Goal: Task Accomplishment & Management: Use online tool/utility

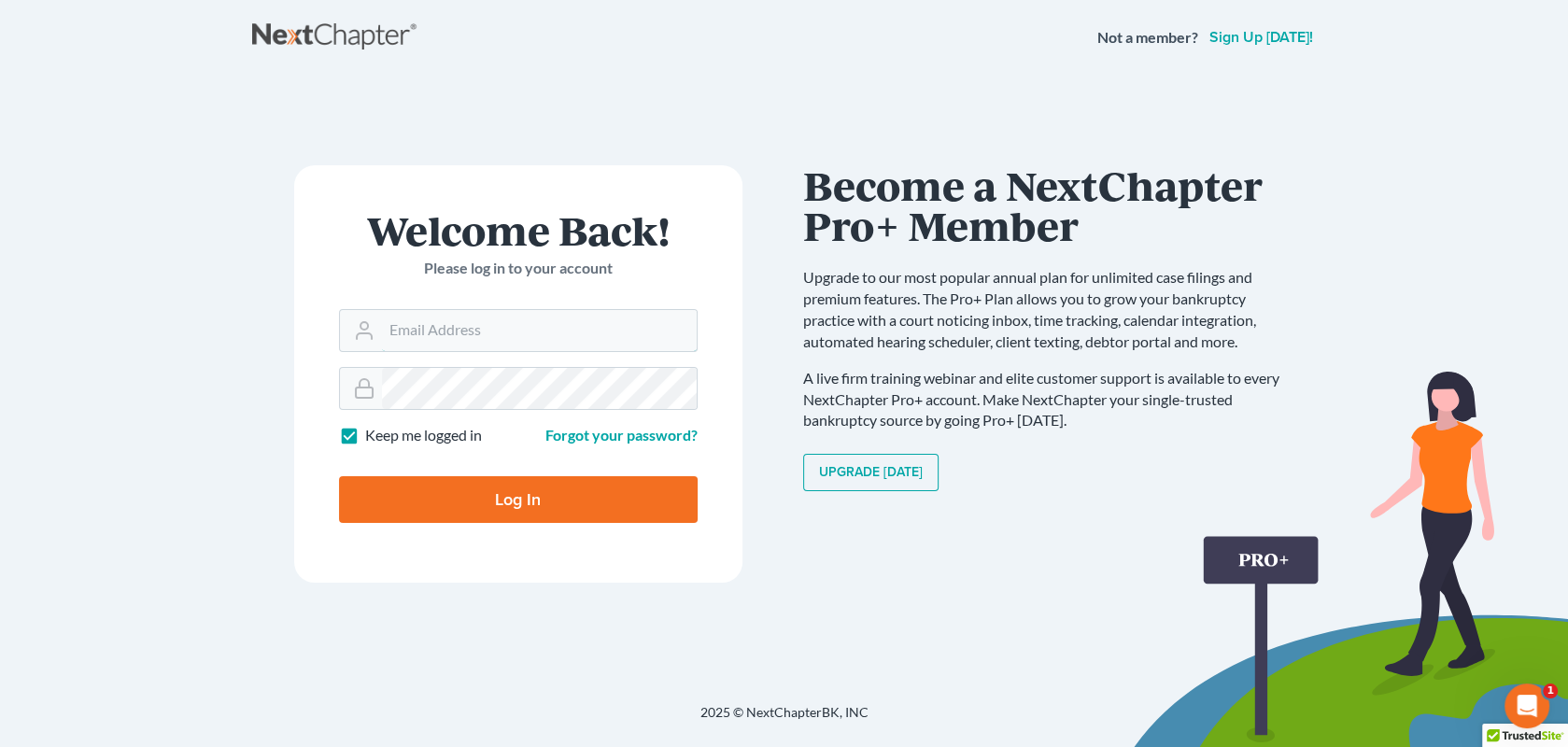
type input "[EMAIL_ADDRESS][DOMAIN_NAME]"
click at [504, 503] on input "Log In" at bounding box center [517, 500] width 358 height 47
type input "Thinking..."
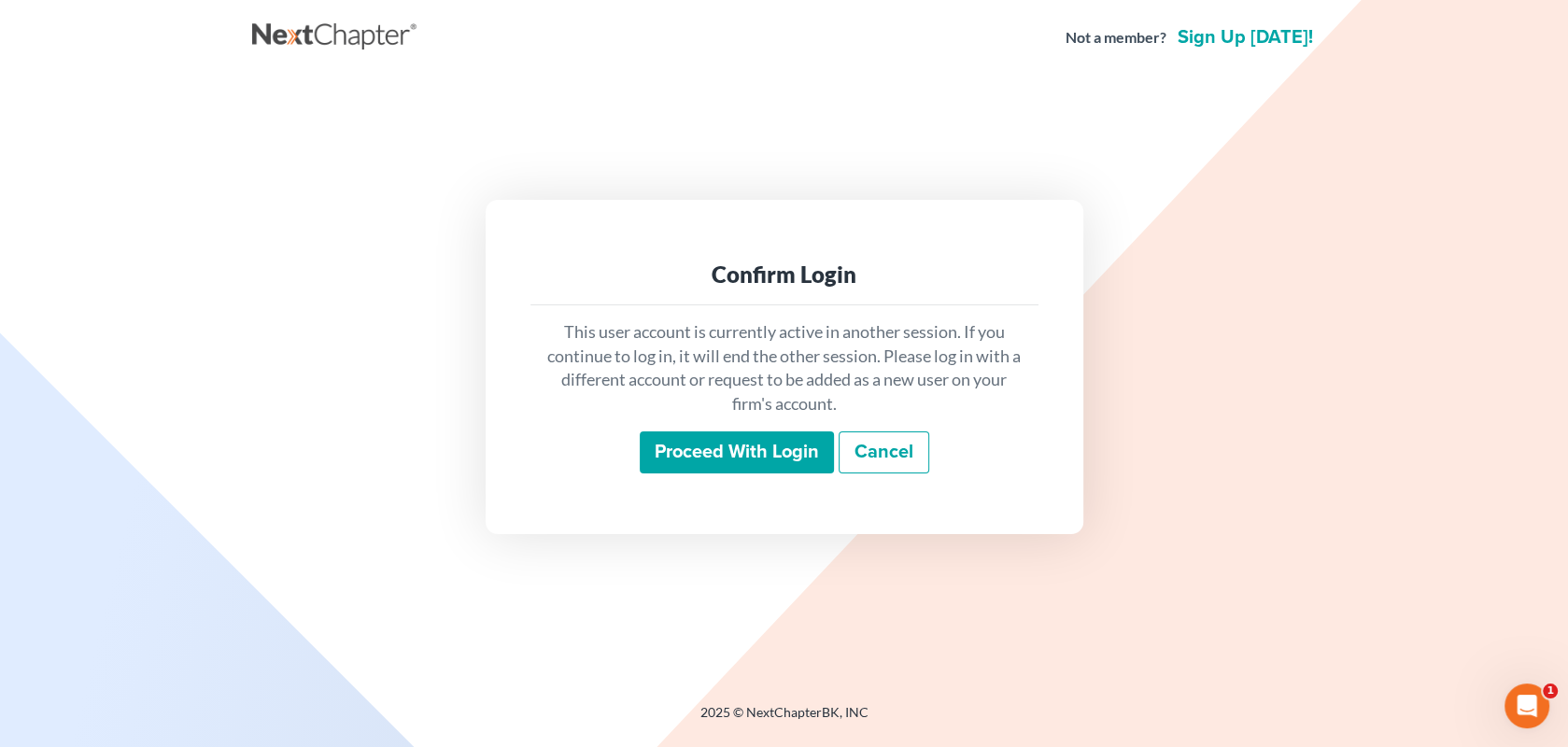
click at [734, 460] on input "Proceed with login" at bounding box center [736, 453] width 194 height 43
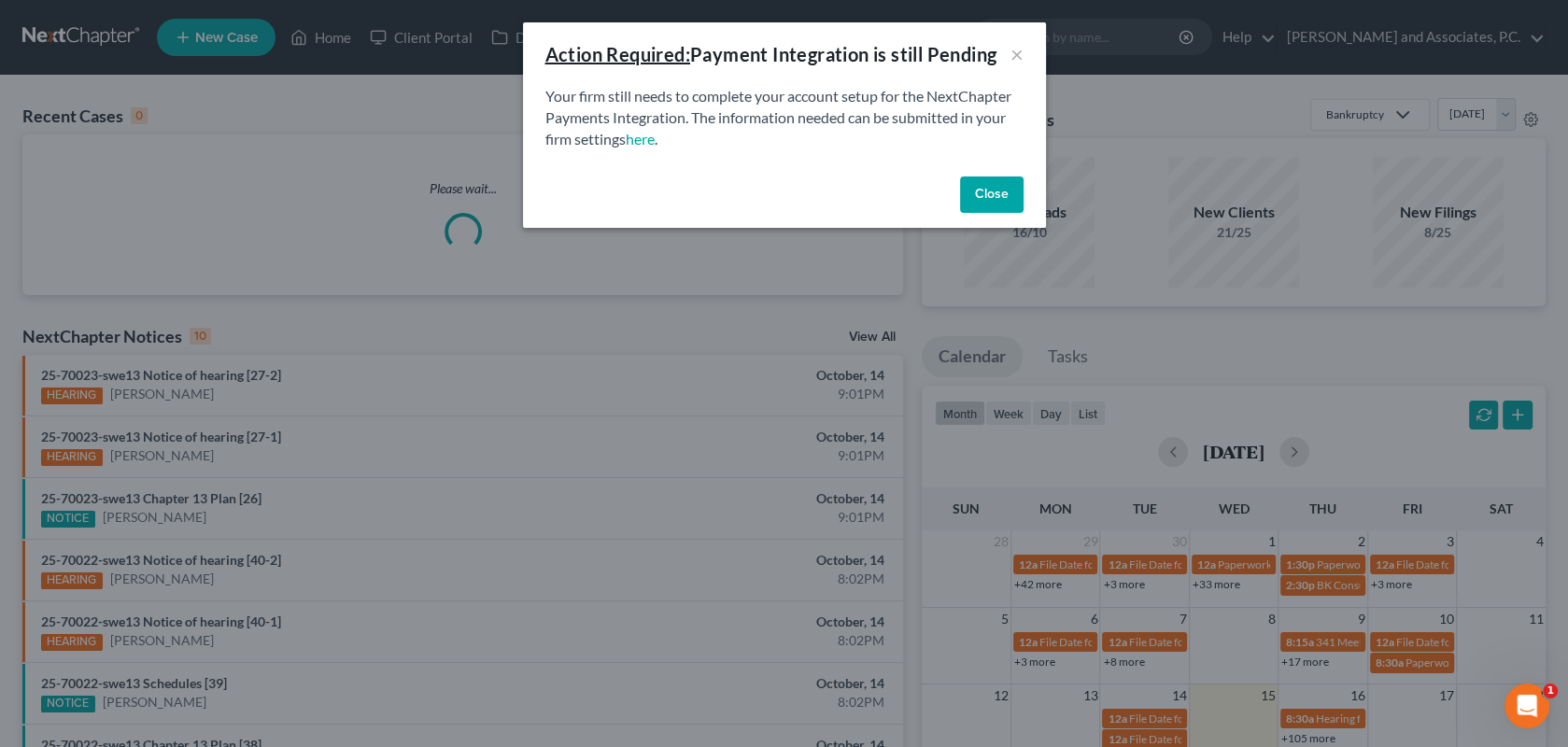
click at [1005, 202] on button "Close" at bounding box center [991, 195] width 63 height 37
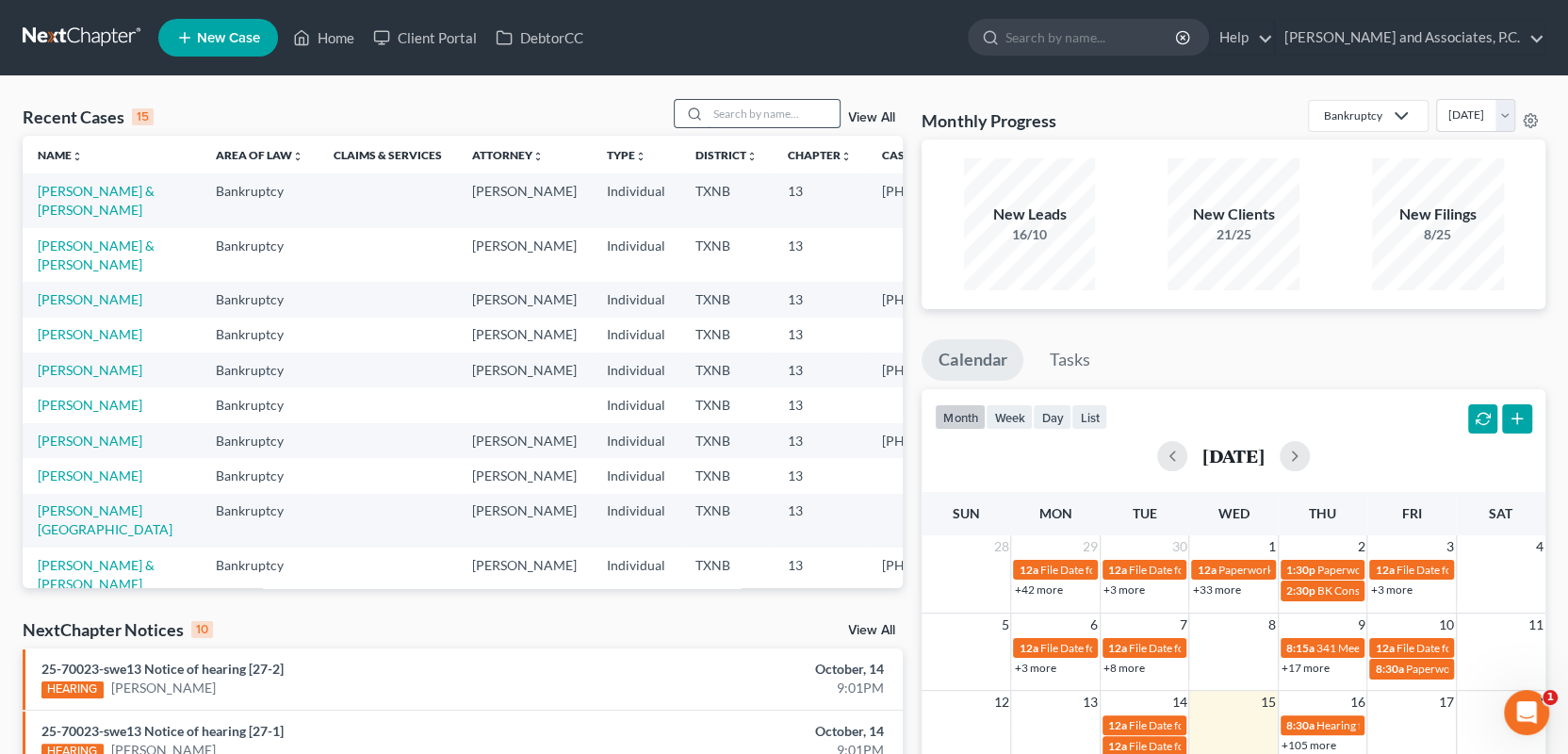
click at [745, 116] on input "search" at bounding box center [774, 114] width 132 height 27
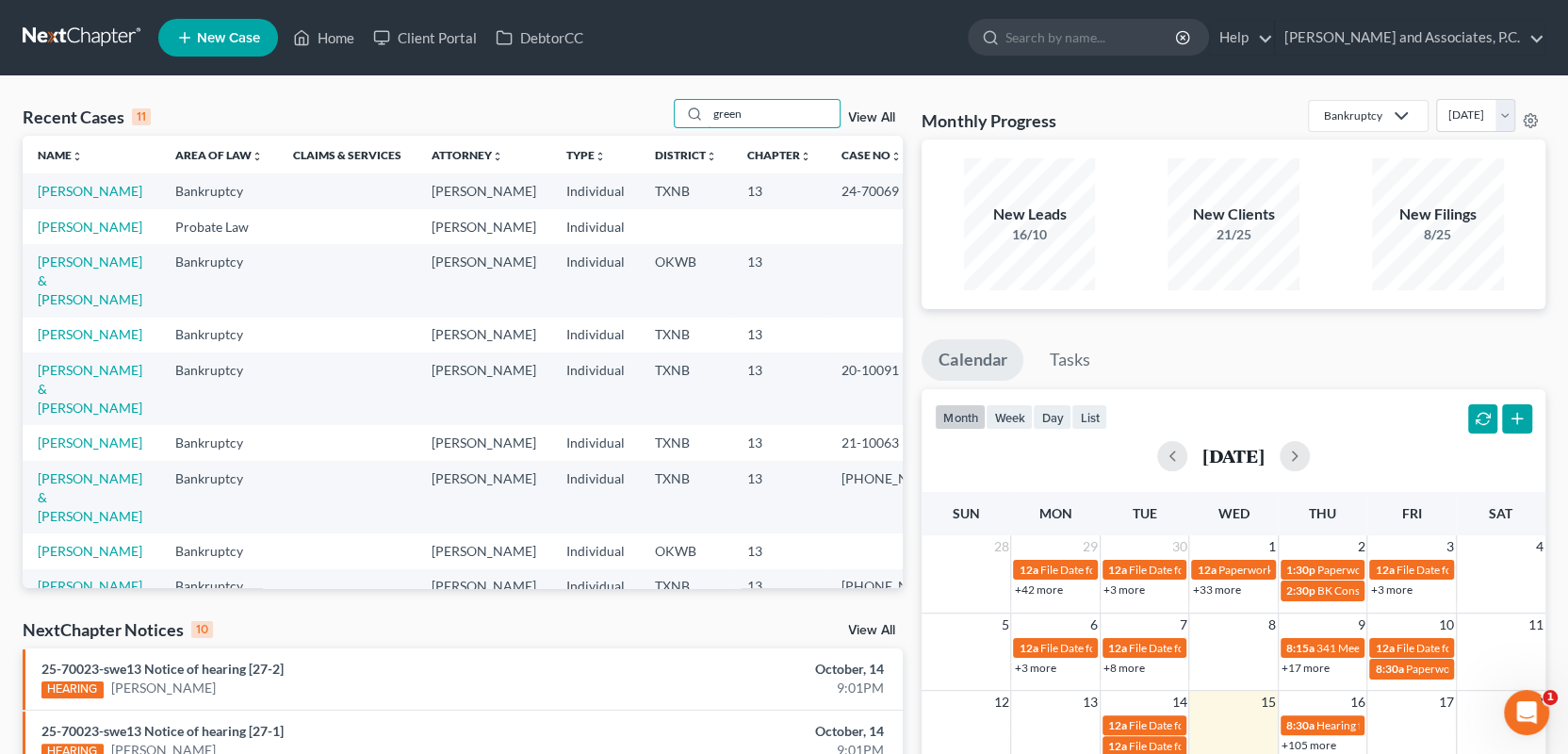
type input "green"
click at [90, 196] on link "[PERSON_NAME]" at bounding box center [89, 191] width 105 height 16
select select "1"
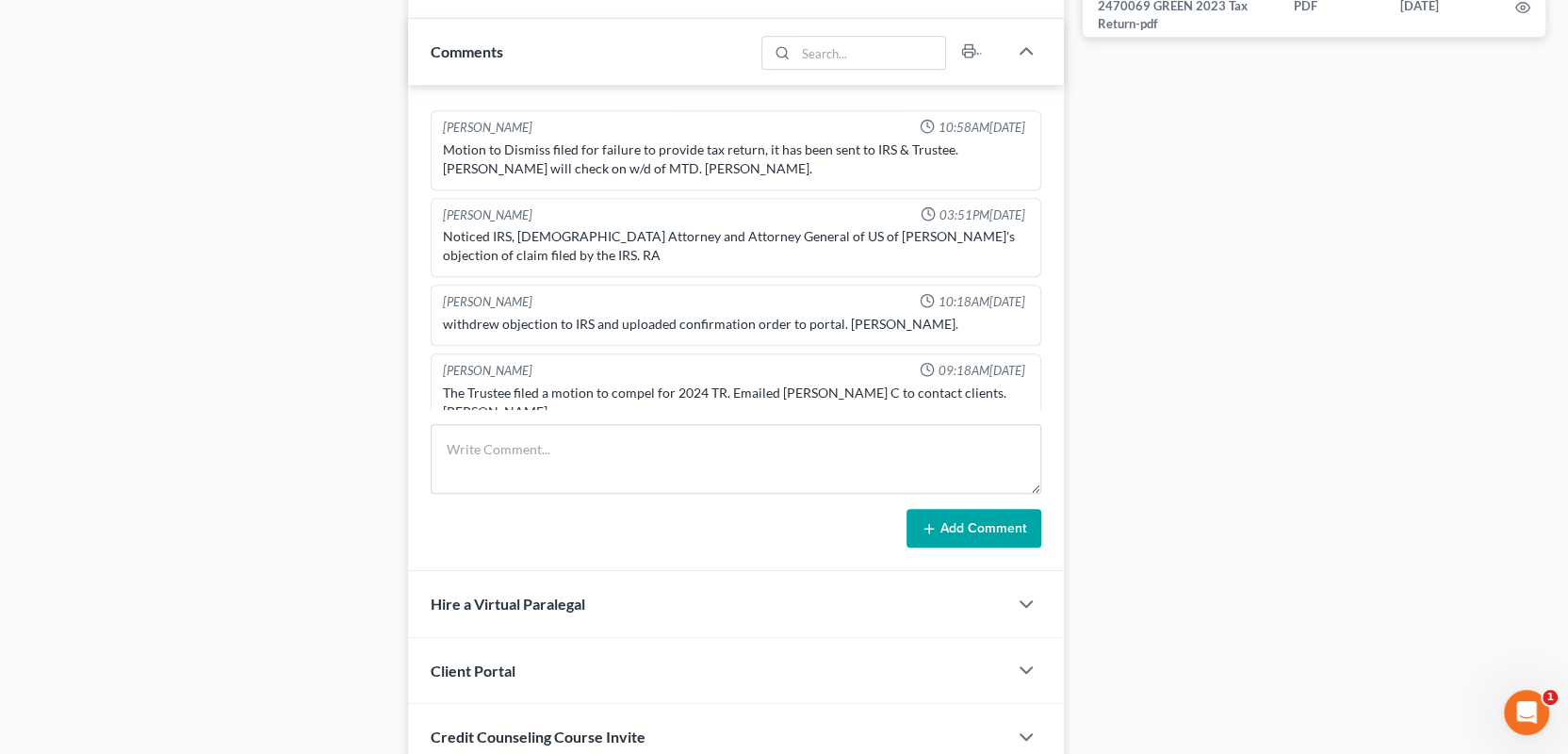
scroll to position [1131, 0]
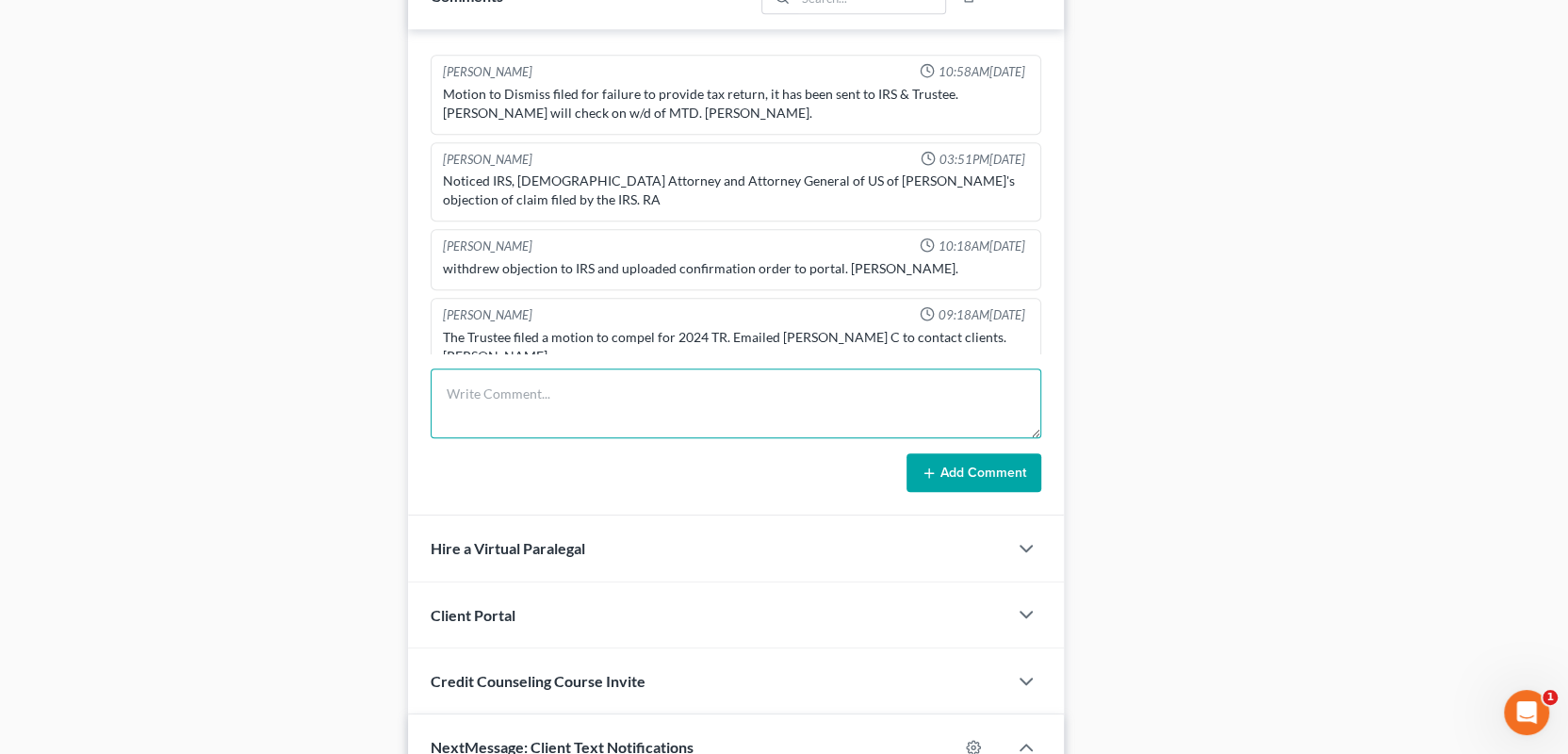
click at [504, 408] on textarea at bounding box center [736, 402] width 611 height 70
type textarea "scanned and uploaded 2024TR to the trustee-MC"
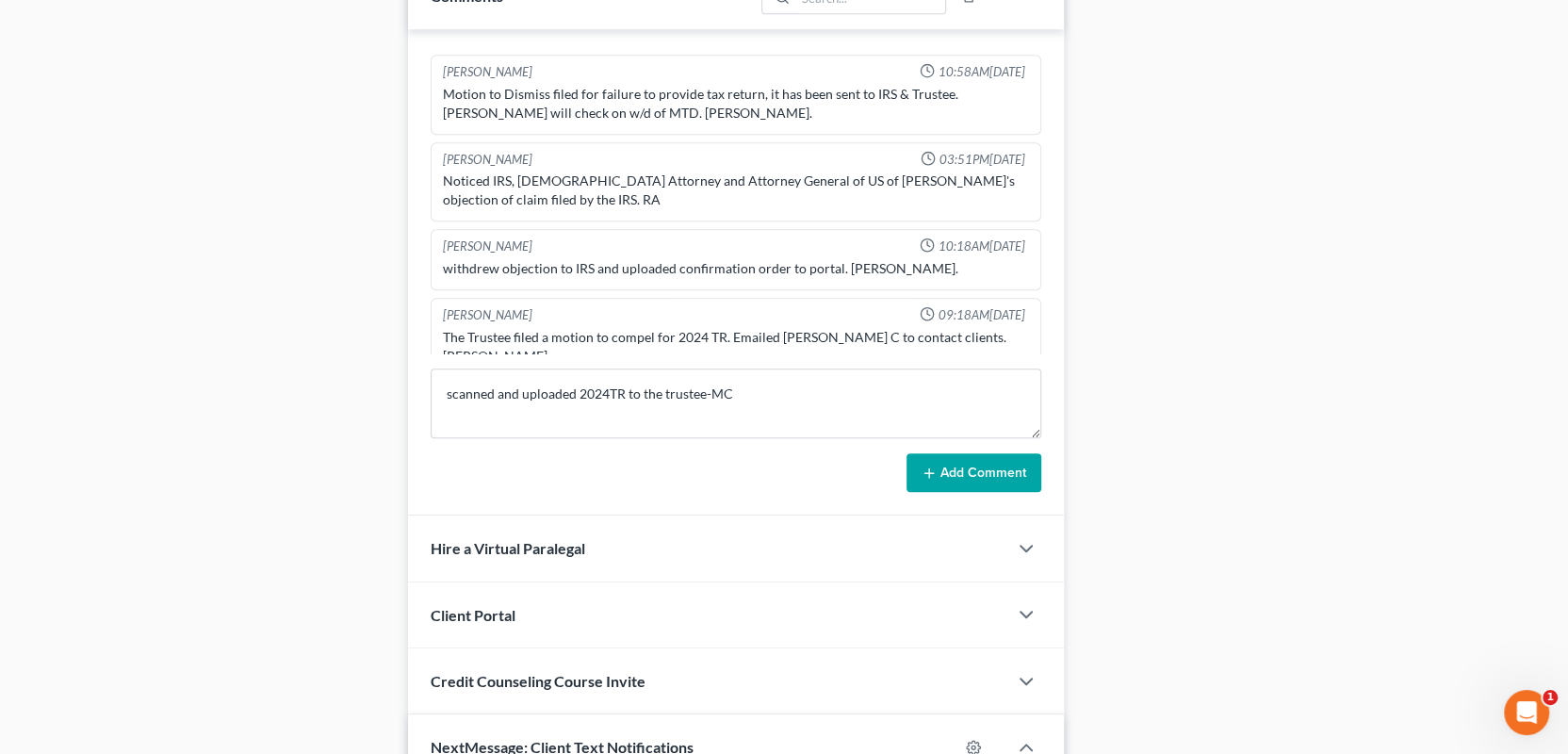
click at [953, 473] on button "Add Comment" at bounding box center [974, 473] width 135 height 39
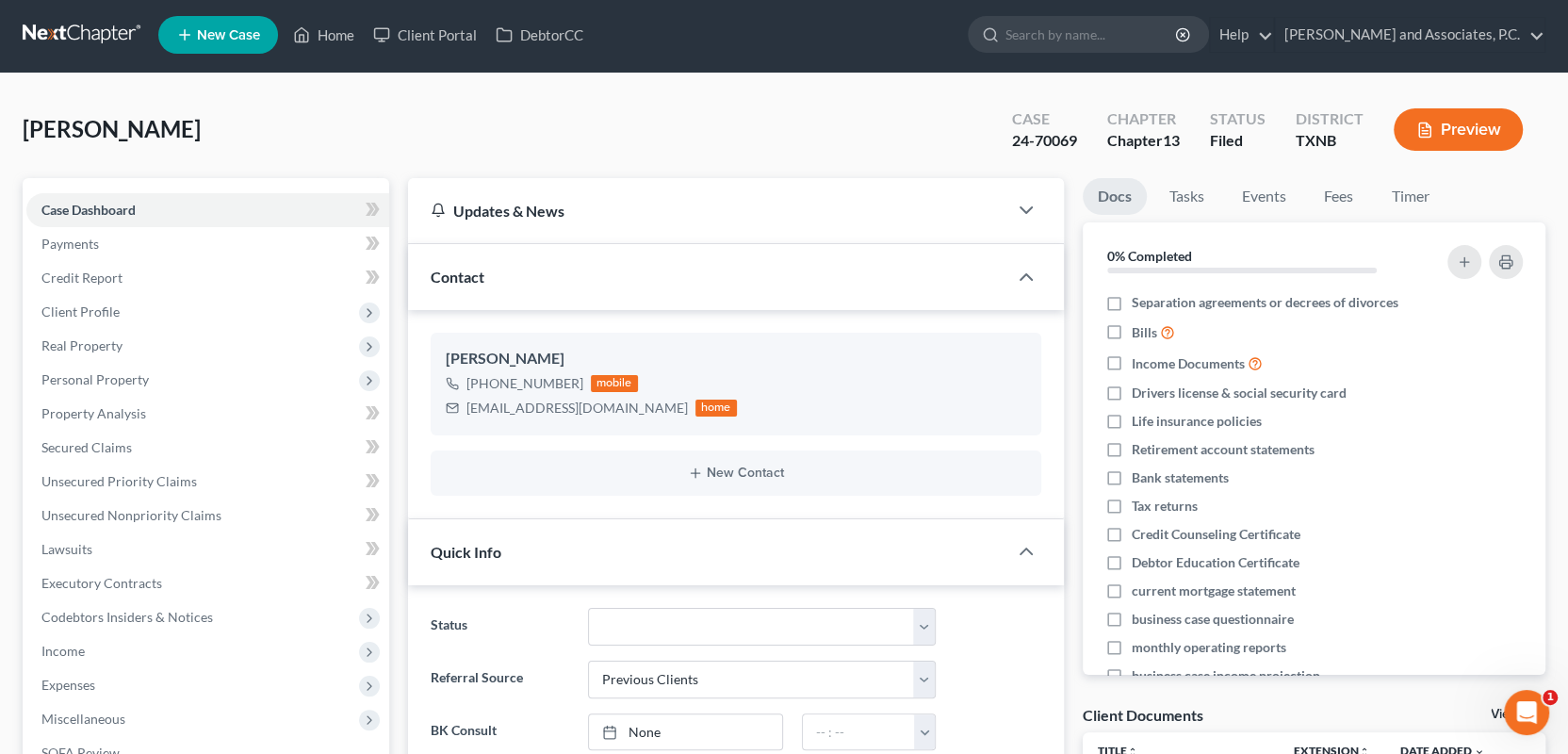
scroll to position [0, 0]
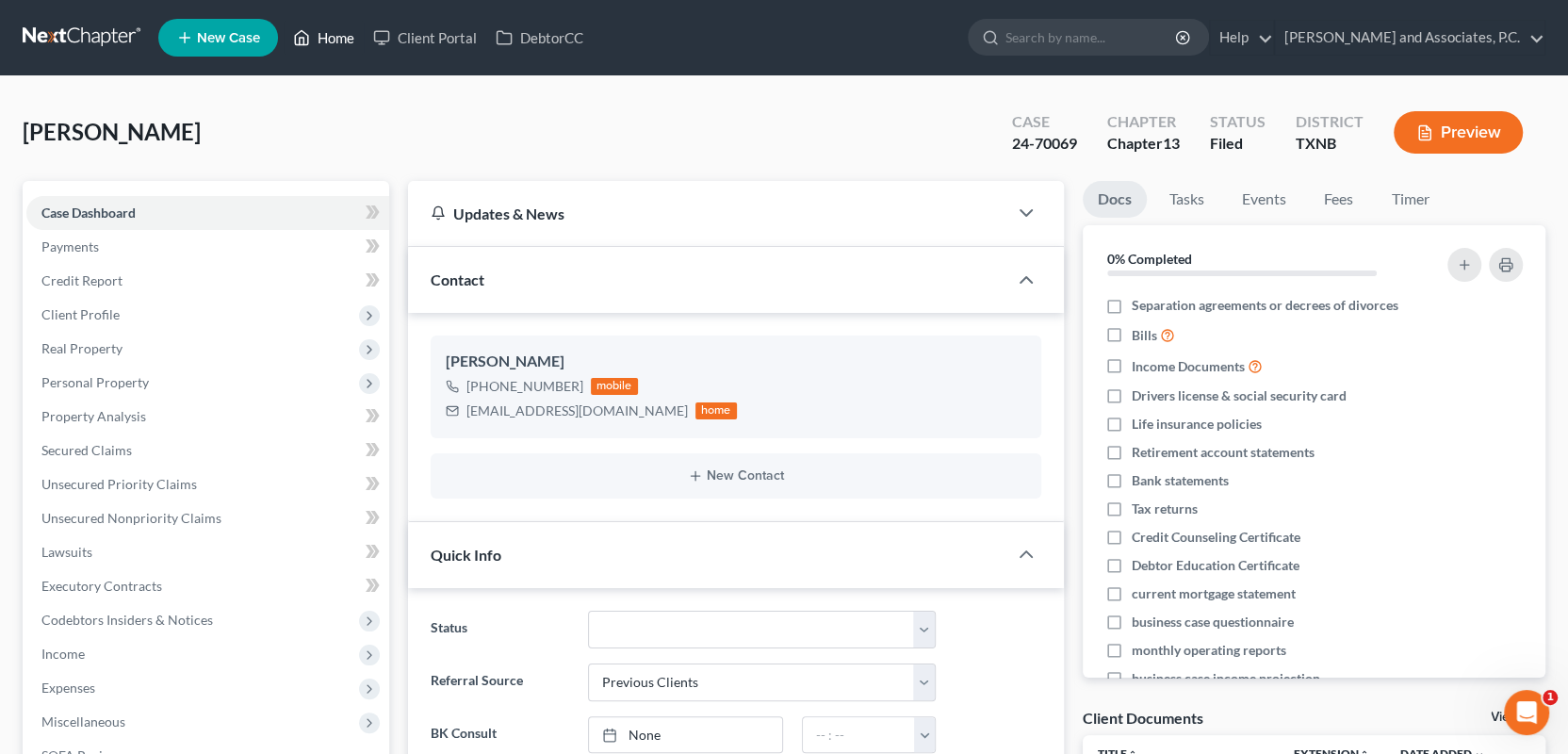
click at [337, 34] on link "Home" at bounding box center [324, 37] width 80 height 34
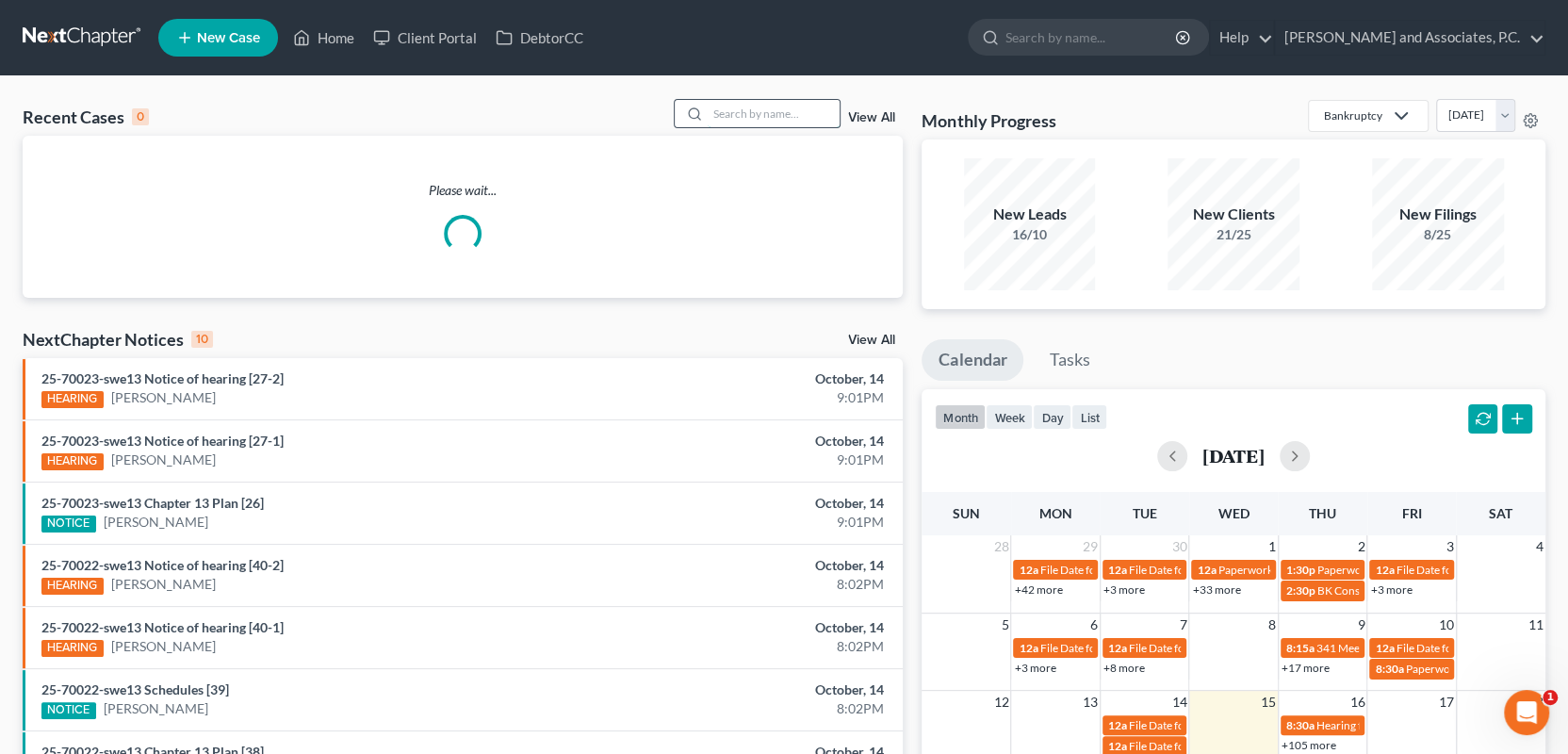
click at [764, 118] on input "search" at bounding box center [774, 114] width 132 height 27
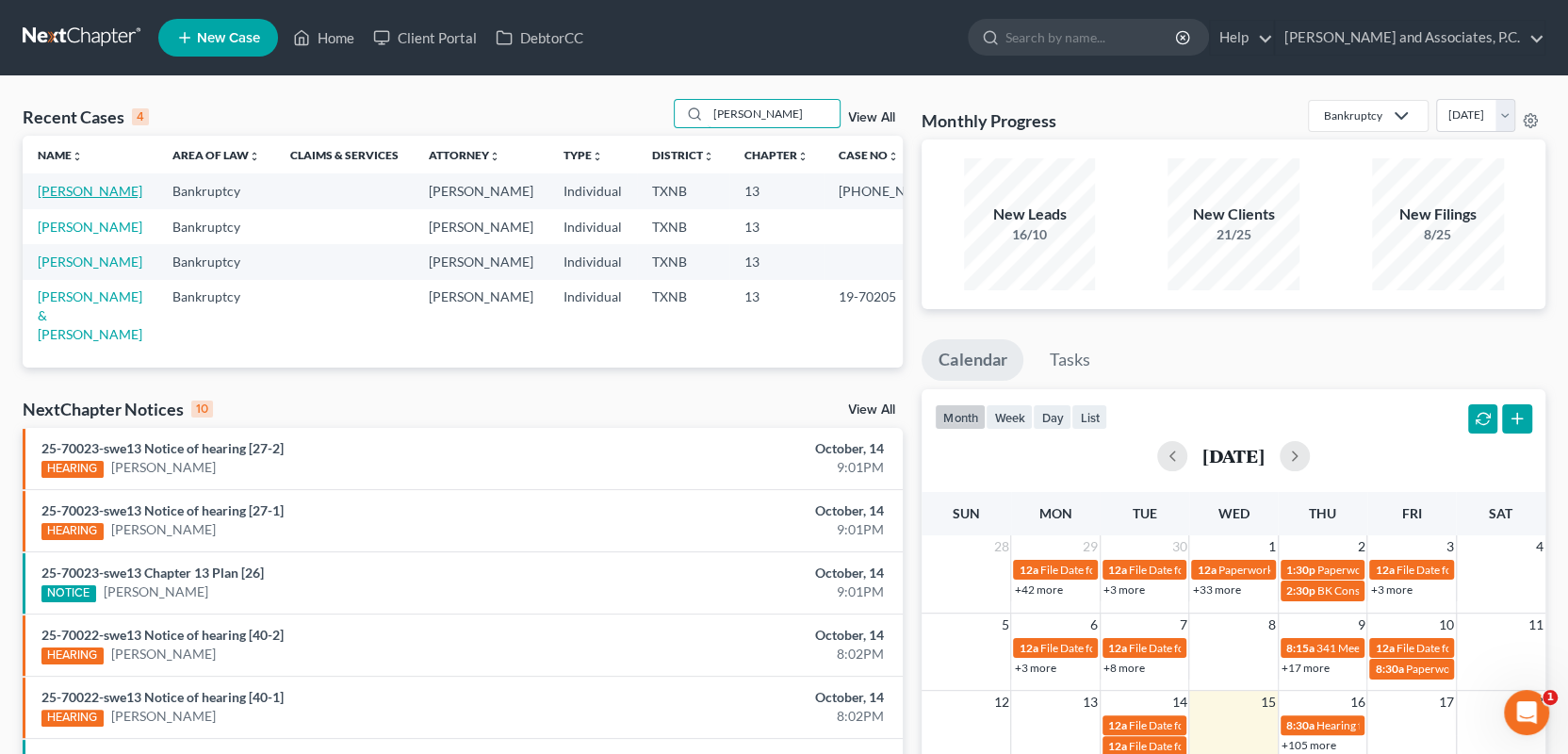
type input "scroggins"
click at [49, 189] on link "Scroggins, Loyd" at bounding box center [89, 191] width 105 height 16
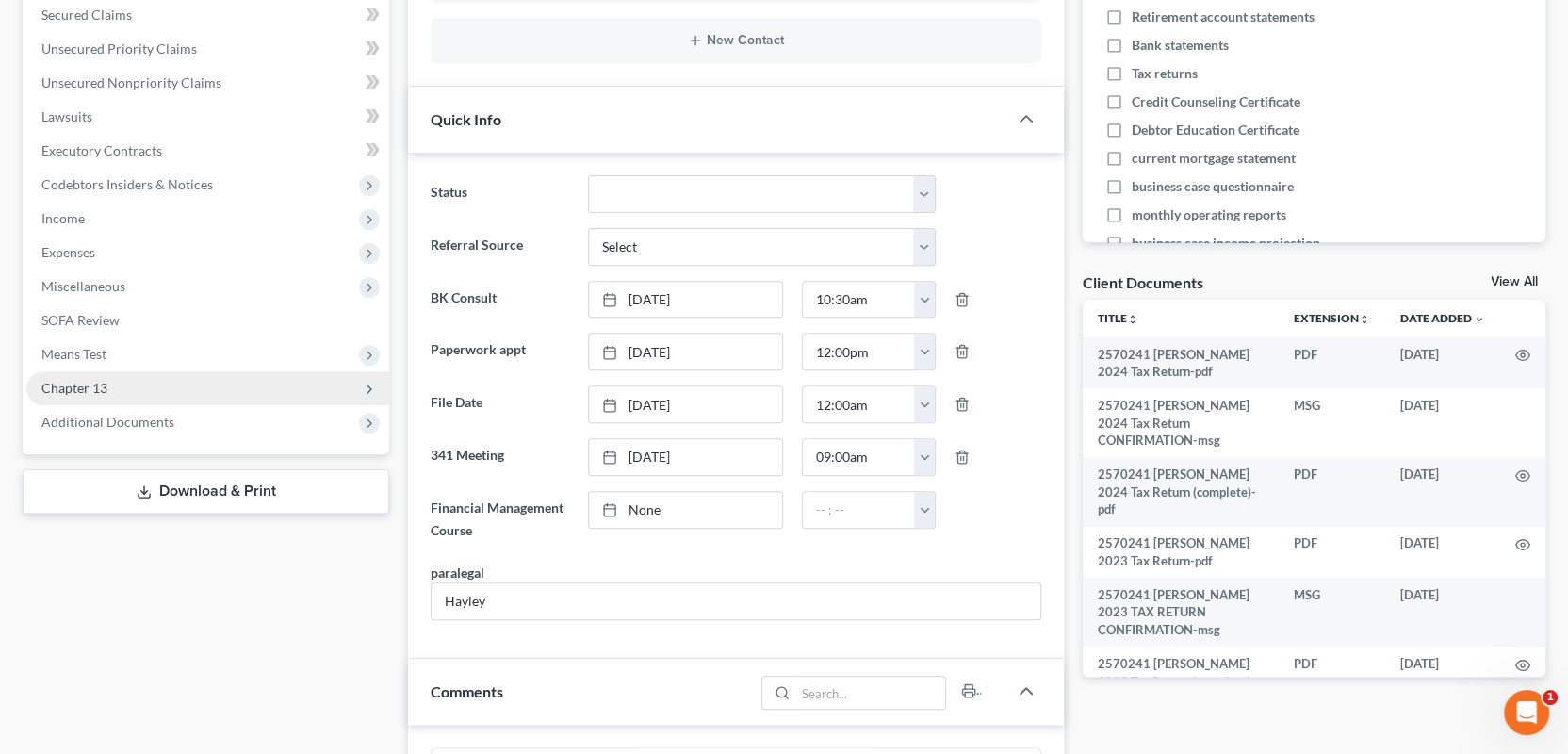
scroll to position [471, 0]
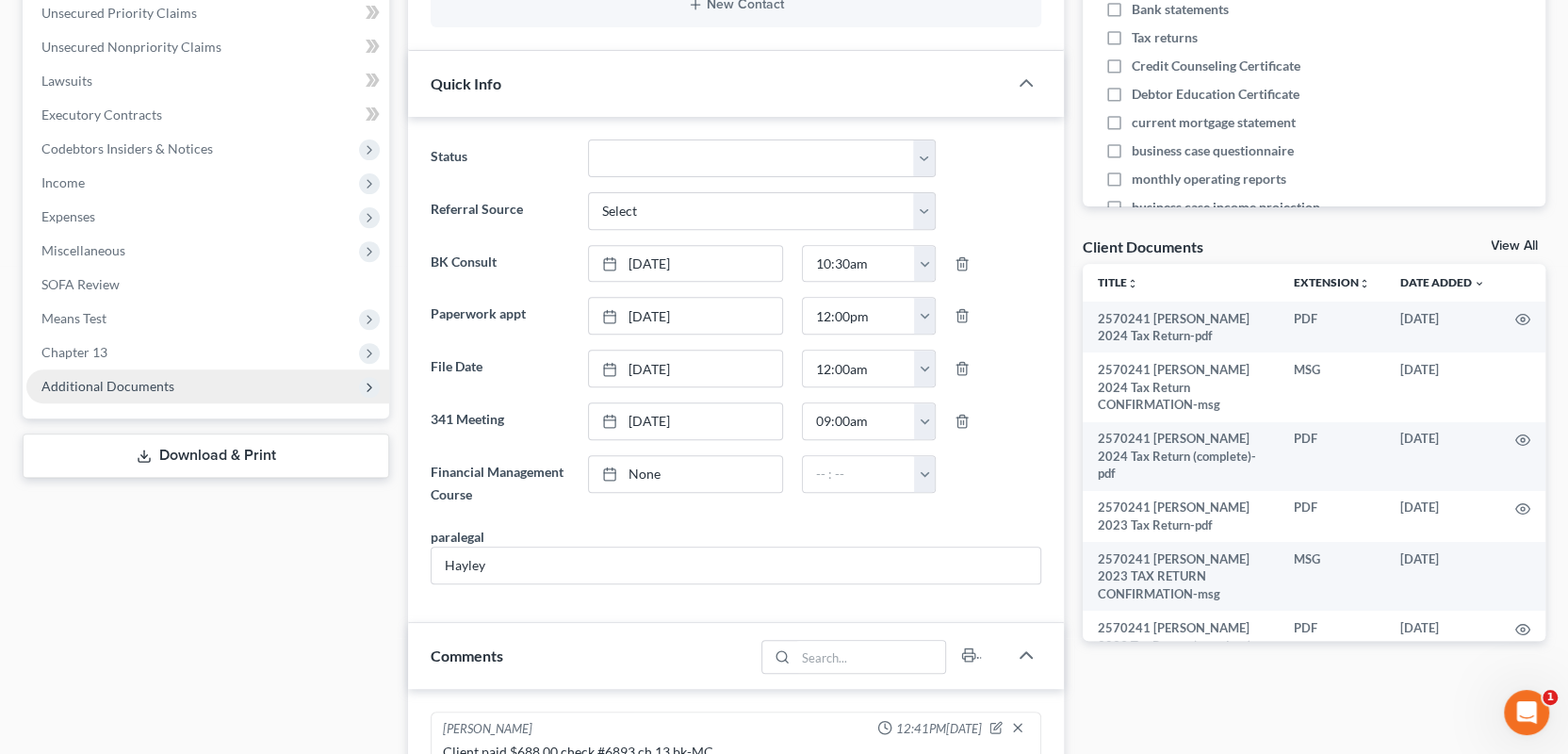
click at [130, 386] on span "Additional Documents" at bounding box center [108, 386] width 133 height 16
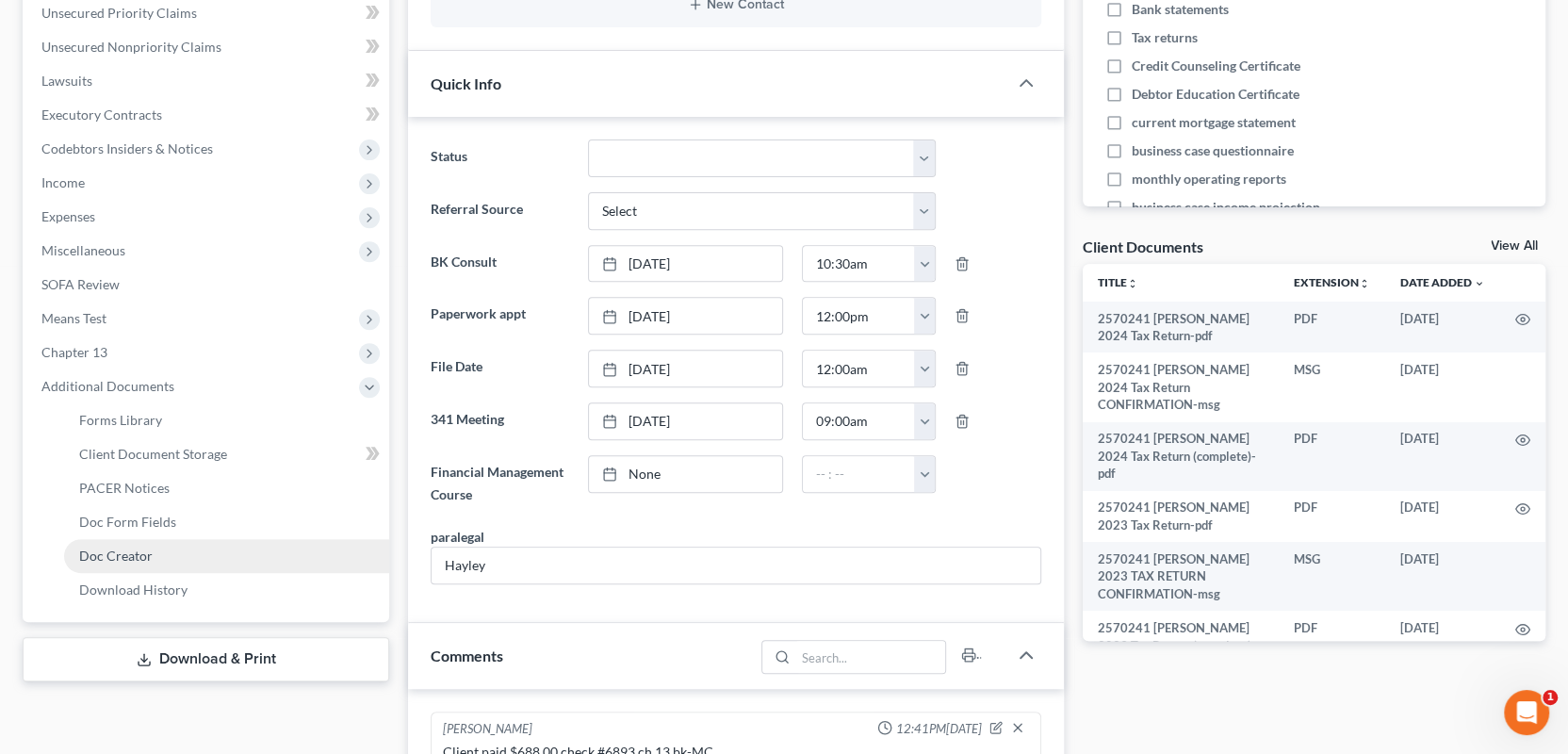
click at [141, 555] on span "Doc Creator" at bounding box center [116, 555] width 73 height 16
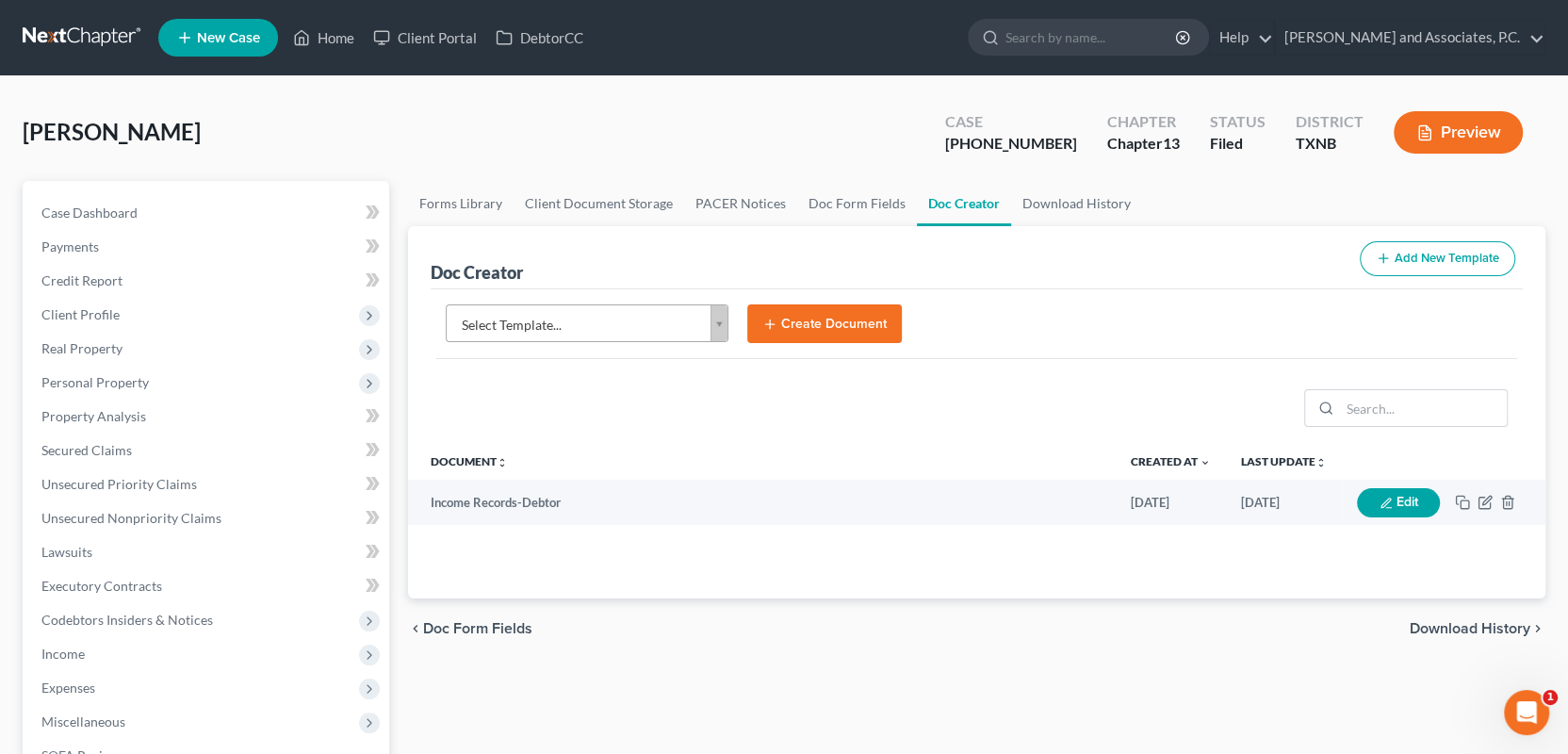
click at [721, 319] on body "Home New Case Client Portal DebtorCC Monte J. White and Associates, P.C. wfinfo…" at bounding box center [784, 612] width 1568 height 1224
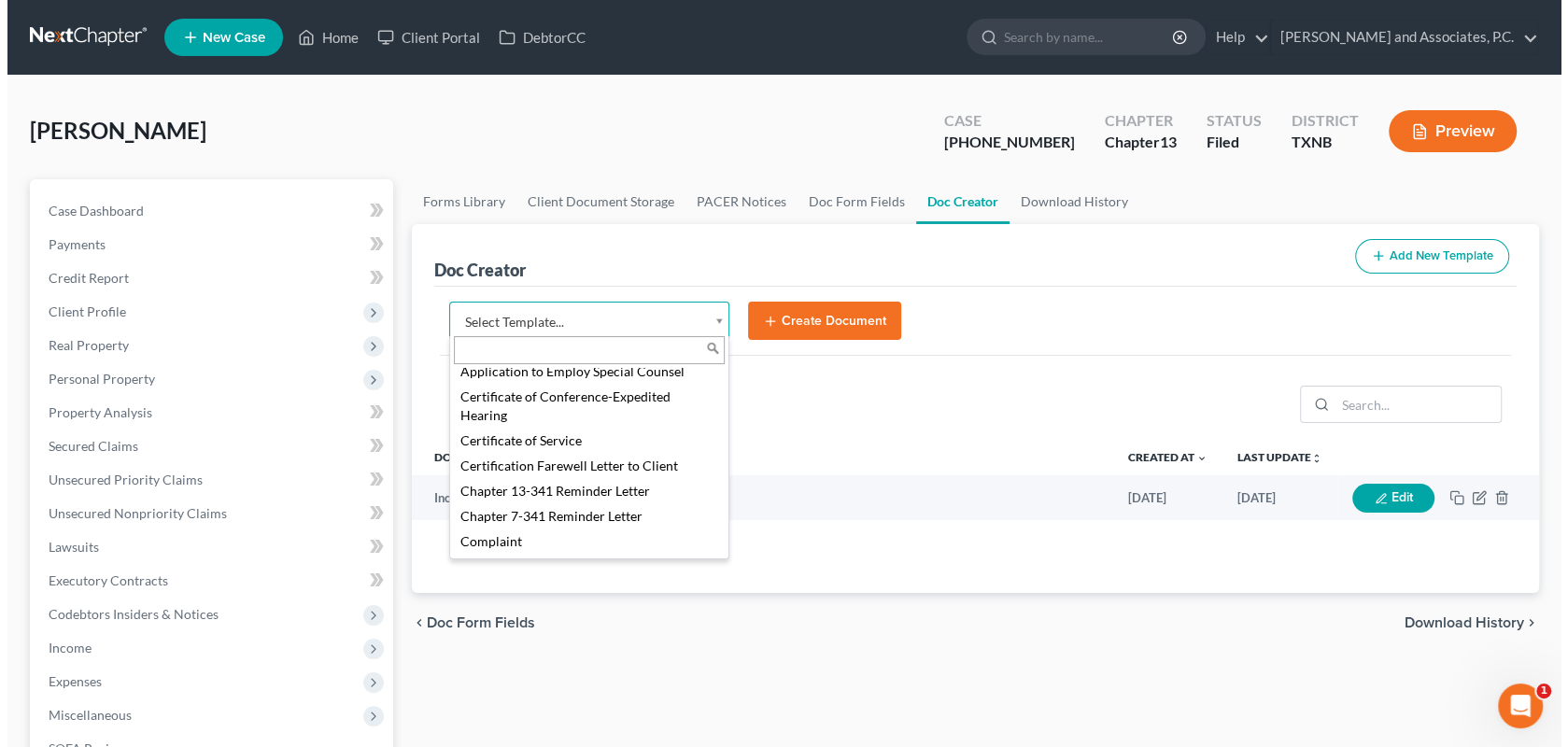
scroll to position [560, 0]
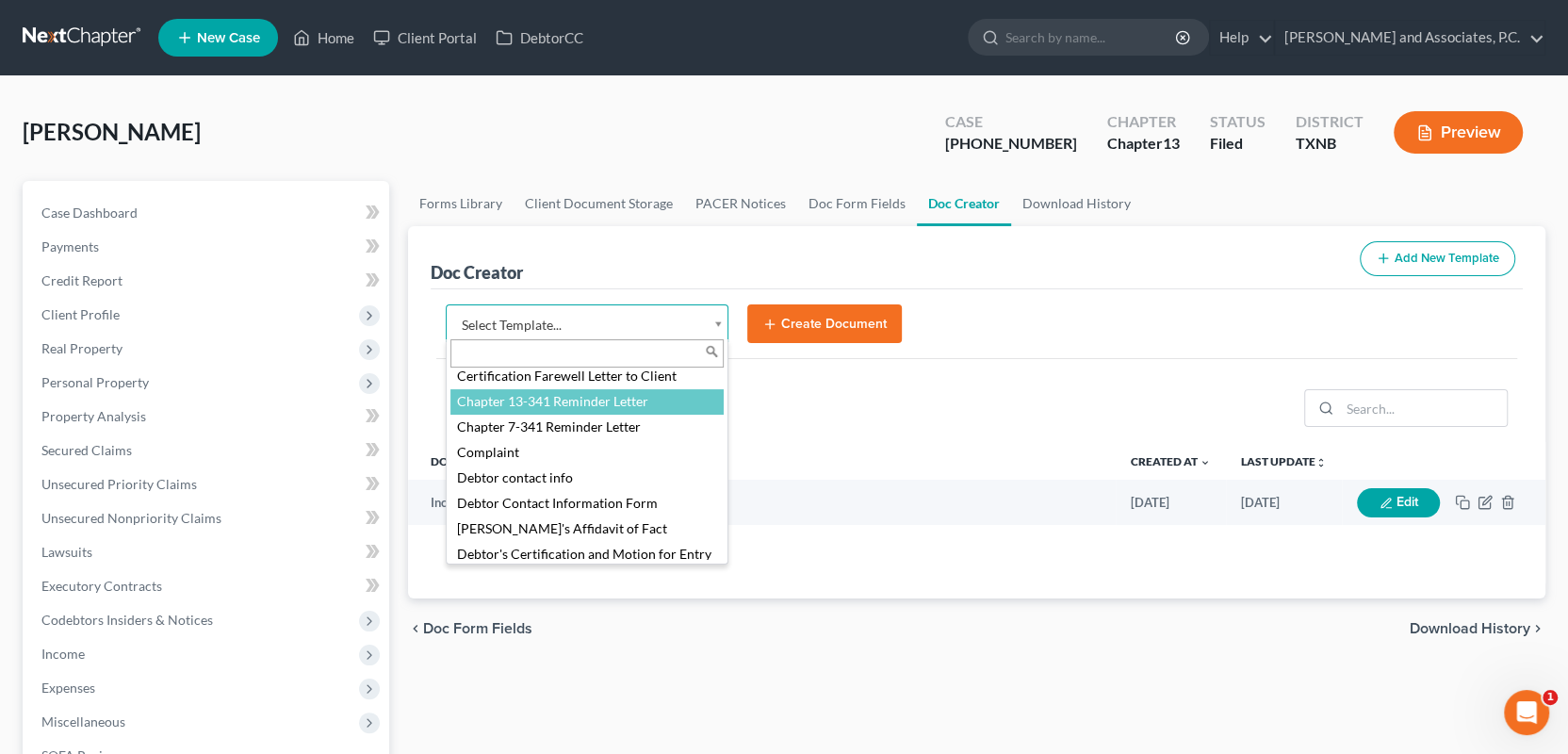
select select "77110"
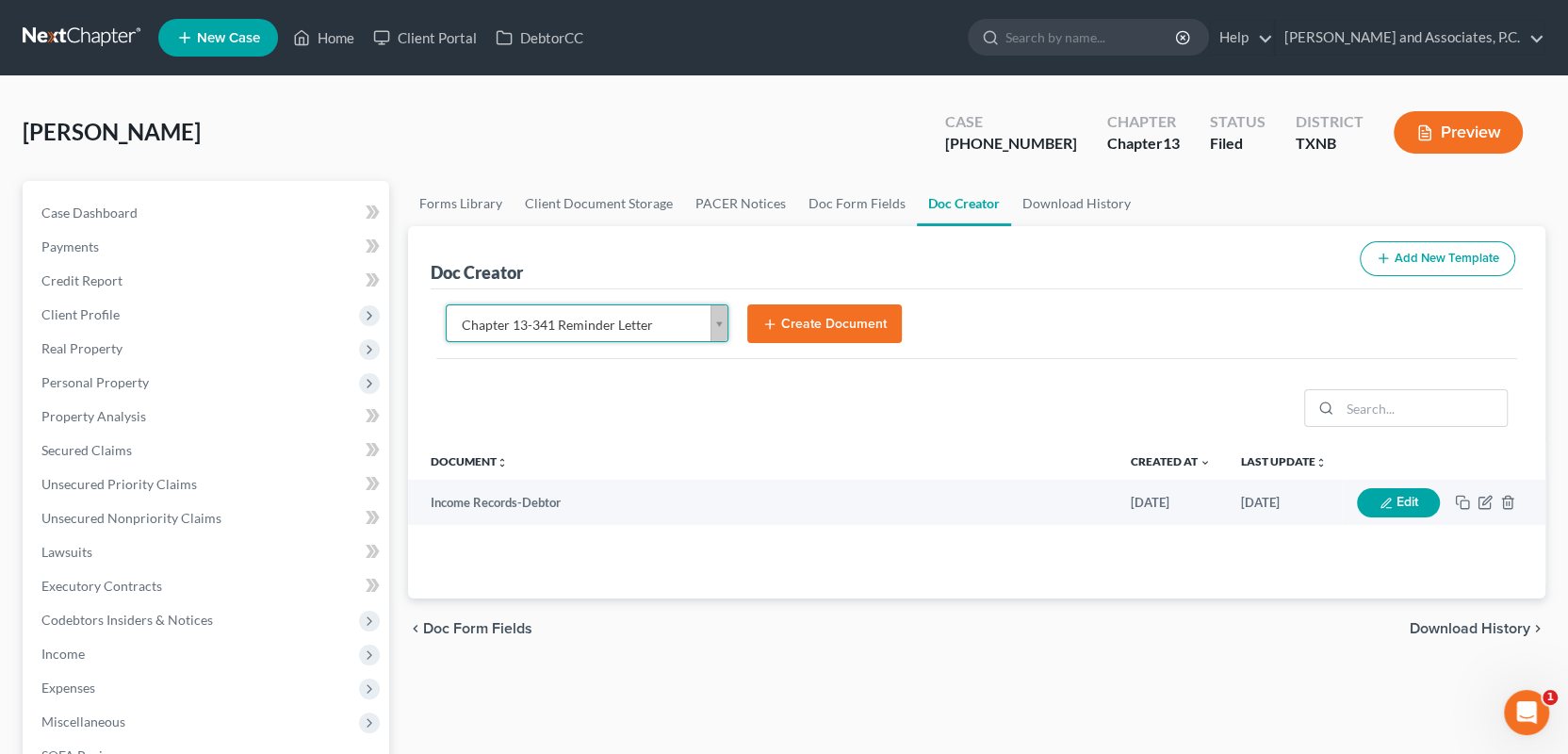
click at [801, 322] on button "Create Document" at bounding box center [825, 324] width 155 height 39
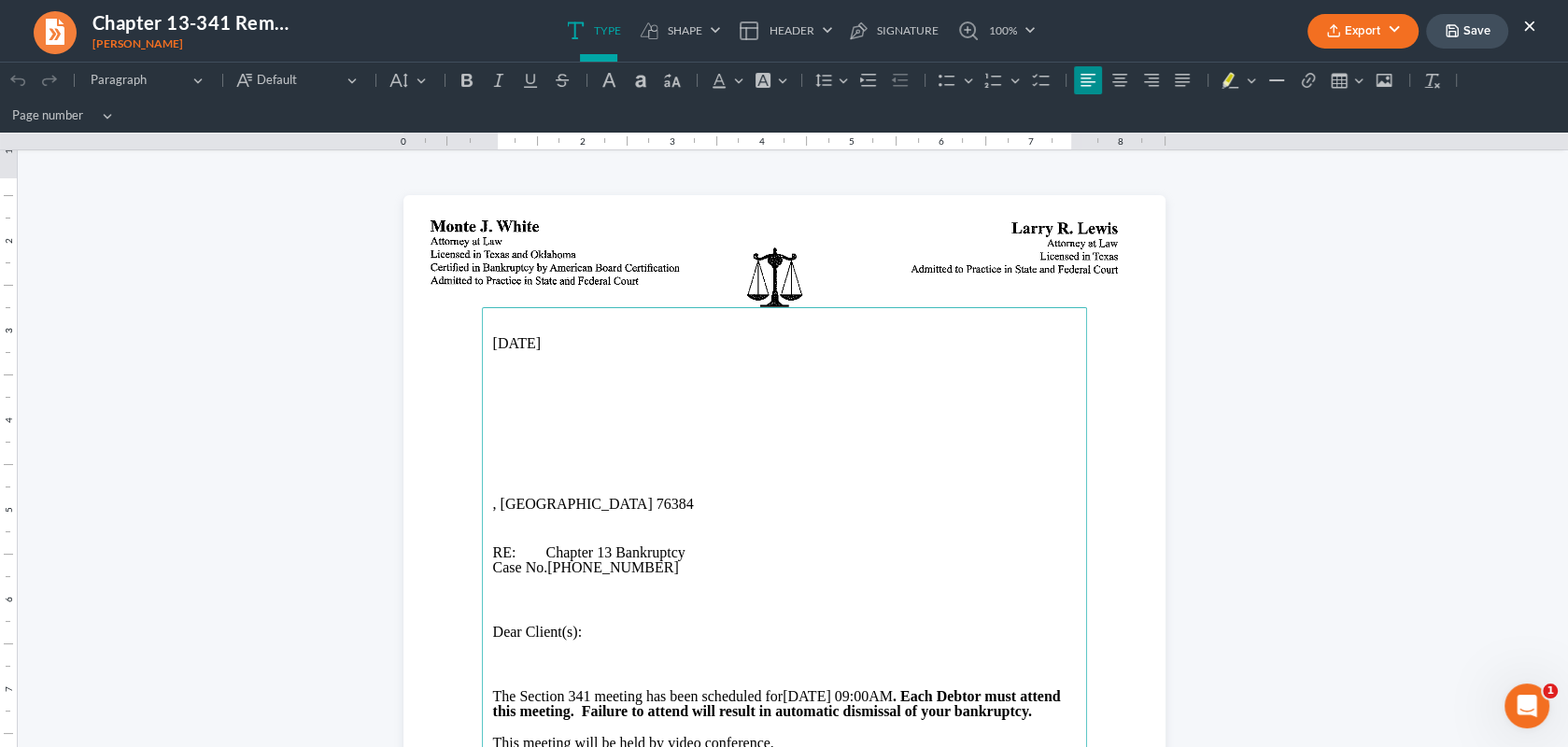
scroll to position [0, 0]
click at [482, 440] on main "10/15/2025 , TX 76384 RE: Chapter 13 Bankruptcy Case No. 25-70241-13 Dear Clien…" at bounding box center [785, 688] width 605 height 762
click at [584, 446] on p "1426 Wichita St, Vernon, TX 76384" at bounding box center [784, 440] width 582 height 16
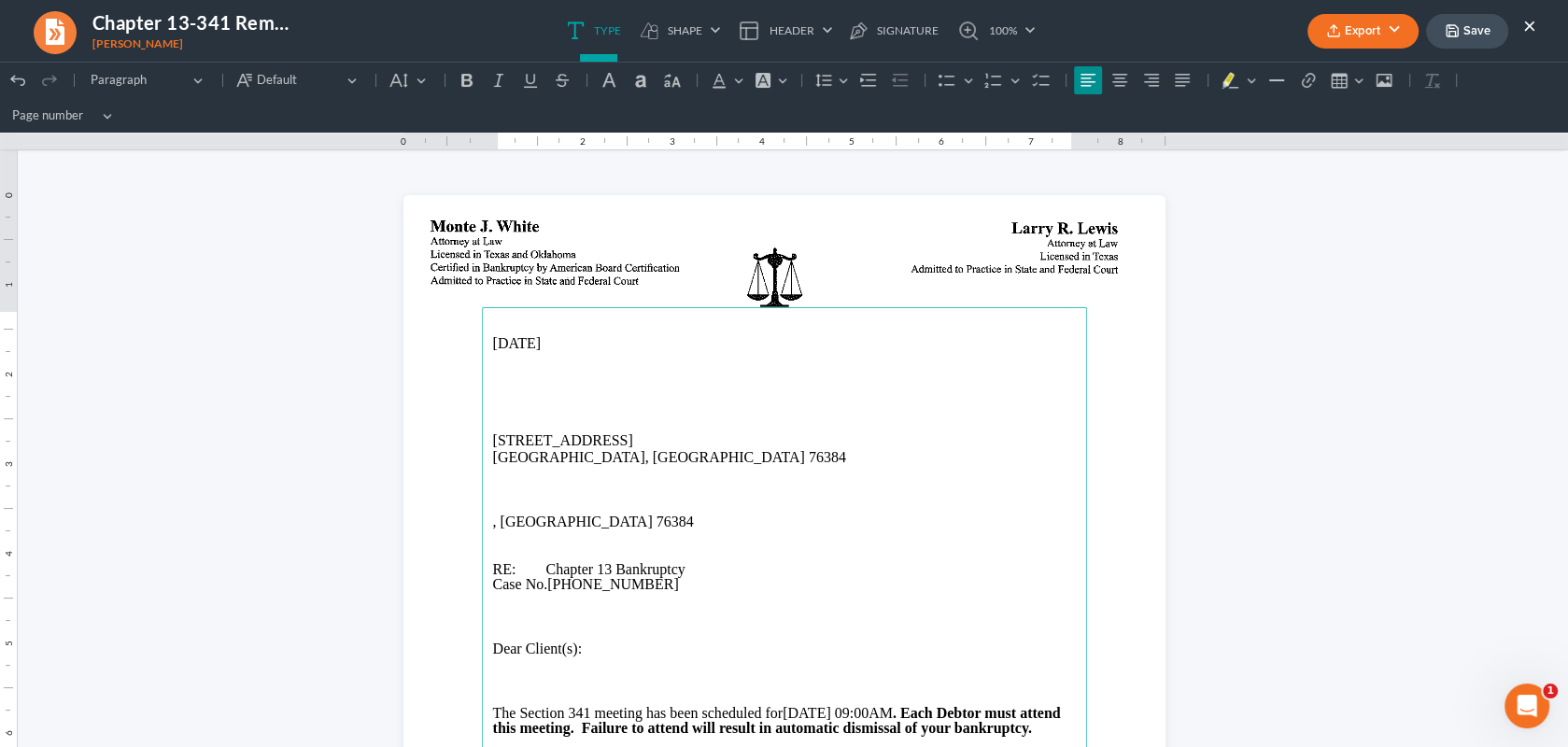
click at [493, 425] on p "Rich Text Editor, page-0-main" at bounding box center [784, 424] width 582 height 15
drag, startPoint x: 557, startPoint y: 522, endPoint x: 472, endPoint y: 512, distance: 85.6
click at [472, 512] on section "10/15/2025 Loyd Scroggins 1426 Wichita St Vernon, TX 76384 , TX 76384 RE: Chapt…" at bounding box center [784, 688] width 762 height 986
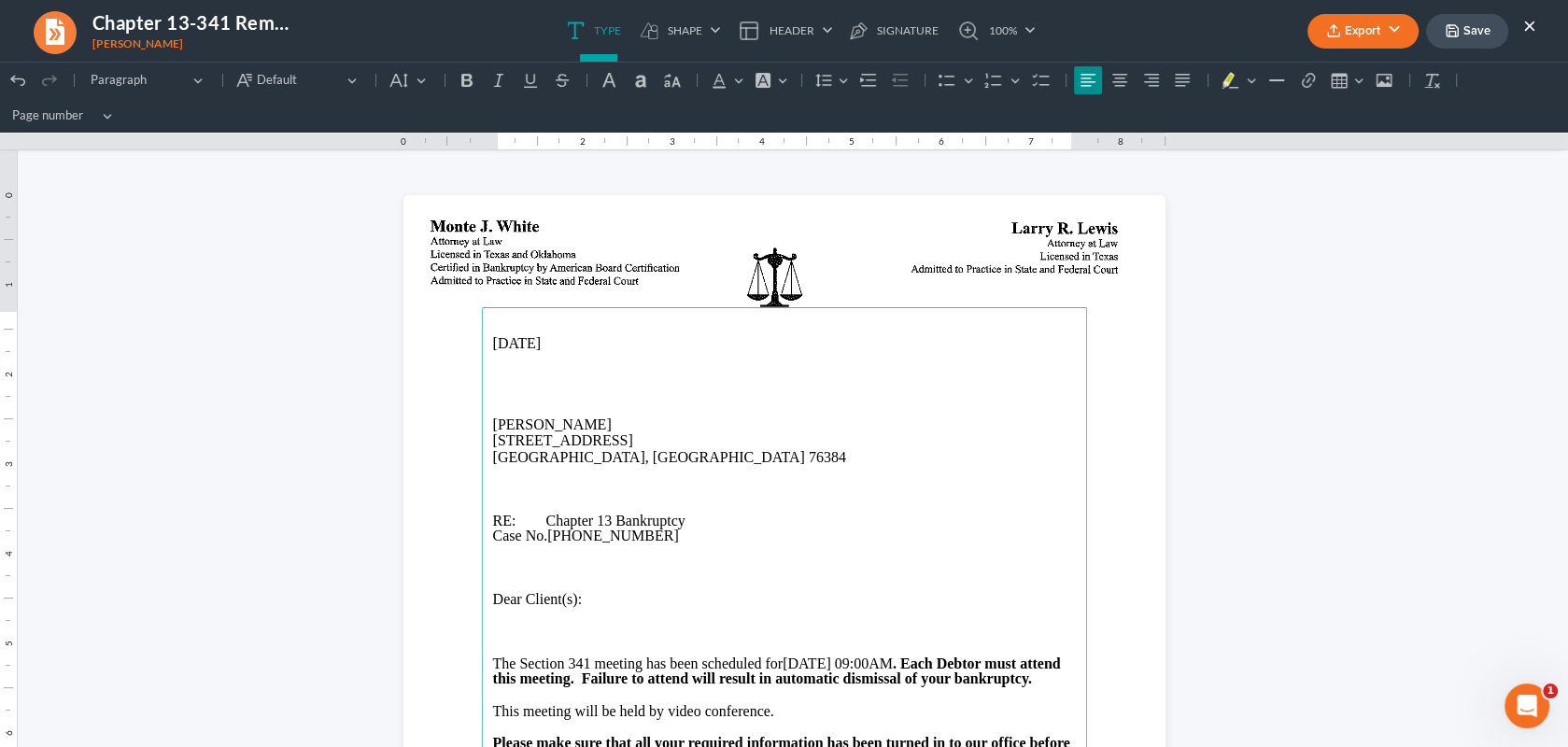
click at [1368, 26] on button "Export" at bounding box center [1362, 31] width 112 height 35
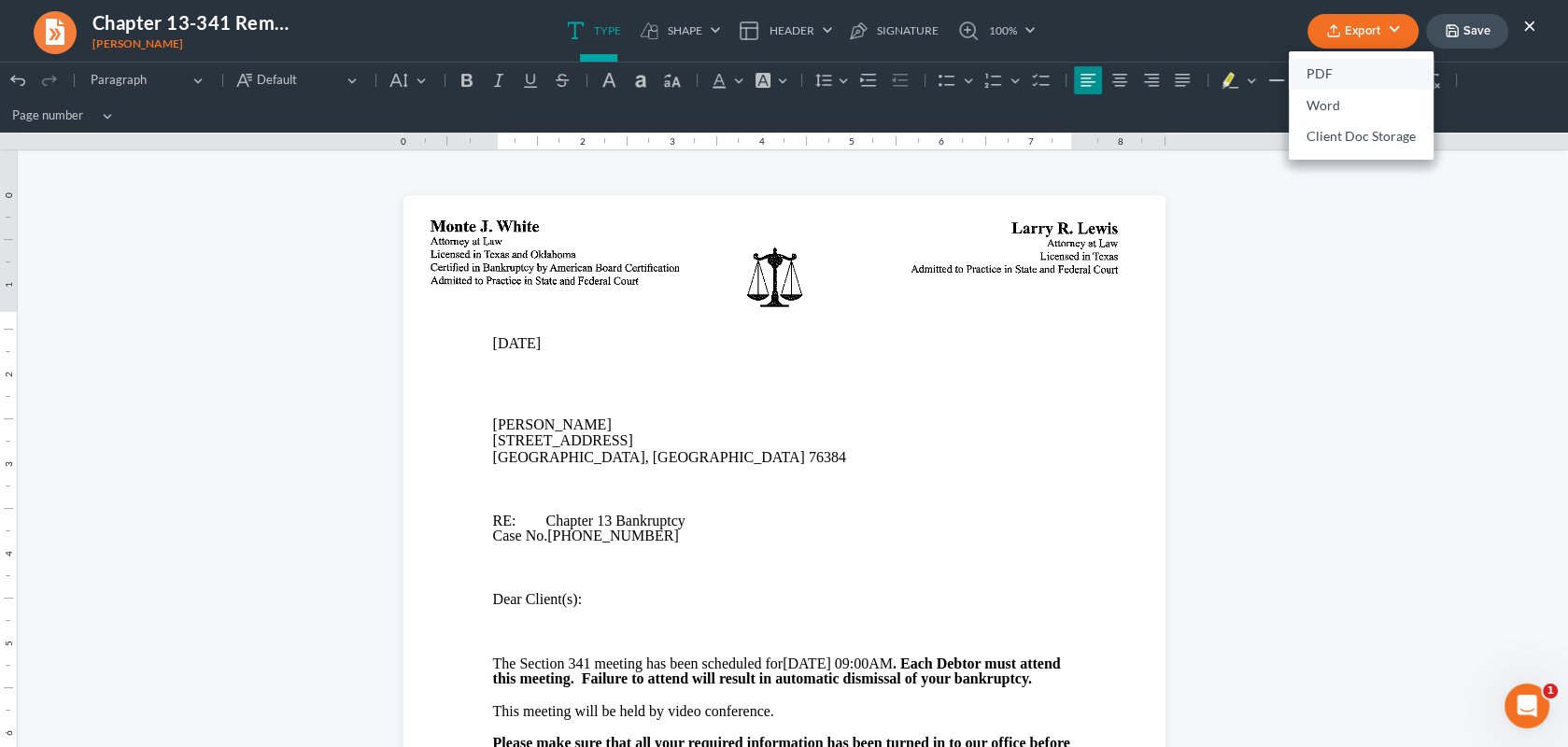
click at [1353, 69] on link "PDF" at bounding box center [1360, 75] width 145 height 32
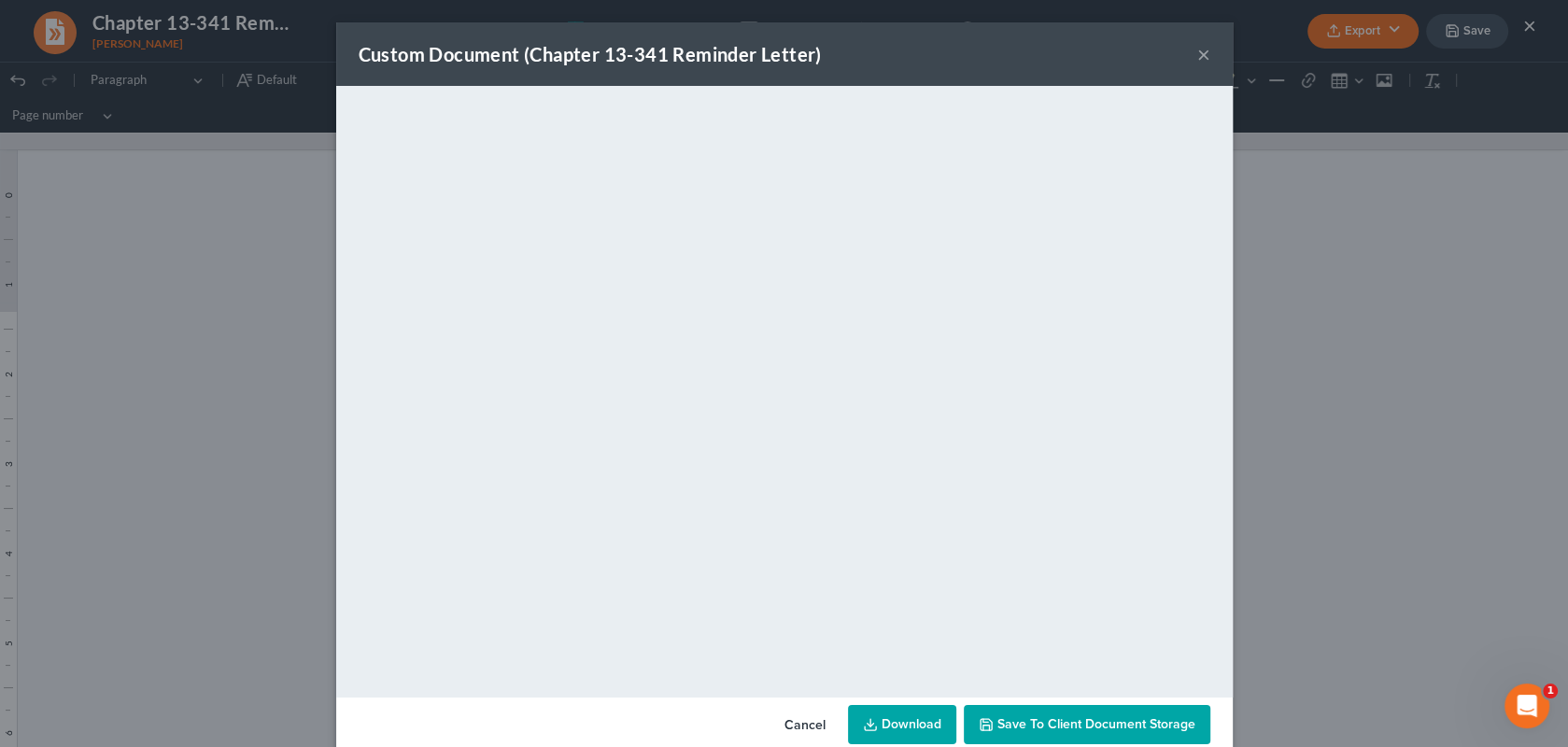
click at [1018, 727] on span "Save to Client Document Storage" at bounding box center [1096, 724] width 198 height 16
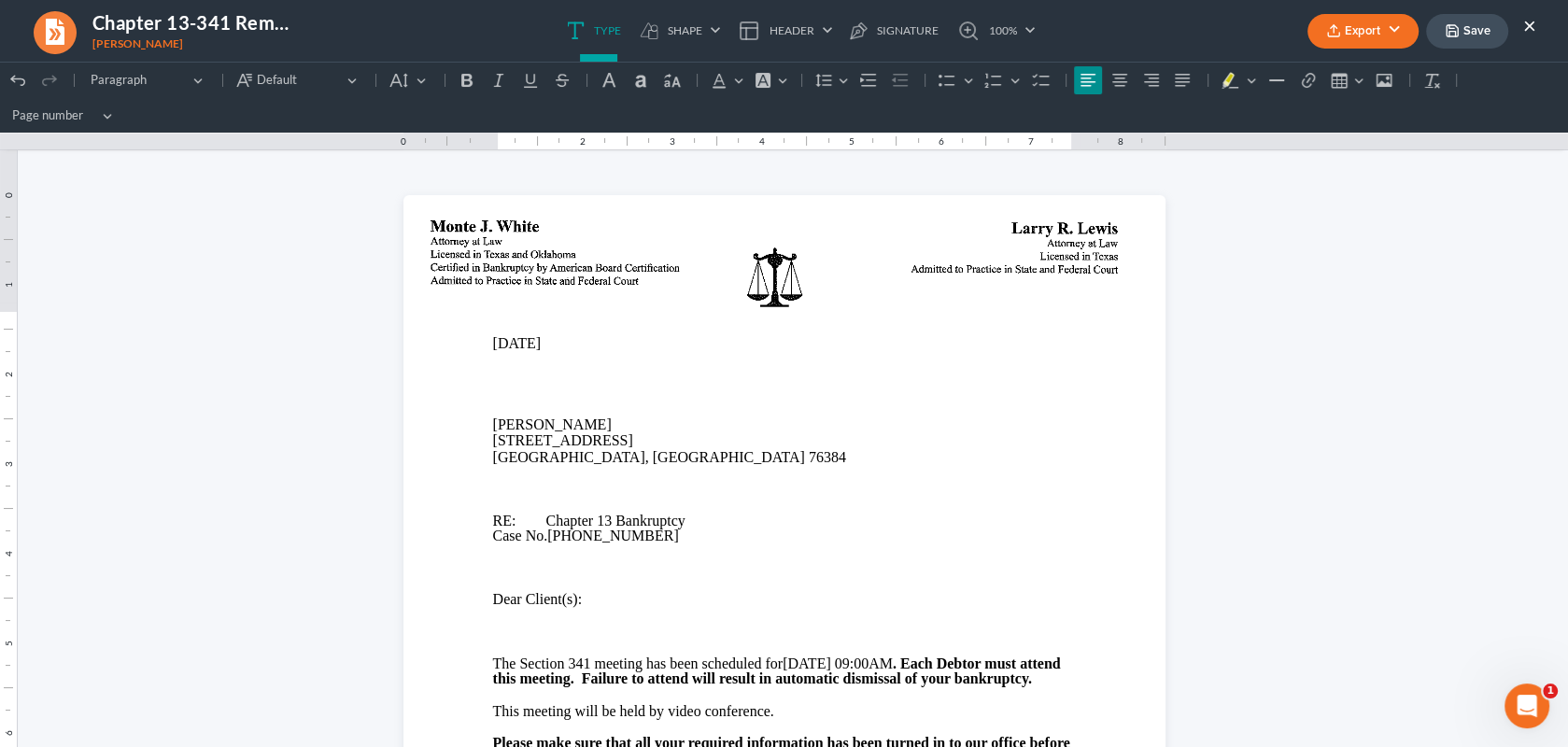
click at [1522, 16] on button "×" at bounding box center [1528, 24] width 13 height 22
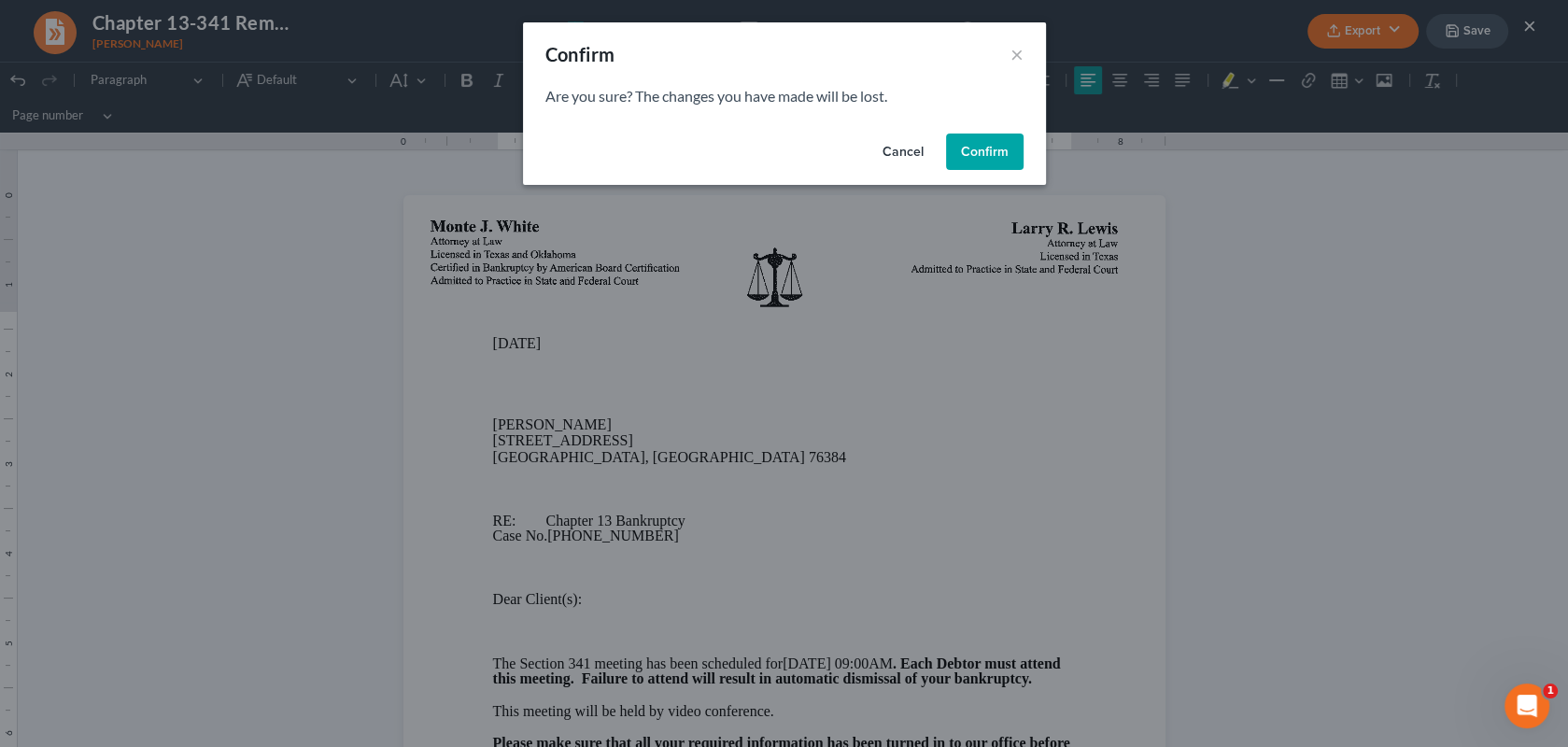
click at [904, 150] on button "Cancel" at bounding box center [902, 152] width 71 height 37
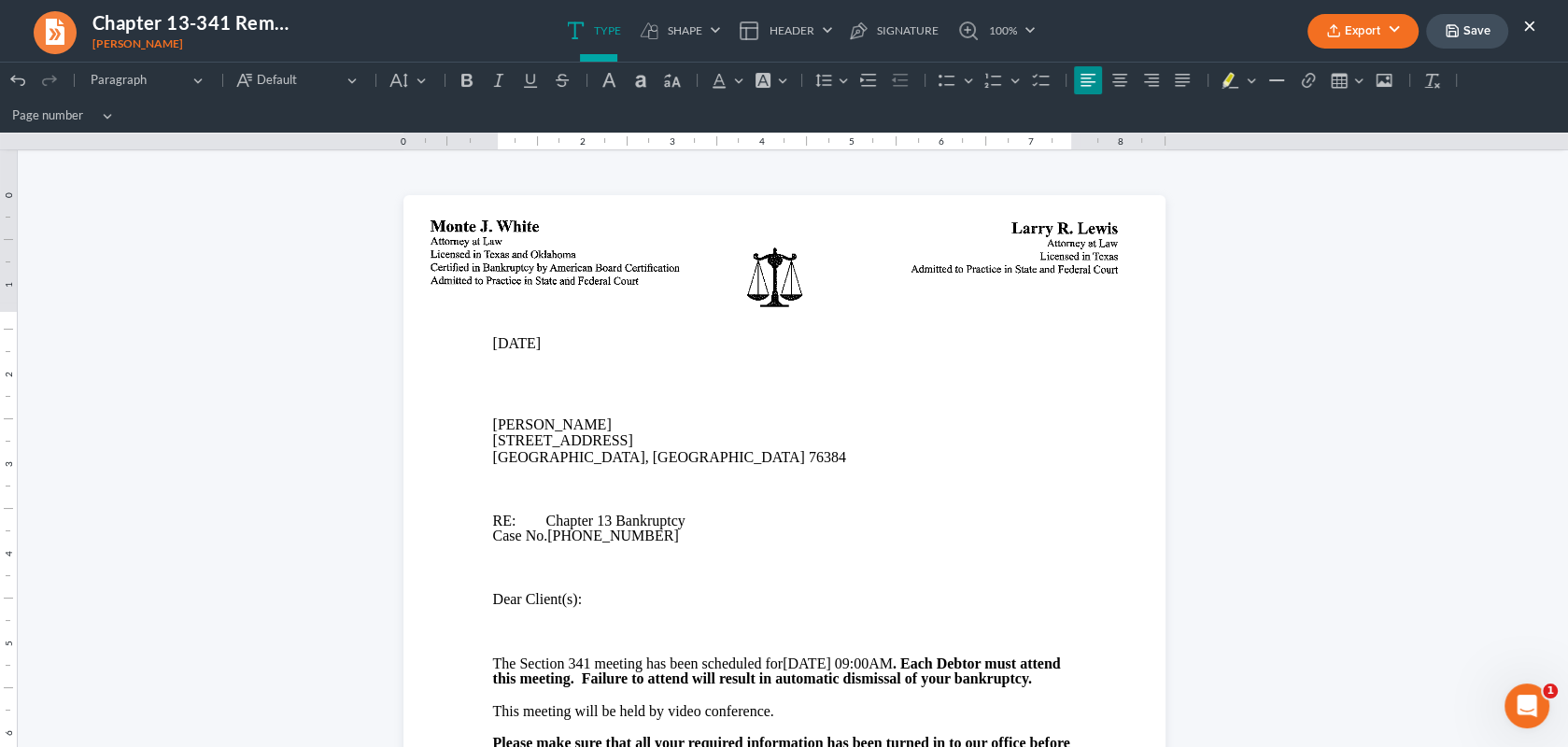
click at [1483, 29] on button "Save" at bounding box center [1466, 31] width 82 height 35
click at [1530, 23] on button "×" at bounding box center [1528, 24] width 13 height 22
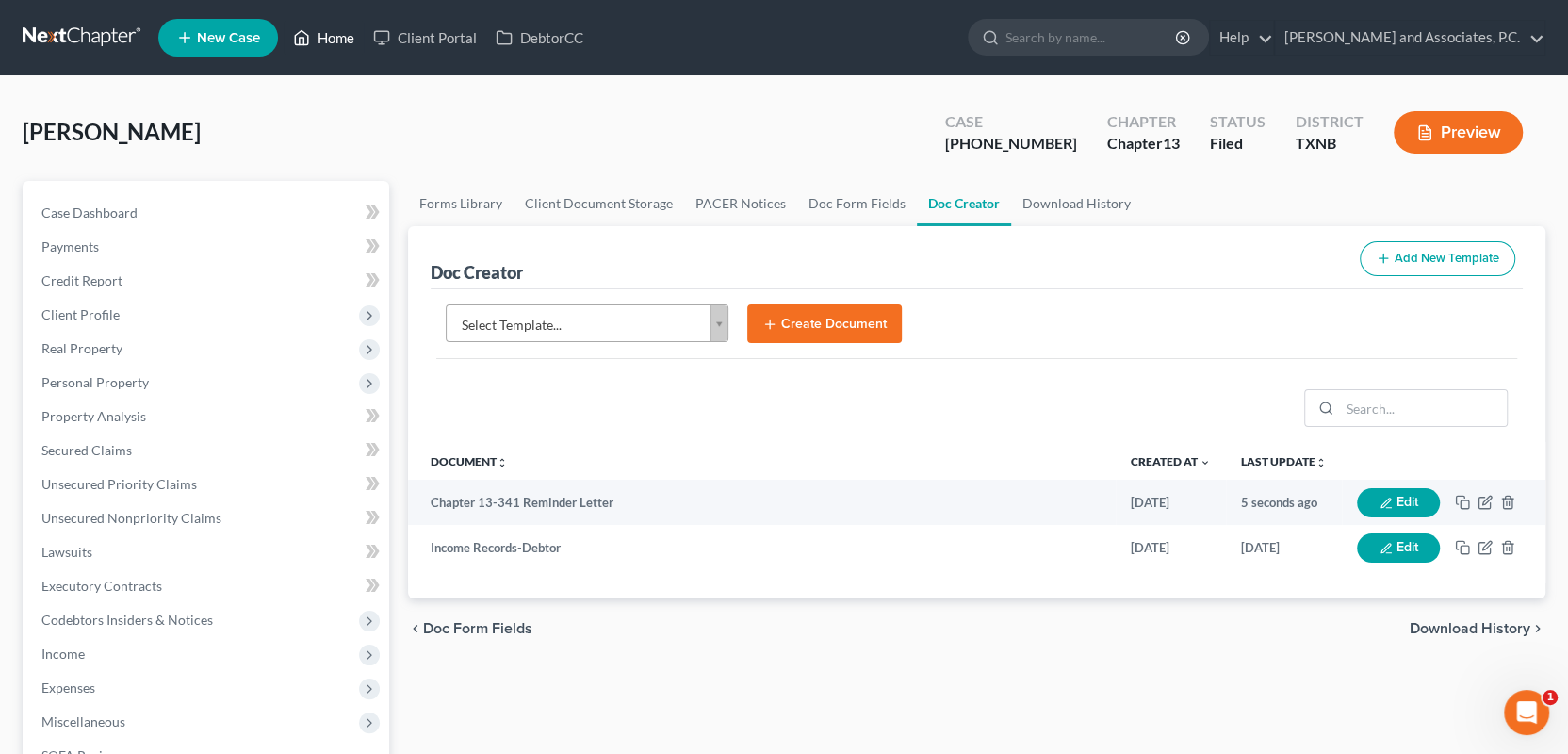
click at [328, 40] on link "Home" at bounding box center [324, 37] width 80 height 34
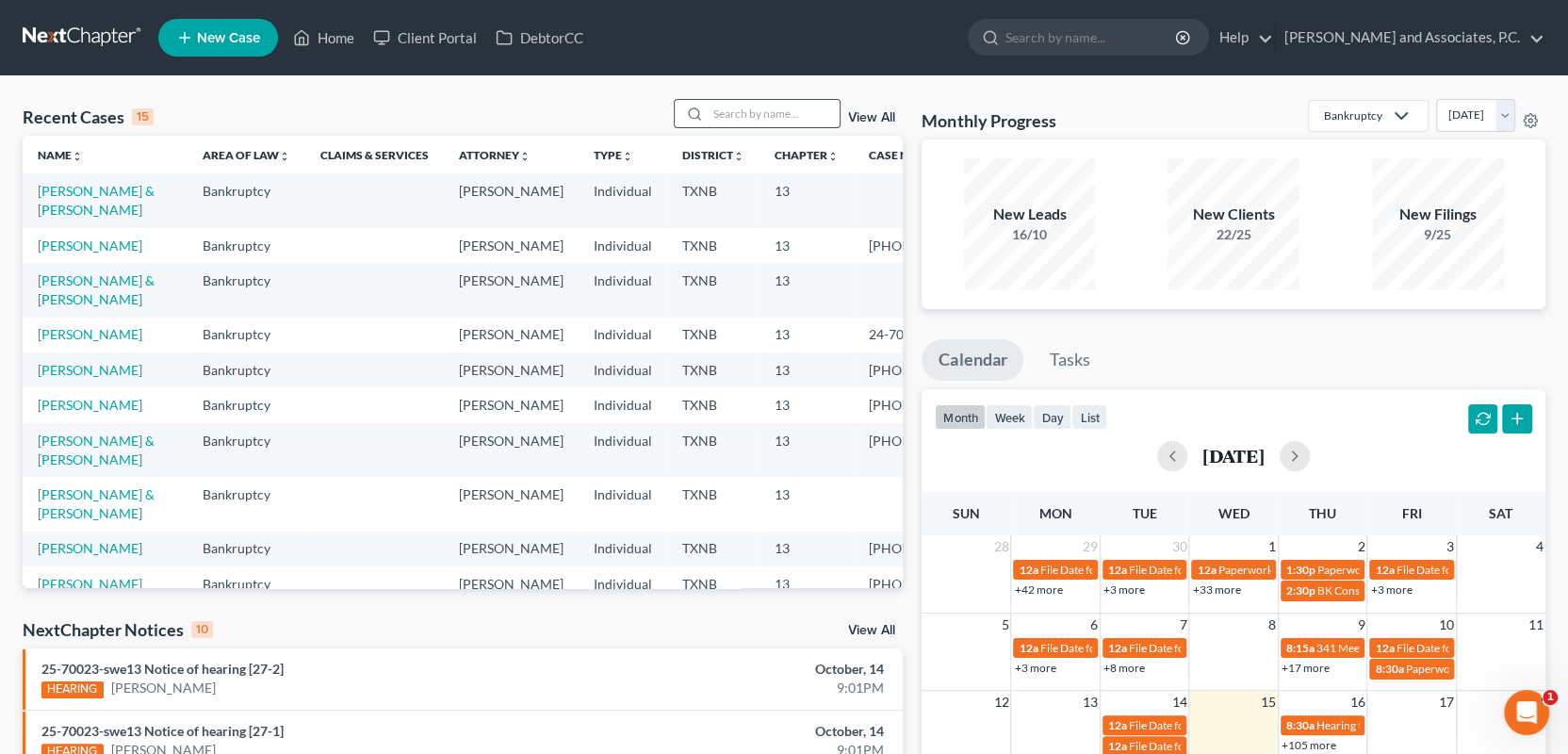
click at [733, 111] on input "search" at bounding box center [774, 114] width 132 height 27
click at [339, 37] on link "Home" at bounding box center [324, 37] width 80 height 34
click at [734, 116] on input "search" at bounding box center [774, 114] width 132 height 27
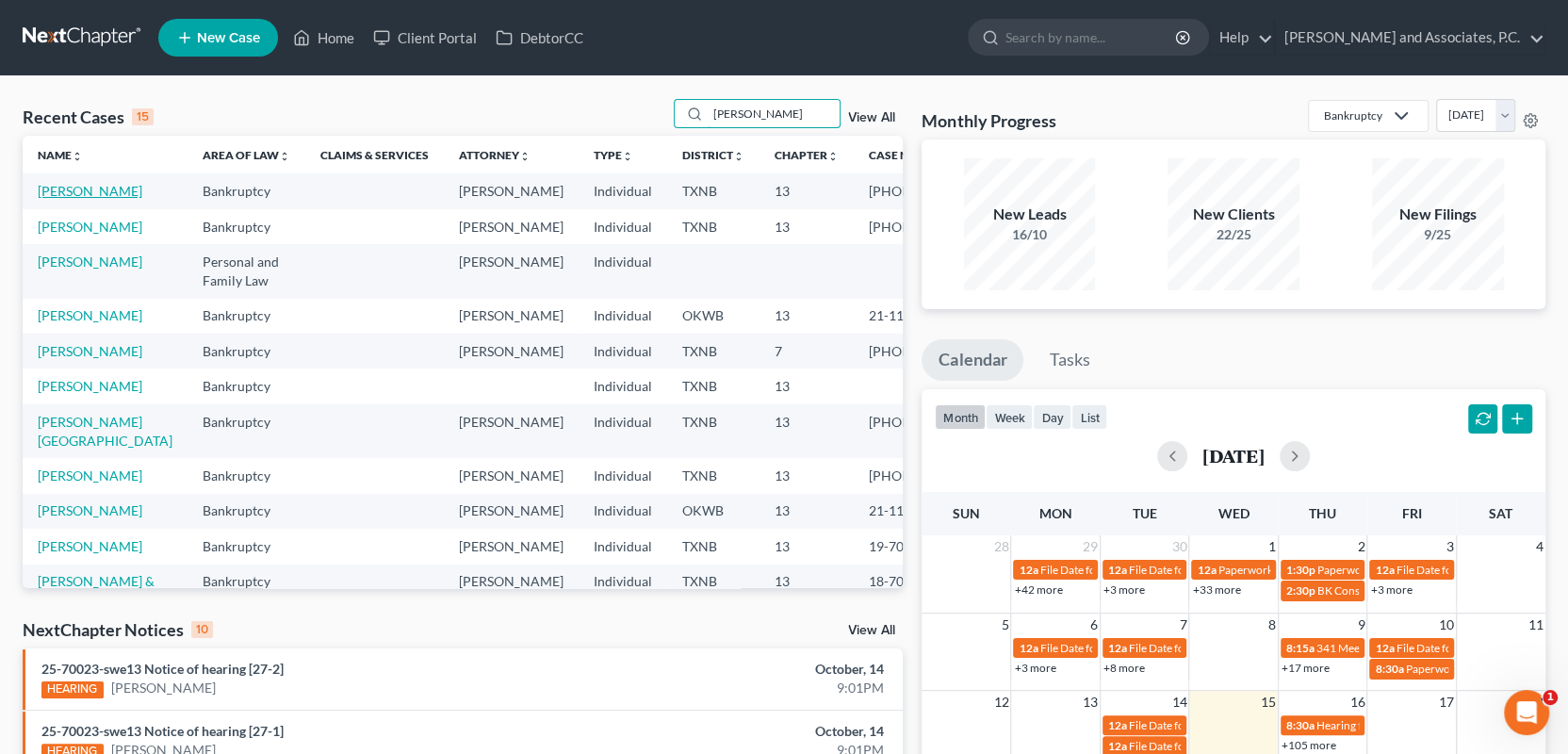
type input "johnson"
click at [79, 190] on link "[PERSON_NAME]" at bounding box center [89, 191] width 105 height 16
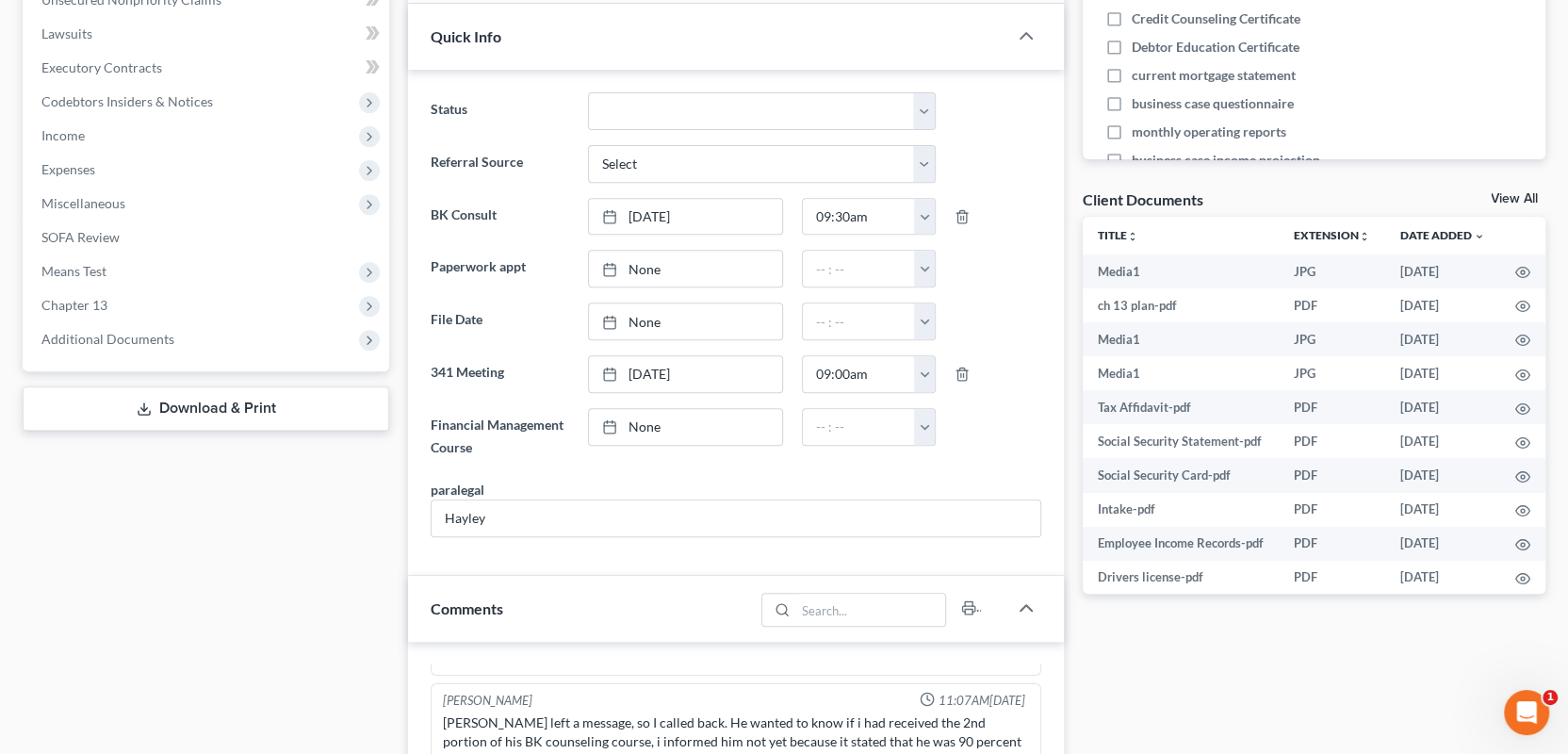
scroll to position [471, 0]
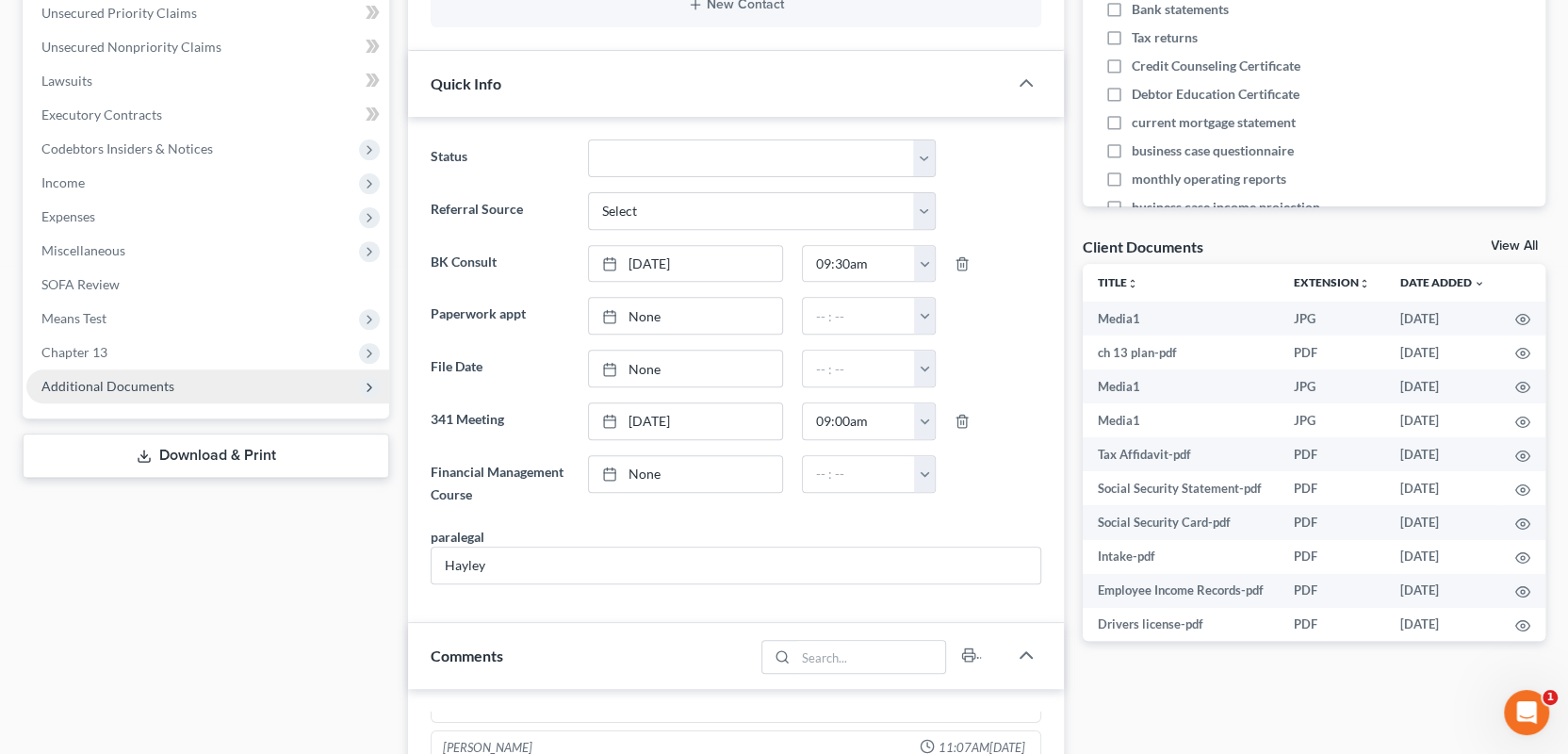
click at [75, 387] on span "Additional Documents" at bounding box center [108, 386] width 133 height 16
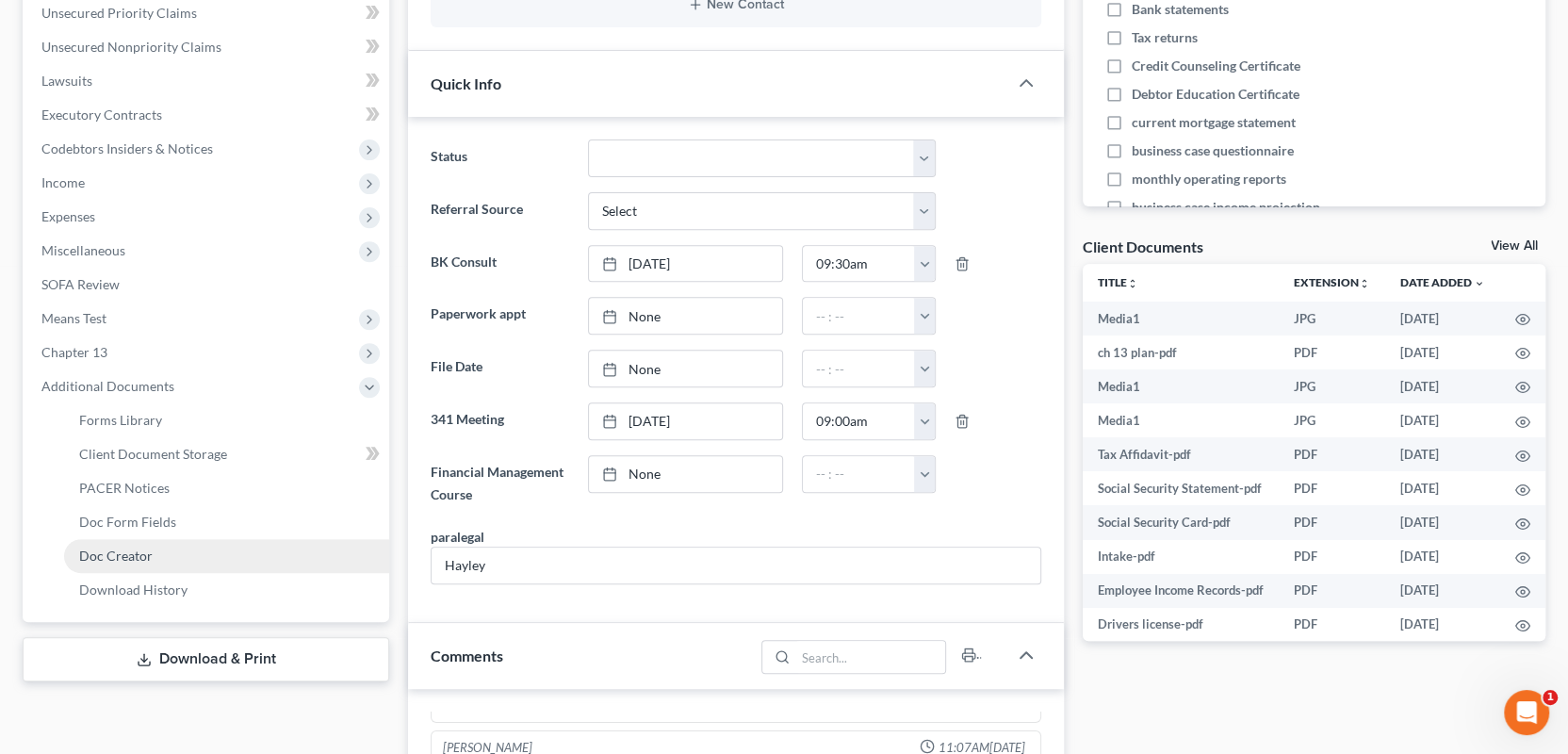
click at [116, 552] on span "Doc Creator" at bounding box center [116, 555] width 73 height 16
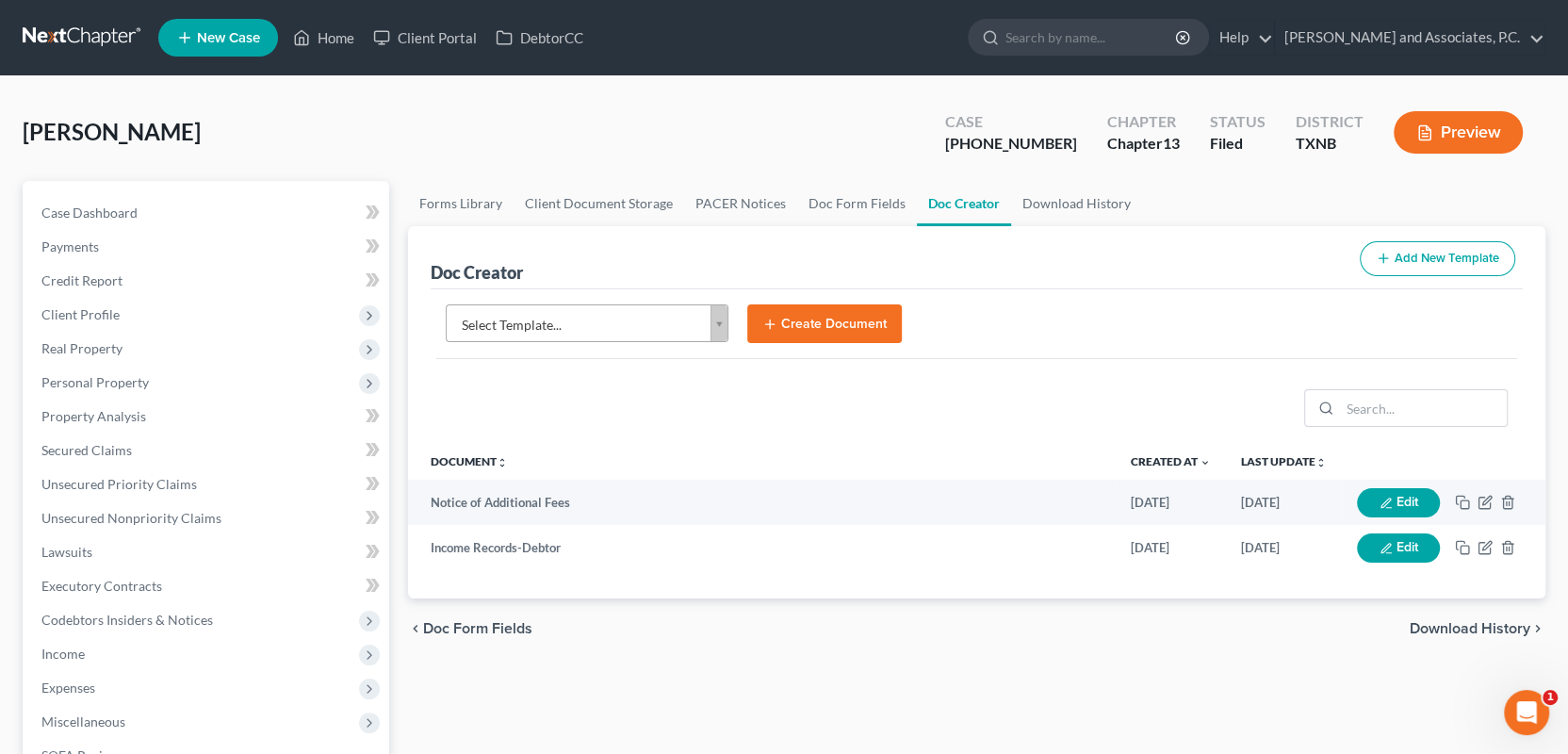
click at [717, 322] on body "Home New Case Client Portal DebtorCC Monte J. White and Associates, P.C. wfinfo…" at bounding box center [784, 612] width 1568 height 1224
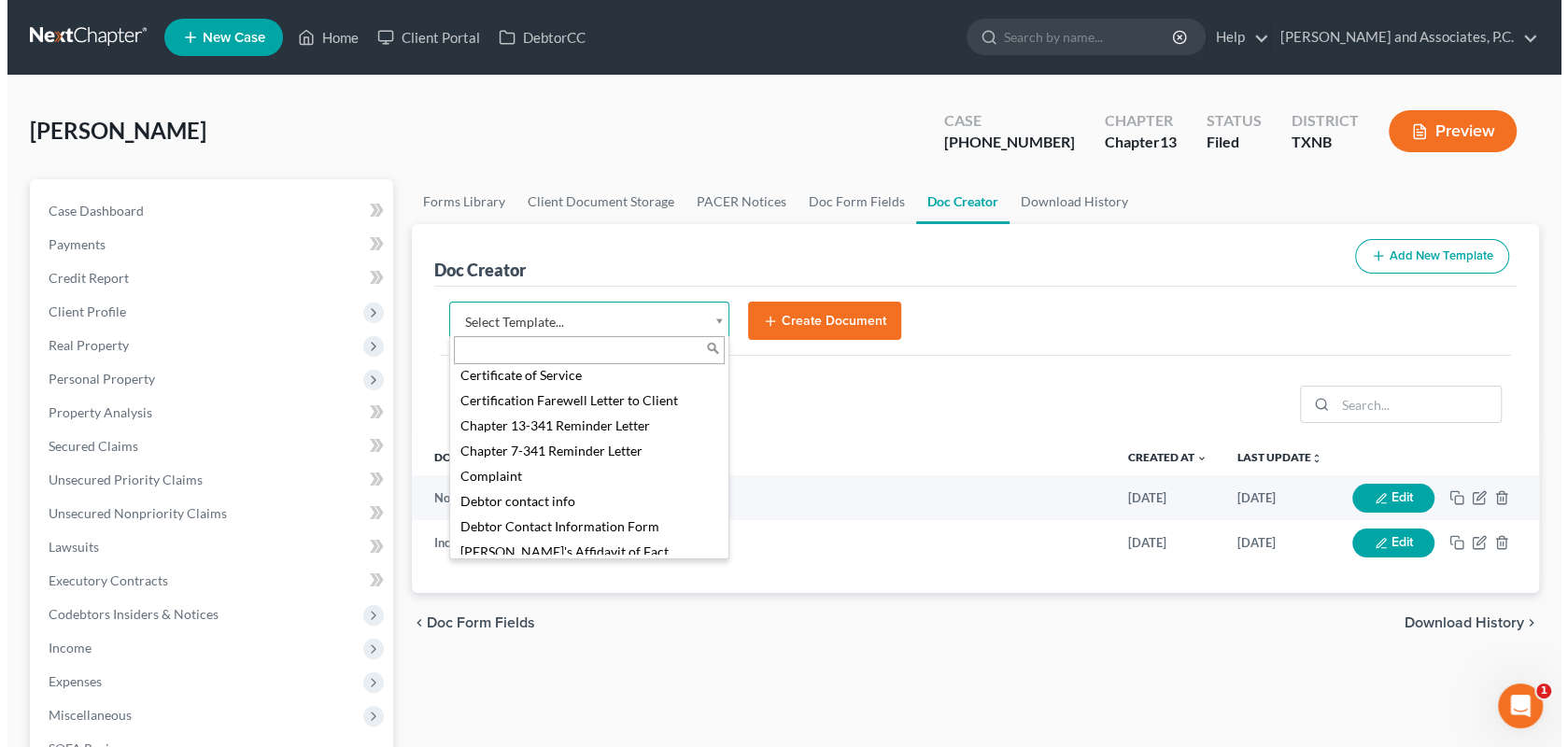
scroll to position [560, 0]
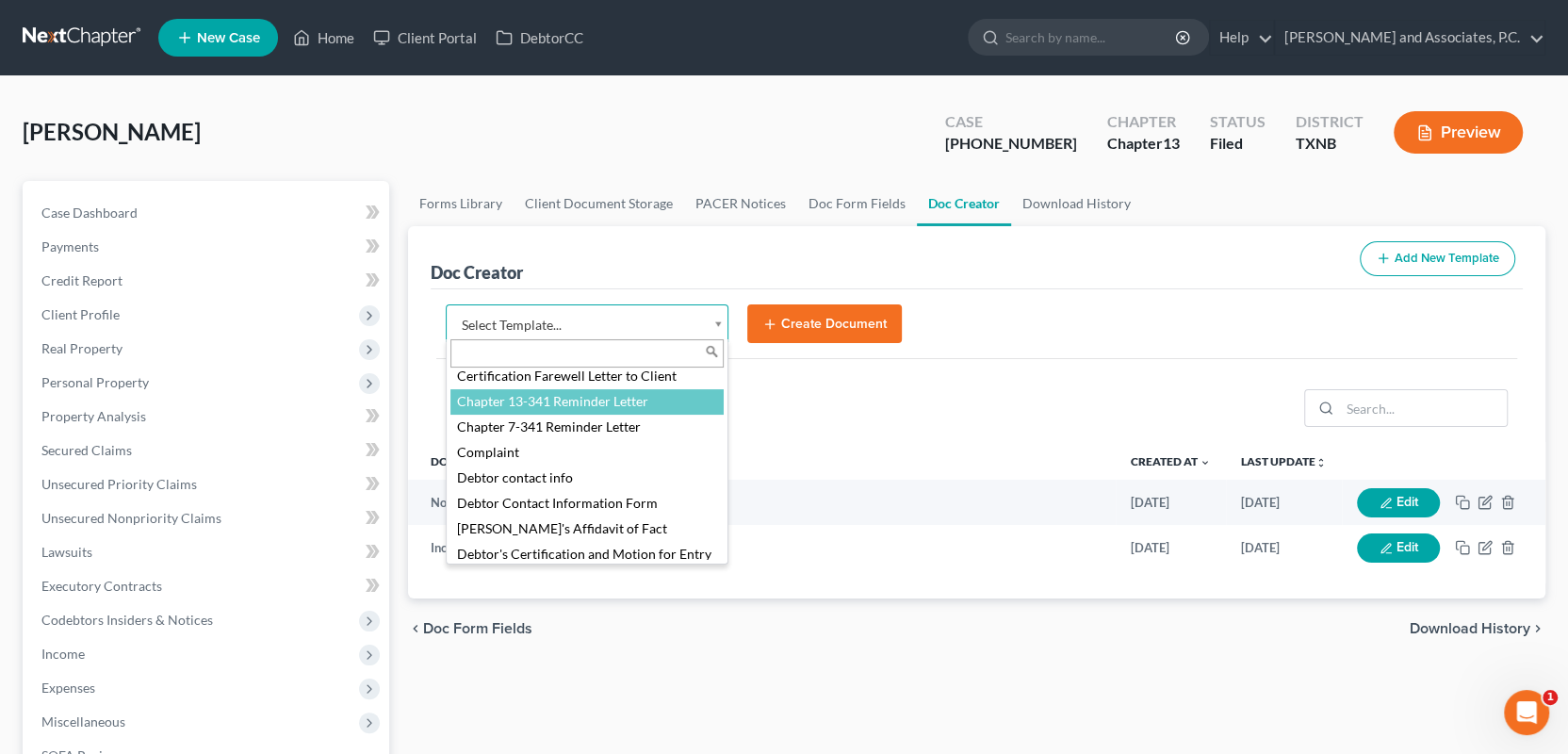
select select "77110"
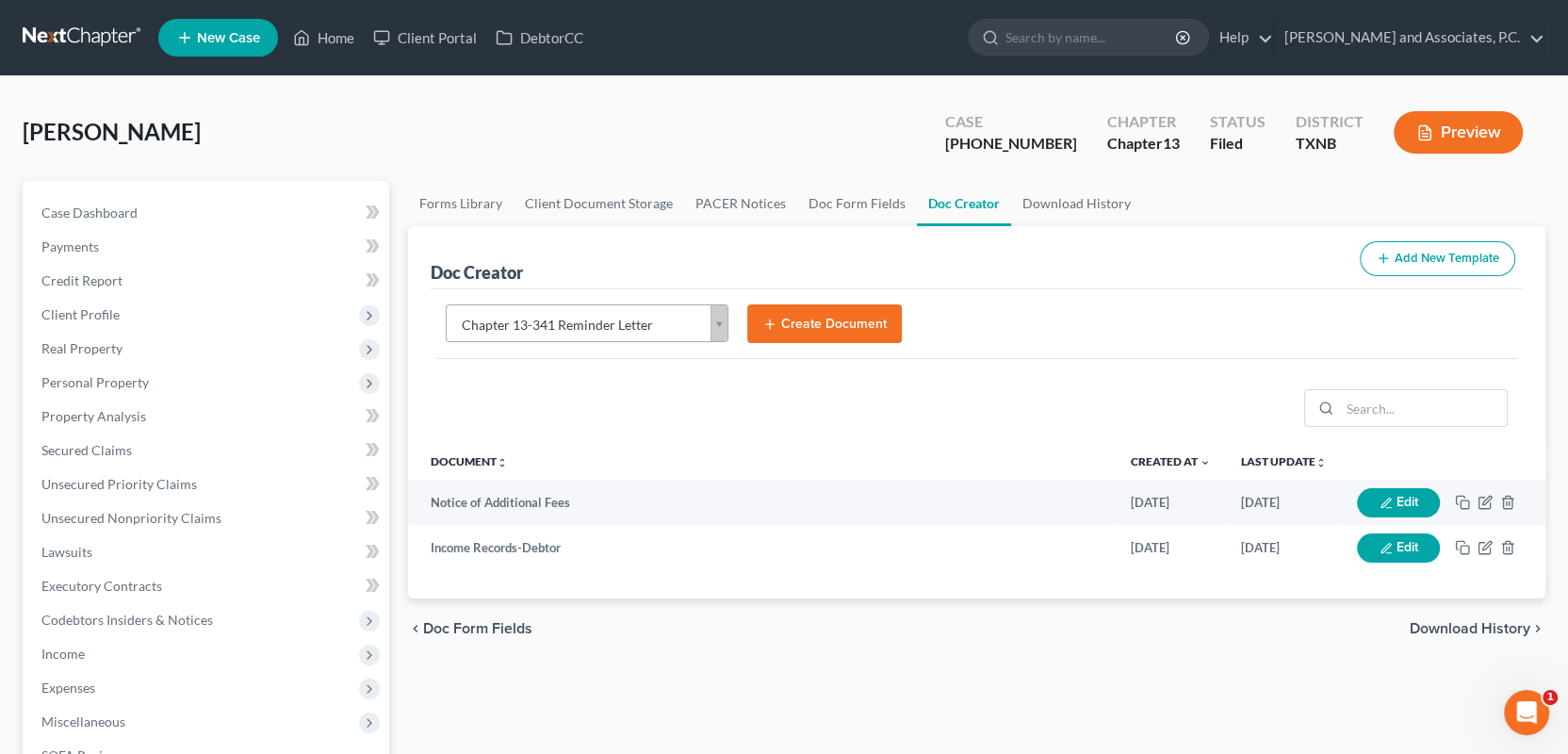
click at [821, 326] on button "Create Document" at bounding box center [825, 324] width 155 height 39
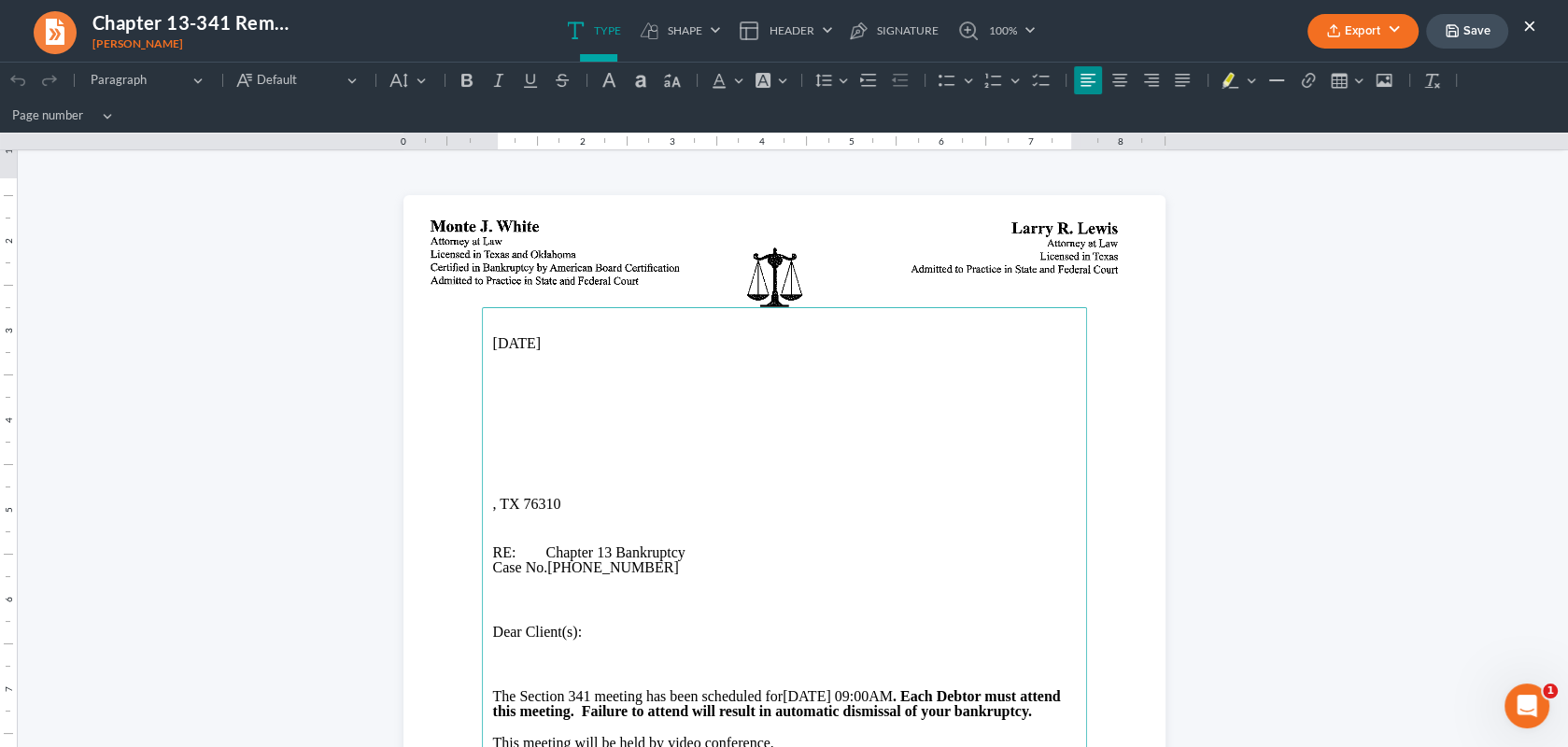
scroll to position [0, 0]
drag, startPoint x: 481, startPoint y: 425, endPoint x: 730, endPoint y: 441, distance: 249.5
click at [730, 441] on p "Rich Text Editor, page-0-main" at bounding box center [784, 440] width 582 height 16
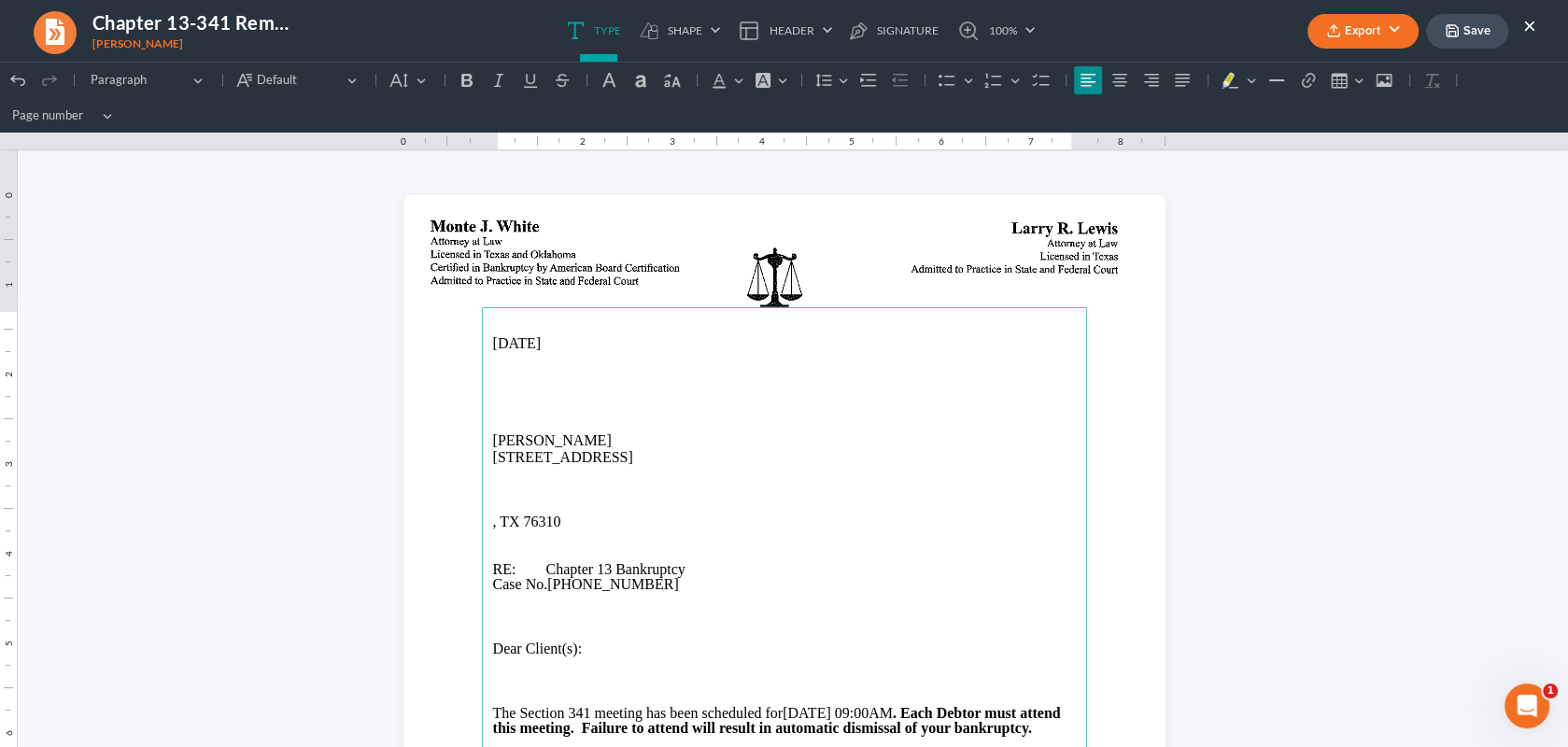
click at [604, 457] on p "4632 Monterrey Dr, Wichita Falls, TX 76310" at bounding box center [784, 457] width 582 height 16
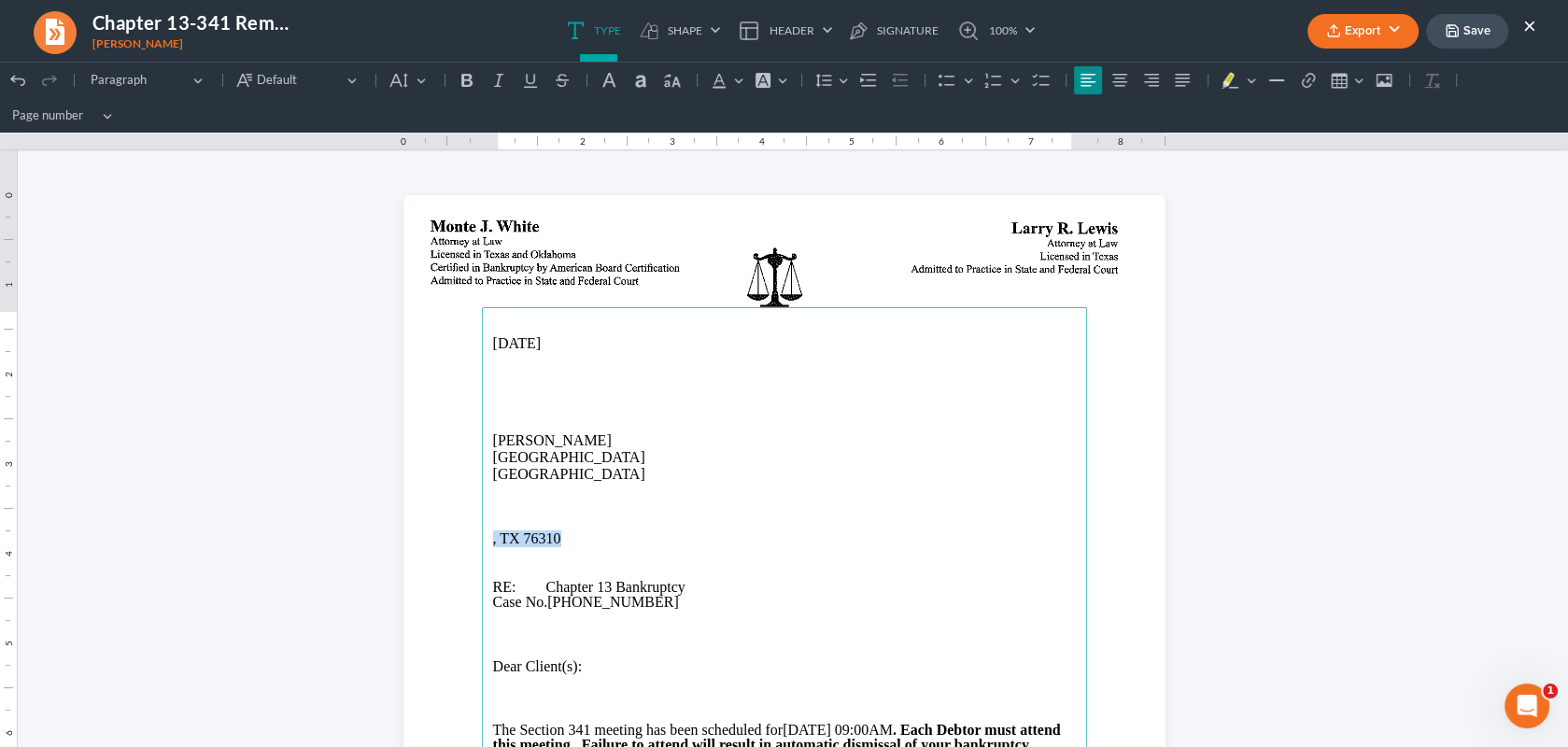
drag, startPoint x: 556, startPoint y: 537, endPoint x: 448, endPoint y: 539, distance: 108.0
click at [448, 539] on section "10/15/2025 Glenn Johnson 4632 Monterrey Dr Wichita Falls, TX 76310 , TX 76310 R…" at bounding box center [784, 688] width 762 height 986
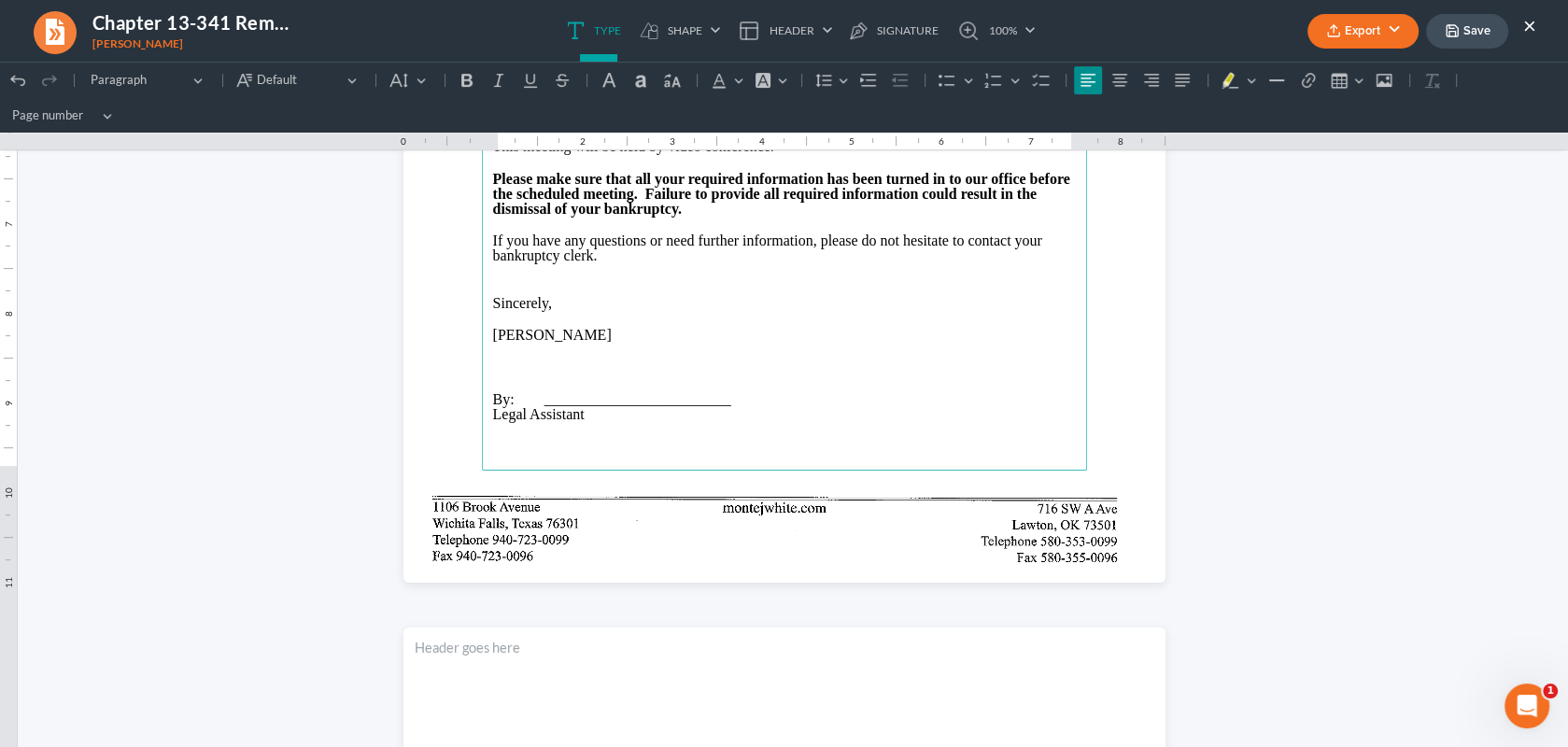
scroll to position [654, 0]
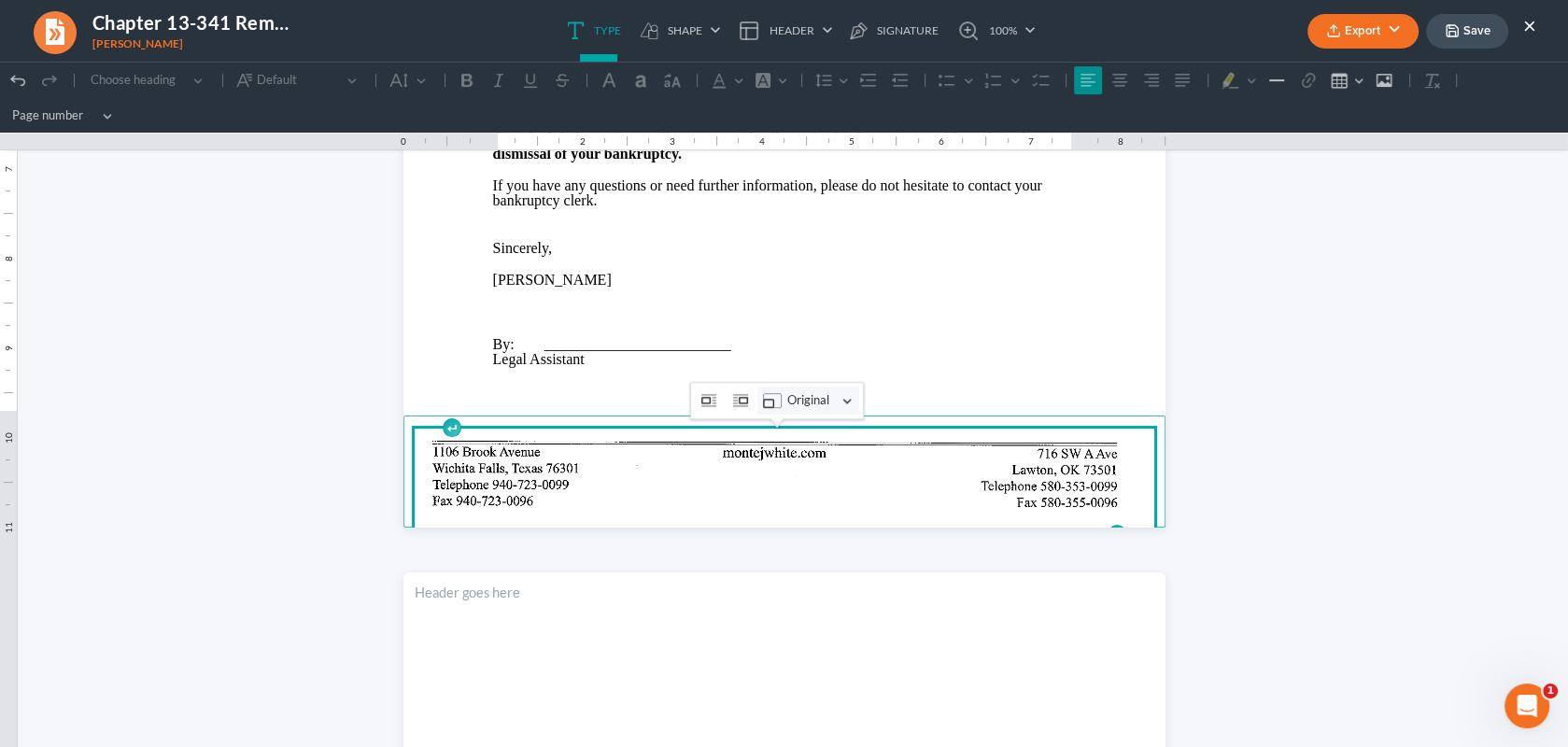
click at [845, 401] on button "Resize image Original" at bounding box center [807, 400] width 102 height 28
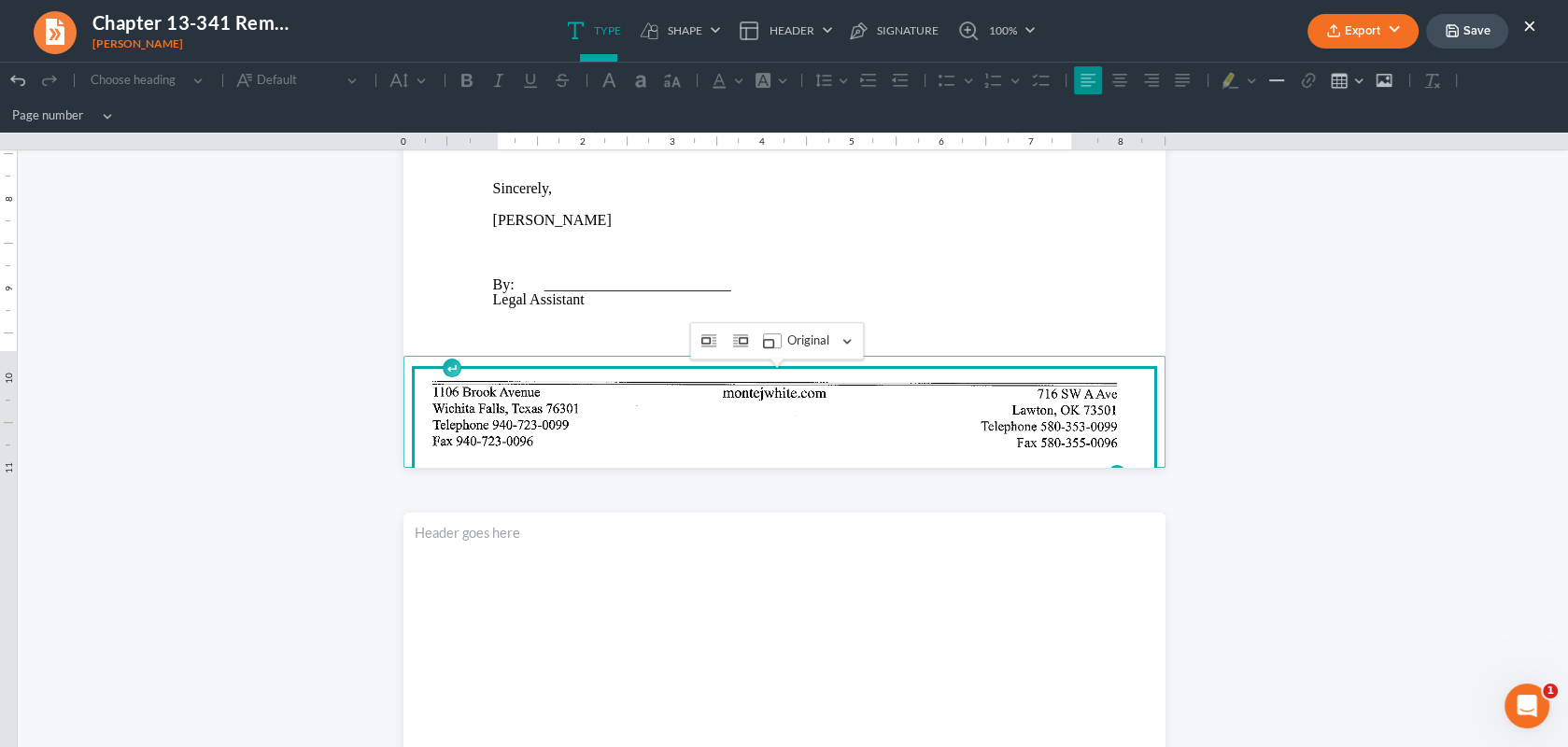
scroll to position [747, 0]
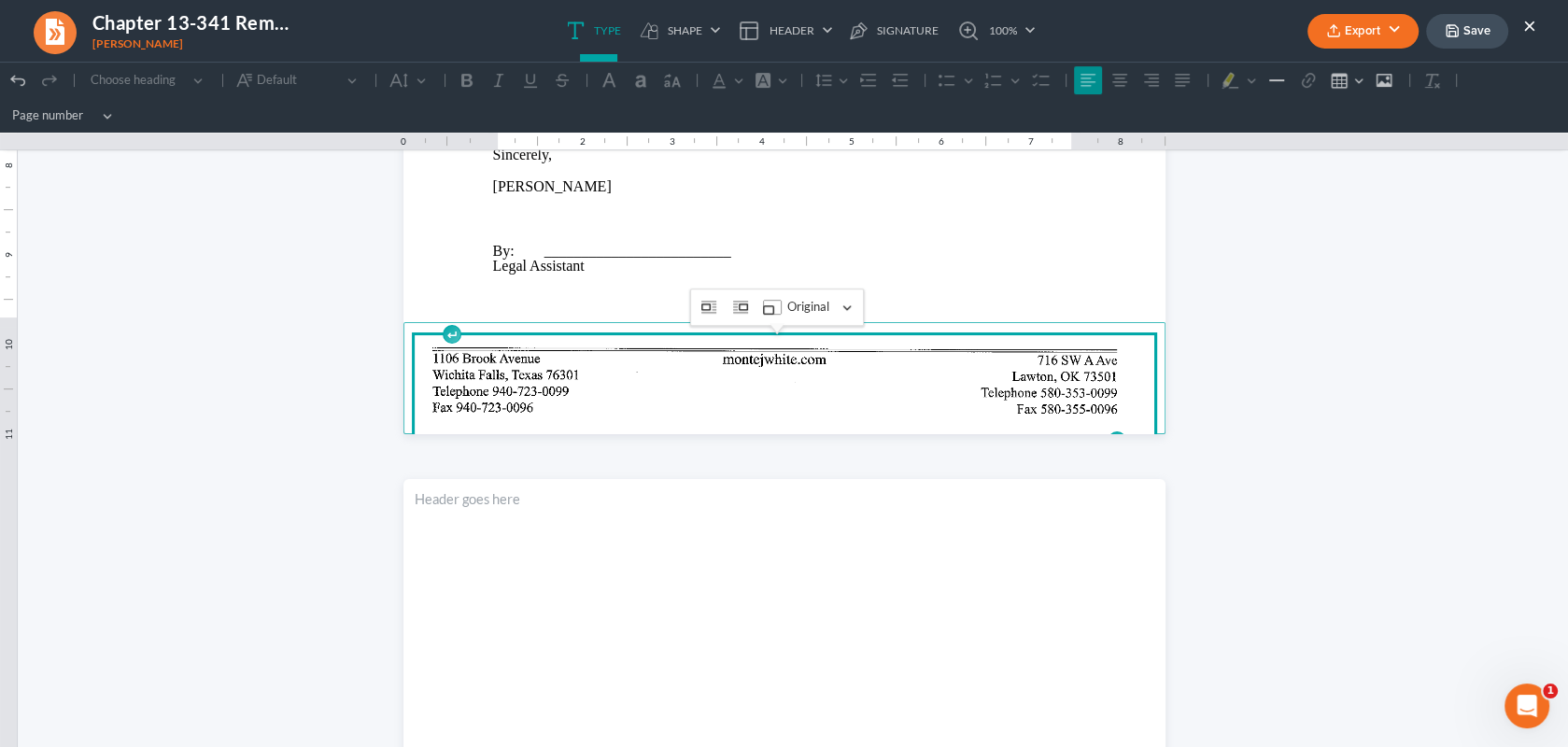
click at [1395, 251] on html "1.25 9.75 0 1 1 2 2 3 3 4 4 5 5 6 6 7 7 8 8 9 9 10 10 11 11 Undo (Ctrl+Z) Undo …" at bounding box center [784, 412] width 1568 height 2194
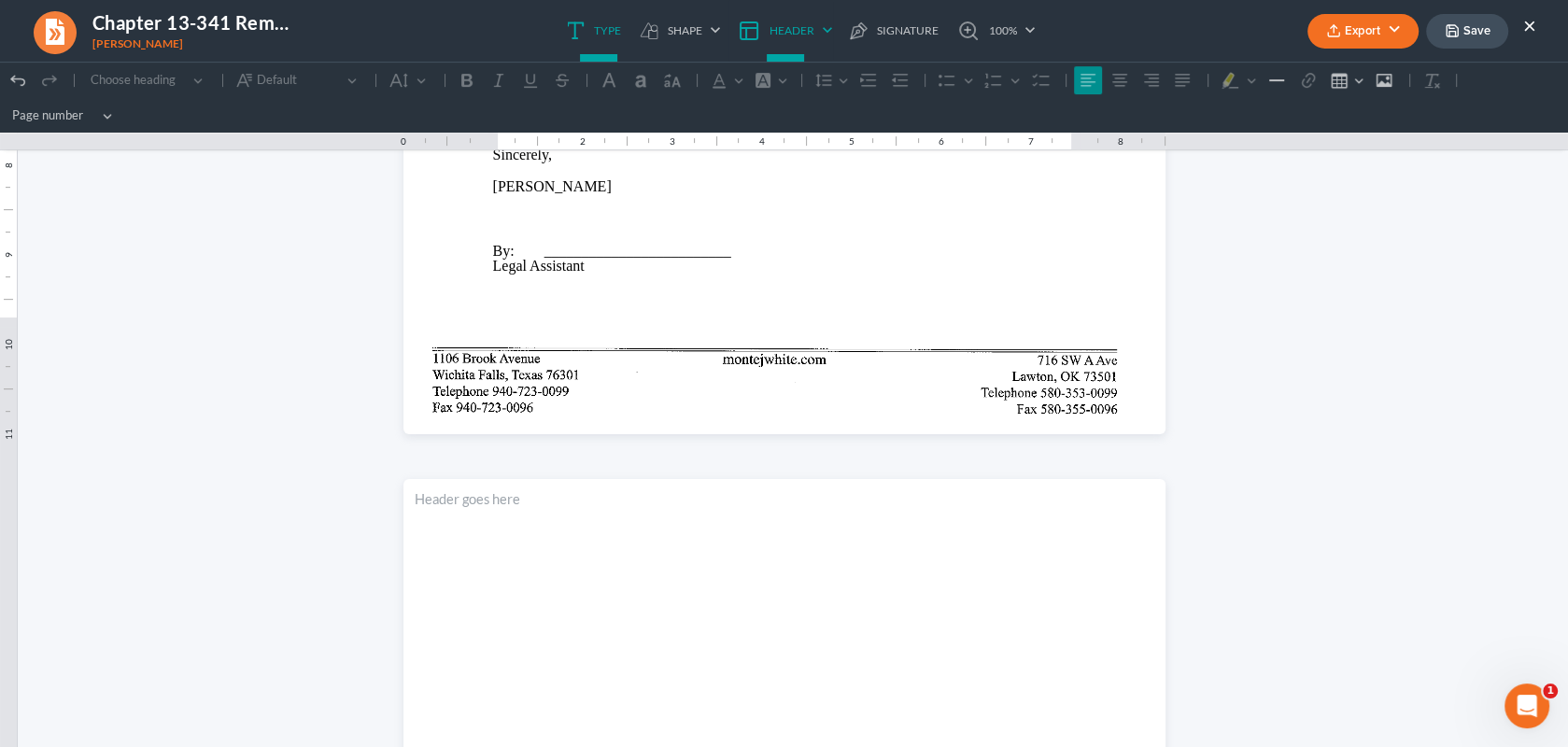
click at [828, 33] on link "Header" at bounding box center [781, 31] width 105 height 62
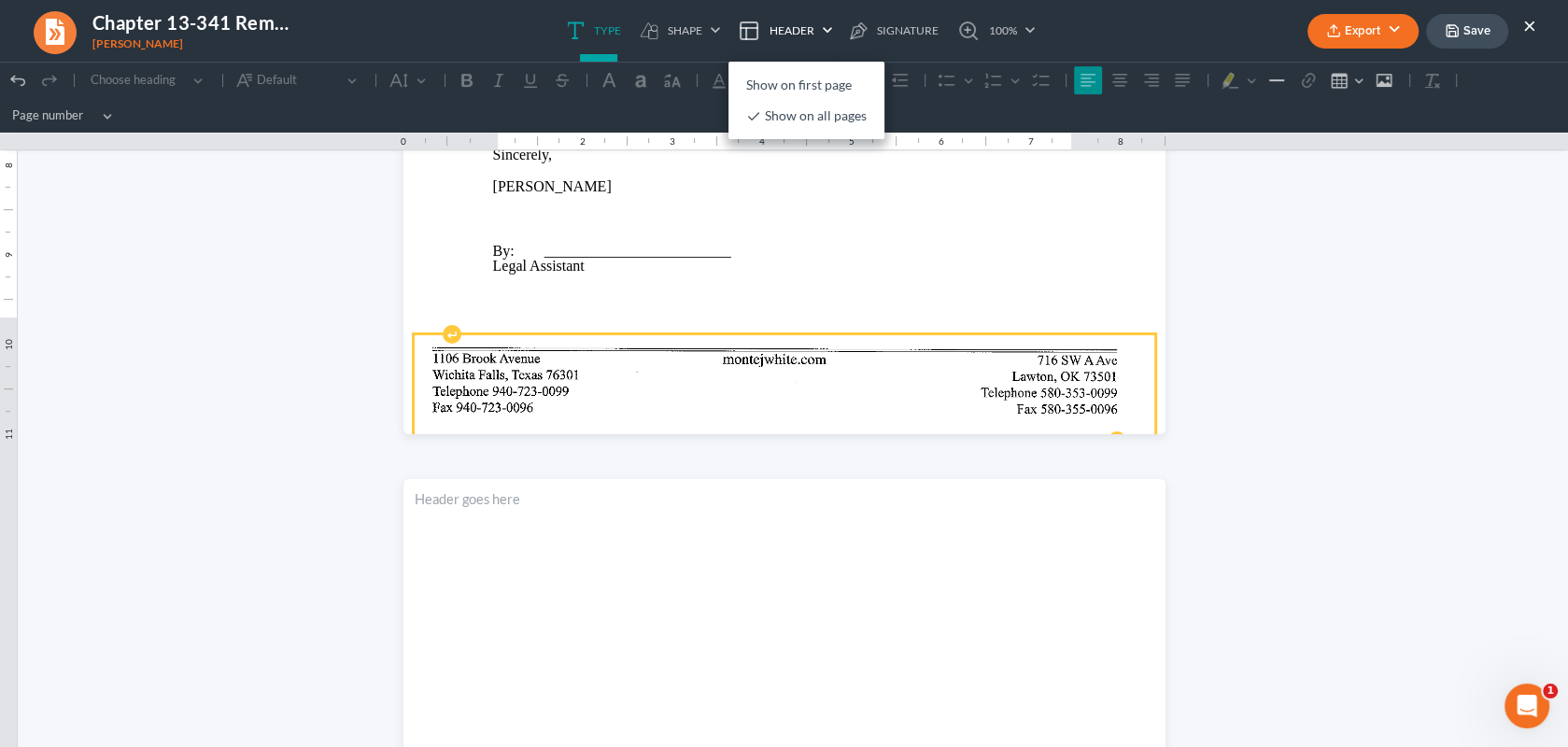
click at [607, 365] on img "Rich Text Editor, page-0-footer" at bounding box center [784, 387] width 739 height 105
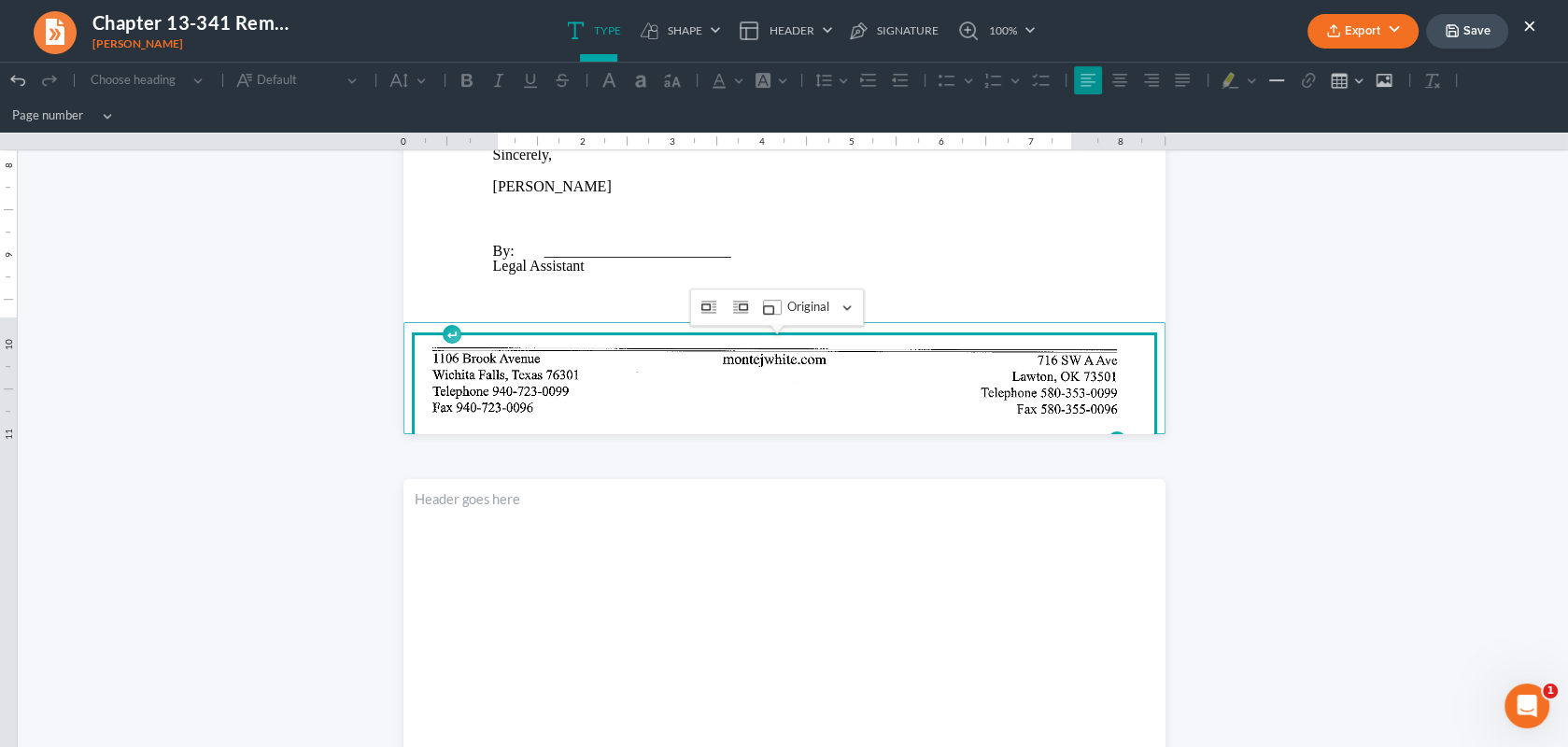
click at [197, 79] on button "Heading Choose heading" at bounding box center [147, 80] width 129 height 28
click at [138, 76] on span "Choose heading" at bounding box center [139, 80] width 97 height 18
click at [744, 26] on icon at bounding box center [748, 30] width 22 height 22
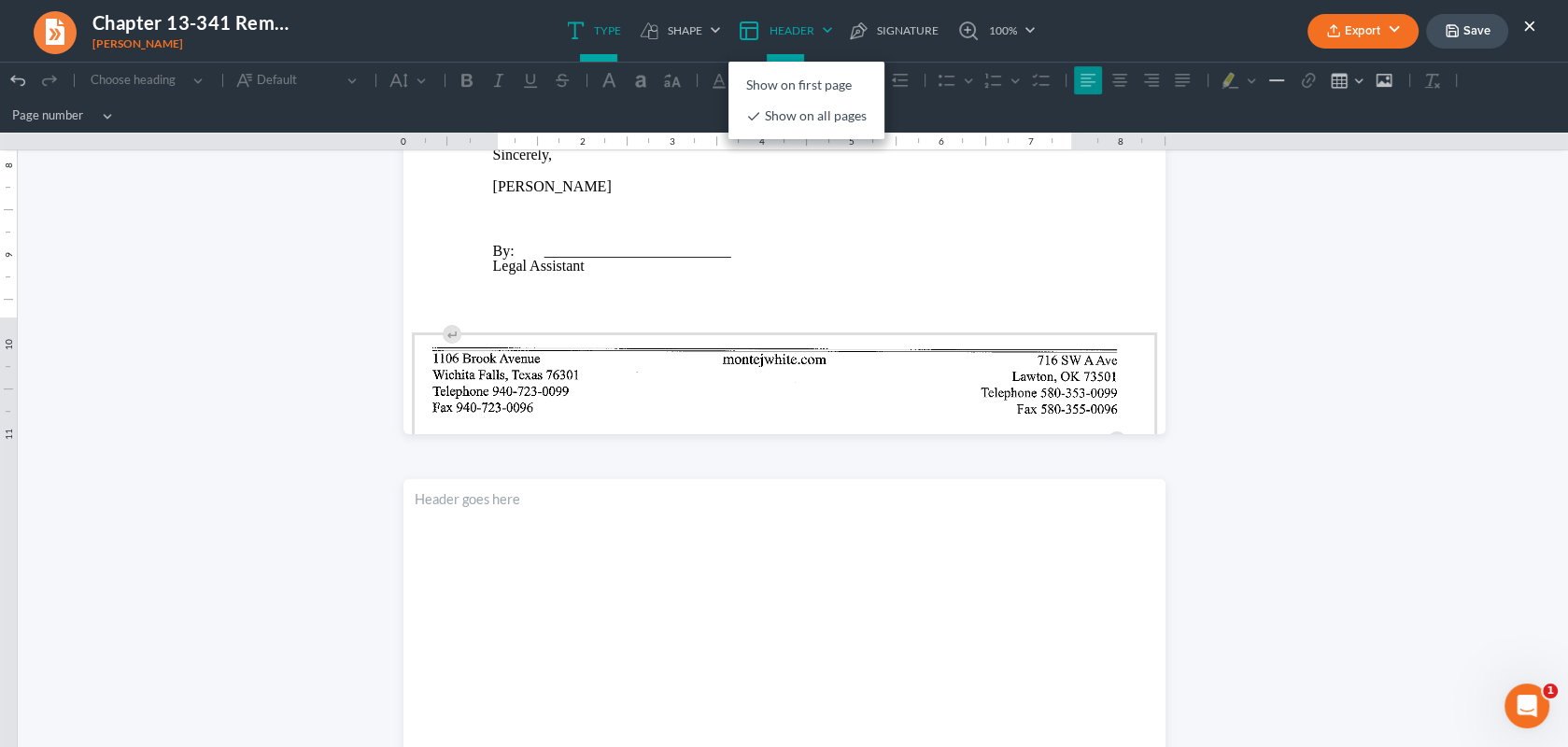
click at [744, 26] on icon at bounding box center [748, 30] width 22 height 22
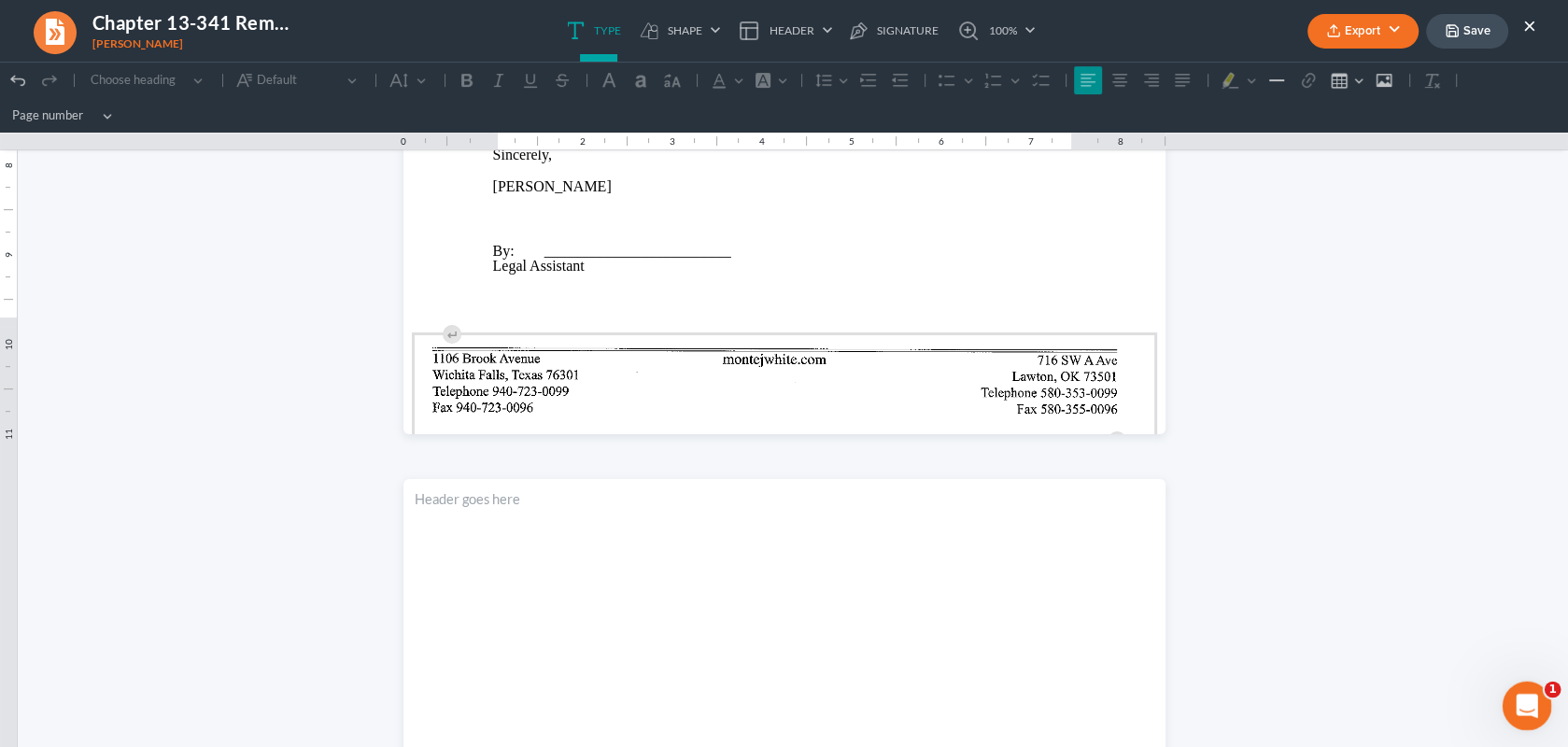
click at [1517, 702] on icon "Open Intercom Messenger" at bounding box center [1524, 703] width 31 height 31
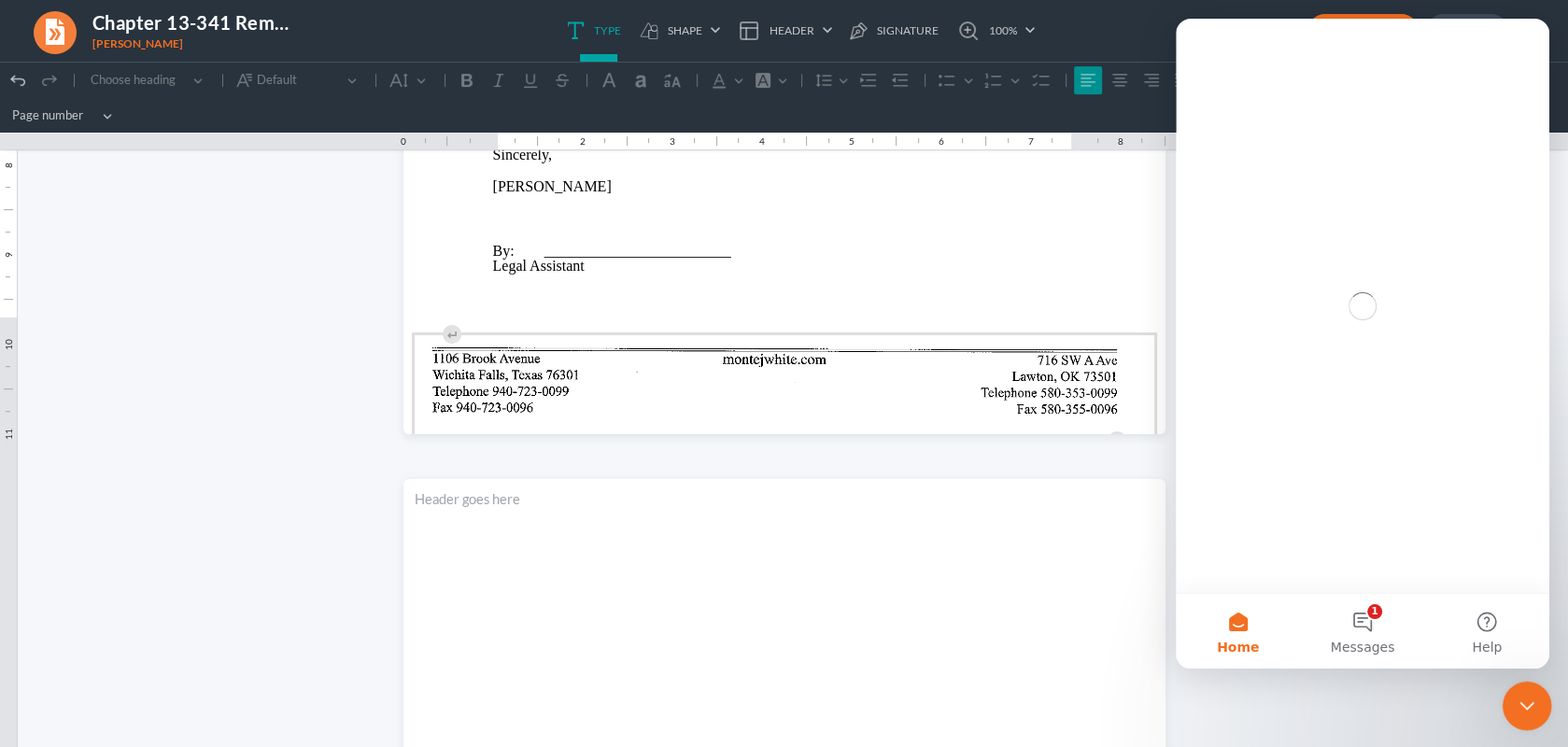
scroll to position [0, 0]
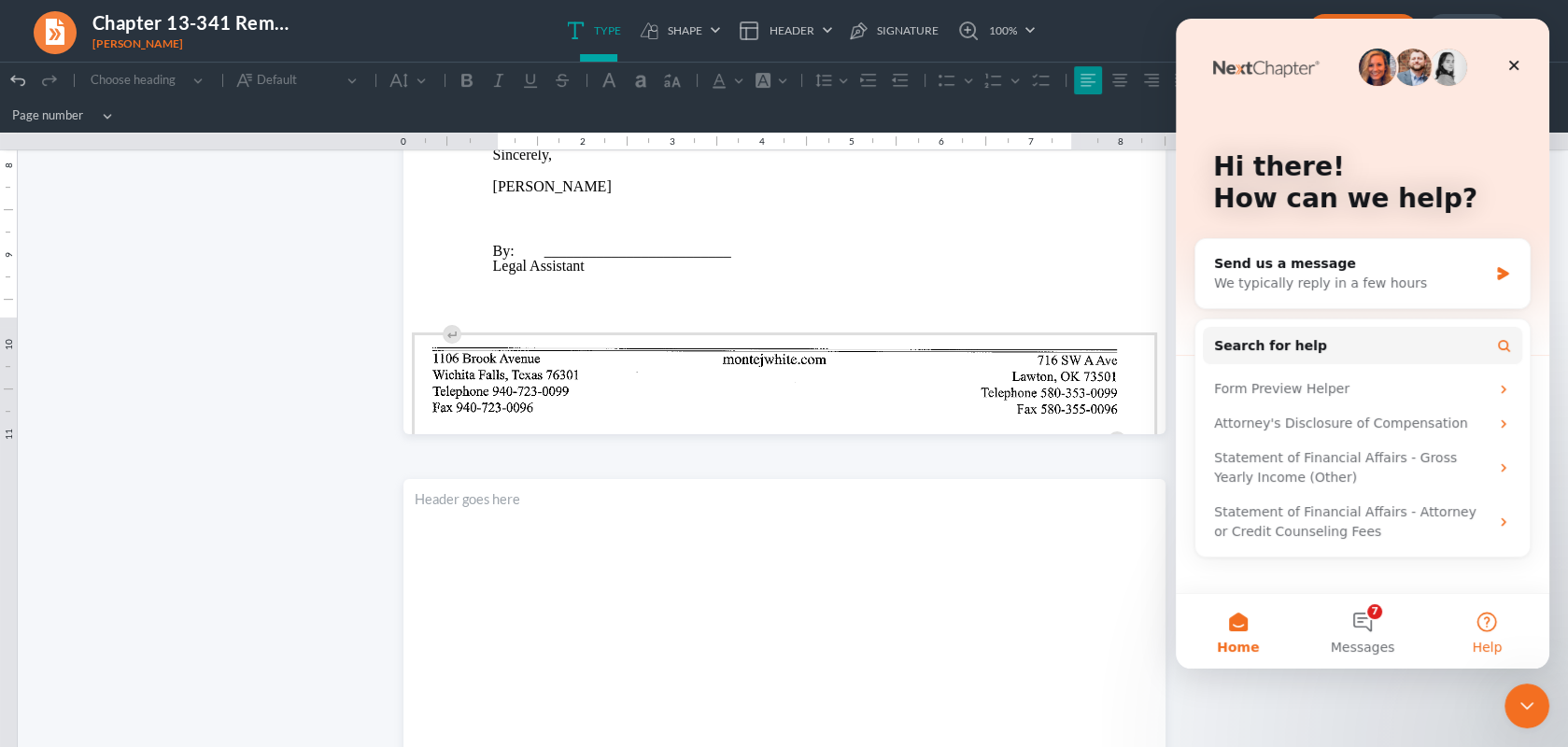
click at [1486, 624] on button "Help" at bounding box center [1486, 631] width 124 height 75
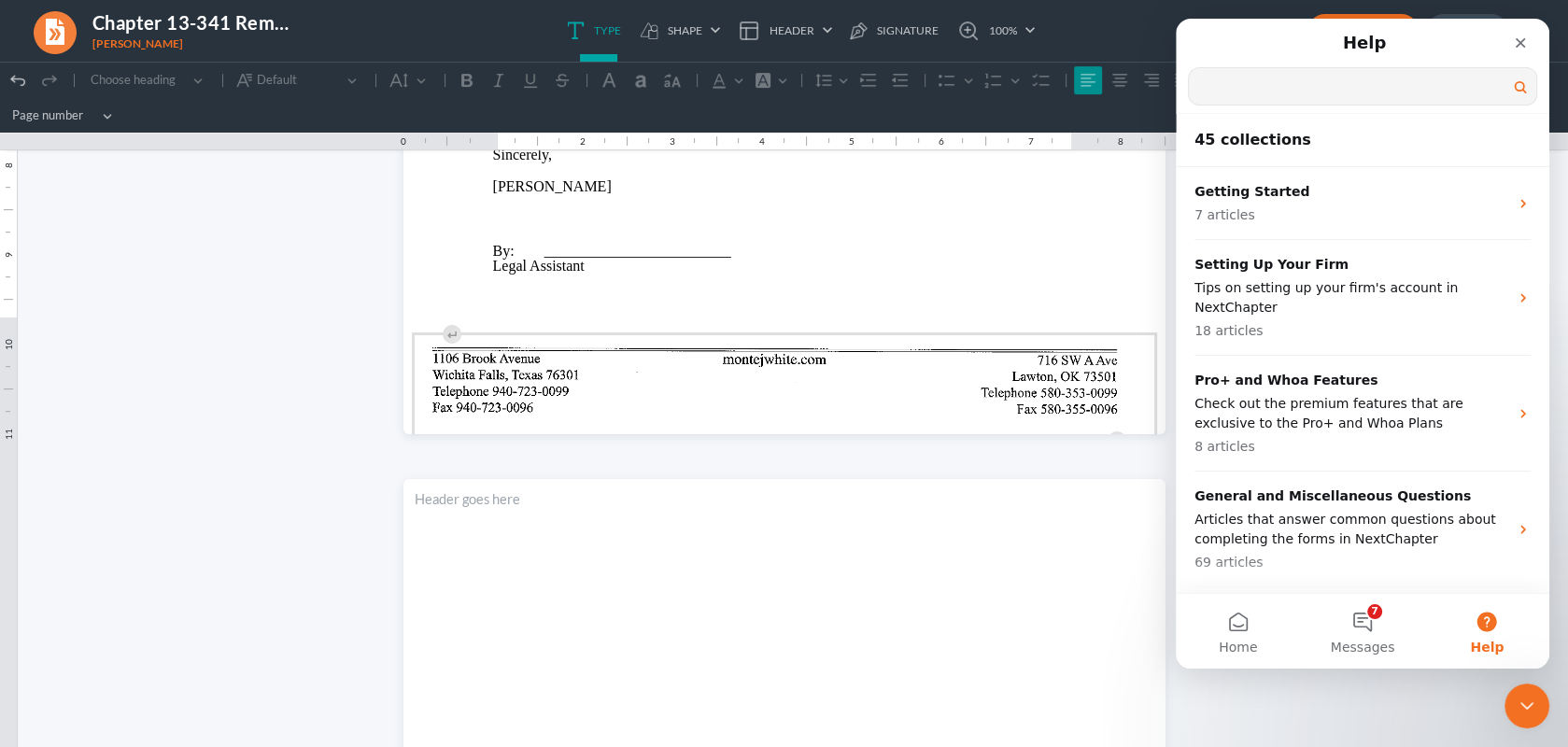
click at [1233, 95] on input "Search for help" at bounding box center [1362, 86] width 347 height 37
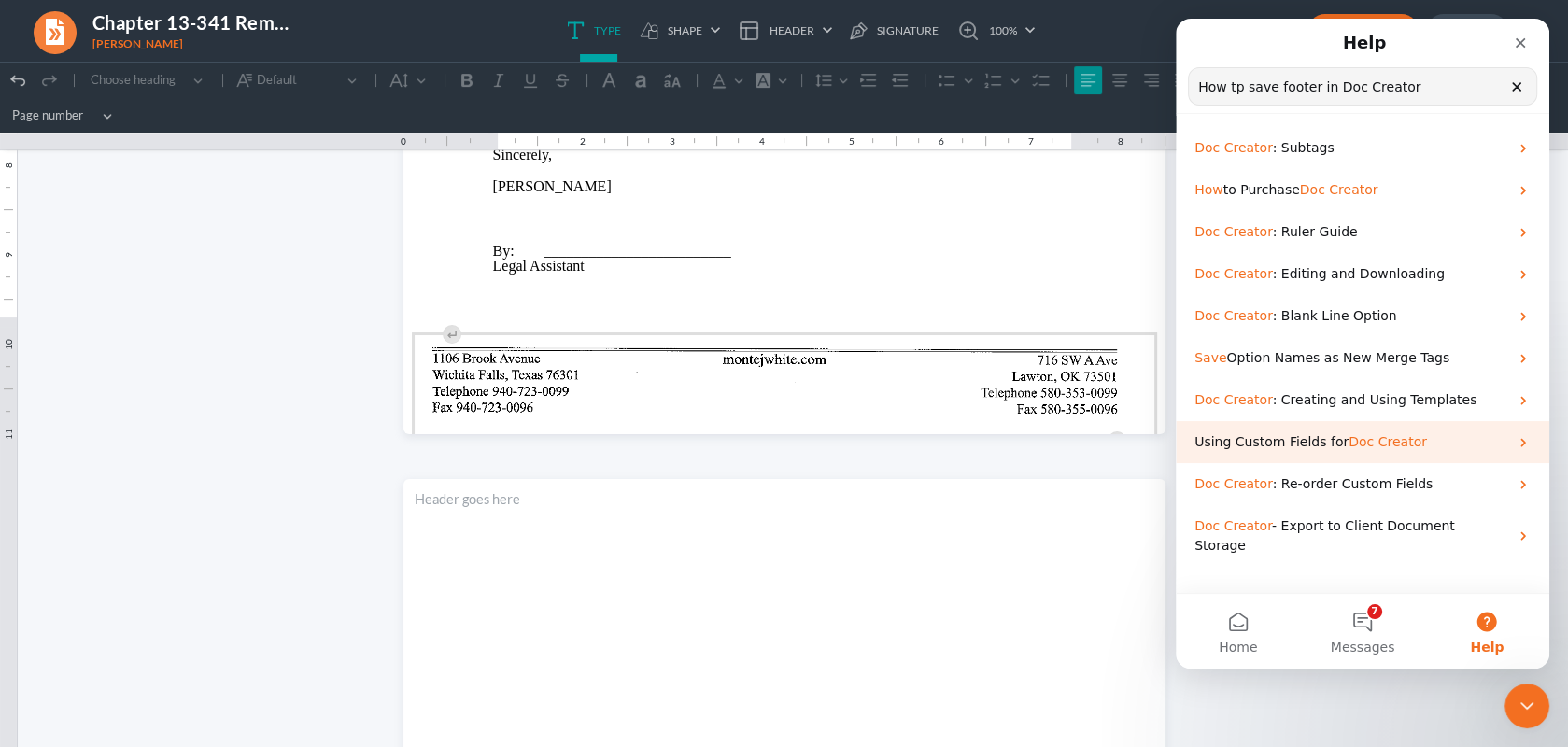
type input "How tp save footer in Doc Creator"
click at [1391, 441] on span "Creator" at bounding box center [1402, 440] width 49 height 15
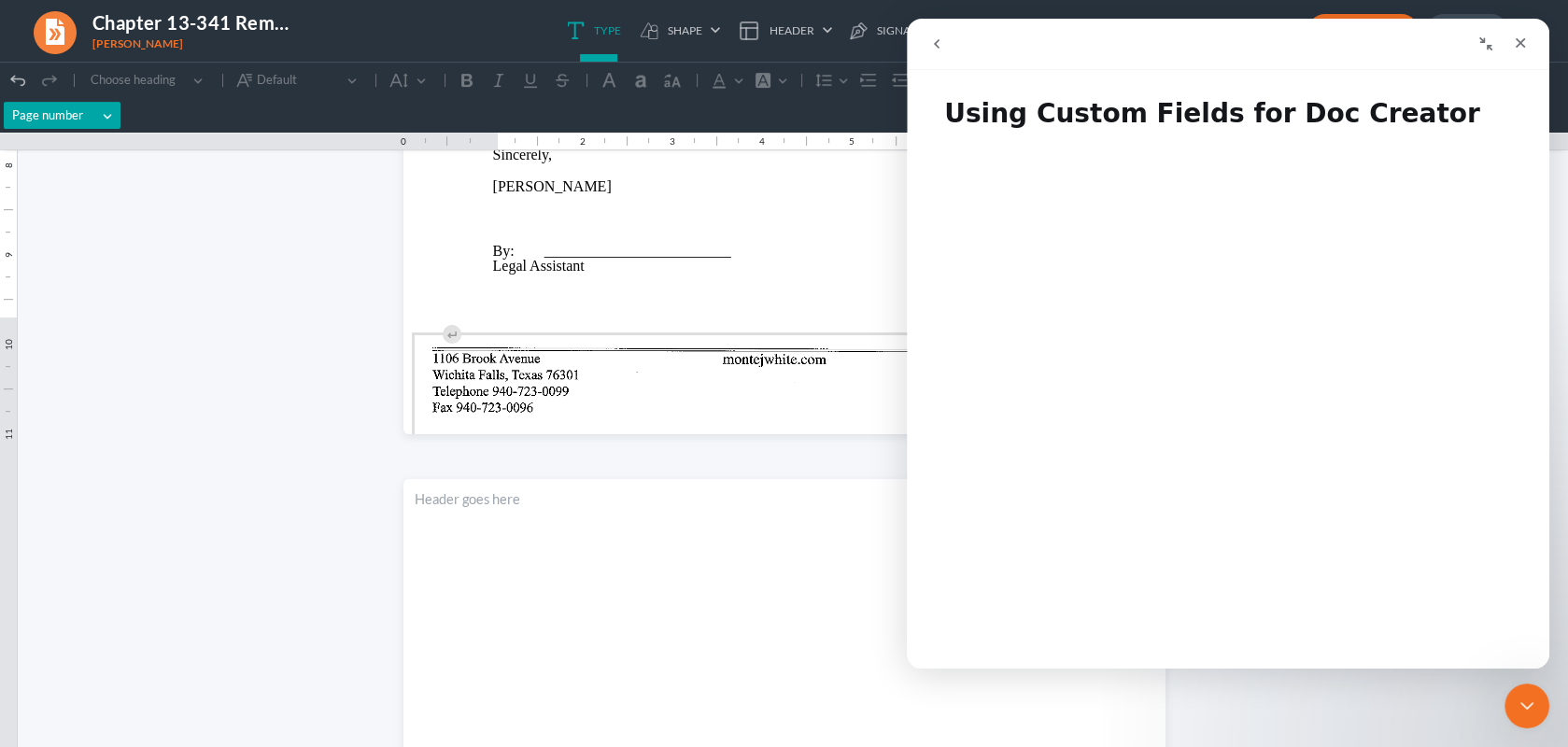
click at [109, 117] on button "Page number Page number" at bounding box center [62, 115] width 116 height 28
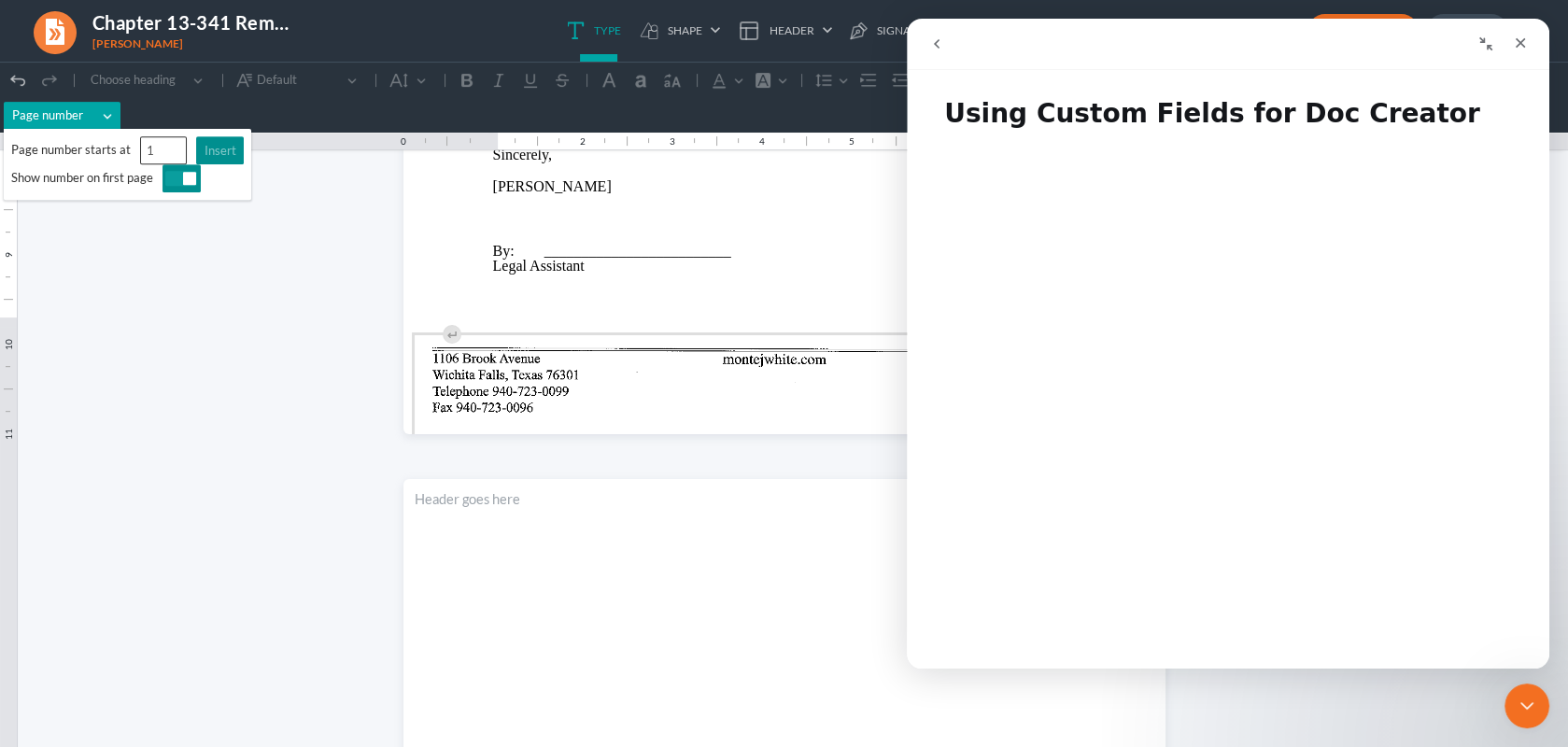
click at [109, 117] on button "Page number Page number" at bounding box center [62, 115] width 116 height 28
click at [109, 115] on button "Page number Page number" at bounding box center [62, 115] width 116 height 28
click at [241, 119] on div "Undo (Ctrl+Z) Undo Redo (Ctrl+Y) Redo Heading Choose heading Paragraph Heading …" at bounding box center [784, 97] width 1560 height 70
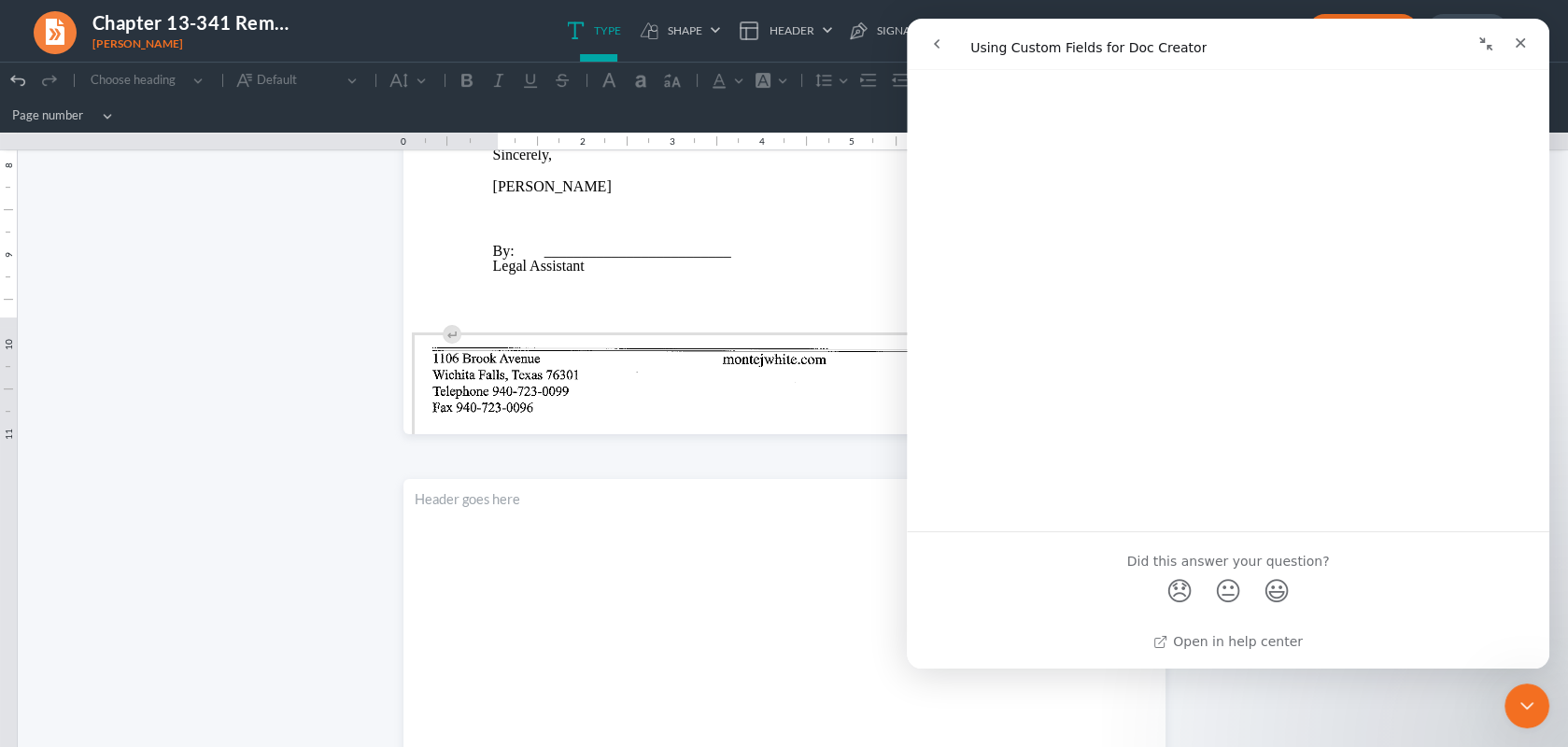
scroll to position [951, 0]
click at [1515, 40] on icon "Close" at bounding box center [1519, 43] width 15 height 15
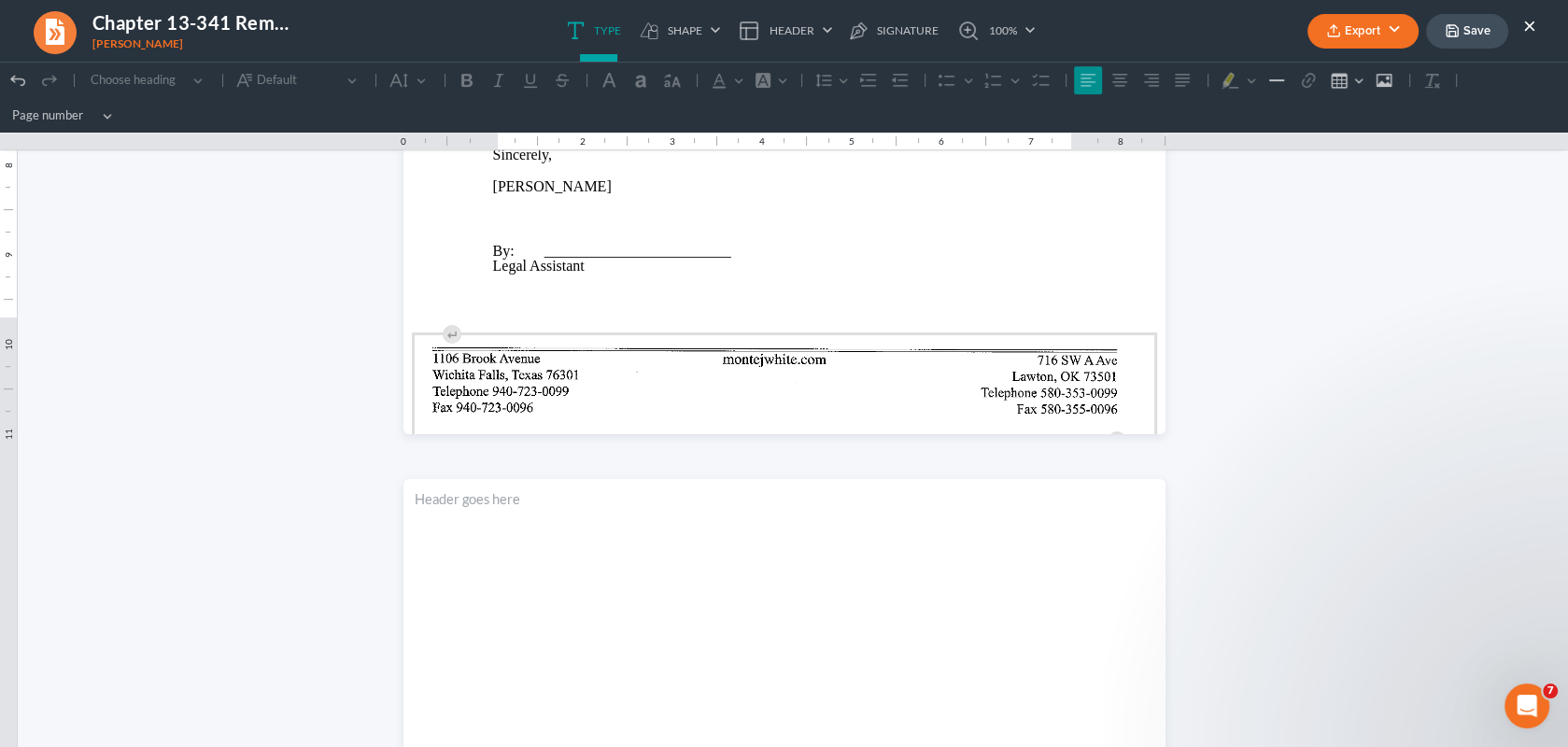
scroll to position [0, 0]
click at [194, 77] on button "Heading Choose heading" at bounding box center [147, 80] width 129 height 28
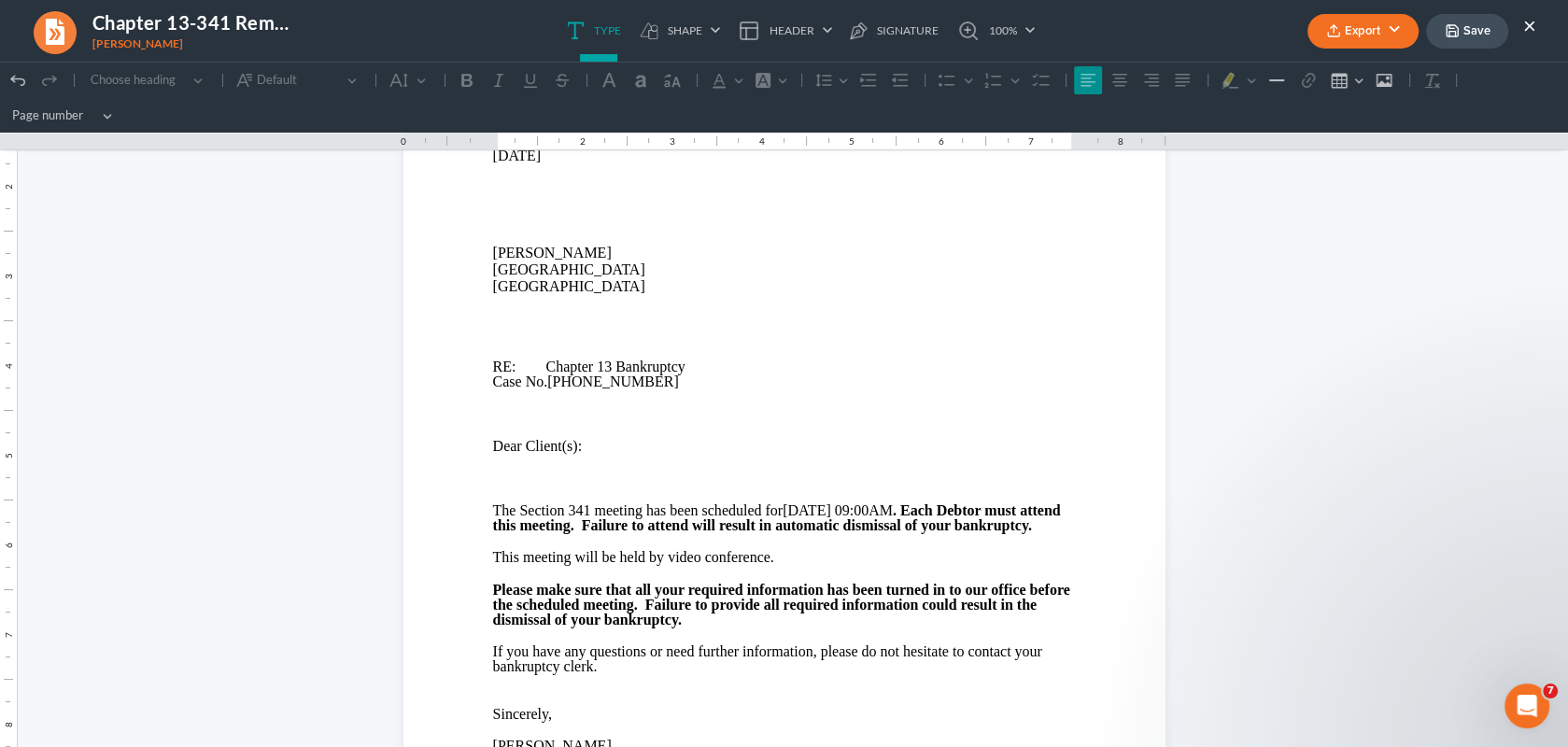
scroll to position [186, 0]
click at [1476, 25] on button "Save" at bounding box center [1466, 31] width 82 height 35
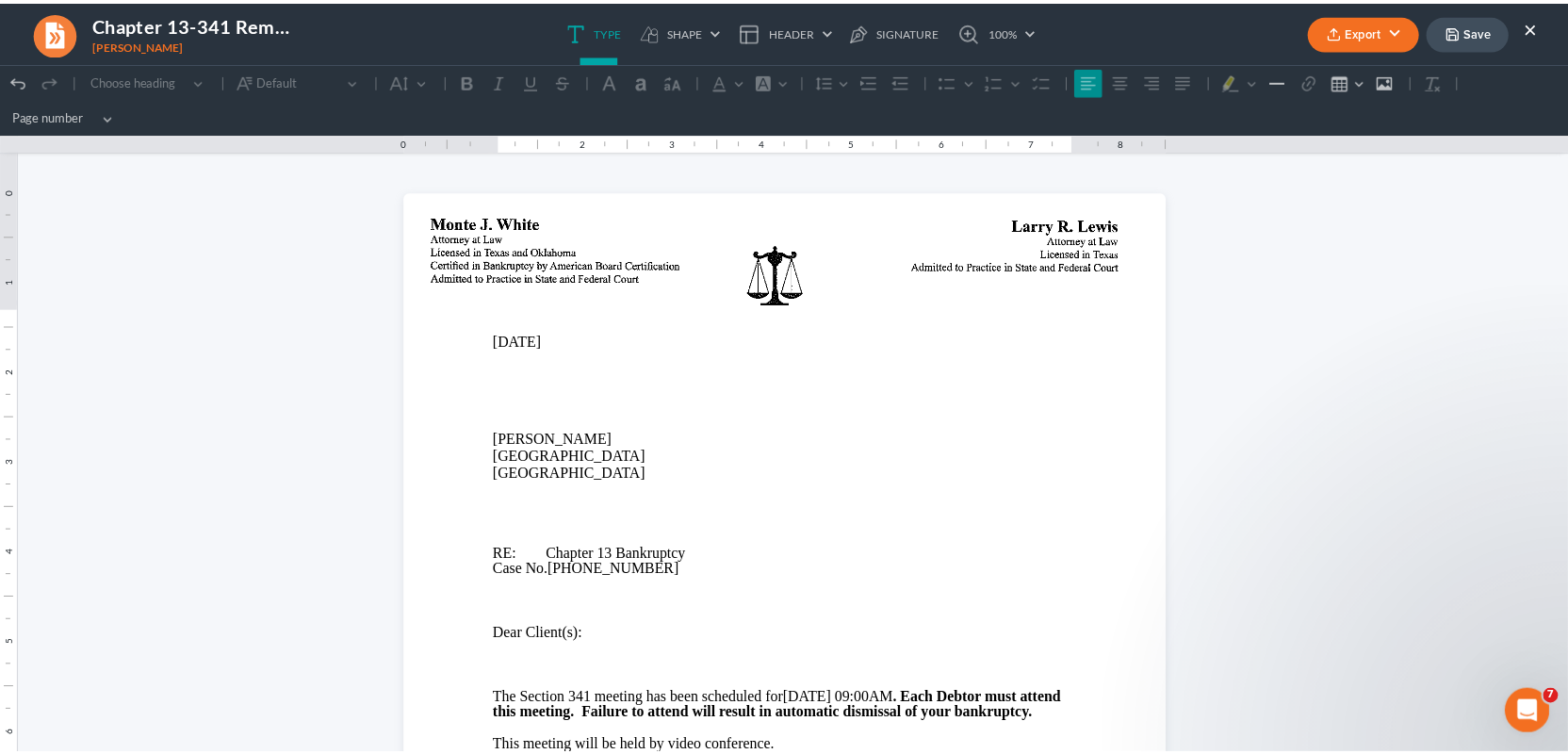
scroll to position [0, 0]
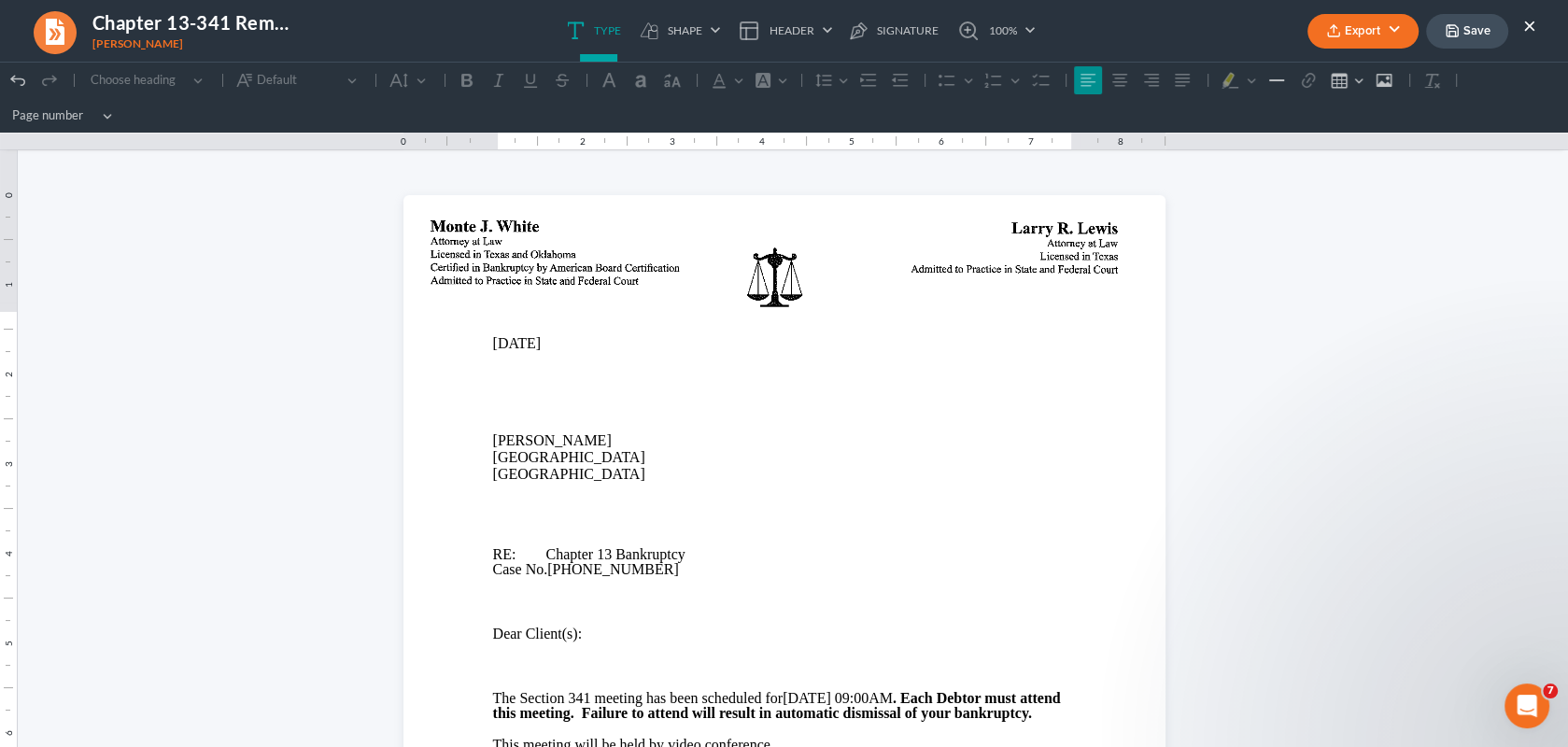
click at [1350, 25] on button "Export" at bounding box center [1362, 31] width 112 height 35
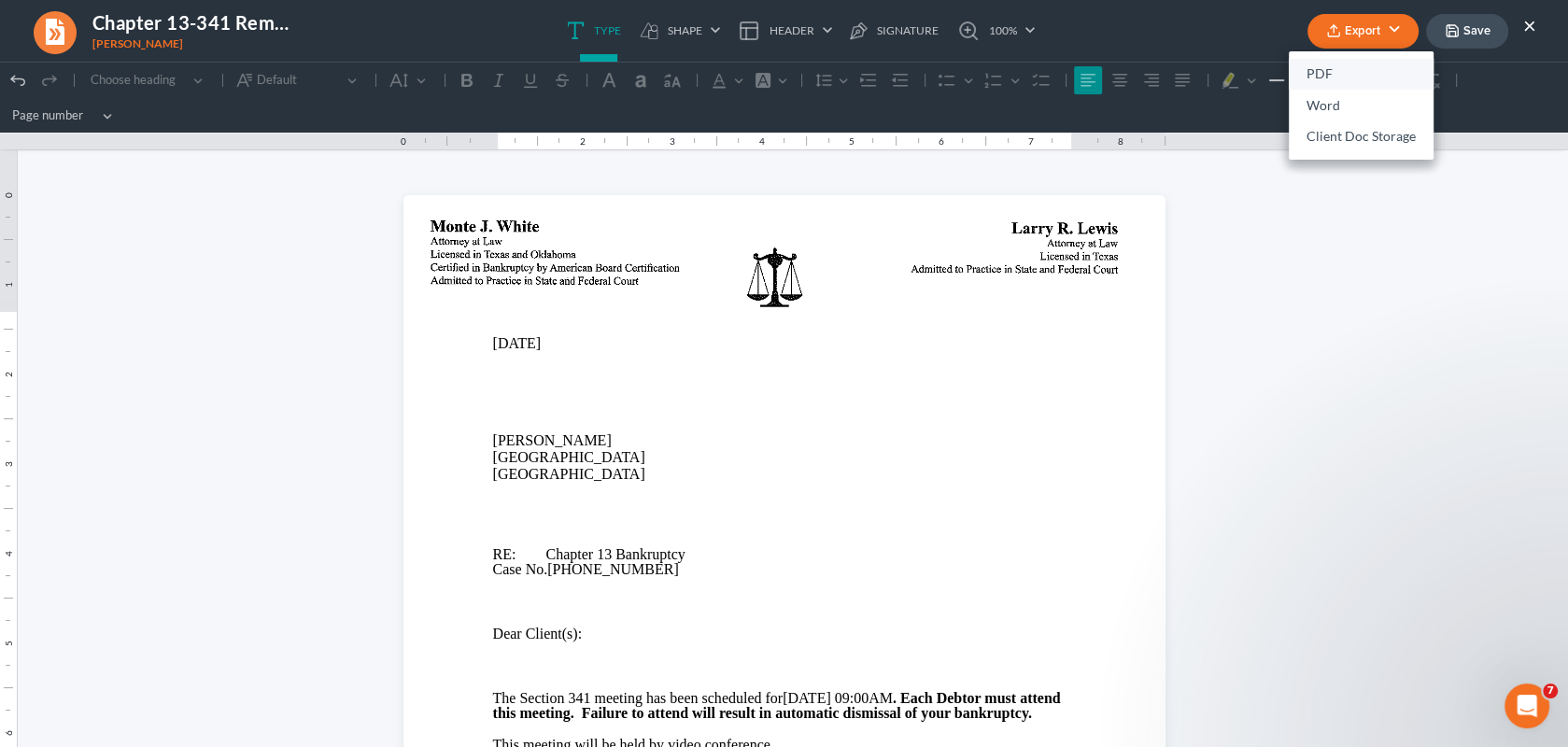
click at [1320, 73] on link "PDF" at bounding box center [1360, 75] width 145 height 32
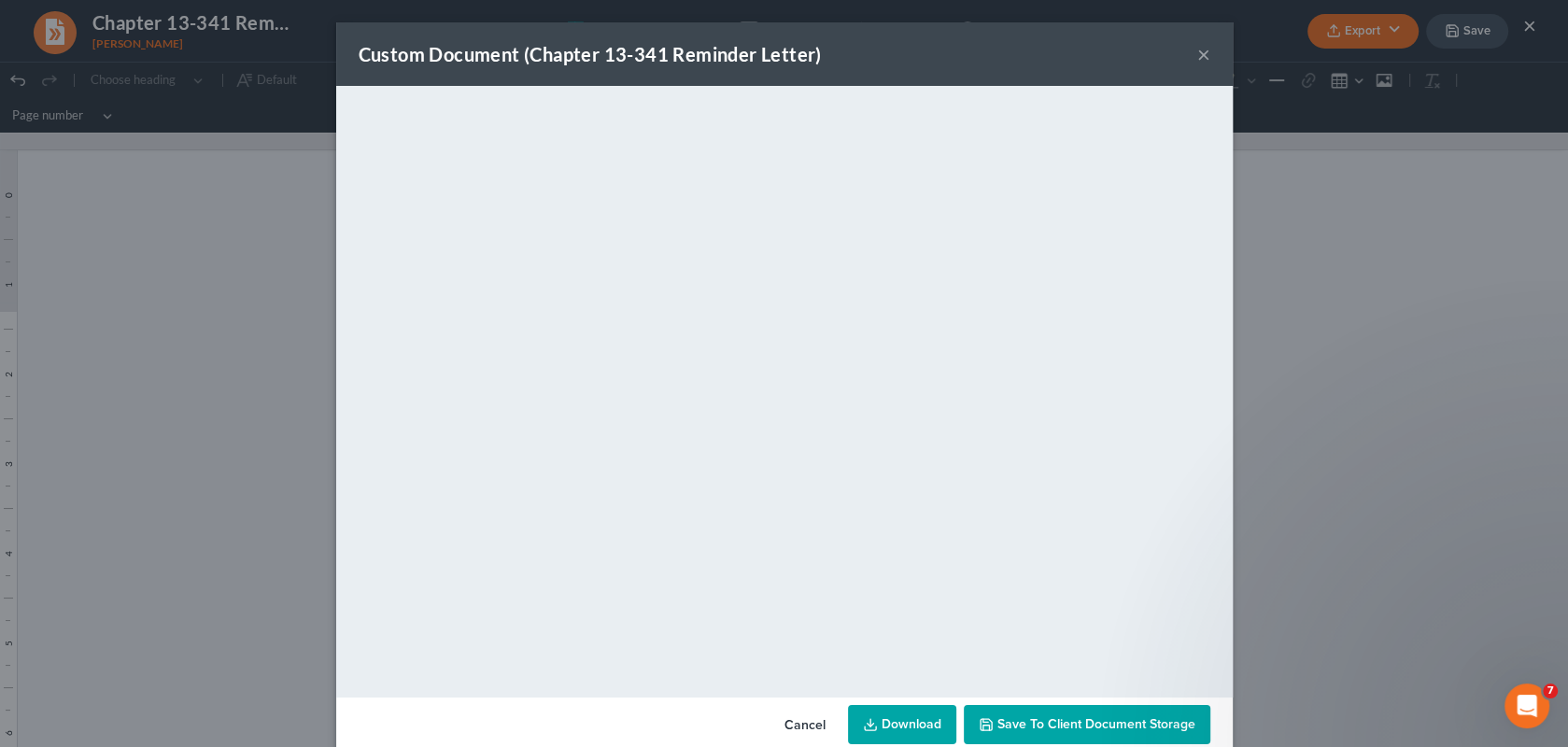
click at [1179, 726] on span "Save to Client Document Storage" at bounding box center [1096, 724] width 198 height 16
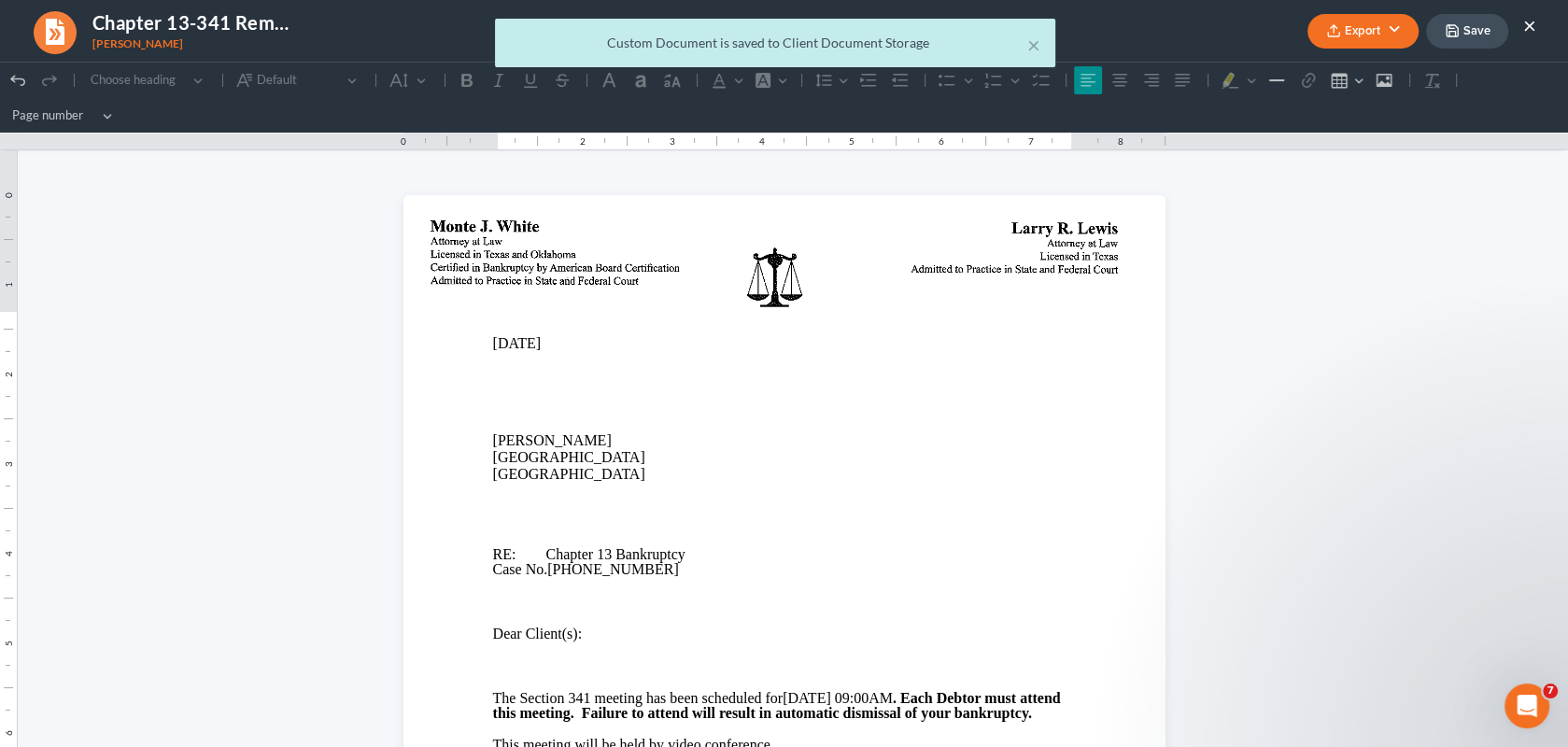
click at [1473, 36] on div "× Custom Document is saved to Client Document Storage" at bounding box center [774, 48] width 1568 height 58
click at [1462, 25] on div "× Custom Document is saved to Client Document Storage" at bounding box center [774, 48] width 1568 height 58
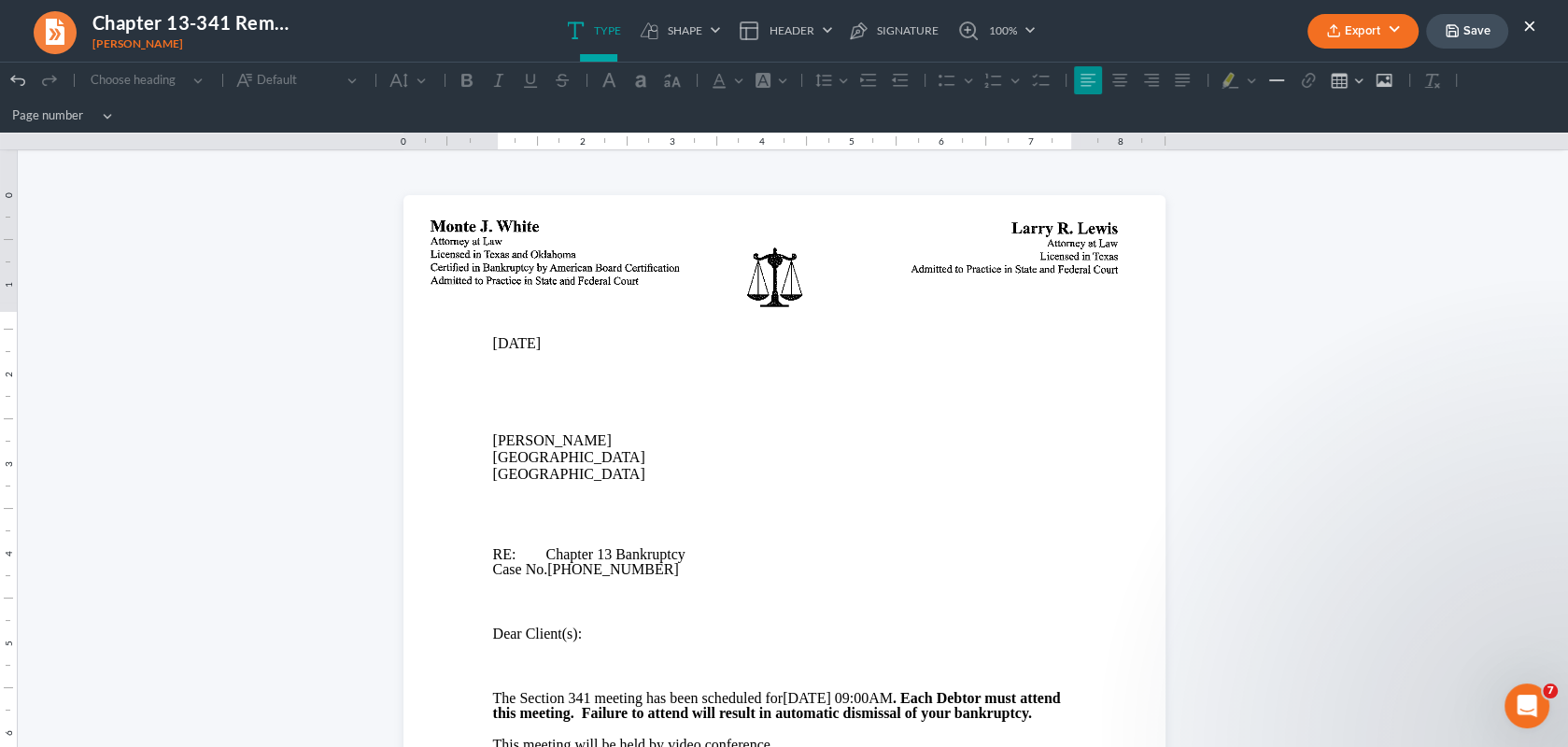
click at [1462, 25] on button "Save" at bounding box center [1466, 31] width 82 height 35
click at [1529, 22] on button "×" at bounding box center [1528, 24] width 13 height 22
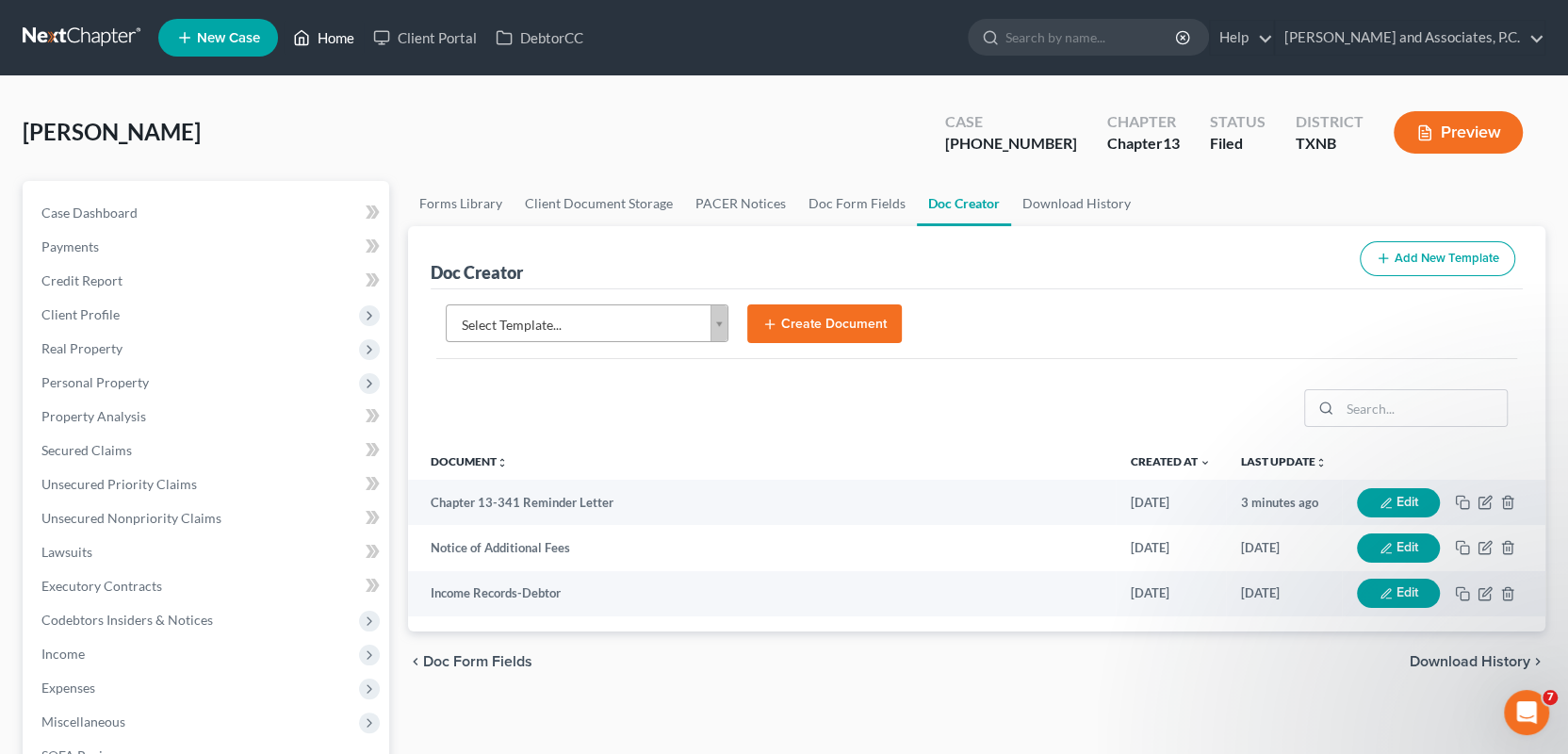
drag, startPoint x: 344, startPoint y: 33, endPoint x: 373, endPoint y: 60, distance: 39.6
click at [344, 33] on link "Home" at bounding box center [324, 37] width 80 height 34
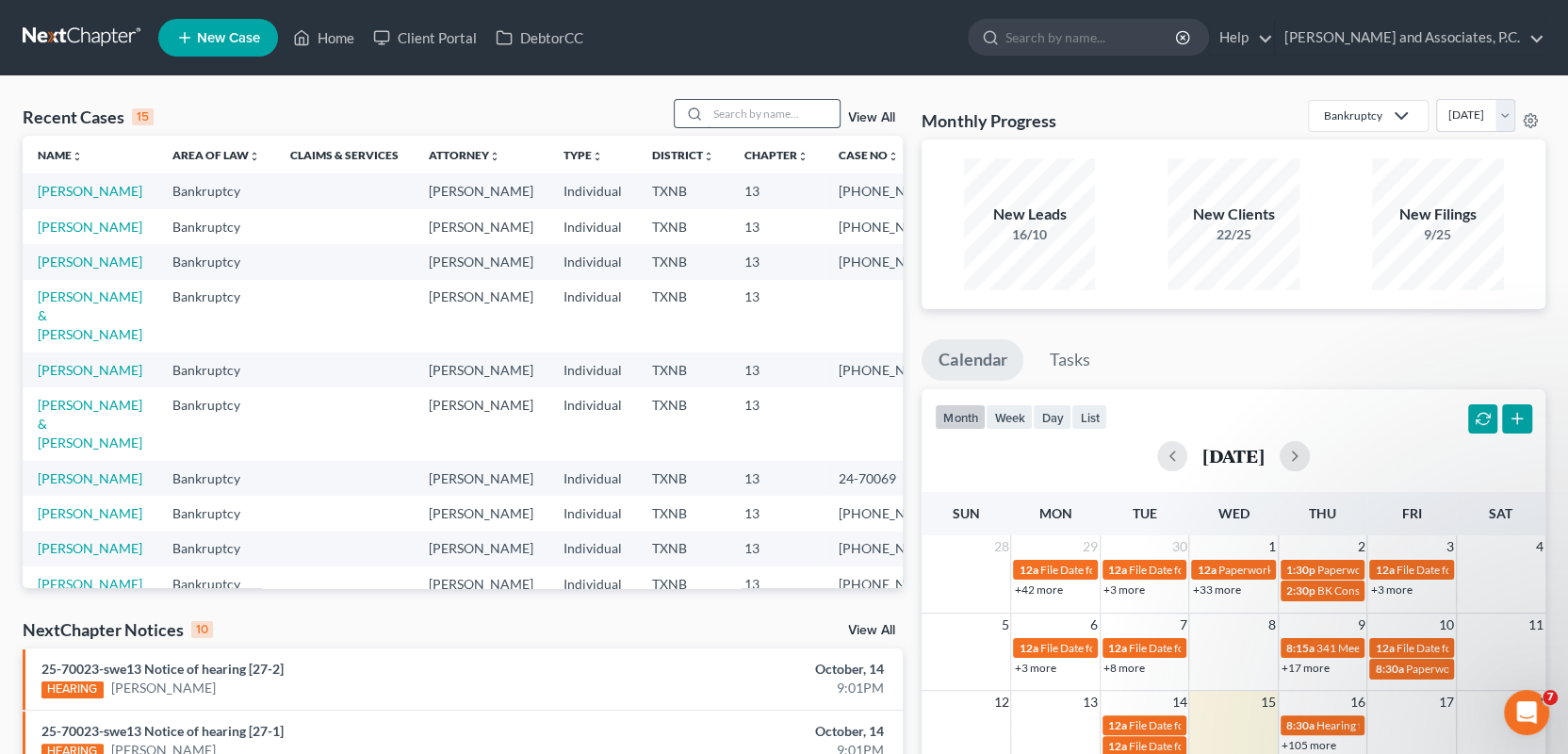
click at [736, 113] on input "search" at bounding box center [774, 114] width 132 height 27
click at [116, 186] on link "[PERSON_NAME]" at bounding box center [89, 191] width 105 height 16
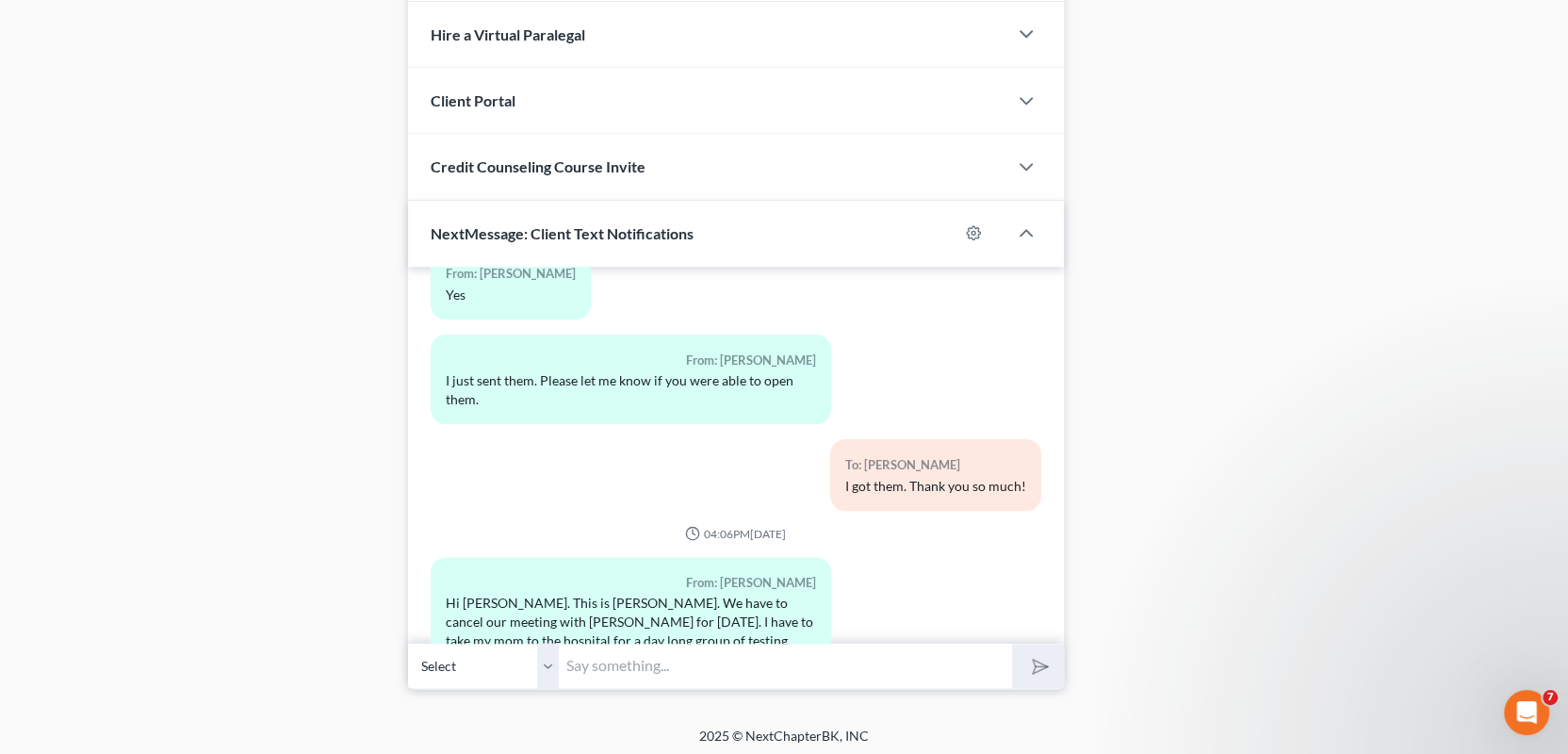
scroll to position [1764, 0]
click at [602, 674] on input "text" at bounding box center [785, 663] width 453 height 46
type input "Hi Melissa. Will Tuesday 10/21/25 at 3:30 work for you?"
click at [1033, 671] on button "submit" at bounding box center [1037, 663] width 52 height 44
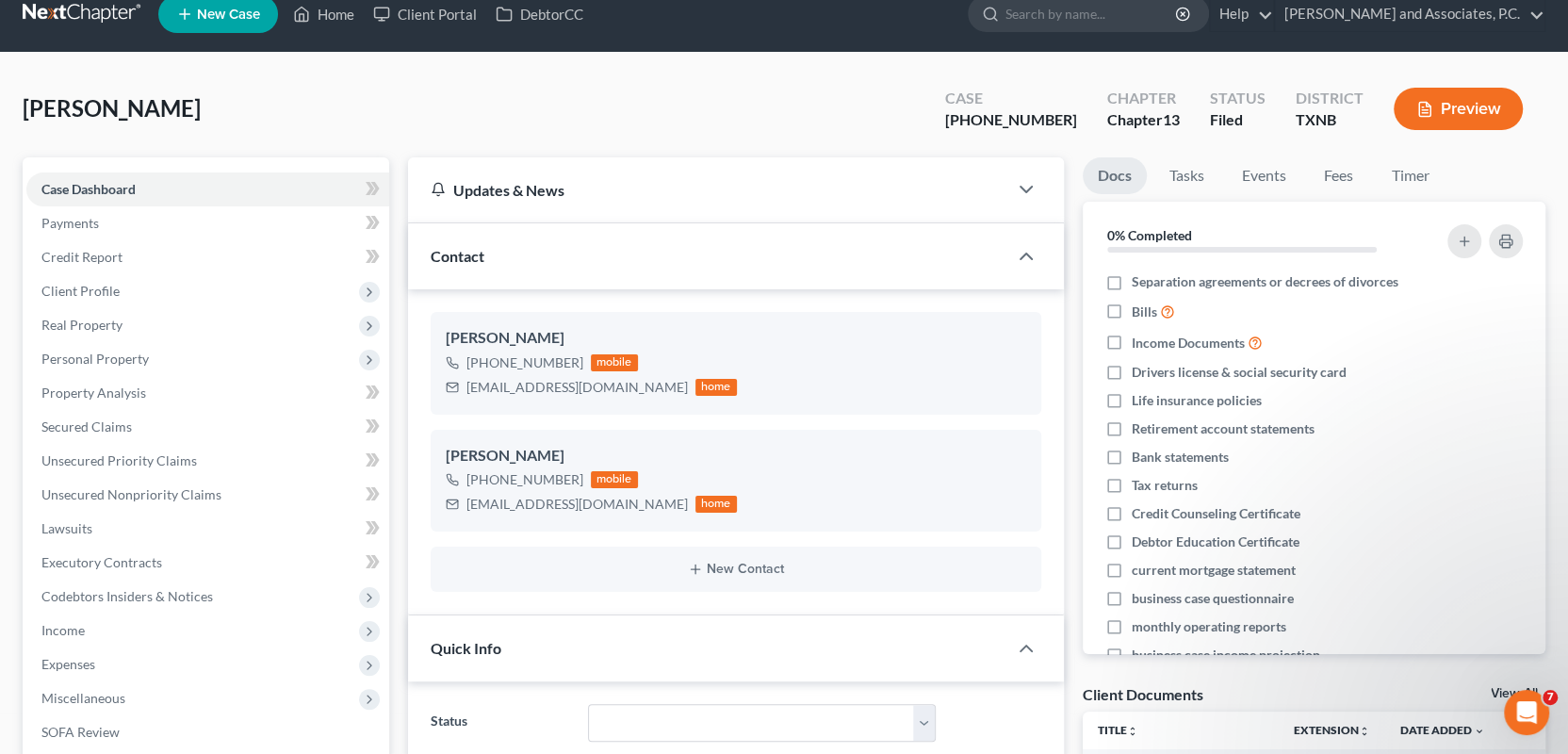
scroll to position [0, 0]
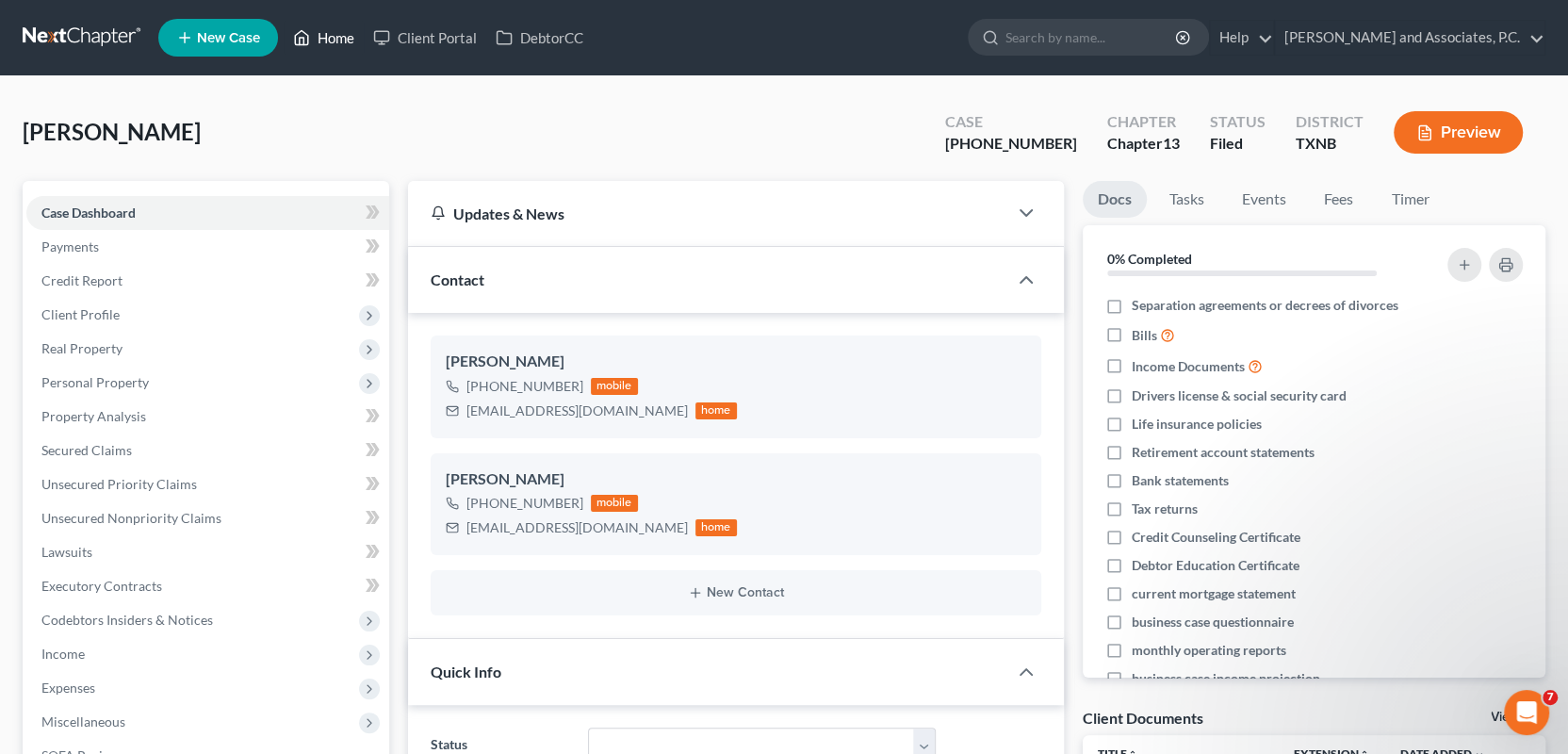
click at [325, 34] on link "Home" at bounding box center [324, 37] width 80 height 34
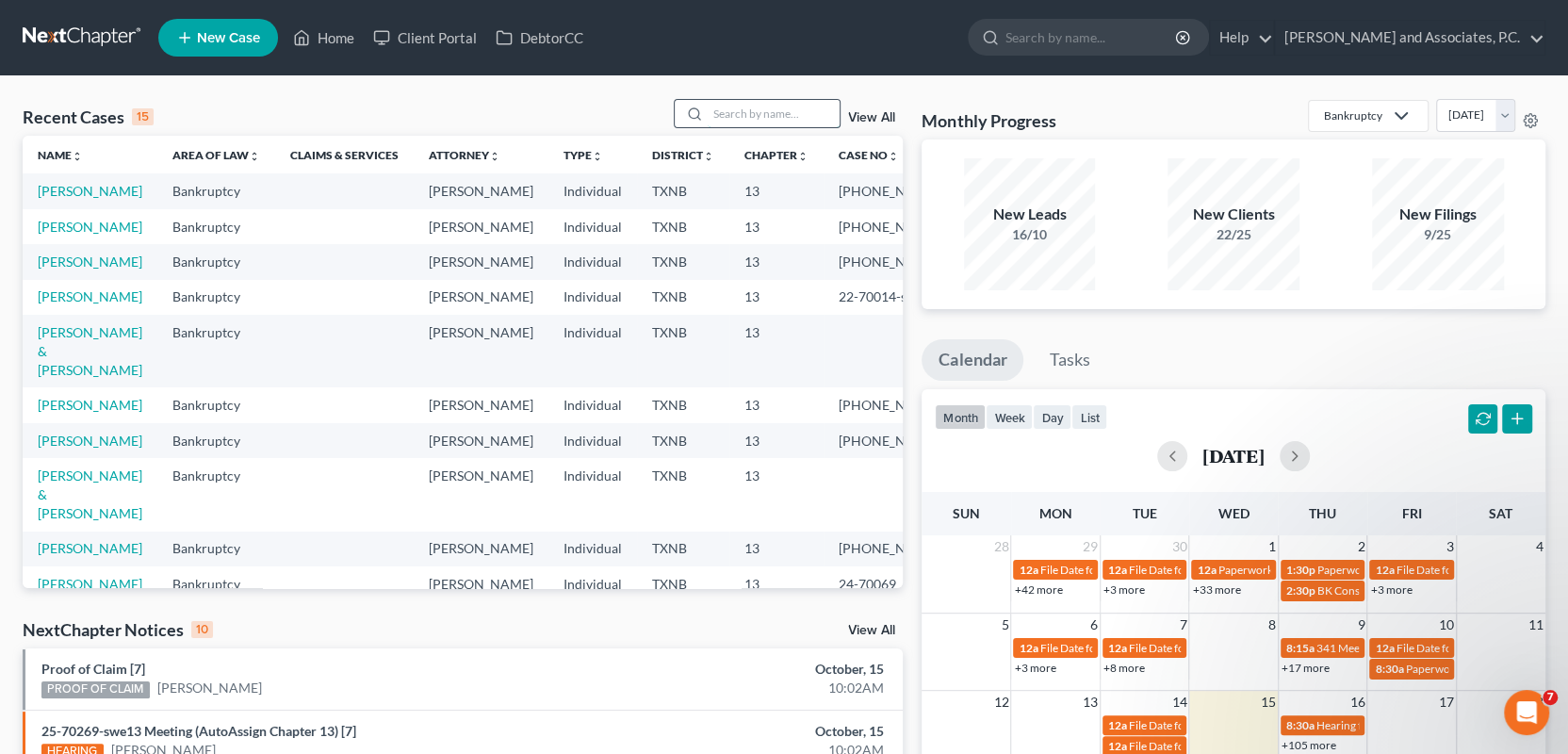
click at [762, 118] on input "search" at bounding box center [774, 114] width 132 height 27
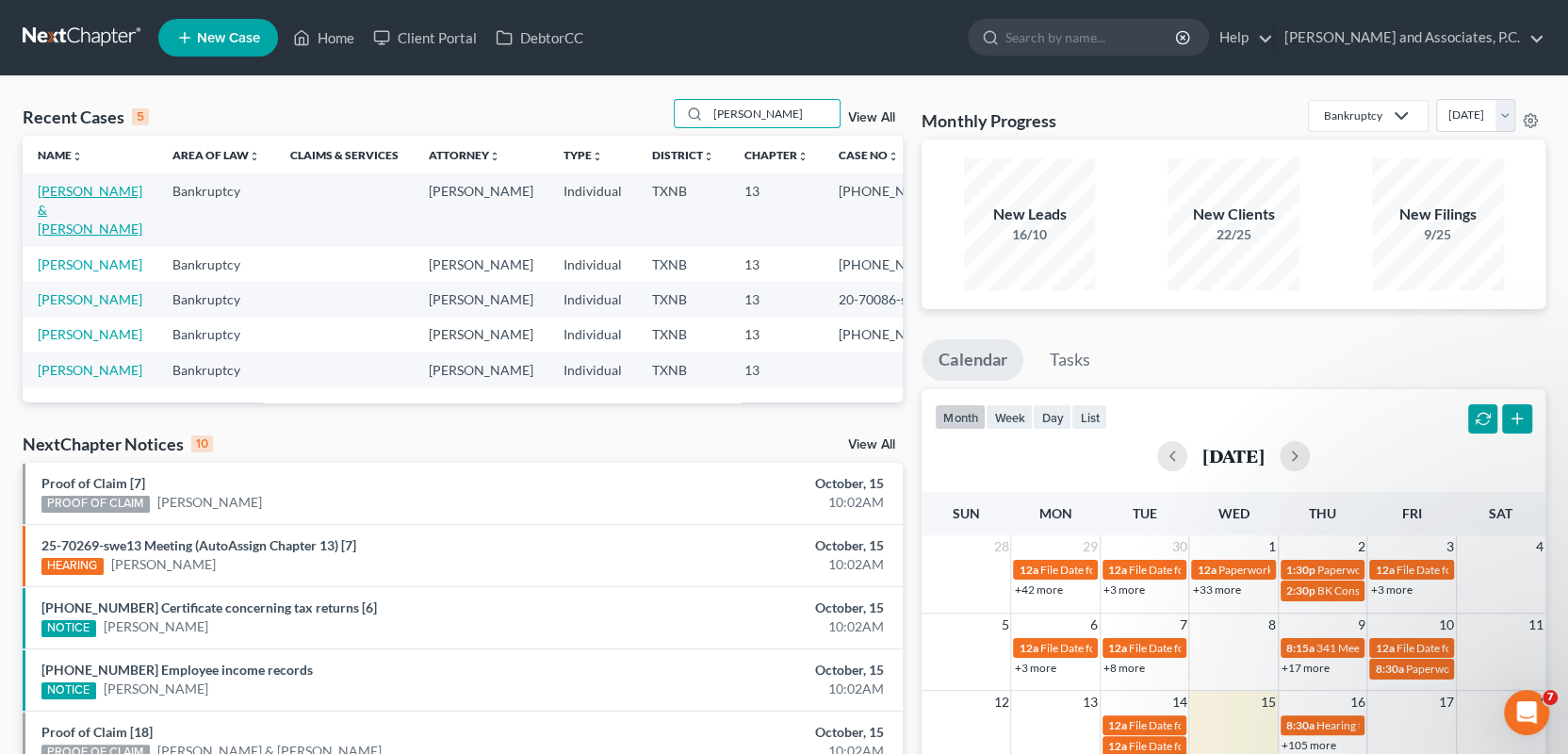
type input "poore"
click at [64, 203] on link "[PERSON_NAME] & [PERSON_NAME]" at bounding box center [89, 210] width 105 height 54
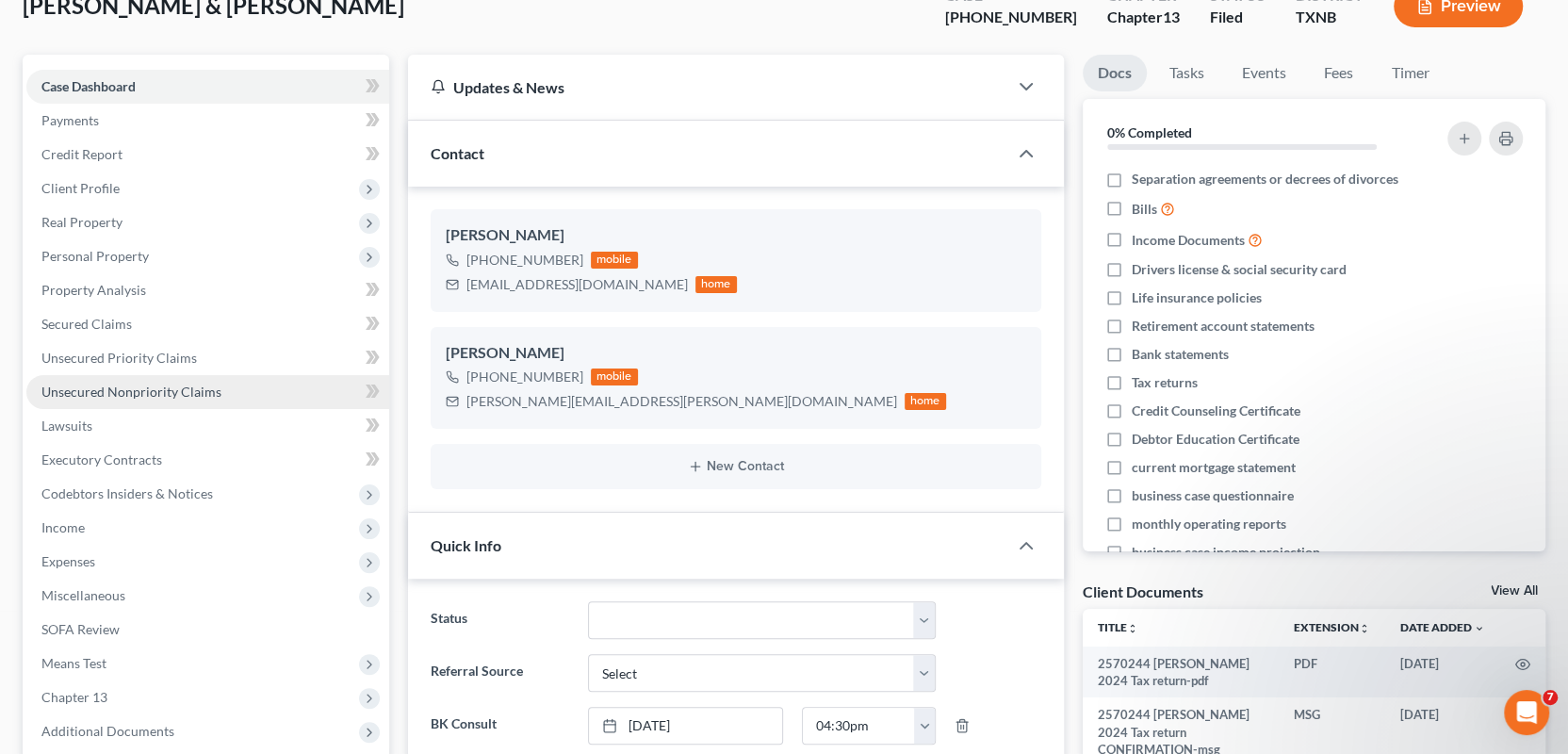
scroll to position [471, 0]
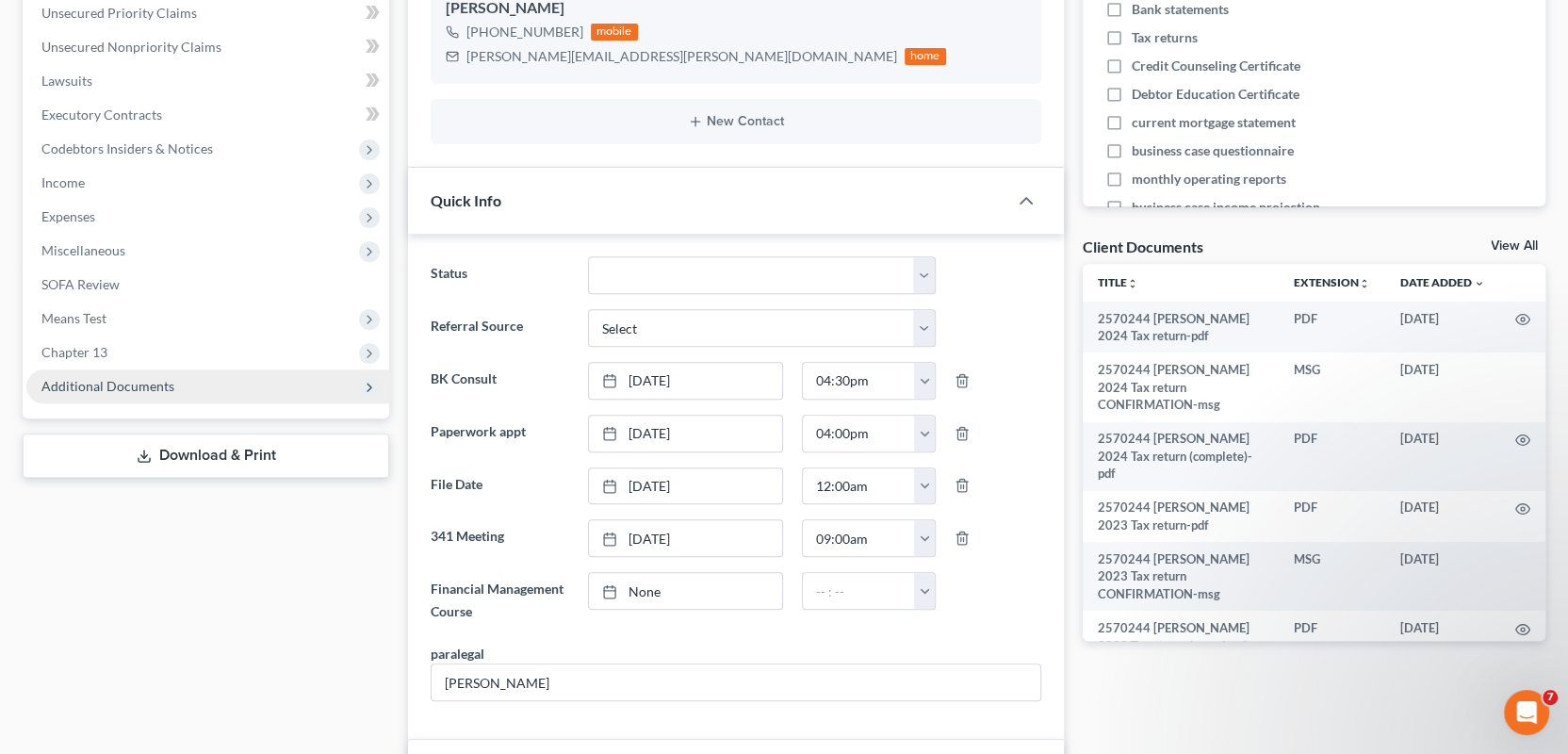
click at [157, 395] on span "Additional Documents" at bounding box center [208, 386] width 362 height 34
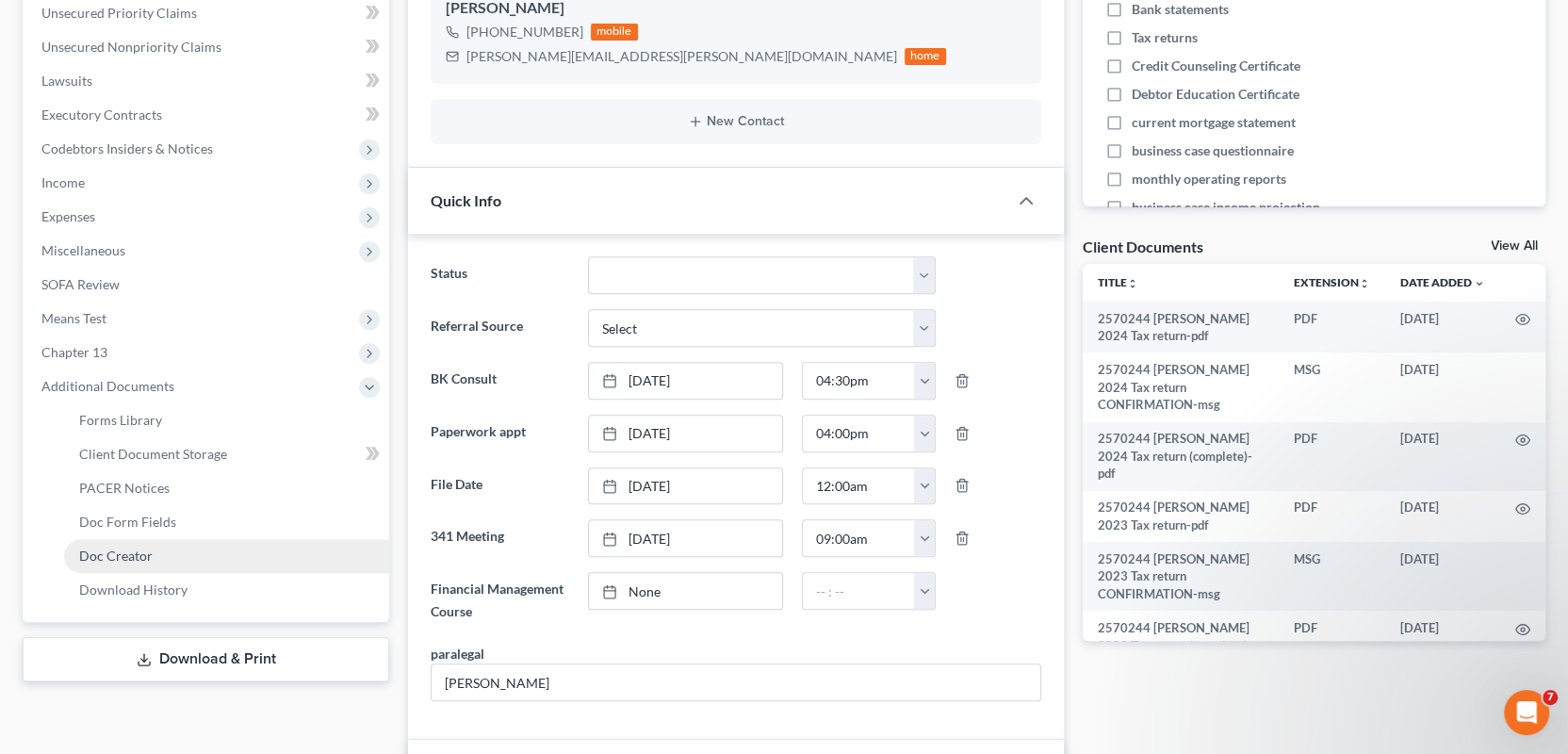
click at [150, 552] on span "Doc Creator" at bounding box center [116, 555] width 73 height 16
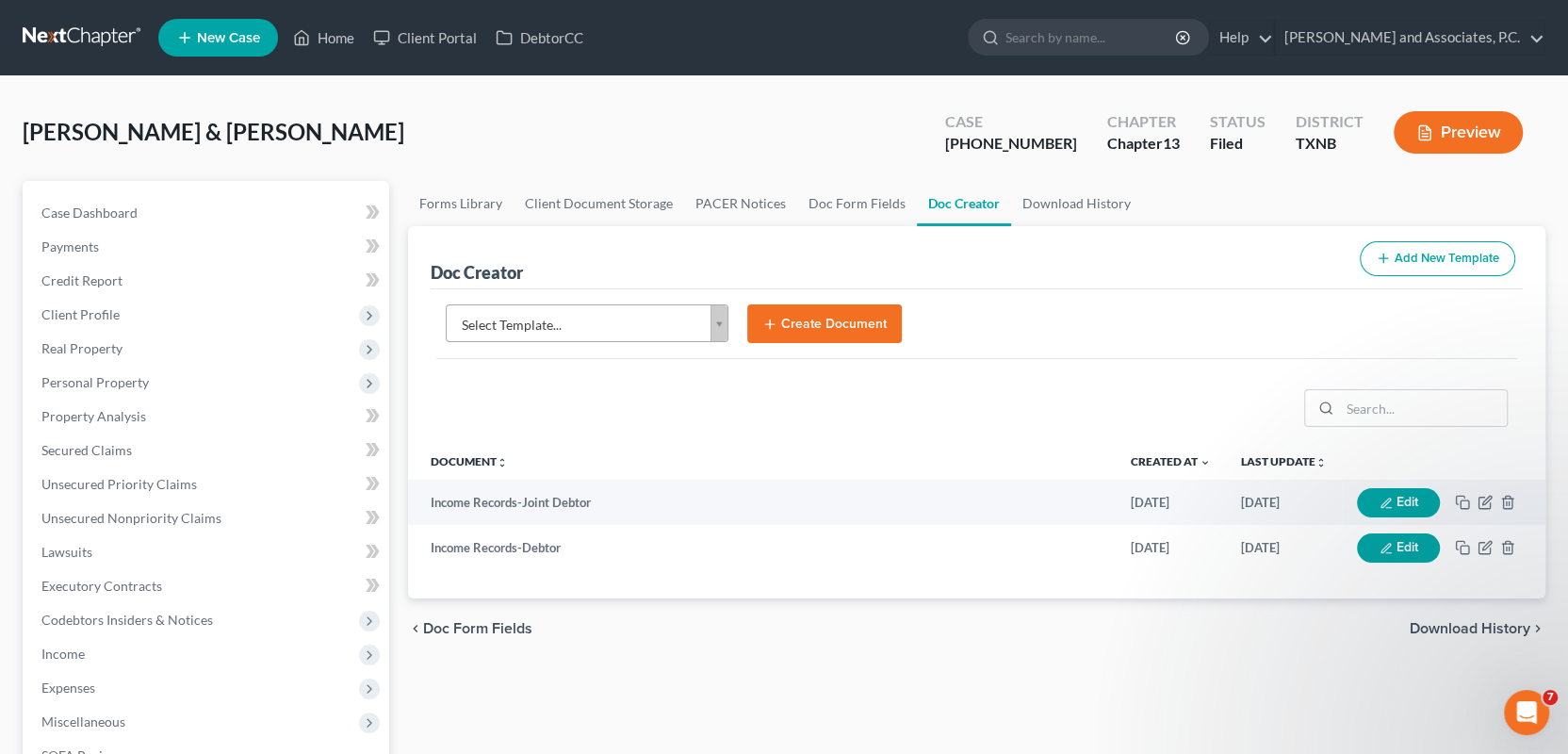
click at [720, 322] on body "Home New Case Client Portal DebtorCC Monte J. White and Associates, P.C. wfinfo…" at bounding box center [784, 612] width 1568 height 1224
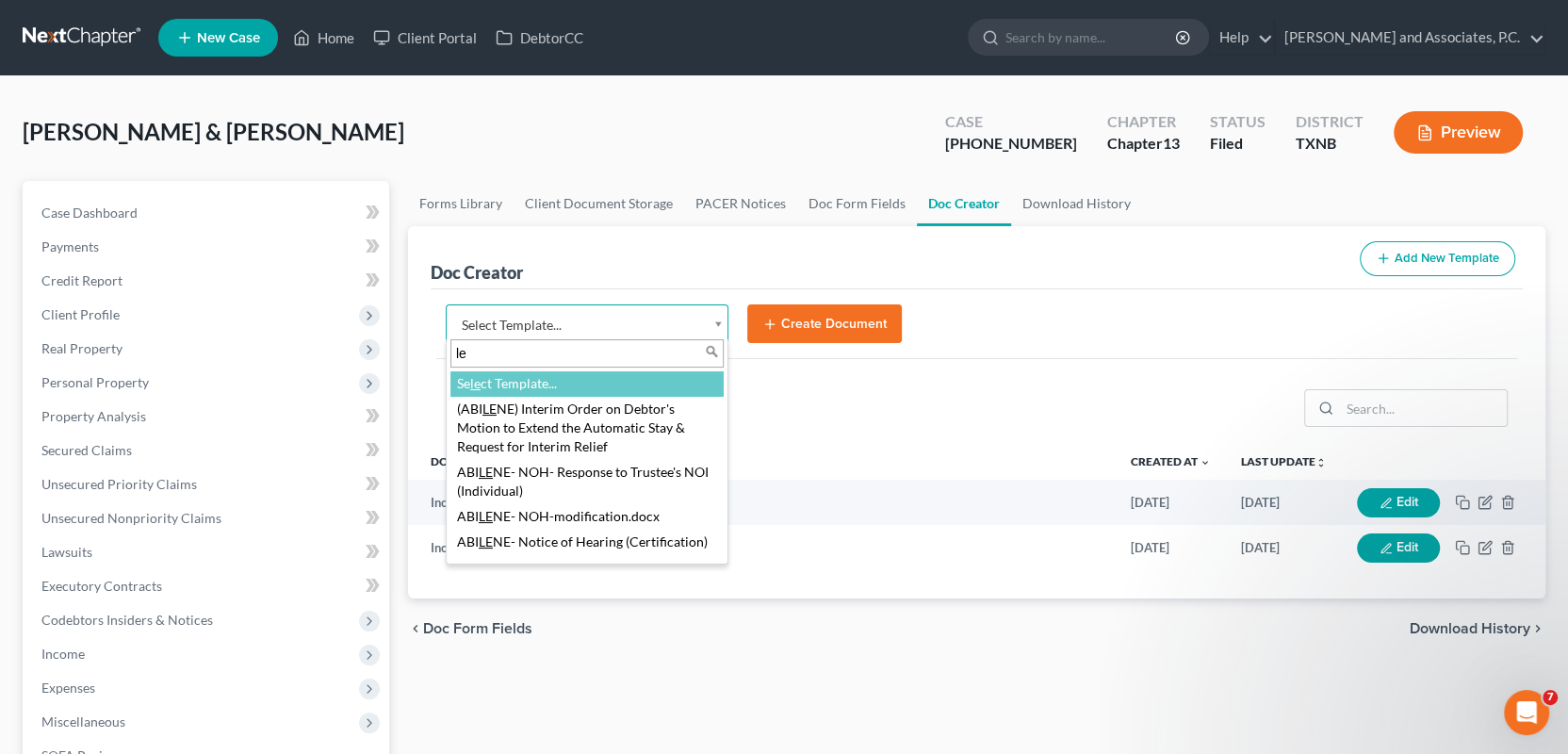
type input "l"
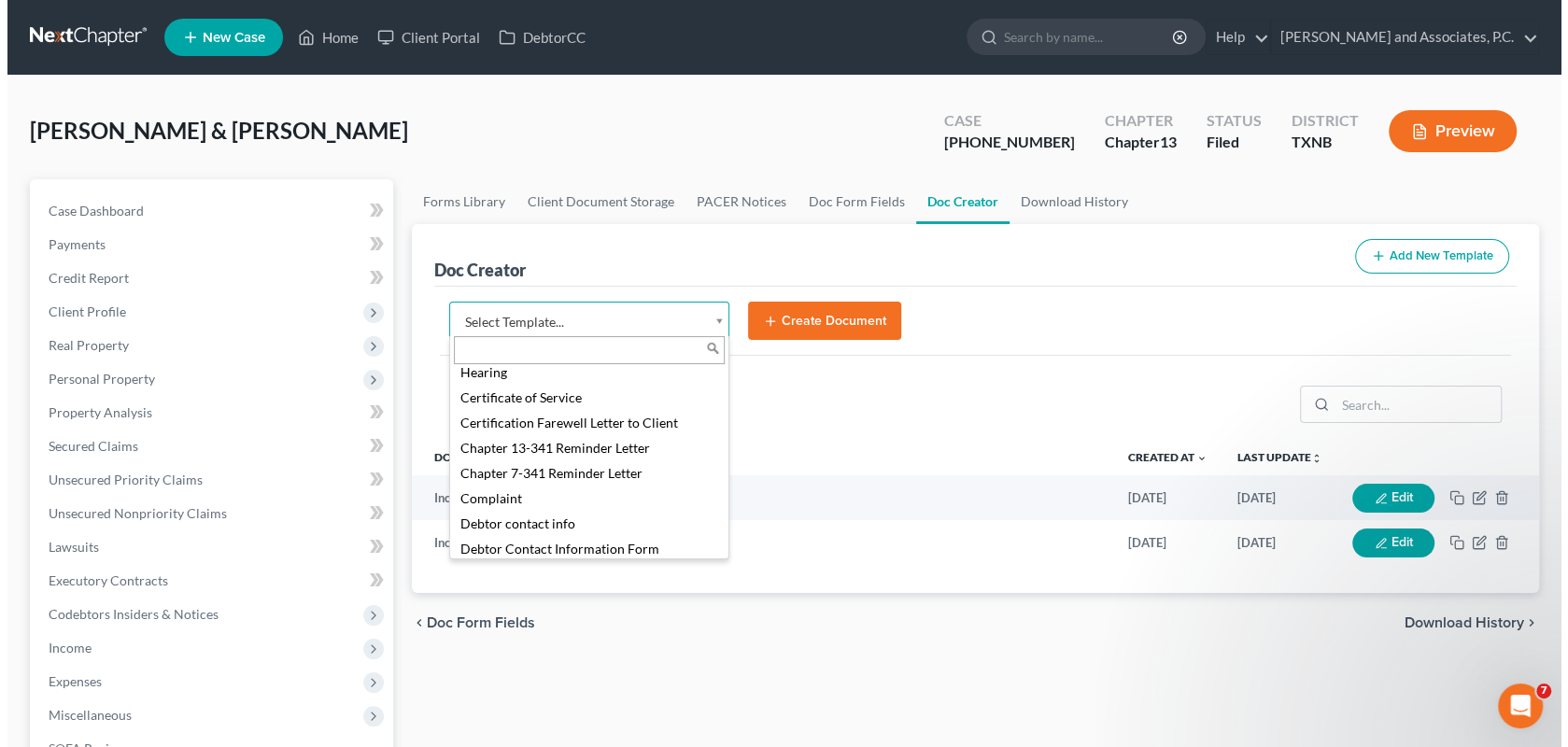
scroll to position [467, 0]
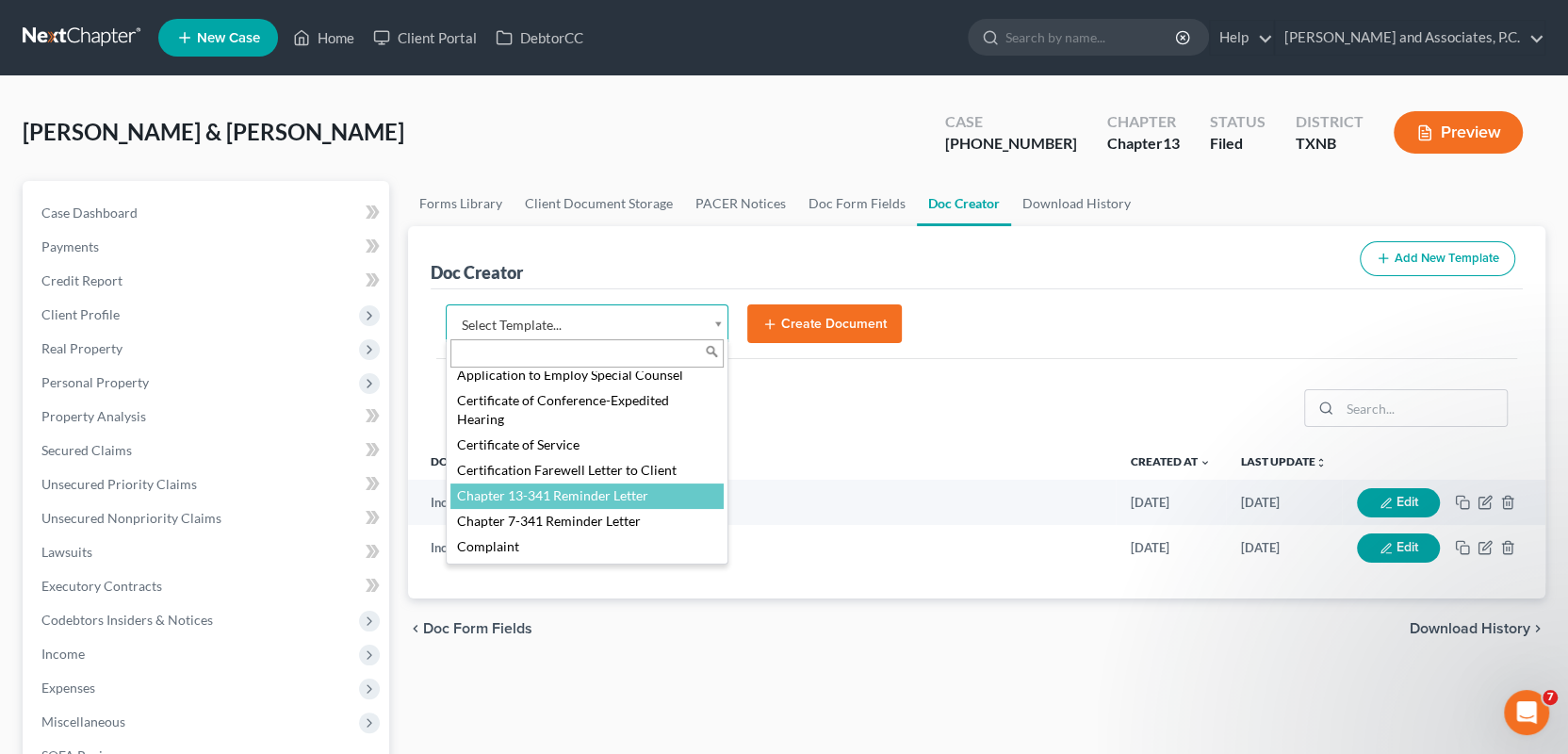
select select "77110"
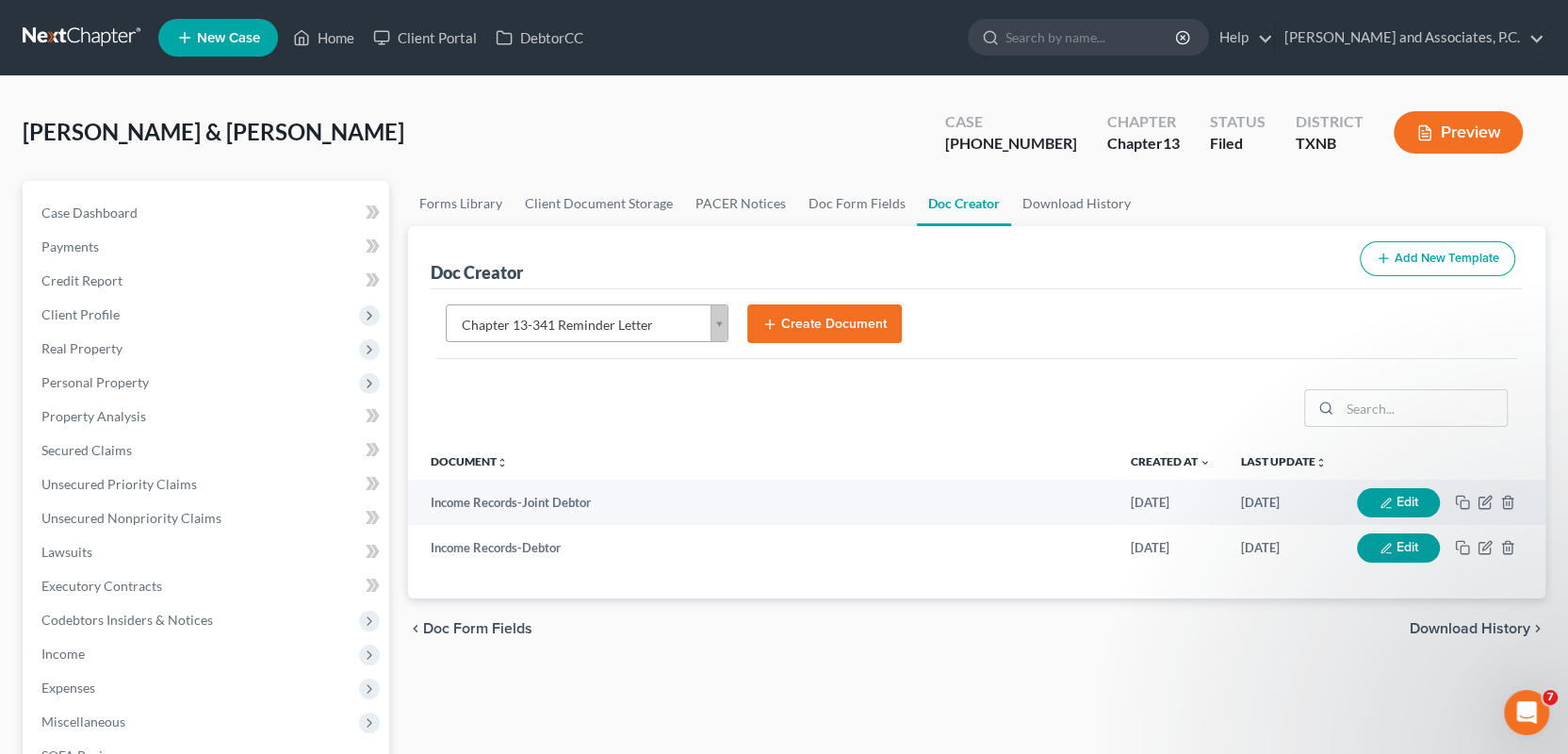
click at [796, 328] on button "Create Document" at bounding box center [825, 324] width 155 height 39
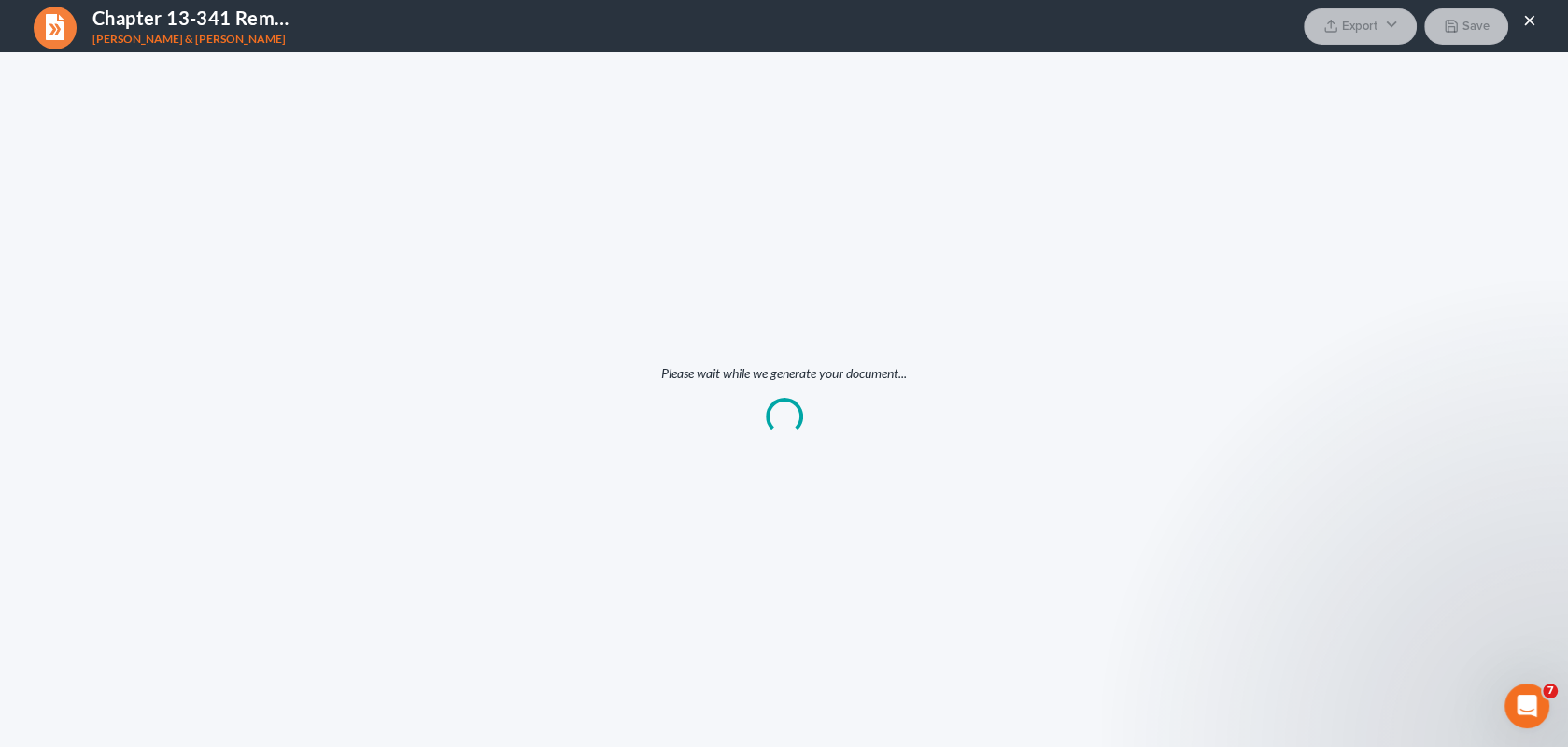
scroll to position [0, 0]
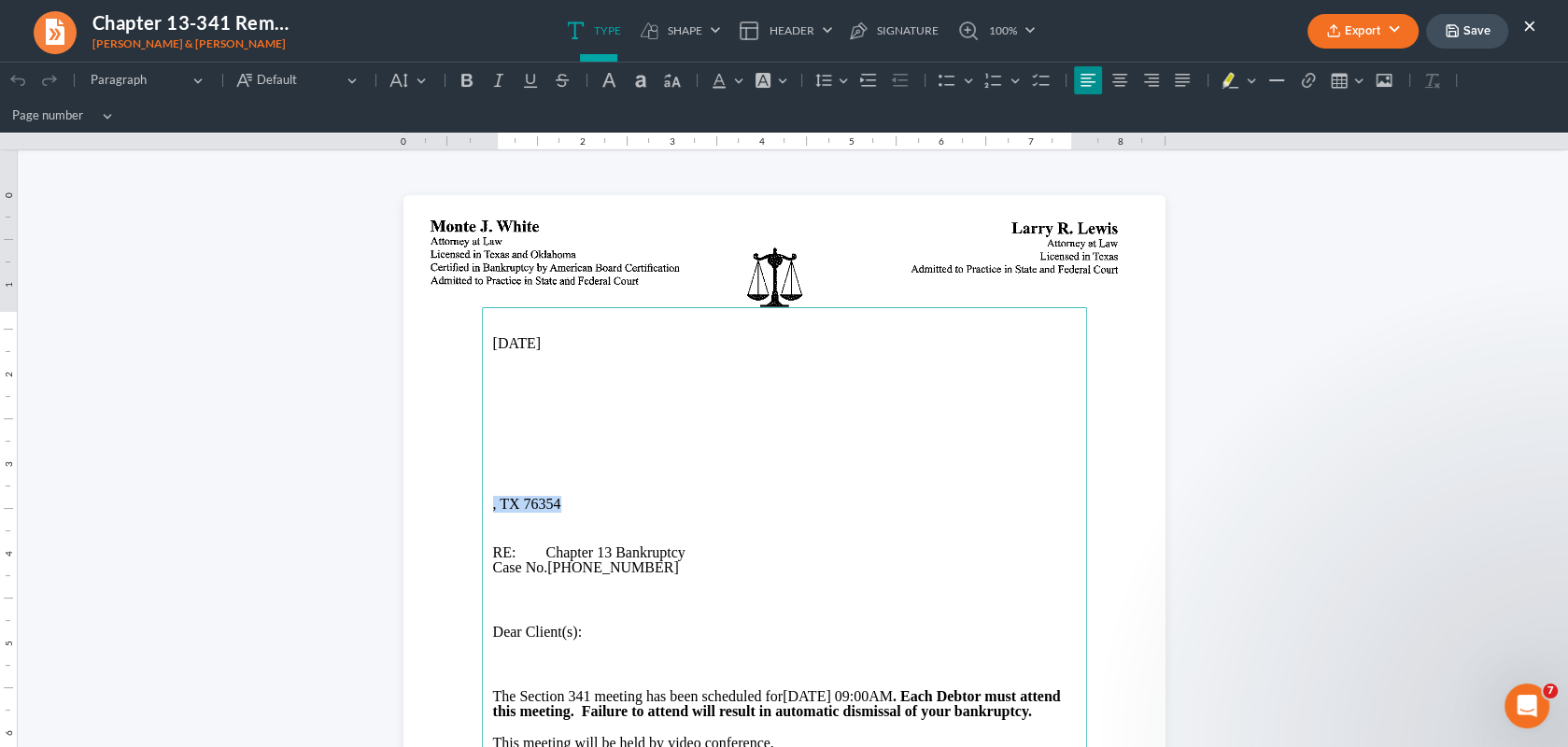
drag, startPoint x: 557, startPoint y: 502, endPoint x: 474, endPoint y: 505, distance: 83.1
click at [482, 505] on main "10/15/2025 , TX 76354 RE: Chapter 13 Bankruptcy Case No. 25-70244-13 Dear Clien…" at bounding box center [785, 688] width 605 height 762
click at [493, 410] on p "Rich Text Editor, page-0-main" at bounding box center [784, 407] width 582 height 16
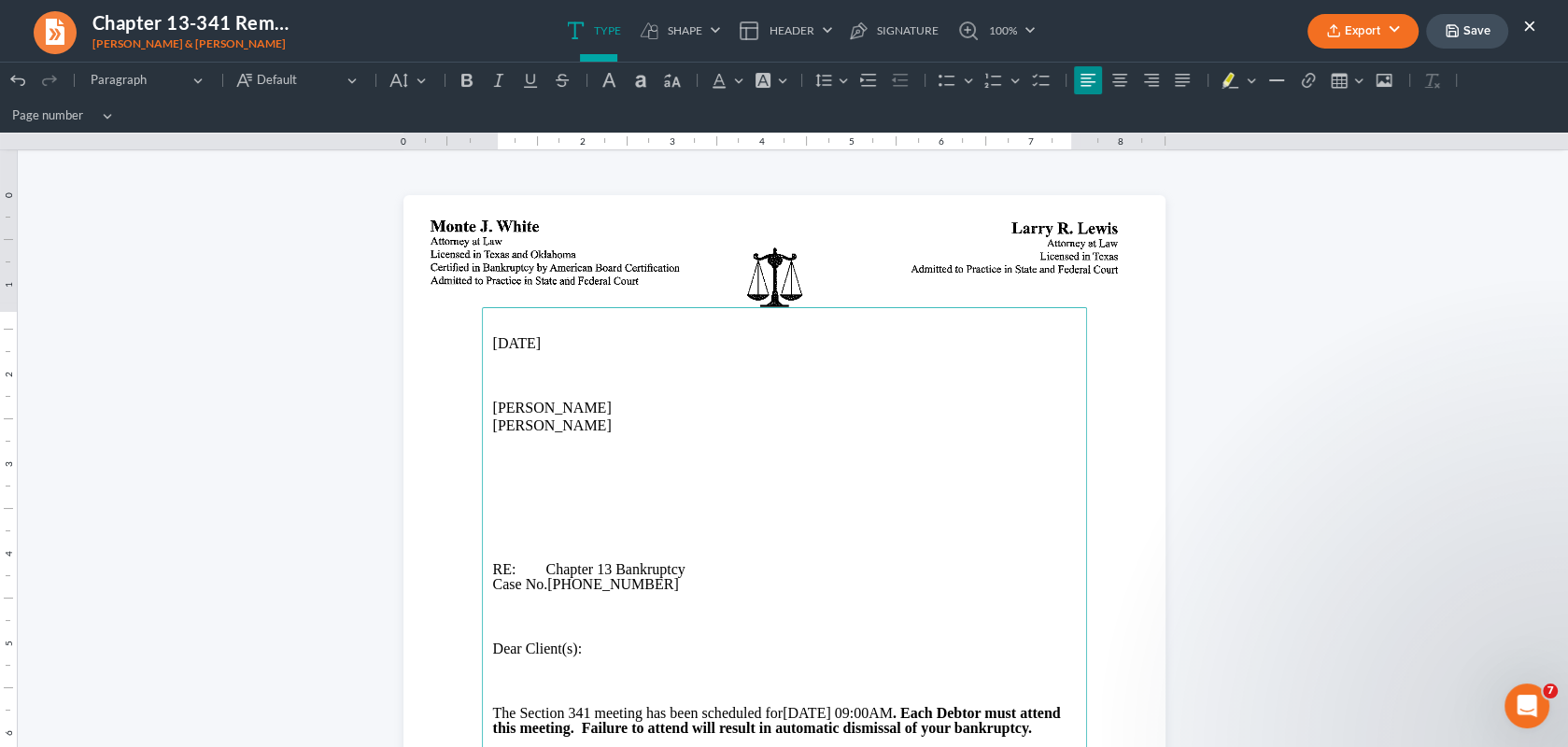
click at [584, 428] on p "Shannon Garcia" at bounding box center [784, 425] width 582 height 16
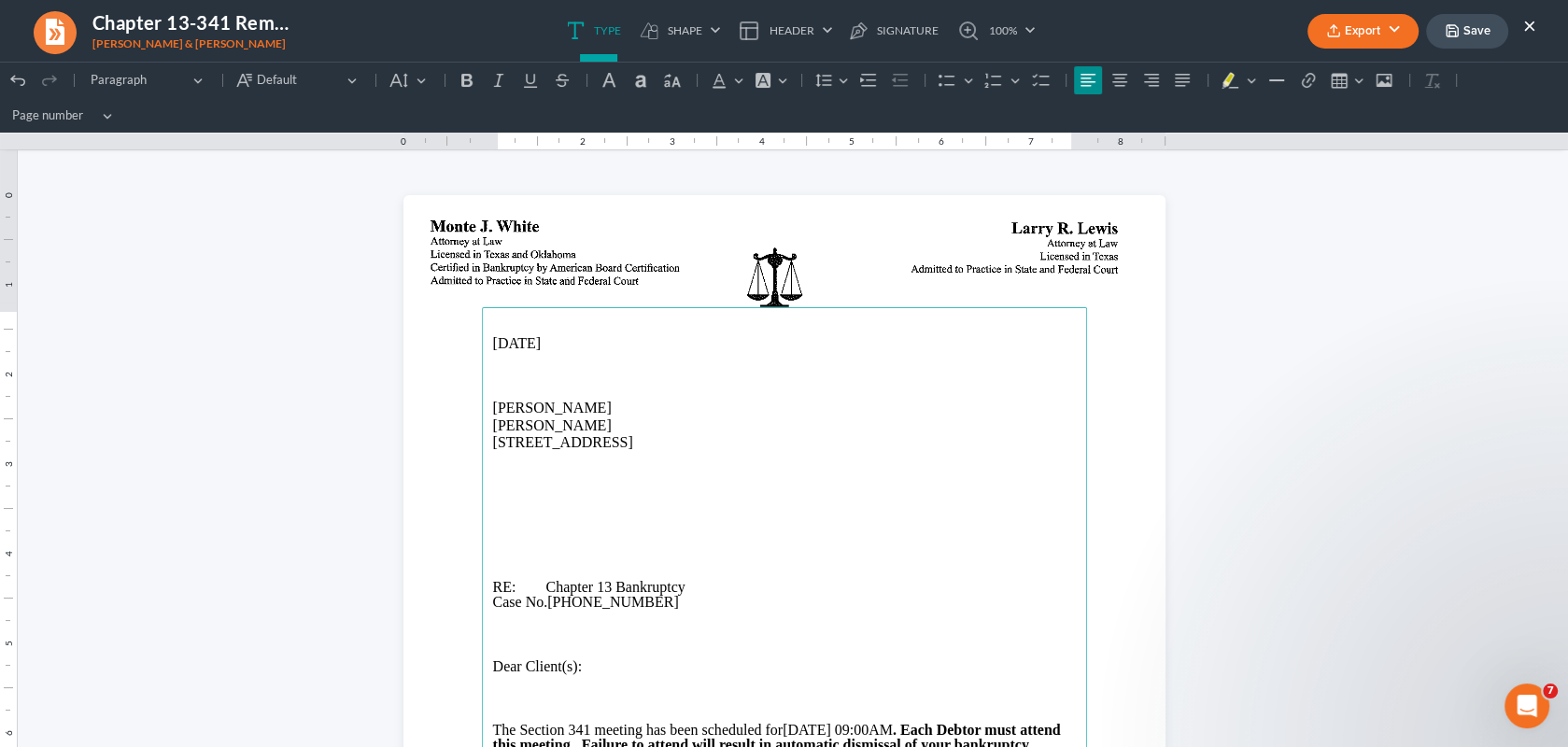
click at [653, 446] on p "1413 Amherst, Burkburnett, TX 76354" at bounding box center [784, 441] width 582 height 16
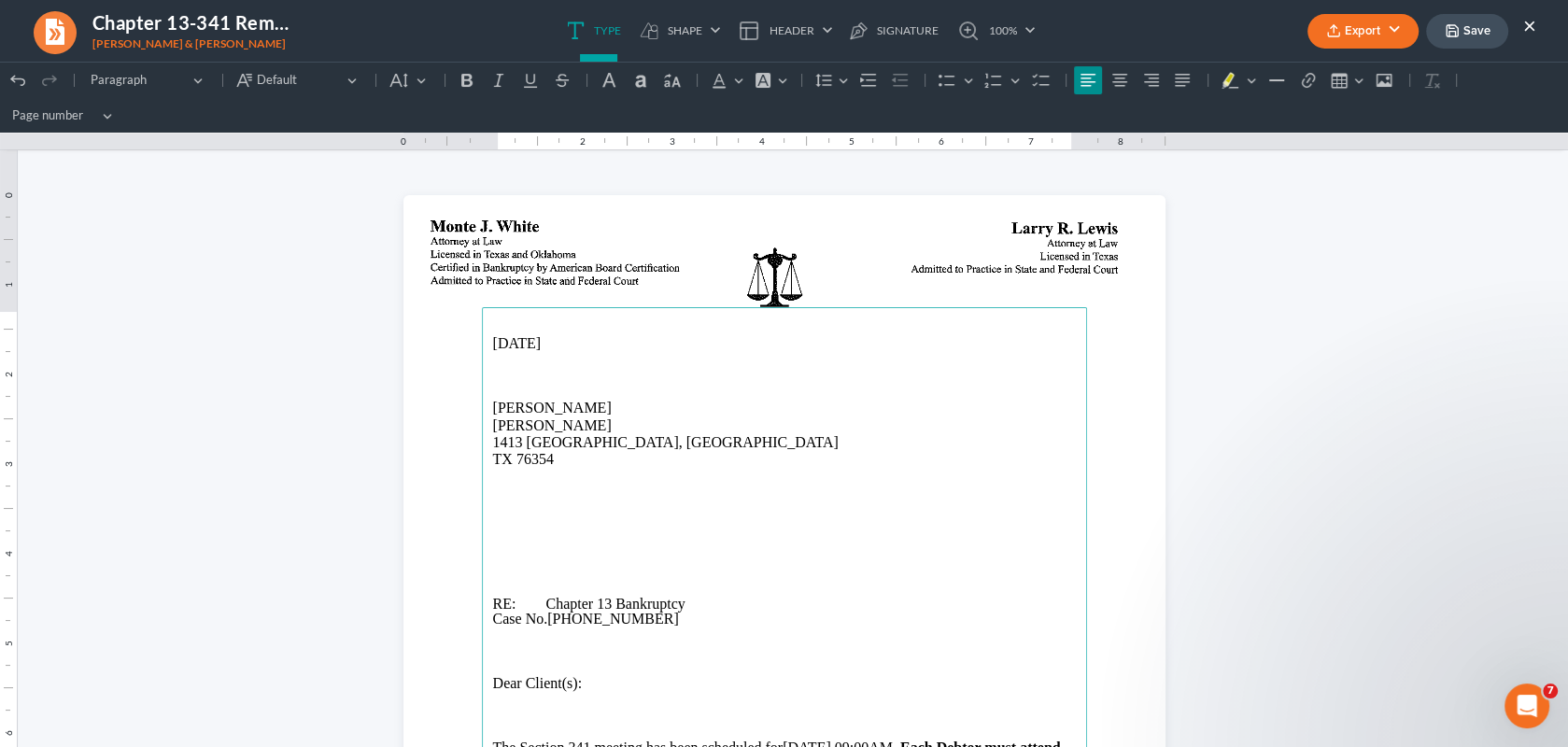
click at [650, 444] on p "1413 Amherst, Burkburnett" at bounding box center [784, 441] width 582 height 16
click at [573, 446] on p "1413 Amherst, Burkburnett," at bounding box center [784, 441] width 582 height 16
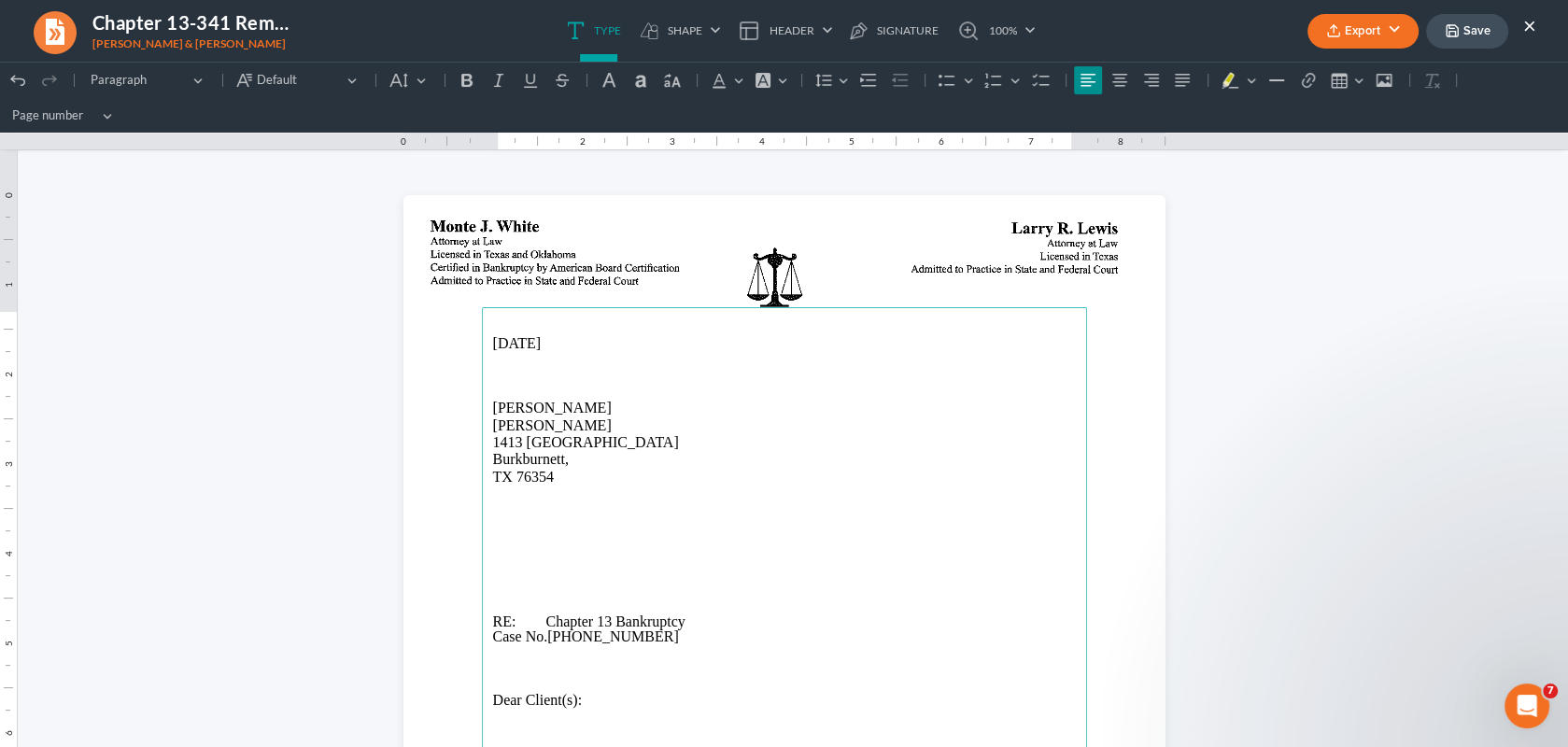
click at [571, 458] on p "Burkburnett," at bounding box center [784, 459] width 582 height 16
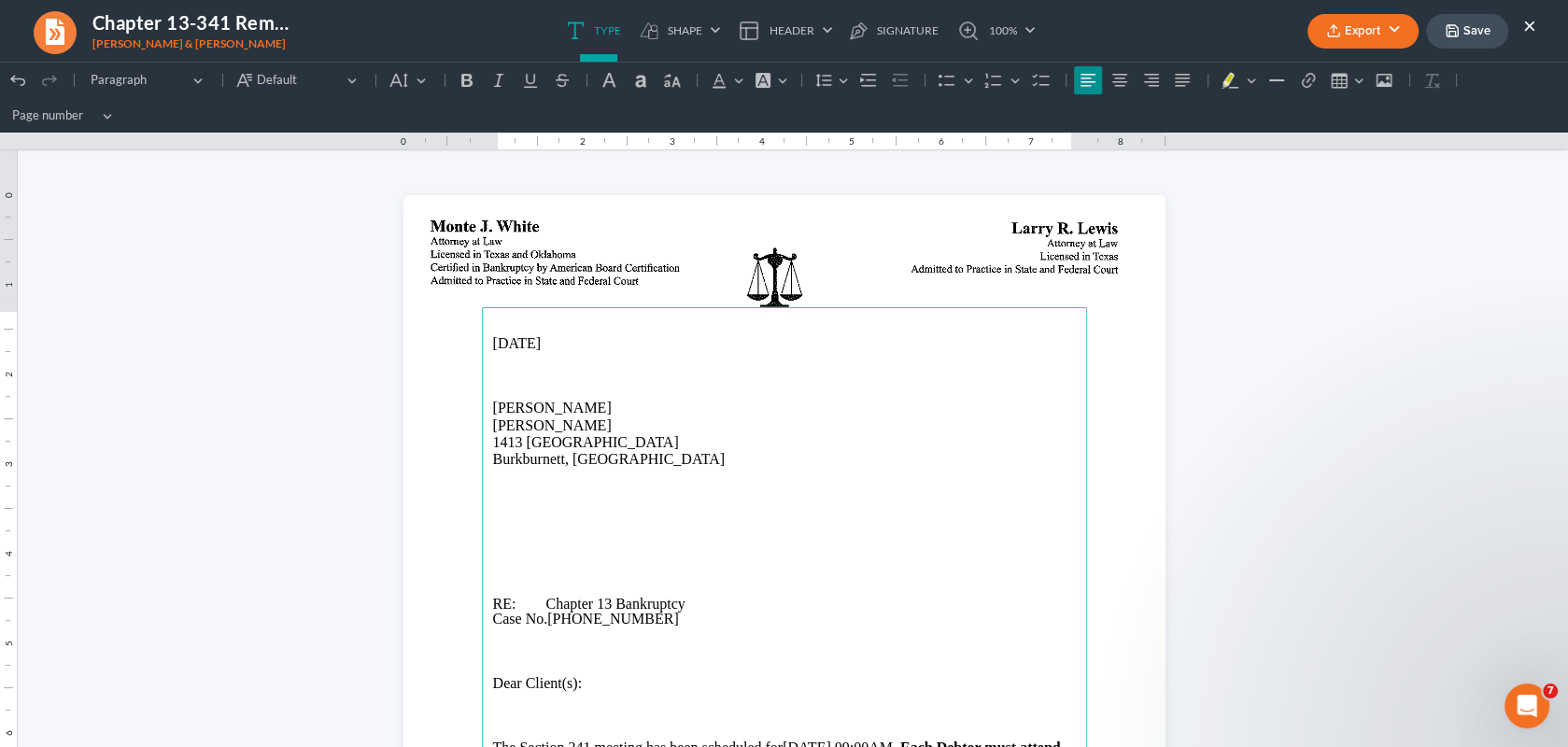
click at [670, 470] on p "Rich Text Editor, page-0-main" at bounding box center [784, 475] width 582 height 15
drag, startPoint x: 482, startPoint y: 406, endPoint x: 603, endPoint y: 454, distance: 130.2
click at [625, 462] on main "10/15/2025 Devyn Poore Shannon Garcia 1413 Amherst Burkburnett, TX 76354 RE: Ch…" at bounding box center [785, 688] width 605 height 762
copy main "Devyn Poore Shannon Garcia 1413 Amherst Burkburnett, TX 76354"
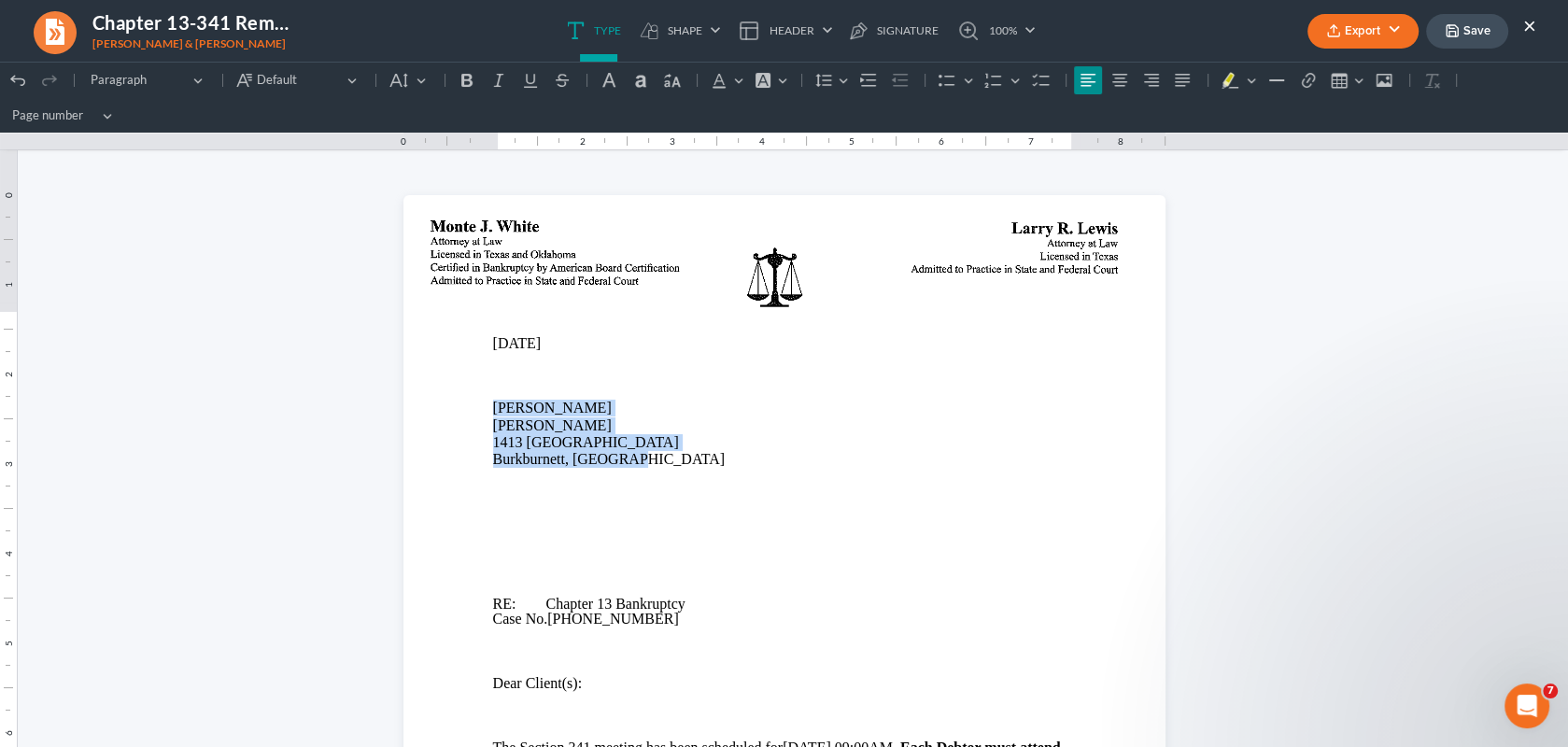
drag, startPoint x: 279, startPoint y: 359, endPoint x: 300, endPoint y: 367, distance: 22.5
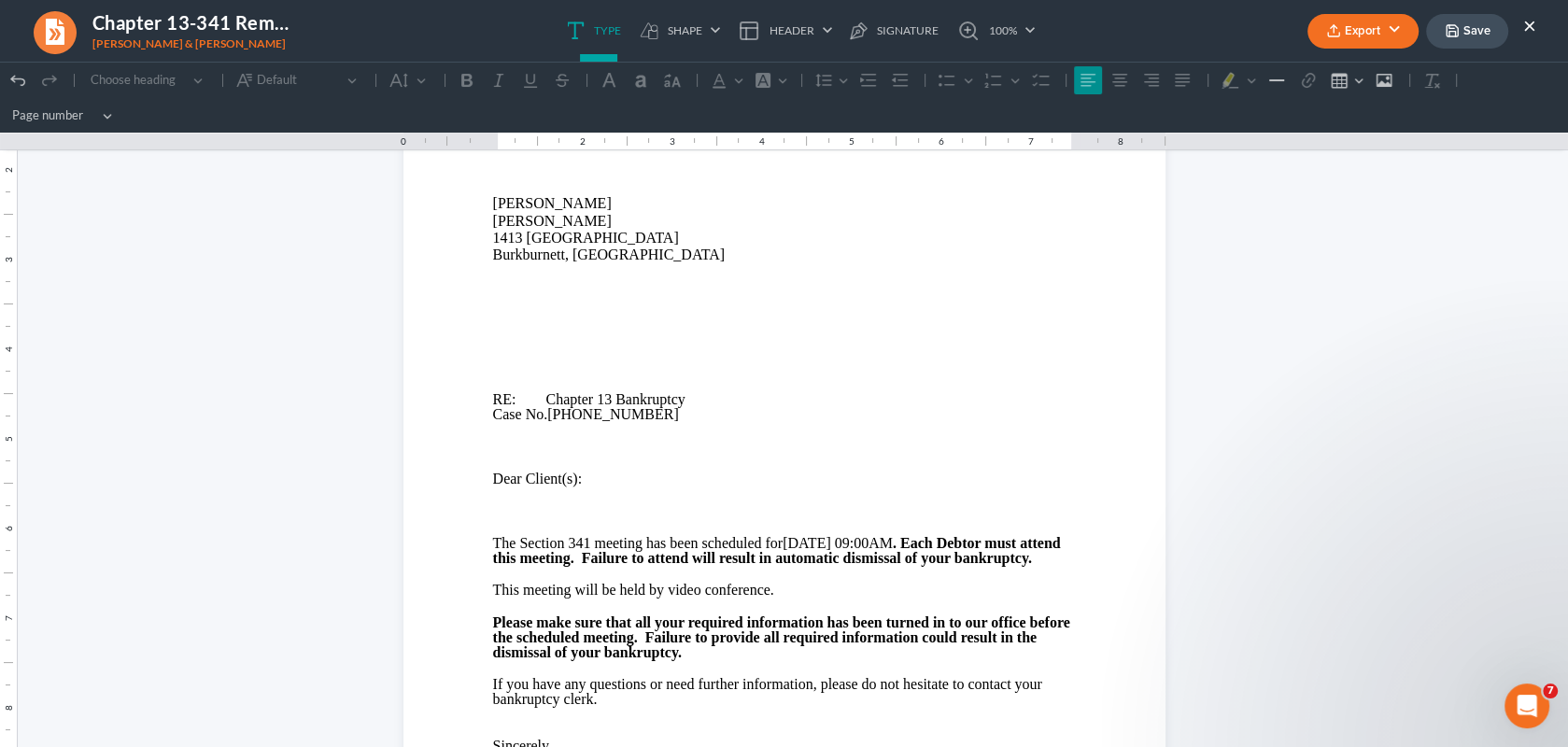
scroll to position [93, 0]
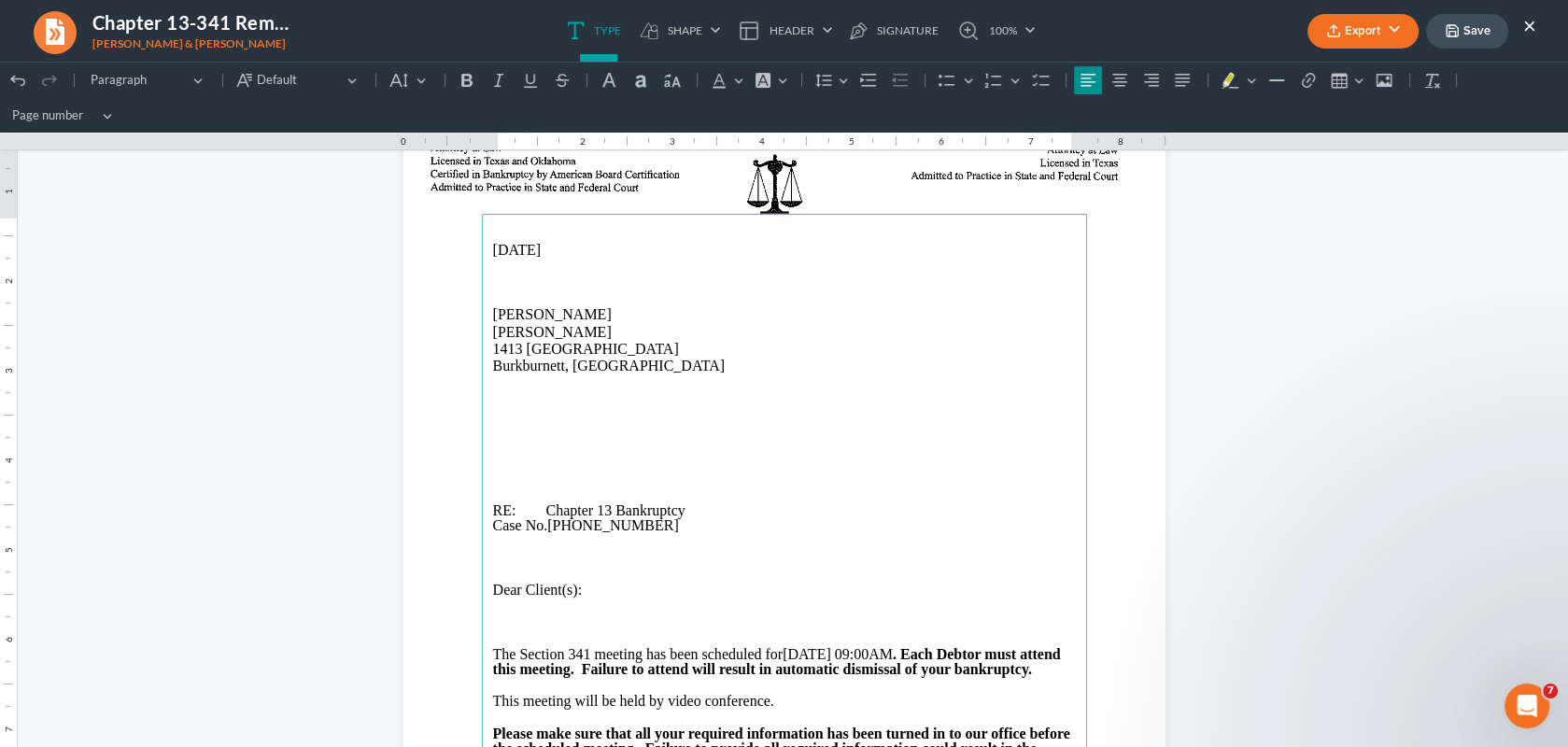
click at [495, 407] on p "Rich Text Editor, page-0-main" at bounding box center [784, 414] width 582 height 15
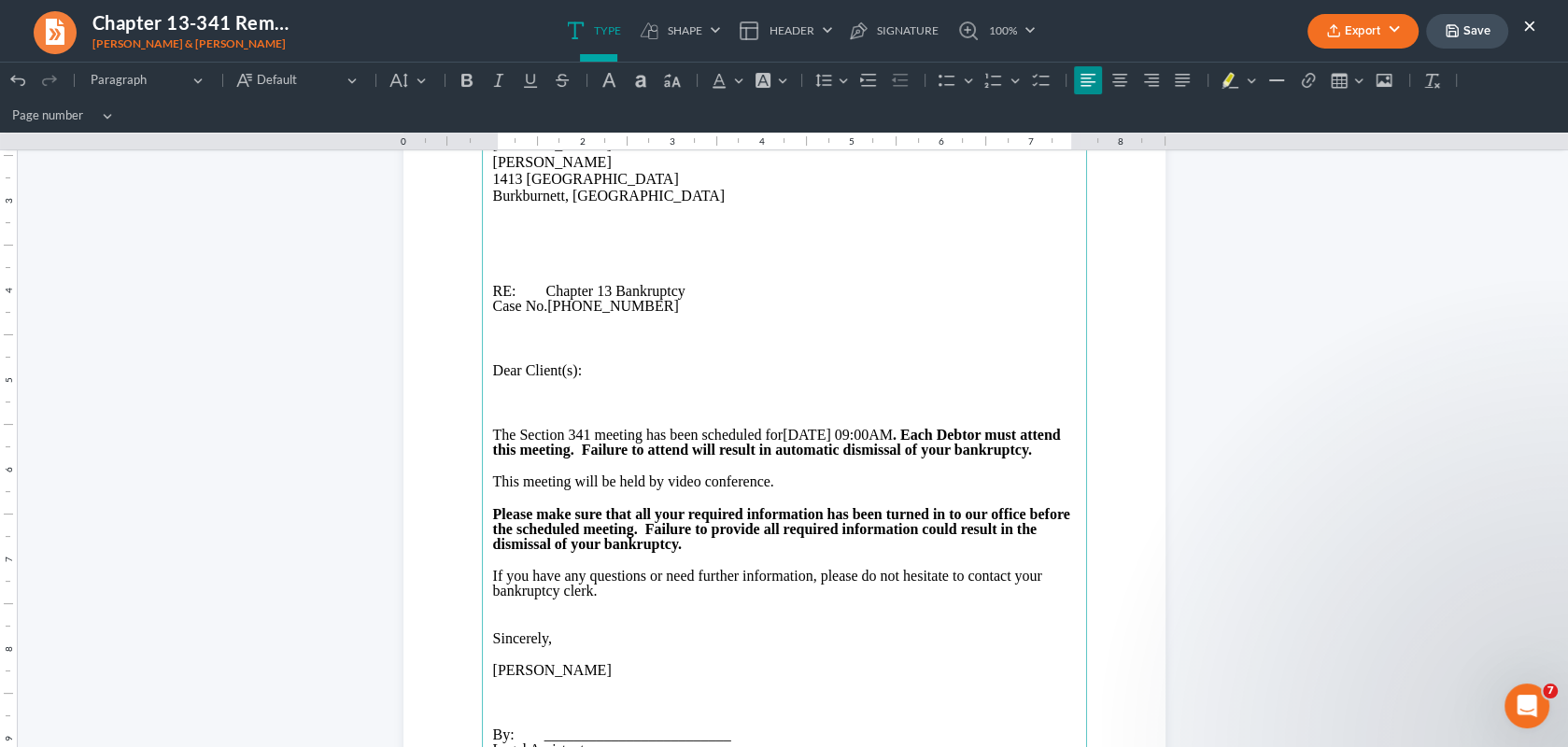
scroll to position [186, 0]
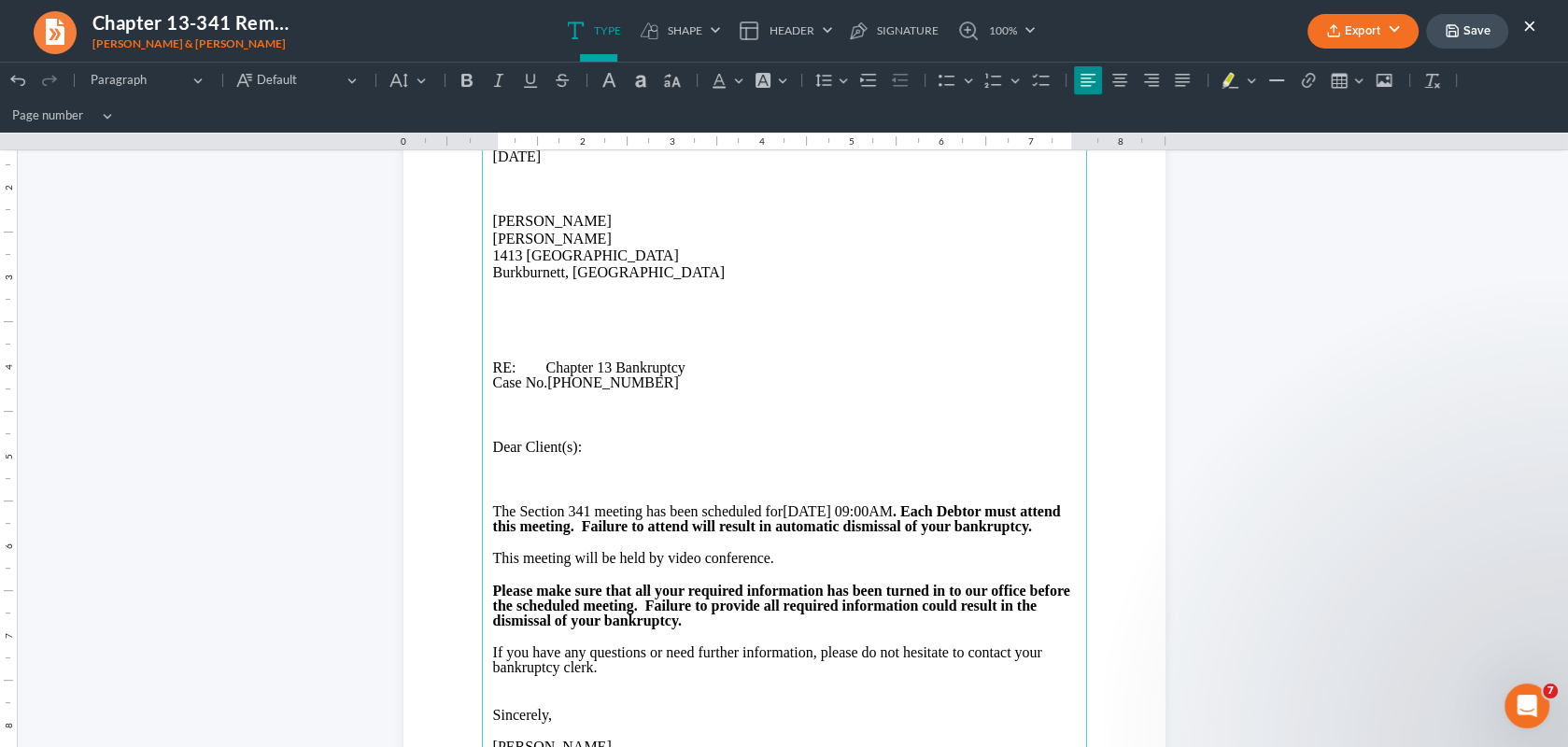
click at [1381, 32] on button "Export" at bounding box center [1362, 31] width 112 height 35
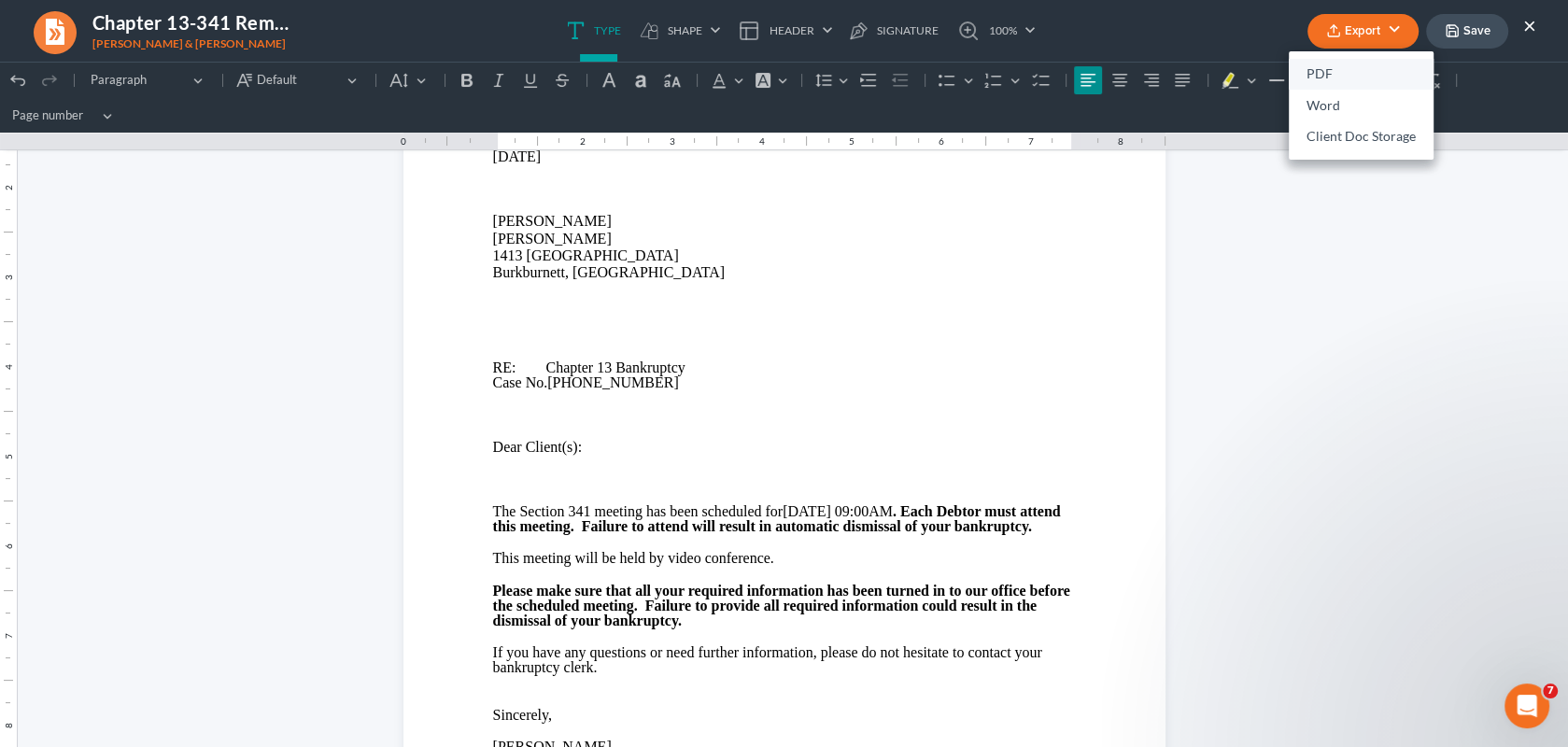
click at [1348, 73] on link "PDF" at bounding box center [1360, 75] width 145 height 32
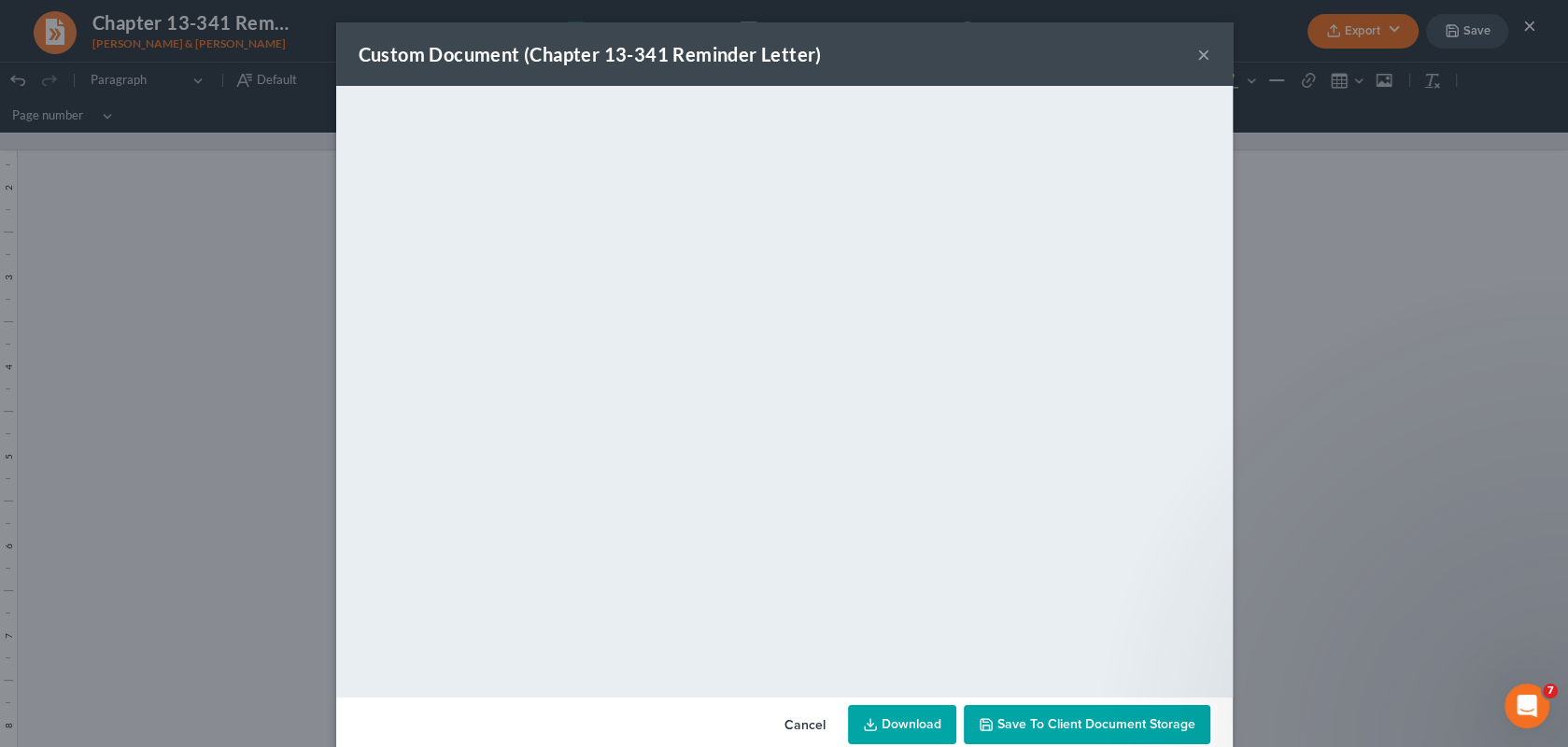
click at [1197, 54] on button "×" at bounding box center [1203, 53] width 13 height 22
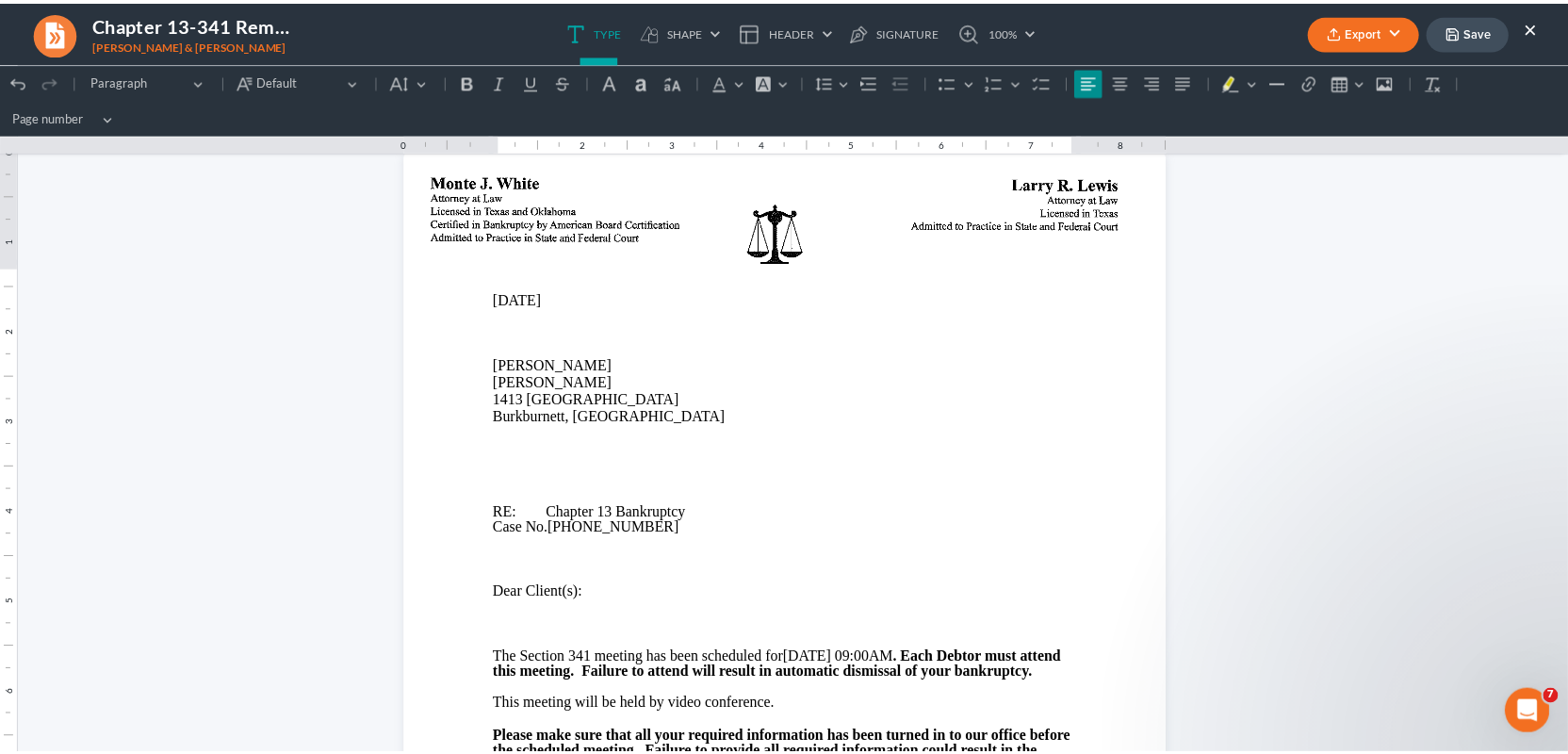
scroll to position [0, 0]
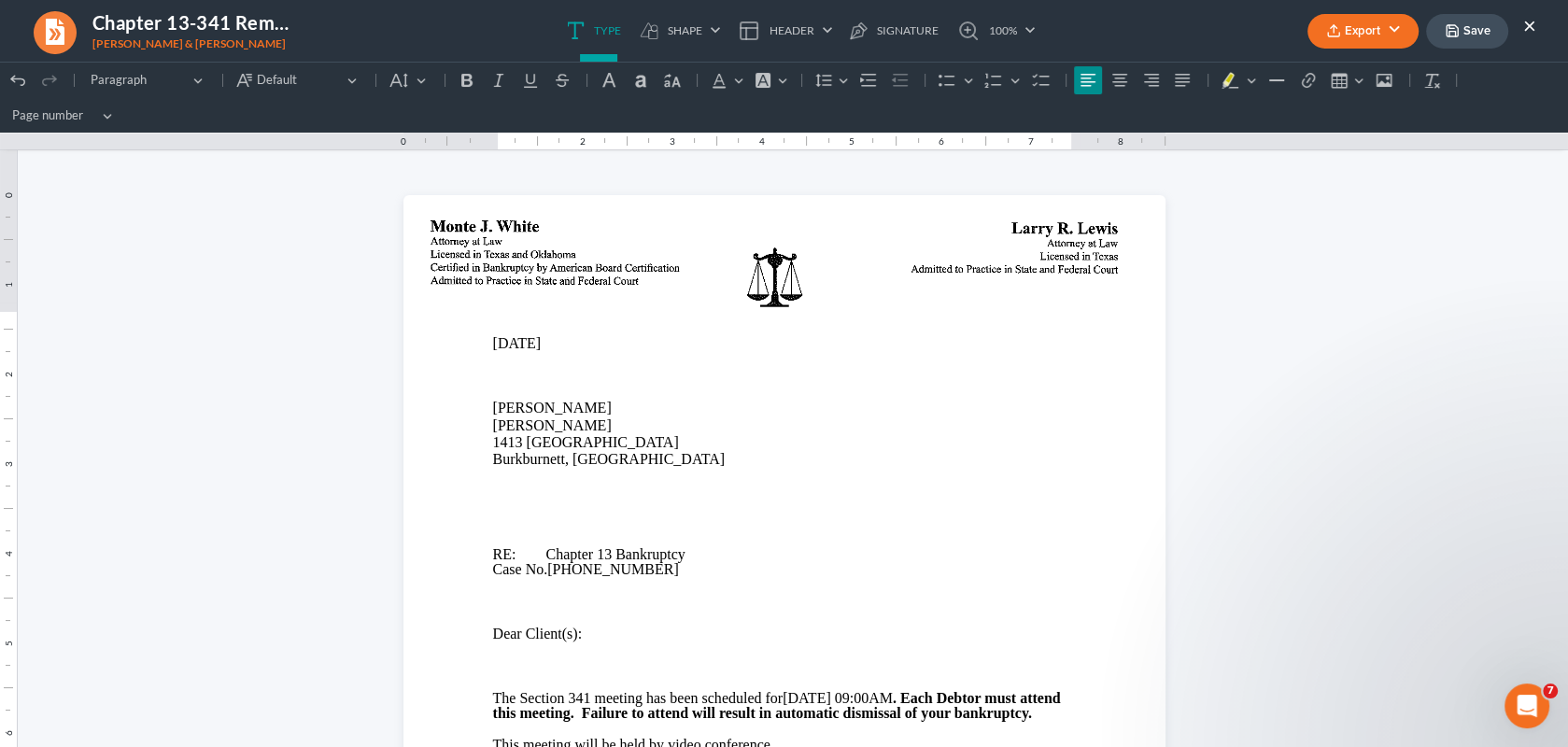
click at [1333, 34] on icon "button" at bounding box center [1332, 30] width 15 height 15
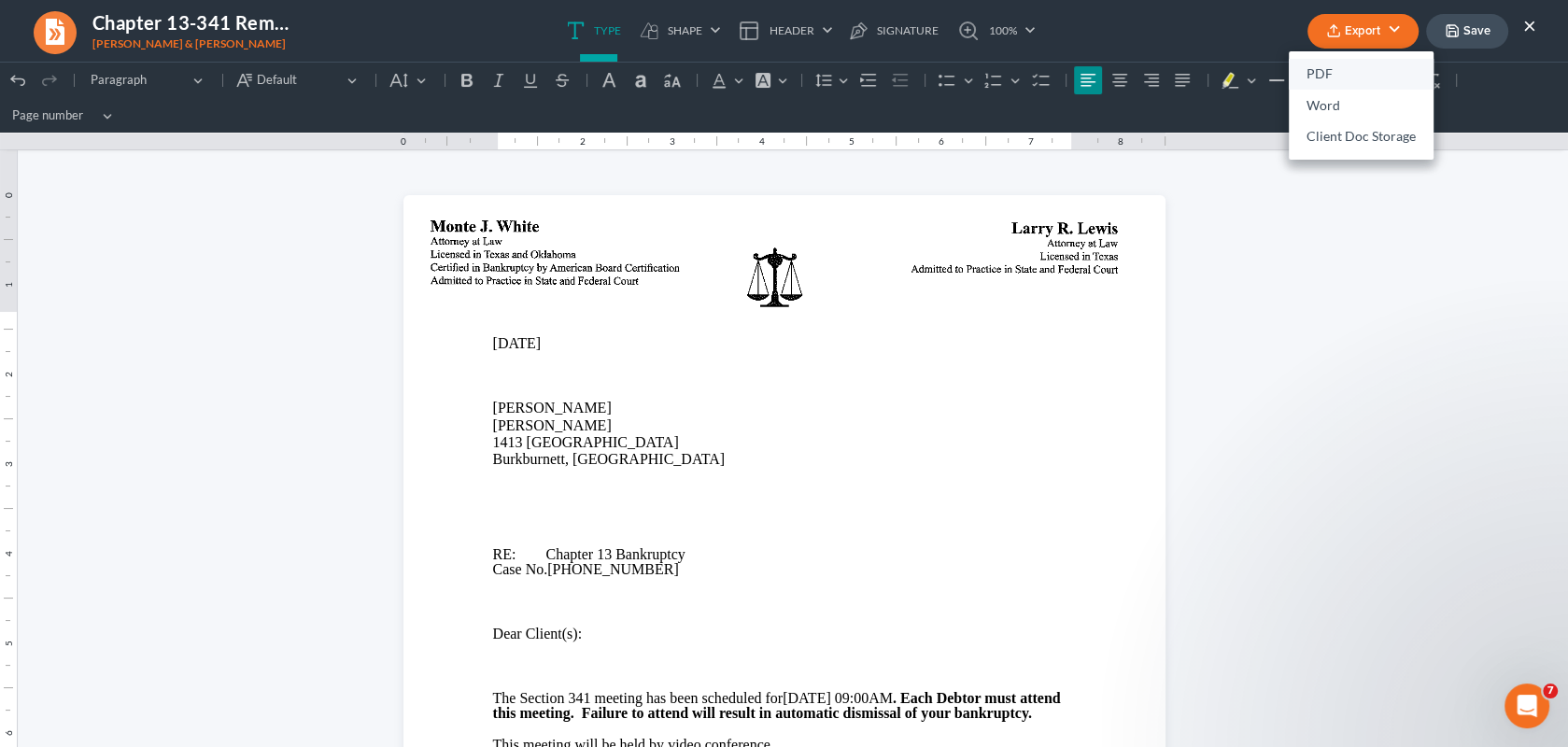
click at [1301, 71] on link "PDF" at bounding box center [1360, 75] width 145 height 32
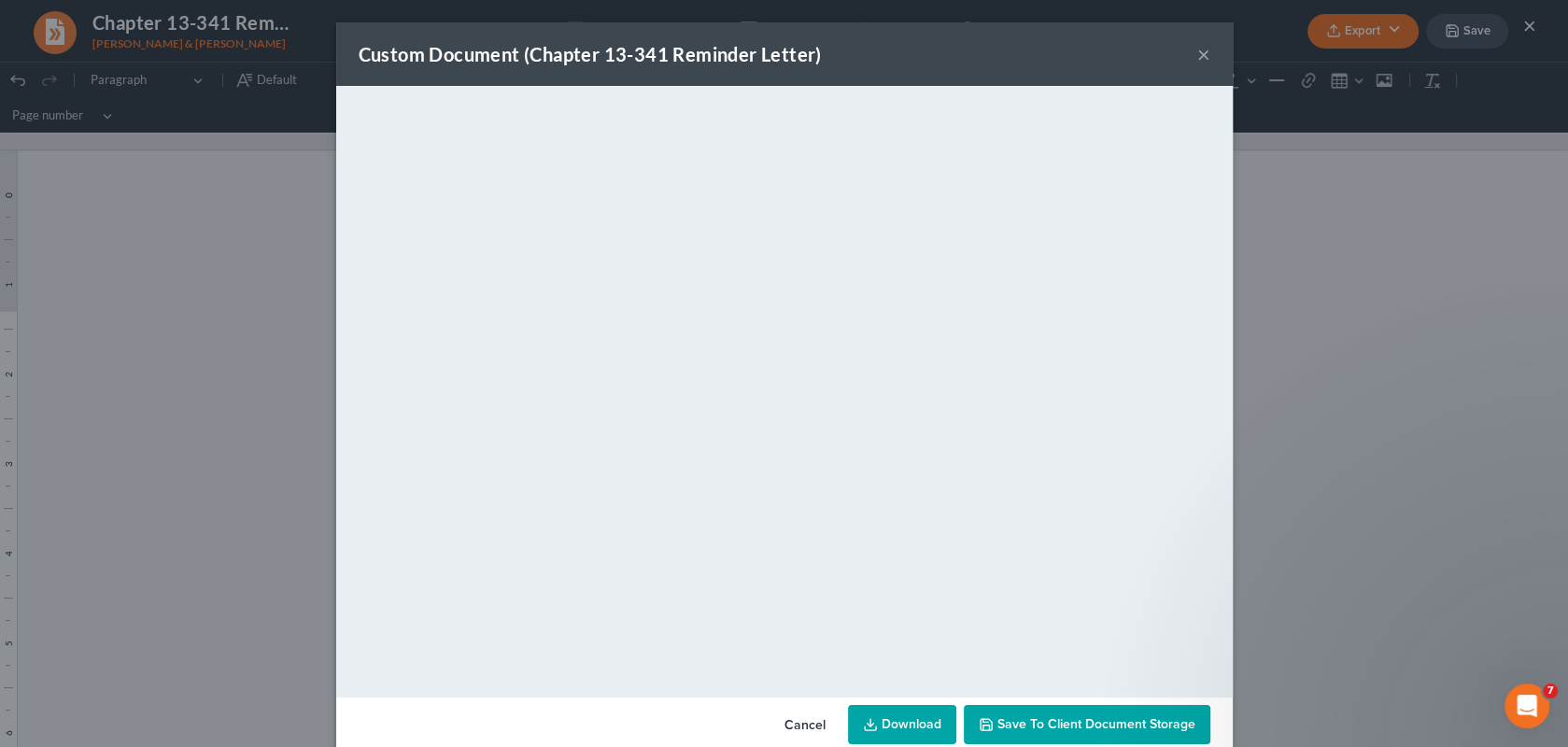
click at [1010, 724] on span "Save to Client Document Storage" at bounding box center [1096, 724] width 198 height 16
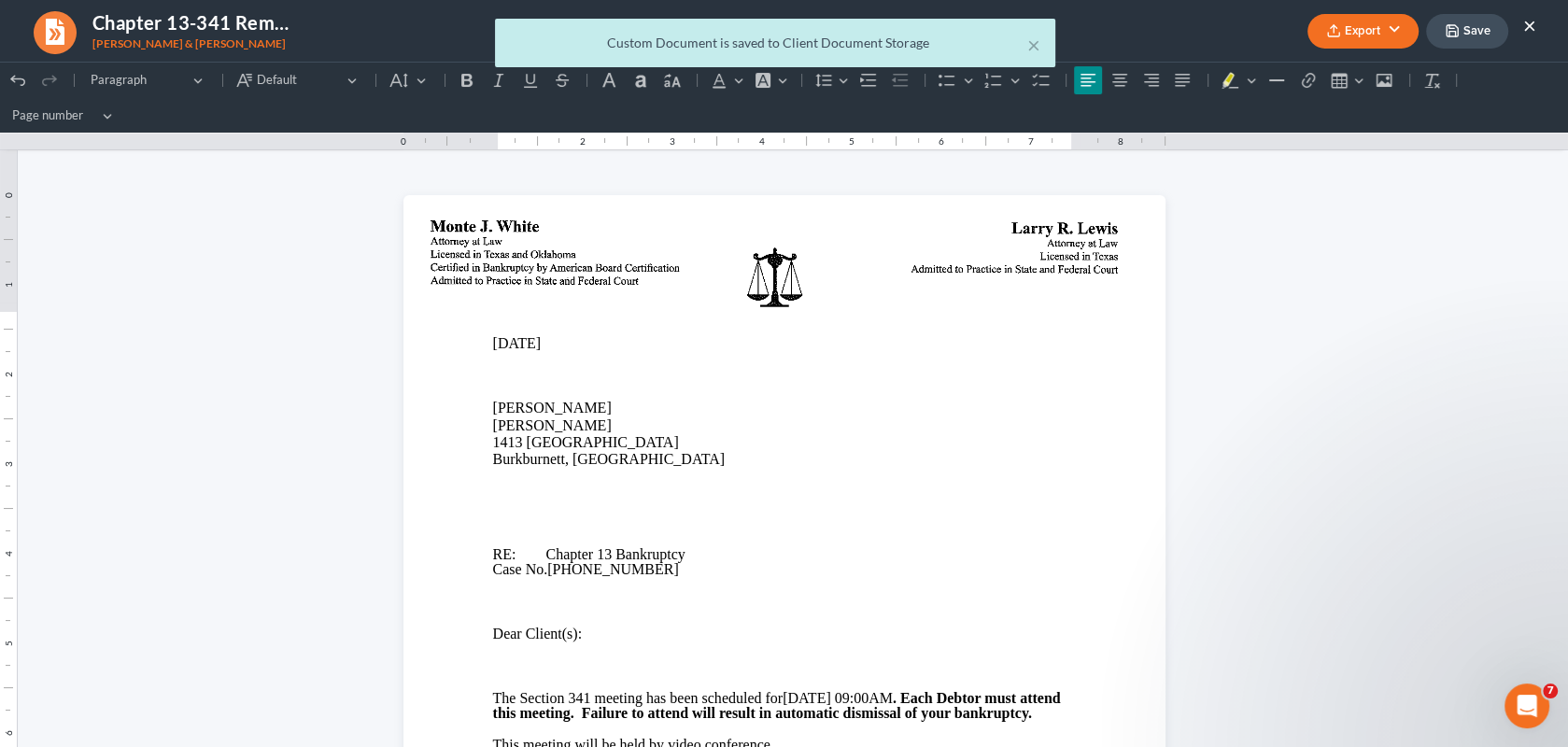
click at [1470, 31] on div "× Custom Document is saved to Client Document Storage" at bounding box center [774, 48] width 1568 height 58
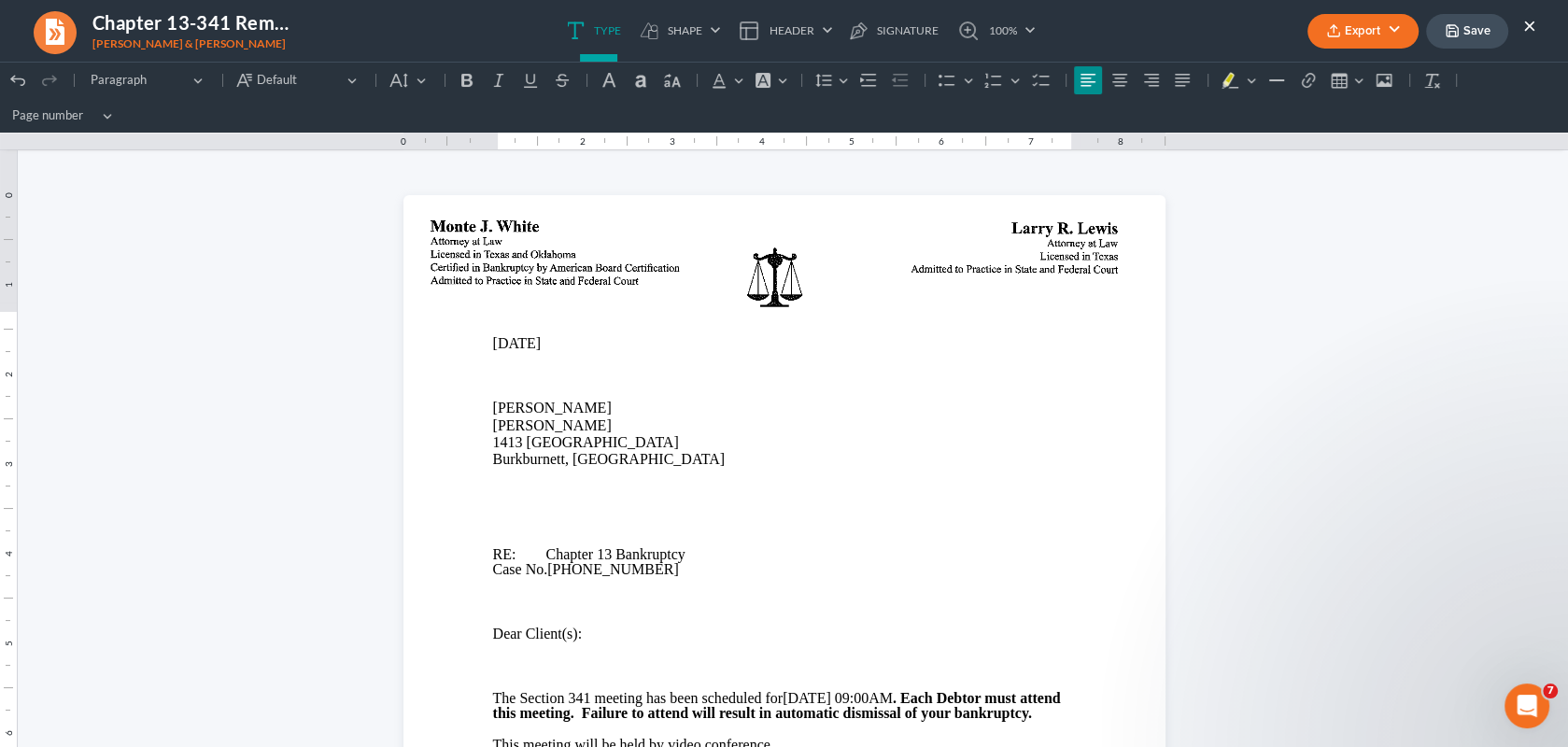
click at [1468, 33] on button "Save" at bounding box center [1466, 31] width 82 height 35
drag, startPoint x: 1529, startPoint y: 27, endPoint x: 1512, endPoint y: 23, distance: 17.5
click at [1529, 27] on button "×" at bounding box center [1528, 24] width 13 height 22
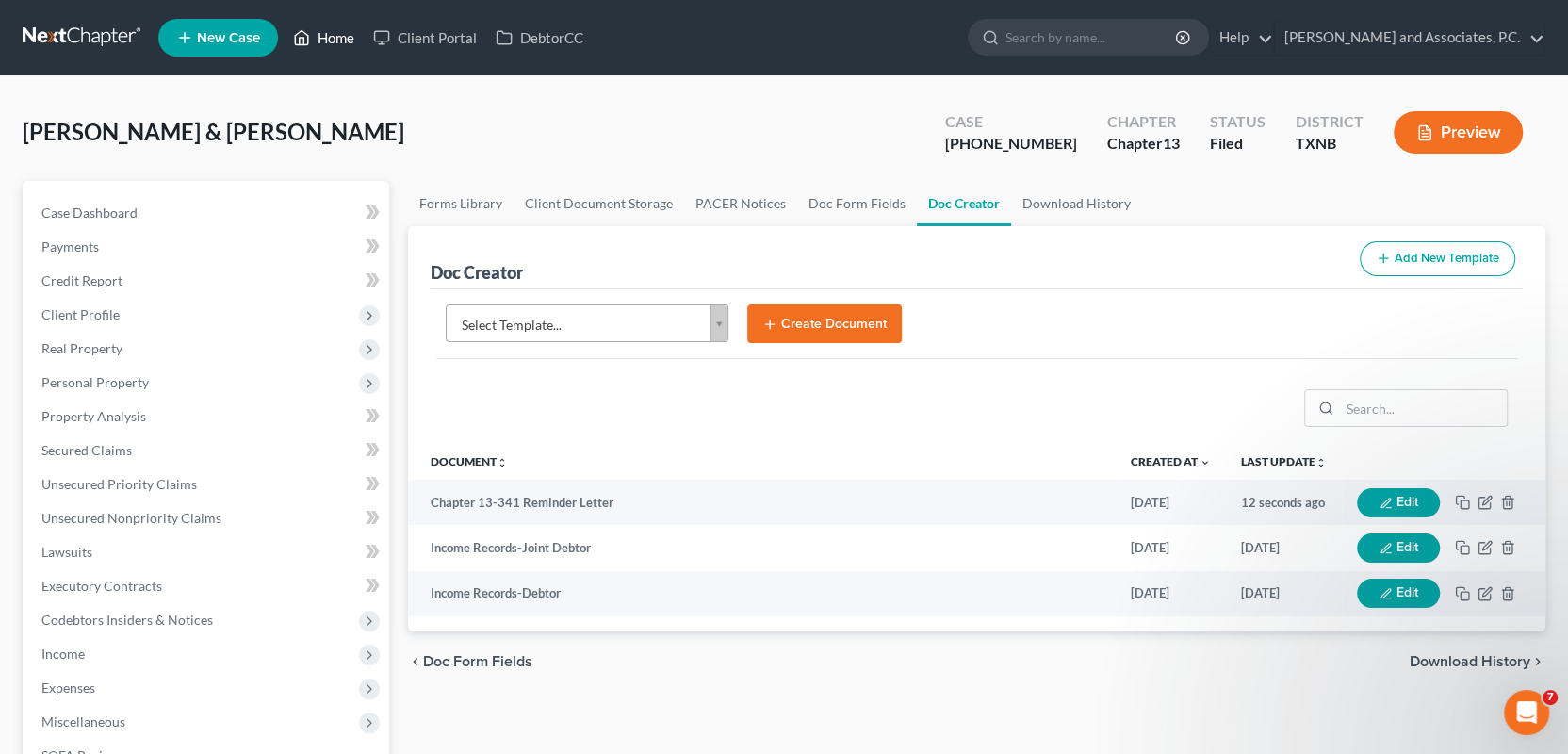
click at [328, 38] on link "Home" at bounding box center [324, 37] width 80 height 34
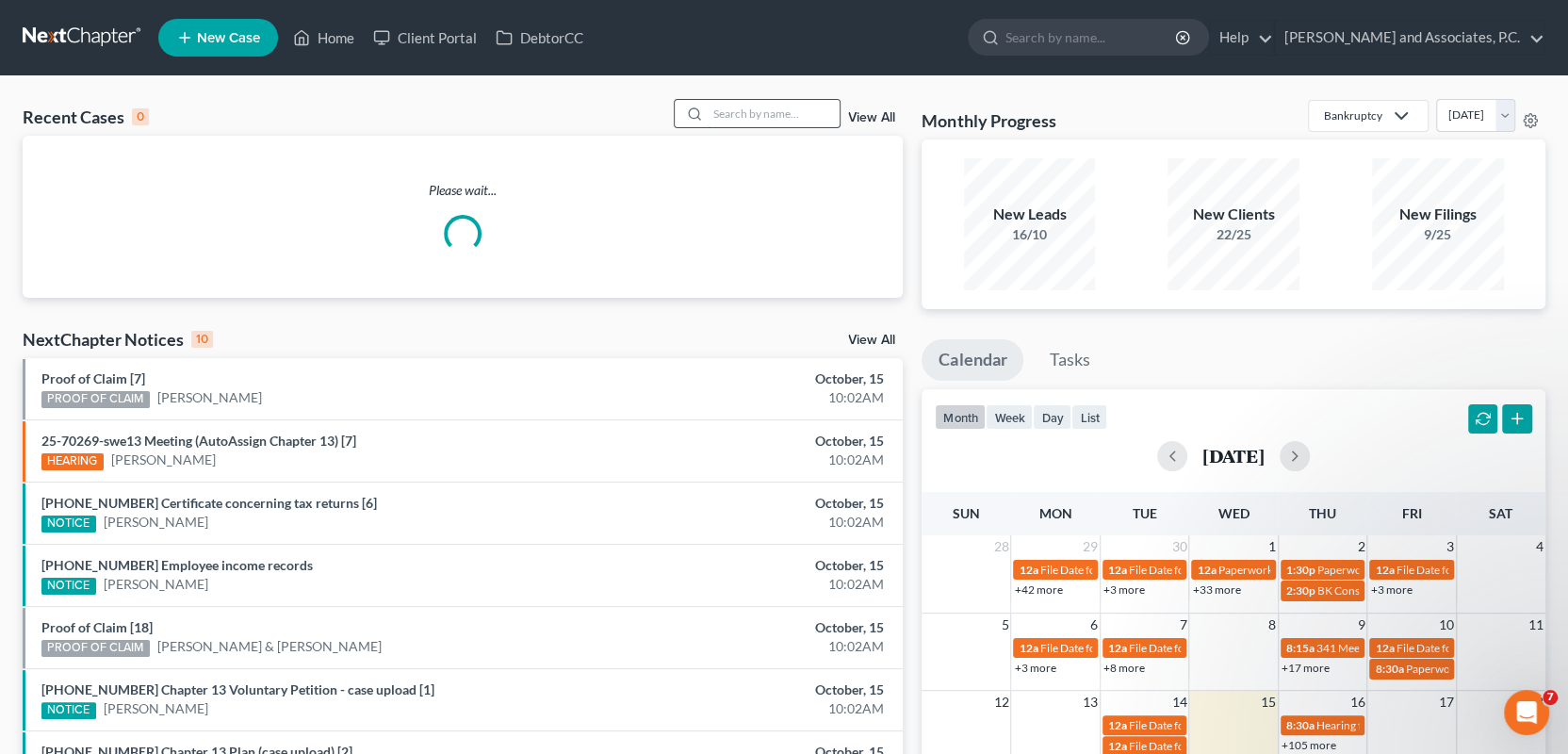
click at [736, 119] on input "search" at bounding box center [774, 114] width 132 height 27
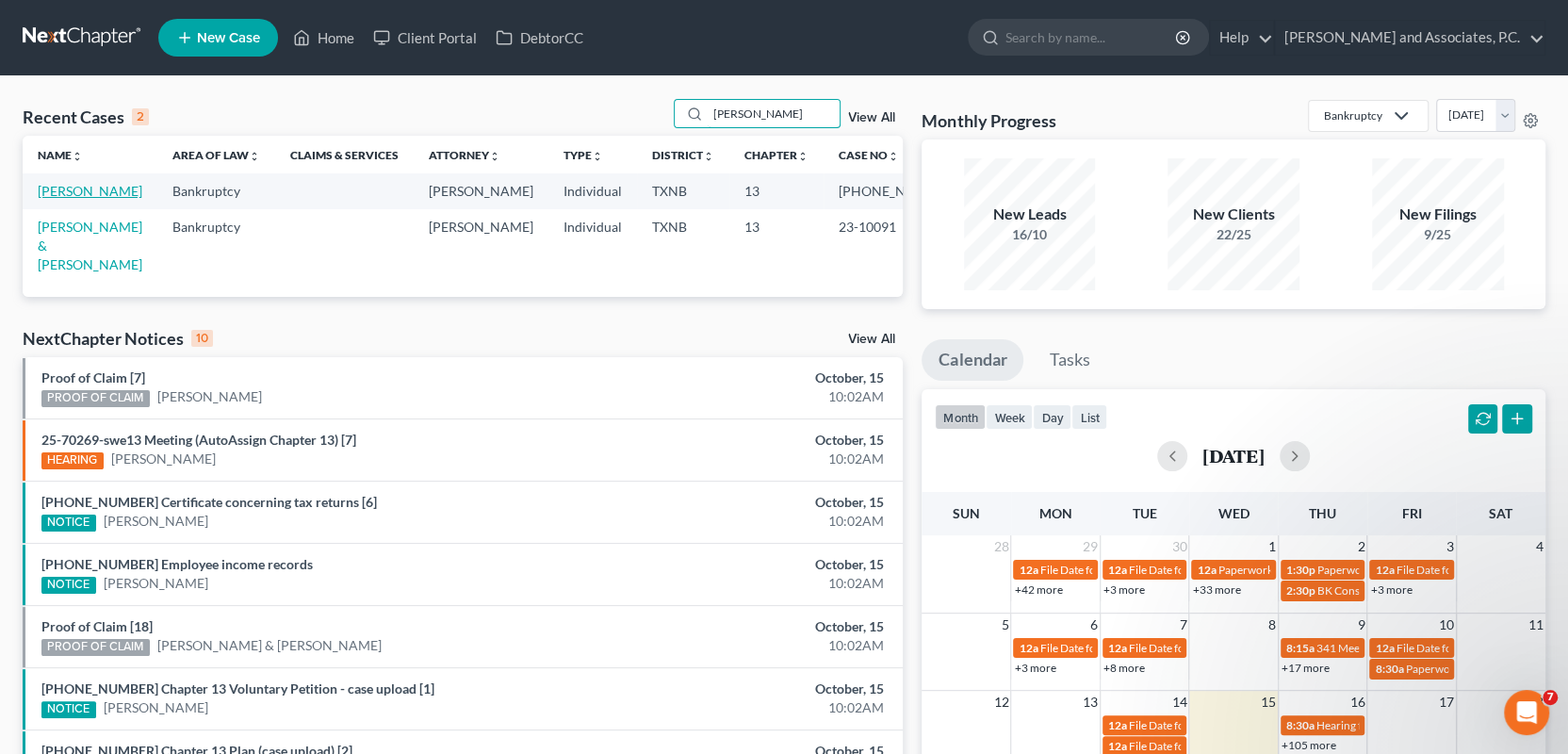
type input "herrera"
click at [89, 189] on link "[PERSON_NAME]" at bounding box center [89, 191] width 105 height 16
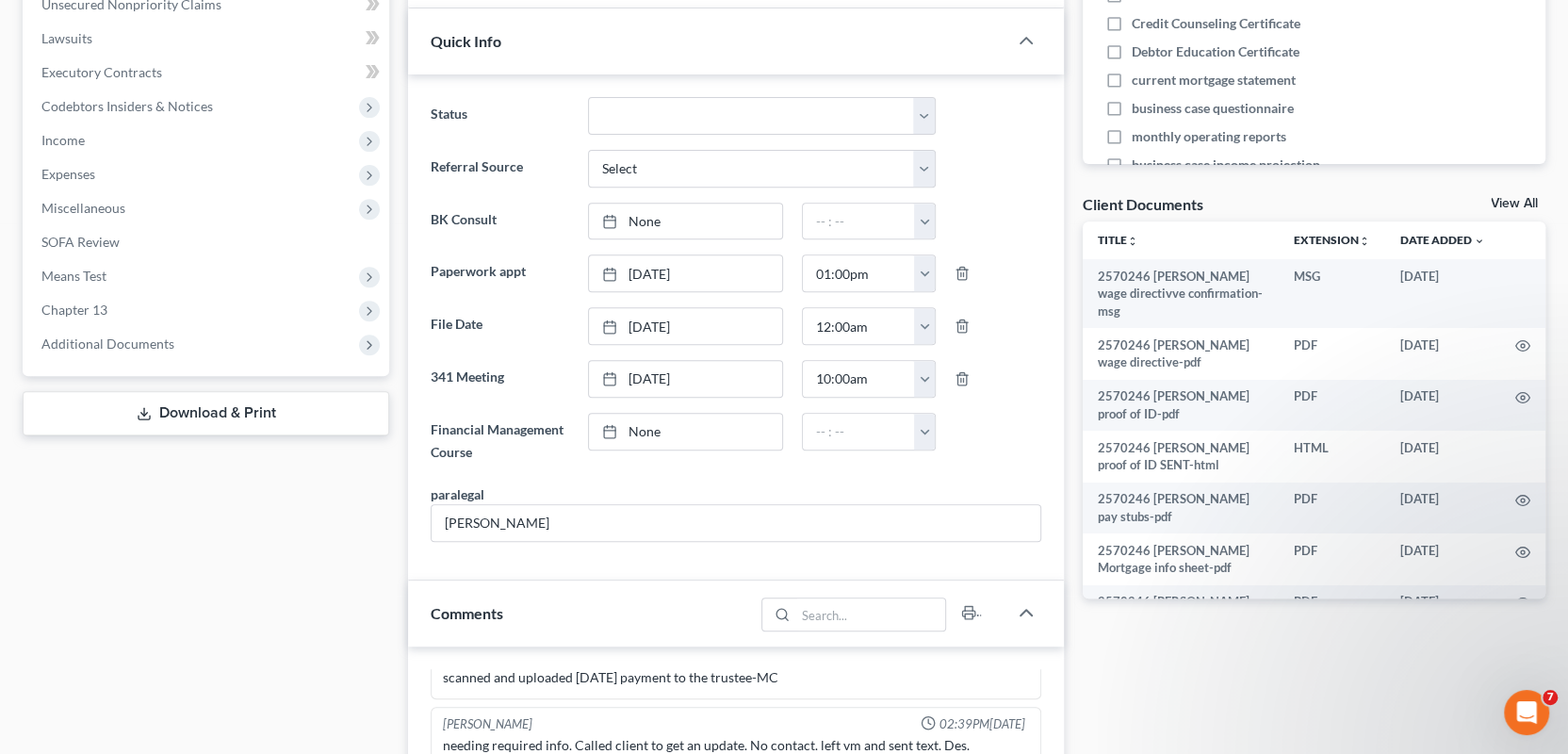
scroll to position [377, 0]
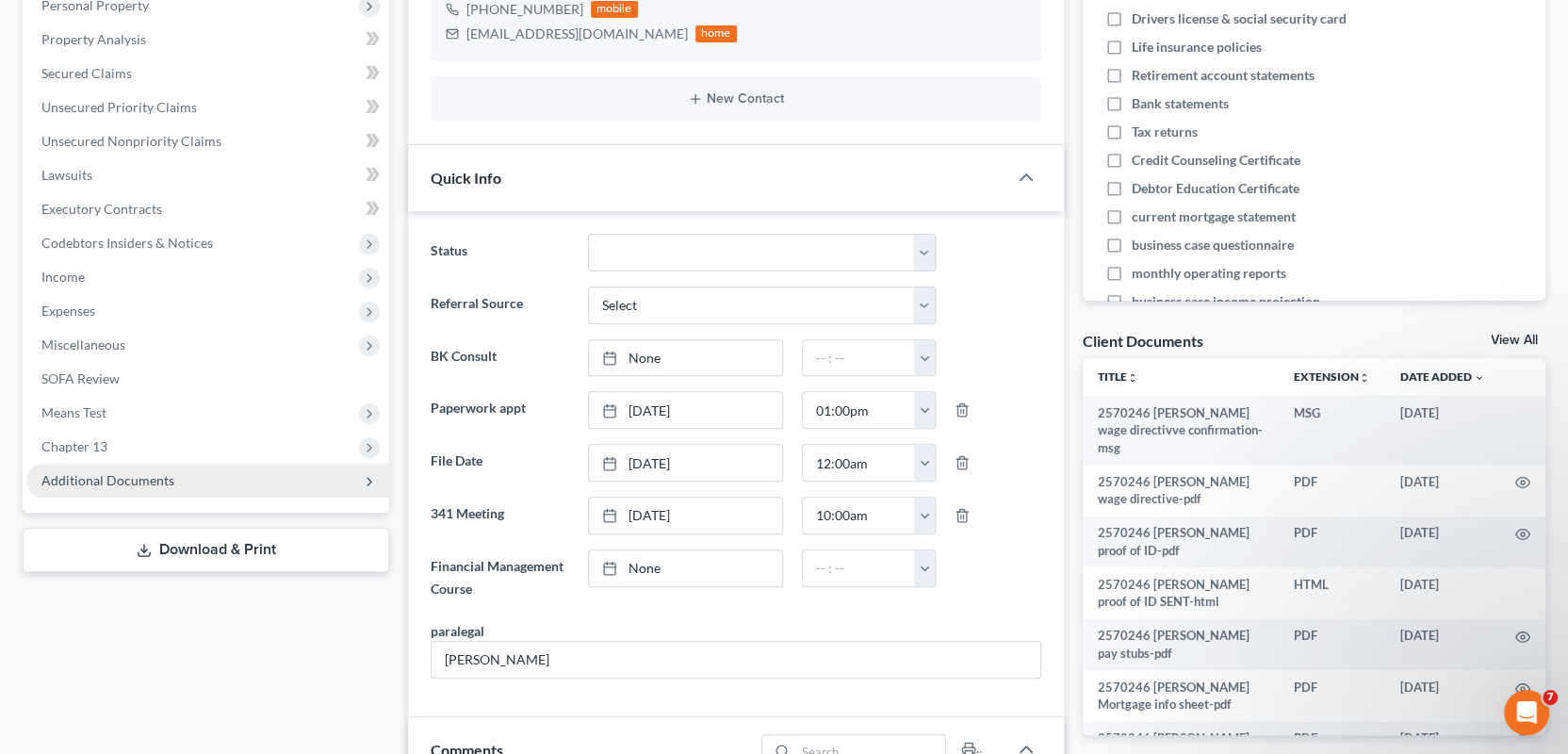
click at [103, 475] on span "Additional Documents" at bounding box center [108, 480] width 133 height 16
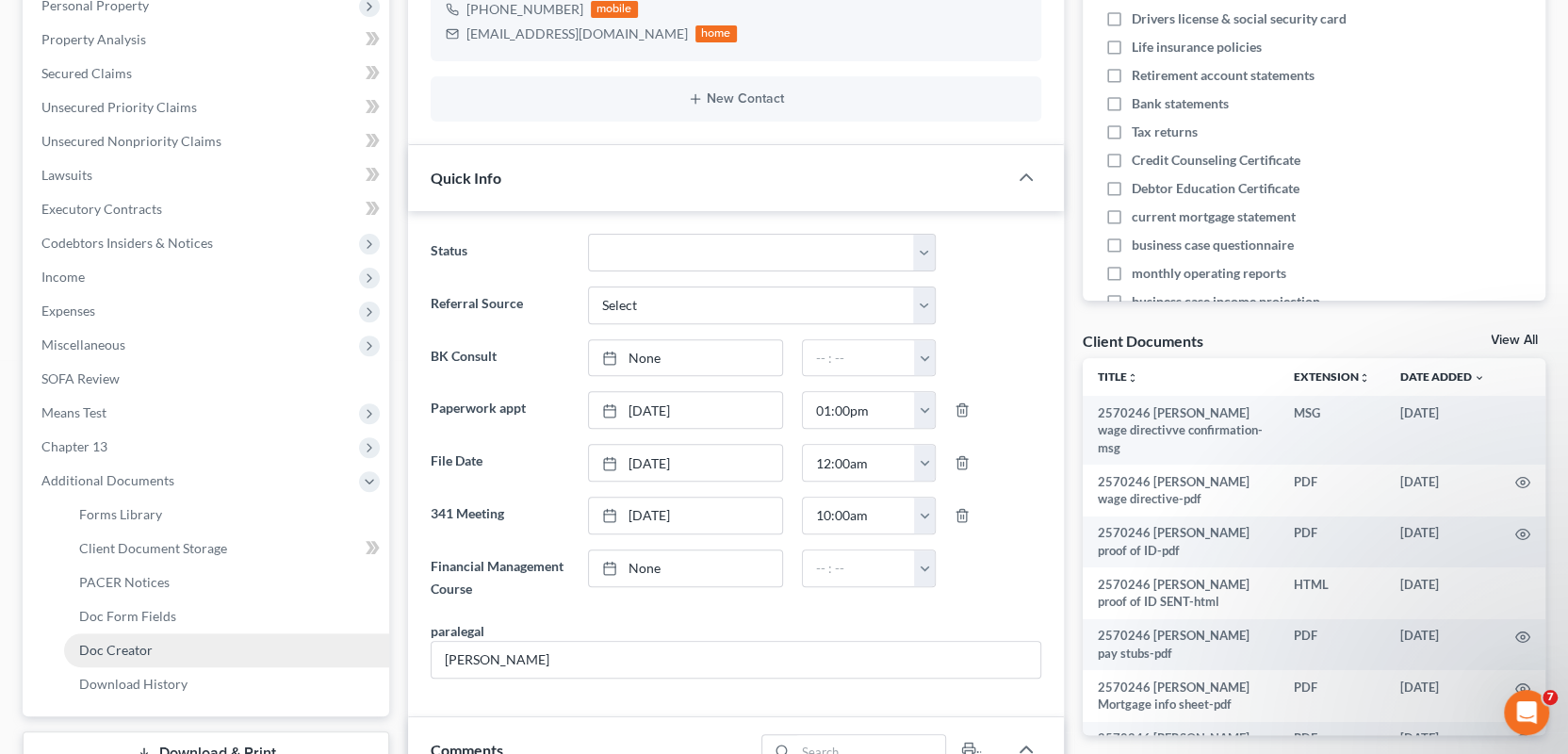
click at [128, 648] on span "Doc Creator" at bounding box center [116, 649] width 73 height 16
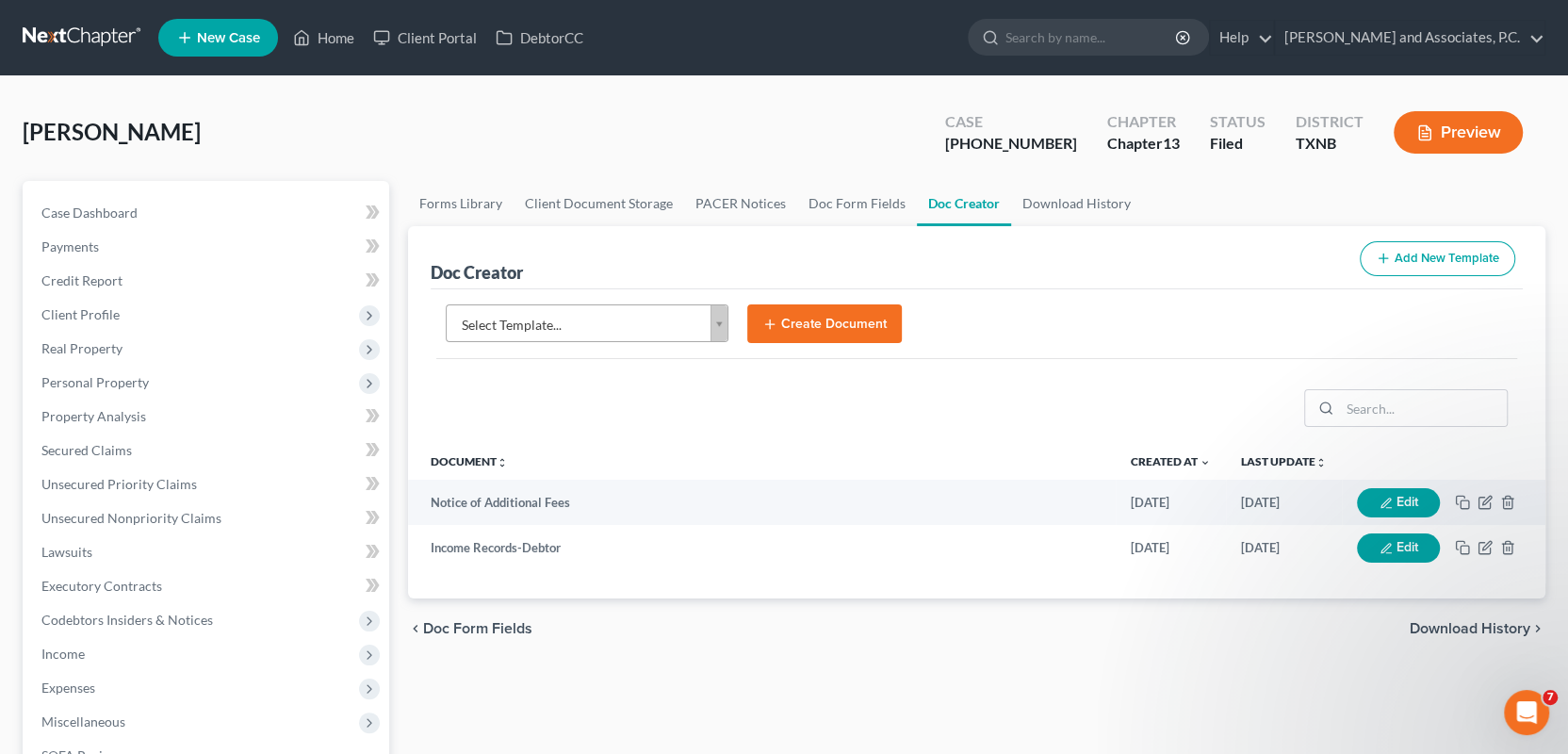
click at [713, 322] on body "Home New Case Client Portal DebtorCC Monte J. White and Associates, P.C. wfinfo…" at bounding box center [784, 612] width 1568 height 1224
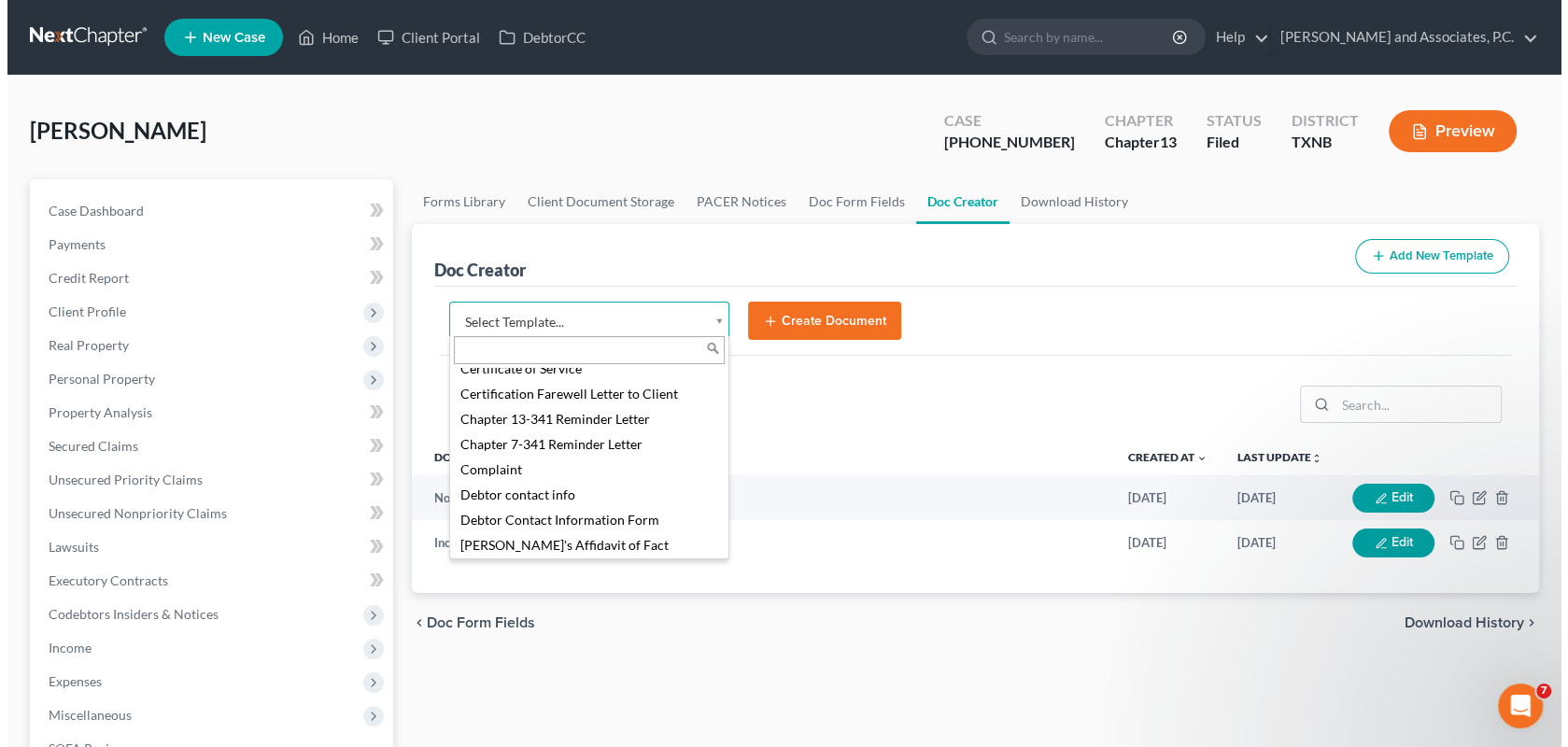
scroll to position [560, 0]
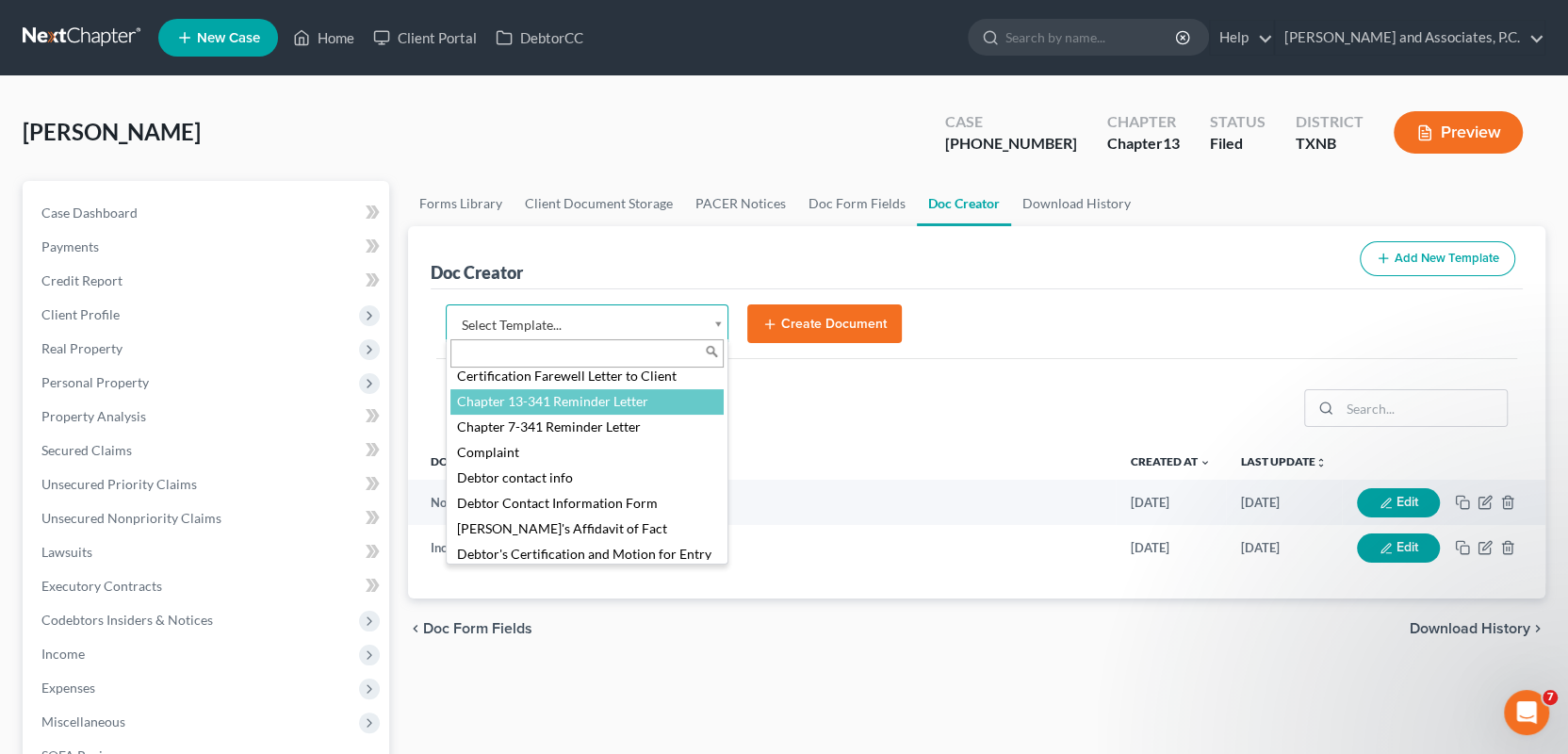
select select "77110"
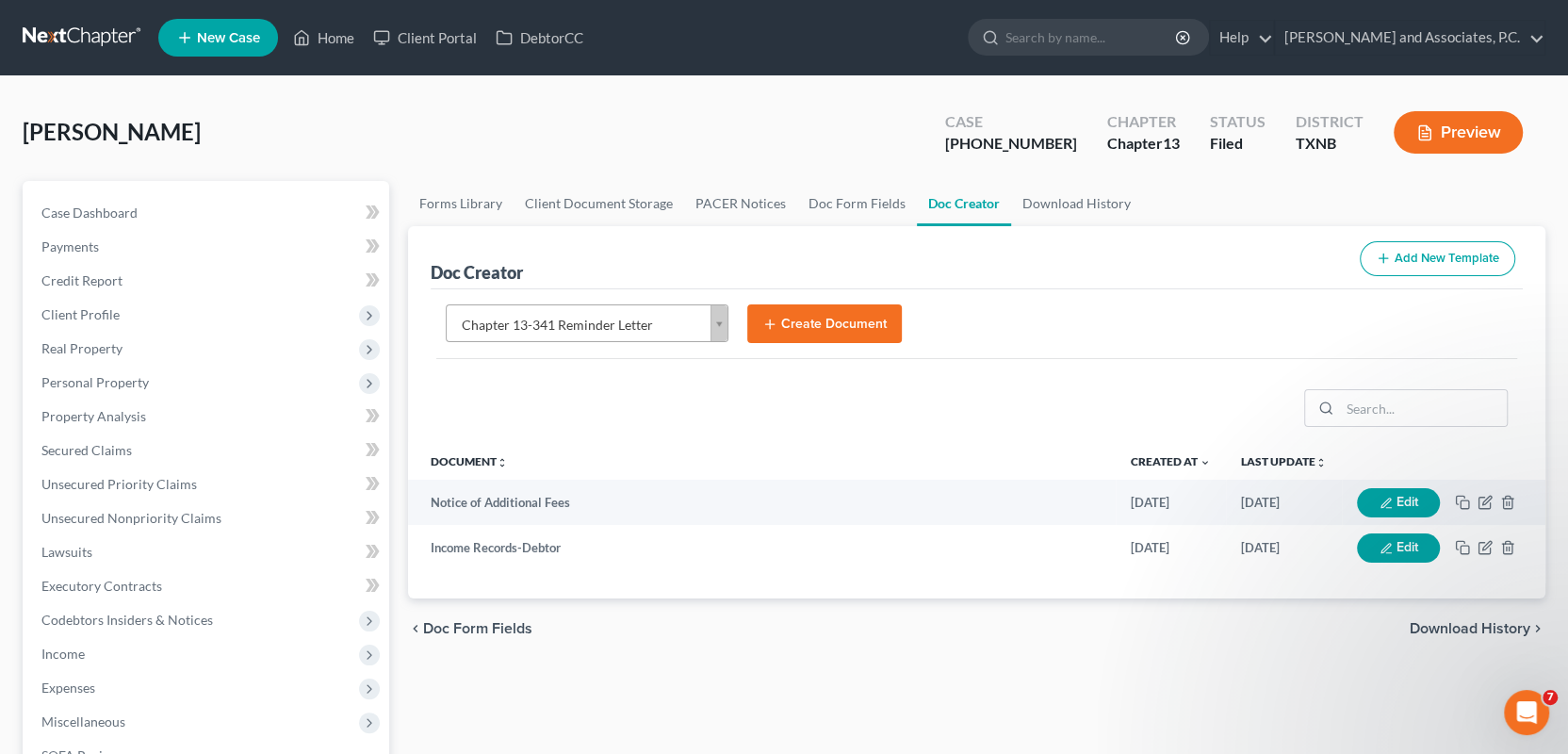
click at [779, 323] on button "Create Document" at bounding box center [825, 324] width 155 height 39
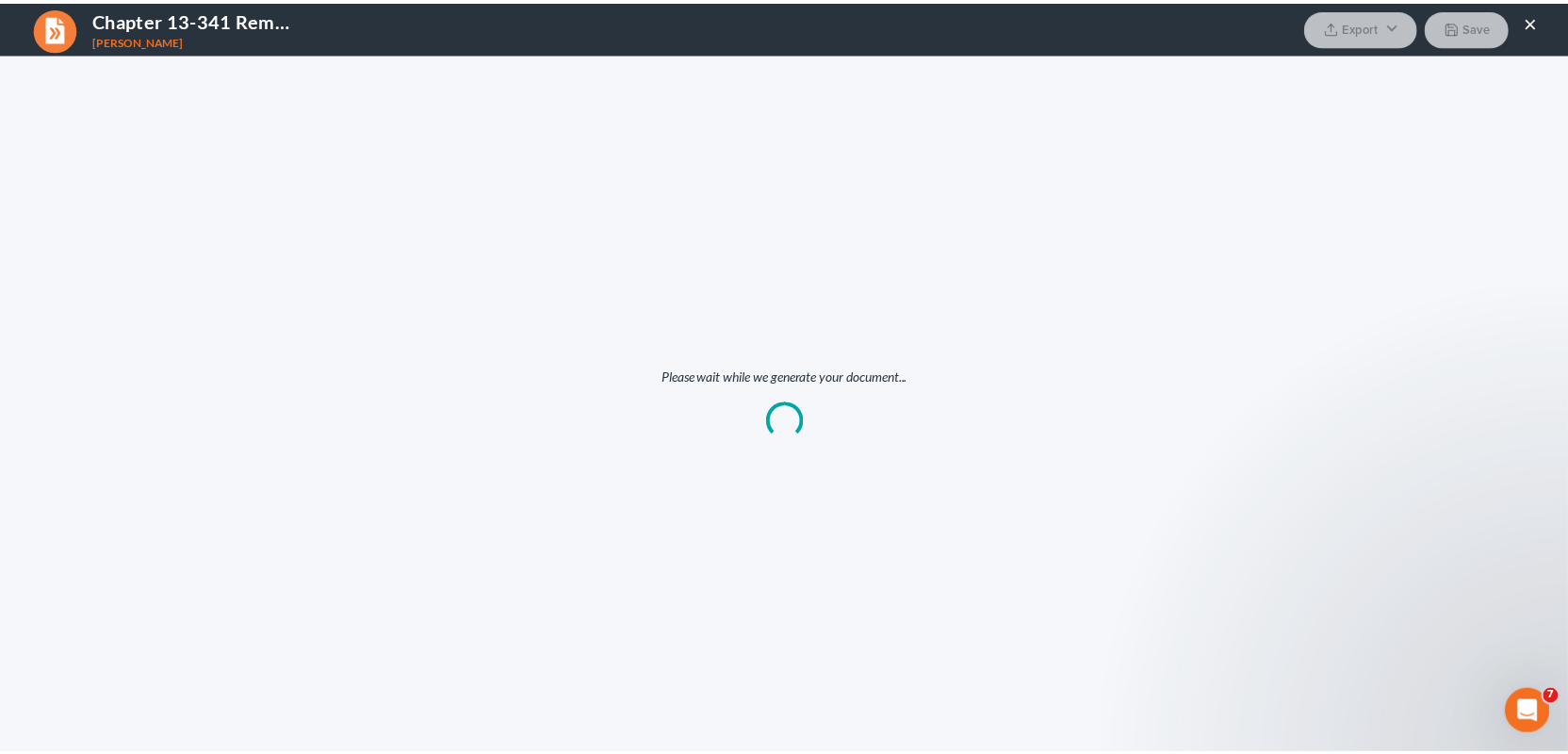
scroll to position [0, 0]
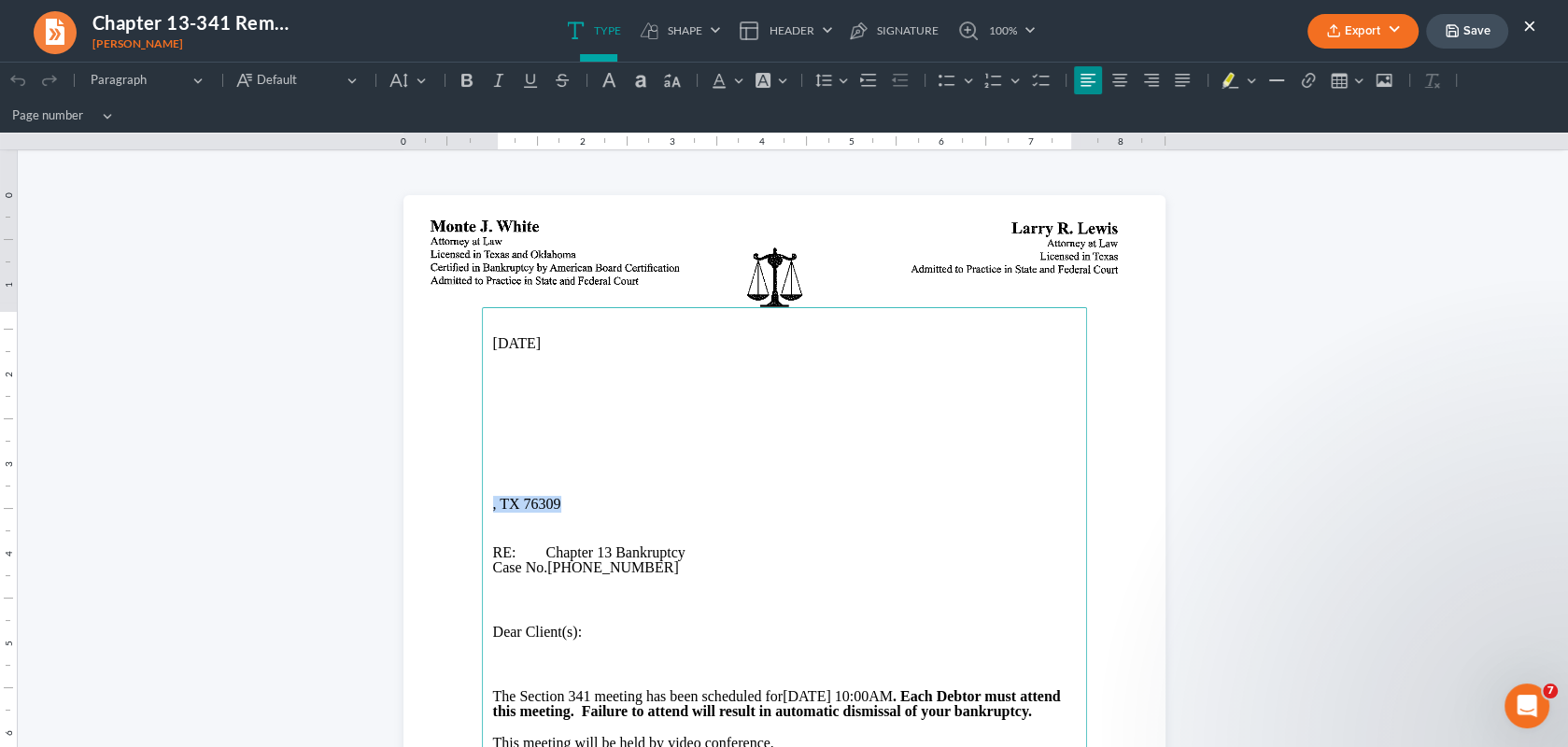
drag, startPoint x: 565, startPoint y: 507, endPoint x: 475, endPoint y: 512, distance: 90.1
click at [482, 512] on main "10/15/2025 , TX 76309 RE: Chapter 13 Bankruptcy Case No. 25-70246-13 Dear Clien…" at bounding box center [785, 688] width 605 height 762
click at [493, 417] on p "Rich Text Editor, page-0-main" at bounding box center [784, 424] width 582 height 15
click at [493, 449] on p "Rich Text Editor, page-0-main" at bounding box center [784, 456] width 582 height 15
drag, startPoint x: 592, startPoint y: 464, endPoint x: 604, endPoint y: 456, distance: 14.4
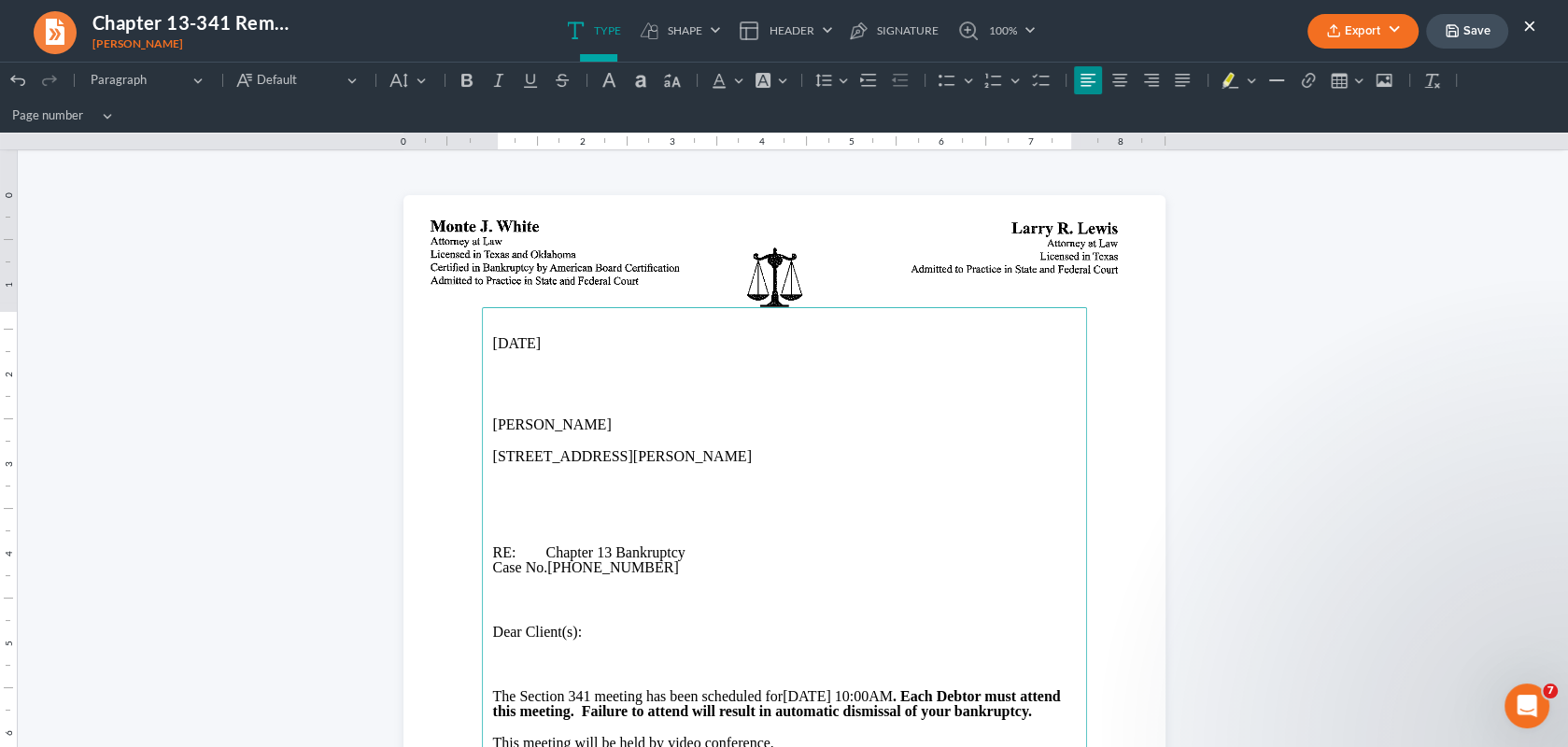
click at [592, 463] on main "10/15/2025 Pete Herrera 1409 Kemp Blvd, Wichita Falls, TX 76309 RE: Chapter 13 …" at bounding box center [785, 688] width 605 height 762
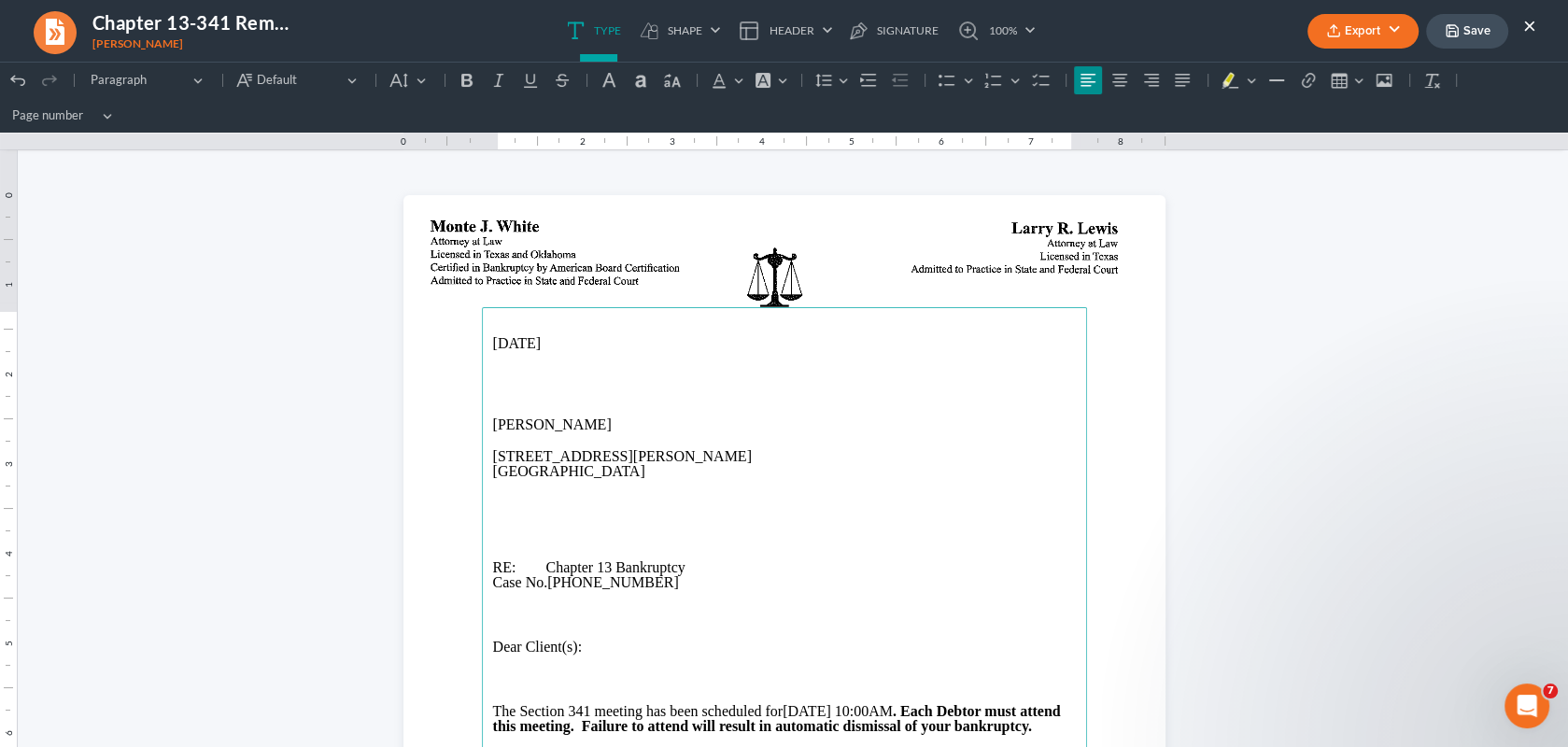
click at [577, 425] on p "Pete Herrera" at bounding box center [784, 424] width 582 height 15
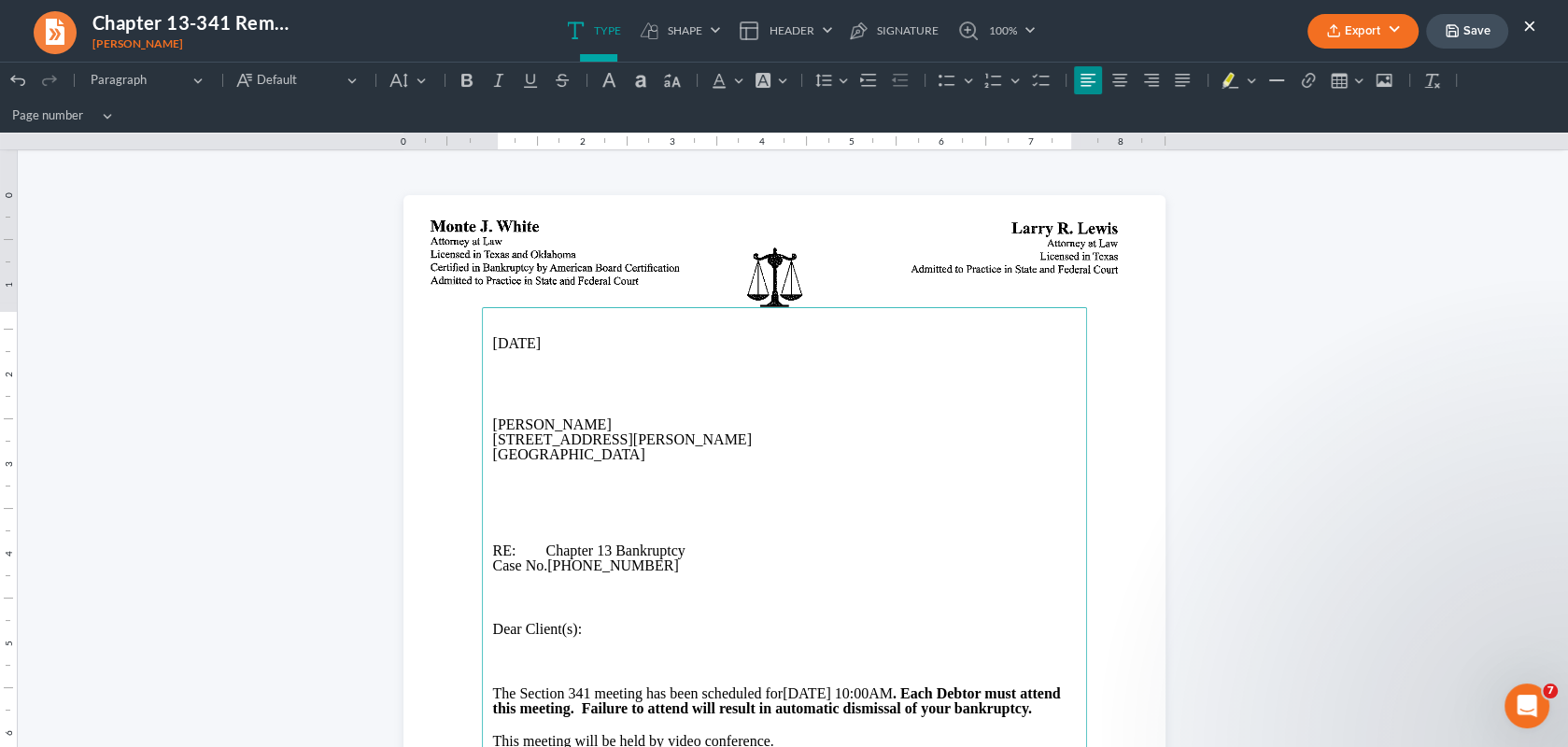
drag, startPoint x: 481, startPoint y: 421, endPoint x: 652, endPoint y: 458, distance: 175.0
click at [652, 458] on main "10/15/2025 Pete Herrera 1409 Kemp Blvd Wichita Falls, TX 76309 RE: Chapter 13 B…" at bounding box center [785, 688] width 605 height 762
copy main "Pete Herrera 1409 Kemp Blvd Wichita Falls, TX 76309"
click at [977, 483] on p "Rich Text Editor, page-0-main" at bounding box center [784, 486] width 582 height 15
click at [1371, 30] on button "Export" at bounding box center [1362, 31] width 112 height 35
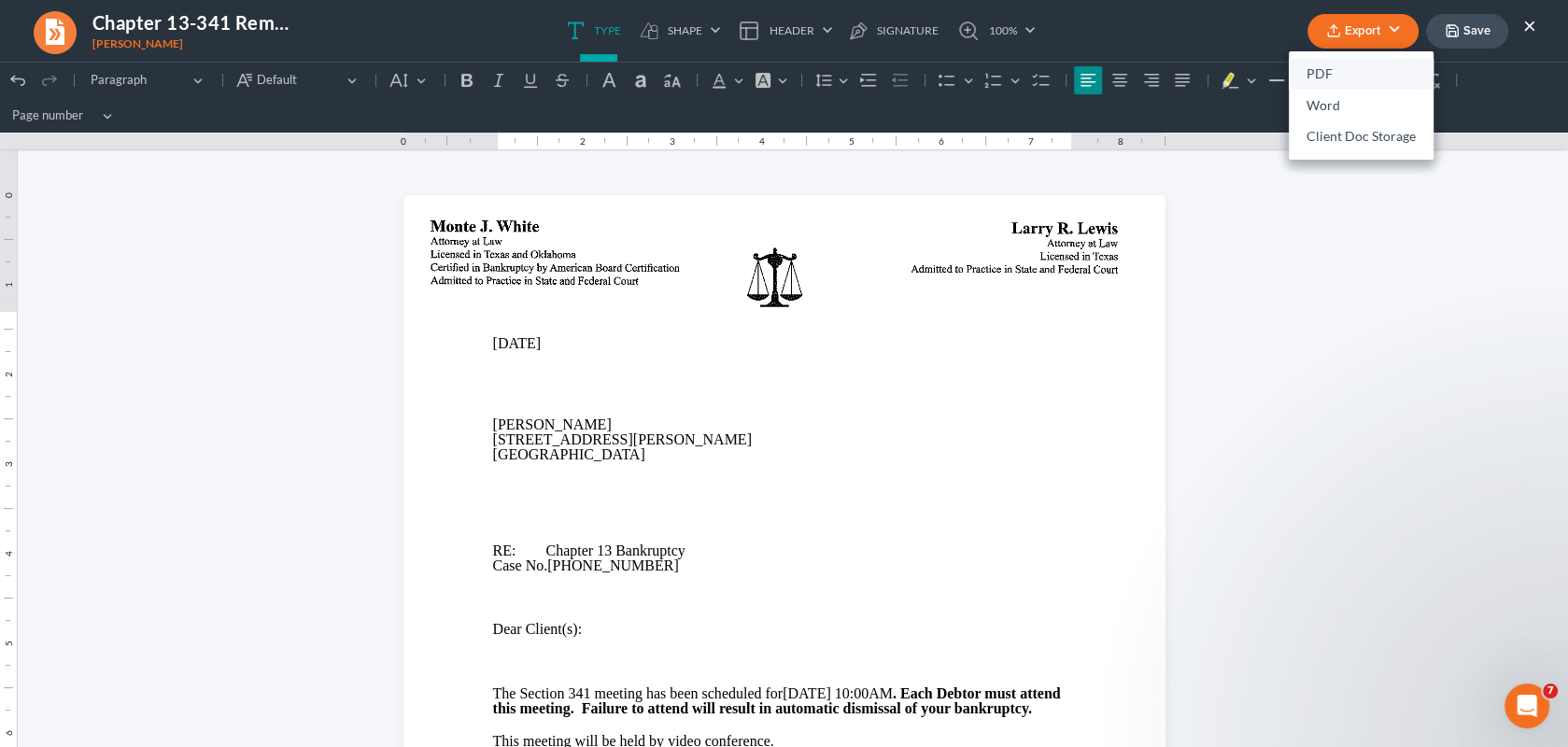
click at [1348, 76] on link "PDF" at bounding box center [1360, 75] width 145 height 32
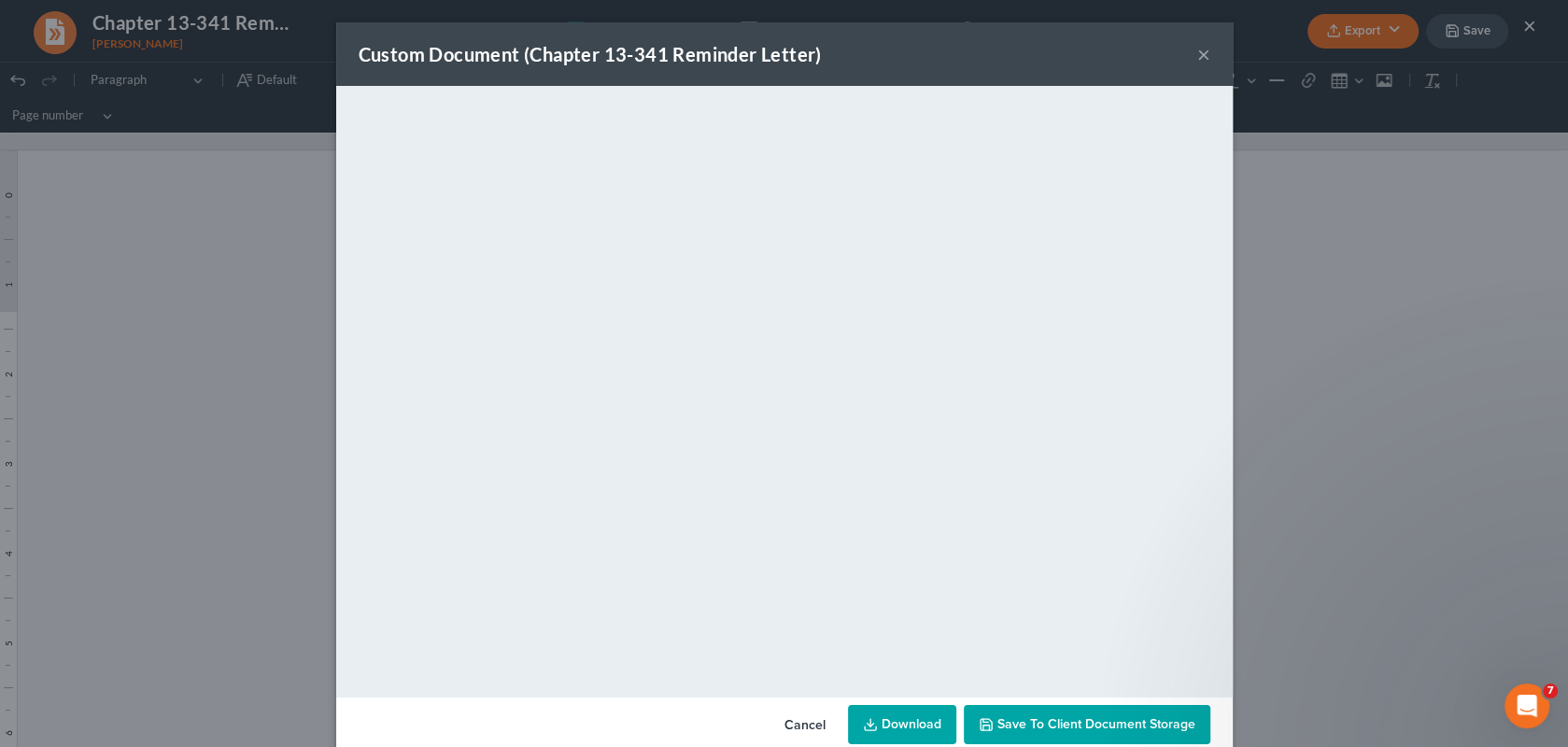
click at [1044, 702] on div "Cancel Download Save to Client Document Storage" at bounding box center [784, 729] width 897 height 62
click at [1045, 726] on span "Save to Client Document Storage" at bounding box center [1096, 724] width 198 height 16
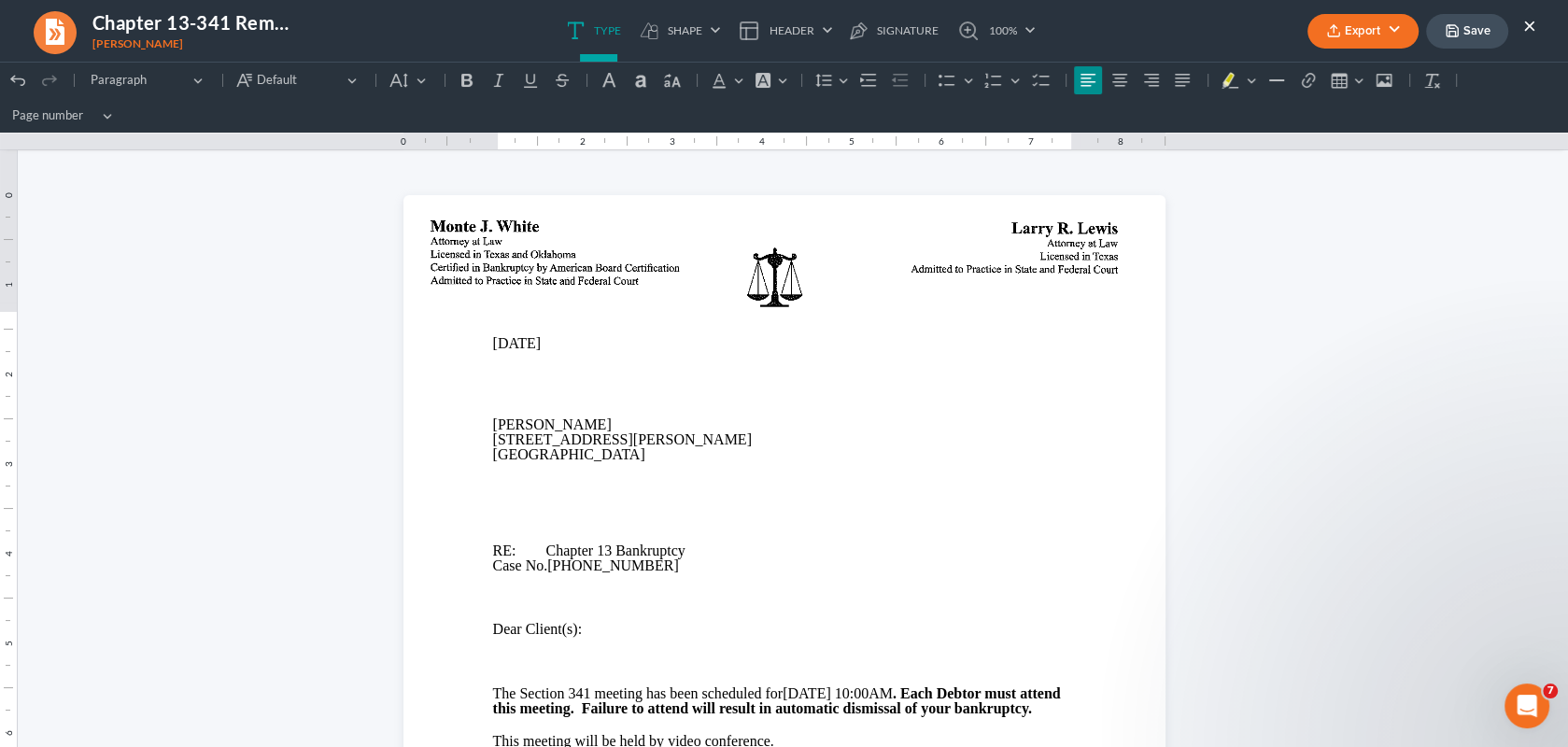
click at [1478, 27] on button "Save" at bounding box center [1466, 31] width 82 height 35
click at [1527, 24] on button "×" at bounding box center [1528, 24] width 13 height 22
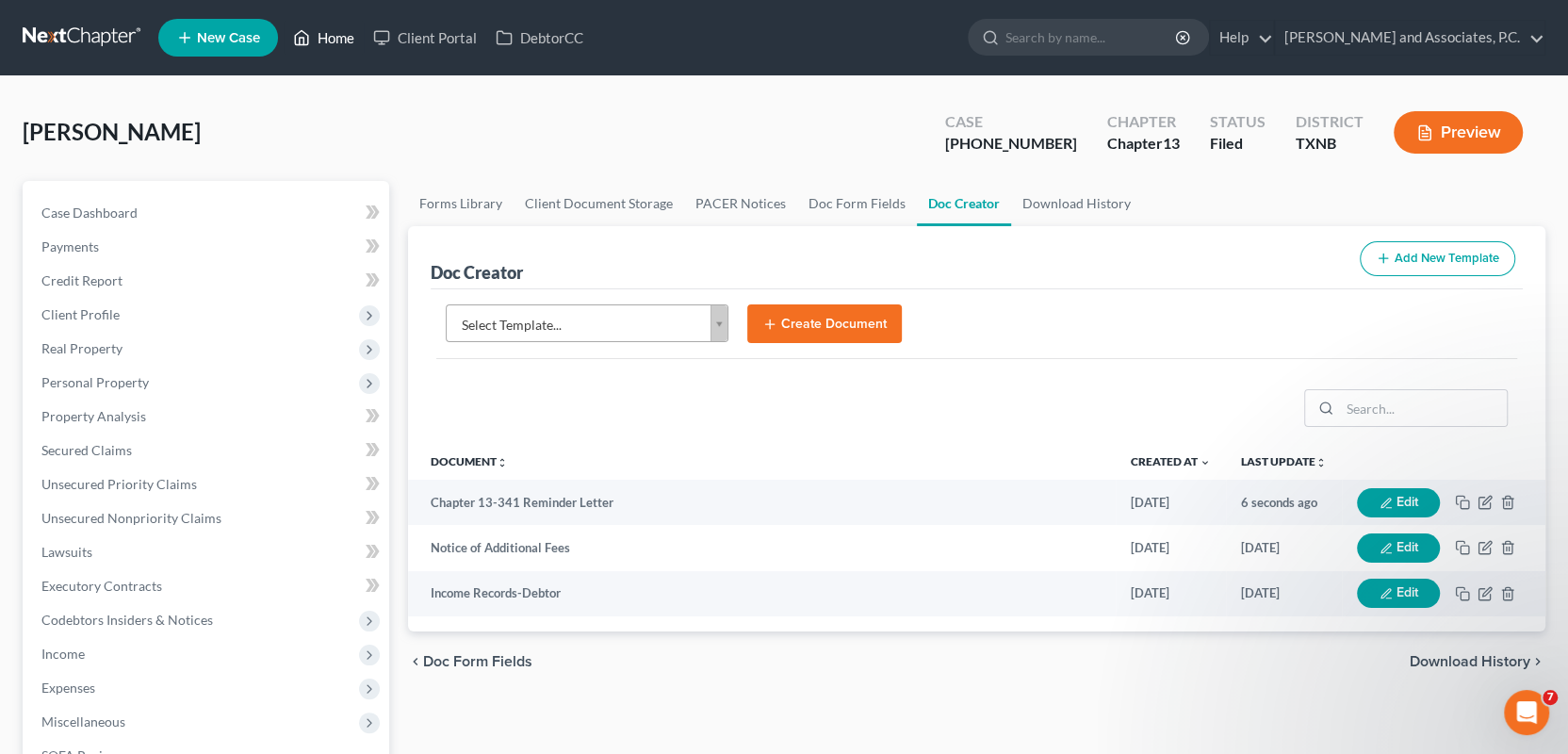
click at [323, 37] on link "Home" at bounding box center [324, 37] width 80 height 34
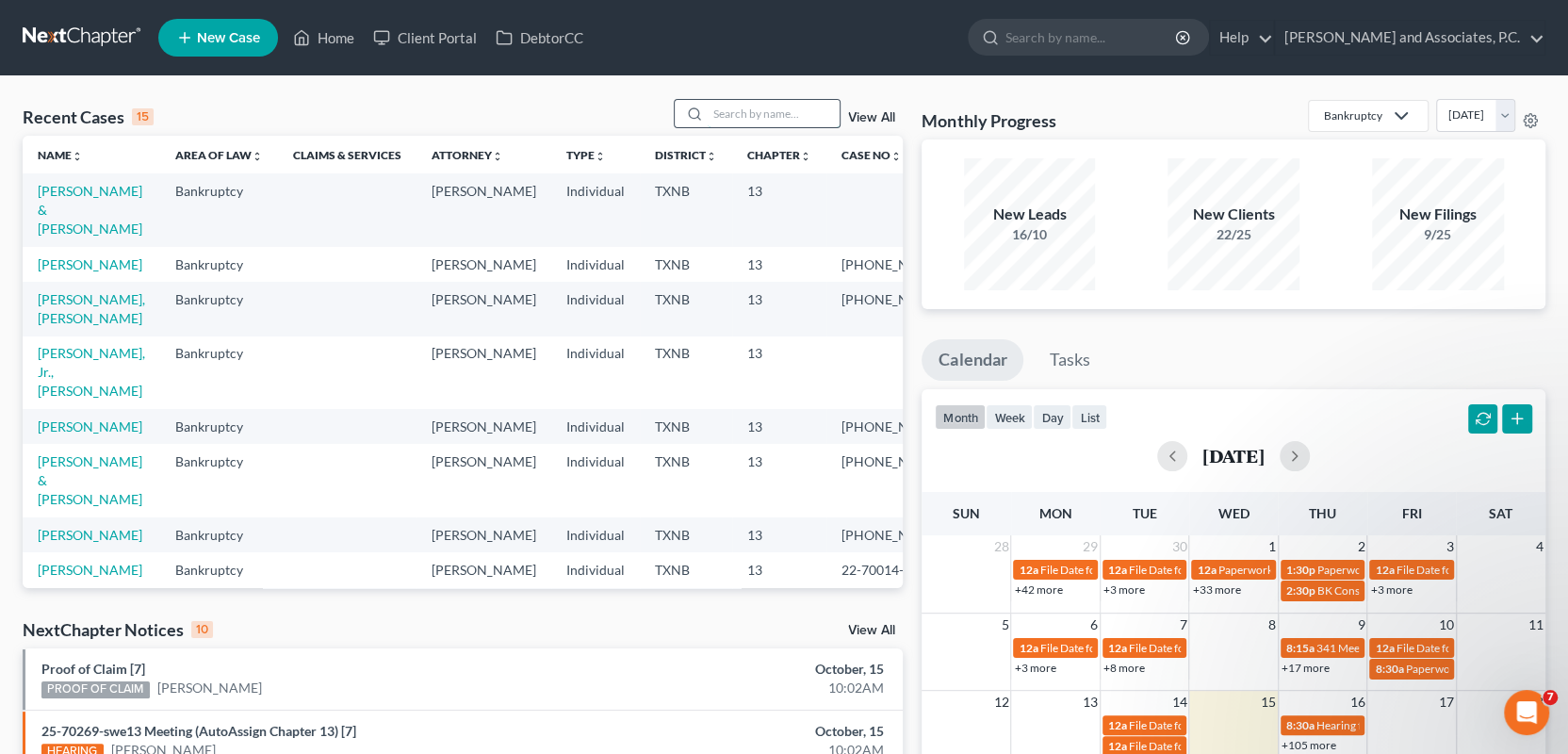
click at [734, 113] on input "search" at bounding box center [774, 114] width 132 height 27
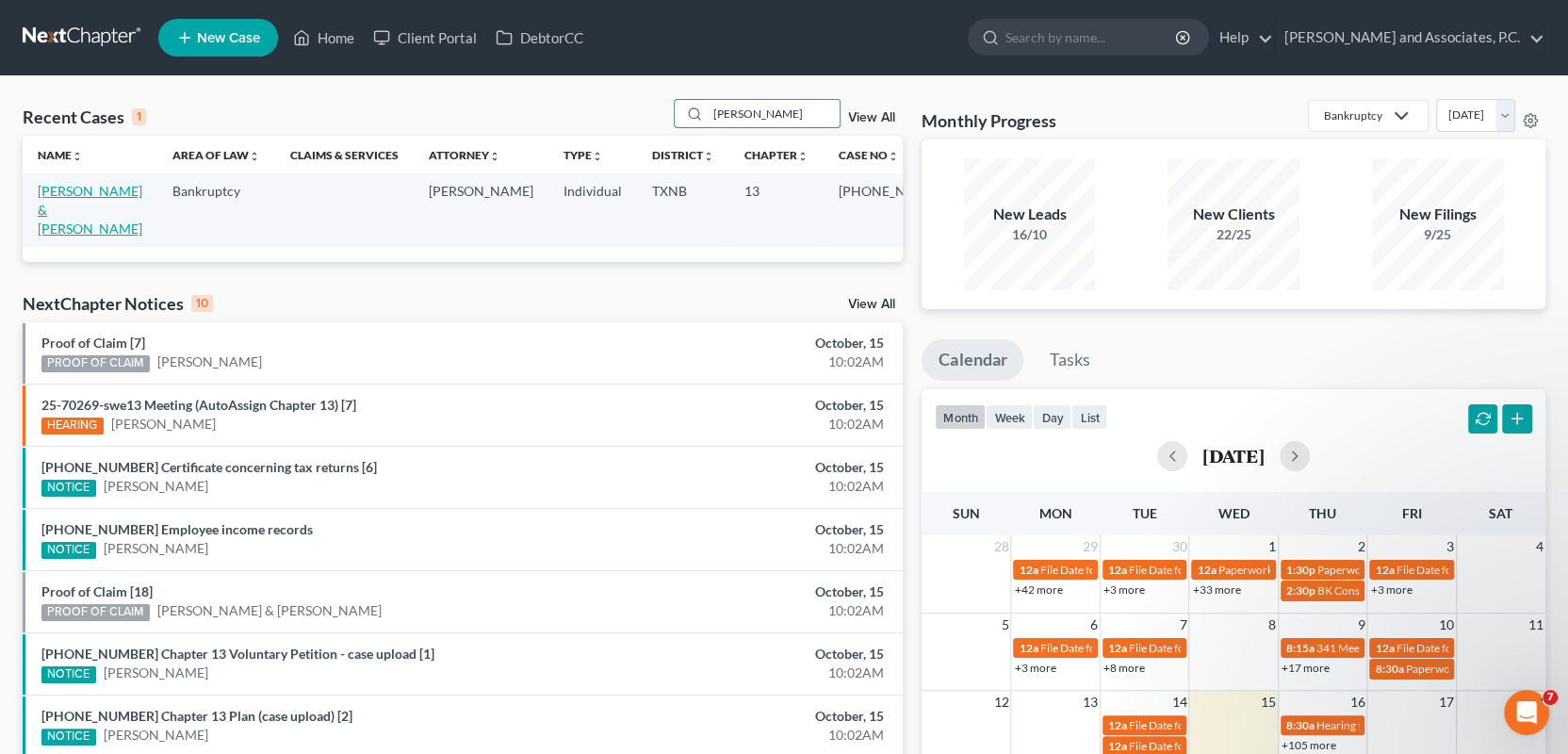
type input "graves"
click at [105, 192] on link "[PERSON_NAME] & [PERSON_NAME]" at bounding box center [89, 210] width 105 height 54
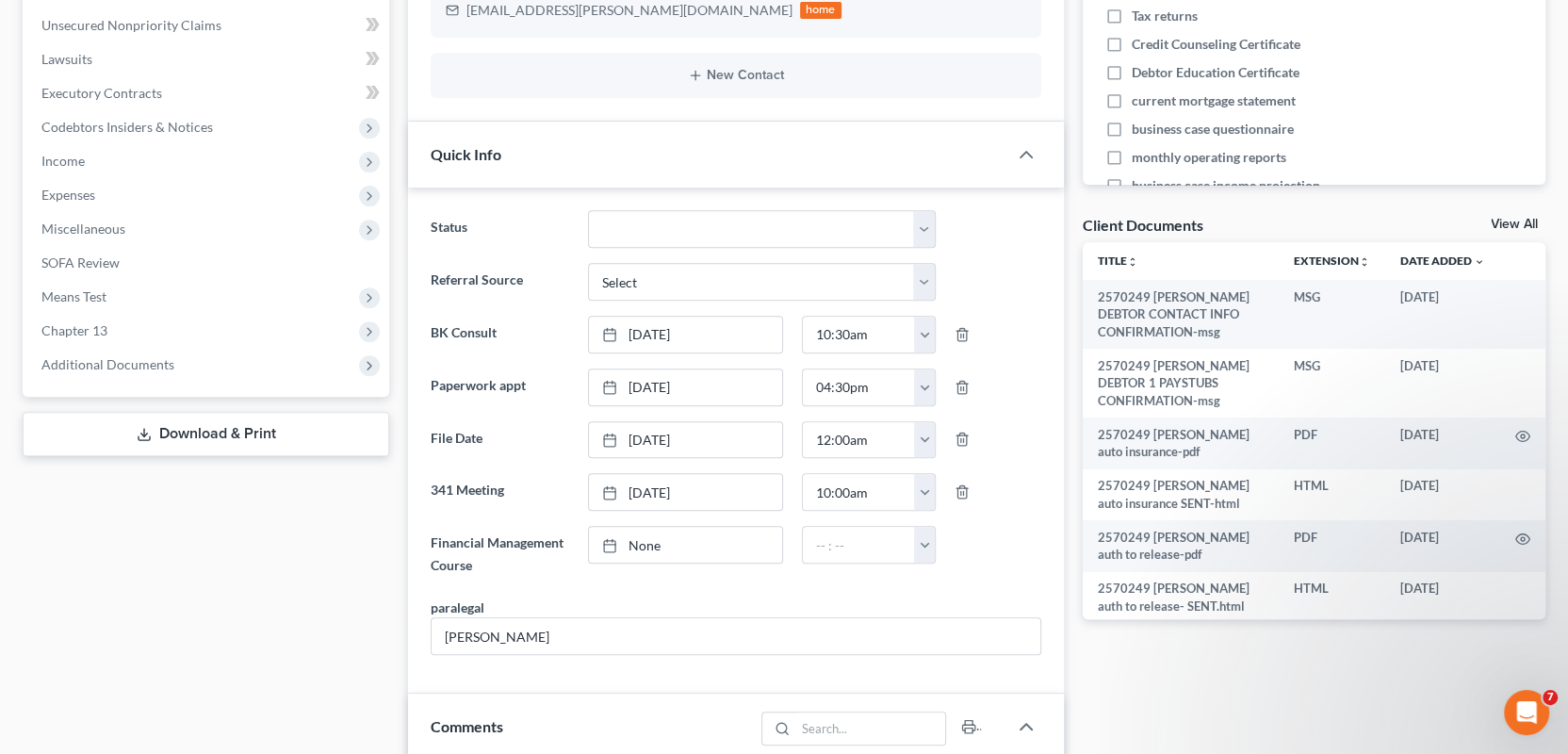
scroll to position [471, 0]
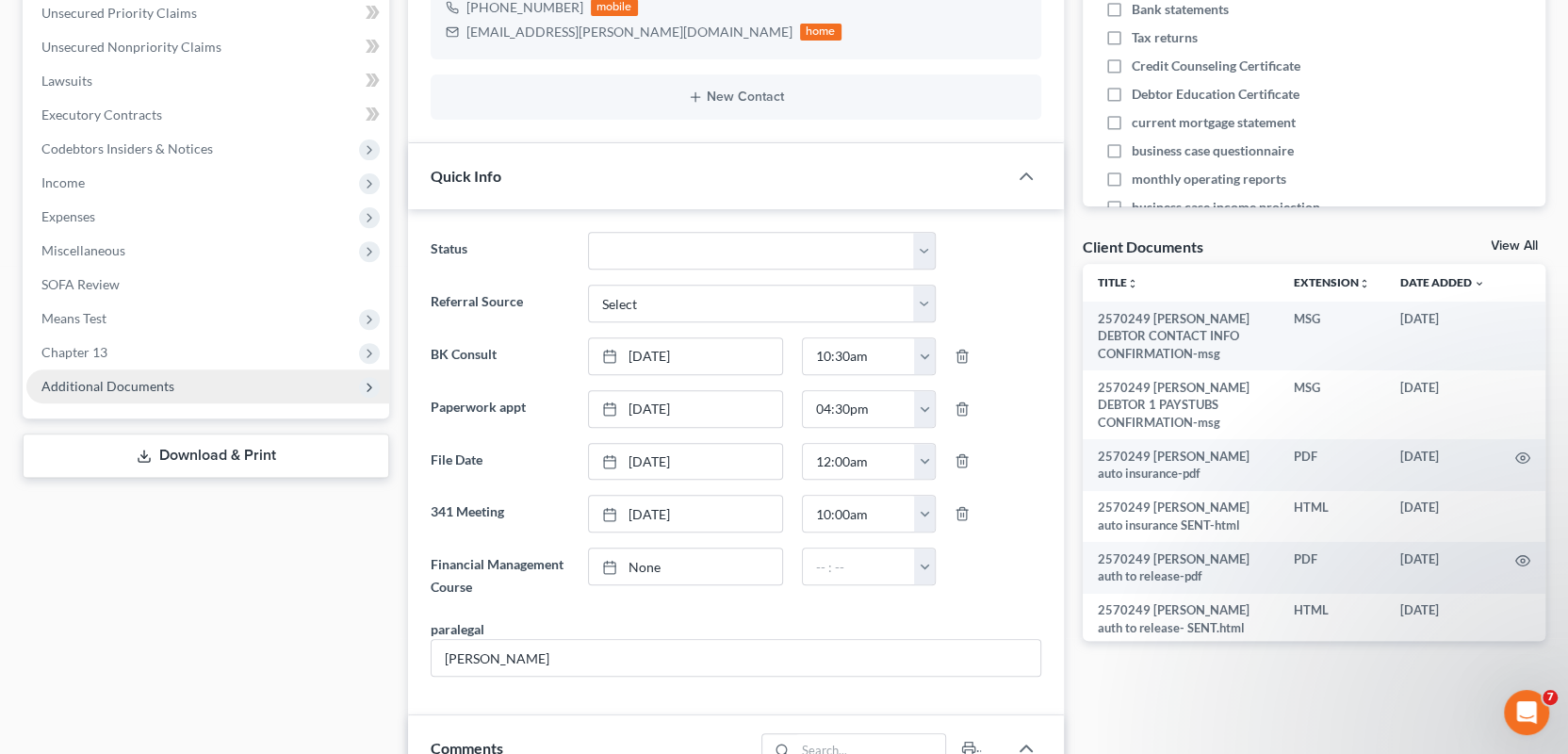
click at [87, 385] on span "Additional Documents" at bounding box center [108, 386] width 133 height 16
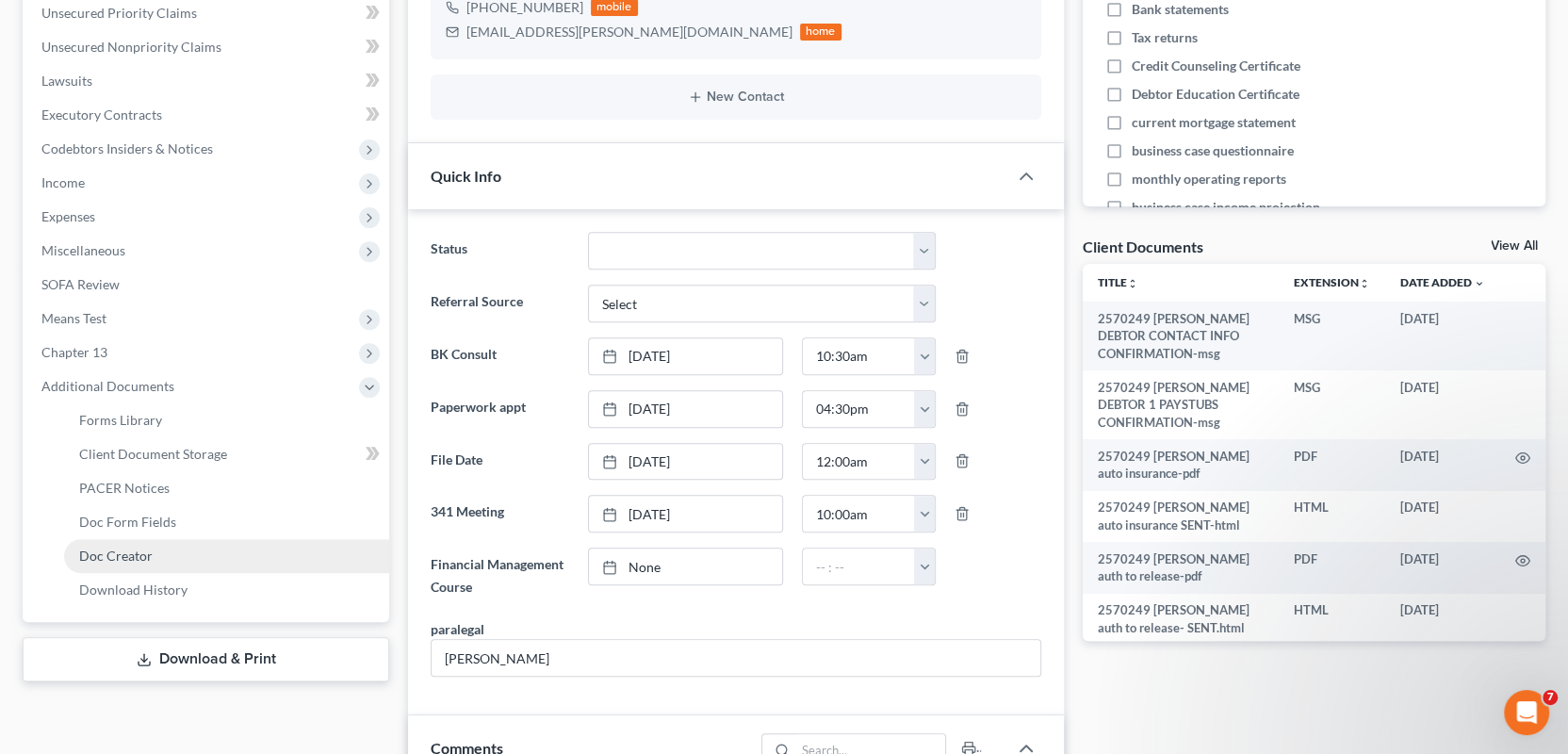
click at [131, 551] on span "Doc Creator" at bounding box center [116, 555] width 73 height 16
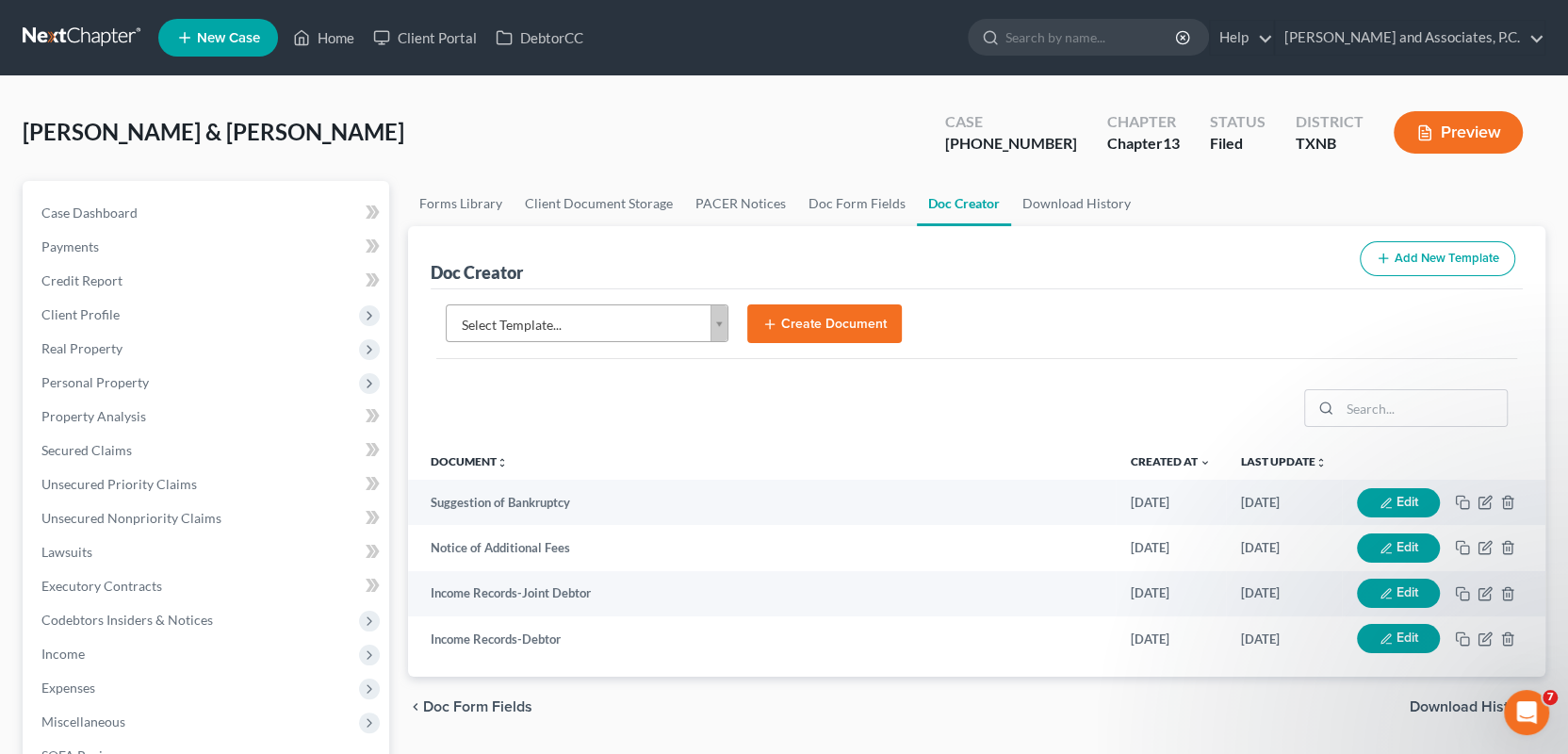
click at [716, 330] on body "Home New Case Client Portal DebtorCC Monte J. White and Associates, P.C. wfinfo…" at bounding box center [784, 612] width 1568 height 1224
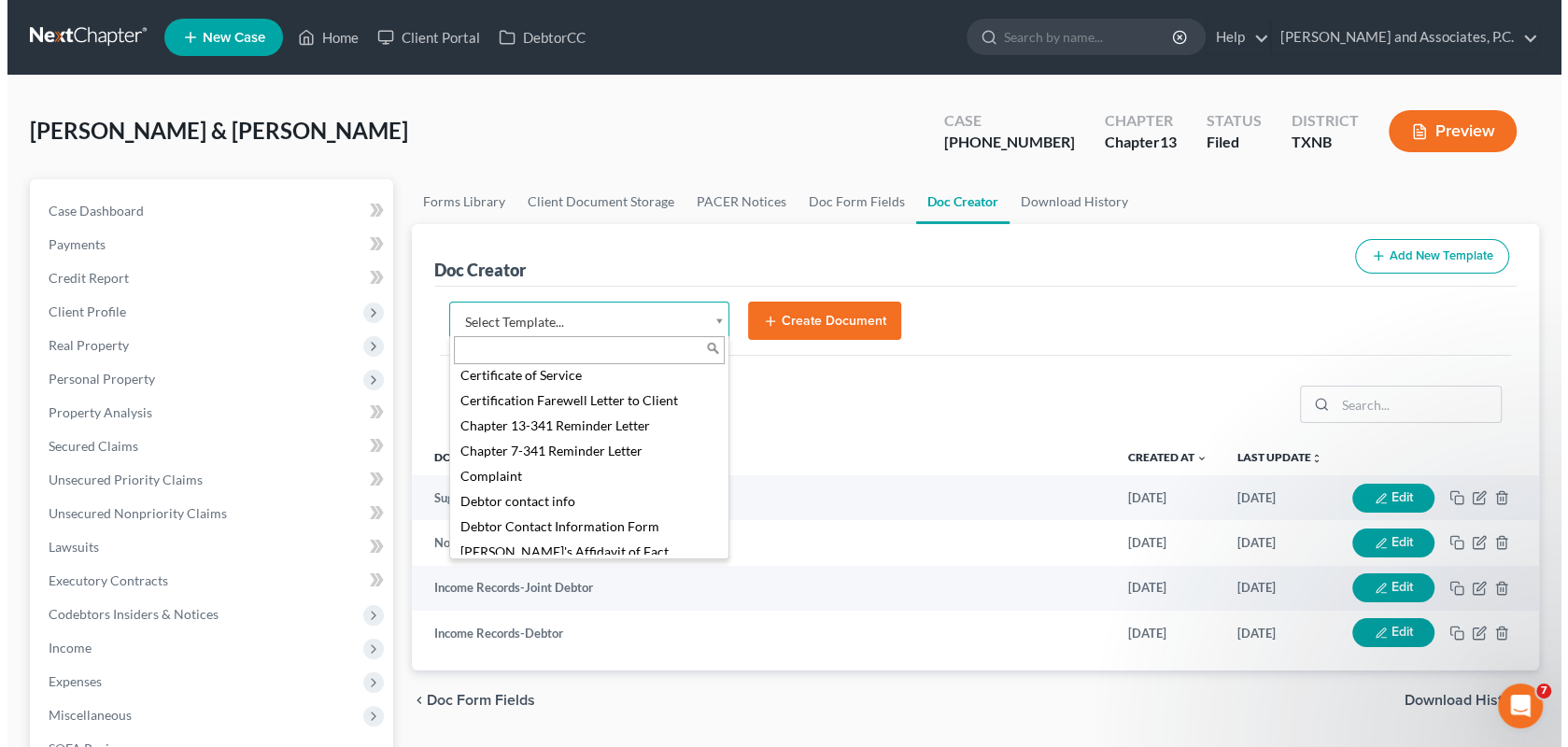
scroll to position [560, 0]
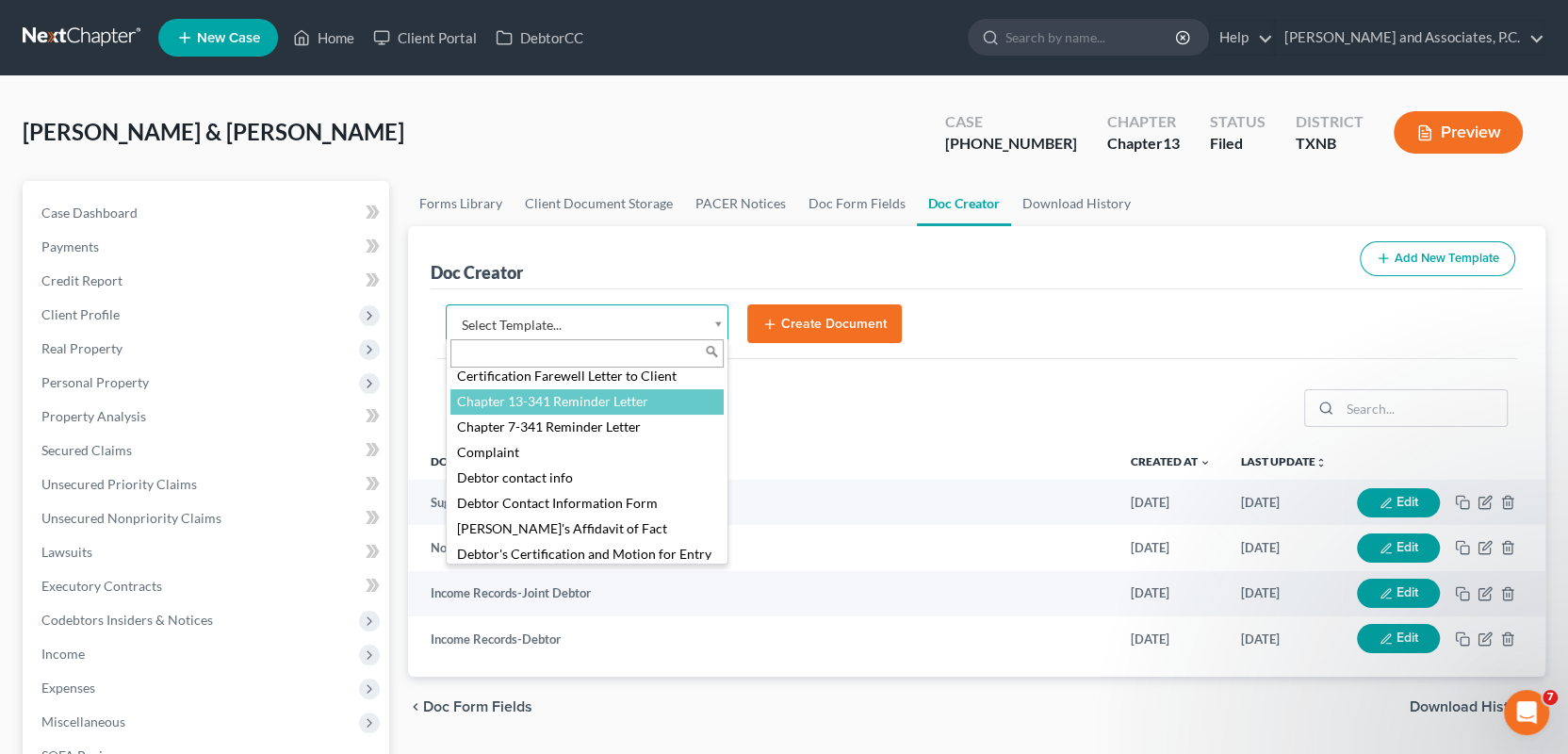
select select "77110"
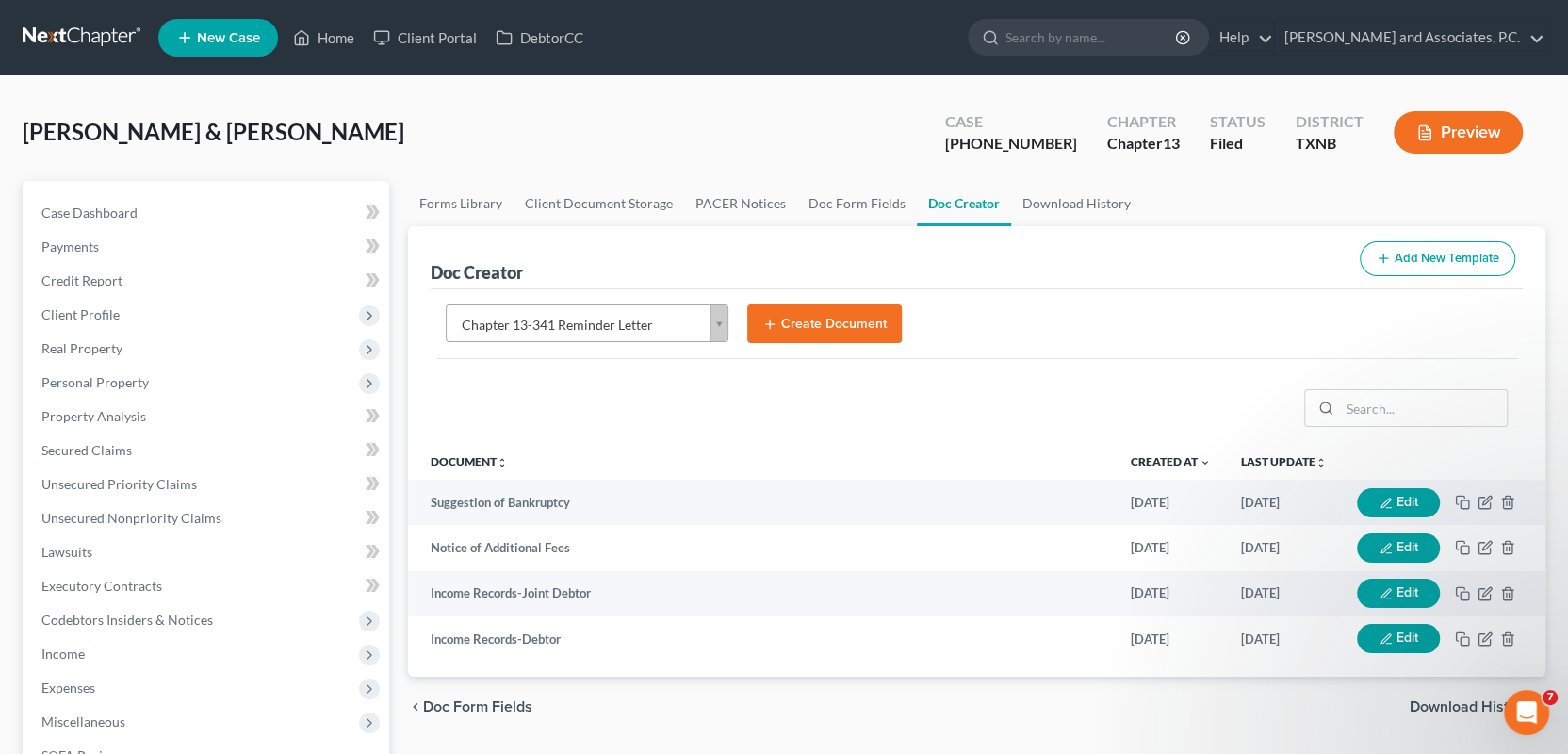
click at [814, 321] on button "Create Document" at bounding box center [825, 324] width 155 height 39
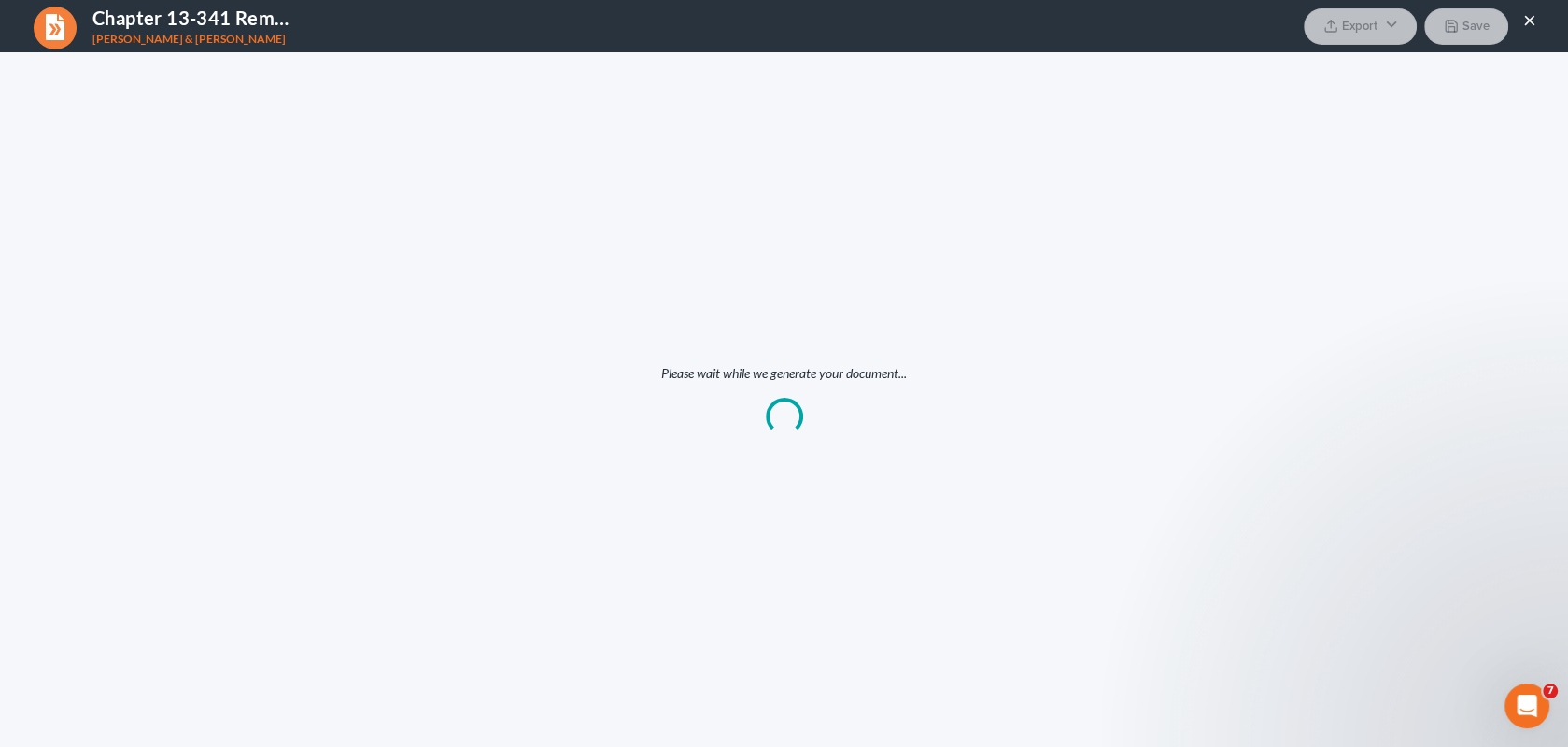
scroll to position [0, 0]
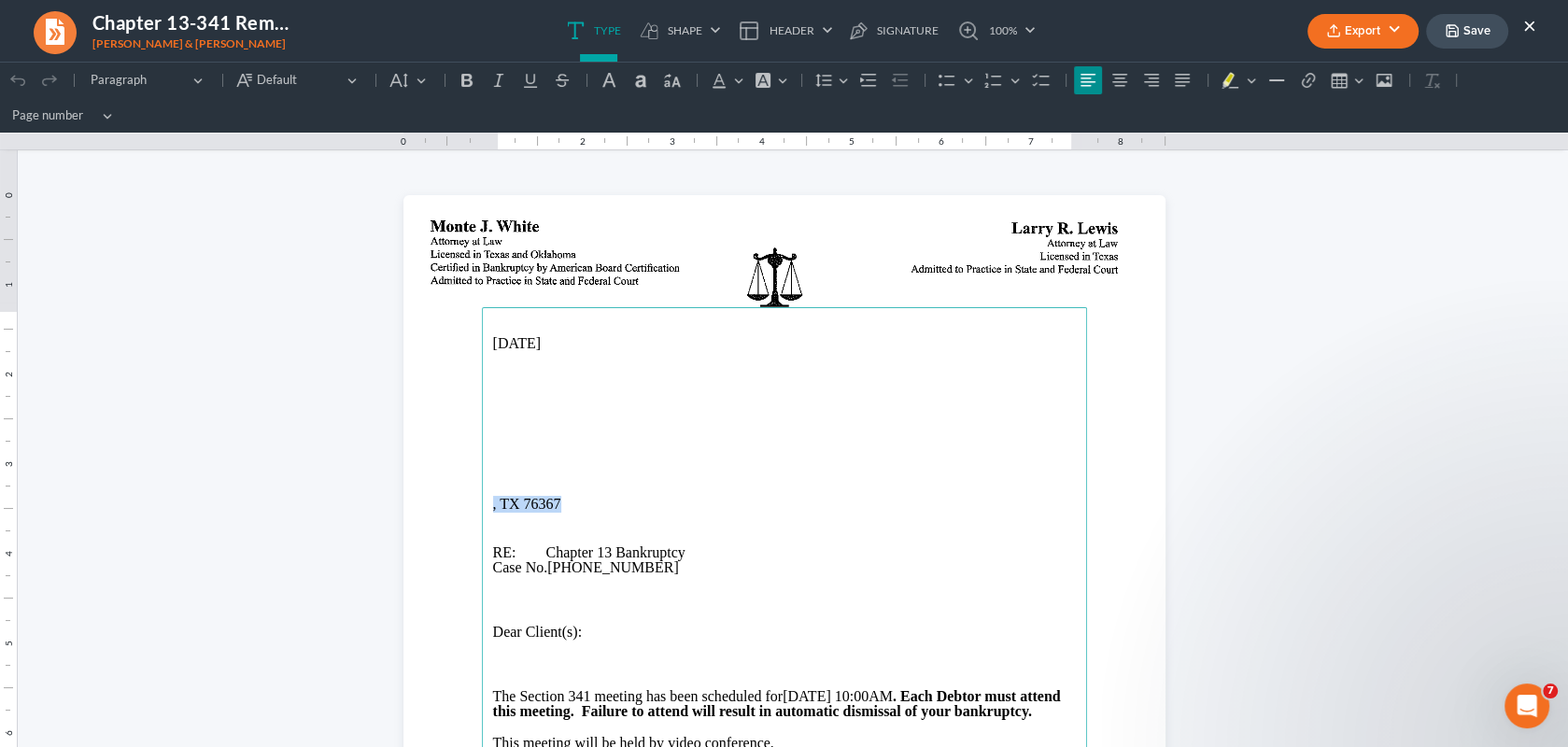
drag, startPoint x: 569, startPoint y: 503, endPoint x: 470, endPoint y: 497, distance: 99.2
click at [470, 497] on section "10/15/2025 , TX 76367 RE: Chapter 13 Bankruptcy Case No. 25-70249-13 Dear Clien…" at bounding box center [784, 688] width 762 height 986
click at [482, 392] on main "10/15/2025 RE: Chapter 13 Bankruptcy Case No. 25-70249-13 Dear Client(s): The S…" at bounding box center [785, 688] width 605 height 762
click at [482, 415] on main "10/15/2025 RE: Chapter 13 Bankruptcy Case No. 25-70249-13 Dear Client(s): The S…" at bounding box center [785, 688] width 605 height 762
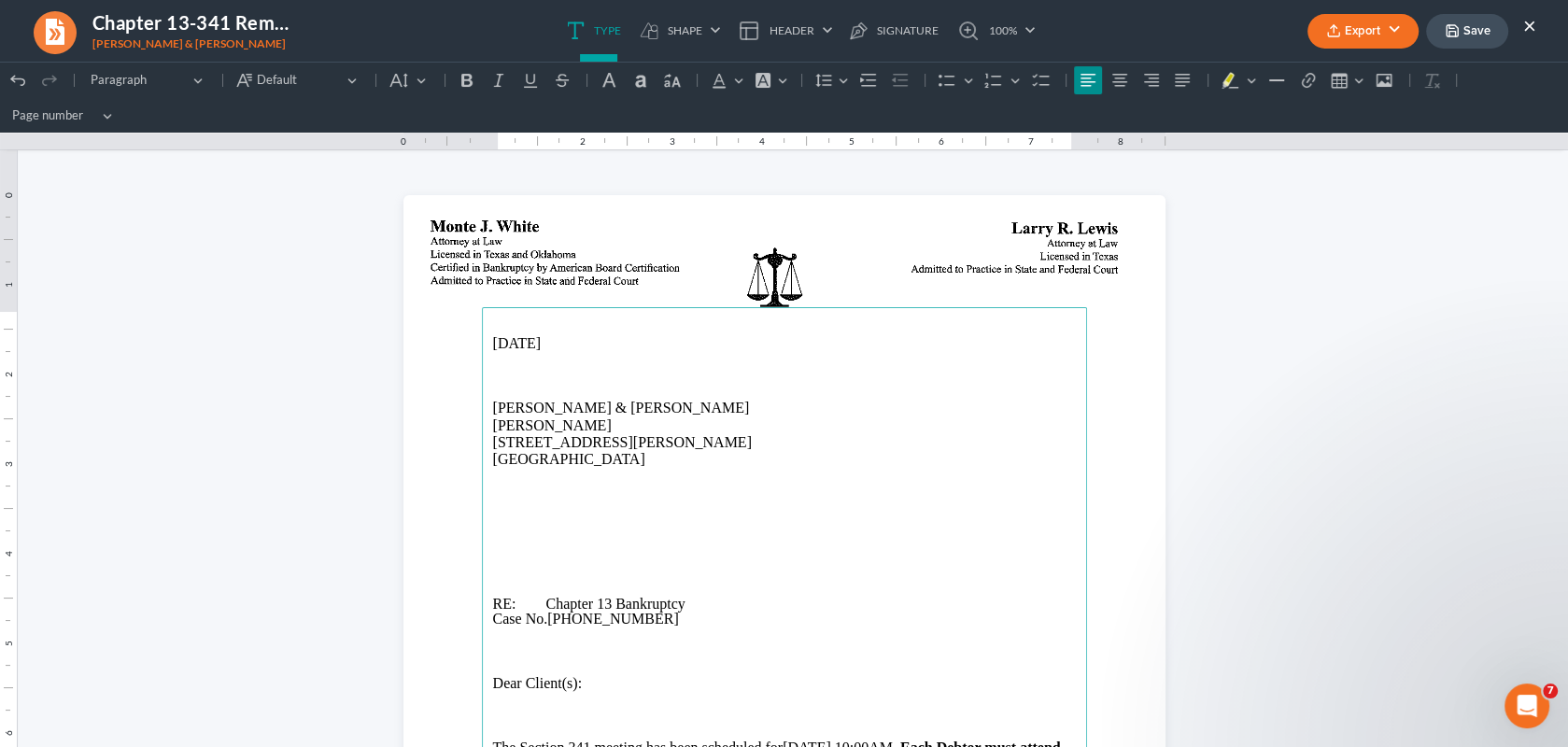
drag, startPoint x: 482, startPoint y: 421, endPoint x: 653, endPoint y: 459, distance: 175.2
click at [653, 459] on main "10/15/2025 Joshua & Dawn Graves Pete Herrera 1409 Kemp Blvd Wichita Falls, TX 7…" at bounding box center [785, 688] width 605 height 762
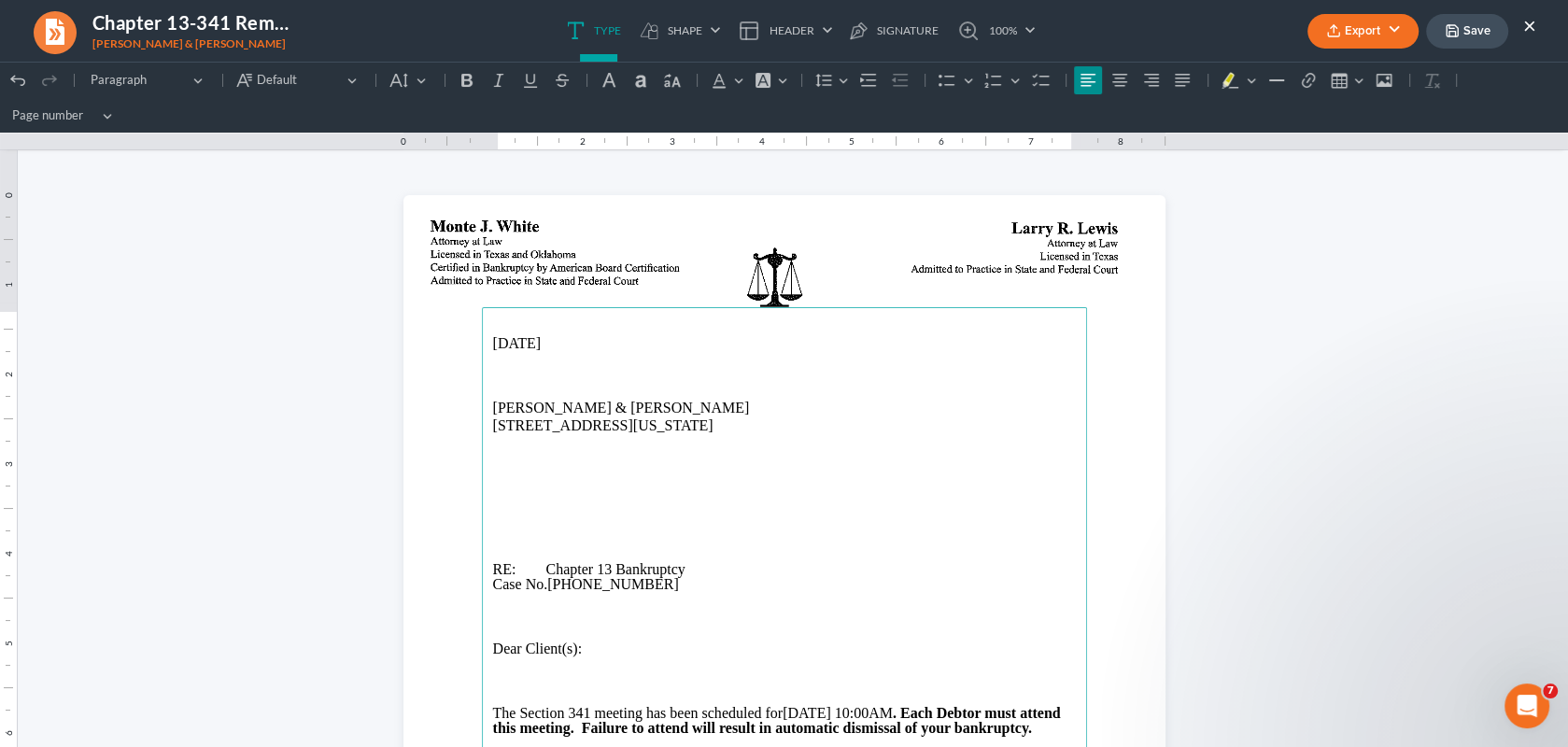
click at [598, 428] on p "1307 Edgehill Trl., Iowa Park, TX 76367" at bounding box center [784, 425] width 582 height 16
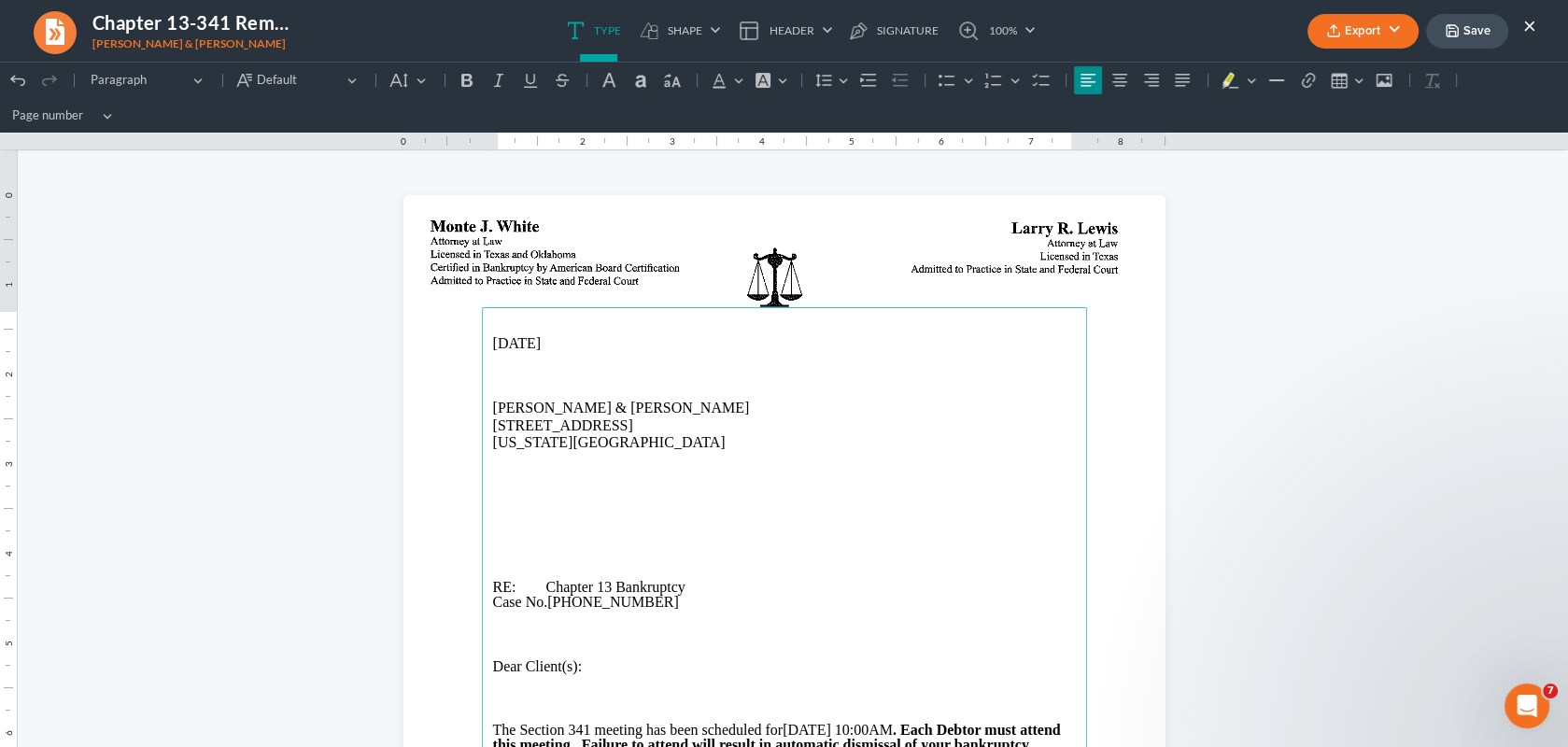
click at [814, 482] on p "Rich Text Editor, page-0-main" at bounding box center [784, 473] width 582 height 16
drag, startPoint x: 482, startPoint y: 404, endPoint x: 635, endPoint y: 443, distance: 157.9
click at [635, 443] on main "10/15/2025 Joshua & Dawn Graves 1307 Edgehill Trl. Iowa Park, TX 76367 RE: Chap…" at bounding box center [785, 688] width 605 height 762
copy main "Joshua & Dawn Graves 1307 Edgehill Trl. Iowa Park, TX 76367"
click at [765, 419] on p "1307 Edgehill Trl." at bounding box center [784, 425] width 582 height 16
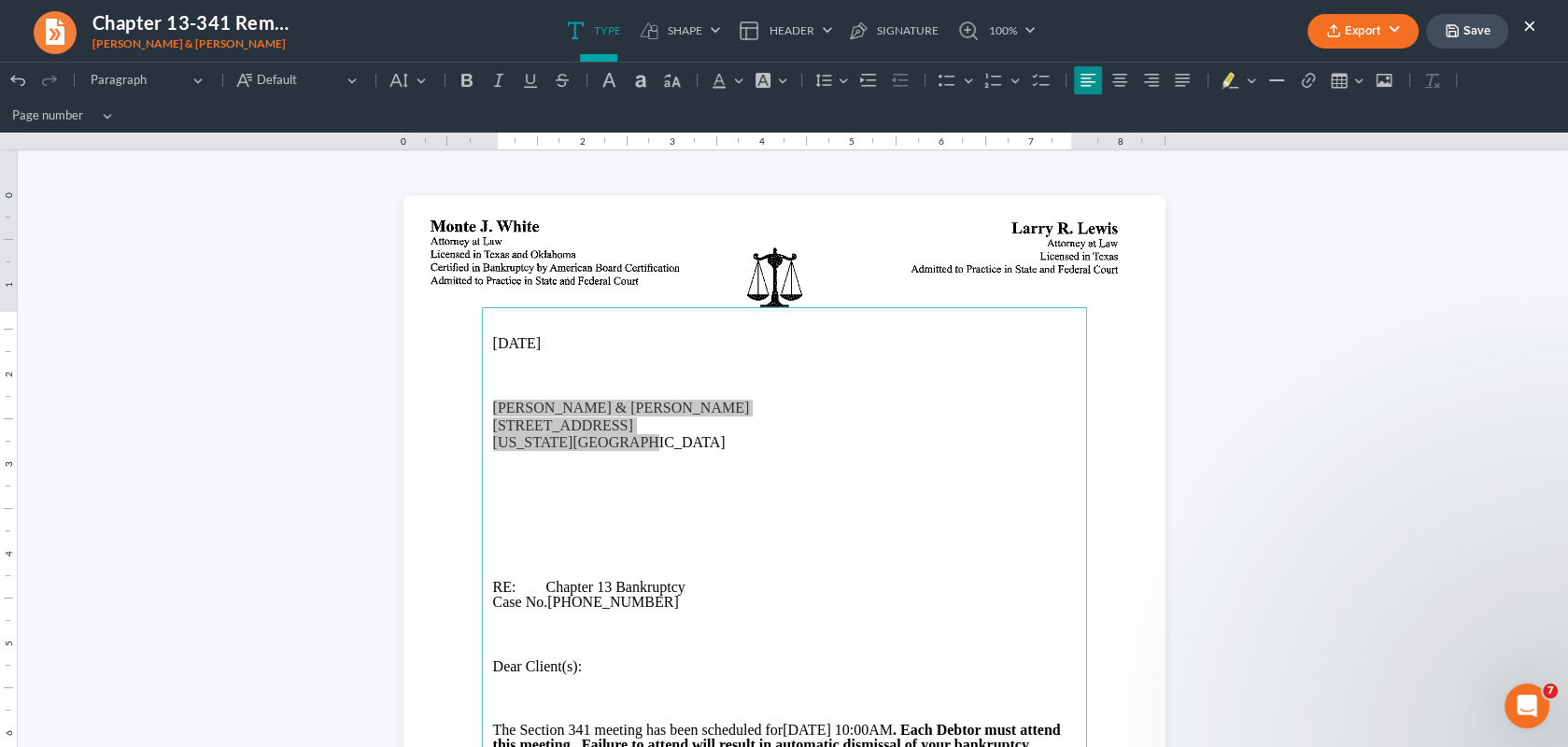
click at [1365, 32] on button "Export" at bounding box center [1362, 31] width 112 height 35
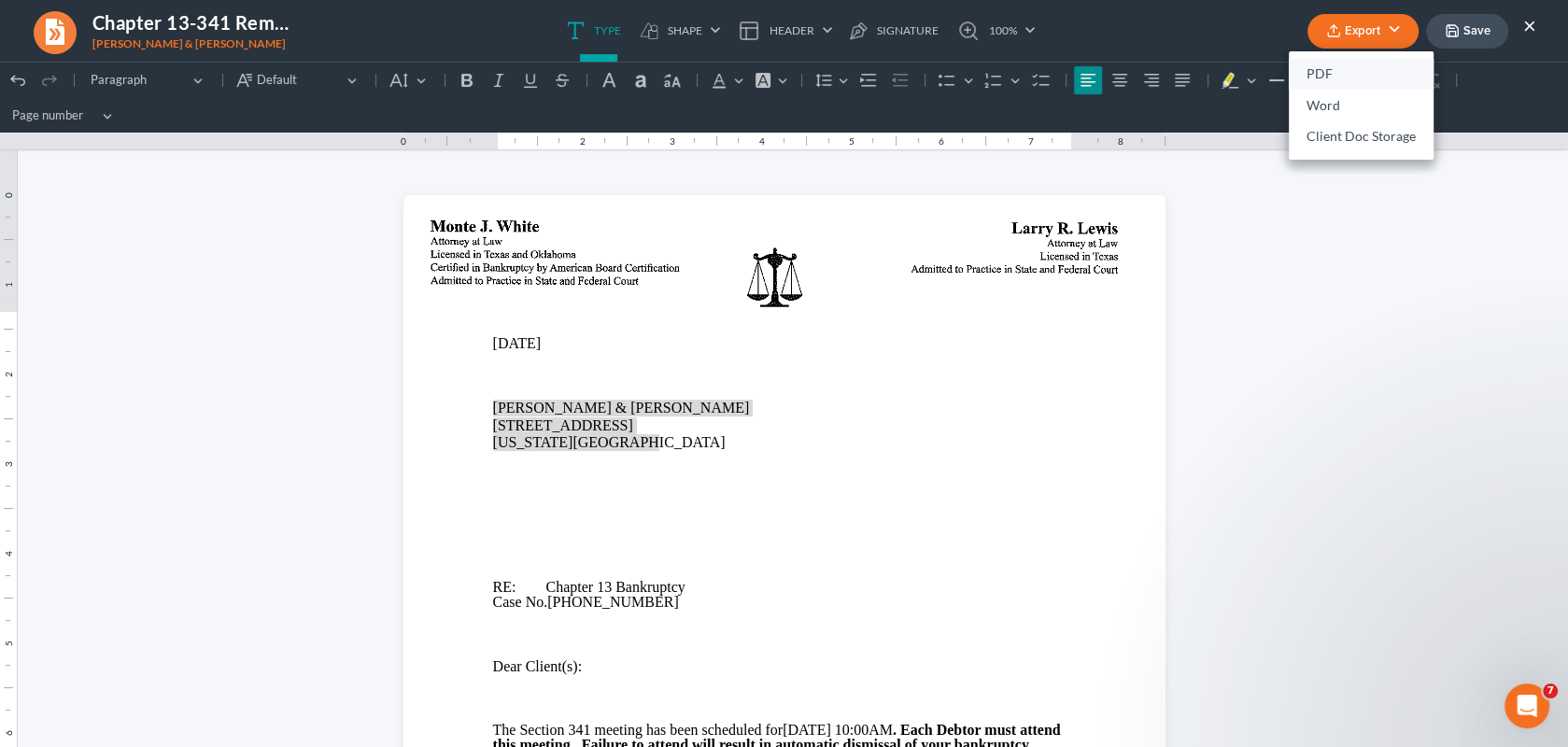
click at [1318, 70] on link "PDF" at bounding box center [1360, 75] width 145 height 32
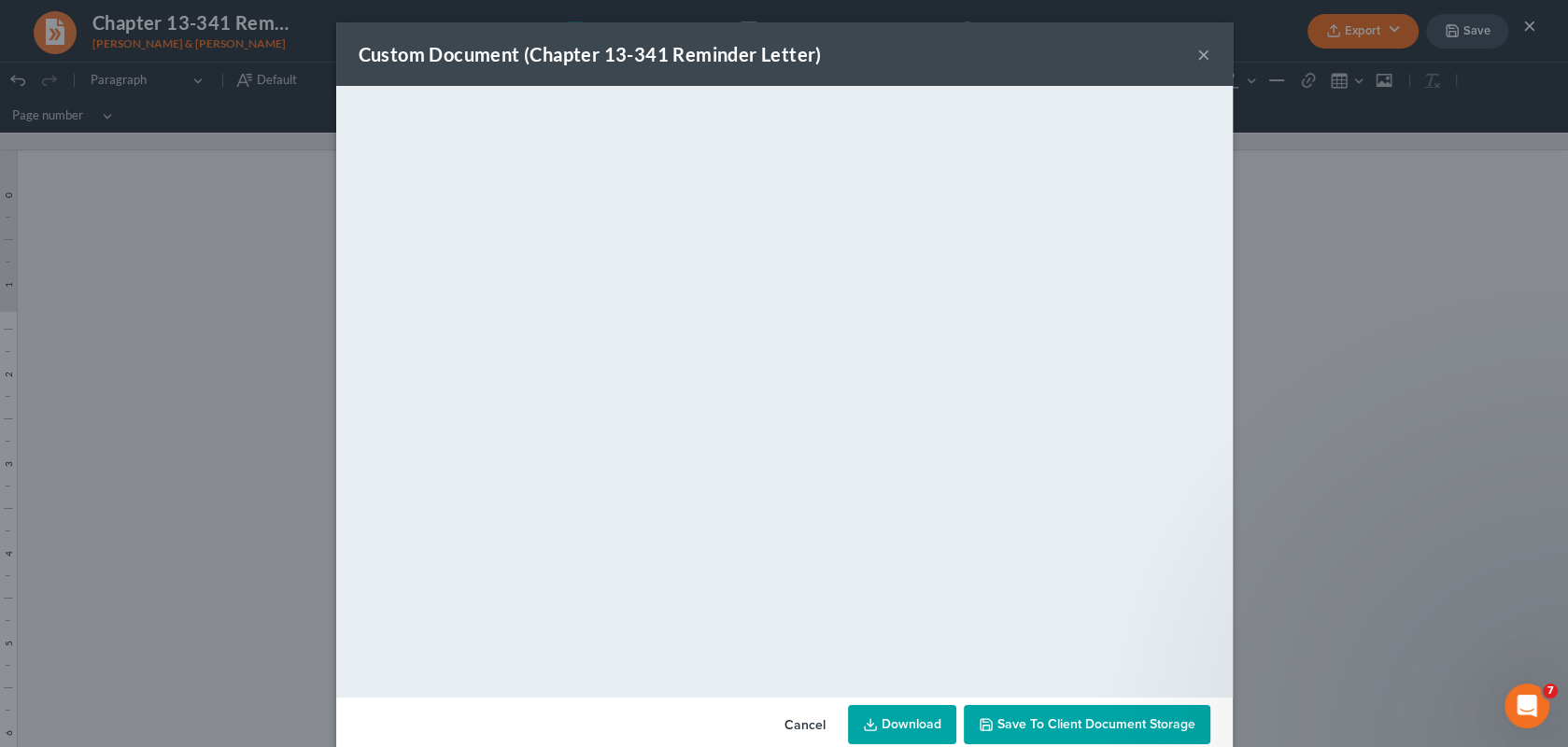
click at [1197, 60] on button "×" at bounding box center [1203, 53] width 13 height 22
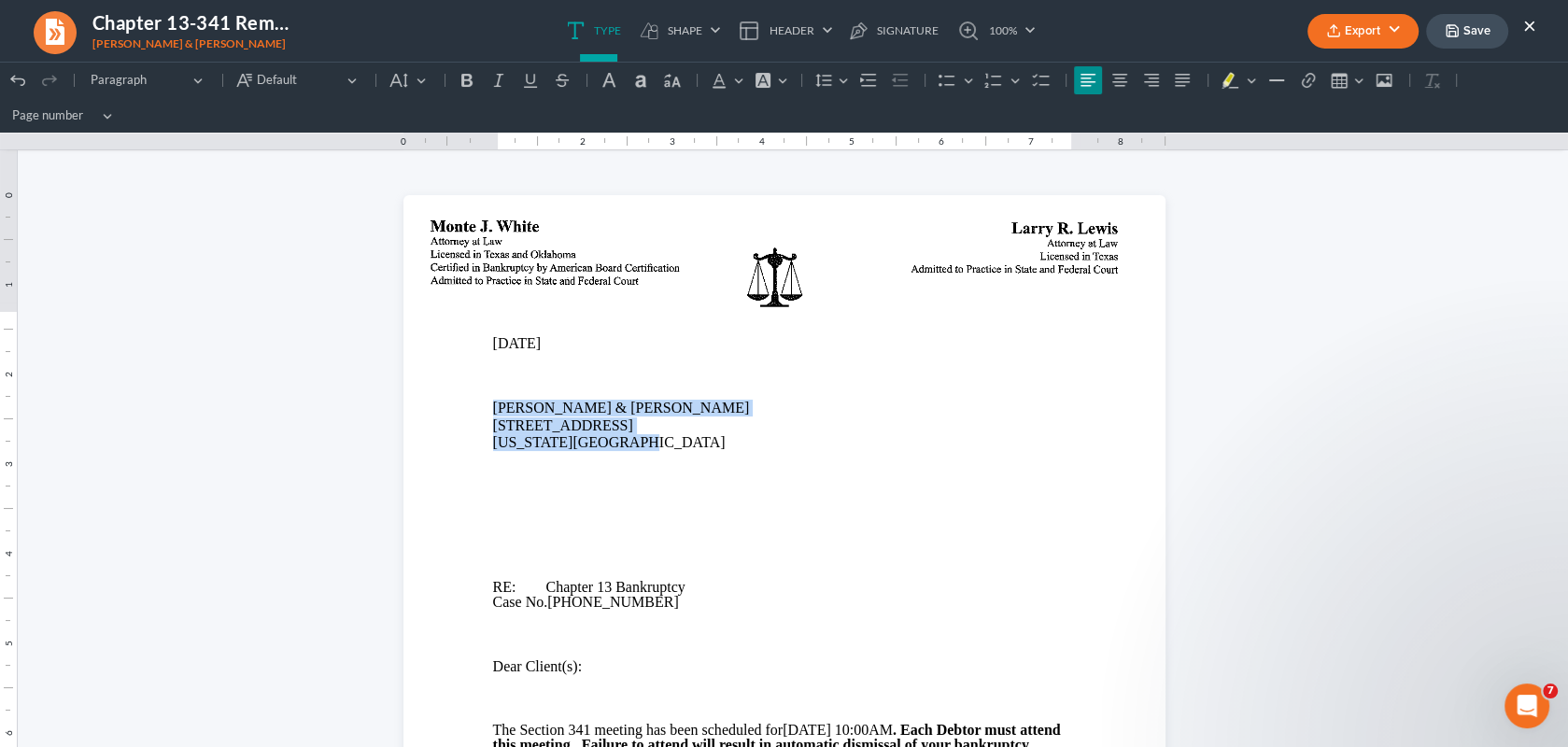
click at [631, 489] on p "Rich Text Editor, page-0-main" at bounding box center [784, 490] width 582 height 15
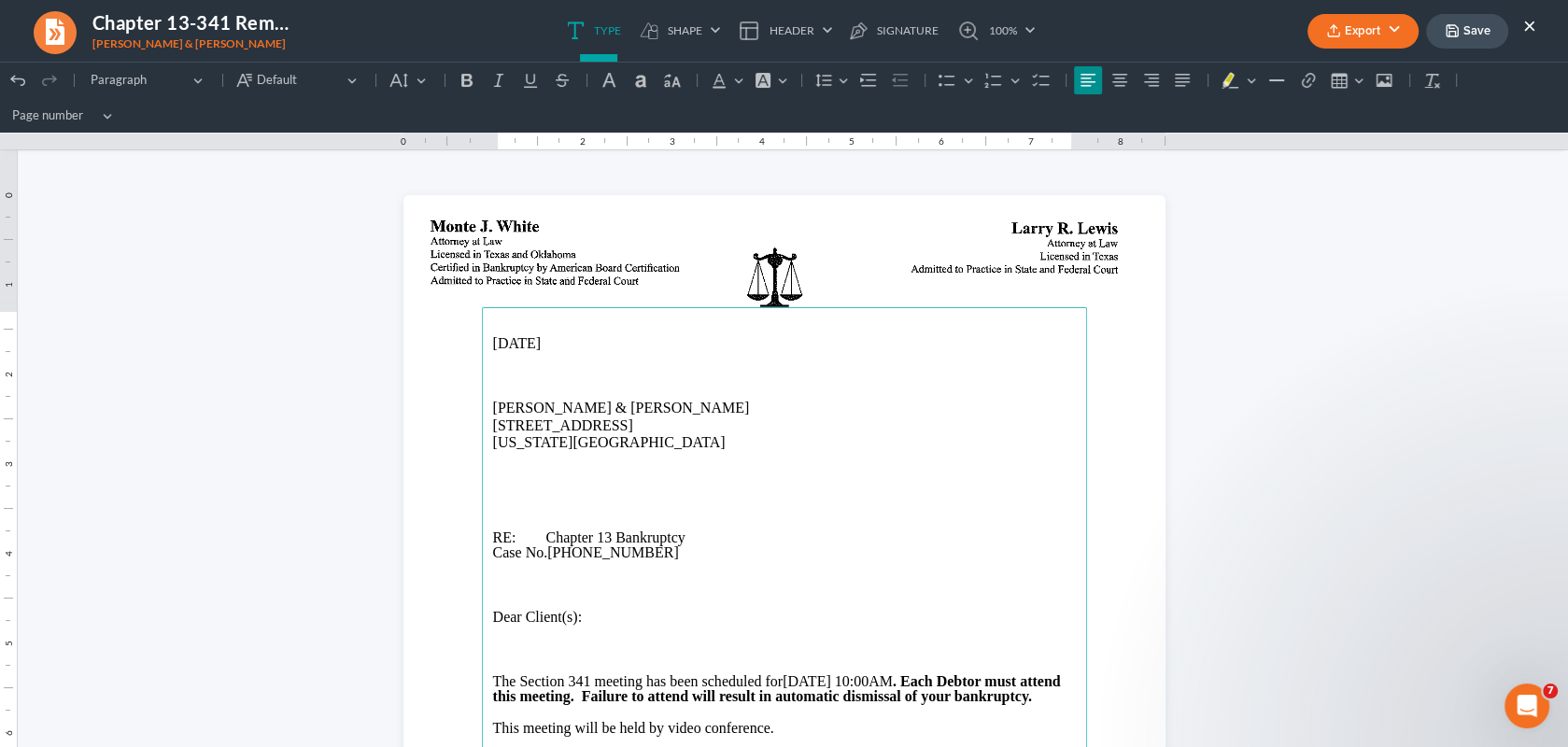
click at [1345, 30] on button "Export" at bounding box center [1362, 31] width 112 height 35
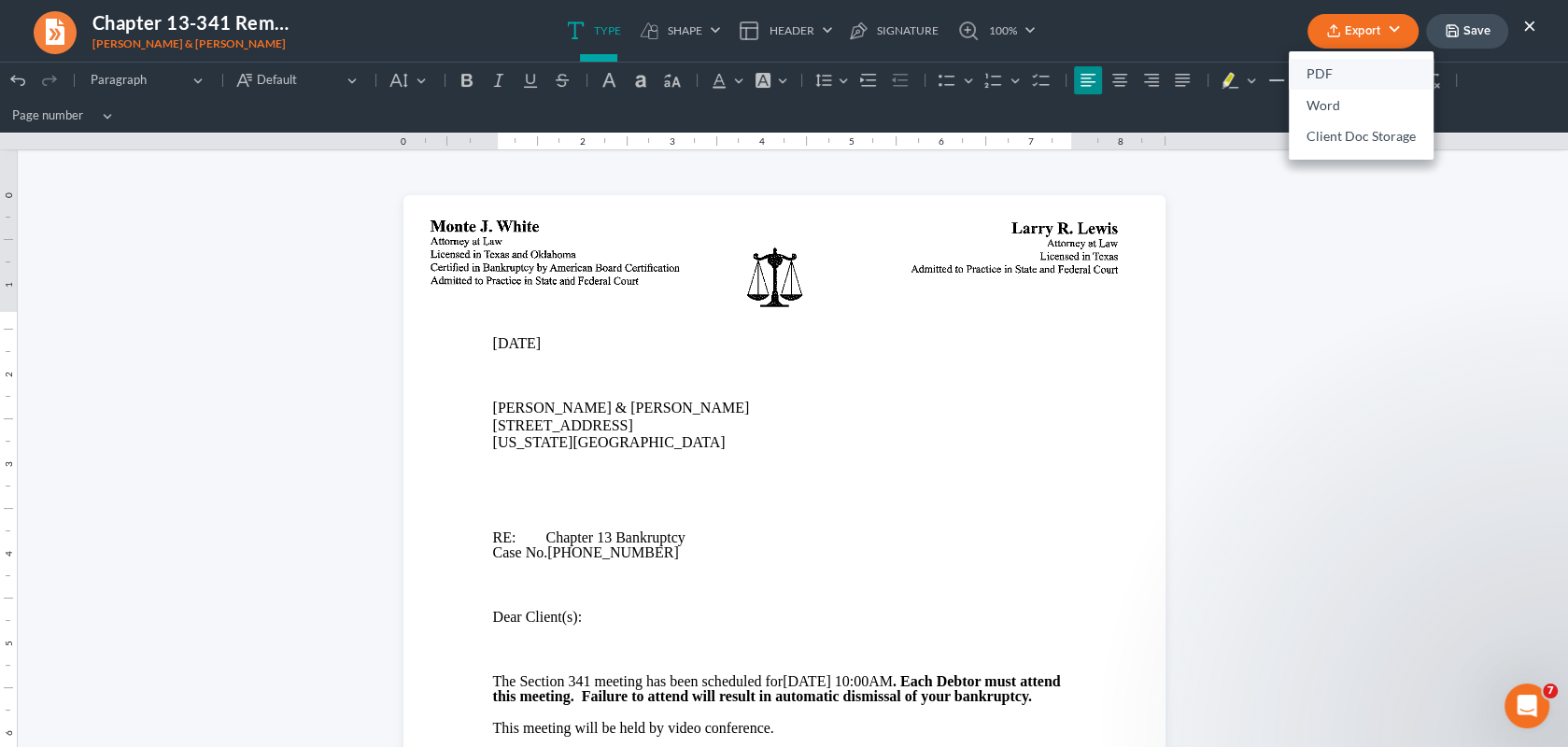
click at [1316, 76] on link "PDF" at bounding box center [1360, 75] width 145 height 32
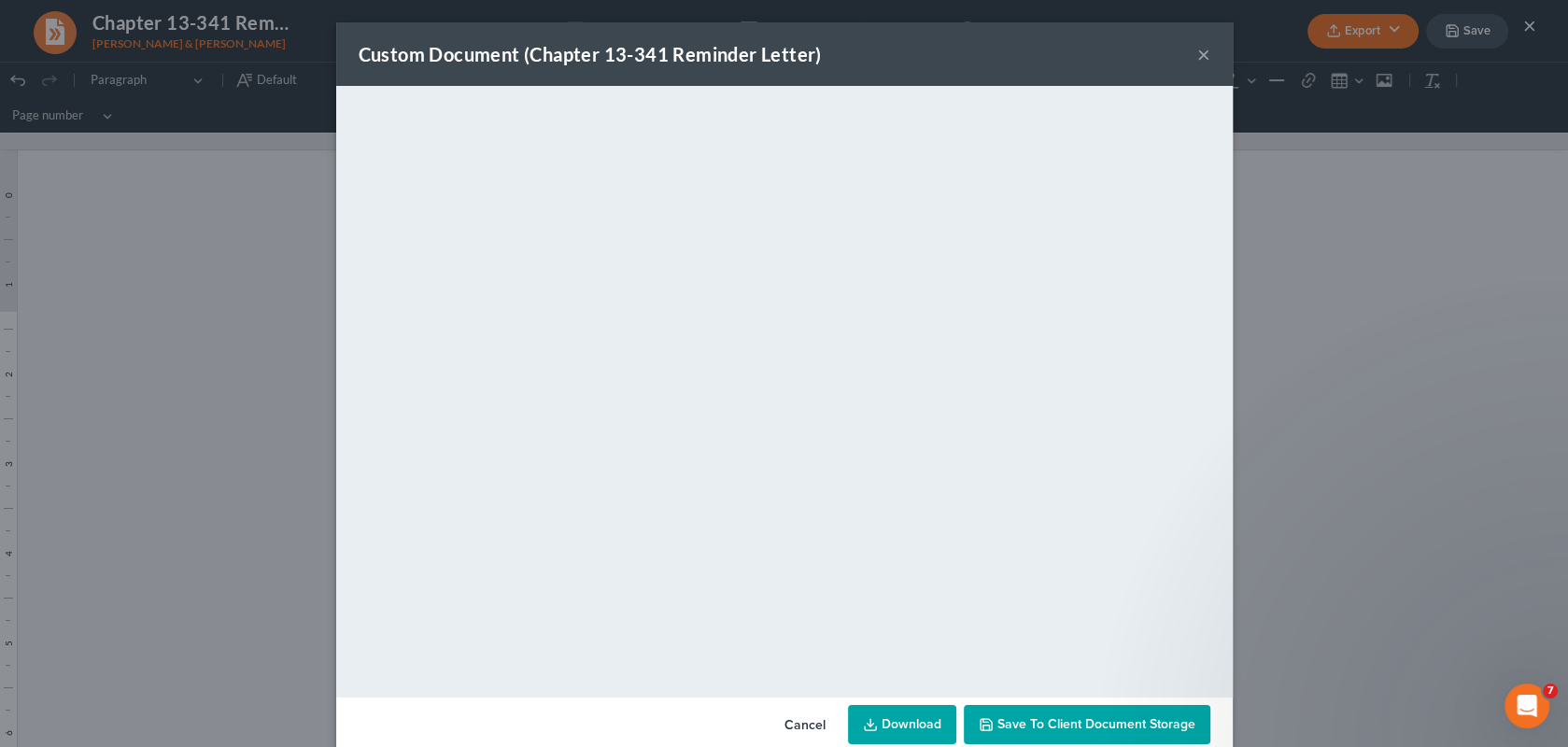
click at [1105, 730] on span "Save to Client Document Storage" at bounding box center [1096, 724] width 198 height 16
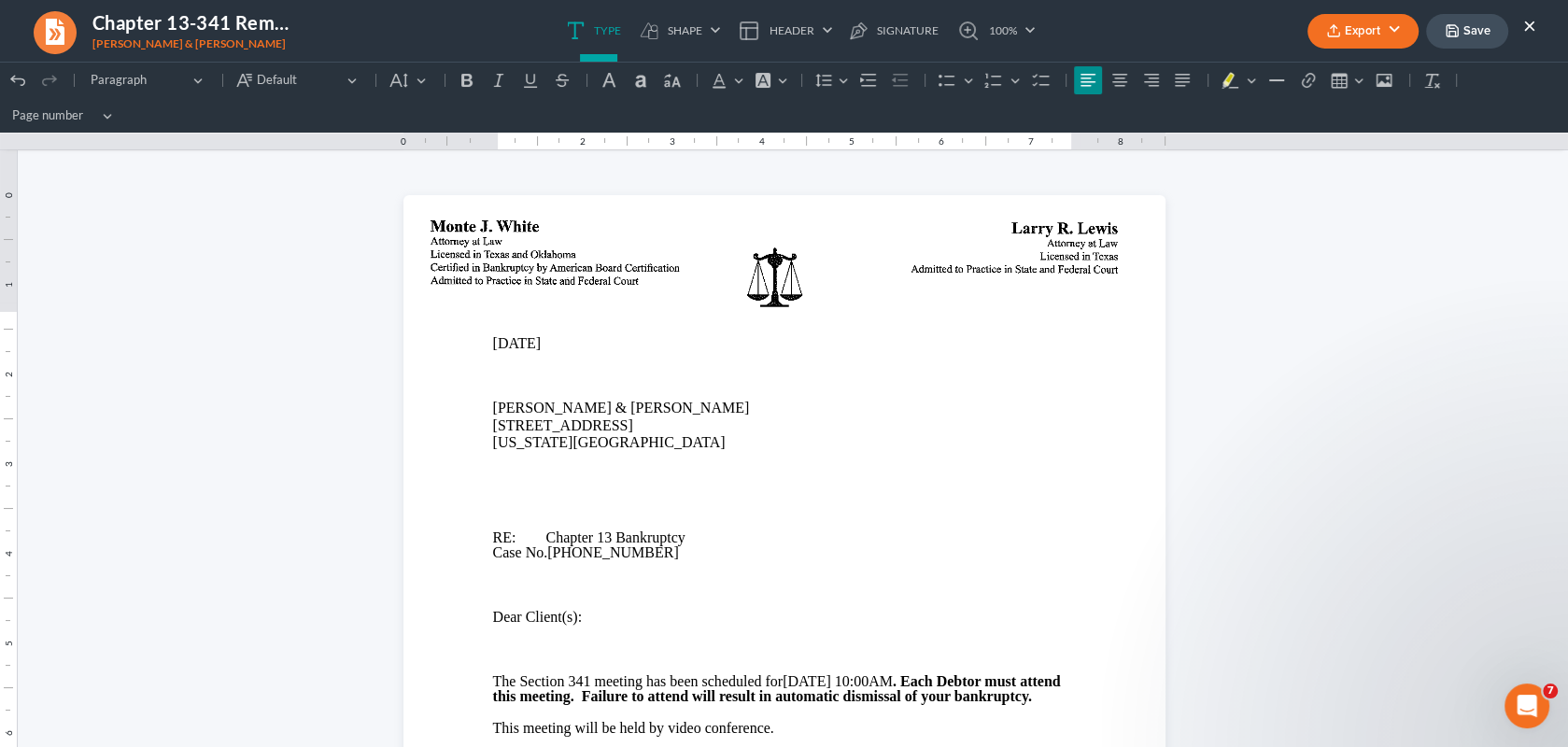
click at [1463, 32] on button "Save" at bounding box center [1466, 31] width 82 height 35
drag, startPoint x: 1526, startPoint y: 18, endPoint x: 1440, endPoint y: 58, distance: 94.8
click at [1526, 18] on button "×" at bounding box center [1528, 24] width 13 height 22
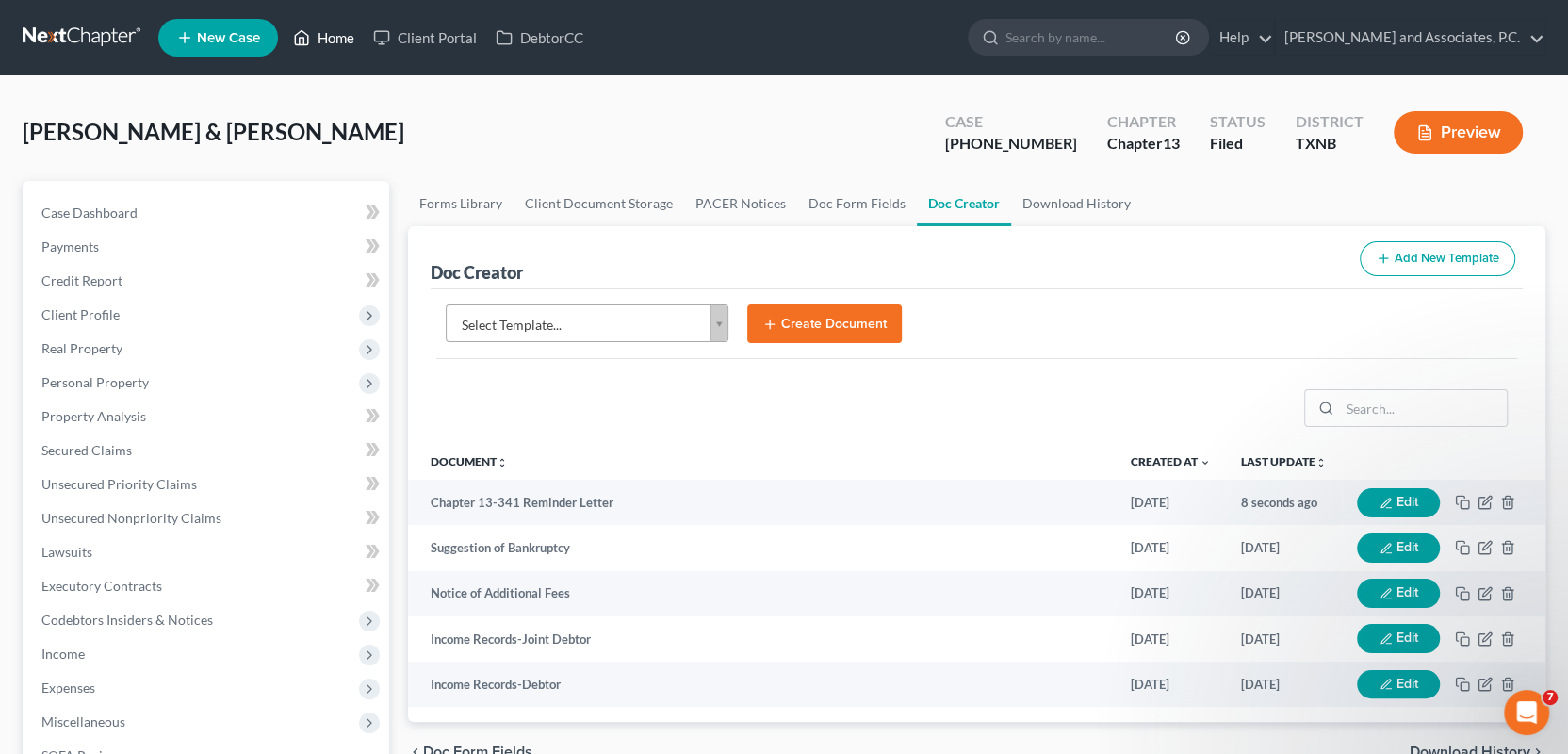
click at [344, 37] on link "Home" at bounding box center [324, 37] width 80 height 34
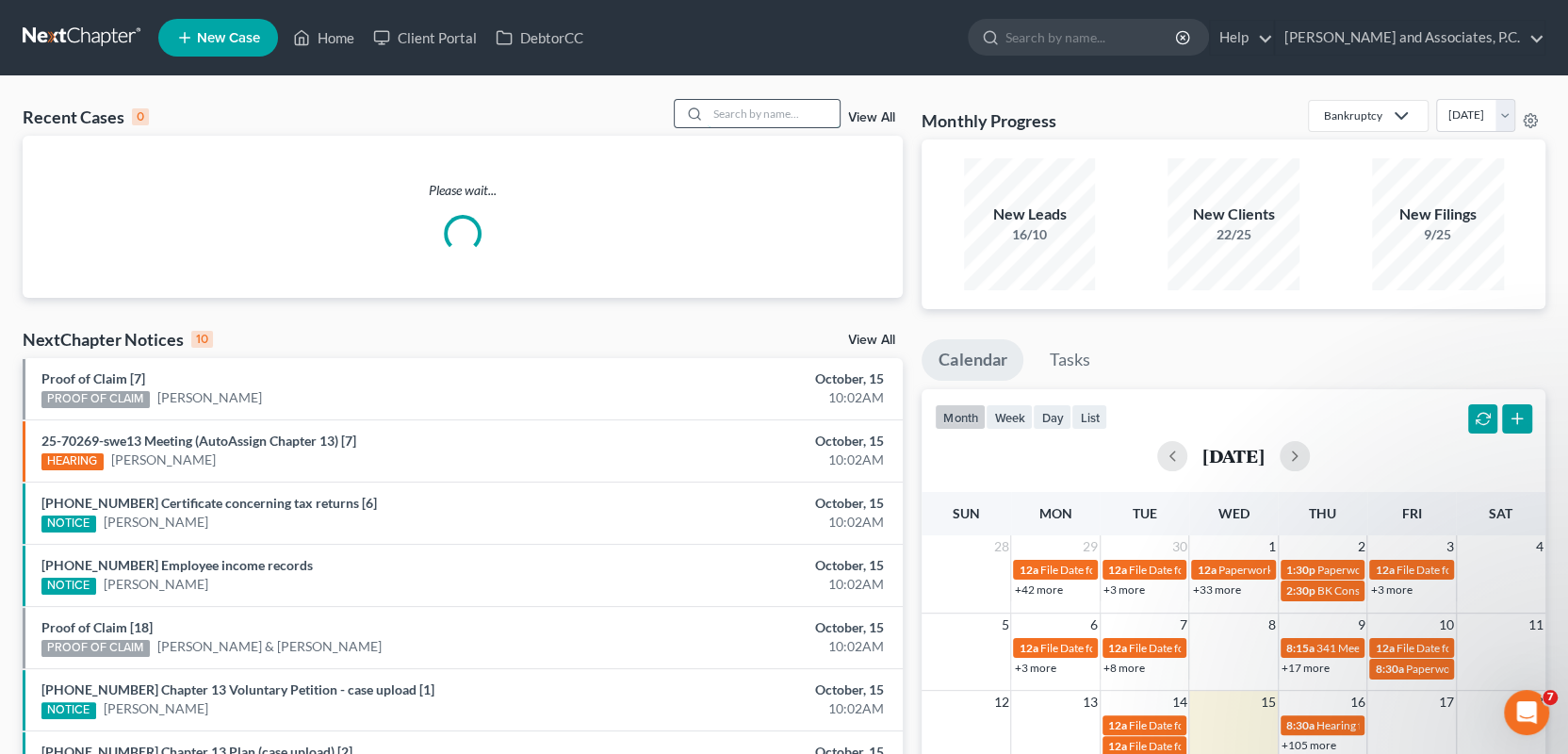
click at [755, 113] on input "search" at bounding box center [774, 114] width 132 height 27
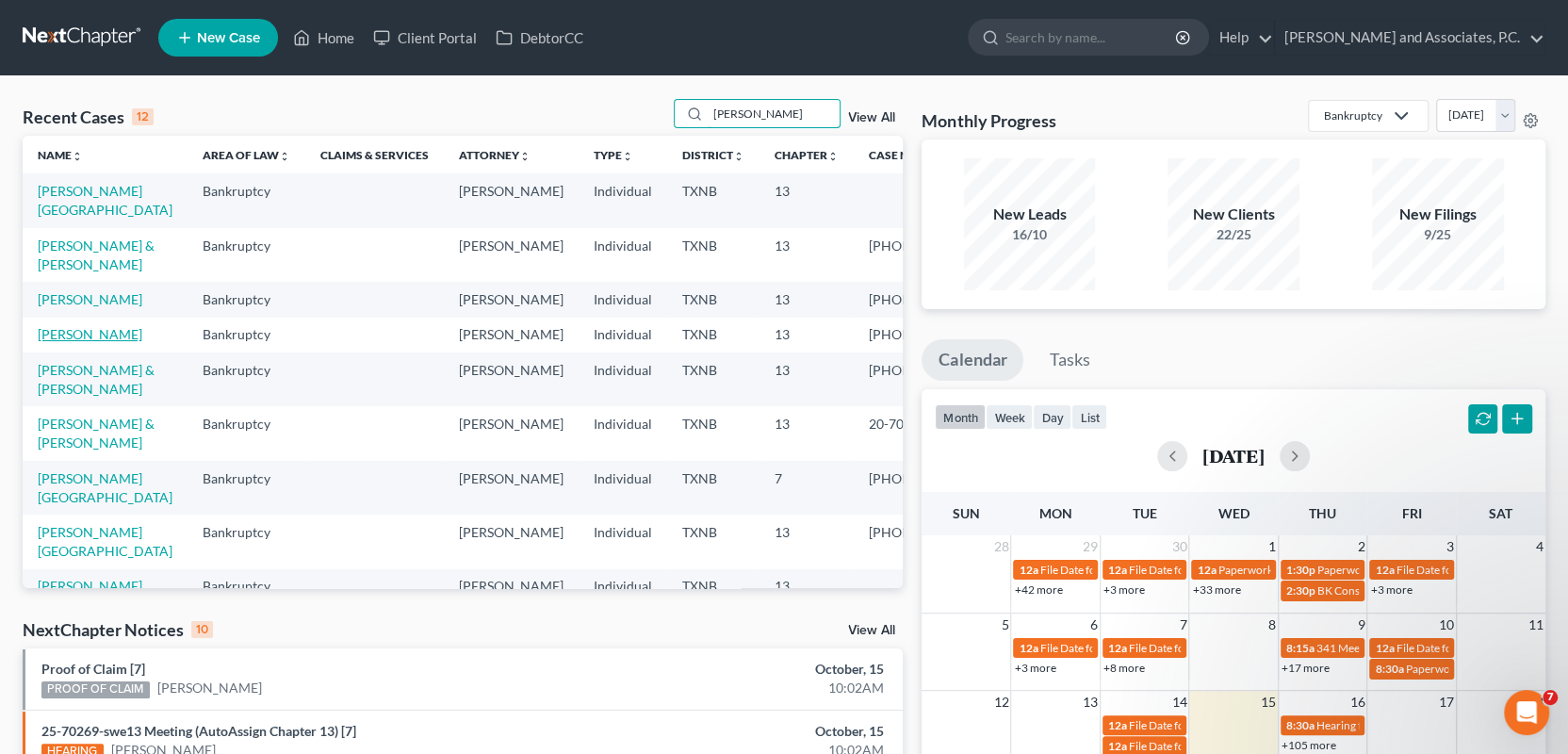
type input "britt"
click at [80, 342] on link "[PERSON_NAME]" at bounding box center [89, 334] width 105 height 16
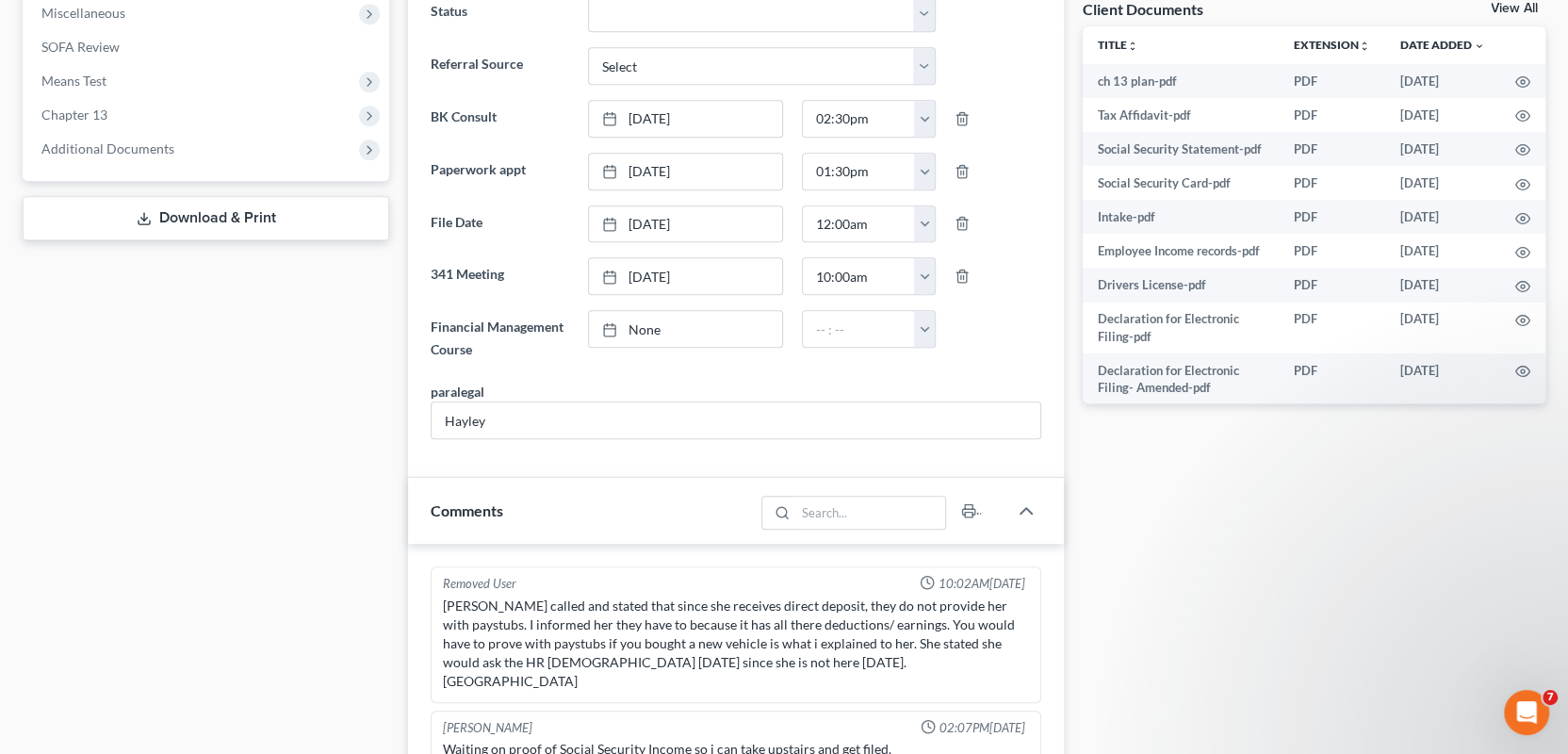
scroll to position [660, 0]
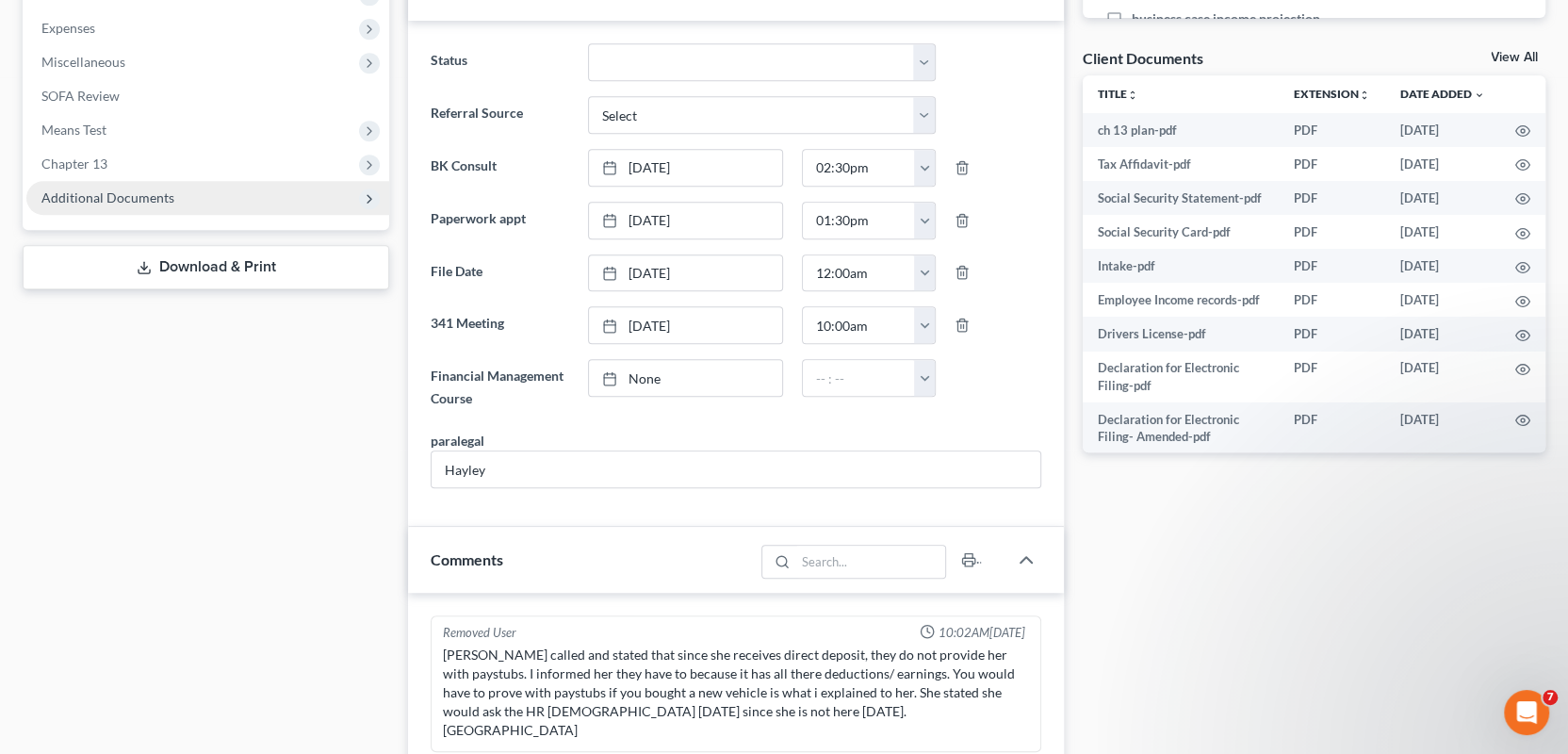
click at [150, 201] on span "Additional Documents" at bounding box center [108, 197] width 133 height 16
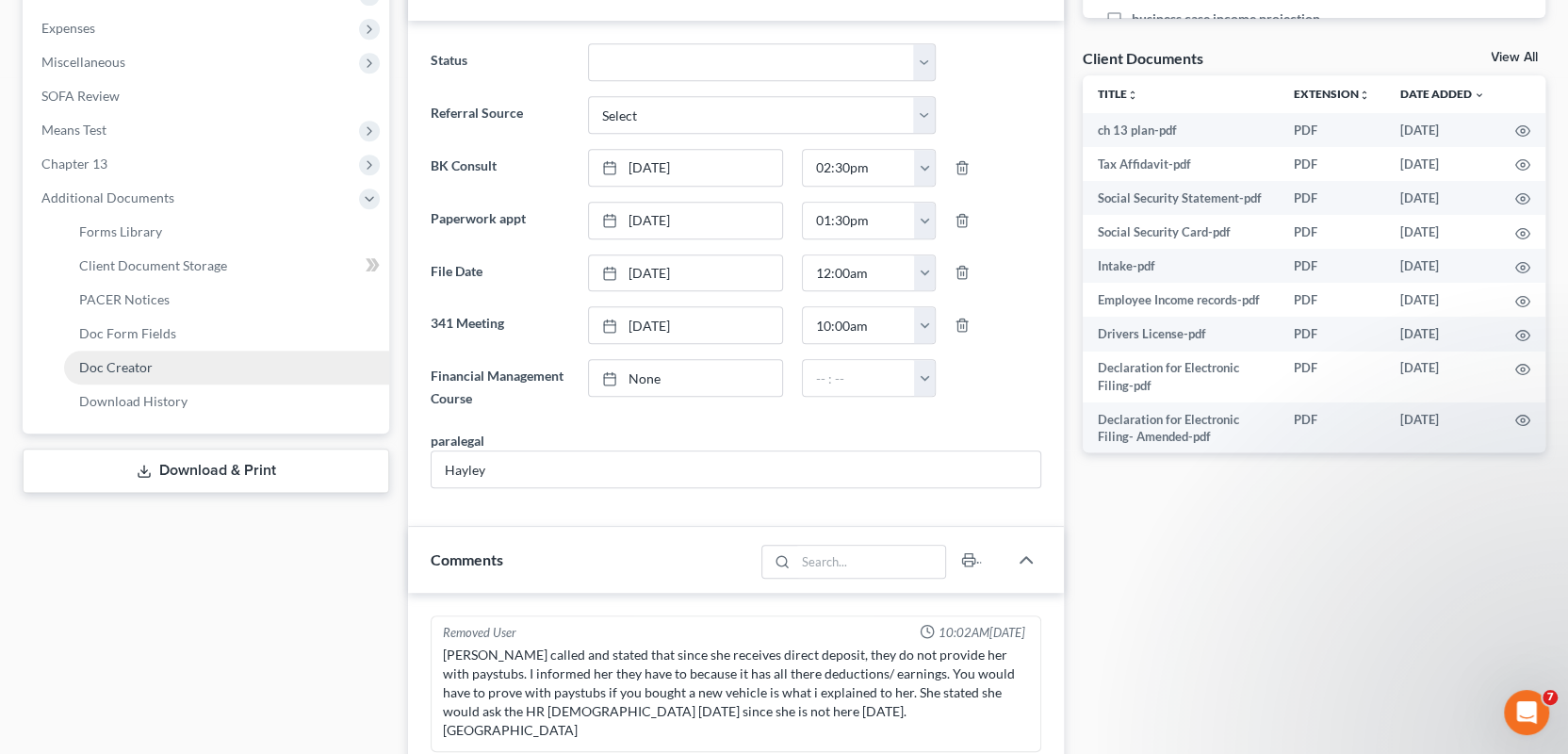
drag, startPoint x: 126, startPoint y: 373, endPoint x: 134, endPoint y: 355, distance: 19.7
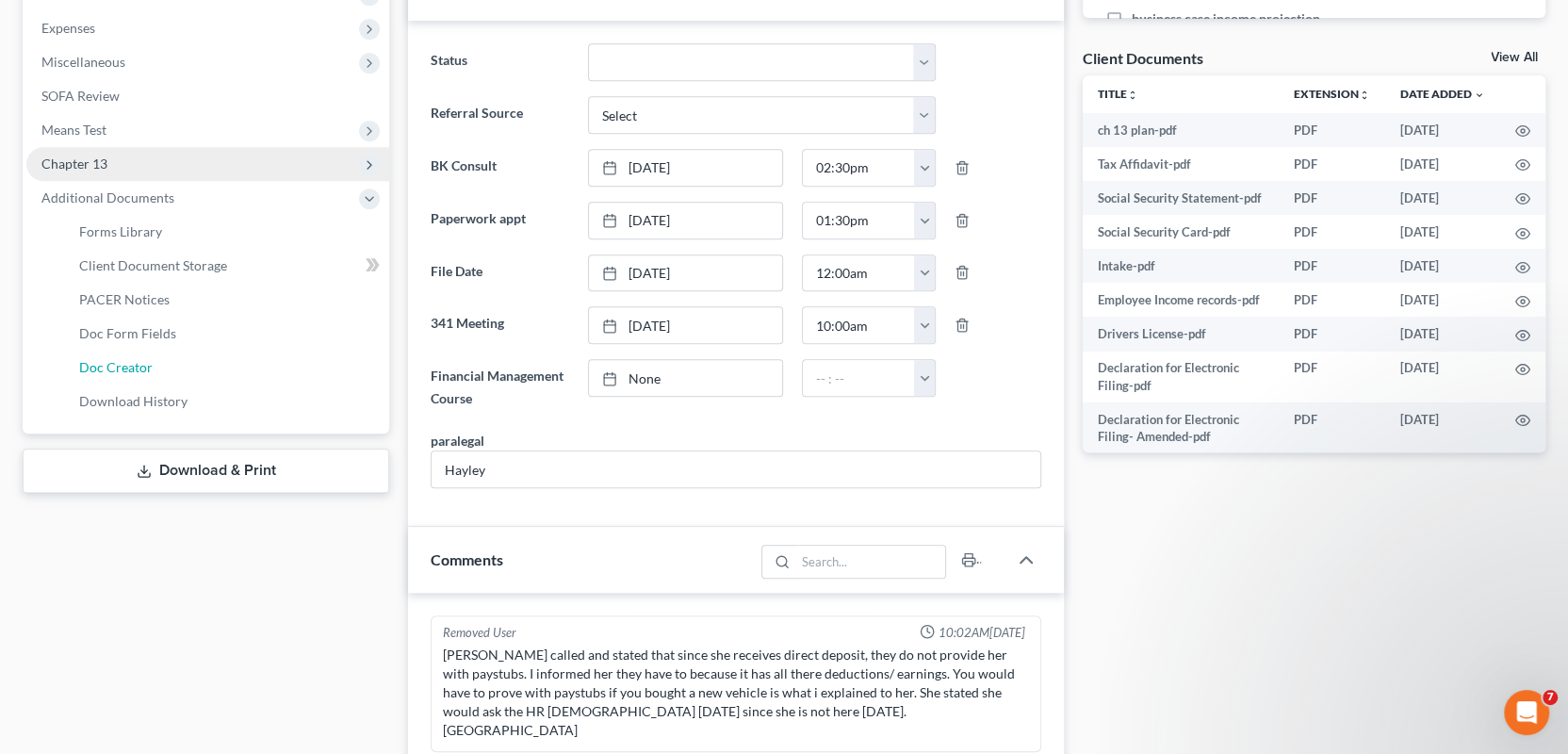
click at [126, 372] on link "Doc Creator" at bounding box center [226, 367] width 325 height 34
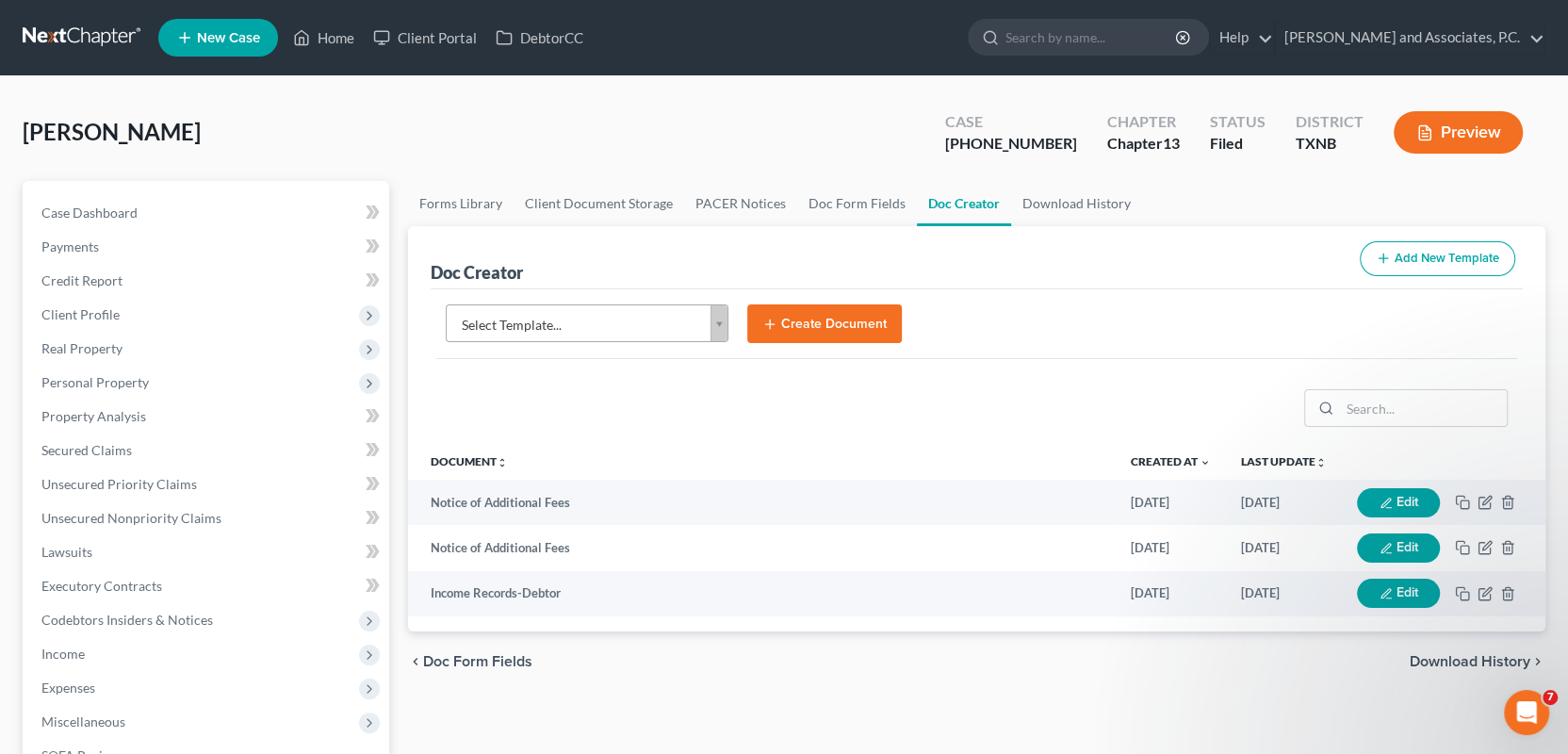
click at [716, 312] on body "Home New Case Client Portal DebtorCC Monte J. White and Associates, P.C. wfinfo…" at bounding box center [784, 612] width 1568 height 1224
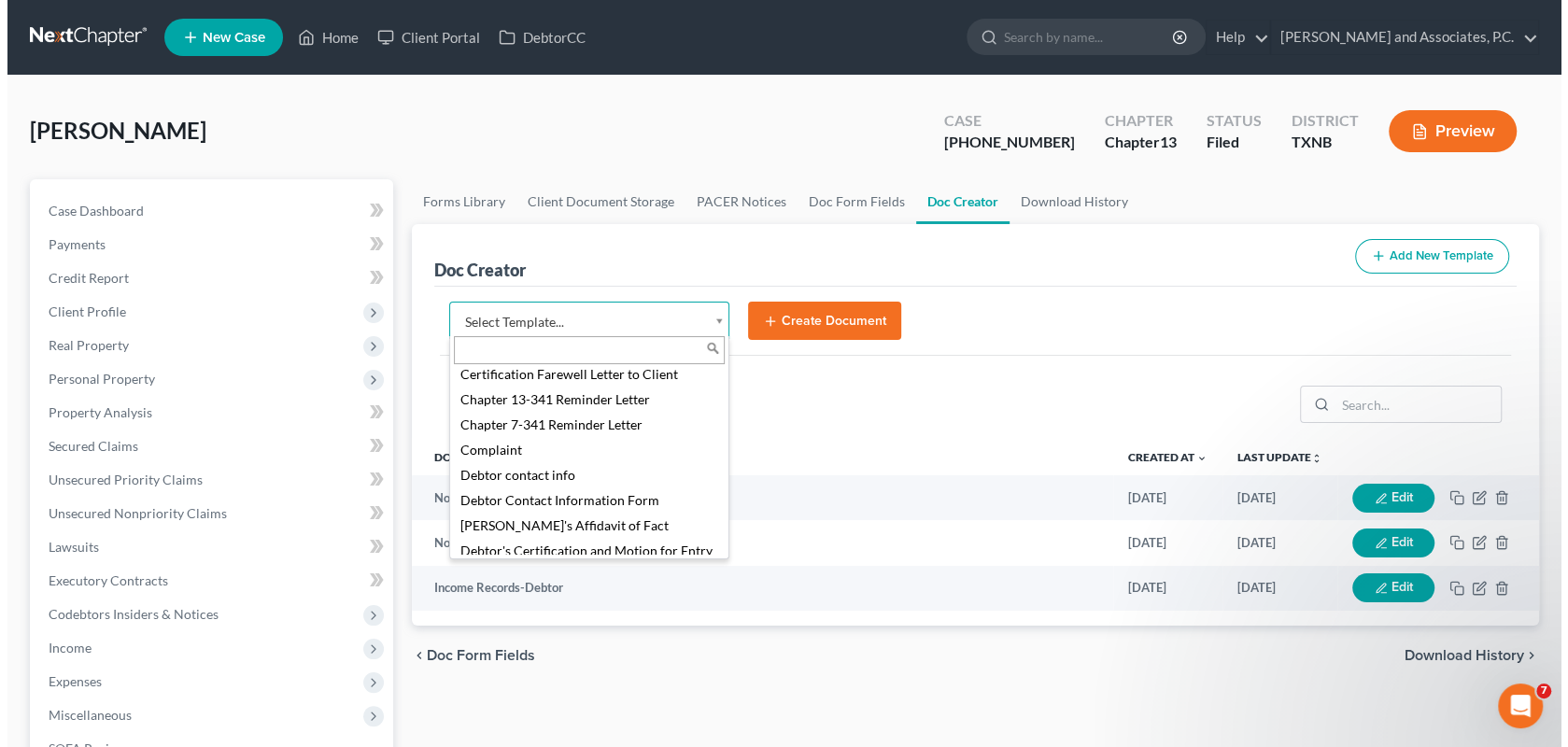
scroll to position [560, 0]
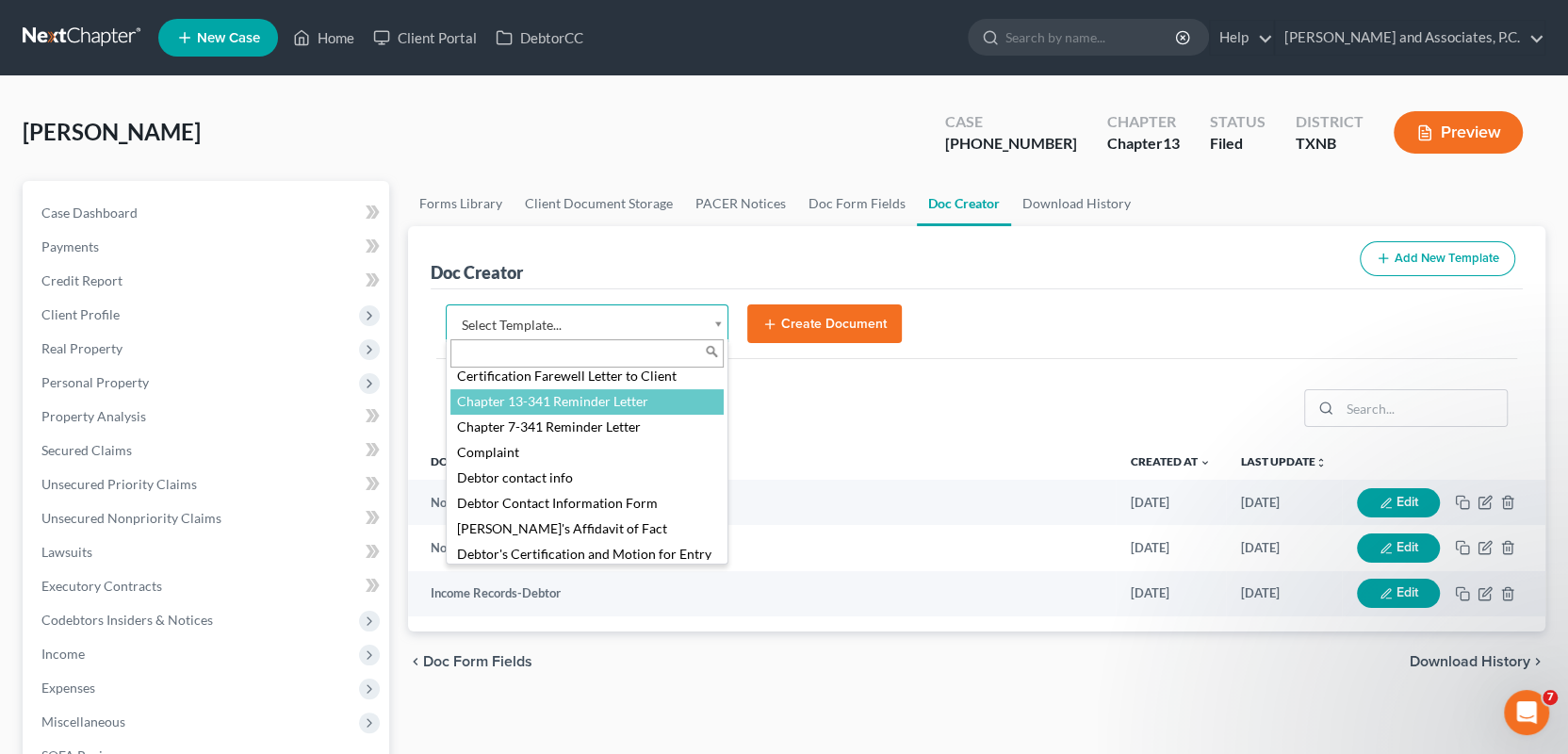
select select "77110"
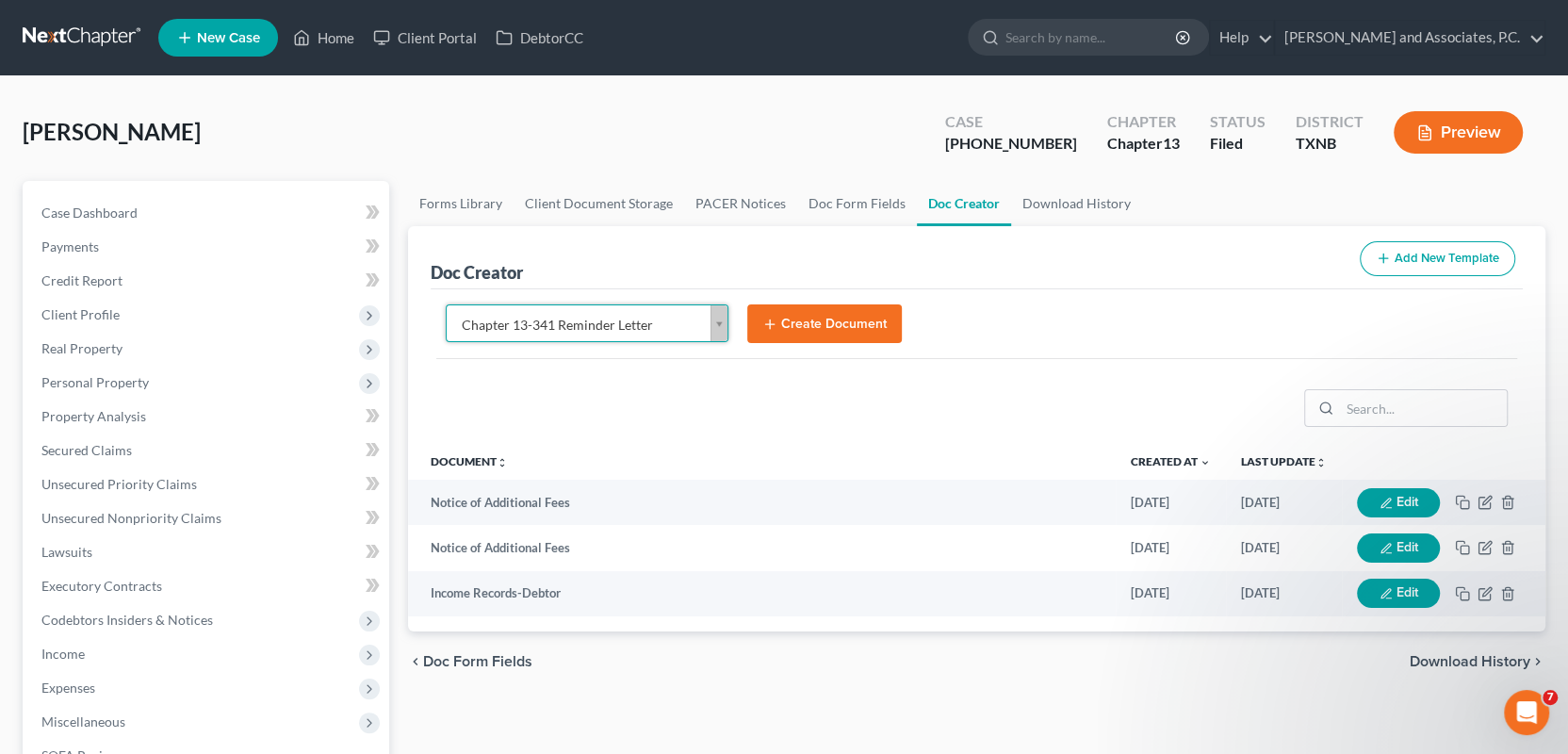
click at [817, 329] on button "Create Document" at bounding box center [825, 324] width 155 height 39
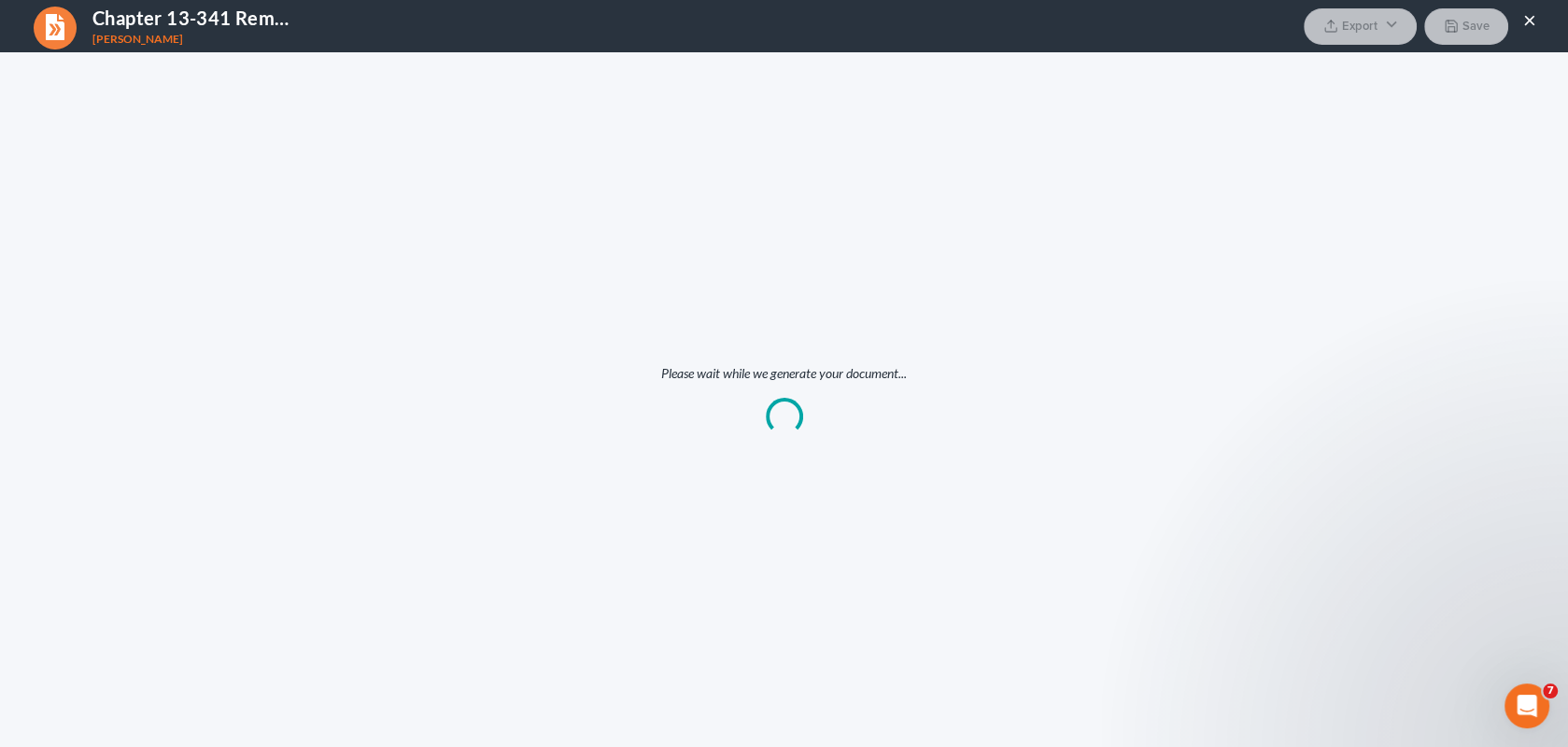
scroll to position [0, 0]
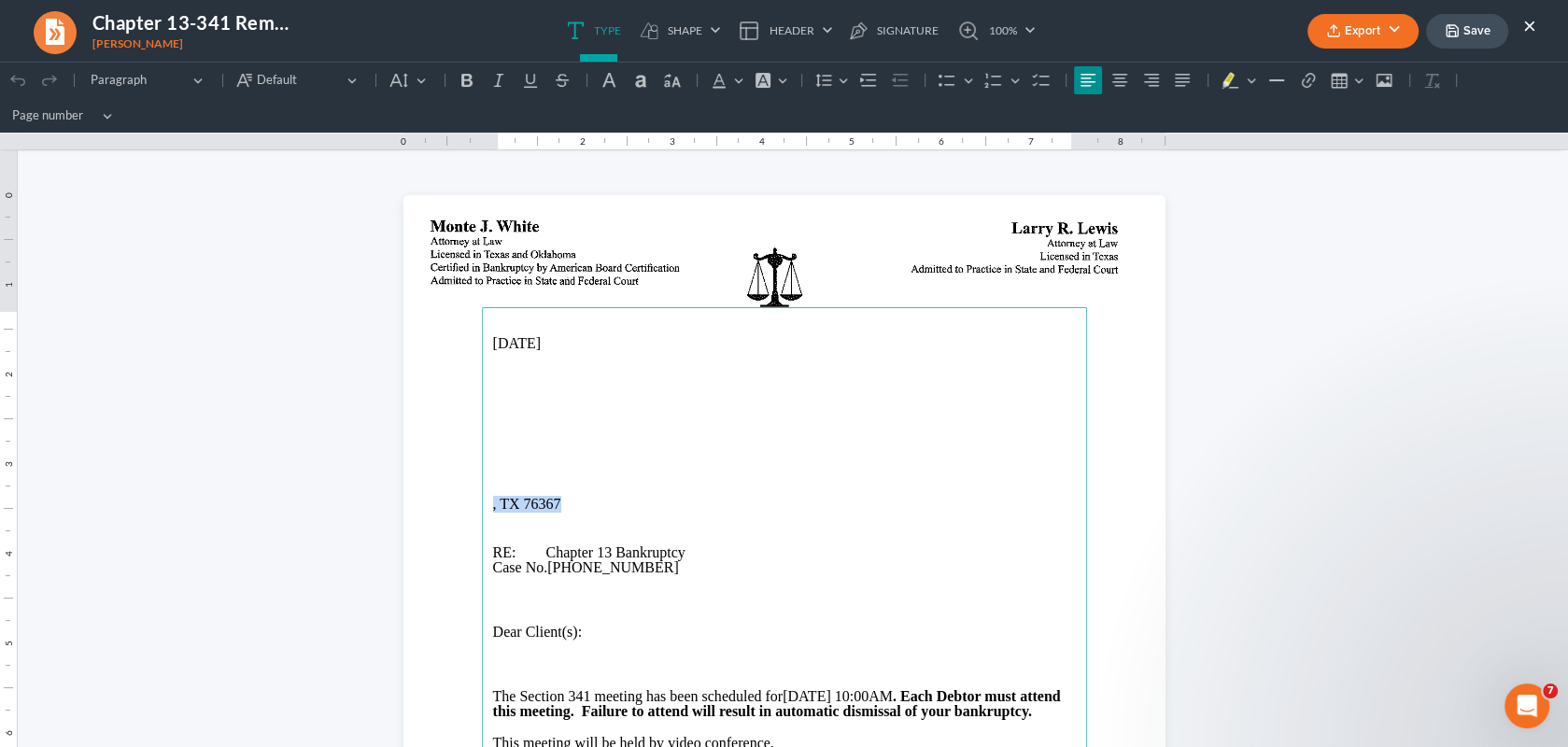
drag, startPoint x: 560, startPoint y: 500, endPoint x: 479, endPoint y: 512, distance: 81.9
click at [482, 512] on main "10/15/2025 , TX 76367 RE: Chapter 13 Bankruptcy Case No. 25-70250-13 Dear Clien…" at bounding box center [785, 688] width 605 height 762
click at [482, 397] on main "10/15/2025 RE: Chapter 13 Bankruptcy Case No. 25-70250-13 Dear Client(s): The S…" at bounding box center [785, 688] width 605 height 762
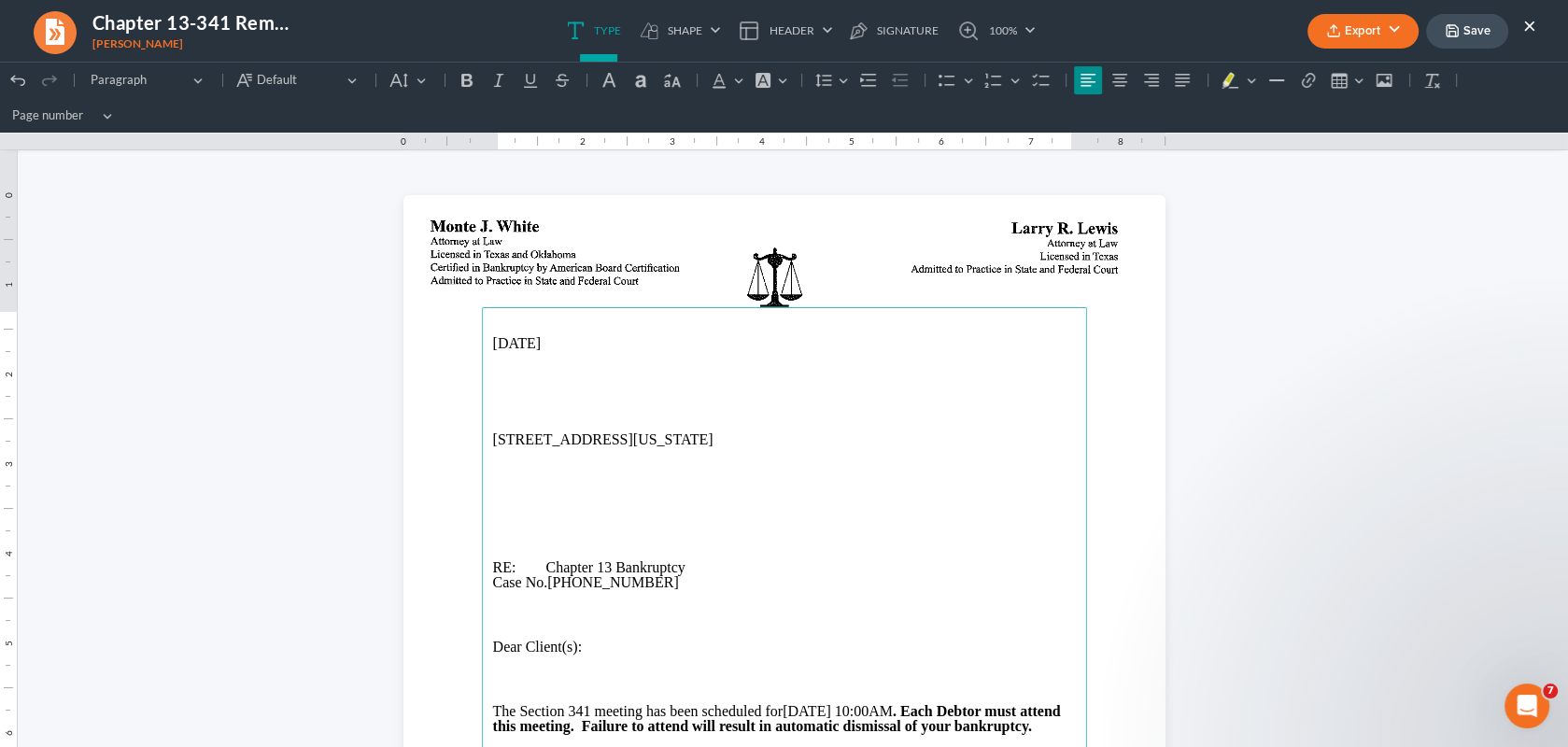
click at [482, 412] on main "10/15/2025 200 W Emerald, Iowa Park, TX 76367 RE: Chapter 13 Bankruptcy Case No…" at bounding box center [785, 688] width 605 height 762
click at [493, 423] on p "Rich Text Editor, page-0-main" at bounding box center [784, 422] width 582 height 16
click at [582, 445] on p "200 W Emerald, Iowa Park, TX 76367" at bounding box center [784, 439] width 582 height 15
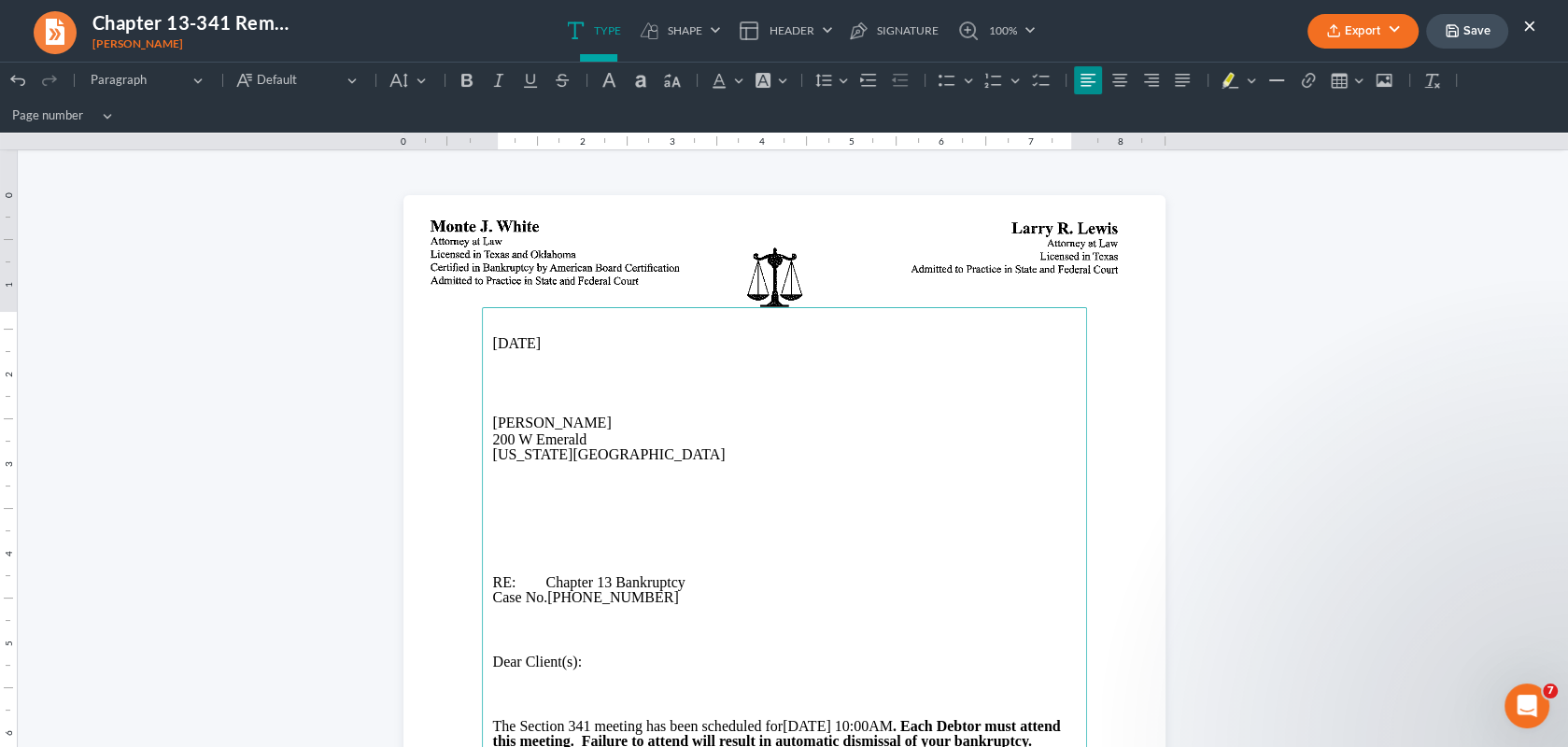
click at [524, 438] on p "200 W Emerald" at bounding box center [784, 439] width 582 height 15
click at [523, 519] on p "Rich Text Editor, page-0-main" at bounding box center [784, 517] width 582 height 15
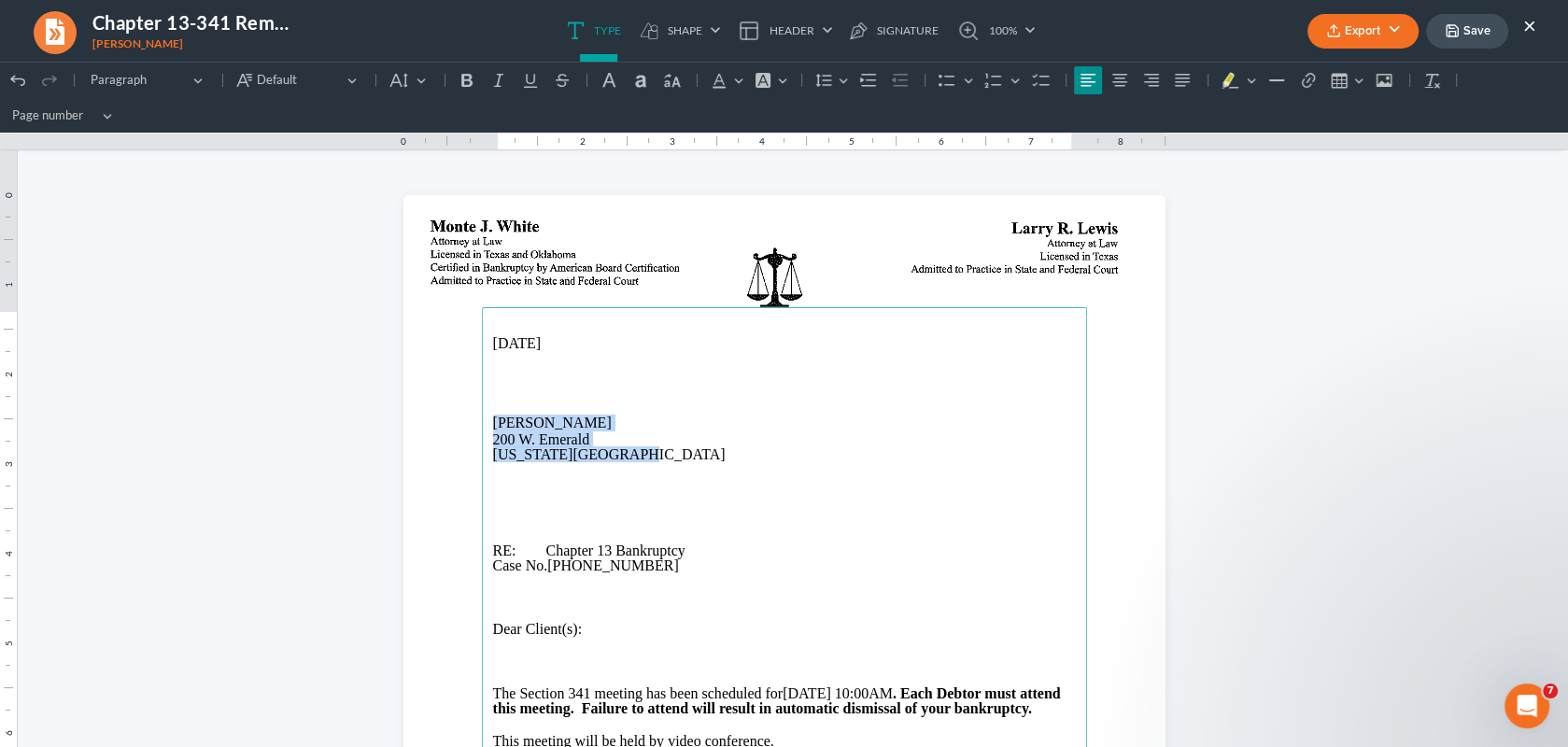
drag, startPoint x: 477, startPoint y: 417, endPoint x: 654, endPoint y: 456, distance: 181.2
click at [654, 456] on main "10/15/2025 Brenda Britt 200 W. Emerald Iowa Park, TX 76367 RE: Chapter 13 Bankr…" at bounding box center [785, 688] width 605 height 762
copy main "Brenda Britt 200 W. Emerald Iowa Park, TX 76367"
click at [827, 420] on p "Brenda Britt" at bounding box center [784, 422] width 582 height 16
click at [1347, 32] on button "Export" at bounding box center [1362, 31] width 112 height 35
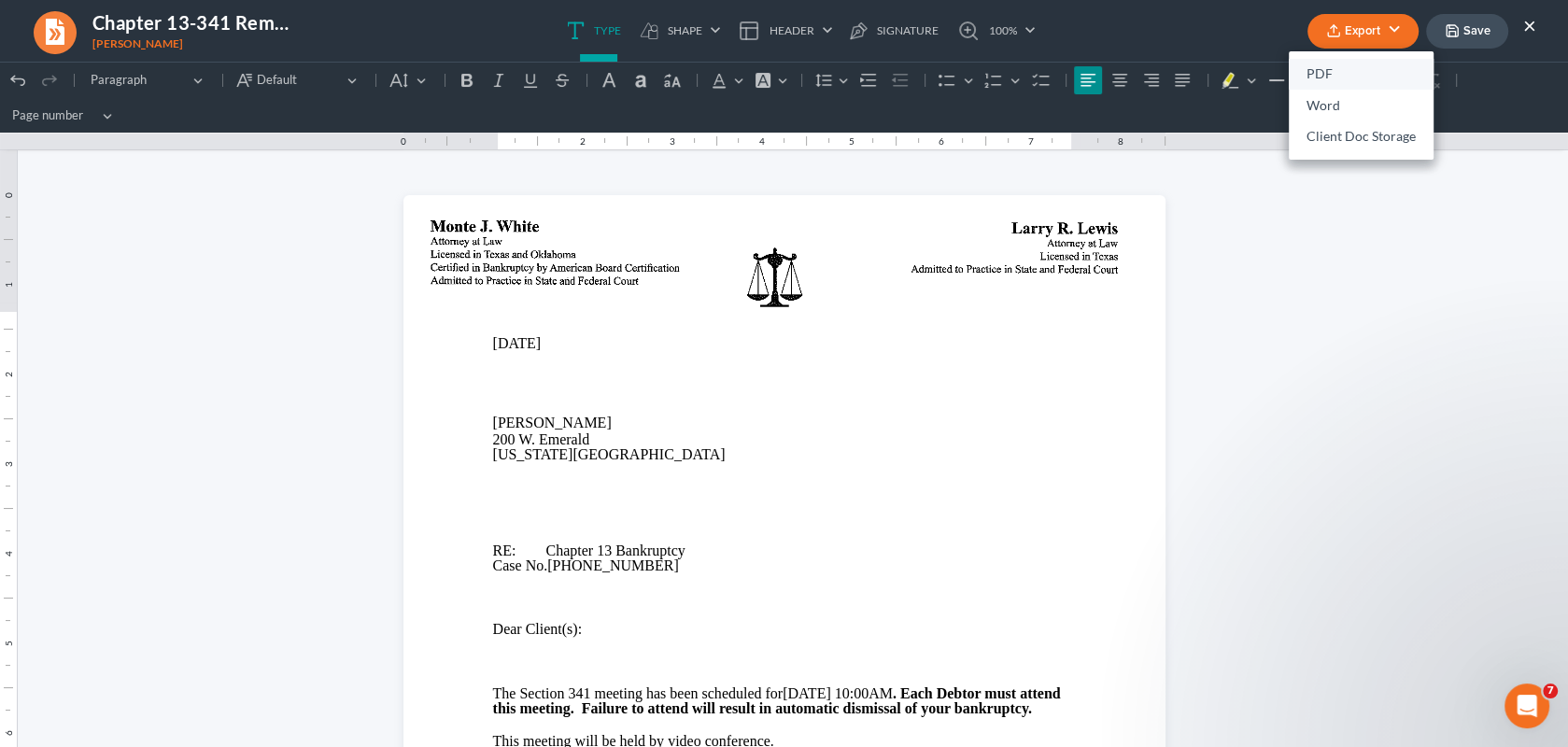
click at [1335, 68] on link "PDF" at bounding box center [1360, 75] width 145 height 32
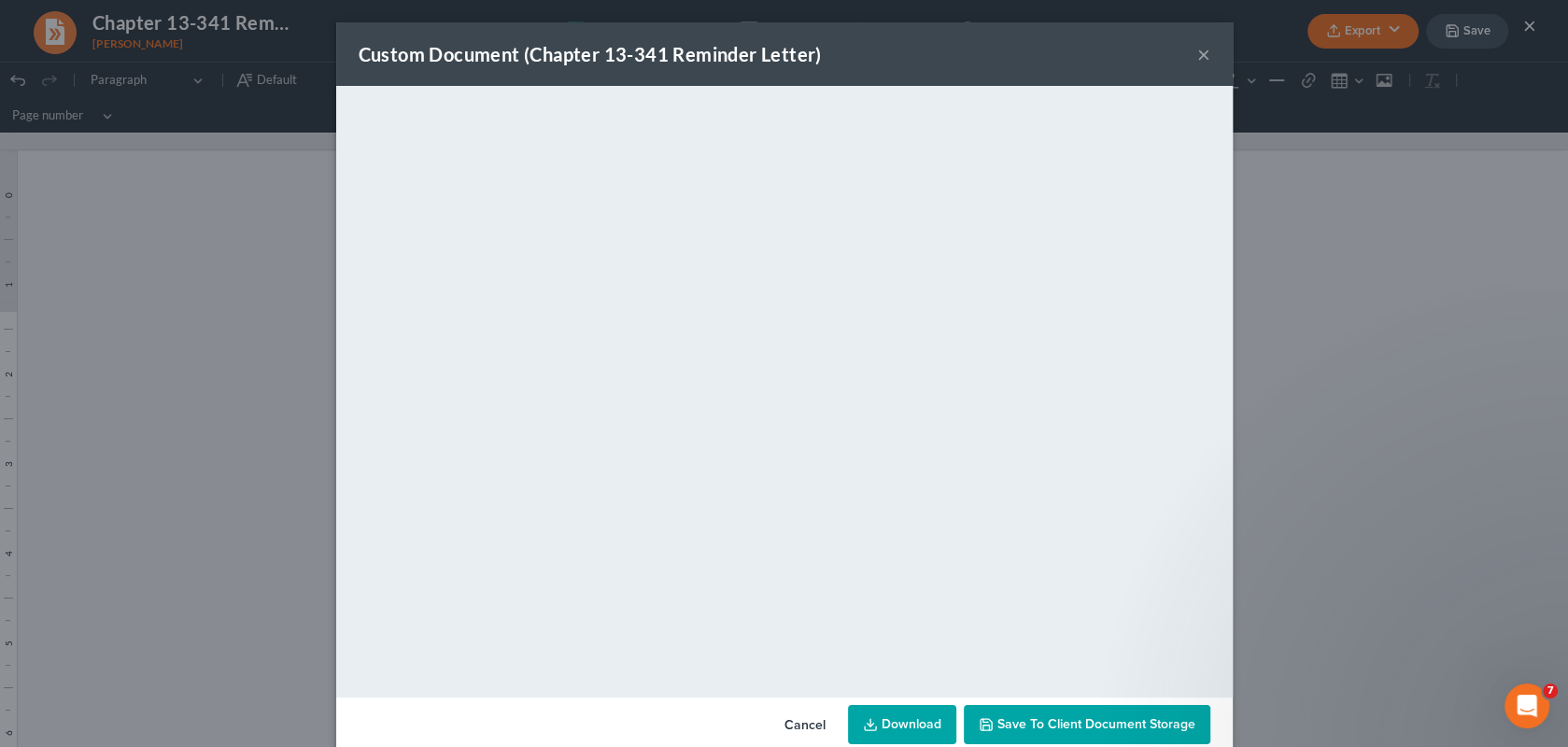
click at [1198, 60] on button "×" at bounding box center [1203, 53] width 13 height 22
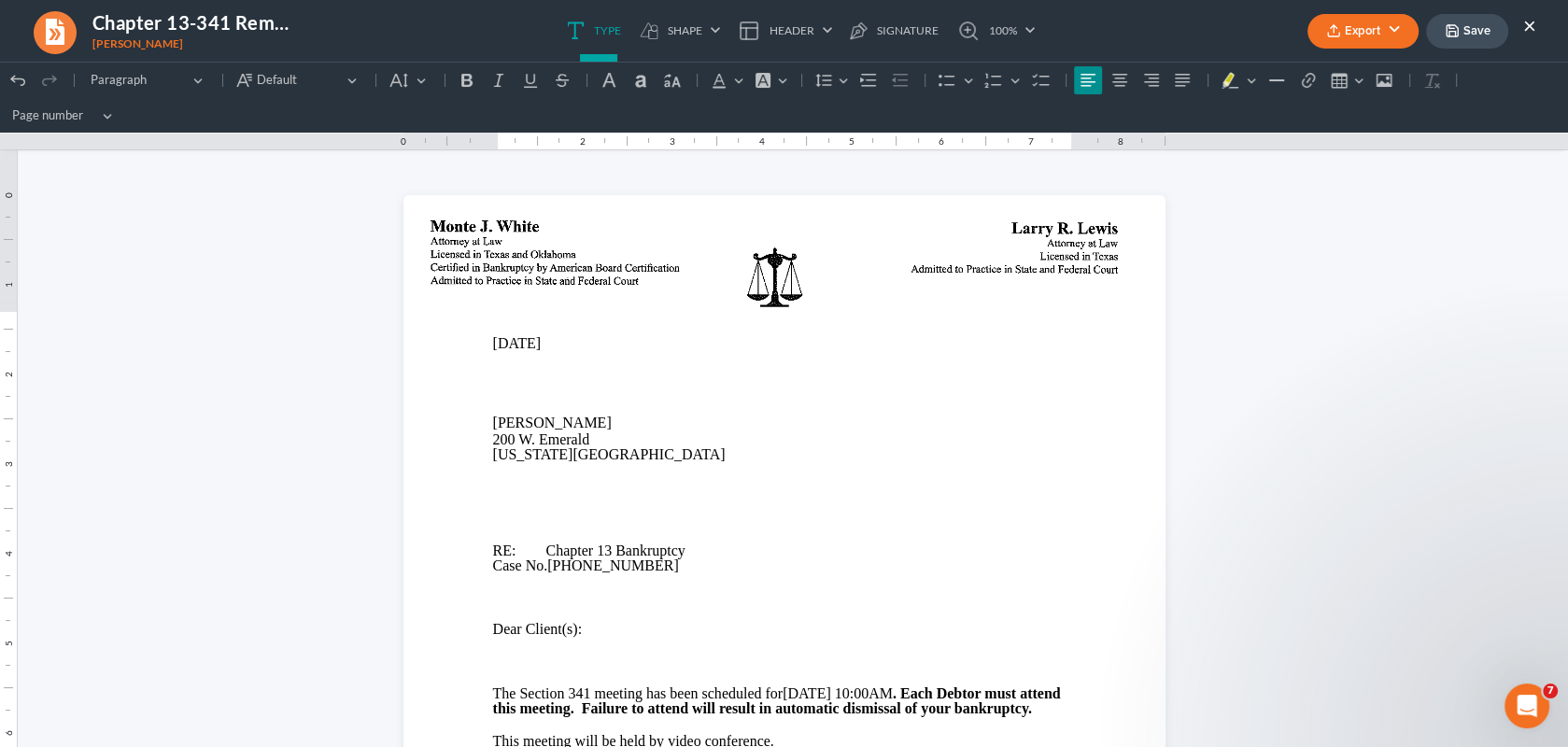
click at [1536, 19] on div "Export PDF Word Client Doc Storage Save ×" at bounding box center [1421, 31] width 266 height 40
click at [1531, 25] on button "×" at bounding box center [1528, 24] width 13 height 22
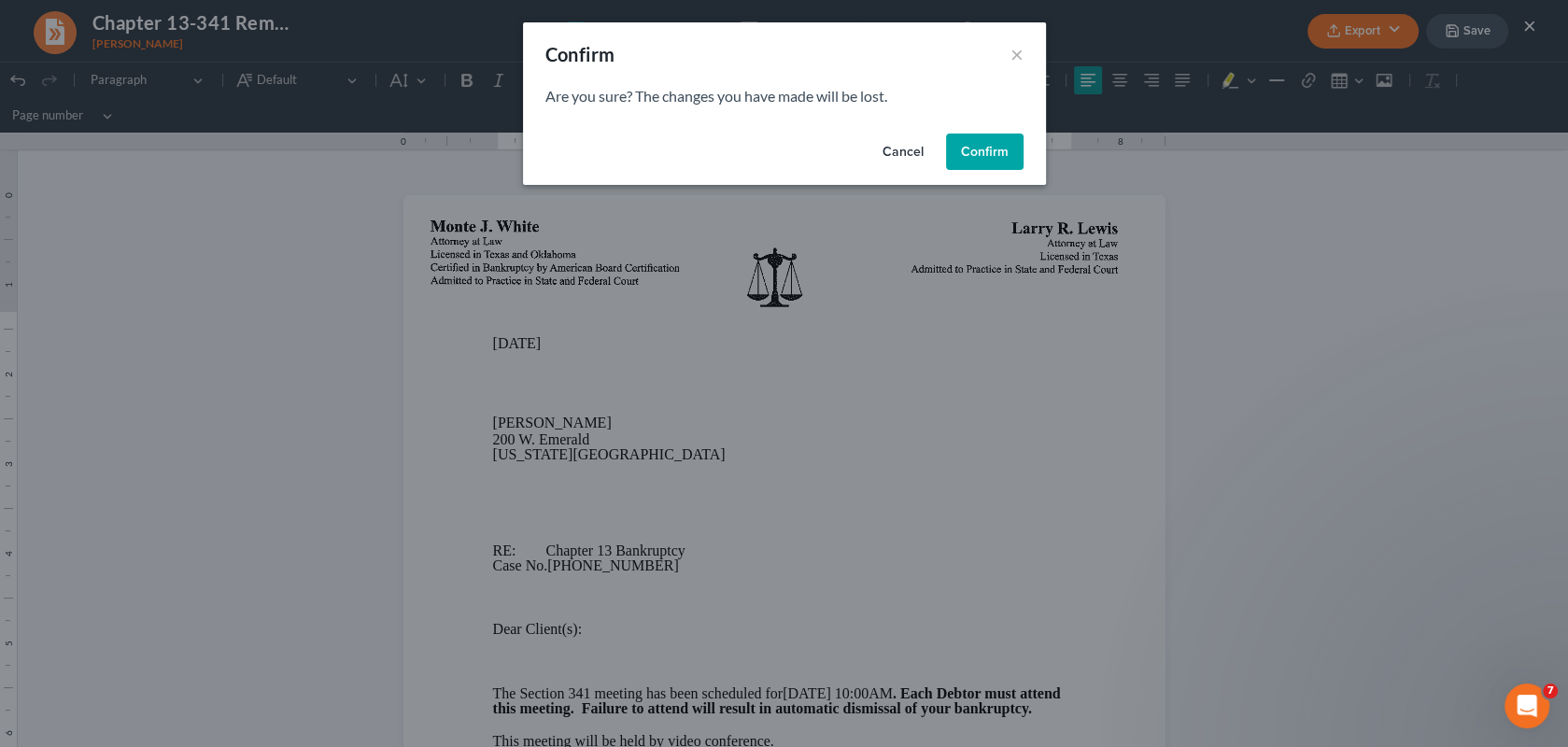
drag, startPoint x: 913, startPoint y: 153, endPoint x: 1452, endPoint y: 33, distance: 552.2
click at [915, 151] on button "Cancel" at bounding box center [902, 152] width 71 height 37
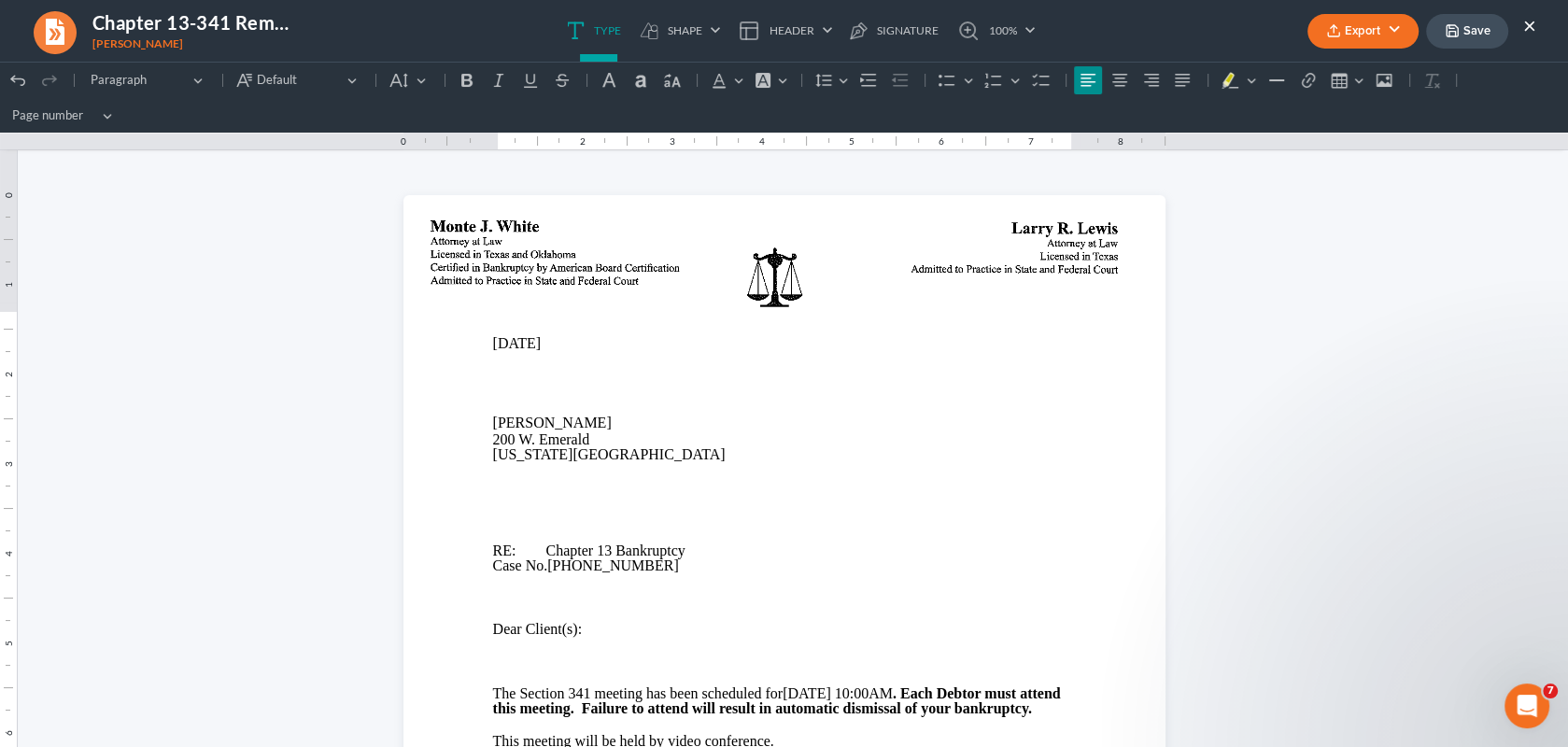
click at [1462, 29] on button "Save" at bounding box center [1466, 31] width 82 height 35
click at [1525, 23] on button "×" at bounding box center [1528, 24] width 13 height 22
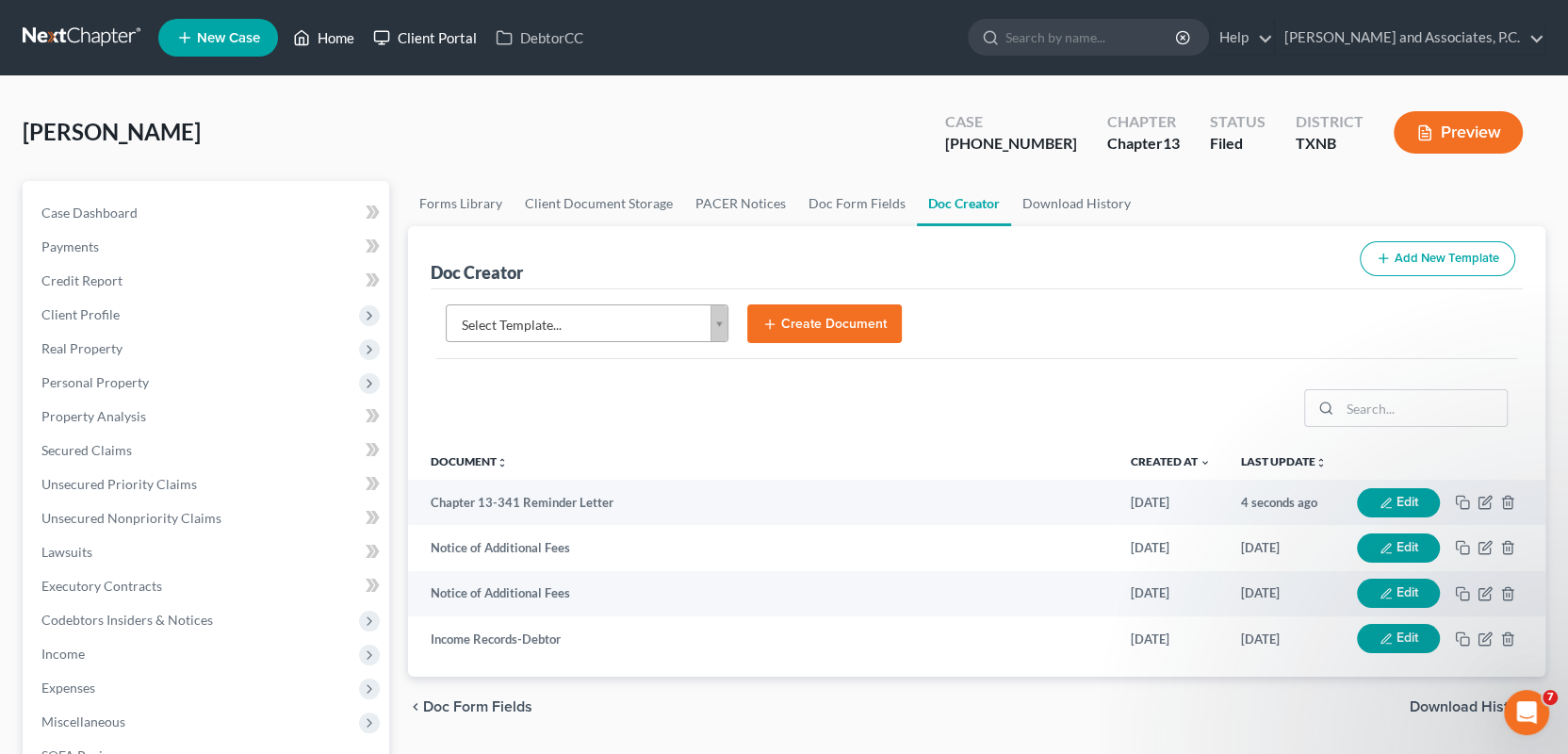
drag, startPoint x: 324, startPoint y: 37, endPoint x: 366, endPoint y: 47, distance: 43.2
click at [324, 37] on link "Home" at bounding box center [324, 37] width 80 height 34
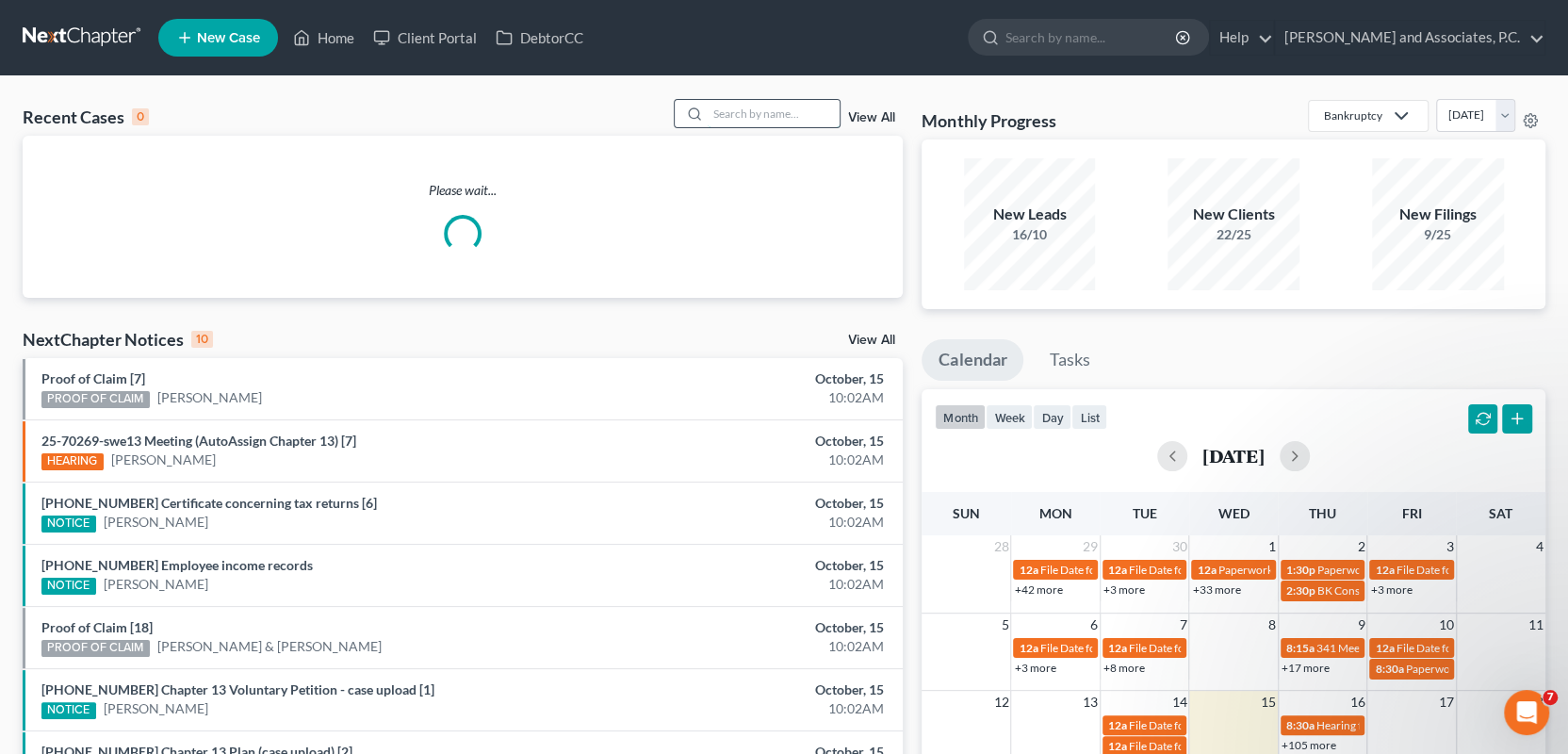
click at [727, 113] on input "search" at bounding box center [774, 114] width 132 height 27
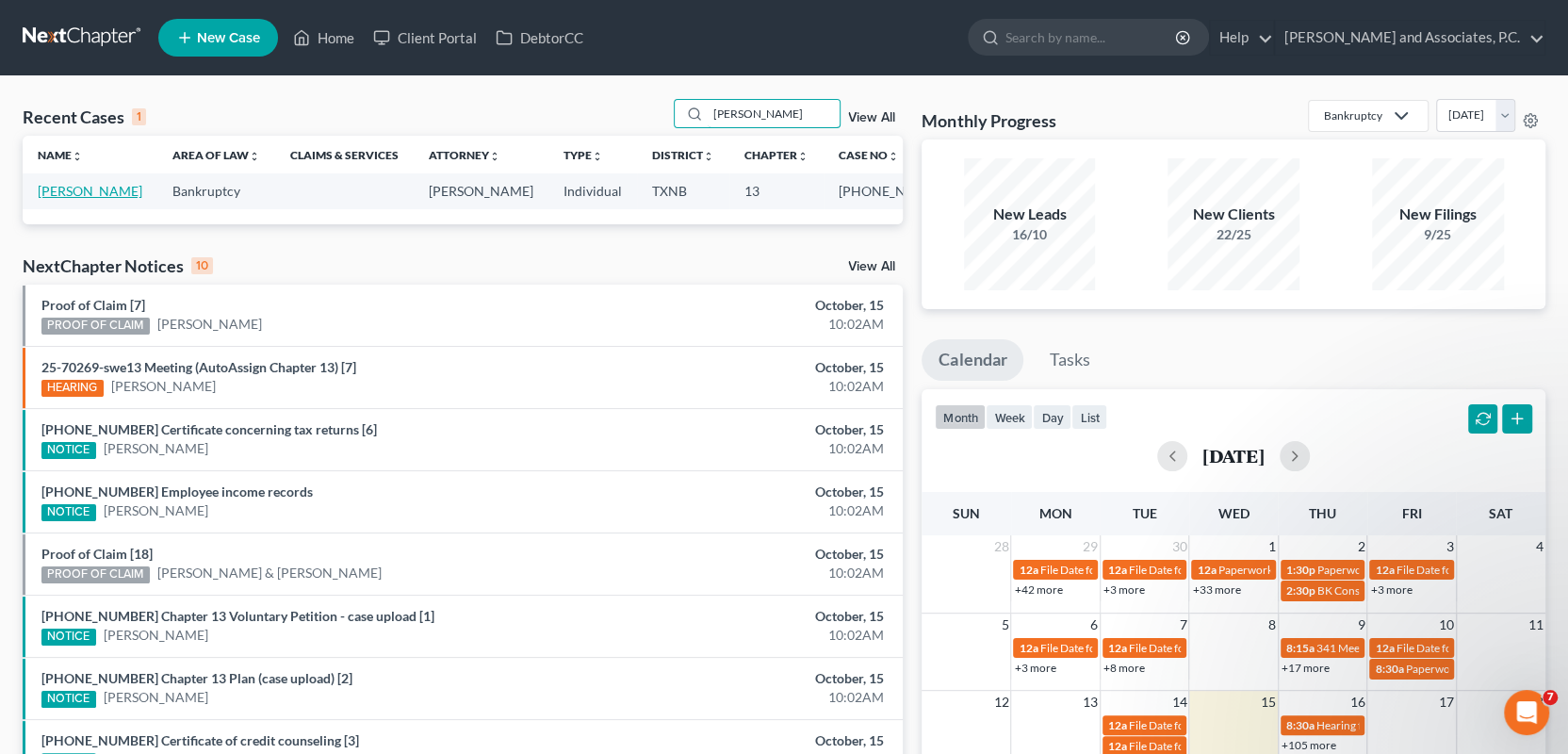
type input "wellner"
click at [100, 188] on link "Wellner, Danielle" at bounding box center [89, 191] width 105 height 16
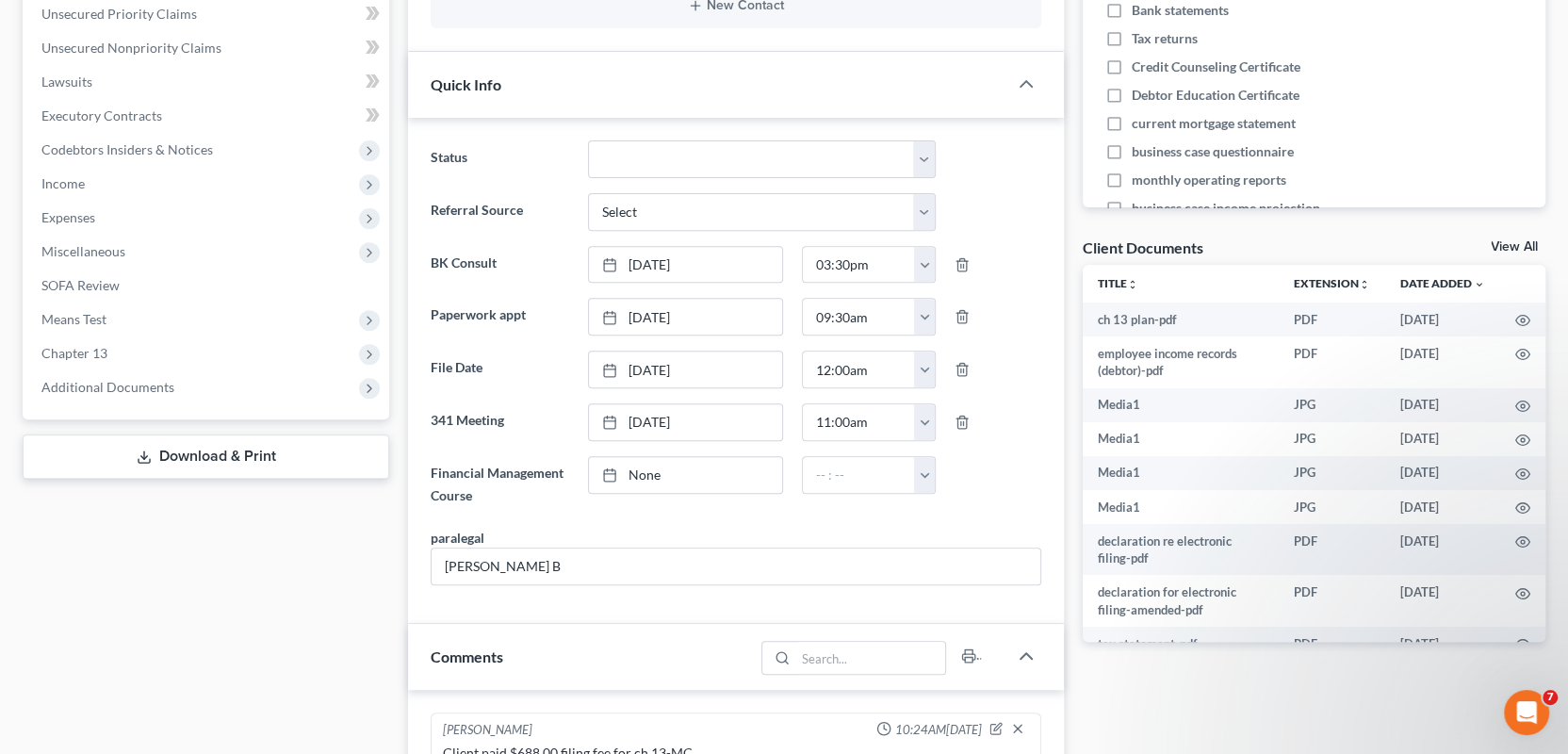
scroll to position [471, 0]
click at [140, 389] on span "Additional Documents" at bounding box center [108, 386] width 133 height 16
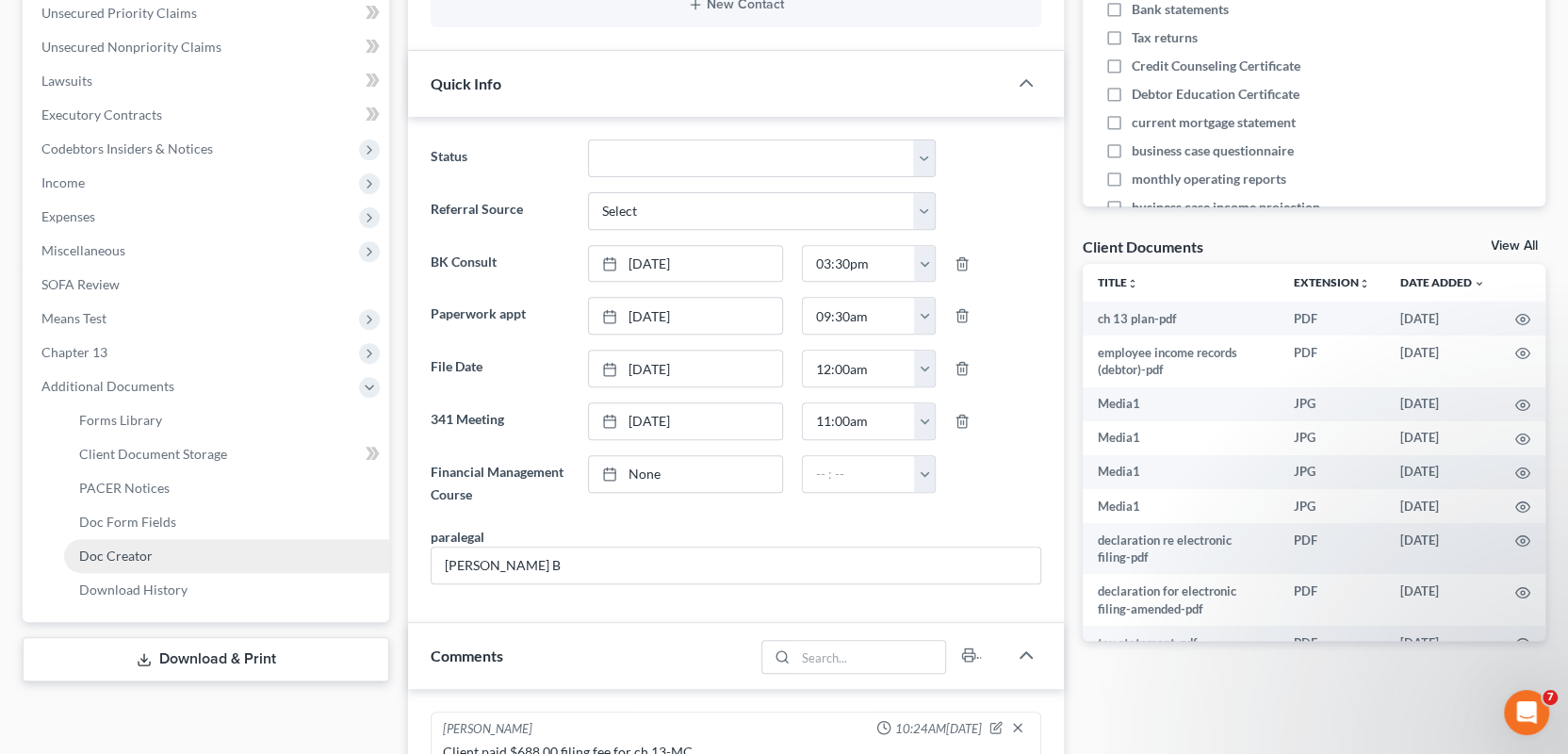
click at [119, 554] on span "Doc Creator" at bounding box center [116, 555] width 73 height 16
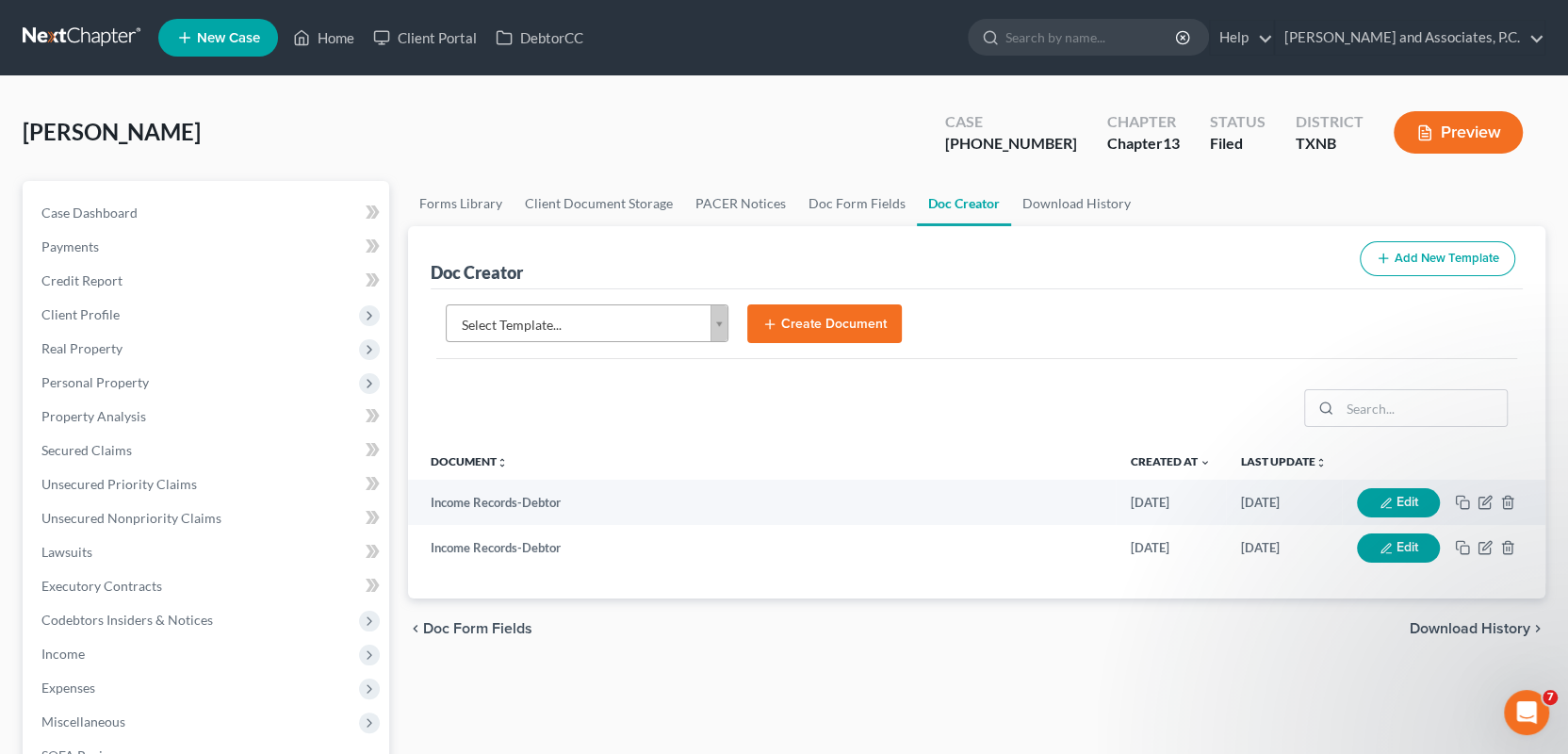
click at [851, 314] on button "Create Document" at bounding box center [825, 324] width 155 height 39
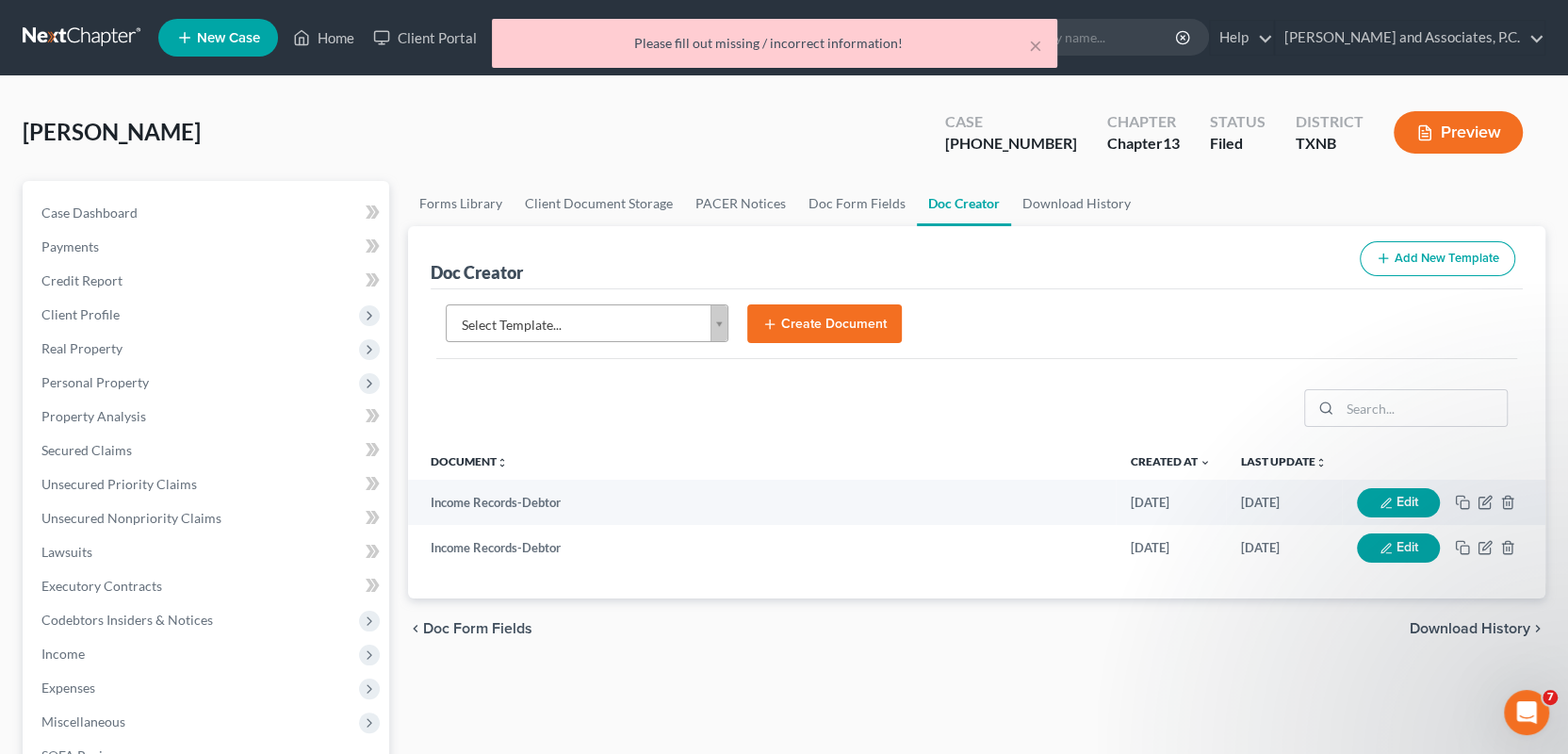
click at [719, 323] on body "Home New Case Client Portal DebtorCC Monte J. White and Associates, P.C. wfinfo…" at bounding box center [784, 612] width 1568 height 1224
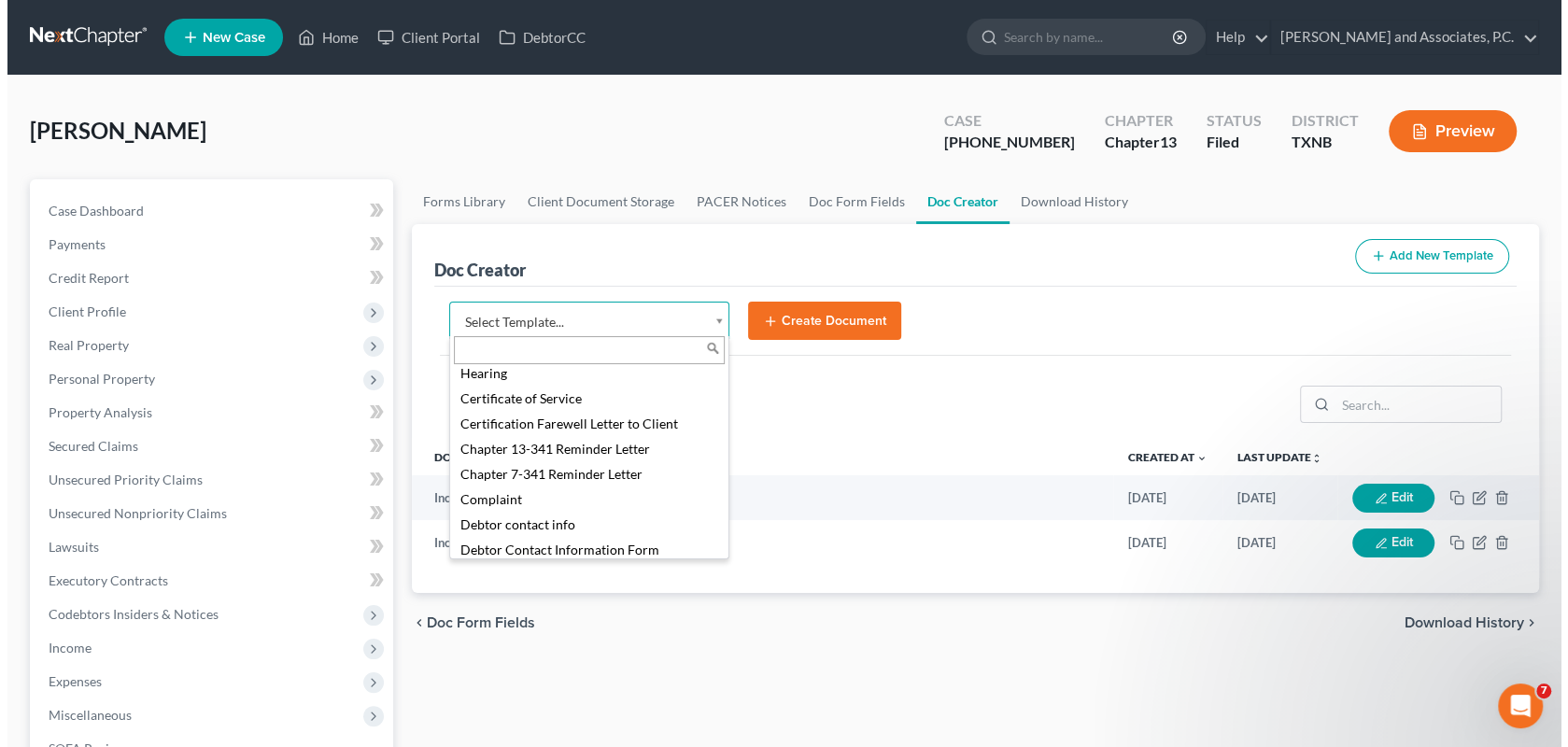
scroll to position [467, 0]
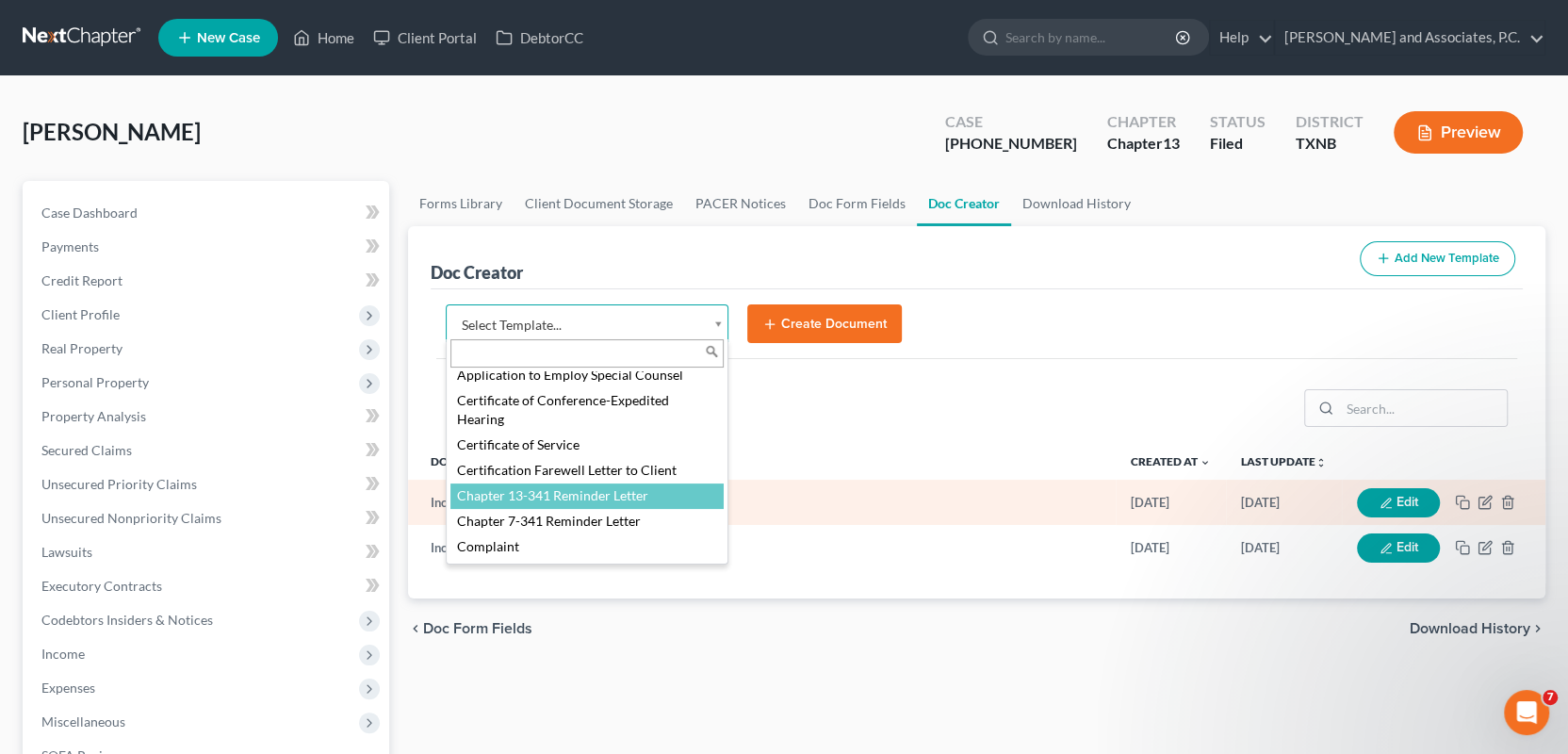
select select "77110"
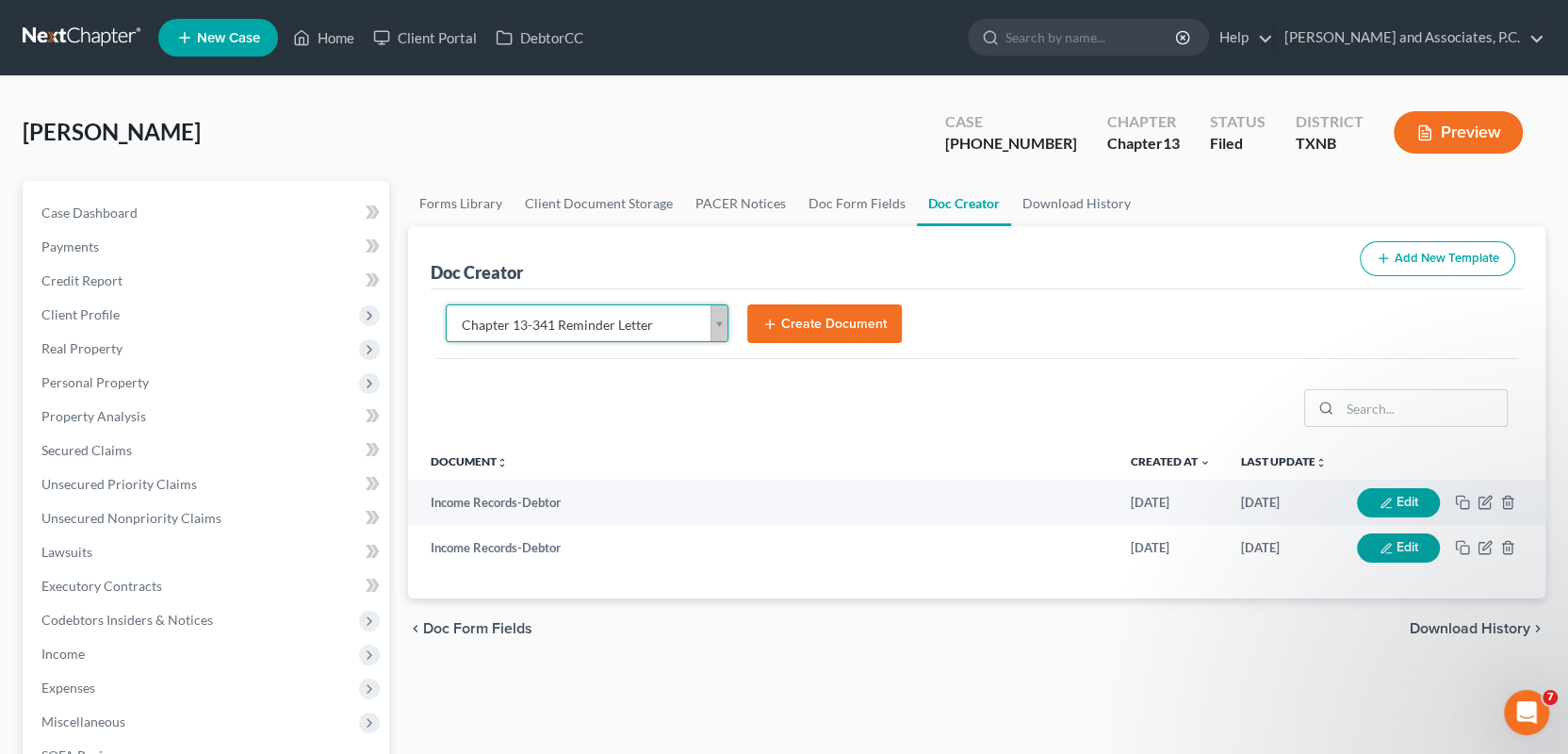
click at [824, 323] on button "Create Document" at bounding box center [825, 324] width 155 height 39
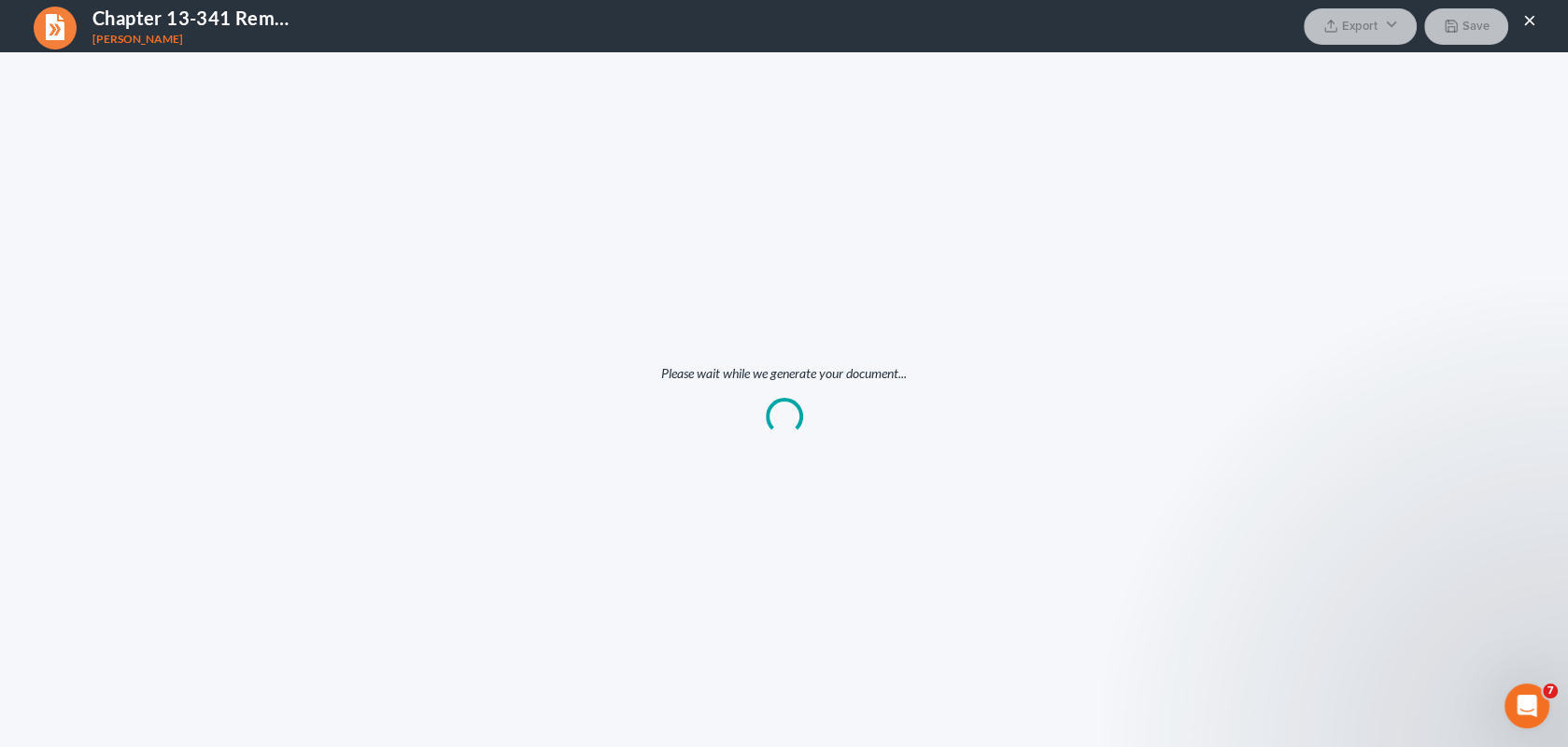
scroll to position [0, 0]
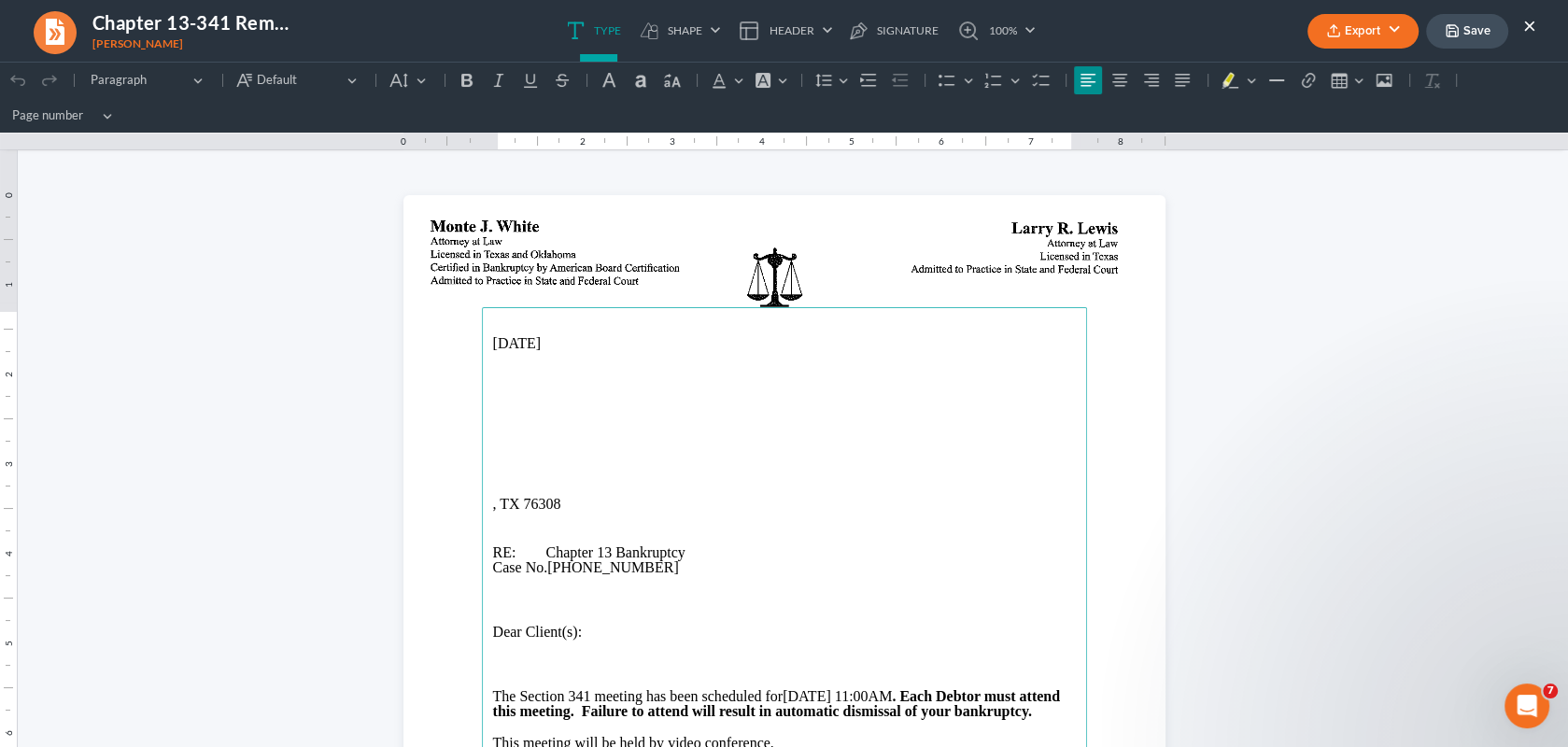
click at [482, 432] on main "10/15/2025 , TX 76308 RE: Chapter 13 Bankruptcy Case No. 25-70252-13 Dear Clien…" at bounding box center [785, 688] width 605 height 762
click at [483, 452] on main "10/15/2025 Danielle Wellner , TX 76308 RE: Chapter 13 Bankruptcy Case No. 25-70…" at bounding box center [785, 688] width 605 height 762
click at [580, 460] on p "2711 Taft Blvd, Wichita Falls, TX 76308" at bounding box center [784, 456] width 582 height 15
click at [574, 463] on p "2711 Taft Blvd, Wichita Falls, TX 76308" at bounding box center [784, 456] width 582 height 15
click at [578, 461] on p "2711 Taft Blvd, Wichita Falls, TX 76308" at bounding box center [784, 456] width 582 height 15
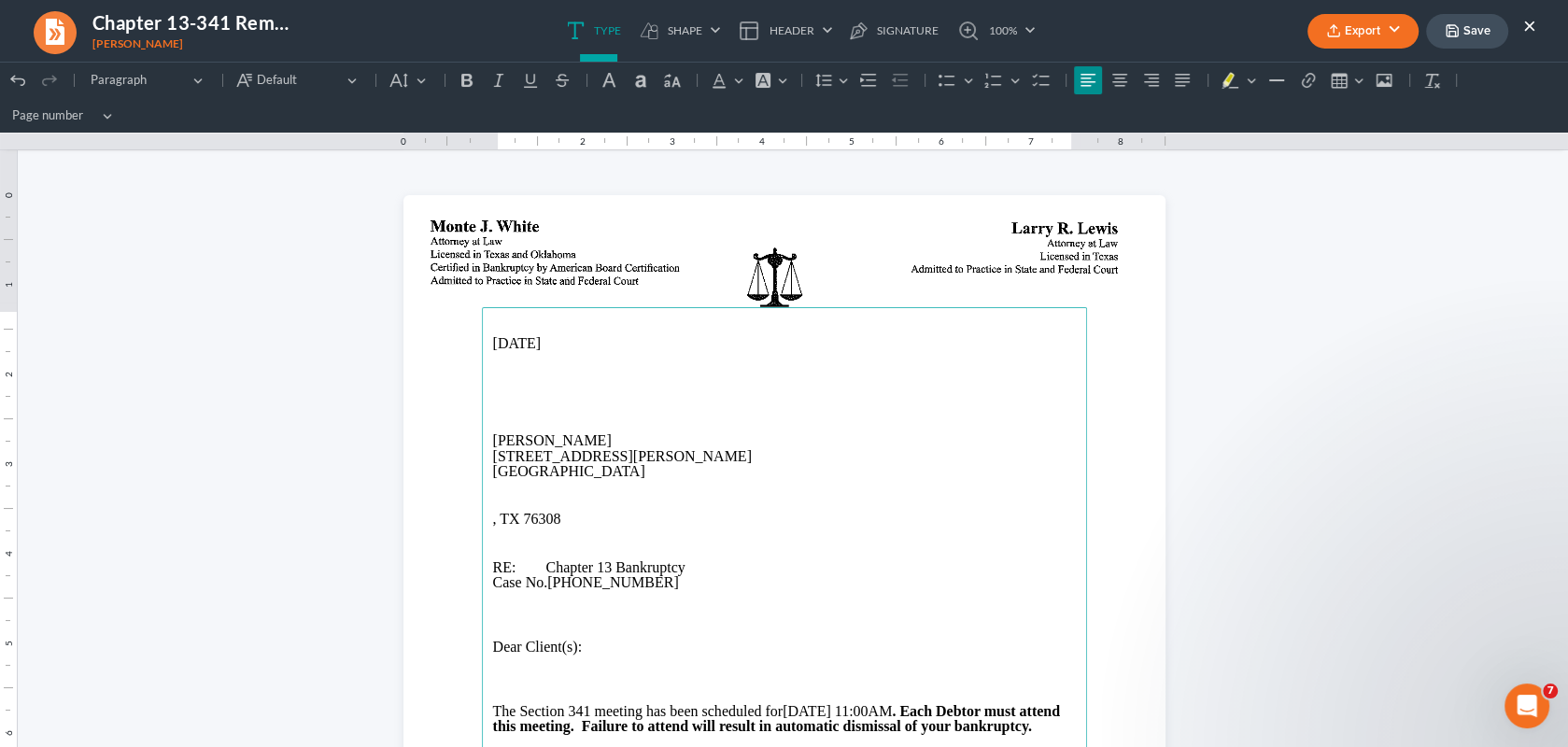
drag, startPoint x: 482, startPoint y: 438, endPoint x: 637, endPoint y: 478, distance: 160.1
click at [637, 478] on main "10/15/2025 Danielle Wellner 2711 Taft Blvd Wichita Falls, TX 76308 , TX 76308 R…" at bounding box center [785, 688] width 605 height 762
copy main "Danielle Wellner 2711 Taft Blvd Wichita Falls, TX 76308"
click at [759, 450] on p "2711 Taft Blvd" at bounding box center [784, 456] width 582 height 15
drag, startPoint x: 556, startPoint y: 518, endPoint x: 455, endPoint y: 516, distance: 101.0
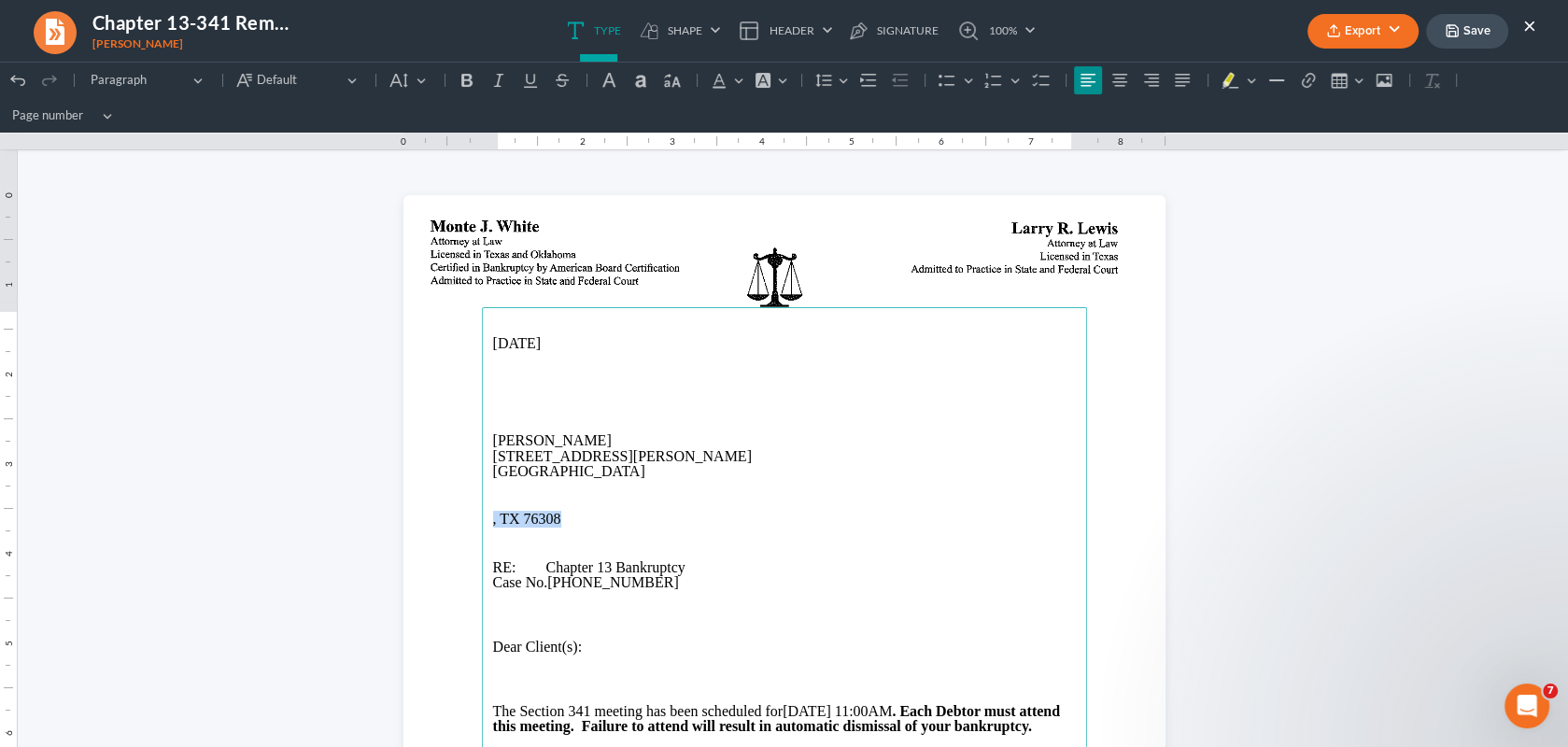
click at [455, 516] on section "10/15/2025 Danielle Wellner 2711 Taft Blvd Wichita Falls, TX 76308 , TX 76308 R…" at bounding box center [784, 688] width 762 height 986
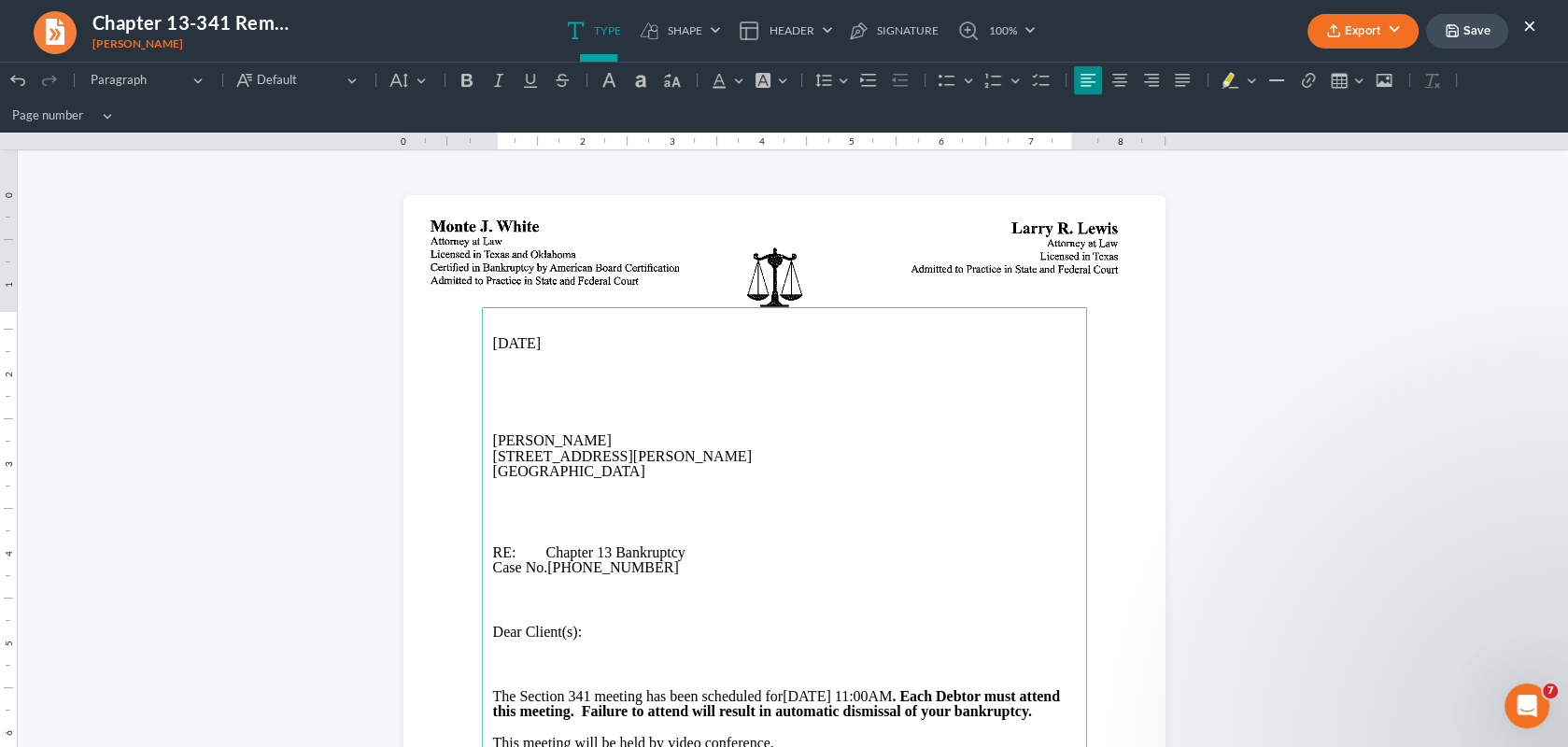
click at [1336, 27] on icon "button" at bounding box center [1332, 30] width 15 height 15
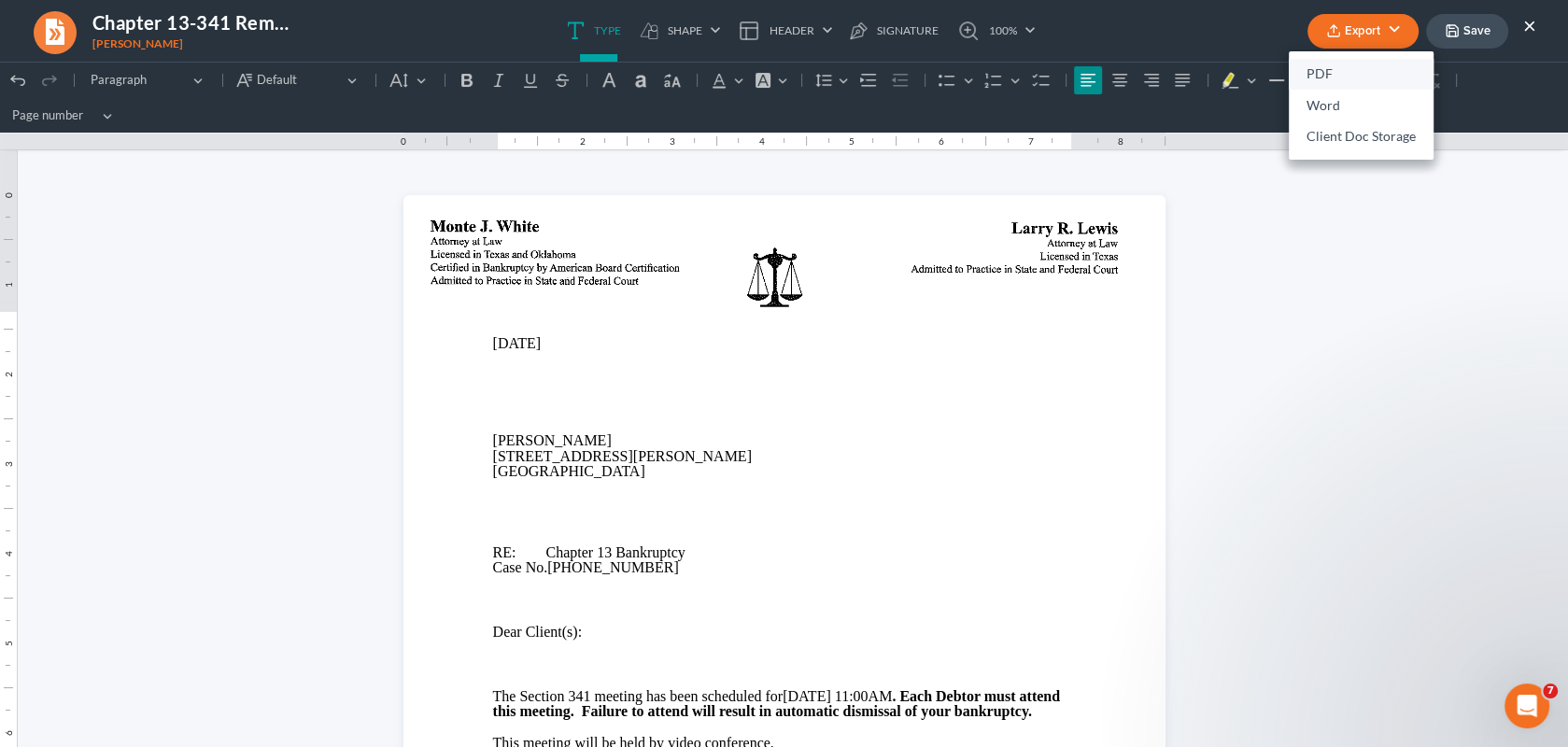
click at [1319, 76] on link "PDF" at bounding box center [1360, 75] width 145 height 32
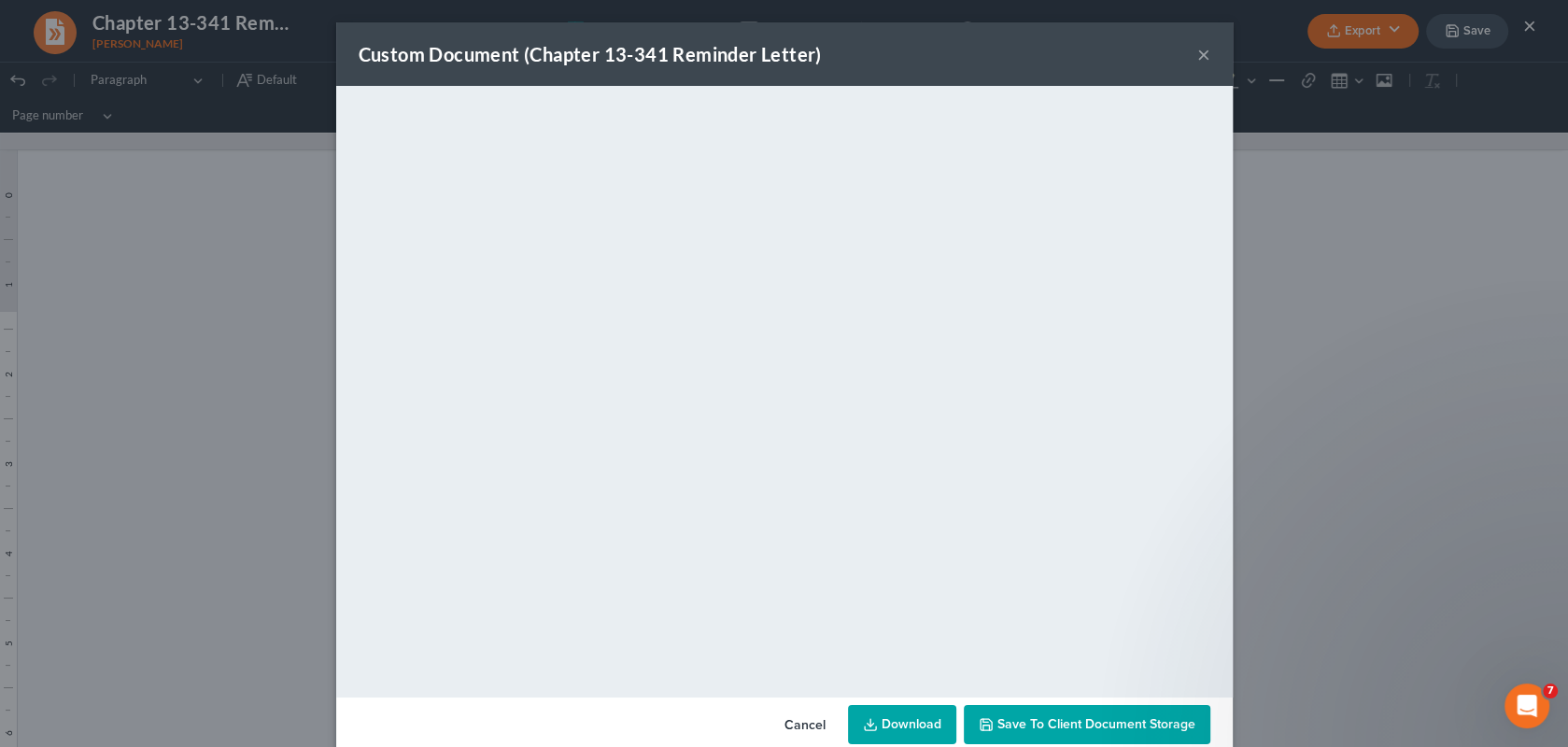
click at [1201, 54] on button "×" at bounding box center [1203, 53] width 13 height 22
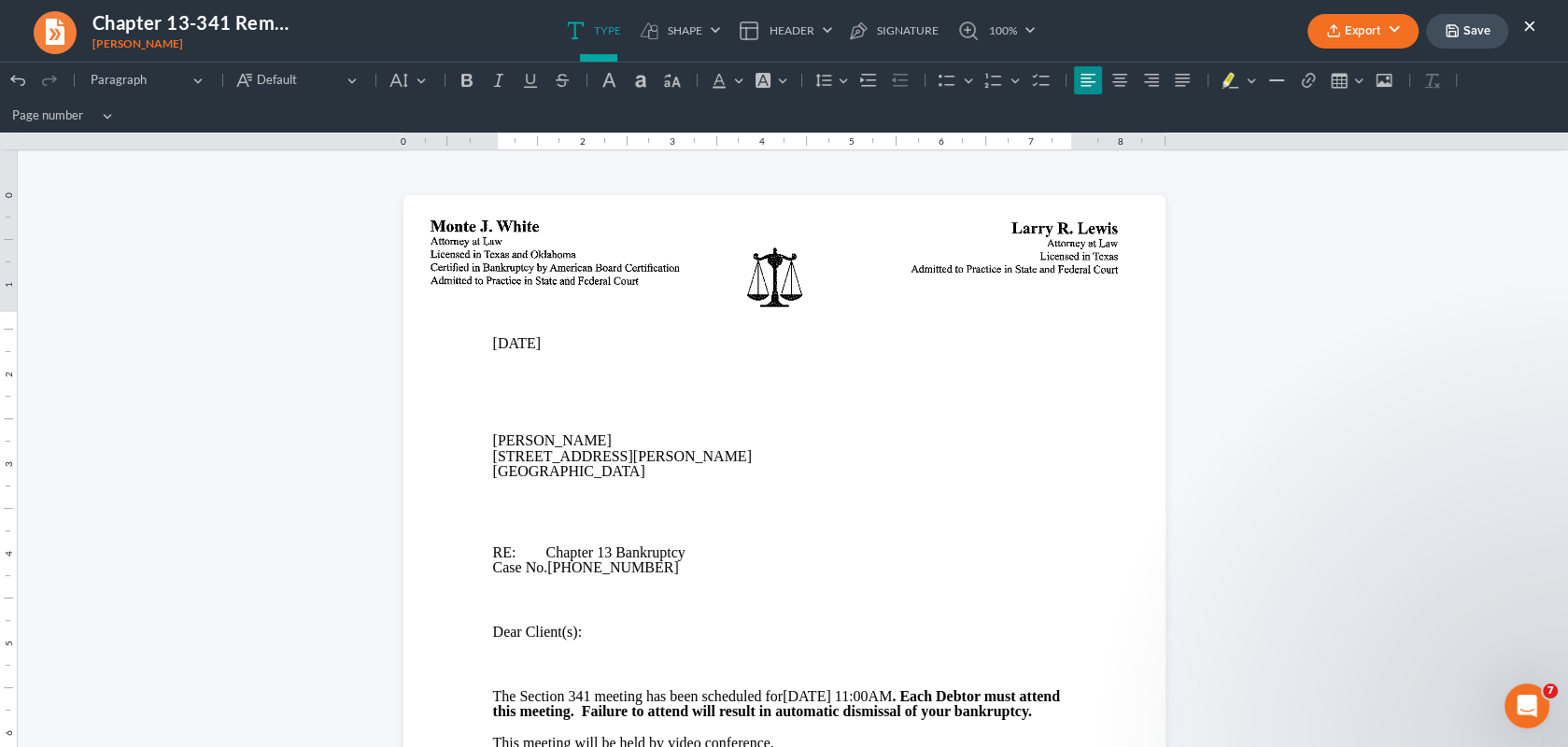
click at [1460, 28] on button "Save" at bounding box center [1466, 31] width 82 height 35
click at [1525, 28] on button "×" at bounding box center [1528, 24] width 13 height 22
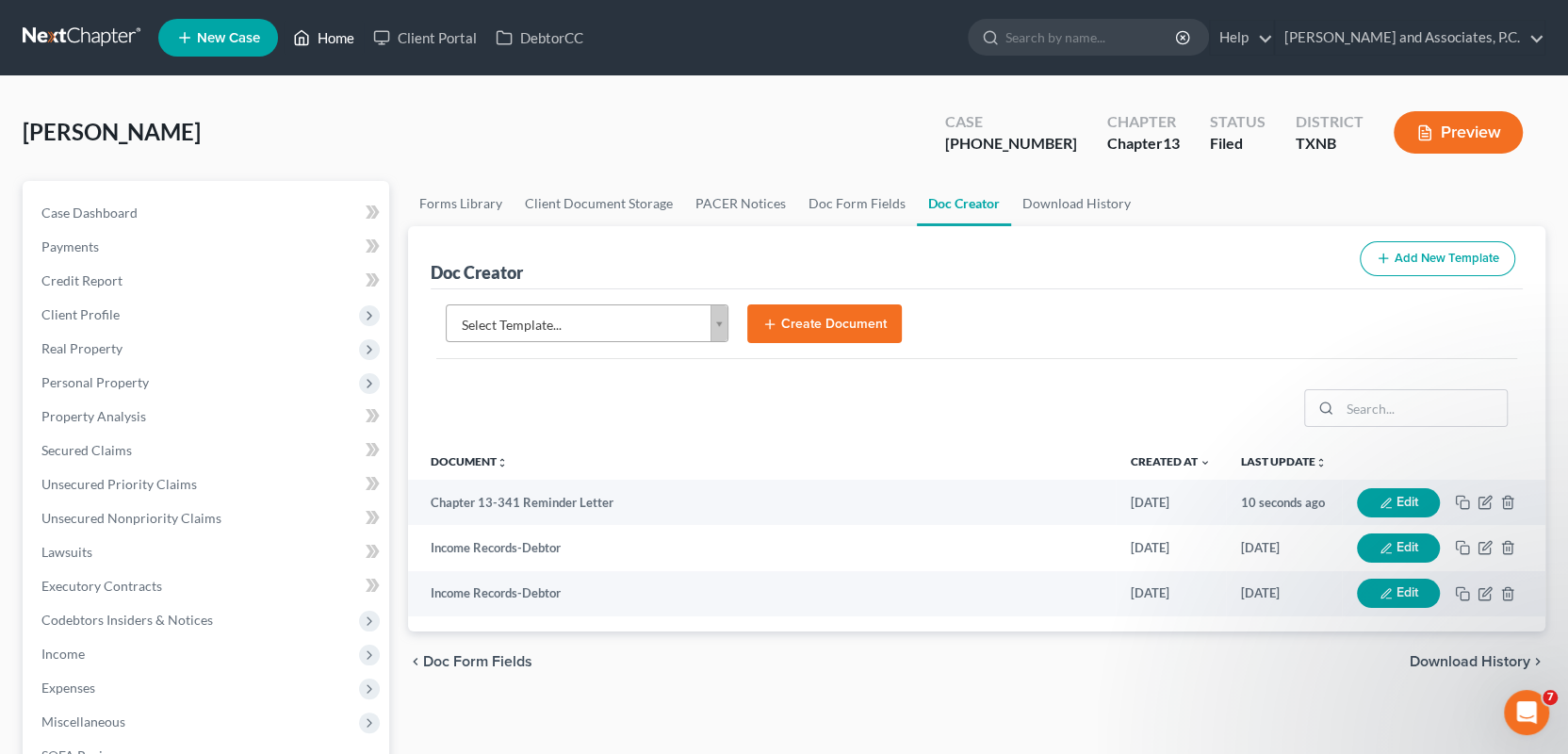
click at [335, 39] on link "Home" at bounding box center [324, 37] width 80 height 34
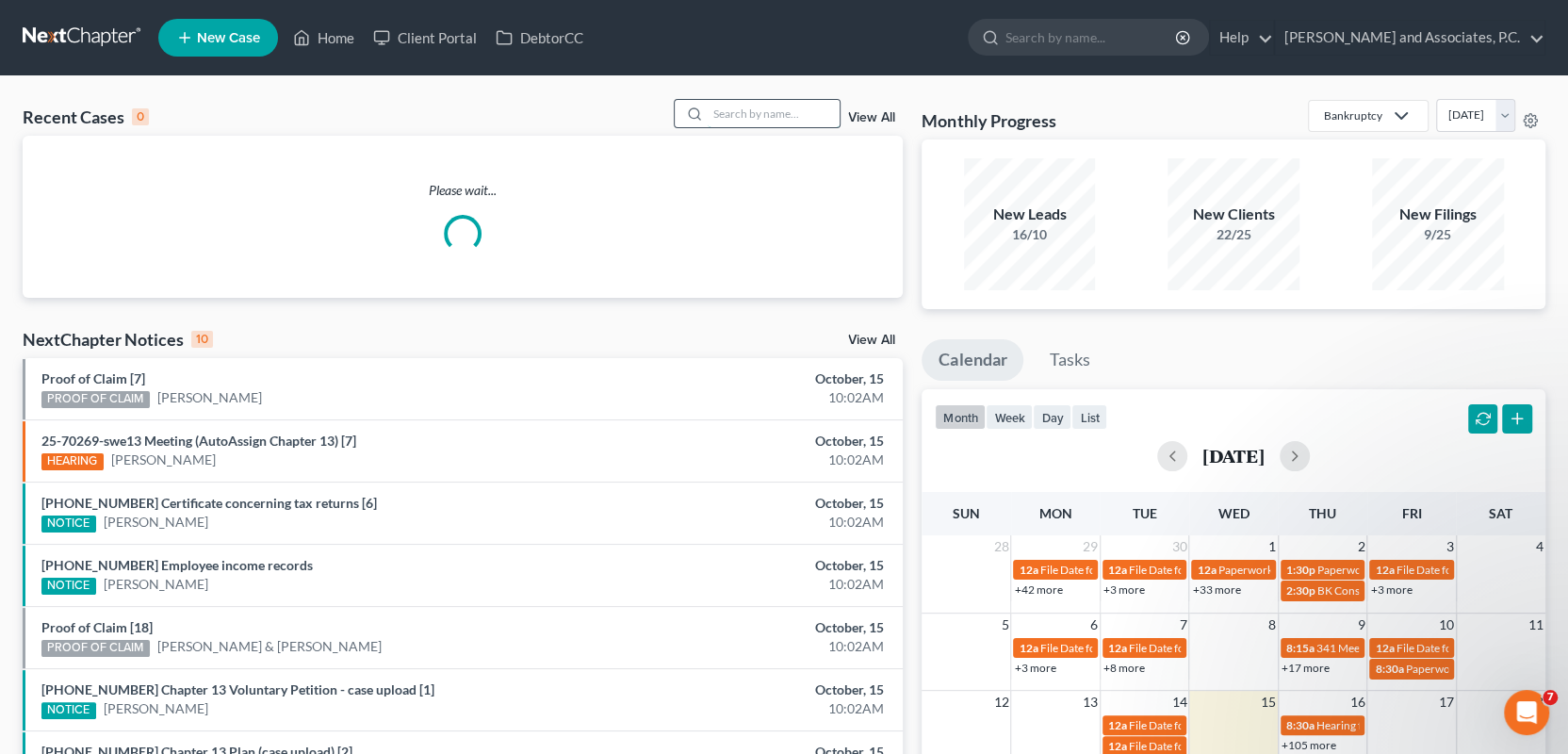
click at [737, 118] on input "search" at bounding box center [774, 114] width 132 height 27
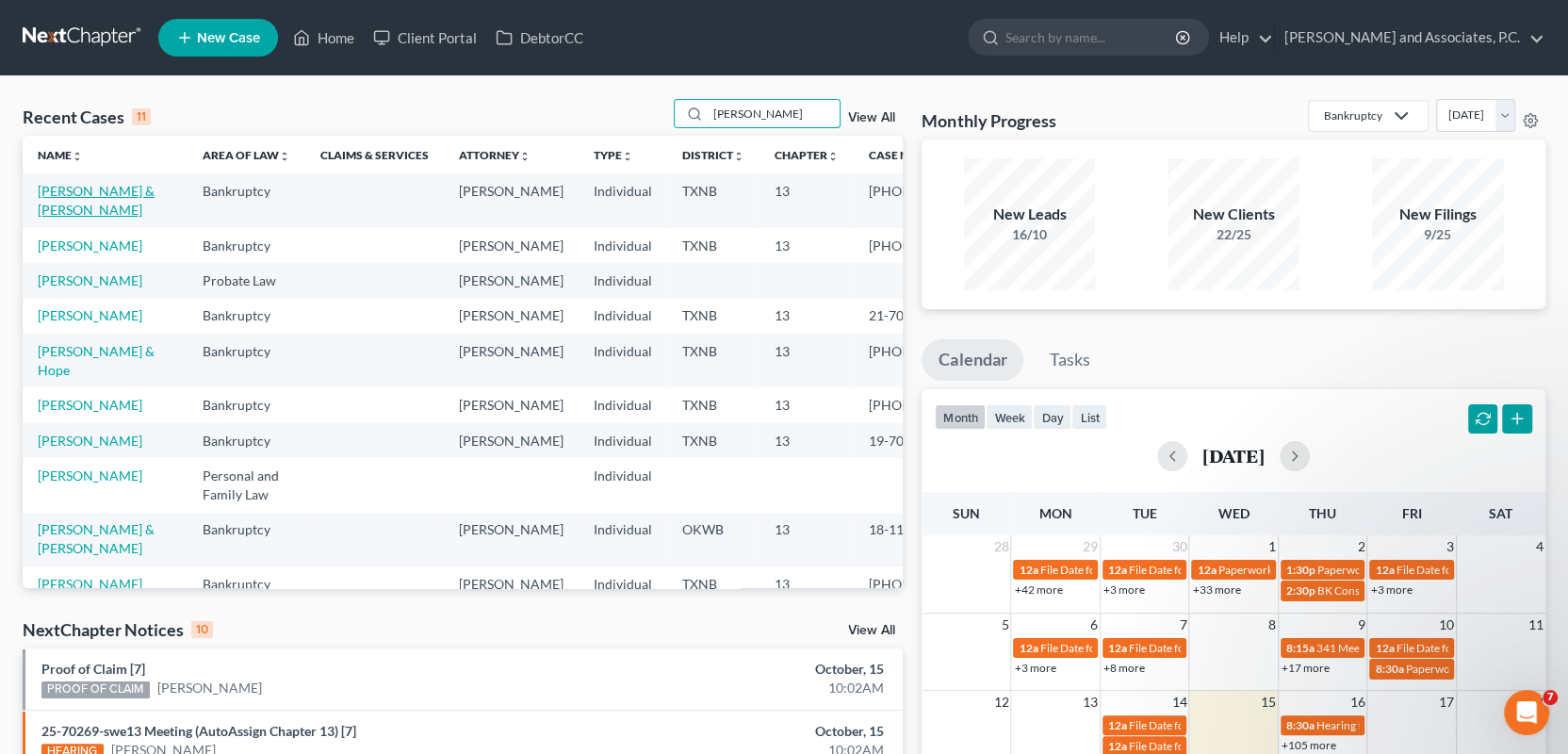
type input "davis"
click at [82, 192] on link "Davis, James & Linda" at bounding box center [95, 201] width 117 height 35
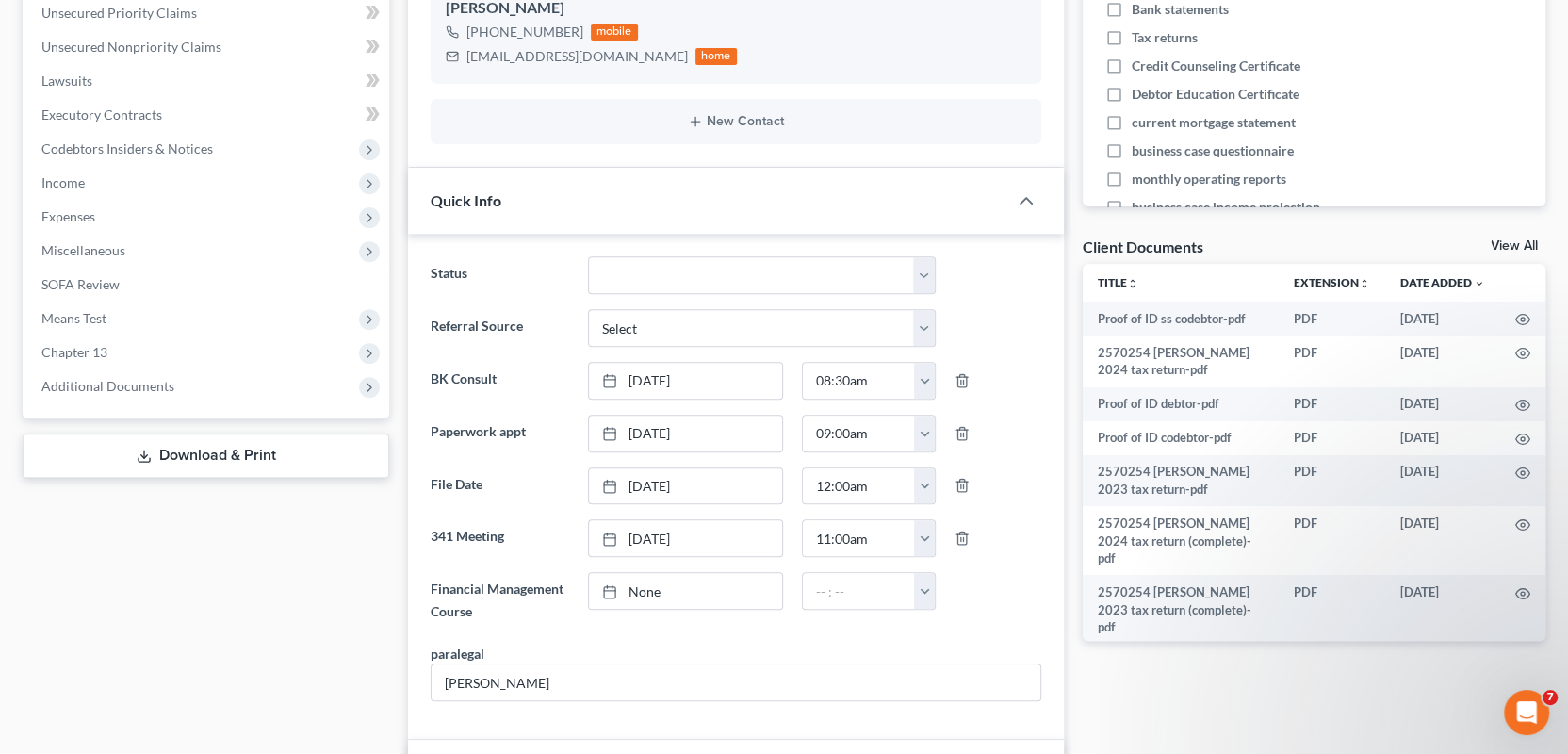
scroll to position [2080, 0]
click at [154, 392] on span "Additional Documents" at bounding box center [208, 386] width 362 height 34
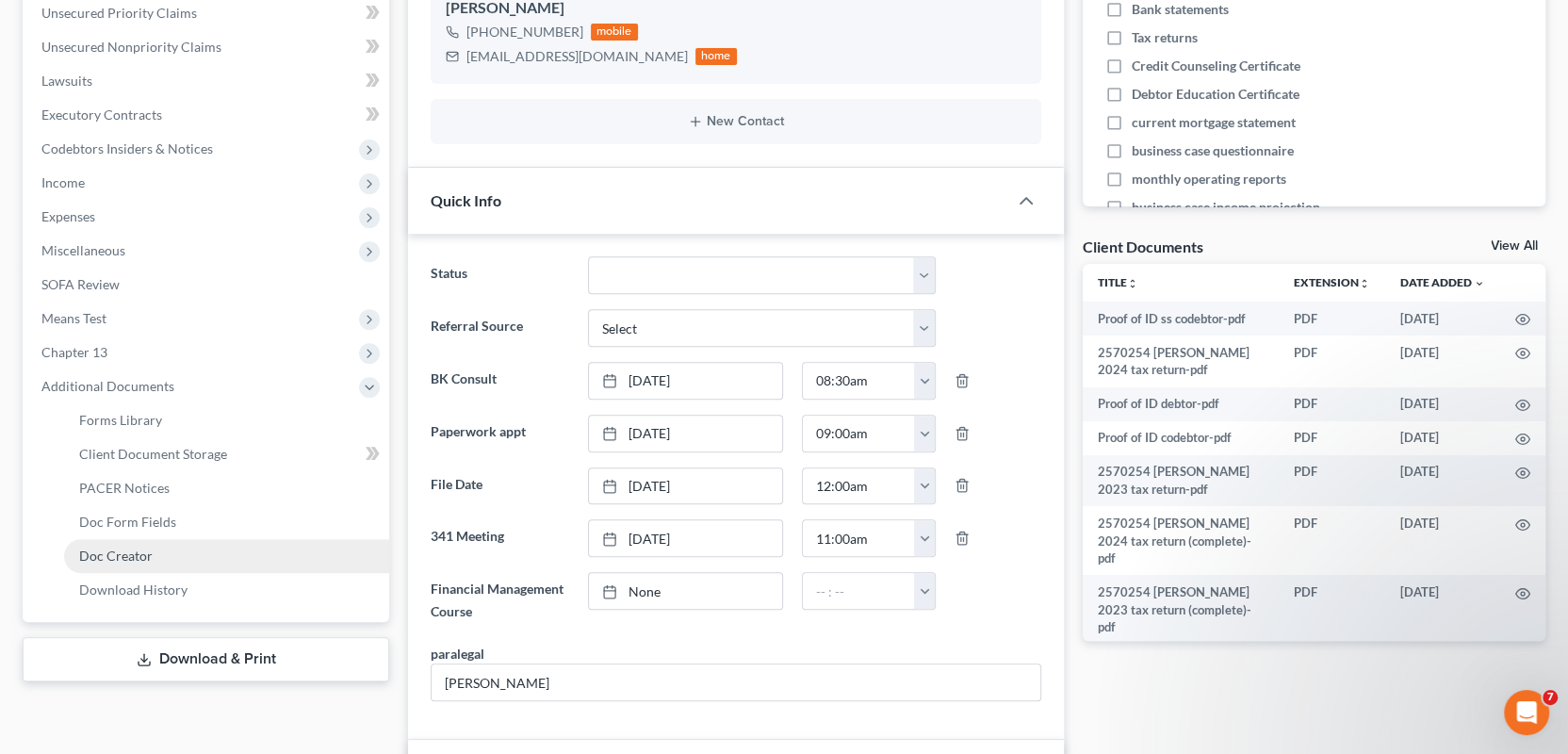
click at [122, 550] on span "Doc Creator" at bounding box center [116, 555] width 73 height 16
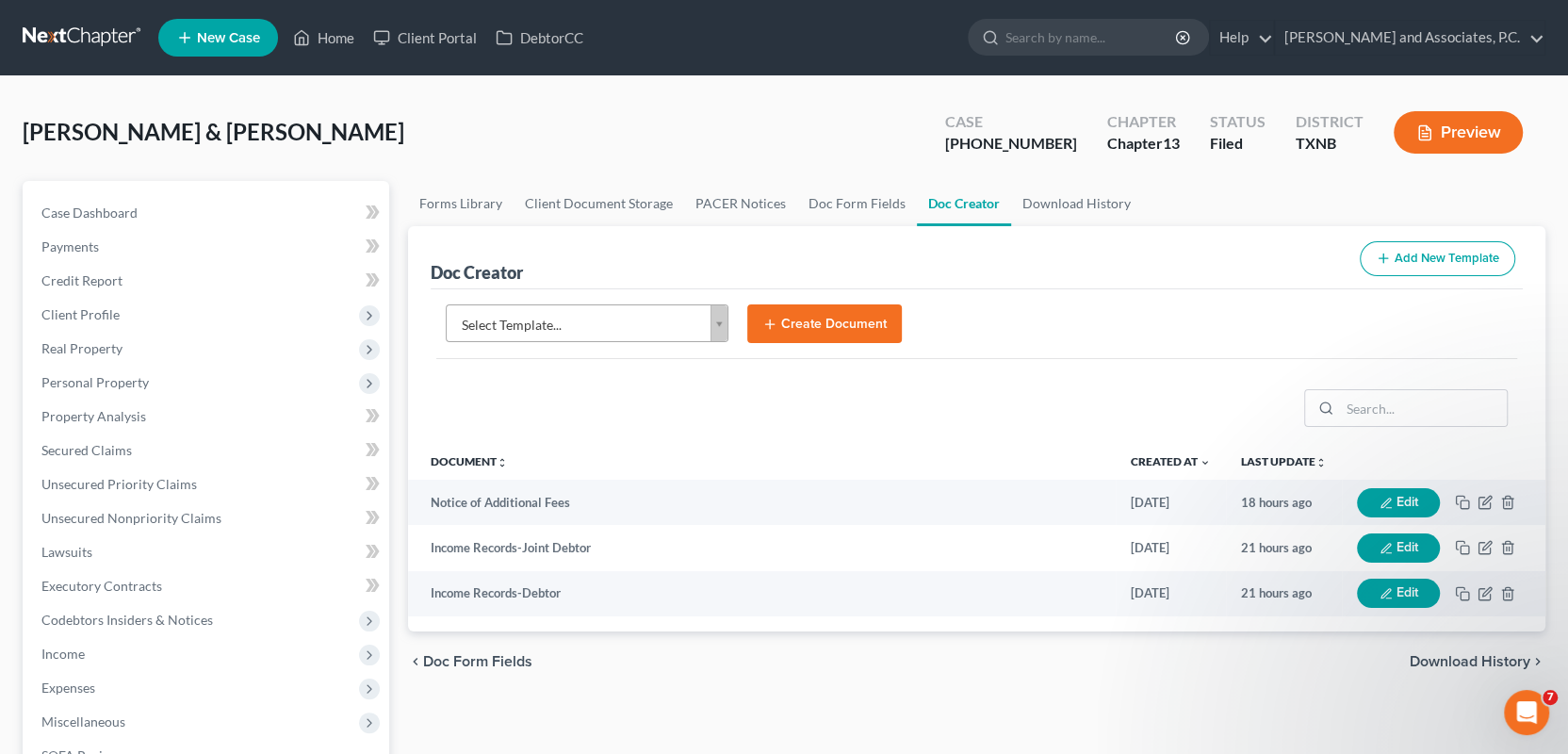
click at [722, 327] on body "Home New Case Client Portal DebtorCC Monte J. White and Associates, P.C. wfinfo…" at bounding box center [784, 612] width 1568 height 1224
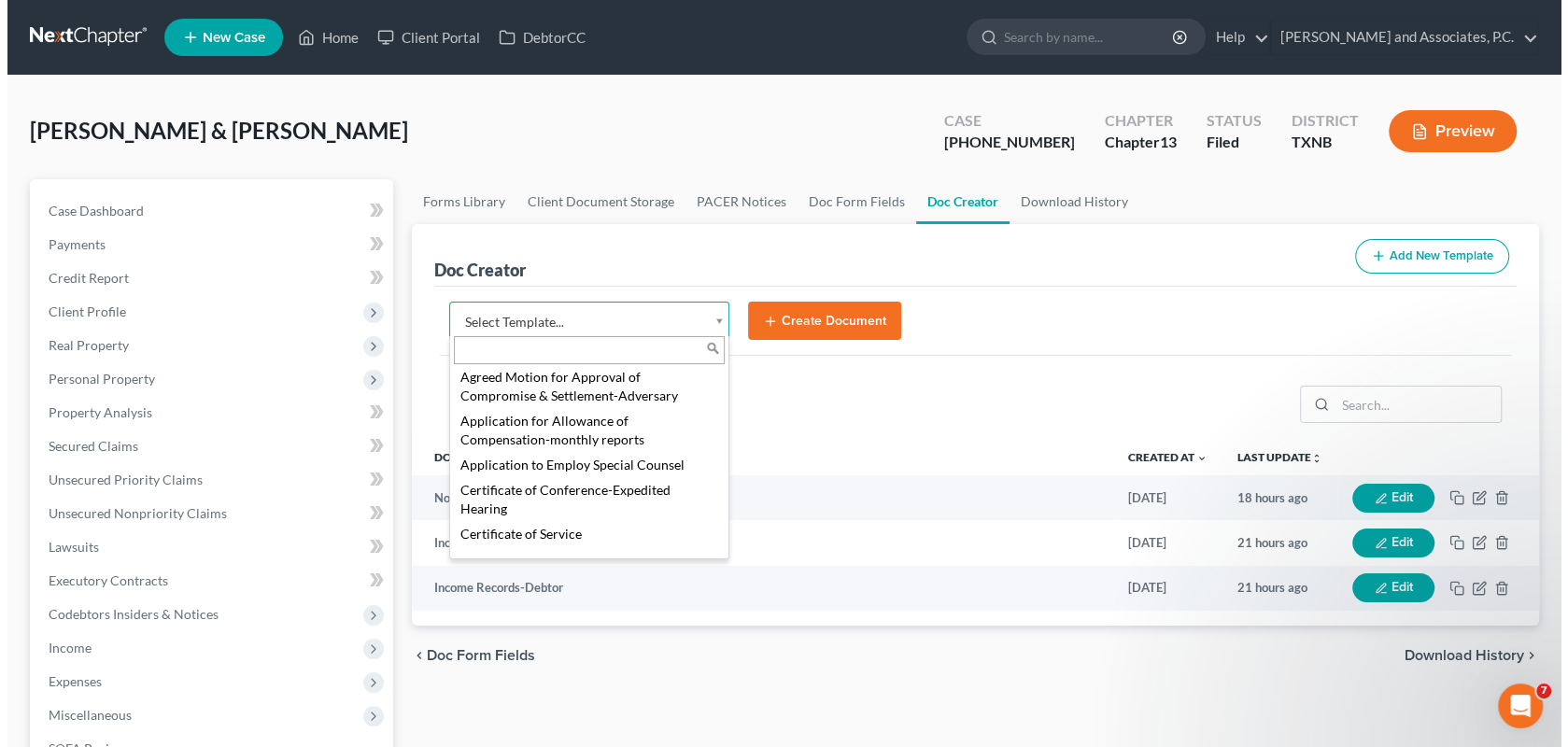
scroll to position [467, 0]
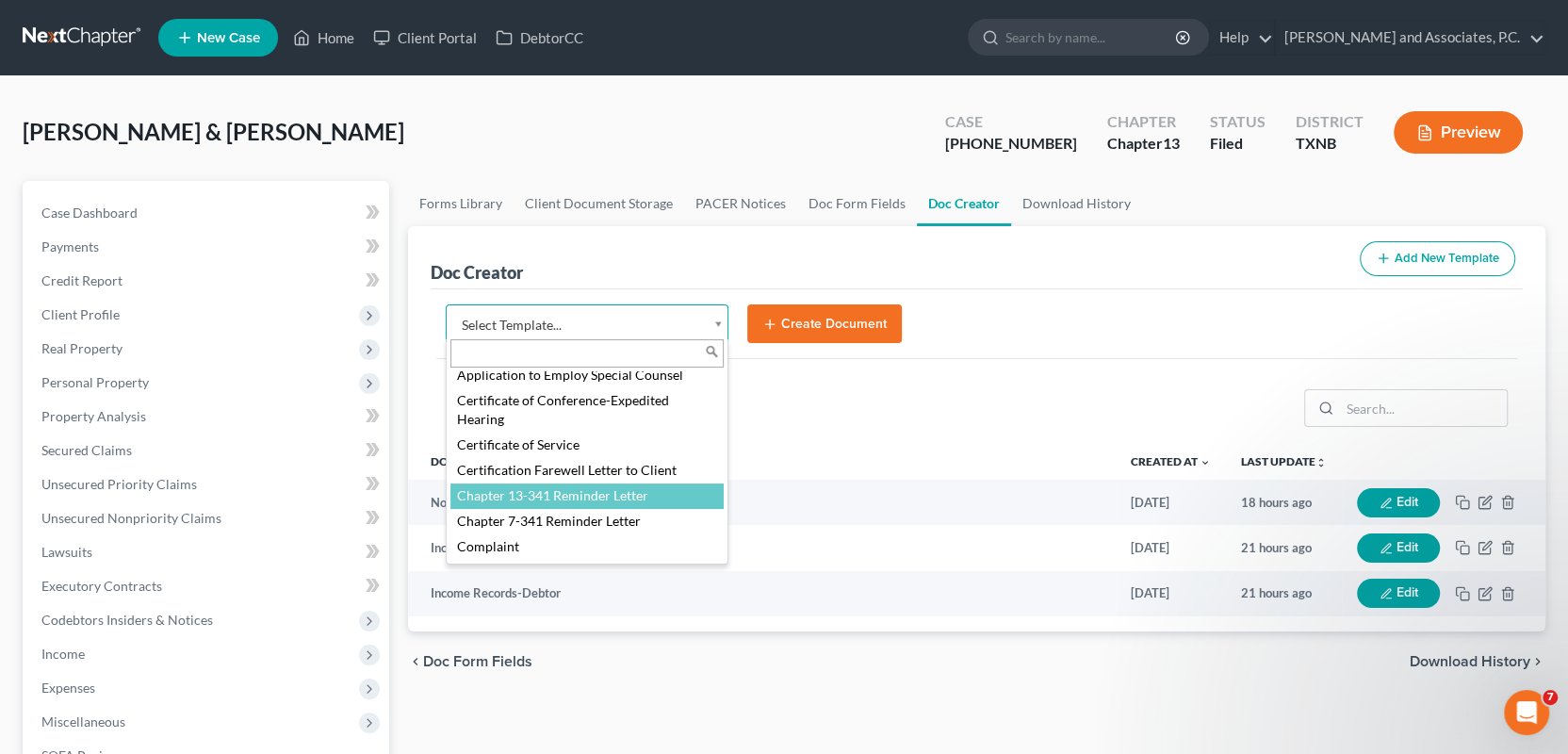
select select "77110"
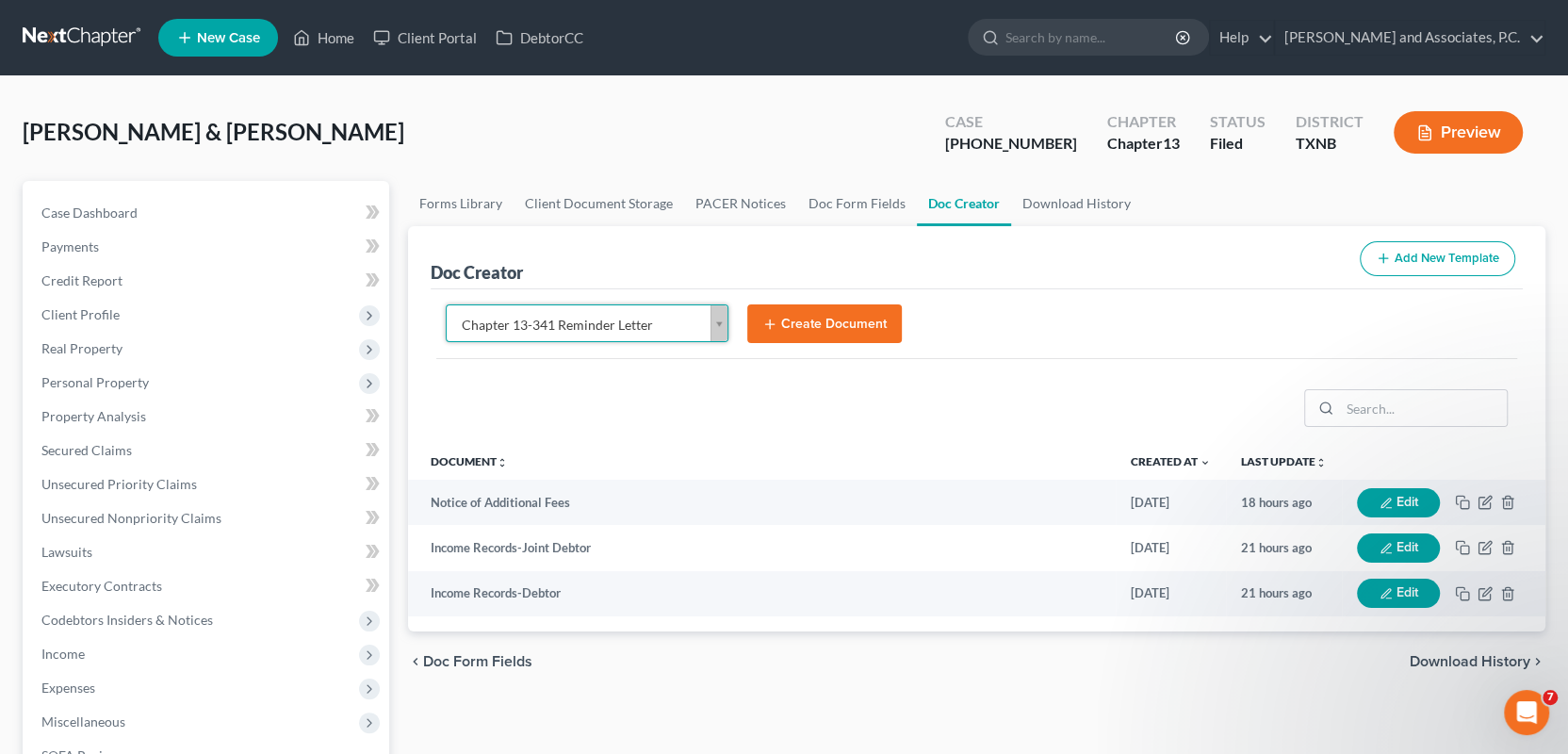
click at [800, 330] on button "Create Document" at bounding box center [825, 324] width 155 height 39
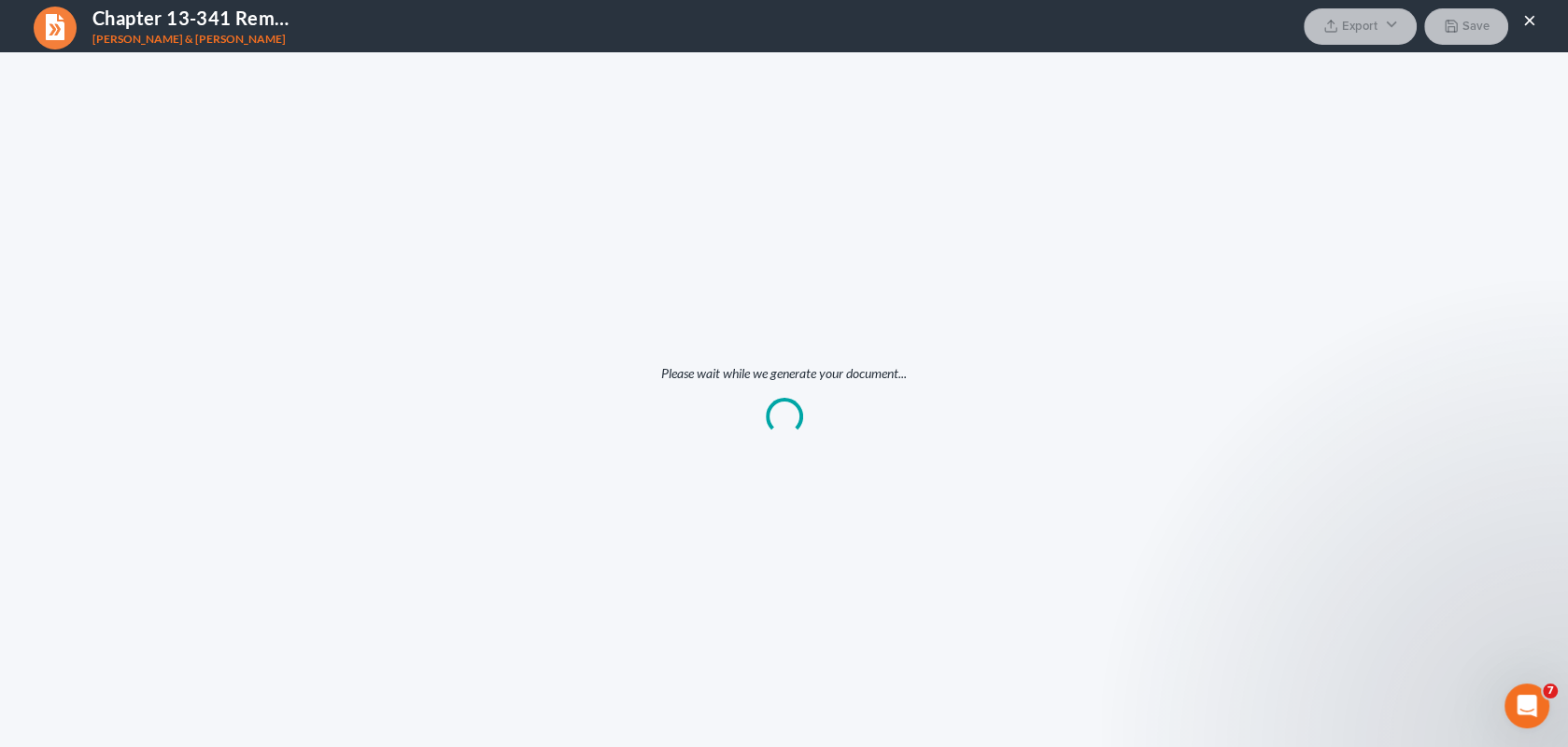
scroll to position [0, 0]
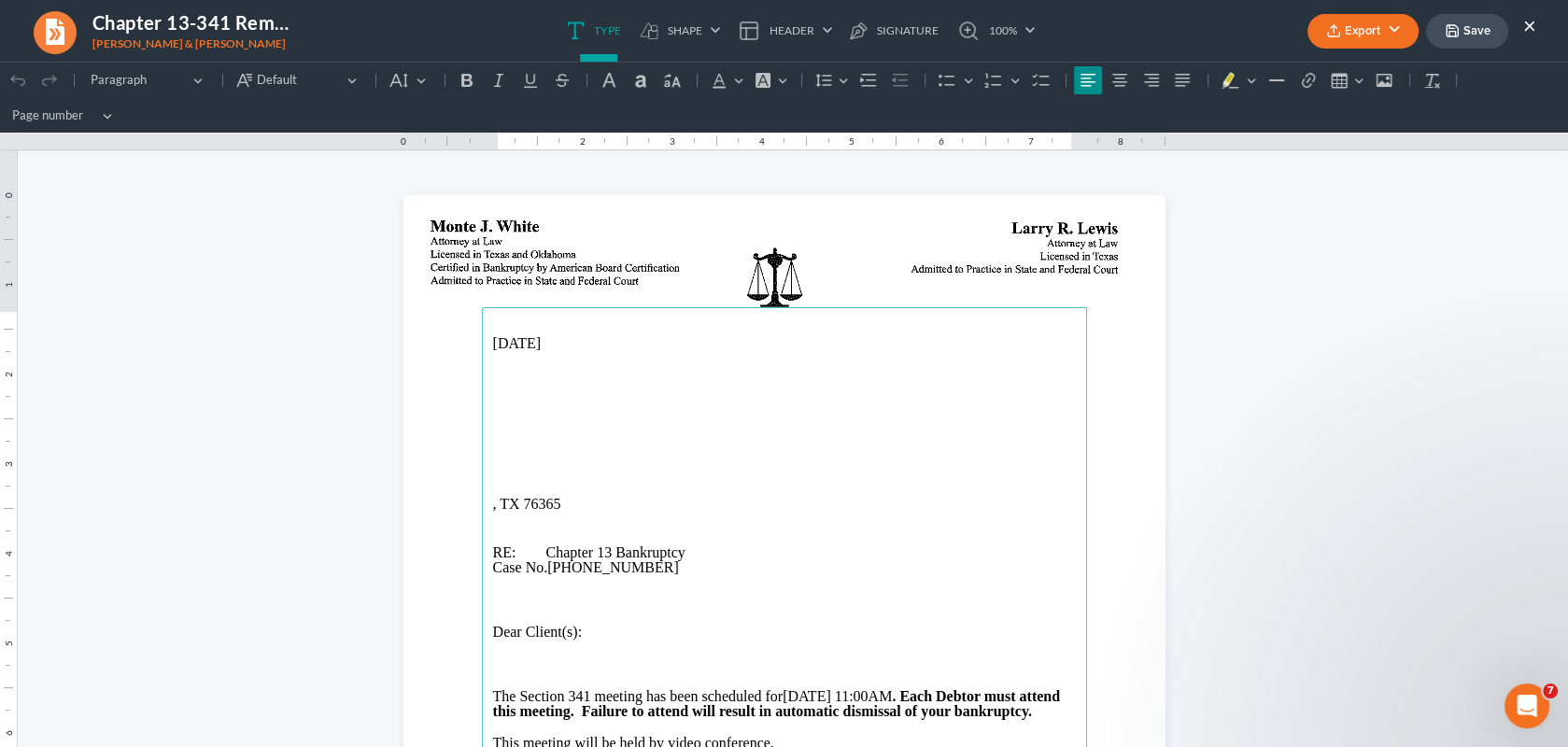
click at [483, 415] on main "10/15/2025 , TX 76365 RE: Chapter 13 Bankruptcy Case No. 25-70254-13 Dear Clien…" at bounding box center [785, 688] width 605 height 762
click at [493, 427] on p "Rich Text Editor, page-0-main" at bounding box center [784, 424] width 582 height 15
click at [581, 429] on p "414 N. Graham, Henrietta, TX 76365" at bounding box center [784, 424] width 582 height 15
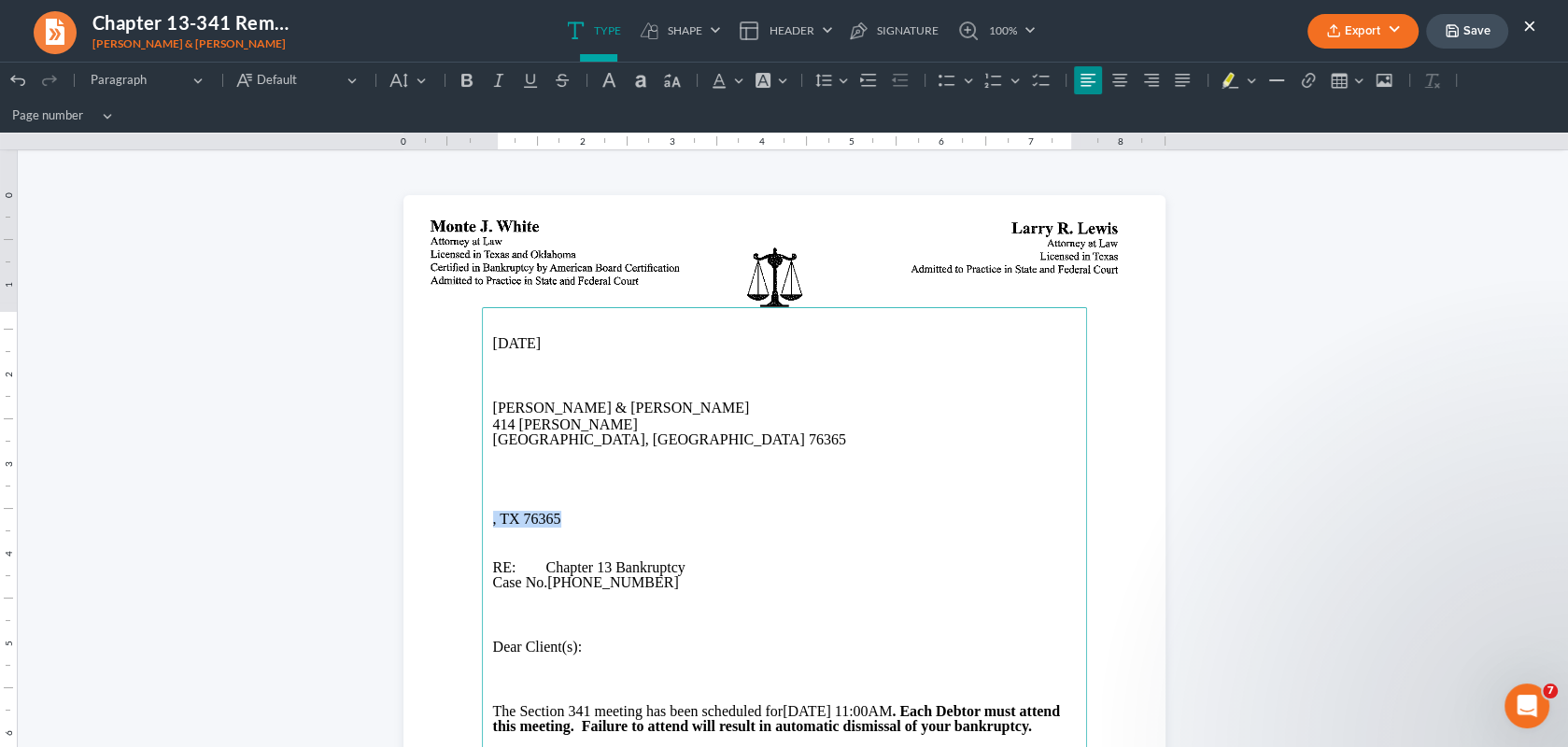
drag, startPoint x: 561, startPoint y: 520, endPoint x: 463, endPoint y: 524, distance: 98.1
click at [463, 524] on section "10/15/2025 James & Linda Davis 414 N. Graham Henrietta, TX 76365 , TX 76365 RE:…" at bounding box center [784, 688] width 762 height 986
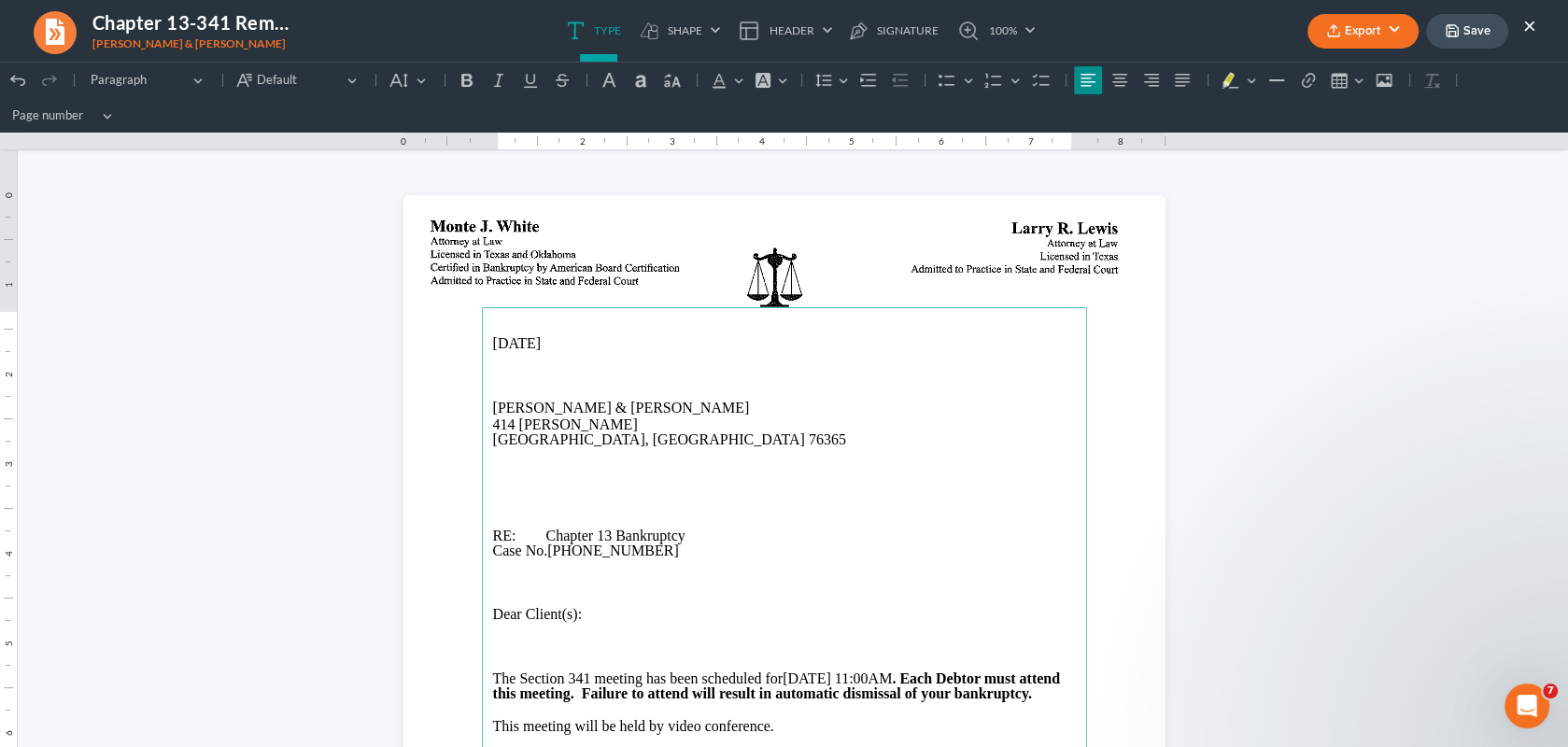
click at [493, 383] on p "Rich Text Editor, page-0-main" at bounding box center [784, 375] width 582 height 16
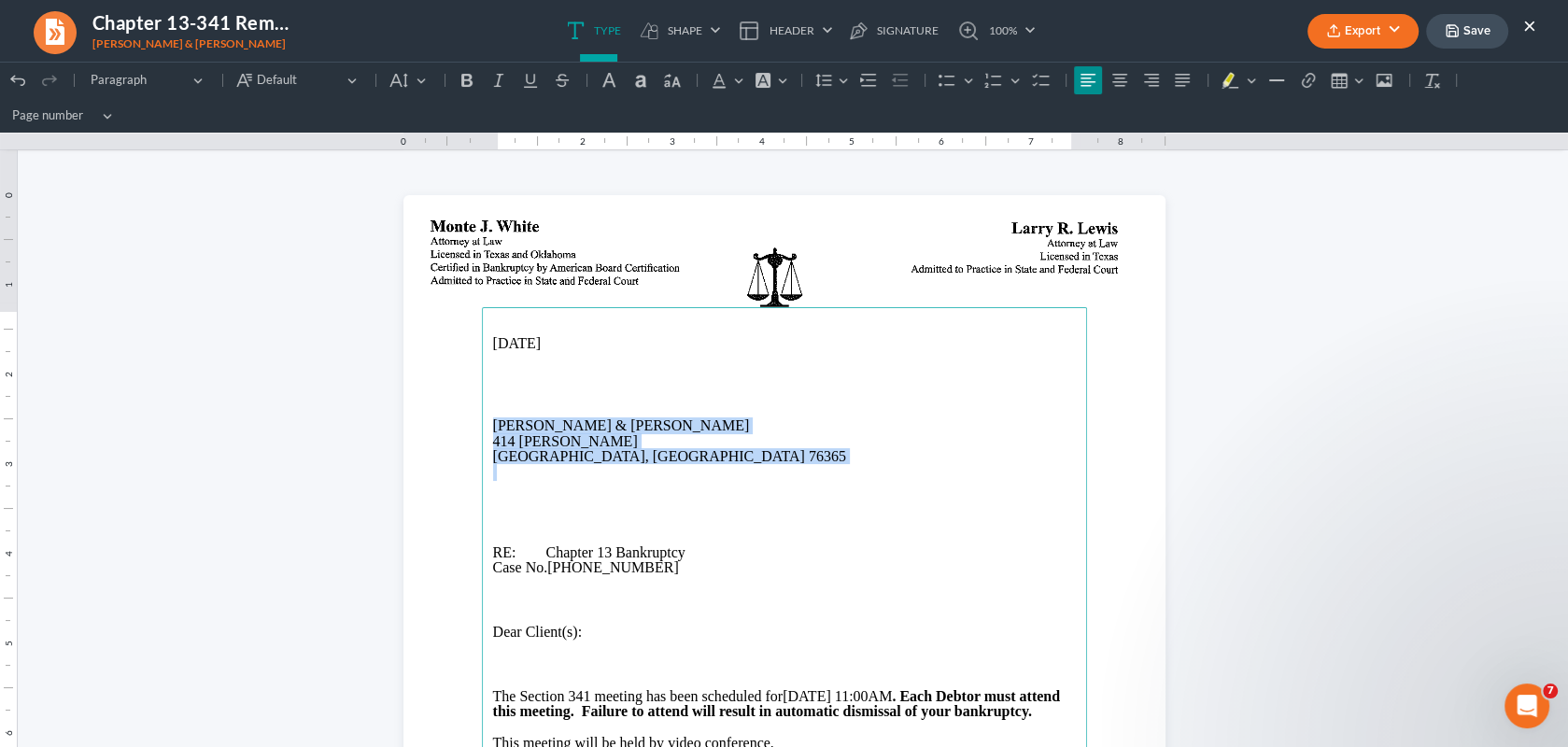
drag, startPoint x: 481, startPoint y: 427, endPoint x: 630, endPoint y: 475, distance: 156.5
click at [630, 475] on main "10/15/2025 James & Linda Davis 414 N. Graham Henrietta, TX 76365 RE: Chapter 13…" at bounding box center [785, 688] width 605 height 762
copy main "James & Linda Davis 414 N. Graham Henrietta, TX 76365"
click at [738, 444] on p "414 N. Graham" at bounding box center [784, 440] width 582 height 15
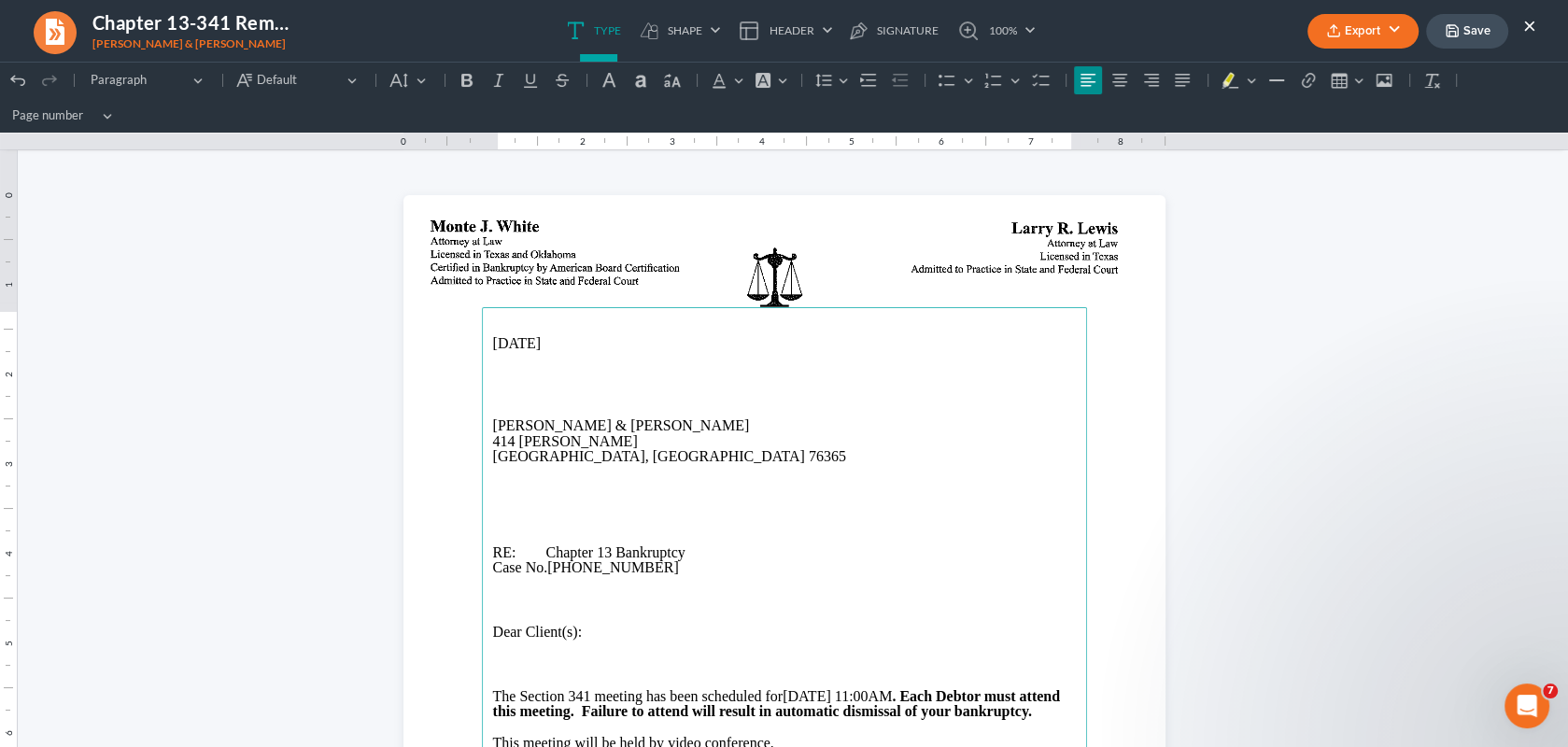
click at [1365, 30] on button "Export" at bounding box center [1362, 31] width 112 height 35
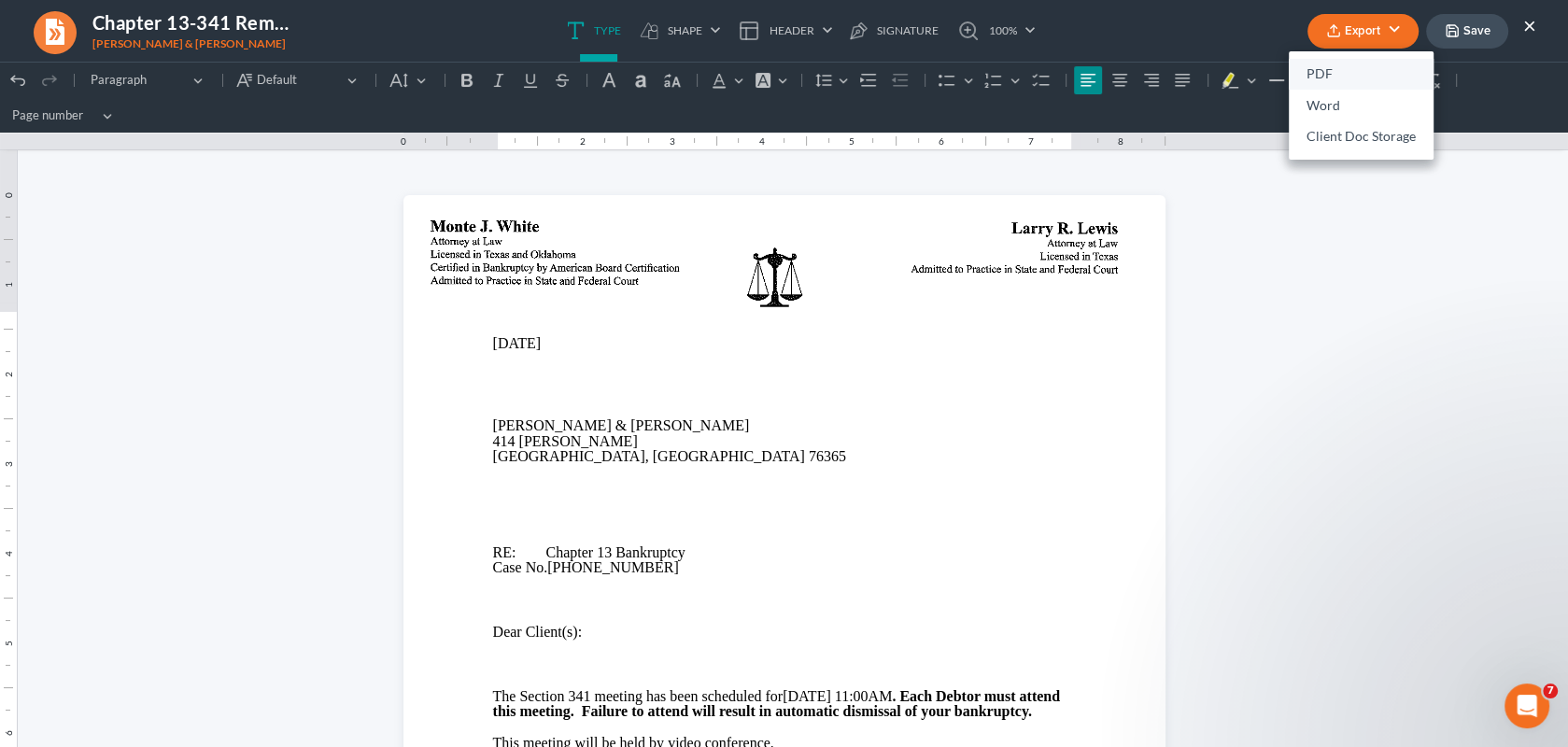
click at [1346, 81] on link "PDF" at bounding box center [1360, 75] width 145 height 32
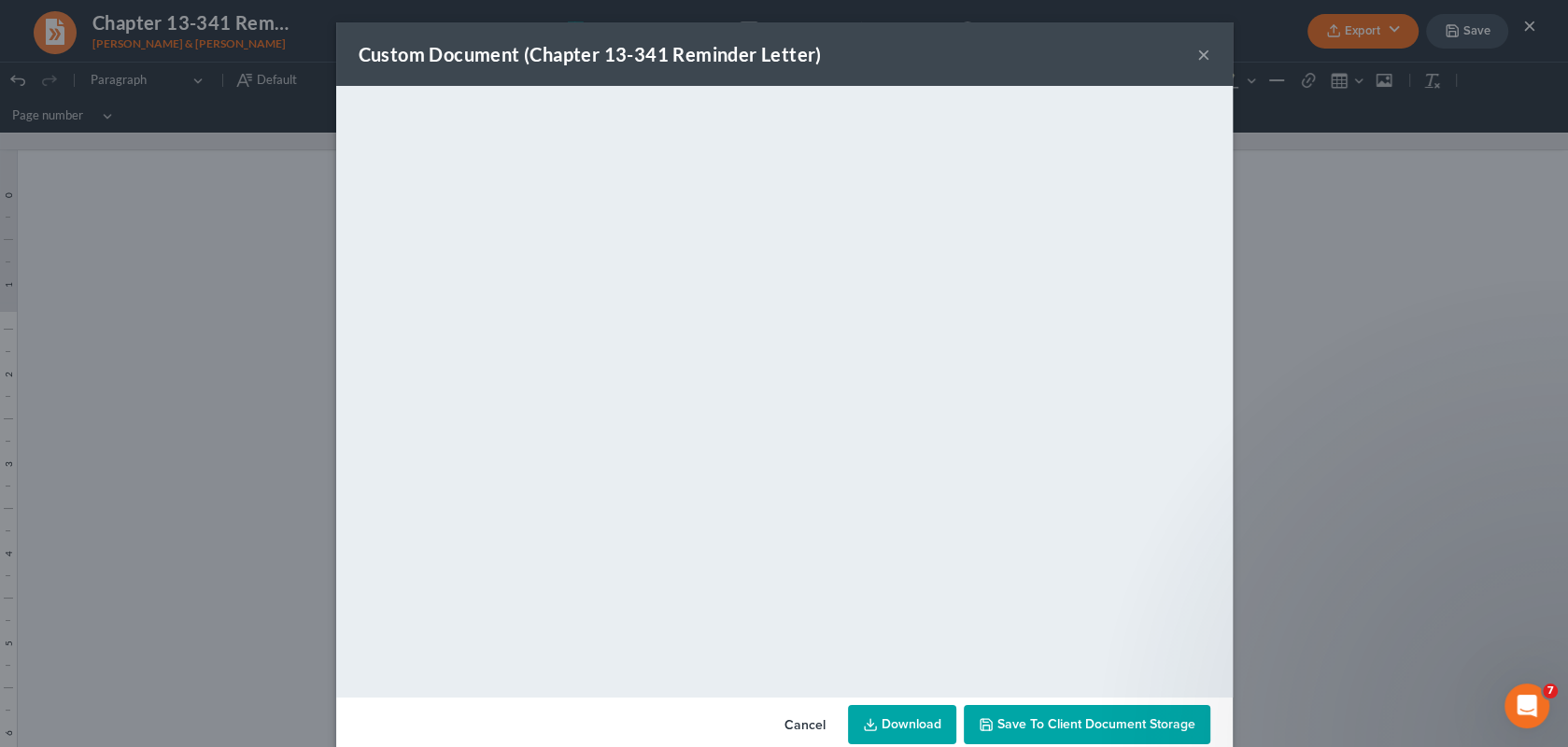
click at [997, 724] on span "Save to Client Document Storage" at bounding box center [1096, 724] width 198 height 16
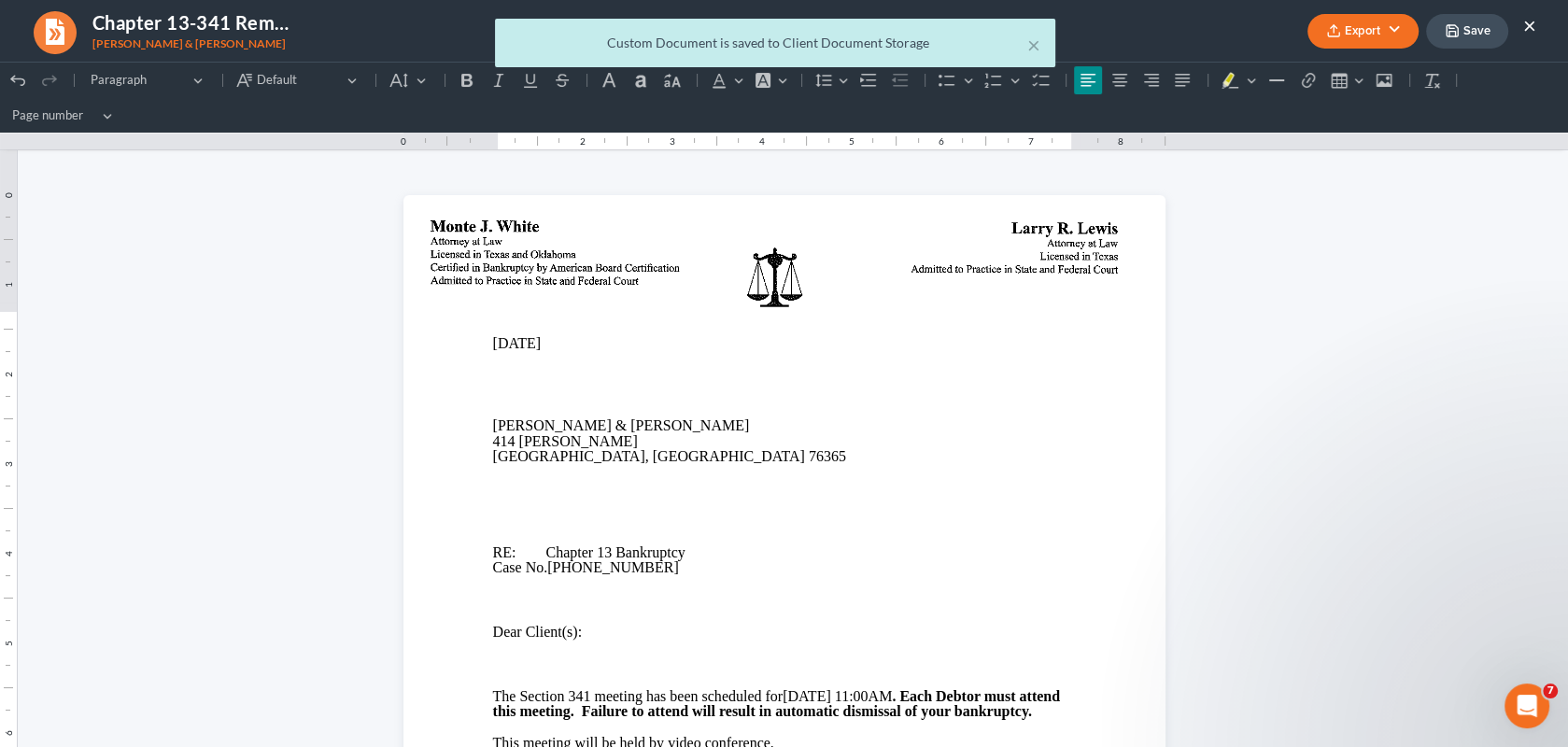
click at [1341, 33] on div "× Custom Document is saved to Client Document Storage" at bounding box center [774, 48] width 1568 height 58
click at [1323, 25] on div "× Custom Document is saved to Client Document Storage" at bounding box center [774, 48] width 1568 height 58
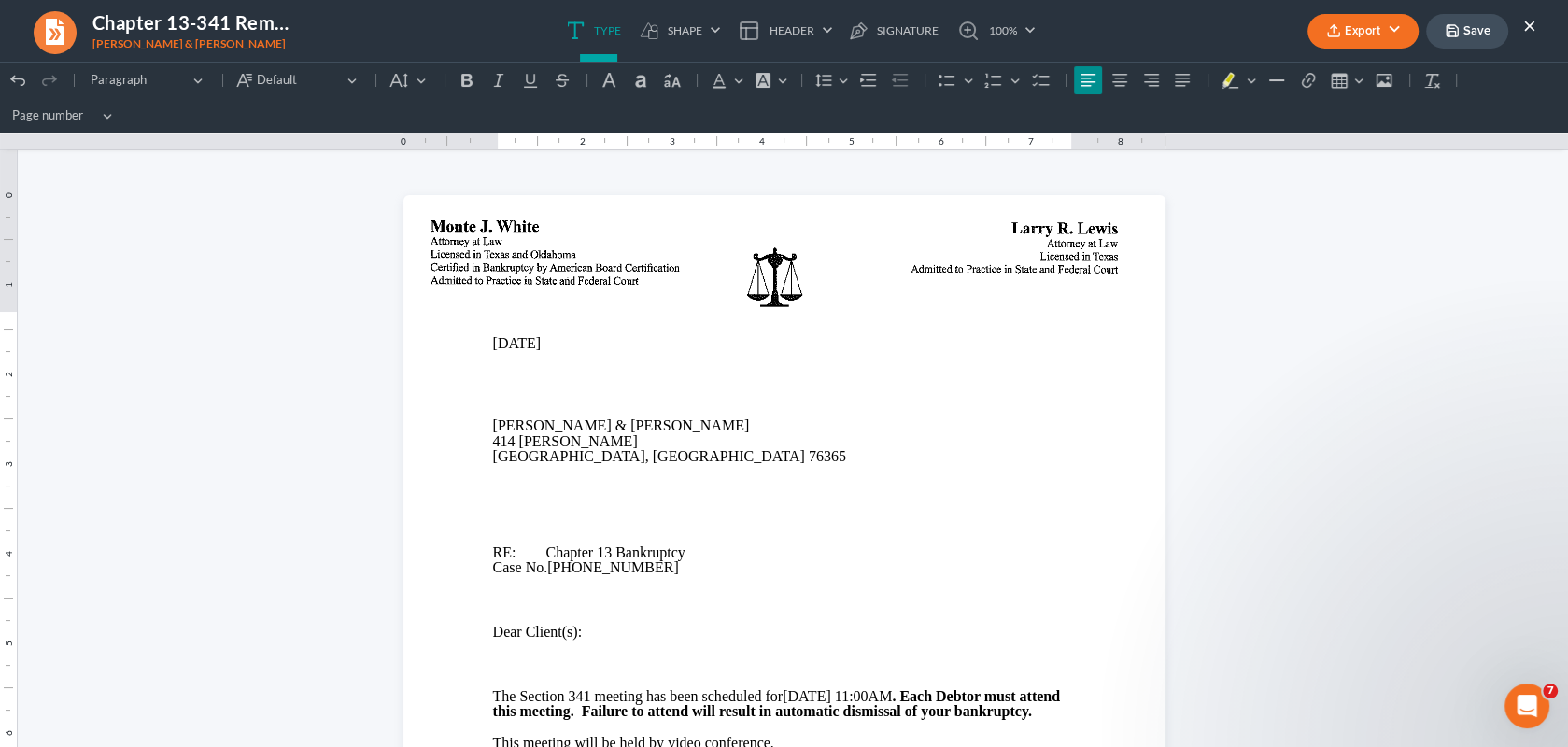
click at [1351, 28] on button "Export" at bounding box center [1362, 31] width 112 height 35
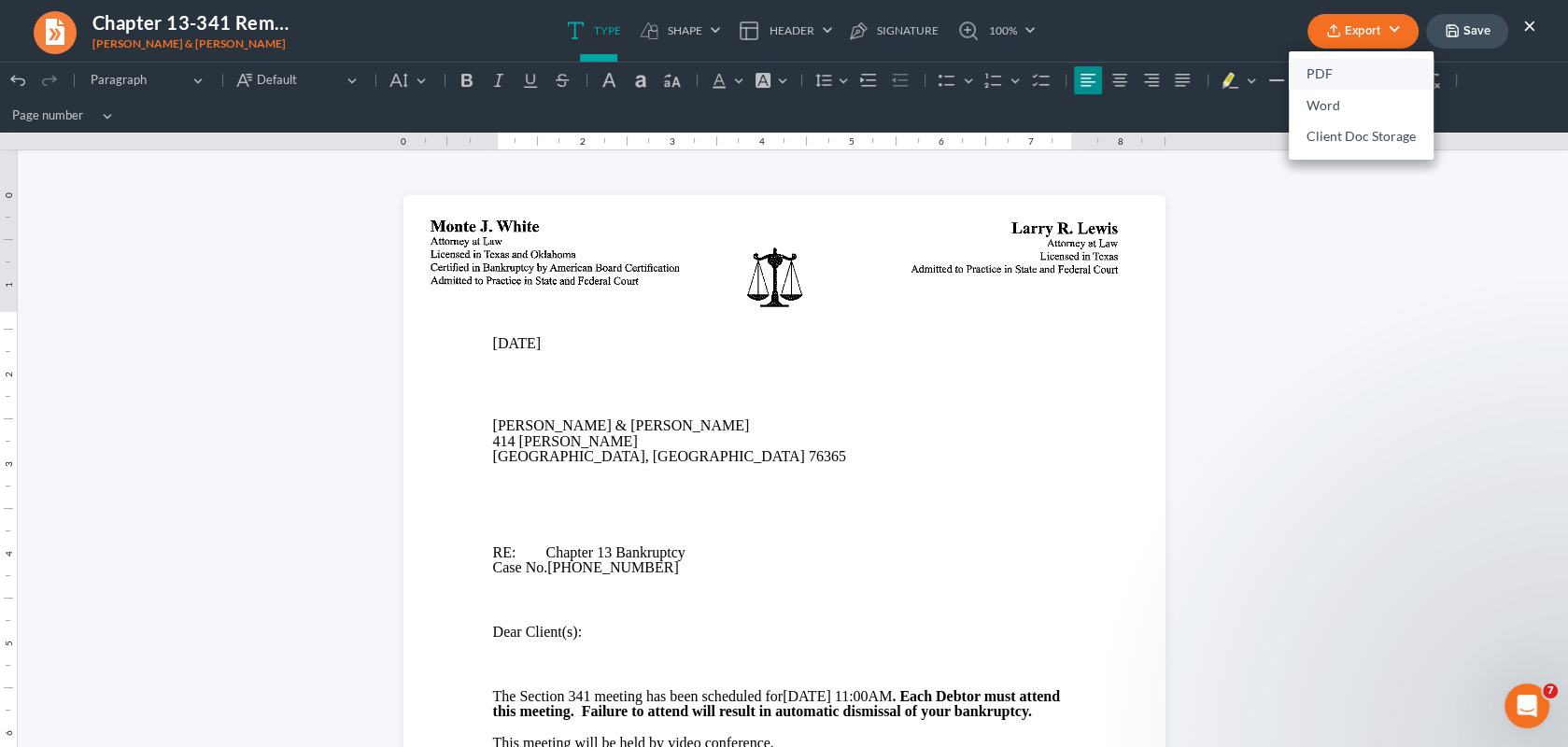
click at [1323, 69] on link "PDF" at bounding box center [1360, 75] width 145 height 32
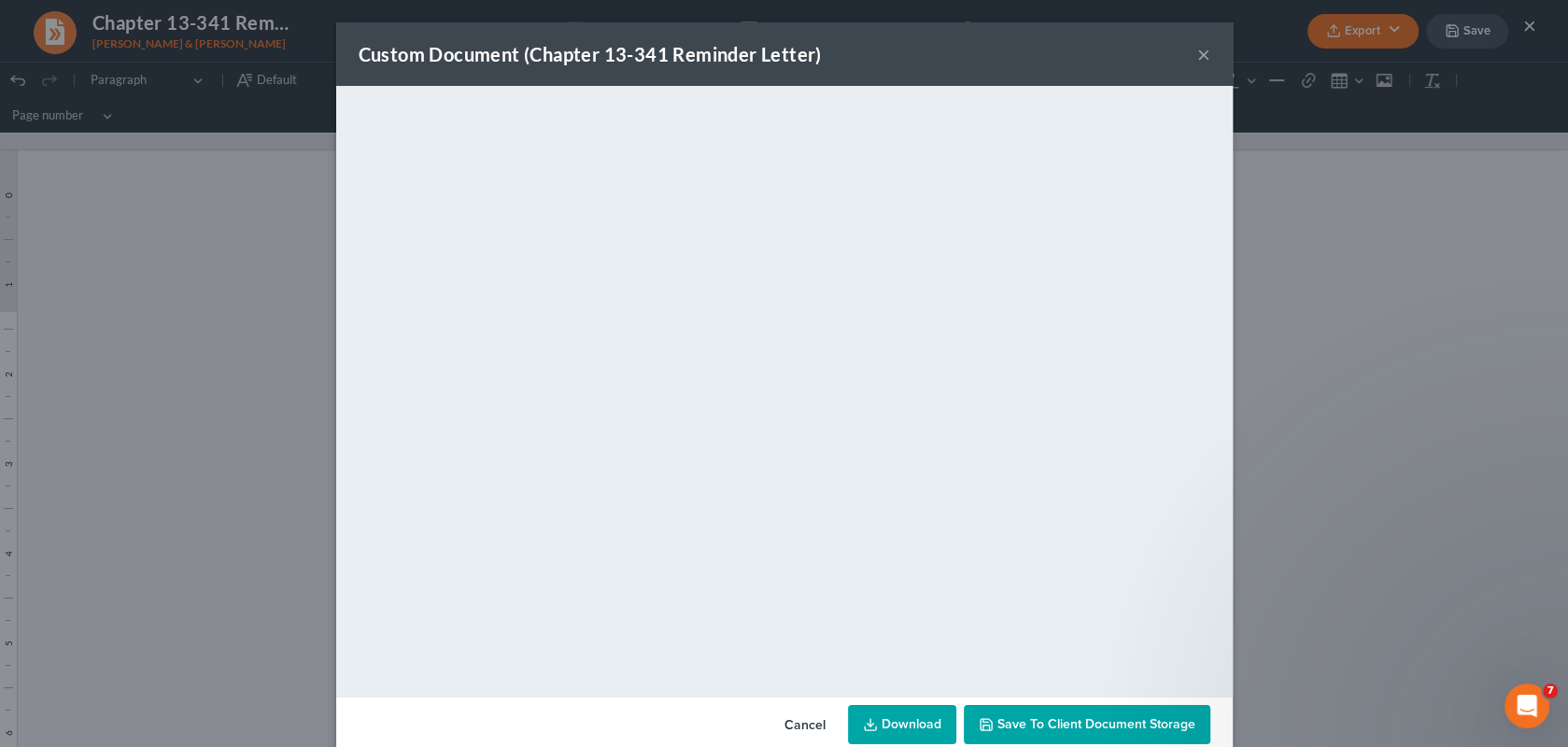
click at [1197, 53] on button "×" at bounding box center [1203, 53] width 13 height 22
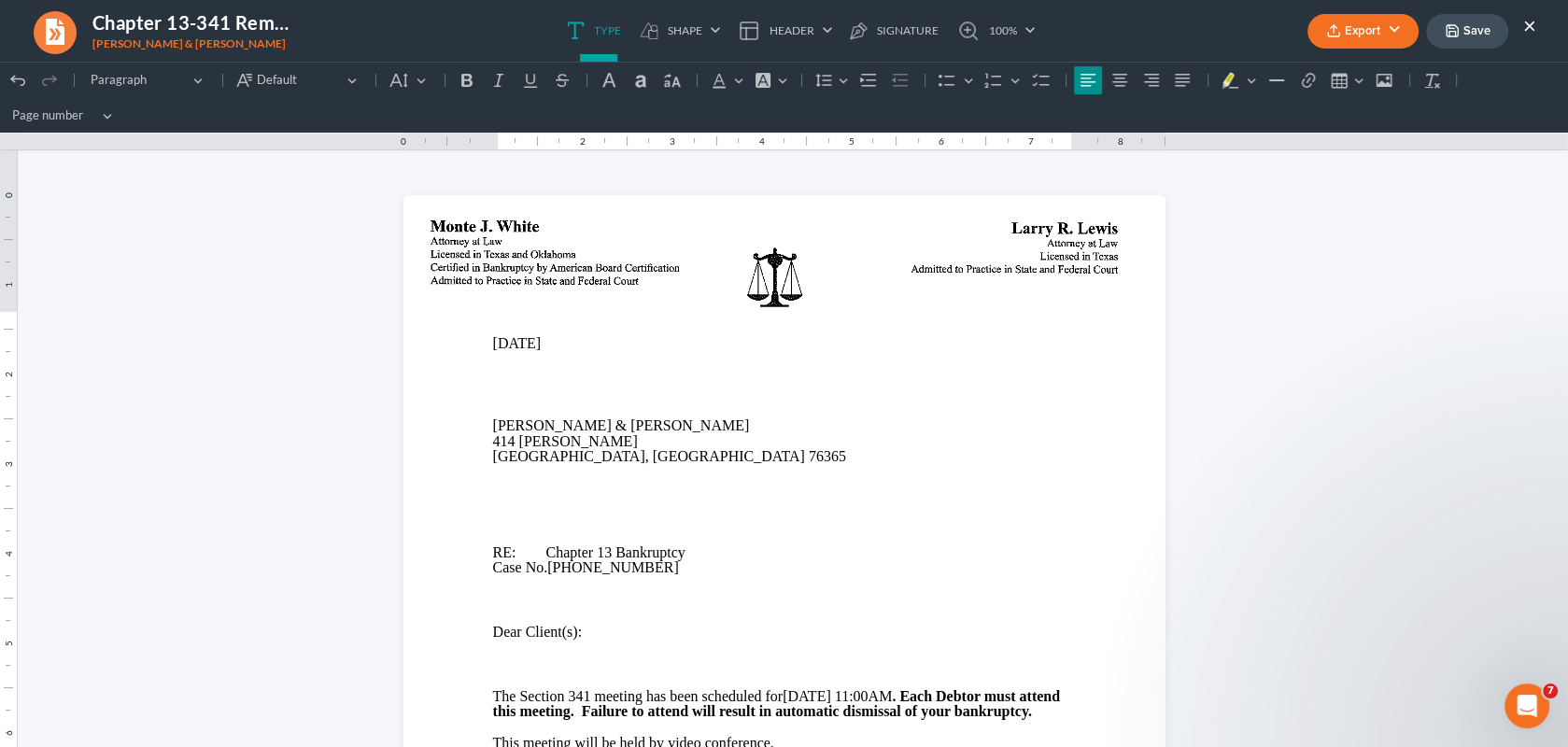
click at [1532, 21] on button "×" at bounding box center [1528, 24] width 13 height 22
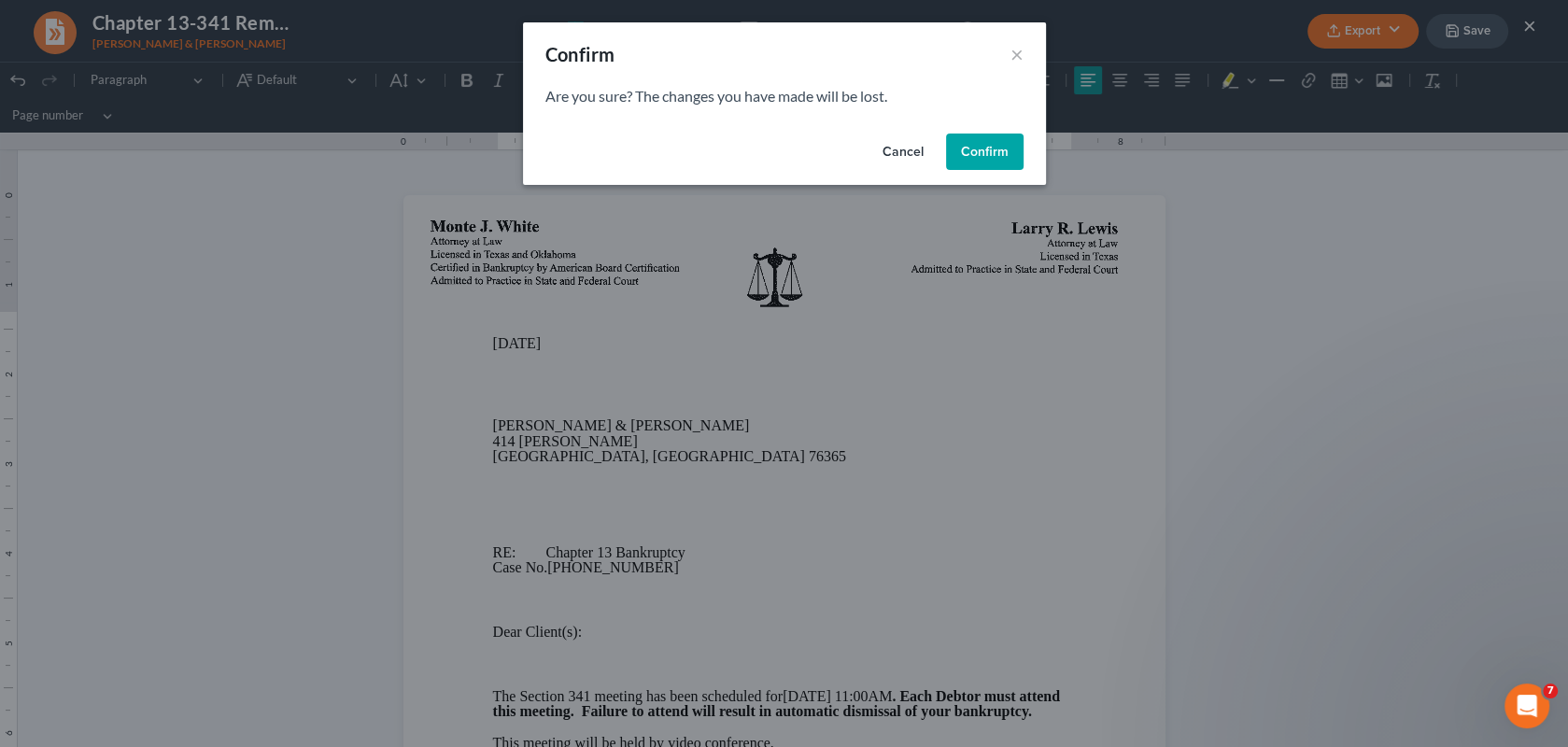
drag, startPoint x: 919, startPoint y: 149, endPoint x: 1360, endPoint y: 26, distance: 457.8
click at [923, 147] on button "Cancel" at bounding box center [902, 152] width 71 height 37
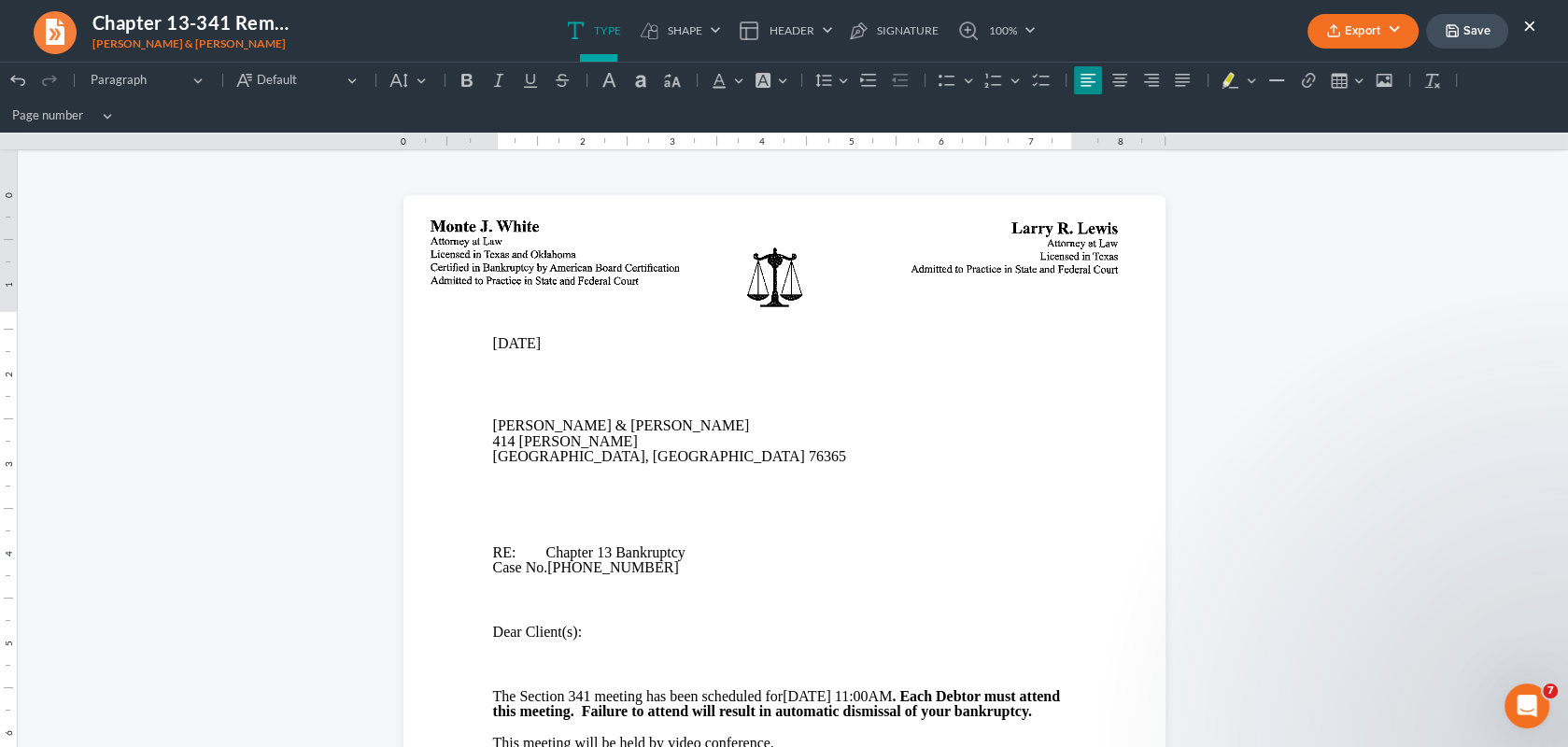
click at [1453, 25] on icon "button" at bounding box center [1453, 31] width 12 height 12
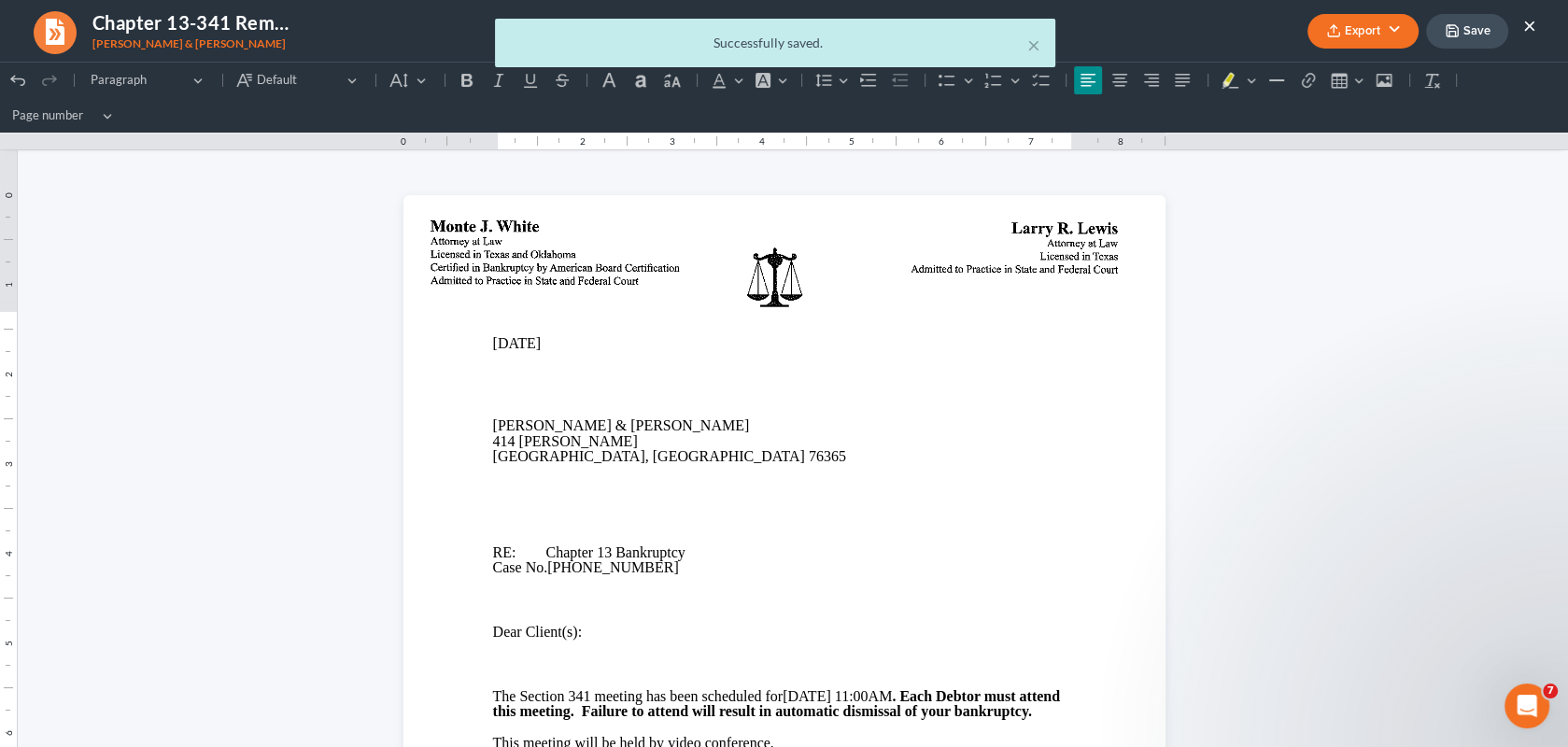
click at [1525, 22] on div "× Successfully saved." at bounding box center [774, 48] width 1568 height 58
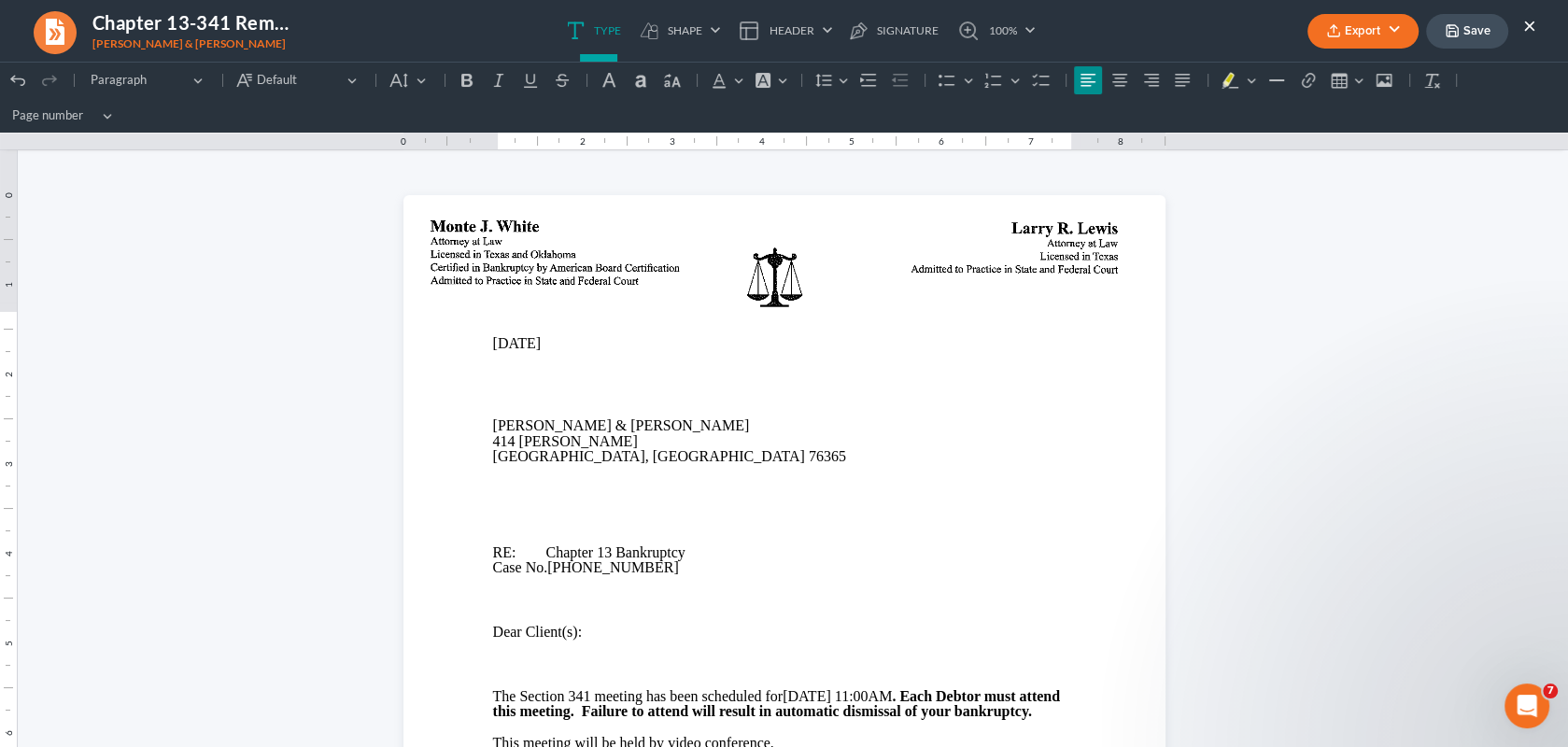
click at [1527, 20] on button "×" at bounding box center [1528, 24] width 13 height 22
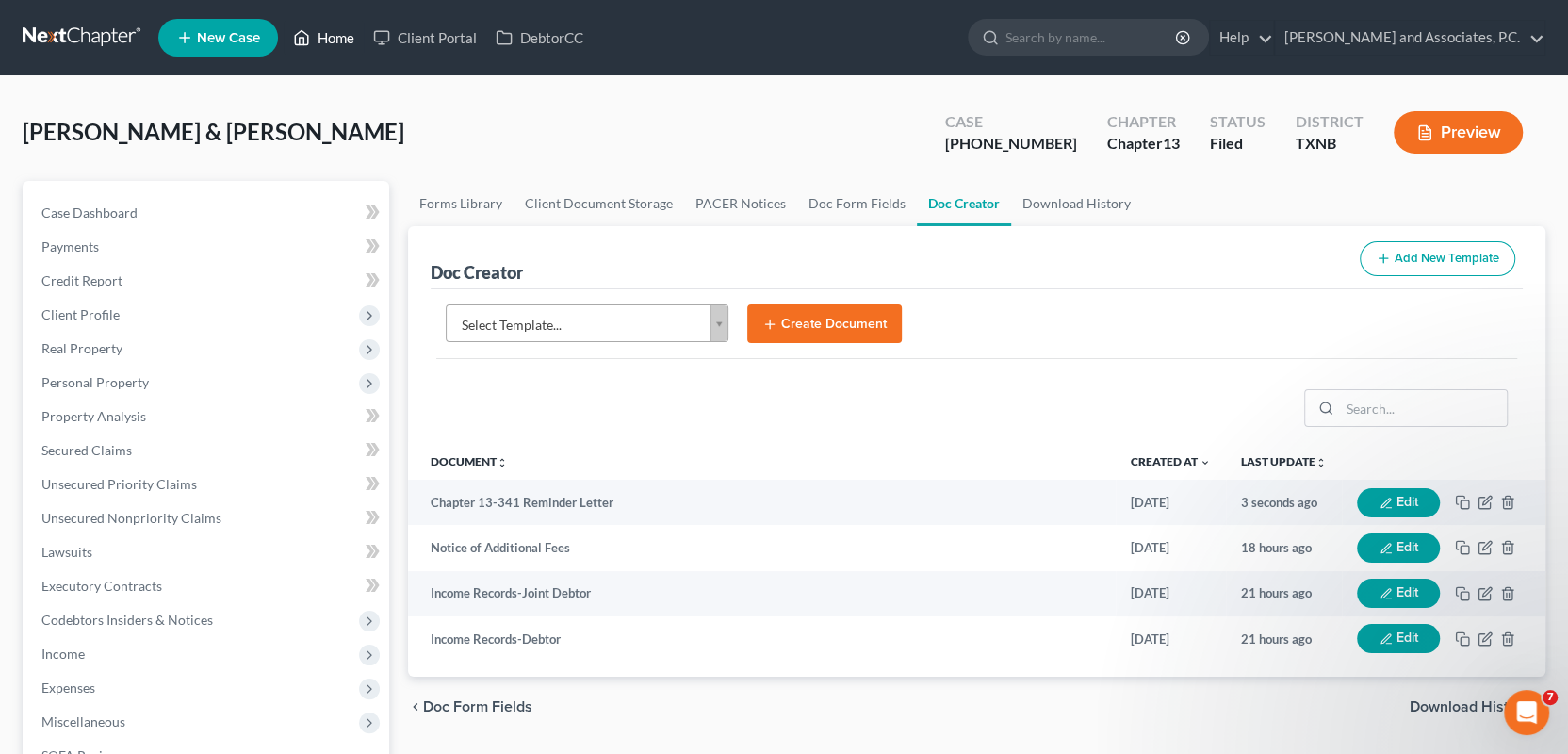
click at [317, 29] on link "Home" at bounding box center [324, 37] width 80 height 34
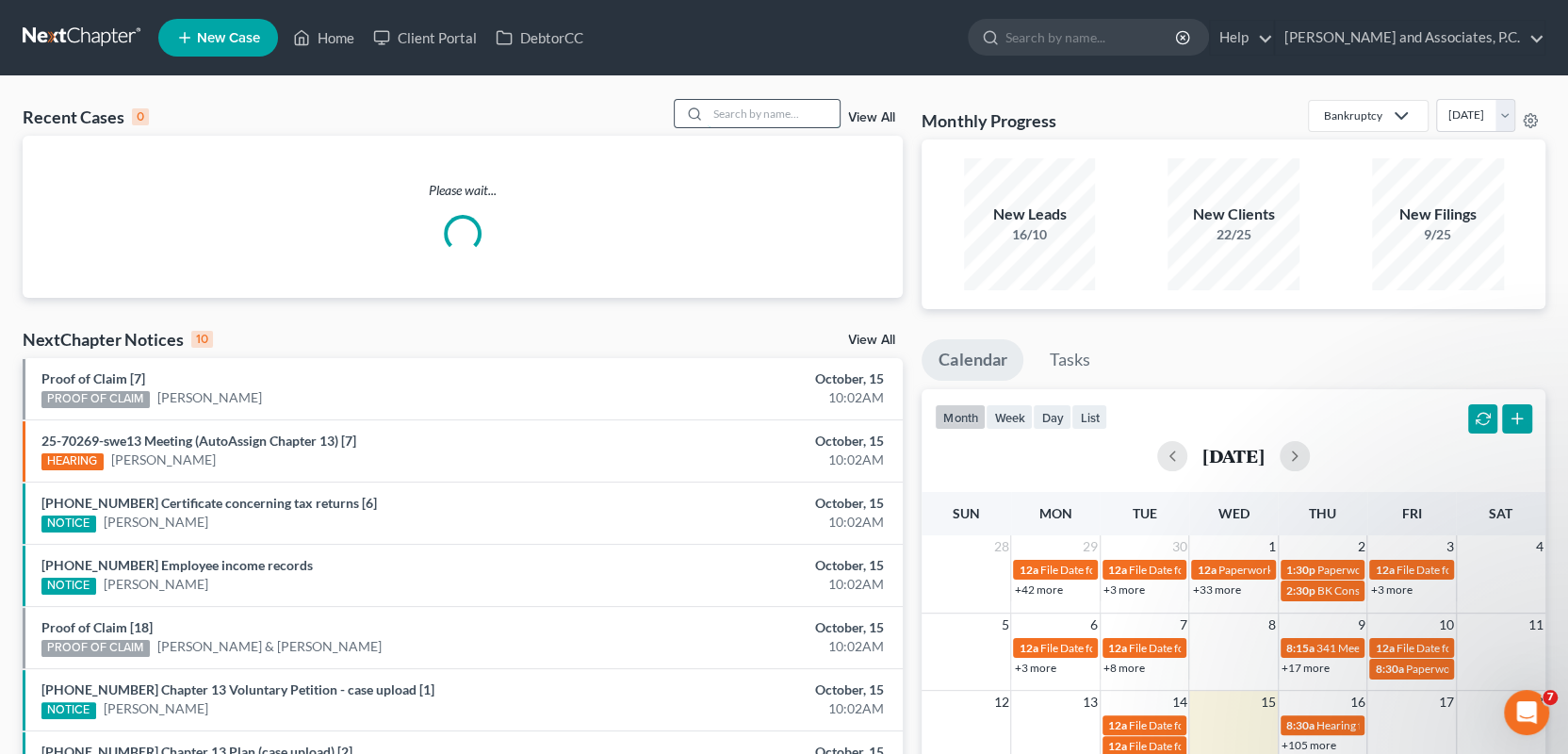
click at [745, 121] on input "search" at bounding box center [774, 114] width 132 height 27
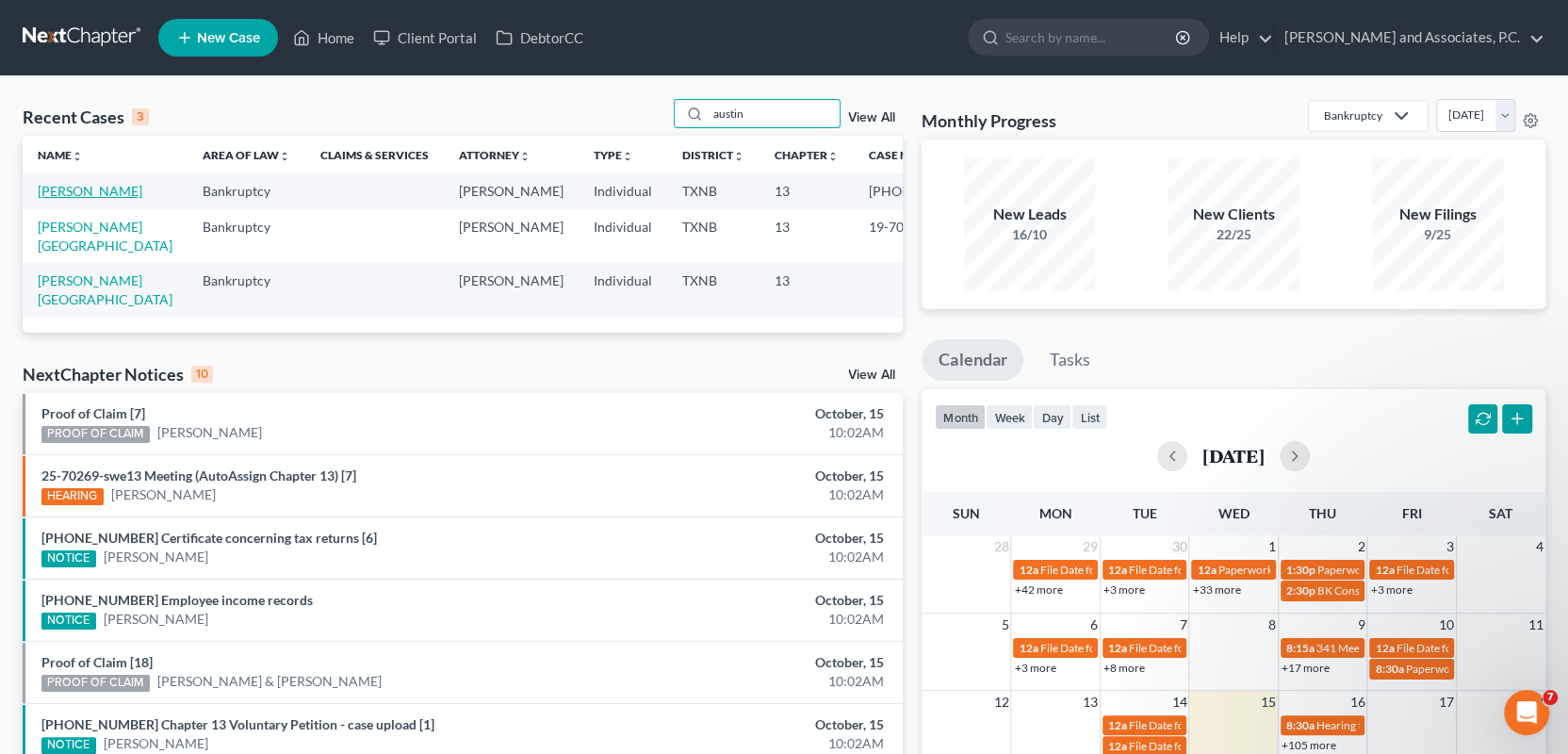
type input "austin"
click at [75, 191] on link "[PERSON_NAME]" at bounding box center [89, 191] width 105 height 16
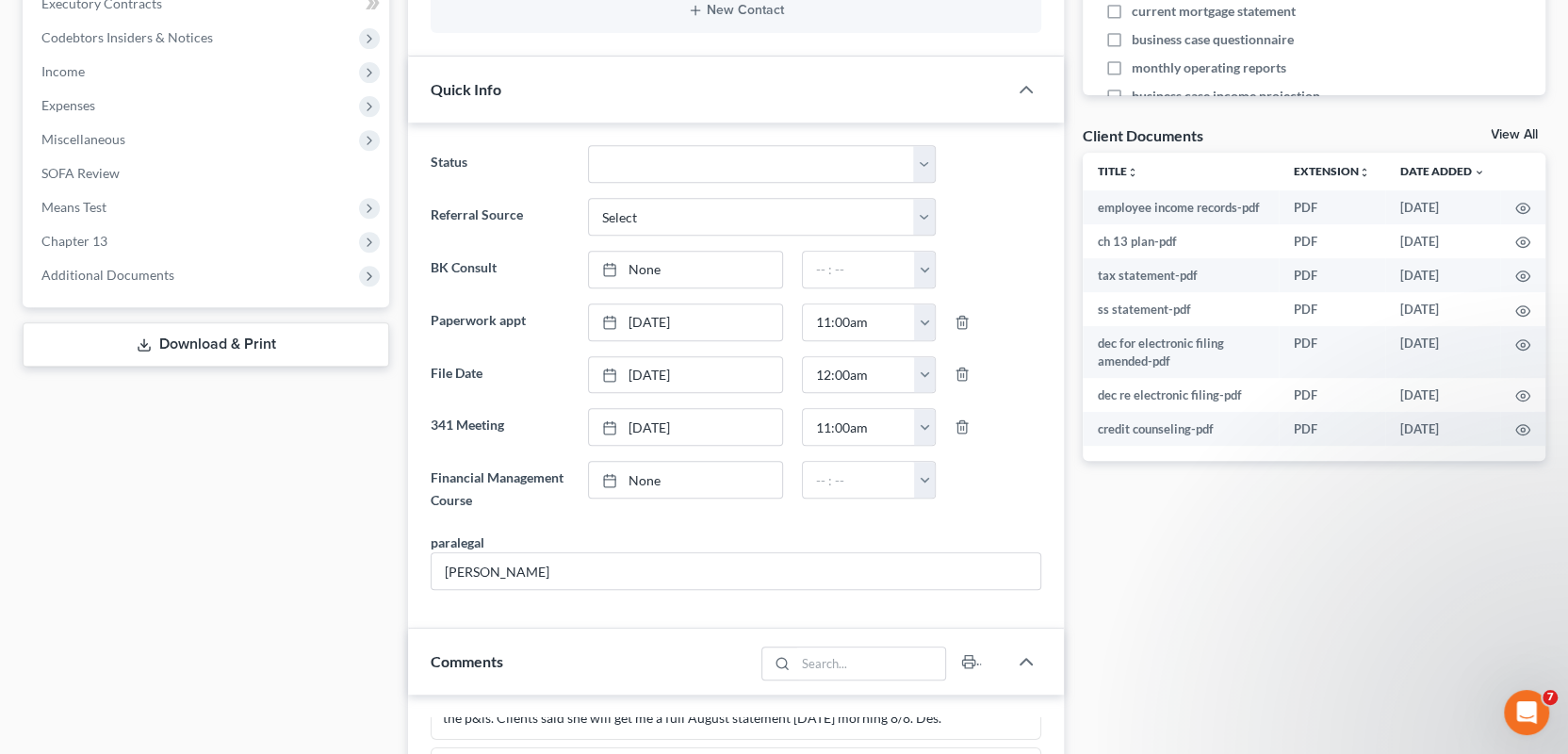
scroll to position [660, 0]
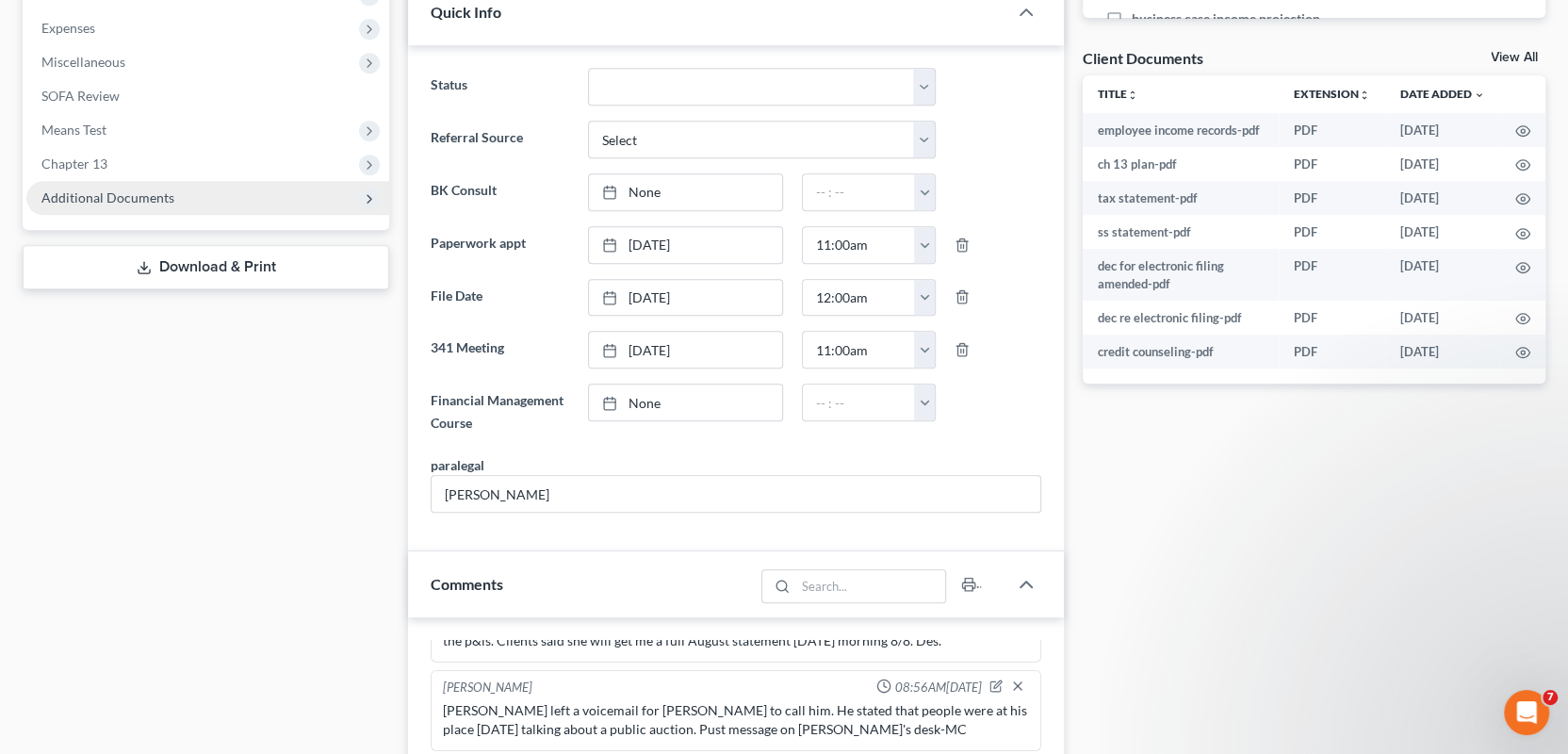
click at [123, 194] on span "Additional Documents" at bounding box center [108, 197] width 133 height 16
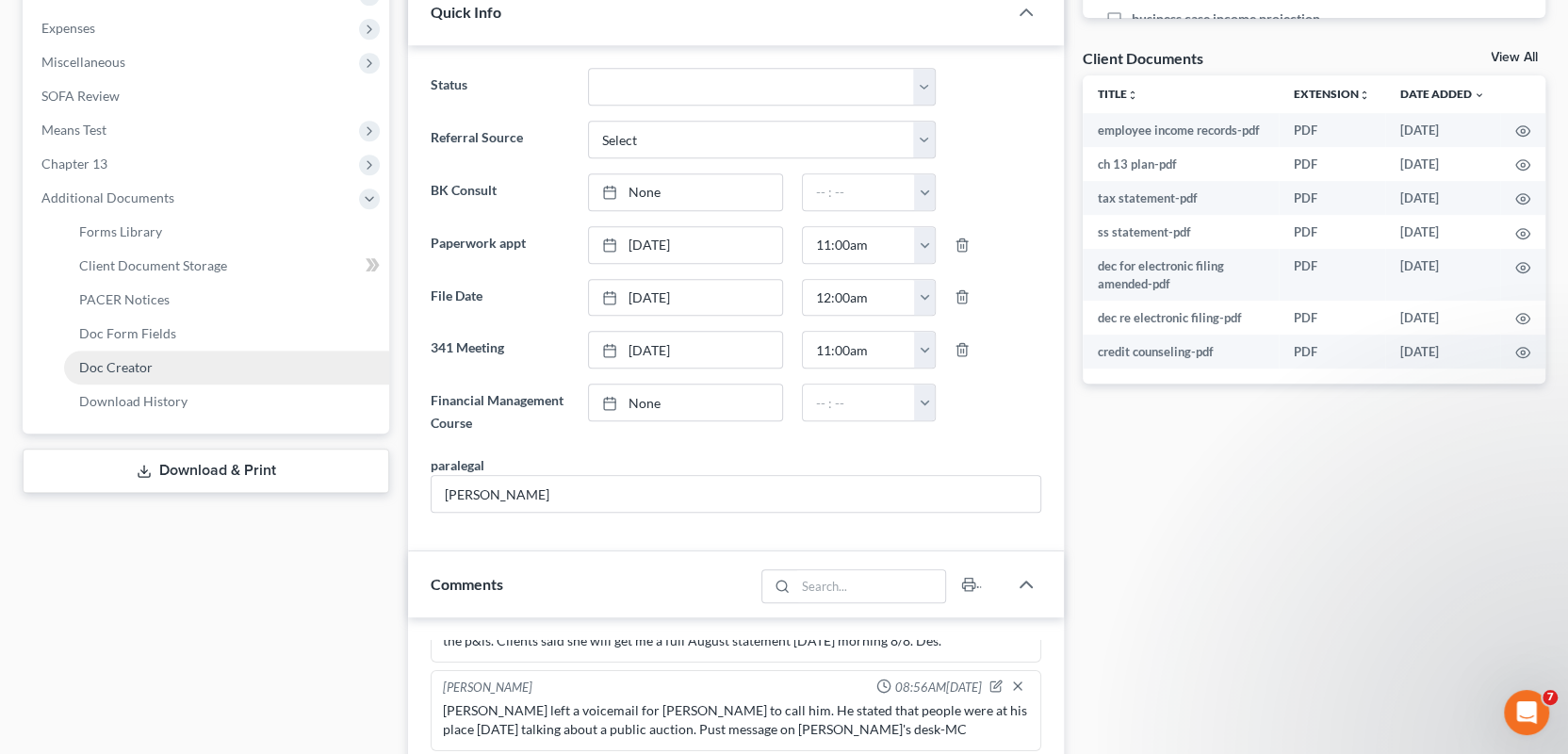
click at [140, 366] on span "Doc Creator" at bounding box center [116, 367] width 73 height 16
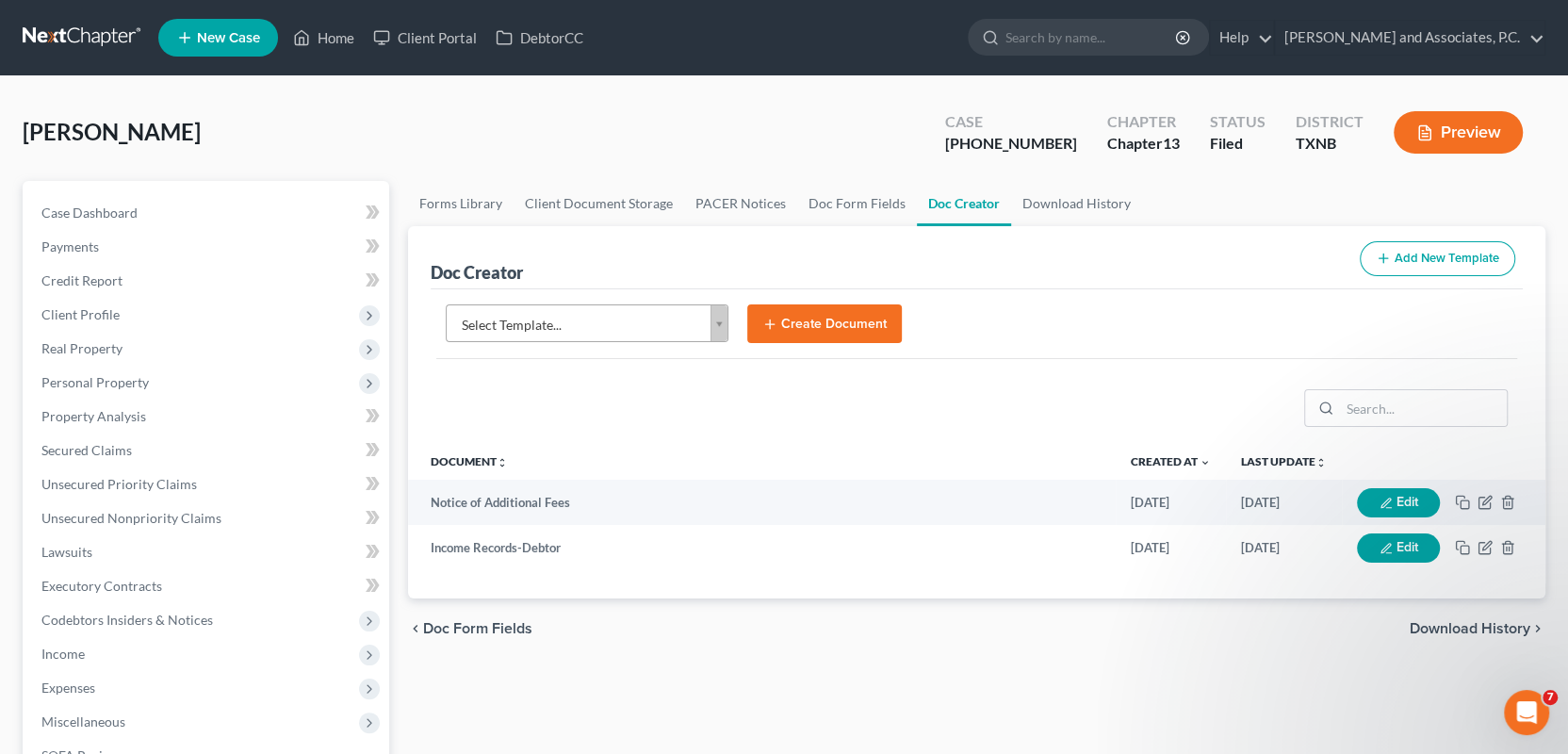
click at [720, 321] on body "Home New Case Client Portal DebtorCC Monte J. White and Associates, P.C. wfinfo…" at bounding box center [784, 612] width 1568 height 1224
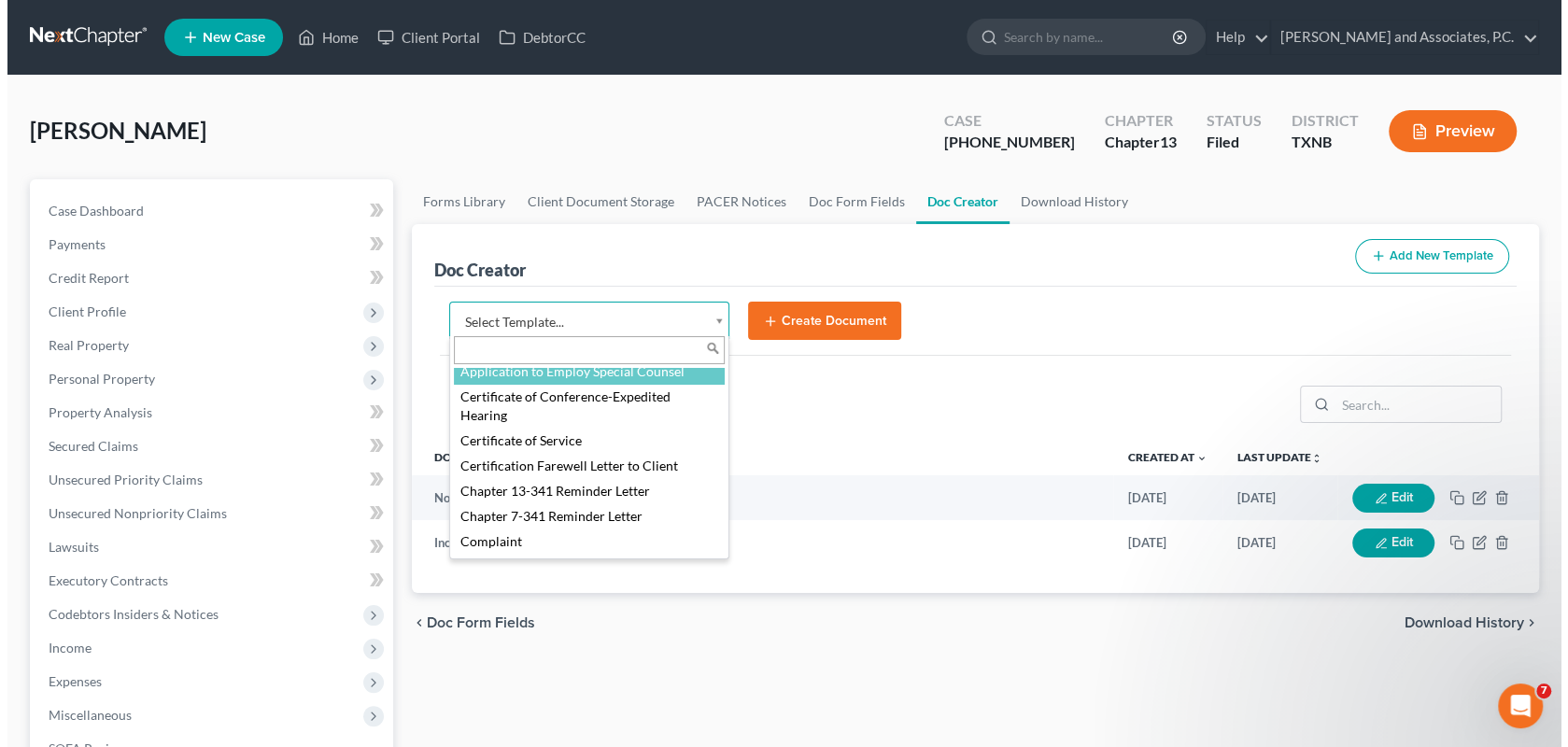
scroll to position [560, 0]
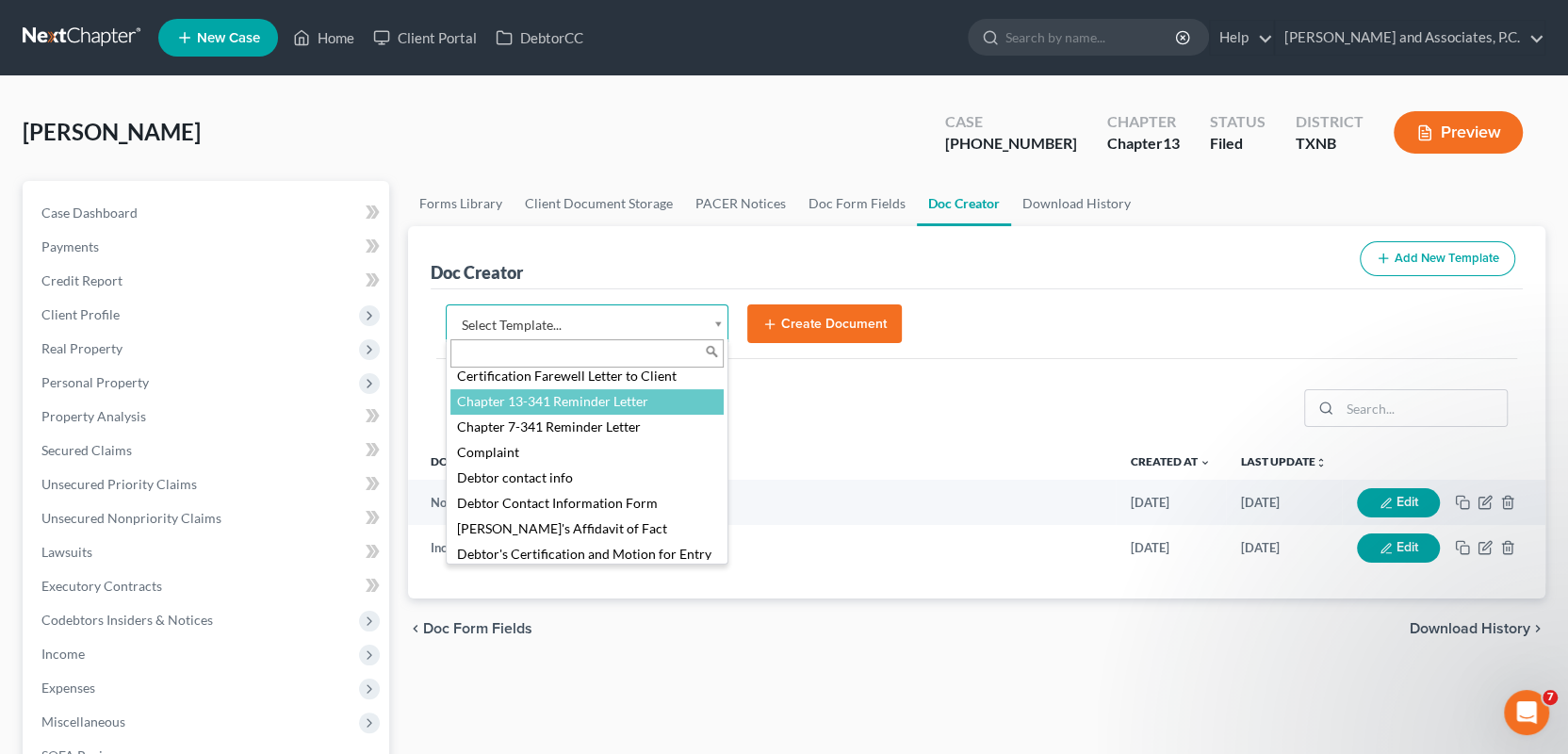
select select "77110"
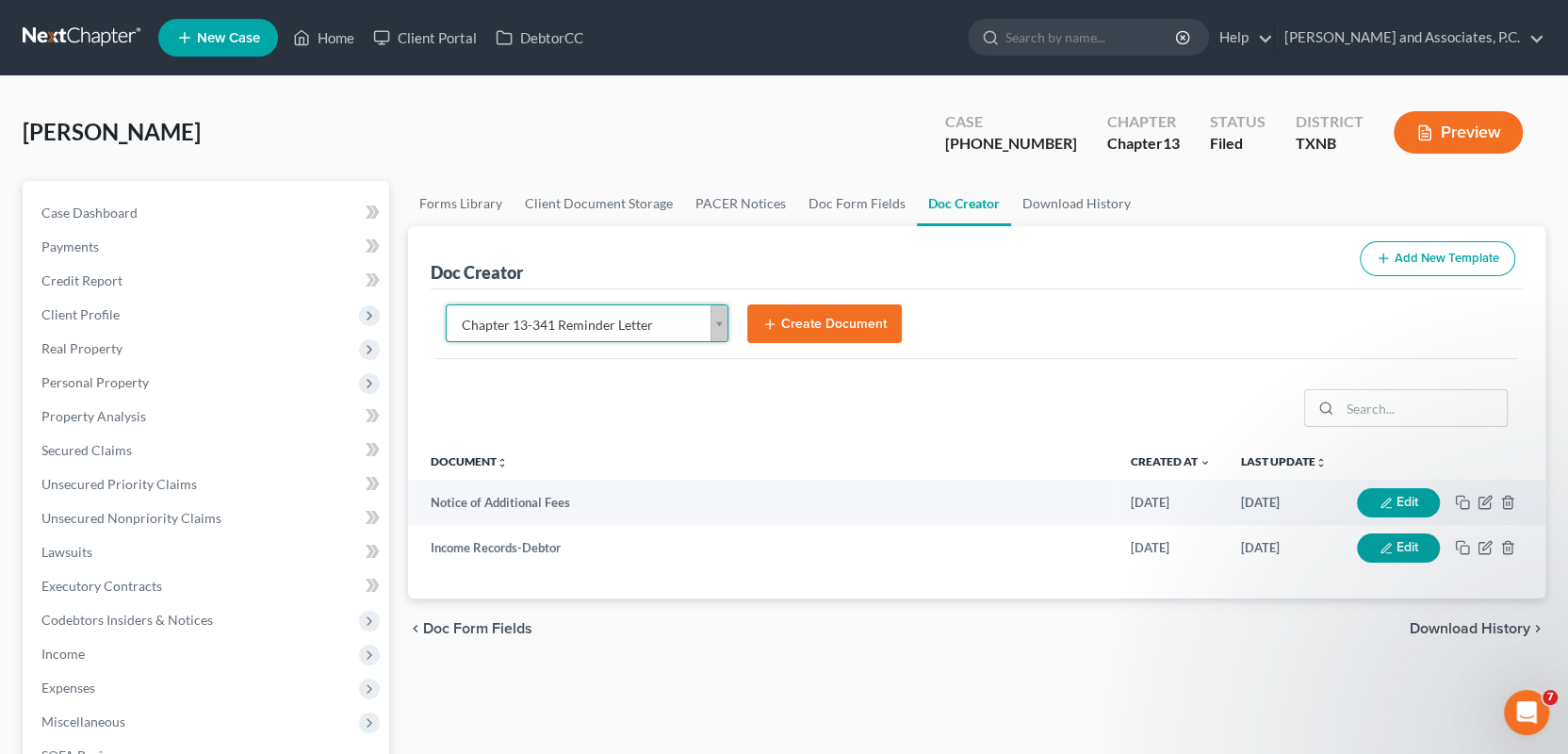
click at [818, 328] on button "Create Document" at bounding box center [825, 324] width 155 height 39
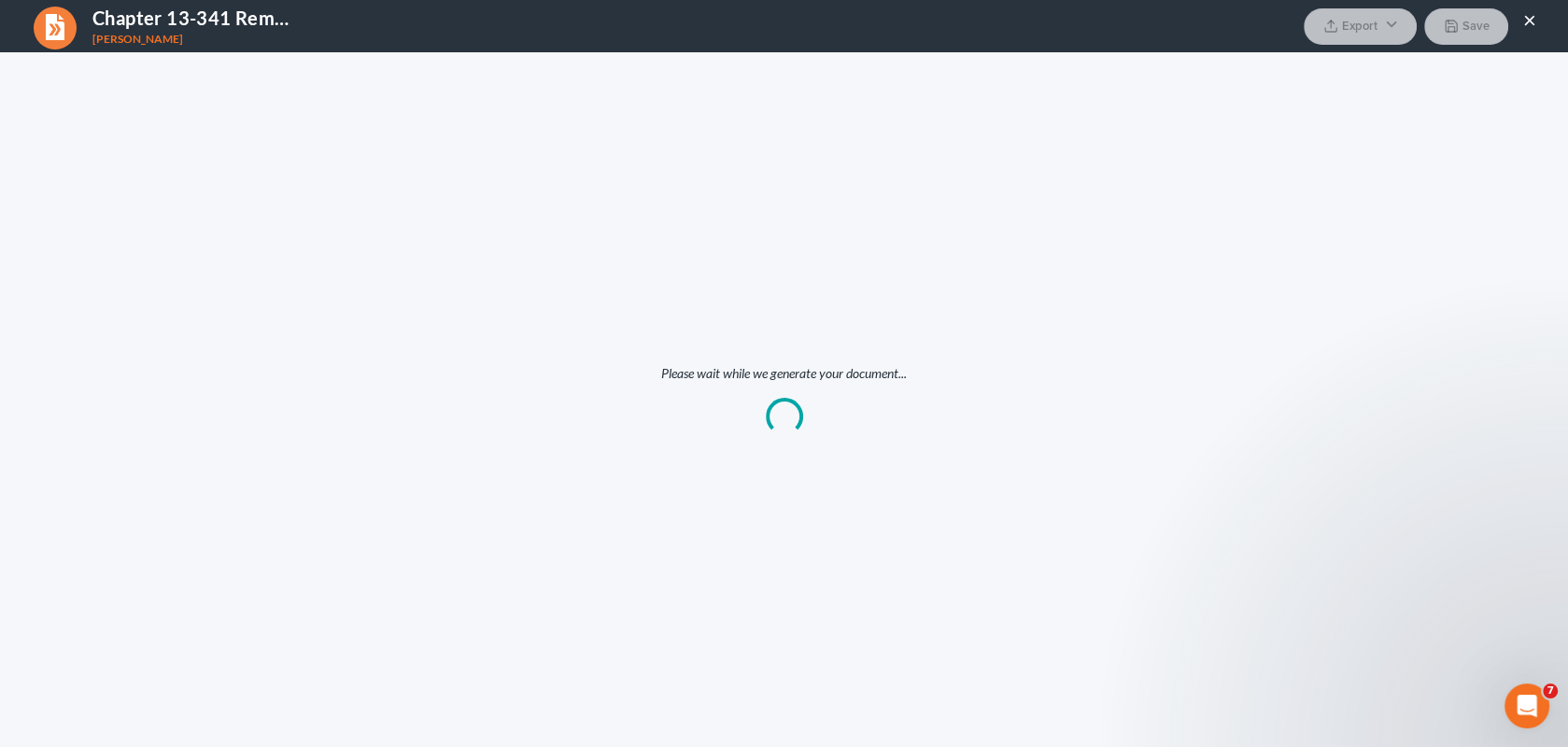
scroll to position [0, 0]
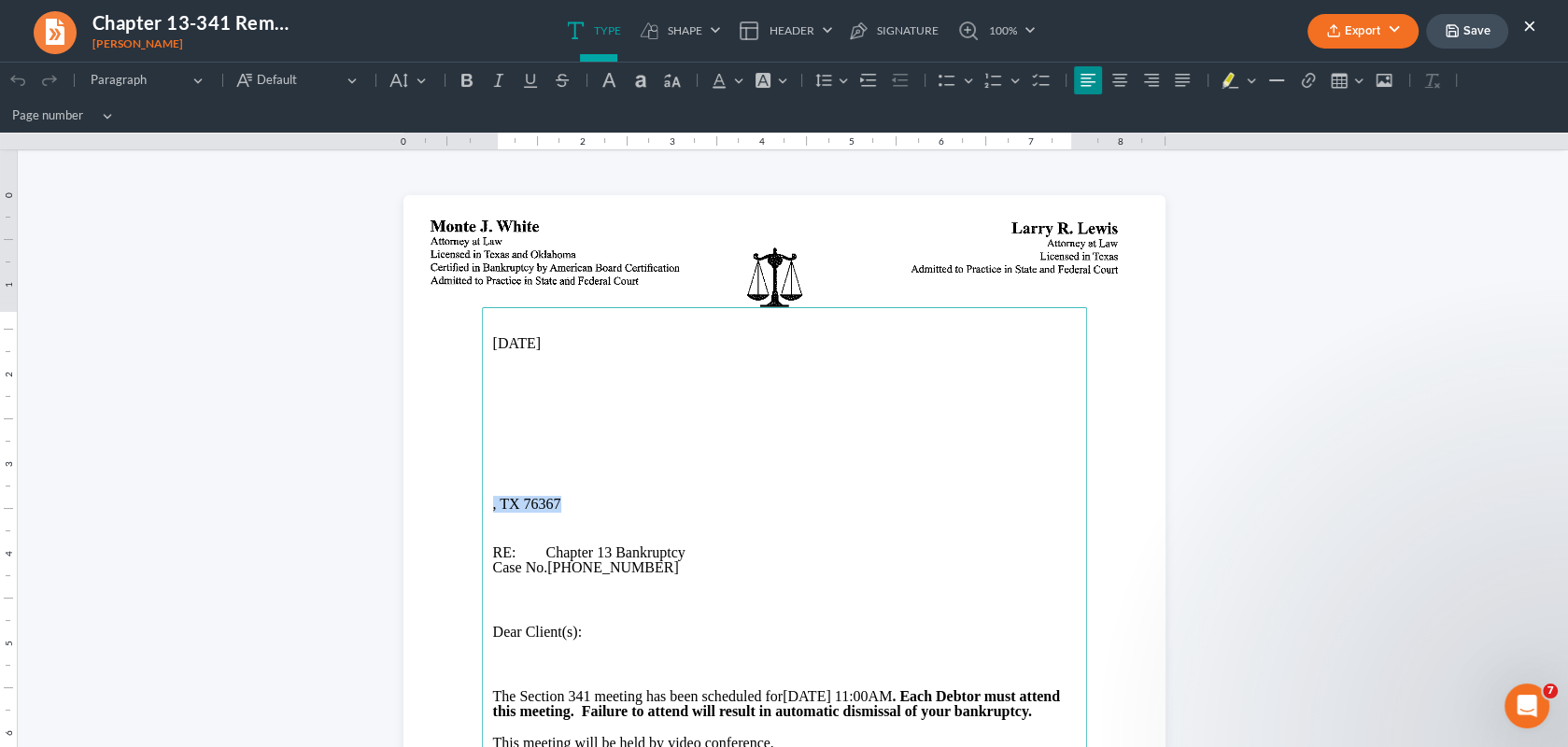
drag, startPoint x: 562, startPoint y: 506, endPoint x: 474, endPoint y: 502, distance: 88.1
click at [482, 502] on main "10/15/2025 , TX 76367 RE: Chapter 13 Bankruptcy Case No. 25-70255-13 Dear Clien…" at bounding box center [785, 688] width 605 height 762
click at [493, 420] on p "Rich Text Editor, page-0-main" at bounding box center [784, 424] width 582 height 15
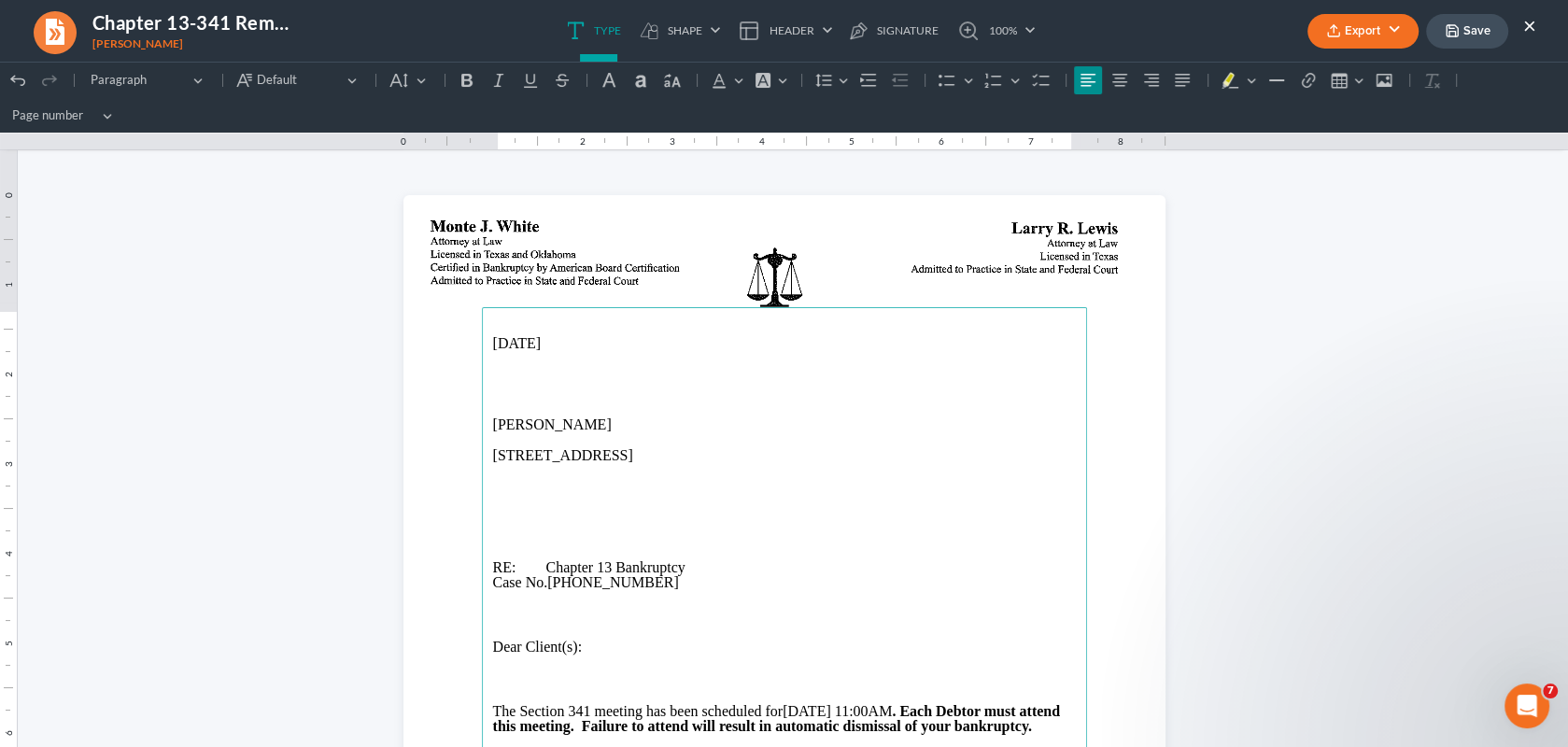
click at [576, 461] on p "PO BOX 9343, Wichita Falls, TX 76308" at bounding box center [784, 455] width 582 height 16
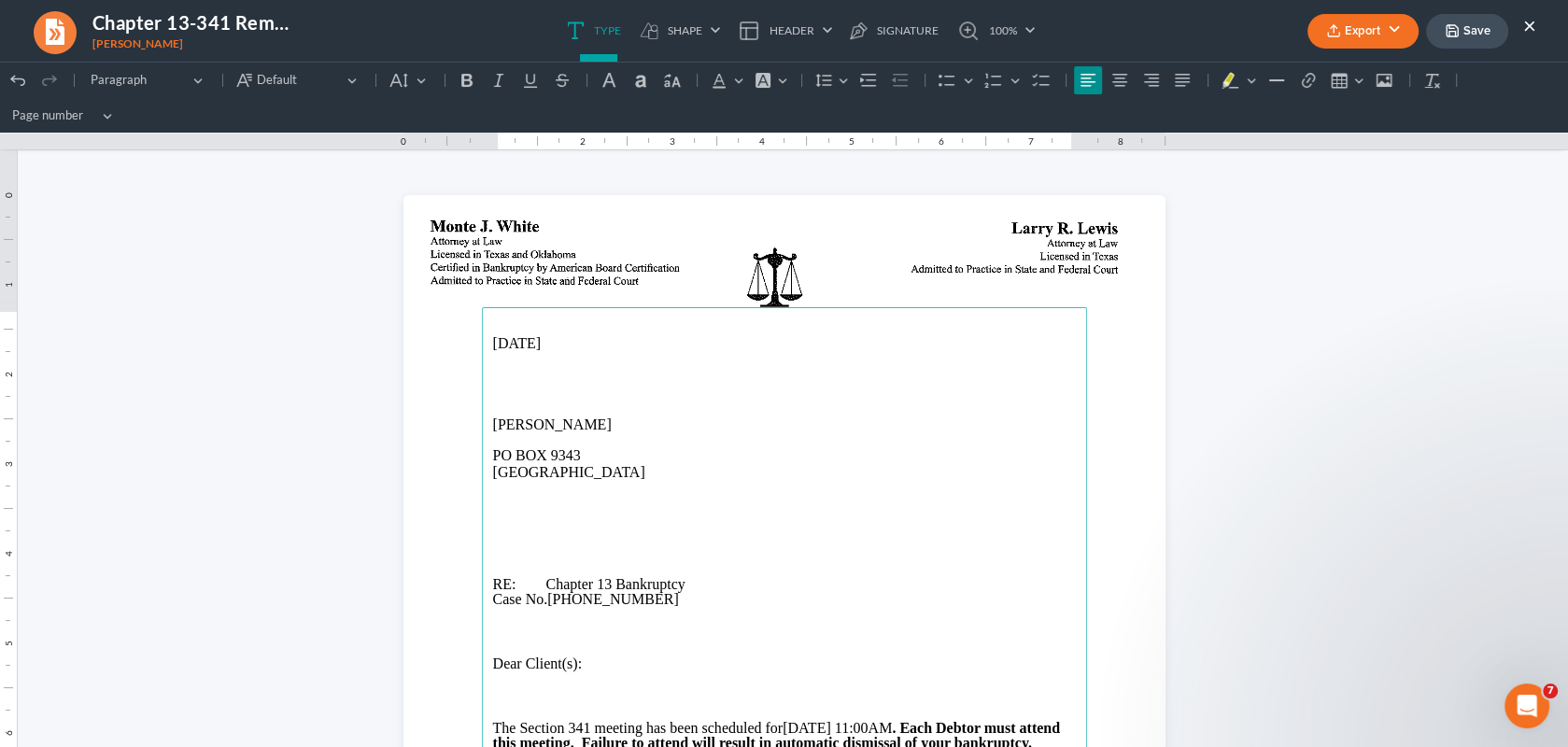
click at [583, 428] on p "Bobbye Austin" at bounding box center [784, 424] width 582 height 15
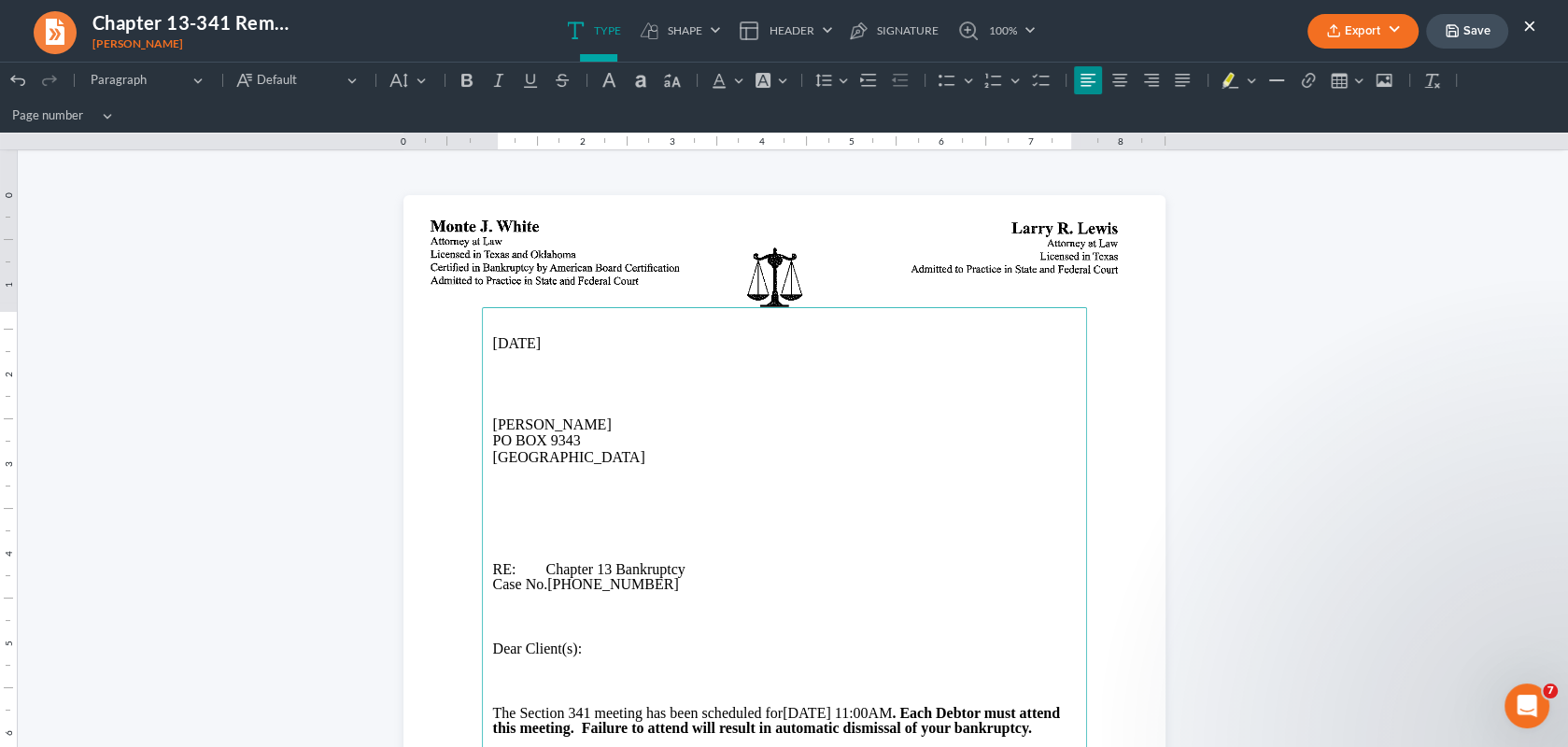
click at [1381, 31] on button "Export" at bounding box center [1362, 31] width 112 height 35
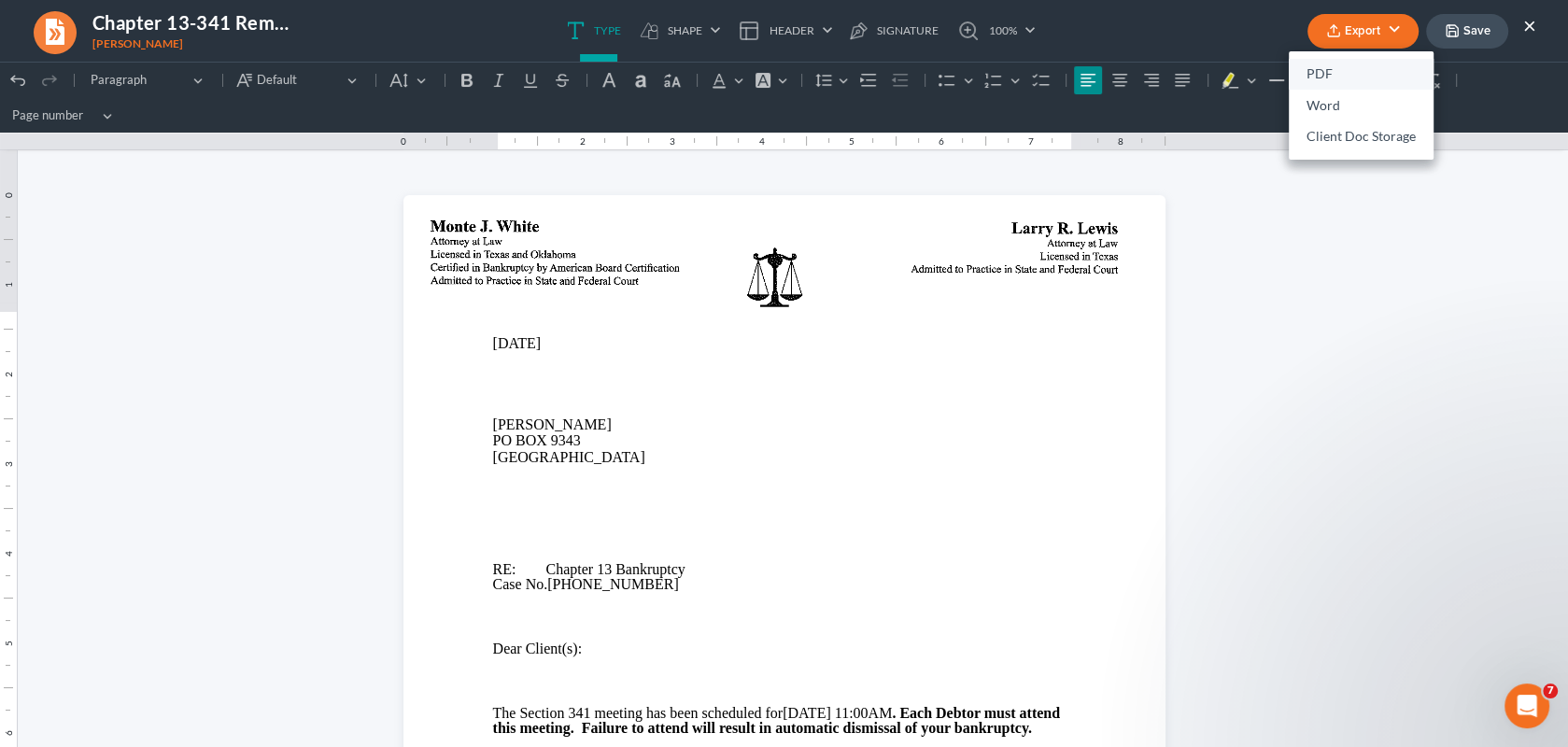
click at [1341, 77] on link "PDF" at bounding box center [1360, 75] width 145 height 32
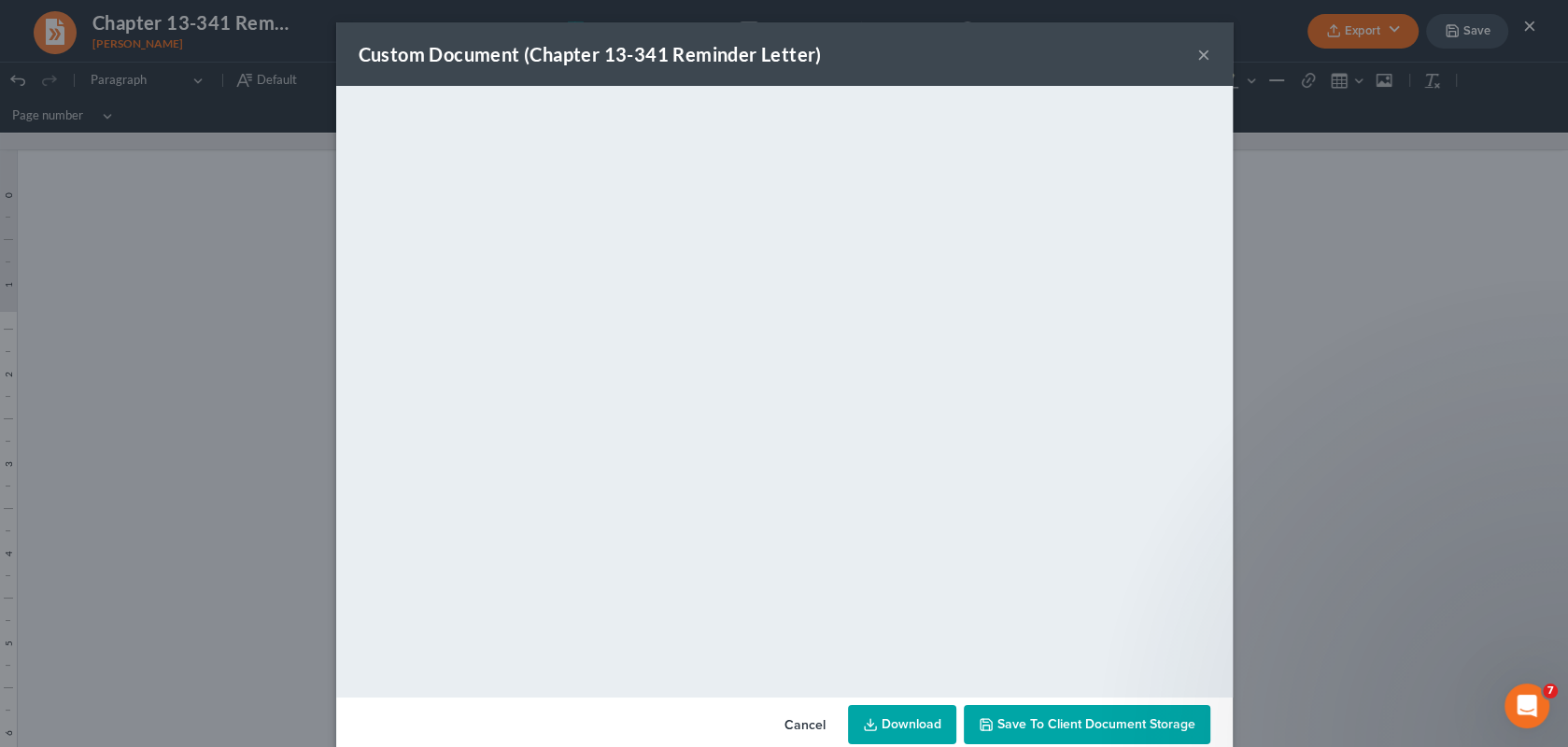
click at [1019, 730] on span "Save to Client Document Storage" at bounding box center [1096, 724] width 198 height 16
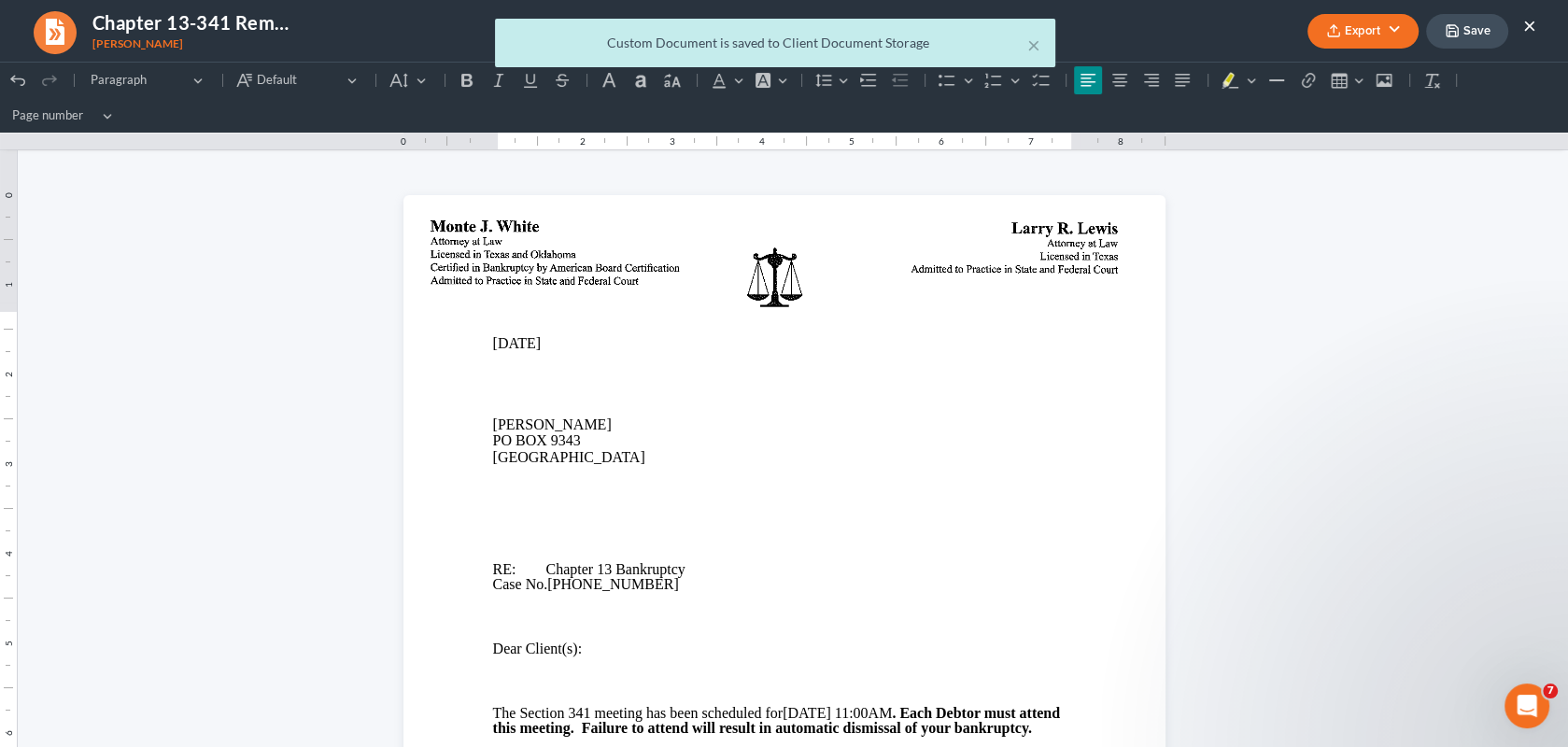
click at [1468, 31] on div "× Custom Document is saved to Client Document Storage" at bounding box center [774, 48] width 1568 height 58
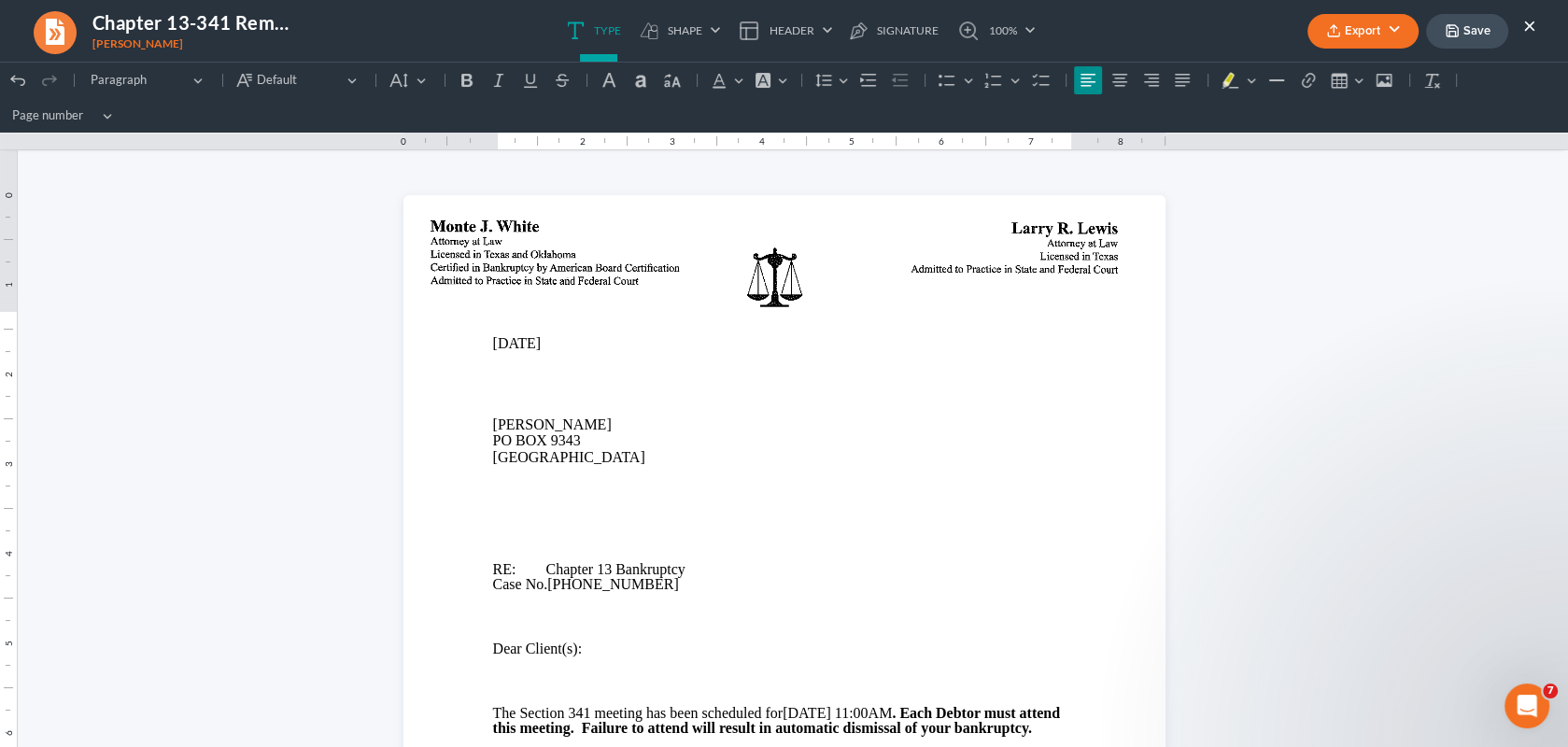
click at [1468, 31] on button "Save" at bounding box center [1466, 31] width 82 height 35
click at [1527, 18] on button "×" at bounding box center [1528, 24] width 13 height 22
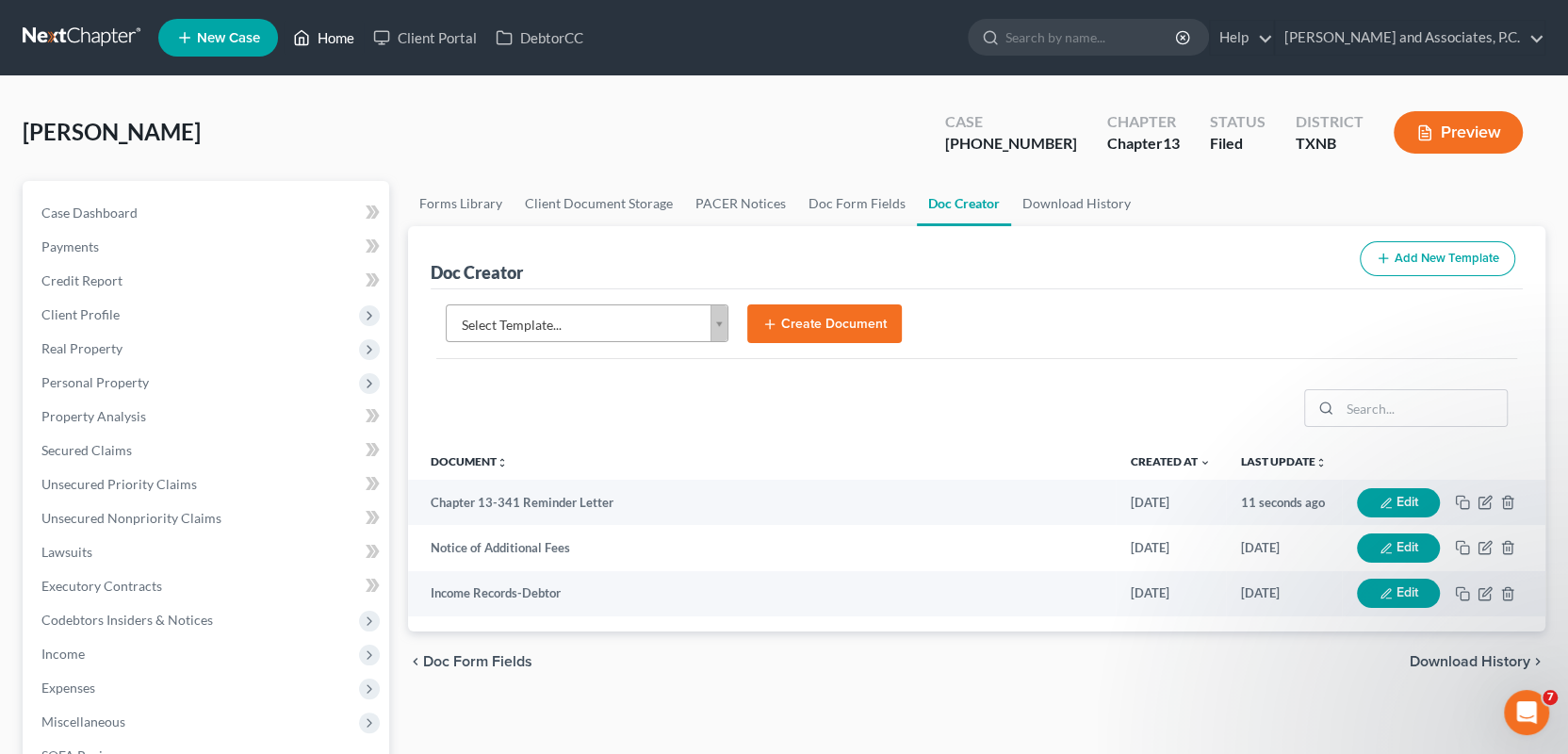
click at [344, 42] on link "Home" at bounding box center [324, 37] width 80 height 34
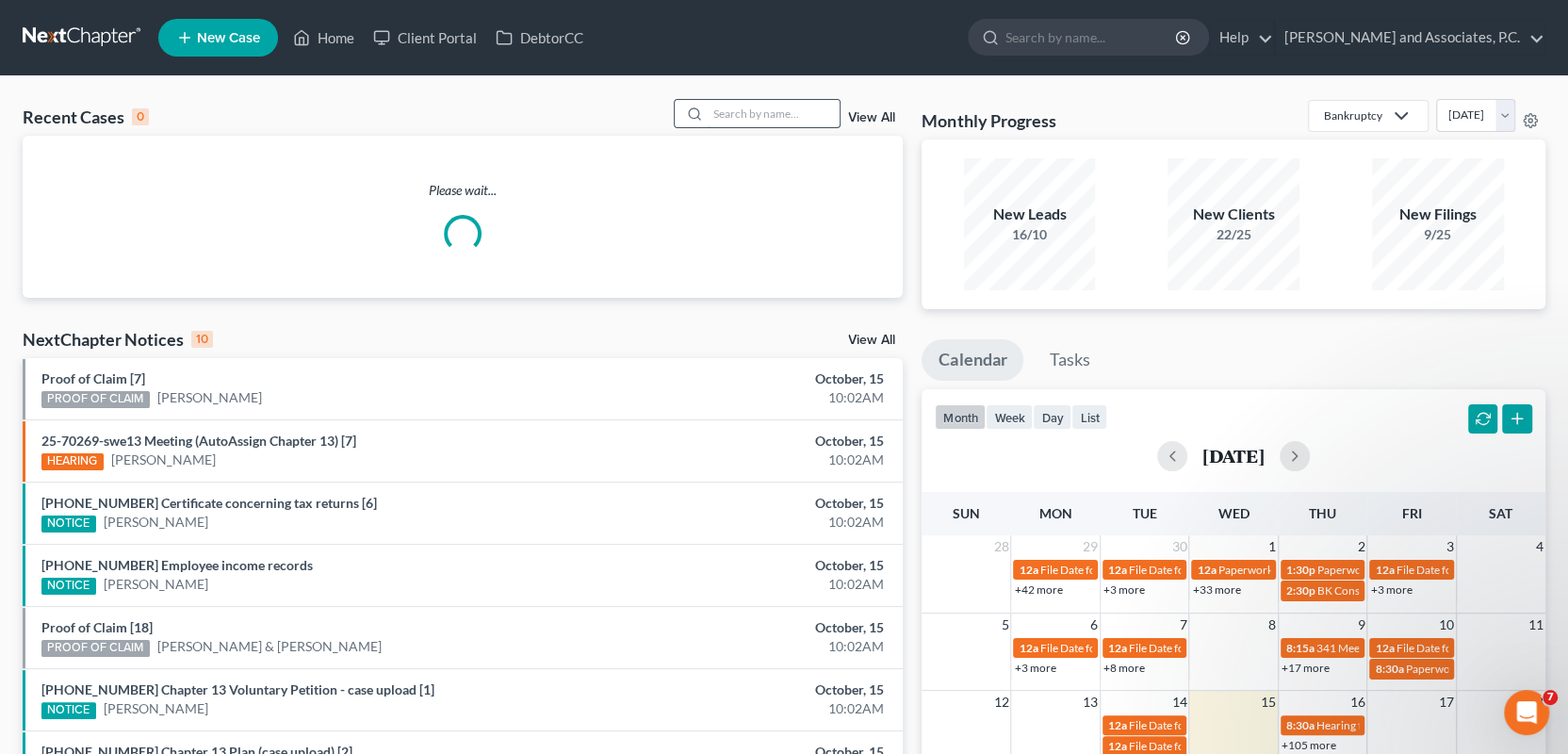
click at [723, 116] on input "search" at bounding box center [774, 114] width 132 height 27
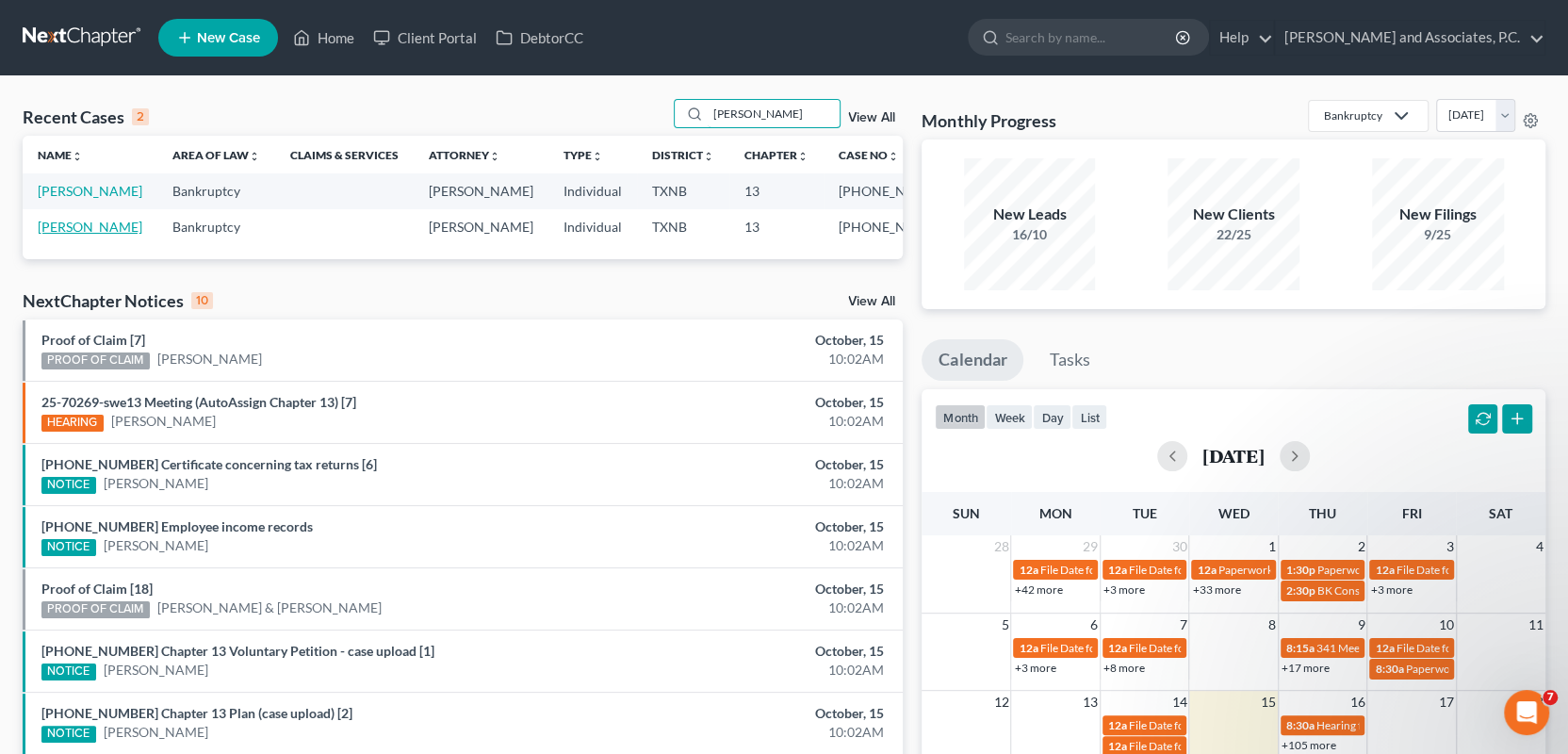
type input "wray"
click at [71, 233] on link "Wray, Joseph" at bounding box center [89, 226] width 105 height 16
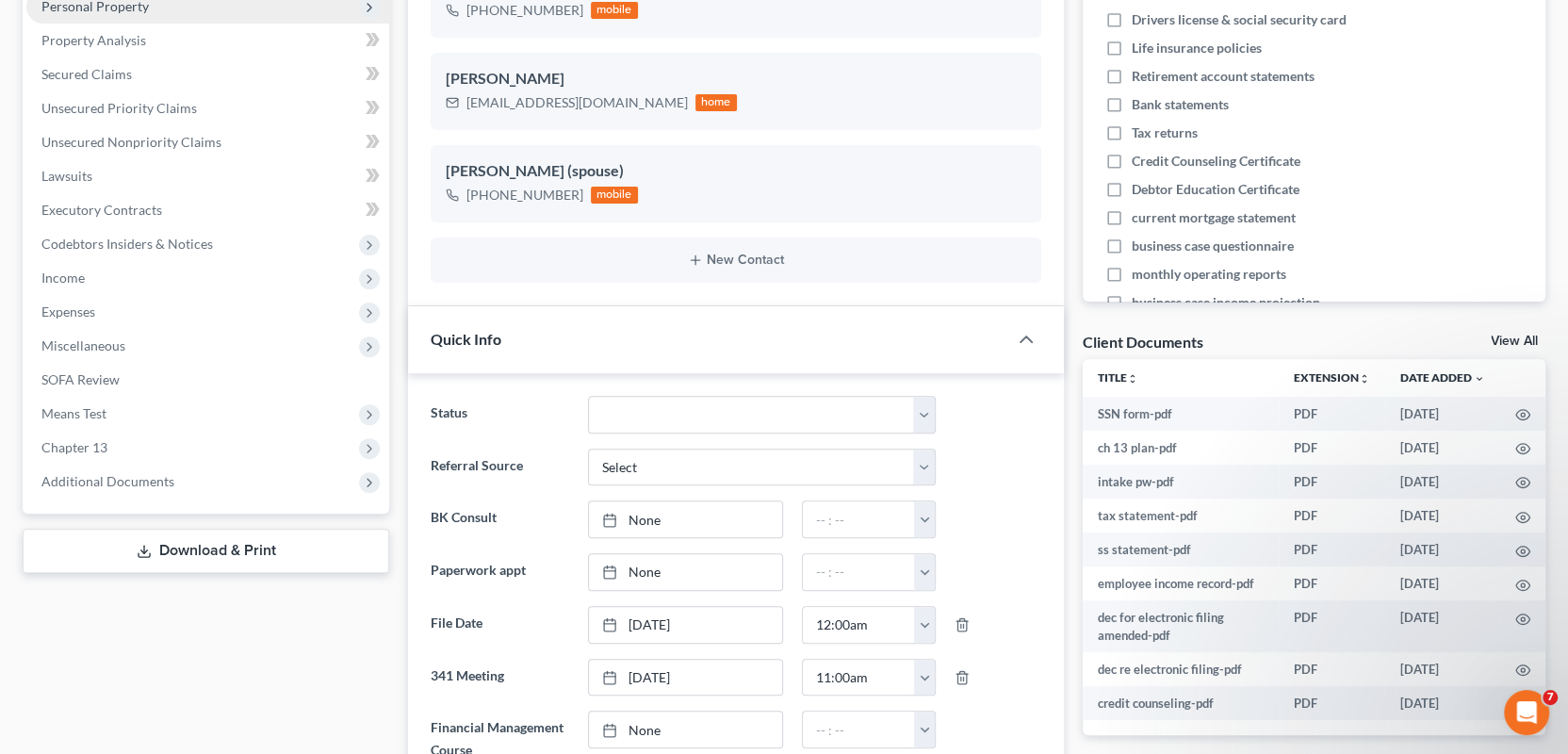
scroll to position [471, 0]
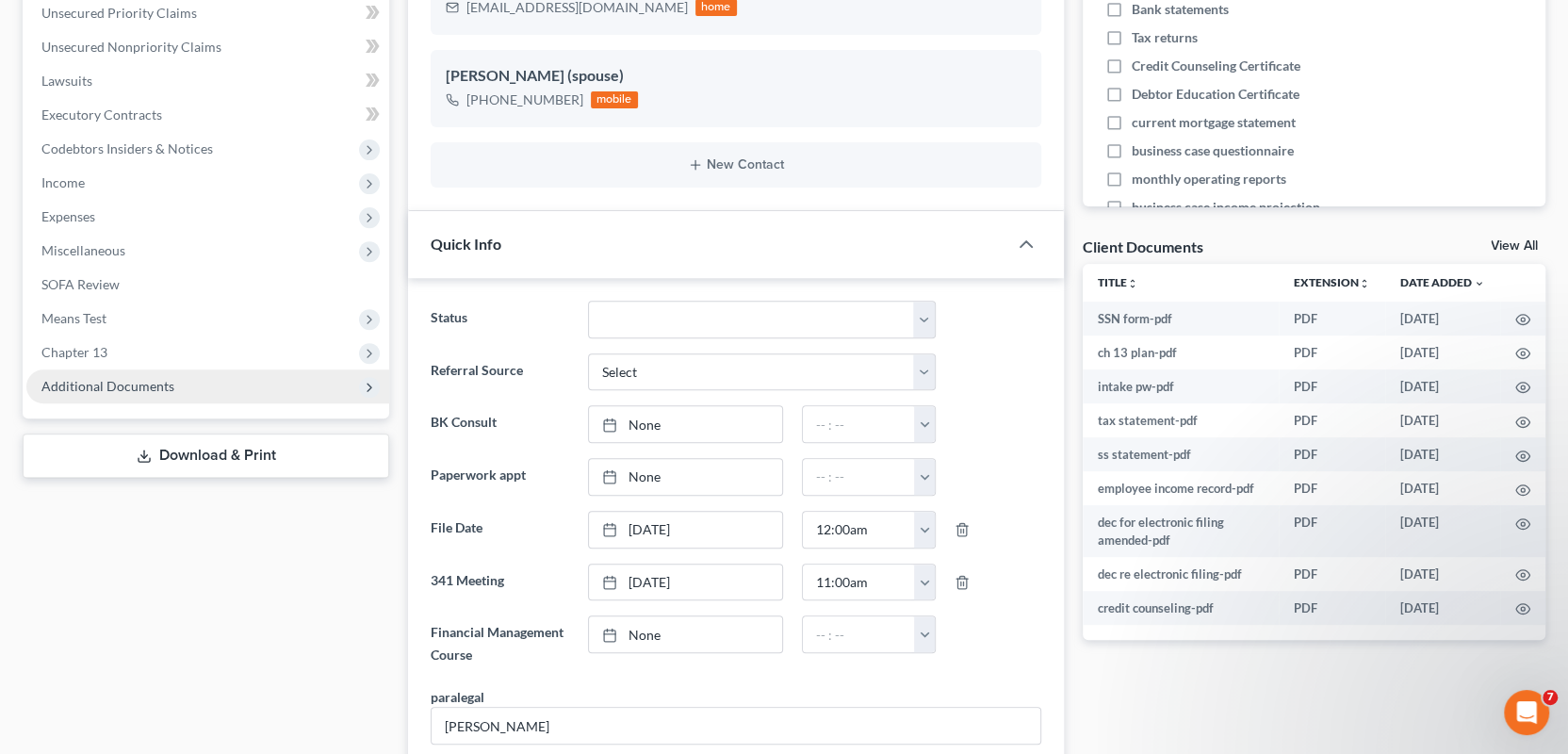
click at [221, 386] on span "Additional Documents" at bounding box center [208, 386] width 362 height 34
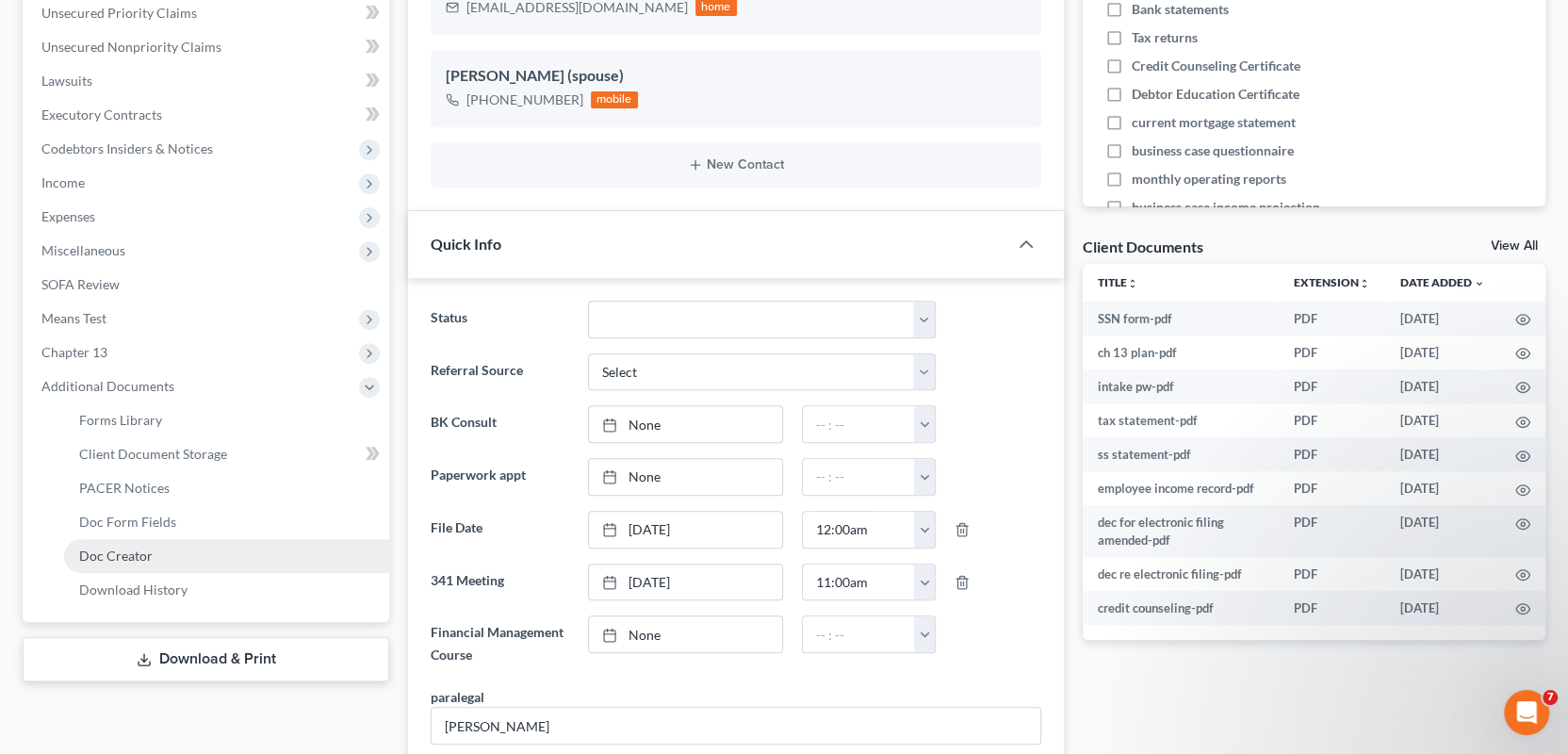
click at [200, 545] on link "Doc Creator" at bounding box center [226, 555] width 325 height 34
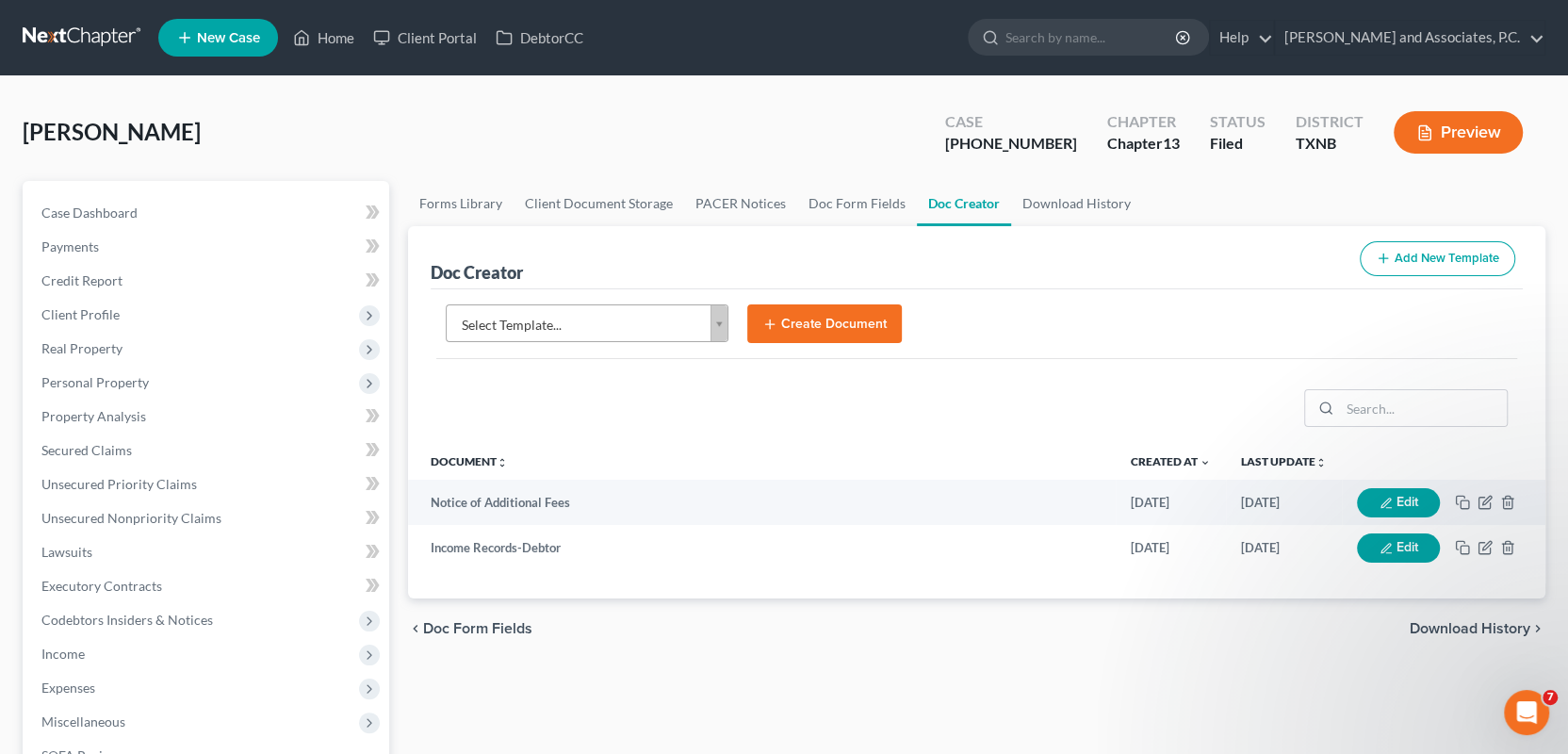
click at [713, 322] on body "Home New Case Client Portal DebtorCC Monte J. White and Associates, P.C. wfinfo…" at bounding box center [784, 612] width 1568 height 1224
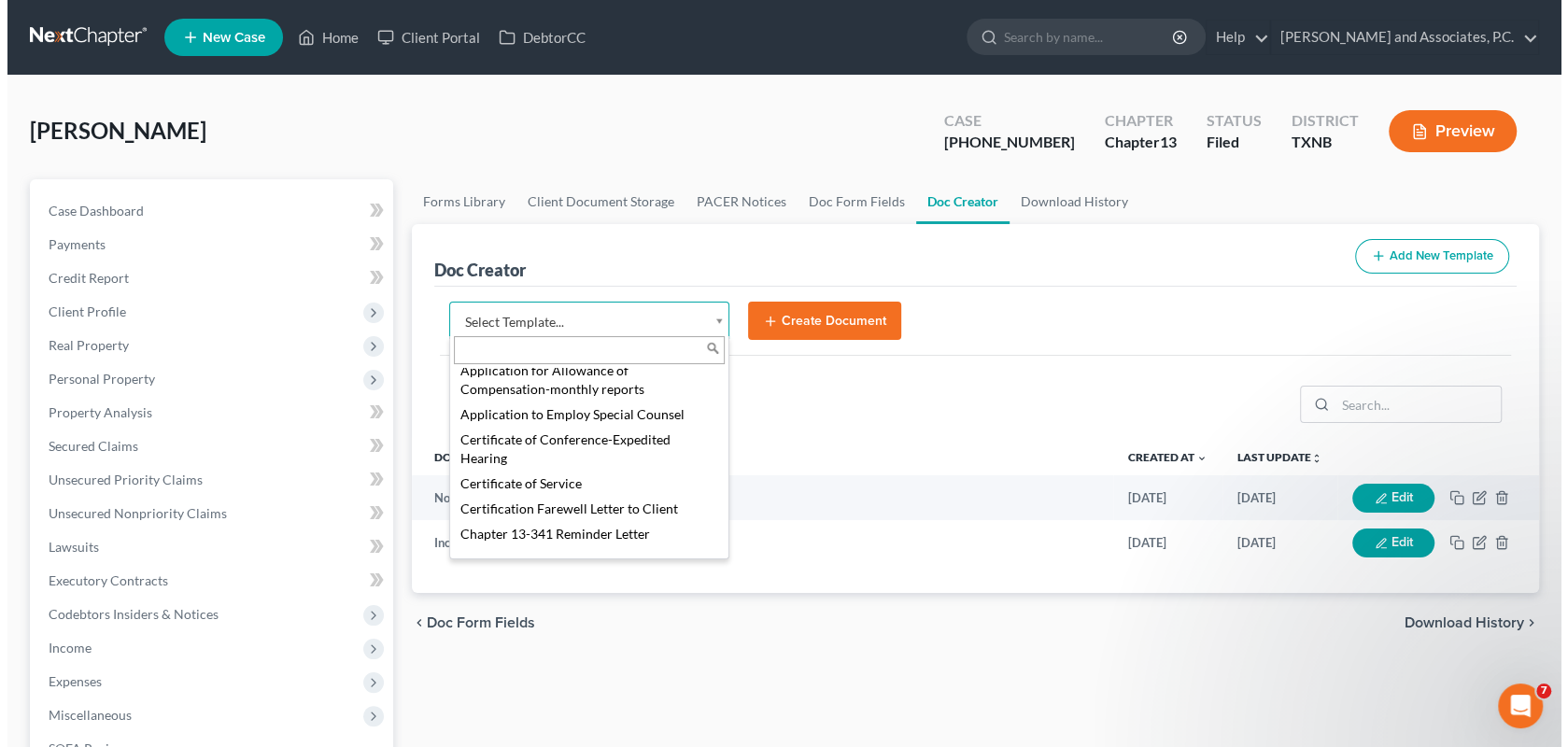
scroll to position [467, 0]
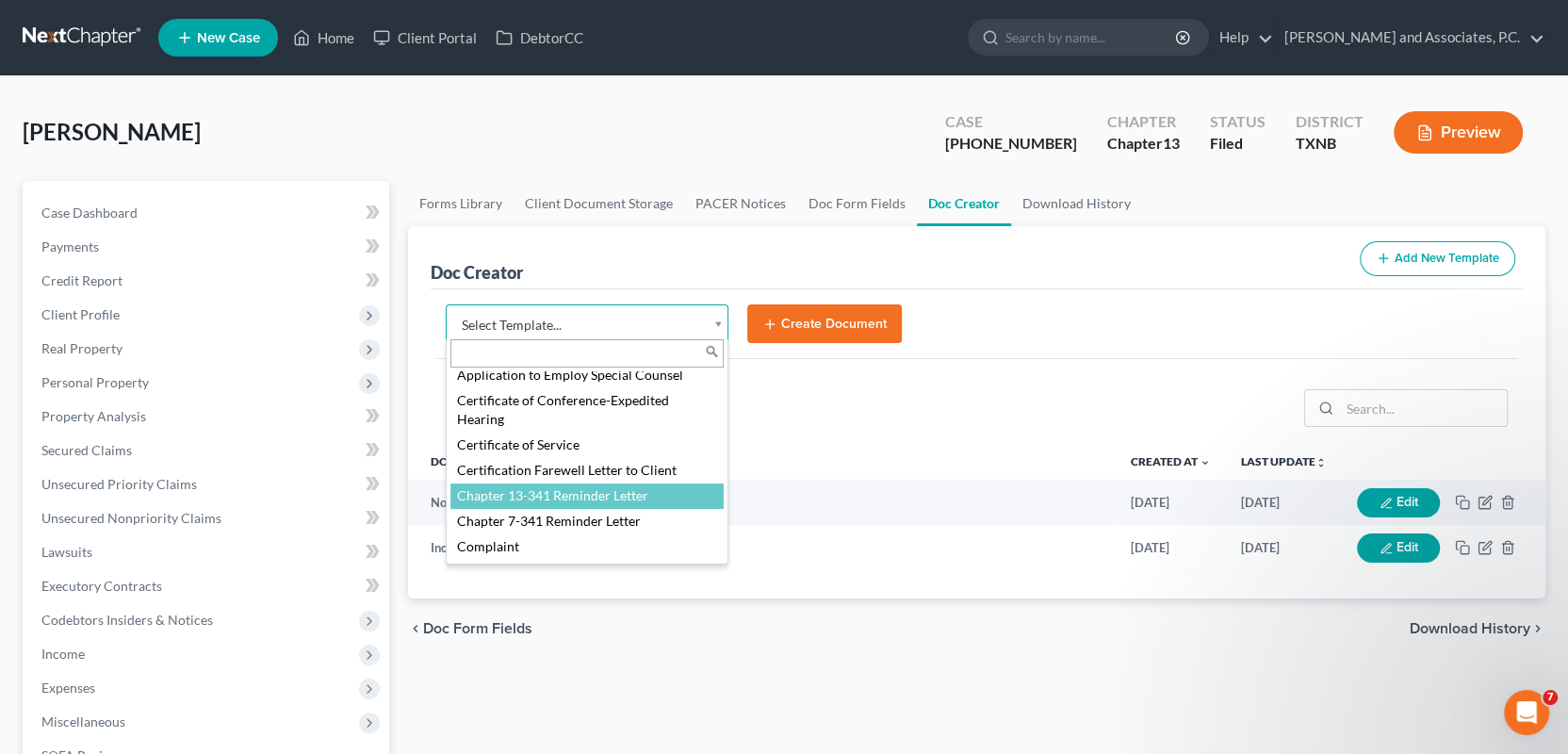
select select "77110"
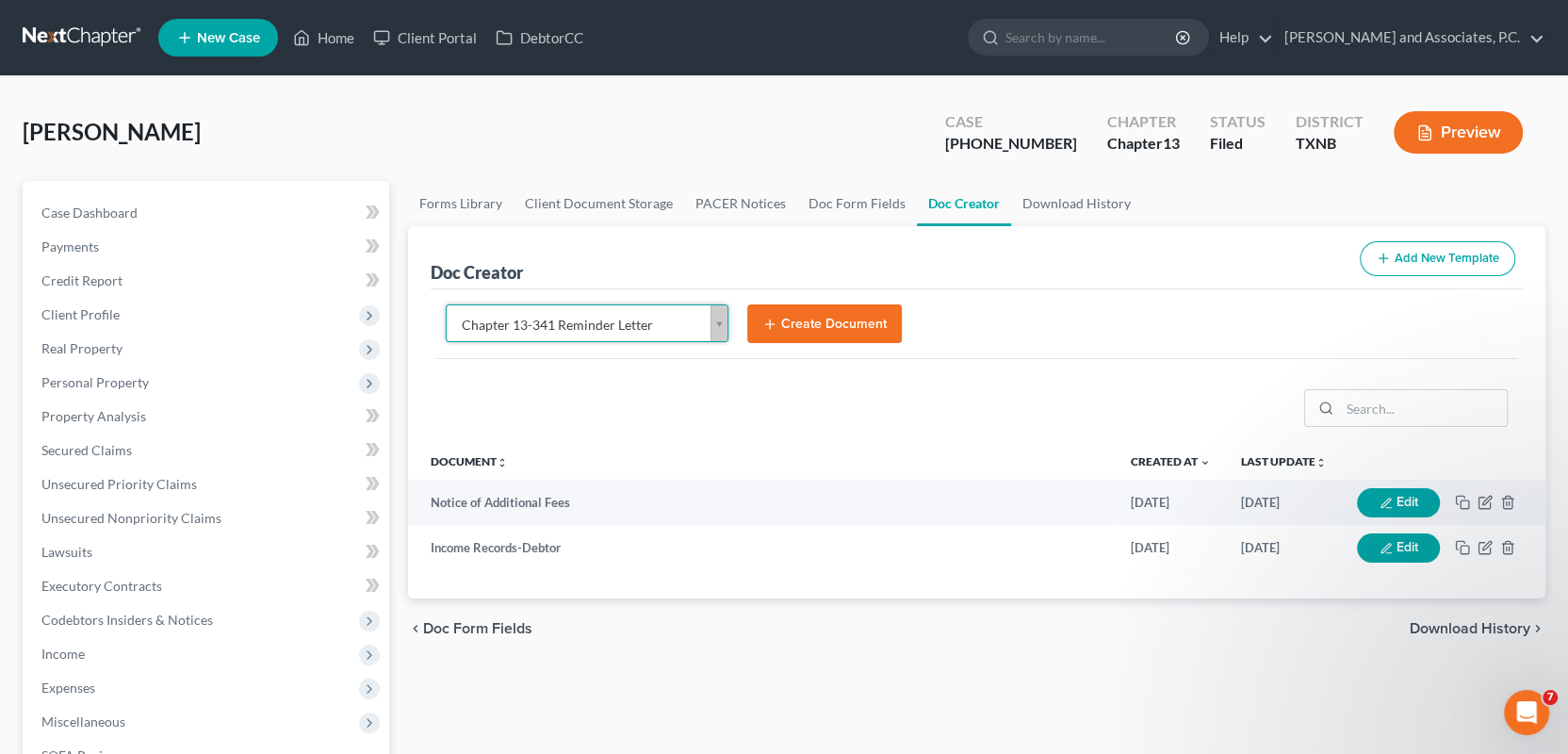
click at [831, 316] on button "Create Document" at bounding box center [825, 324] width 155 height 39
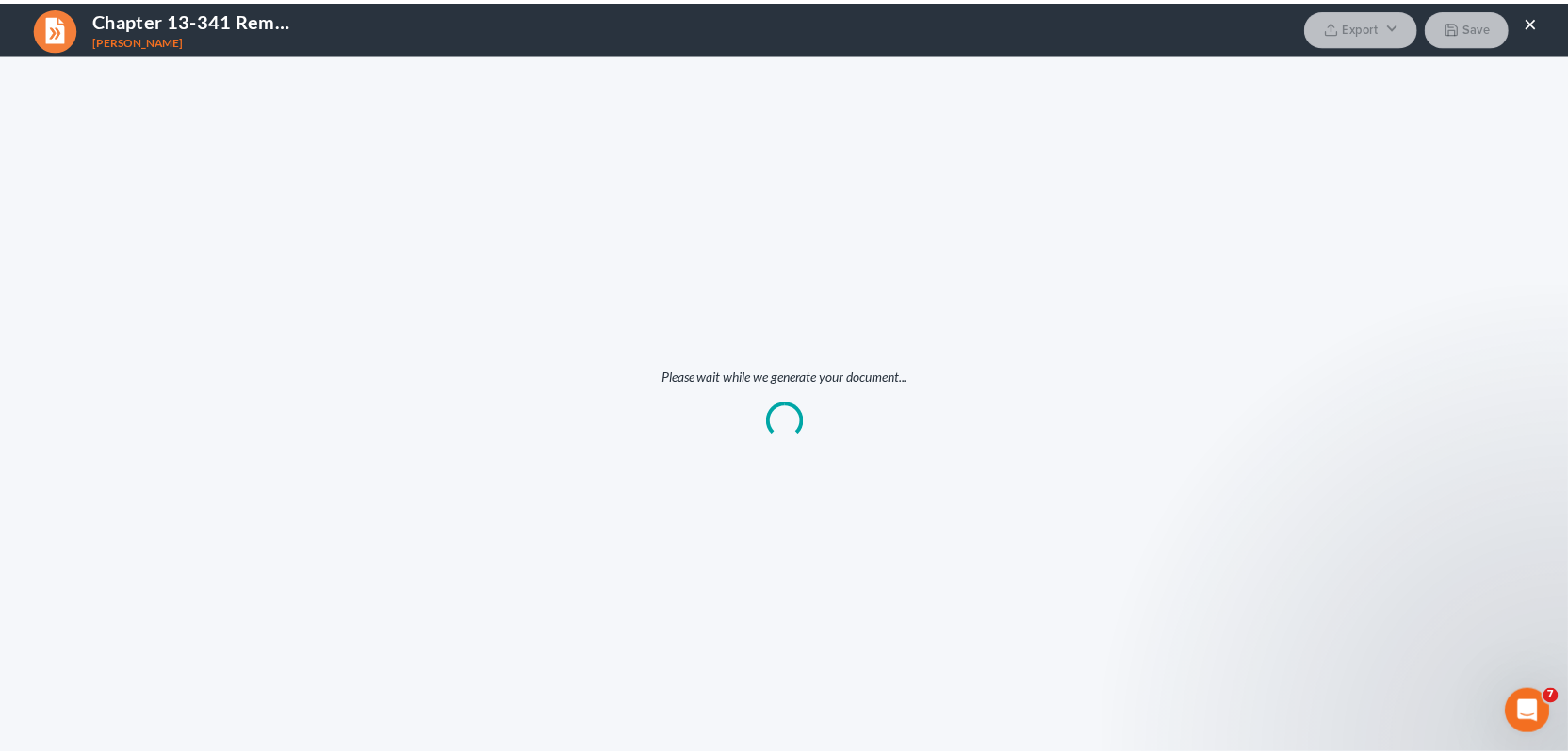
scroll to position [0, 0]
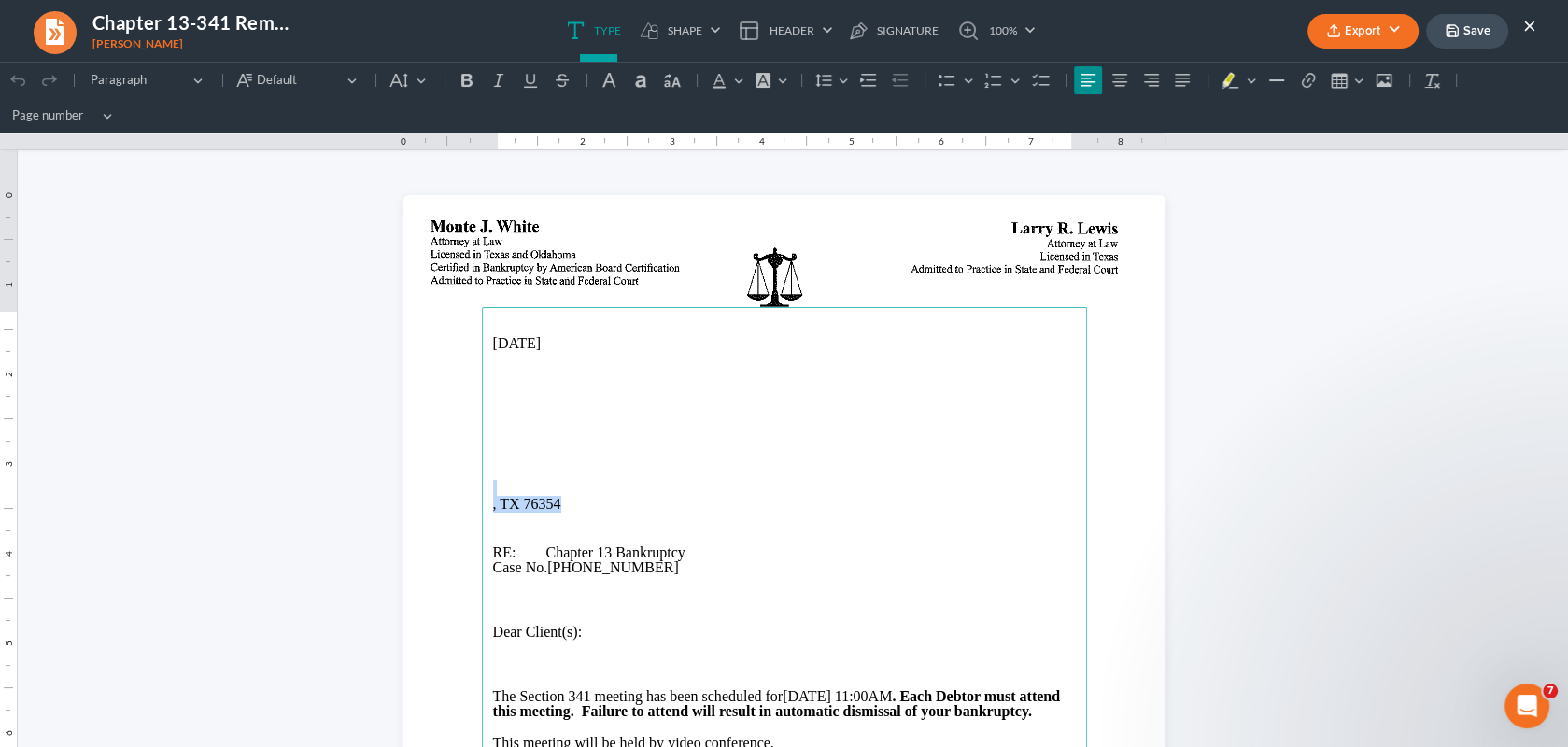
drag, startPoint x: 556, startPoint y: 507, endPoint x: 473, endPoint y: 489, distance: 84.9
click at [473, 489] on section "10/15/2025 , TX 76354 RE: Chapter 13 Bankruptcy Case No. 25-70256-13 Dear Clien…" at bounding box center [784, 688] width 762 height 986
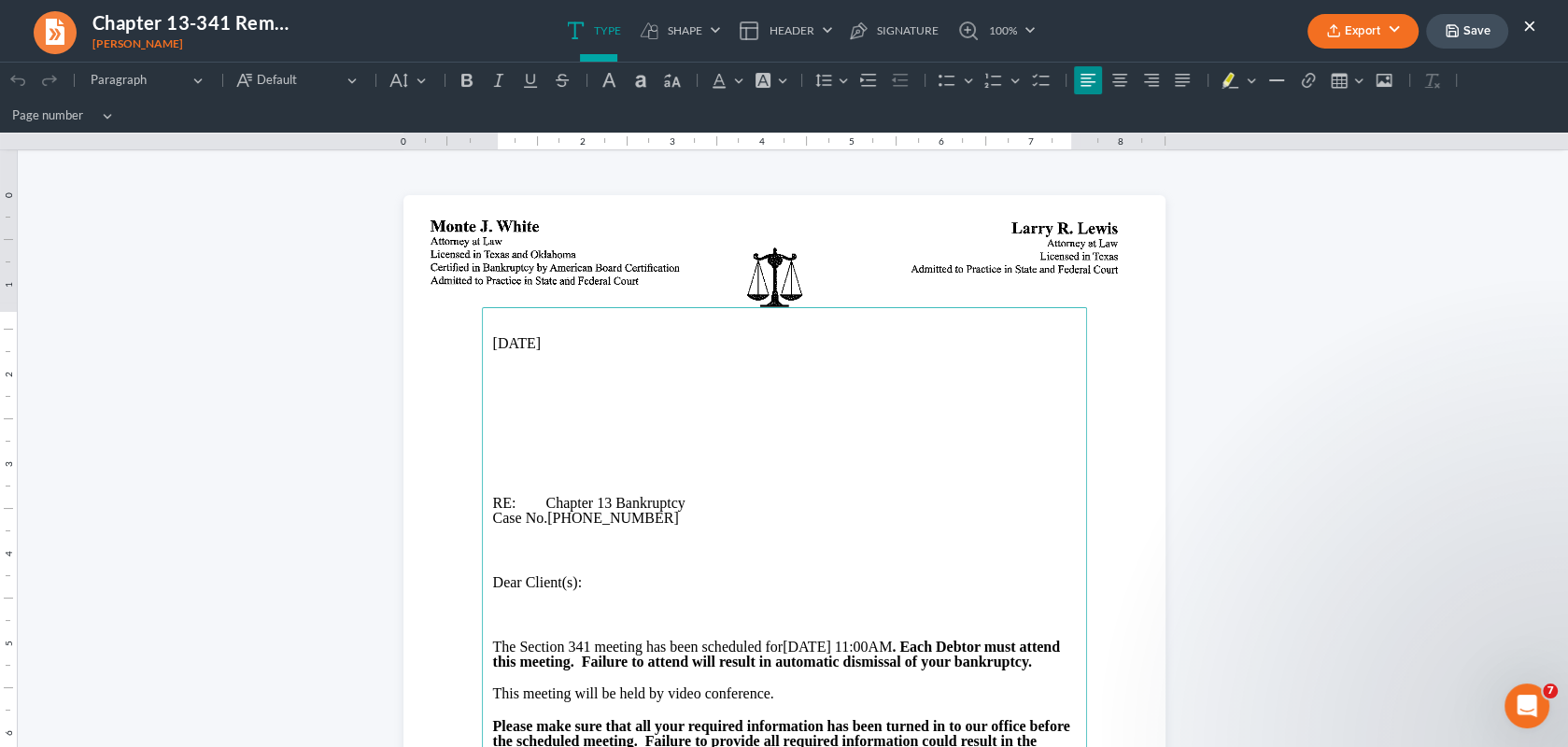
click at [482, 410] on main "10/15/2025 RE: Chapter 13 Bankruptcy Case No. 25-70256-13 Dear Client(s): The S…" at bounding box center [785, 688] width 605 height 762
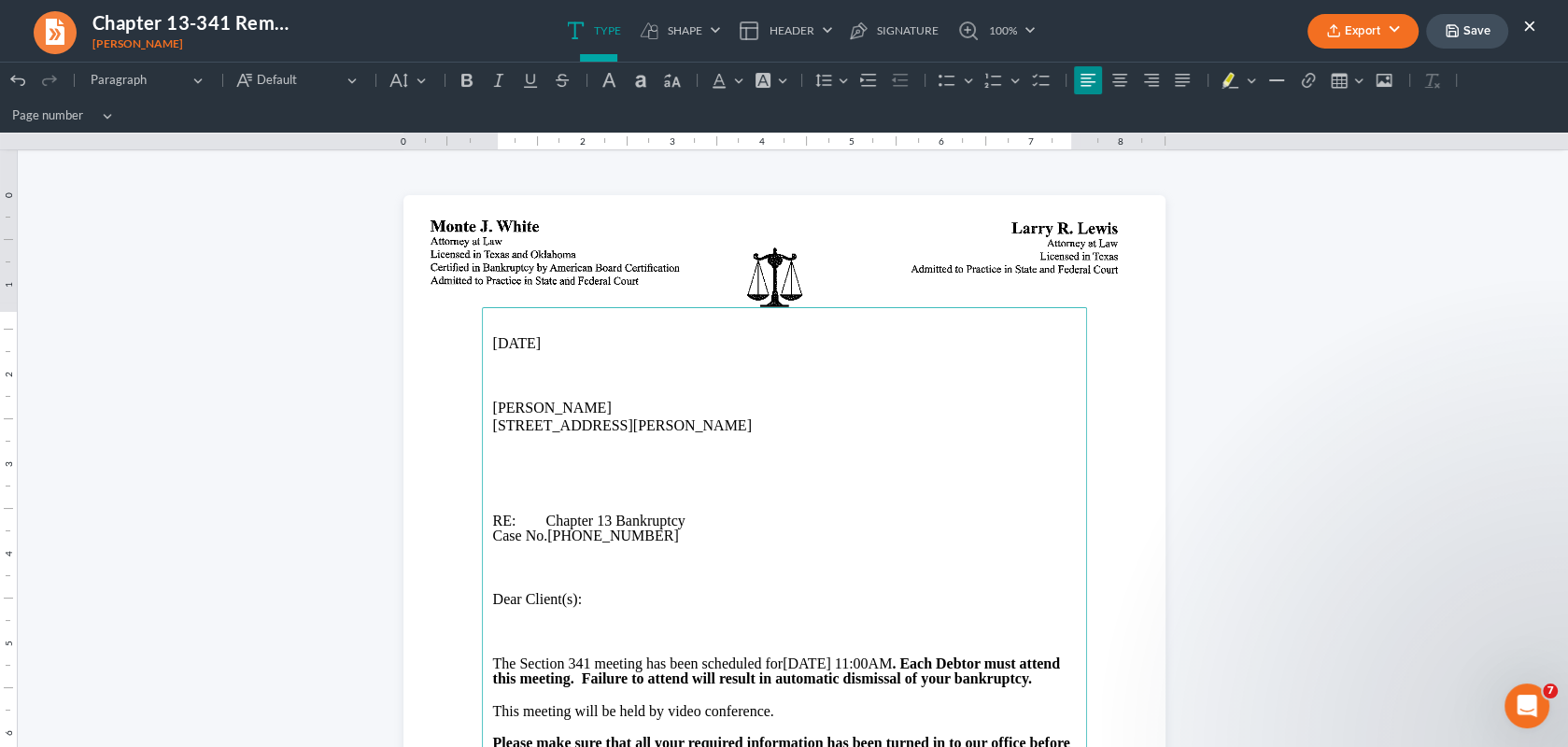
click at [602, 428] on p "1008 S Preston Rd, Burkburnett, TX 76354" at bounding box center [784, 425] width 582 height 16
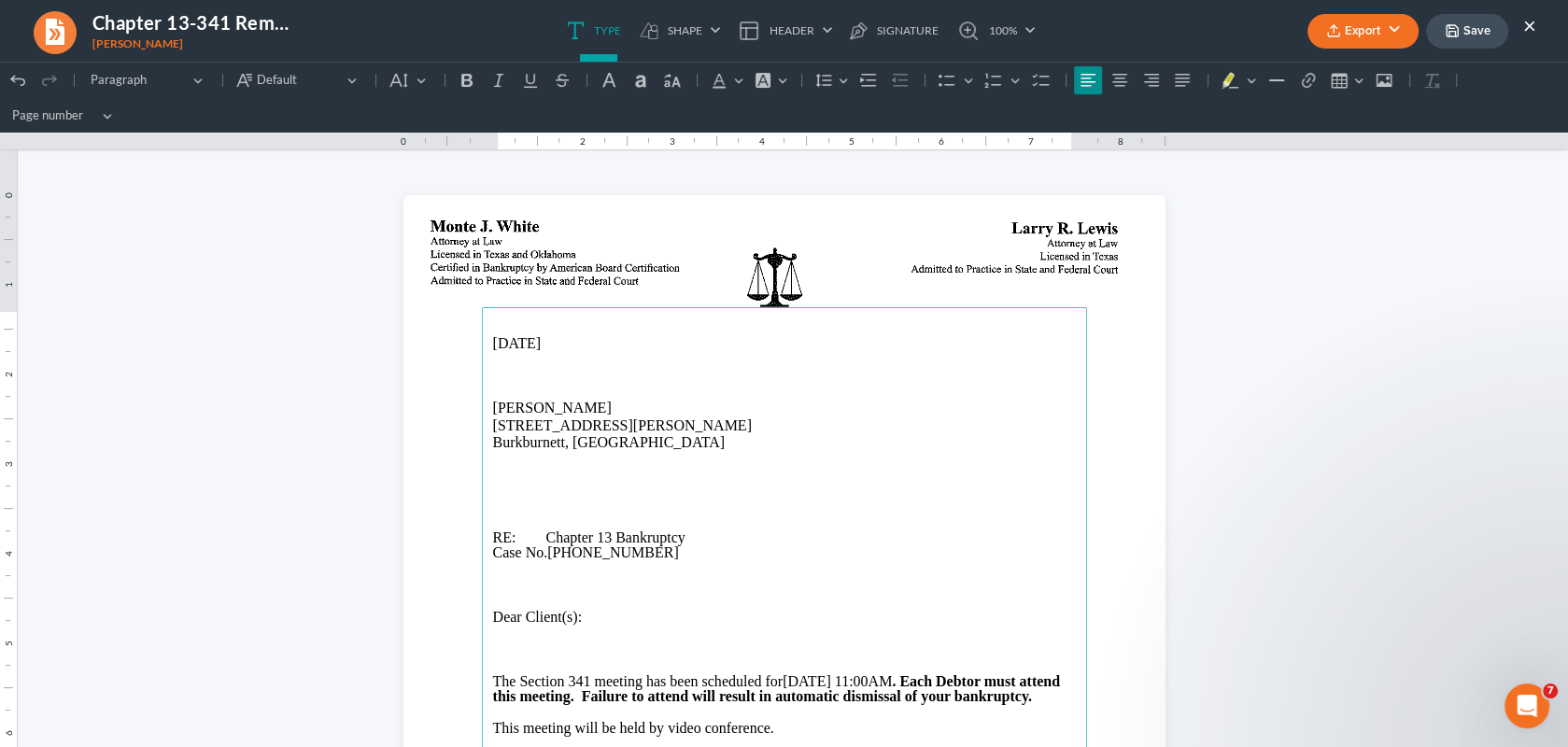
click at [760, 482] on p "Rich Text Editor, page-0-main" at bounding box center [784, 473] width 582 height 16
drag, startPoint x: 482, startPoint y: 406, endPoint x: 637, endPoint y: 448, distance: 160.6
click at [637, 448] on main "10/15/2025 Joseph Wray 1008 S Preston Rd Burkburnett, TX 76354 RE: Chapter 13 B…" at bounding box center [785, 688] width 605 height 762
copy main "Joseph Wray 1008 S Preston Rd Burkburnett, TX 76354"
click at [1333, 25] on line "button" at bounding box center [1333, 29] width 0 height 8
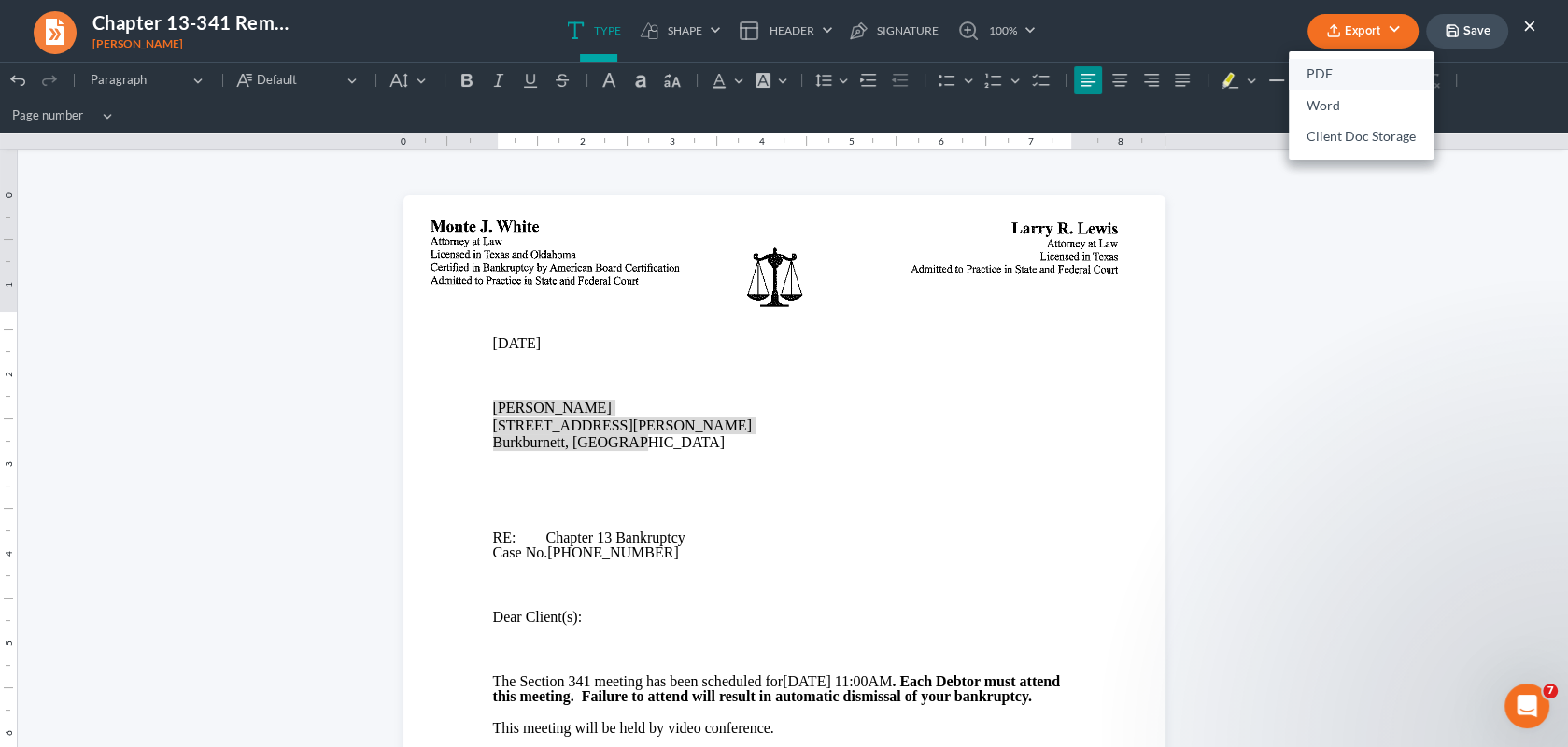
click at [1330, 69] on link "PDF" at bounding box center [1360, 75] width 145 height 32
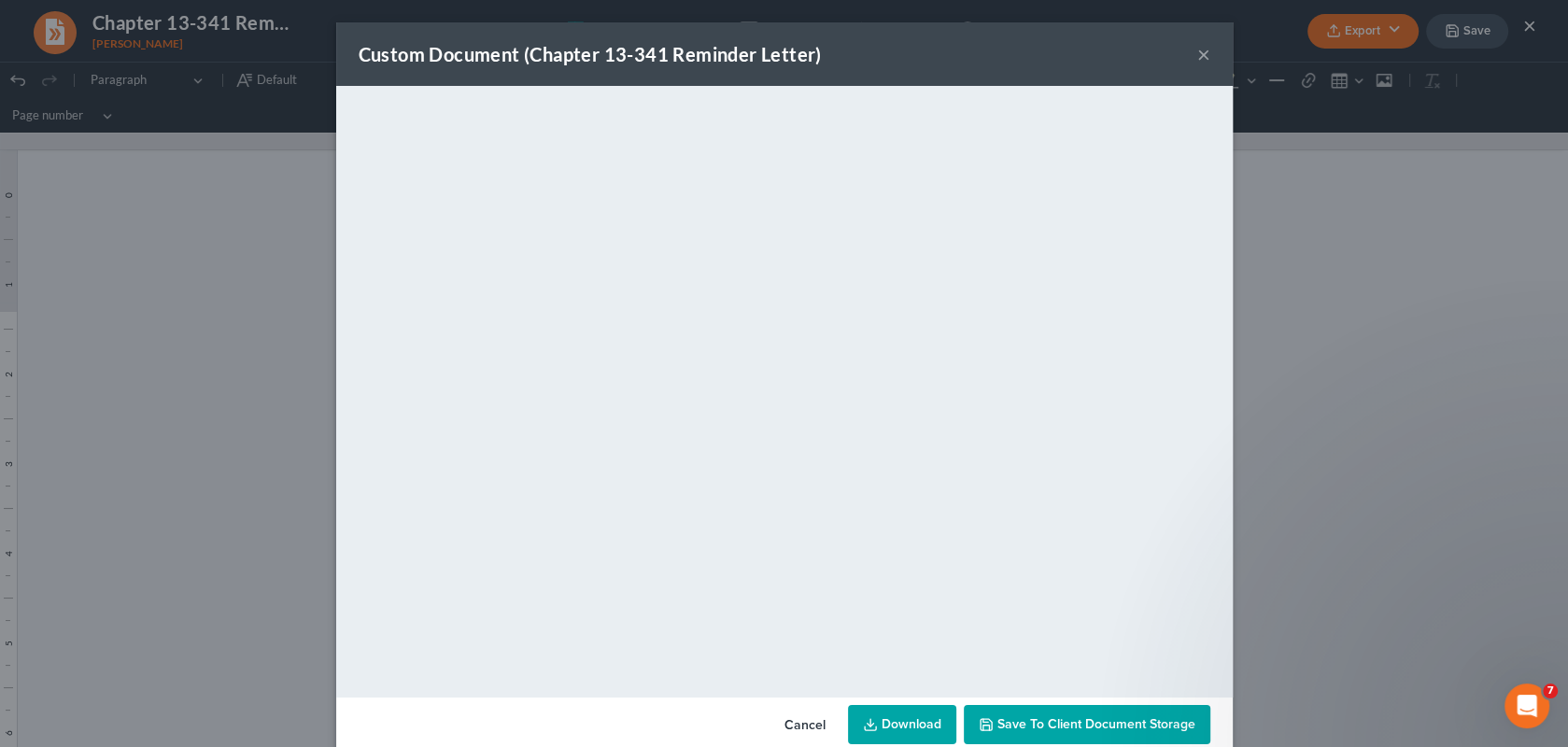
click at [1095, 730] on span "Save to Client Document Storage" at bounding box center [1096, 724] width 198 height 16
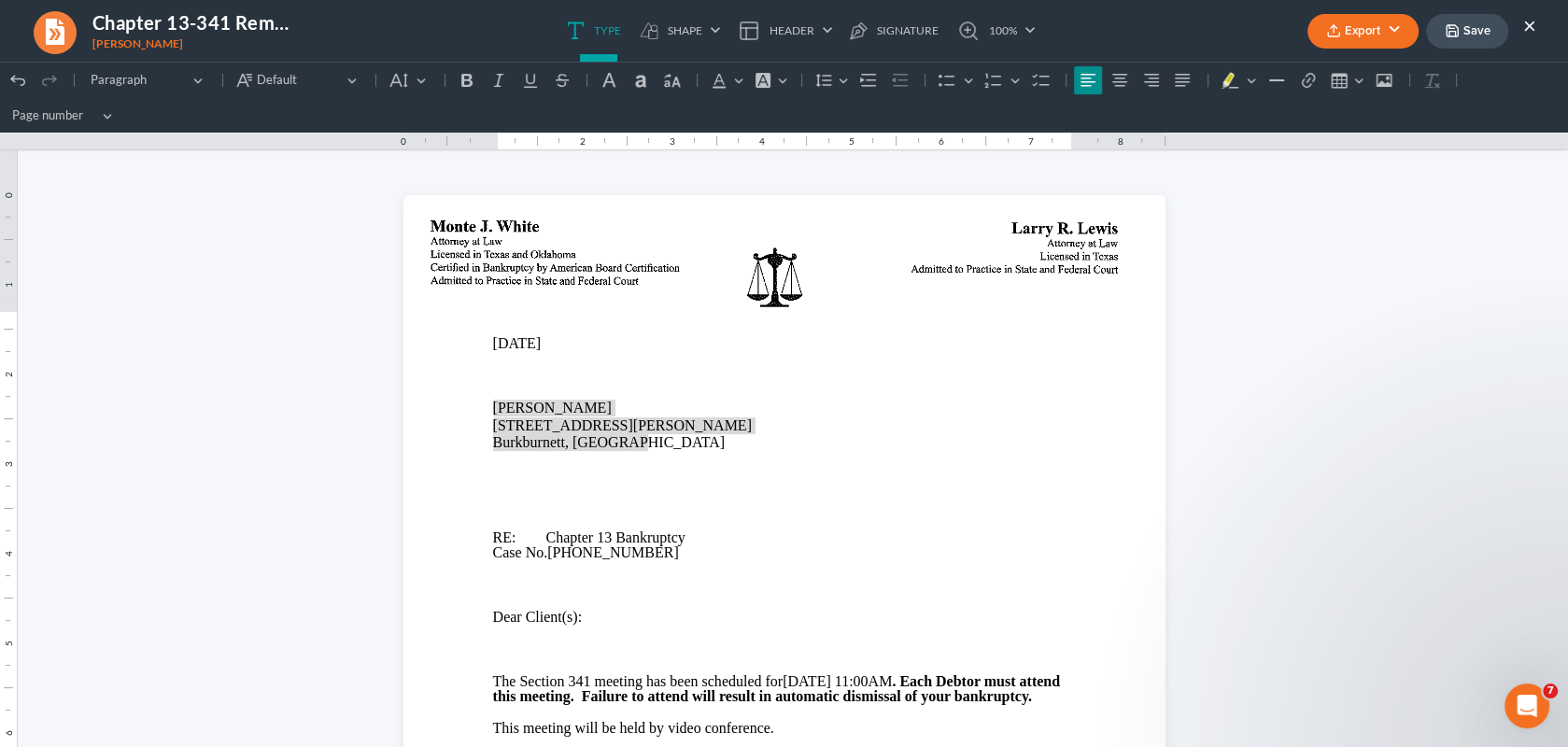
click at [1468, 29] on button "Save" at bounding box center [1466, 31] width 82 height 35
click at [1526, 21] on button "×" at bounding box center [1528, 24] width 13 height 22
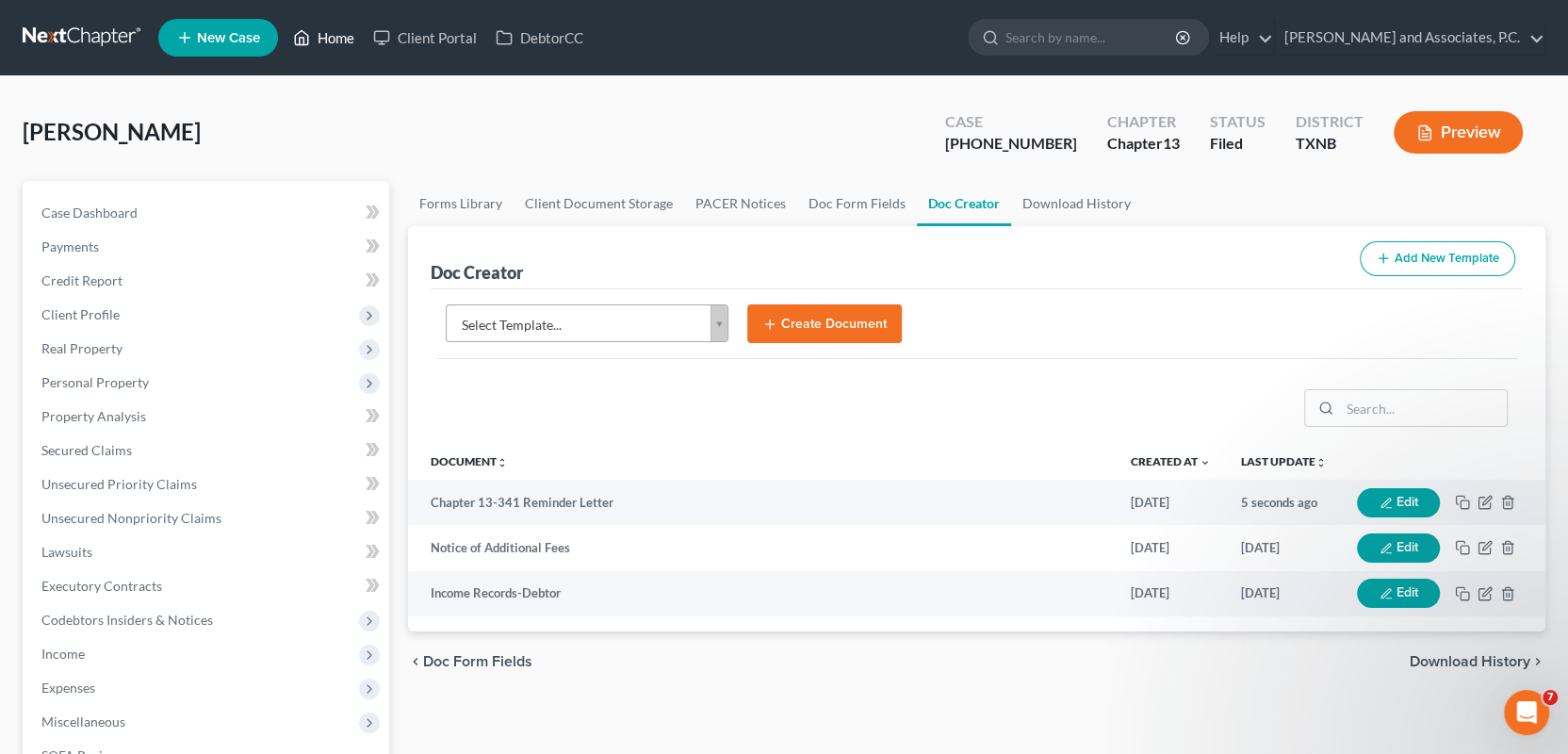
click at [349, 39] on link "Home" at bounding box center [324, 37] width 80 height 34
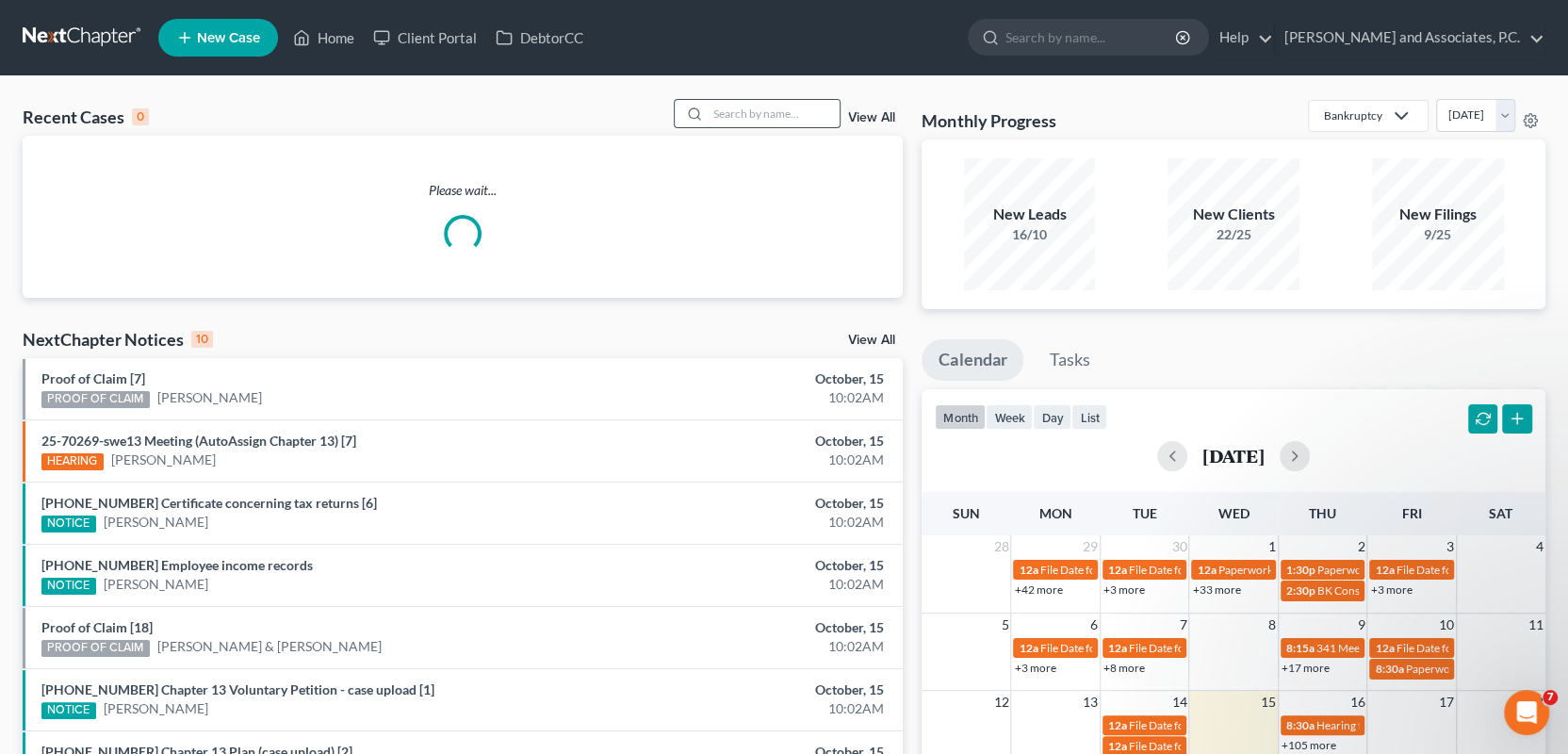
click at [741, 118] on input "search" at bounding box center [774, 114] width 132 height 27
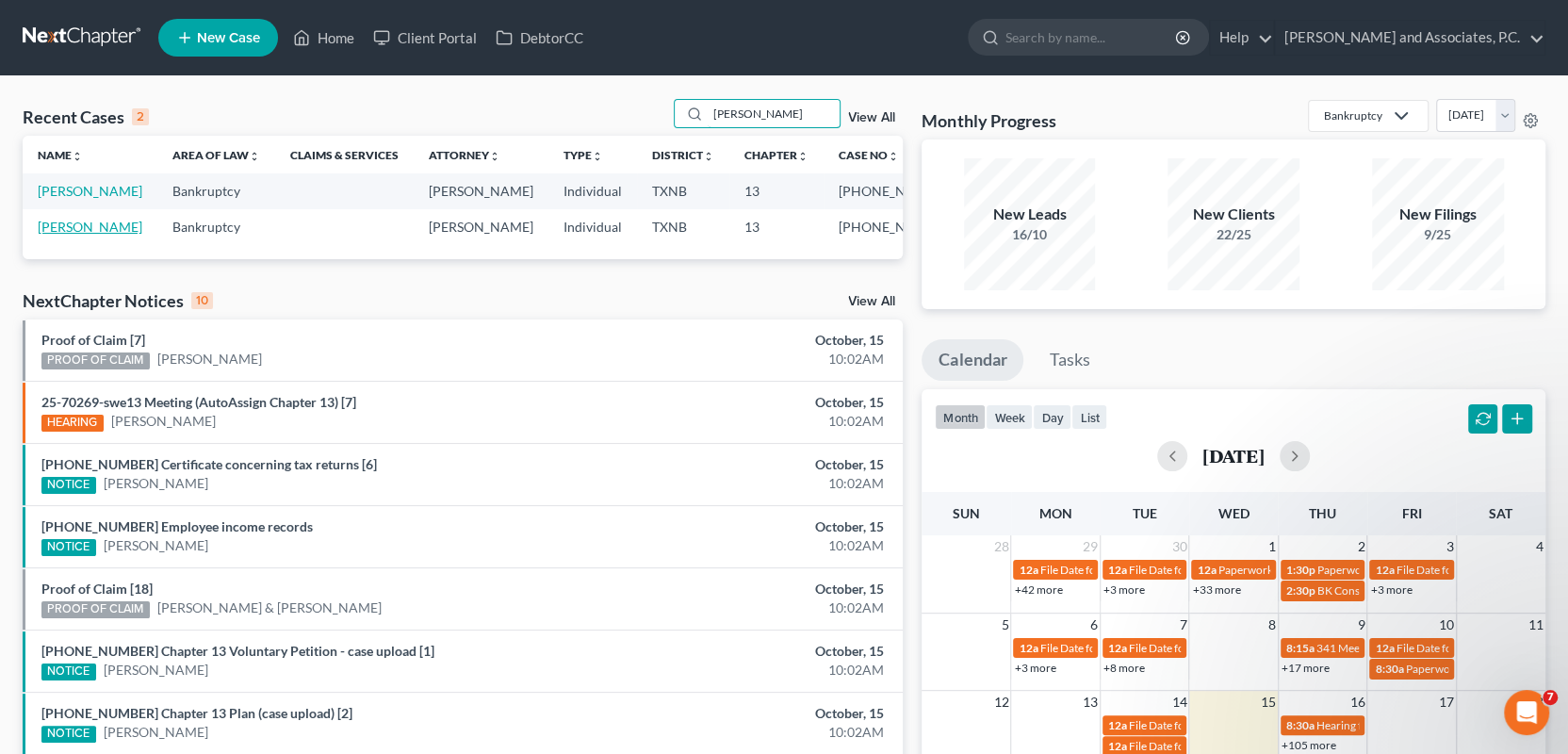
type input "wray"
click at [97, 223] on link "Wray, Chelsea" at bounding box center [89, 226] width 105 height 16
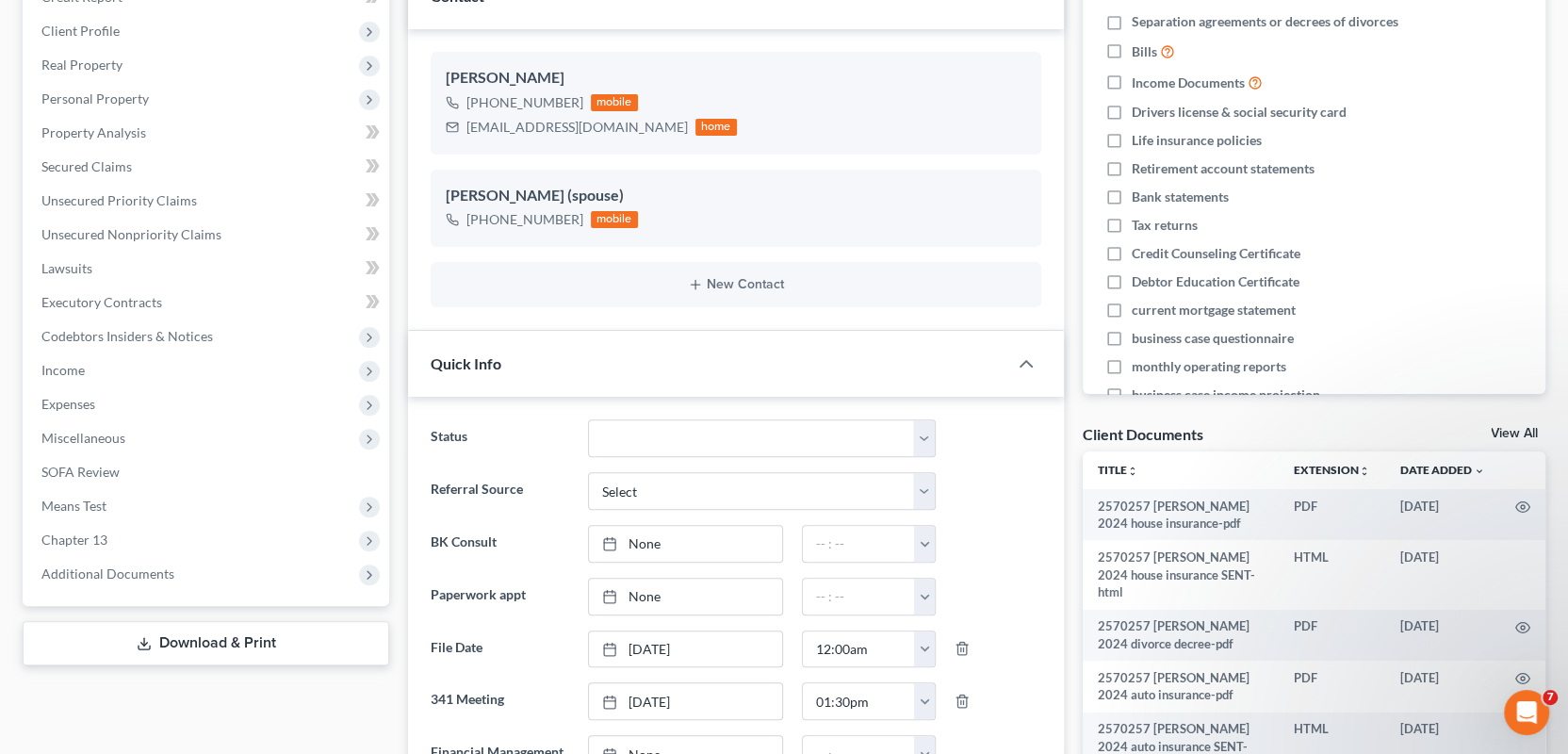
scroll to position [377, 0]
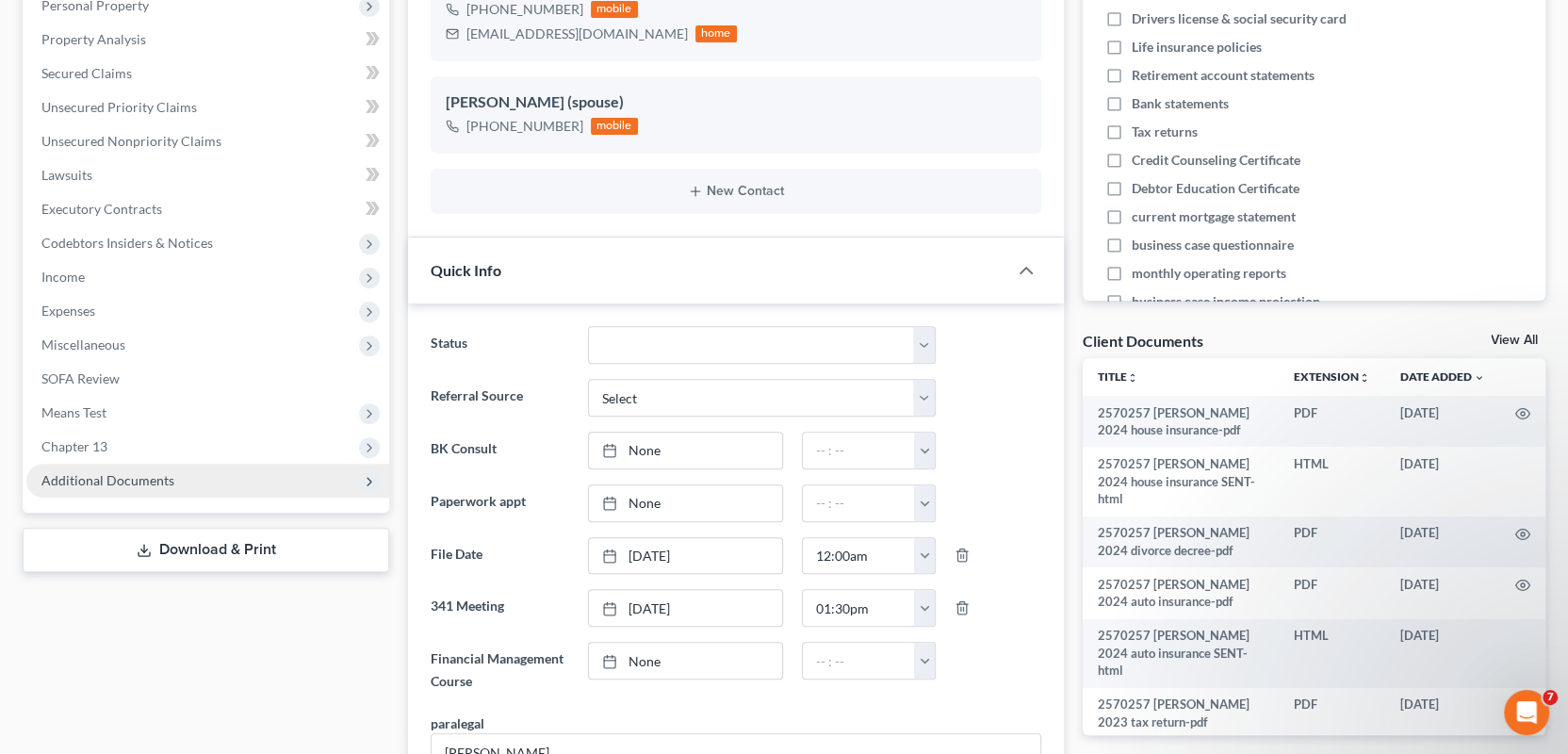
click at [144, 475] on span "Additional Documents" at bounding box center [108, 480] width 133 height 16
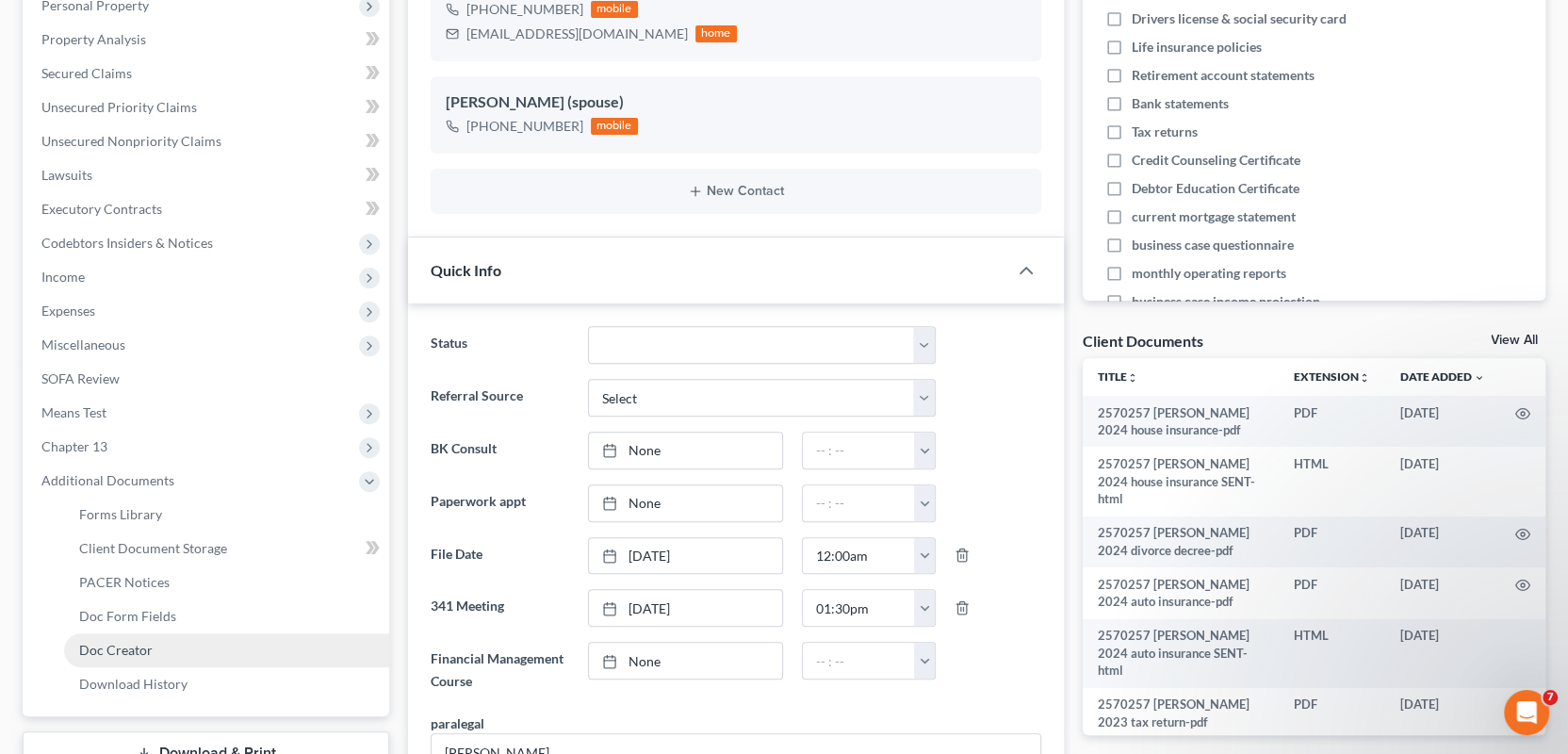
click at [139, 654] on span "Doc Creator" at bounding box center [116, 649] width 73 height 16
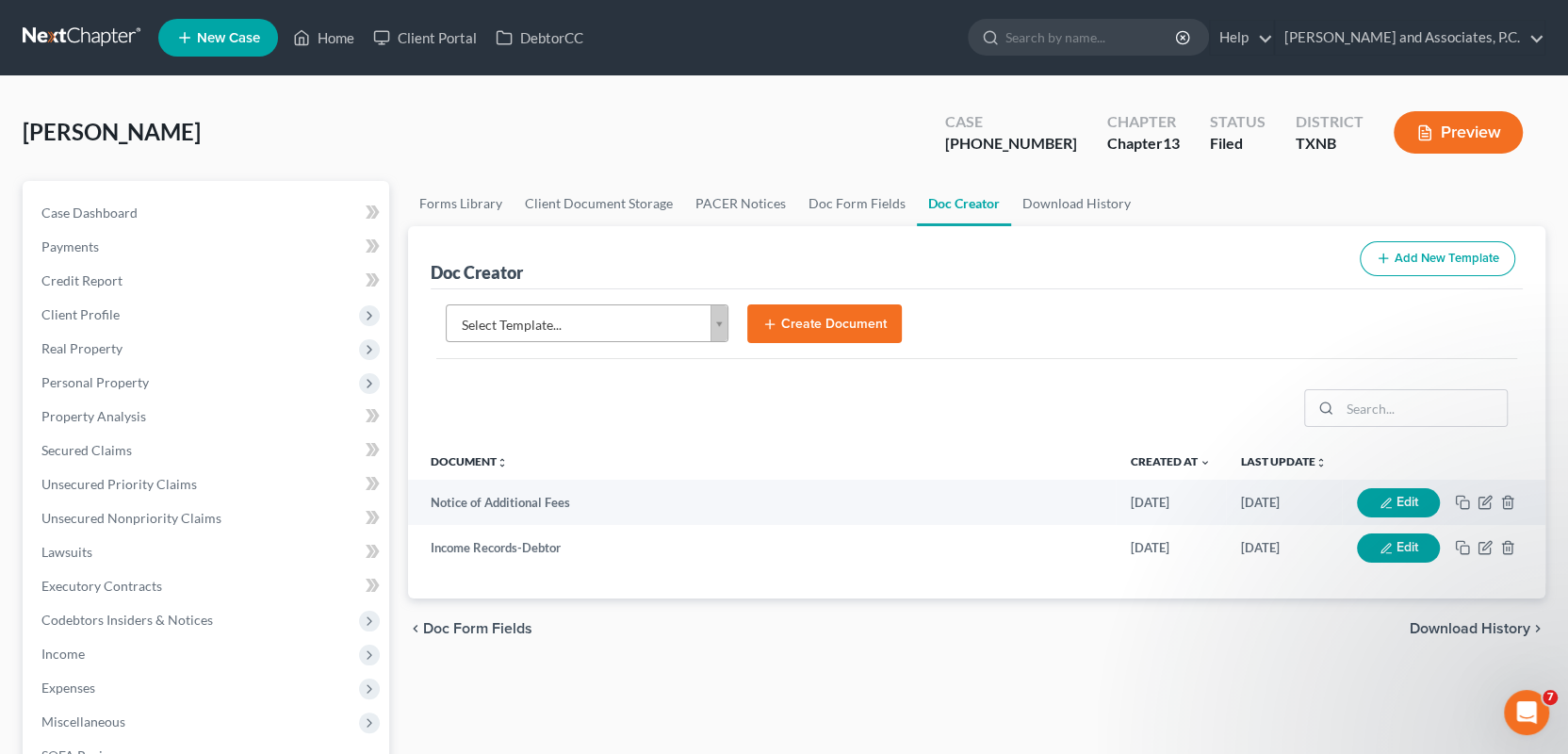
click at [720, 322] on body "Home New Case Client Portal DebtorCC Monte J. White and Associates, P.C. wfinfo…" at bounding box center [784, 612] width 1568 height 1224
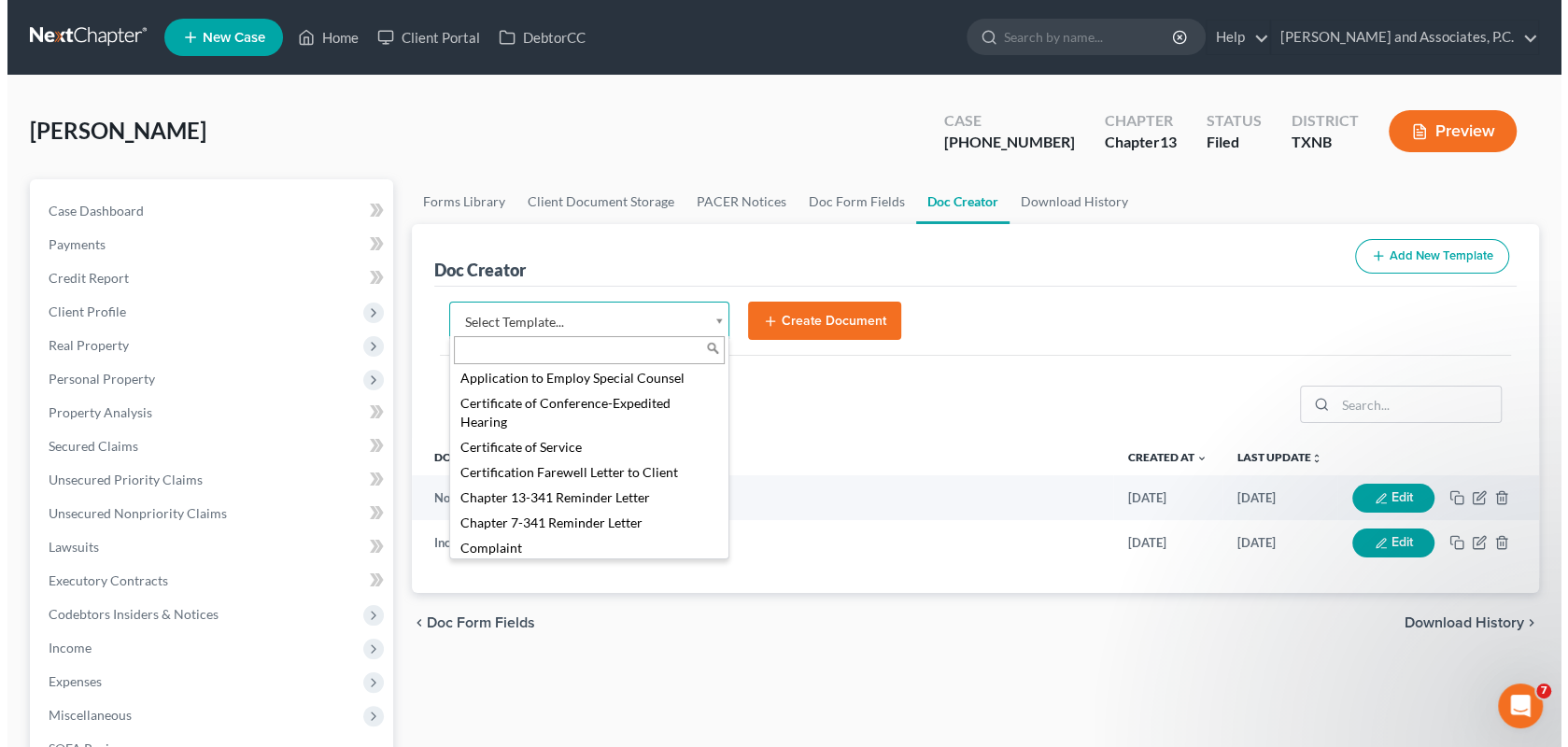
scroll to position [467, 0]
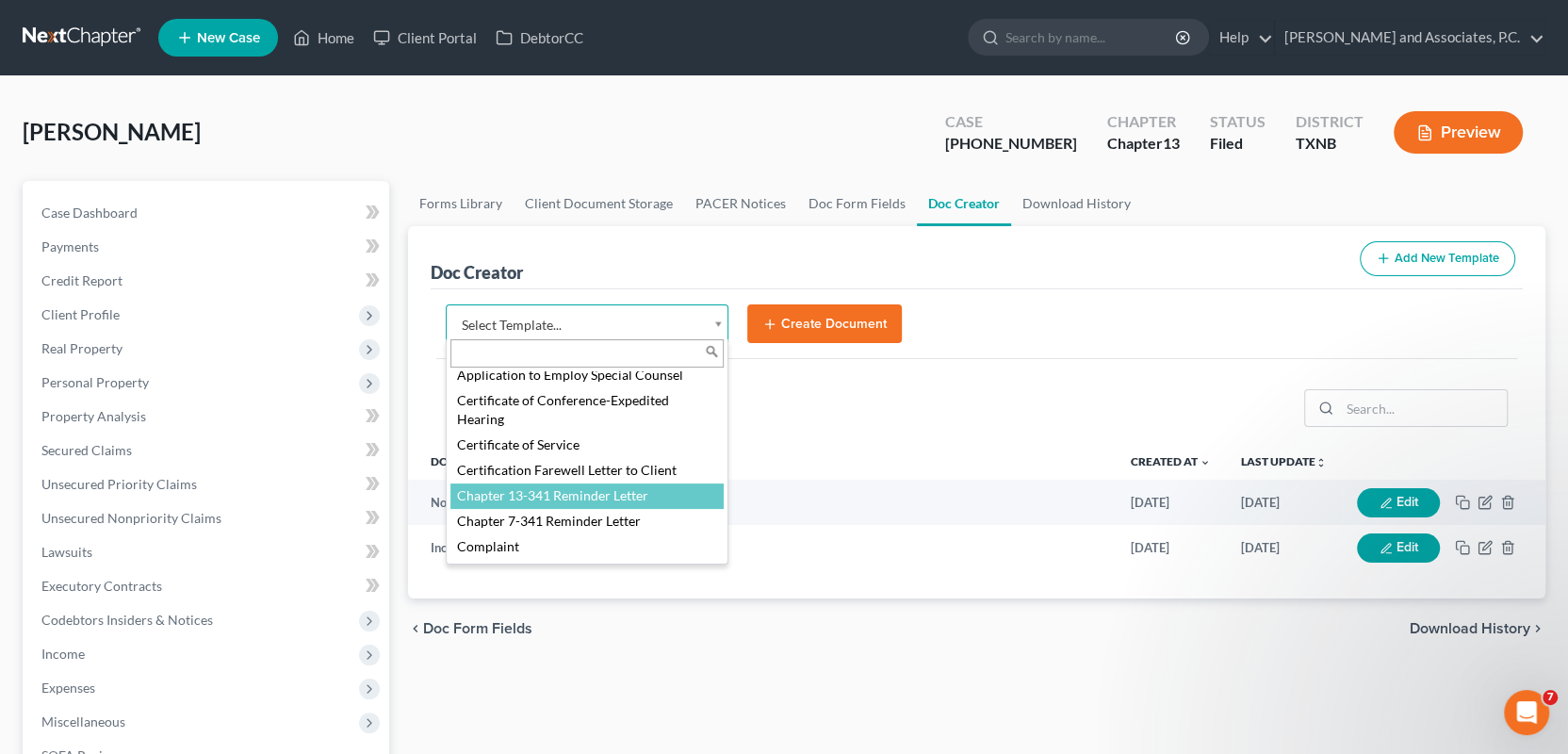
select select "77110"
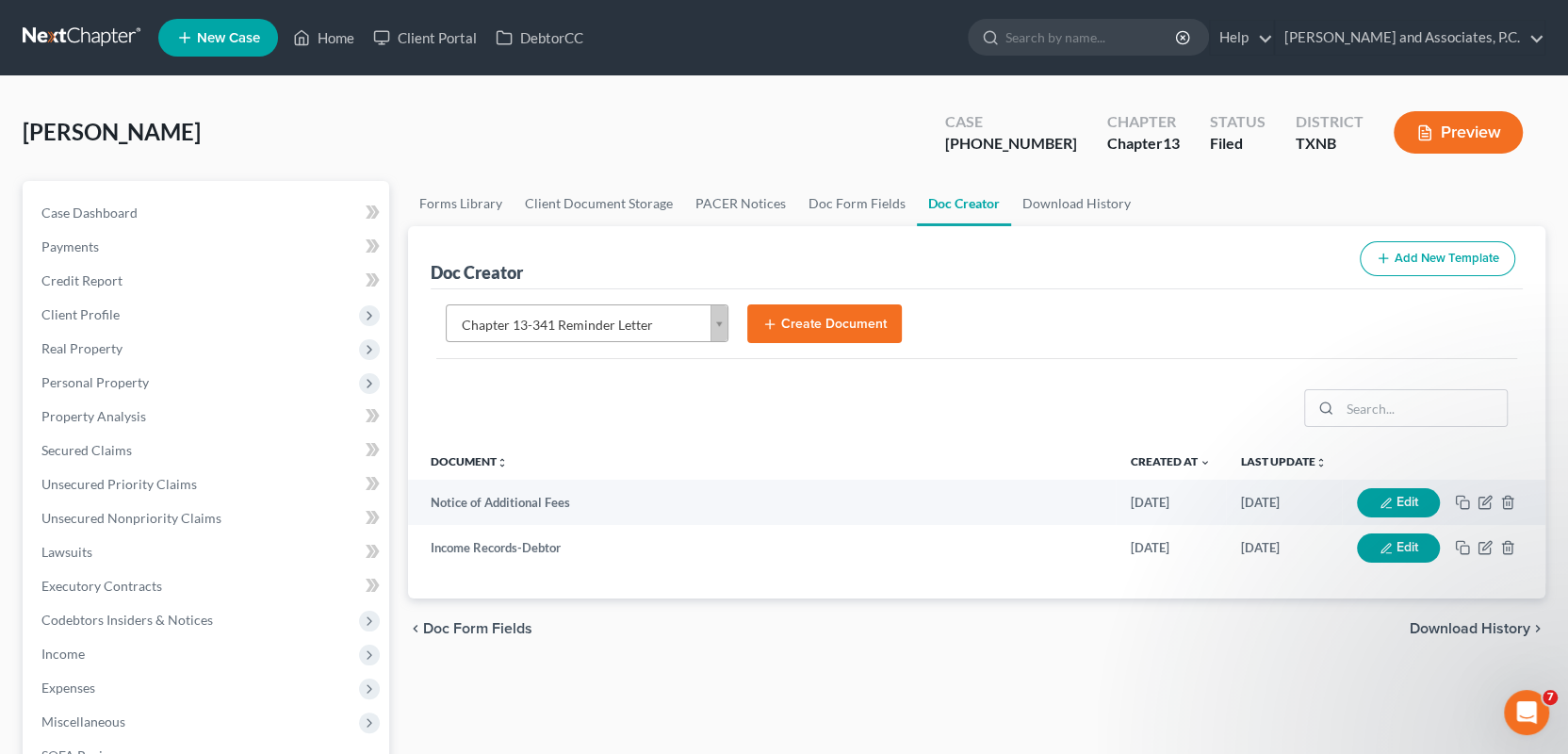
click at [810, 324] on button "Create Document" at bounding box center [825, 324] width 155 height 39
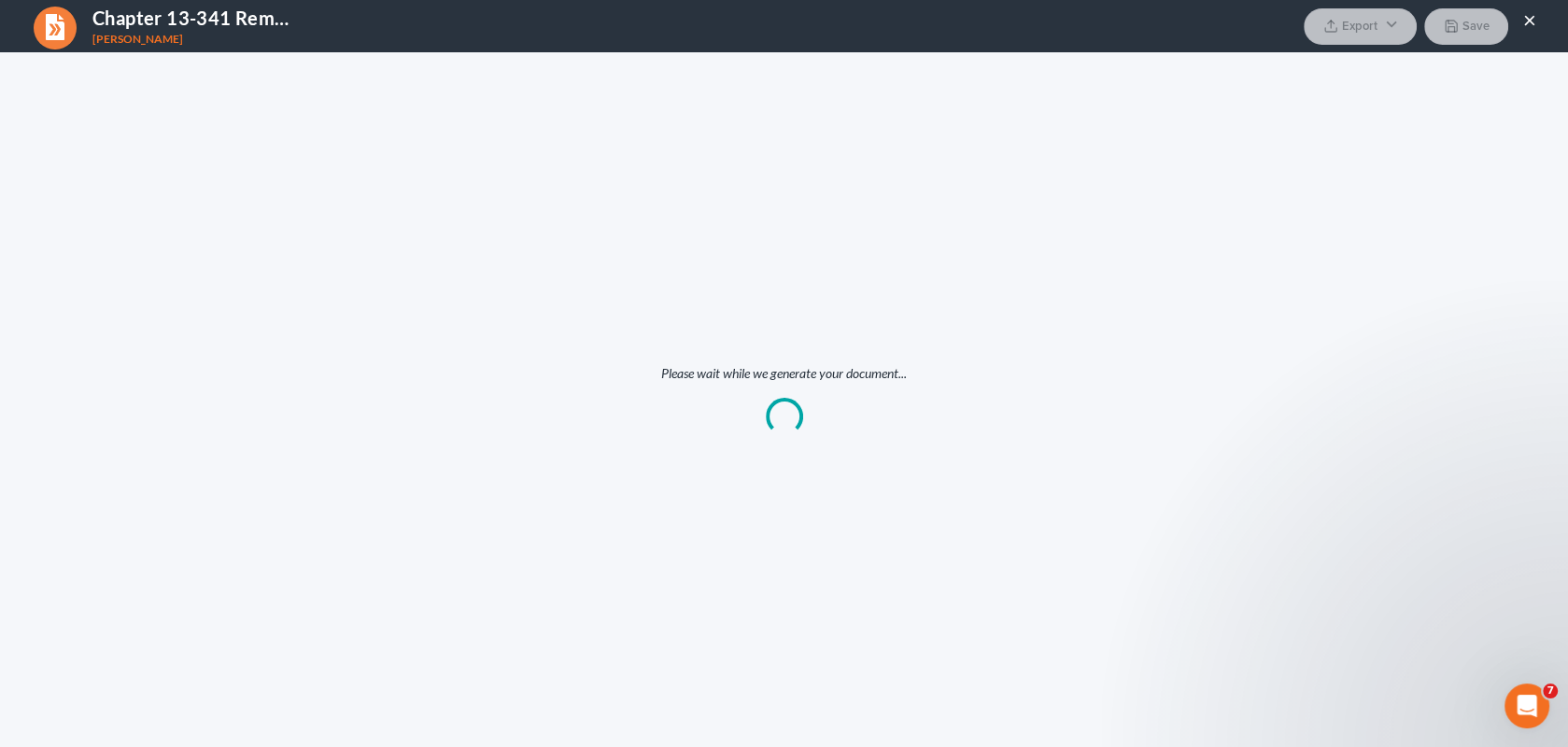
scroll to position [0, 0]
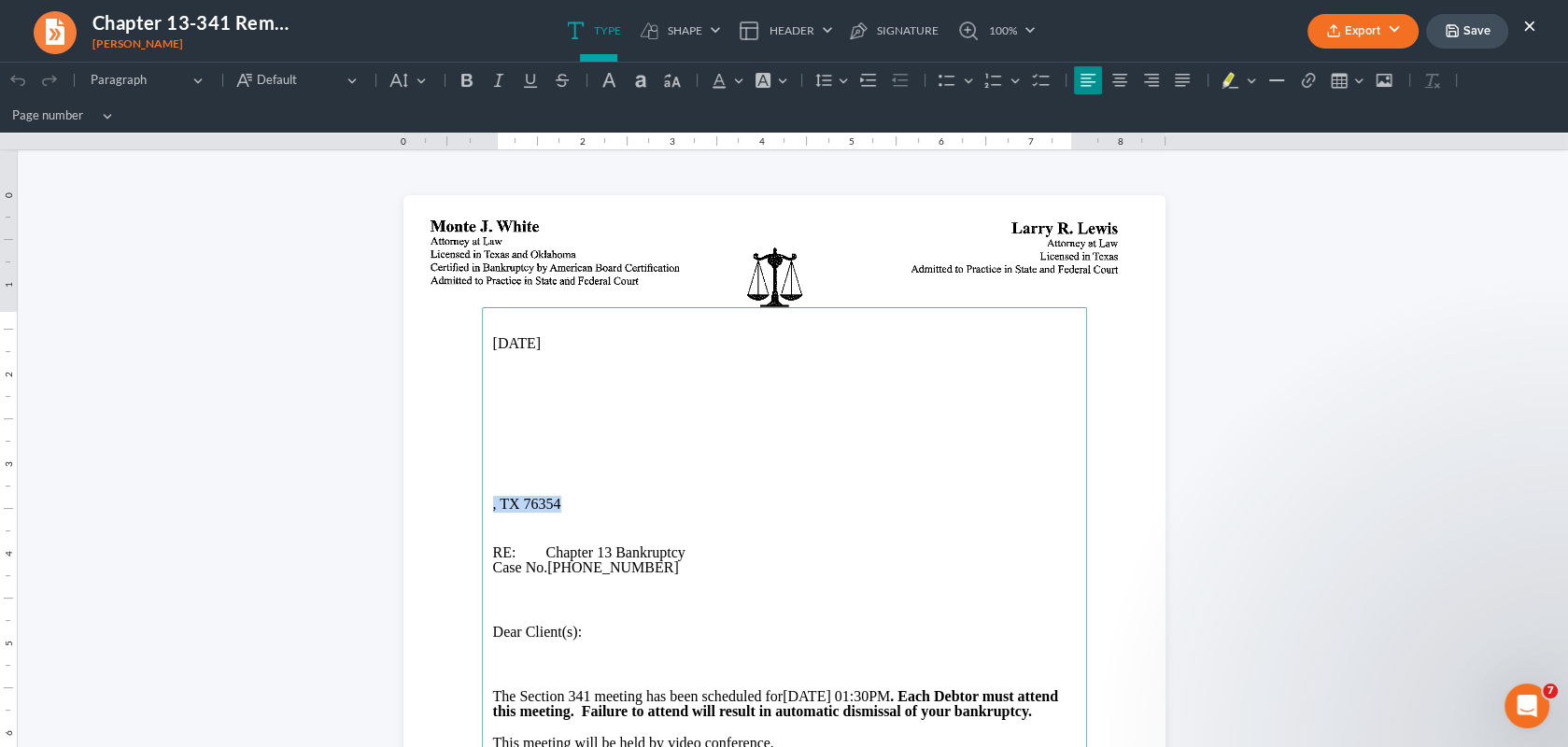
drag, startPoint x: 562, startPoint y: 507, endPoint x: 475, endPoint y: 507, distance: 87.0
click at [482, 507] on main "10/15/2025 , TX 76354 RE: Chapter 13 Bankruptcy Case No. 25-70257-13 Dear Clien…" at bounding box center [785, 688] width 605 height 762
click at [493, 428] on p "Rich Text Editor, page-0-main" at bounding box center [784, 424] width 582 height 15
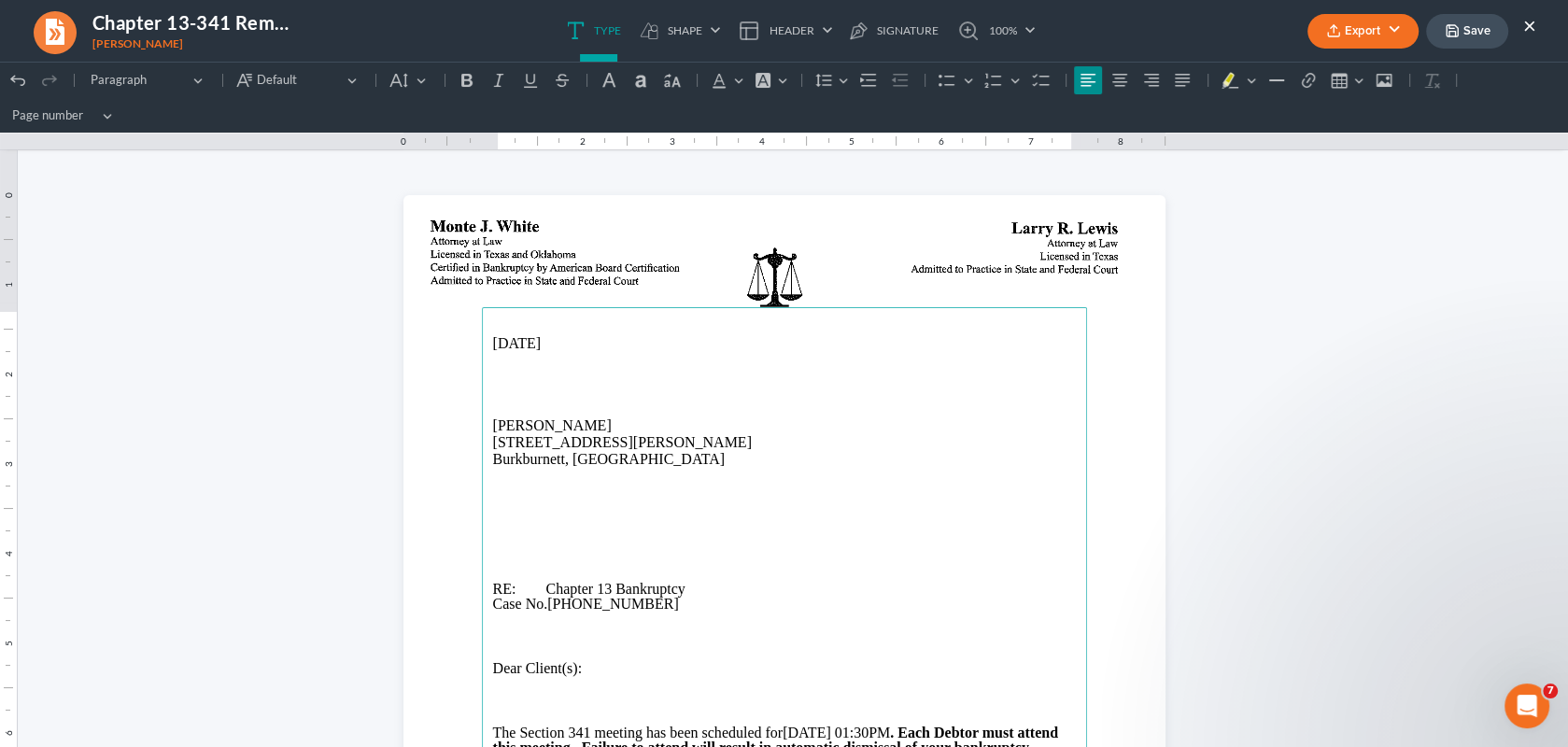
click at [525, 426] on p "Joseph Wray" at bounding box center [784, 425] width 582 height 16
click at [494, 514] on p "Rich Text Editor, page-0-main" at bounding box center [784, 508] width 582 height 16
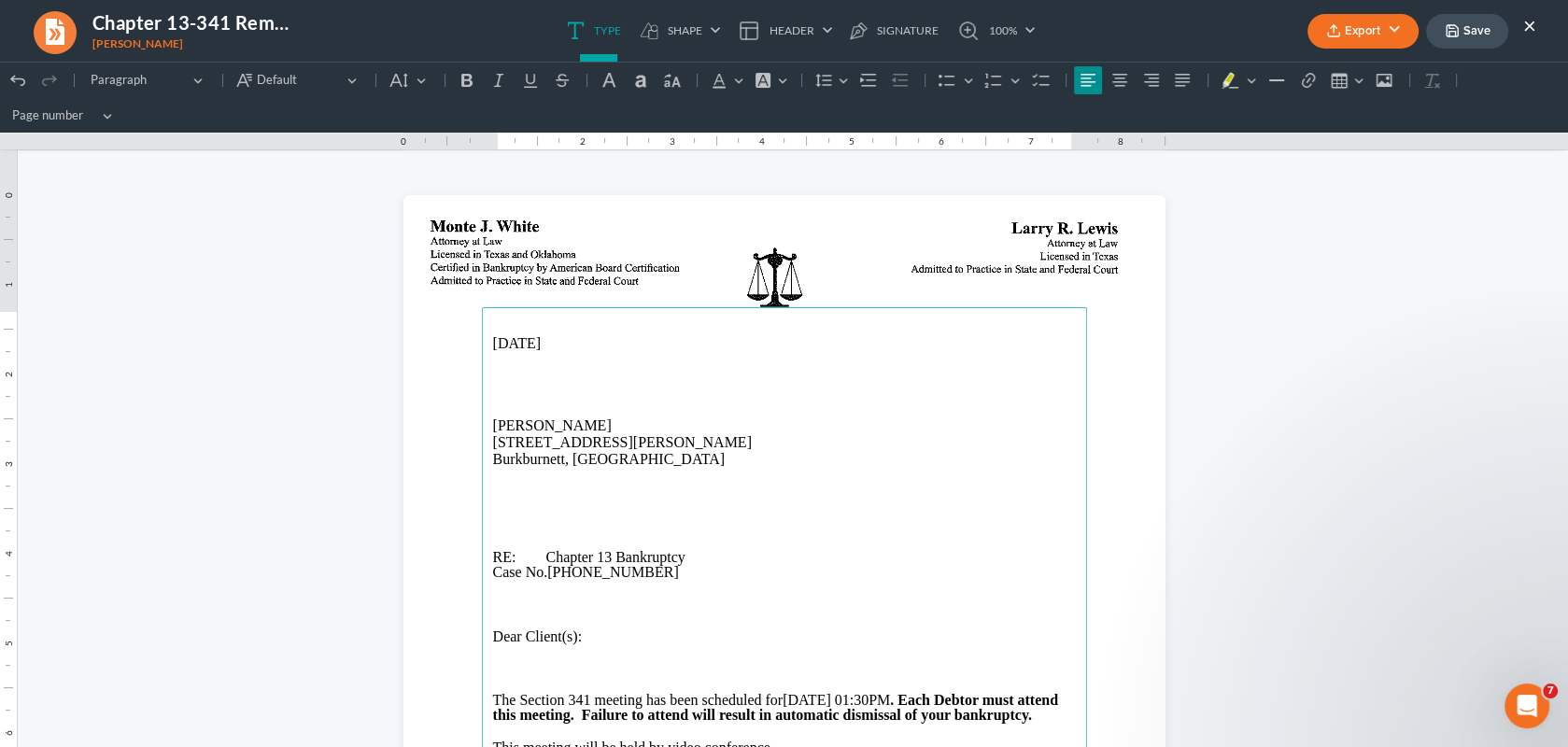
click at [1355, 29] on button "Export" at bounding box center [1362, 31] width 112 height 35
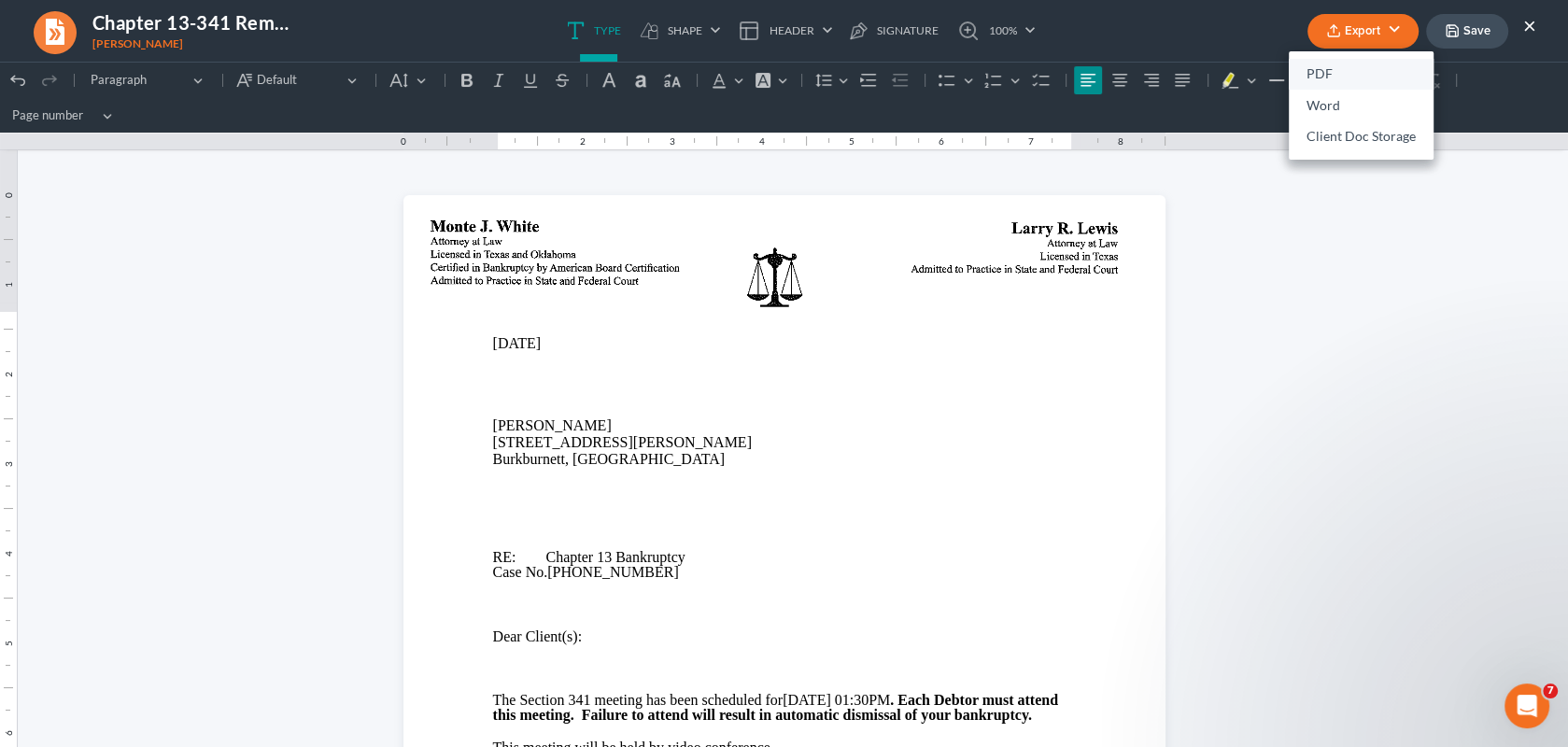
click at [1312, 76] on link "PDF" at bounding box center [1360, 75] width 145 height 32
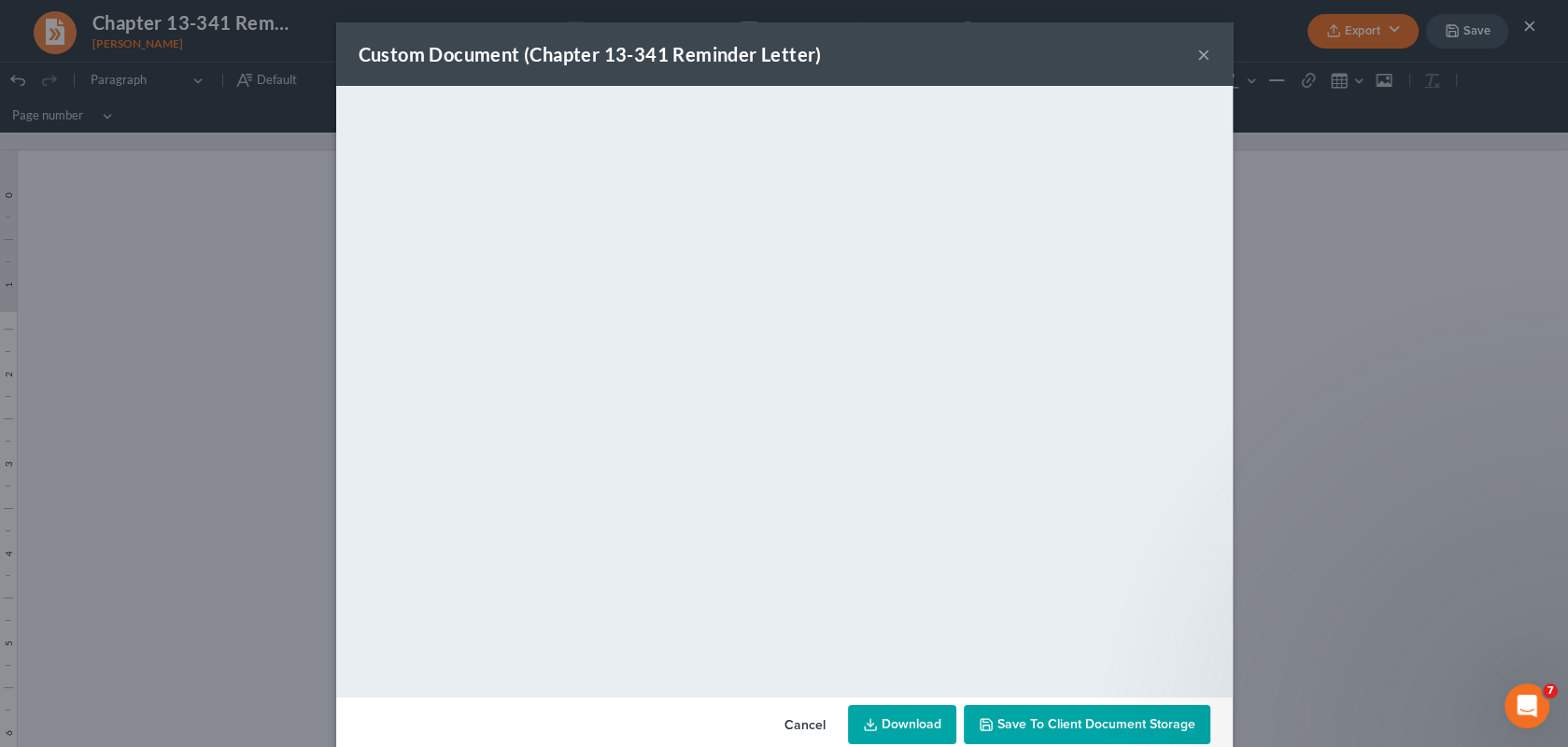
drag, startPoint x: 1053, startPoint y: 722, endPoint x: 1082, endPoint y: 687, distance: 45.5
click at [1053, 722] on span "Save to Client Document Storage" at bounding box center [1096, 724] width 198 height 16
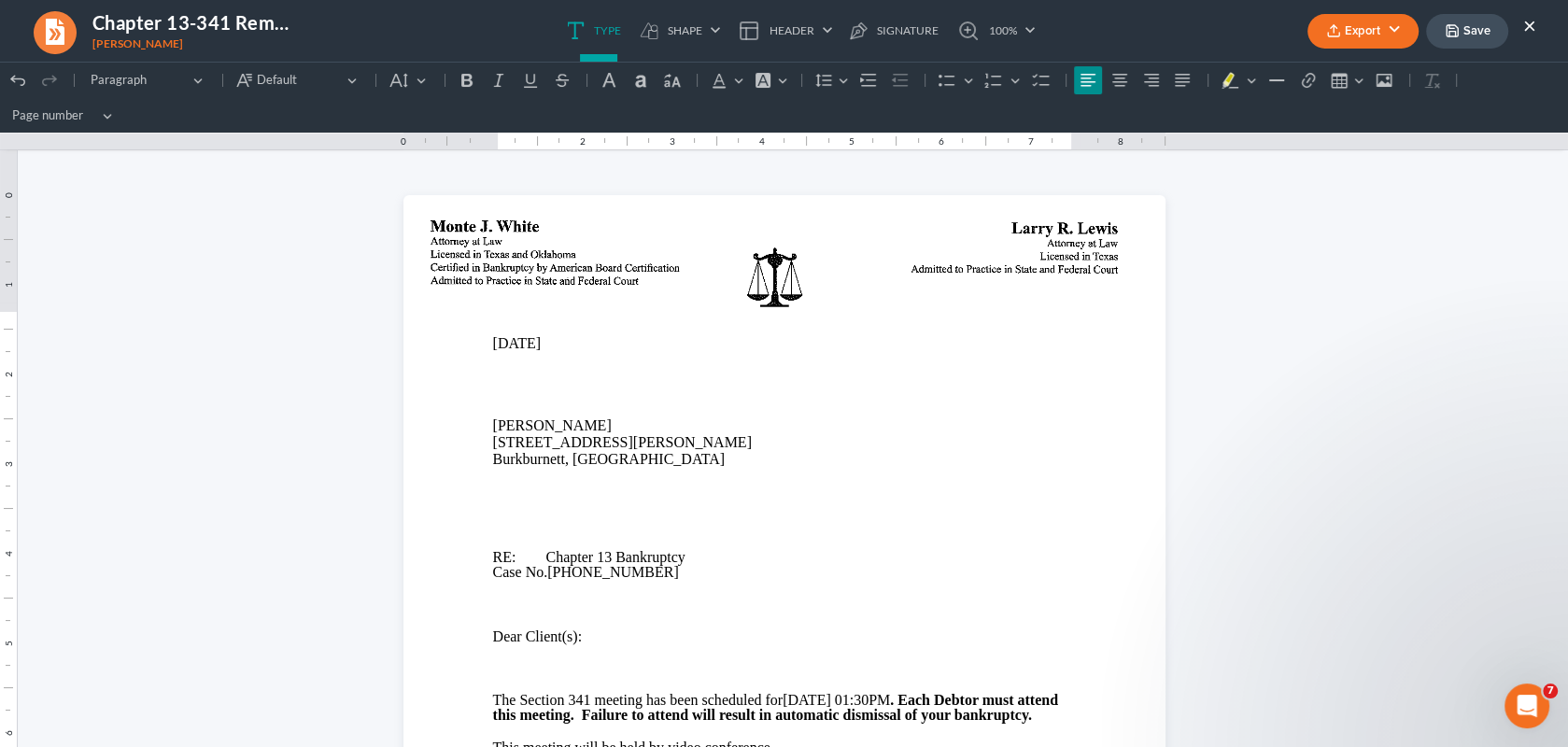
click at [1479, 31] on button "Save" at bounding box center [1466, 31] width 82 height 35
click at [1532, 21] on button "×" at bounding box center [1528, 24] width 13 height 22
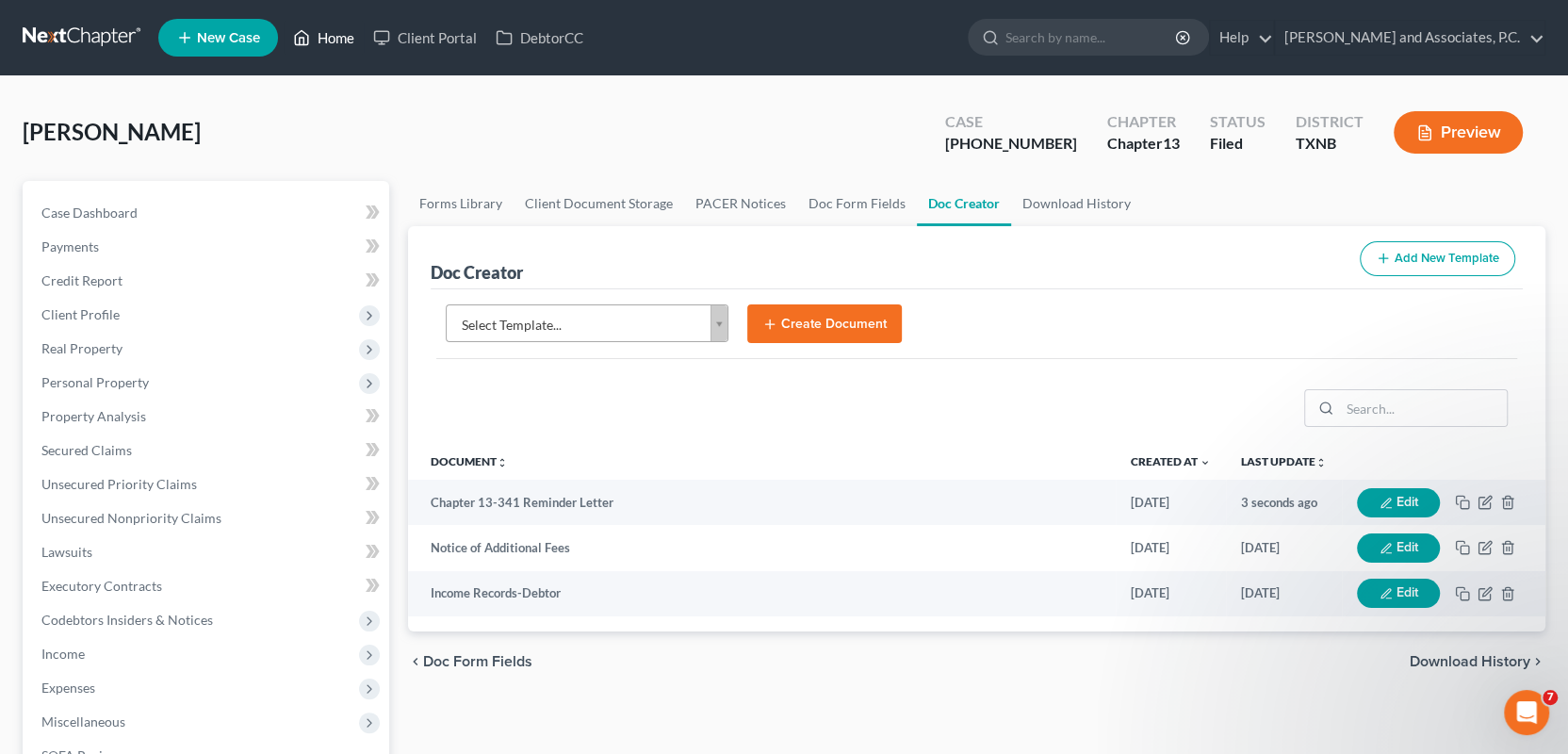
click at [343, 39] on link "Home" at bounding box center [324, 37] width 80 height 34
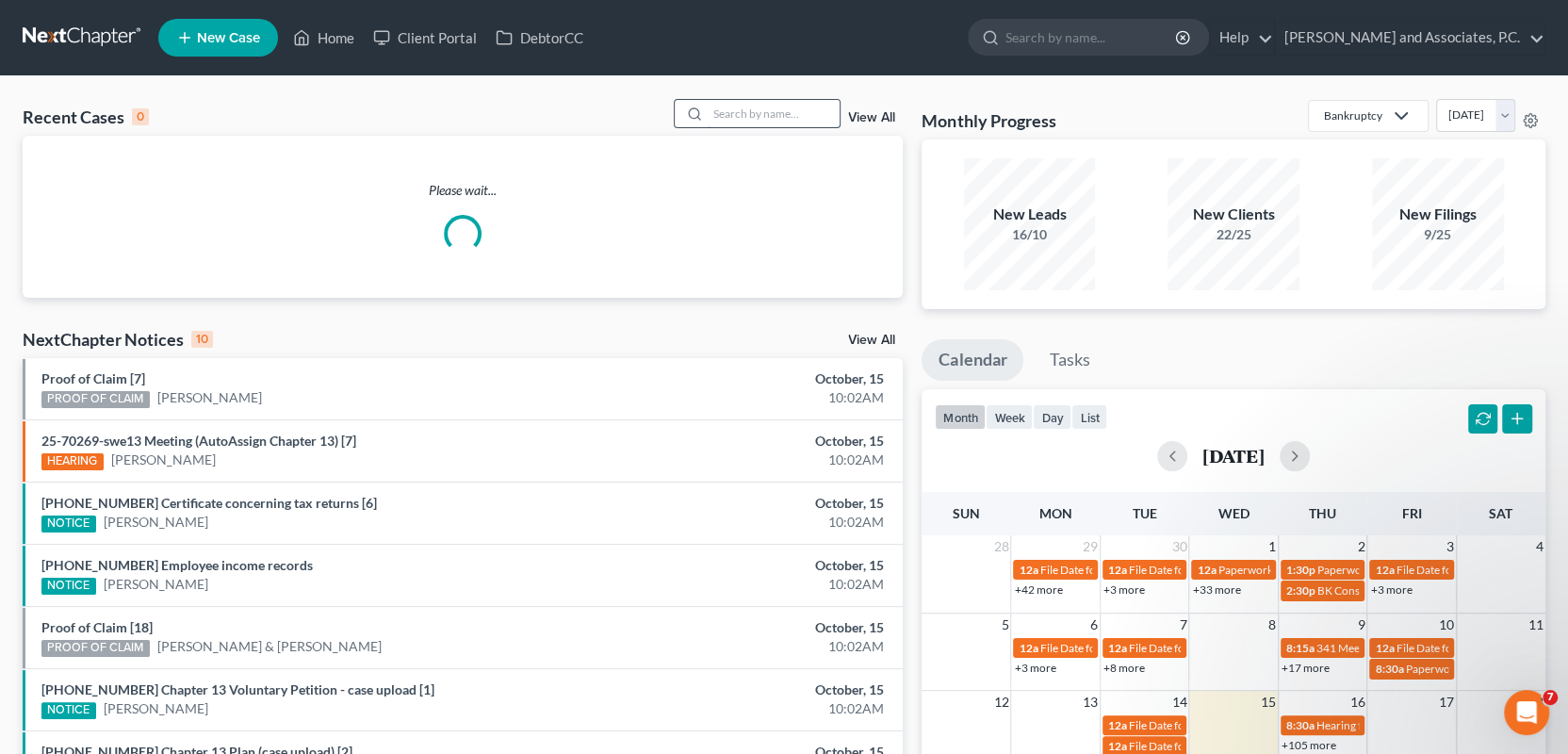
drag, startPoint x: 713, startPoint y: 108, endPoint x: 728, endPoint y: 112, distance: 15.5
click at [713, 107] on input "search" at bounding box center [774, 114] width 132 height 27
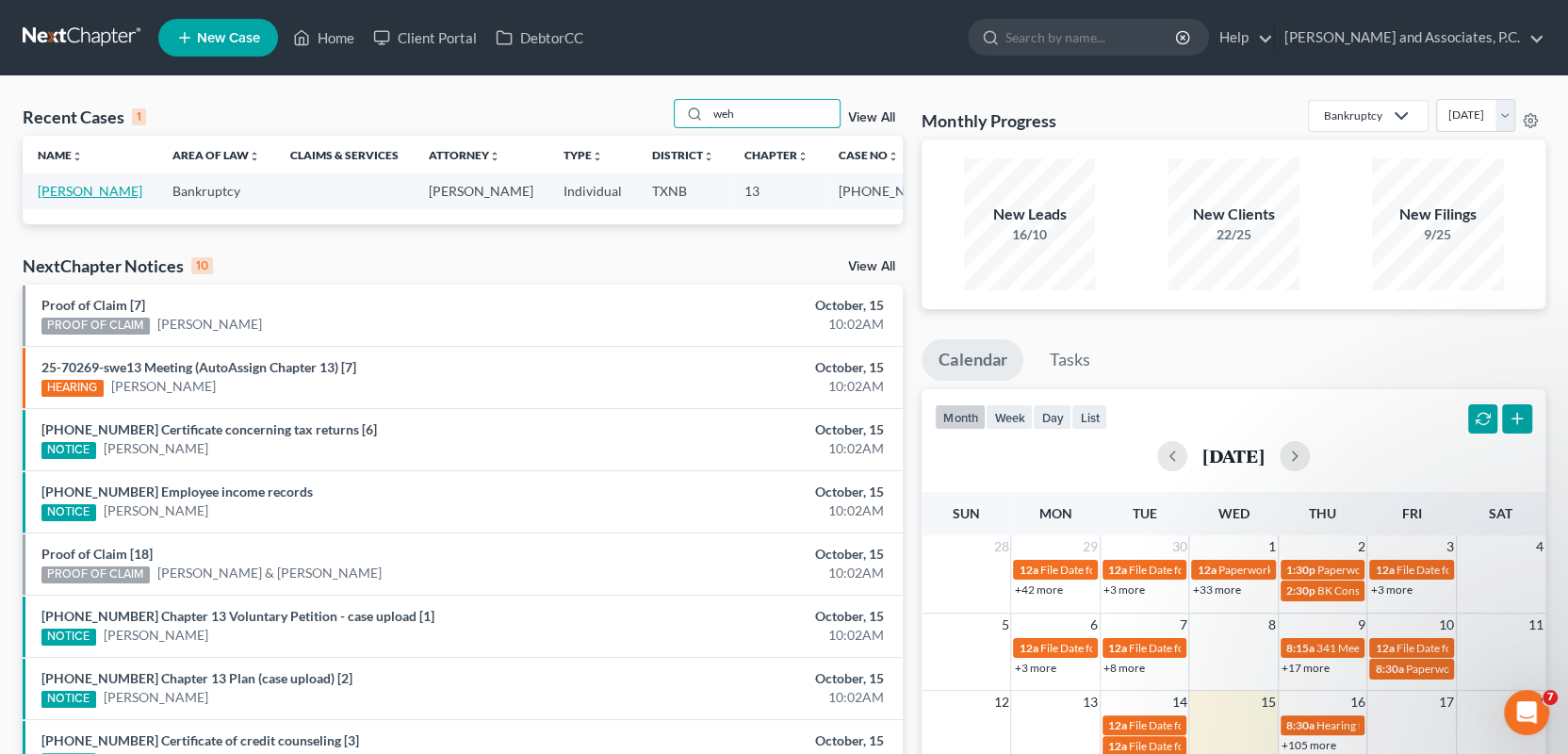
type input "weh"
click at [64, 187] on link "Wehmeier, Treacy" at bounding box center [89, 191] width 105 height 16
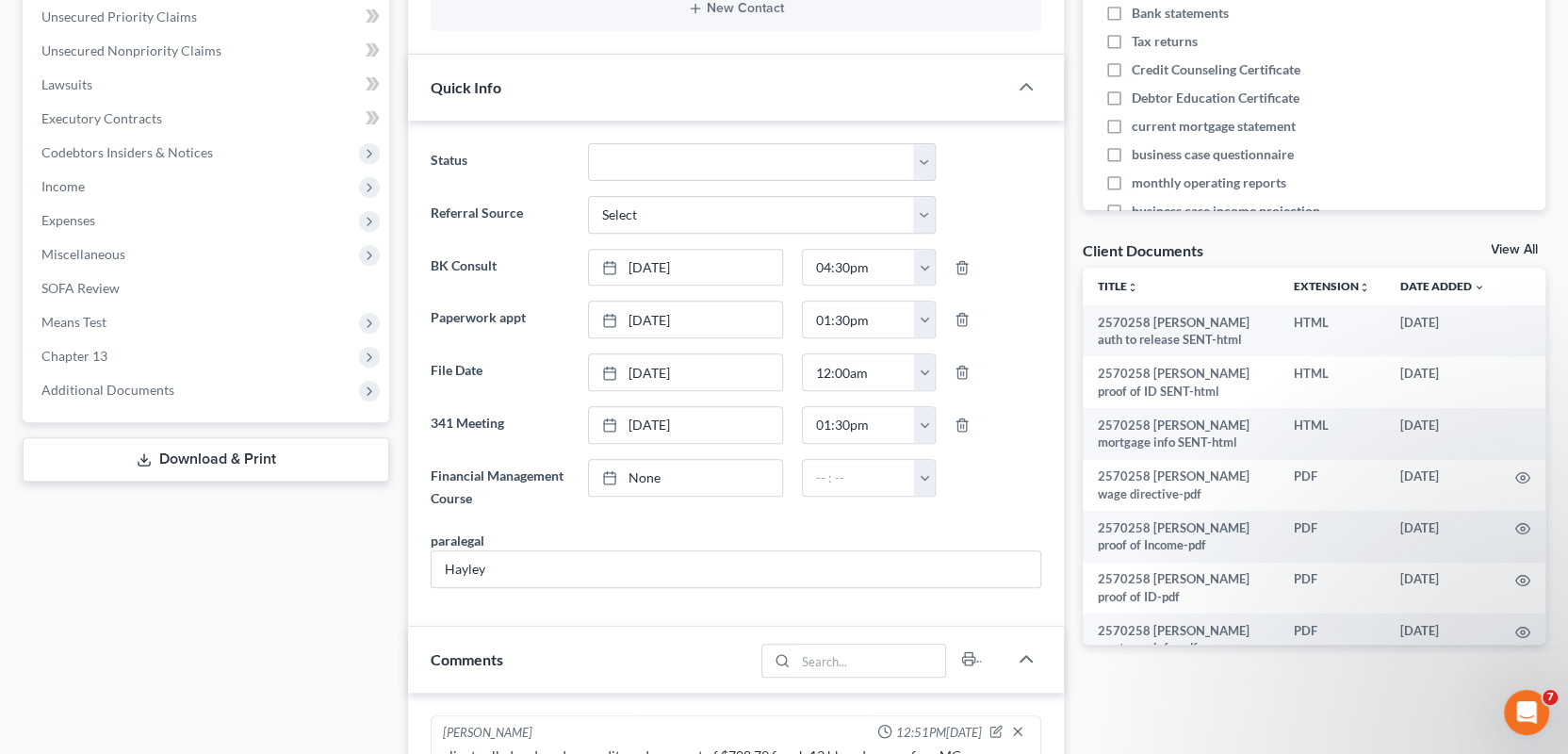
scroll to position [471, 0]
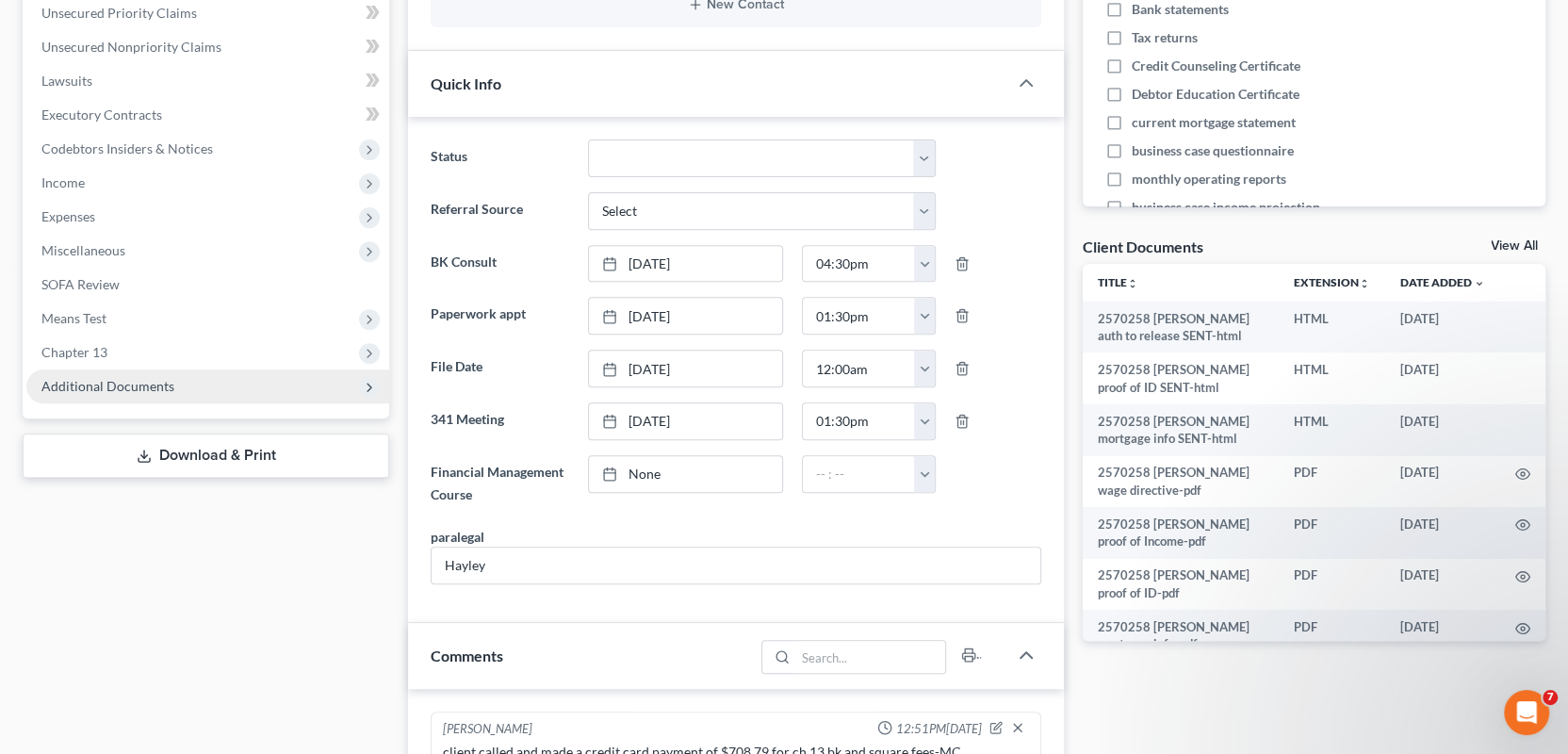
drag, startPoint x: 167, startPoint y: 386, endPoint x: 220, endPoint y: 395, distance: 53.8
click at [167, 386] on span "Additional Documents" at bounding box center [108, 386] width 133 height 16
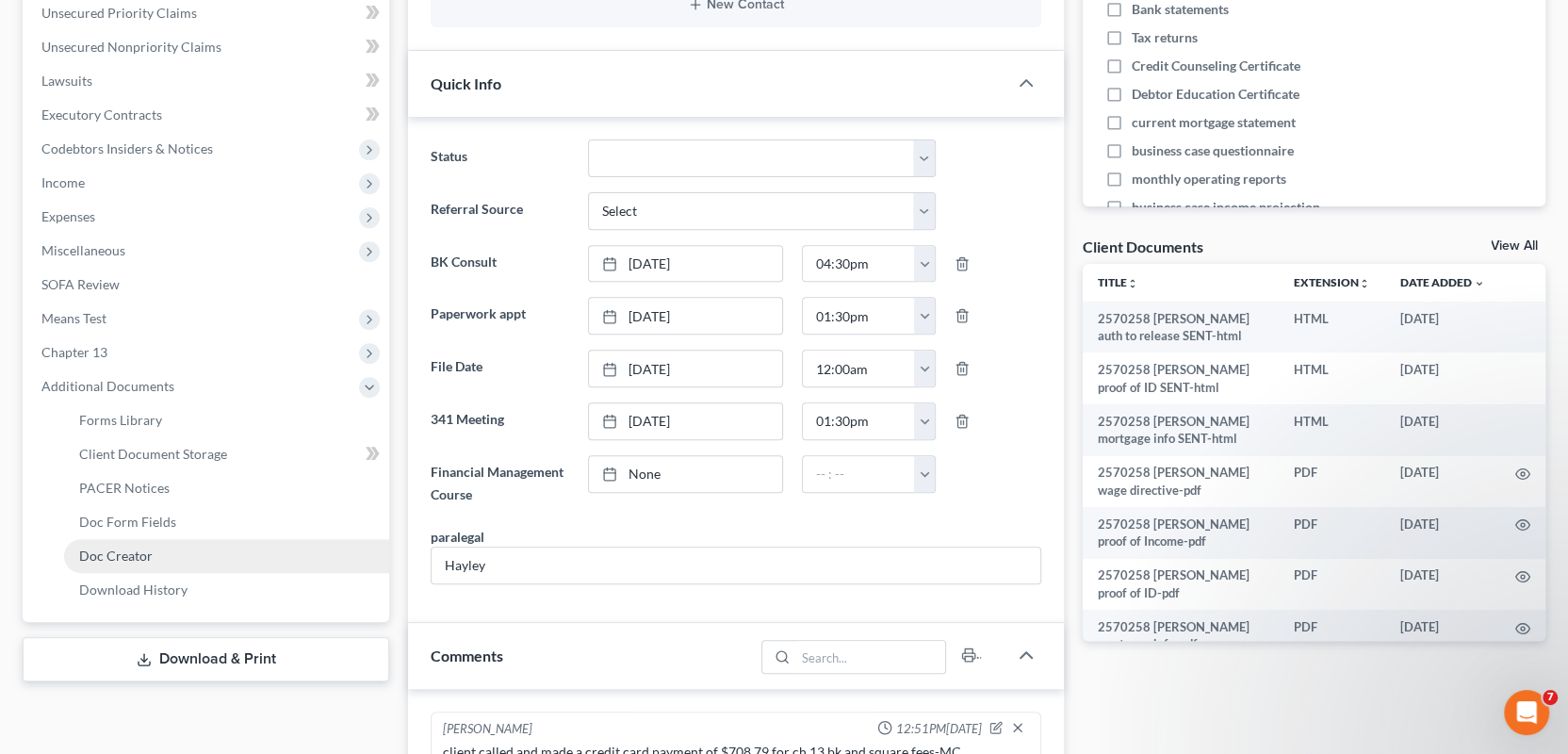
click at [170, 551] on link "Doc Creator" at bounding box center [226, 555] width 325 height 34
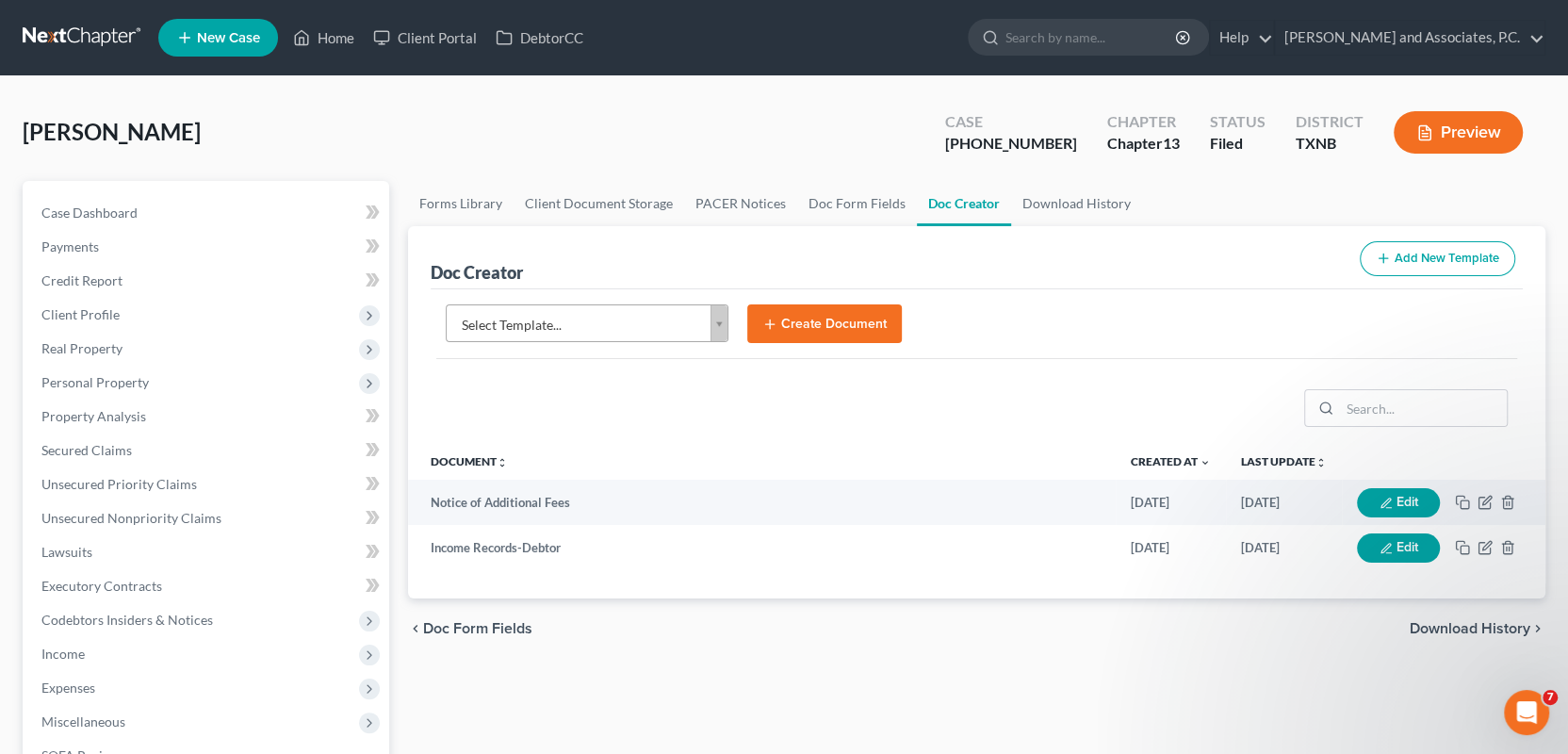
click at [714, 326] on body "Home New Case Client Portal DebtorCC Monte J. White and Associates, P.C. wfinfo…" at bounding box center [784, 612] width 1568 height 1224
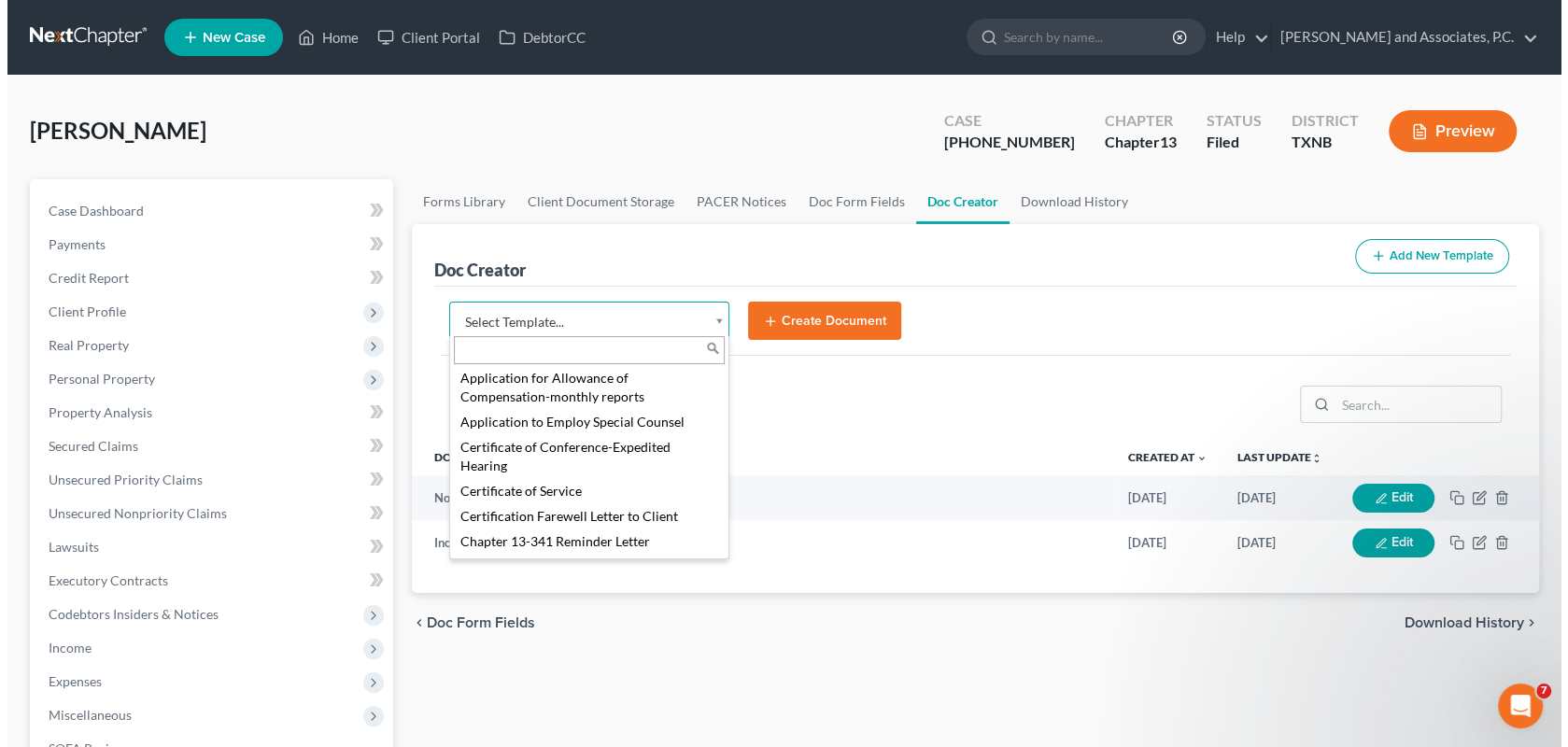
scroll to position [467, 0]
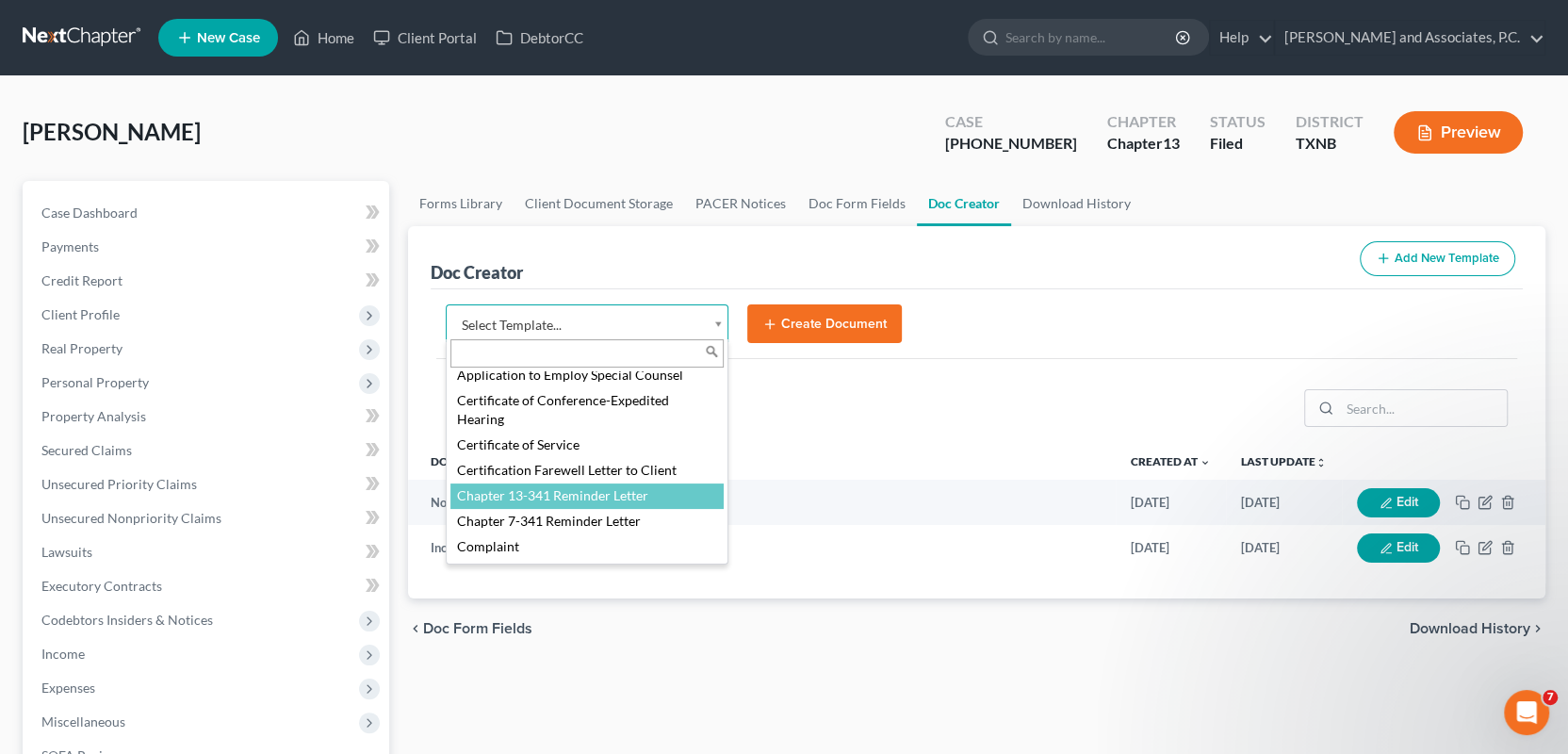
select select "77110"
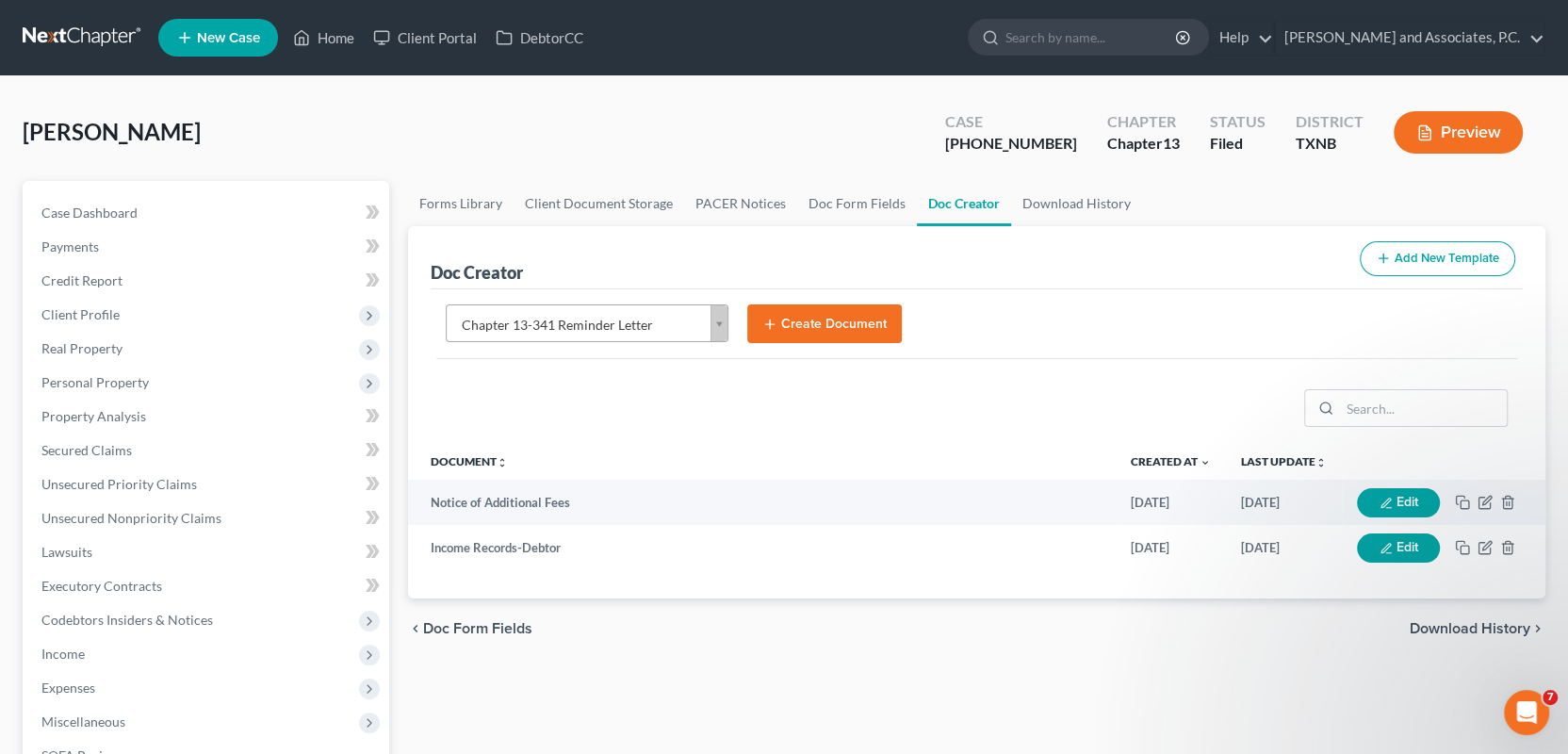
click at [823, 330] on button "Create Document" at bounding box center [825, 324] width 155 height 39
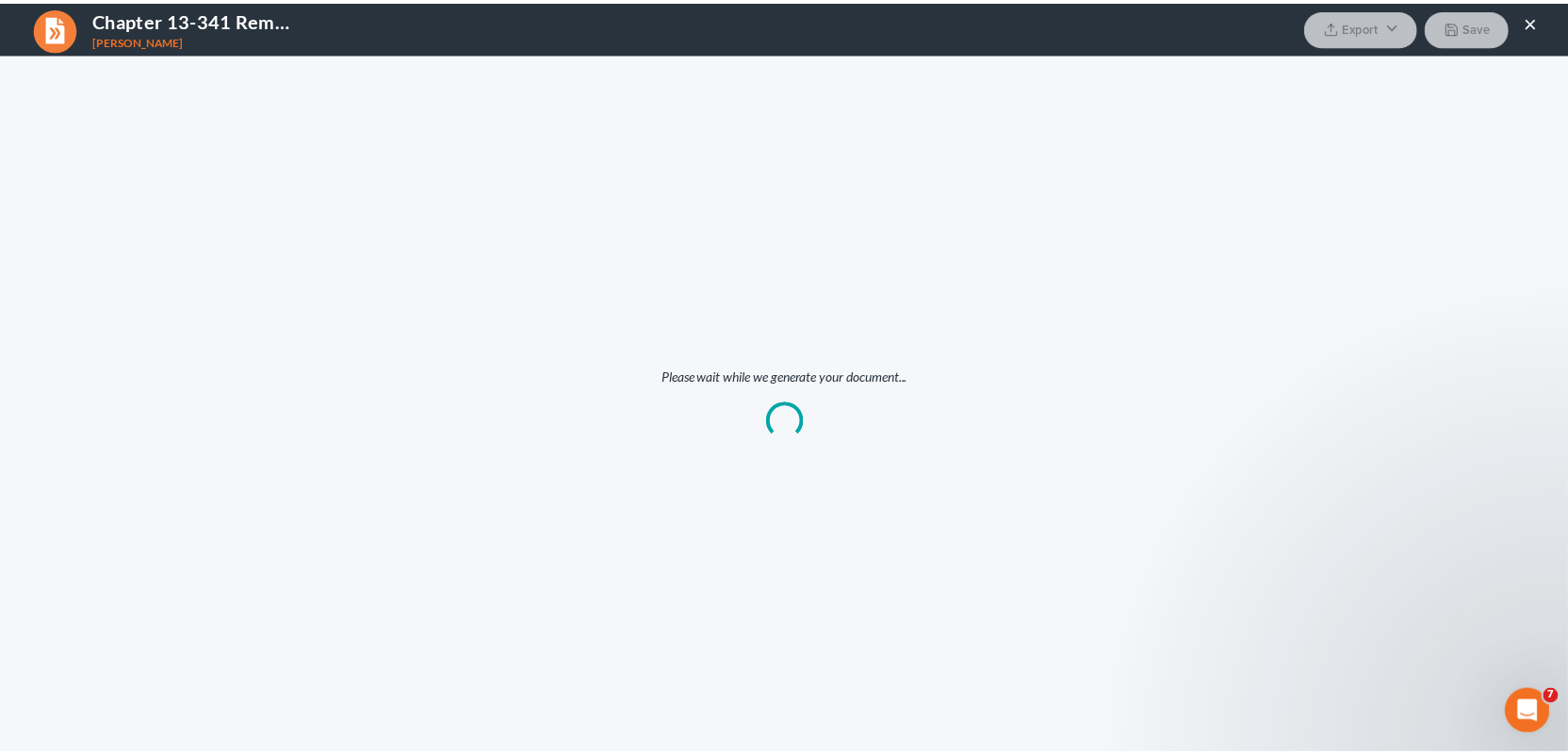
scroll to position [0, 0]
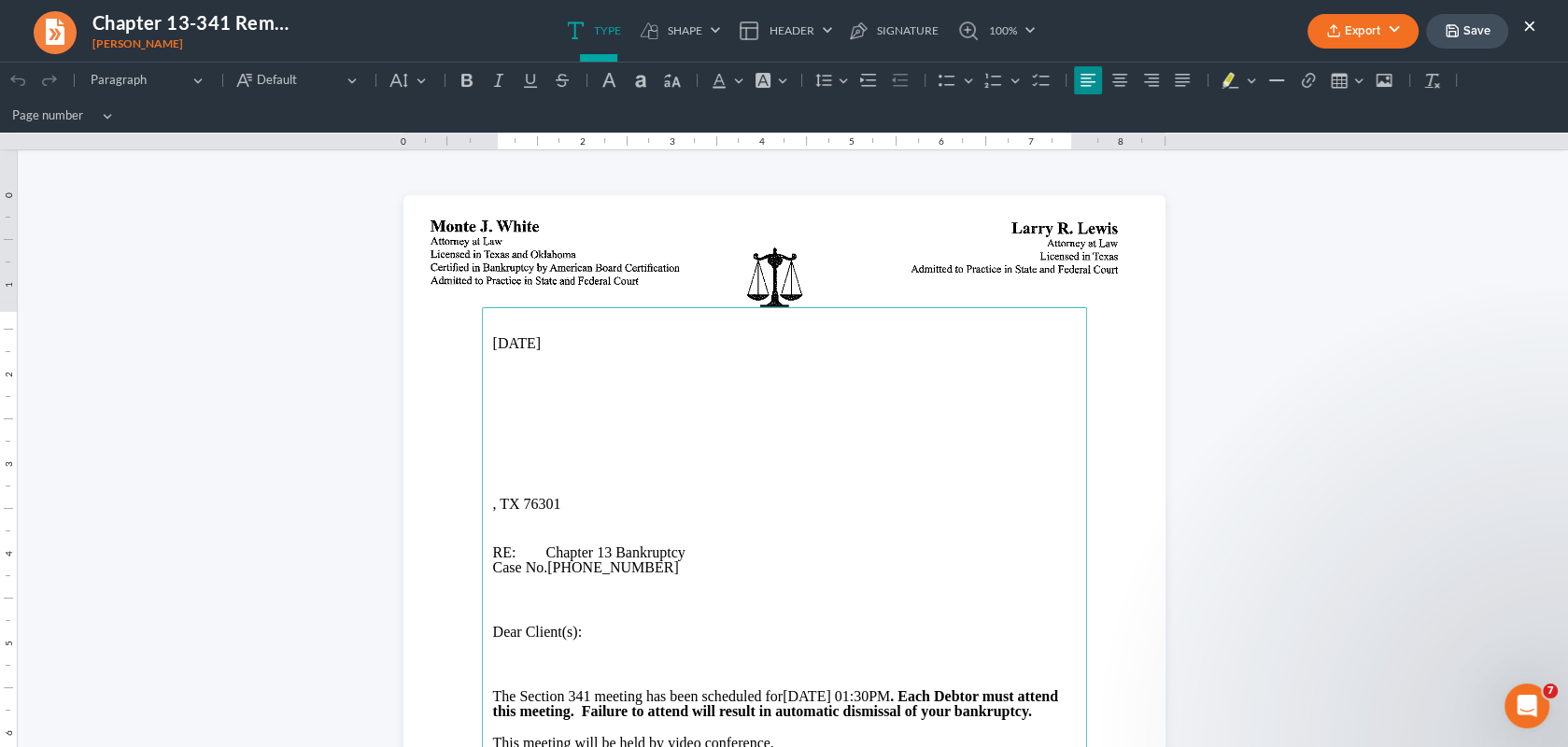
click at [482, 412] on main "10/15/2025 , TX 76301 RE: Chapter 13 Bankruptcy Case No. 25-70258-13 Dear Clien…" at bounding box center [785, 688] width 605 height 762
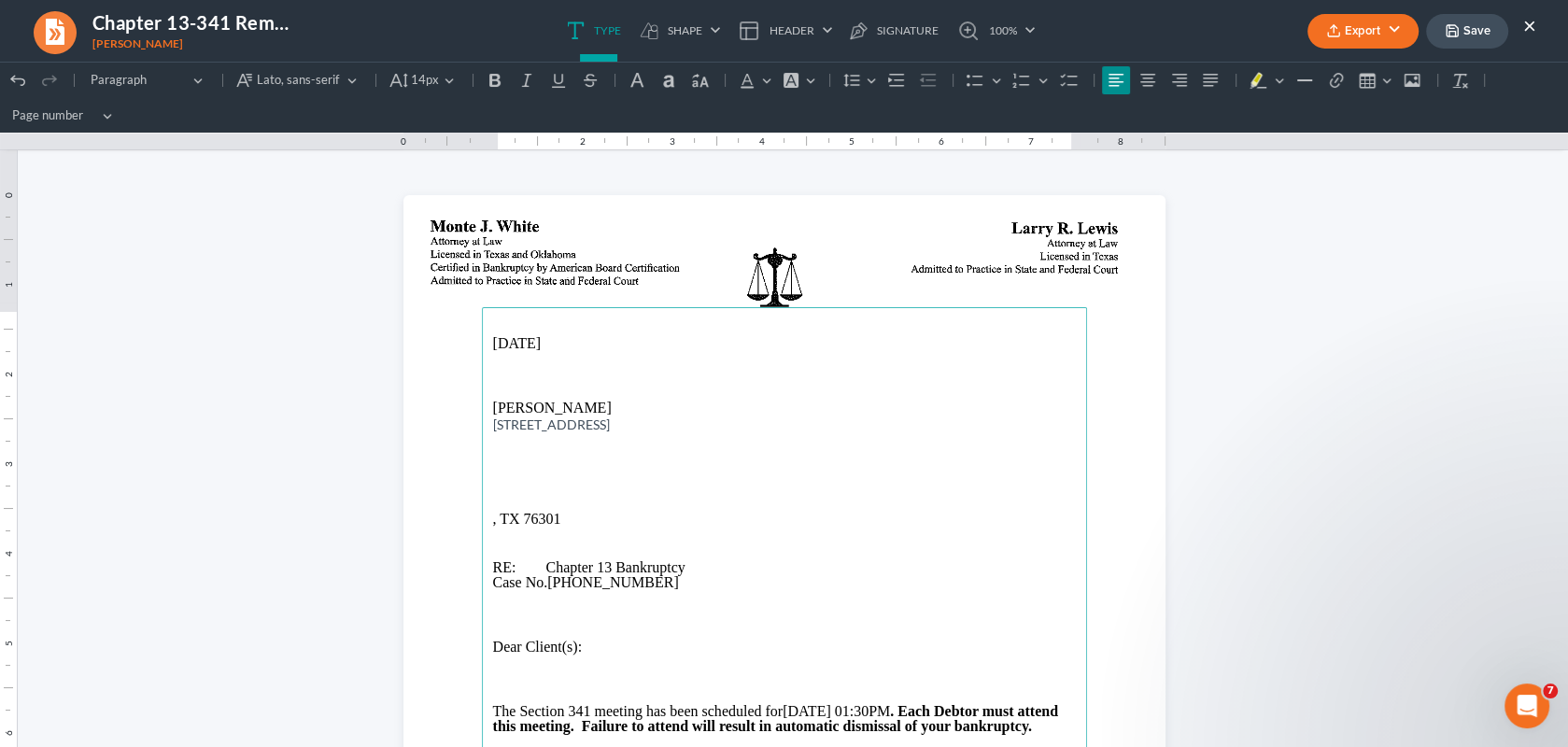
click at [593, 424] on span "1614 Orchard Ave, Wichita Falls, TX 76301" at bounding box center [551, 424] width 116 height 16
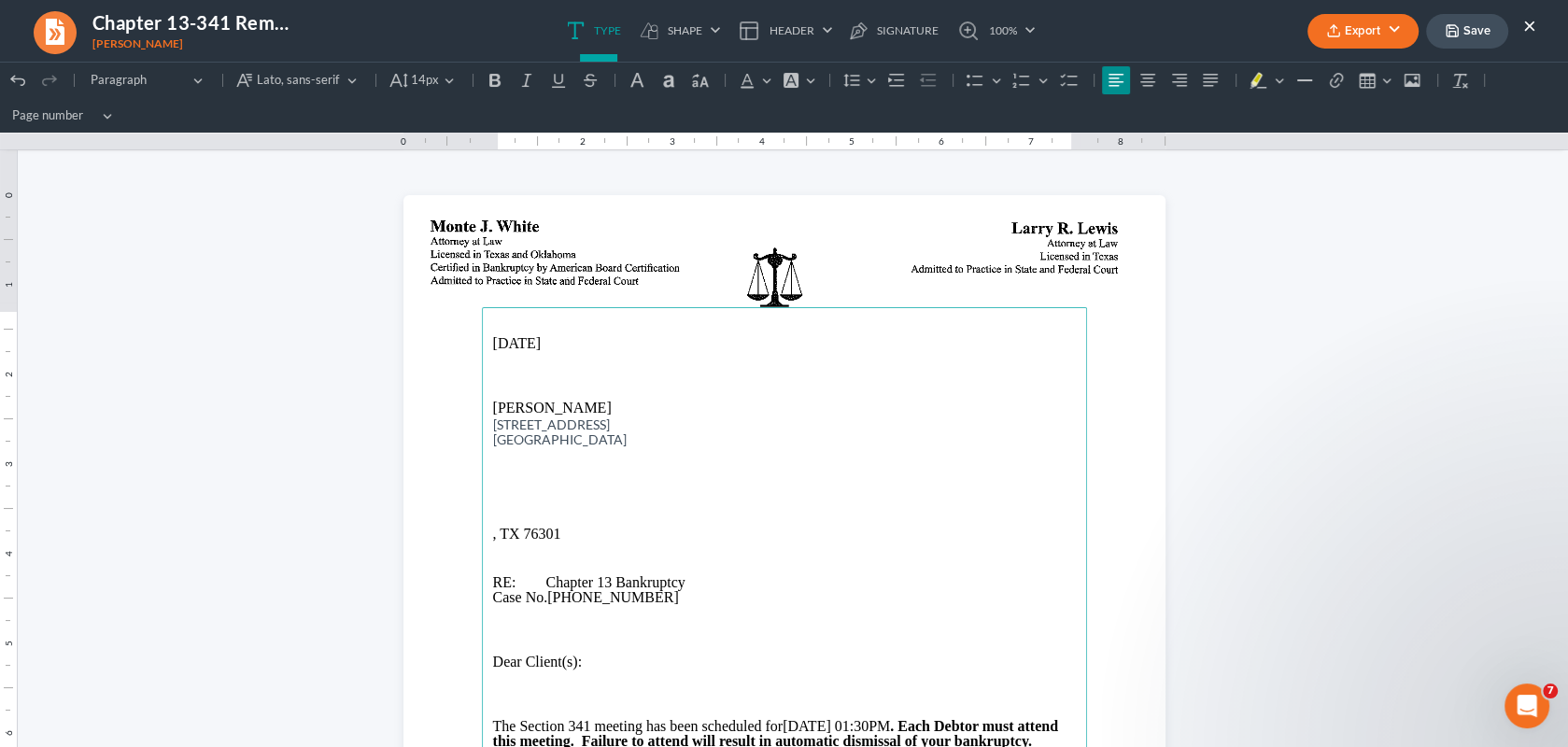
drag, startPoint x: 482, startPoint y: 426, endPoint x: 621, endPoint y: 441, distance: 139.8
click at [621, 441] on main "10/15/2025 Treacy Wehmeier 1614 Orchard Ave Wichita Falls, TX 76301 , TX 76301 …" at bounding box center [785, 688] width 605 height 762
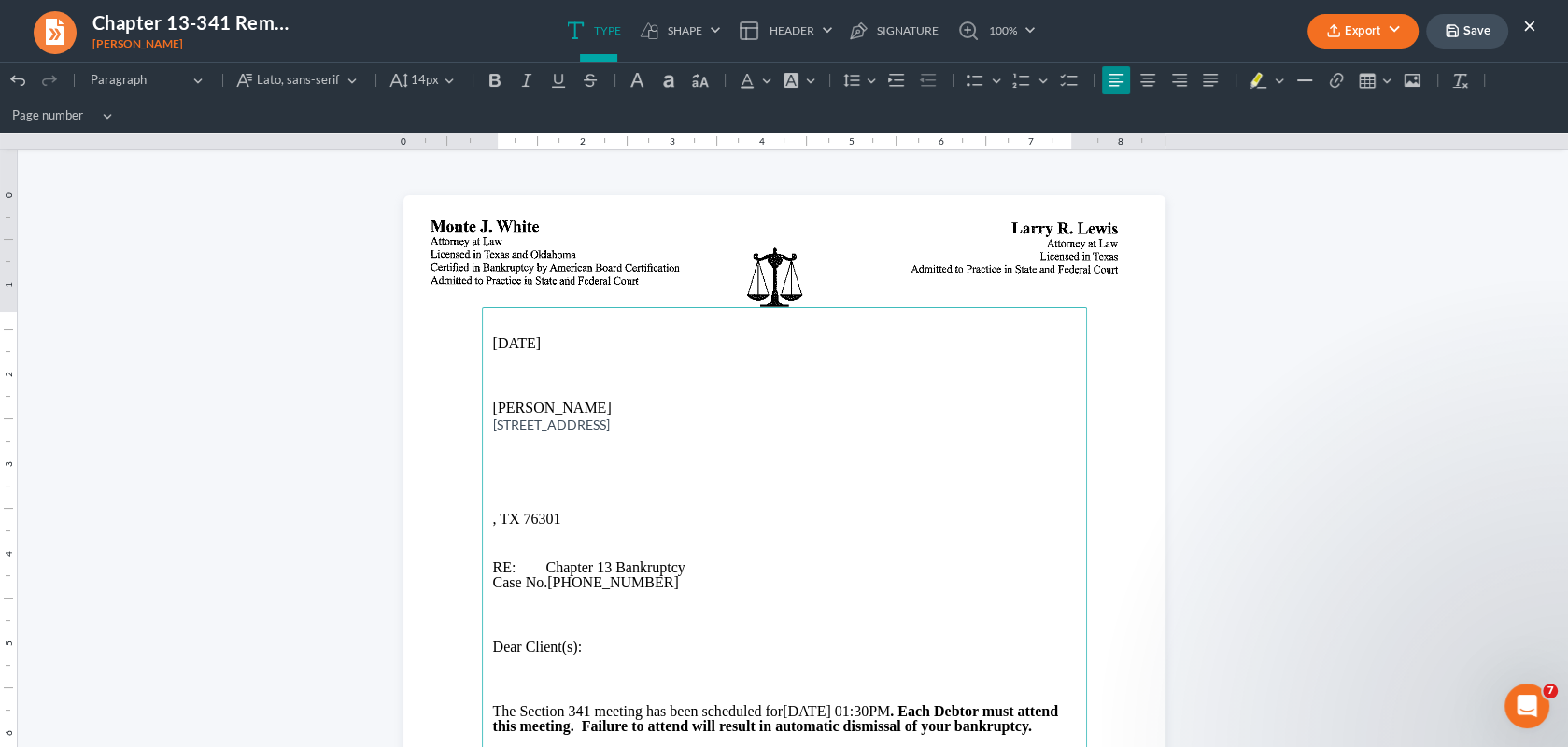
click at [594, 426] on span "1614 Orchard Ave, Wichita Falls, TX 76301" at bounding box center [551, 424] width 116 height 16
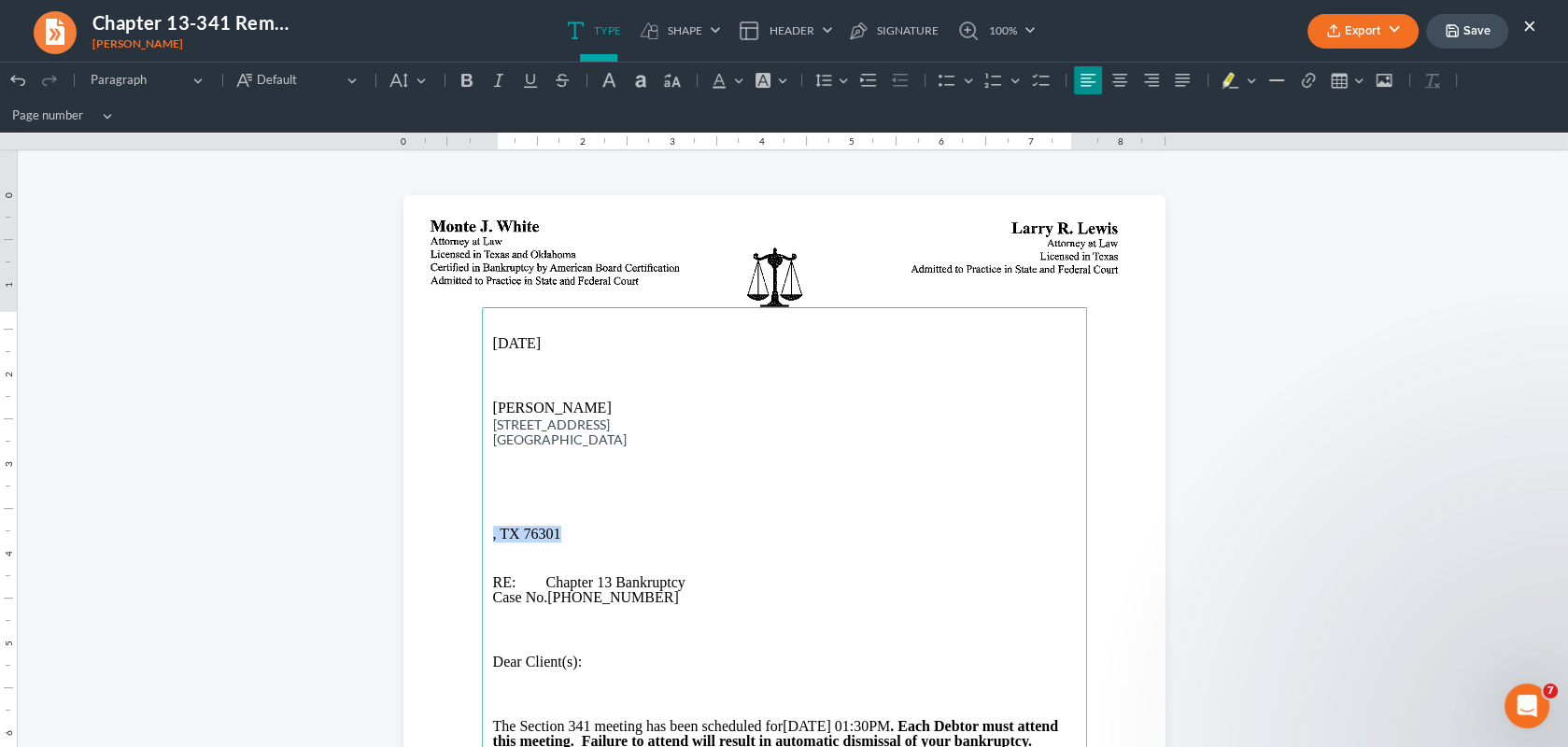
drag, startPoint x: 560, startPoint y: 535, endPoint x: 424, endPoint y: 532, distance: 136.0
click at [424, 532] on section "10/15/2025 Treacy Wehmeier 1614 Orchard Ave Wichita Falls, TX 76301 , TX 76301 …" at bounding box center [784, 688] width 762 height 986
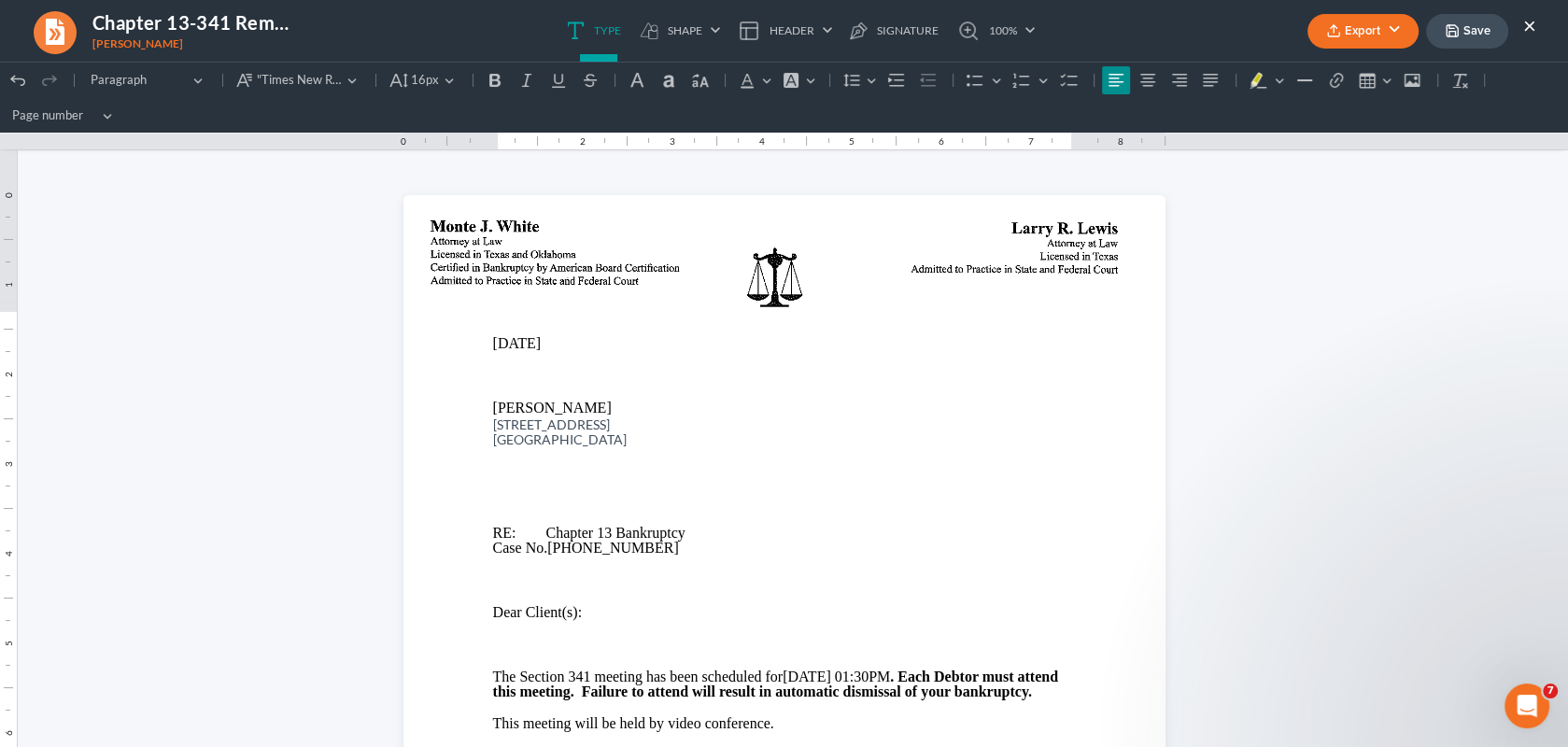
click at [1378, 26] on button "Export" at bounding box center [1362, 31] width 112 height 35
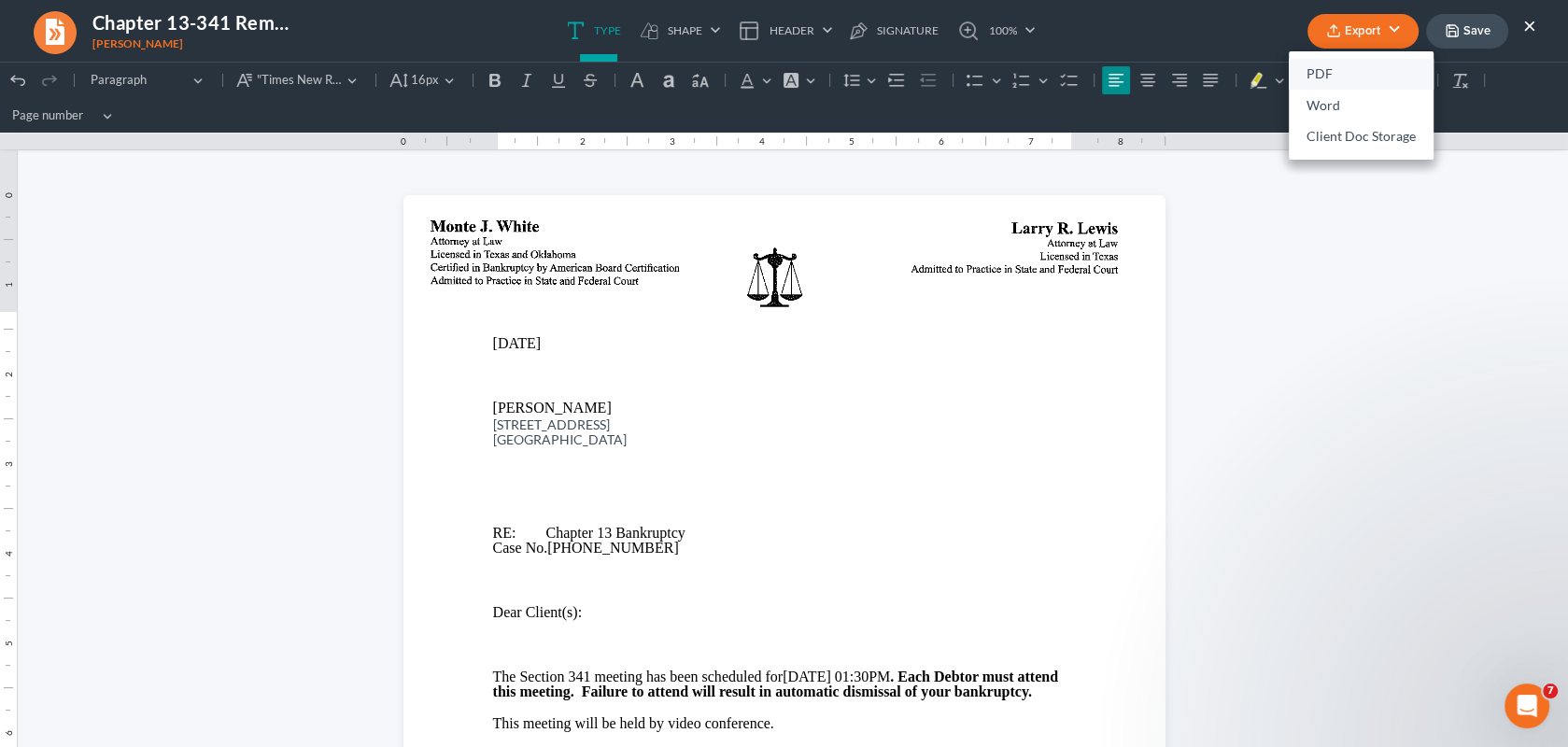
click at [1313, 69] on link "PDF" at bounding box center [1360, 75] width 145 height 32
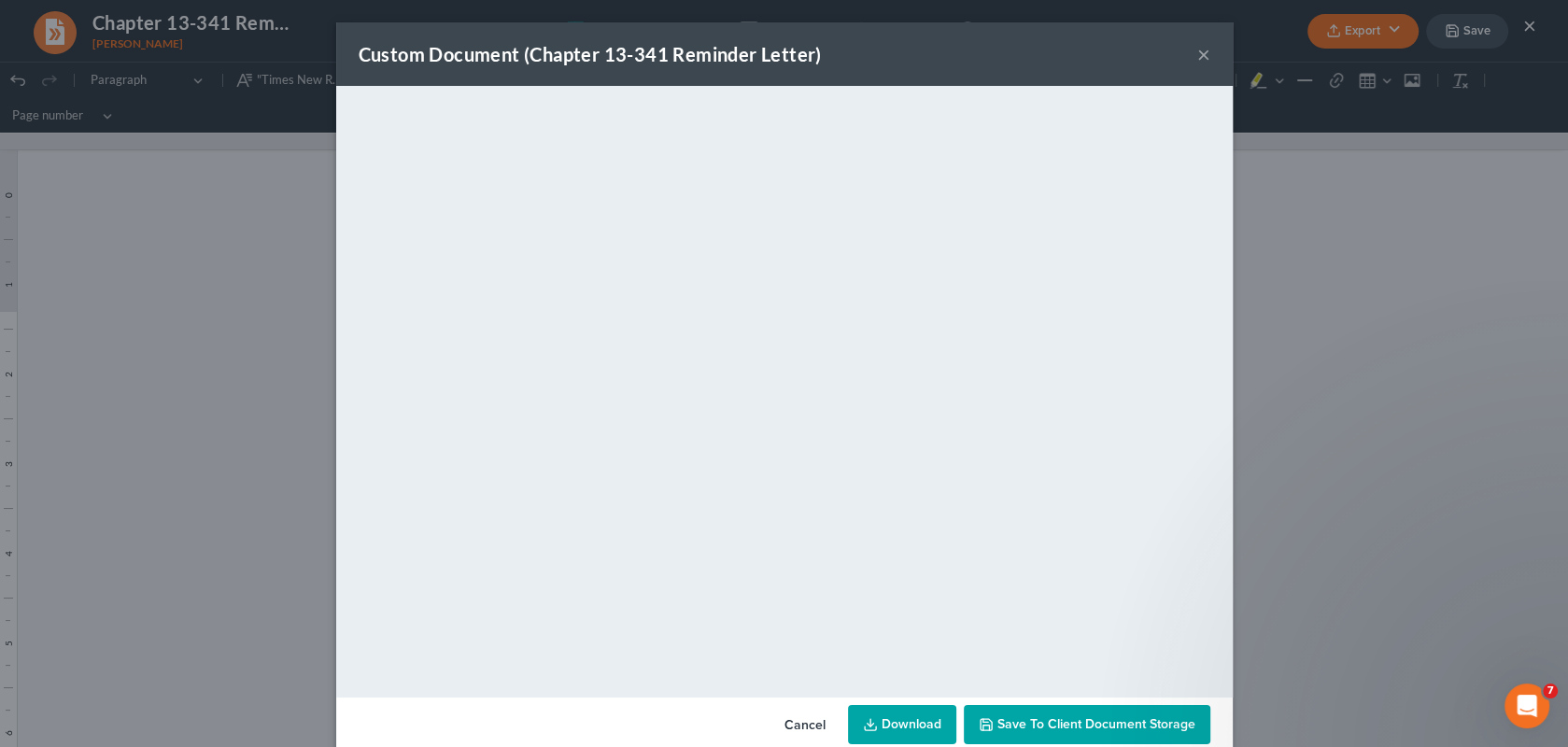
drag, startPoint x: 1104, startPoint y: 718, endPoint x: 1138, endPoint y: 693, distance: 42.2
click at [1104, 718] on span "Save to Client Document Storage" at bounding box center [1096, 724] width 198 height 16
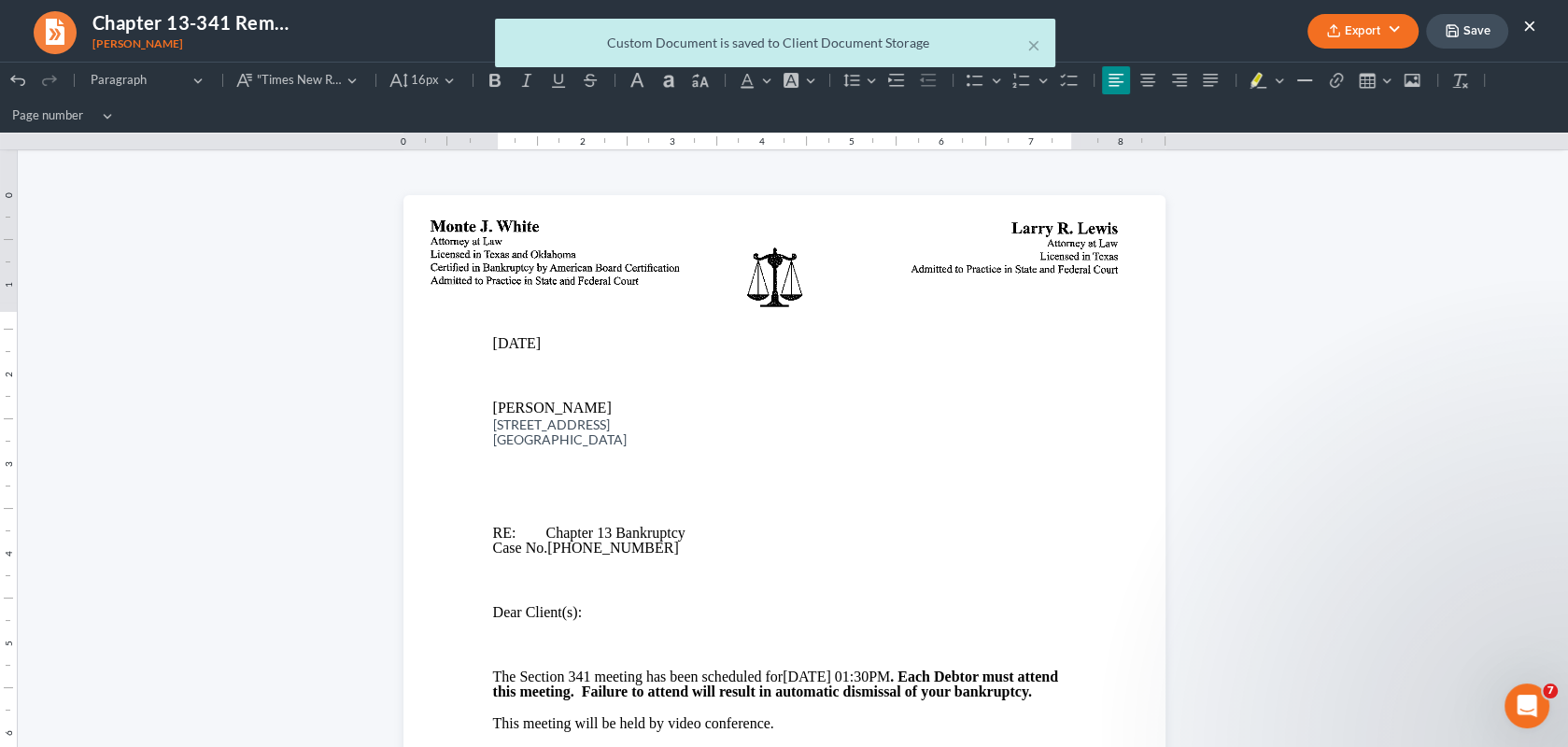
click at [1468, 27] on div "× Custom Document is saved to Client Document Storage" at bounding box center [774, 48] width 1568 height 58
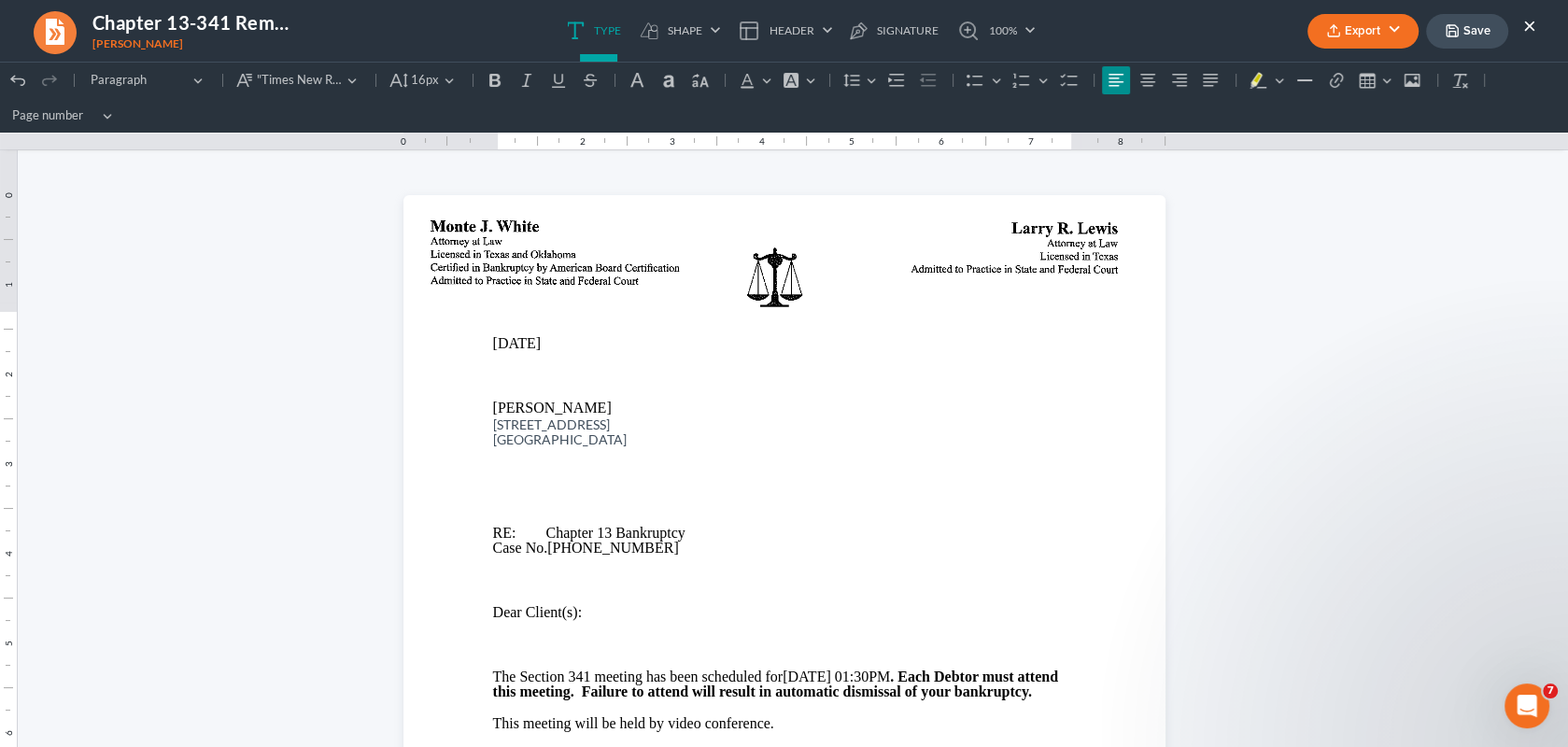
click at [1468, 27] on button "Save" at bounding box center [1466, 31] width 82 height 35
click at [1523, 25] on button "×" at bounding box center [1528, 24] width 13 height 22
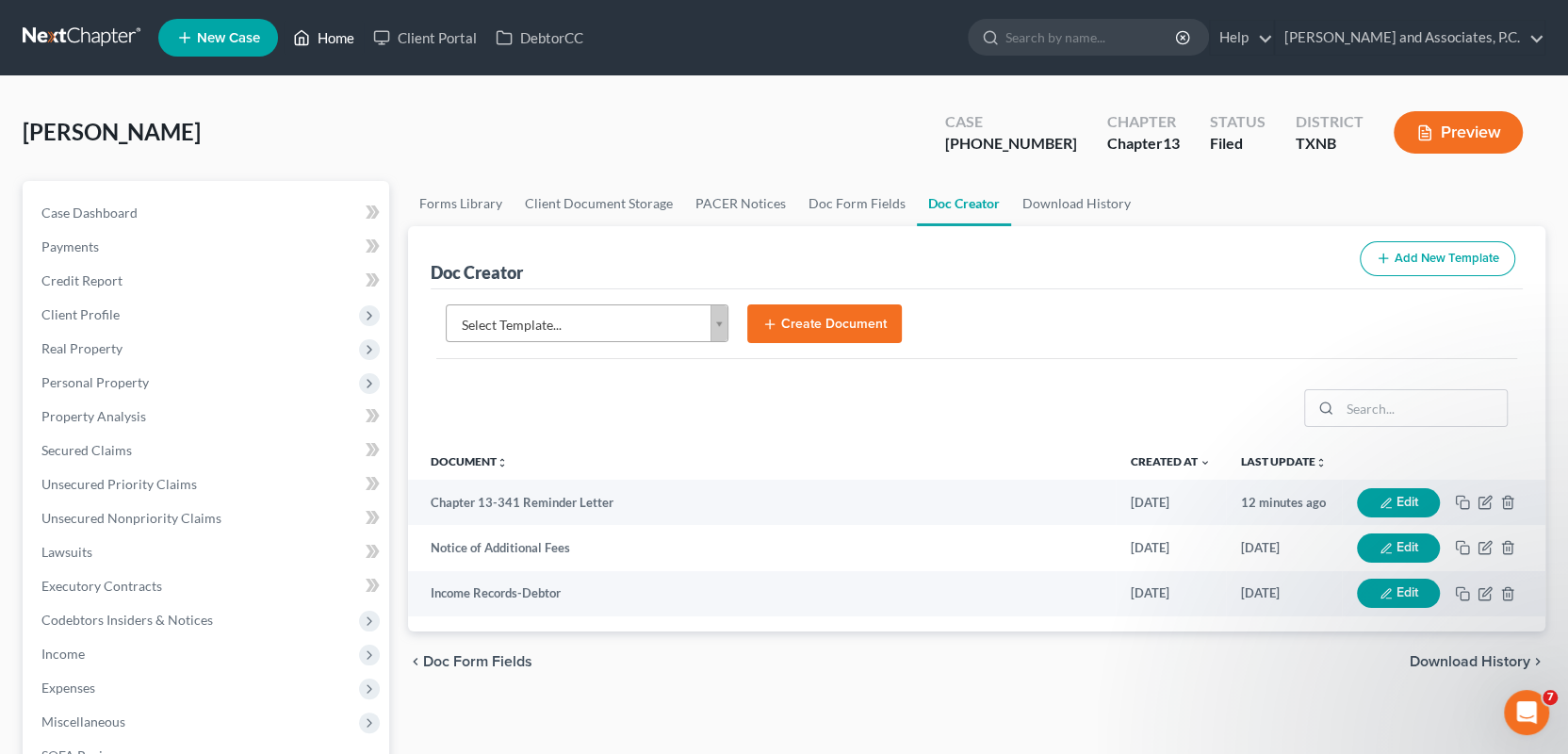
click at [330, 26] on link "Home" at bounding box center [324, 37] width 80 height 34
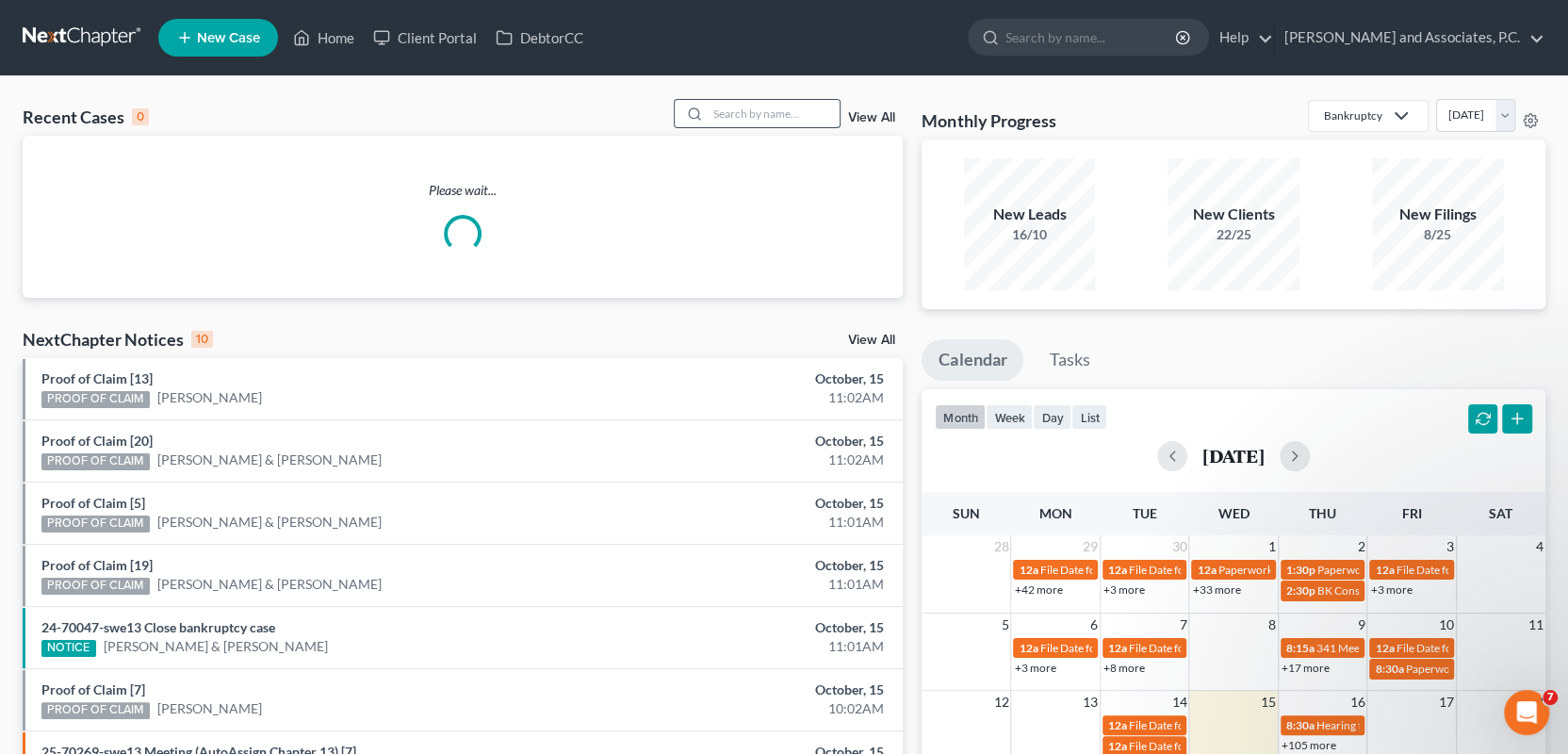
click at [764, 114] on input "search" at bounding box center [774, 114] width 132 height 27
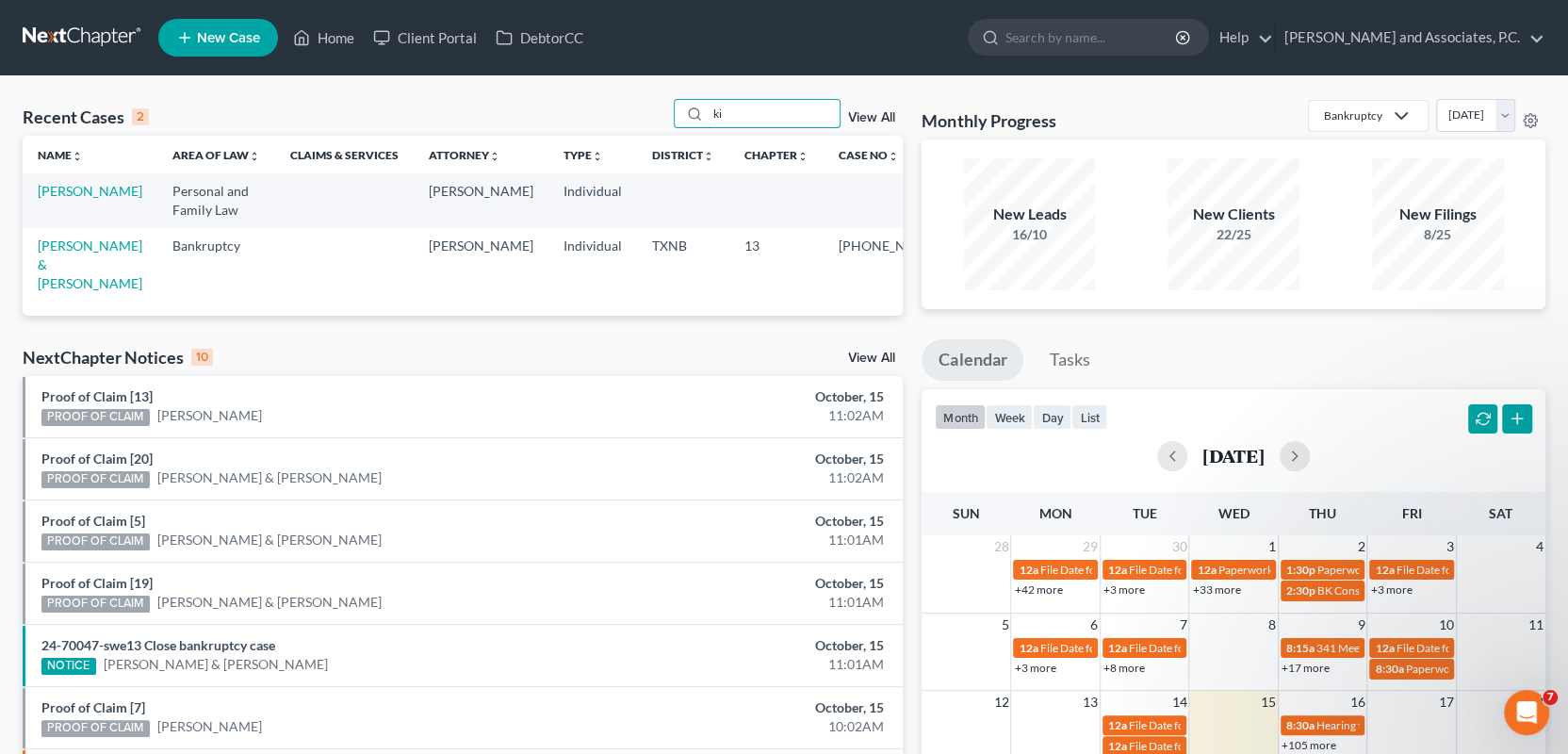
type input "k"
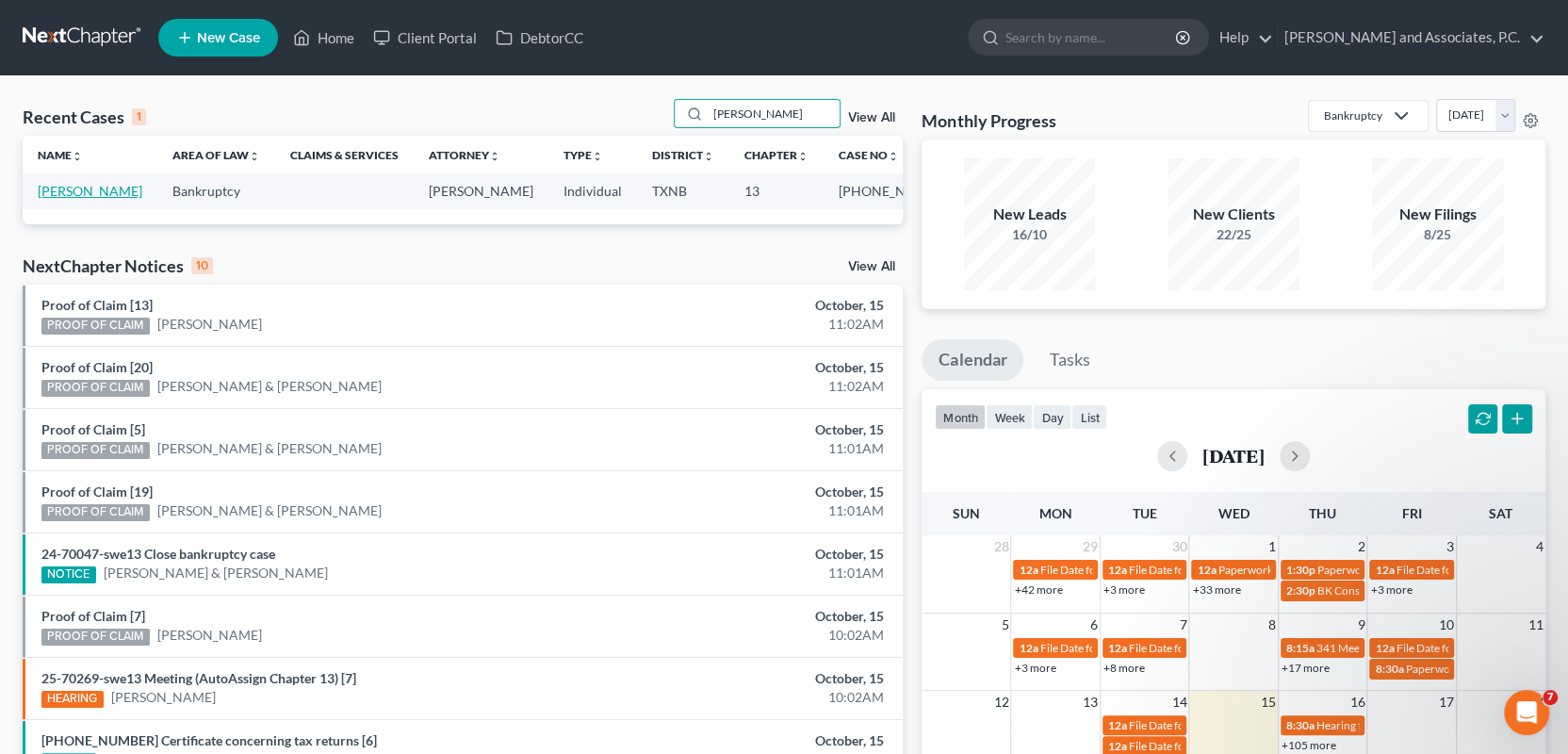
type input "manley"
click at [94, 192] on link "[PERSON_NAME]" at bounding box center [89, 191] width 105 height 16
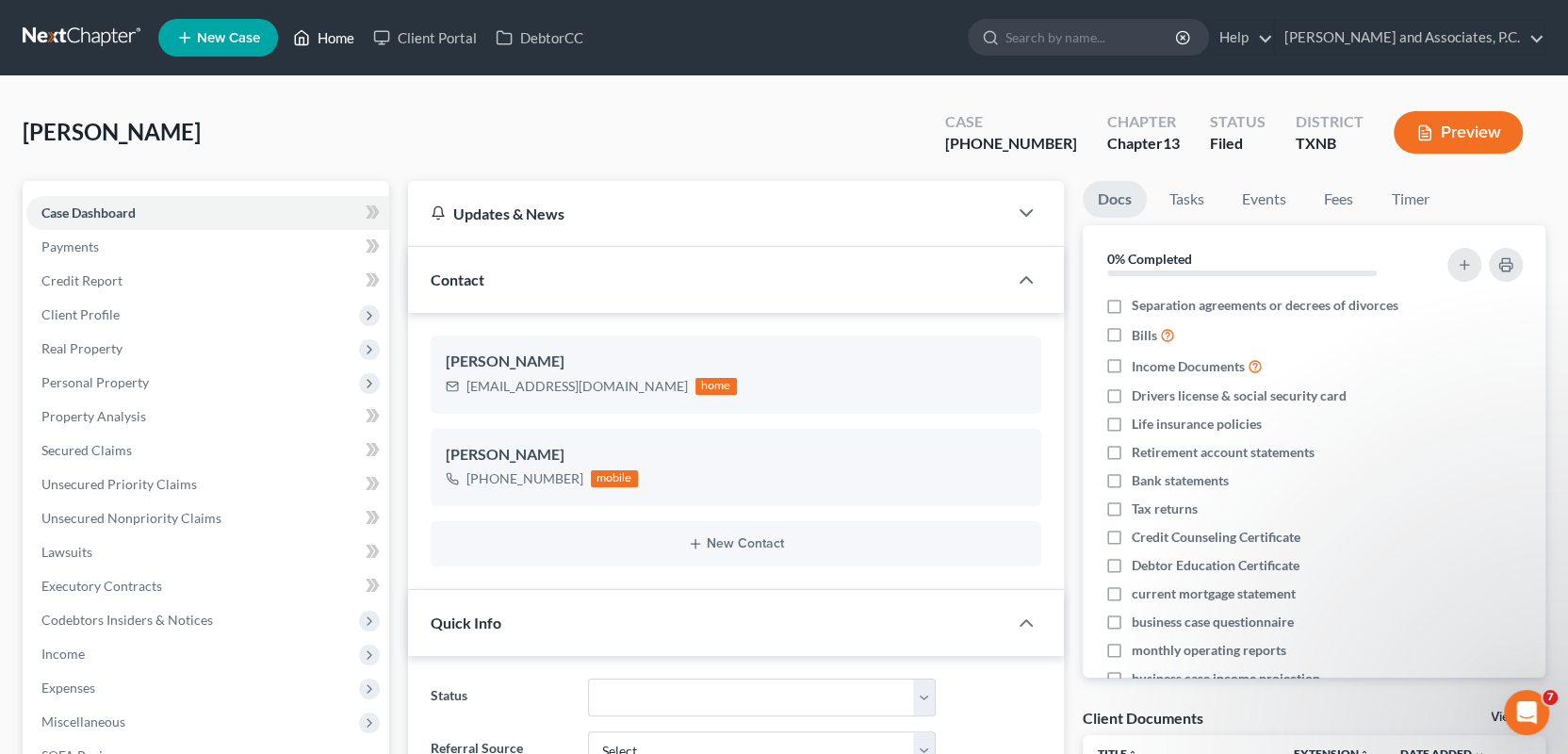
click at [337, 35] on link "Home" at bounding box center [324, 37] width 80 height 34
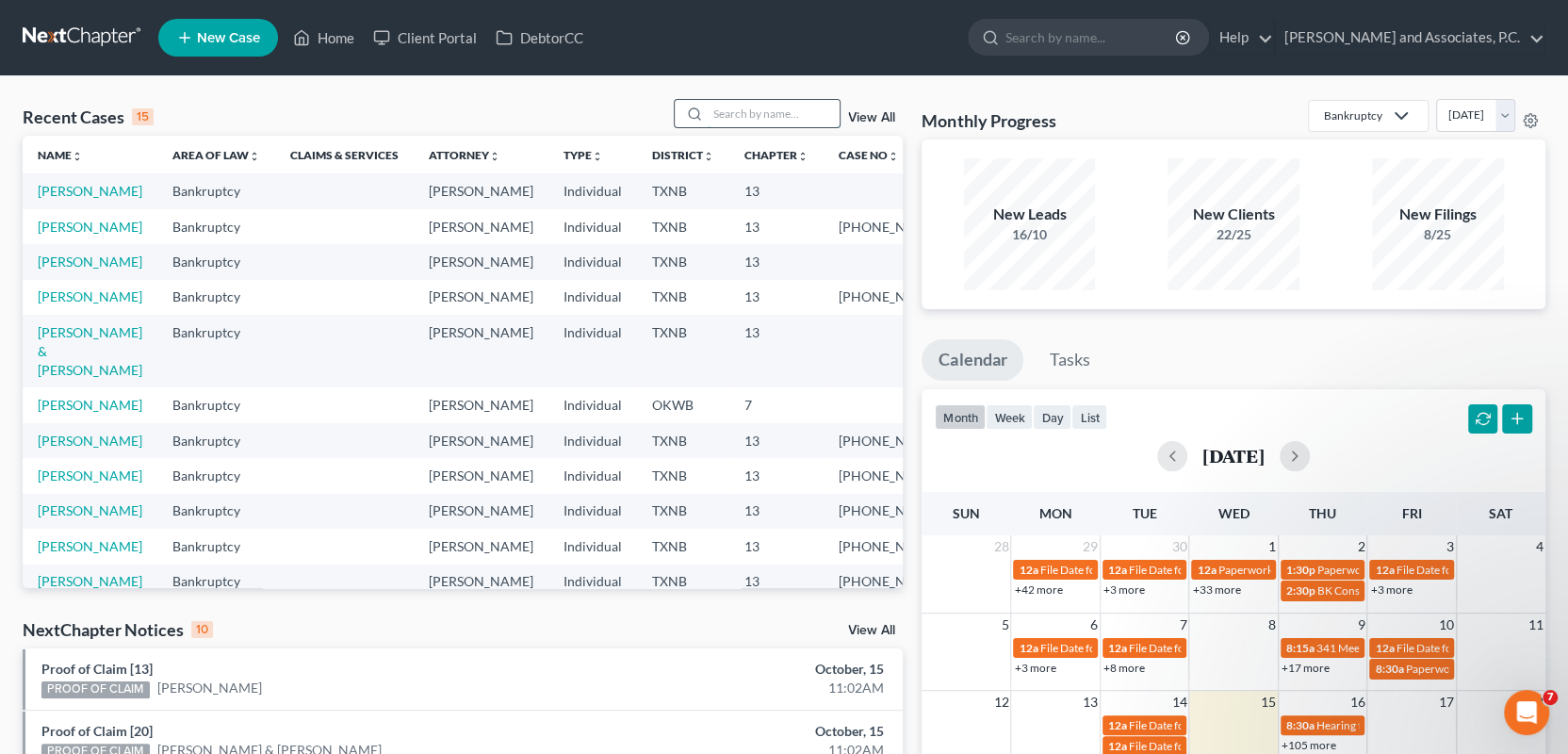
click at [736, 115] on input "search" at bounding box center [774, 114] width 132 height 27
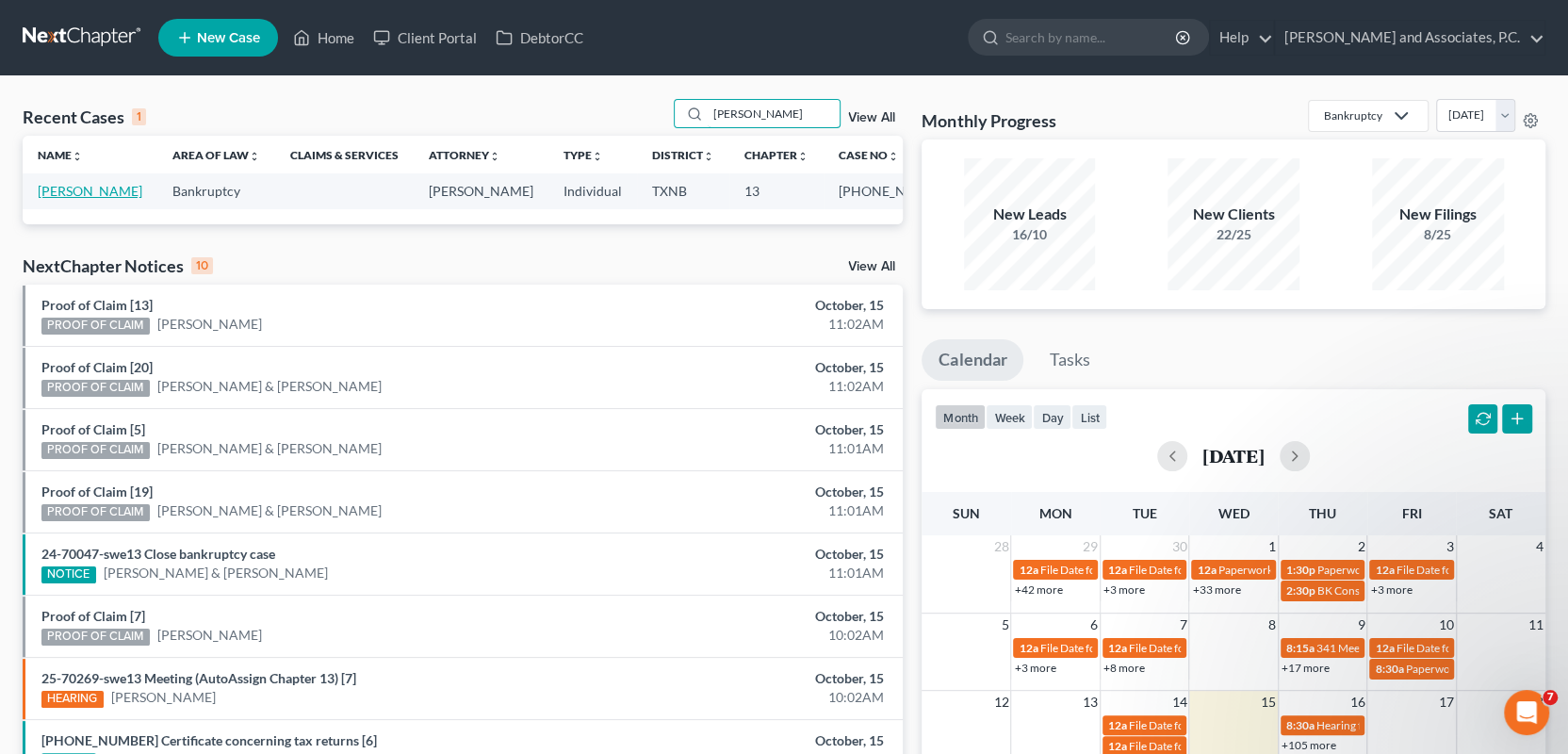
type input "mcneal"
click at [72, 193] on link "McNeal, Dixie" at bounding box center [89, 191] width 105 height 16
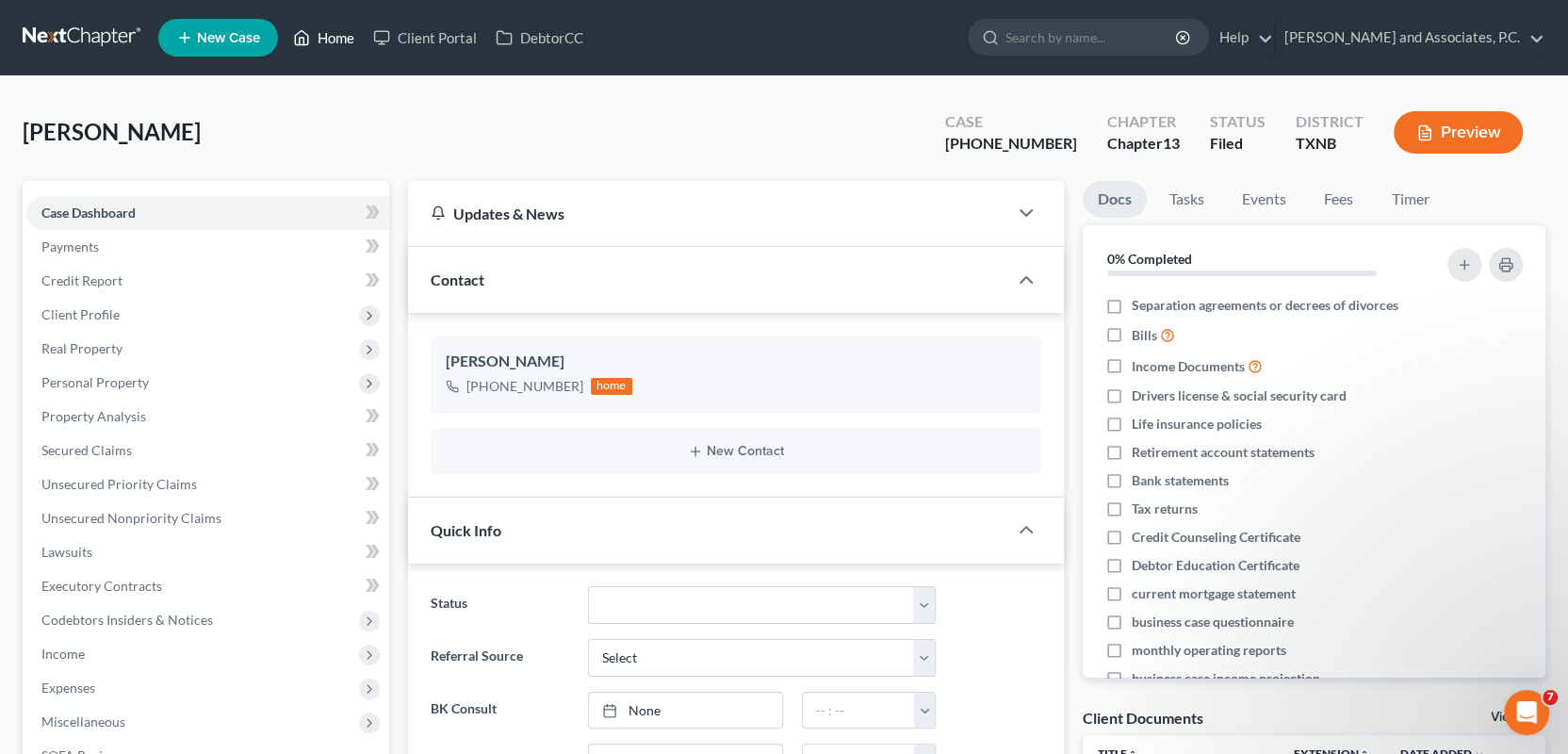
click at [337, 36] on link "Home" at bounding box center [324, 37] width 80 height 34
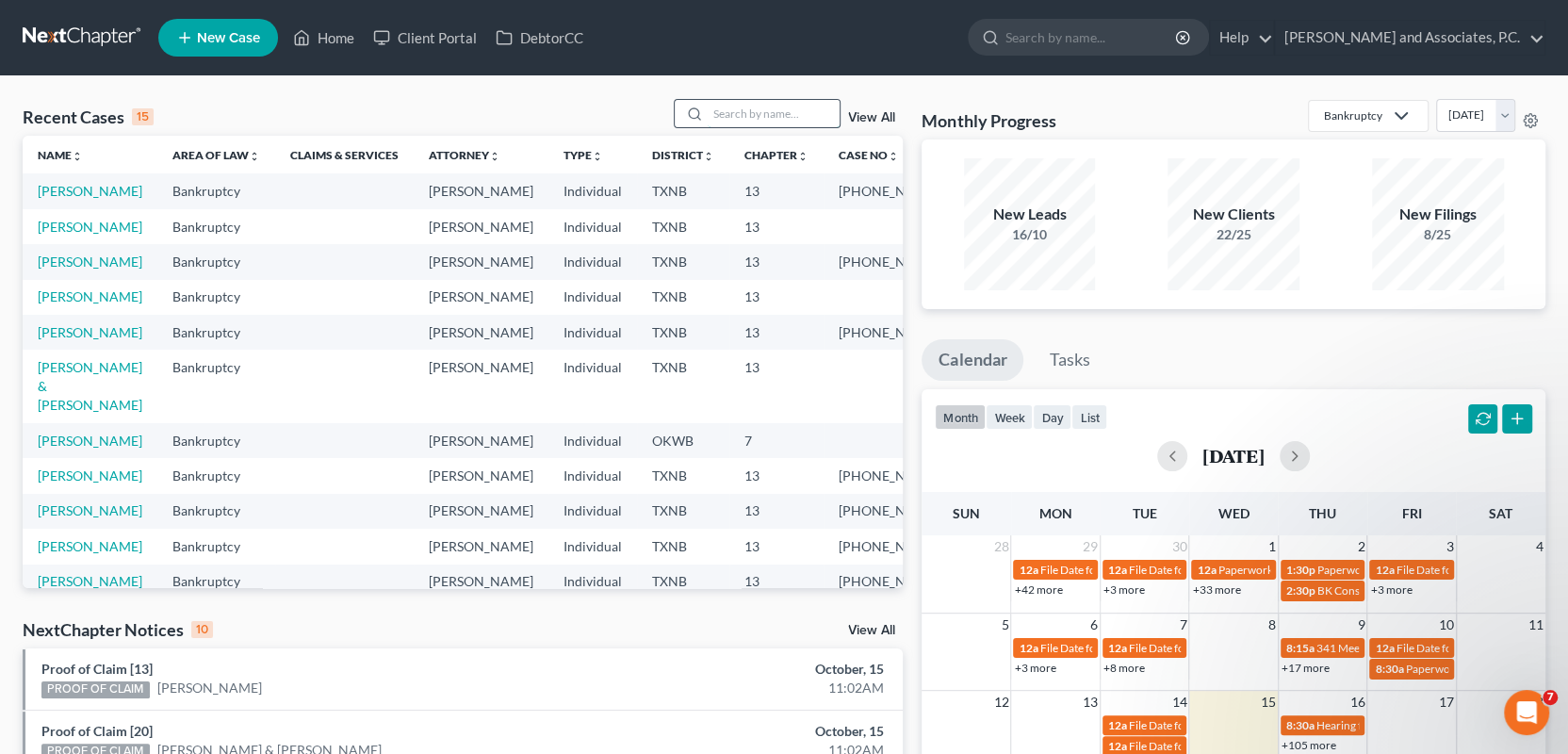
click at [764, 113] on input "search" at bounding box center [774, 114] width 132 height 27
type input "austin"
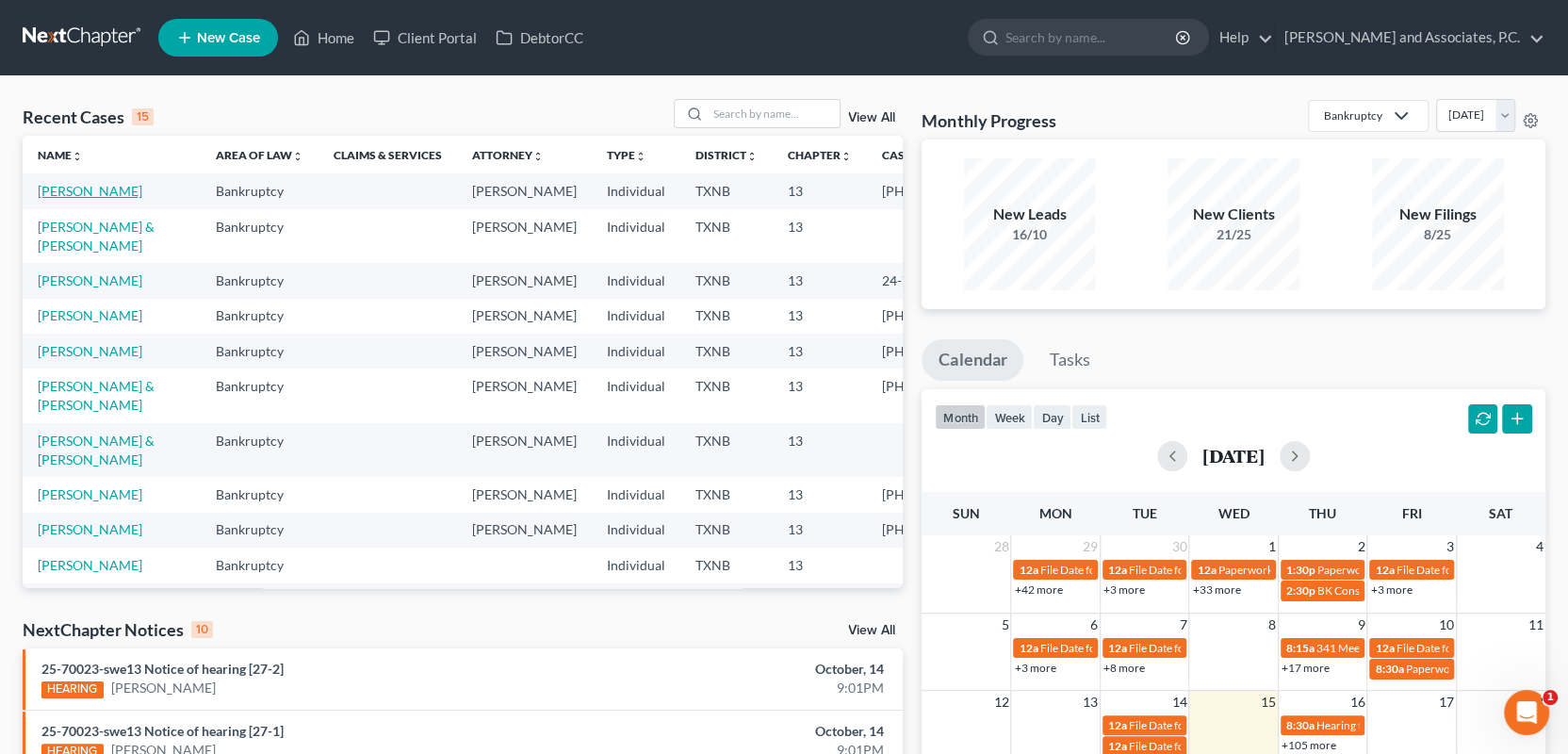
click at [53, 192] on link "[PERSON_NAME]" at bounding box center [89, 191] width 105 height 16
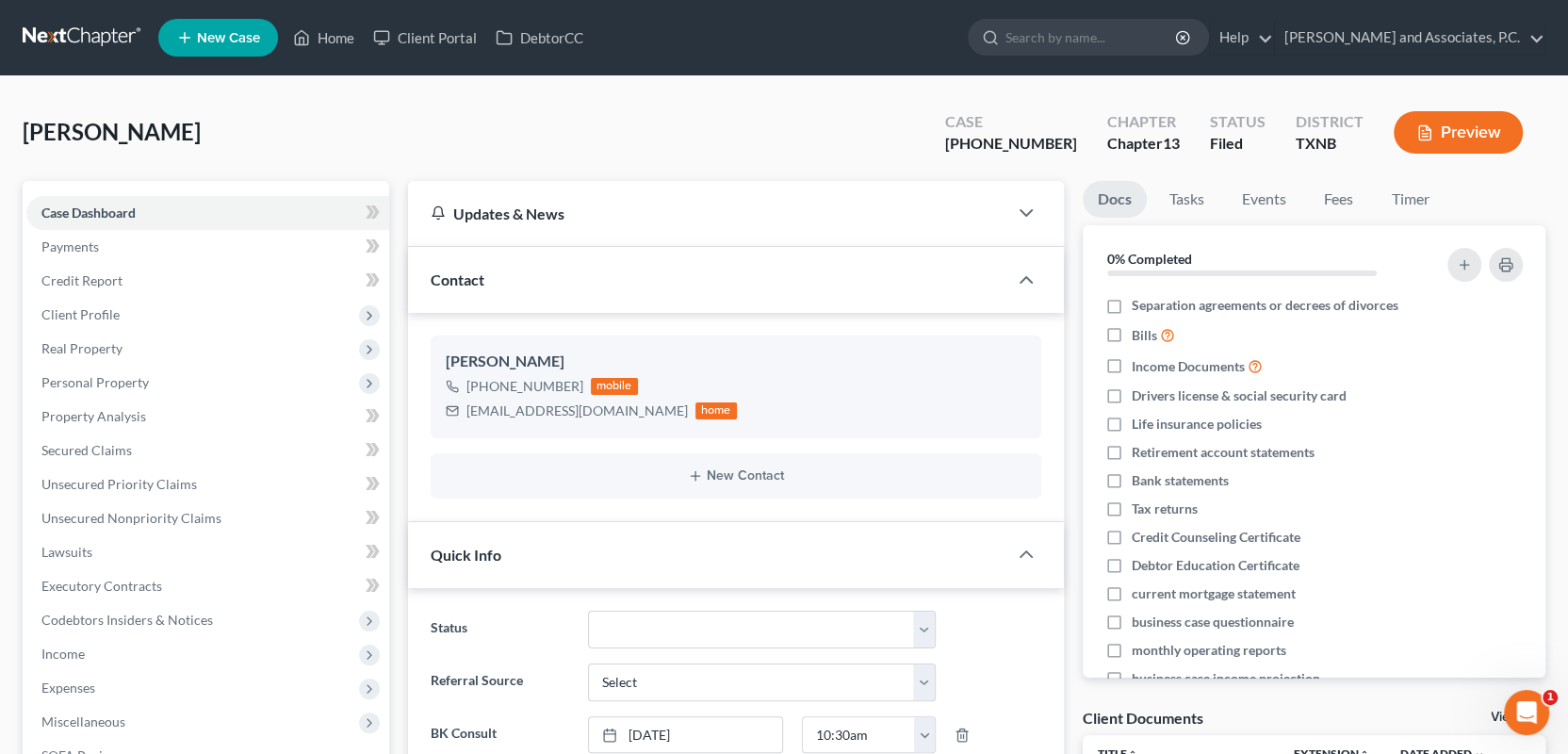
scroll to position [3073, 0]
click at [90, 308] on span "Client Profile" at bounding box center [80, 314] width 78 height 16
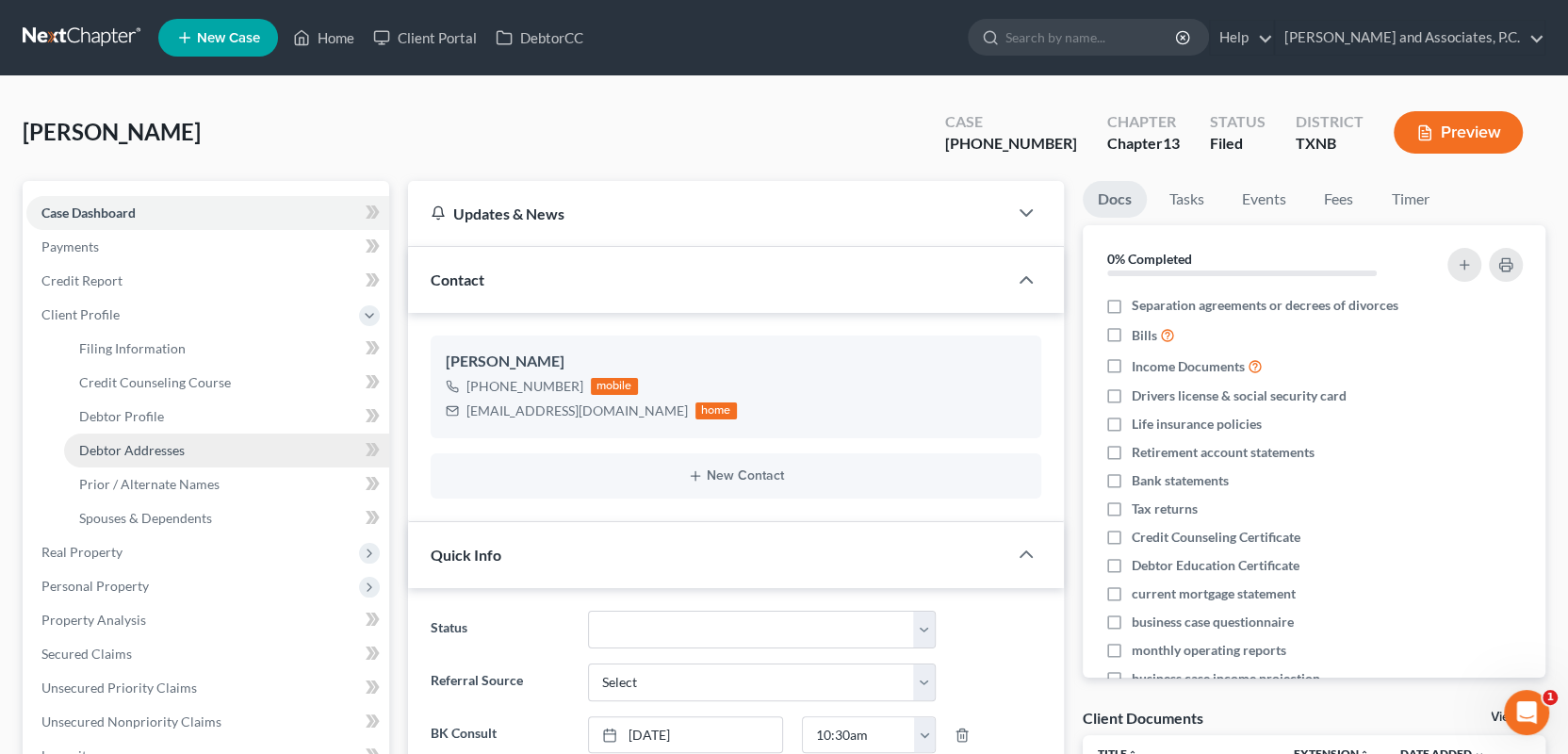
click at [140, 452] on span "Debtor Addresses" at bounding box center [132, 449] width 106 height 16
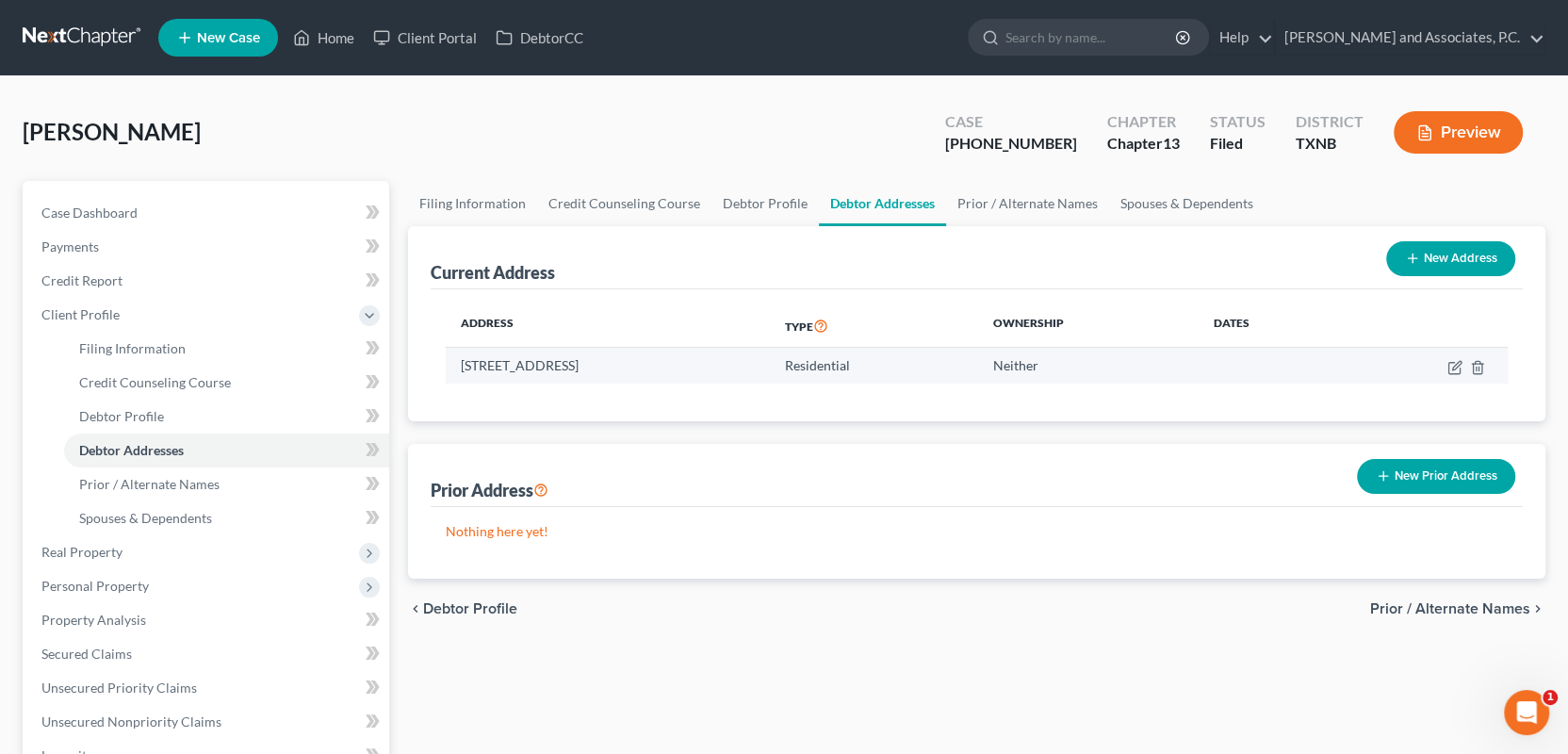
drag, startPoint x: 461, startPoint y: 363, endPoint x: 666, endPoint y: 363, distance: 205.0
click at [666, 363] on td "1426 Wichita St, Vernon, TX 76384" at bounding box center [607, 365] width 324 height 36
copy td "1426 Wichita St, Vernon, TX 76384"
click at [347, 37] on link "Home" at bounding box center [324, 37] width 80 height 34
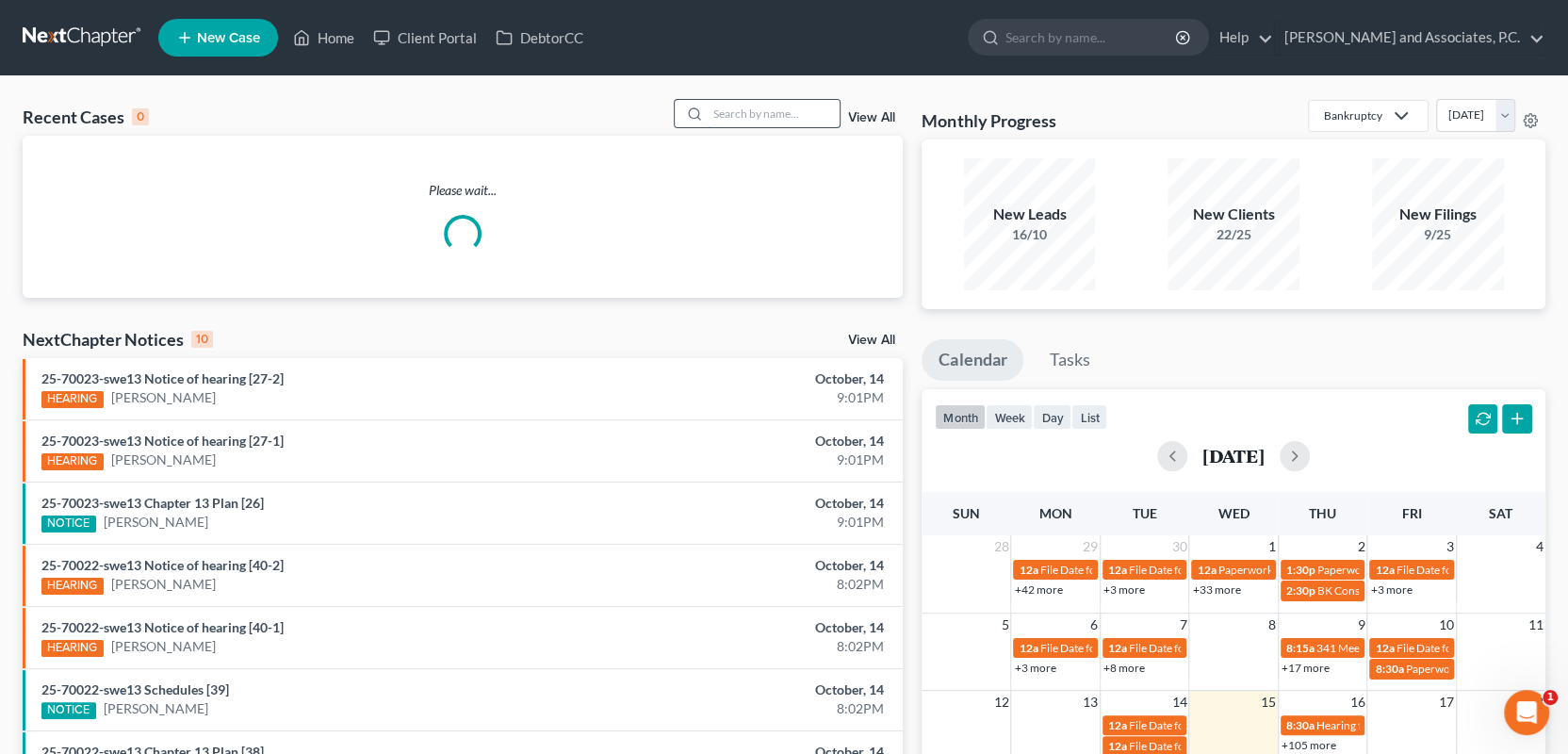
click at [736, 113] on input "search" at bounding box center [774, 114] width 132 height 27
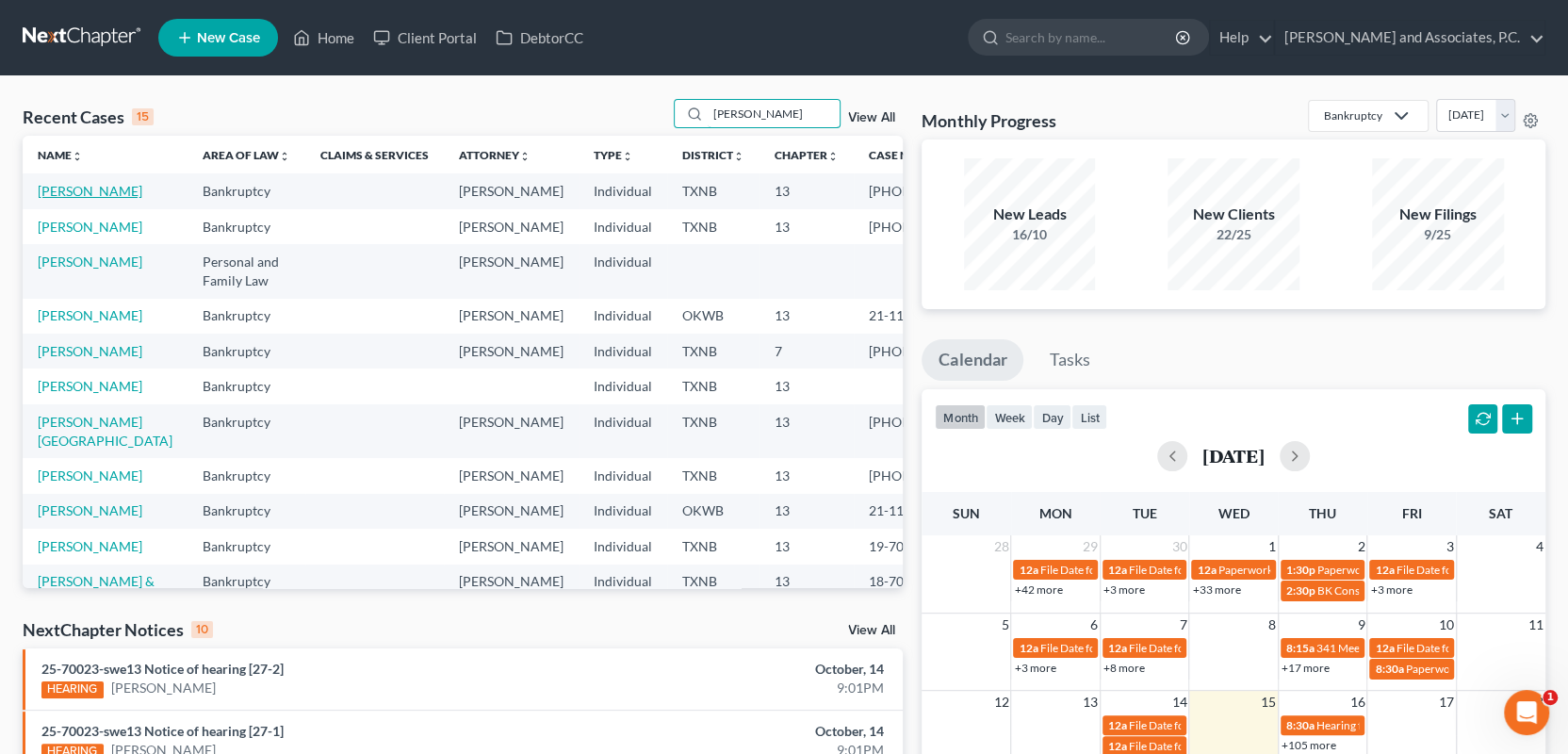
type input "johnson"
click at [59, 192] on link "Johnson, Glenn" at bounding box center [89, 191] width 105 height 16
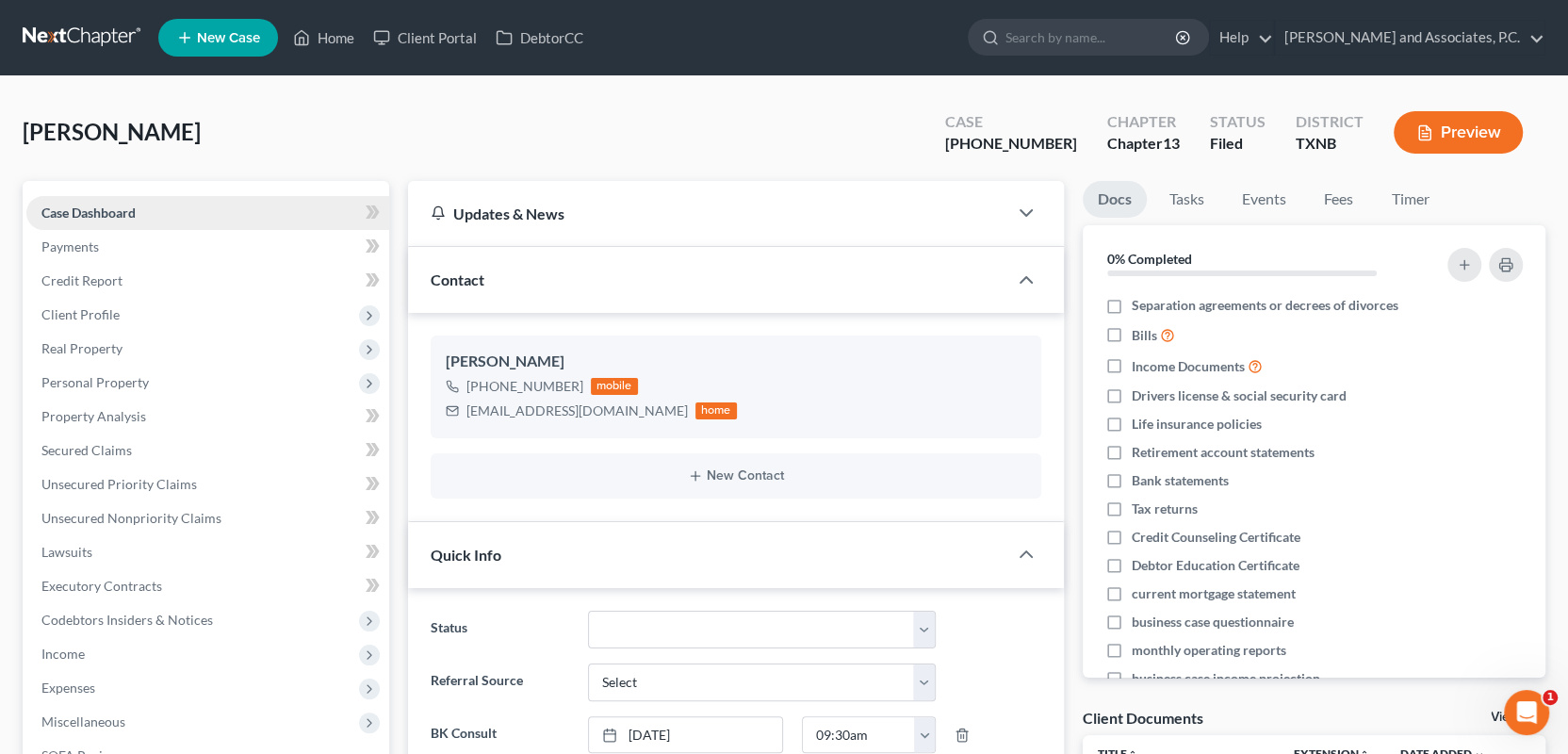
scroll to position [7813, 0]
click at [79, 316] on span "Client Profile" at bounding box center [80, 314] width 78 height 16
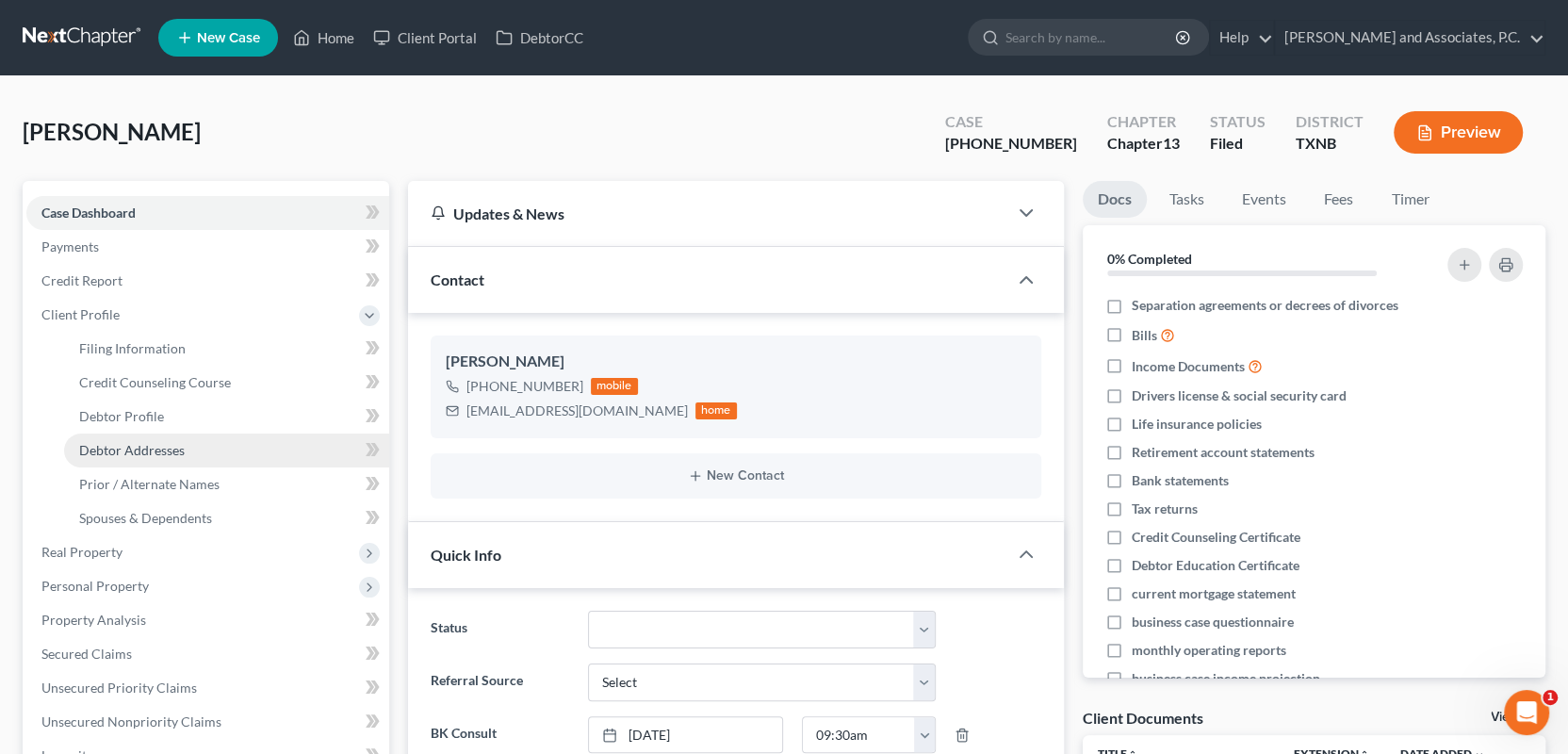
click at [111, 451] on span "Debtor Addresses" at bounding box center [132, 449] width 106 height 16
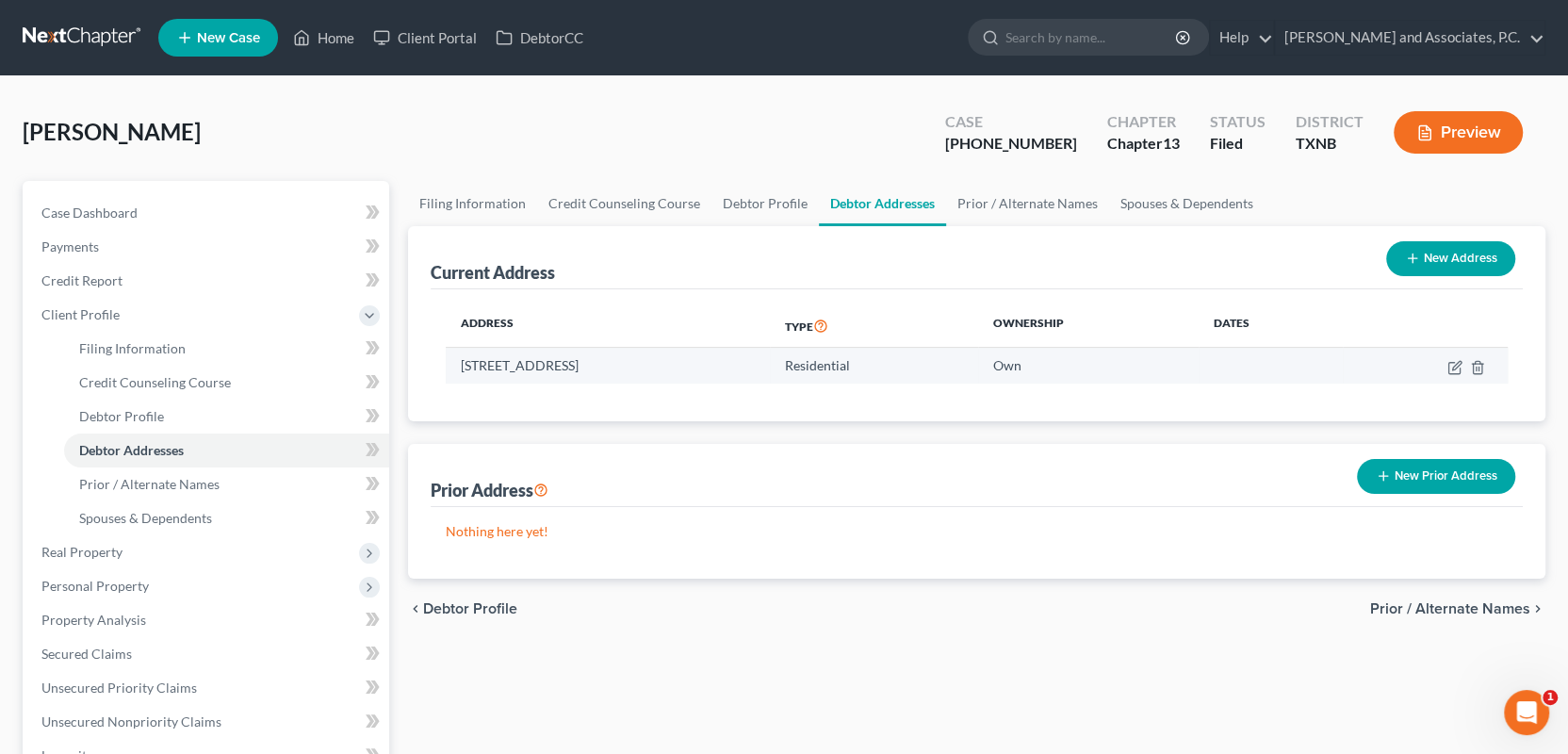
drag, startPoint x: 460, startPoint y: 364, endPoint x: 728, endPoint y: 364, distance: 268.0
click at [728, 364] on td "4632 Monterrey Dr, Wichita Falls, TX 76310" at bounding box center [607, 365] width 324 height 36
copy td "4632 Monterrey Dr, Wichita Falls, TX 76310"
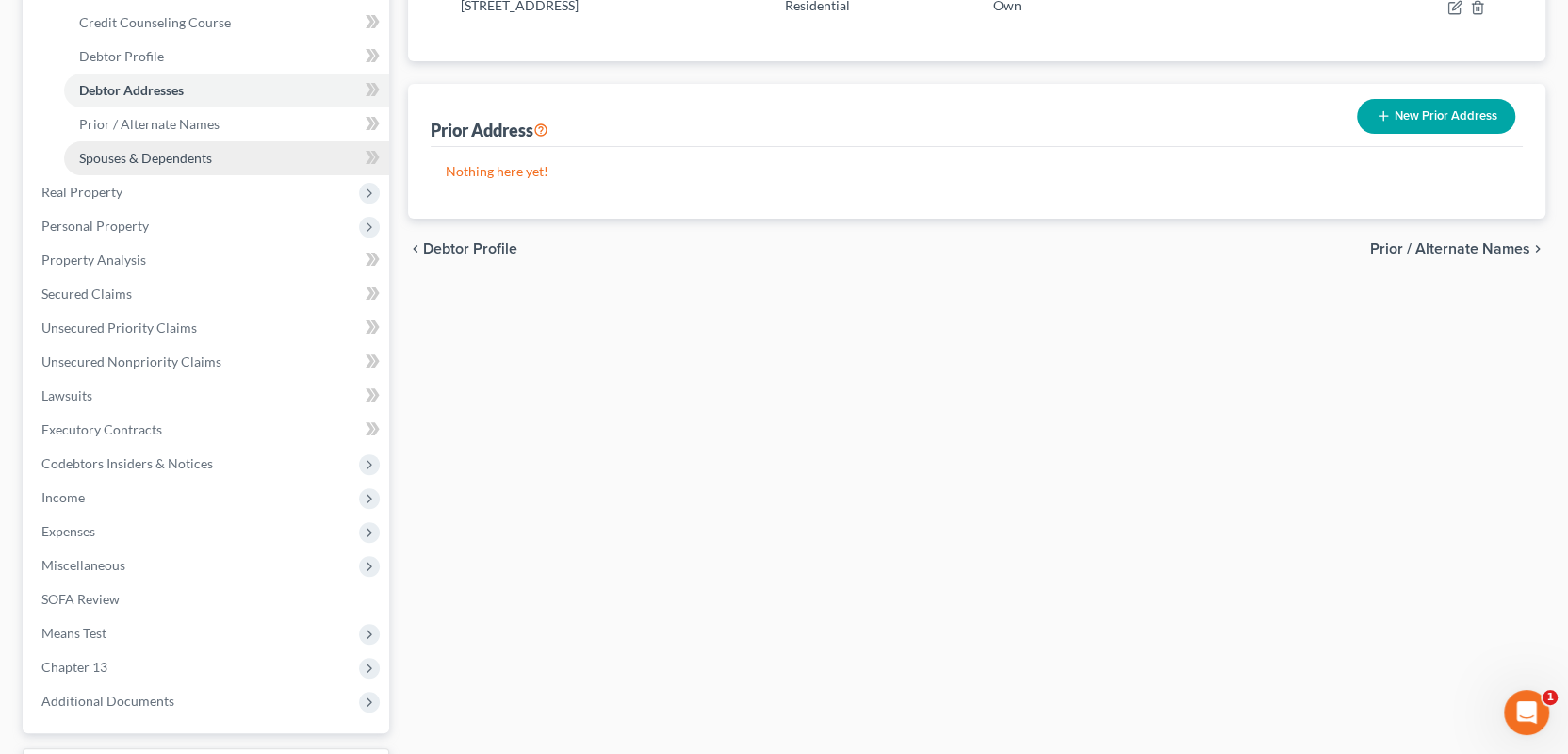
scroll to position [468, 0]
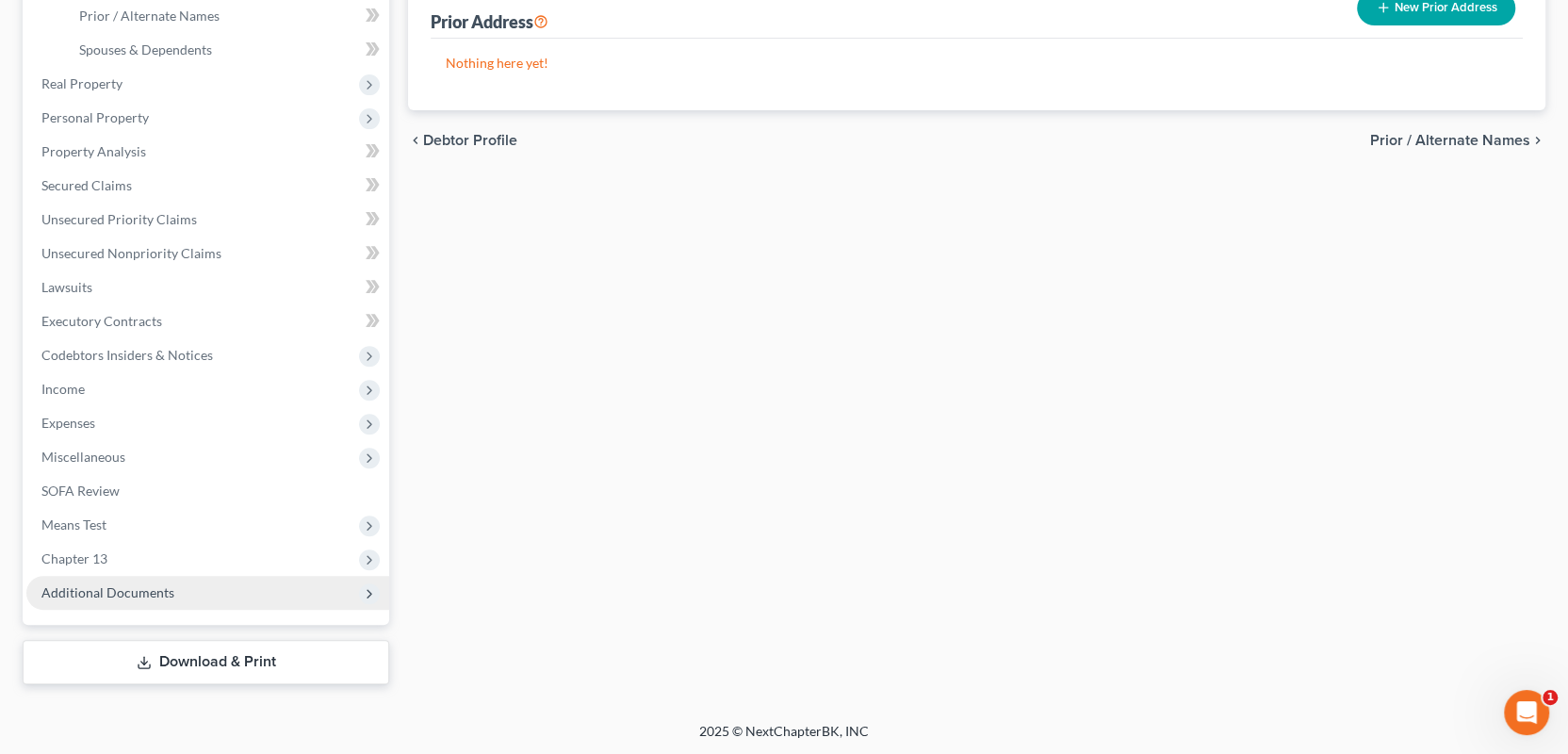
click at [93, 597] on span "Additional Documents" at bounding box center [108, 592] width 133 height 16
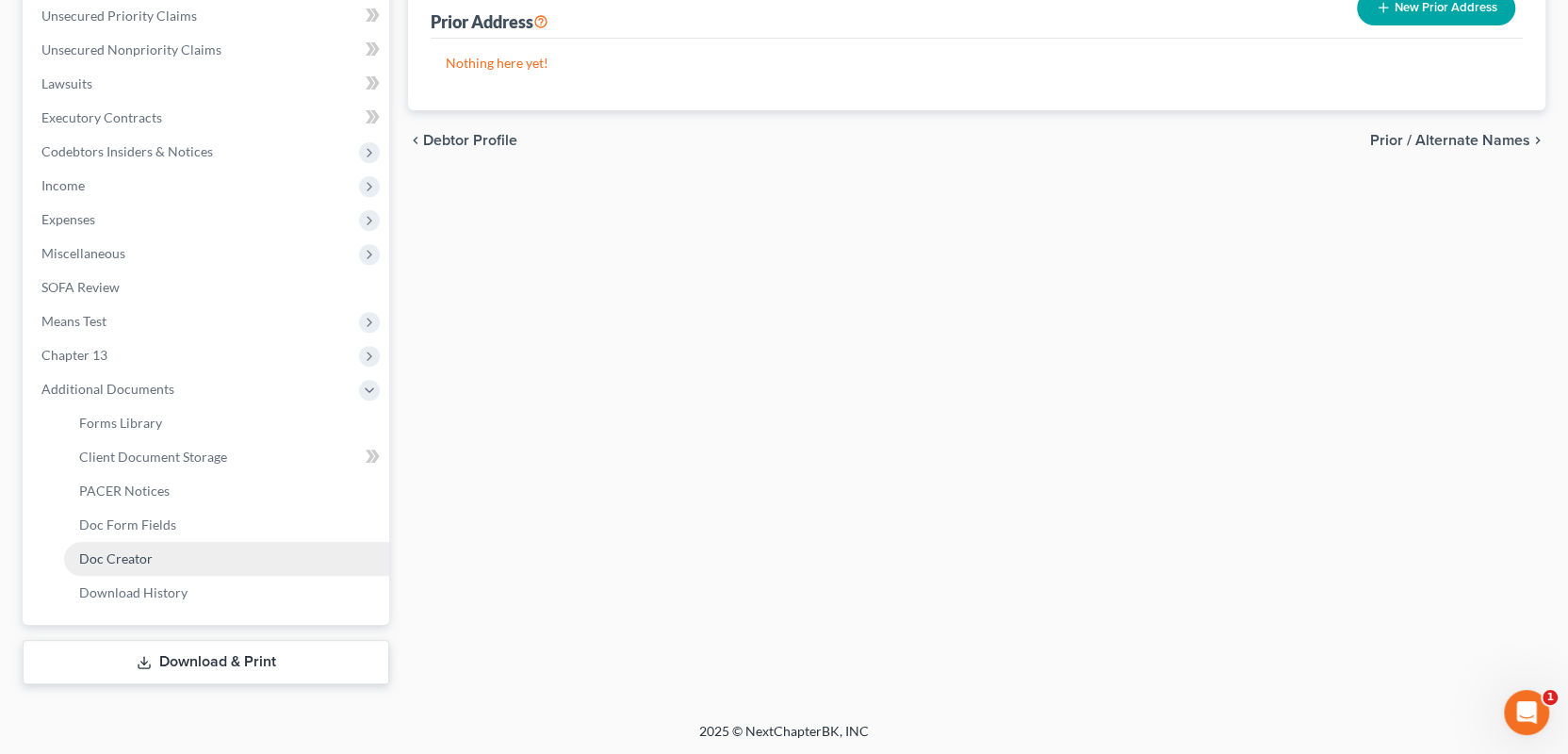
click at [140, 557] on span "Doc Creator" at bounding box center [116, 558] width 73 height 16
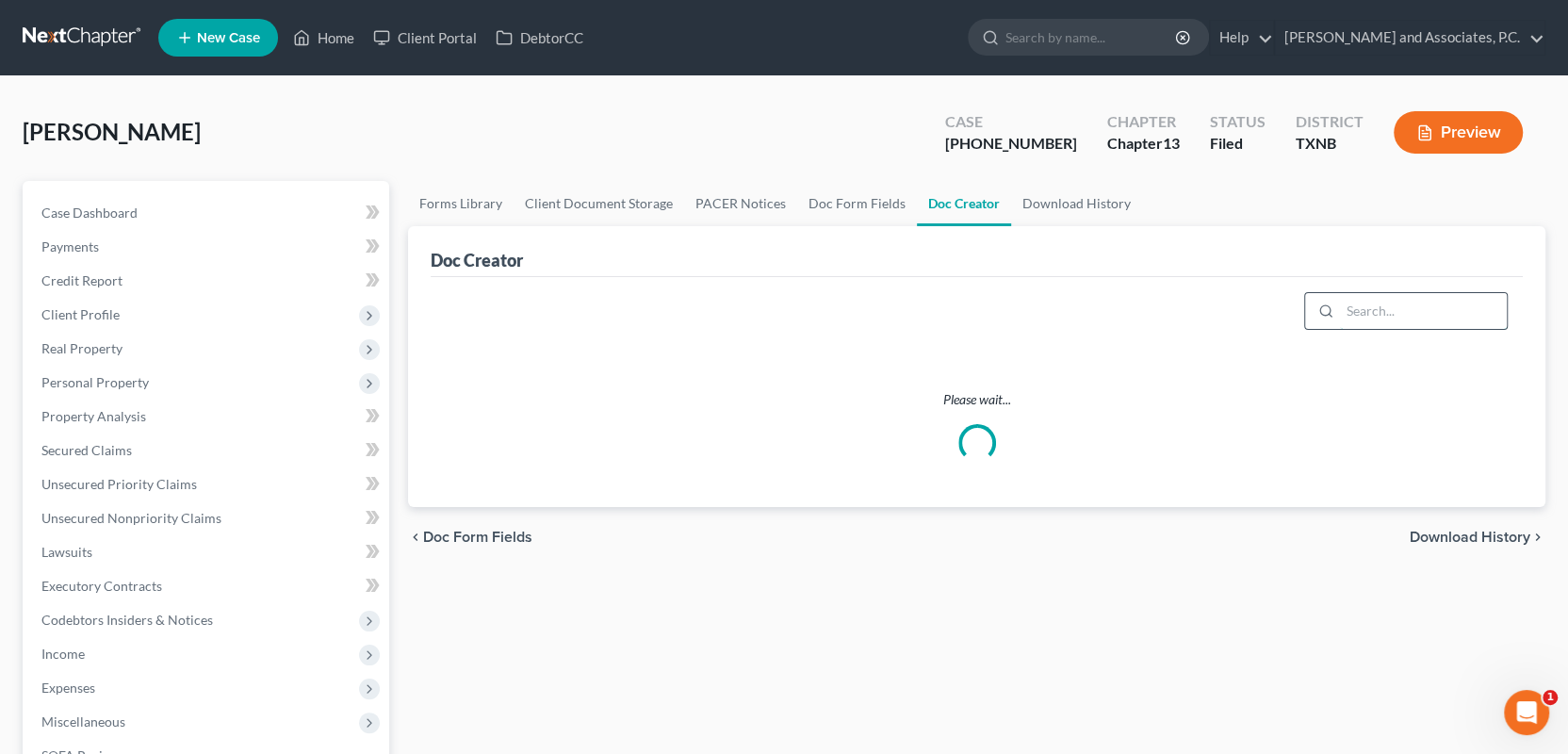
click at [1391, 320] on input "search" at bounding box center [1423, 310] width 166 height 36
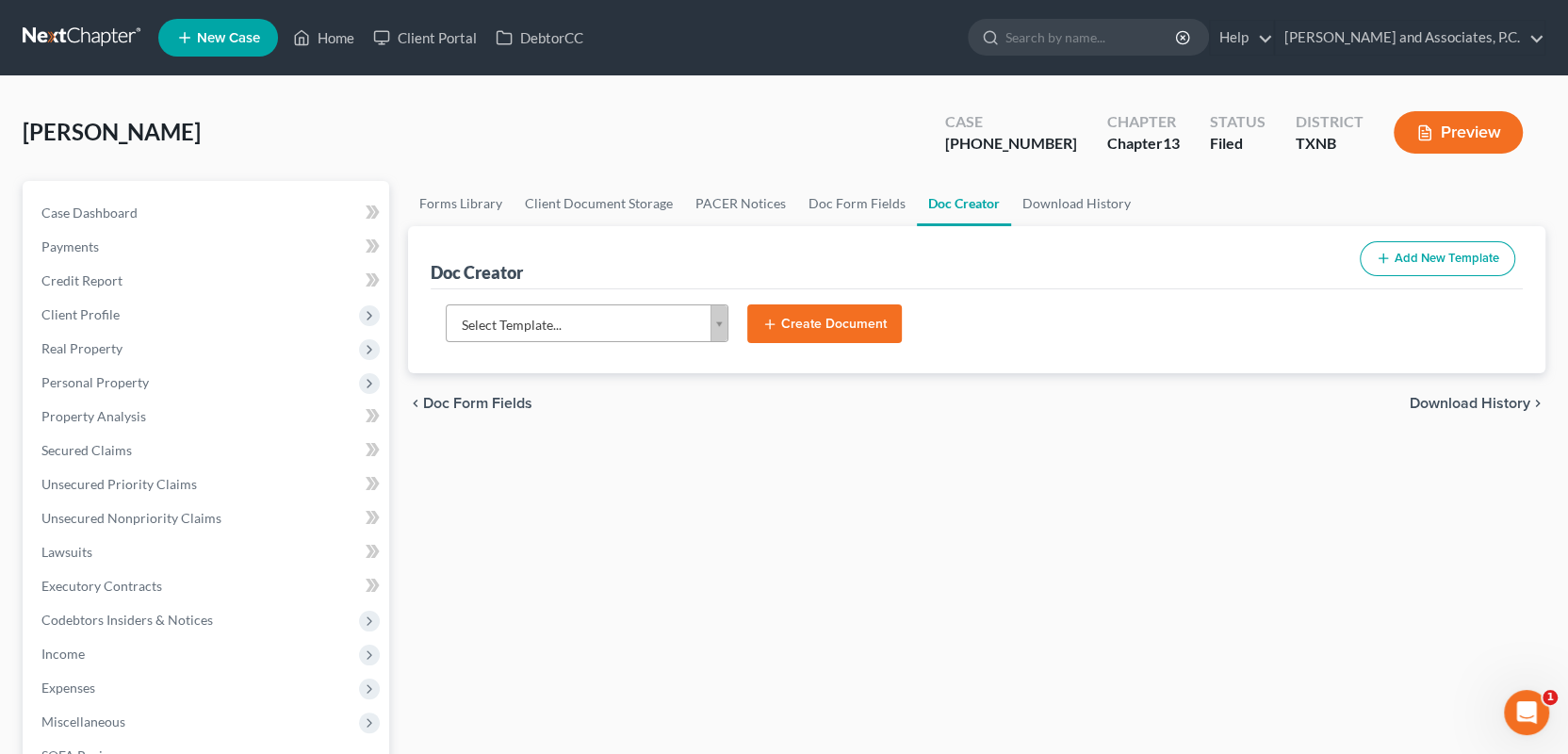
click at [1425, 265] on button "Add New Template" at bounding box center [1438, 259] width 156 height 35
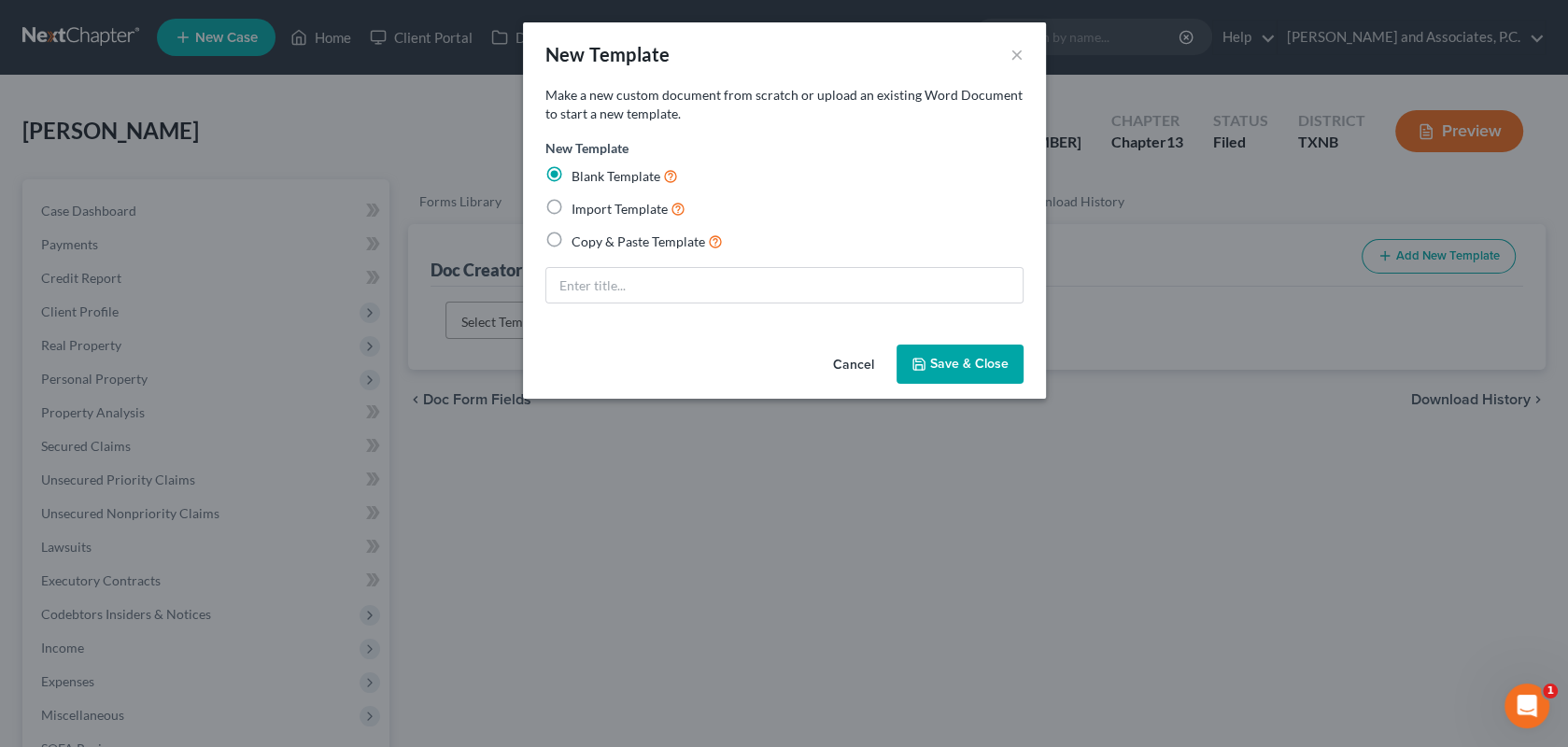
click at [572, 203] on label "Import Template" at bounding box center [628, 209] width 114 height 21
click at [579, 203] on input "Import Template" at bounding box center [585, 204] width 13 height 13
radio input "true"
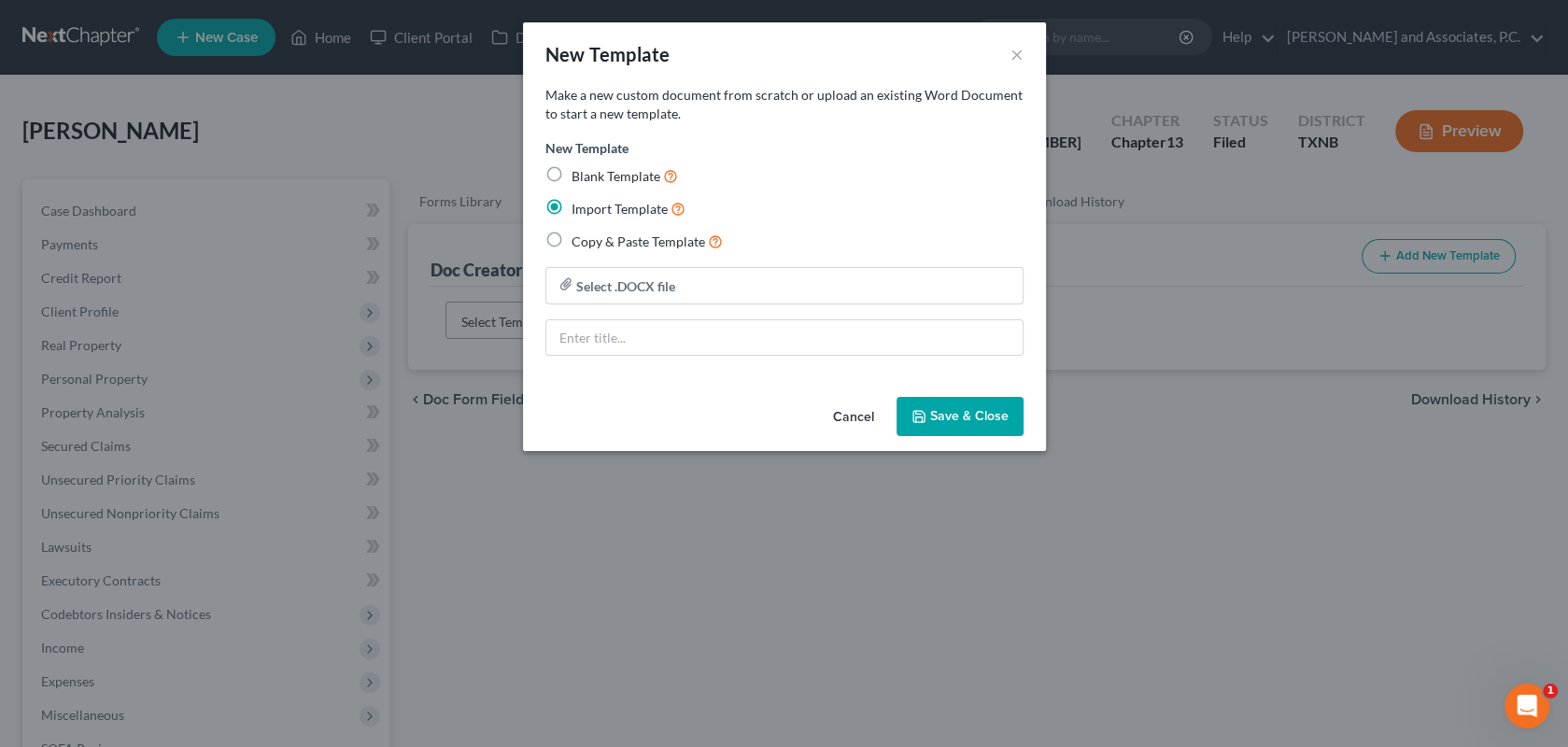
click at [572, 236] on label "Copy & Paste Template" at bounding box center [647, 242] width 151 height 21
click at [579, 236] on input "Copy & Paste Template" at bounding box center [585, 237] width 13 height 13
radio input "true"
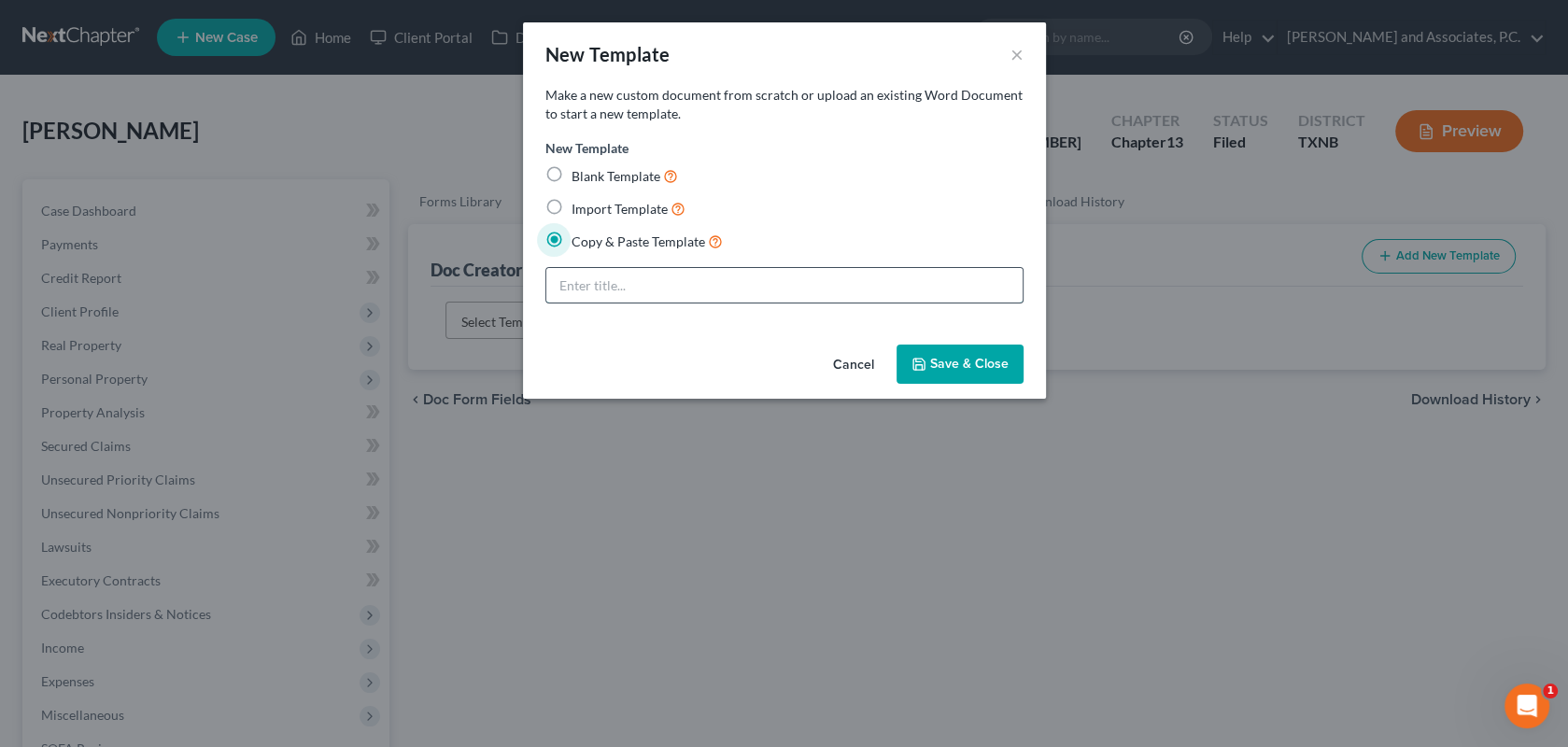
click at [574, 286] on input "text" at bounding box center [784, 285] width 476 height 36
type input "footer"
click at [1013, 59] on button "×" at bounding box center [1016, 53] width 13 height 22
radio input "true"
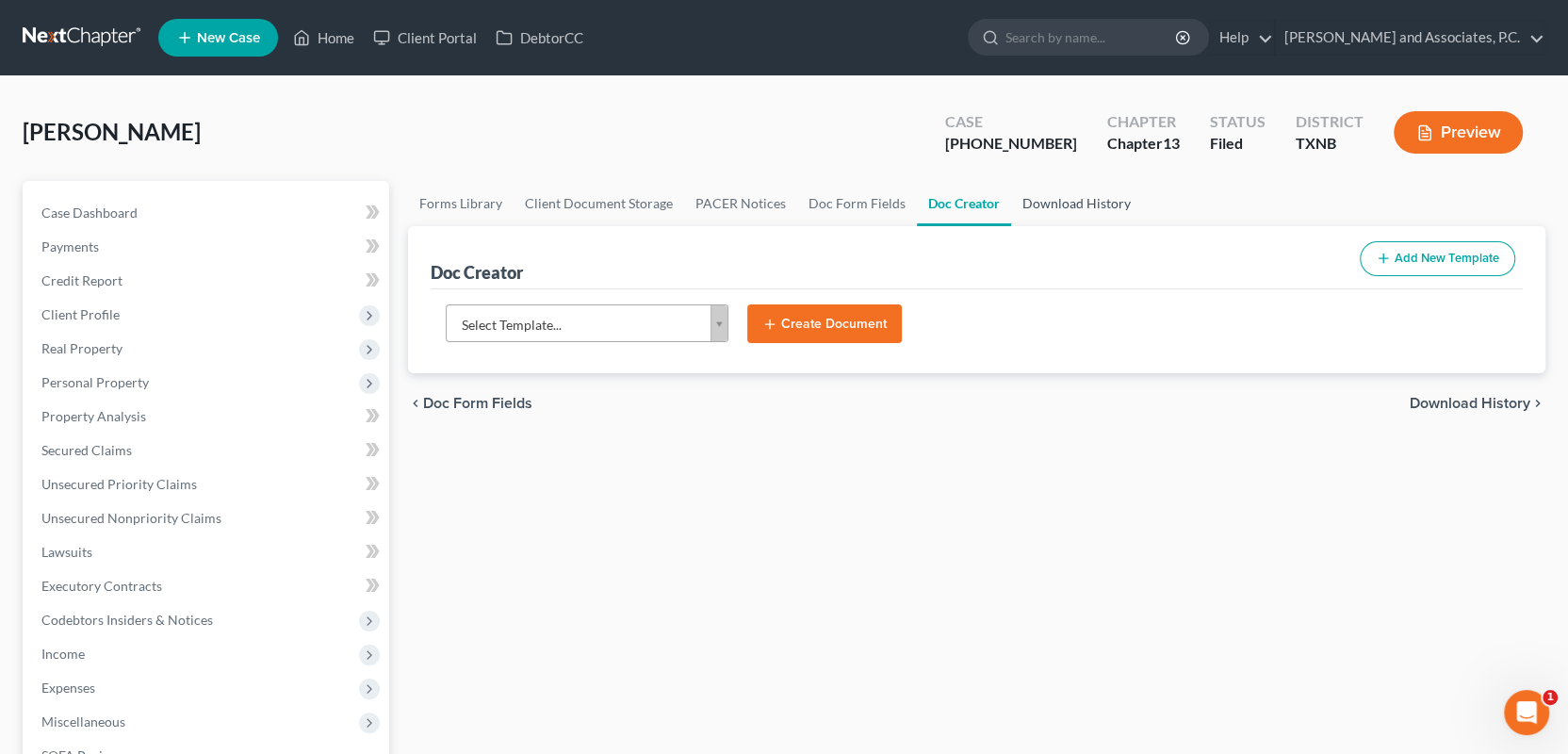
click at [1037, 209] on link "Download History" at bounding box center [1076, 204] width 131 height 45
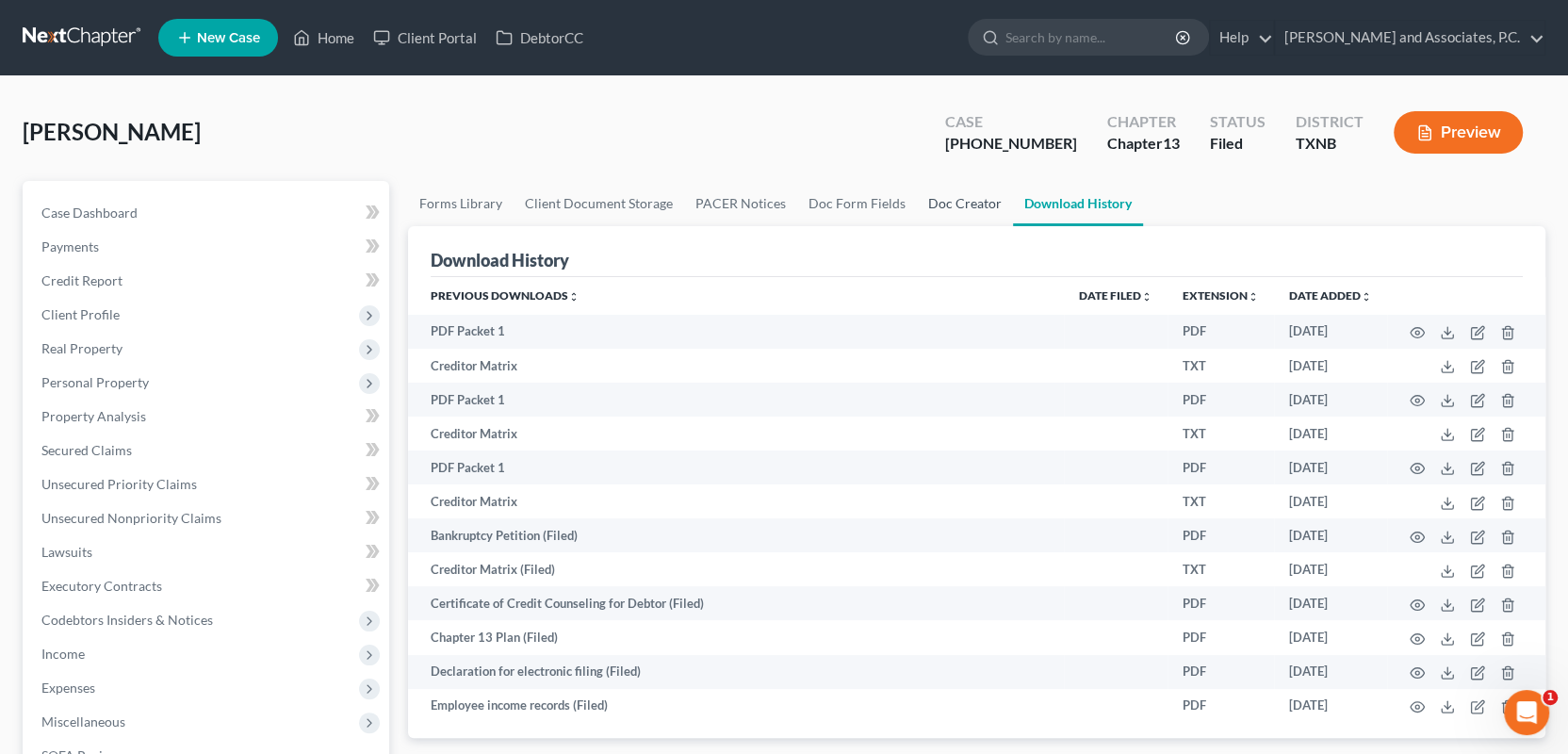
click at [946, 204] on link "Doc Creator" at bounding box center [965, 204] width 96 height 45
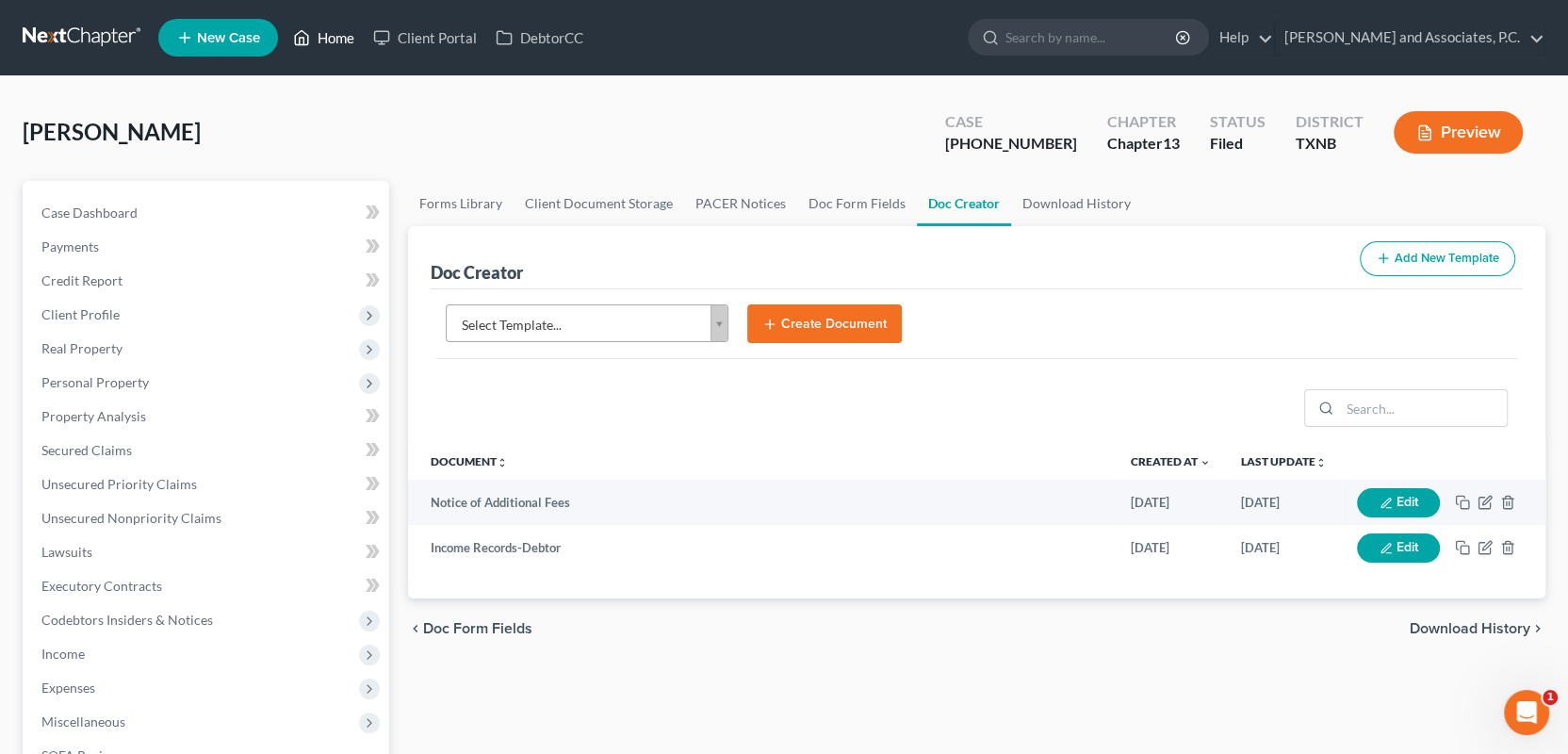
click at [351, 30] on link "Home" at bounding box center [324, 37] width 80 height 34
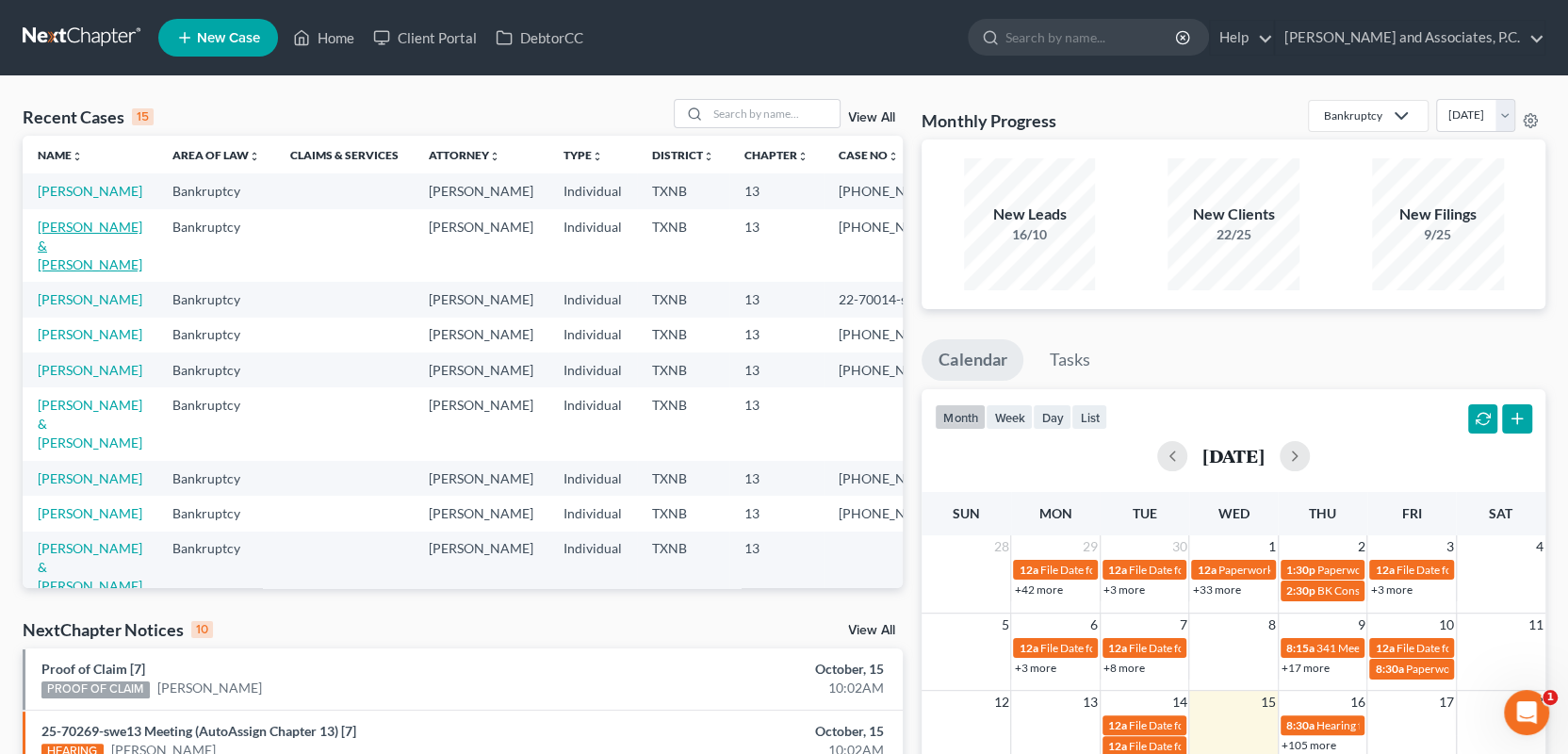
click at [94, 257] on link "Poore, Devyn & Garcia, Shannon" at bounding box center [89, 245] width 105 height 54
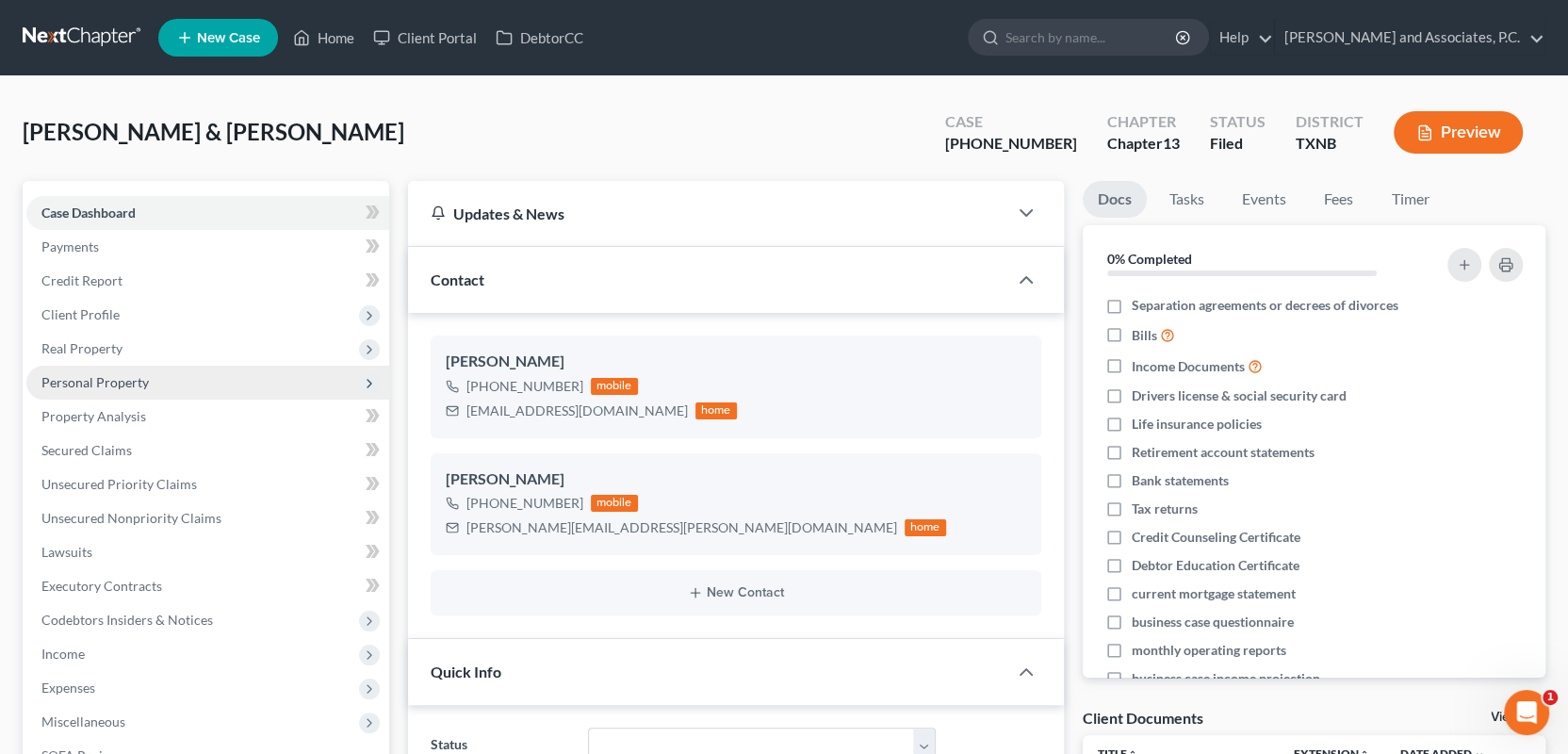
scroll to position [3792, 0]
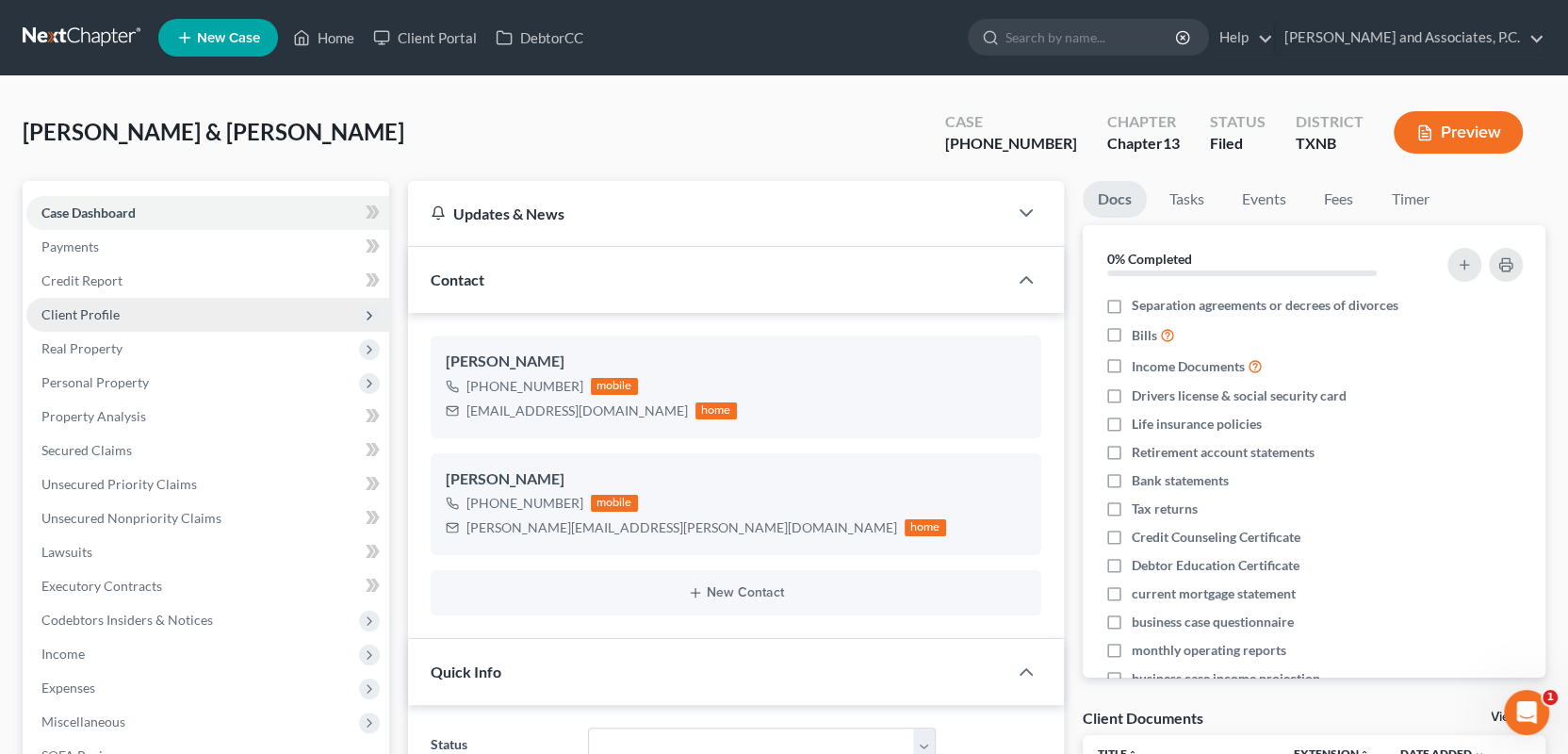
click at [202, 321] on span "Client Profile" at bounding box center [208, 314] width 362 height 34
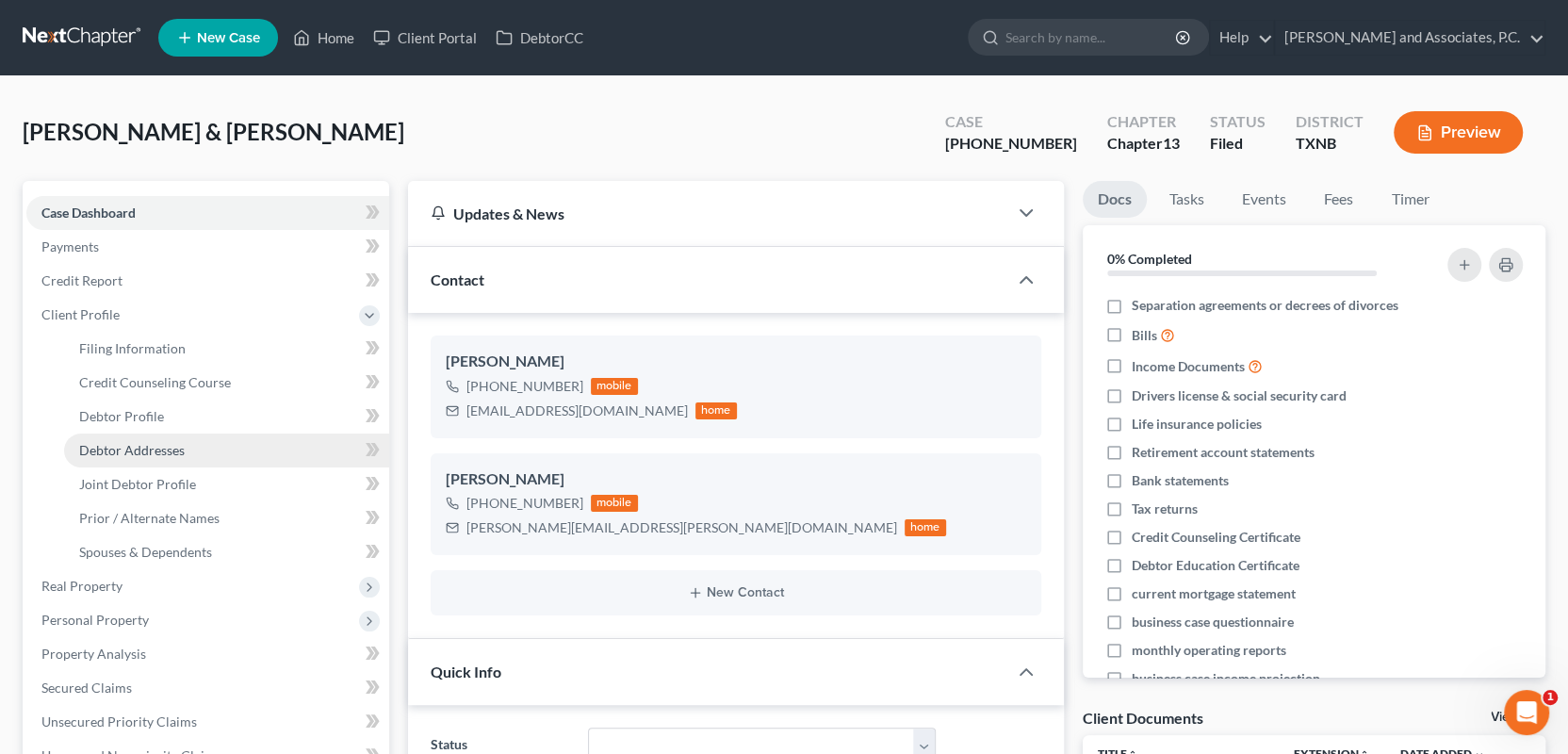
click at [136, 452] on span "Debtor Addresses" at bounding box center [132, 449] width 106 height 16
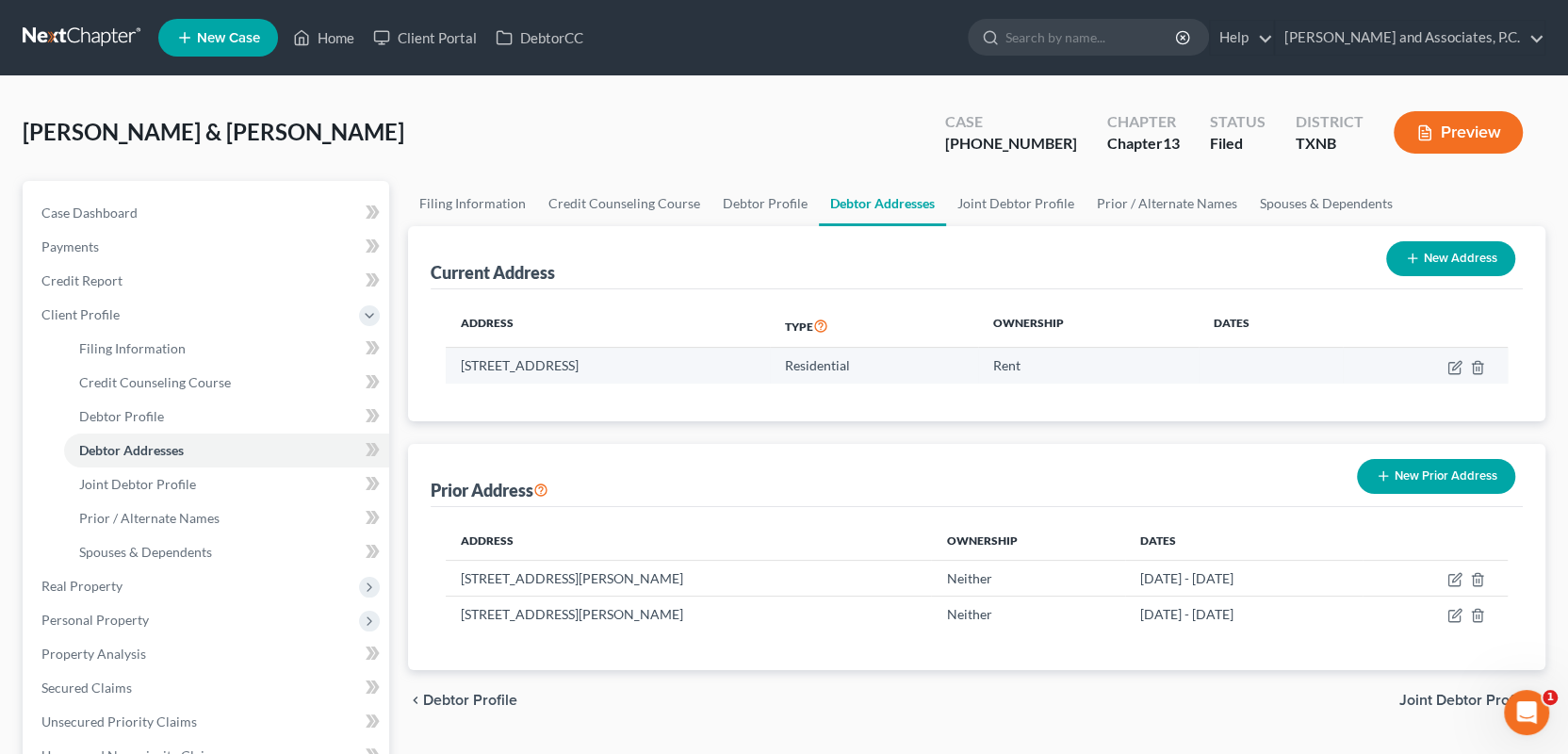
drag, startPoint x: 461, startPoint y: 362, endPoint x: 687, endPoint y: 364, distance: 226.0
click at [687, 364] on td "1413 Amherst, Burkburnett, TX 76354" at bounding box center [607, 365] width 324 height 36
copy td "1413 Amherst, Burkburnett, TX 76354"
click at [348, 31] on link "Home" at bounding box center [324, 37] width 80 height 34
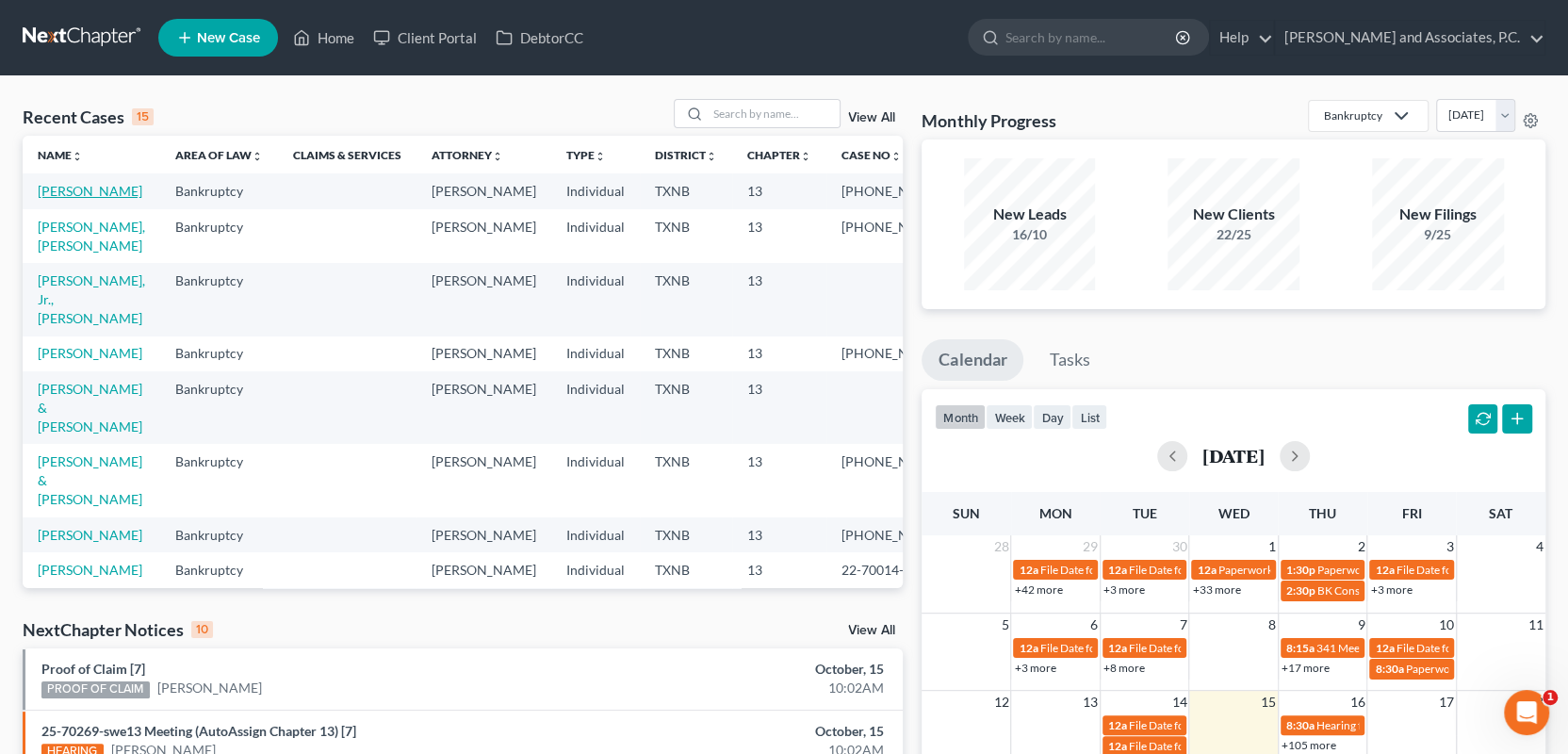
click at [60, 187] on link "[PERSON_NAME]" at bounding box center [89, 191] width 105 height 16
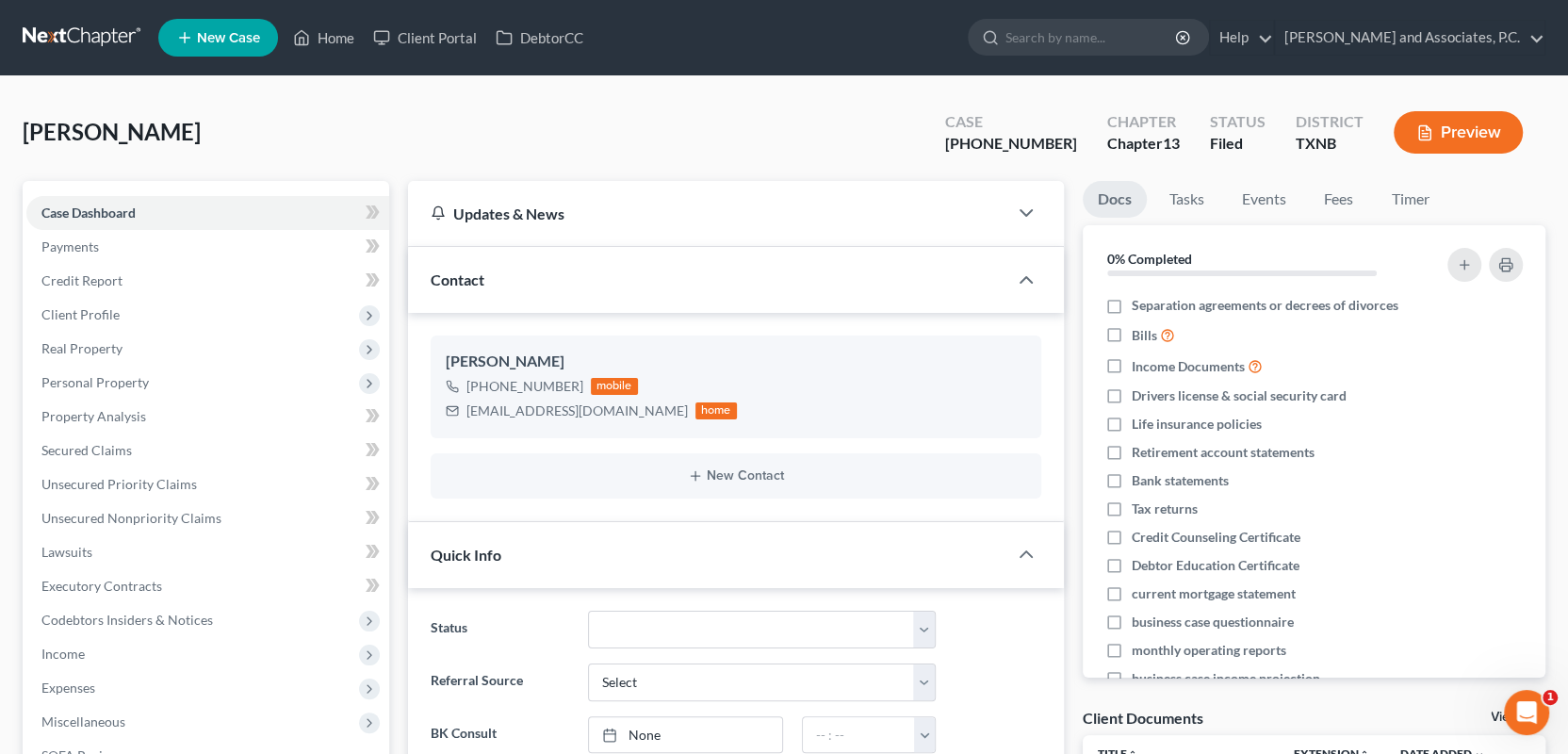
scroll to position [181, 0]
click at [112, 312] on span "Client Profile" at bounding box center [80, 314] width 78 height 16
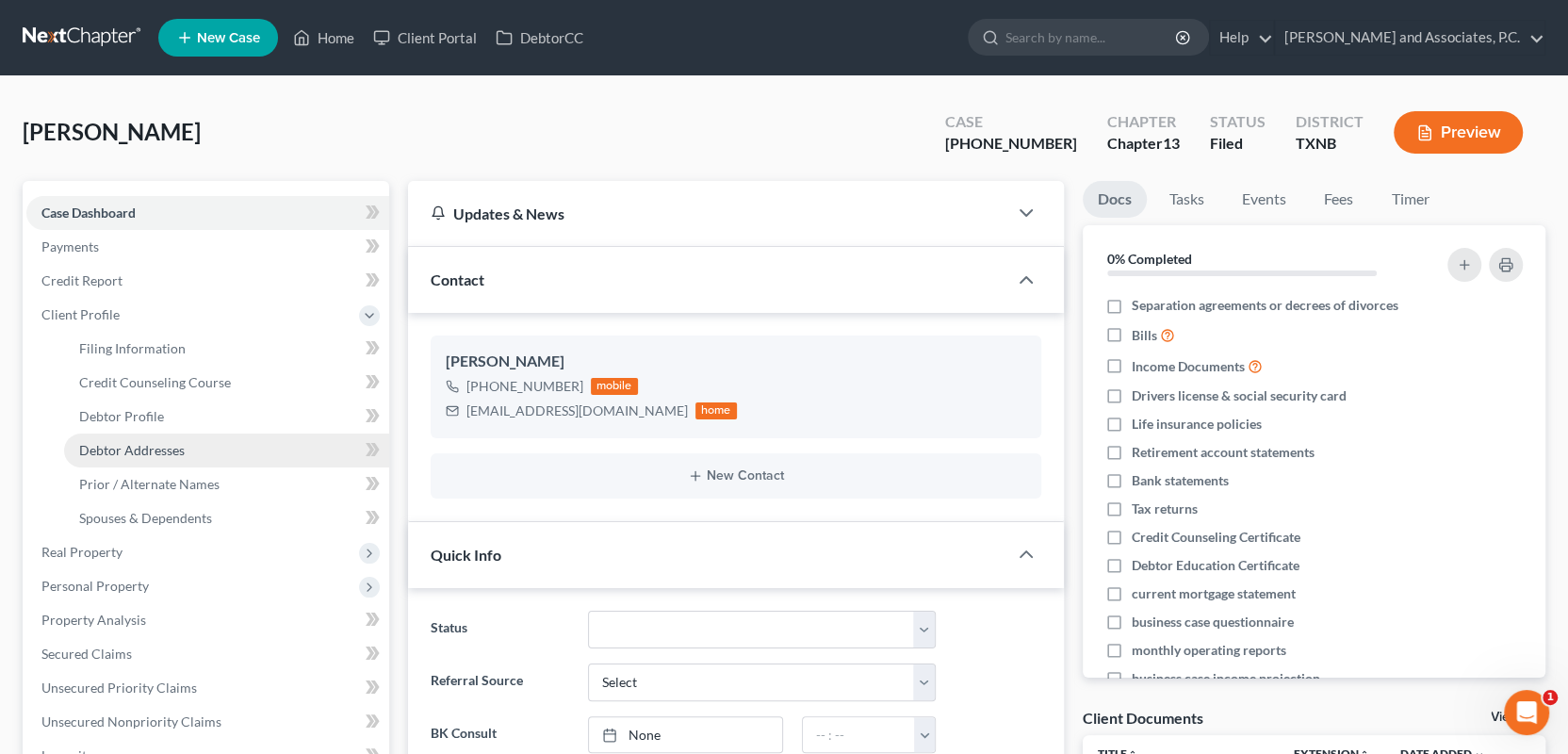
click at [181, 453] on span "Debtor Addresses" at bounding box center [132, 449] width 106 height 16
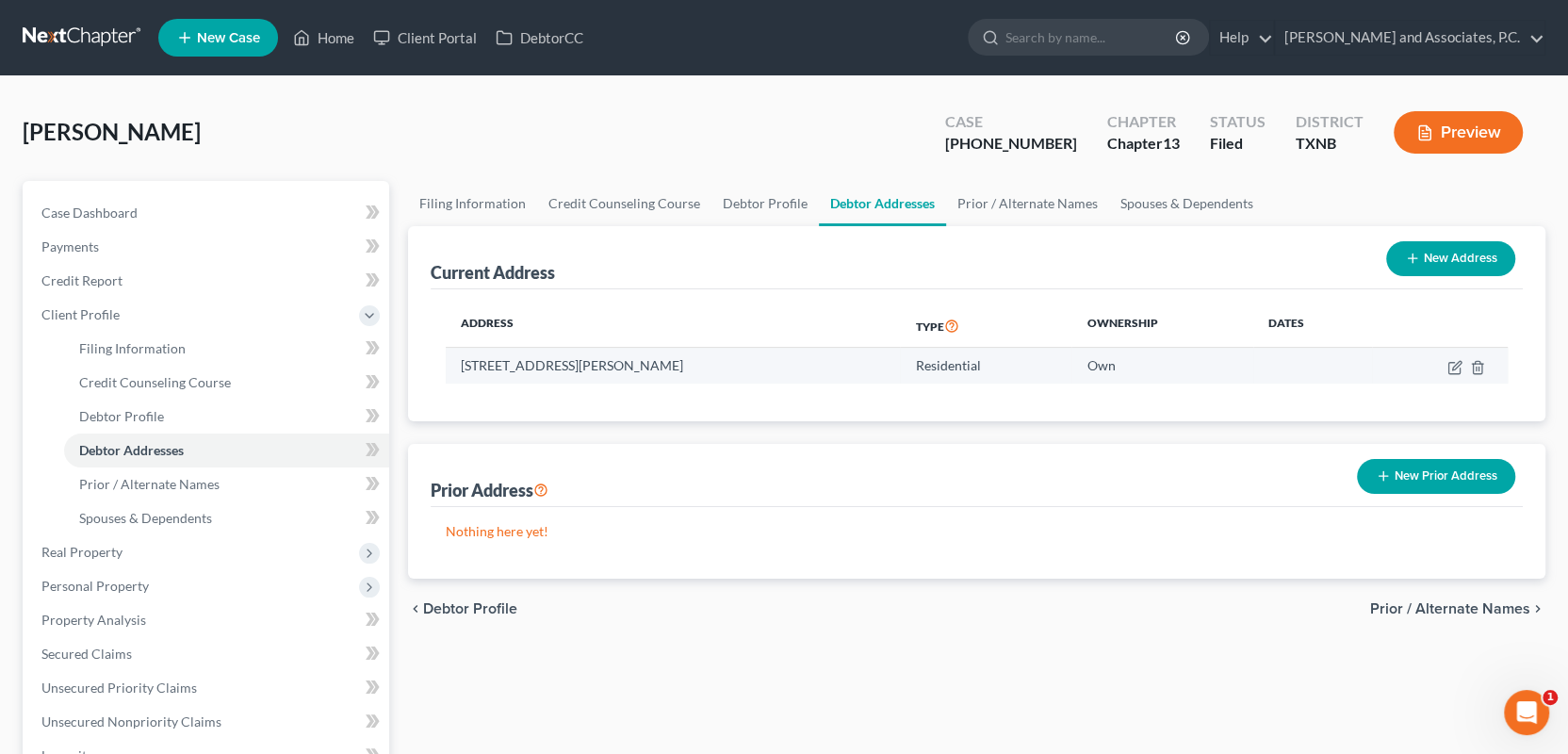
drag, startPoint x: 461, startPoint y: 365, endPoint x: 699, endPoint y: 358, distance: 238.1
click at [699, 358] on td "1409 Kemp Blvd, Wichita Falls, TX 76309" at bounding box center [673, 365] width 454 height 36
copy td "1409 Kemp Blvd, Wichita Falls, TX 76309"
click at [315, 26] on link "Home" at bounding box center [324, 37] width 80 height 34
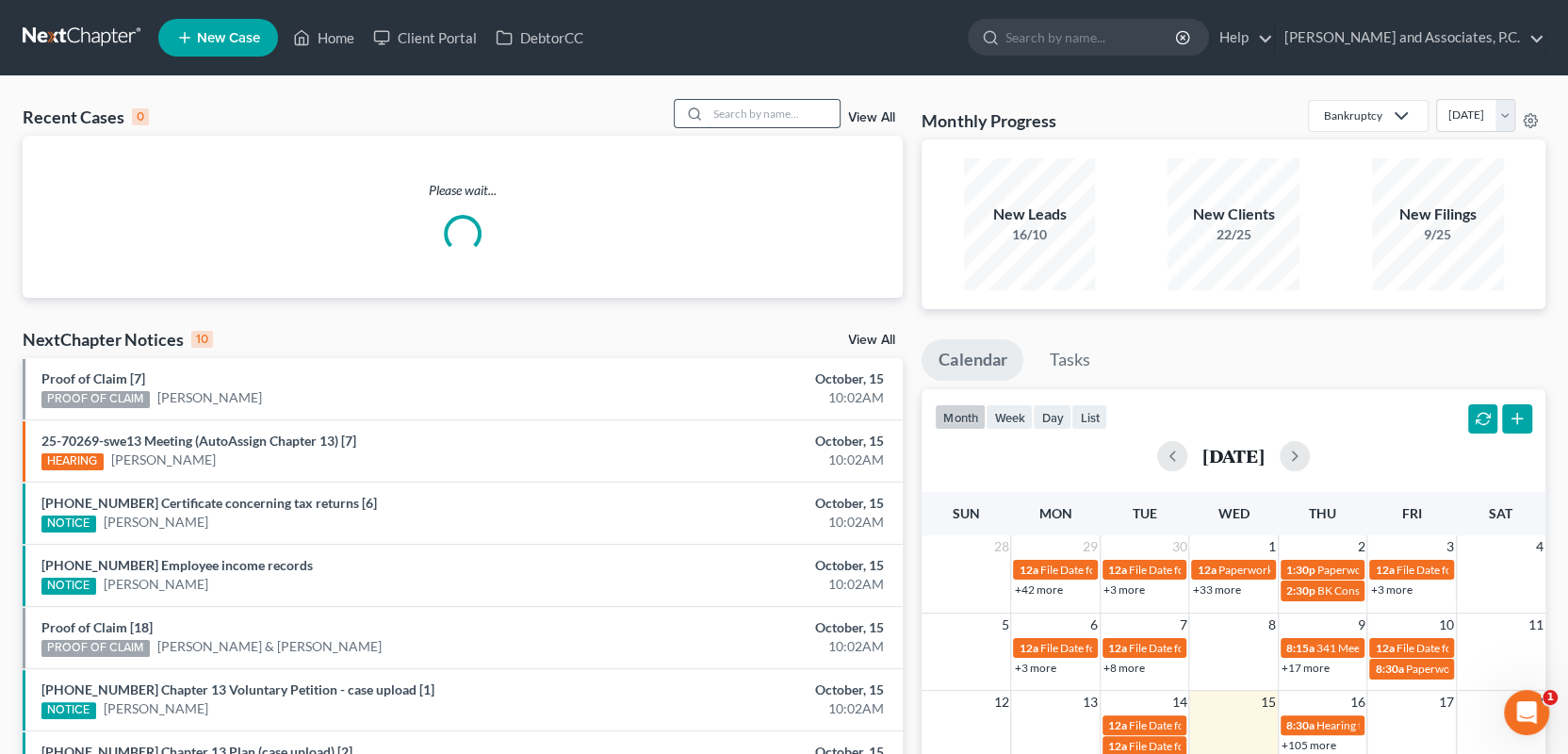
click at [731, 113] on input "search" at bounding box center [774, 114] width 132 height 27
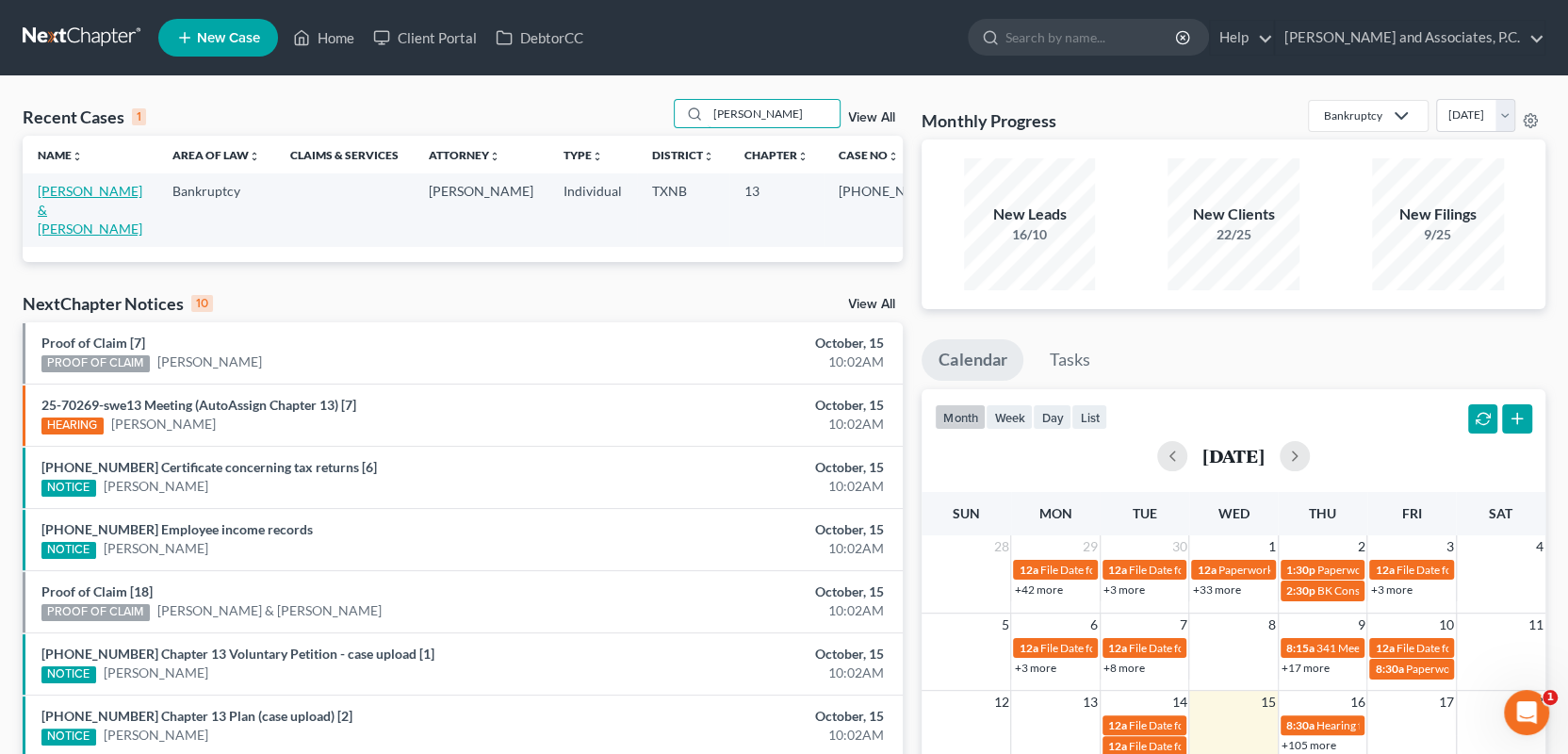
type input "graves"
click at [76, 192] on link "[PERSON_NAME] & [PERSON_NAME]" at bounding box center [89, 210] width 105 height 54
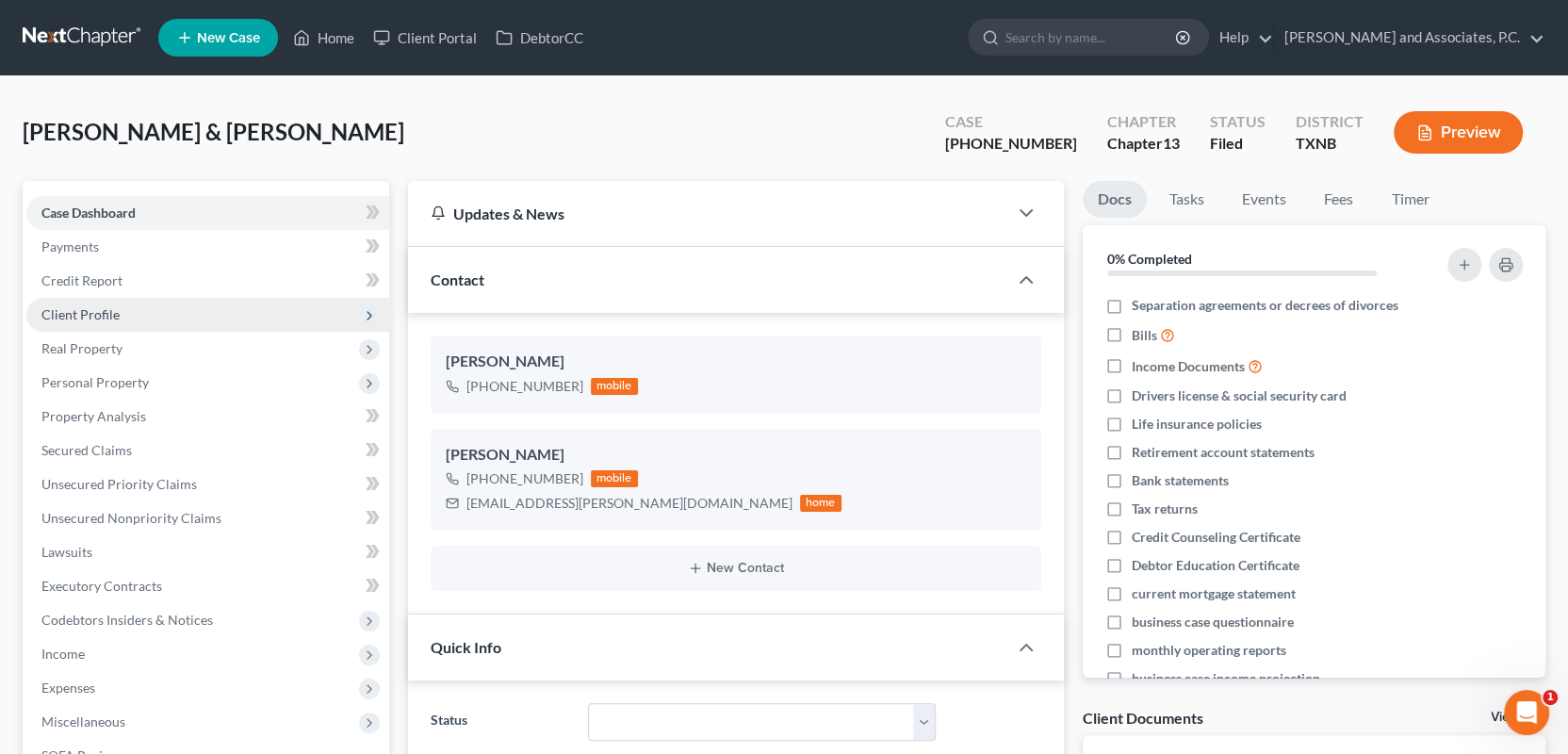
scroll to position [4770, 0]
click at [90, 317] on span "Client Profile" at bounding box center [80, 314] width 78 height 16
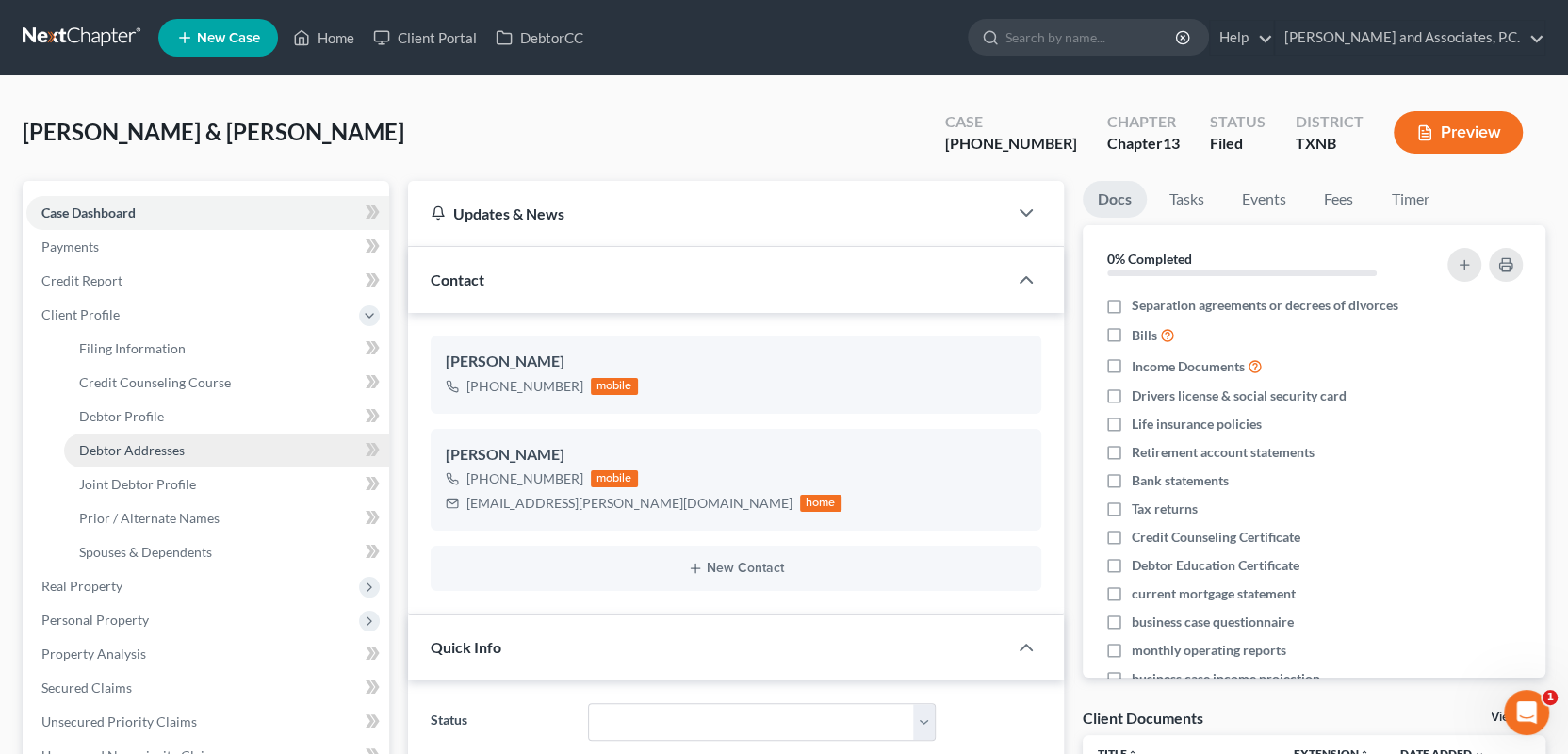
drag, startPoint x: 142, startPoint y: 446, endPoint x: 224, endPoint y: 448, distance: 82.0
click at [143, 447] on span "Debtor Addresses" at bounding box center [132, 449] width 106 height 16
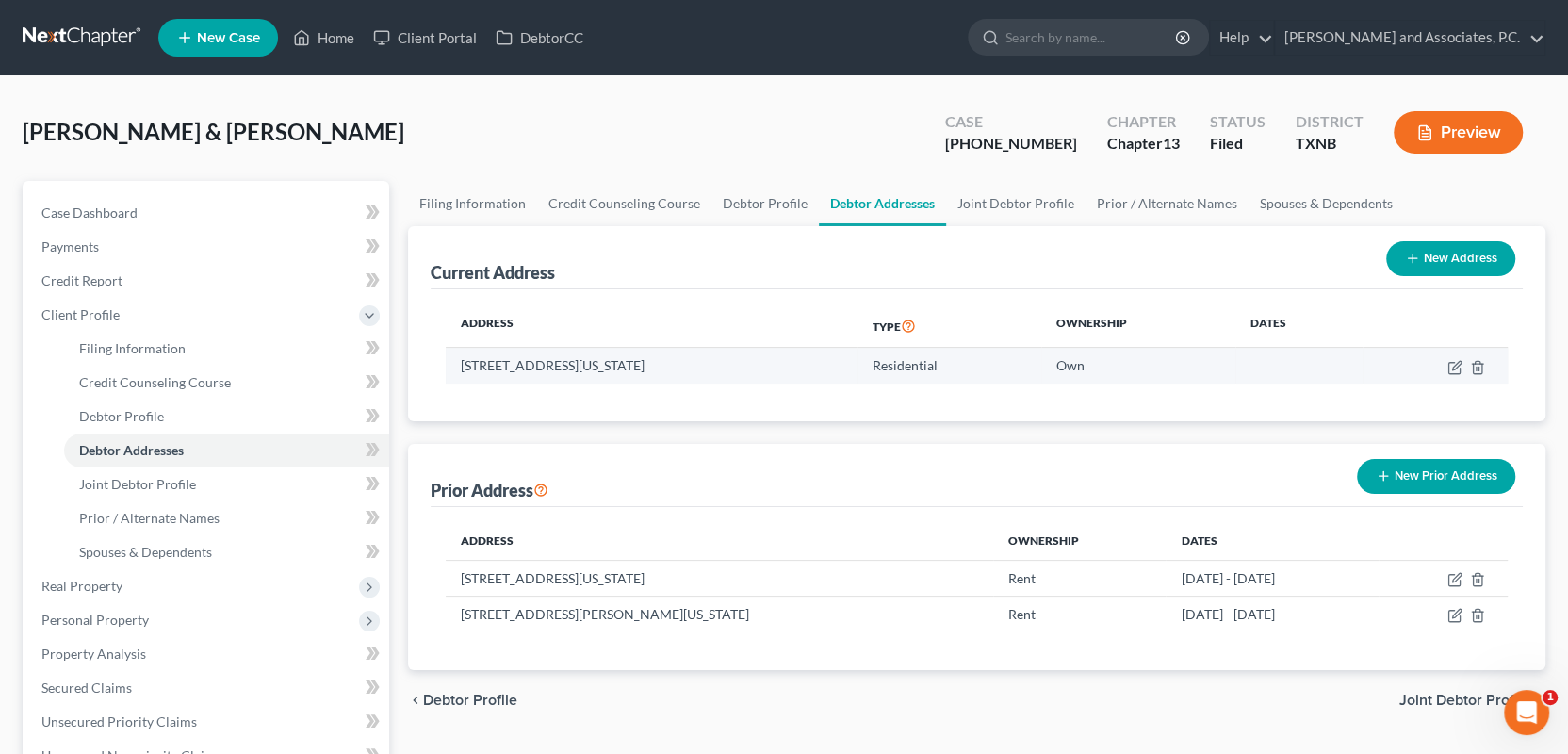
drag, startPoint x: 460, startPoint y: 363, endPoint x: 684, endPoint y: 370, distance: 224.1
click at [684, 370] on td "1307 Edgehill Trl., Iowa Park, TX 76367" at bounding box center [651, 365] width 411 height 36
copy td "1307 Edgehill Trl., Iowa Park, TX 76367"
click at [334, 35] on link "Home" at bounding box center [324, 37] width 80 height 34
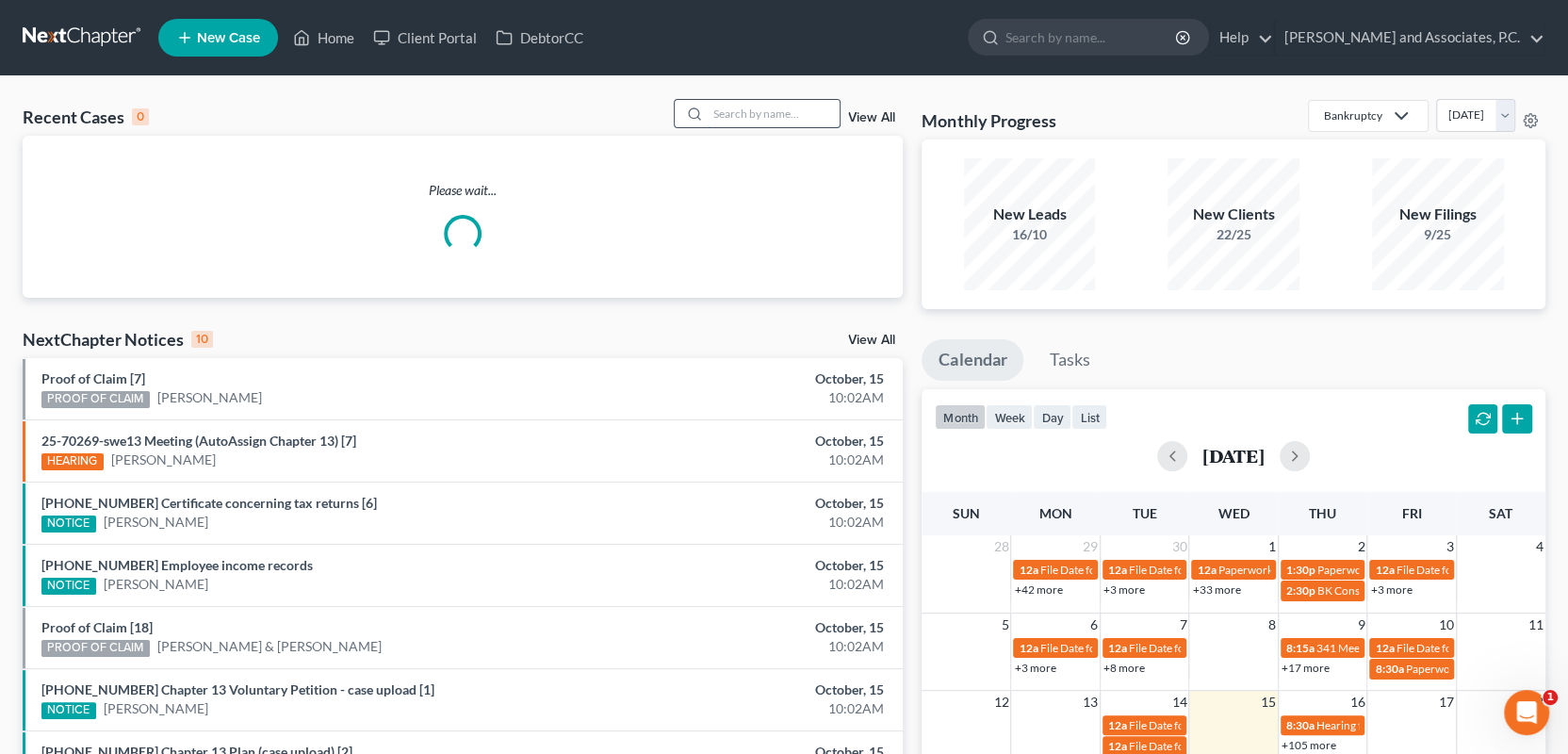
click at [724, 113] on input "search" at bounding box center [774, 114] width 132 height 27
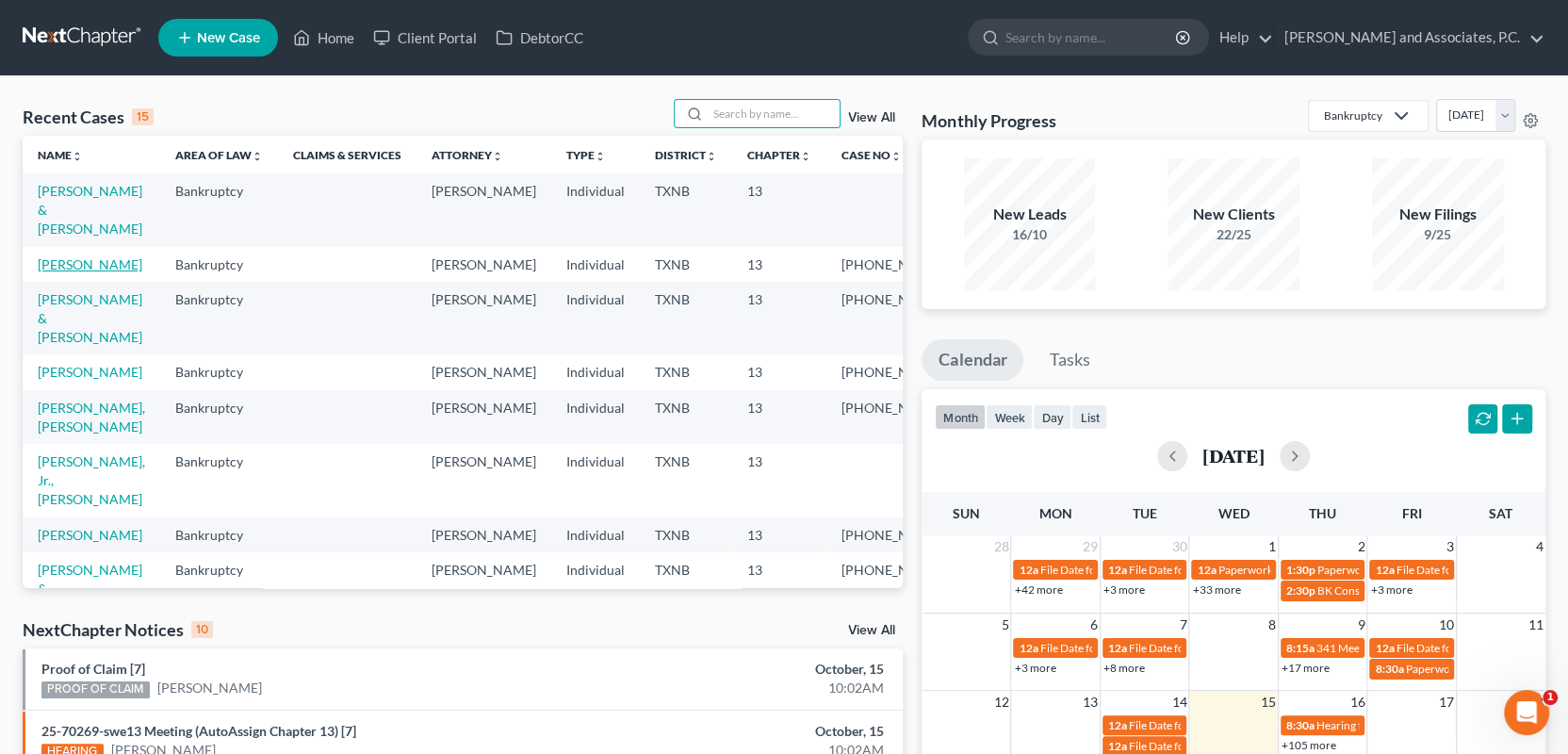
click at [96, 257] on link "[PERSON_NAME]" at bounding box center [89, 264] width 105 height 16
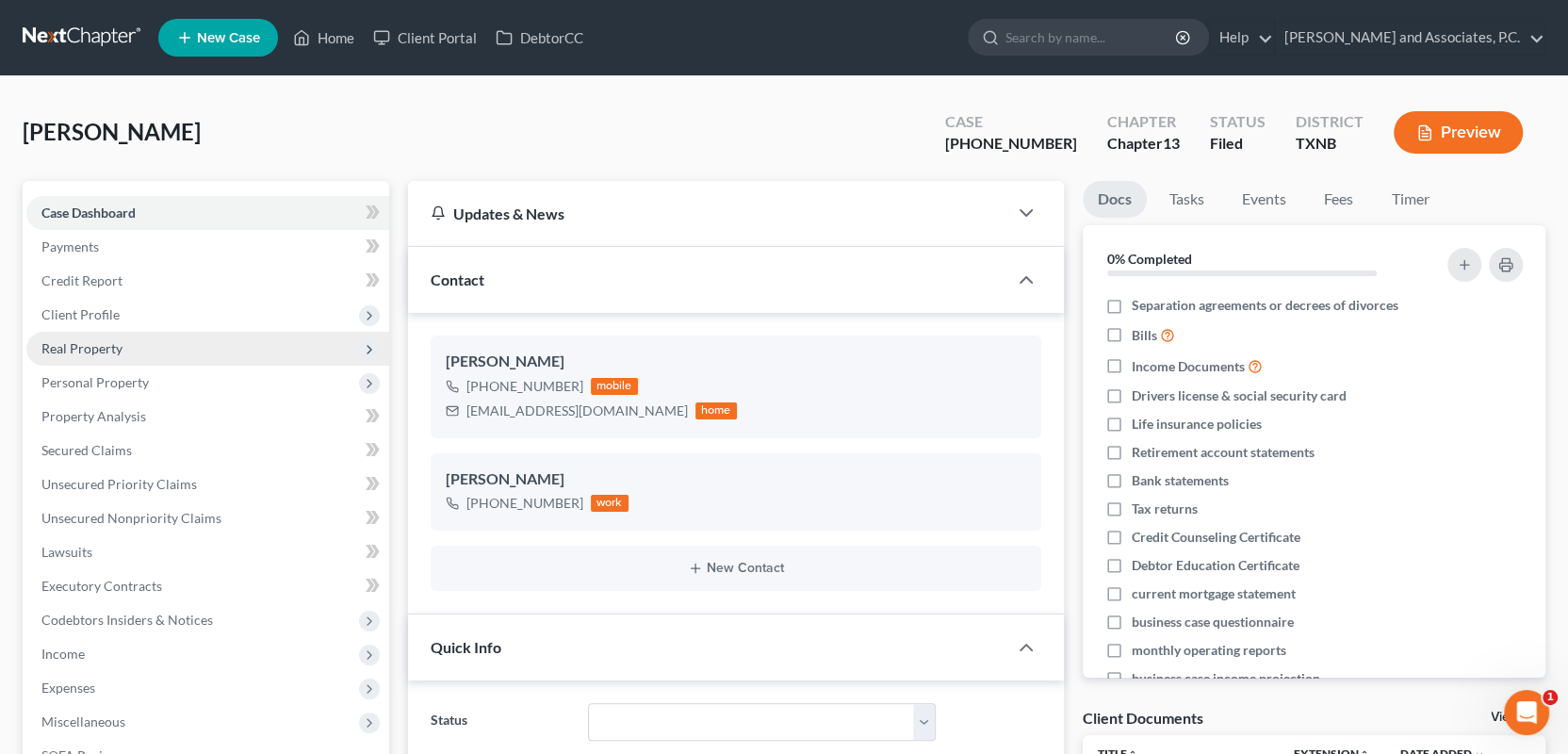
scroll to position [7248, 0]
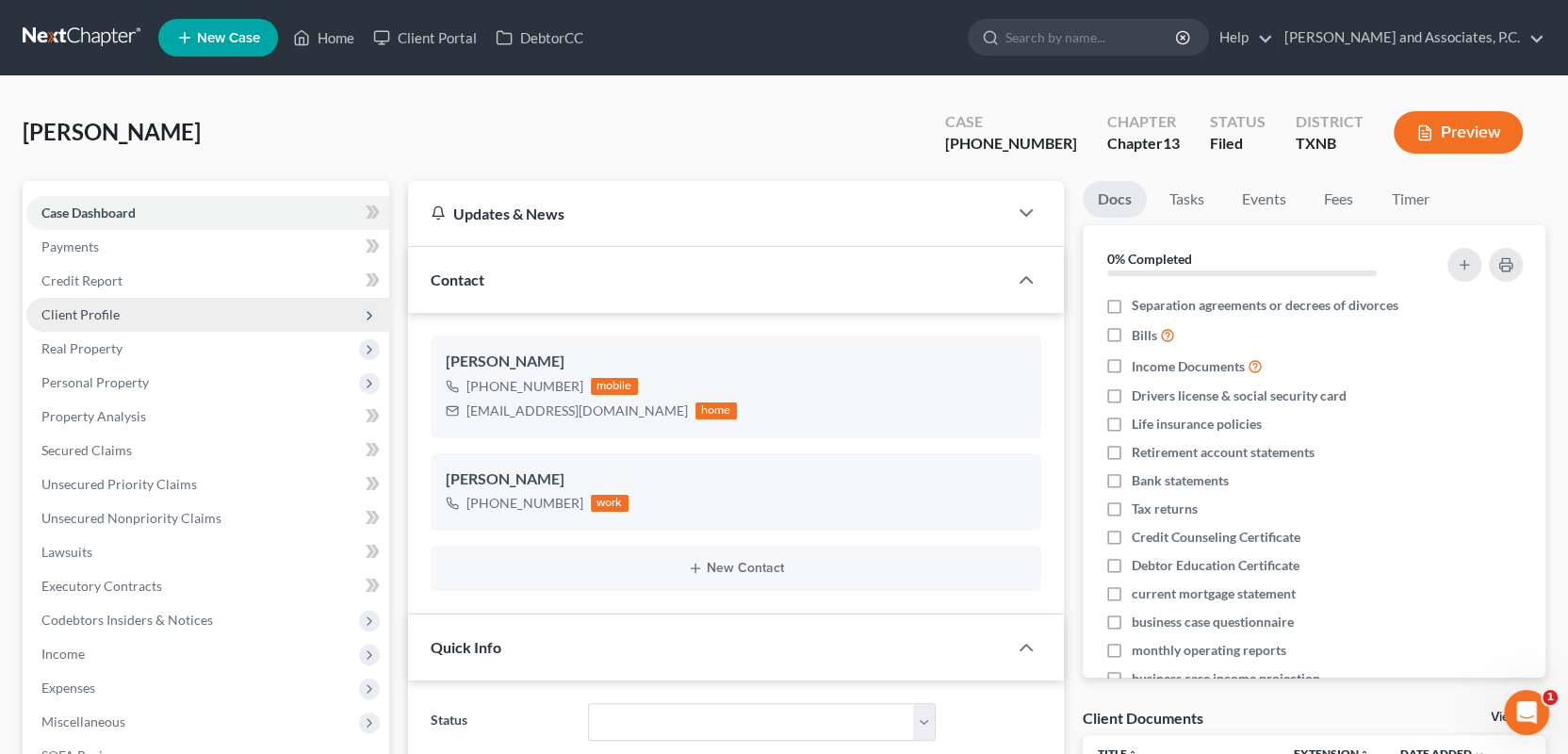
click at [100, 312] on span "Client Profile" at bounding box center [80, 314] width 78 height 16
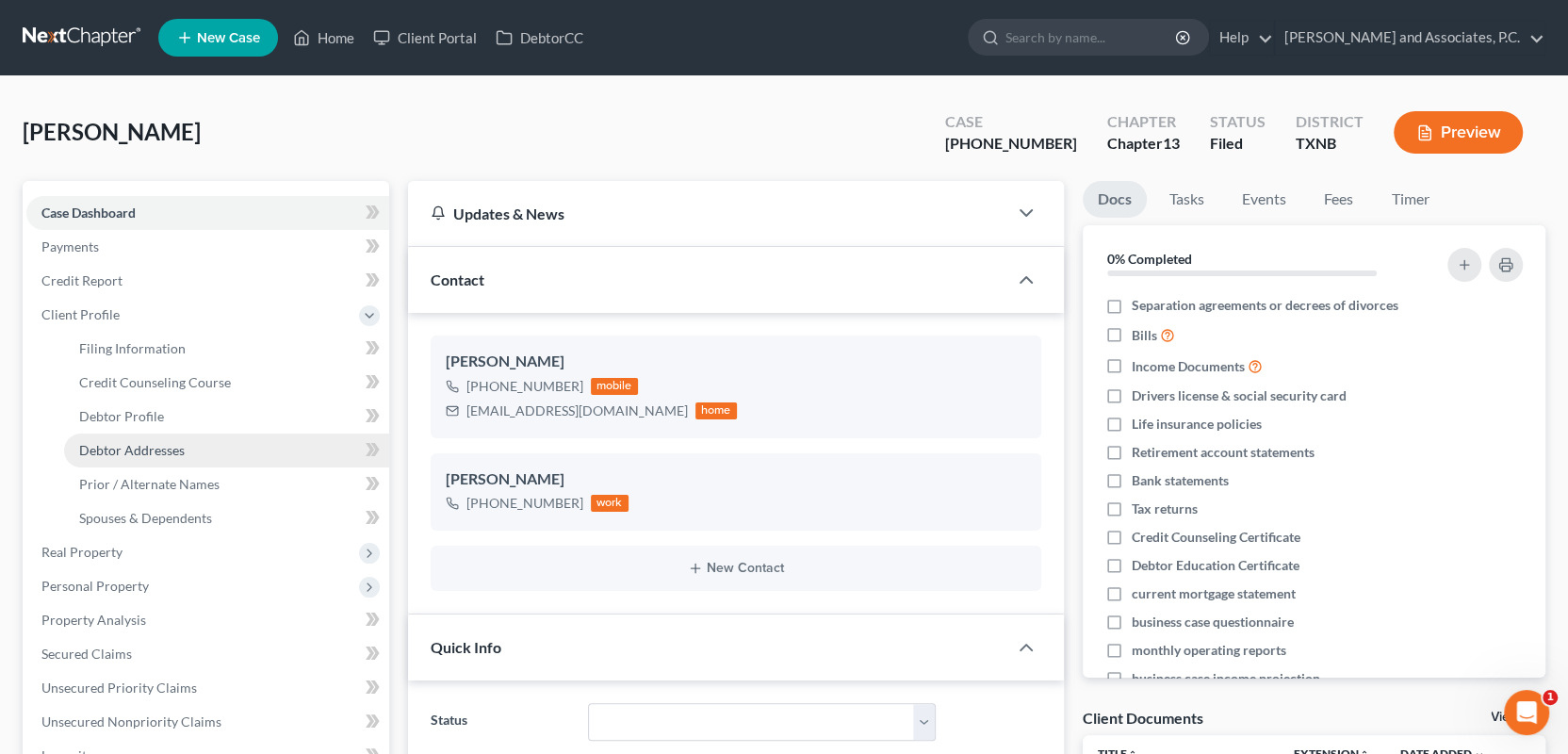
click at [167, 446] on span "Debtor Addresses" at bounding box center [132, 449] width 106 height 16
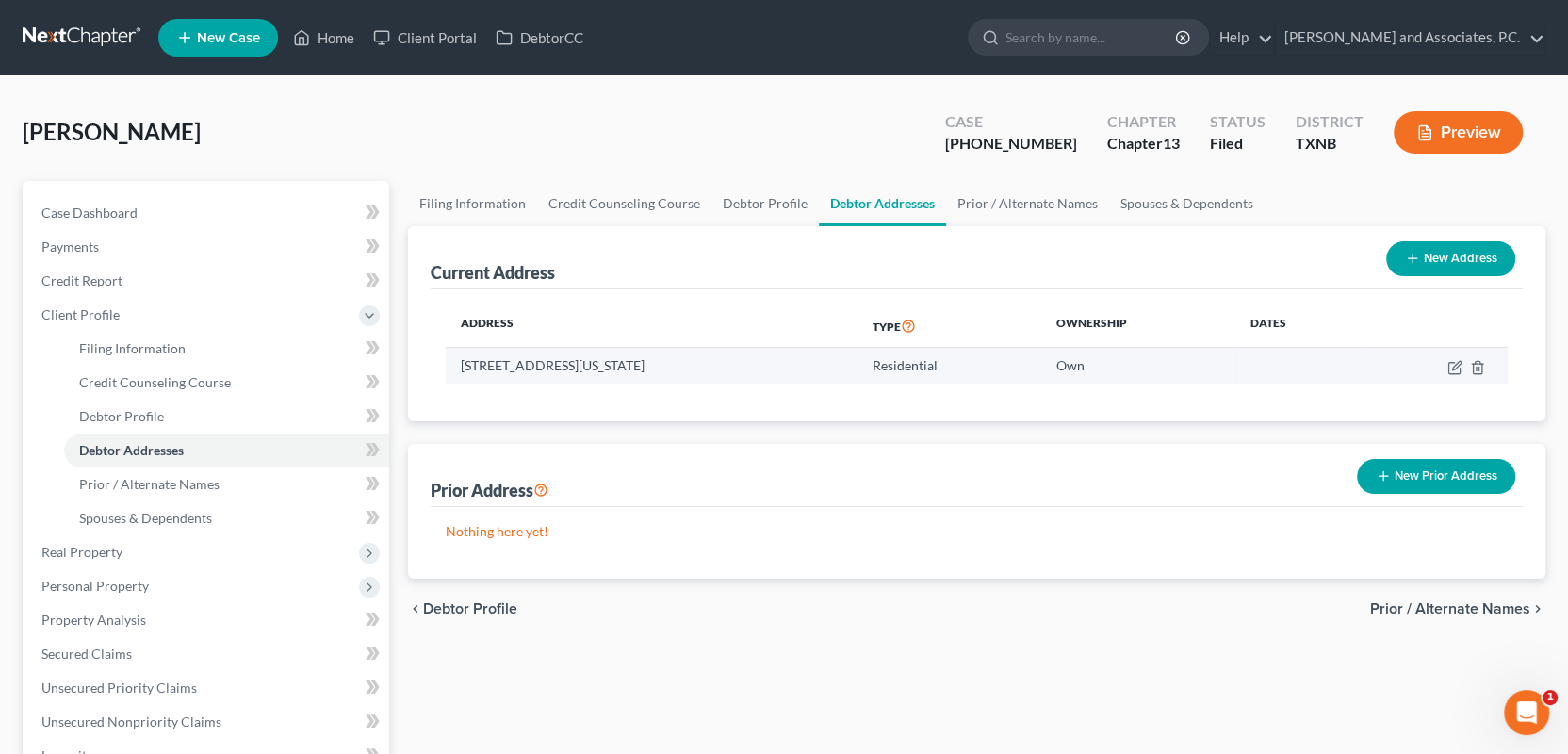
drag, startPoint x: 460, startPoint y: 363, endPoint x: 693, endPoint y: 369, distance: 233.1
click at [693, 369] on td "200 W Emerald, Iowa Park, TX 76367" at bounding box center [651, 365] width 411 height 36
copy td "200 W Emerald, Iowa Park, TX 76367"
click at [345, 37] on link "Home" at bounding box center [324, 37] width 80 height 34
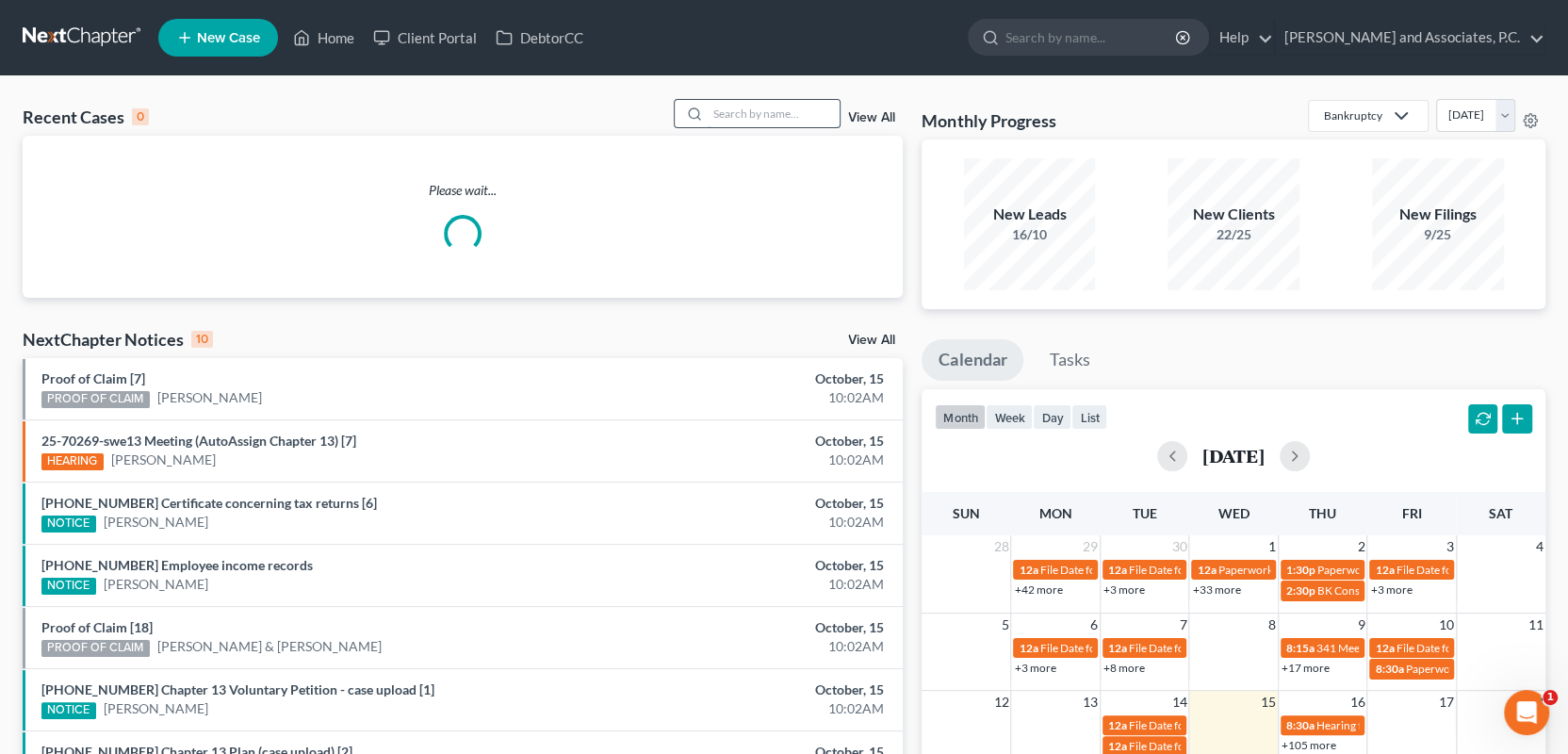
click at [739, 113] on input "search" at bounding box center [774, 114] width 132 height 27
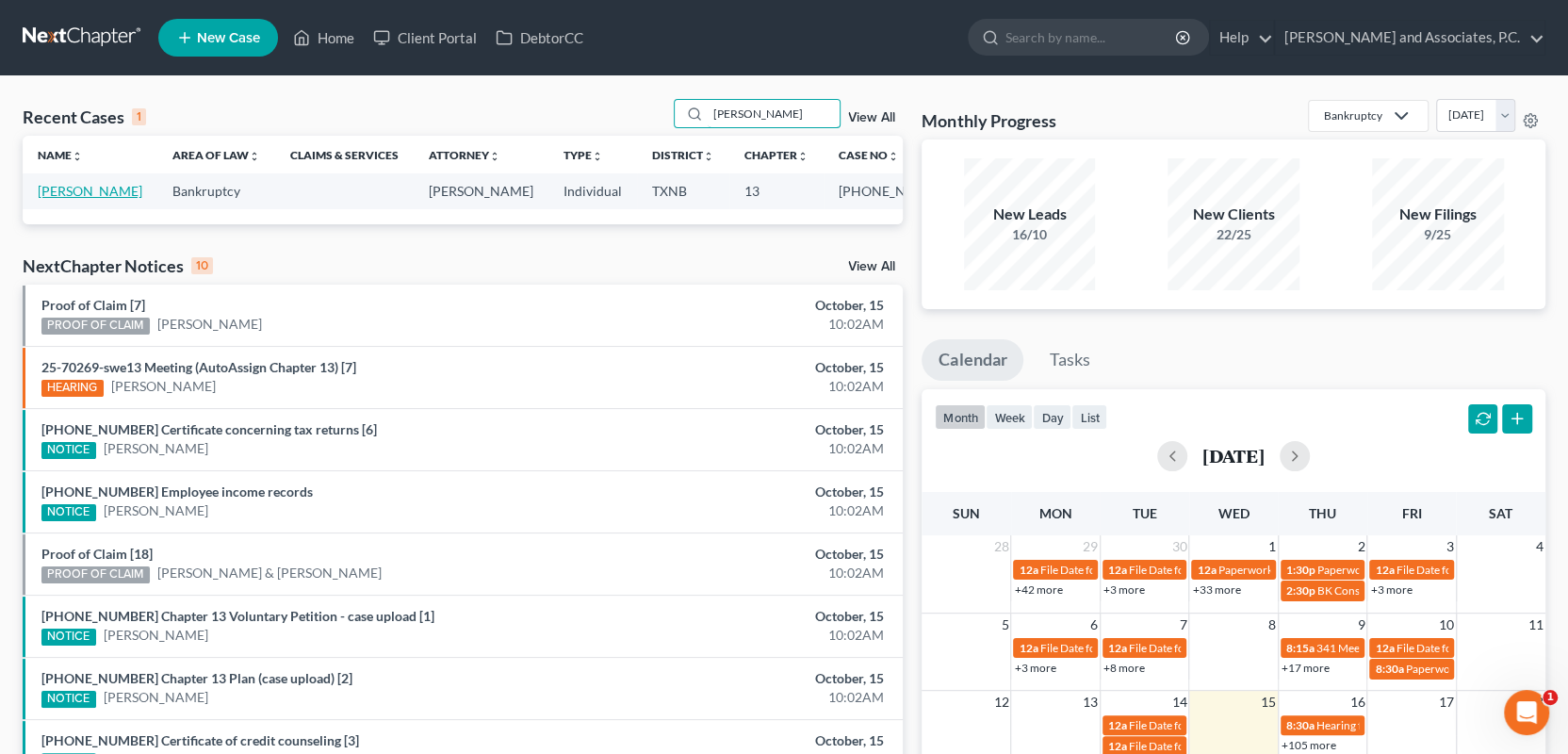
type input "wellner"
click at [115, 187] on link "Wellner, Danielle" at bounding box center [89, 191] width 105 height 16
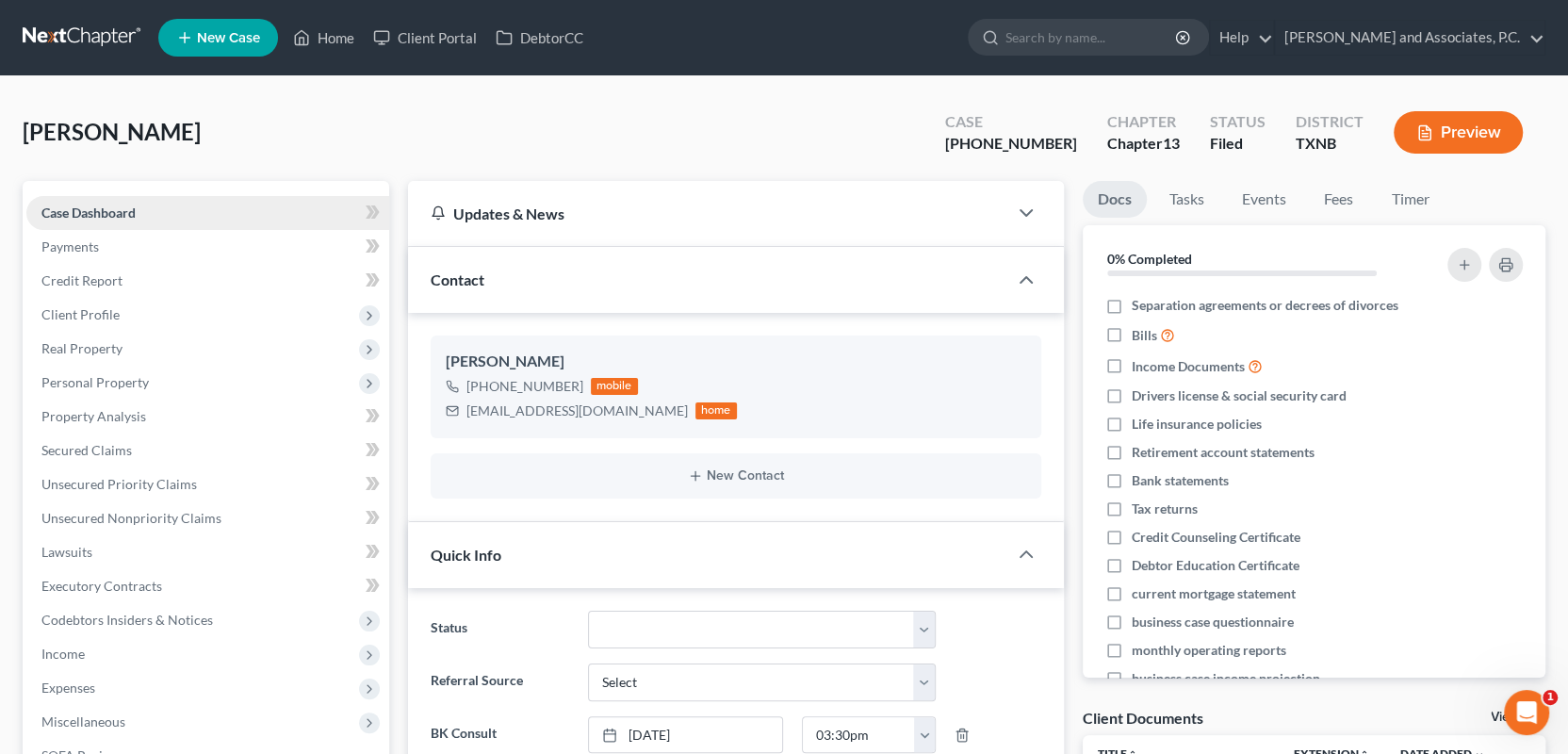
scroll to position [5842, 0]
click at [75, 315] on span "Client Profile" at bounding box center [80, 314] width 78 height 16
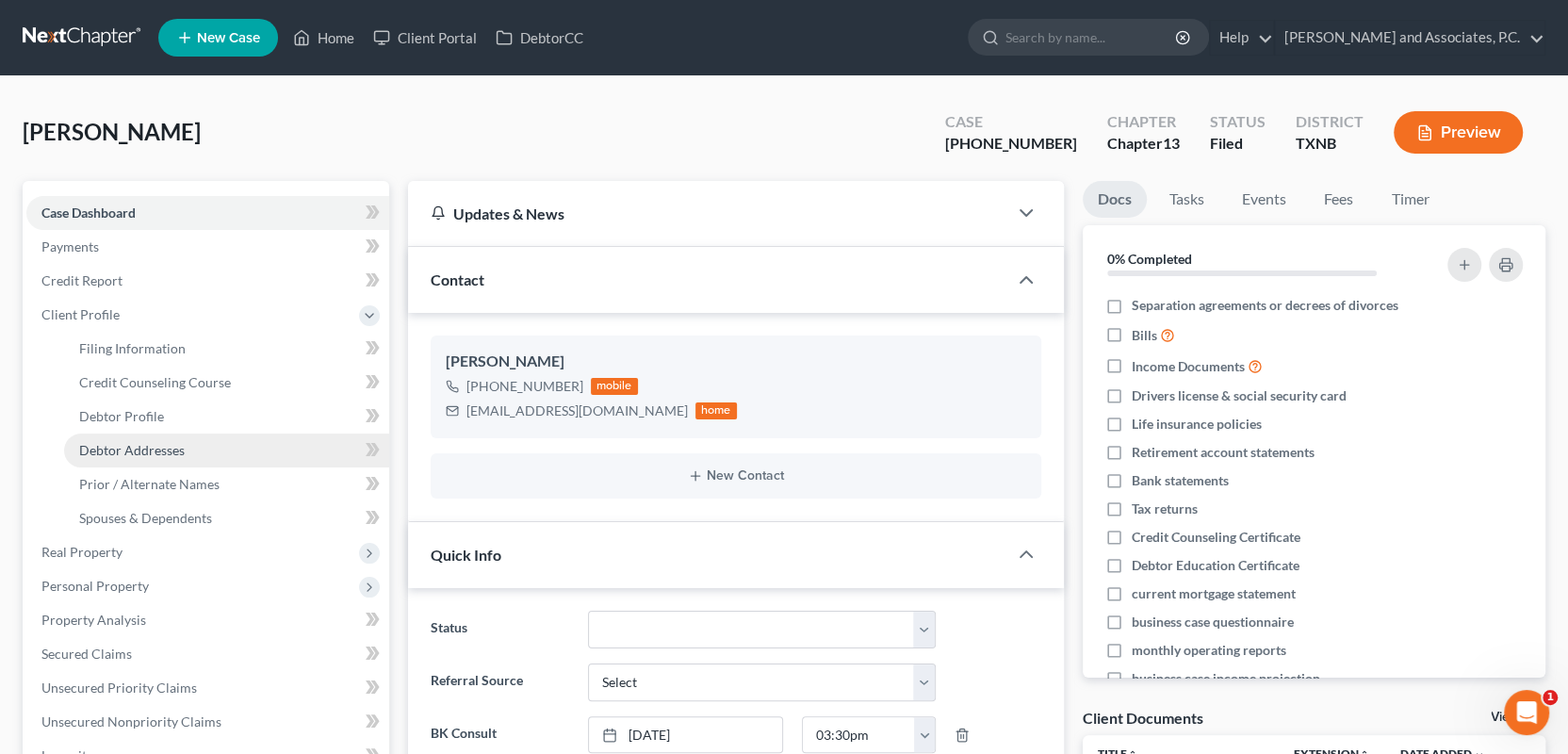
click at [107, 449] on span "Debtor Addresses" at bounding box center [132, 449] width 106 height 16
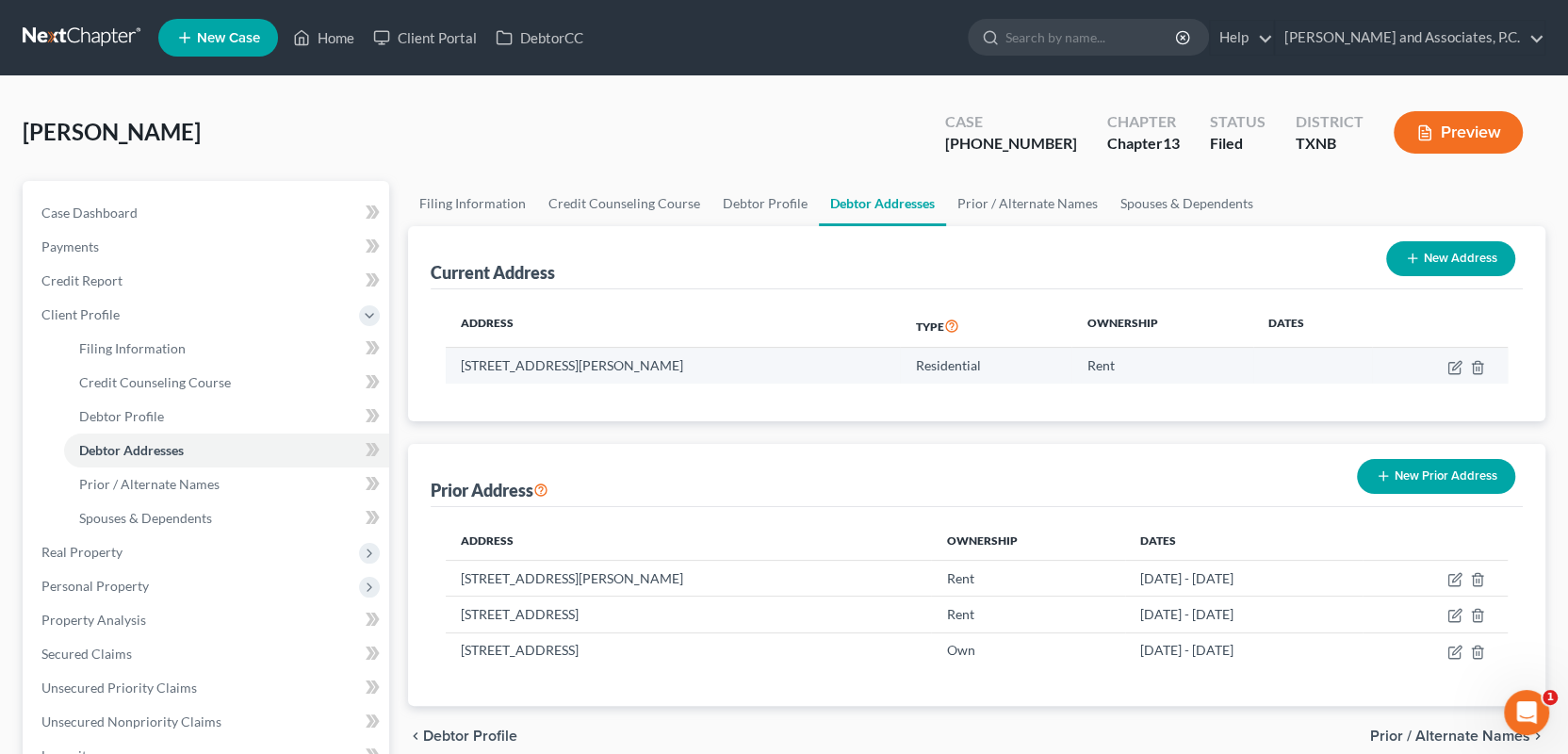
drag, startPoint x: 461, startPoint y: 363, endPoint x: 697, endPoint y: 373, distance: 236.2
click at [697, 373] on td "2711 Taft Blvd, Wichita Falls, TX 76308" at bounding box center [673, 365] width 454 height 36
copy td "2711 Taft Blvd, Wichita Falls, TX 76308"
click at [328, 35] on link "Home" at bounding box center [324, 37] width 80 height 34
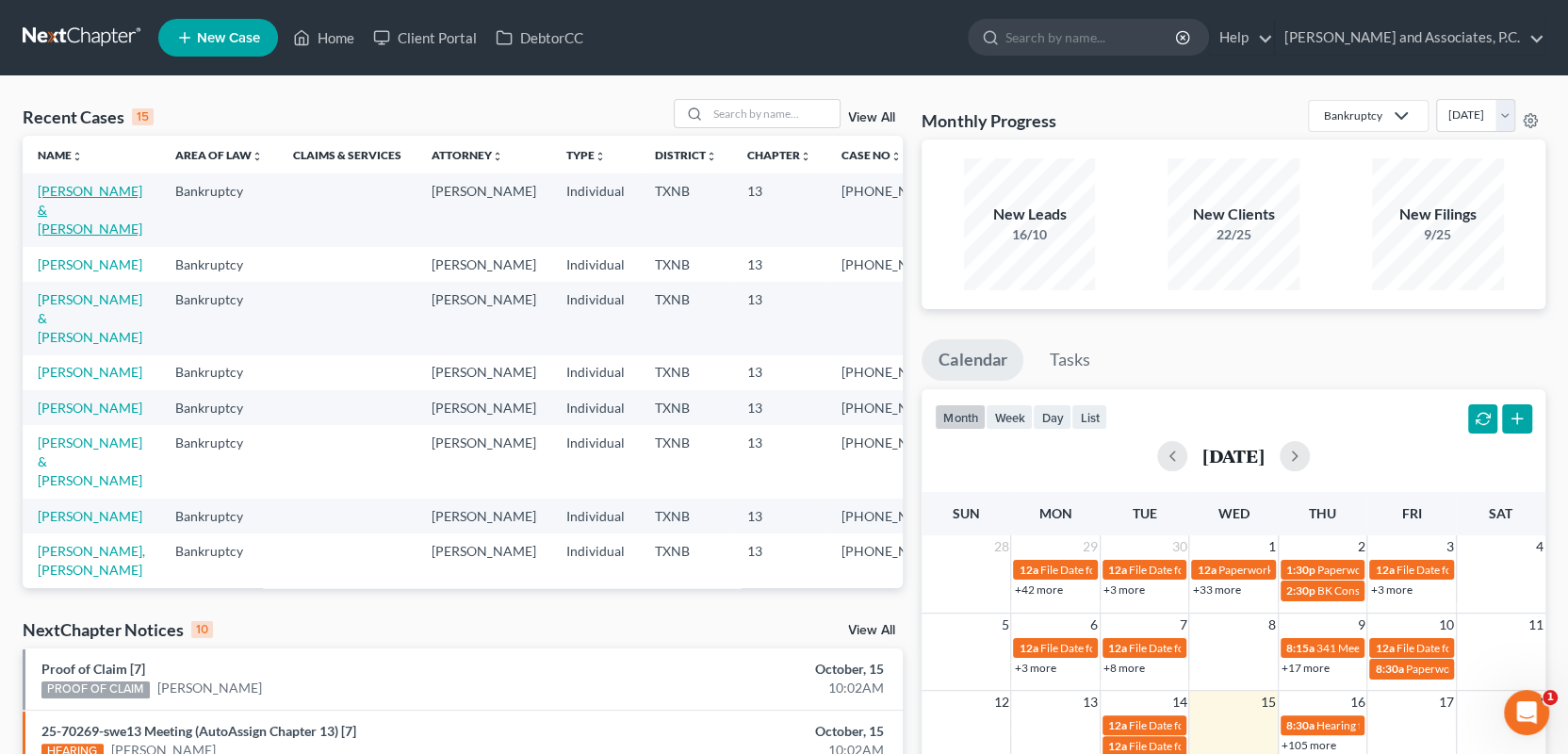
click at [90, 192] on link "Davis, James & Linda" at bounding box center [89, 210] width 105 height 54
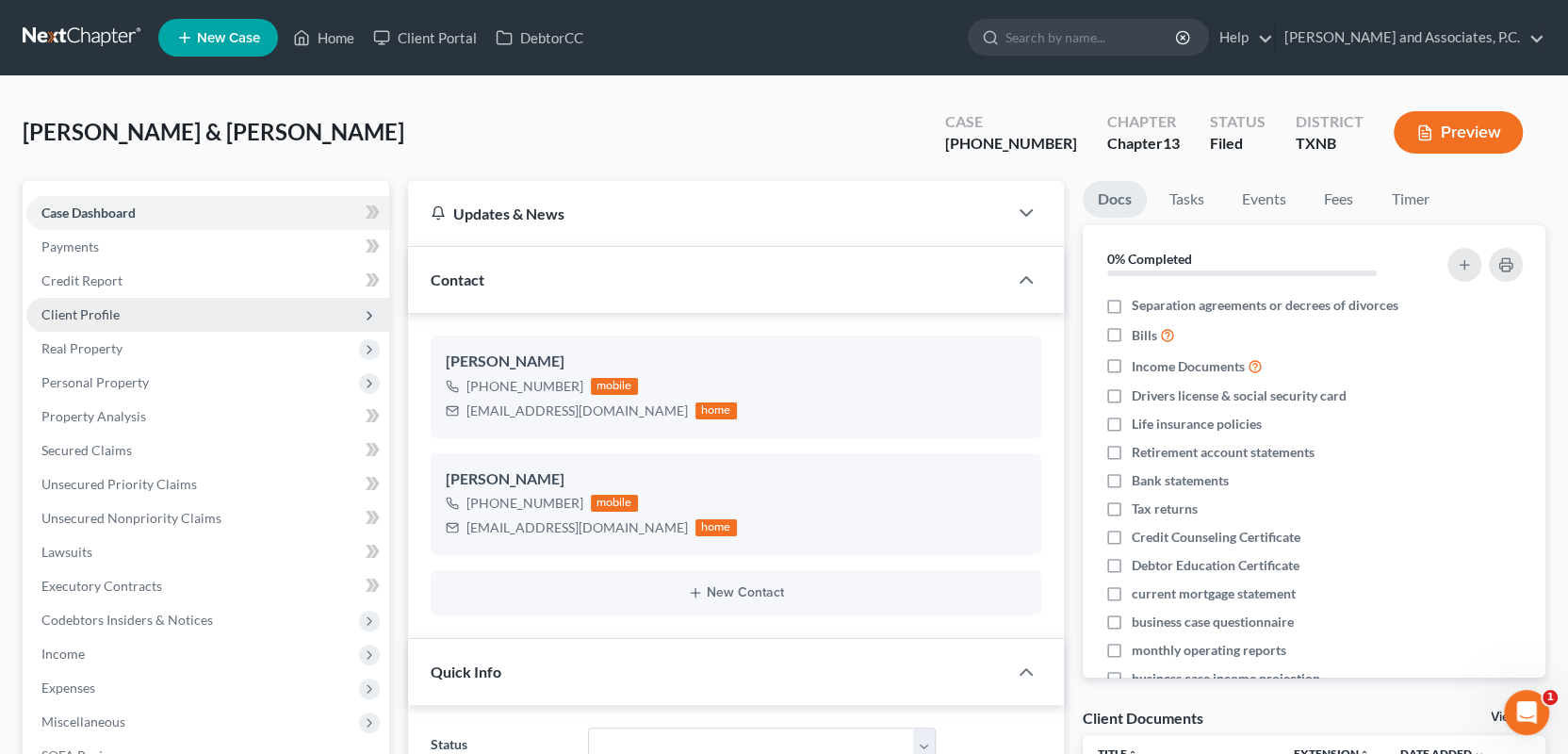
scroll to position [2080, 0]
click at [103, 310] on span "Client Profile" at bounding box center [80, 314] width 78 height 16
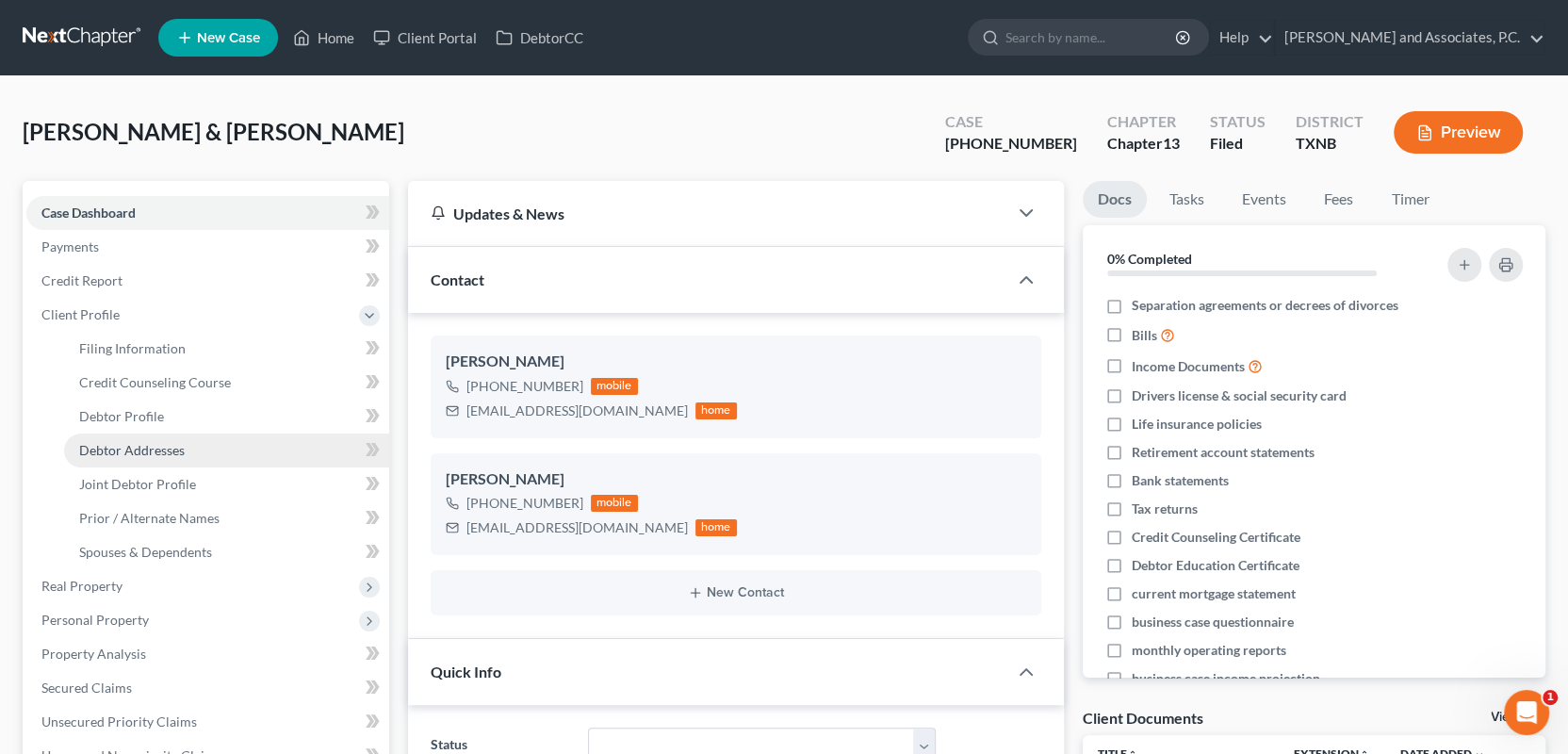
click at [119, 448] on span "Debtor Addresses" at bounding box center [132, 449] width 106 height 16
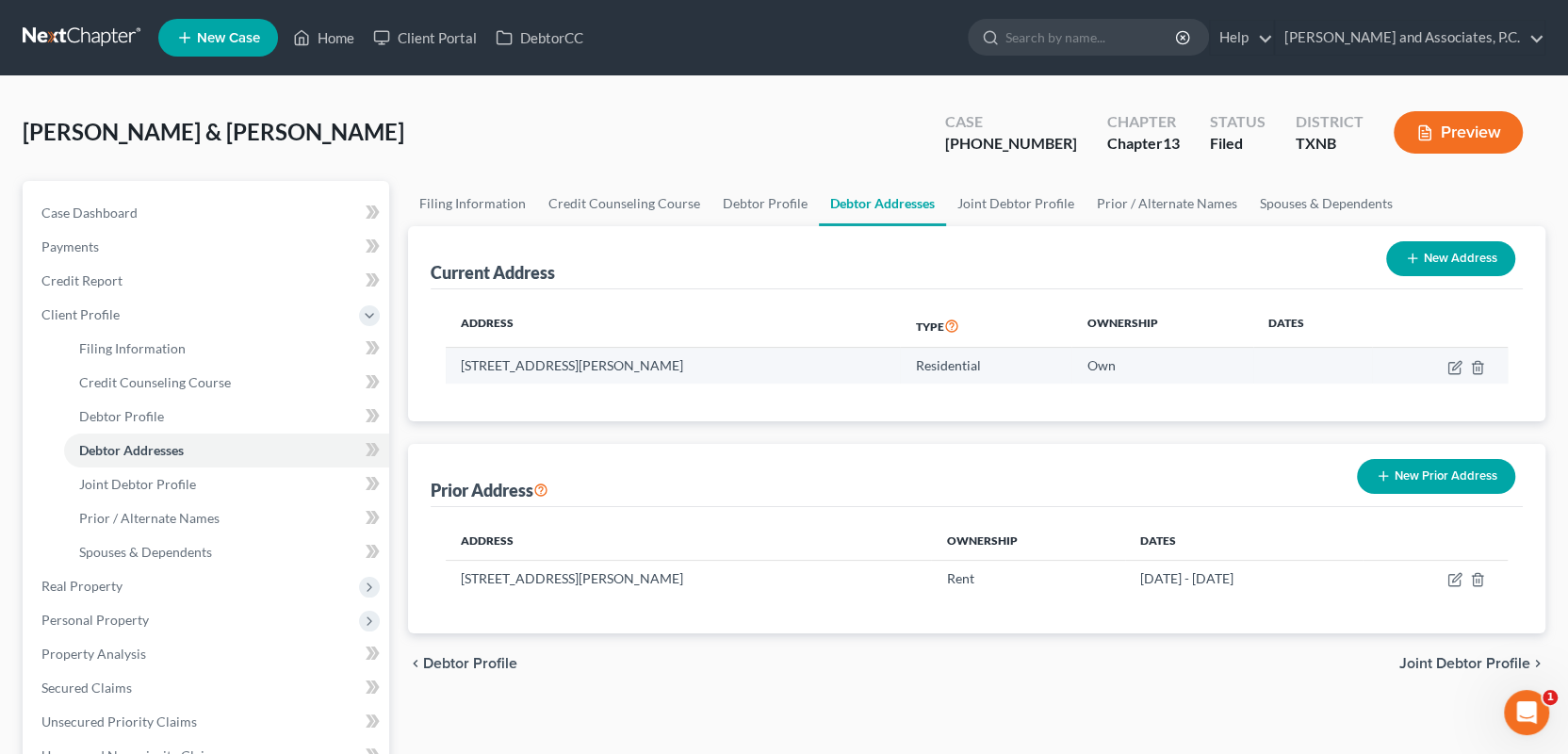
drag, startPoint x: 460, startPoint y: 365, endPoint x: 678, endPoint y: 359, distance: 218.1
click at [678, 359] on td "414 N. Graham, Henrietta, TX 76365" at bounding box center [673, 365] width 454 height 36
copy td "414 N. Graham, Henrietta, TX 76365"
click at [331, 37] on link "Home" at bounding box center [324, 37] width 80 height 34
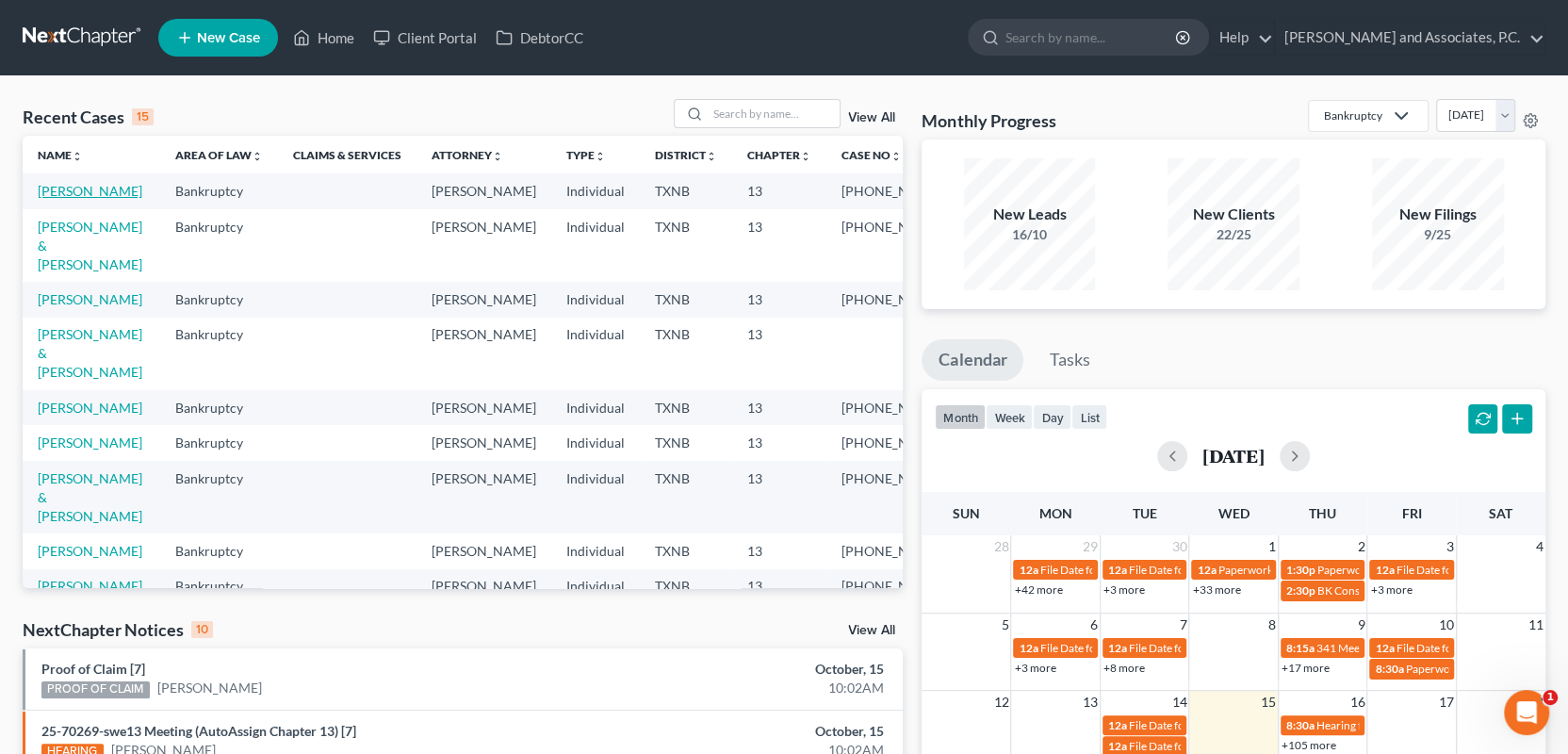
click at [92, 192] on link "[PERSON_NAME]" at bounding box center [89, 191] width 105 height 16
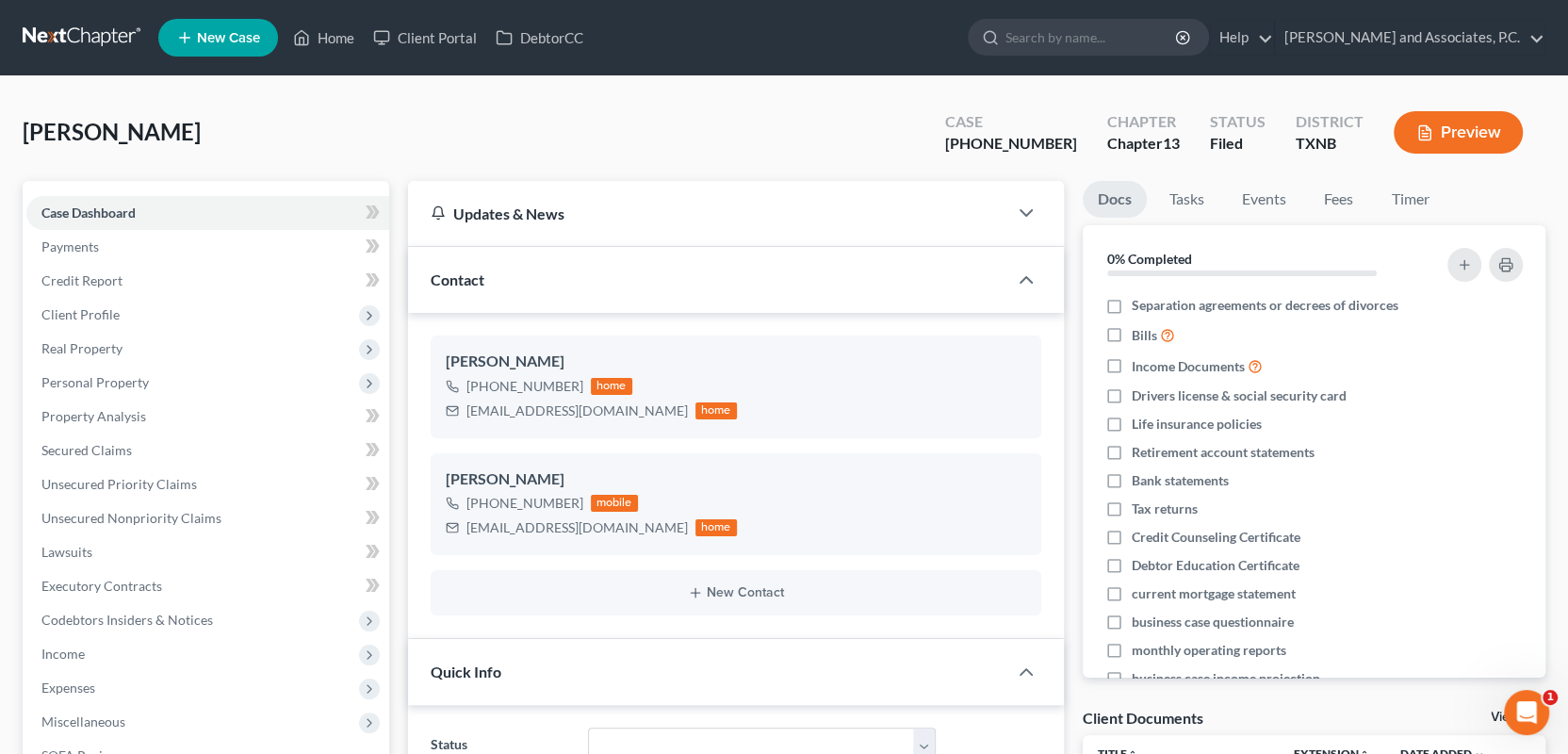
scroll to position [6653, 0]
click at [80, 316] on span "Client Profile" at bounding box center [80, 314] width 78 height 16
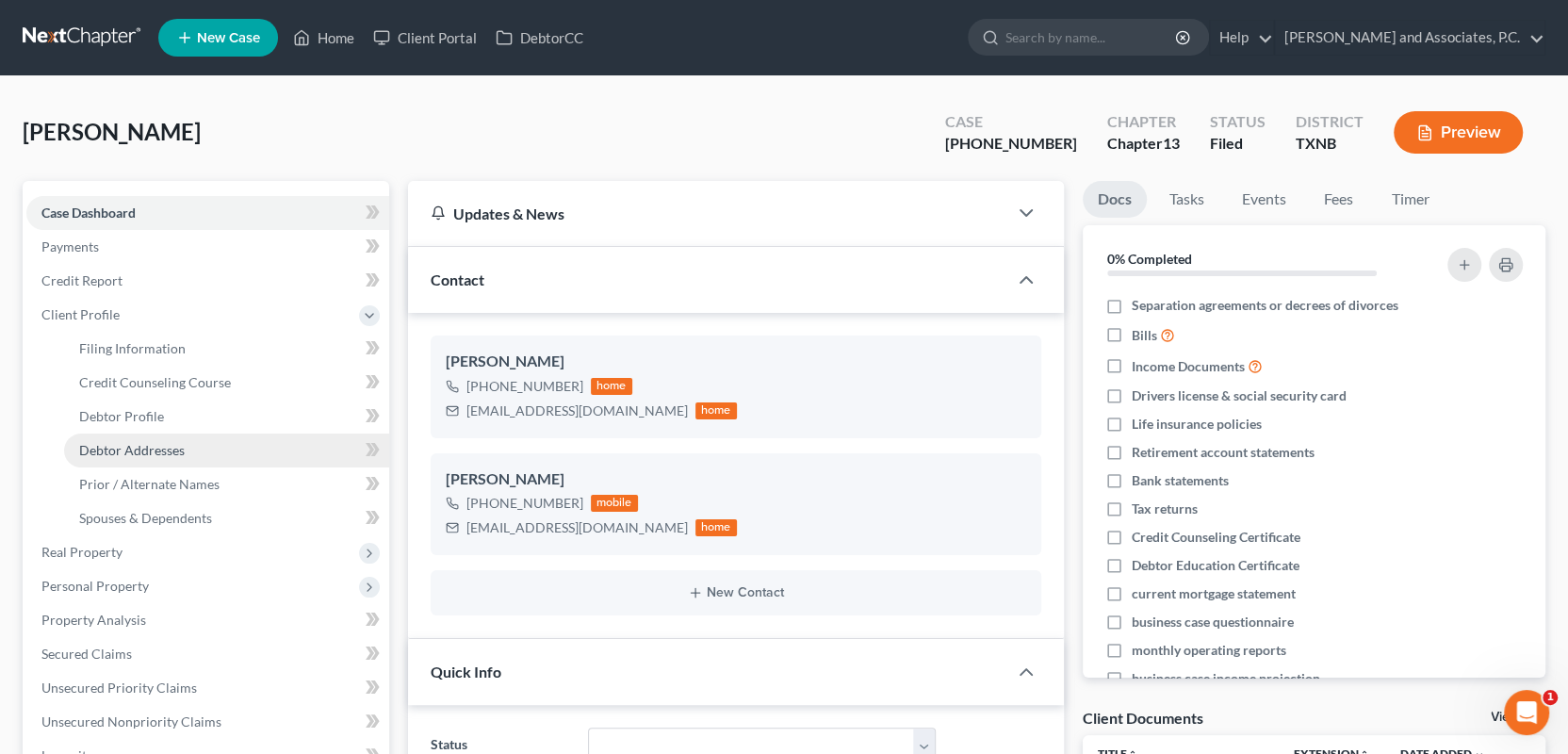
click at [114, 448] on span "Debtor Addresses" at bounding box center [132, 449] width 106 height 16
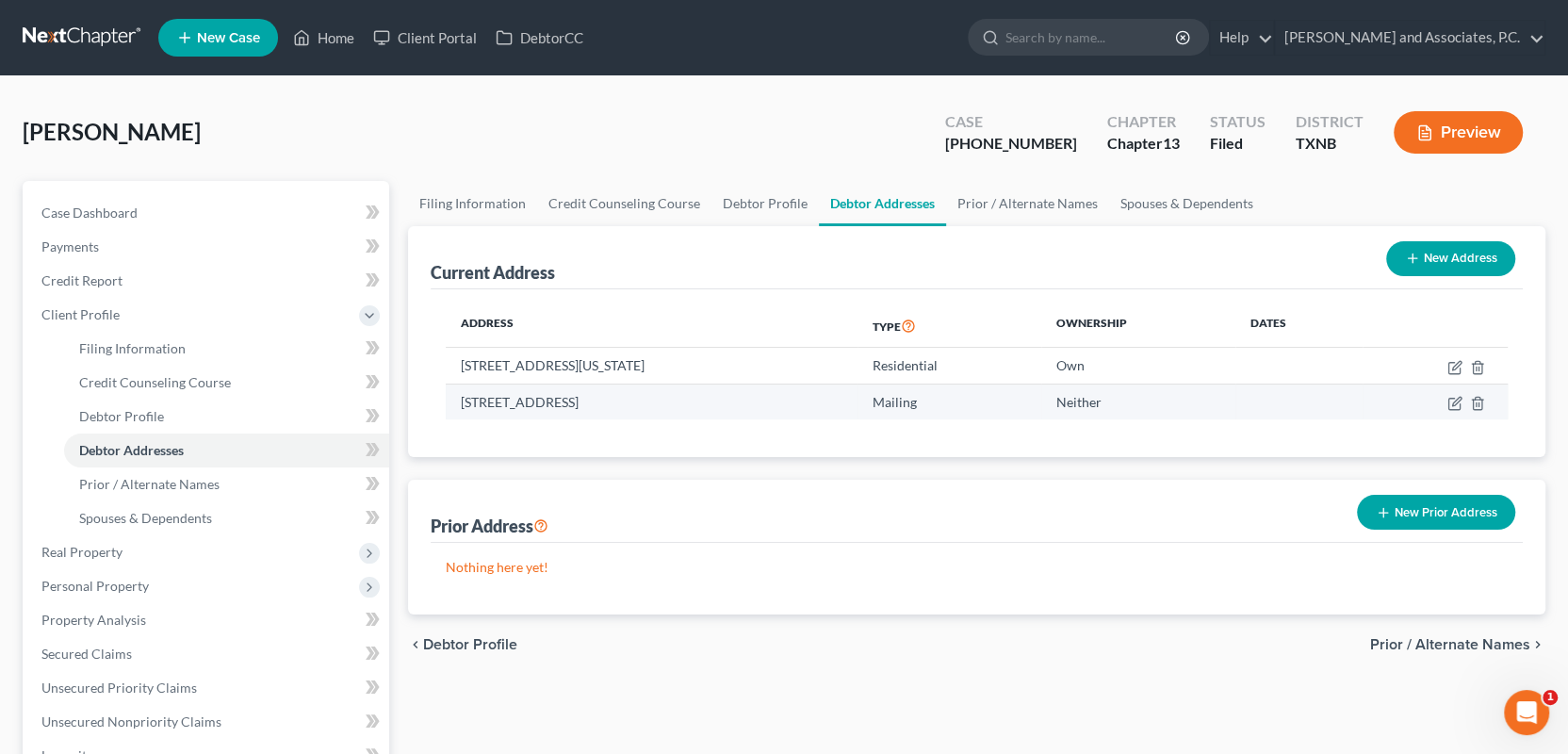
drag, startPoint x: 461, startPoint y: 398, endPoint x: 694, endPoint y: 413, distance: 233.5
click at [694, 413] on td "PO BOX 9343, Wichita Falls, TX 76308" at bounding box center [651, 401] width 411 height 36
copy td "PO BOX 9343, Wichita Falls, TX 76308"
click at [329, 34] on link "Home" at bounding box center [324, 37] width 80 height 34
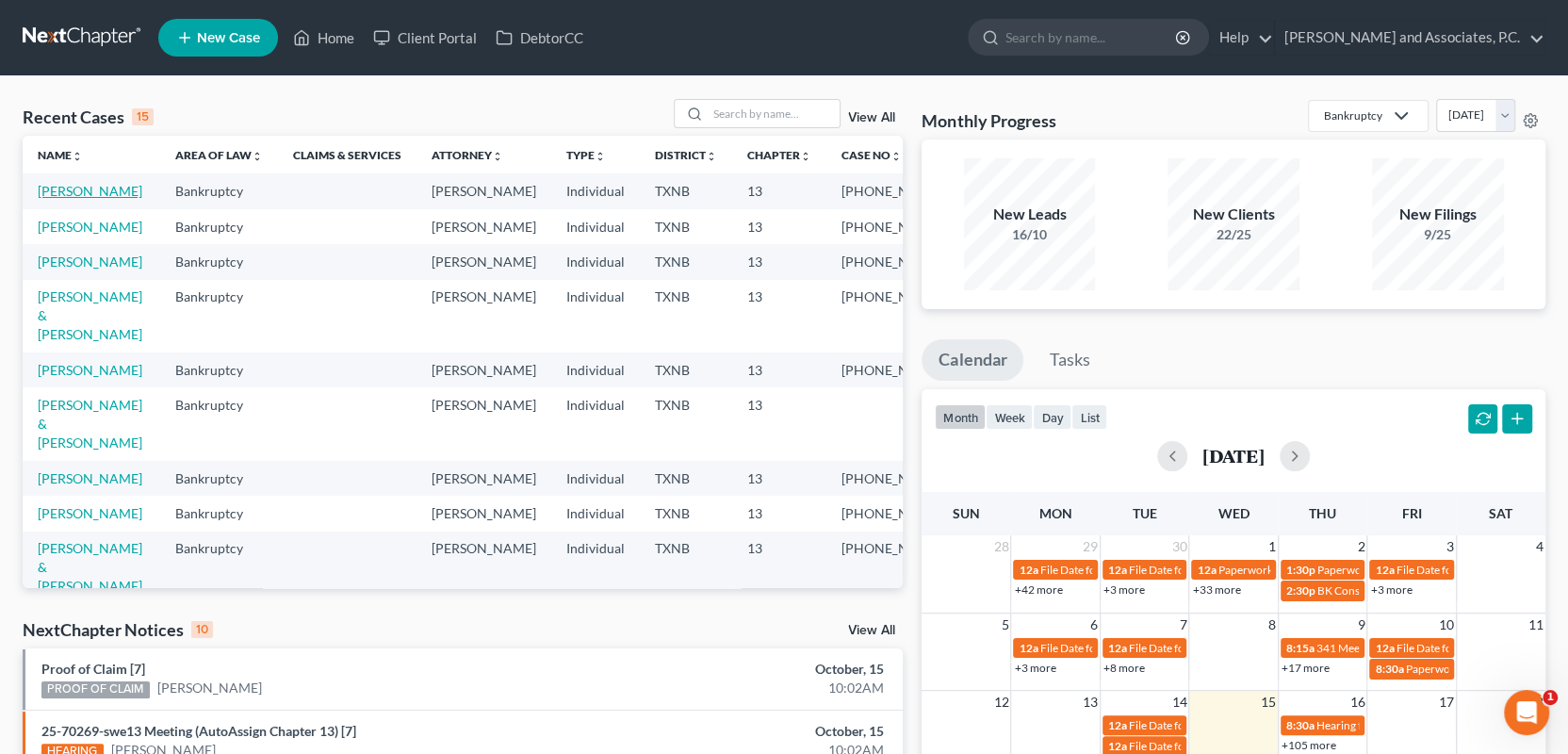
click at [101, 196] on link "Wray, Joseph" at bounding box center [89, 191] width 105 height 16
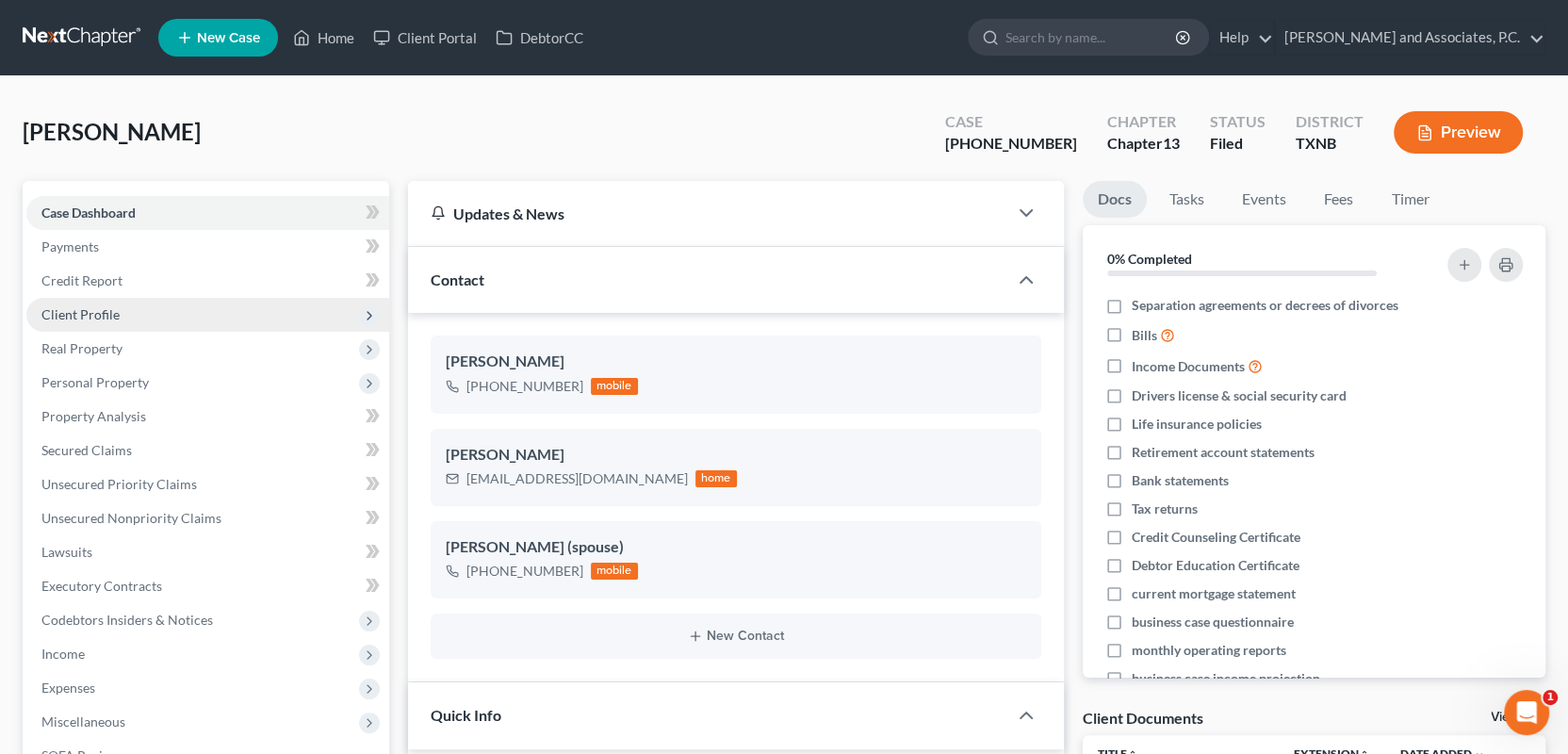
click at [93, 311] on span "Client Profile" at bounding box center [80, 314] width 78 height 16
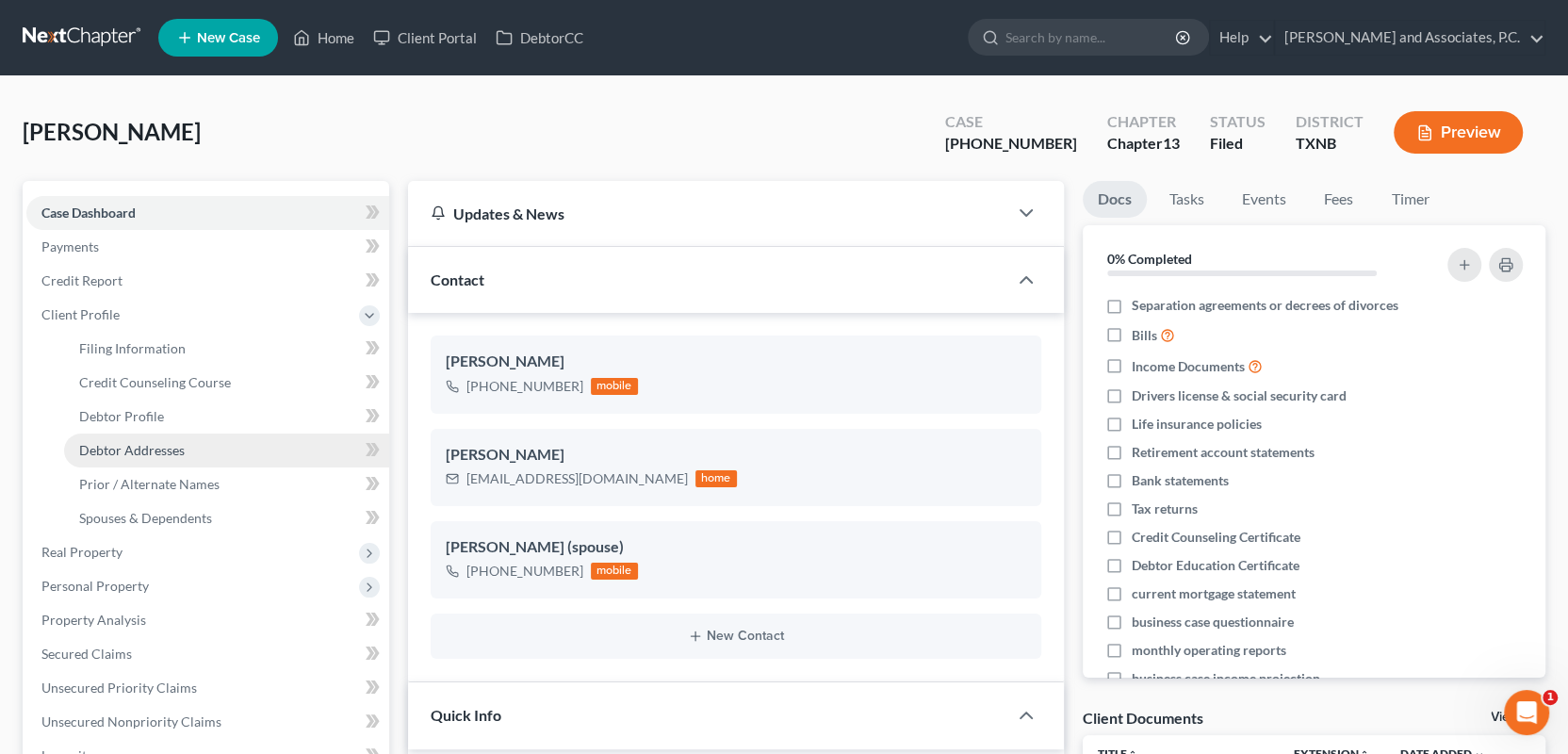
click at [116, 449] on span "Debtor Addresses" at bounding box center [132, 449] width 106 height 16
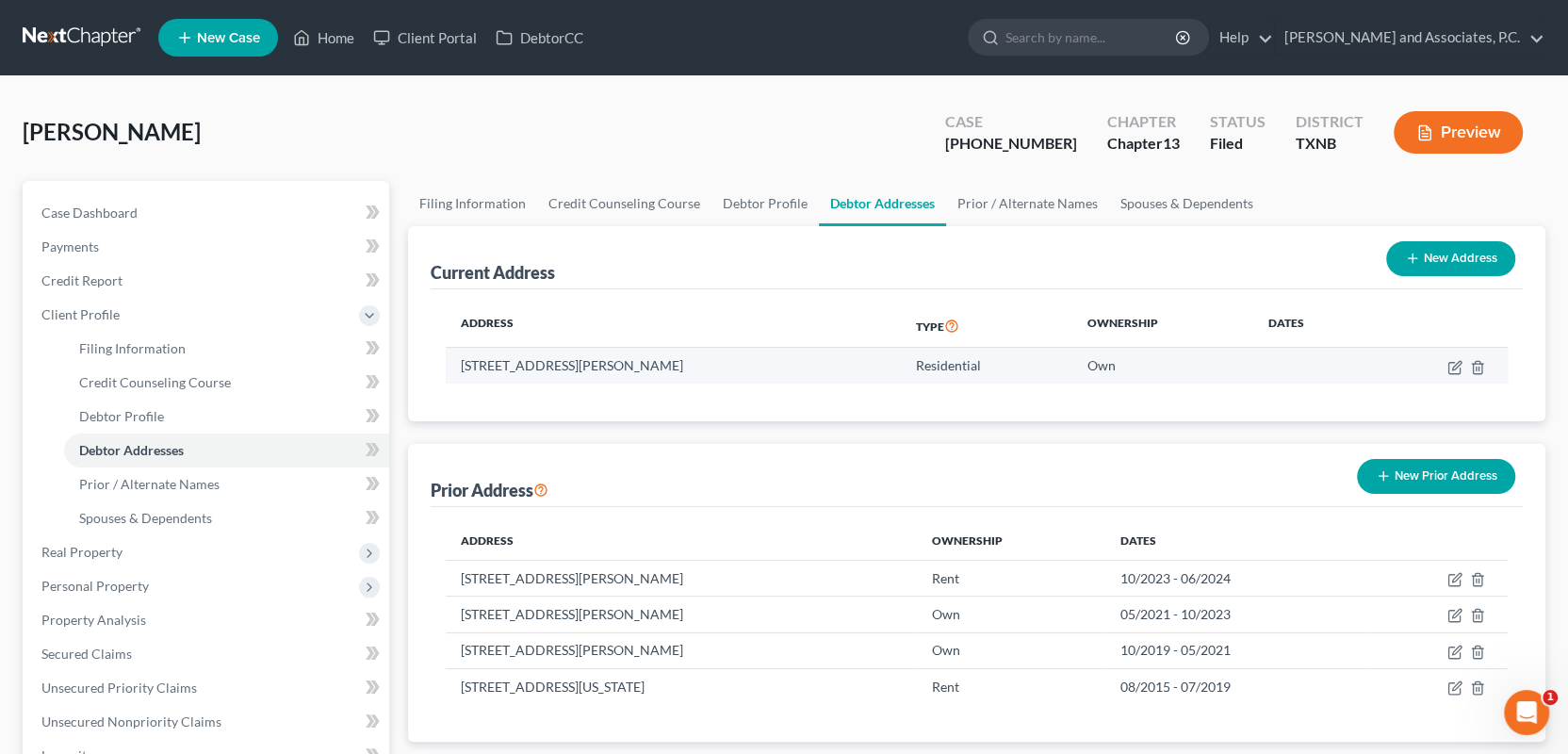
drag, startPoint x: 462, startPoint y: 366, endPoint x: 725, endPoint y: 369, distance: 263.0
click at [725, 369] on td "1008 S Preston Rd, Burkburnett, TX 76354" at bounding box center [673, 365] width 454 height 36
copy td "1008 S Preston Rd, Burkburnett, TX 76354"
click at [318, 37] on link "Home" at bounding box center [324, 37] width 80 height 34
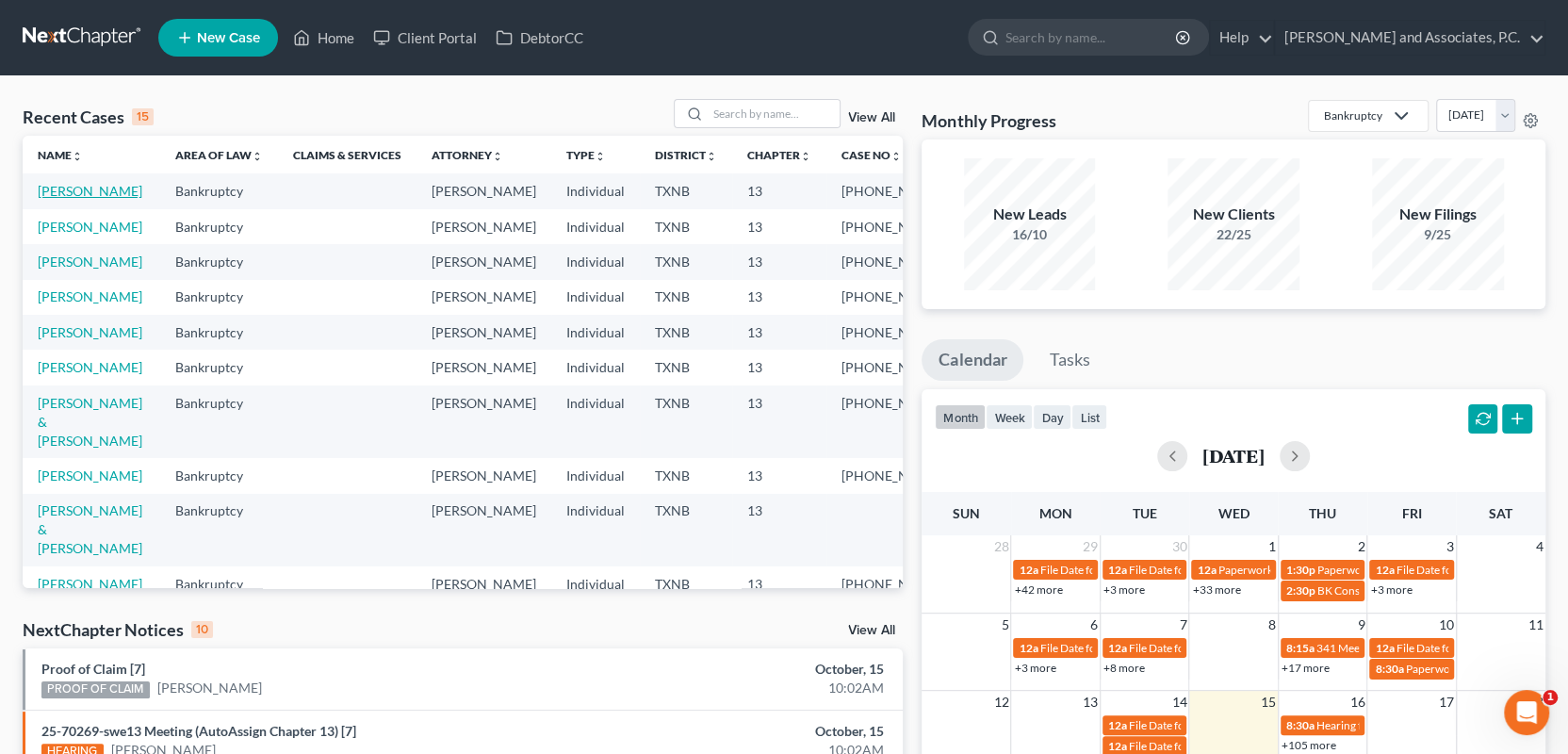
click at [84, 192] on link "Wehmeier, Treacy" at bounding box center [89, 191] width 105 height 16
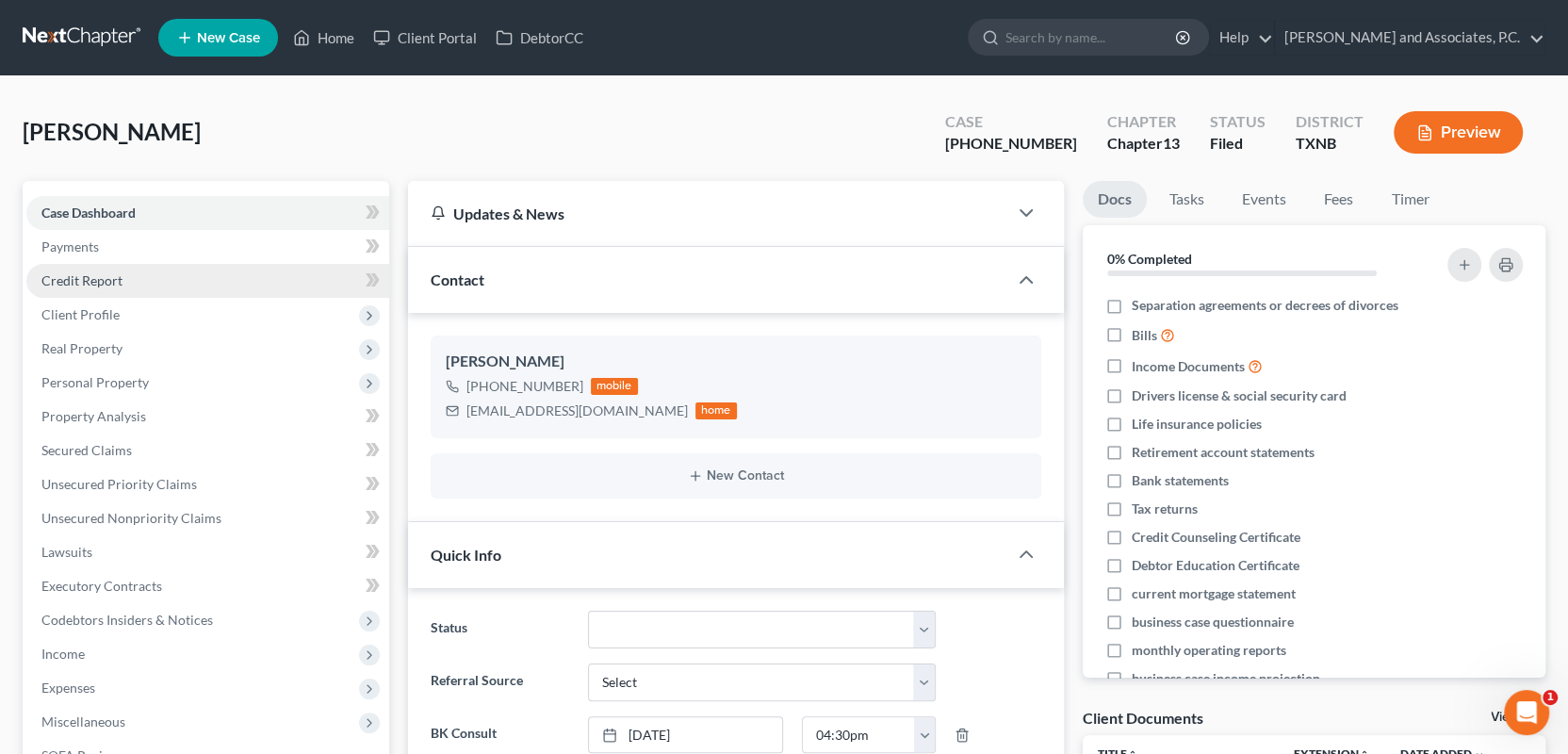
scroll to position [8918, 0]
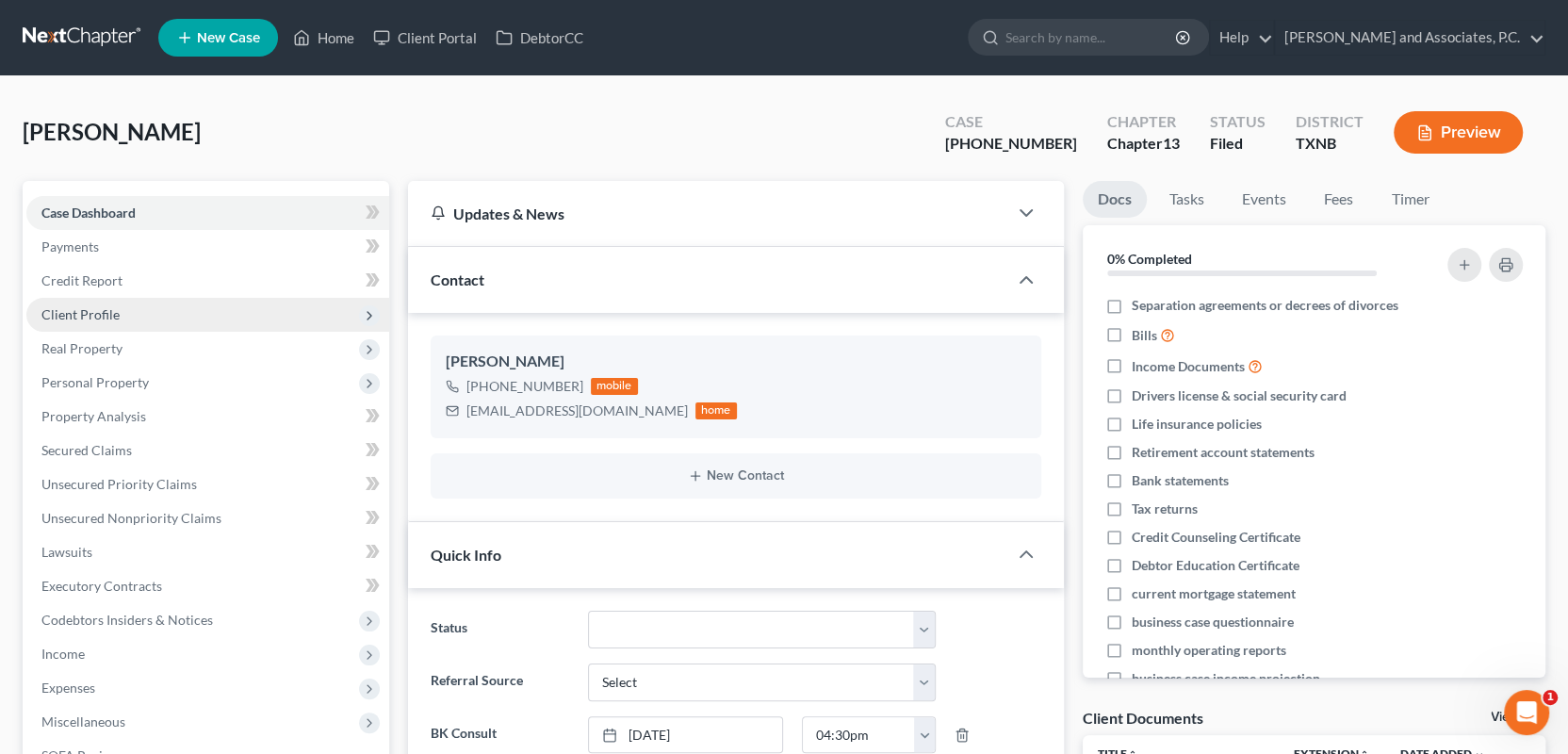
click at [95, 318] on span "Client Profile" at bounding box center [80, 314] width 78 height 16
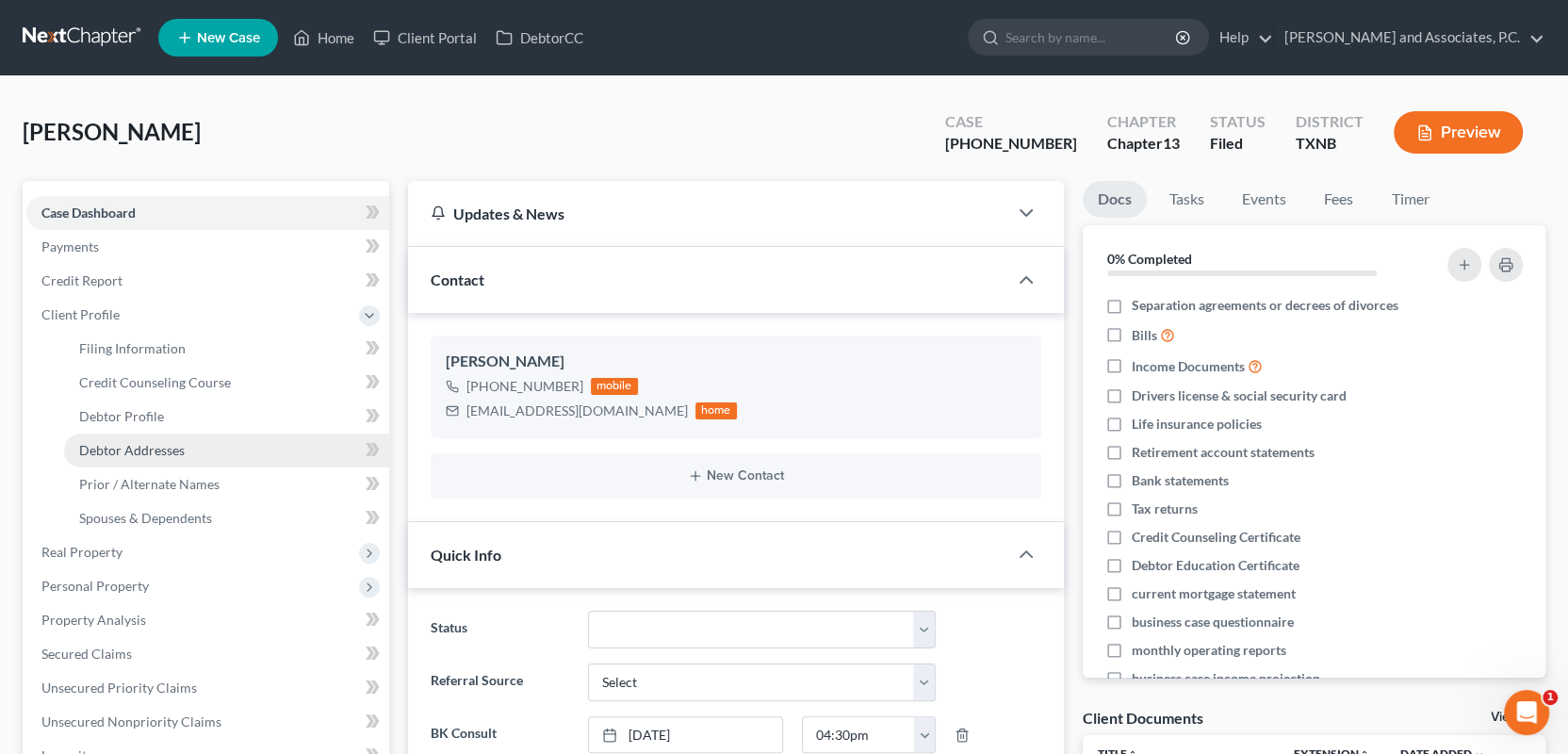
click at [113, 445] on span "Debtor Addresses" at bounding box center [132, 449] width 106 height 16
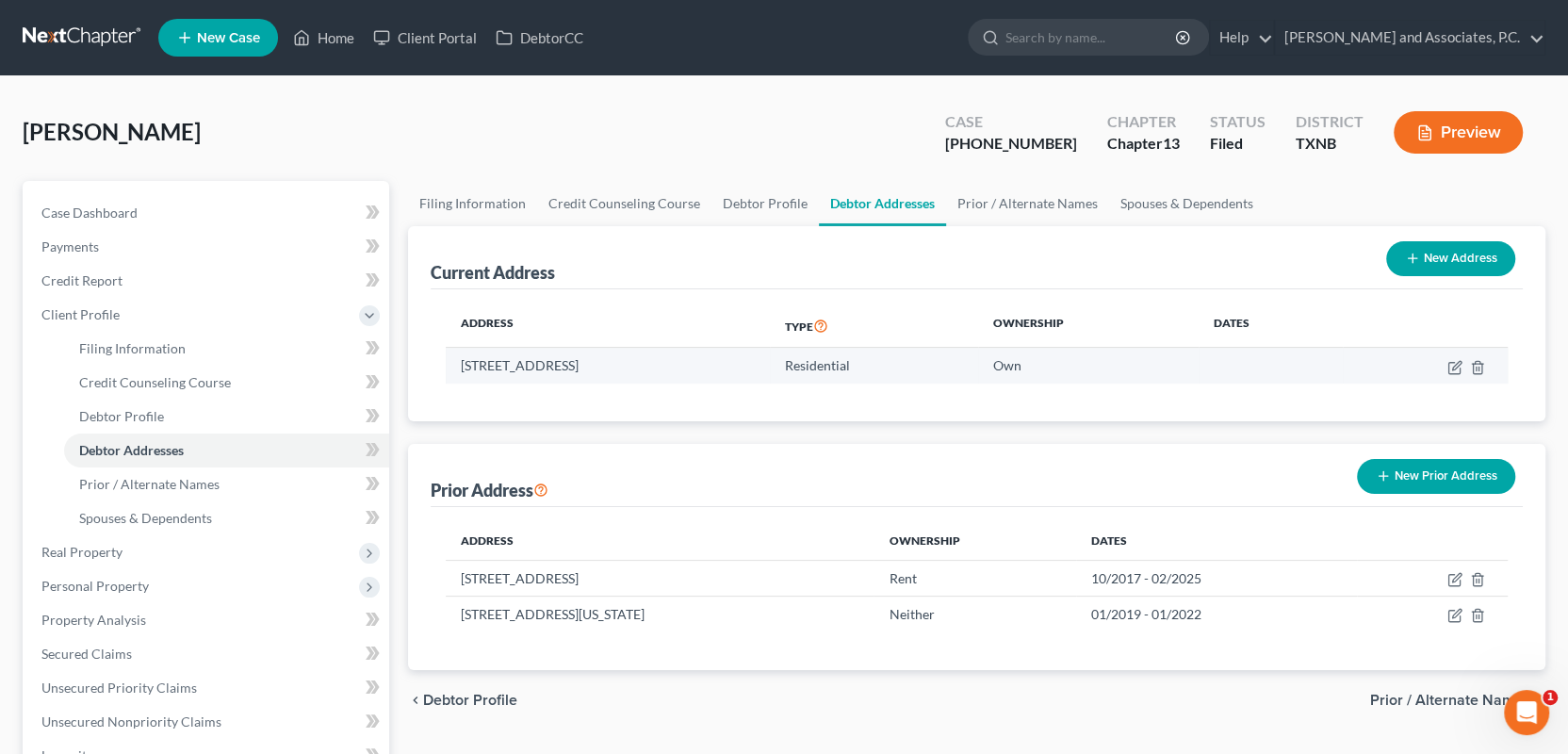
drag, startPoint x: 460, startPoint y: 368, endPoint x: 713, endPoint y: 380, distance: 253.3
click at [713, 380] on td "1614 Orchard Ave, Wichita Falls, TX 76301" at bounding box center [607, 365] width 324 height 36
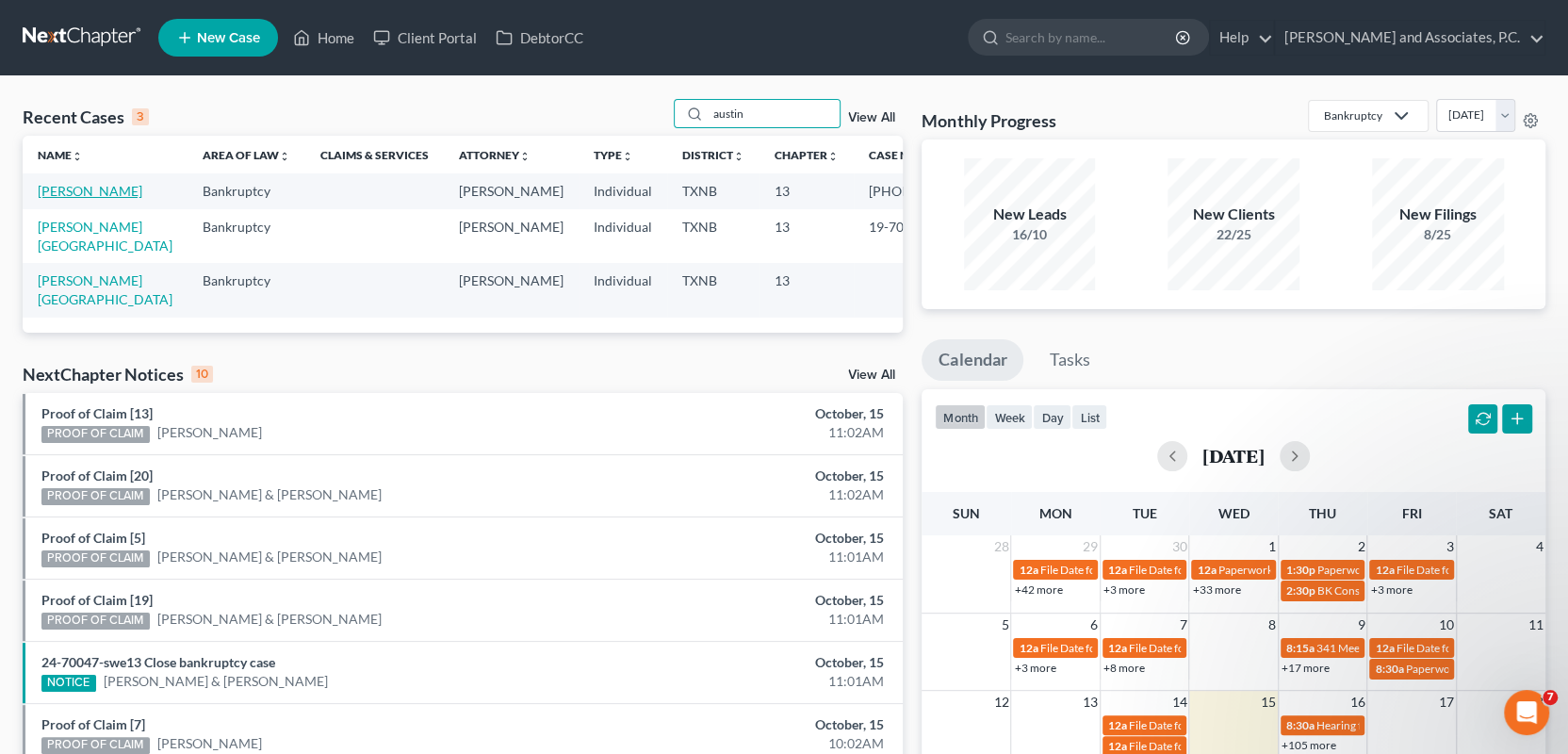
type input "austin"
click at [121, 191] on link "[PERSON_NAME]" at bounding box center [89, 191] width 105 height 16
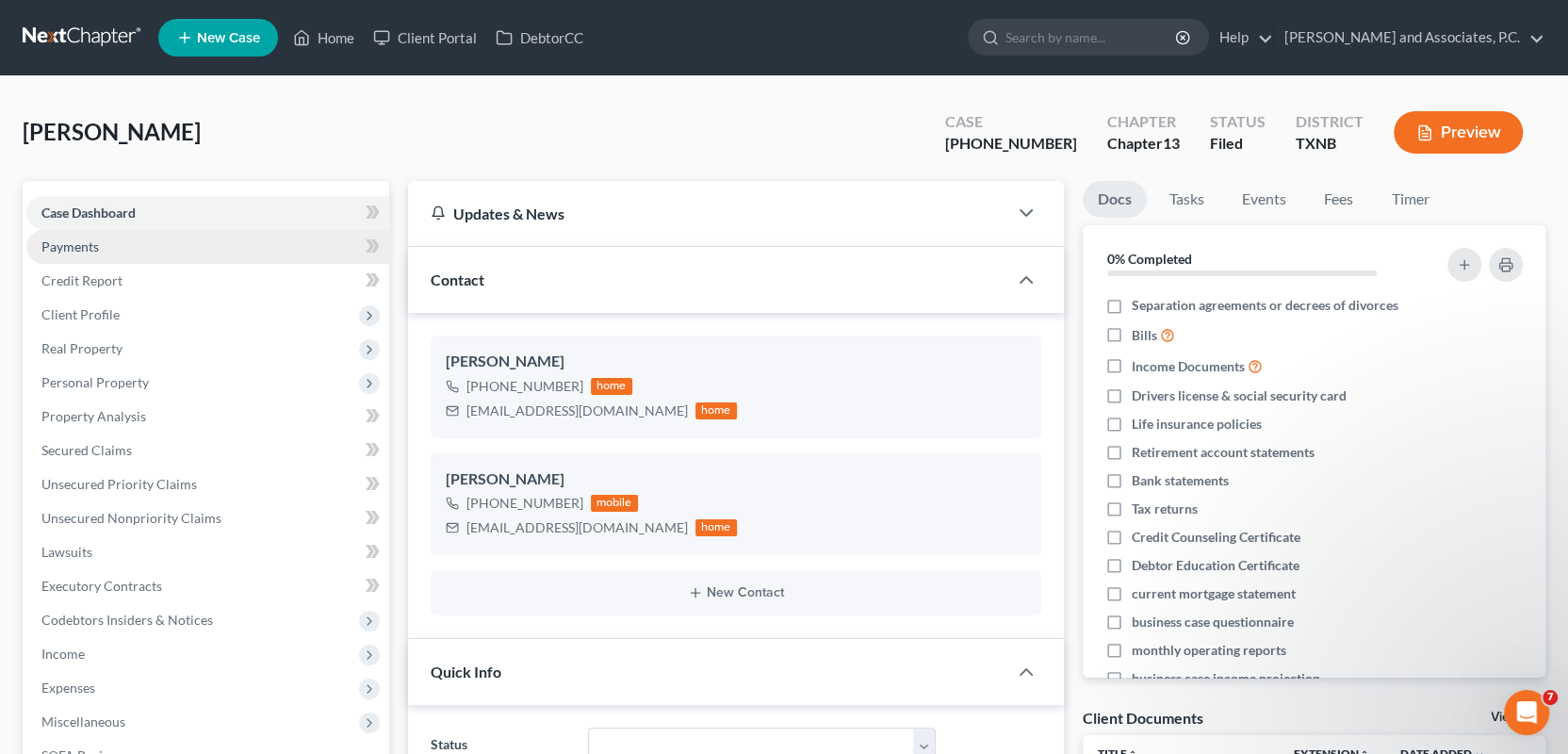
scroll to position [6653, 0]
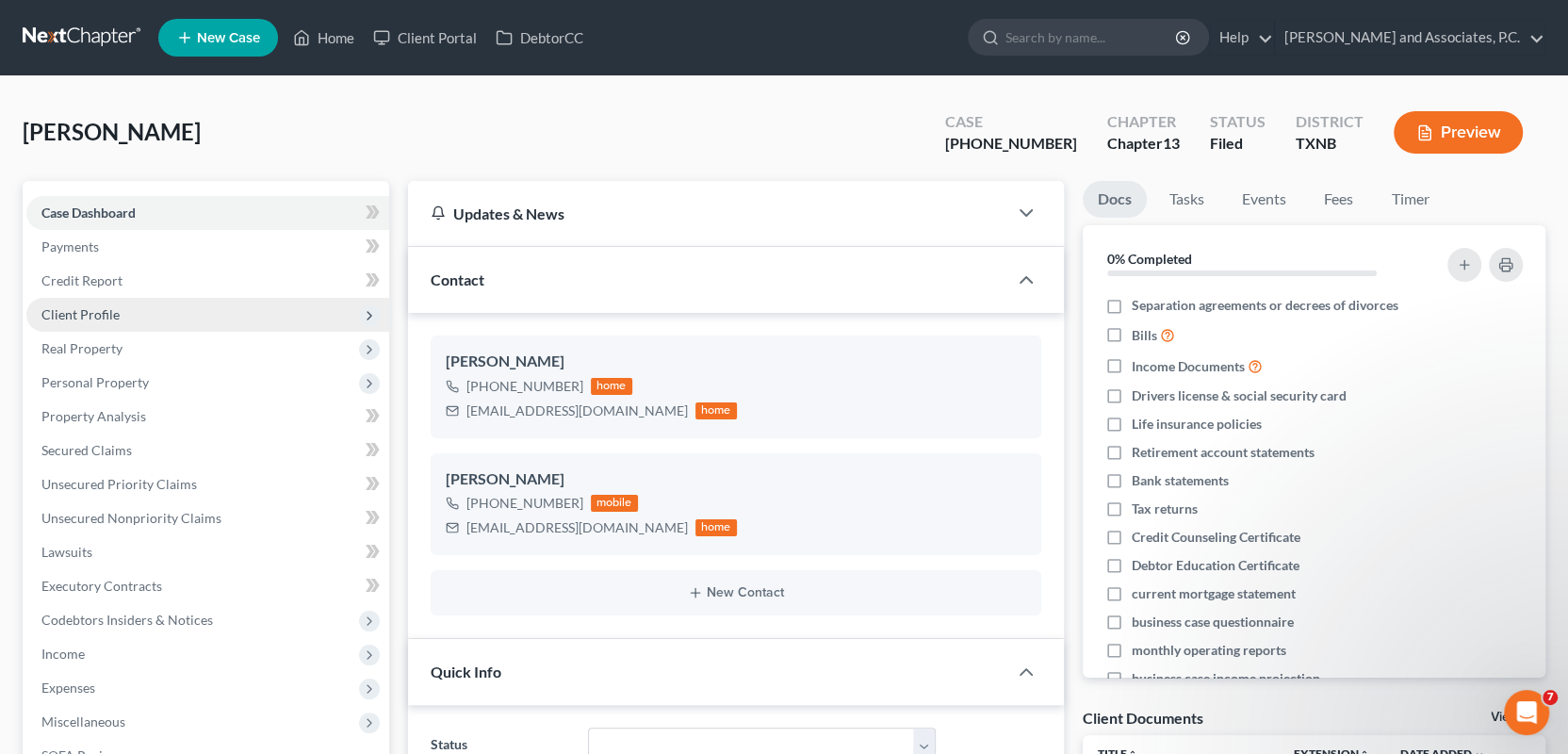
click at [79, 312] on span "Client Profile" at bounding box center [80, 314] width 78 height 16
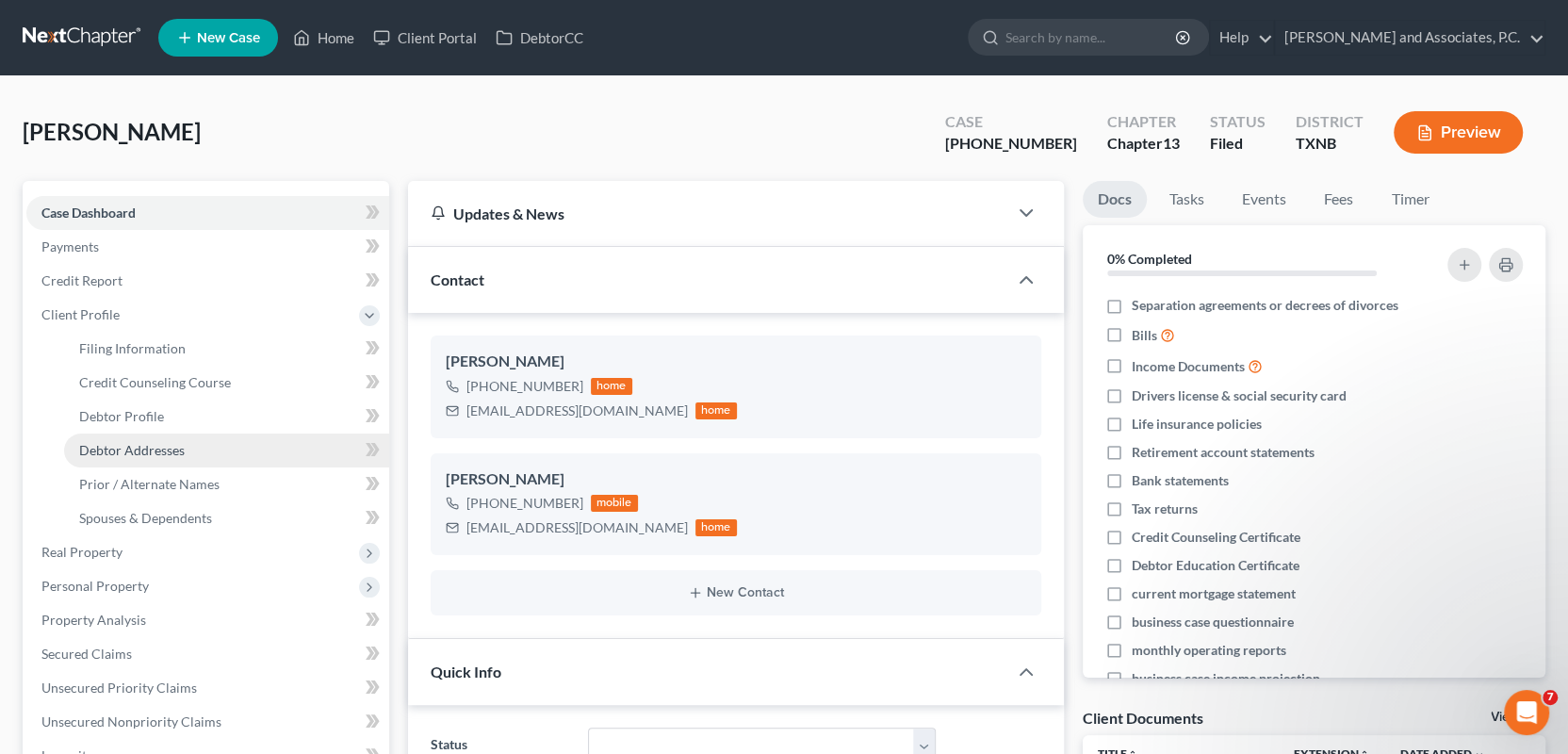
click at [115, 444] on span "Debtor Addresses" at bounding box center [132, 449] width 106 height 16
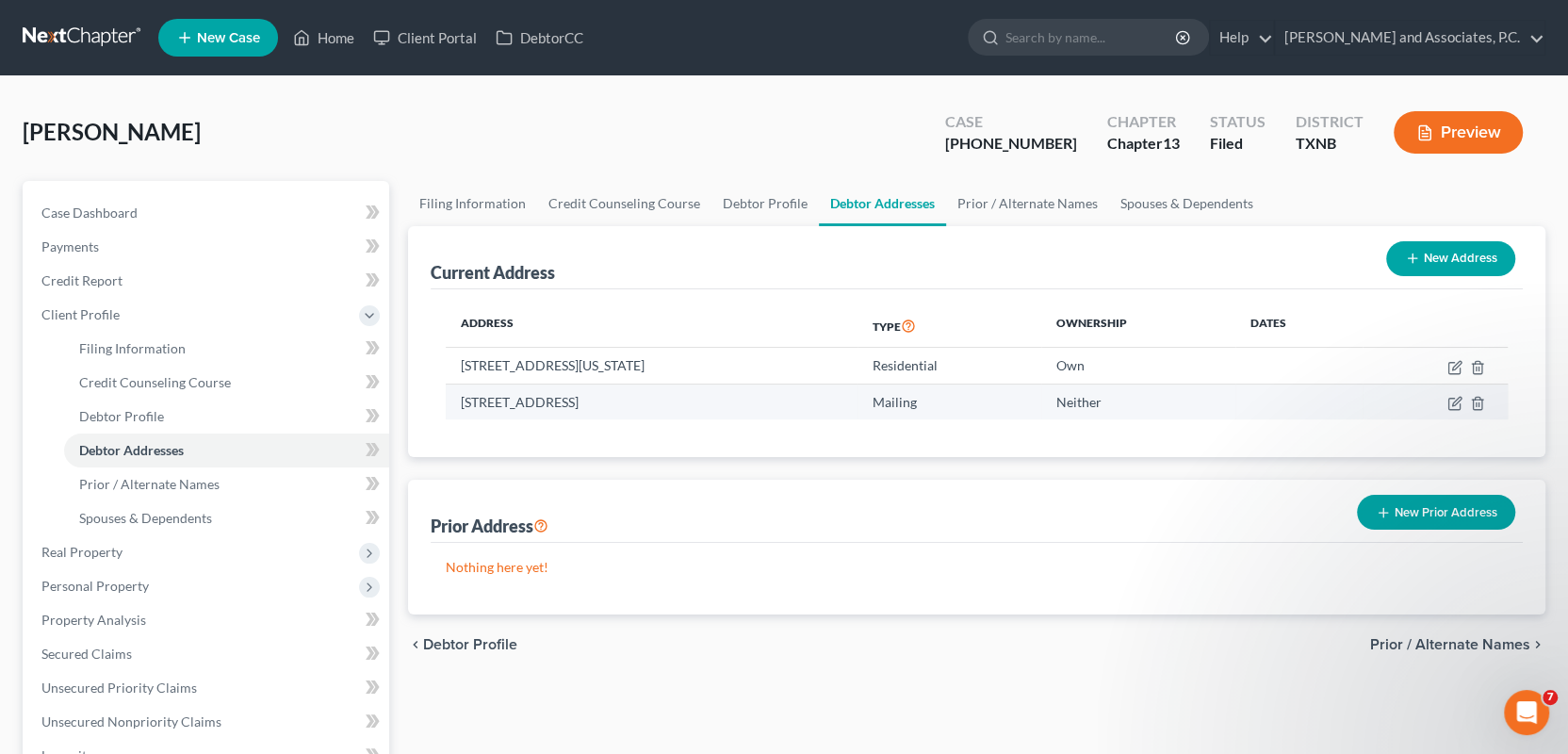
drag, startPoint x: 460, startPoint y: 401, endPoint x: 697, endPoint y: 411, distance: 237.2
click at [697, 411] on td "PO BOX 9343, Wichita Falls, TX 76308" at bounding box center [651, 401] width 411 height 36
copy td "PO BOX 9343, Wichita Falls, TX 76308"
click at [339, 31] on link "Home" at bounding box center [324, 37] width 80 height 34
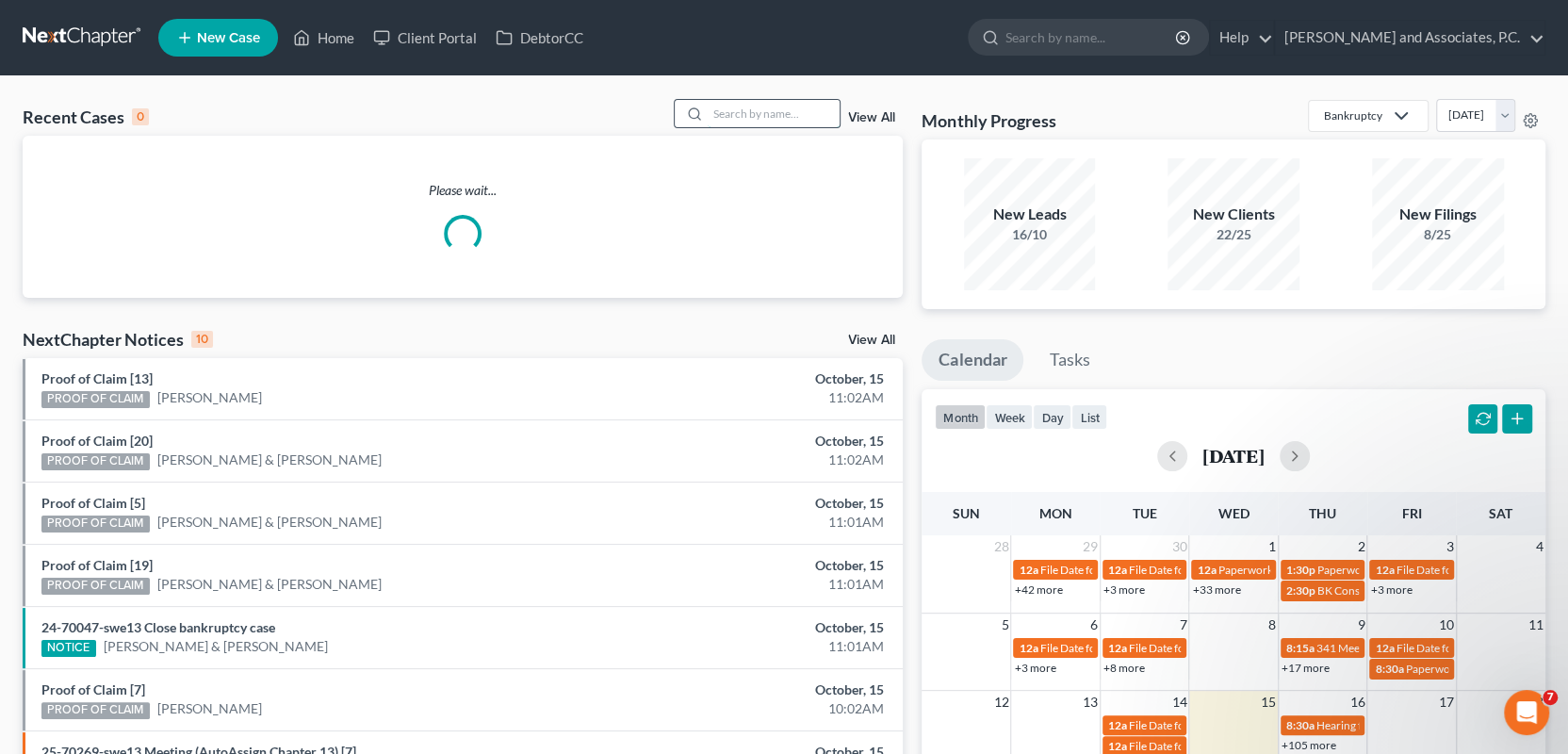
click at [751, 114] on input "search" at bounding box center [774, 114] width 132 height 27
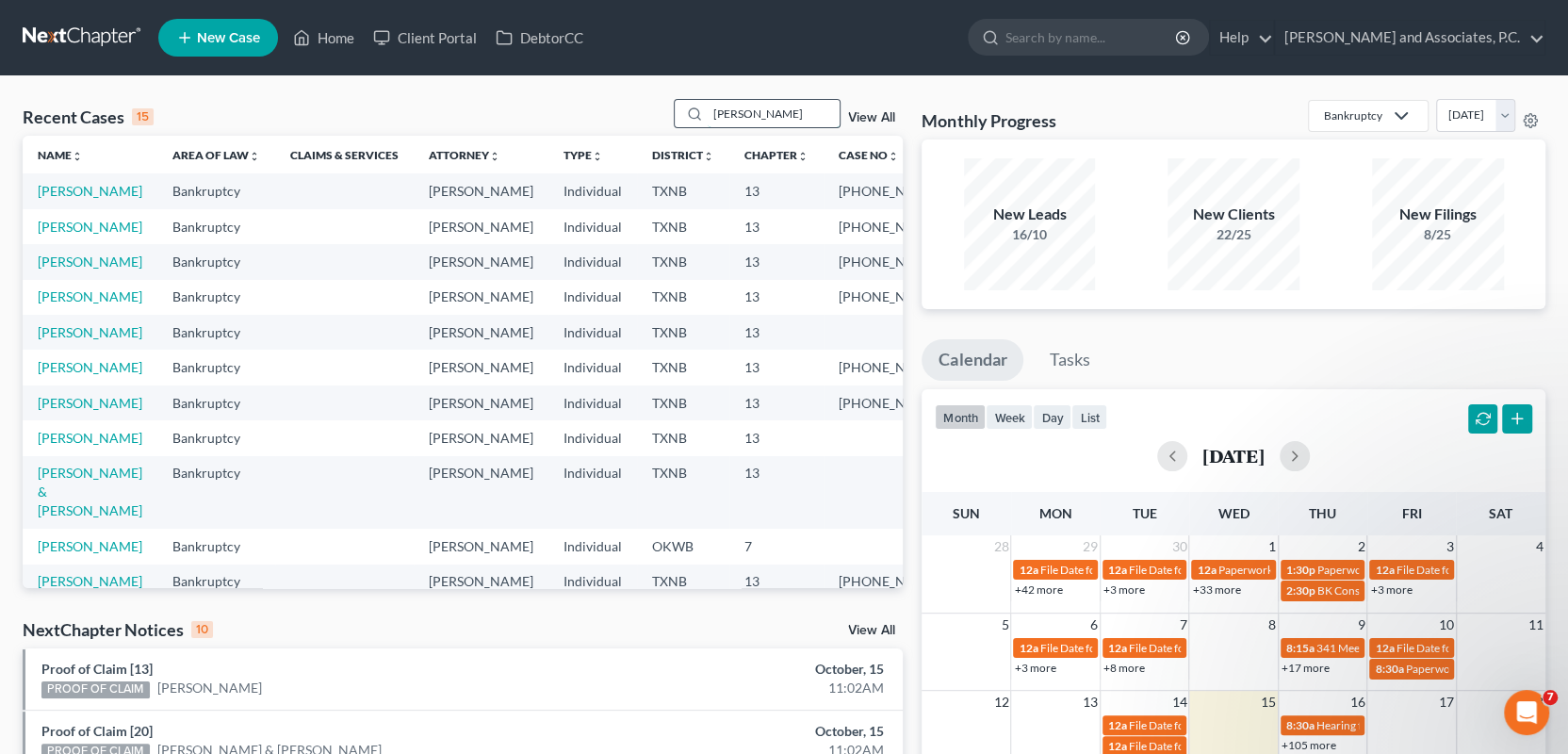
type input "zentgraf"
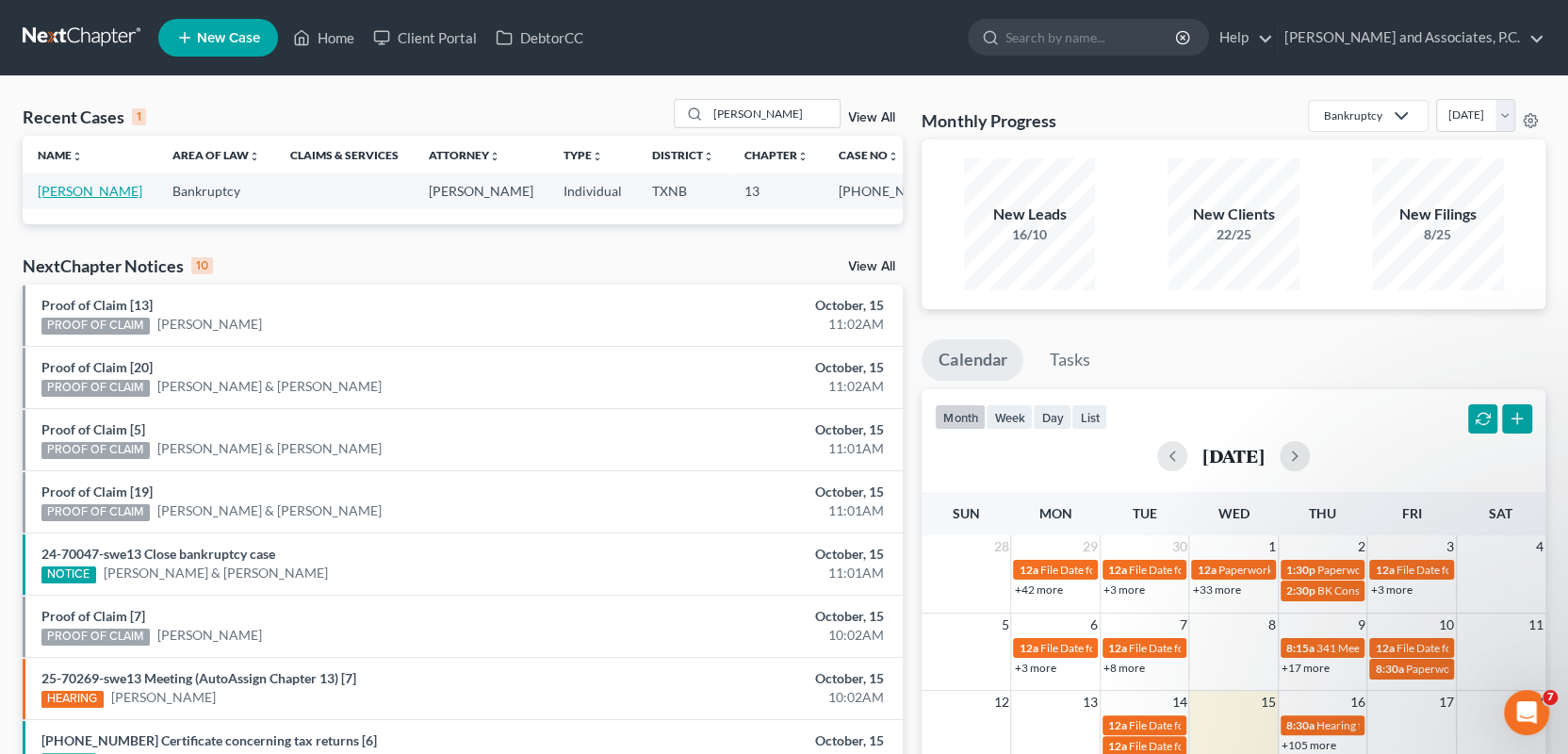
click at [120, 192] on link "[PERSON_NAME]" at bounding box center [89, 191] width 105 height 16
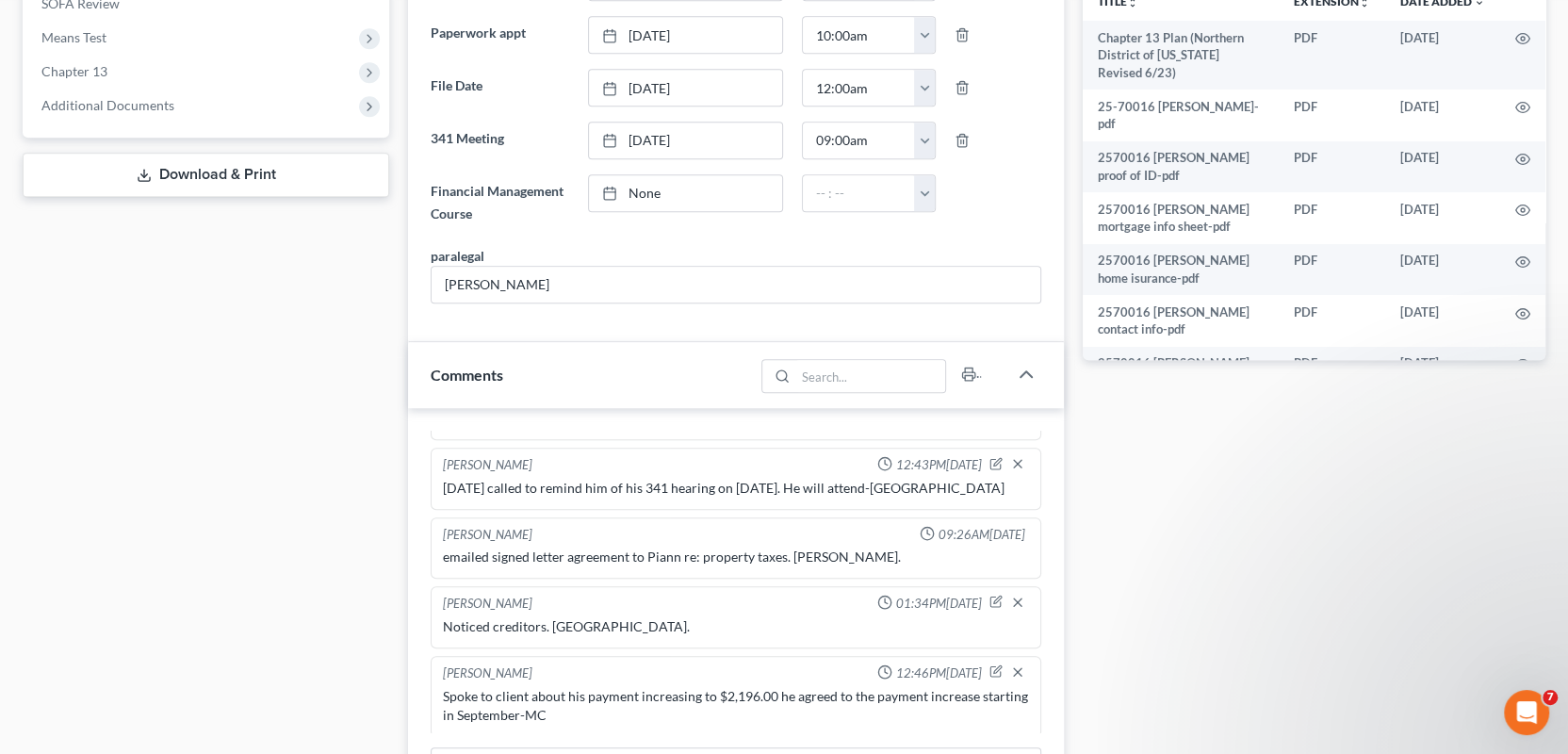
scroll to position [848, 0]
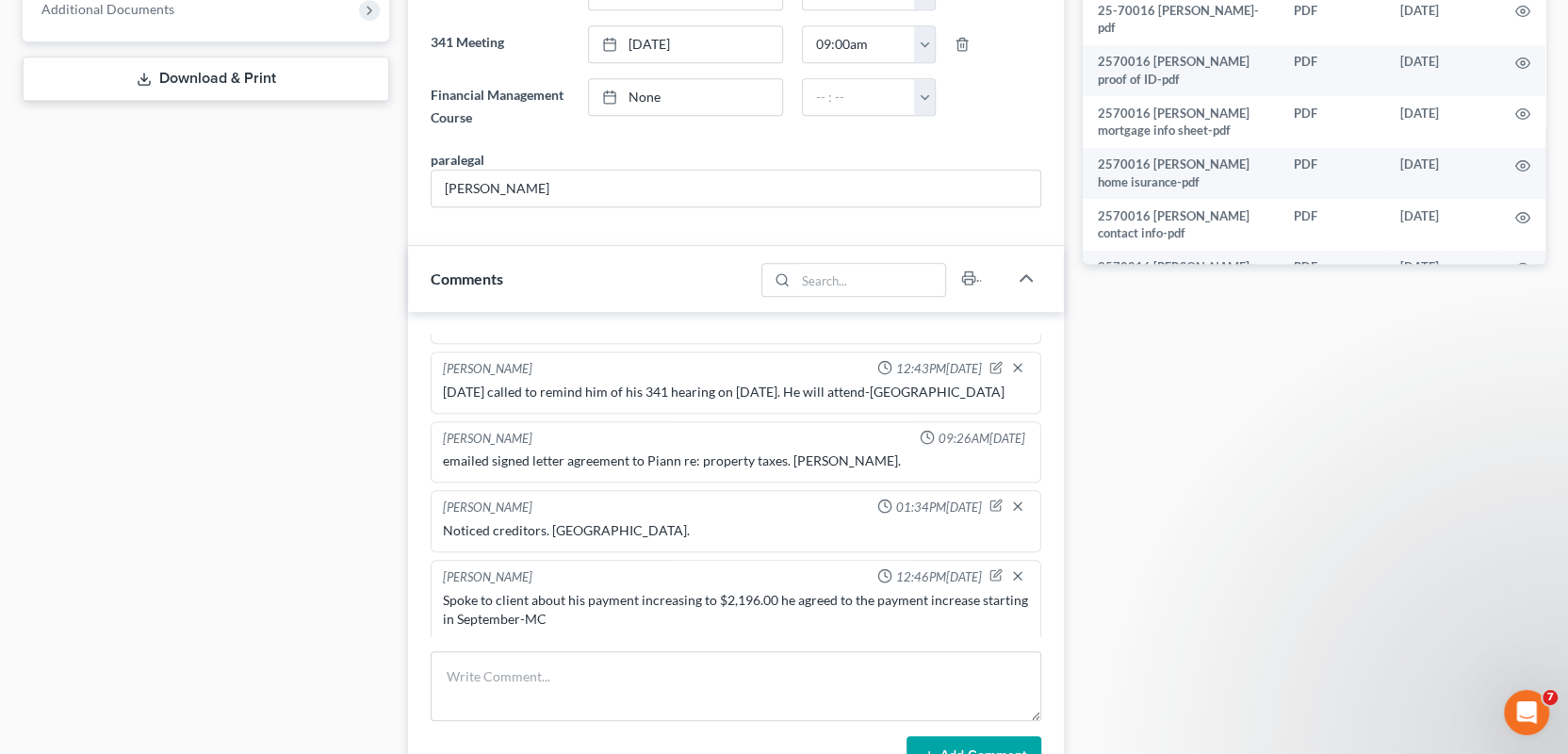
drag, startPoint x: 300, startPoint y: 272, endPoint x: 518, endPoint y: 245, distance: 219.7
click at [300, 272] on div "Case Dashboard Payments Invoices Payments Payments Credit Report Client Profile" at bounding box center [206, 409] width 386 height 2153
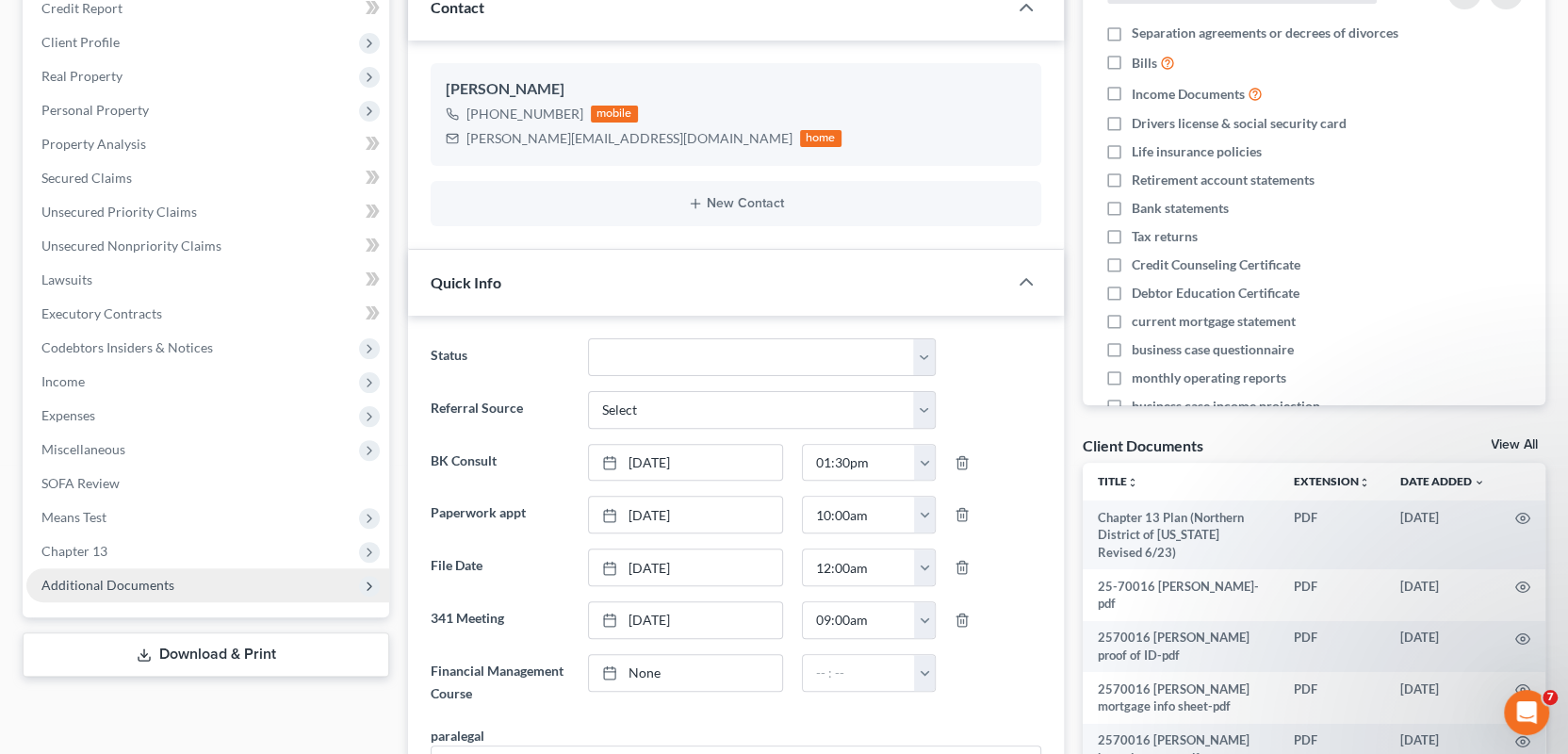
scroll to position [377, 0]
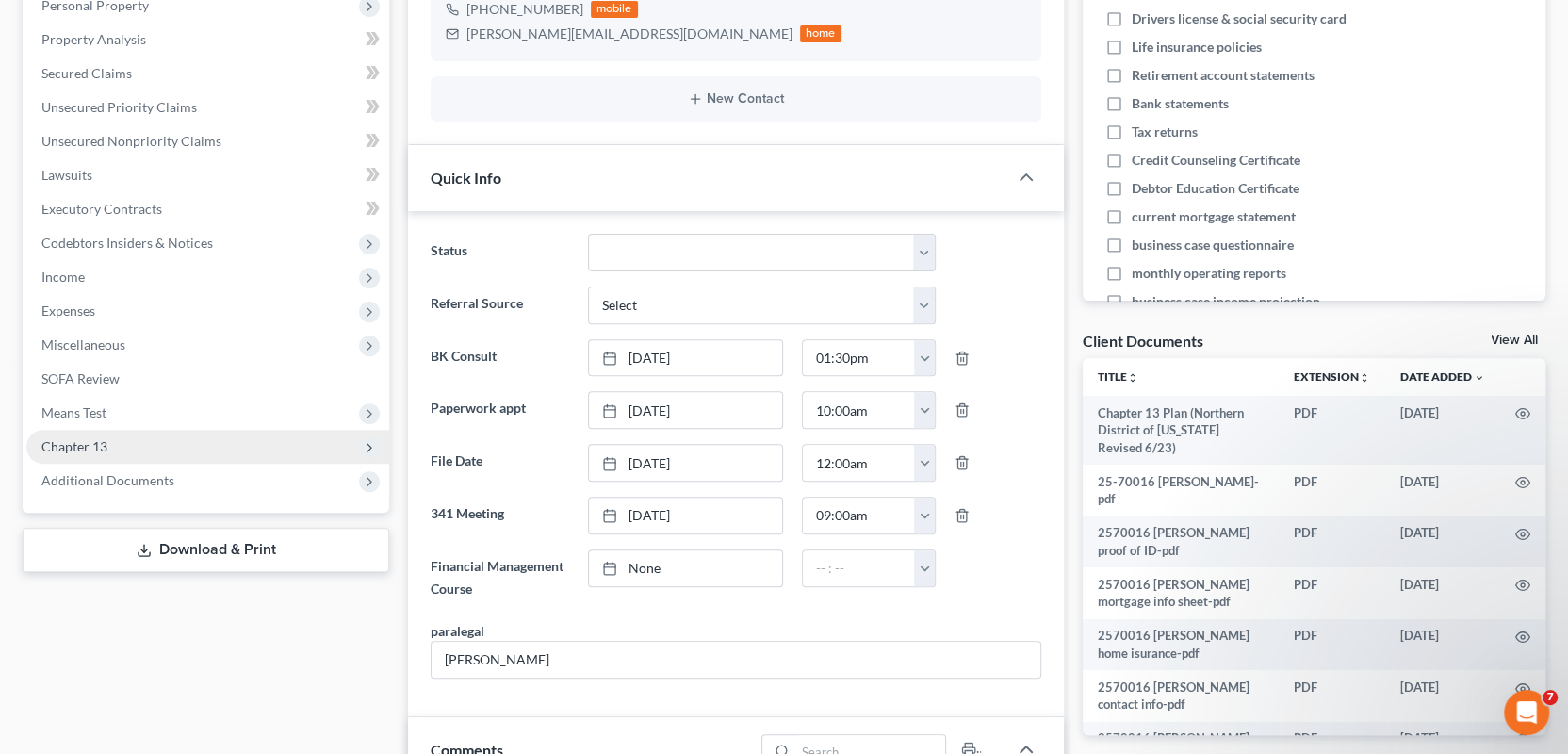
click at [110, 446] on span "Chapter 13" at bounding box center [208, 447] width 362 height 34
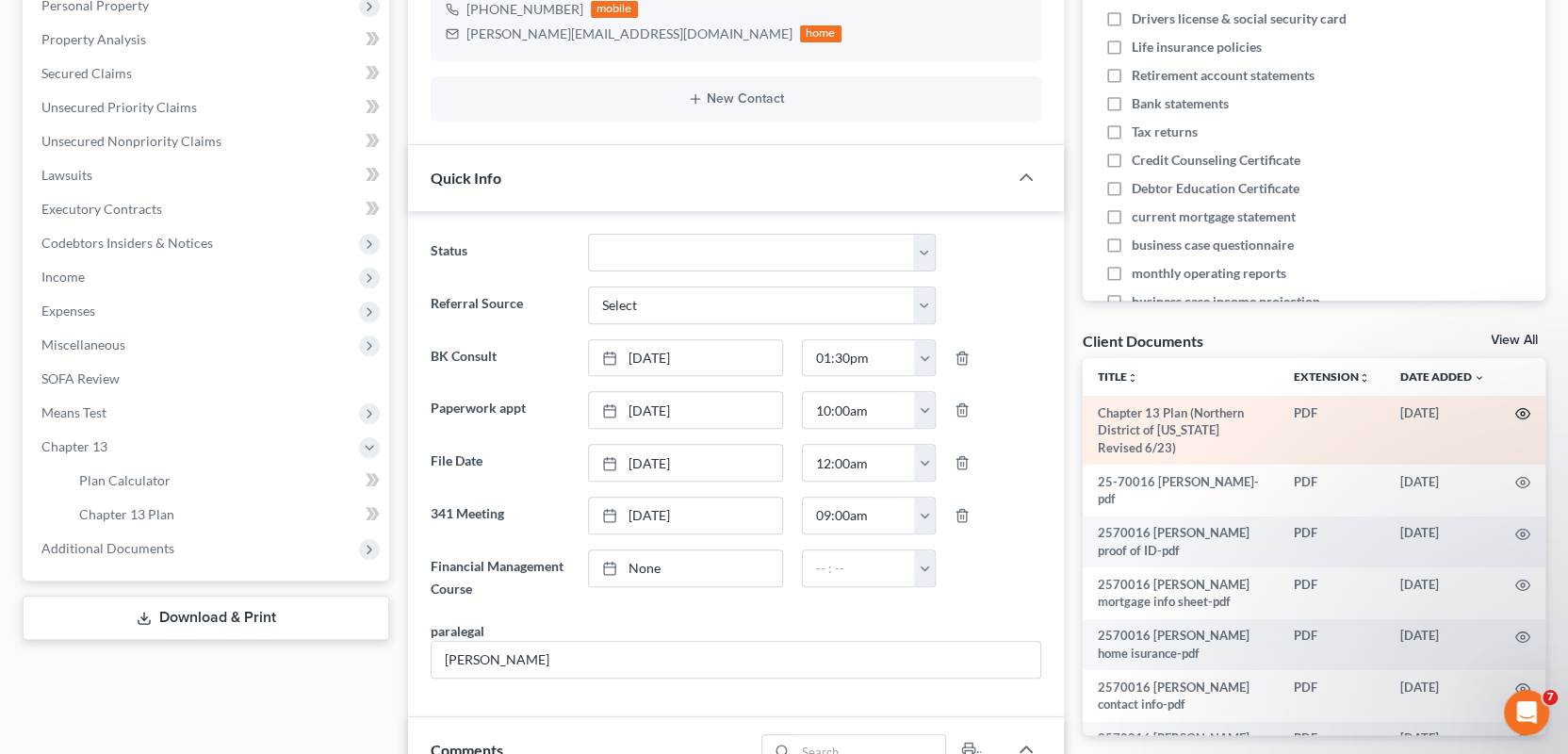
click at [1521, 411] on circle "button" at bounding box center [1523, 413] width 4 height 4
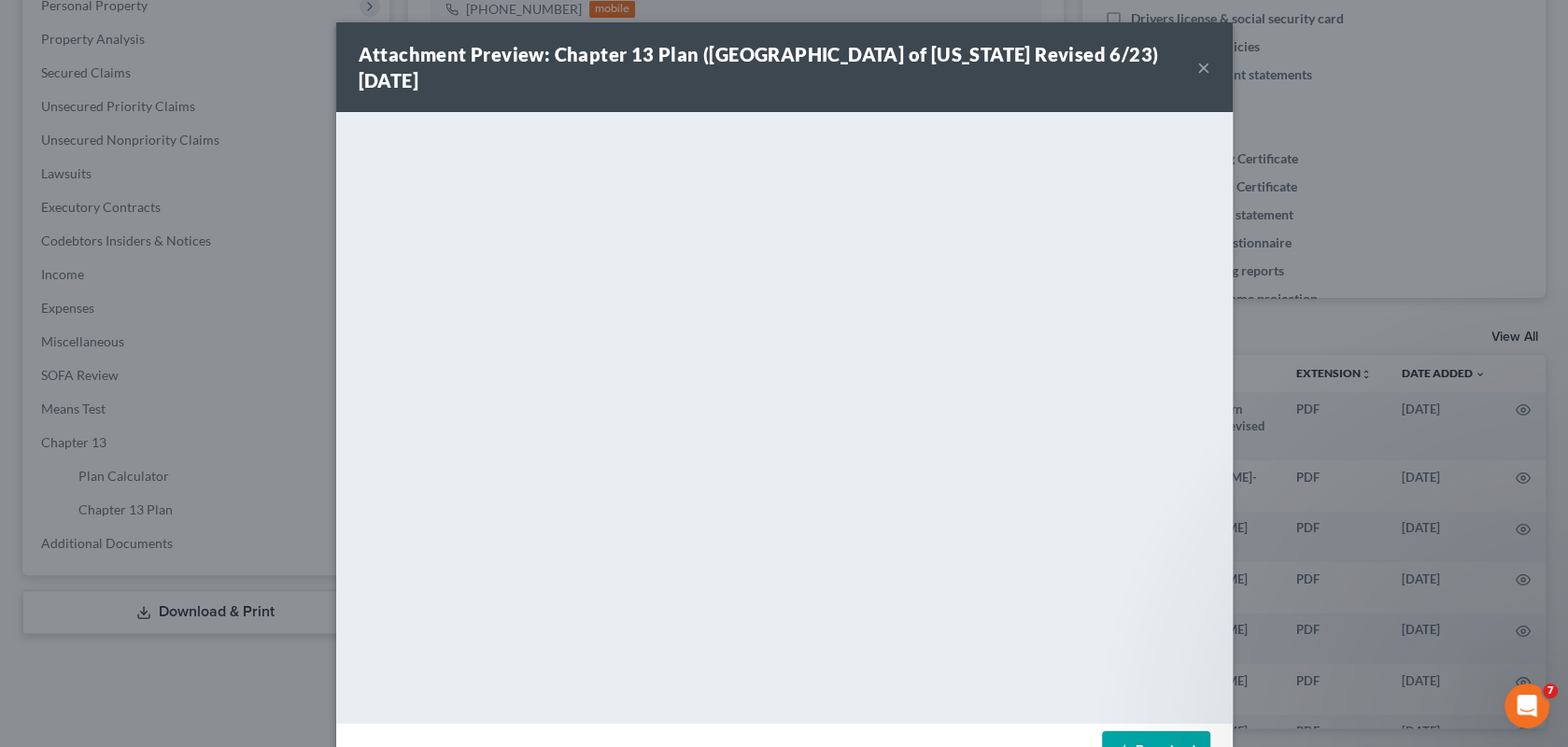
click at [1197, 59] on button "×" at bounding box center [1203, 67] width 13 height 22
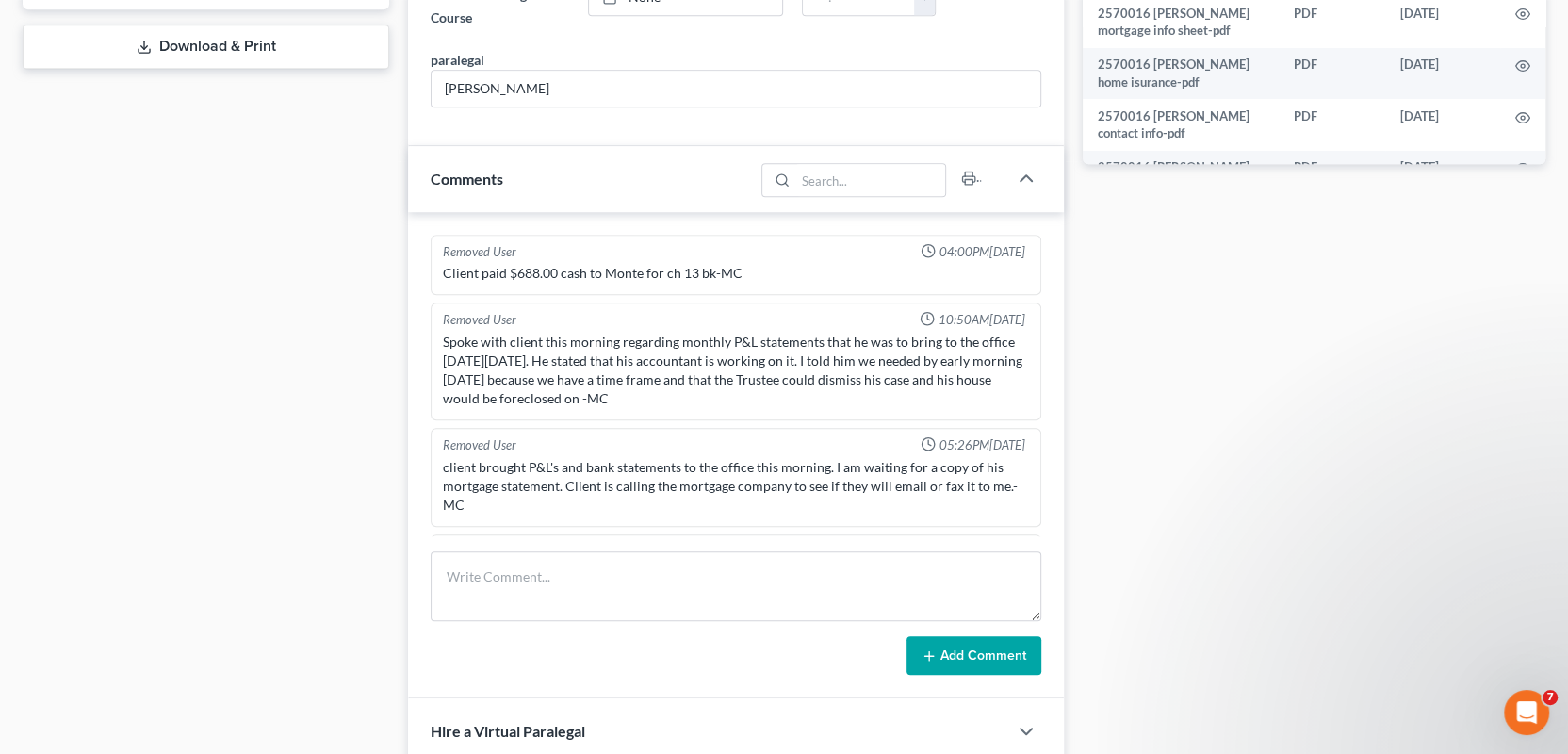
scroll to position [1036, 0]
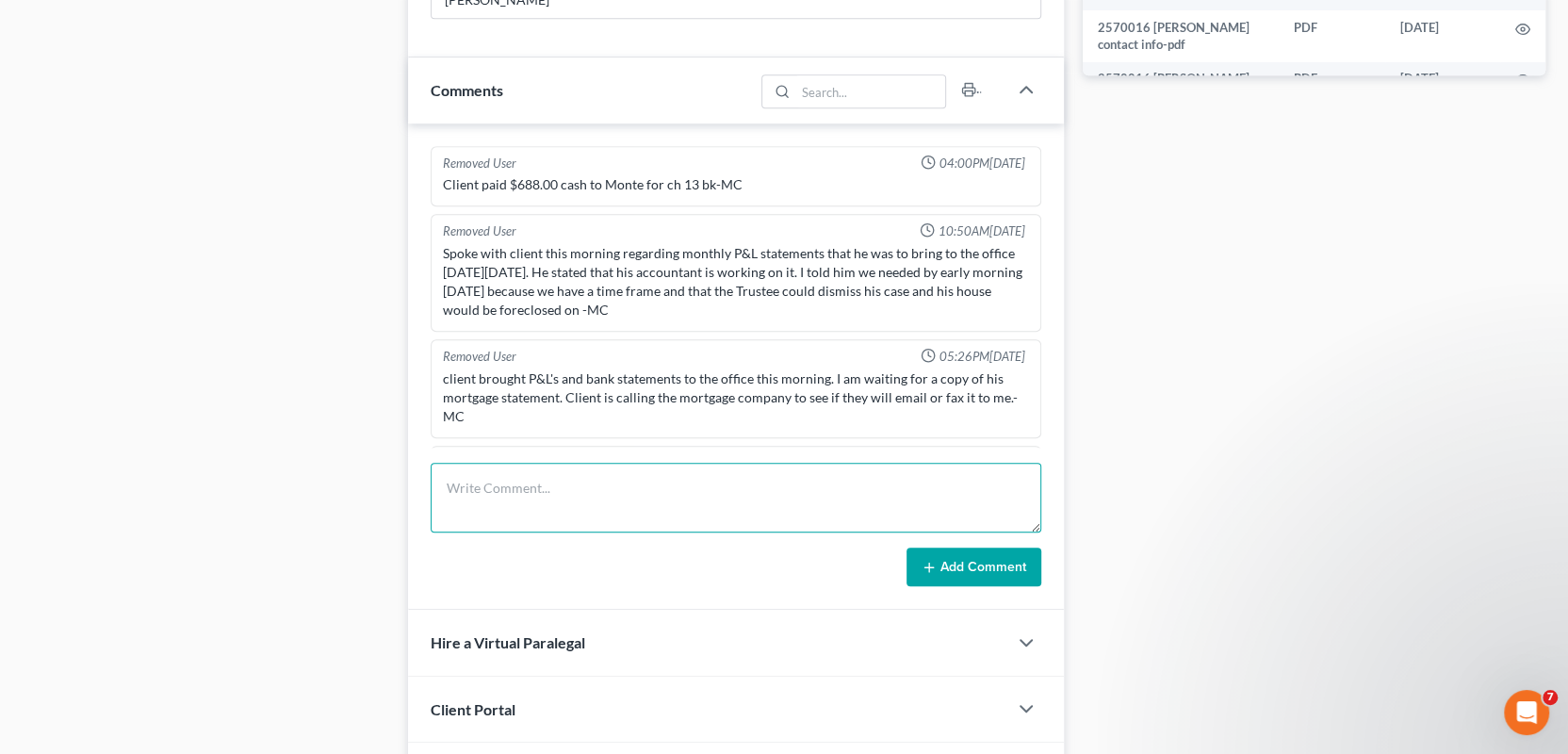
click at [476, 475] on textarea at bounding box center [736, 496] width 611 height 70
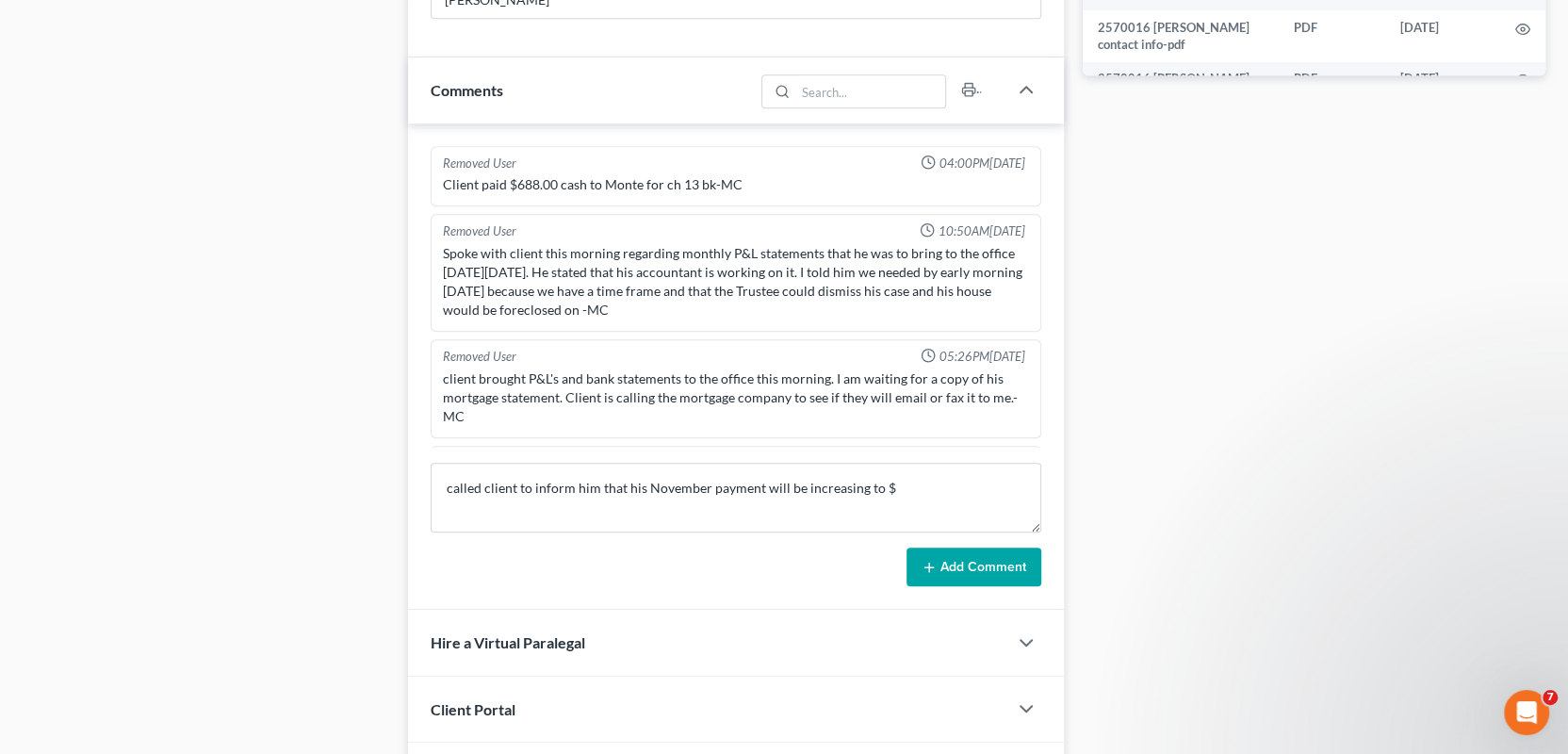
click at [335, 322] on div "Case Dashboard Payments Invoices Payments Payments Credit Report Client Profile" at bounding box center [206, 220] width 386 height 2153
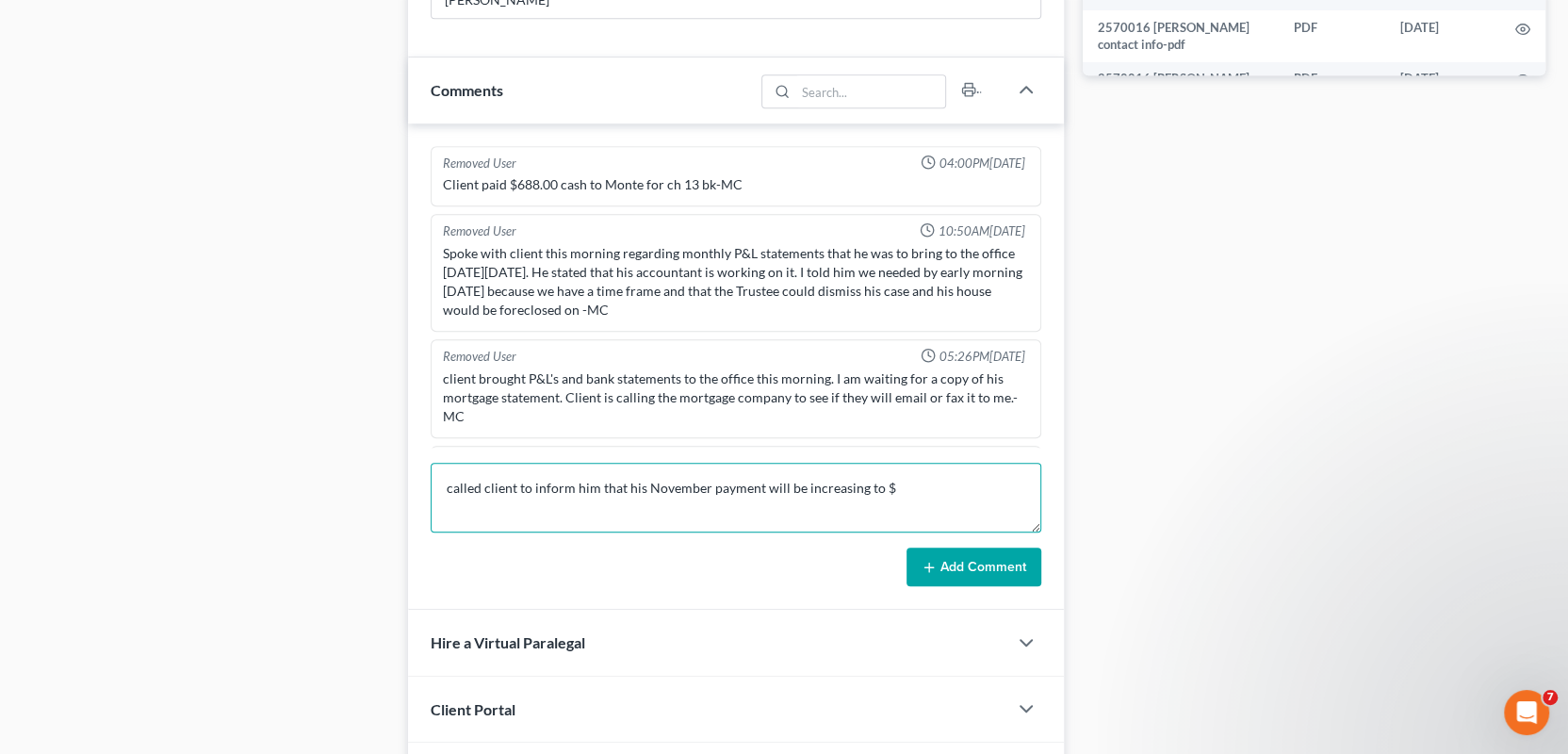
click at [897, 485] on textarea "called client to inform him that his November payment will be increasing to $" at bounding box center [736, 496] width 611 height 70
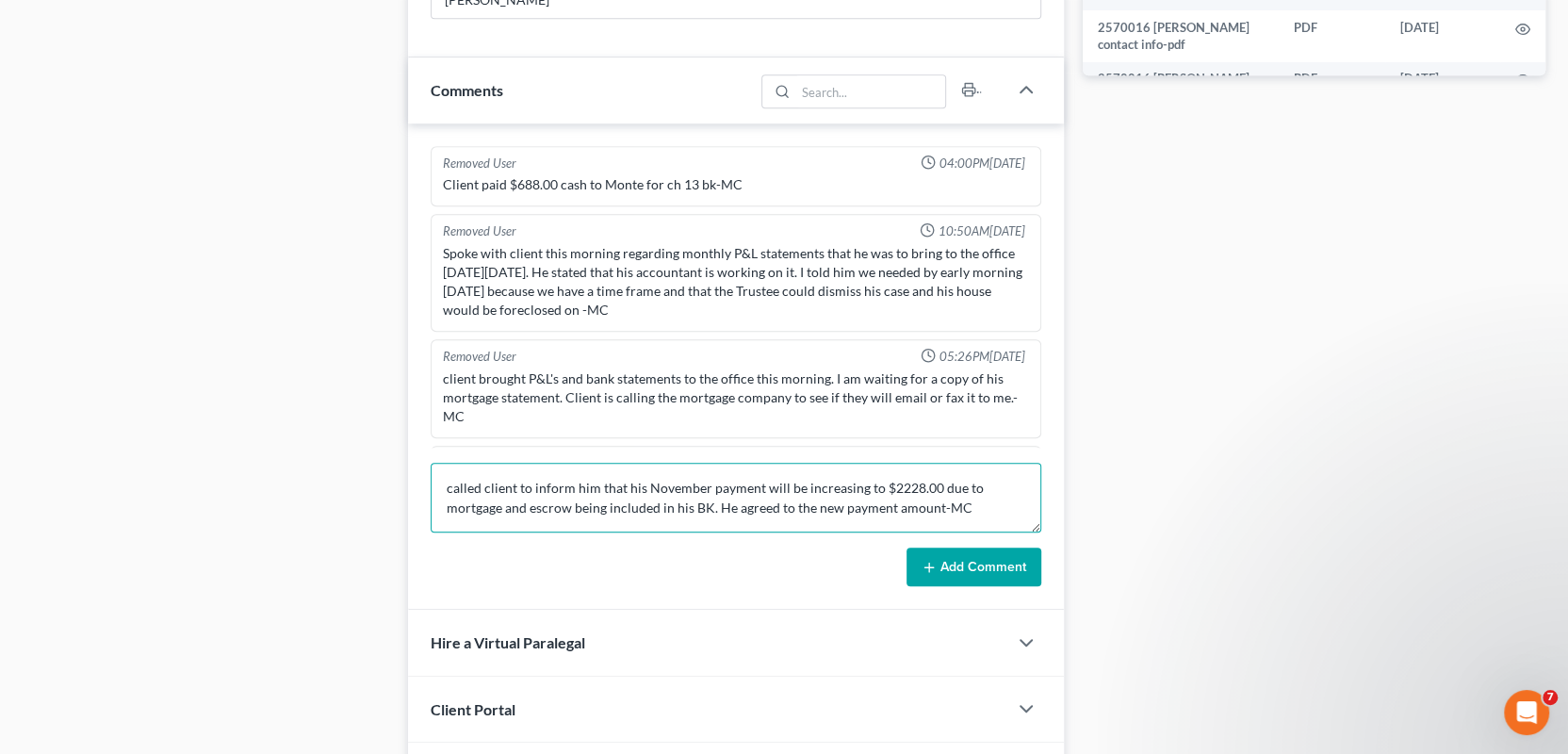
type textarea "called client to inform him that his November payment will be increasing to $22…"
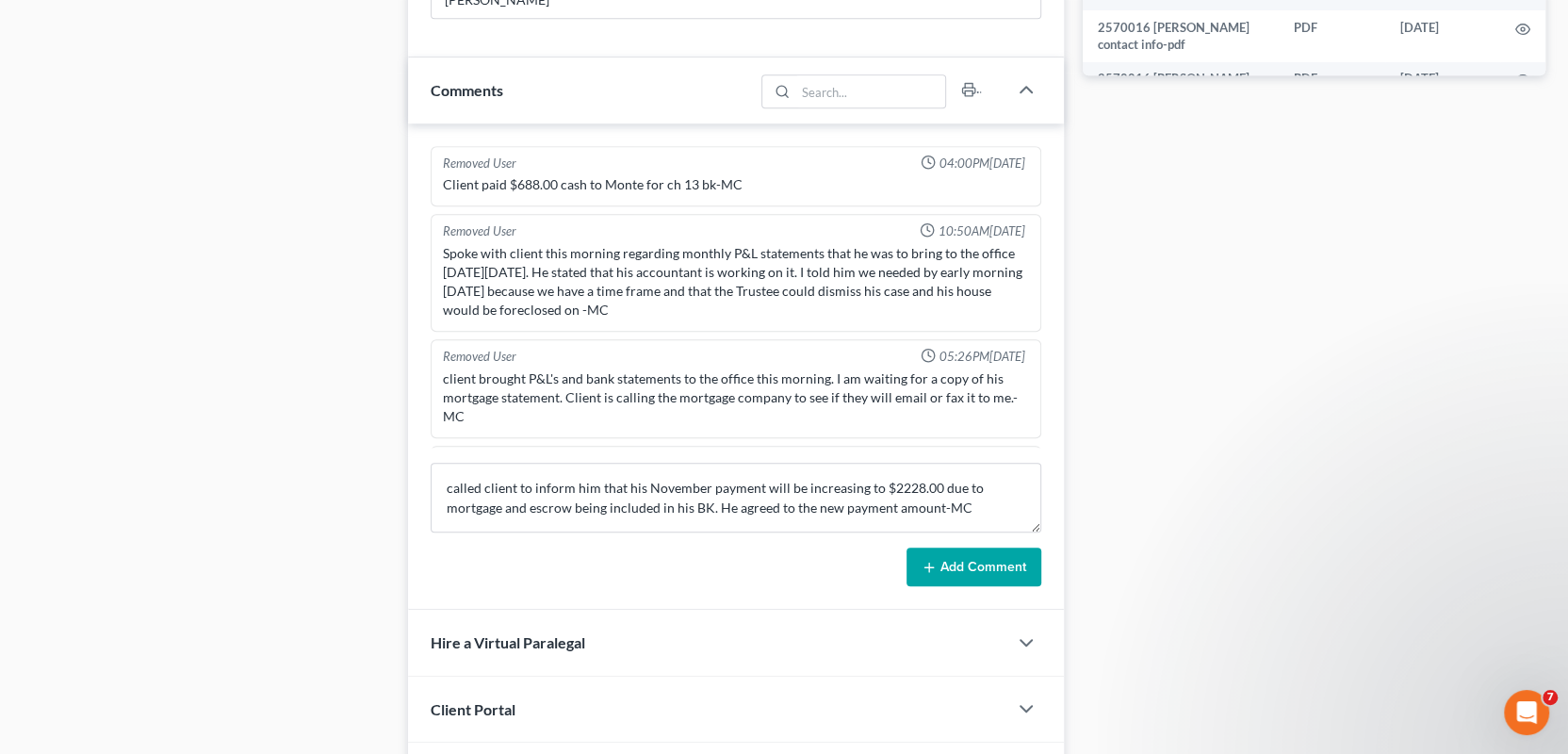
click at [980, 570] on button "Add Comment" at bounding box center [974, 567] width 135 height 39
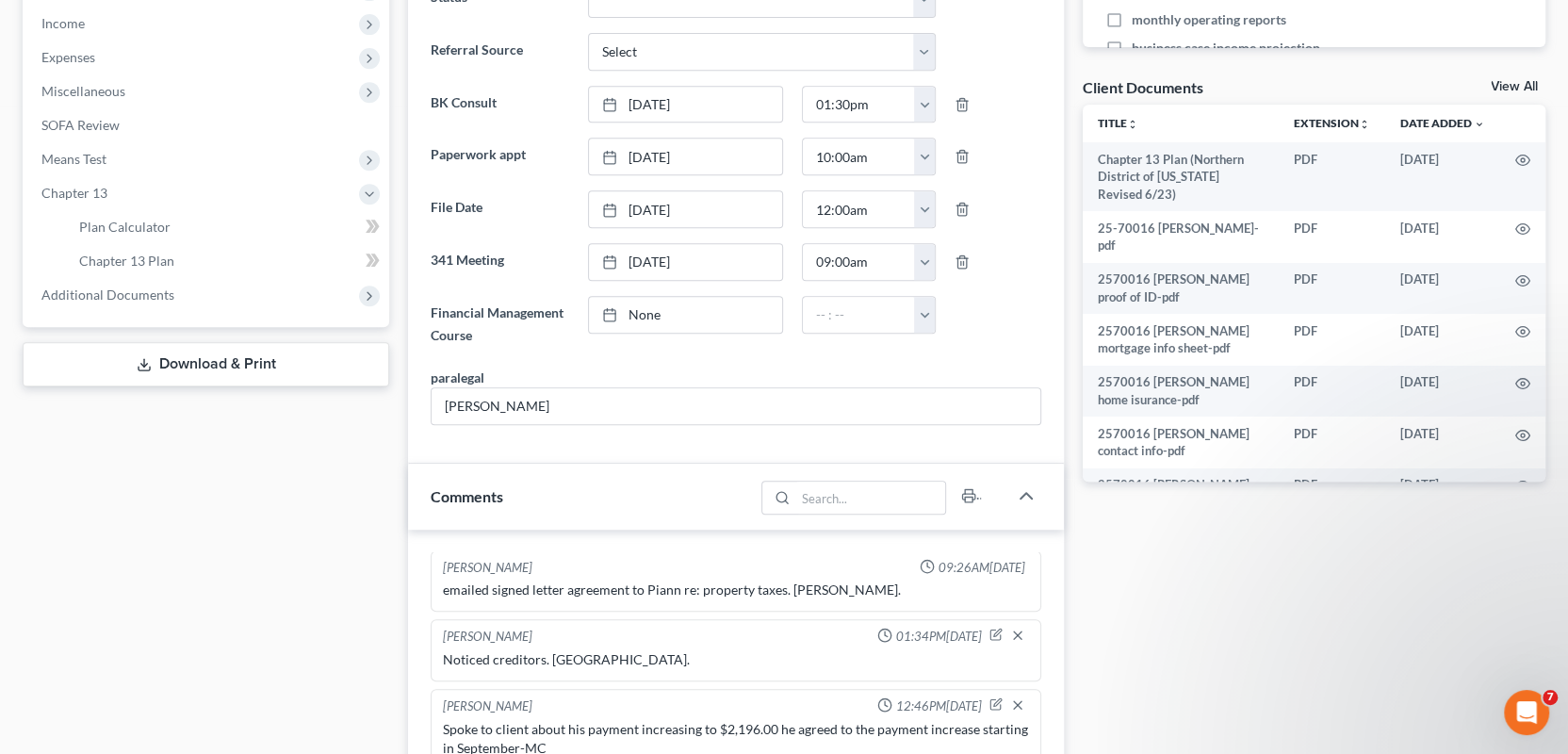
scroll to position [0, 0]
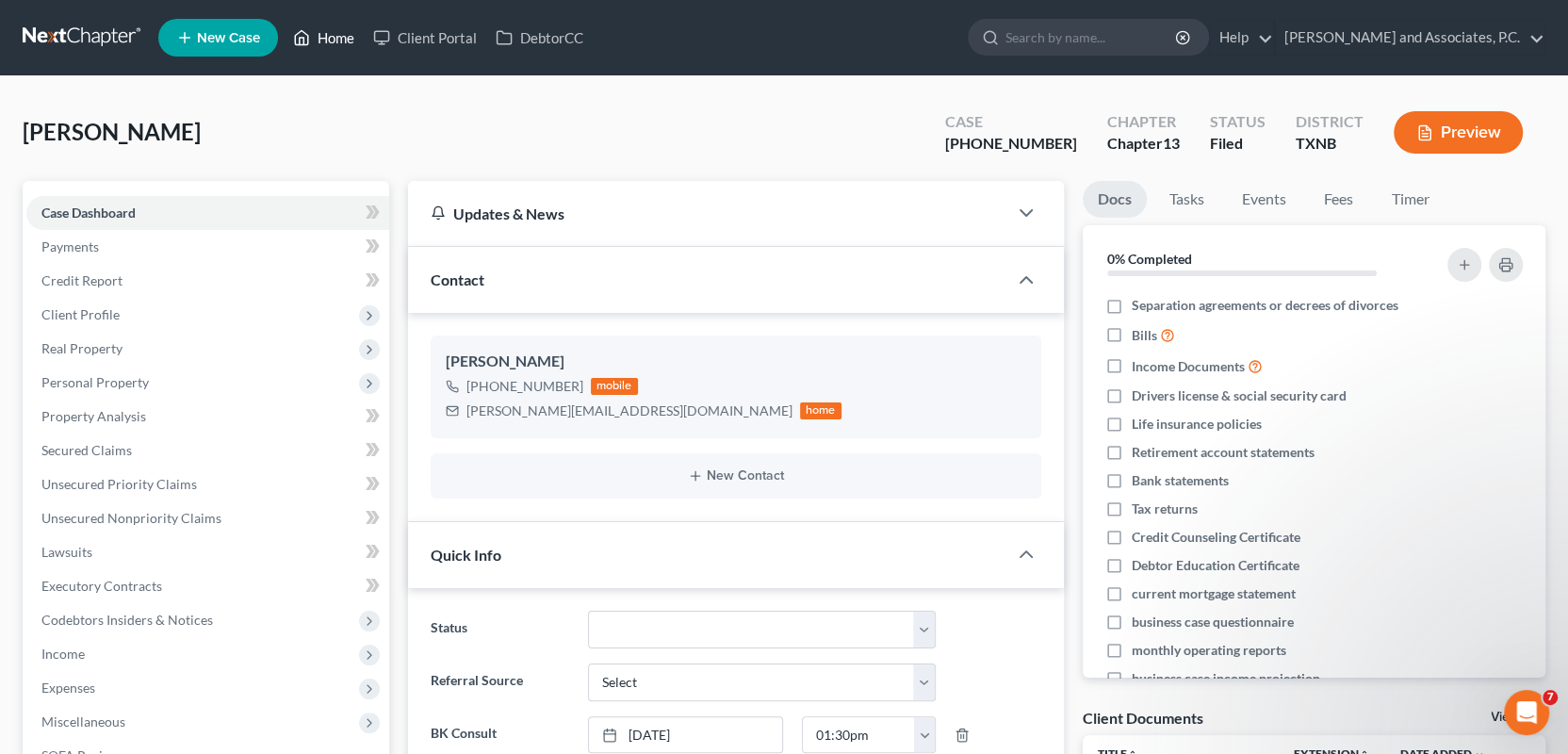
click at [331, 37] on link "Home" at bounding box center [324, 37] width 80 height 34
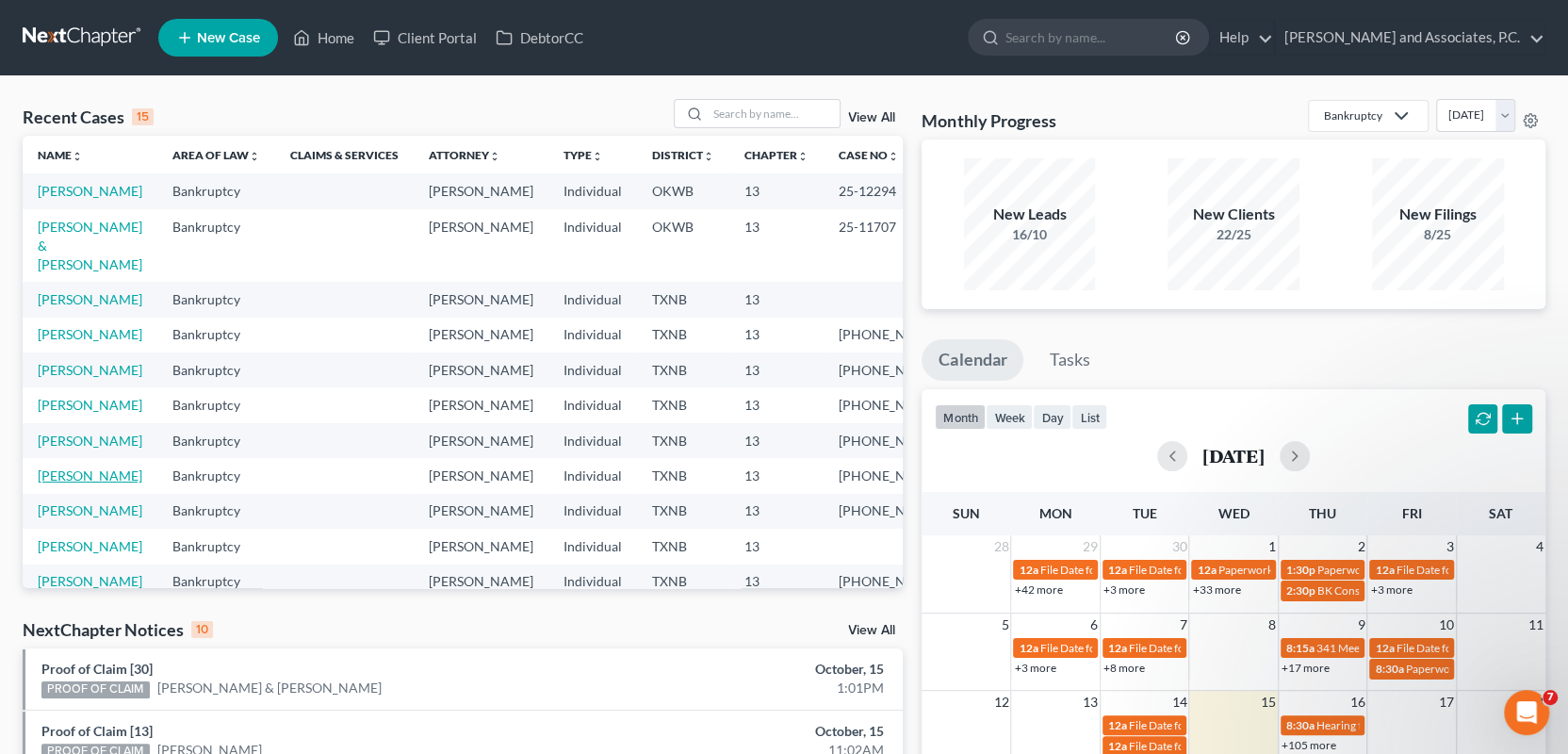
click at [84, 484] on link "Austin, Bobbye" at bounding box center [89, 475] width 105 height 16
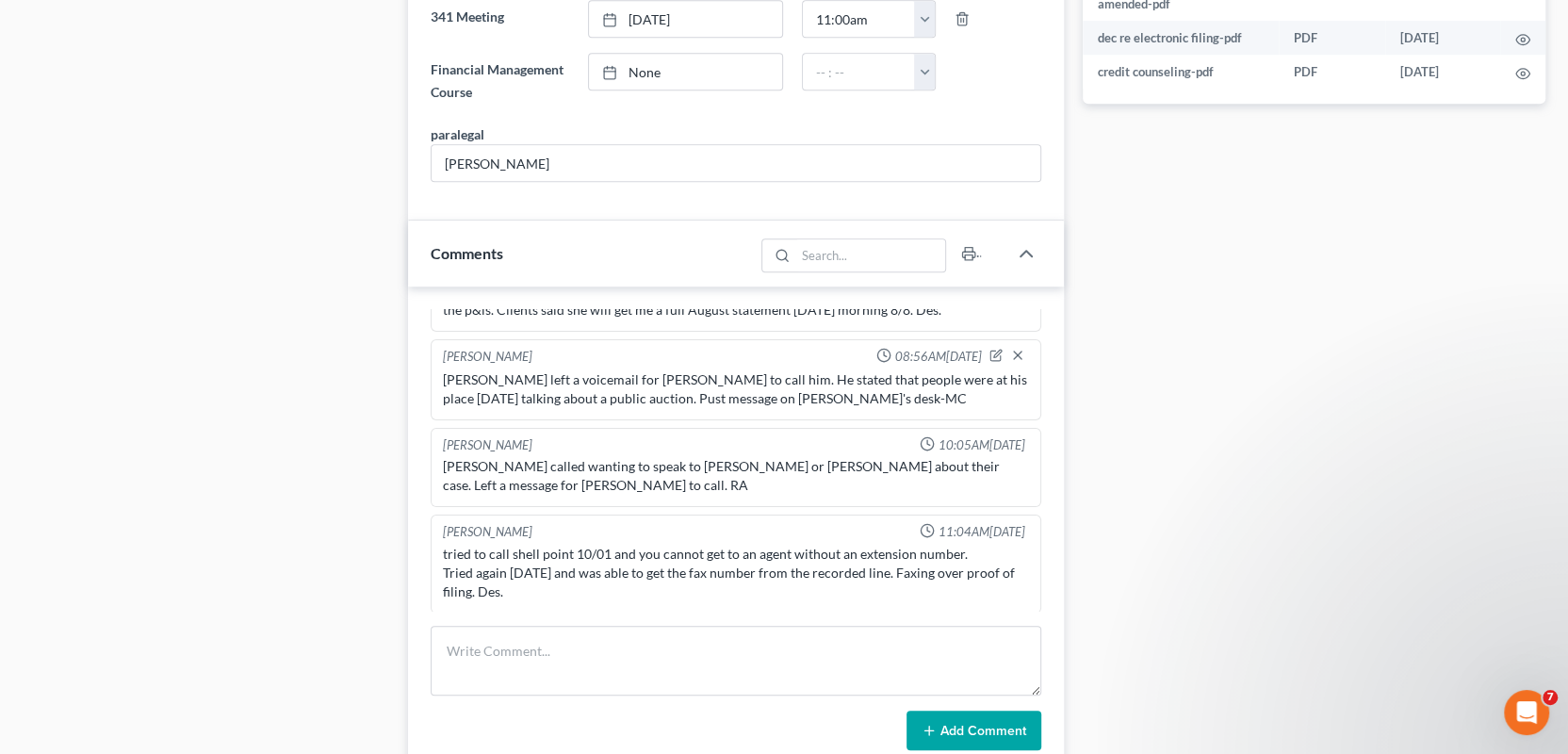
scroll to position [1036, 0]
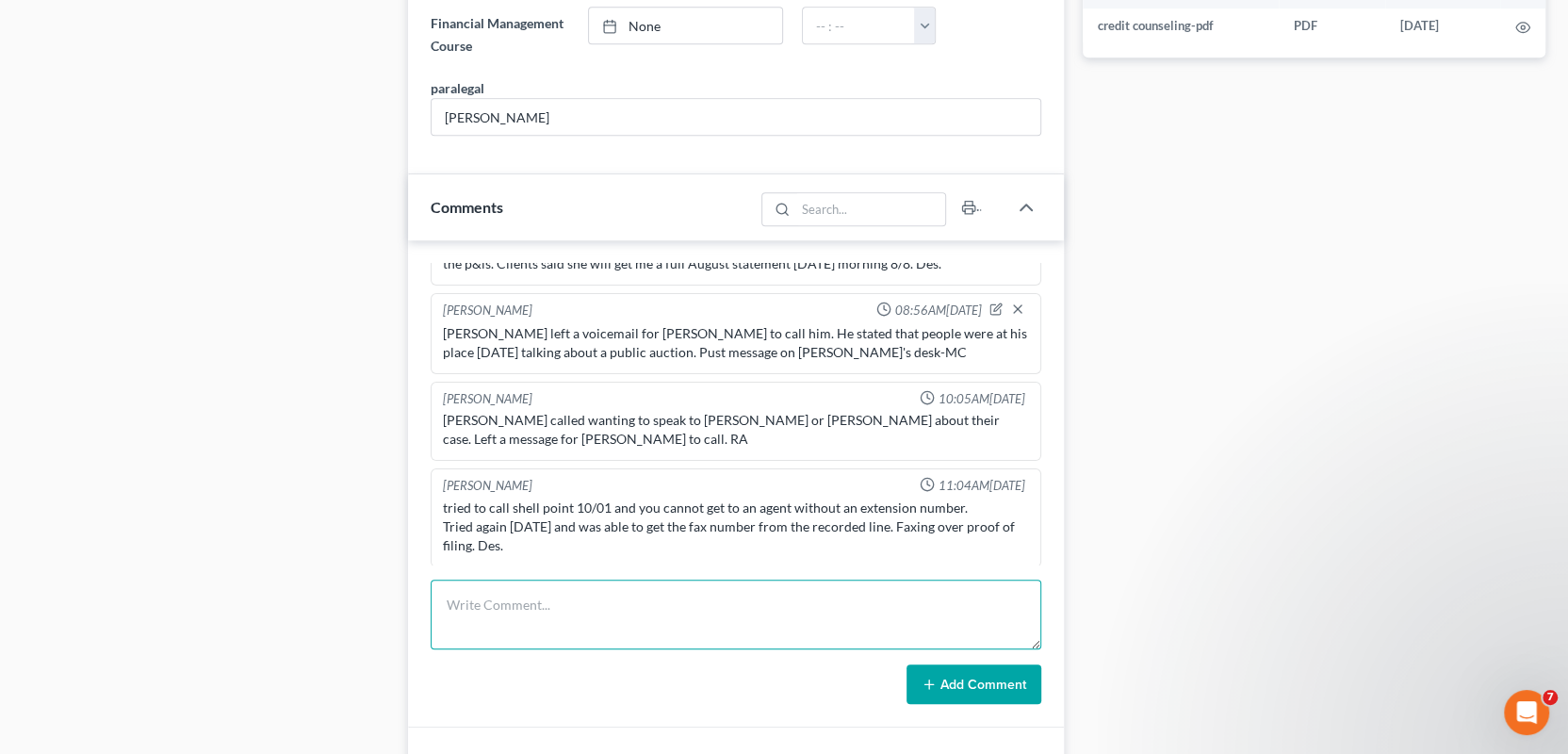
click at [457, 593] on textarea at bounding box center [736, 614] width 611 height 70
type textarea "mailed 341 reminder letter for 10/27/2025-MC"
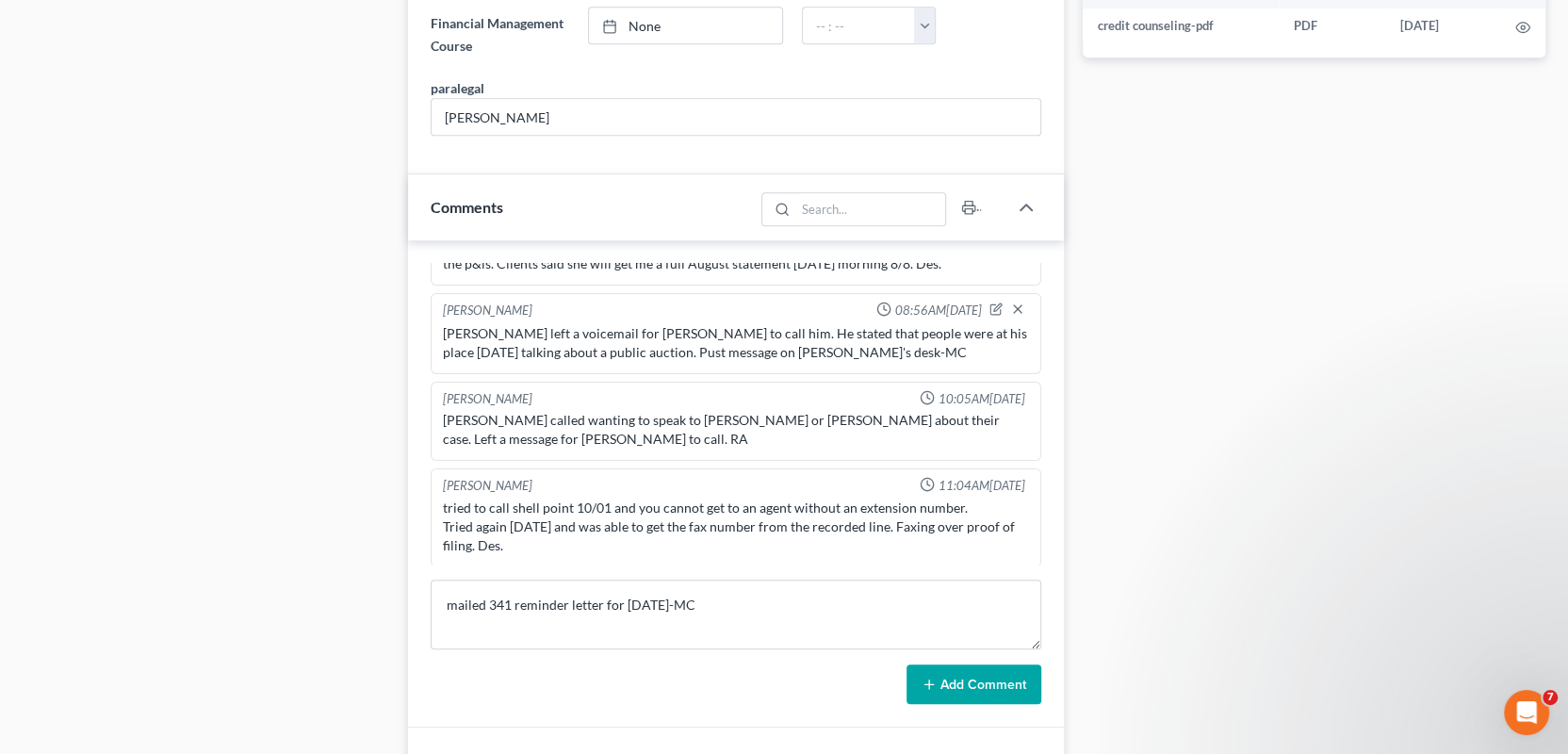
click at [961, 679] on button "Add Comment" at bounding box center [974, 683] width 135 height 39
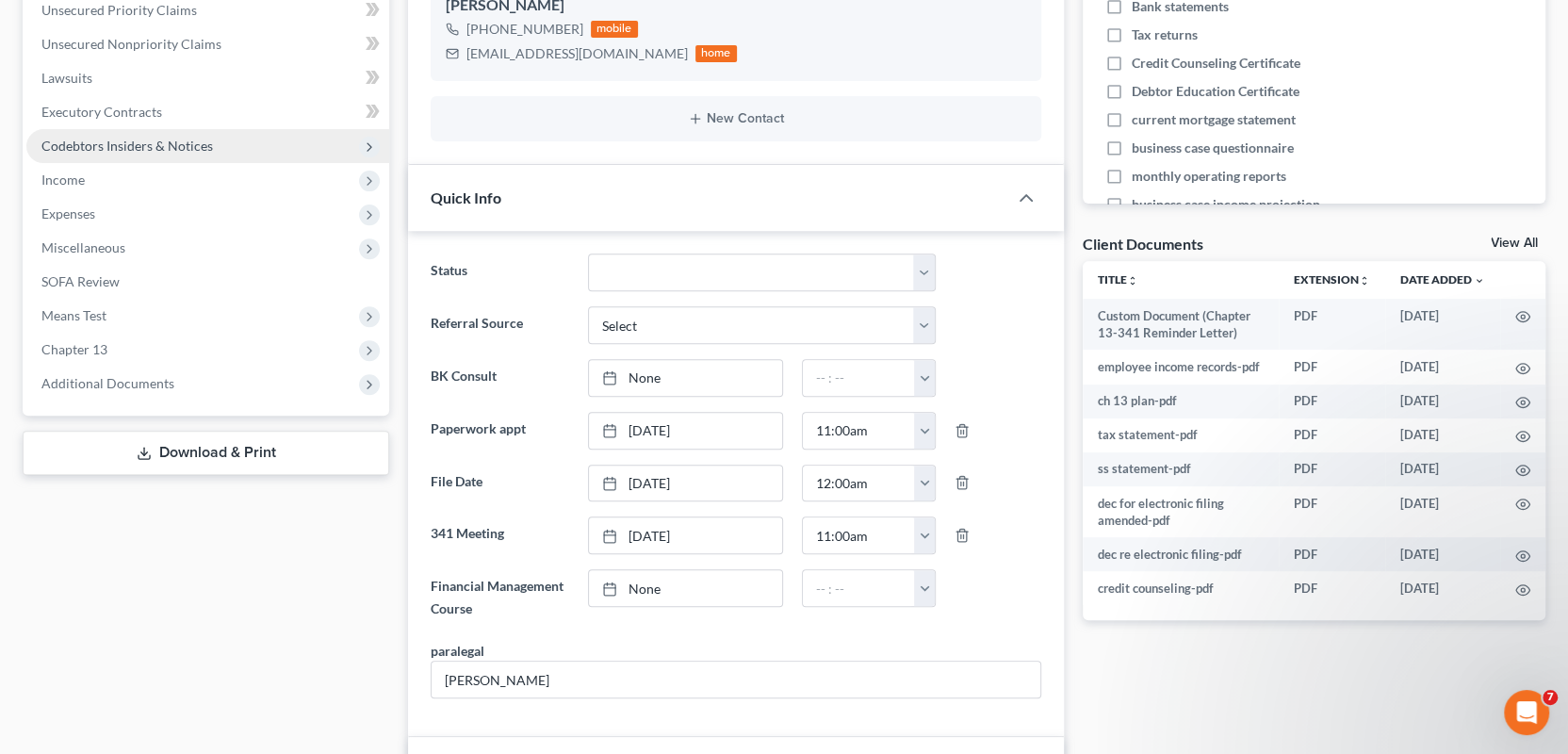
scroll to position [0, 0]
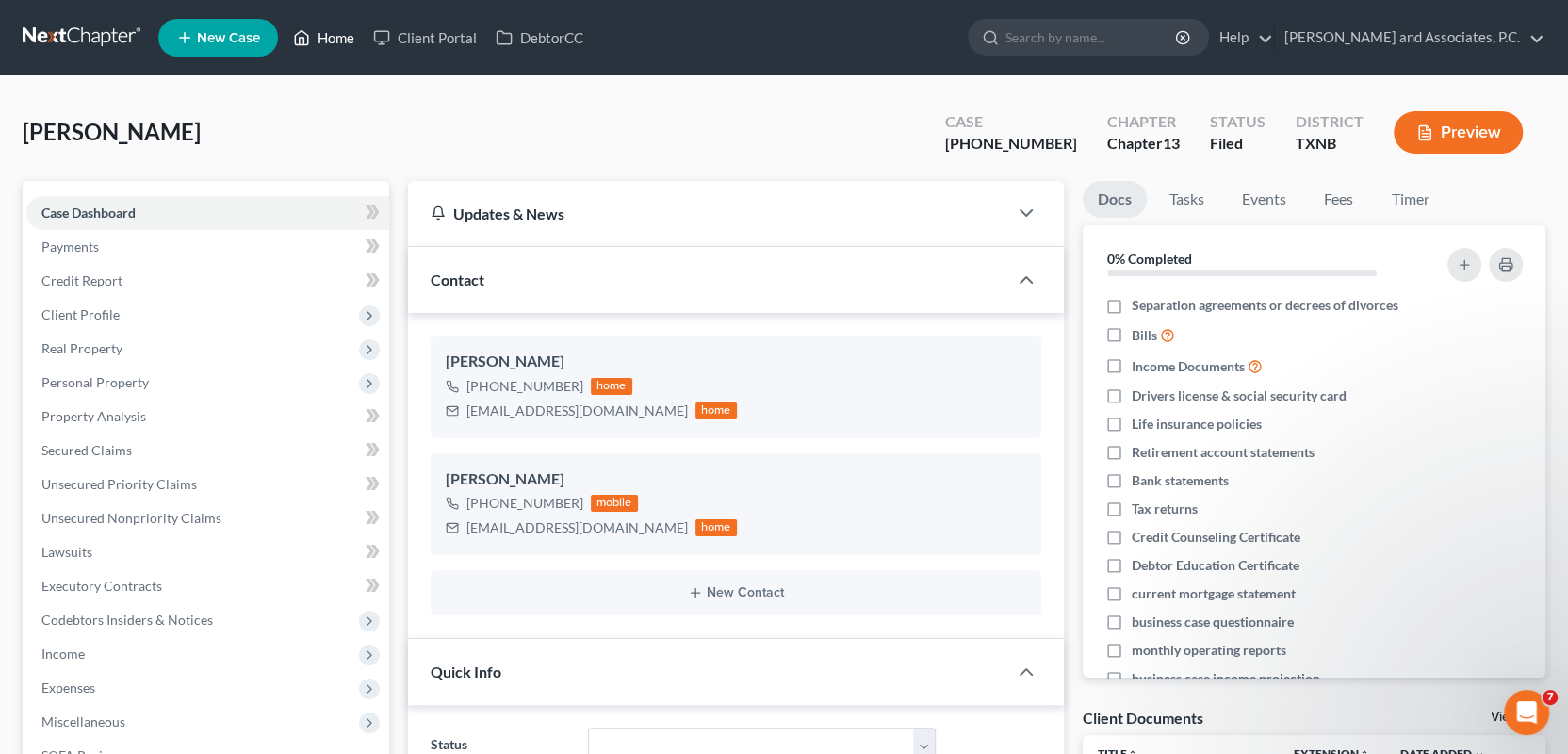
click at [336, 39] on link "Home" at bounding box center [324, 37] width 80 height 34
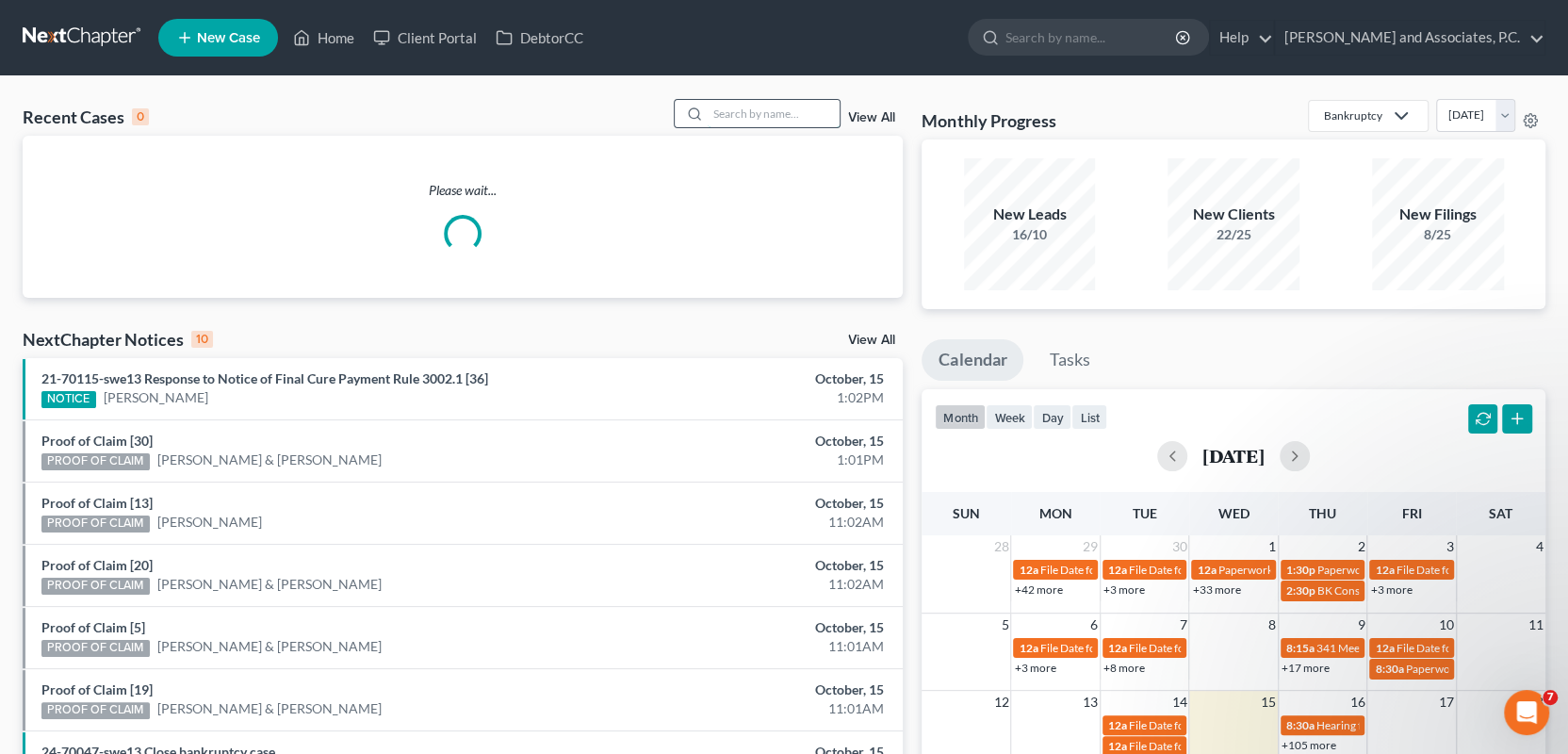
click at [728, 112] on input "search" at bounding box center [774, 114] width 132 height 27
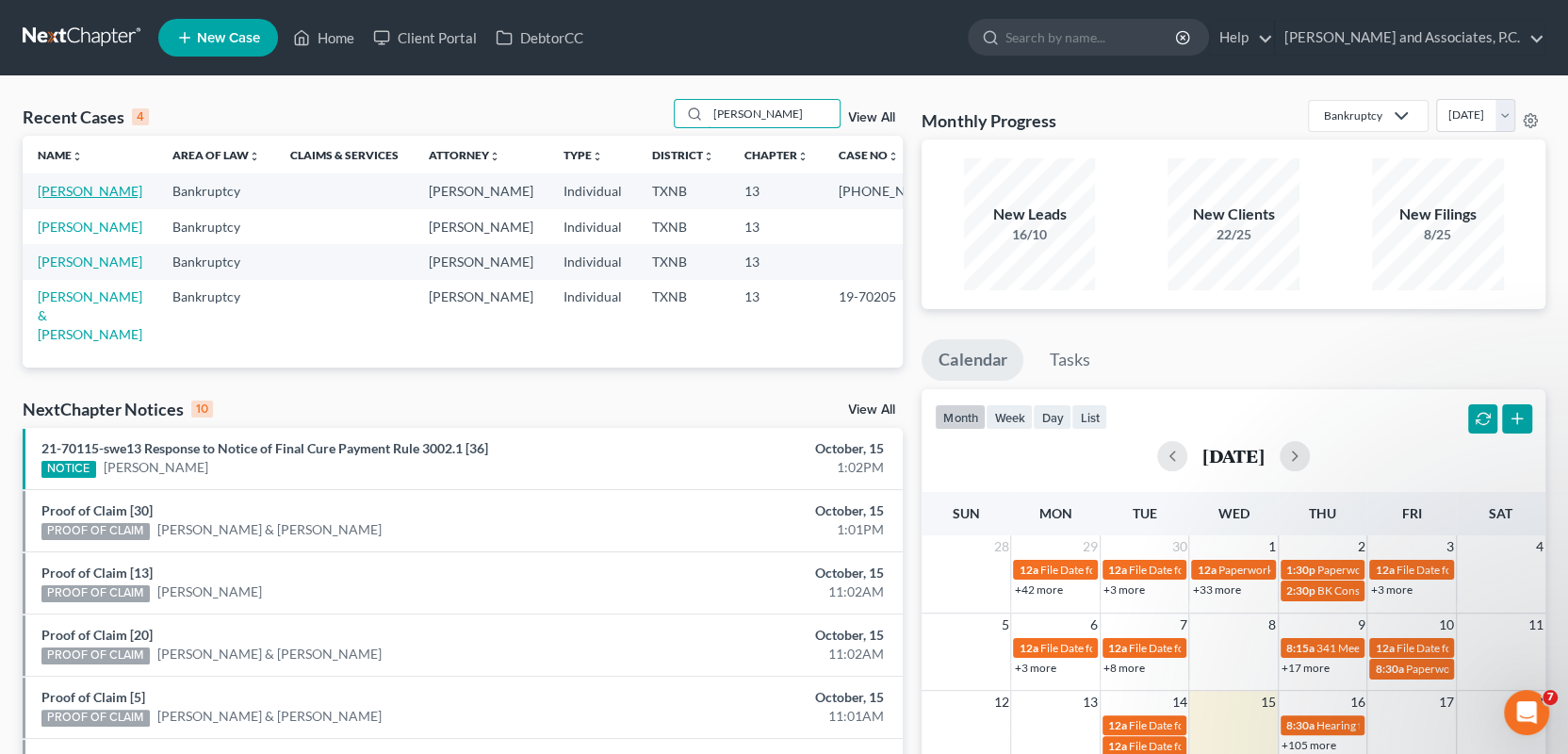
type input "scroggins"
click at [72, 191] on link "Scroggins, Loyd" at bounding box center [89, 191] width 105 height 16
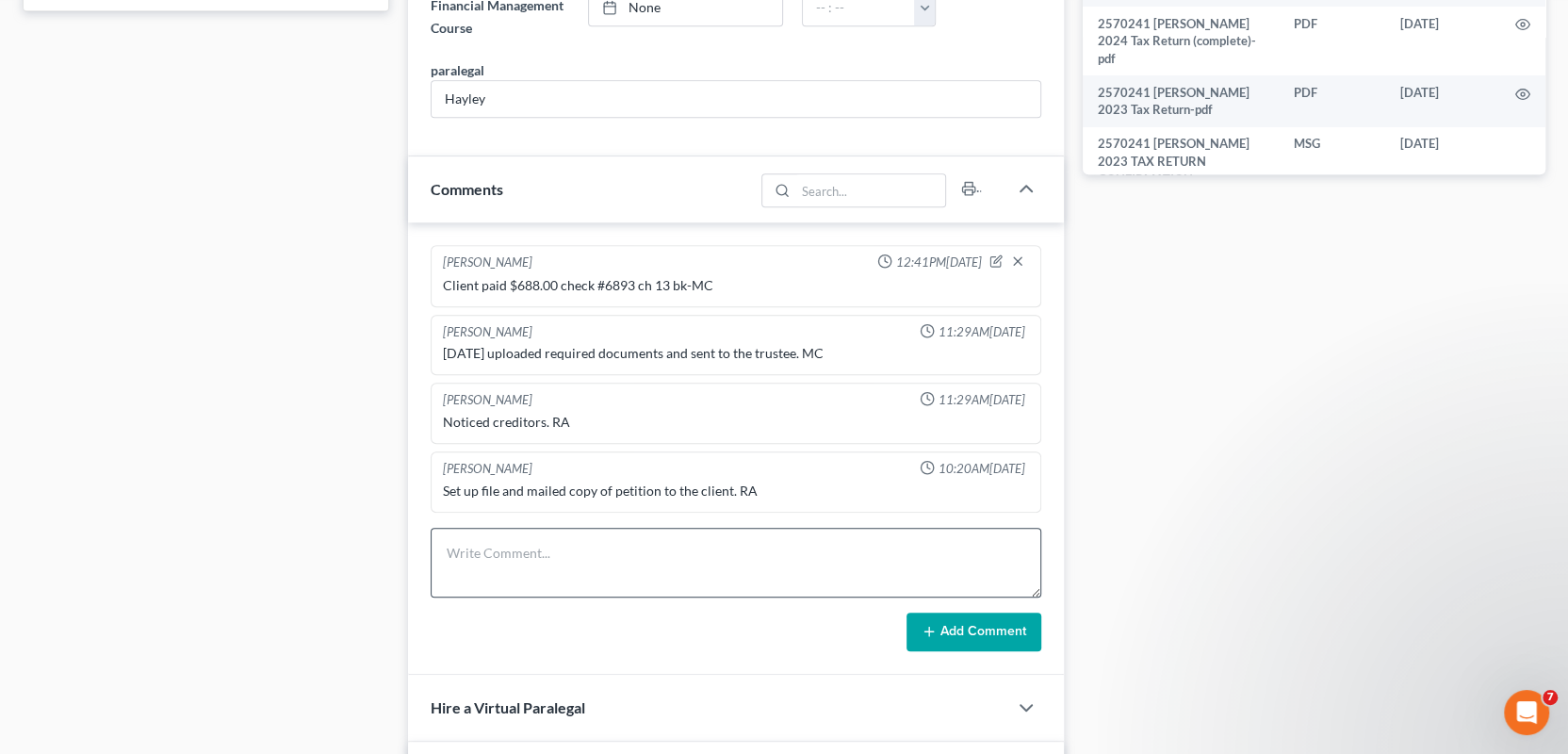
scroll to position [942, 0]
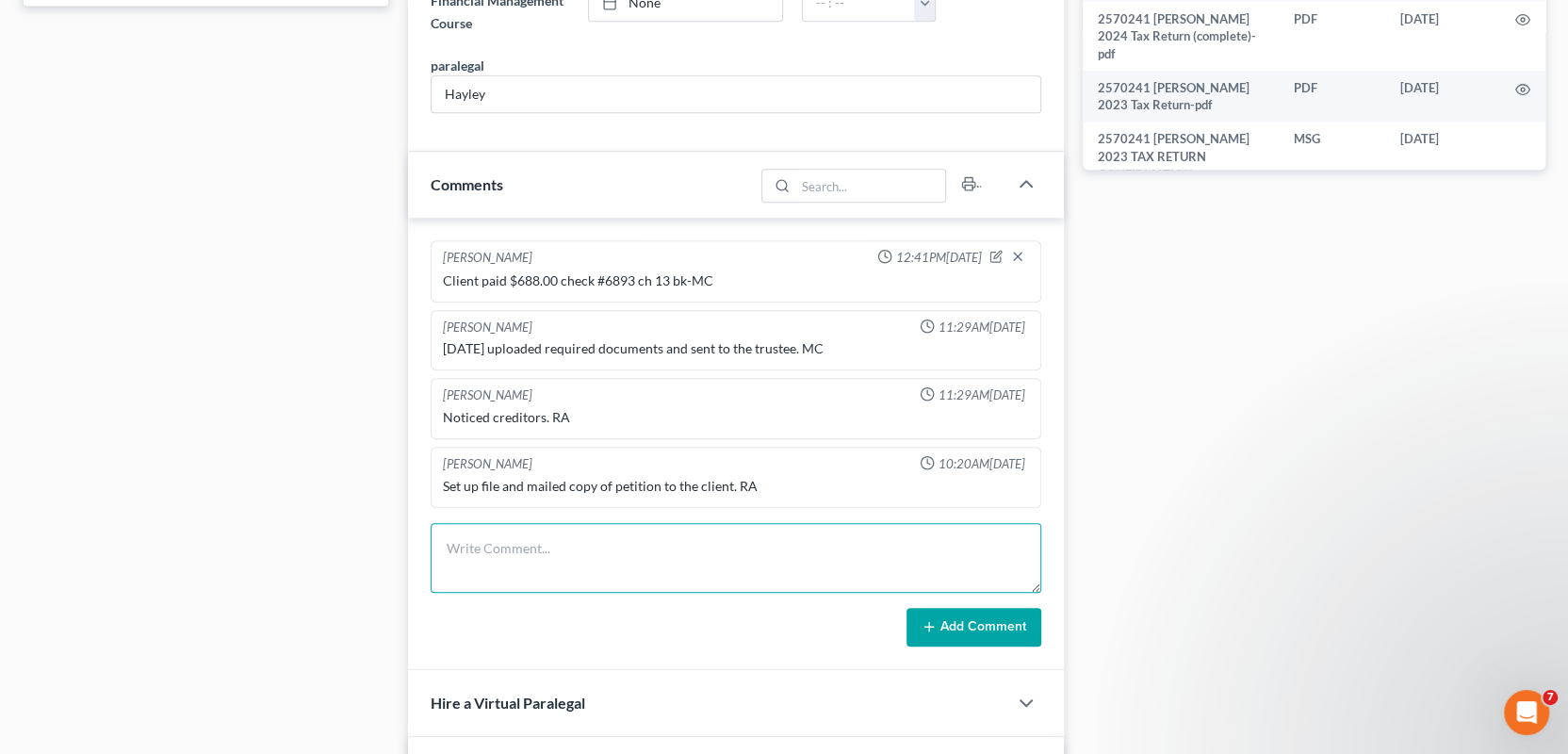
click at [537, 547] on textarea at bounding box center [736, 557] width 611 height 70
type textarea "mailed 341 reminder lettter for 10/27/2025-MC"
click at [953, 627] on button "Add Comment" at bounding box center [974, 628] width 135 height 39
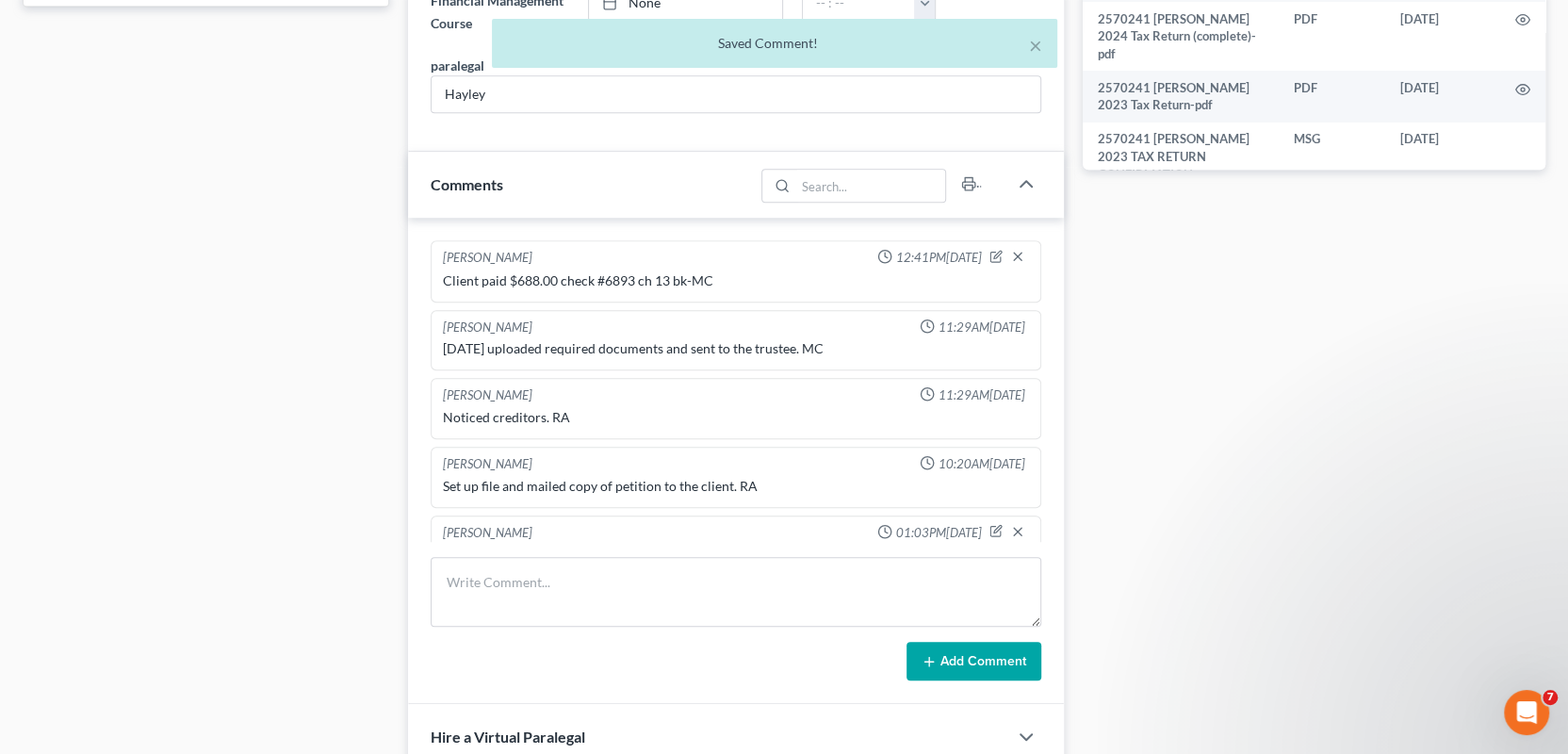
scroll to position [34, 0]
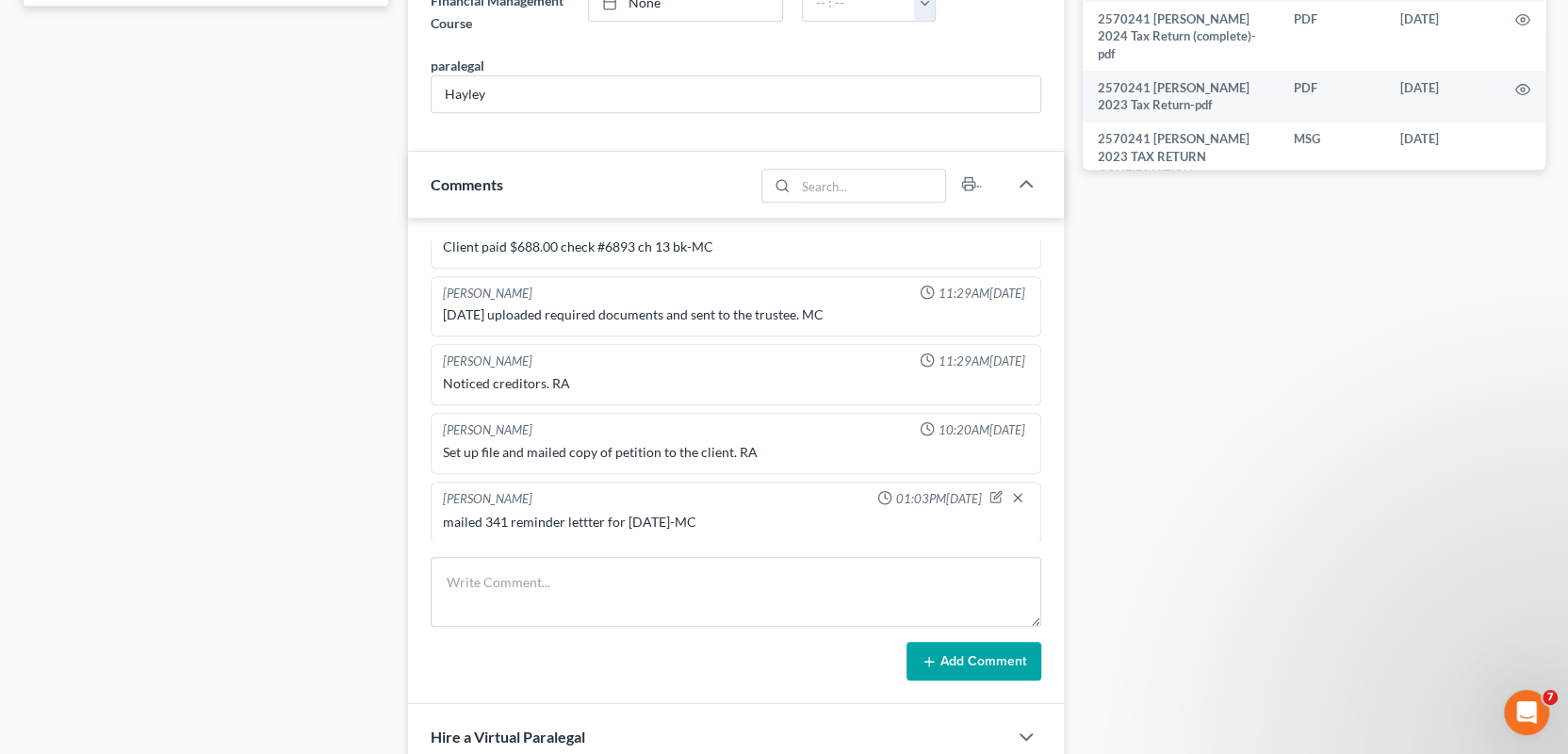
drag, startPoint x: 444, startPoint y: 518, endPoint x: 736, endPoint y: 513, distance: 292.0
click at [736, 513] on div "mailed 341 reminder lettter for 10/27/2025-MC" at bounding box center [736, 521] width 587 height 19
copy div "mailed 341 reminder lettter for 10/27/2025-MC"
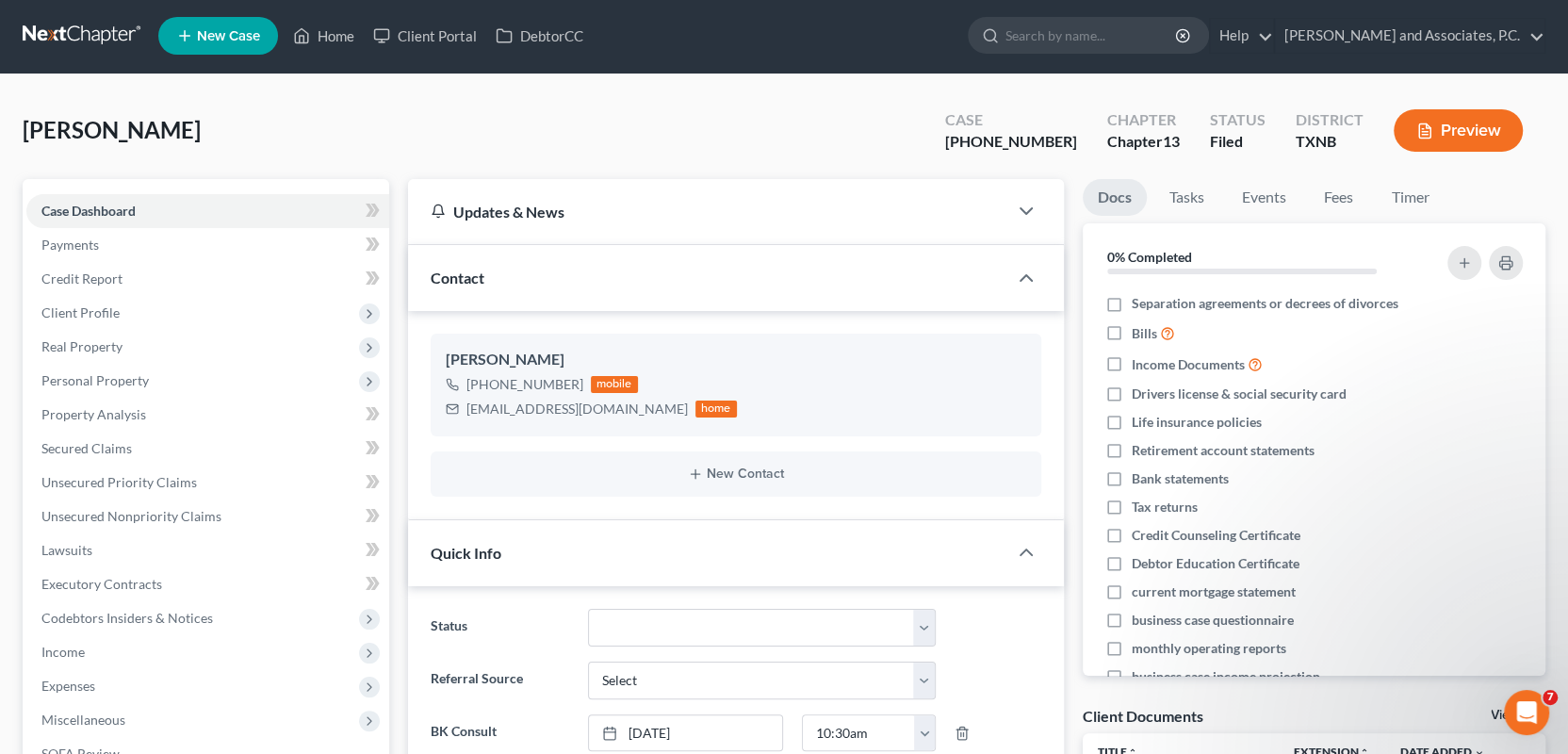
scroll to position [0, 0]
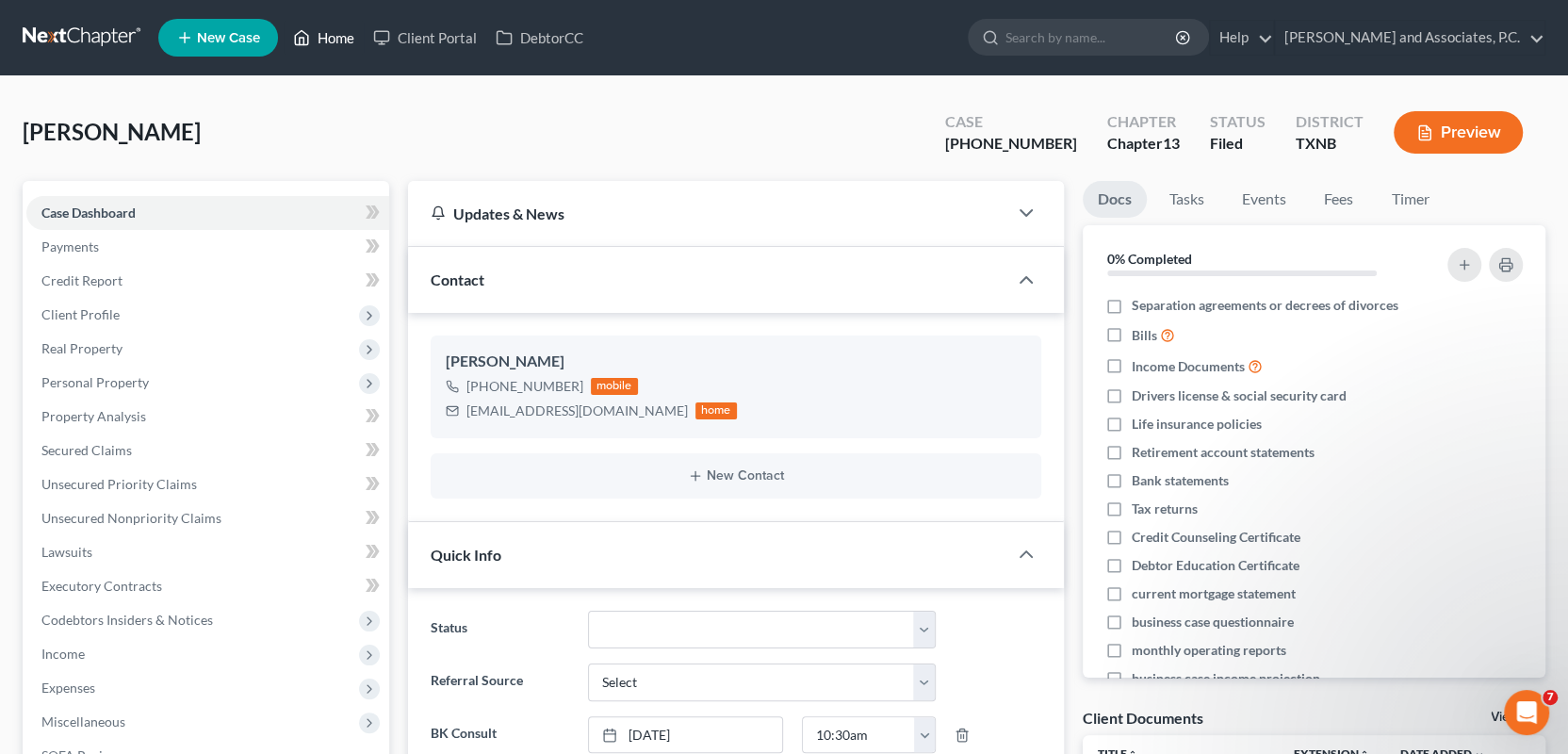
click at [344, 39] on link "Home" at bounding box center [324, 37] width 80 height 34
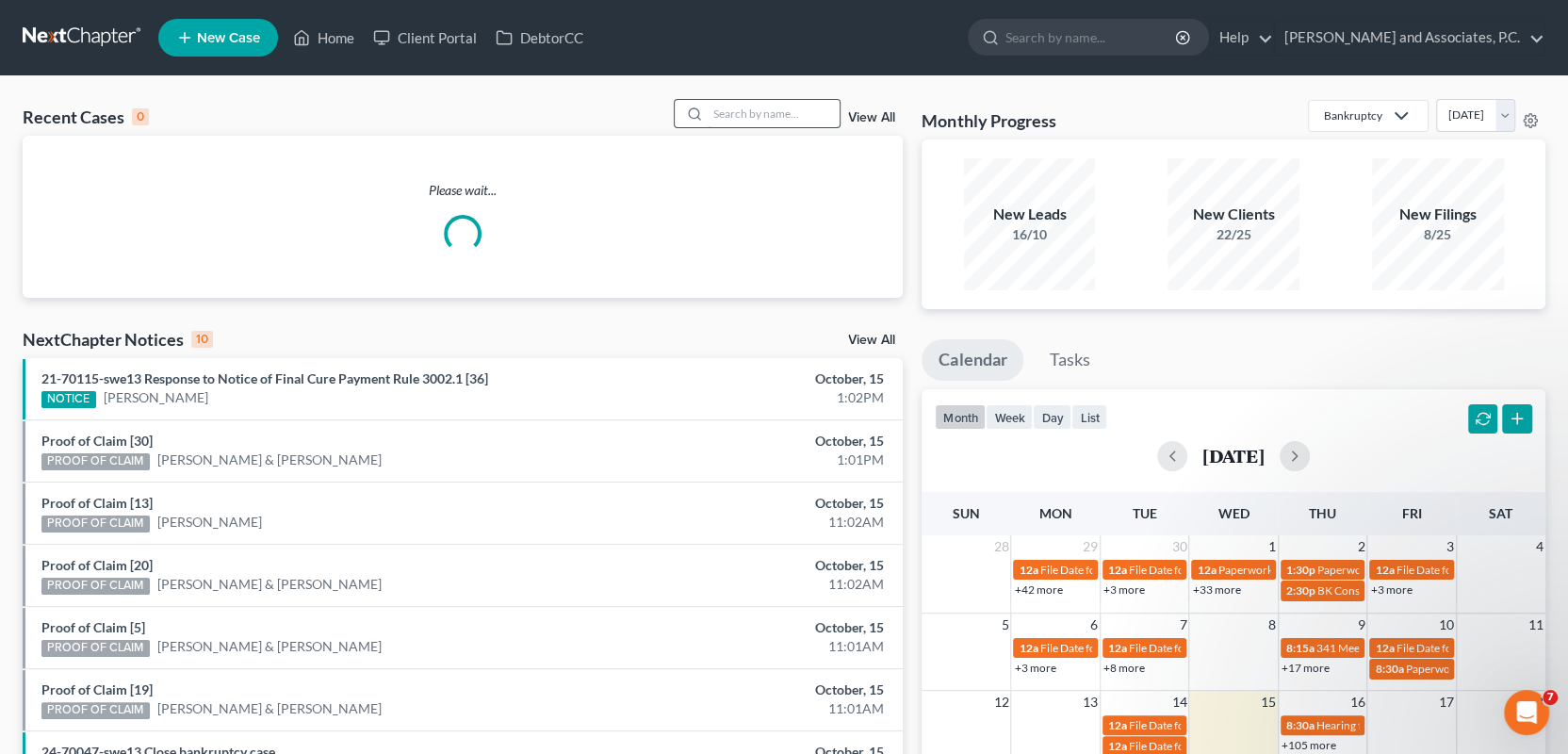
click at [747, 111] on input "search" at bounding box center [774, 114] width 132 height 27
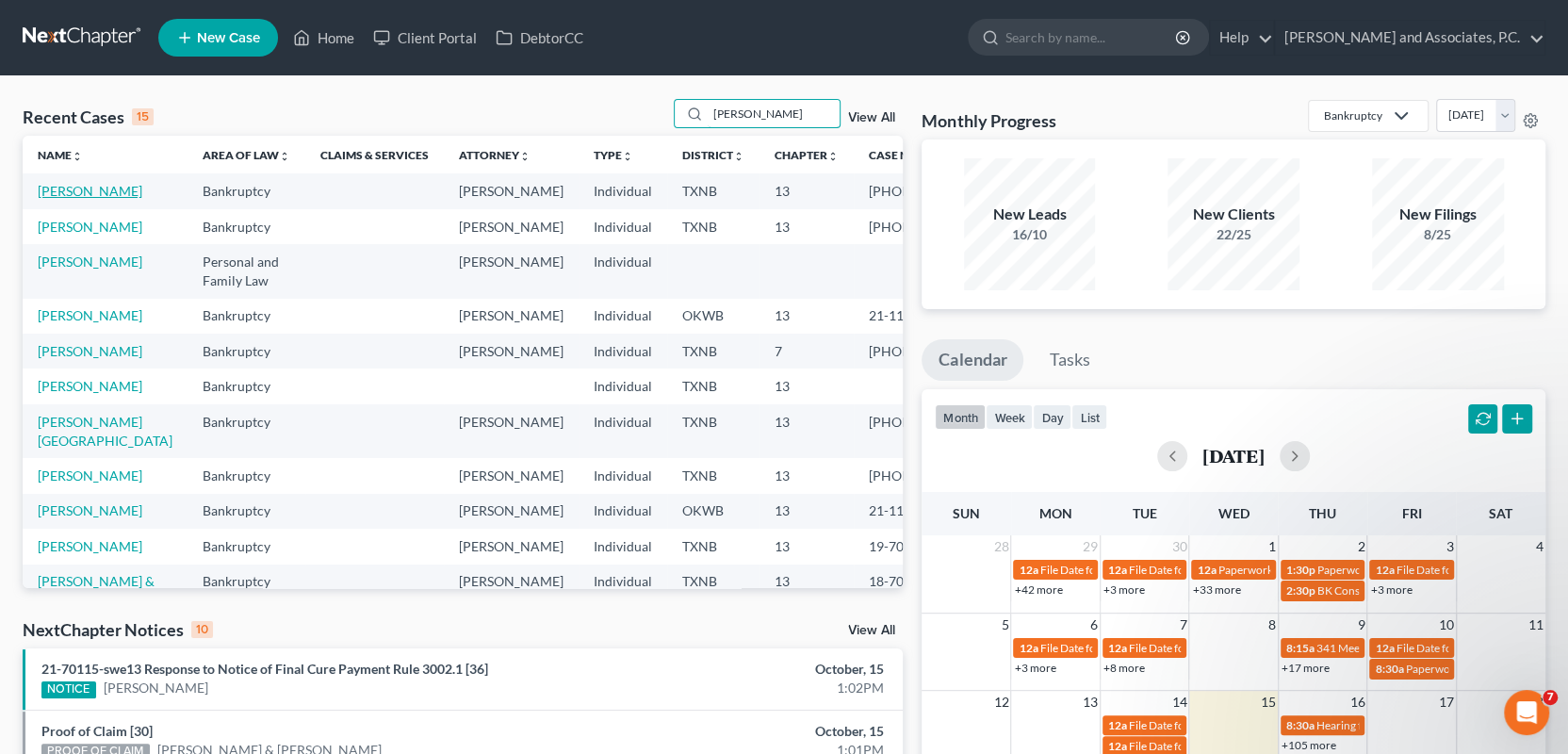
type input "Johnson"
click at [57, 188] on link "Johnson, Glenn" at bounding box center [89, 191] width 105 height 16
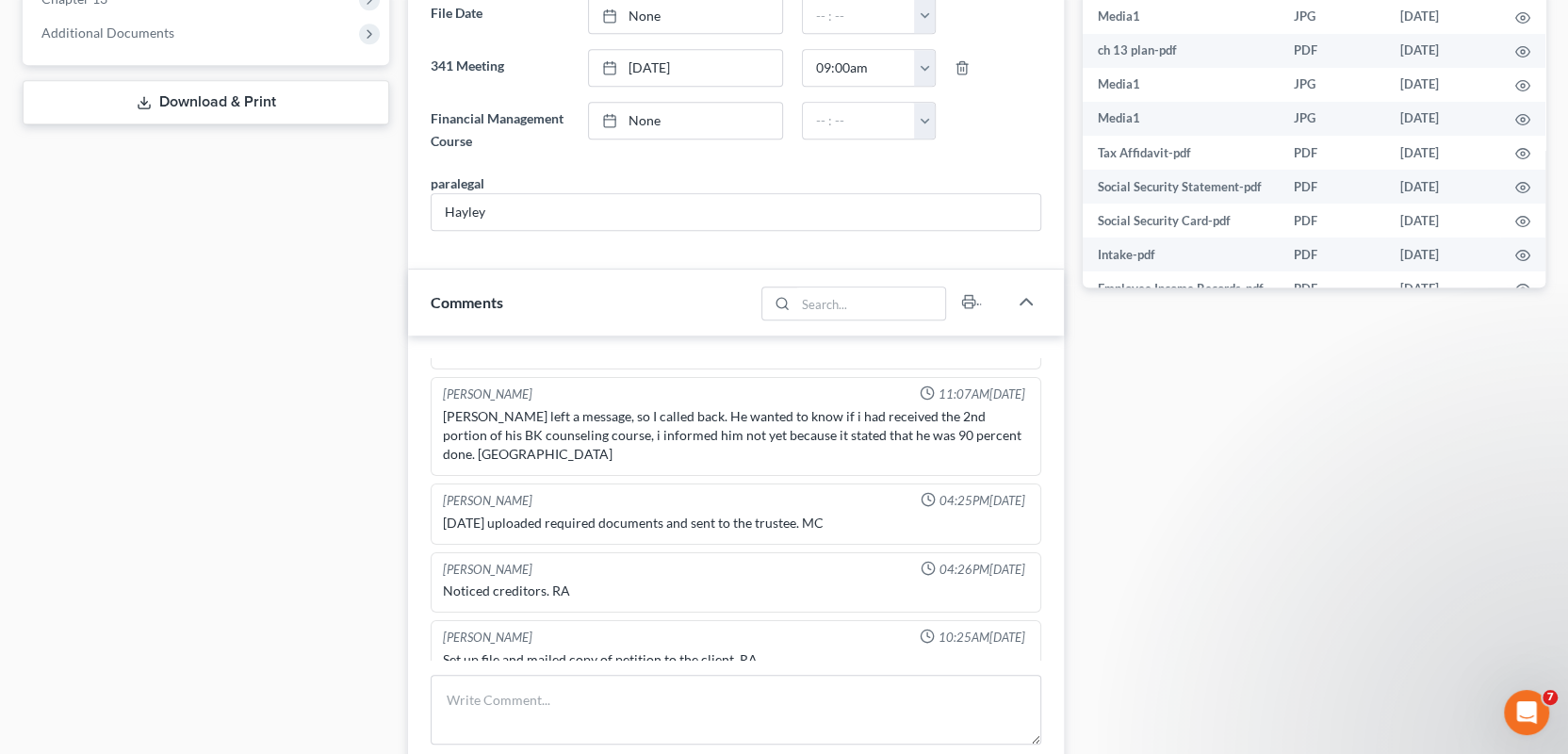
scroll to position [848, 0]
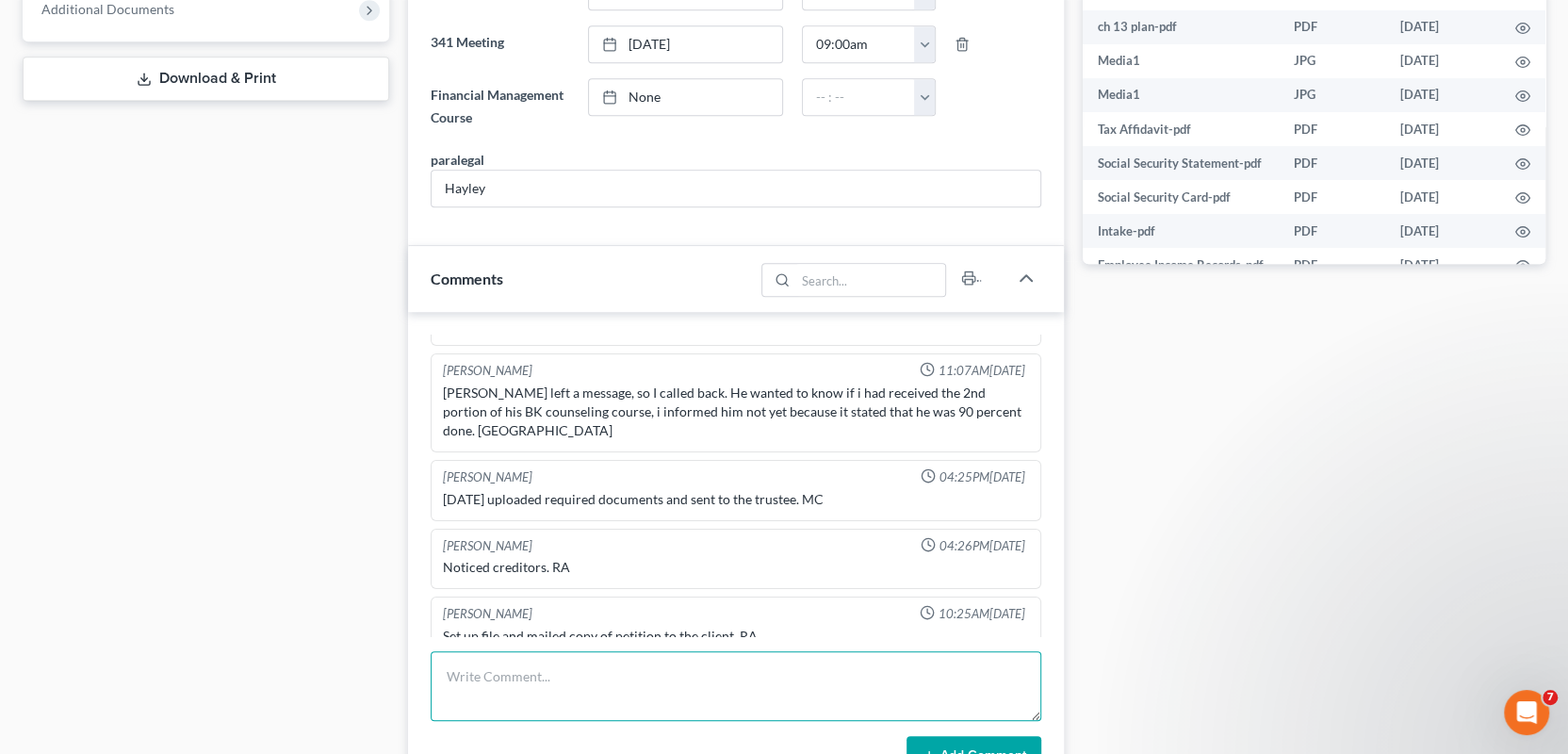
click at [460, 678] on textarea at bounding box center [736, 685] width 611 height 70
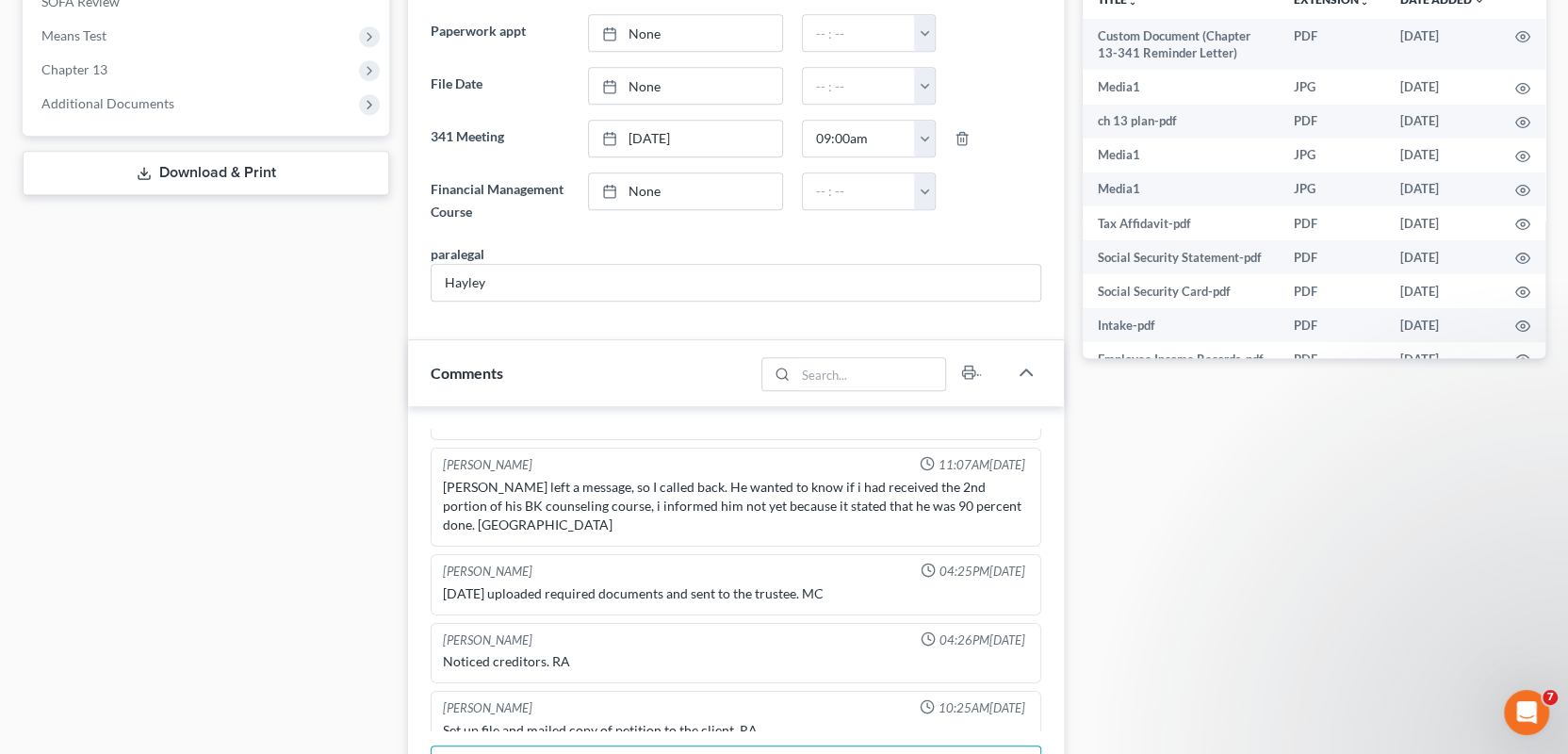
paste textarea "mailed 341 reminder lettter for 10/27/2025-MC"
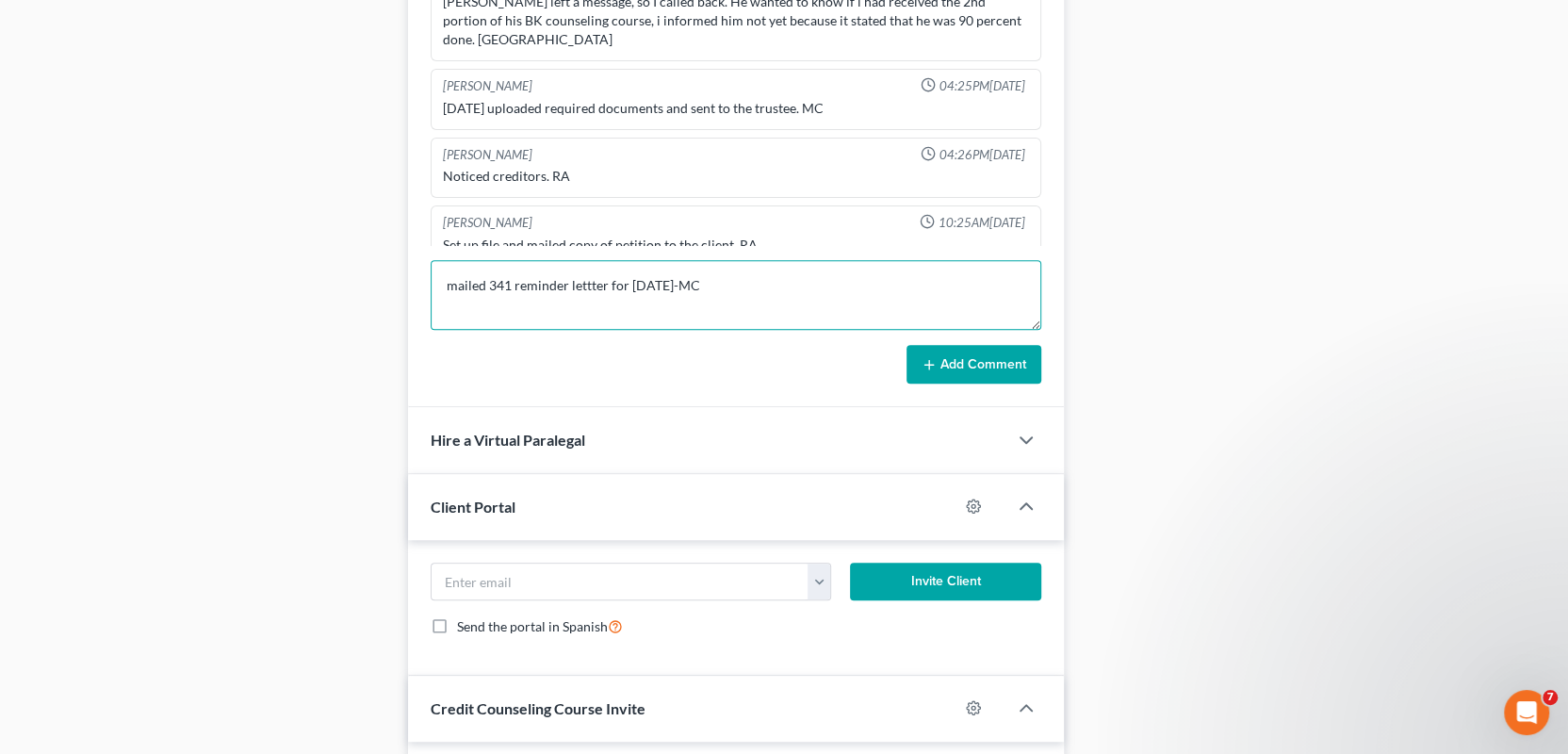
scroll to position [1246, 0]
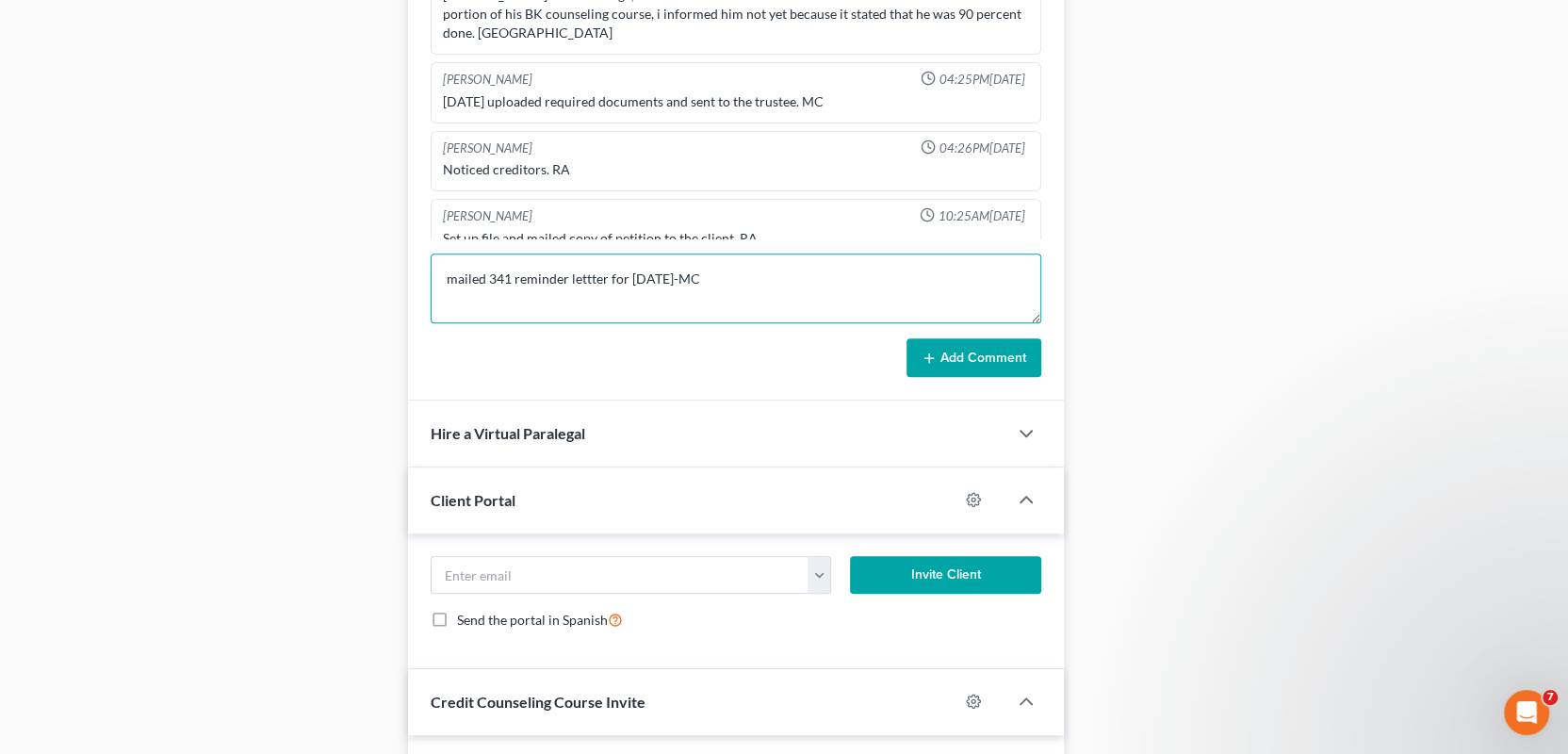
type textarea "mailed 341 reminder lettter for 10/27/2025-MC"
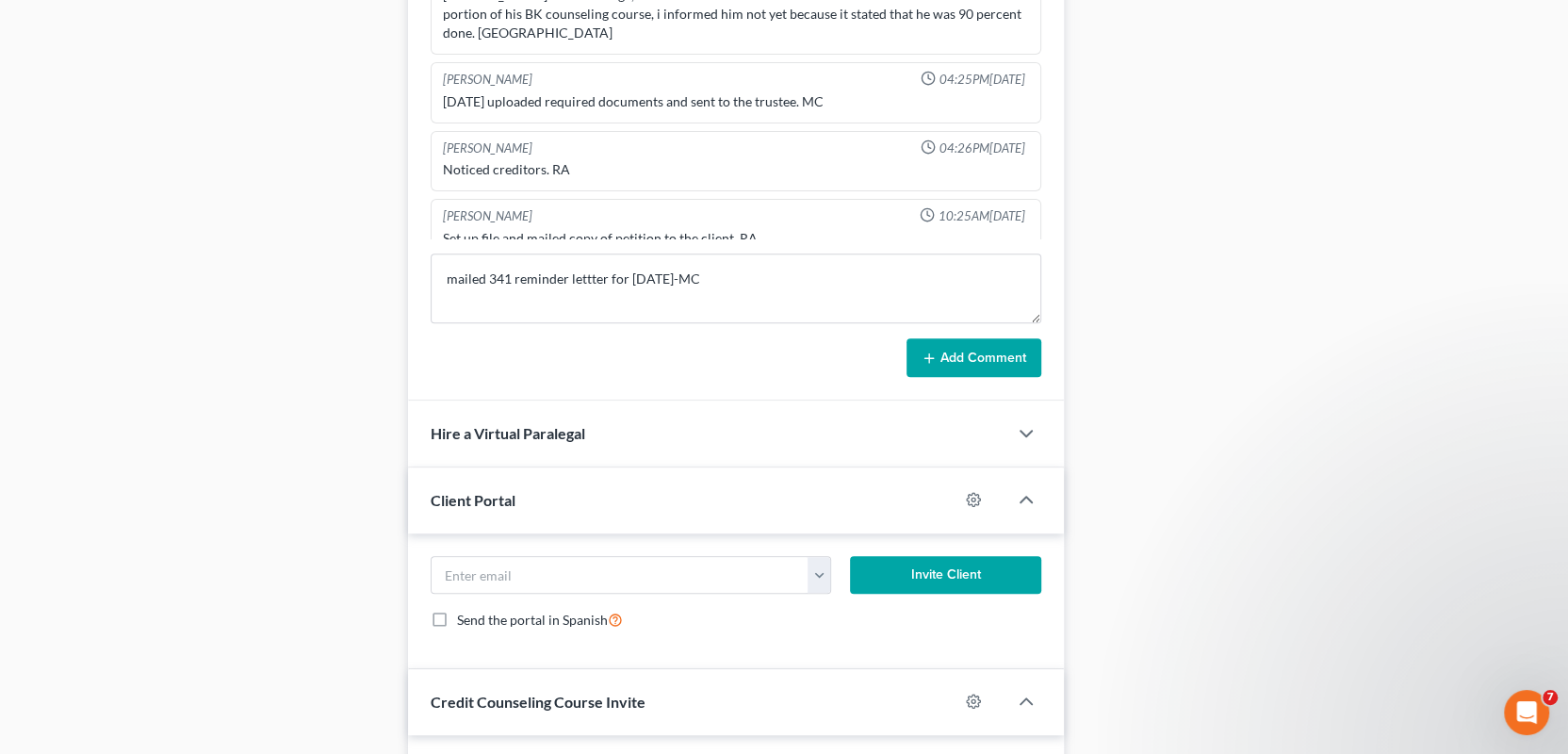
click at [931, 359] on icon at bounding box center [928, 357] width 15 height 15
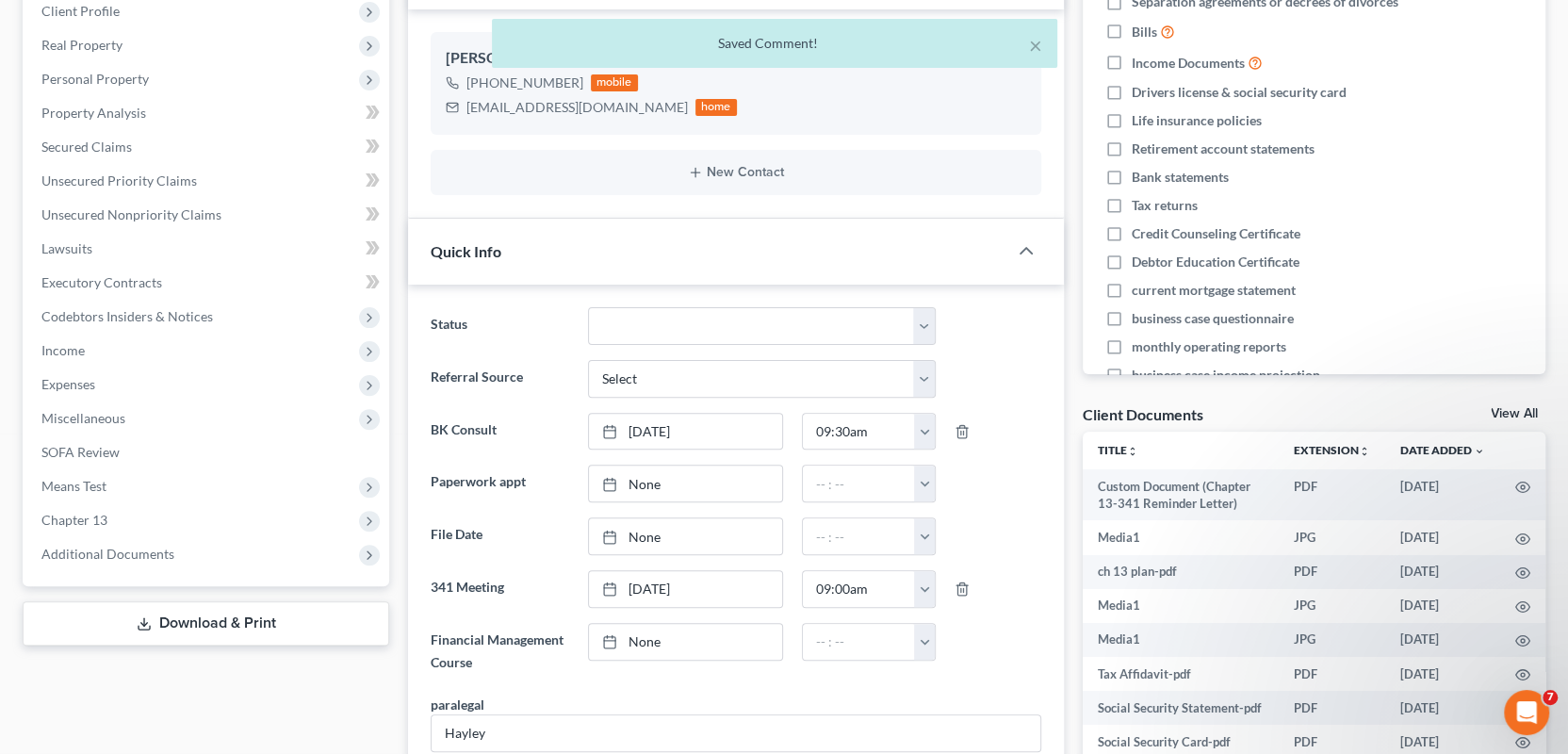
scroll to position [0, 0]
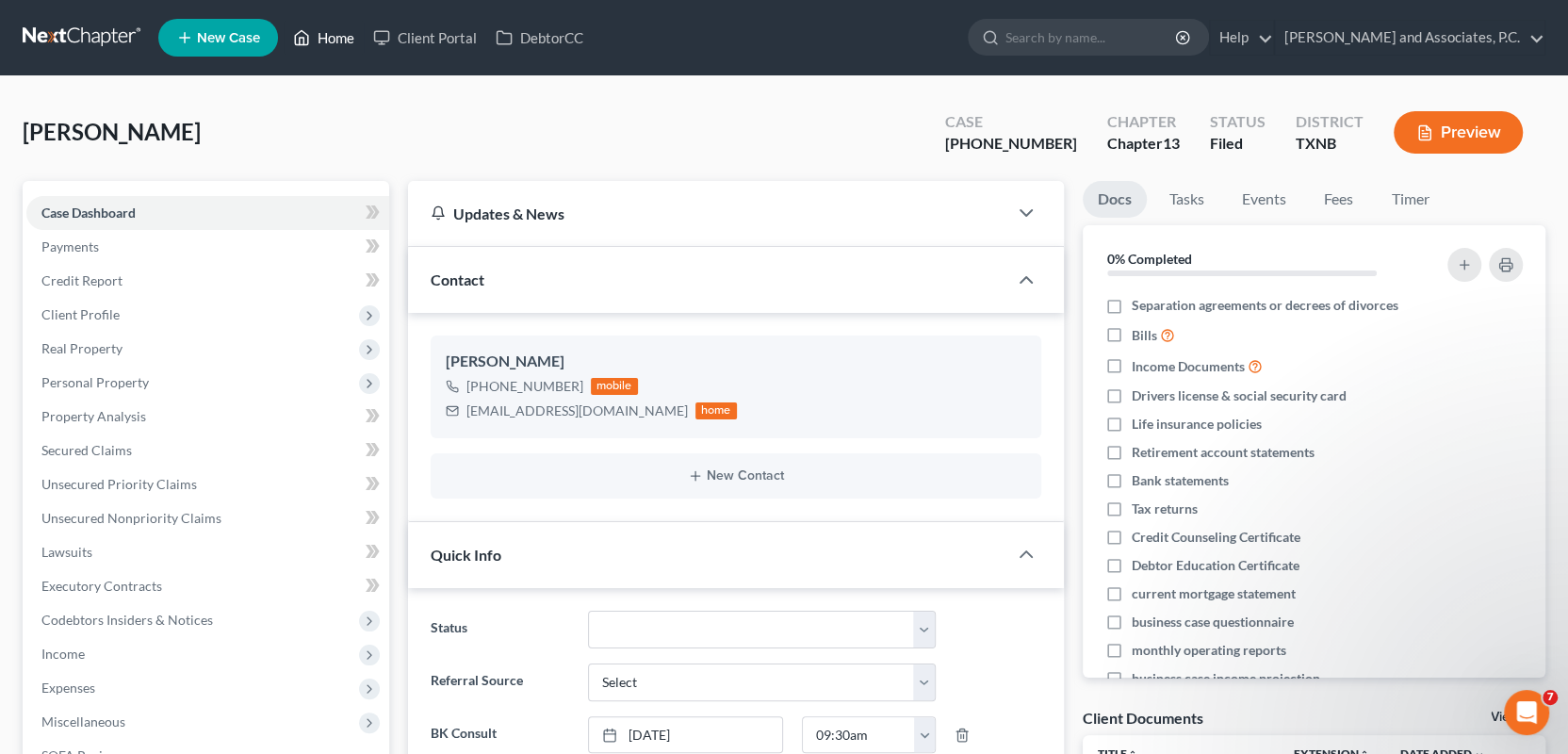
drag, startPoint x: 344, startPoint y: 38, endPoint x: 678, endPoint y: 61, distance: 334.8
click at [344, 38] on link "Home" at bounding box center [324, 37] width 80 height 34
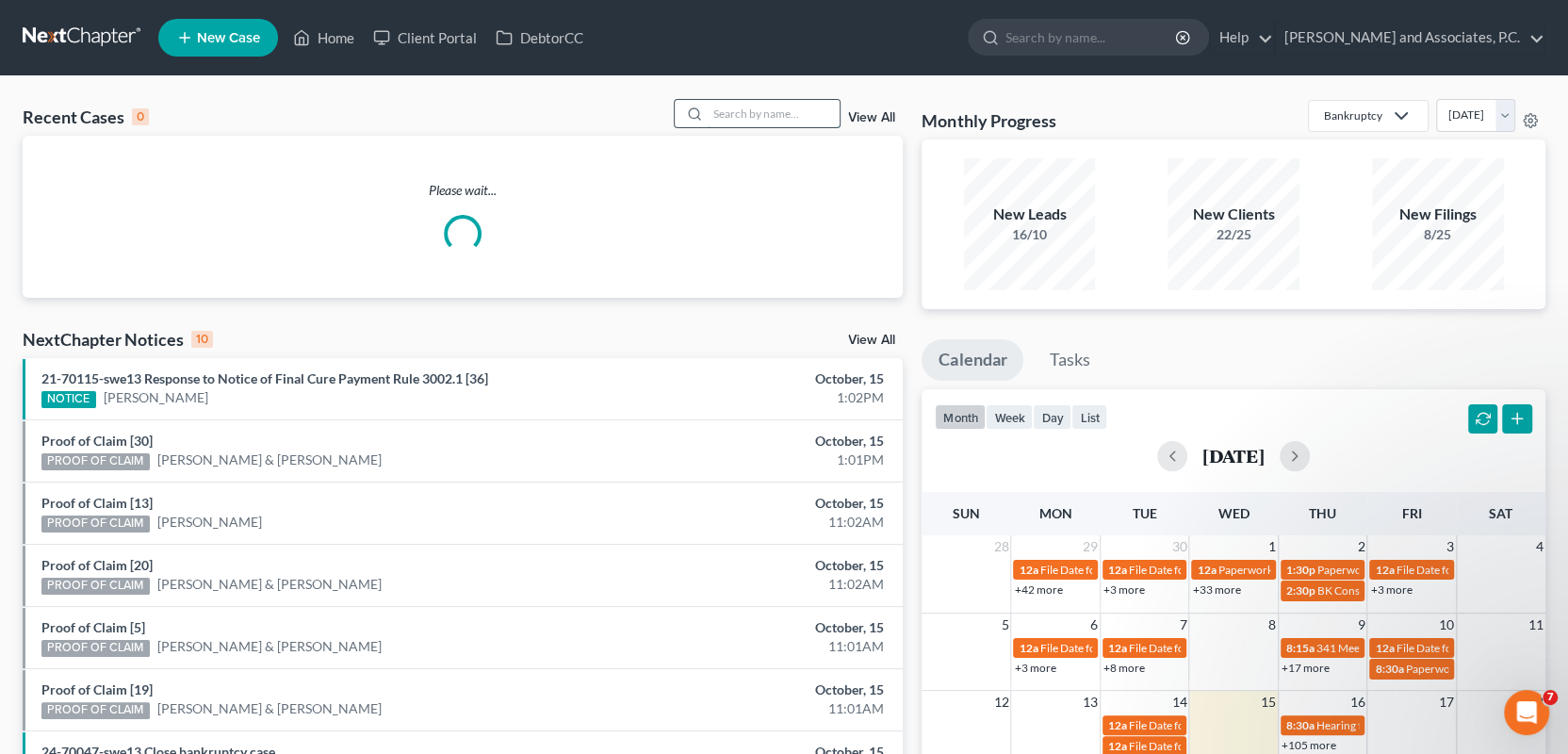
click at [741, 115] on input "search" at bounding box center [774, 114] width 132 height 27
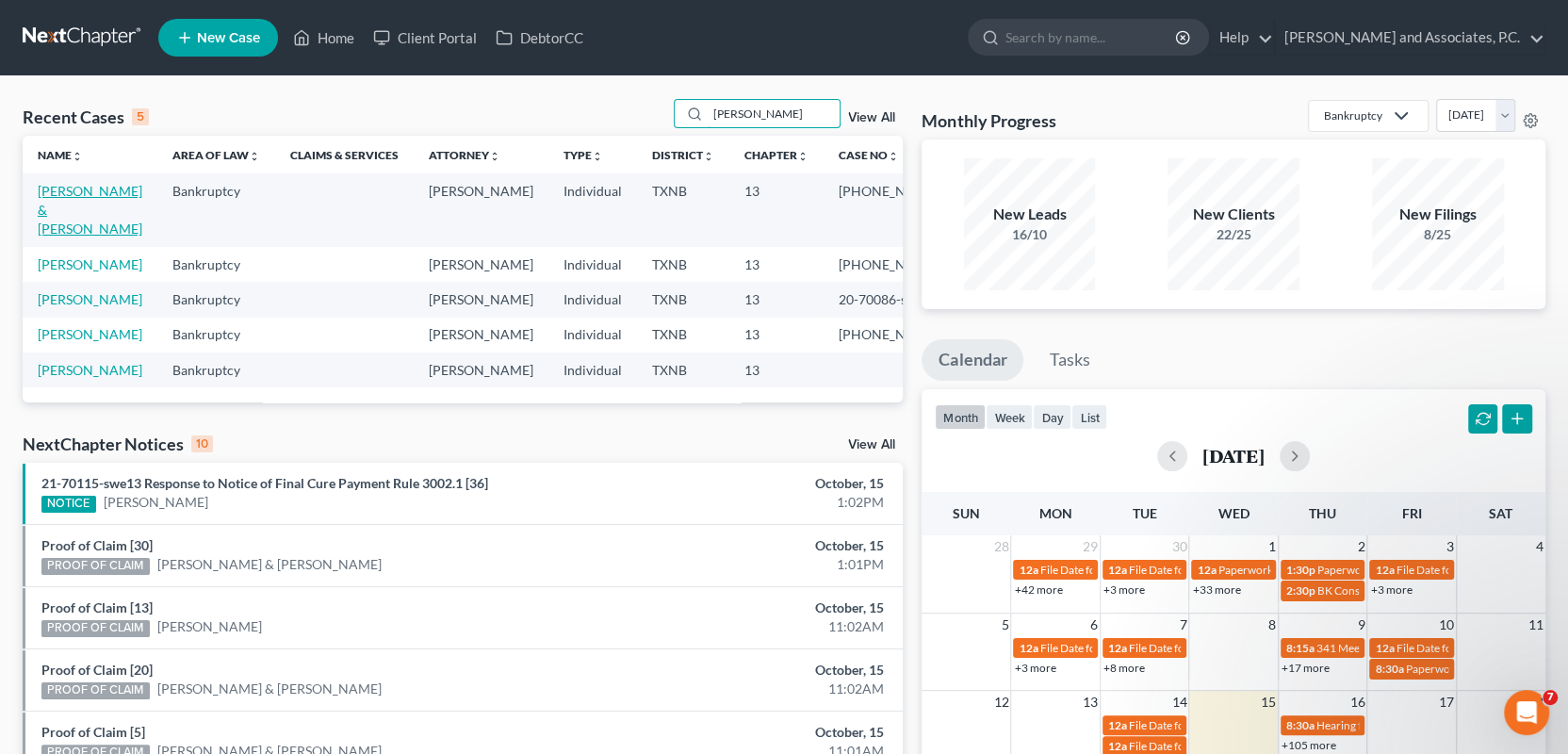
type input "poore"
click at [93, 214] on link "Poore, Devyn & Garcia, Shannon" at bounding box center [89, 210] width 105 height 54
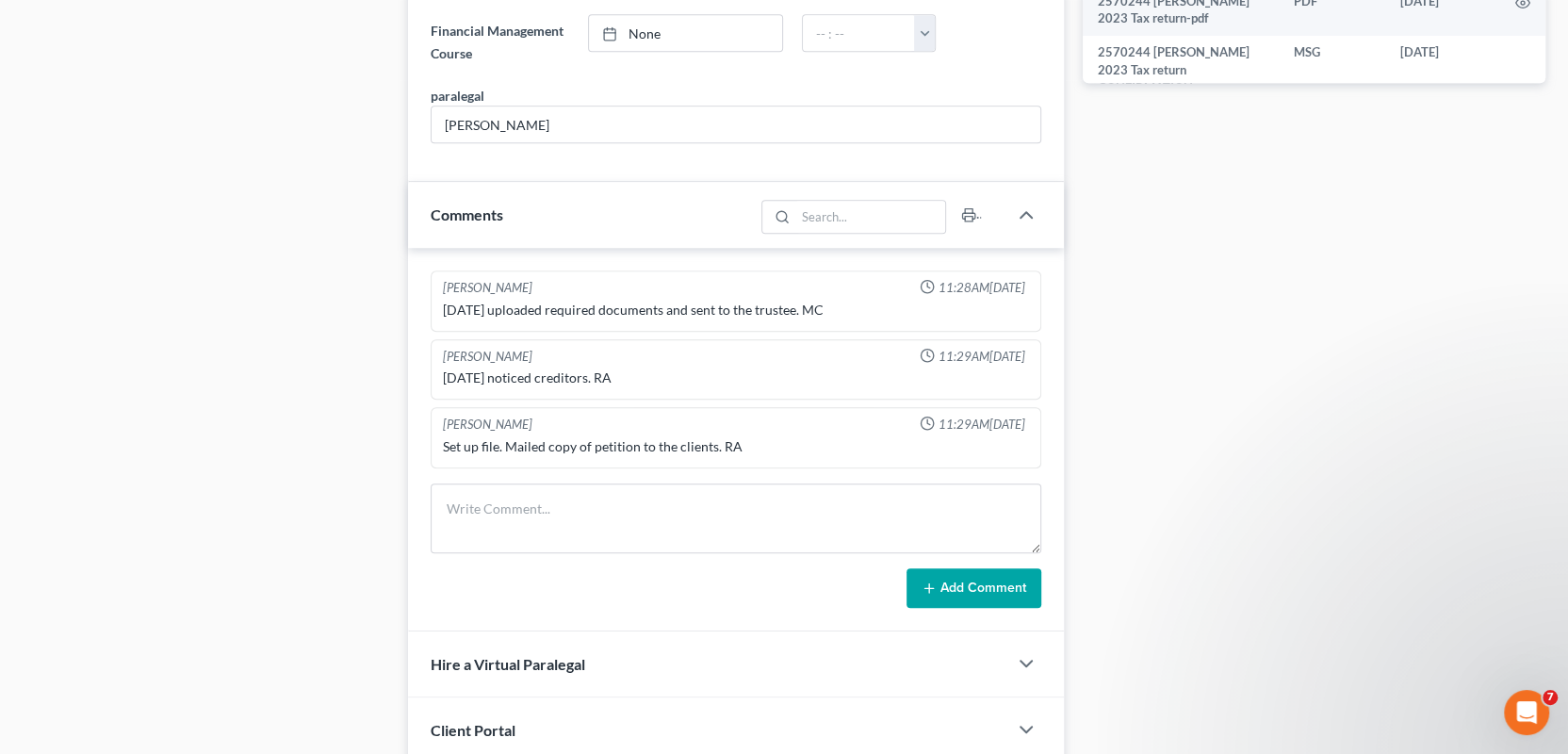
scroll to position [1036, 0]
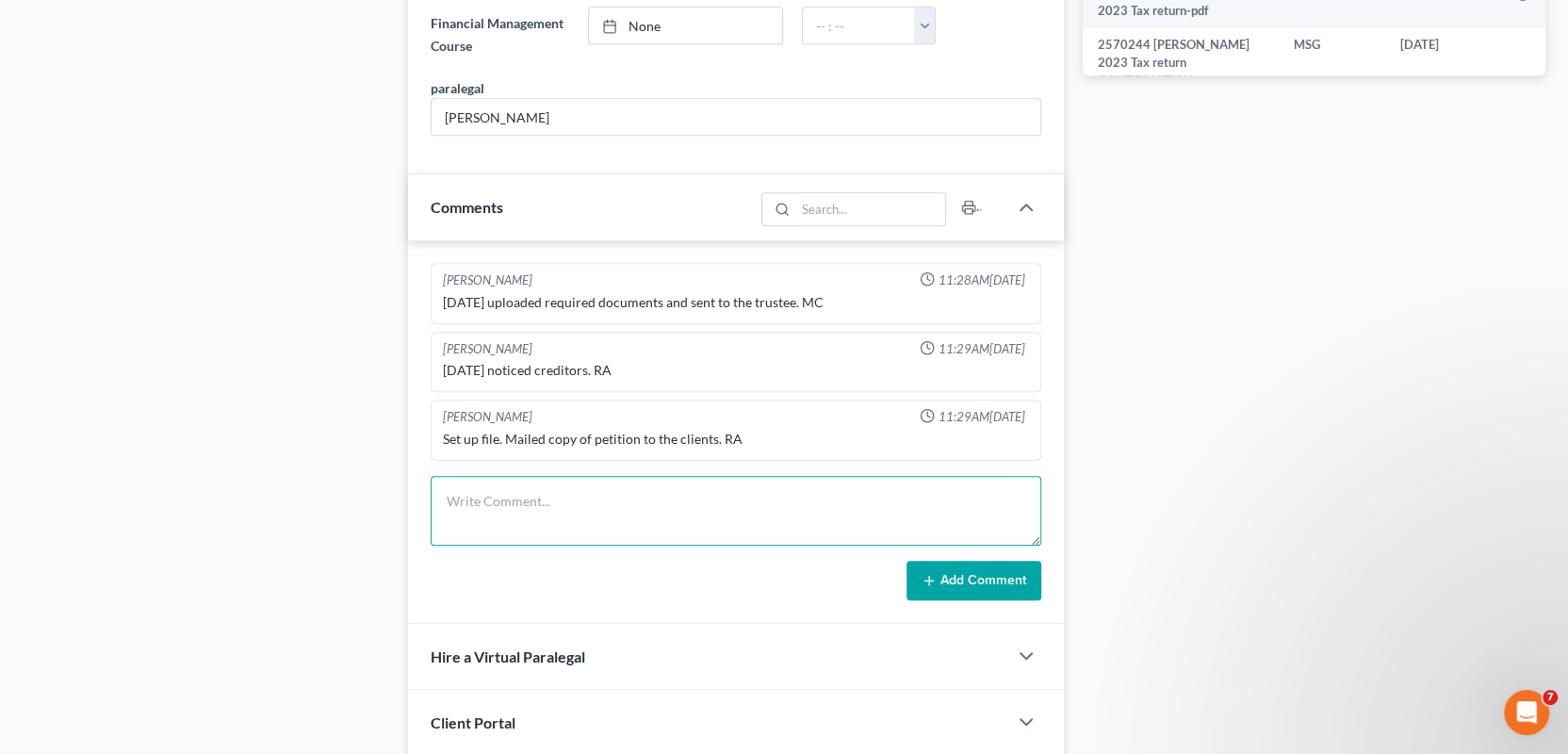
click at [502, 495] on textarea at bounding box center [736, 510] width 611 height 70
paste textarea "mailed 341 reminder lettter for 10/27/2025-MC"
type textarea "mailed 341 reminder lettter for 10/27/2025-MC"
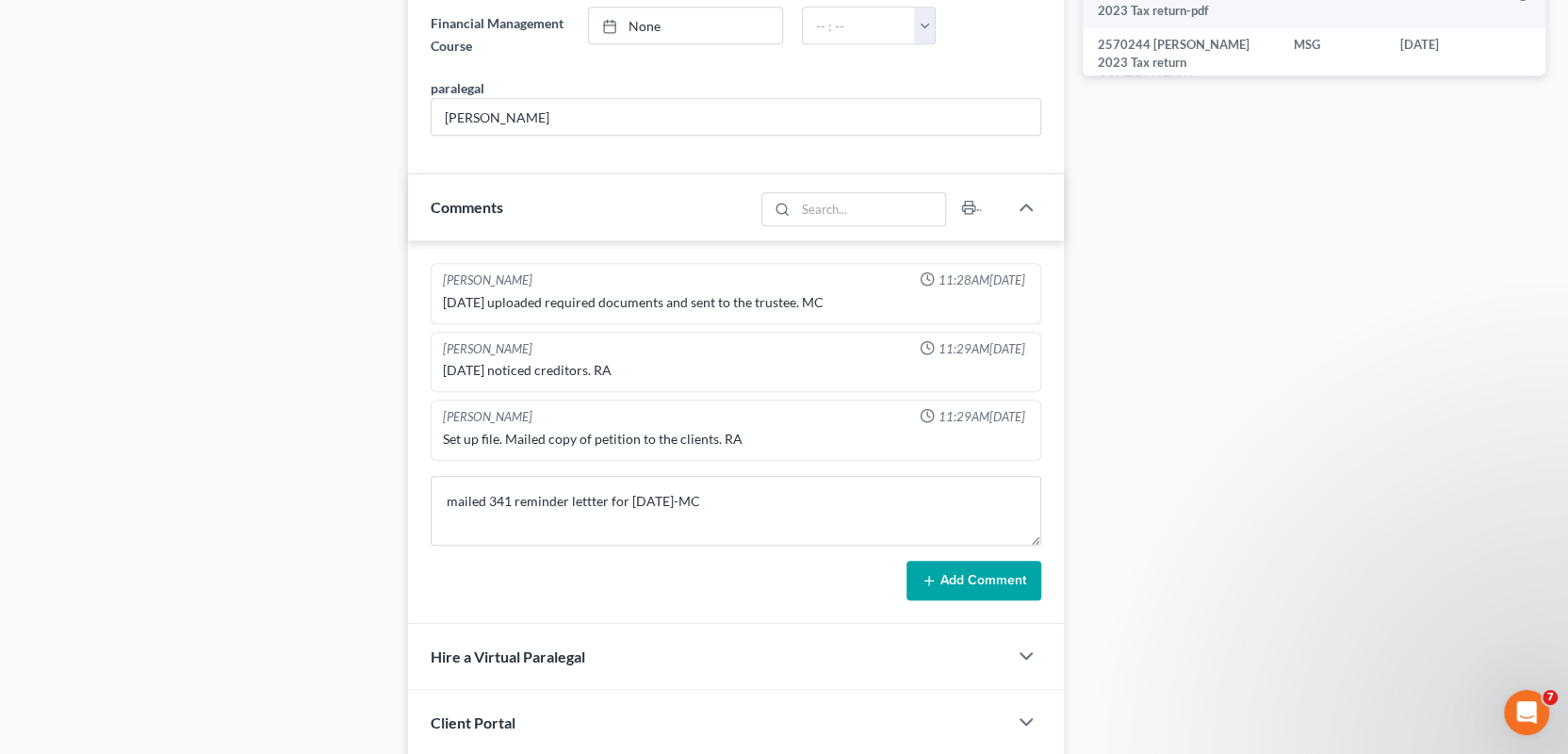
click at [952, 573] on button "Add Comment" at bounding box center [974, 581] width 135 height 39
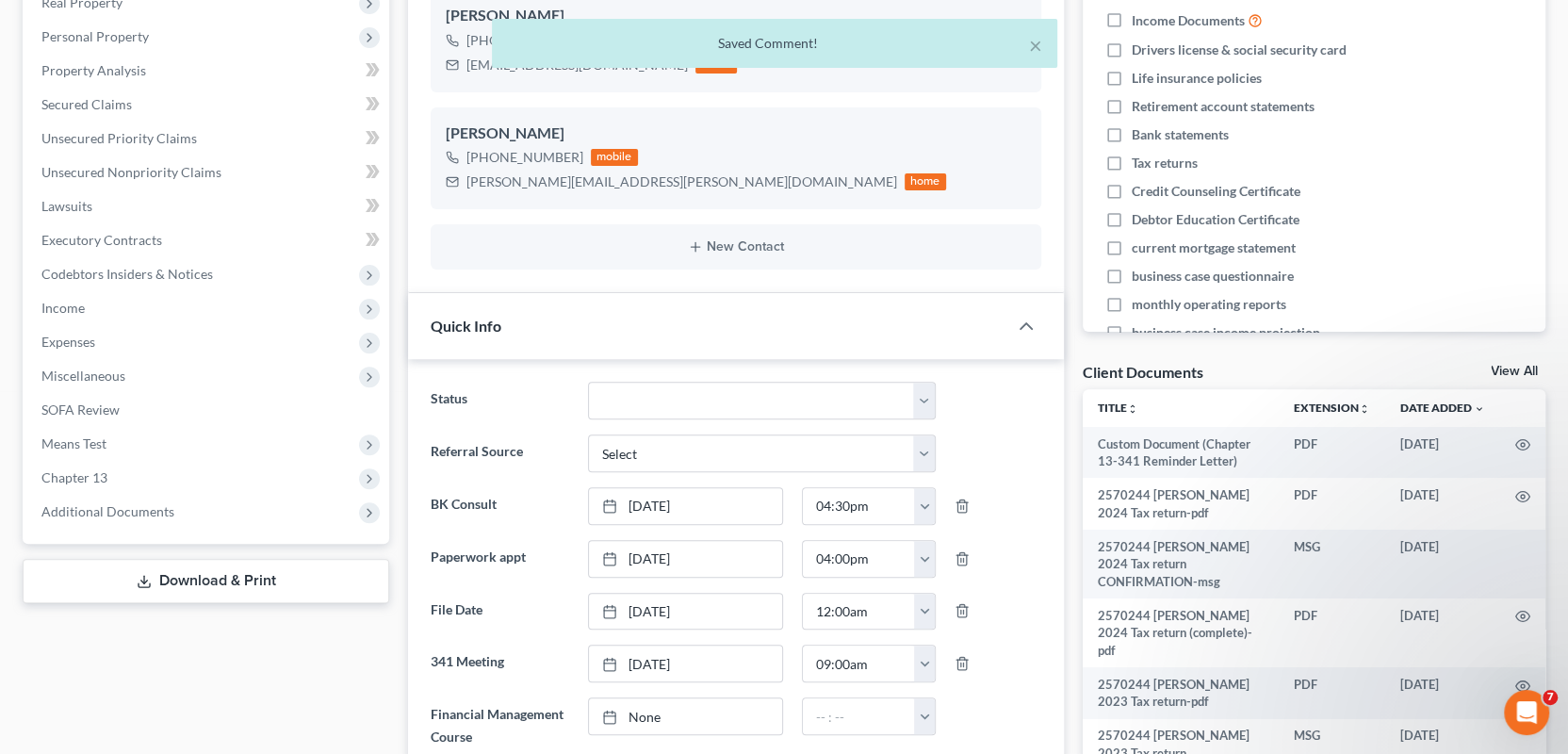
scroll to position [0, 0]
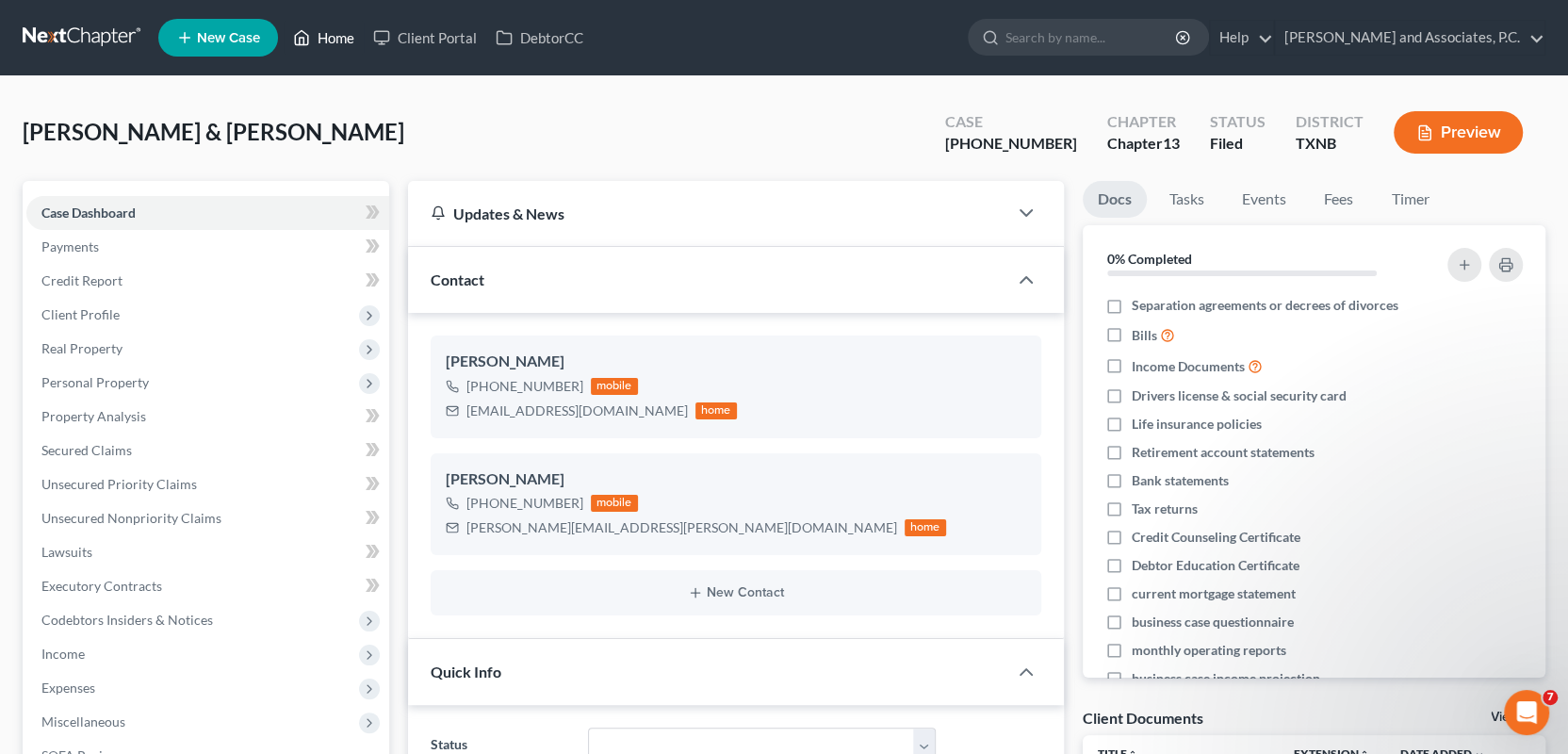
click at [334, 37] on link "Home" at bounding box center [324, 37] width 80 height 34
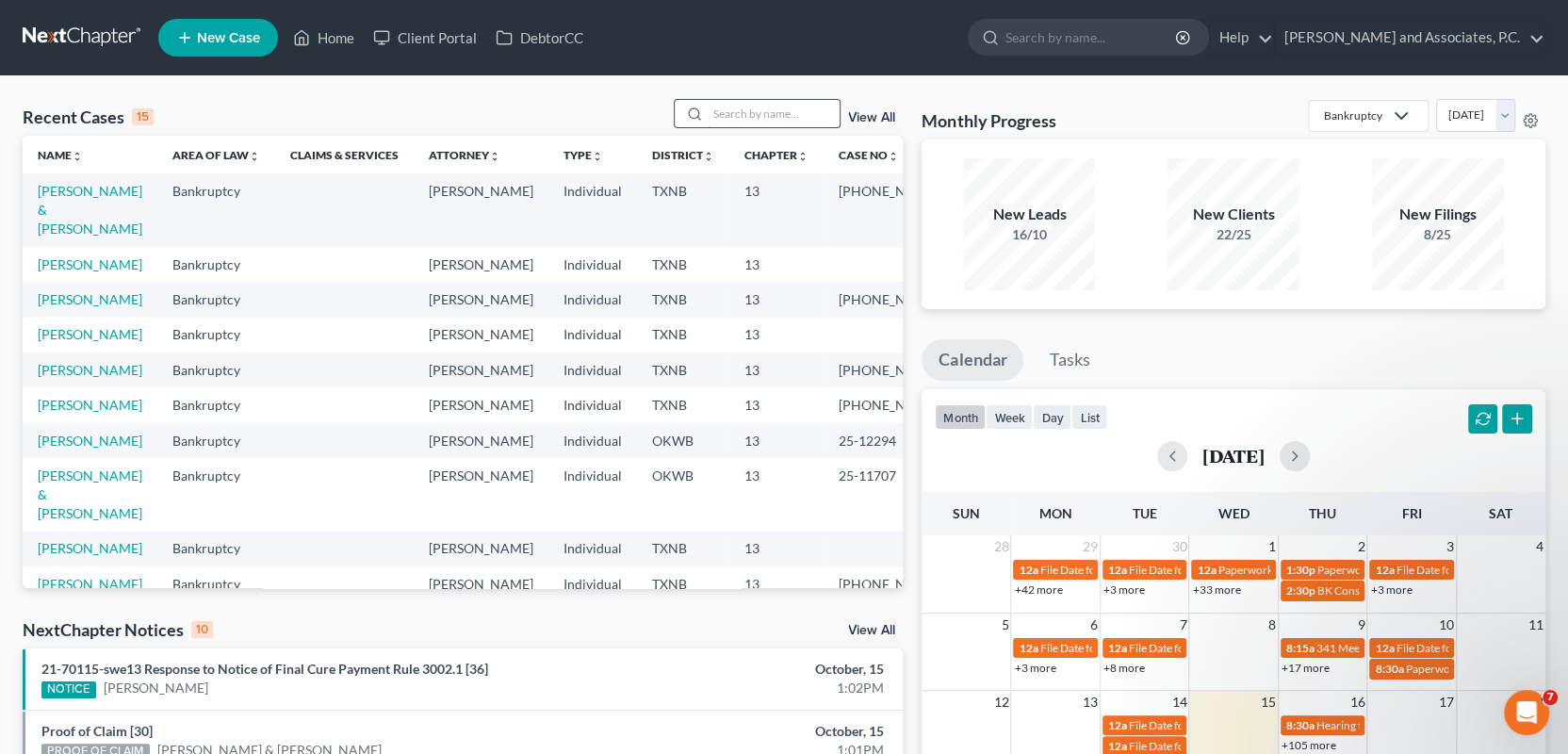
click at [749, 109] on input "search" at bounding box center [774, 114] width 132 height 27
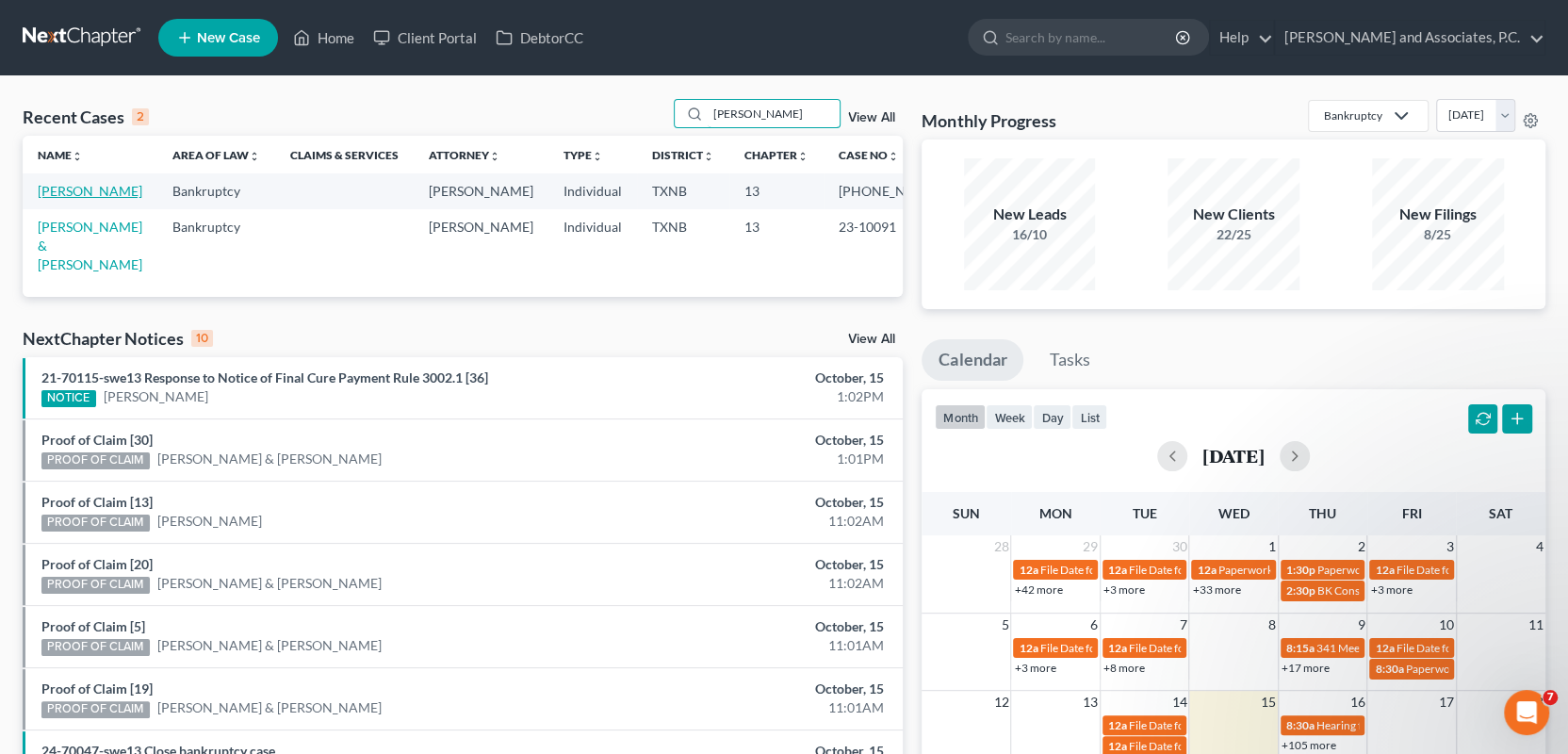
type input "herrera"
click at [83, 192] on link "[PERSON_NAME]" at bounding box center [89, 191] width 105 height 16
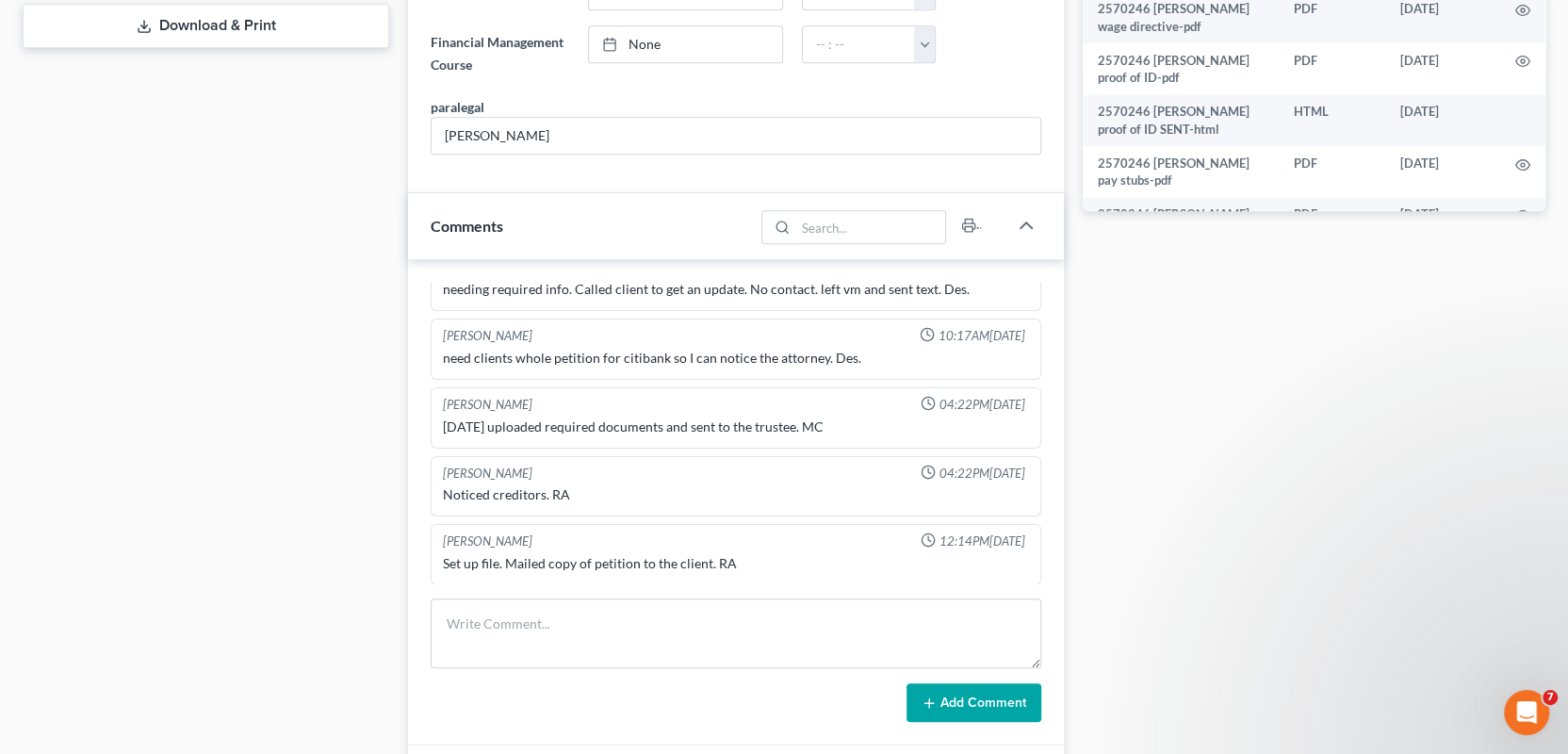
scroll to position [942, 0]
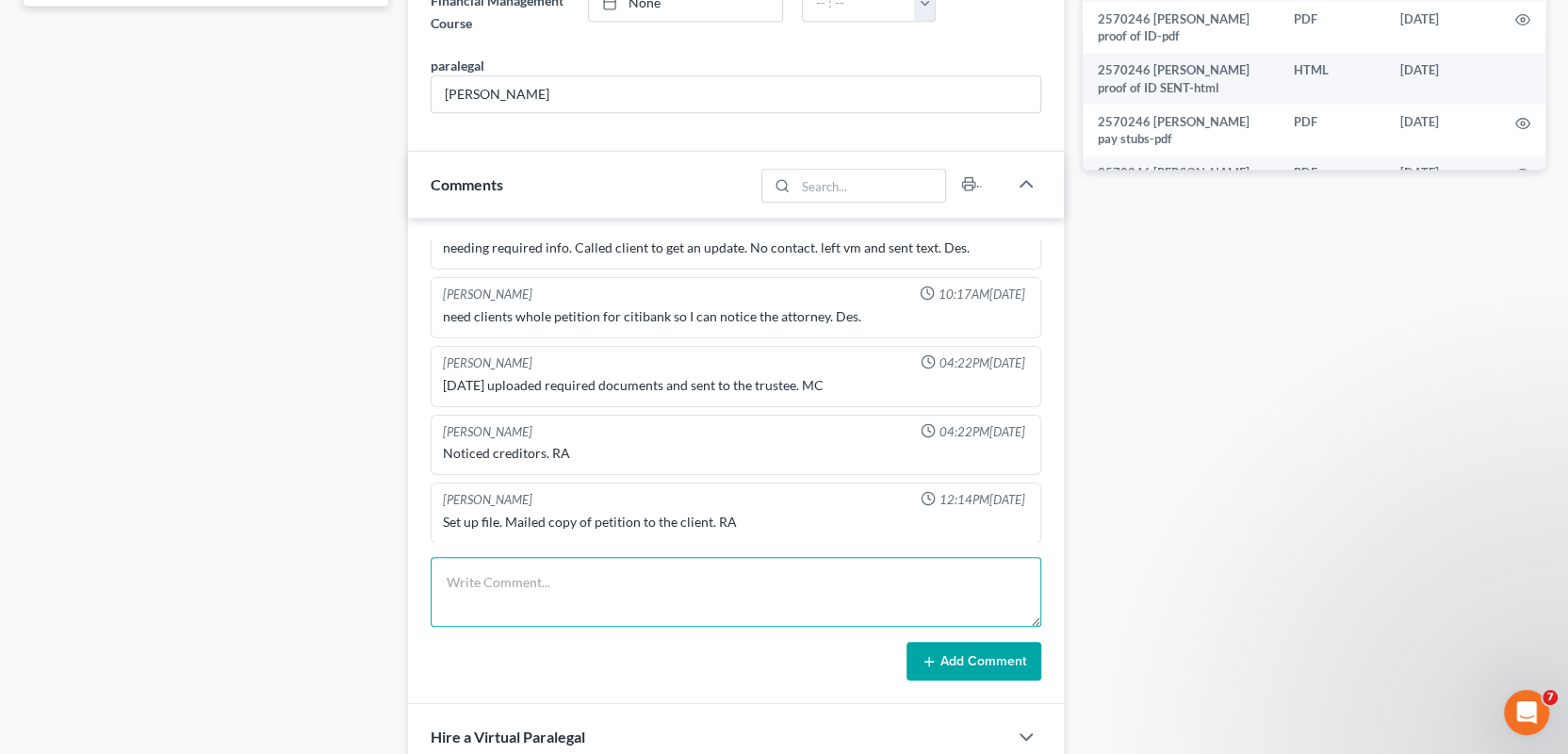
click at [454, 577] on textarea at bounding box center [736, 591] width 611 height 70
paste textarea "mailed 341 reminder lettter for 10/27/2025-MC"
type textarea "mailed 341 reminder lettter for 10/27/2025-MC"
click at [919, 657] on button "Add Comment" at bounding box center [974, 661] width 135 height 39
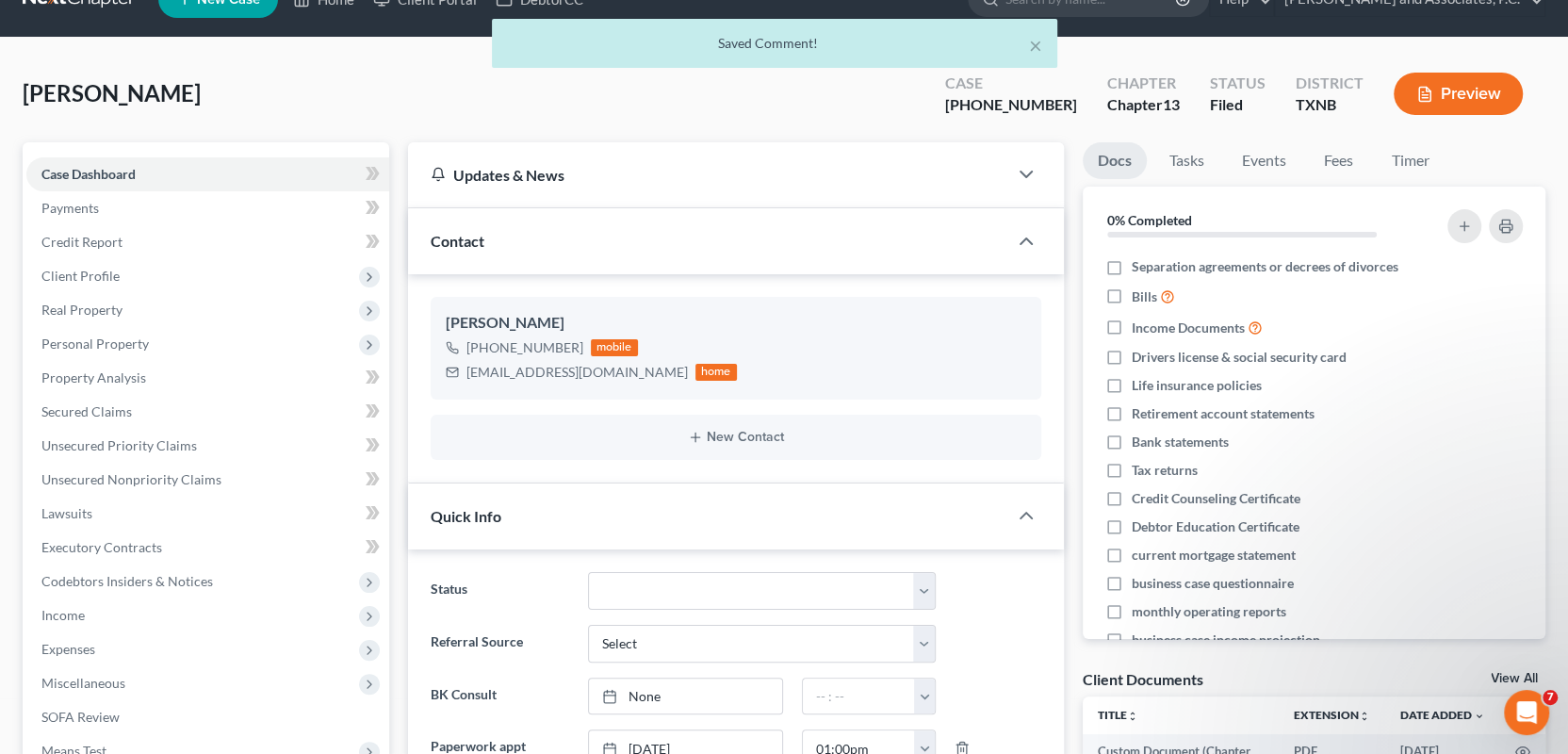
scroll to position [0, 0]
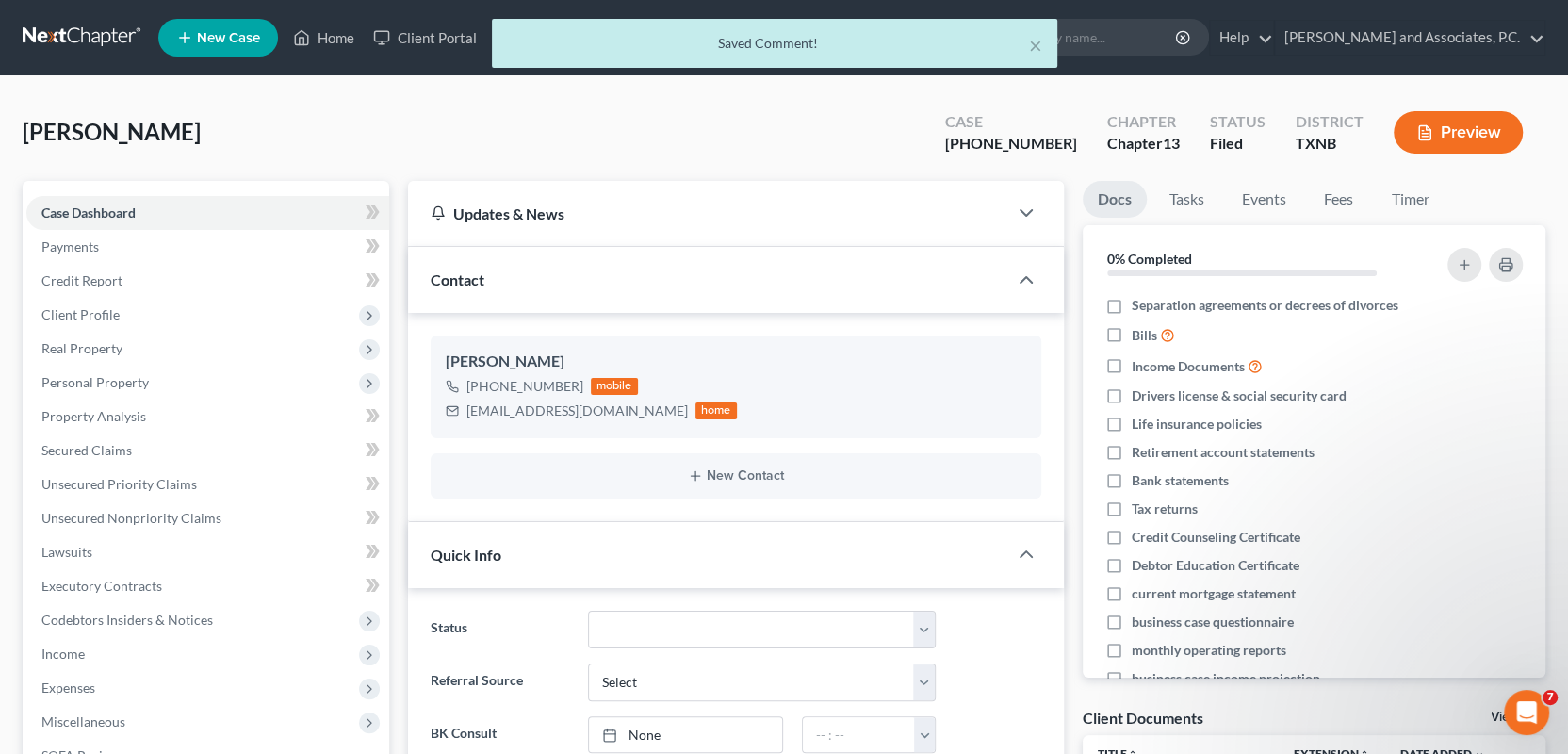
click at [326, 39] on div "× Saved Comment!" at bounding box center [774, 48] width 1568 height 59
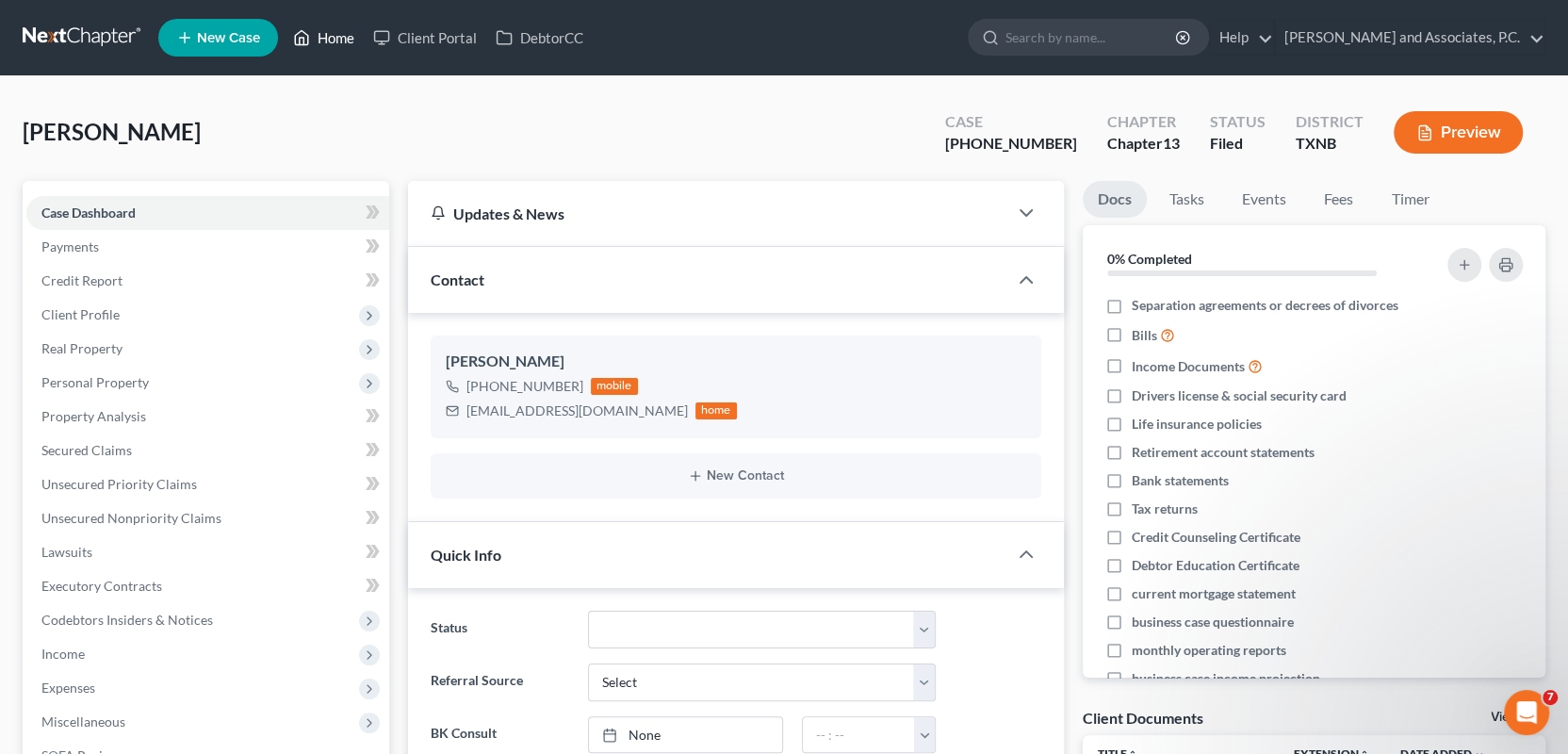
click at [331, 40] on link "Home" at bounding box center [324, 37] width 80 height 34
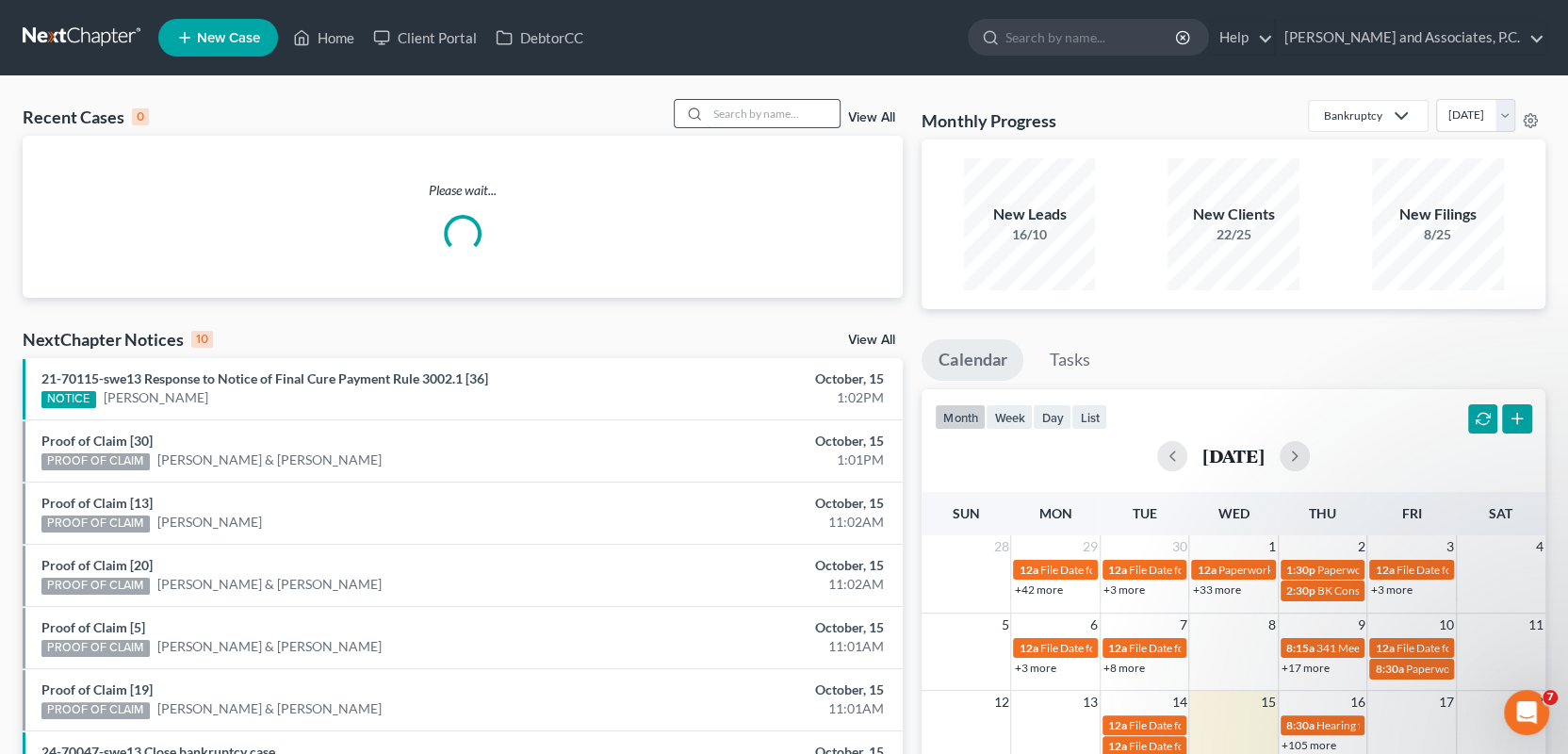
click at [746, 113] on input "search" at bounding box center [774, 114] width 132 height 27
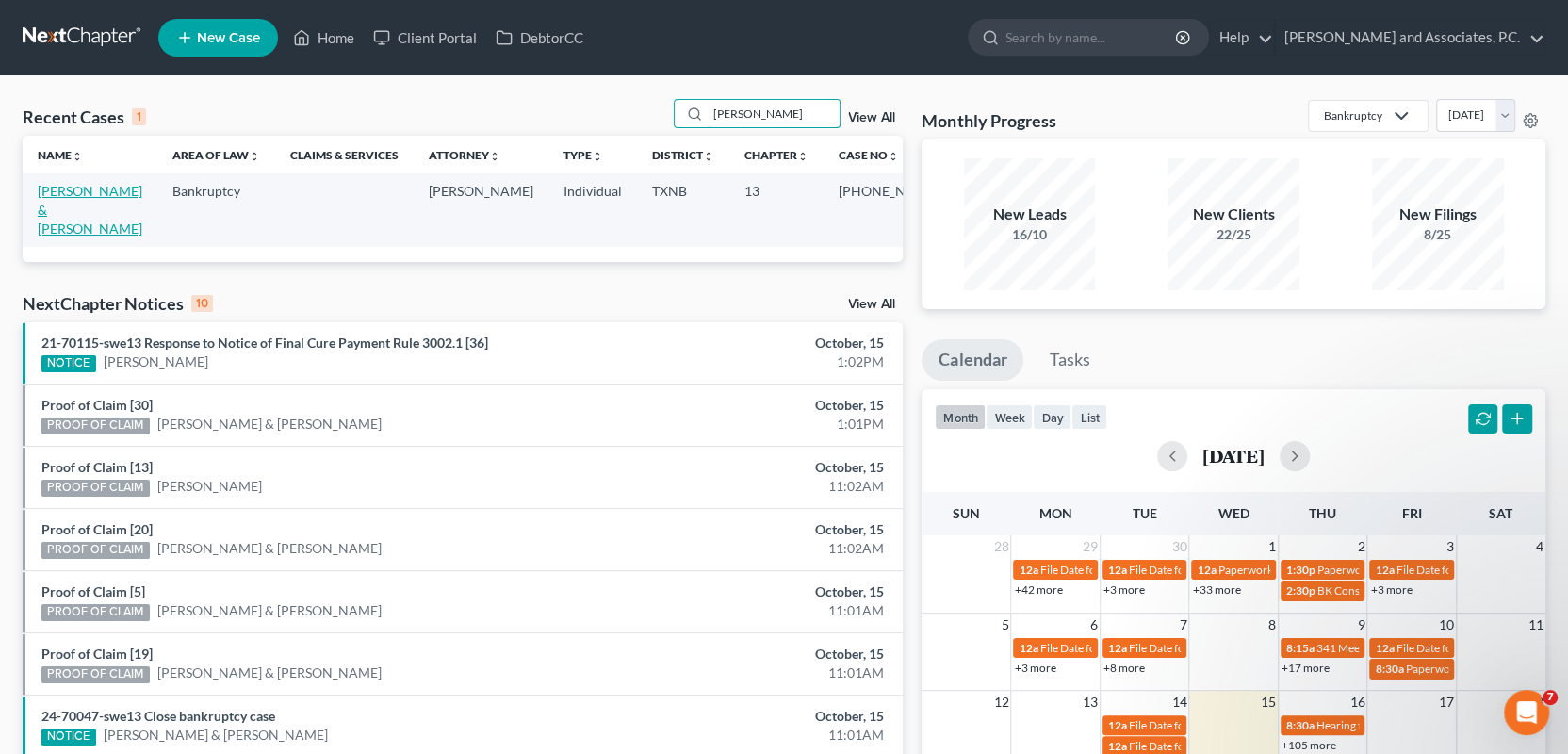
type input "graves"
click at [59, 195] on link "[PERSON_NAME] & [PERSON_NAME]" at bounding box center [89, 210] width 105 height 54
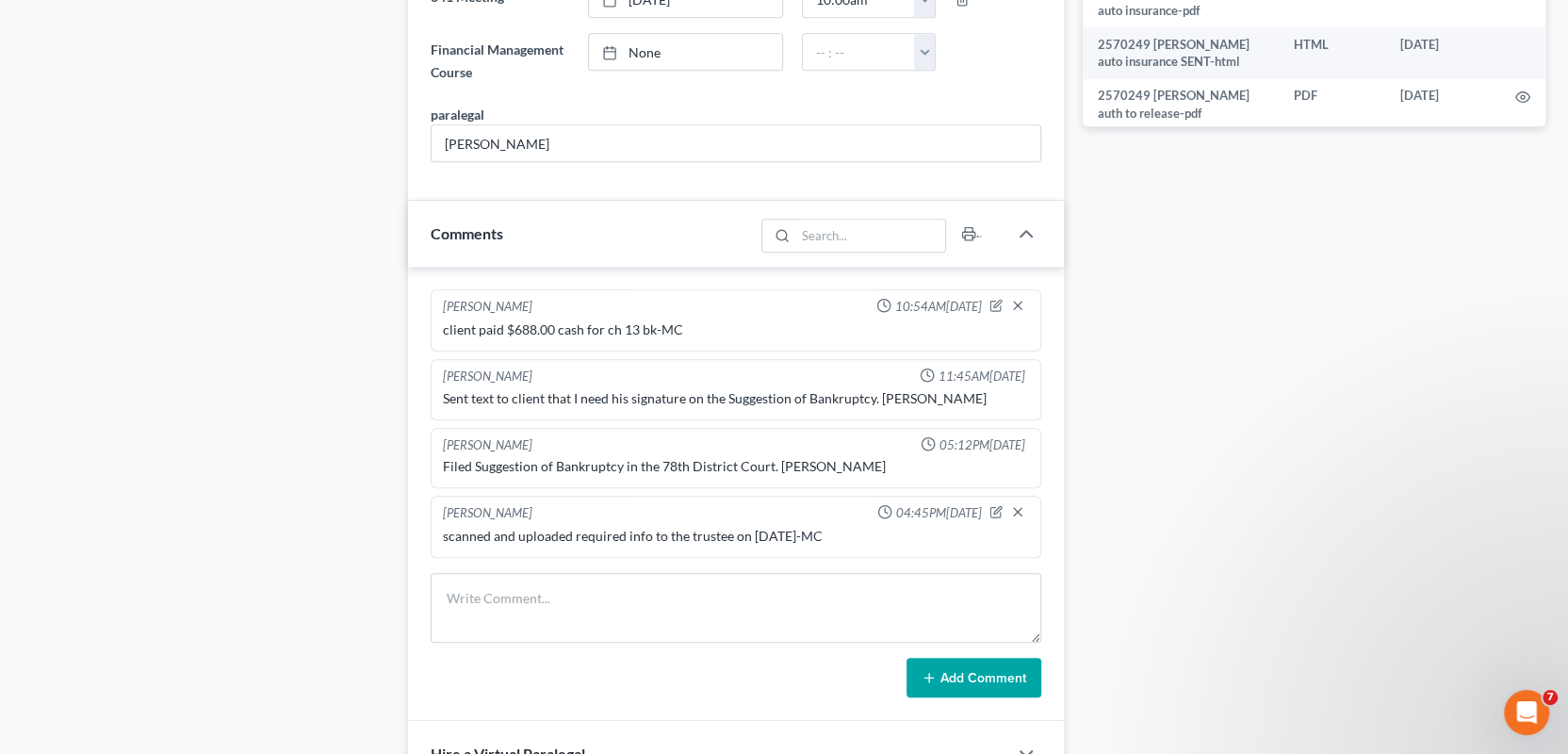
scroll to position [1131, 0]
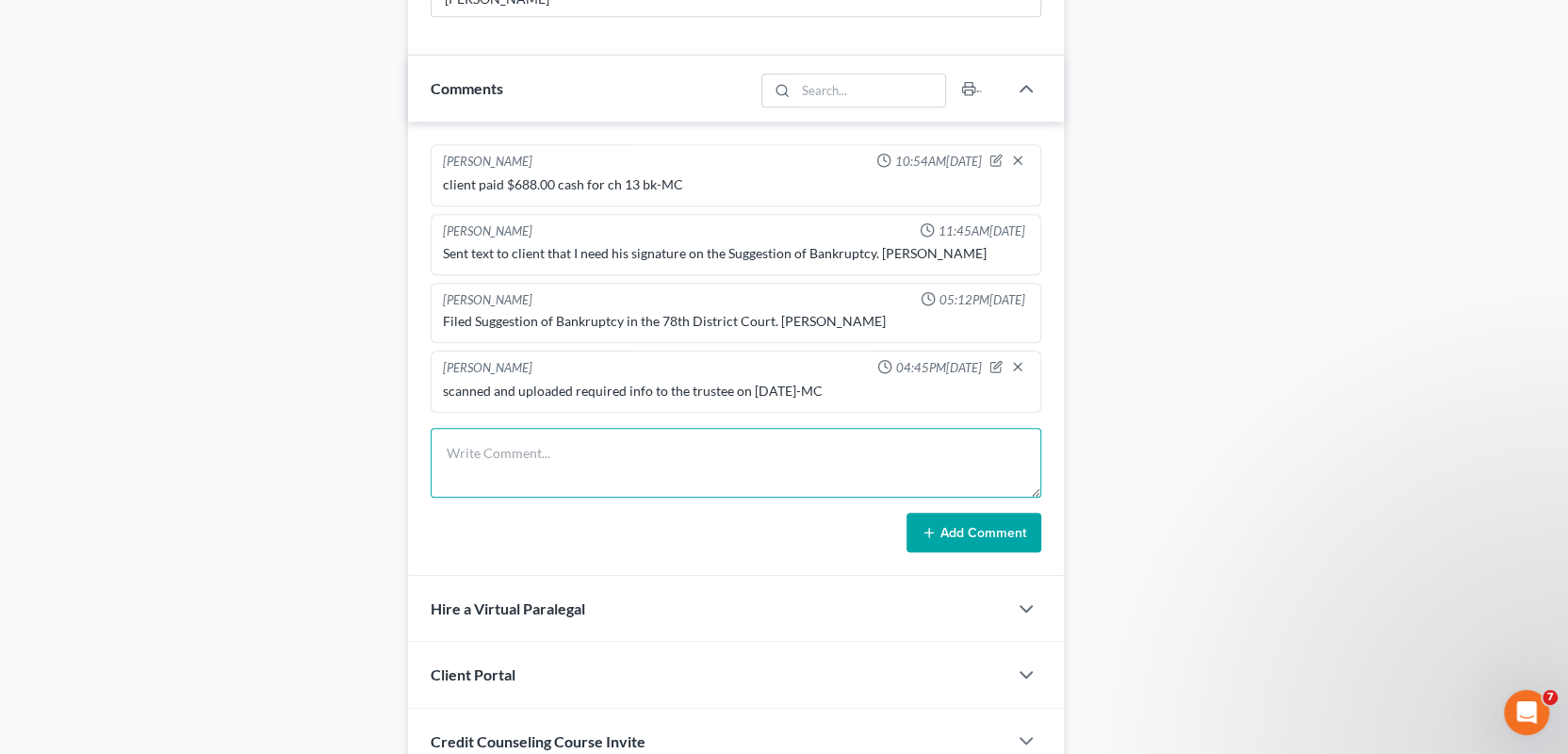
click at [462, 461] on textarea at bounding box center [736, 462] width 611 height 70
paste textarea "mailed 341 reminder lettter for 10/27/2025-MC"
type textarea "mailed 341 reminder lettter for 10/27/2025-MC"
click at [931, 528] on icon at bounding box center [928, 532] width 15 height 15
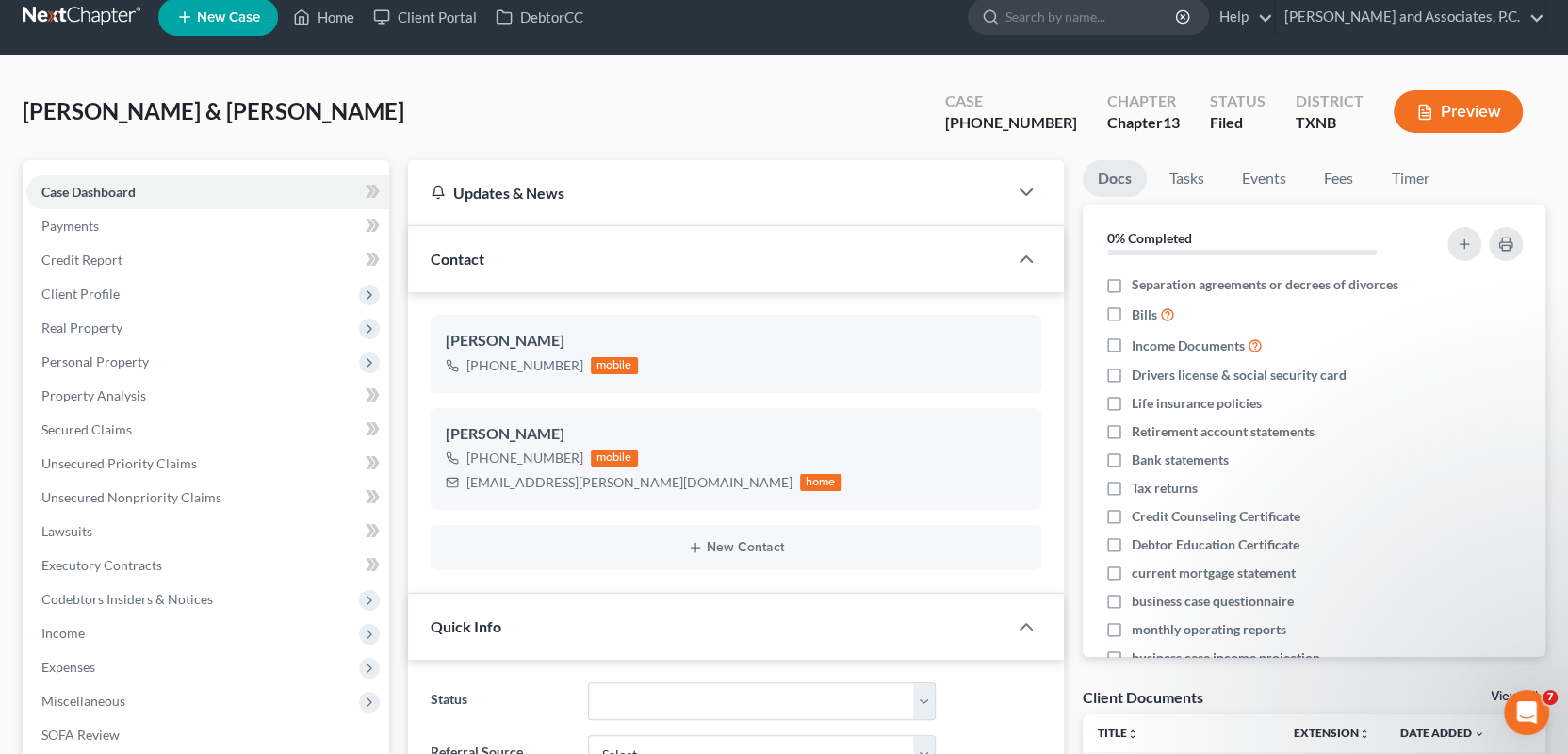
scroll to position [0, 0]
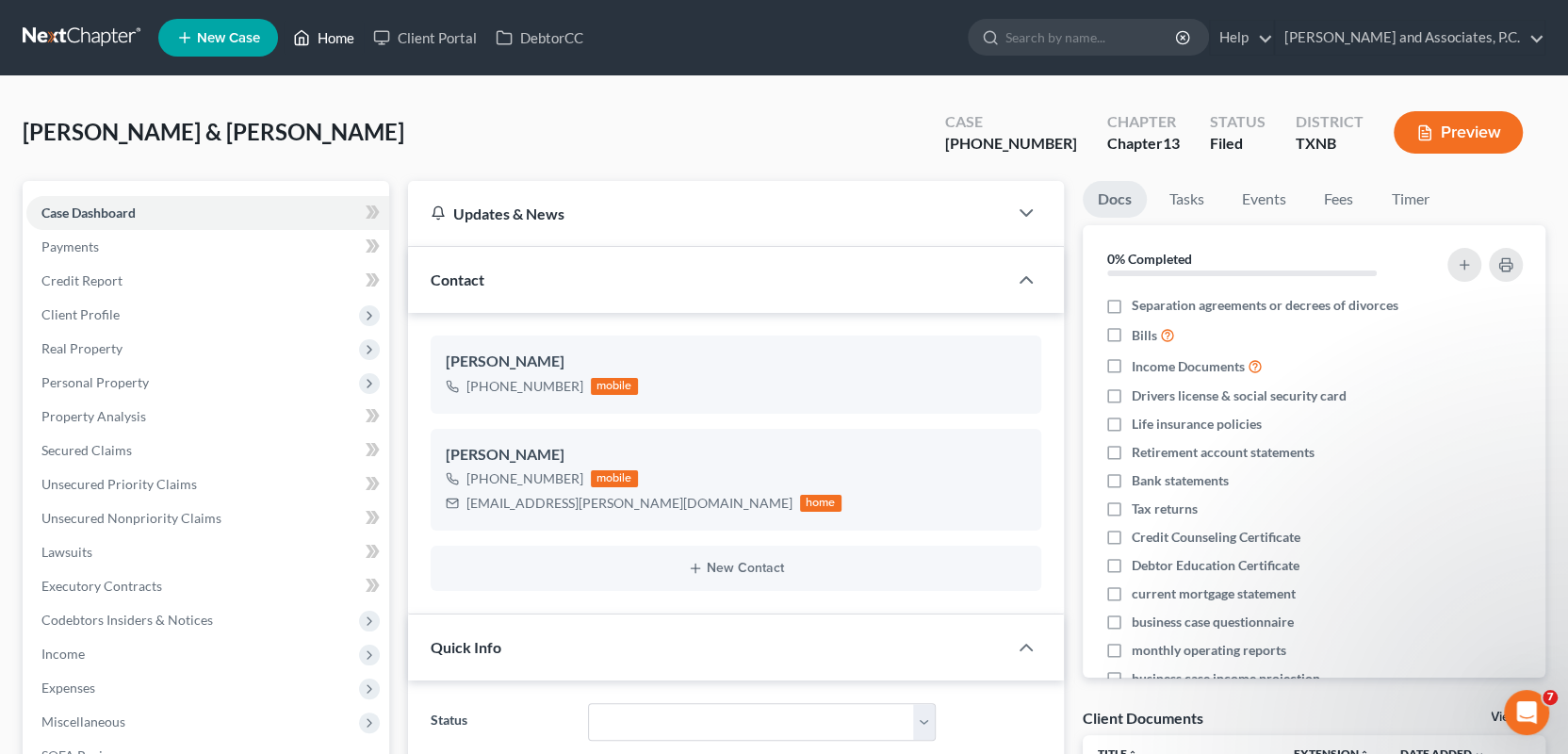
click at [325, 37] on link "Home" at bounding box center [324, 37] width 80 height 34
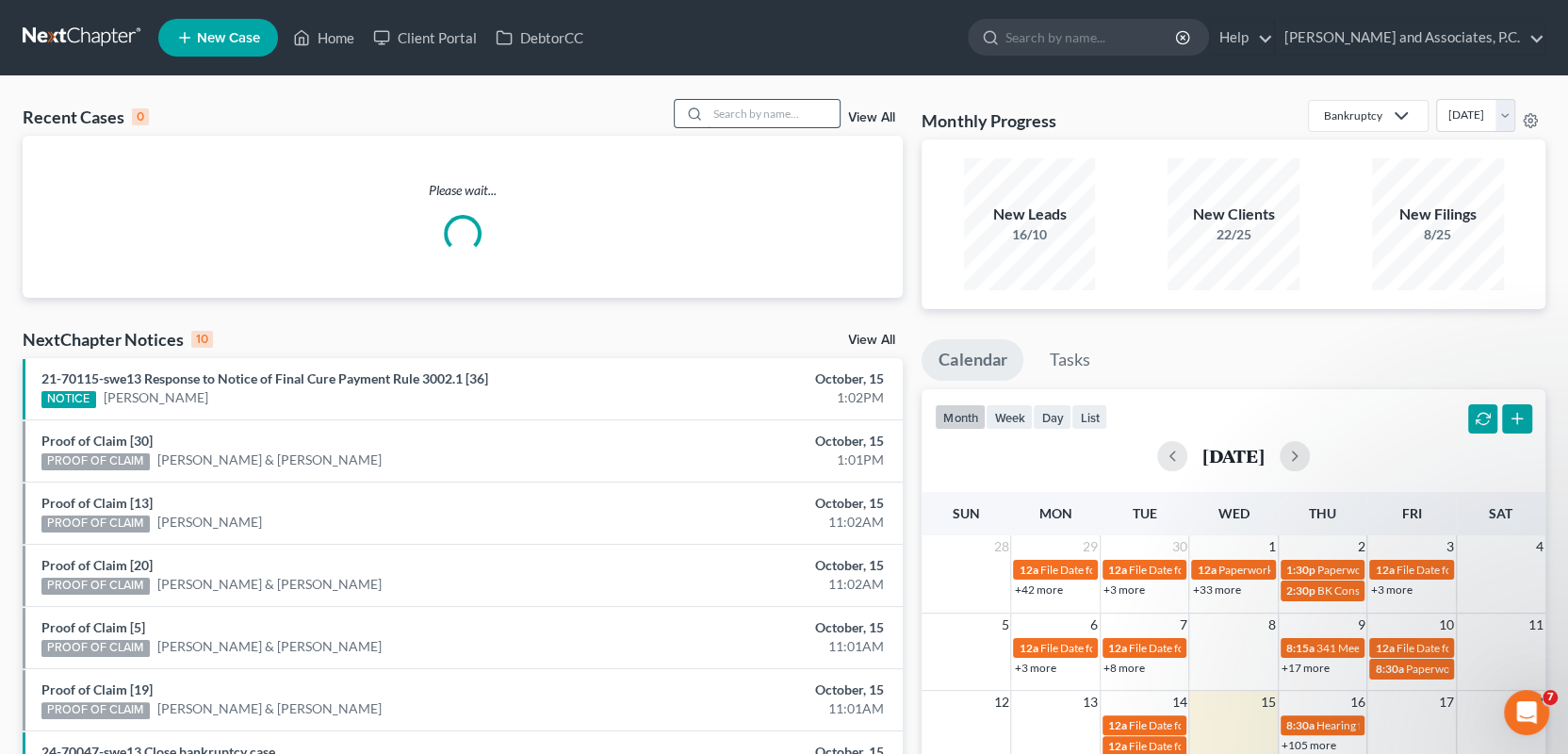
click at [762, 113] on input "search" at bounding box center [774, 114] width 132 height 27
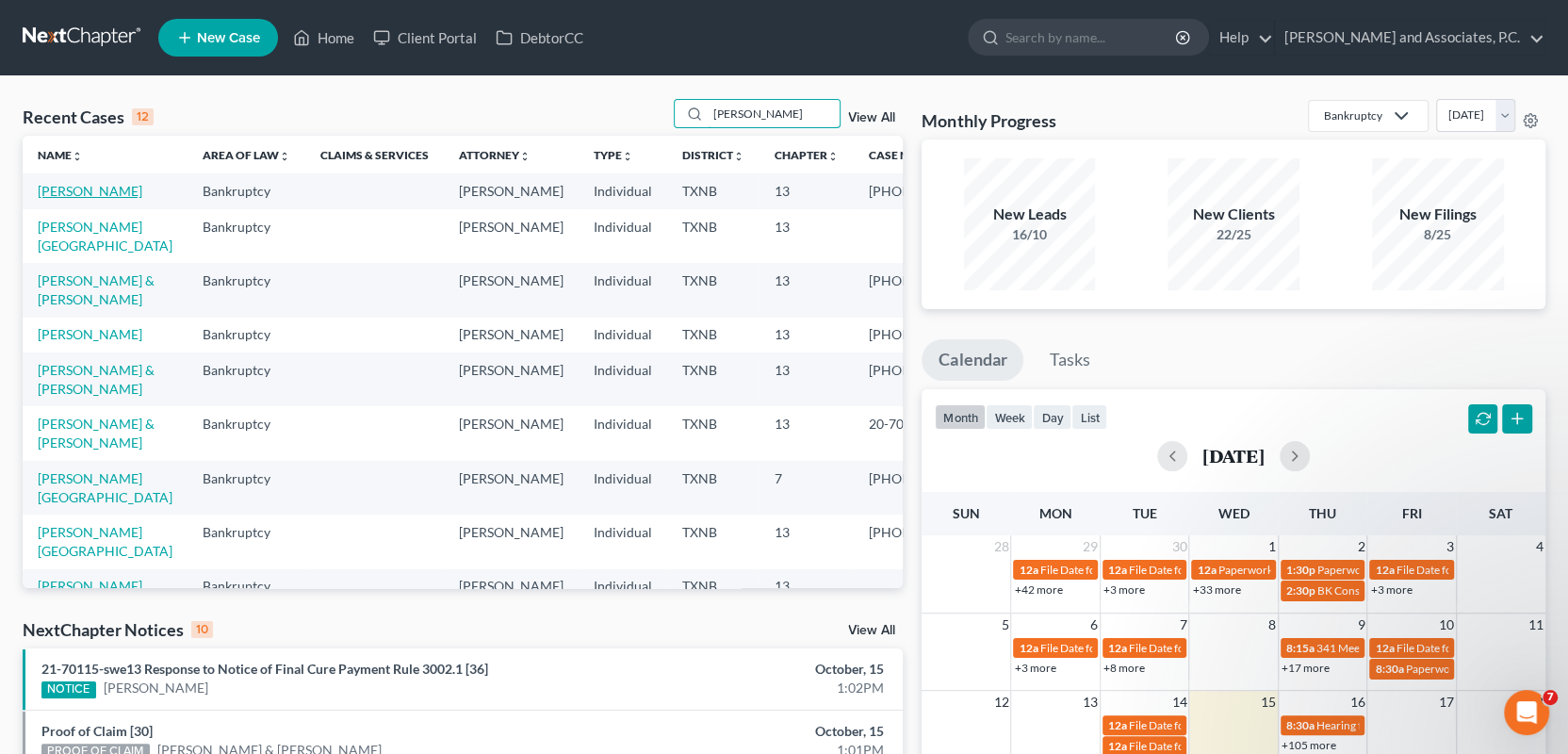
type input "britt"
click at [95, 192] on link "[PERSON_NAME]" at bounding box center [89, 191] width 105 height 16
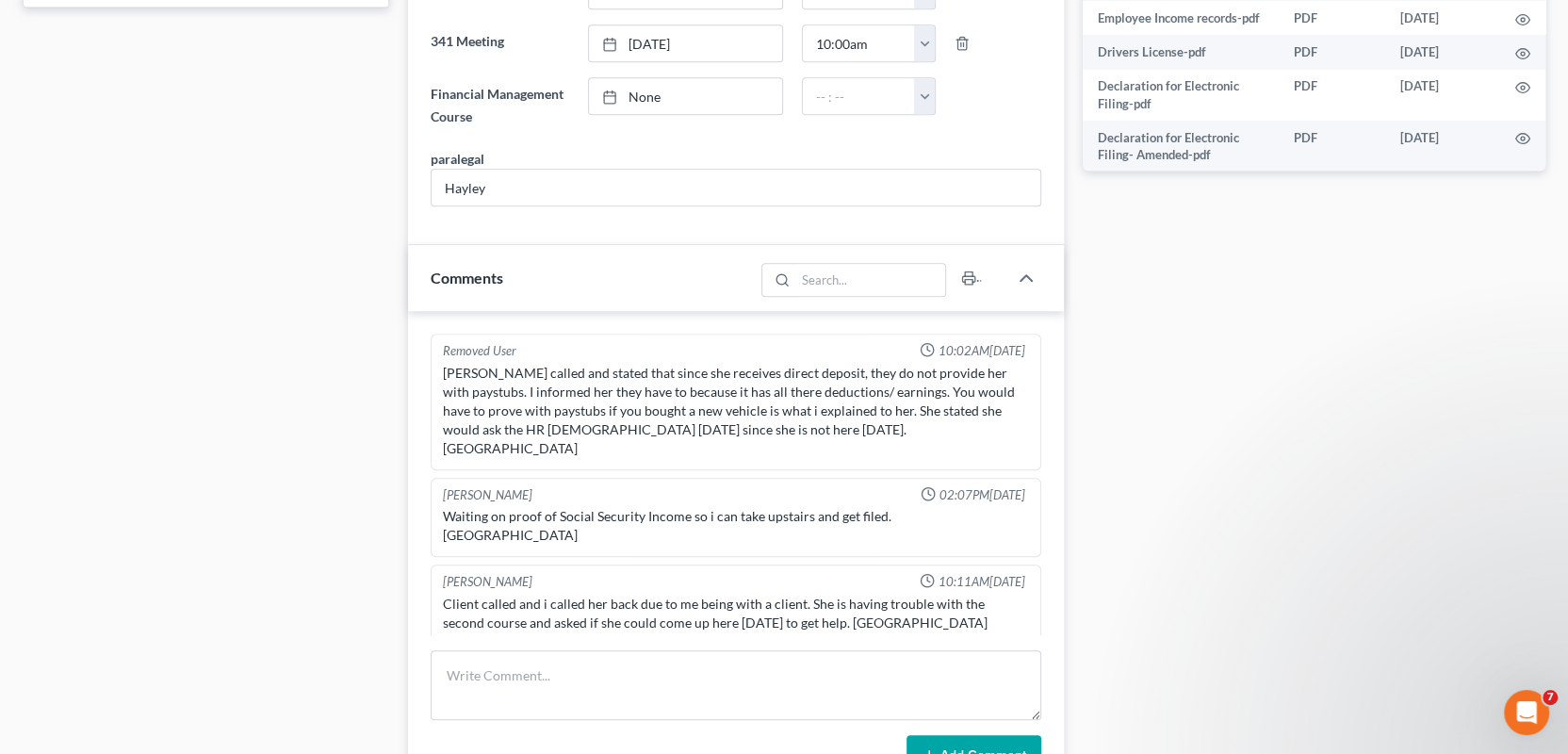
scroll to position [942, 0]
drag, startPoint x: 448, startPoint y: 646, endPoint x: 458, endPoint y: 645, distance: 10.0
click at [448, 649] on textarea at bounding box center [736, 683] width 611 height 70
paste textarea "mailed 341 reminder lettter for 10/27/2025-MC"
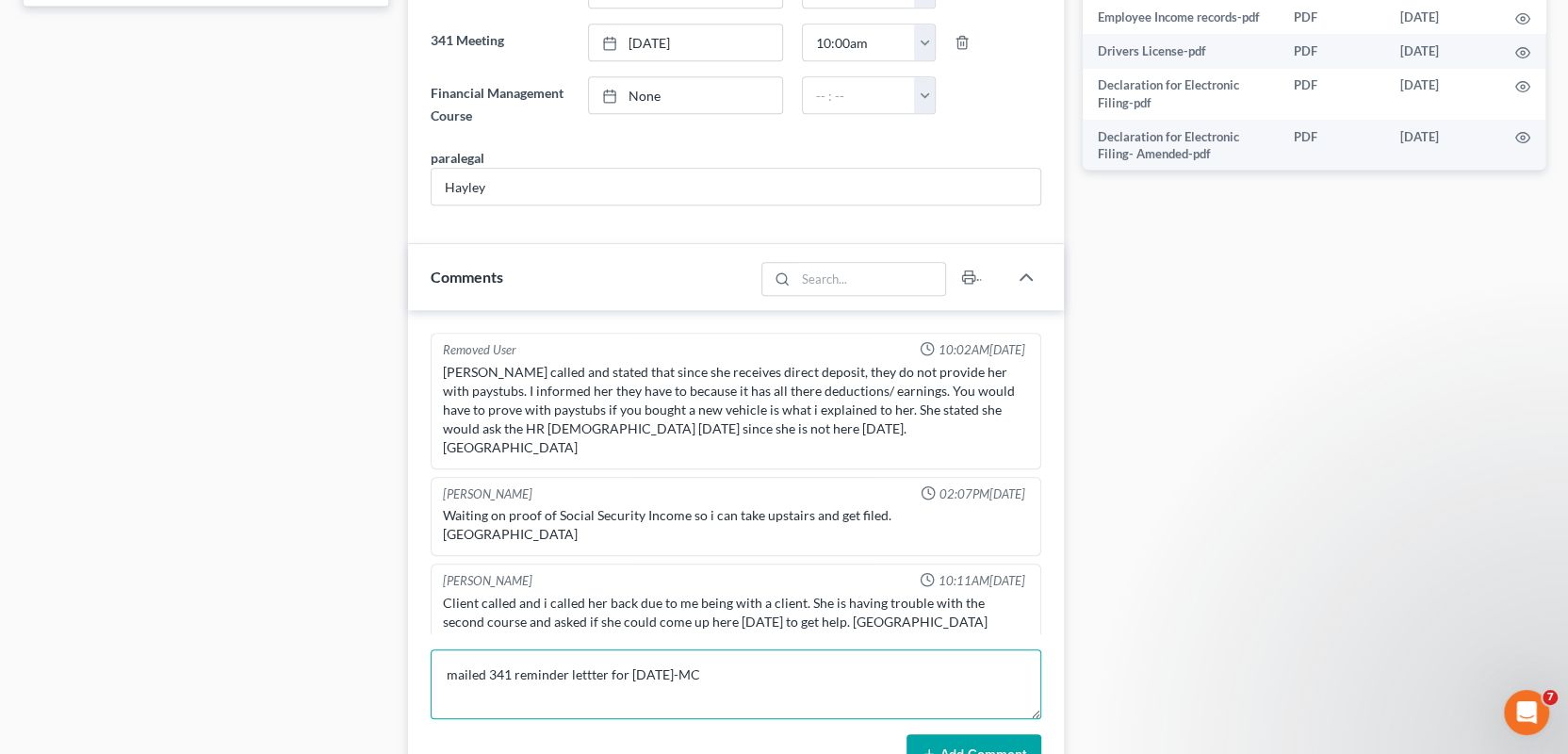
type textarea "mailed 341 reminder lettter for 10/27/2025-MC"
click at [920, 734] on button "Add Comment" at bounding box center [974, 754] width 135 height 39
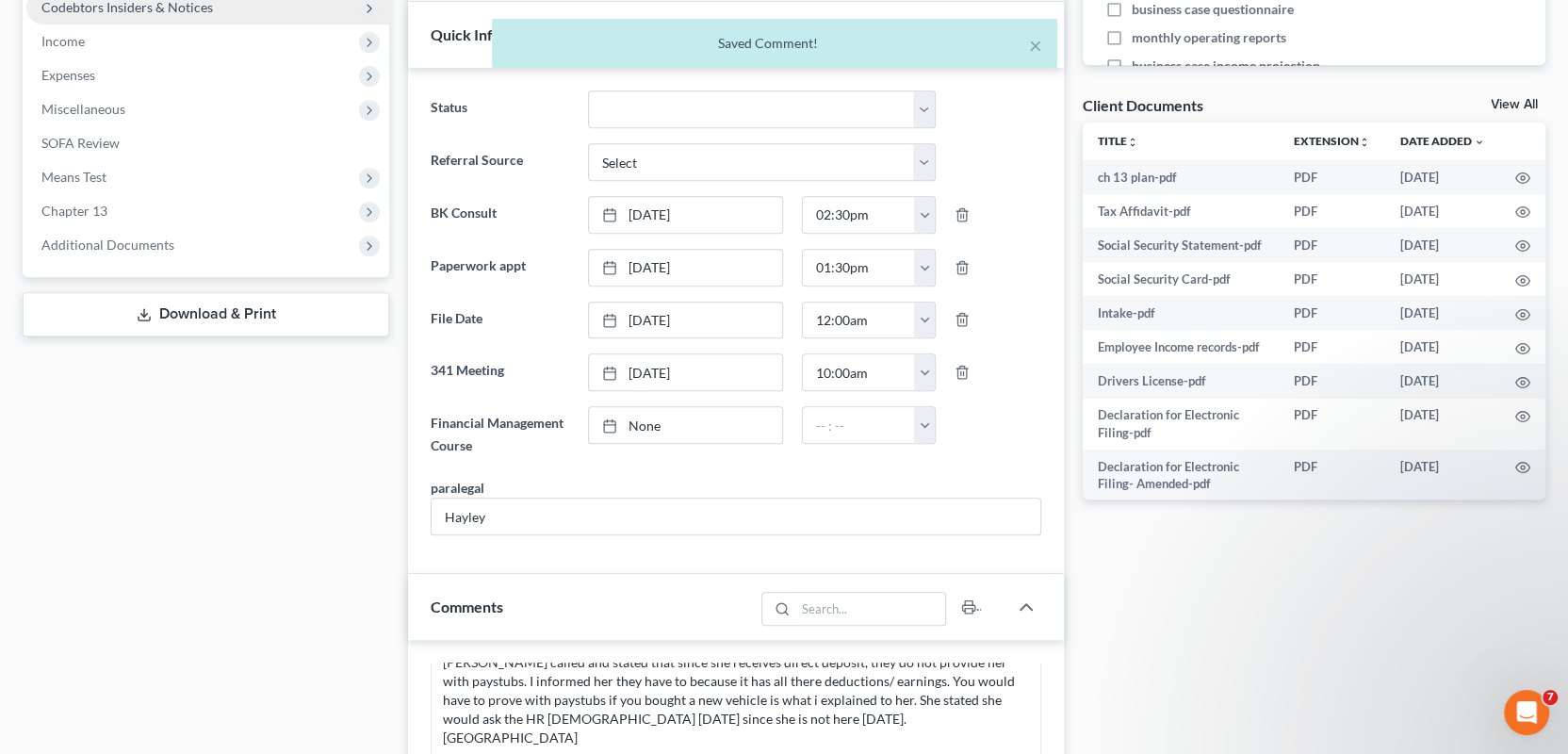
scroll to position [0, 0]
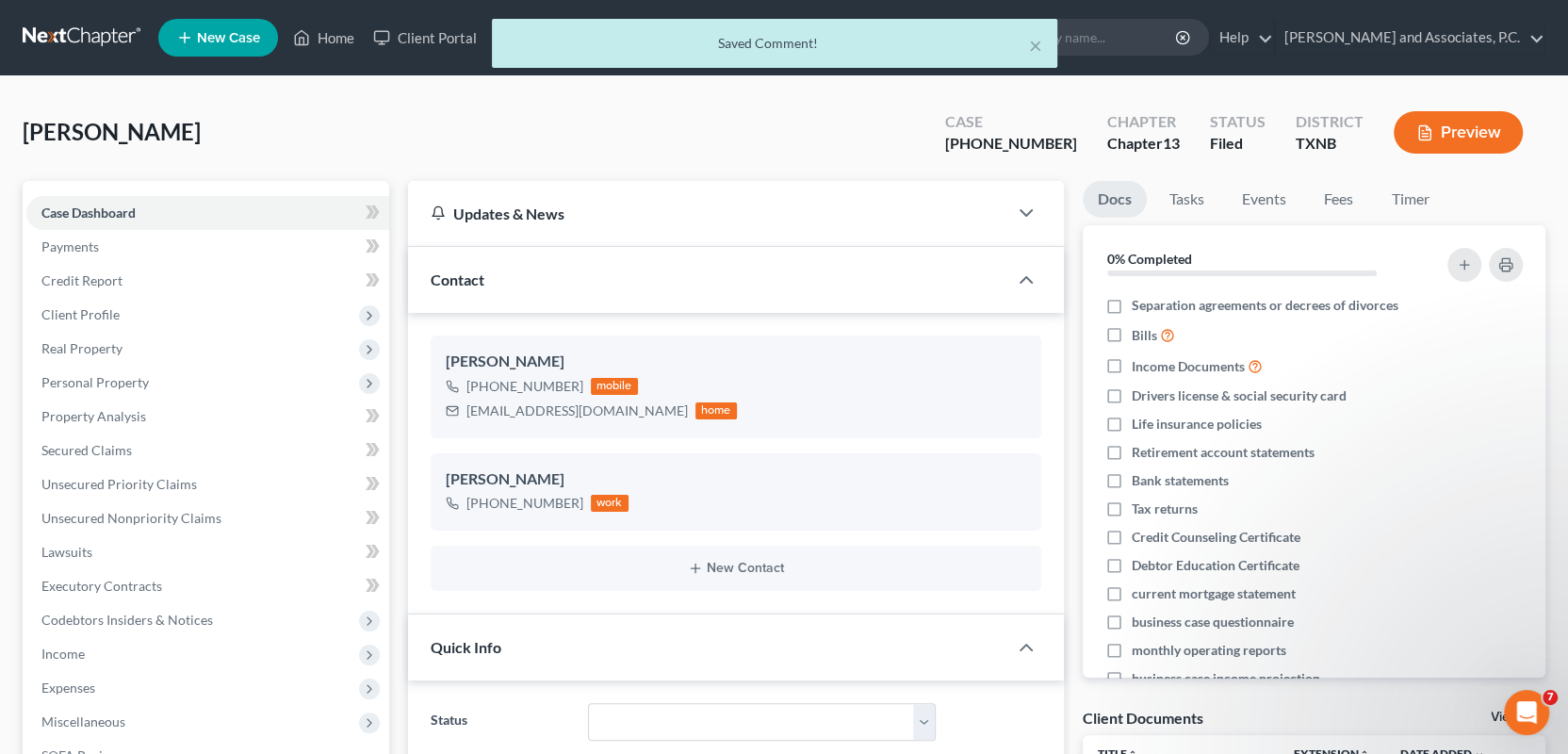
click at [337, 39] on div "× Saved Comment!" at bounding box center [774, 48] width 1568 height 59
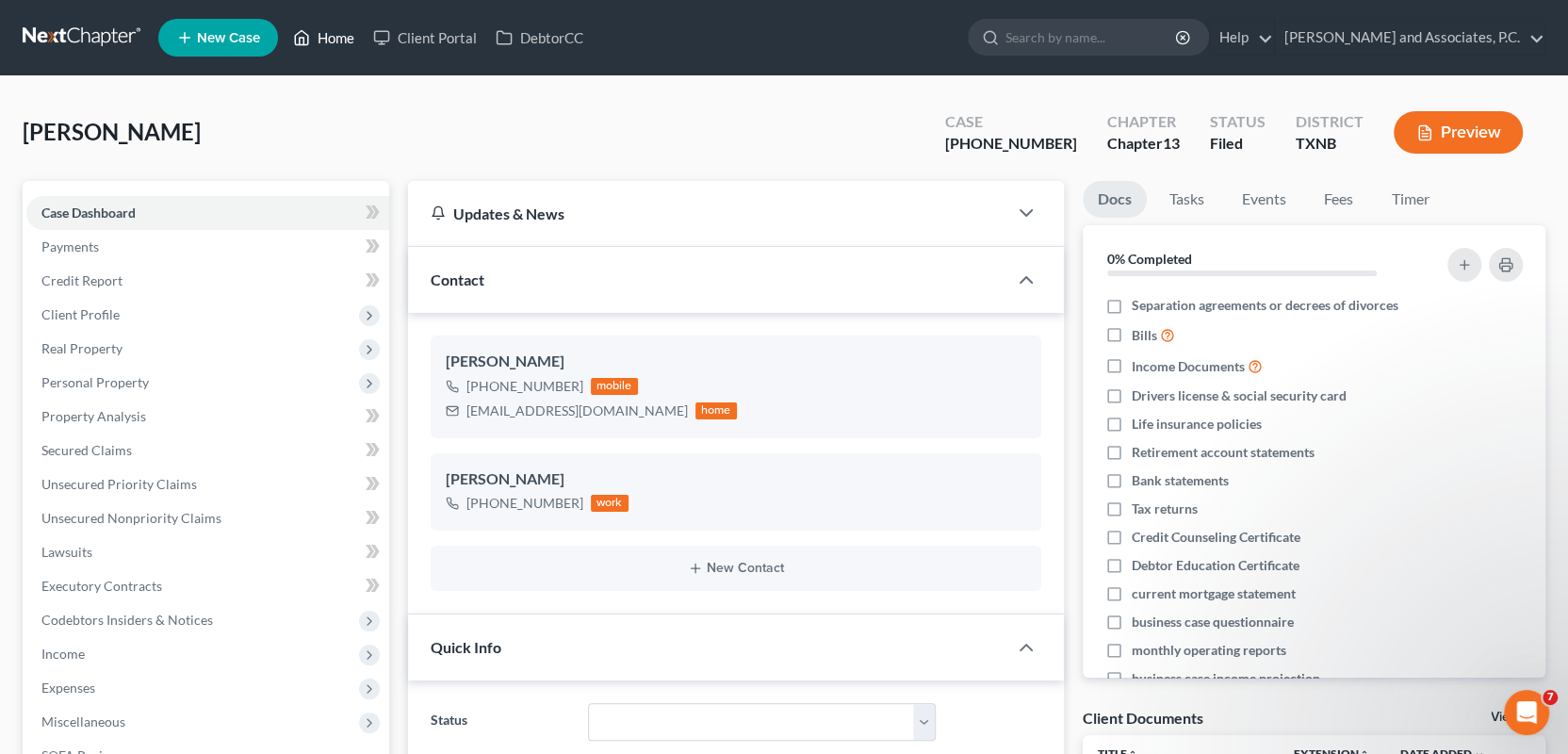
drag, startPoint x: 345, startPoint y: 39, endPoint x: 655, endPoint y: 133, distance: 323.9
click at [345, 39] on link "Home" at bounding box center [324, 37] width 80 height 34
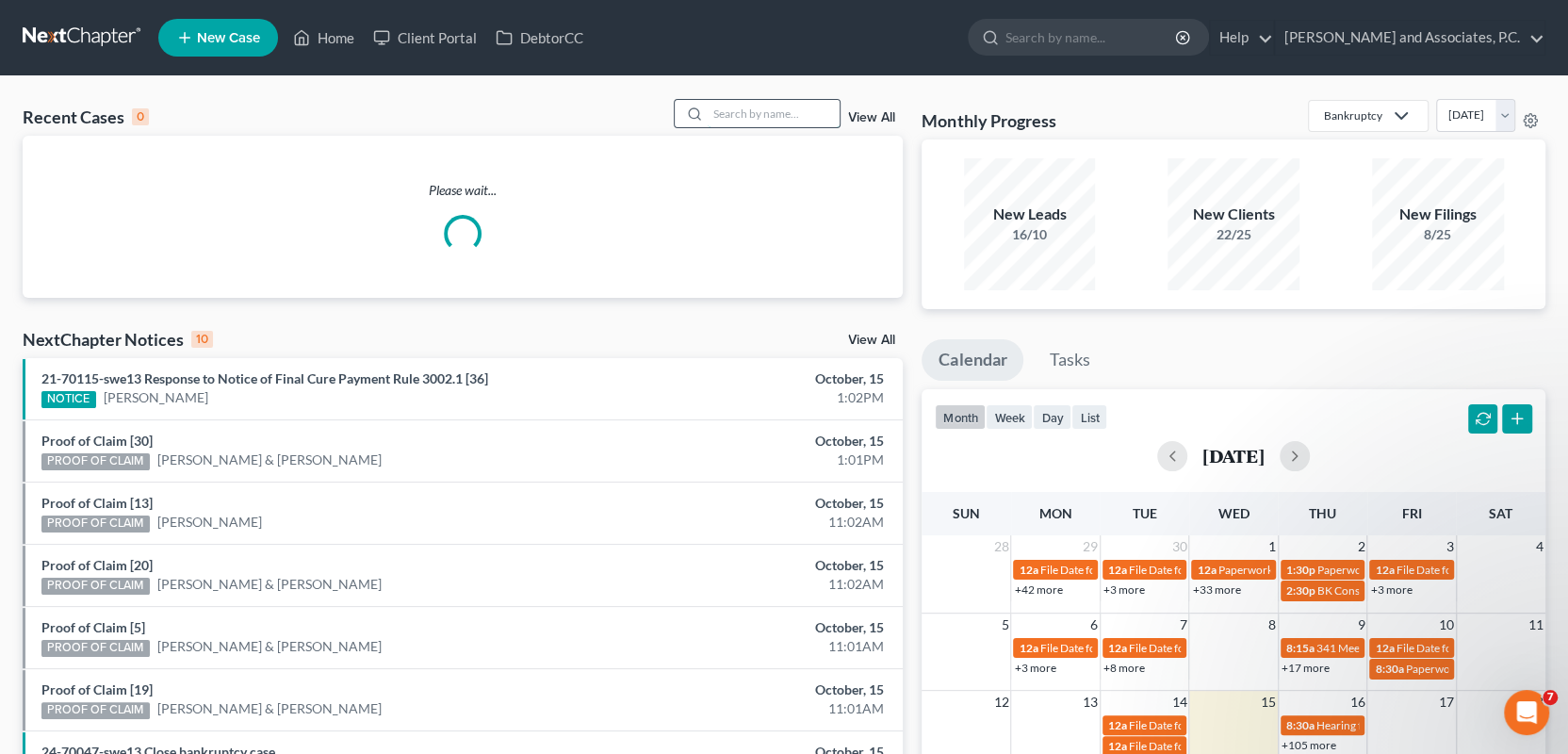
click at [728, 115] on input "search" at bounding box center [774, 114] width 132 height 27
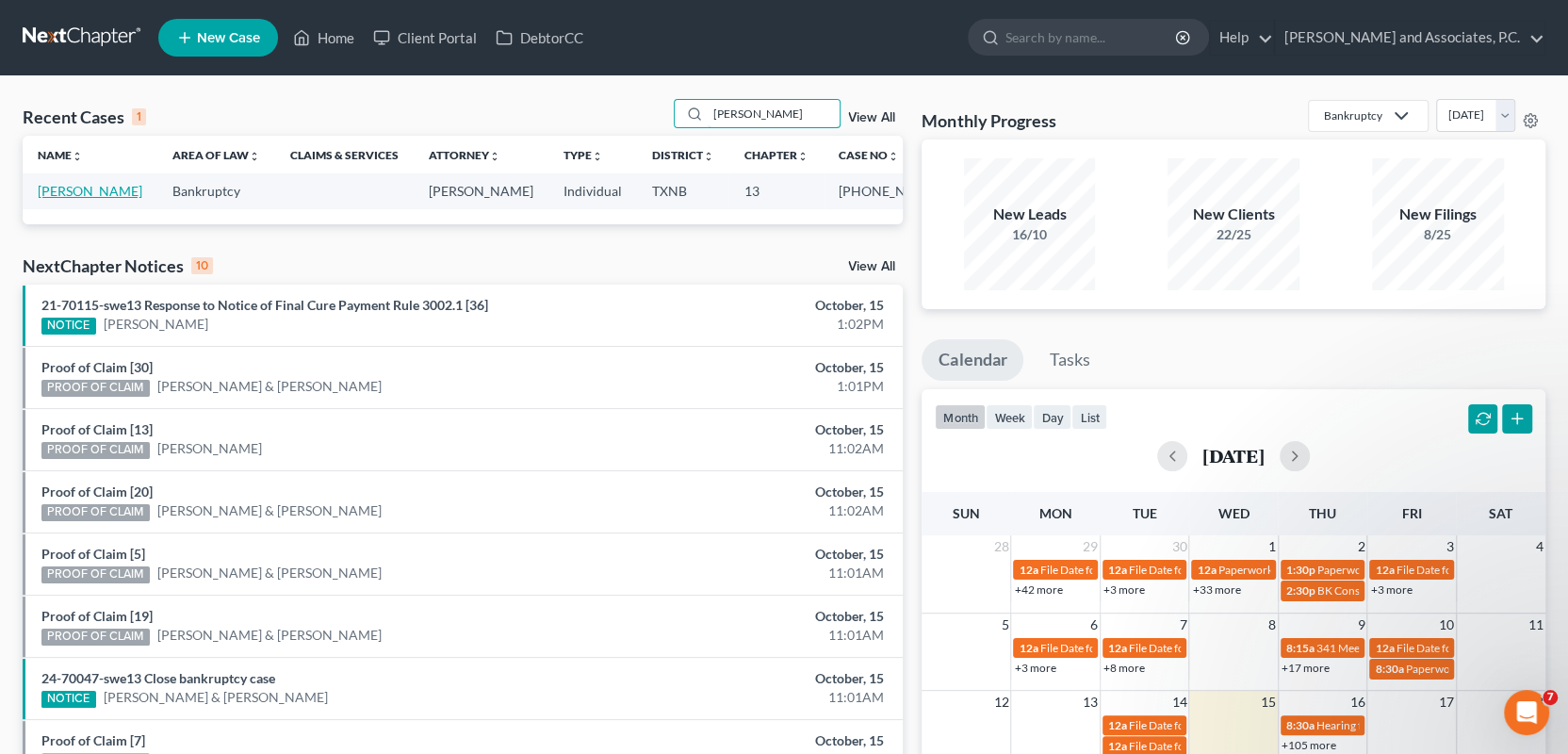
type input "wellner"
click at [73, 197] on link "[PERSON_NAME]" at bounding box center [89, 191] width 105 height 16
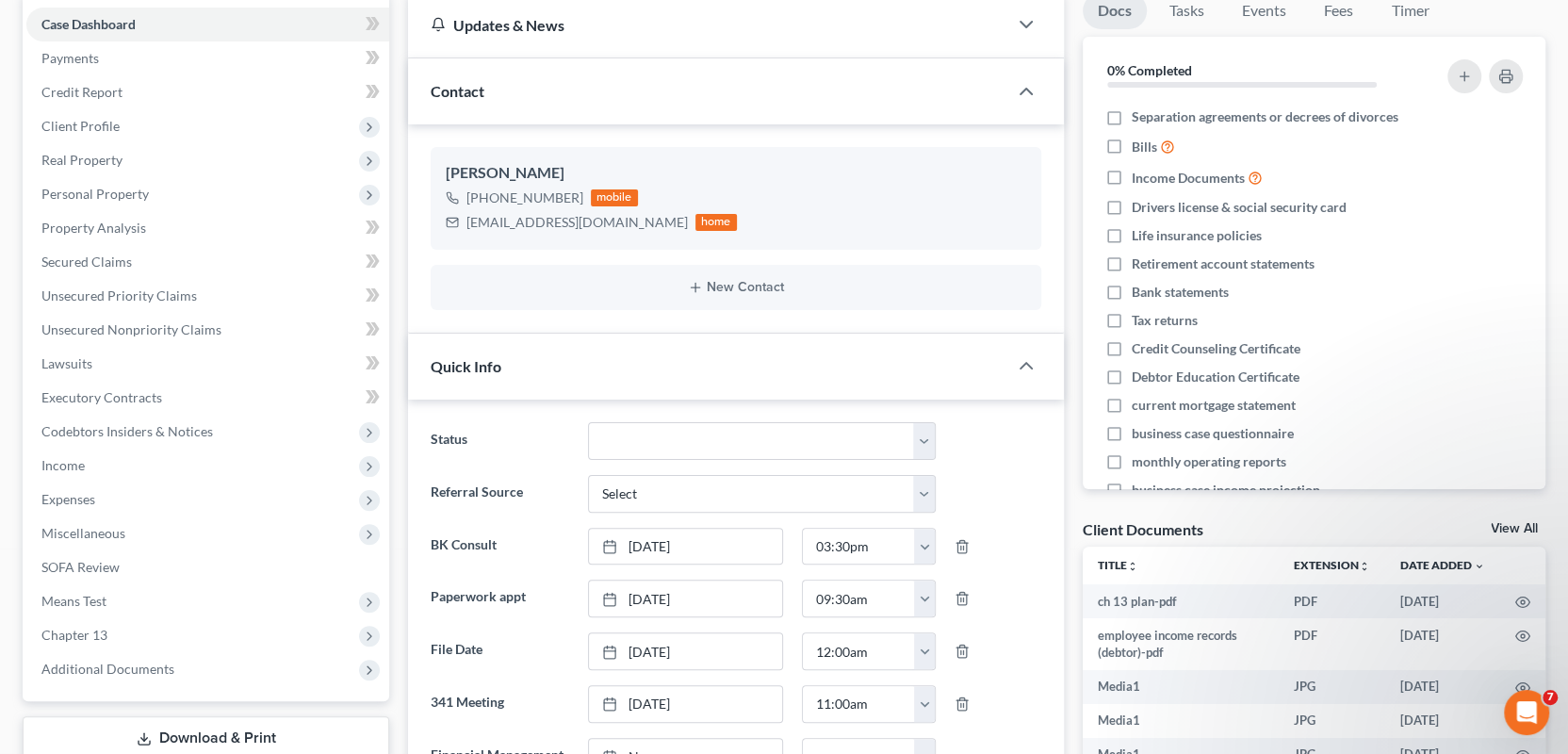
scroll to position [5842, 0]
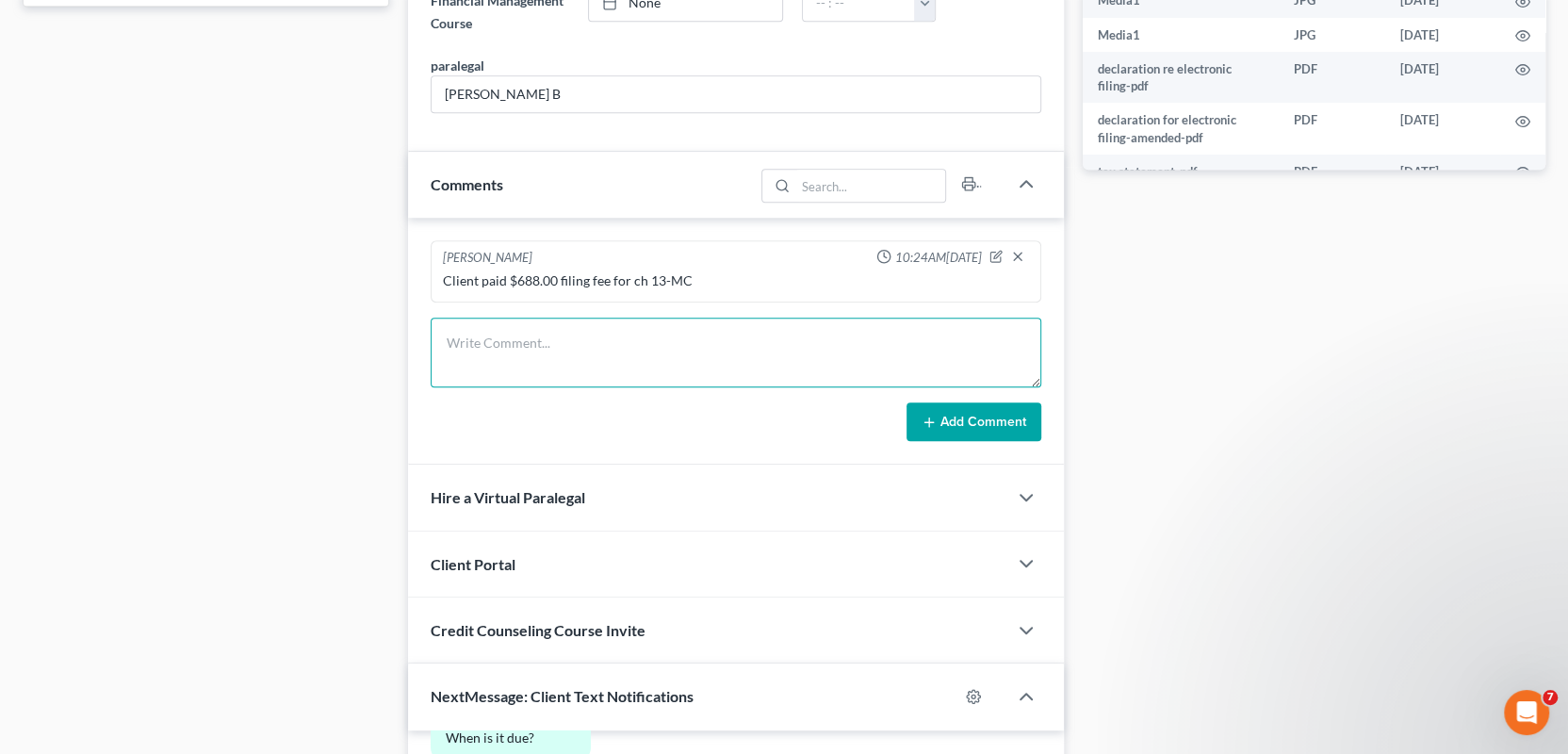
click at [462, 349] on textarea at bounding box center [736, 352] width 611 height 70
paste textarea "mailed 341 reminder lettter for 10/27/2025-MC"
type textarea "mailed 341 reminder lettter for 10/27/2025-MC"
click at [963, 414] on button "Add Comment" at bounding box center [974, 422] width 135 height 39
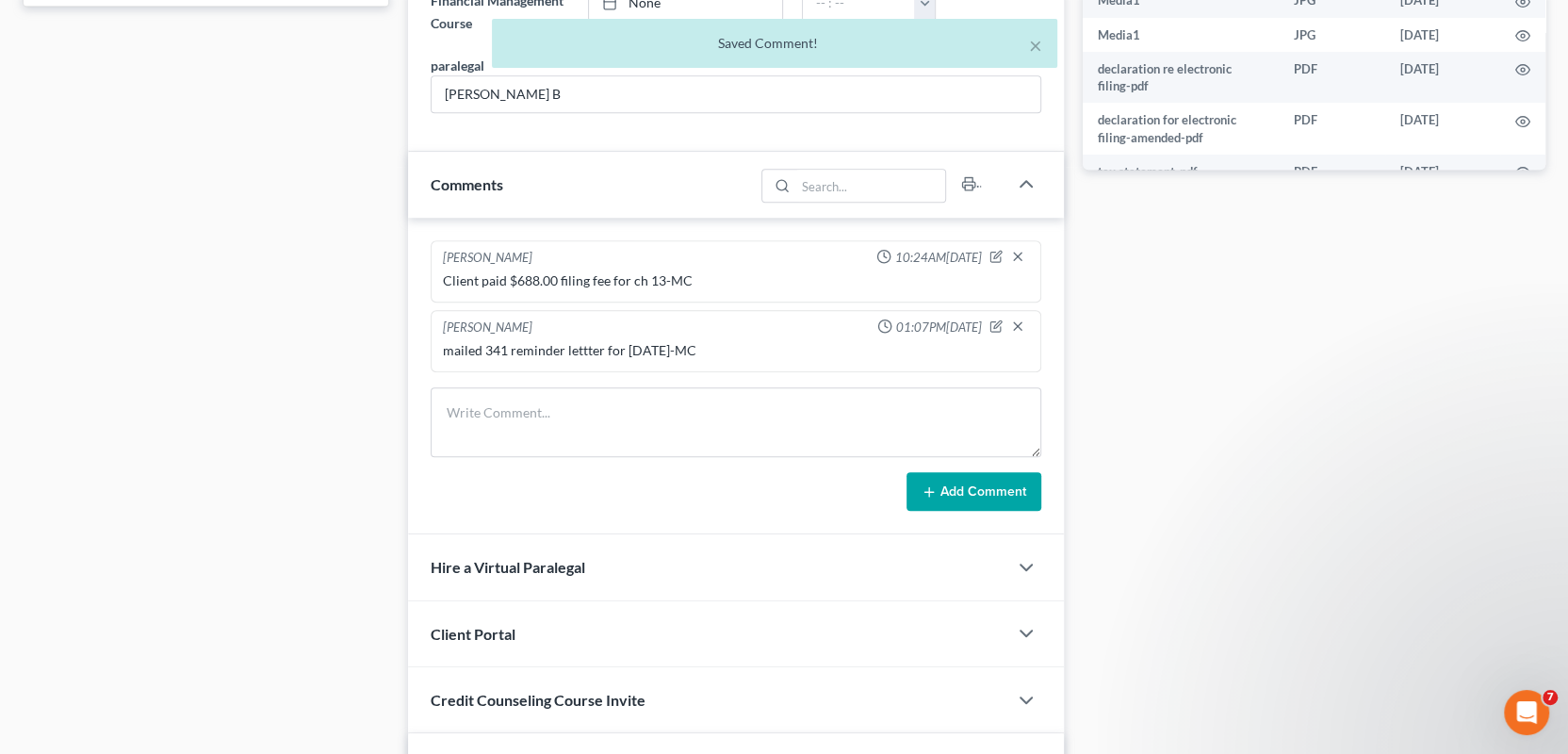
scroll to position [0, 0]
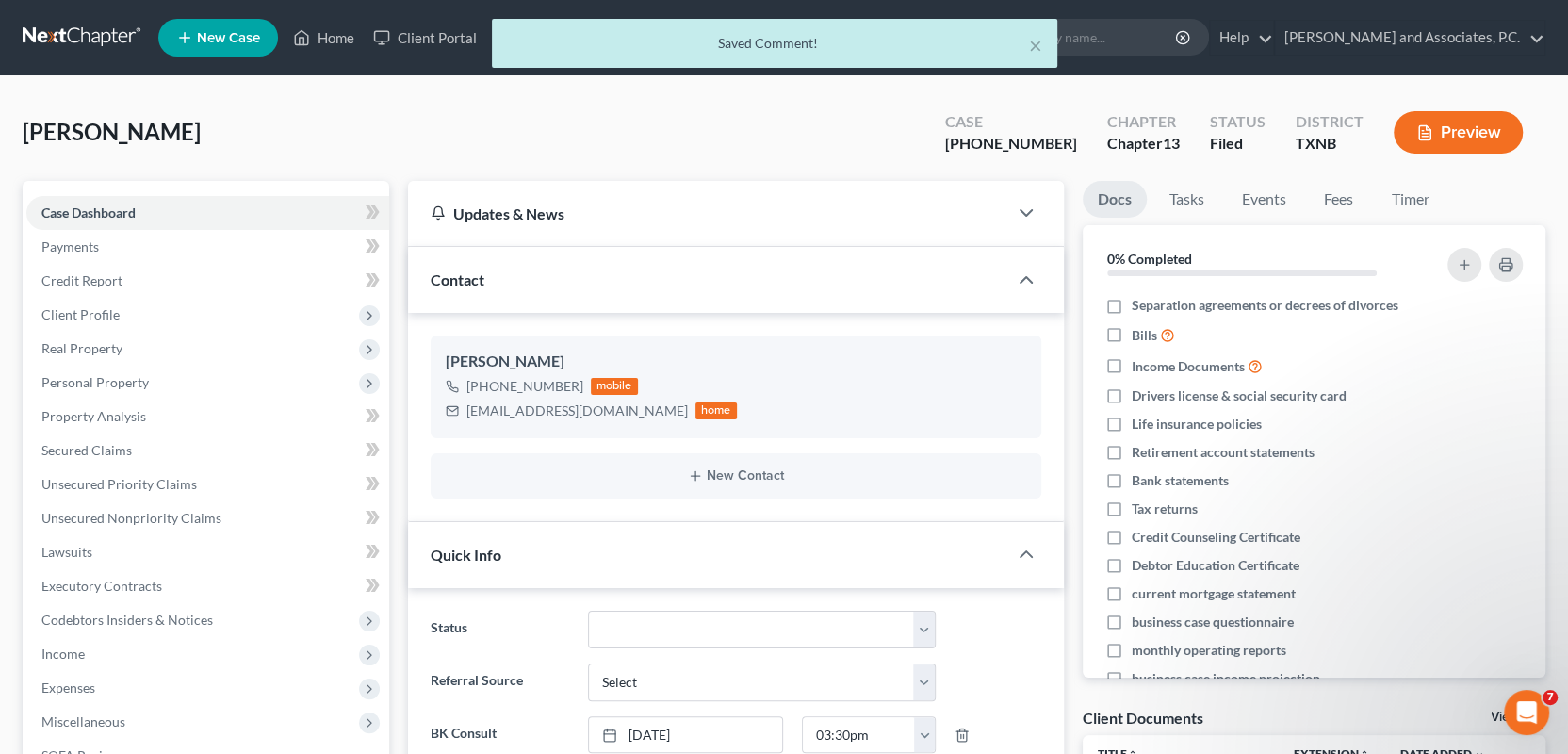
click at [332, 37] on div "× Saved Comment!" at bounding box center [774, 48] width 1568 height 59
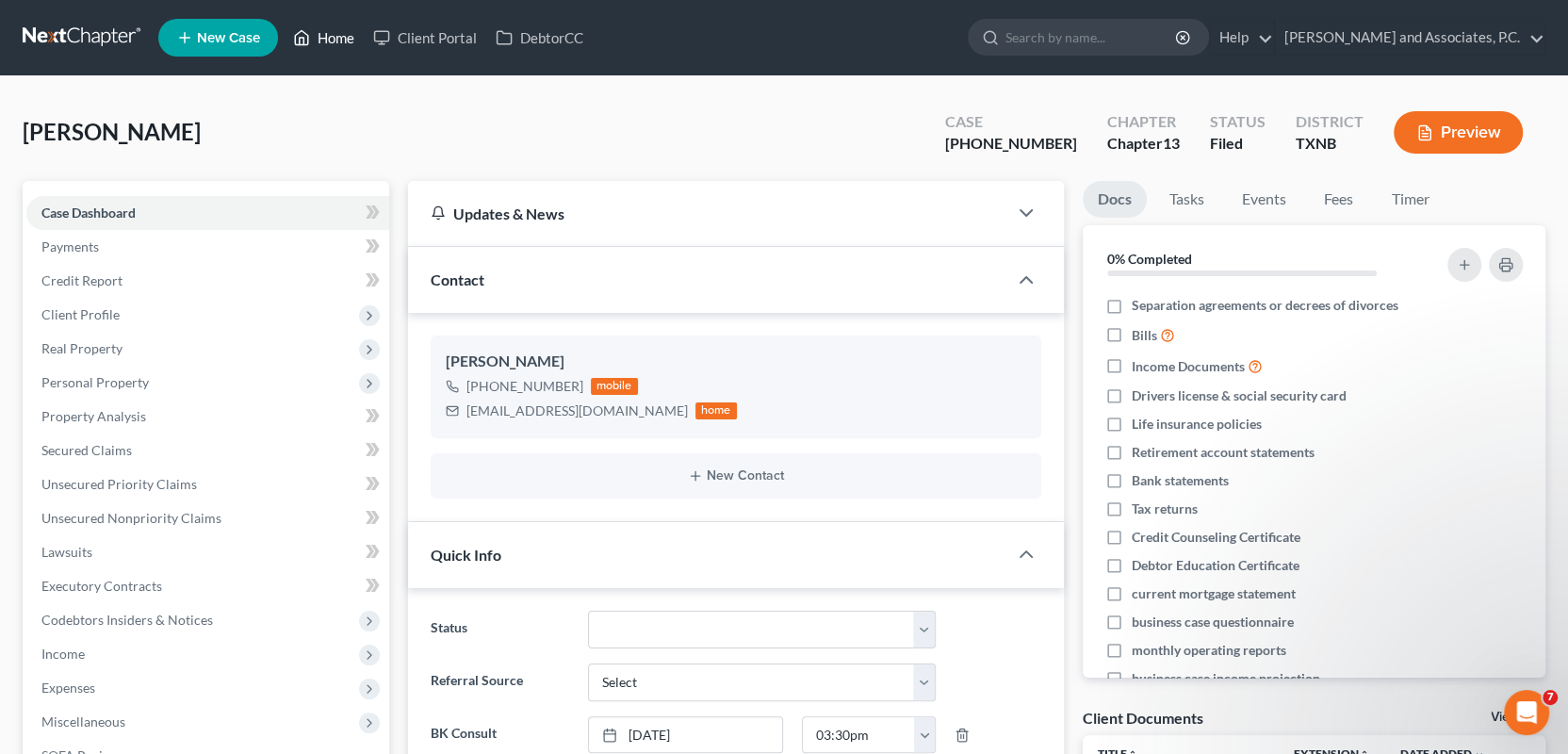
click at [322, 34] on link "Home" at bounding box center [324, 37] width 80 height 34
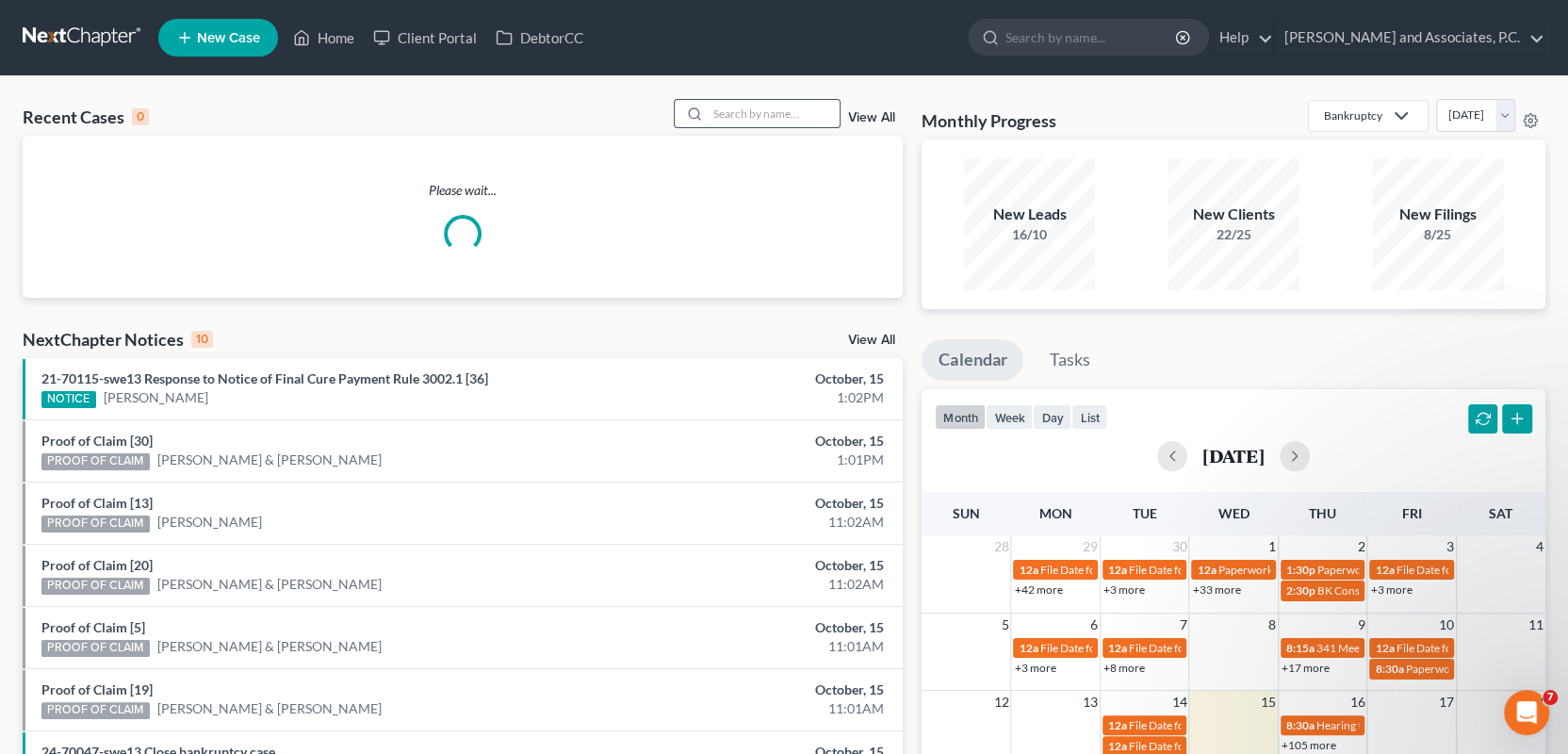
click at [736, 118] on input "search" at bounding box center [774, 114] width 132 height 27
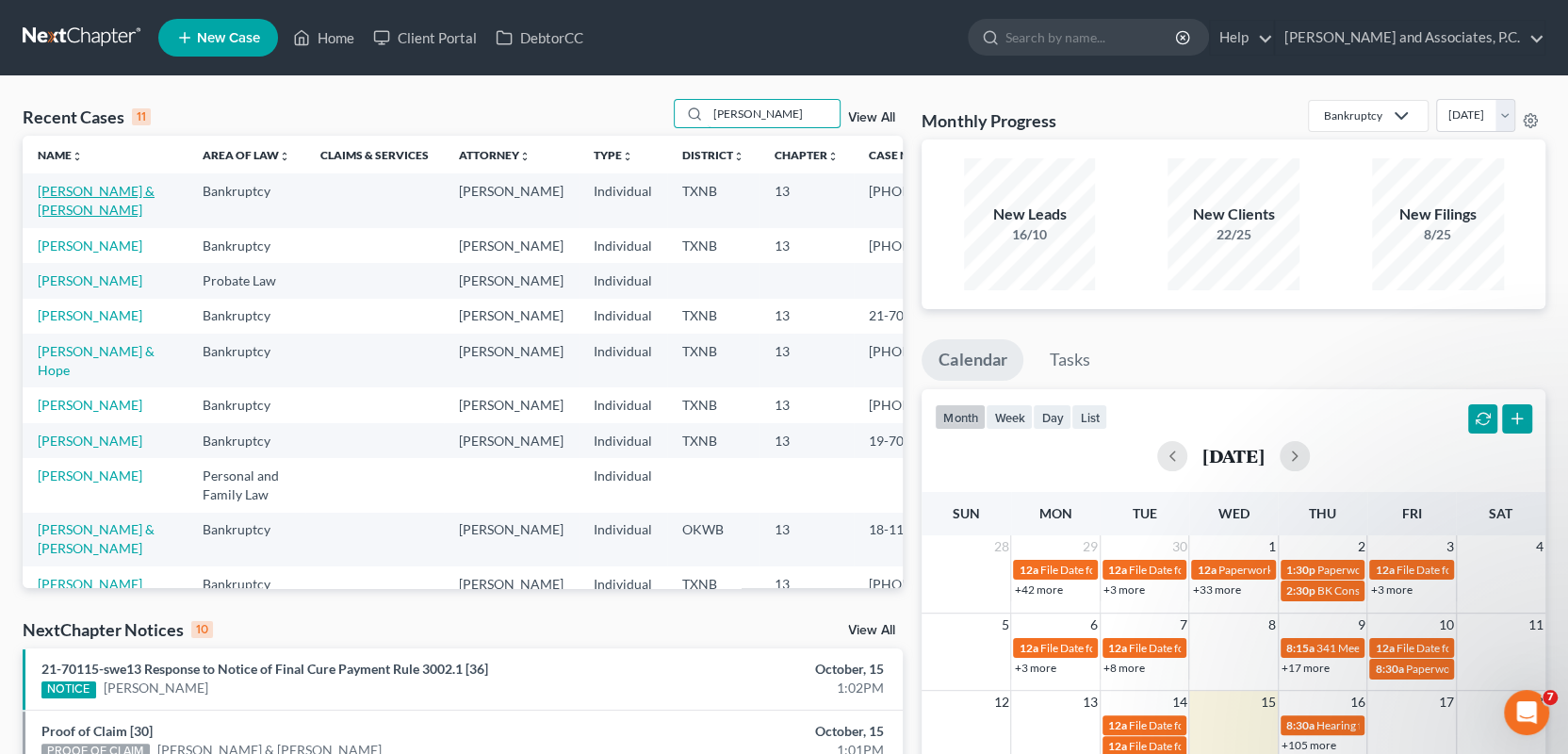
type input "davis"
click at [78, 191] on link "[PERSON_NAME] & [PERSON_NAME]" at bounding box center [95, 201] width 117 height 35
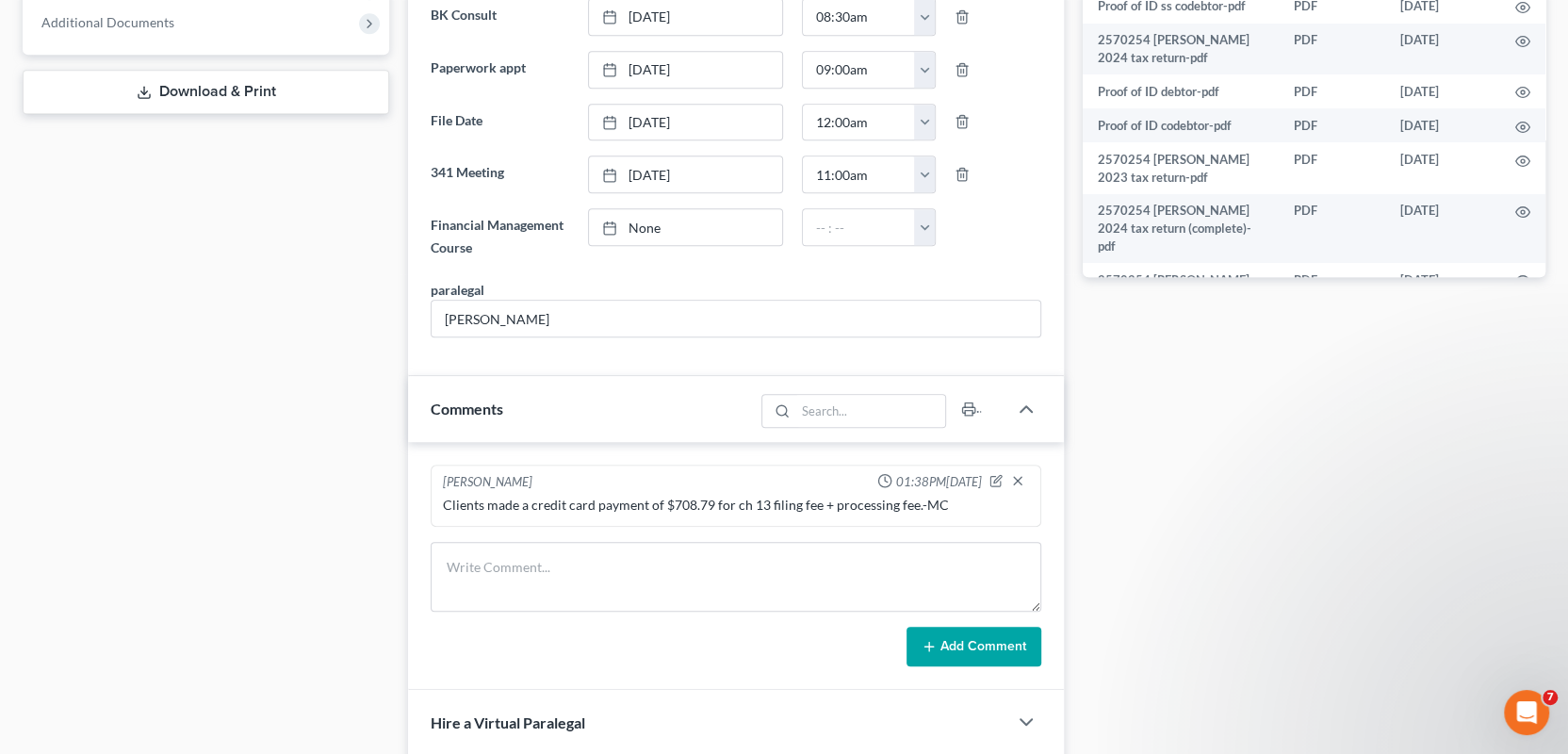
scroll to position [848, 0]
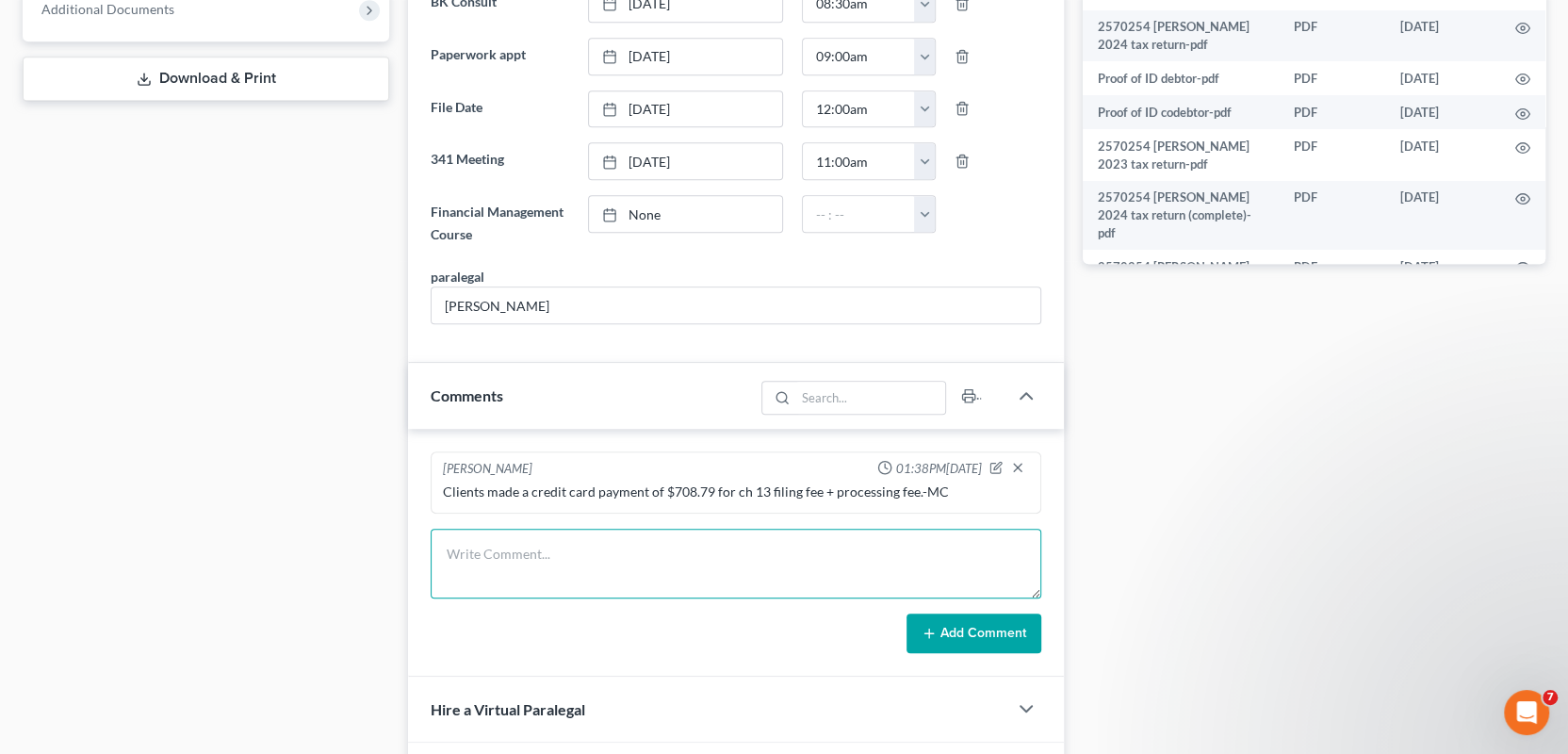
click at [462, 545] on textarea at bounding box center [736, 563] width 611 height 70
paste textarea "mailed 341 reminder lettter for 10/27/2025-MC"
type textarea "mailed 341 reminder lettter for 10/27/2025-MC"
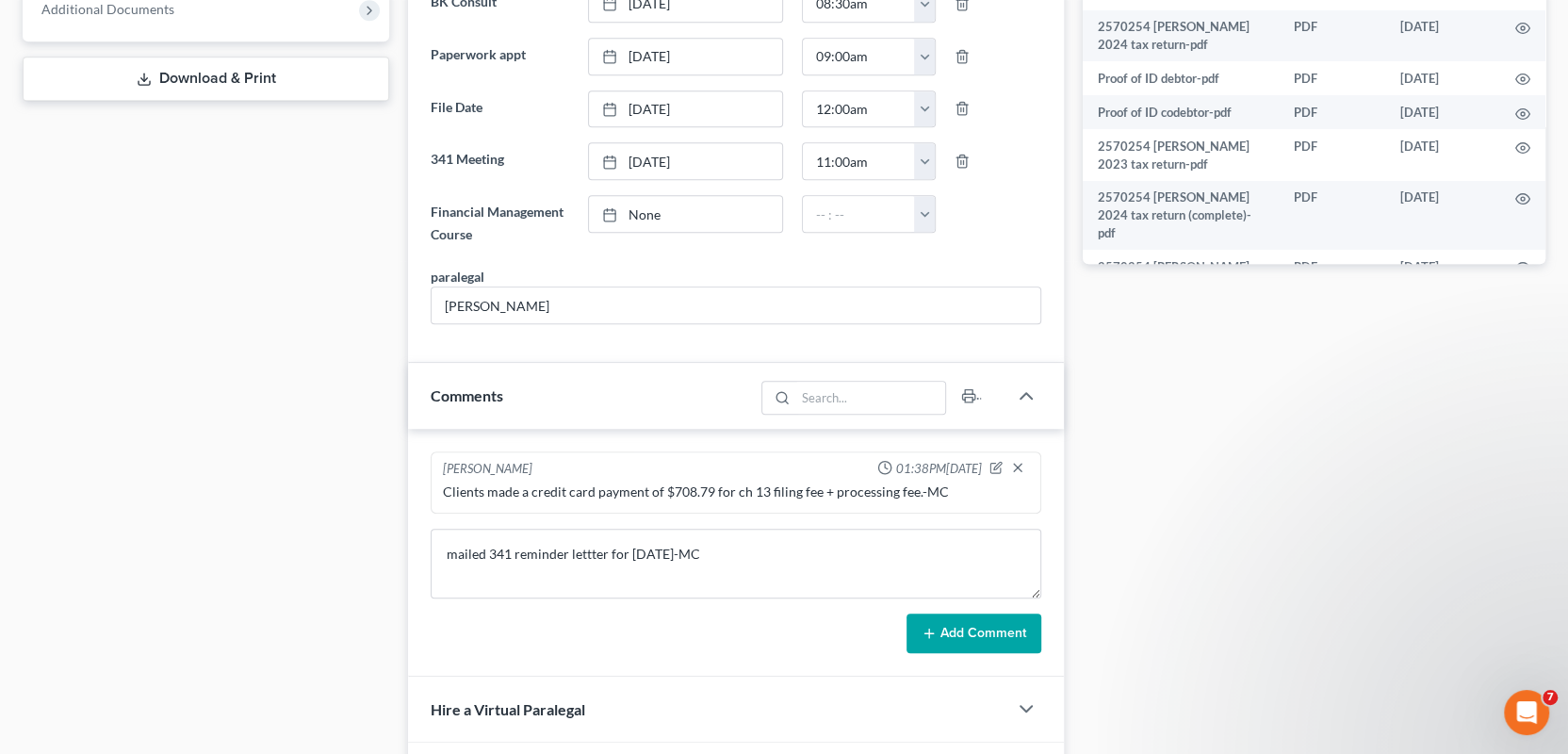
click at [955, 636] on button "Add Comment" at bounding box center [974, 633] width 135 height 39
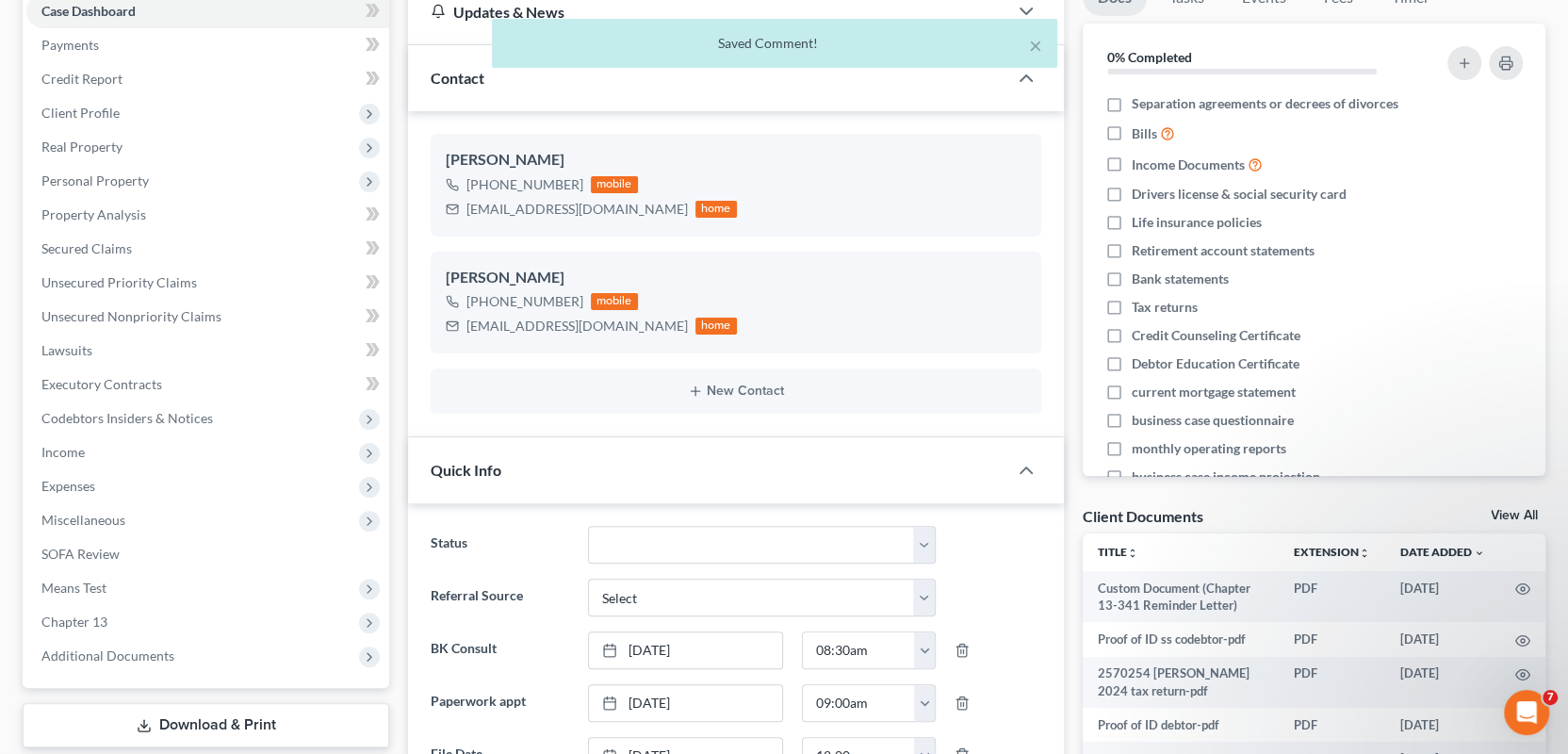
scroll to position [0, 0]
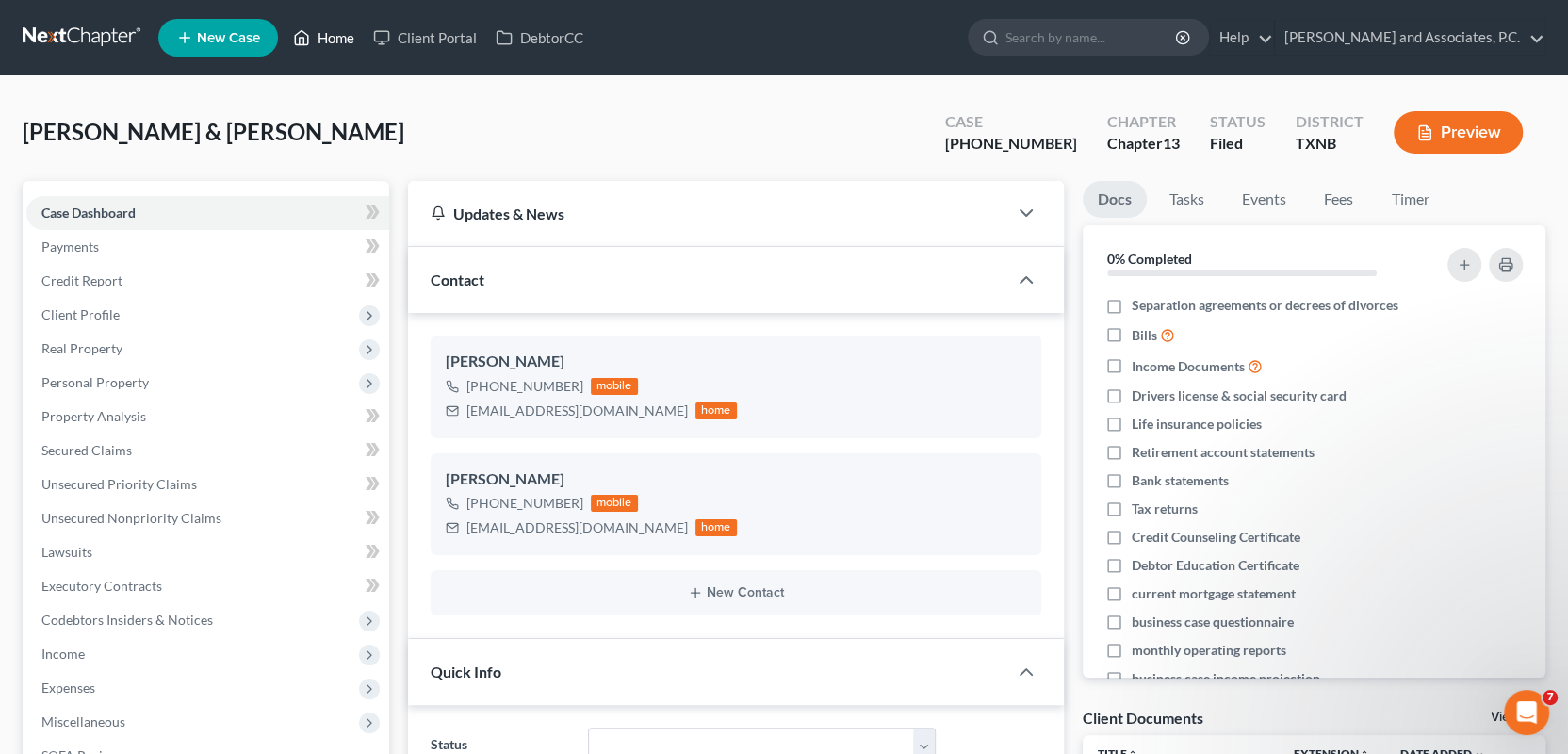
drag, startPoint x: 338, startPoint y: 35, endPoint x: 667, endPoint y: 52, distance: 329.4
click at [338, 35] on link "Home" at bounding box center [324, 37] width 80 height 34
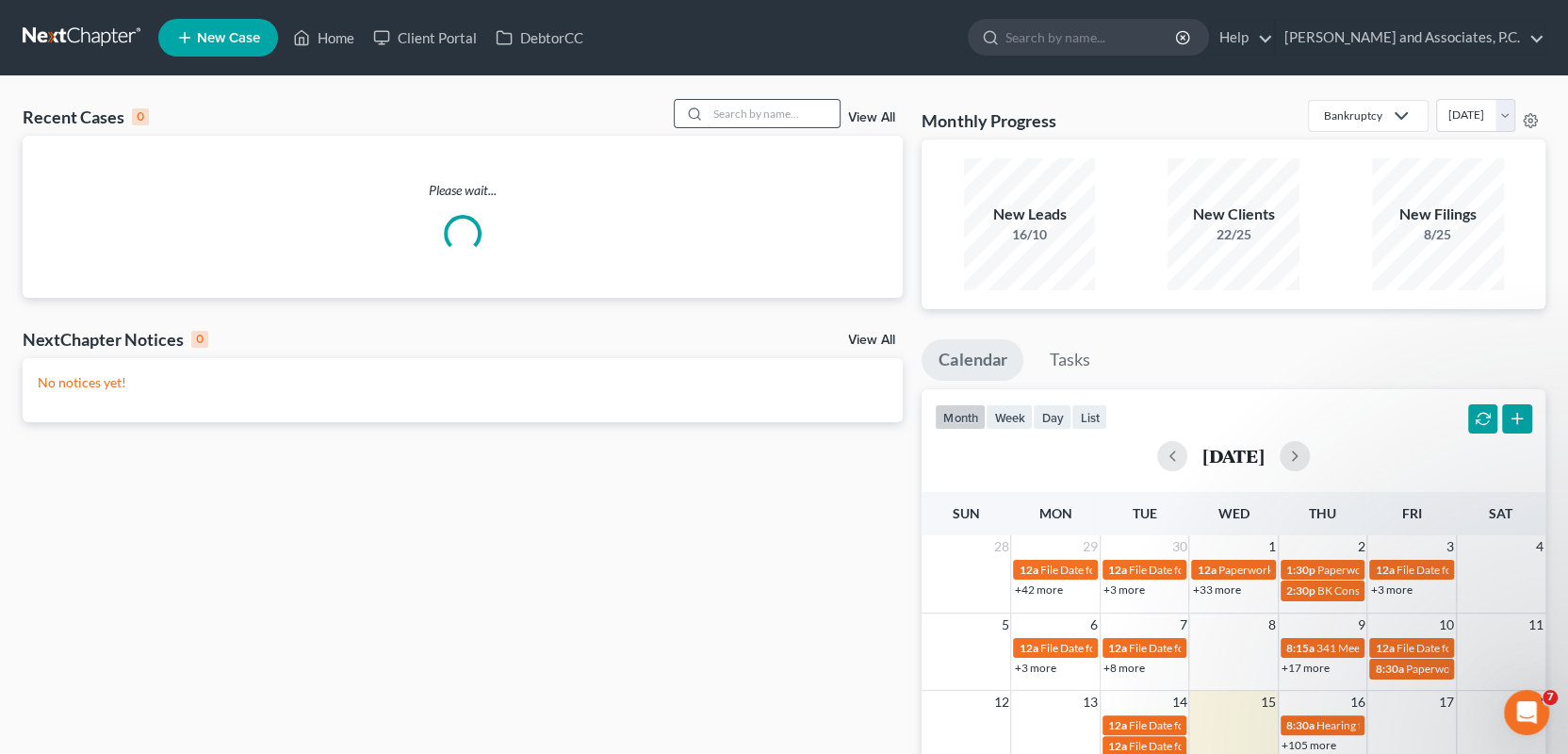
click at [728, 118] on input "search" at bounding box center [774, 114] width 132 height 27
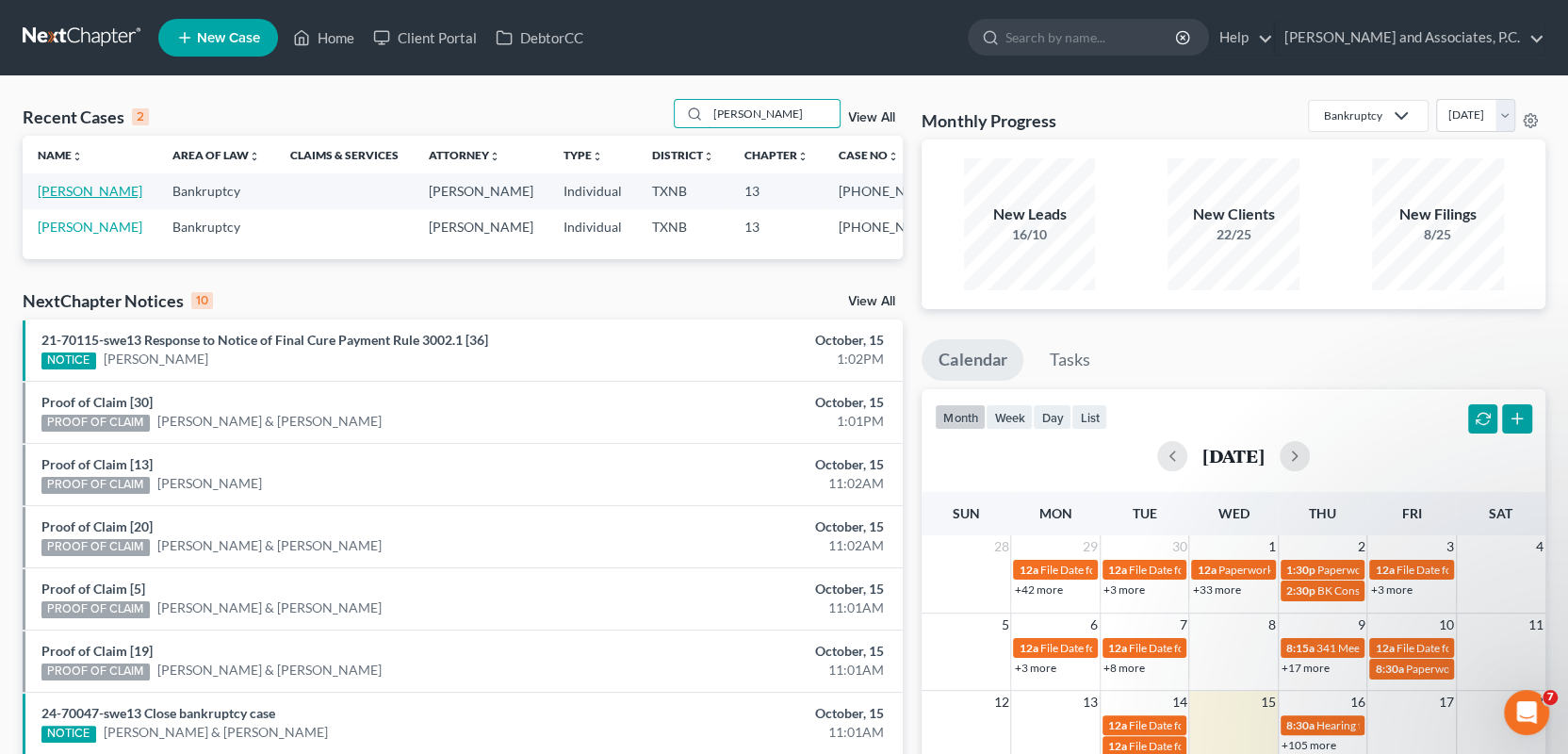
type input "wray"
click at [103, 189] on link "[PERSON_NAME]" at bounding box center [89, 191] width 105 height 16
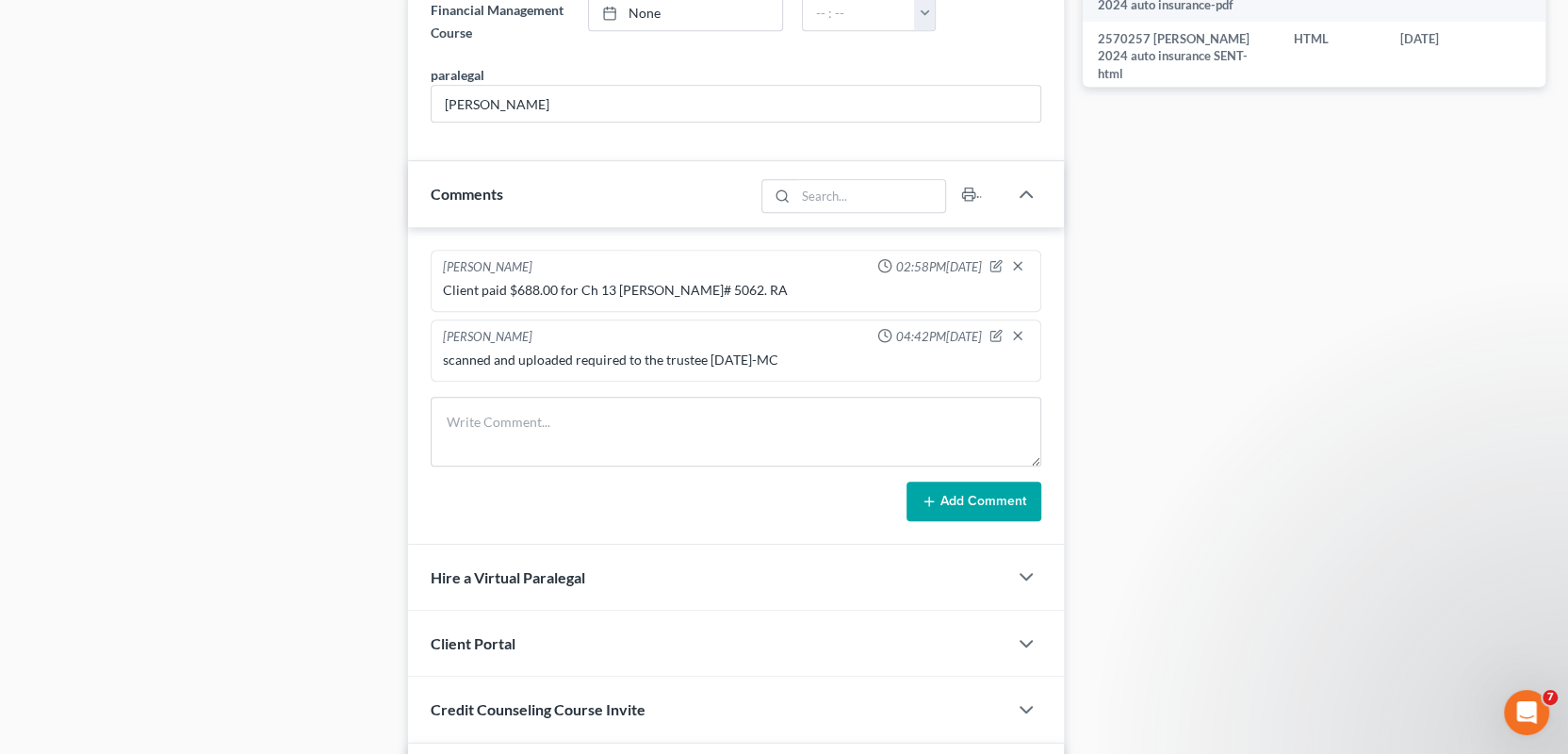
scroll to position [1036, 0]
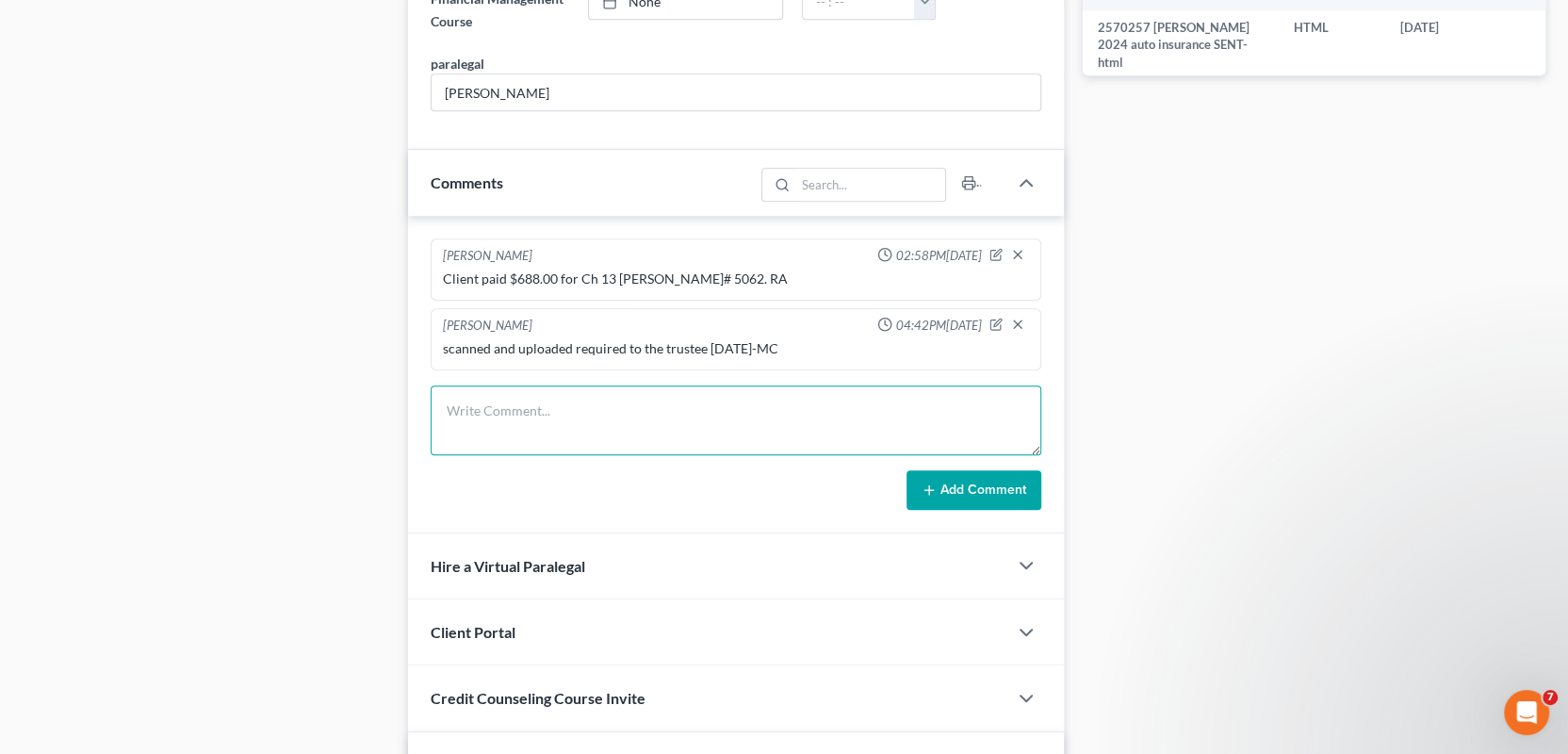
paste textarea "mailed 341 reminder lettter for 10/27/2025-MC"
type textarea "mailed 341 reminder lettter for 10/27/2025-MC"
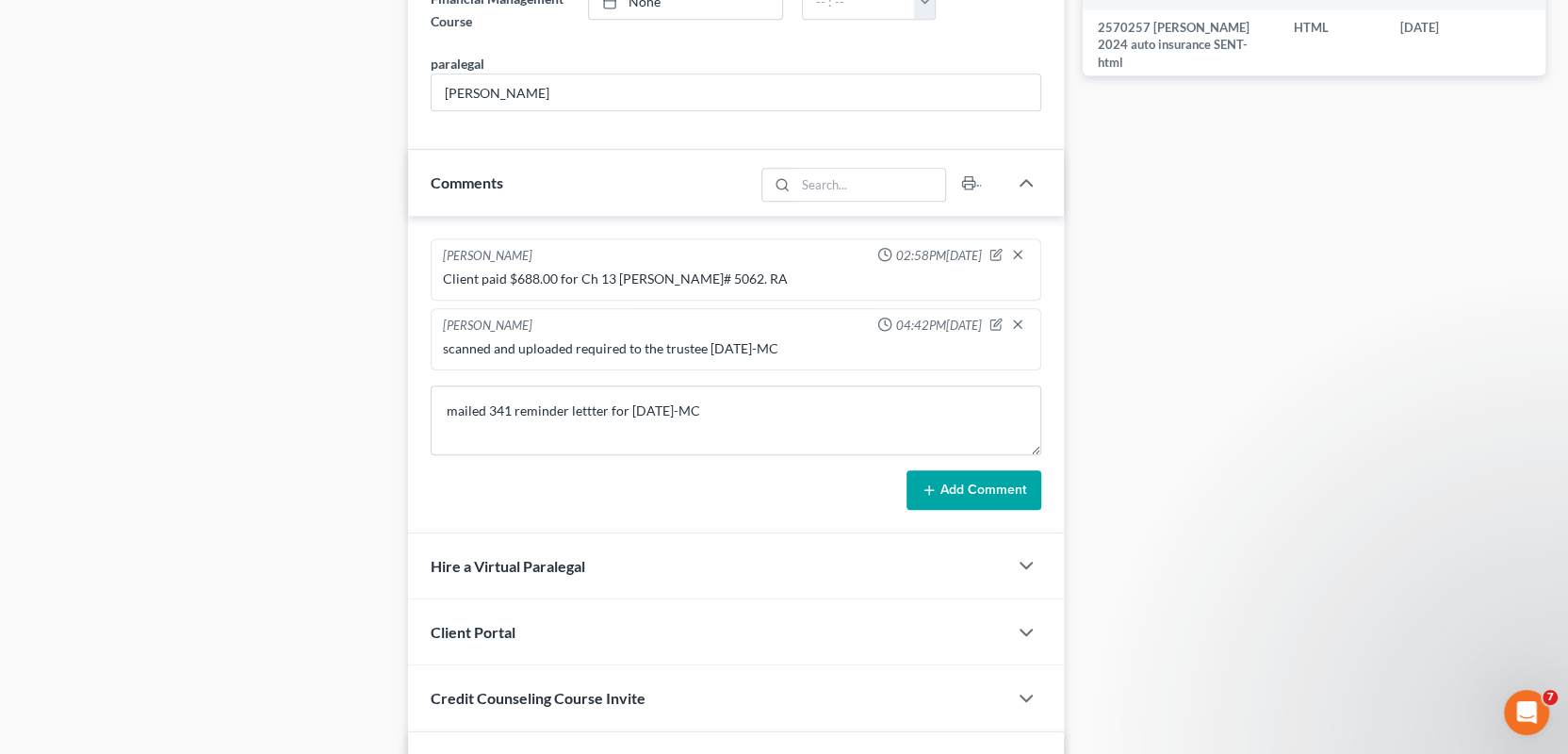
click at [925, 484] on icon at bounding box center [928, 490] width 15 height 15
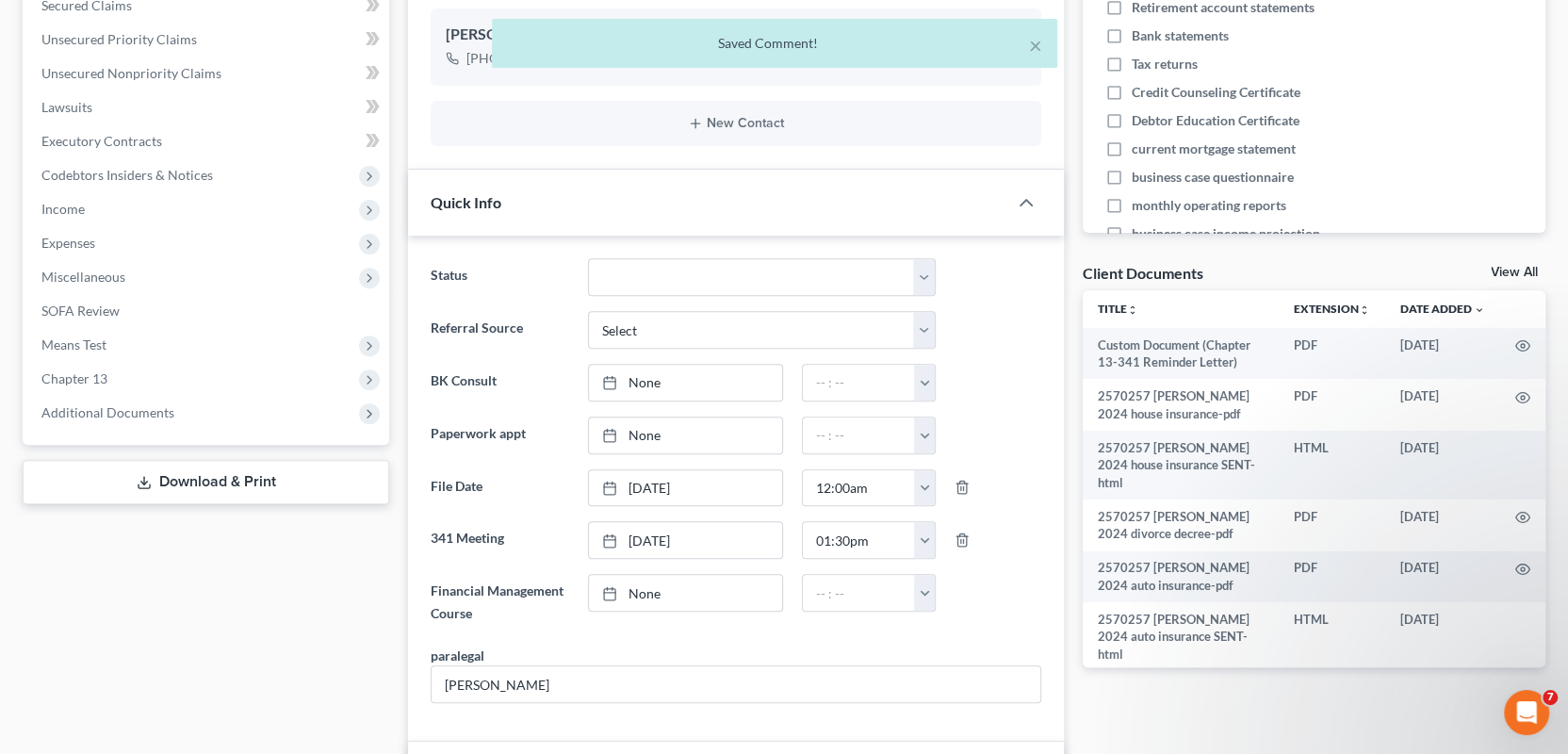
scroll to position [0, 0]
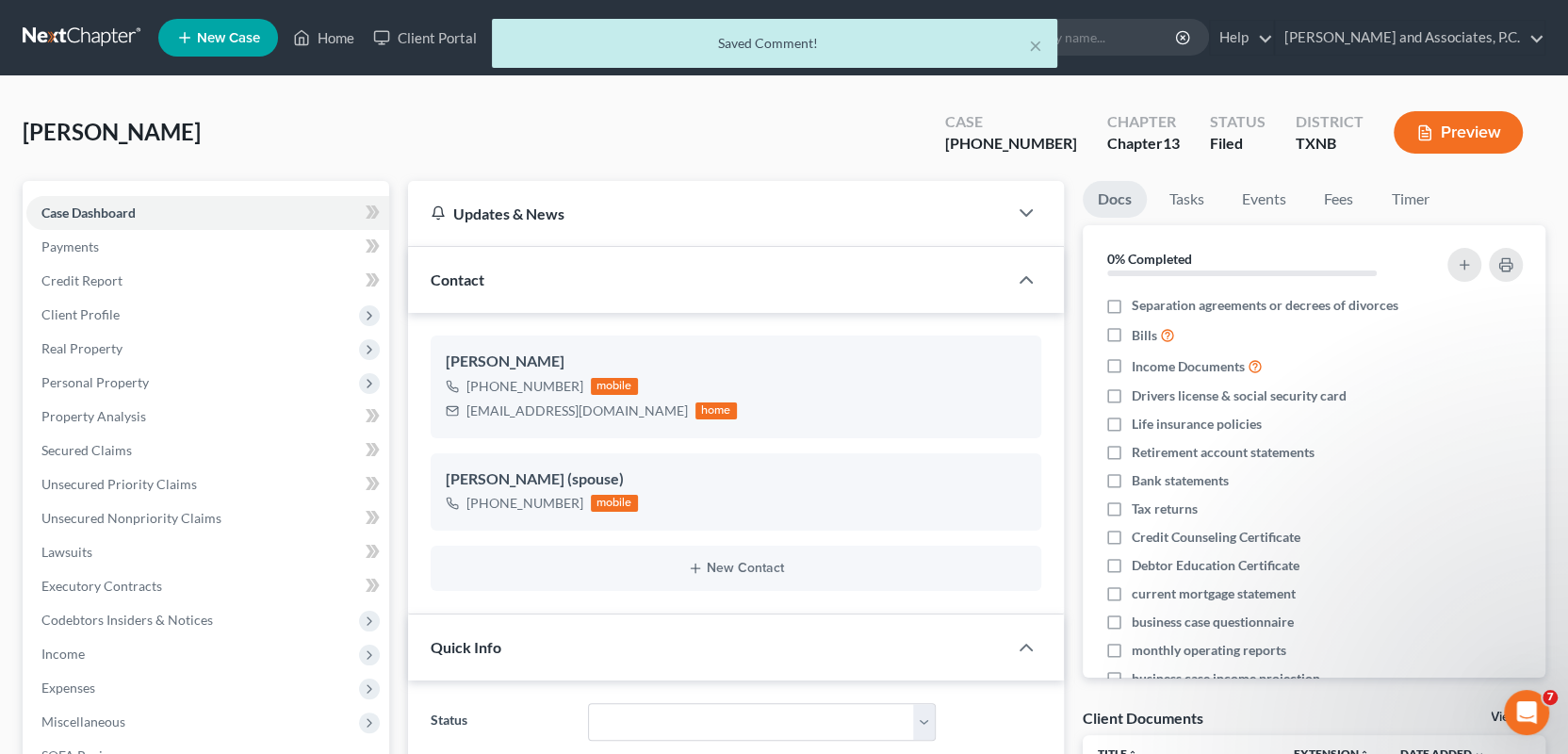
click at [337, 34] on div "× Saved Comment!" at bounding box center [774, 48] width 1568 height 59
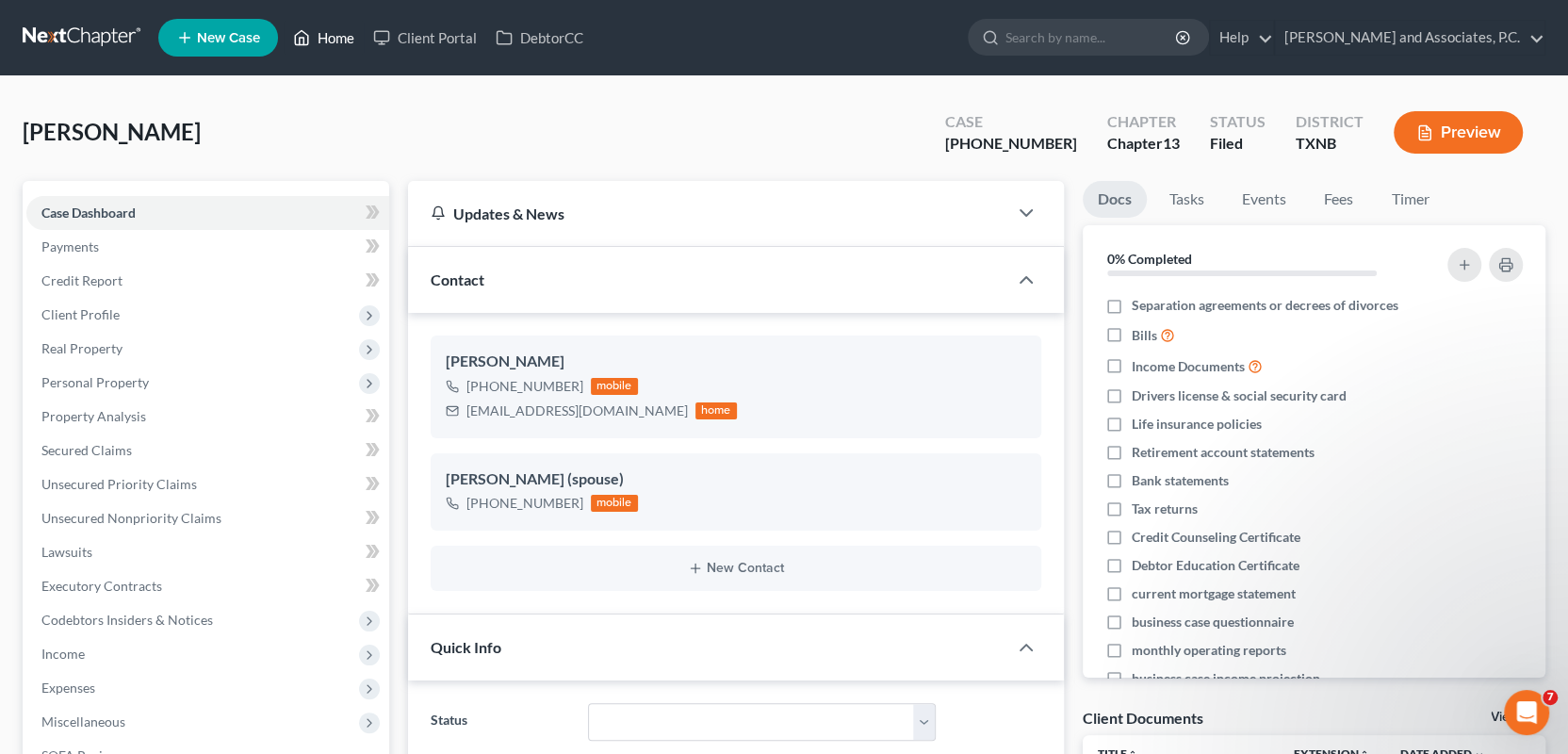
click at [337, 34] on link "Home" at bounding box center [324, 37] width 80 height 34
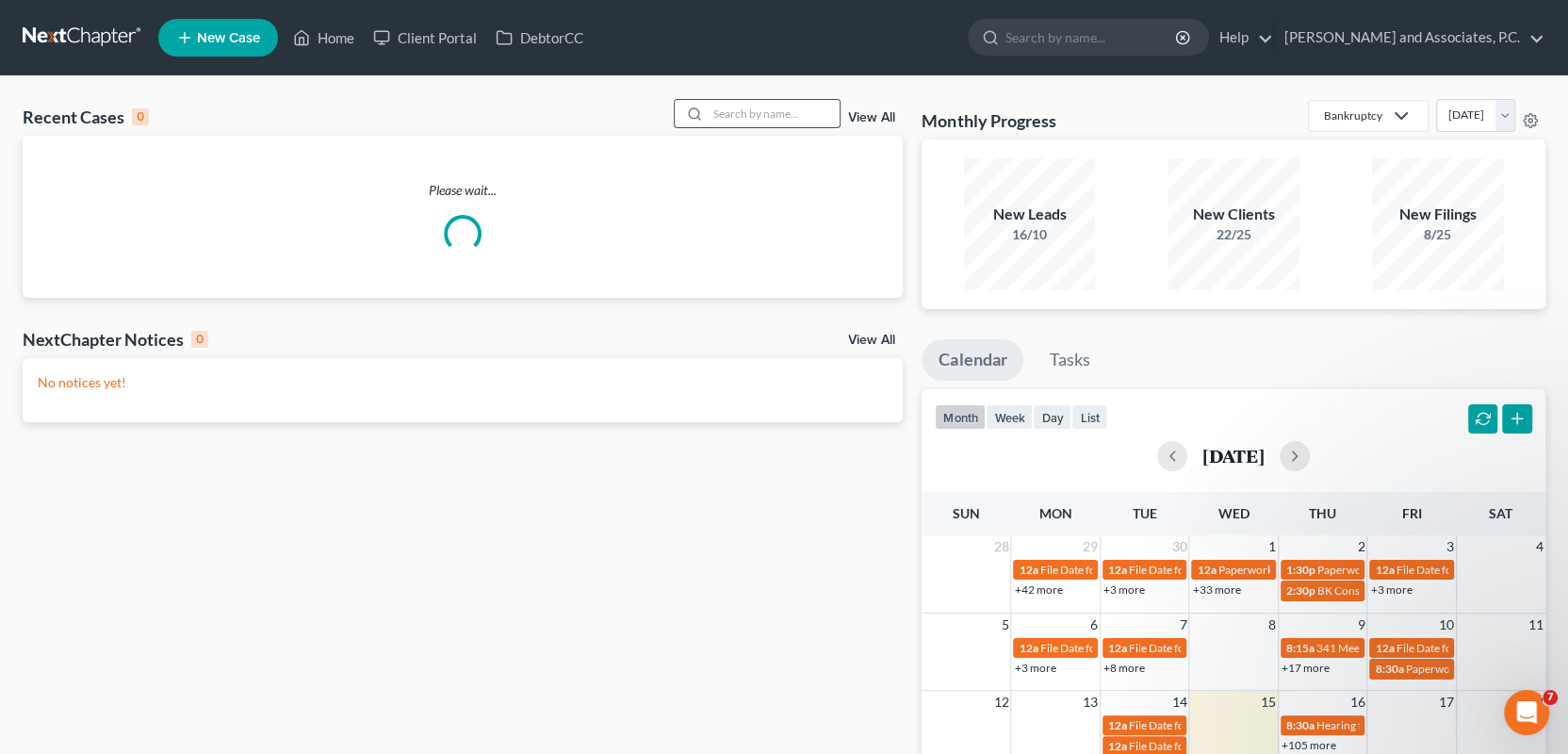
click at [713, 115] on input "search" at bounding box center [774, 114] width 132 height 27
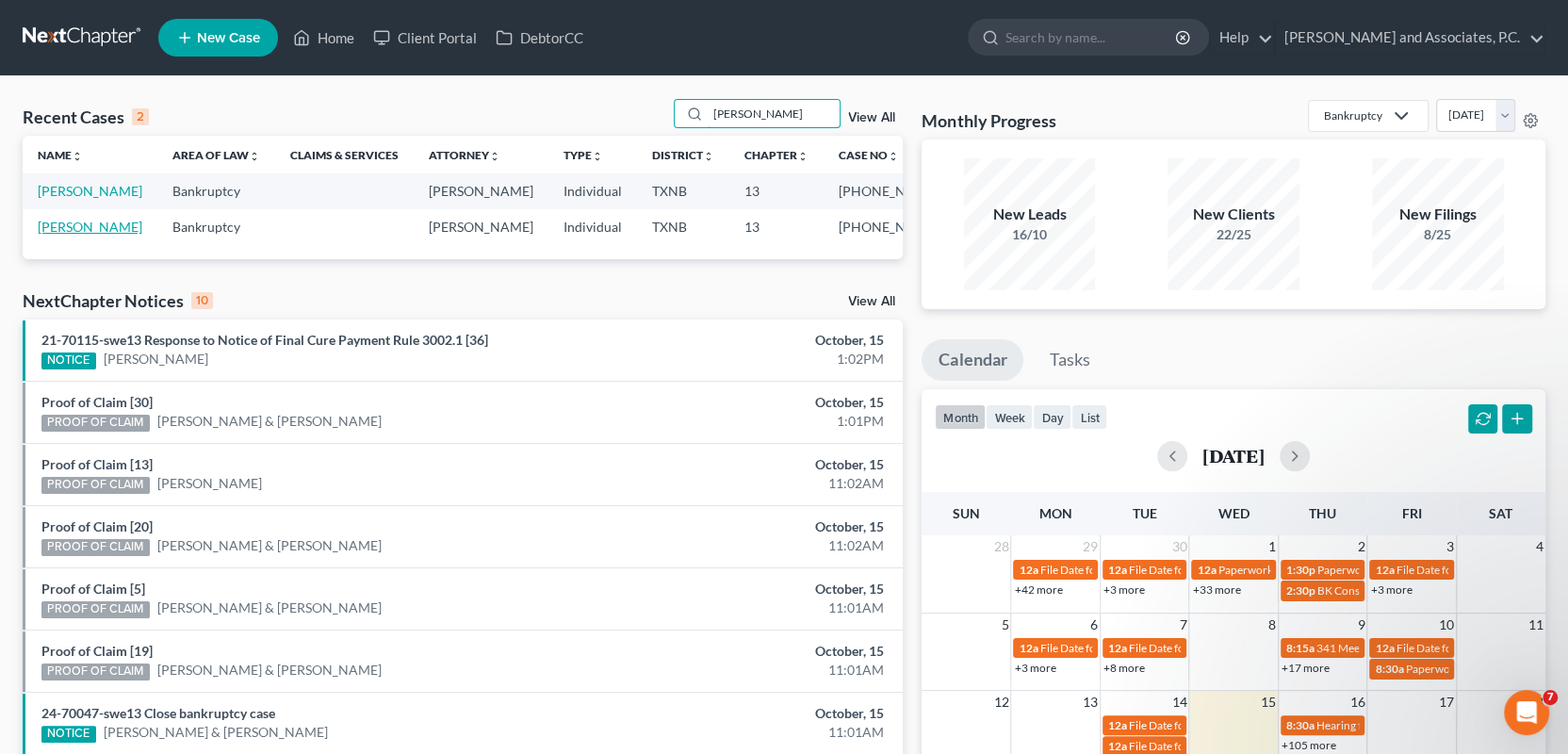
type input "wray"
click at [68, 231] on link "[PERSON_NAME]" at bounding box center [89, 226] width 105 height 16
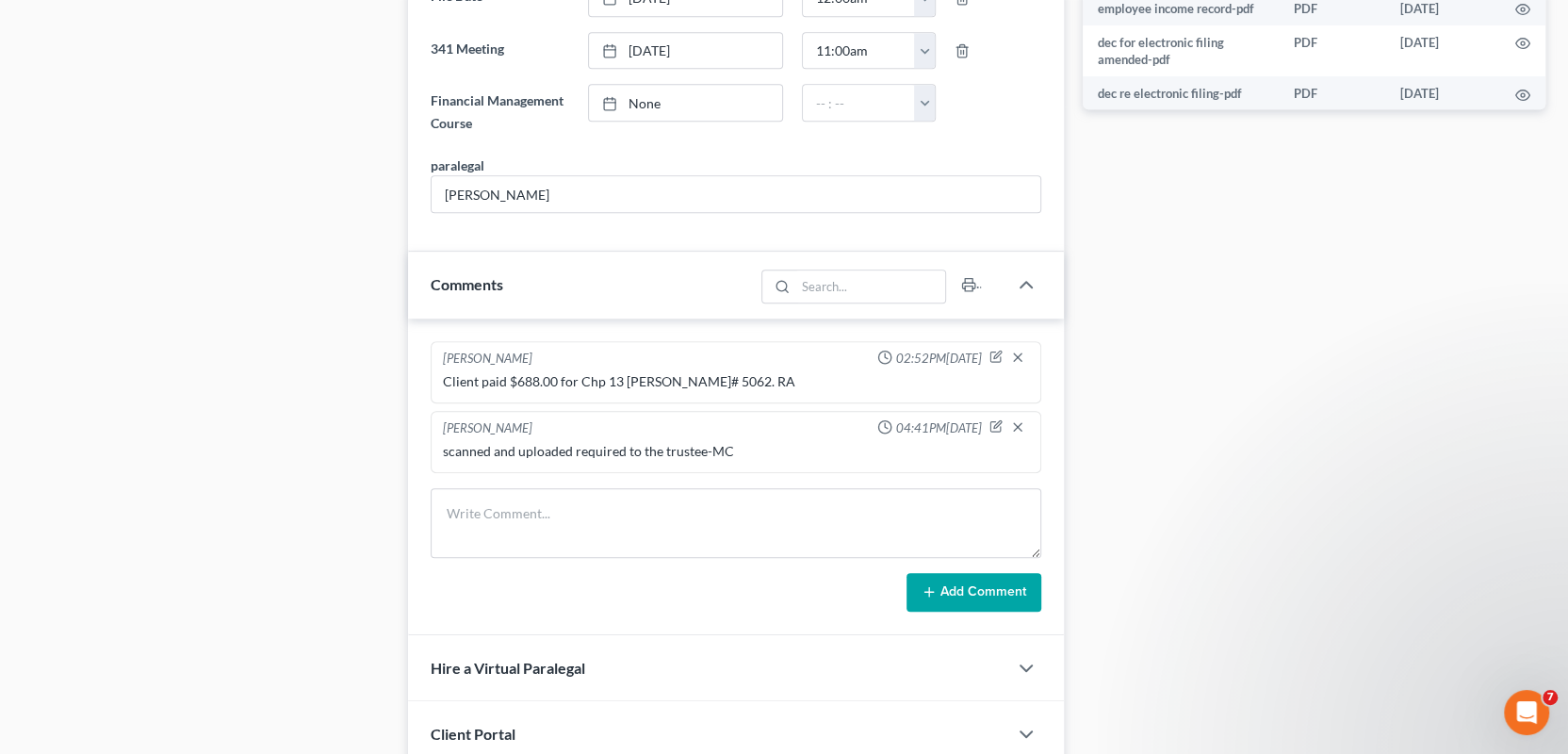
scroll to position [1036, 0]
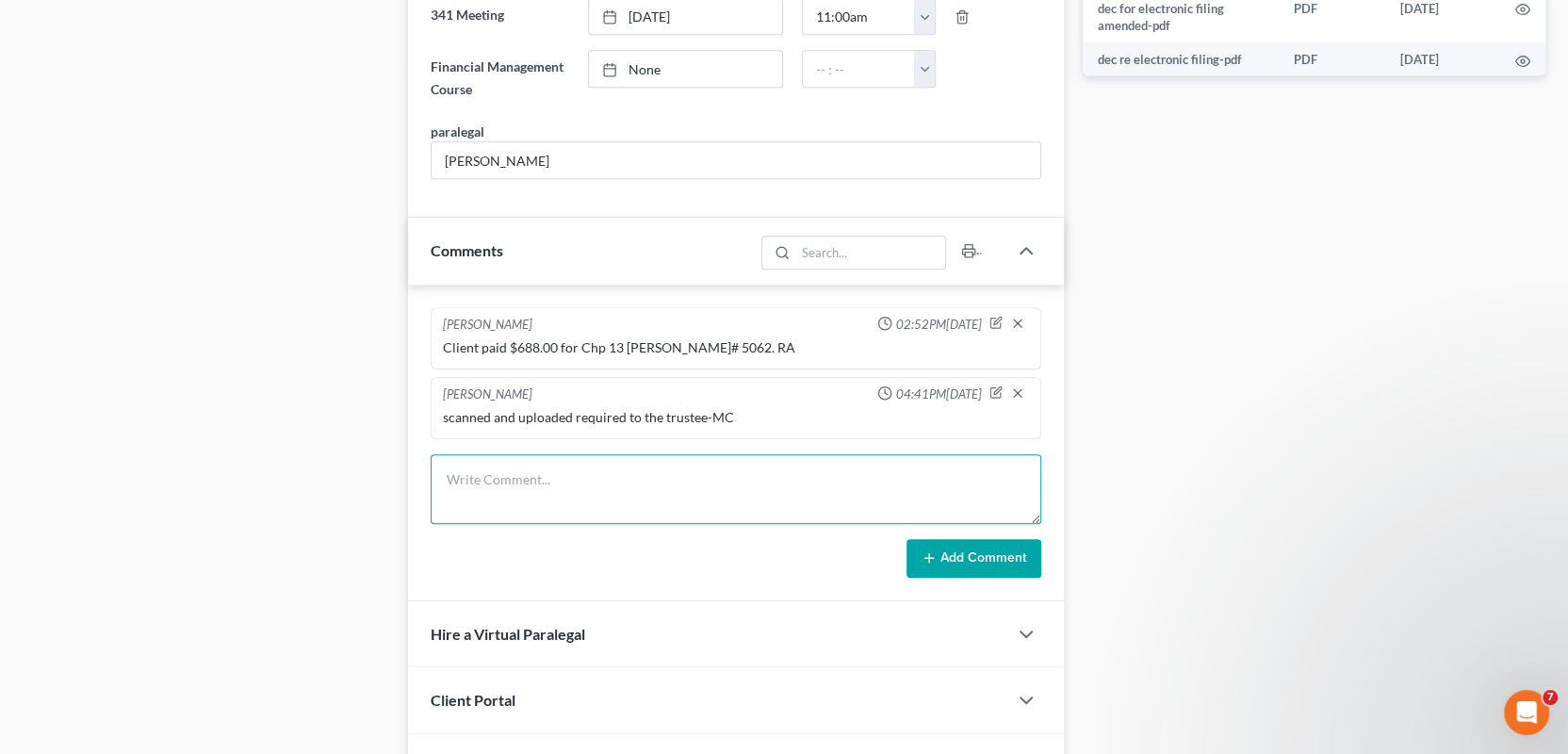
click at [448, 473] on textarea at bounding box center [736, 489] width 611 height 70
paste textarea "mailed 341 reminder lettter for 10/27/2025-MC"
type textarea "mailed 341 reminder lettter for 10/27/2025-MC"
click at [963, 553] on button "Add Comment" at bounding box center [974, 558] width 135 height 39
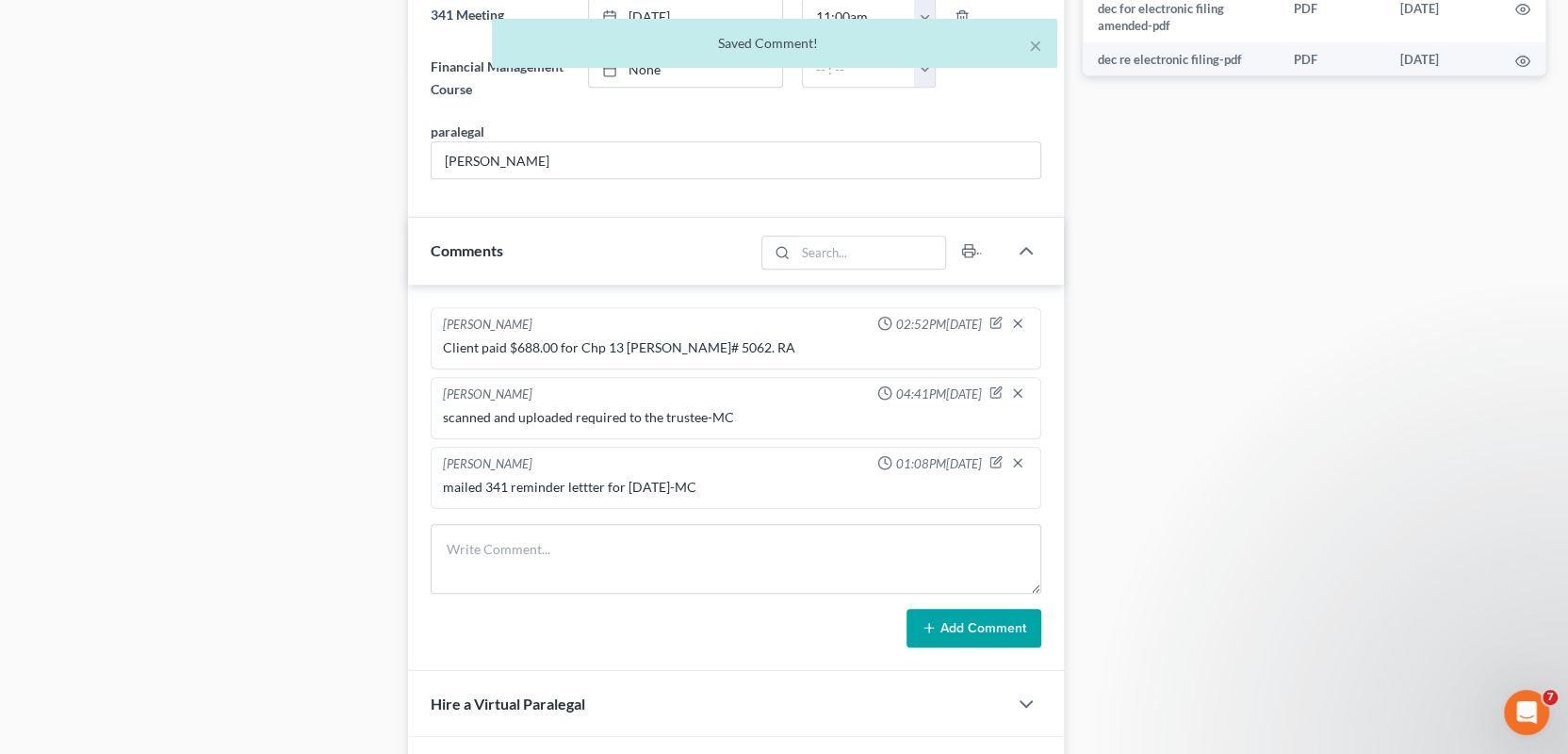
scroll to position [0, 0]
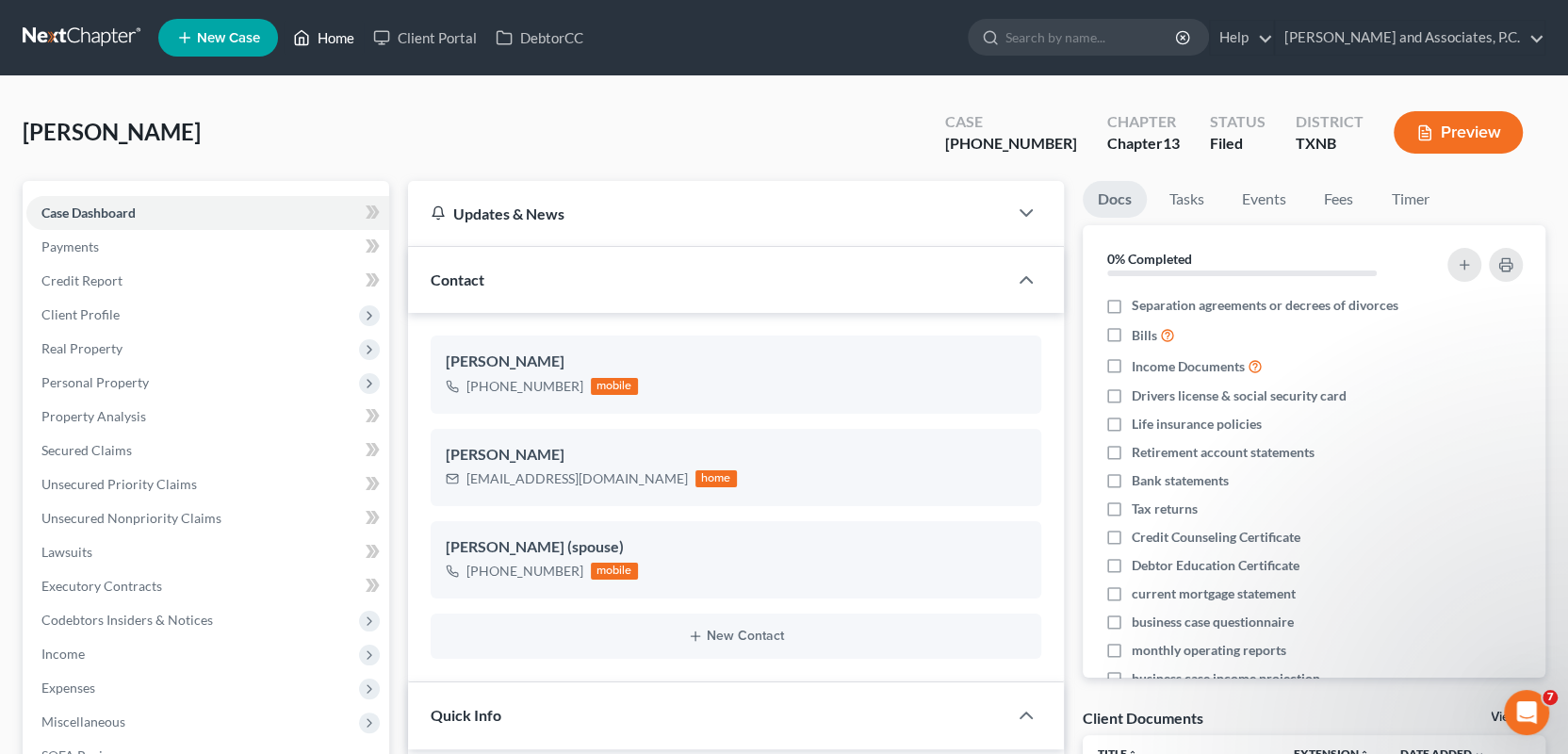
drag, startPoint x: 344, startPoint y: 39, endPoint x: 351, endPoint y: 51, distance: 13.9
click at [344, 39] on link "Home" at bounding box center [324, 37] width 80 height 34
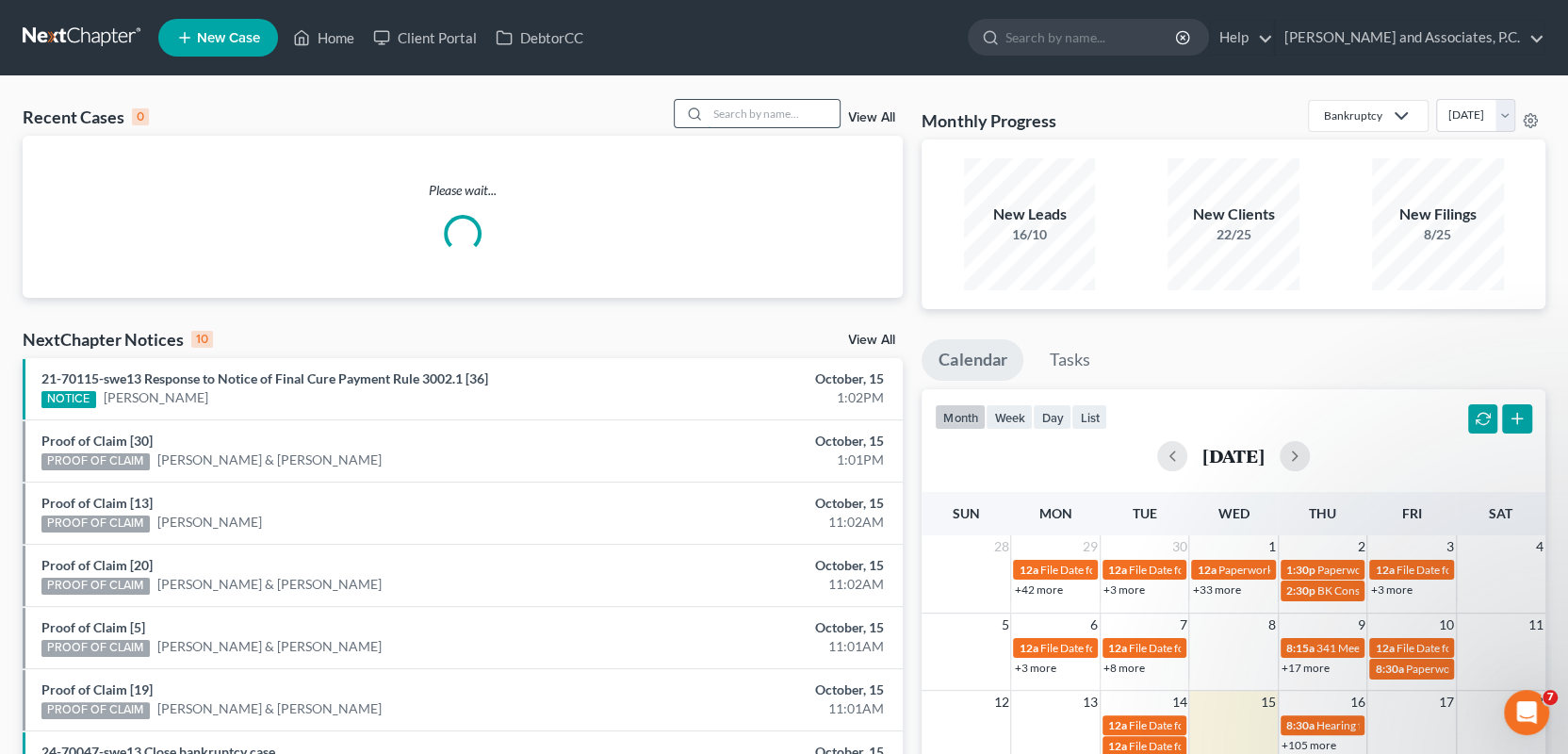
click at [729, 114] on input "search" at bounding box center [774, 114] width 132 height 27
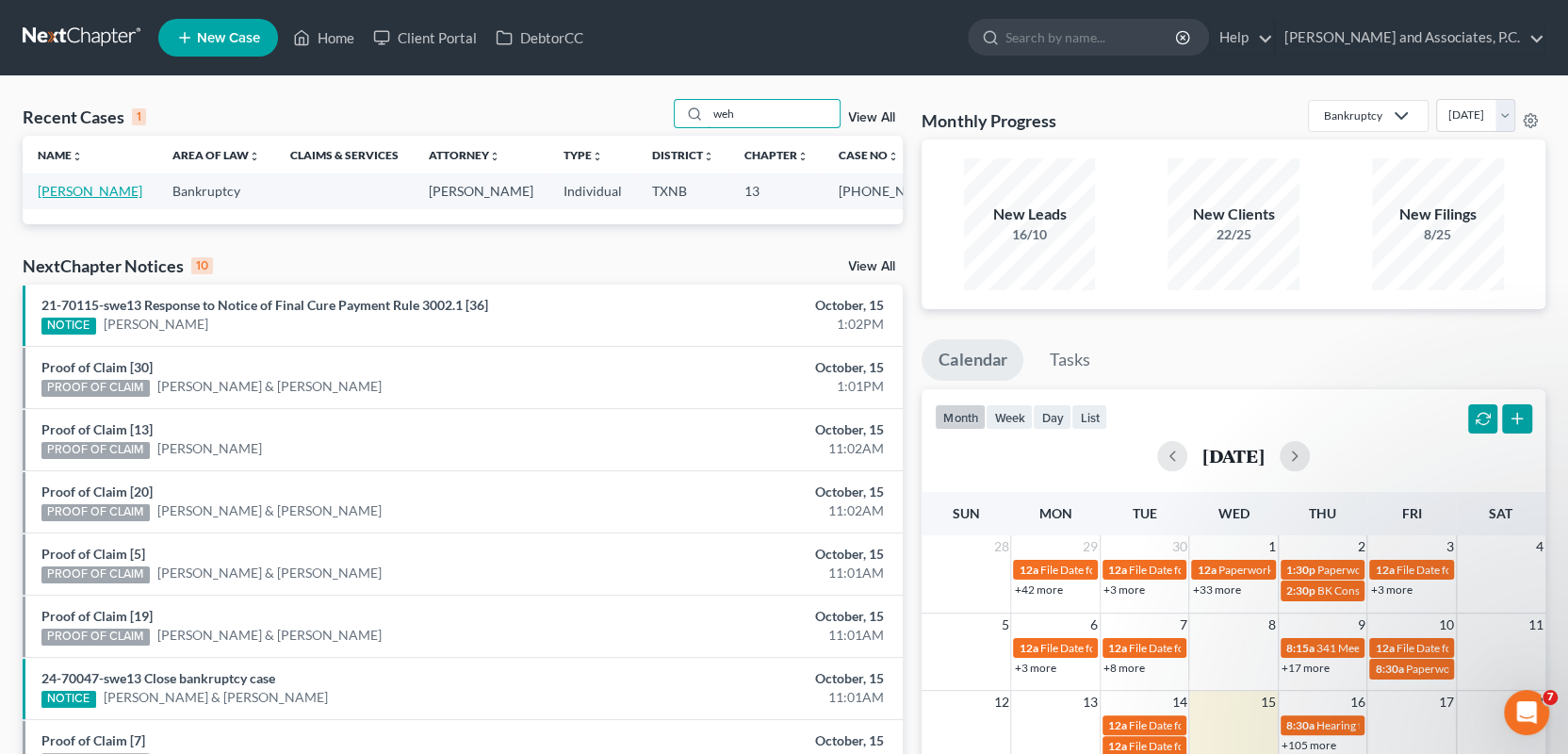
type input "weh"
click at [65, 193] on link "Wehmeier, Treacy" at bounding box center [89, 191] width 105 height 16
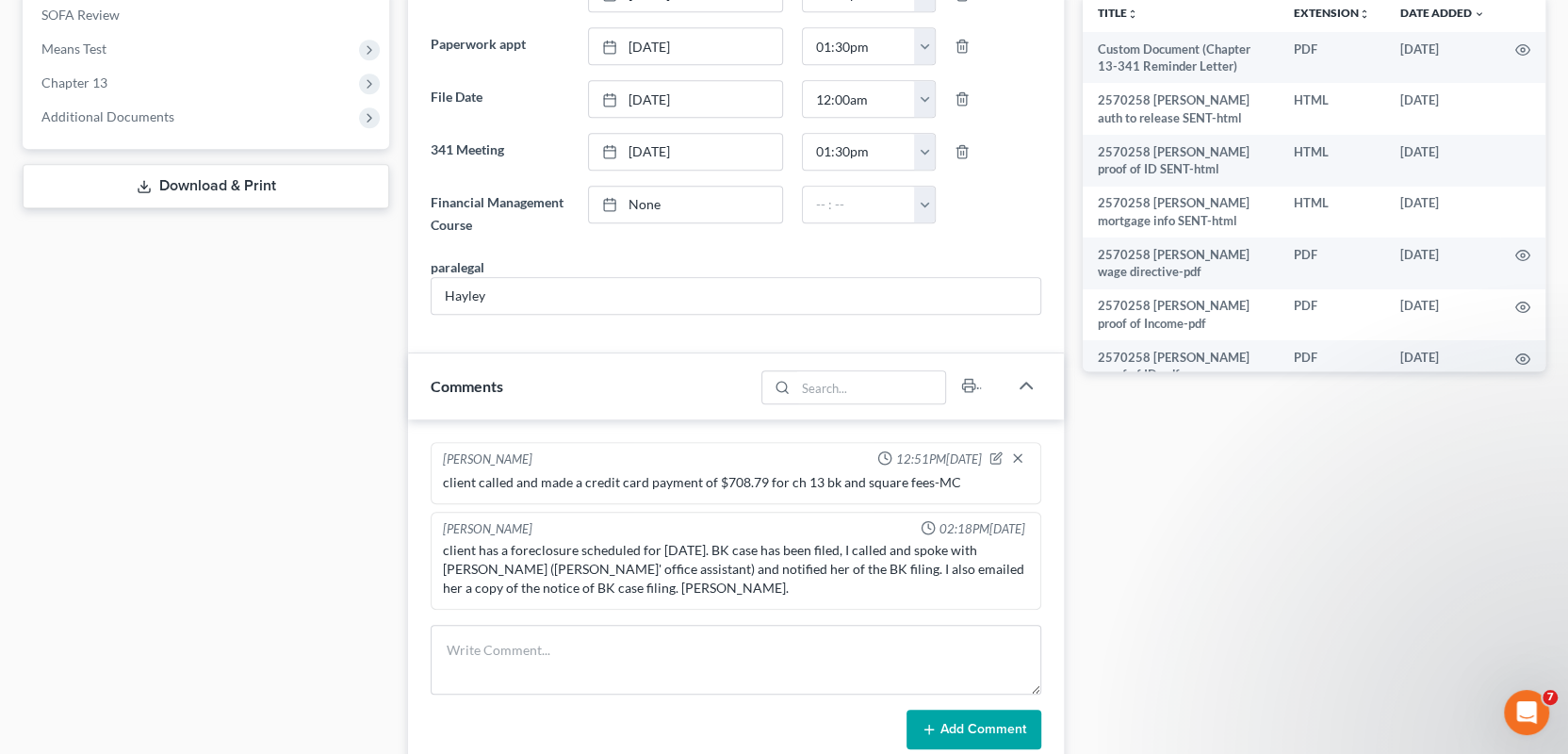
scroll to position [942, 0]
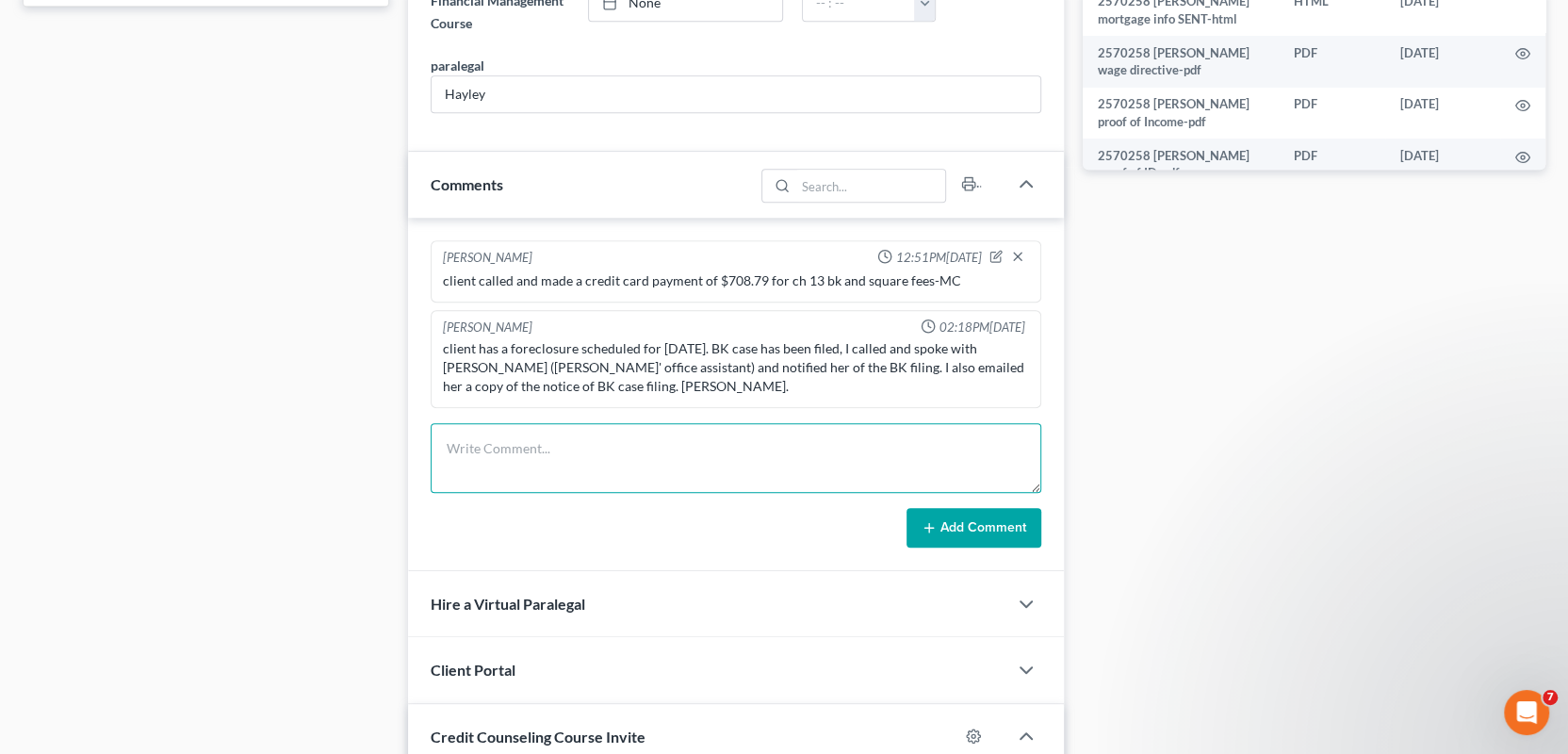
click at [462, 447] on textarea at bounding box center [736, 457] width 611 height 70
paste textarea "mailed 341 reminder lettter for 10/27/2025-MC"
type textarea "mailed 341 reminder lettter for 10/27/2025-MC"
click at [933, 526] on icon at bounding box center [928, 527] width 15 height 15
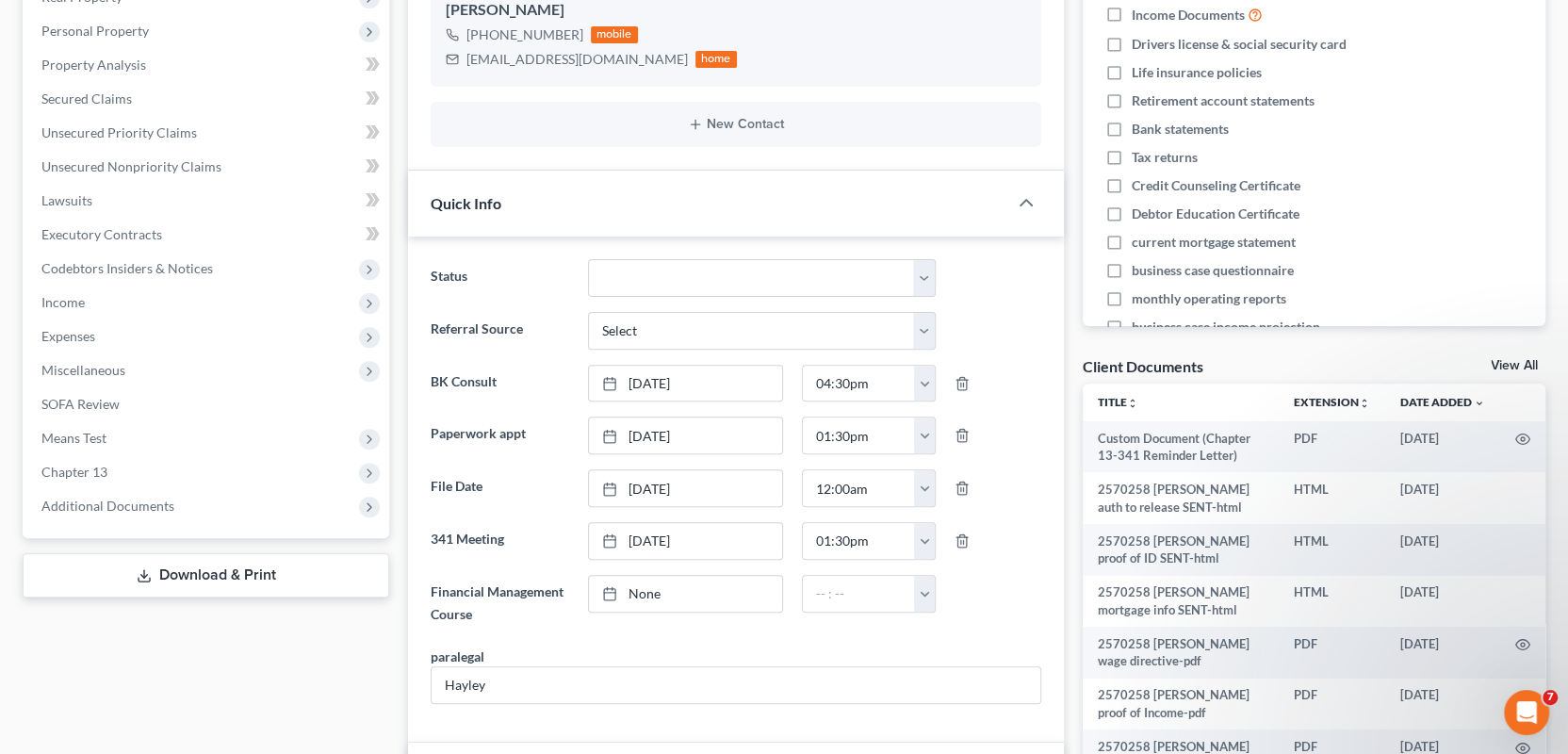
scroll to position [0, 0]
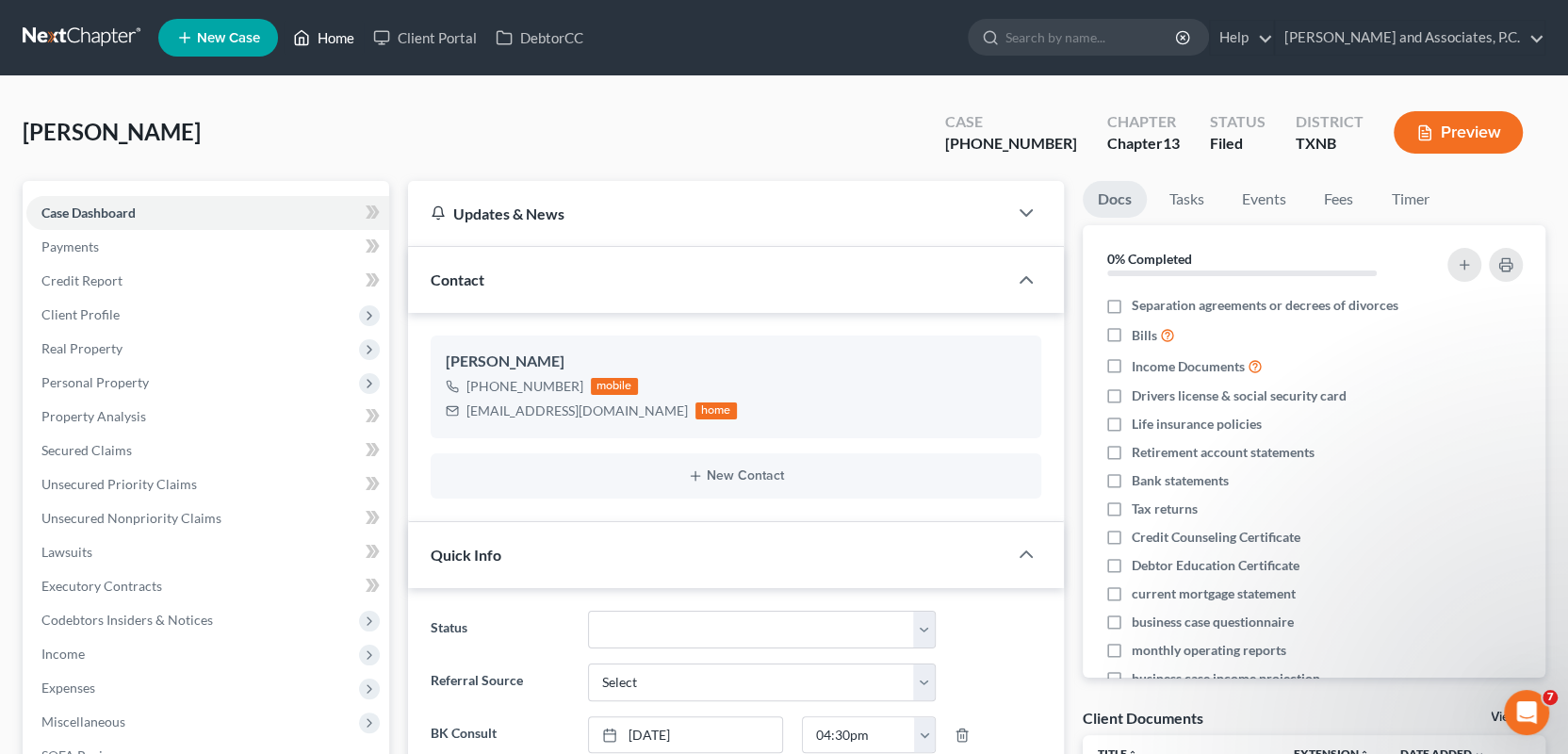
click at [344, 33] on link "Home" at bounding box center [324, 37] width 80 height 34
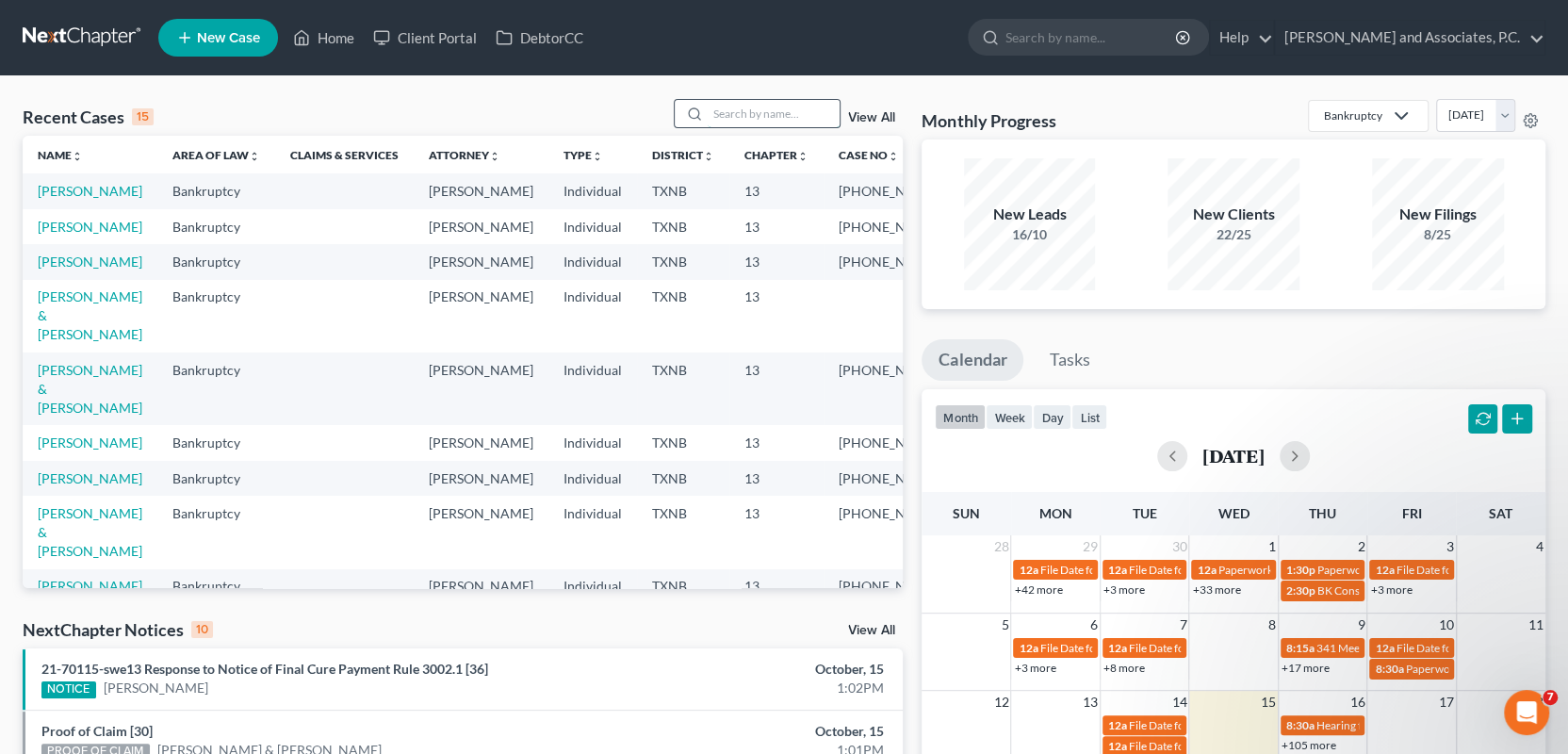
click at [721, 110] on input "search" at bounding box center [774, 114] width 132 height 27
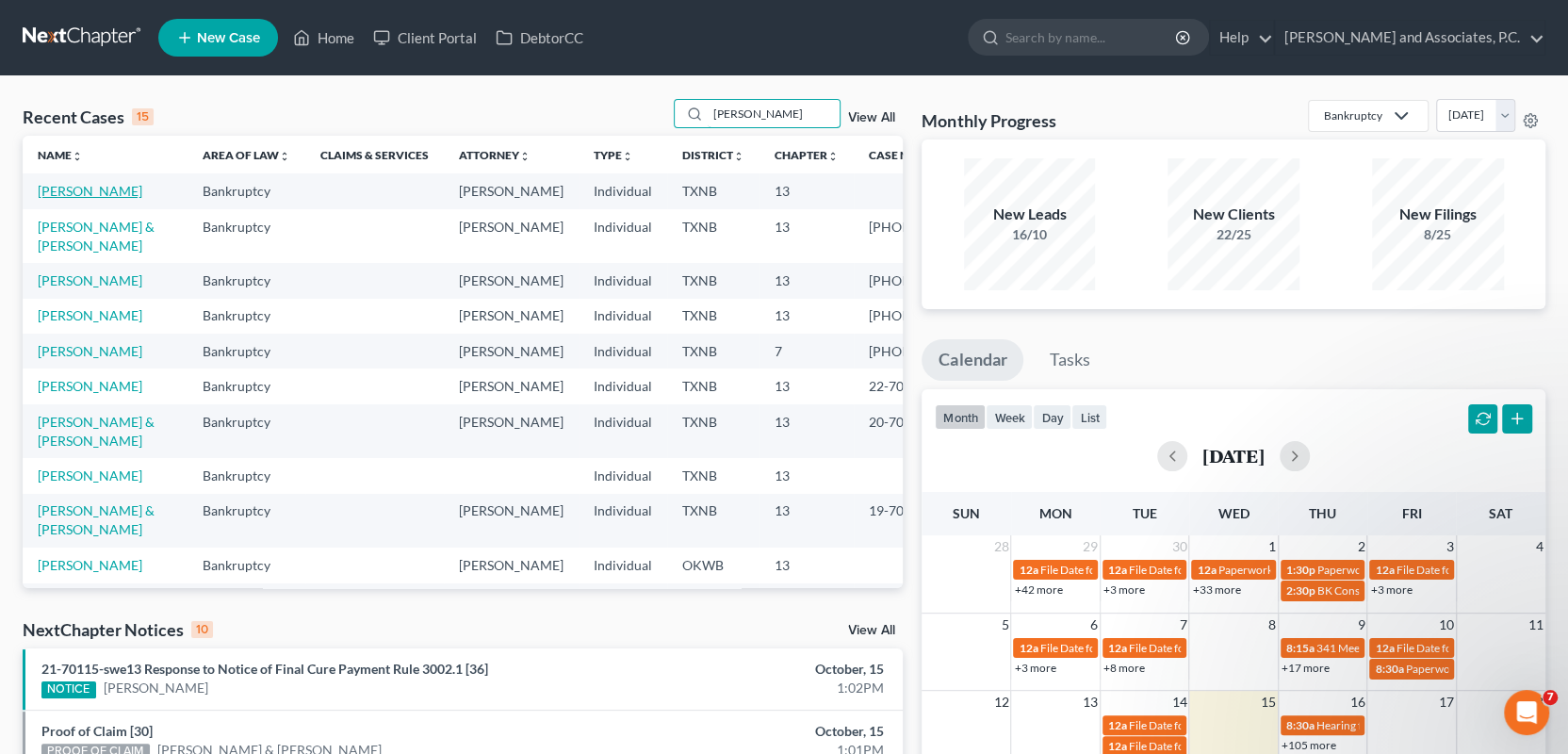
type input "stevens"
click at [62, 191] on link "Stevens, Lane" at bounding box center [89, 191] width 105 height 16
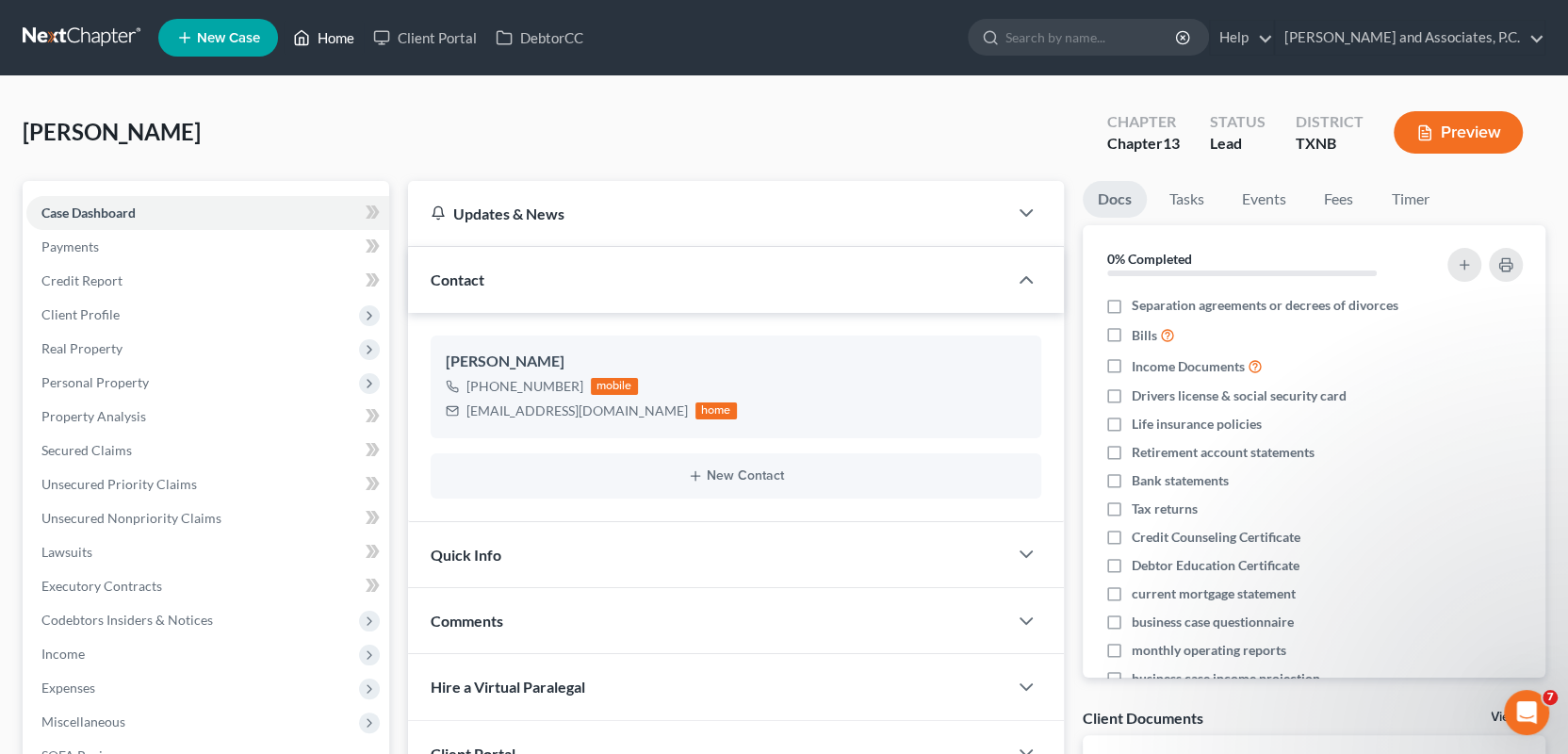
click at [342, 35] on link "Home" at bounding box center [324, 37] width 80 height 34
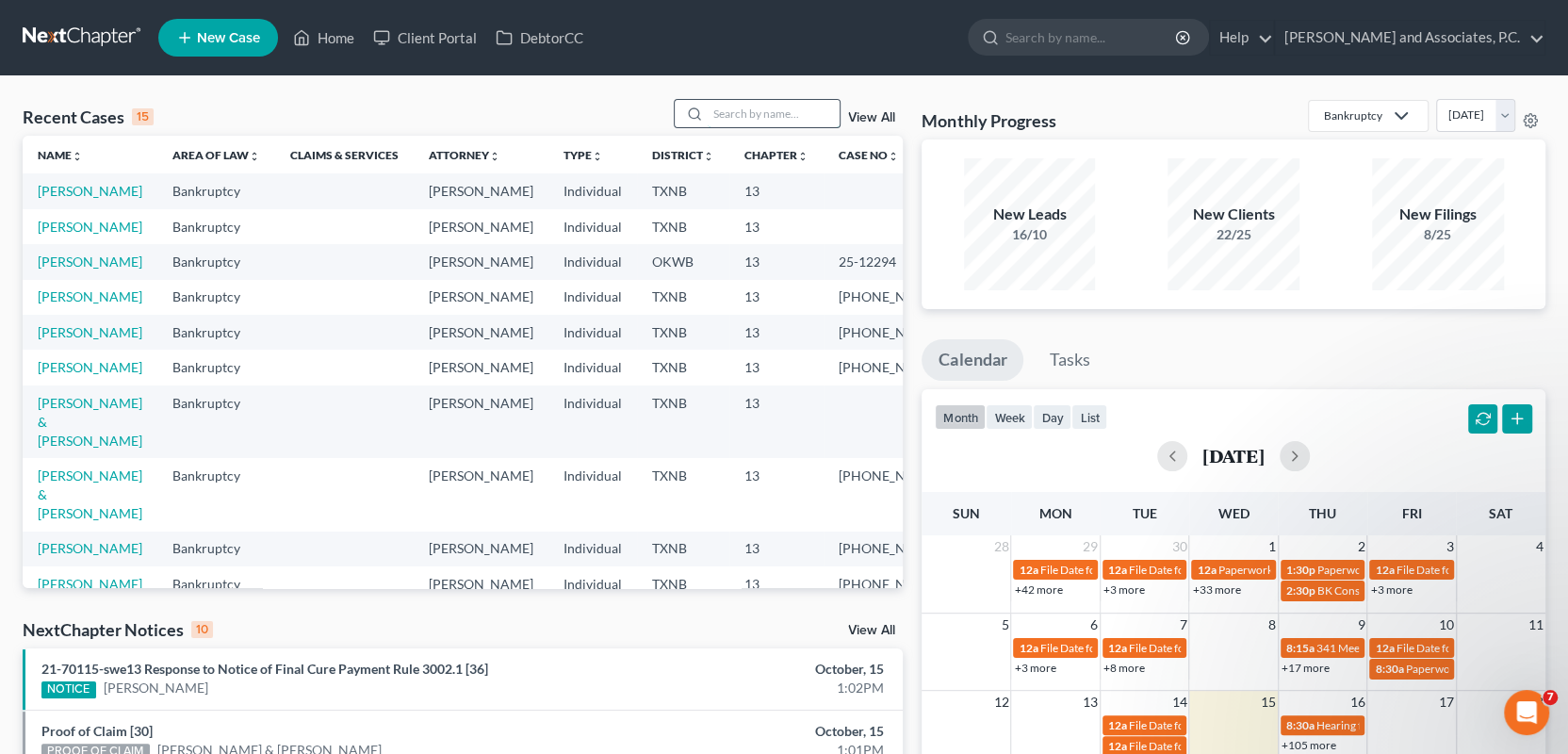
click at [721, 116] on input "search" at bounding box center [774, 114] width 132 height 27
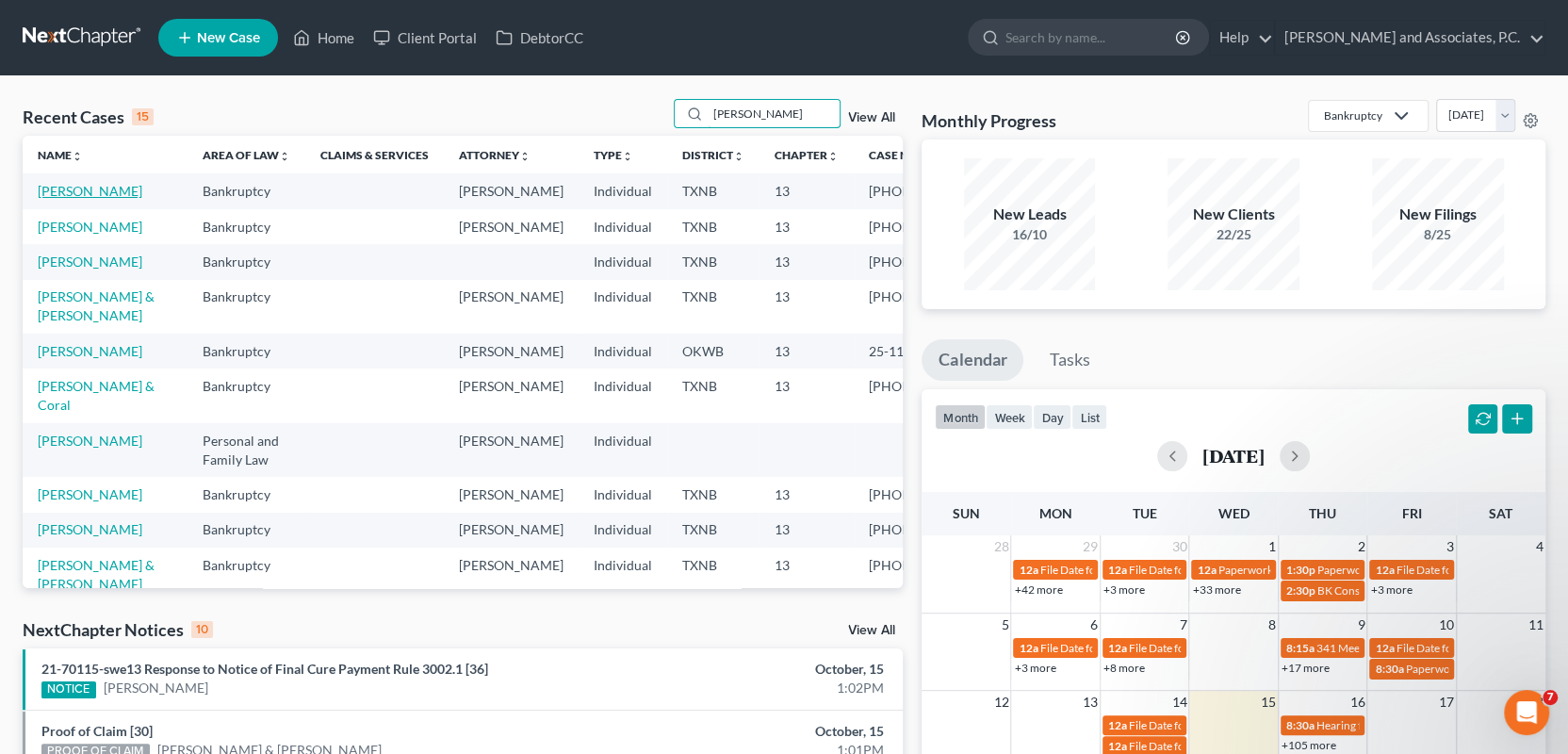
type input "stephens"
click at [53, 192] on link "[PERSON_NAME]" at bounding box center [89, 191] width 105 height 16
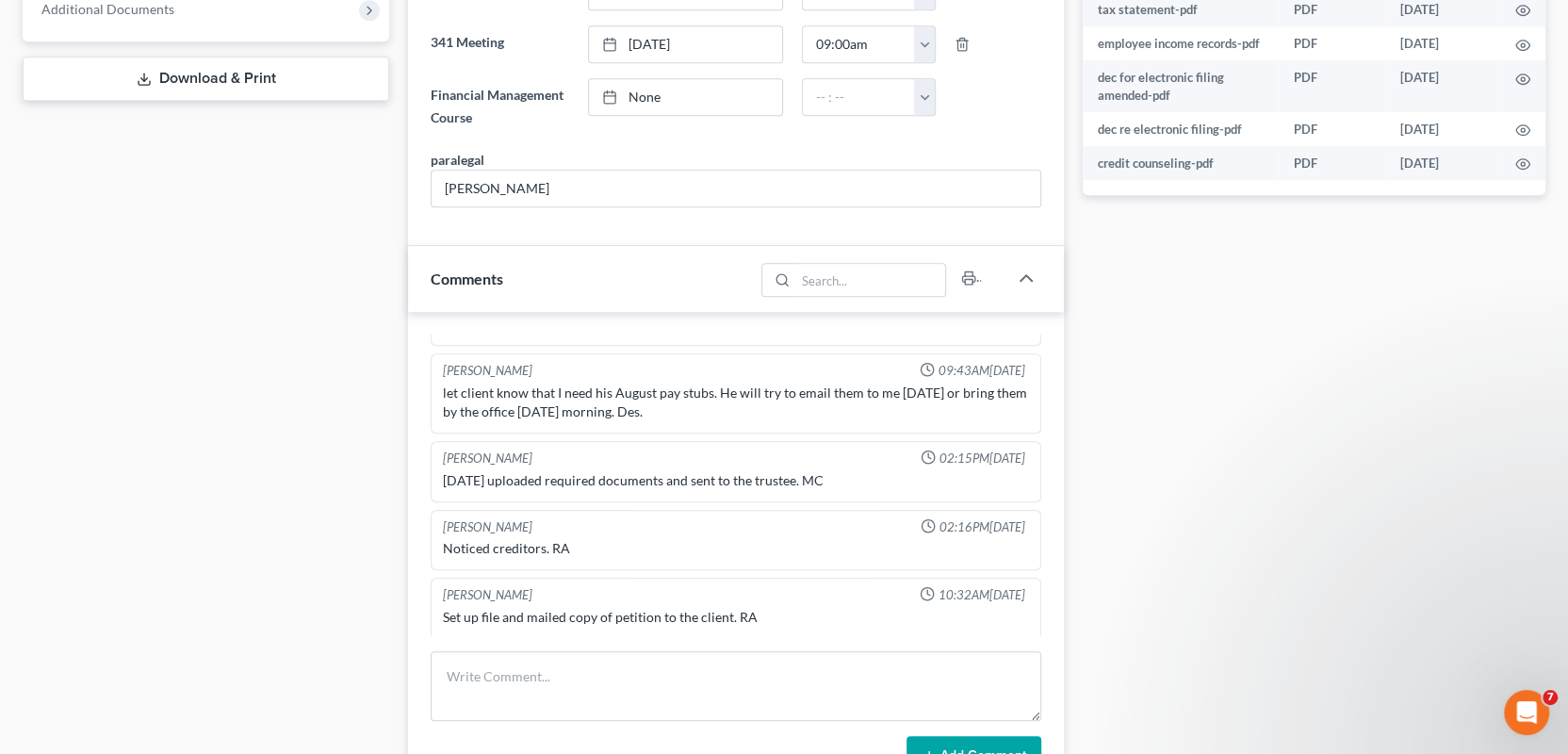
scroll to position [4395, 0]
click at [471, 685] on textarea at bounding box center [736, 685] width 611 height 70
paste textarea "mailed 341 reminder lettter for 10/27/2025-MC"
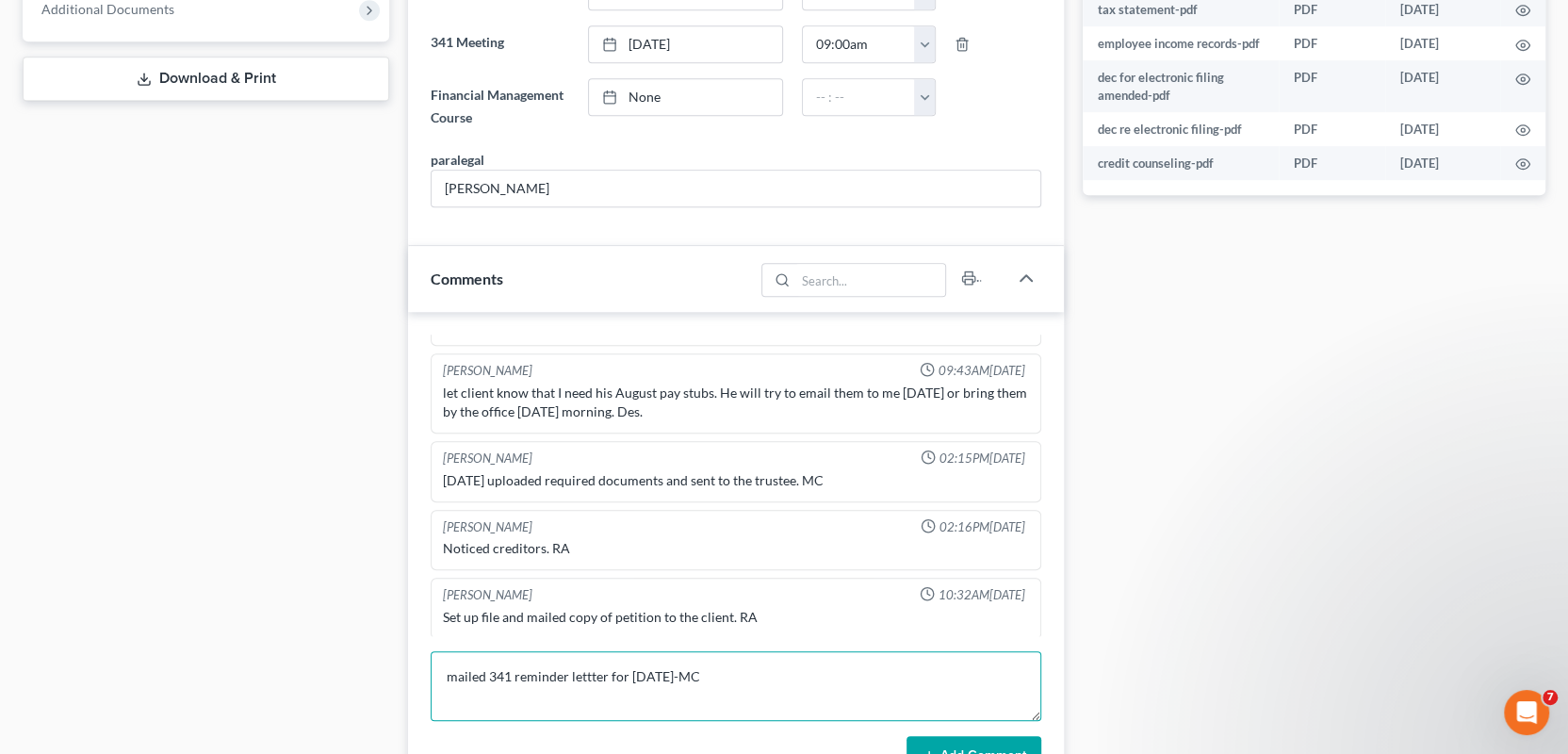
type textarea "mailed 341 reminder lettter for 10/27/2025-MC"
click at [939, 737] on button "Add Comment" at bounding box center [974, 756] width 135 height 39
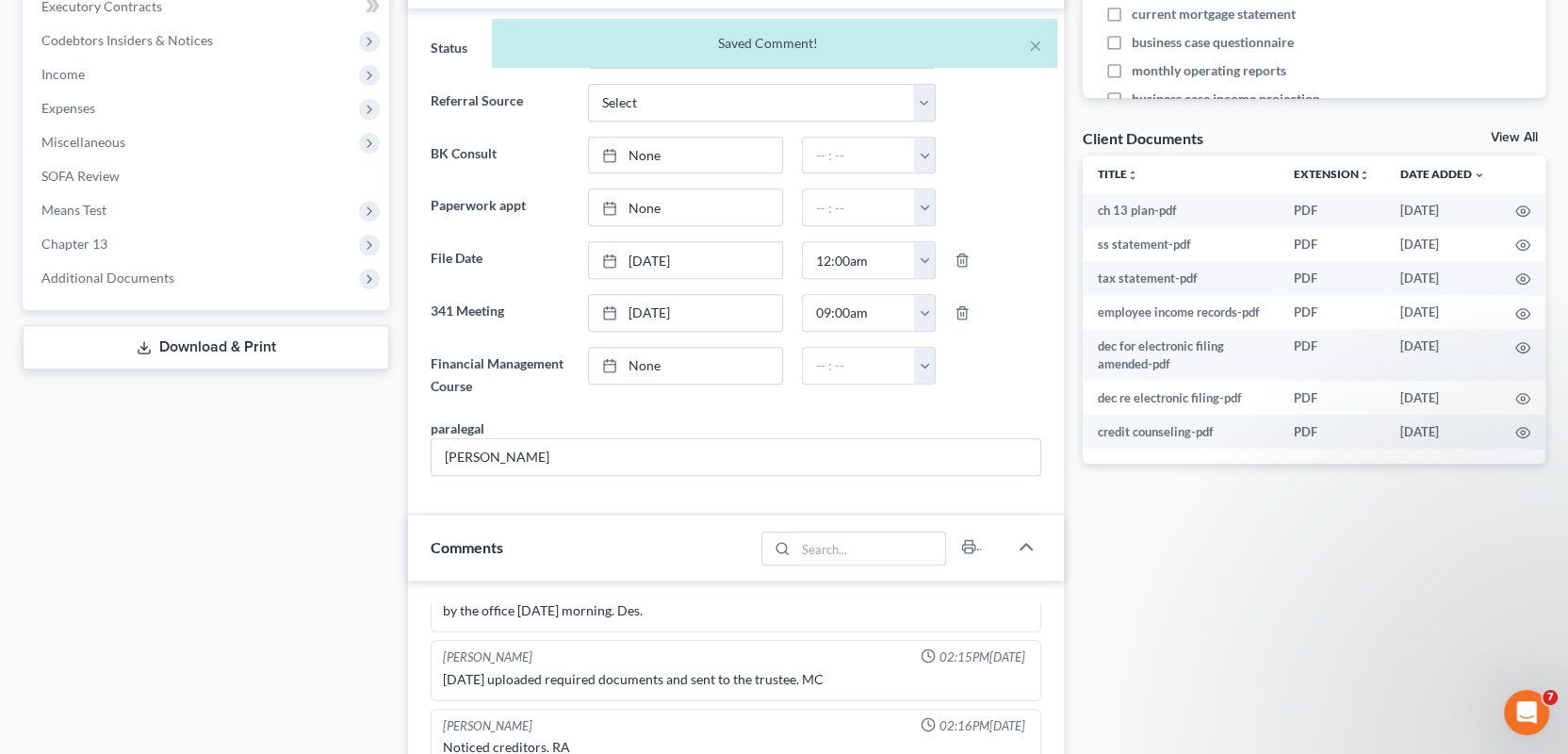
scroll to position [0, 0]
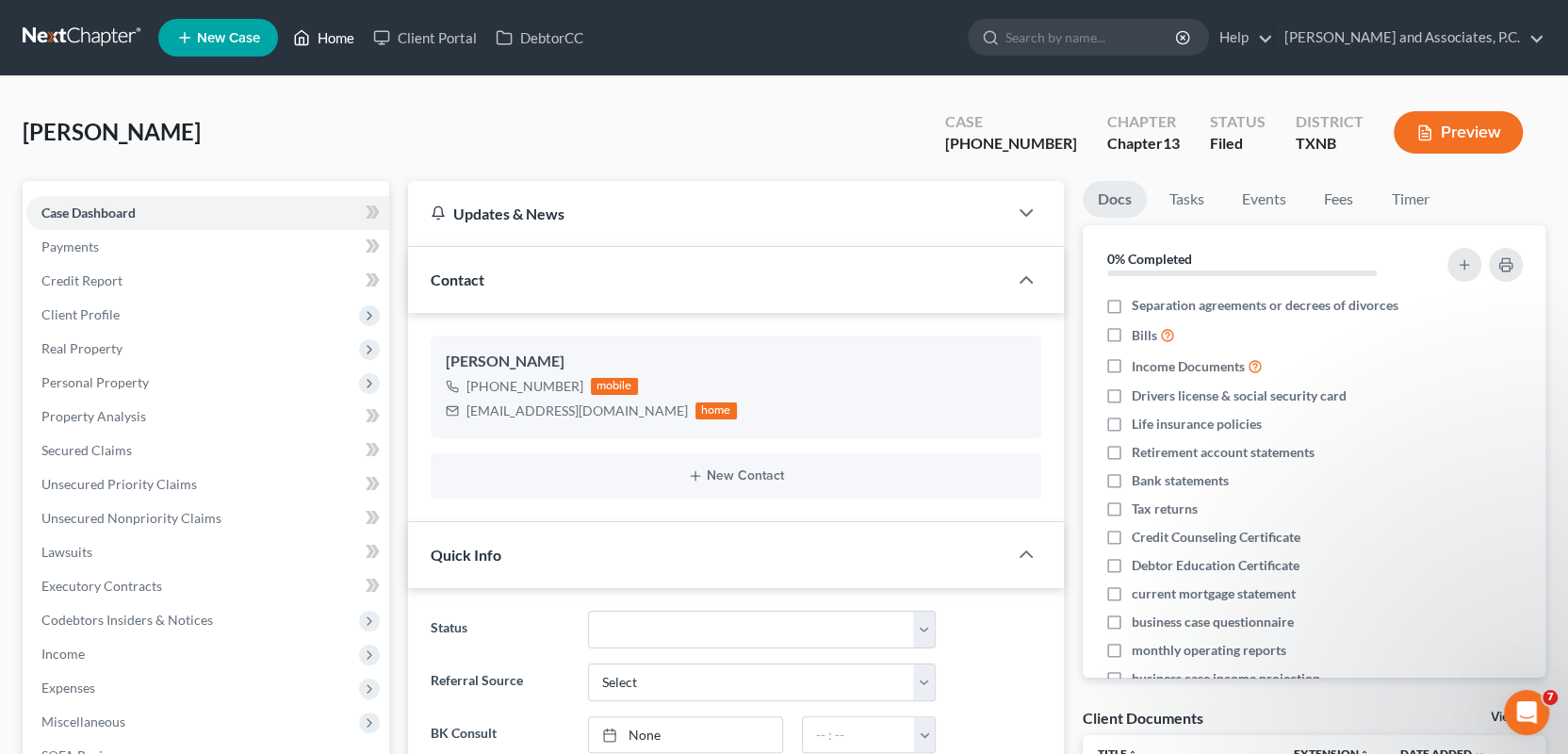
click at [327, 35] on link "Home" at bounding box center [324, 37] width 80 height 34
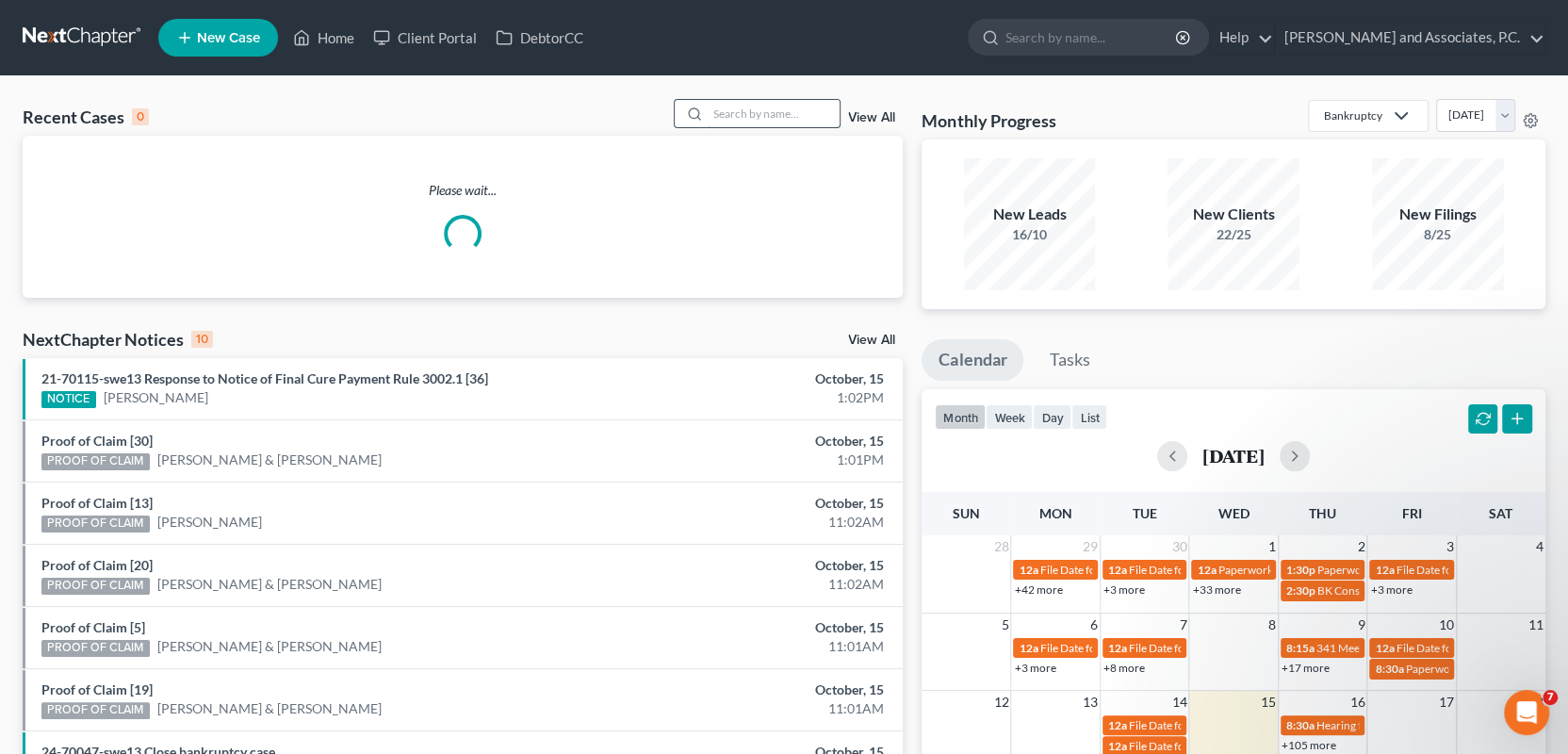
click at [717, 113] on input "search" at bounding box center [774, 114] width 132 height 27
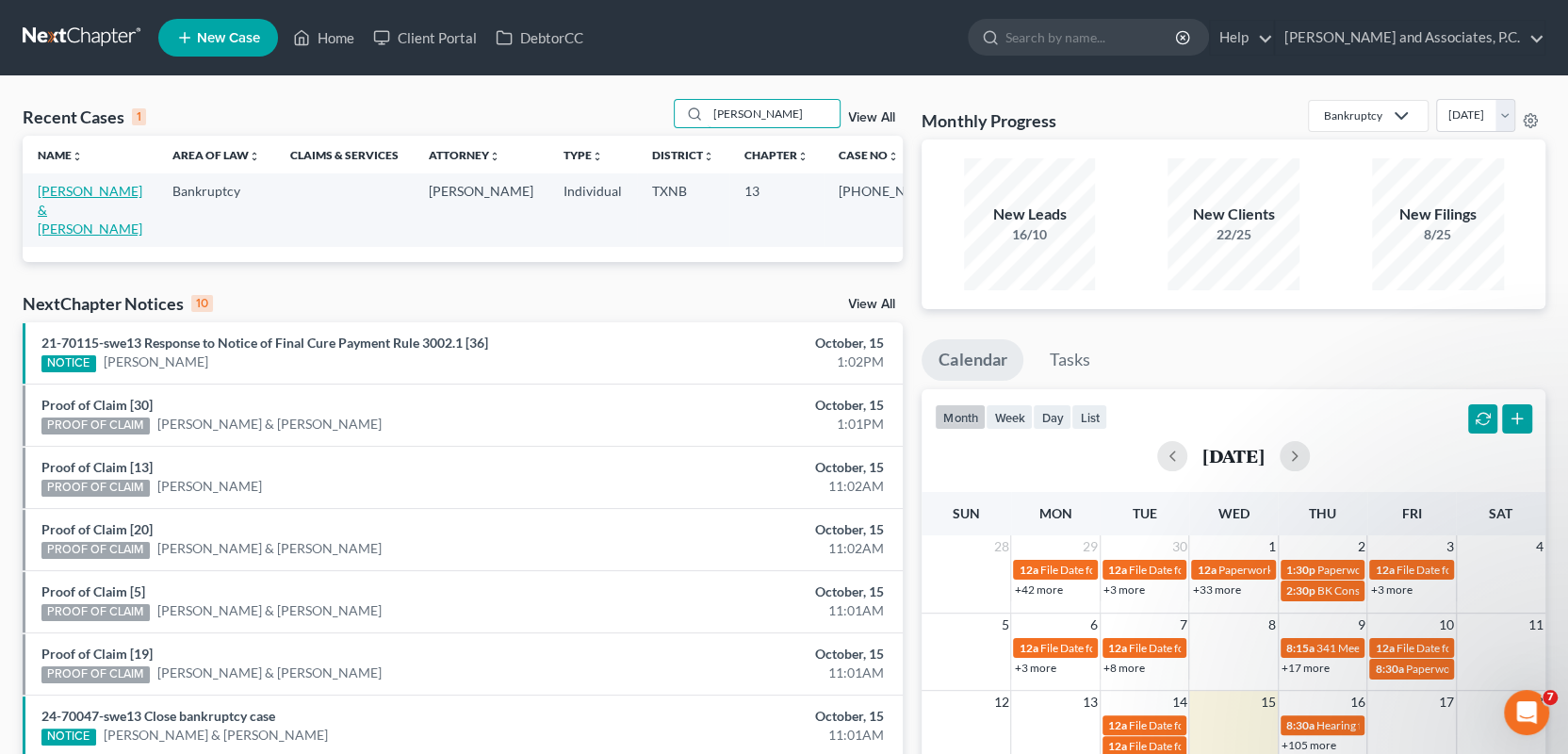
type input "hodgkins"
click at [70, 187] on link "[PERSON_NAME] & [PERSON_NAME]" at bounding box center [89, 210] width 105 height 54
select select "6"
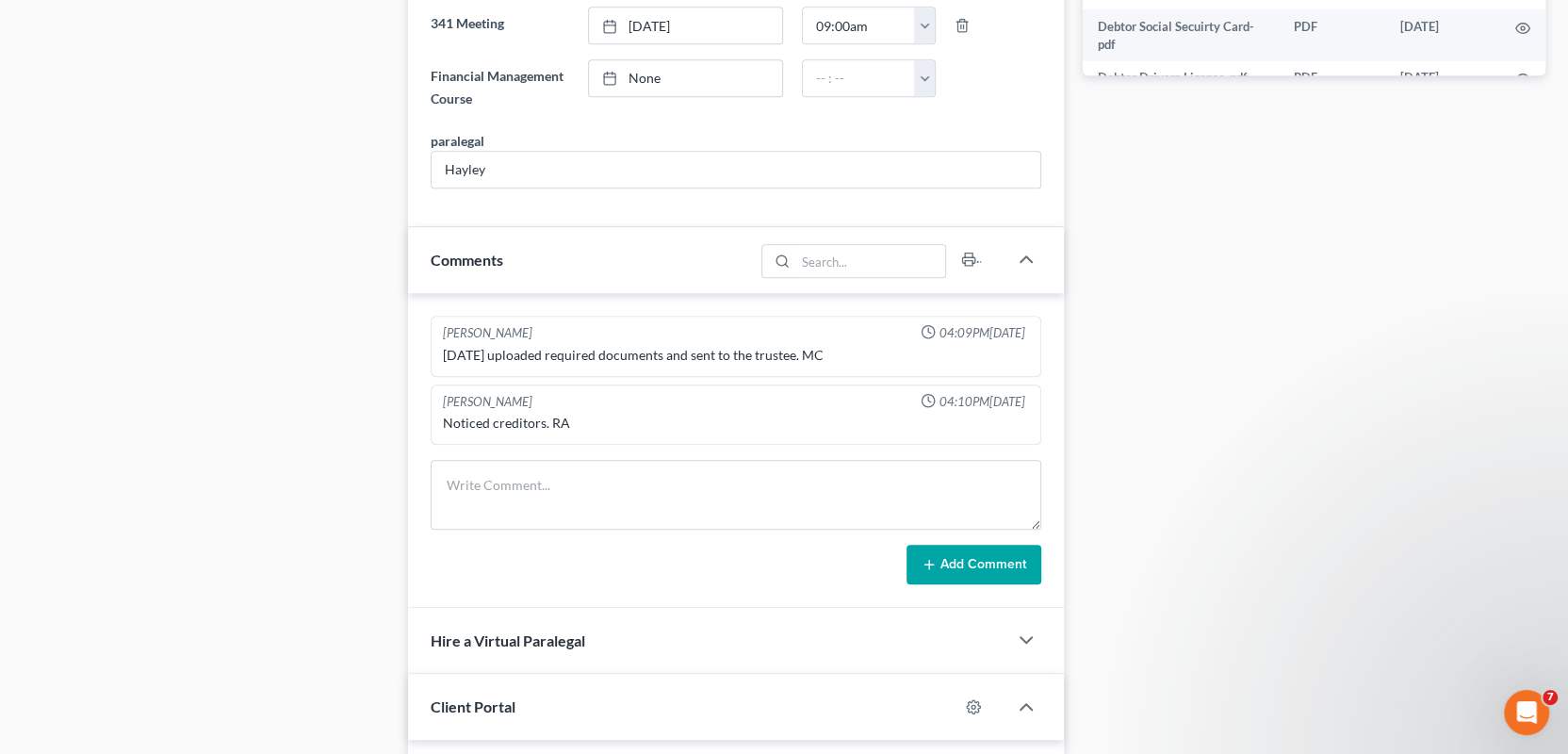
scroll to position [4930, 0]
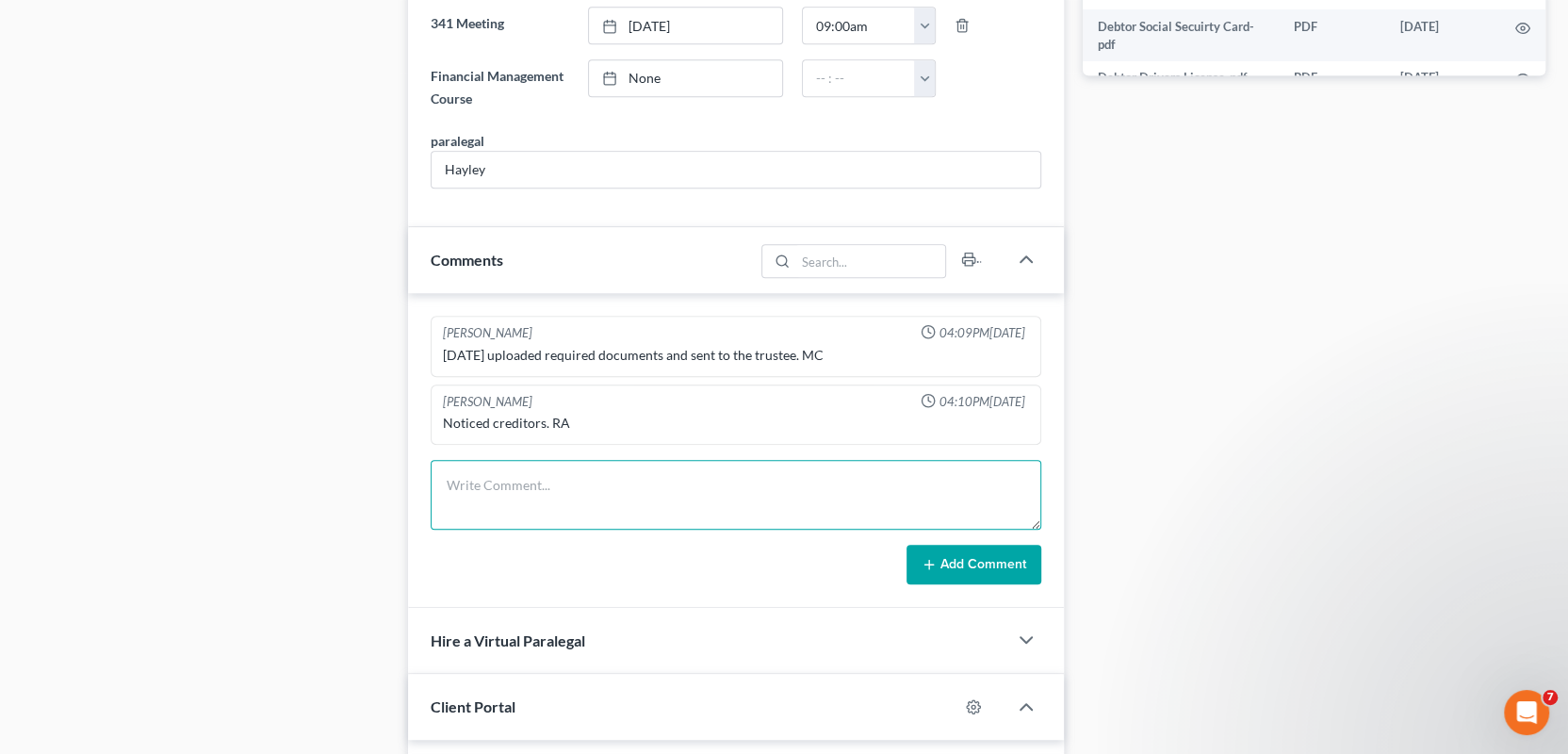
drag, startPoint x: 461, startPoint y: 481, endPoint x: 537, endPoint y: 488, distance: 76.3
click at [461, 481] on textarea at bounding box center [736, 495] width 611 height 70
paste textarea "mailed 341 reminder lettter for 10/27/2025-MC"
type textarea "mailed 341 reminder lettter for 10/27/2025-MC"
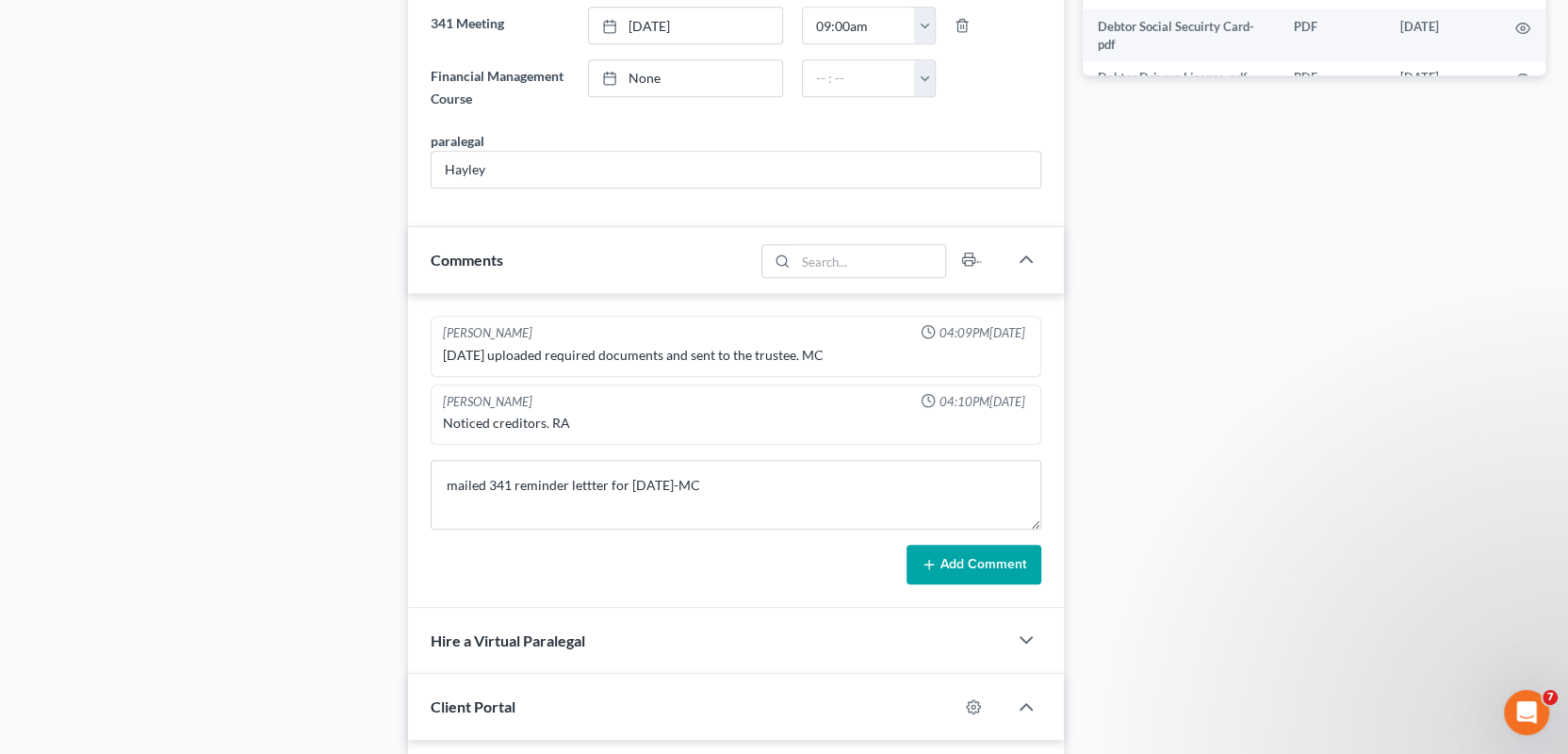
click at [973, 561] on button "Add Comment" at bounding box center [974, 564] width 135 height 39
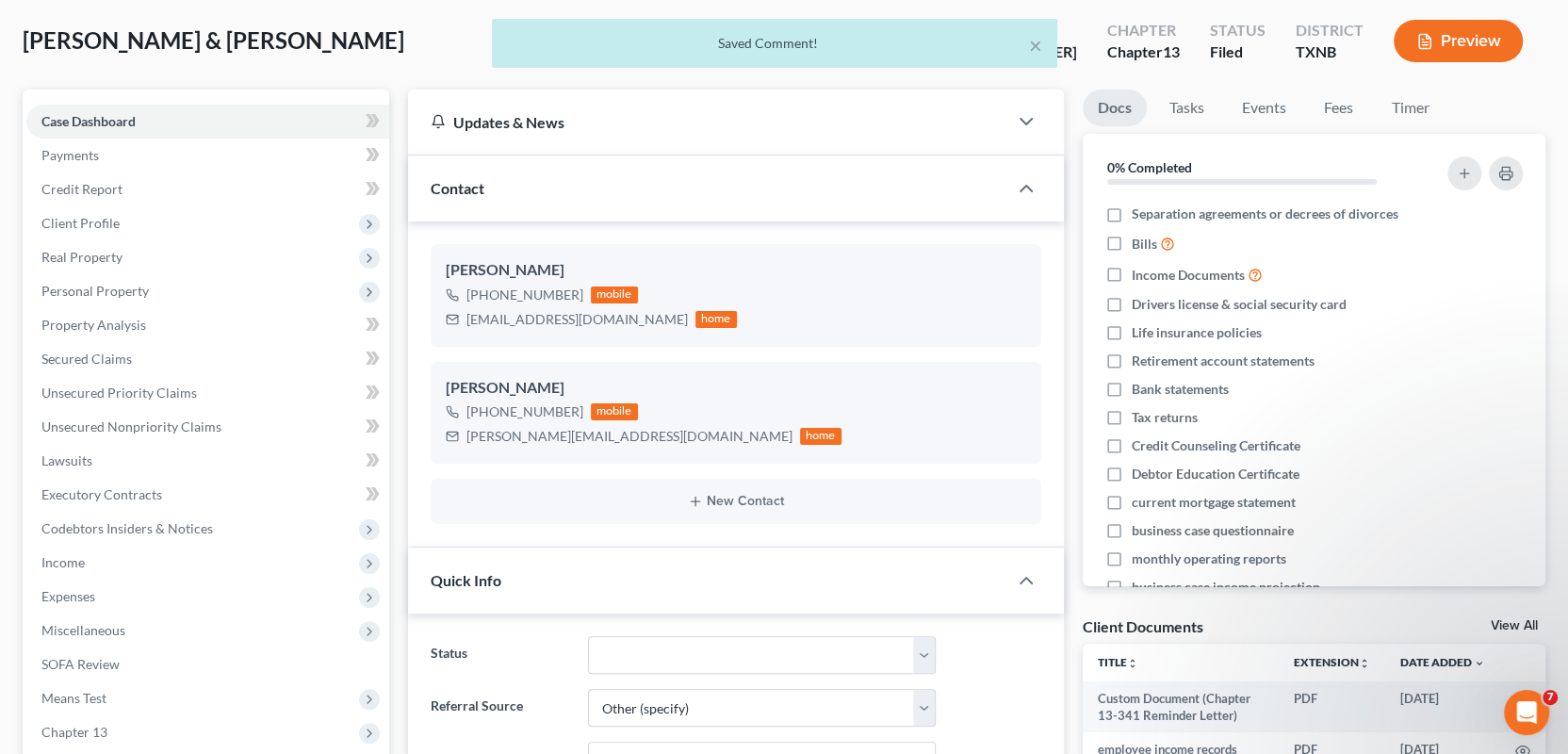
scroll to position [0, 0]
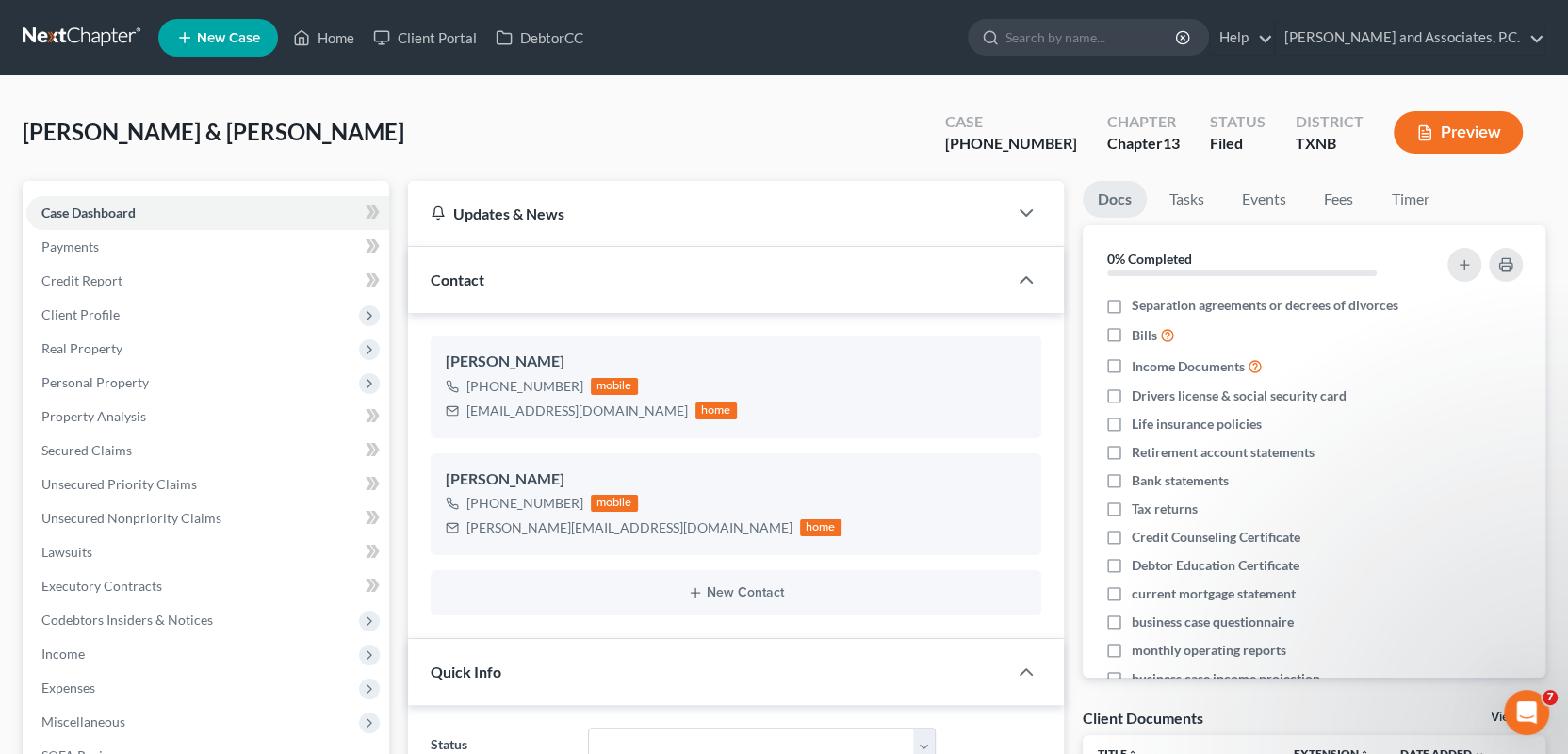
drag, startPoint x: 113, startPoint y: 52, endPoint x: 161, endPoint y: 5, distance: 67.2
click at [113, 52] on link at bounding box center [82, 37] width 120 height 34
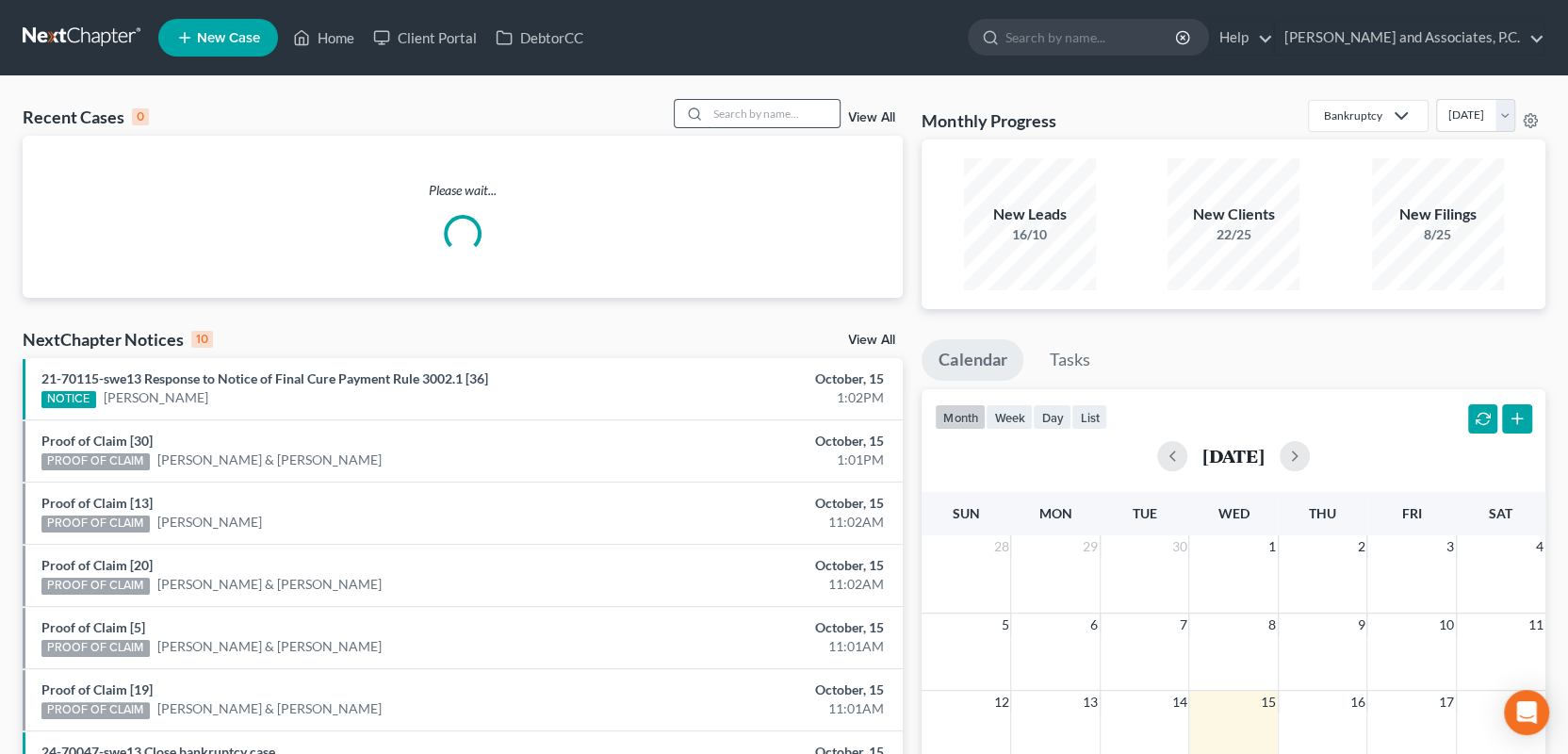
click at [773, 113] on input "search" at bounding box center [774, 114] width 132 height 27
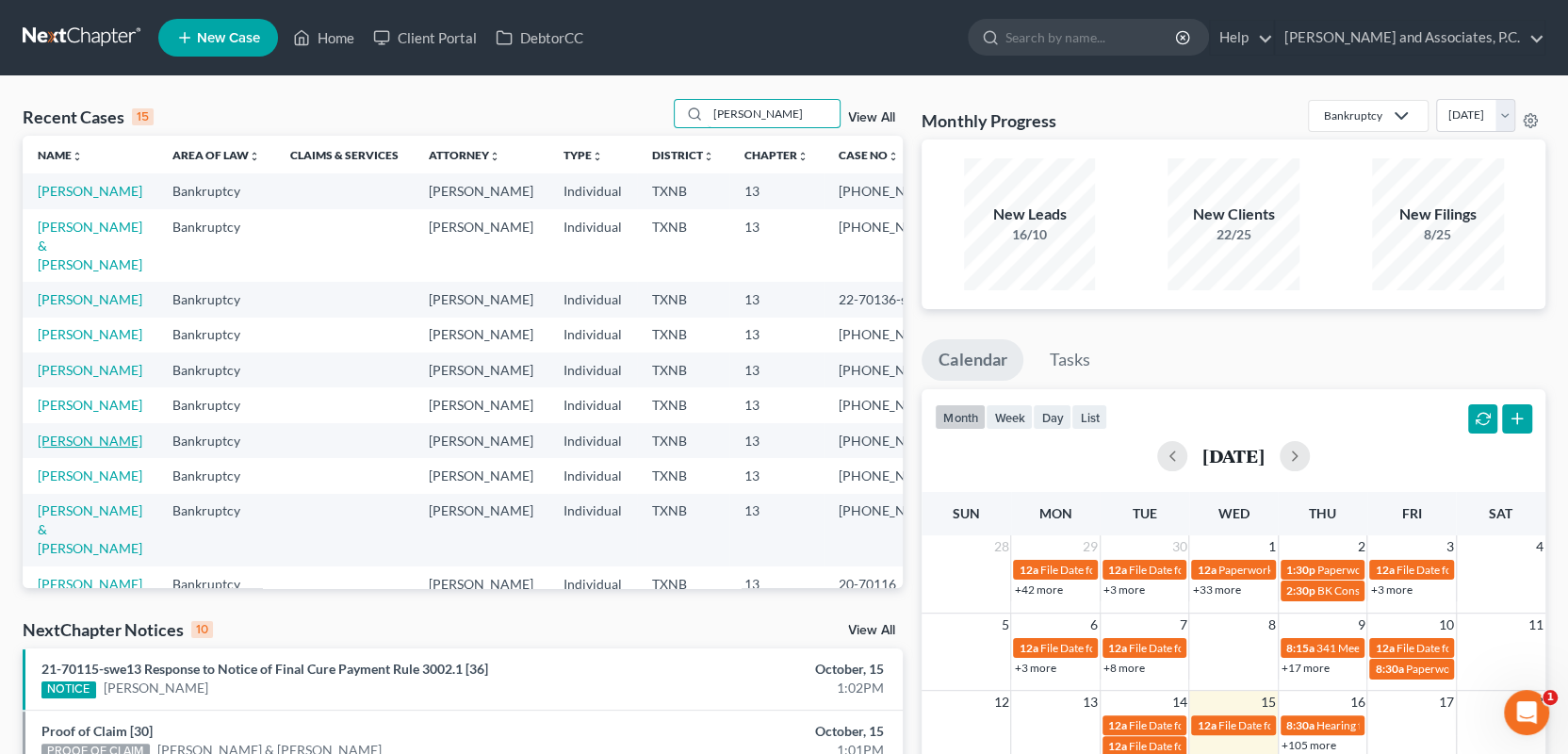
type input "[PERSON_NAME]"
click at [86, 448] on link "[PERSON_NAME]" at bounding box center [89, 441] width 105 height 16
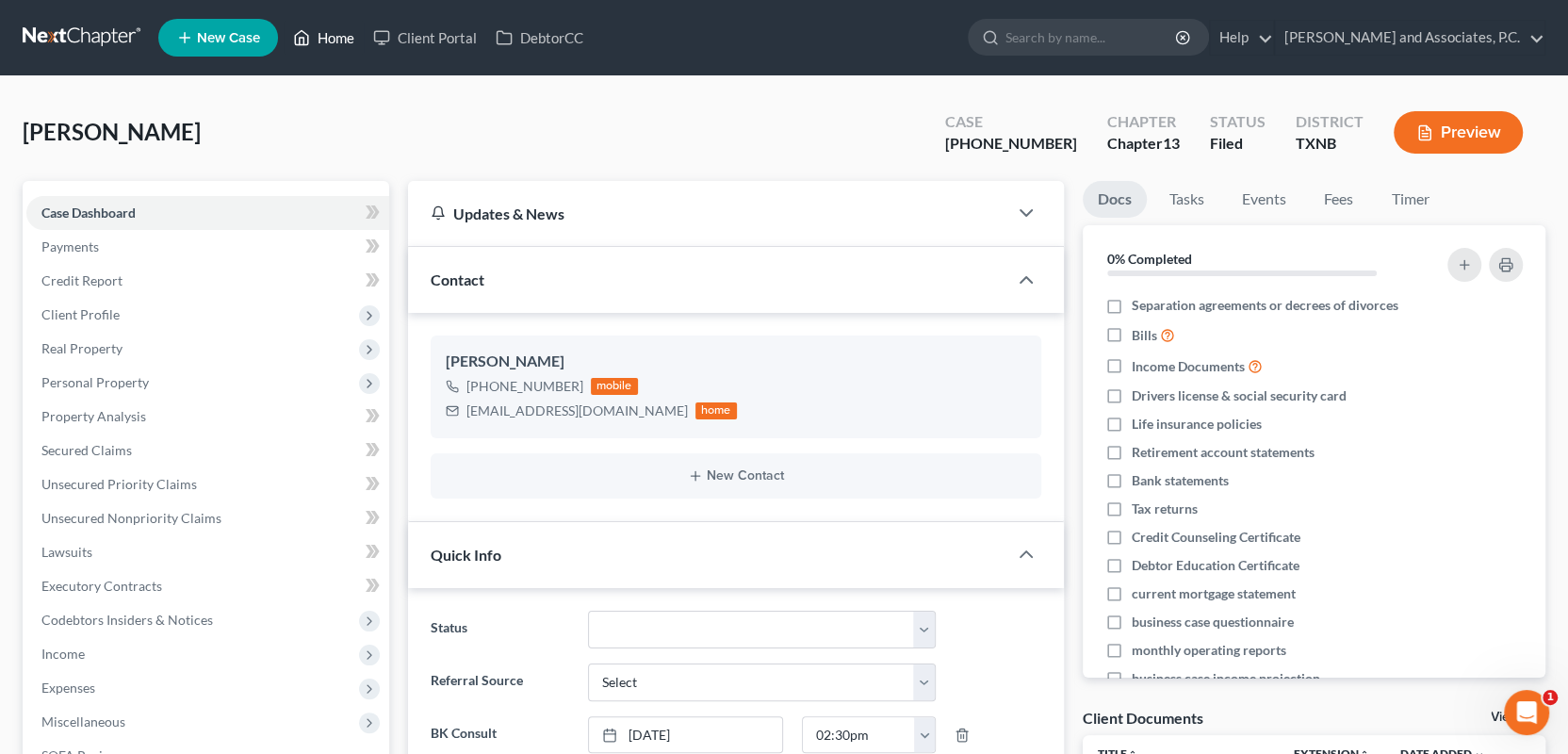
click at [337, 37] on link "Home" at bounding box center [324, 37] width 80 height 34
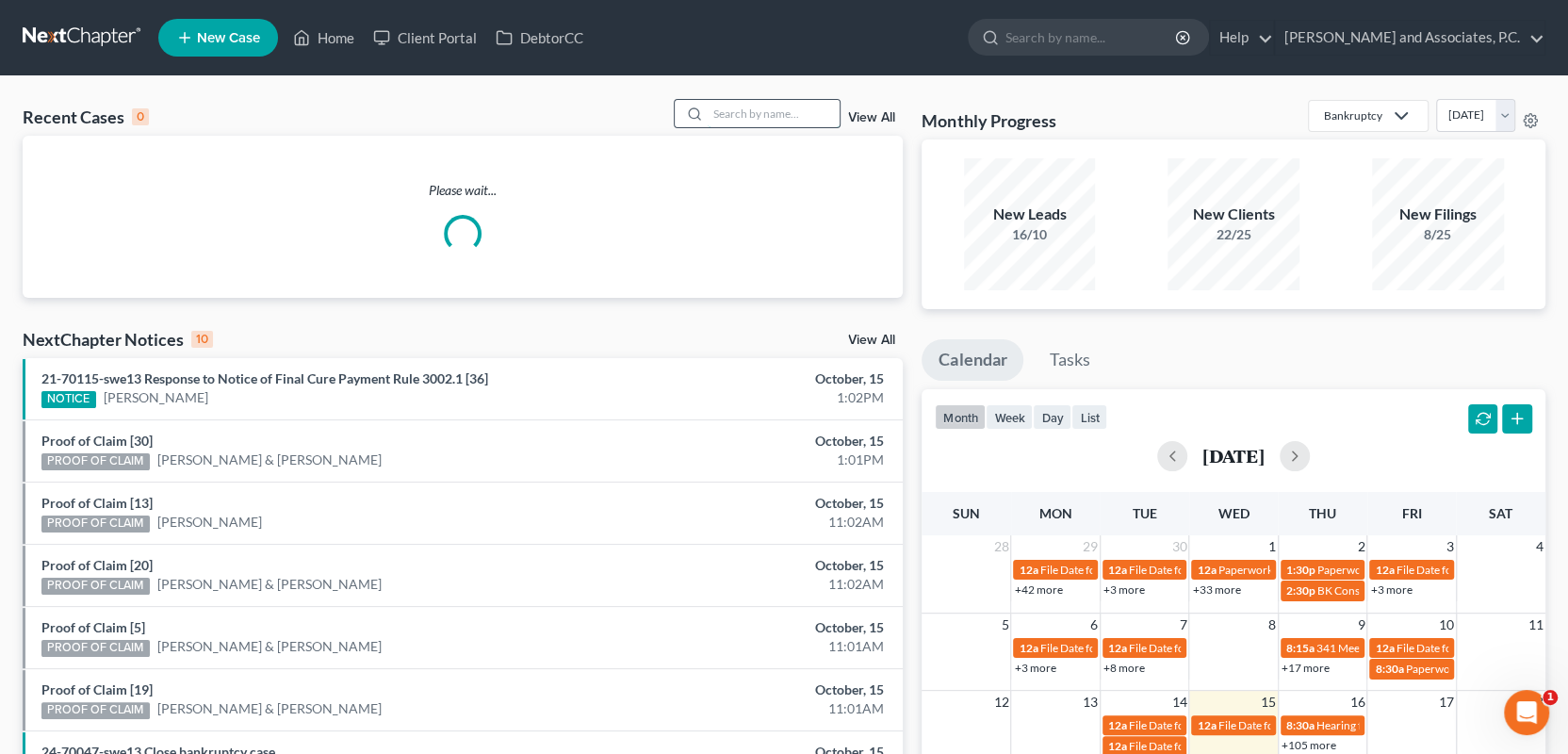
click at [750, 111] on input "search" at bounding box center [774, 114] width 132 height 27
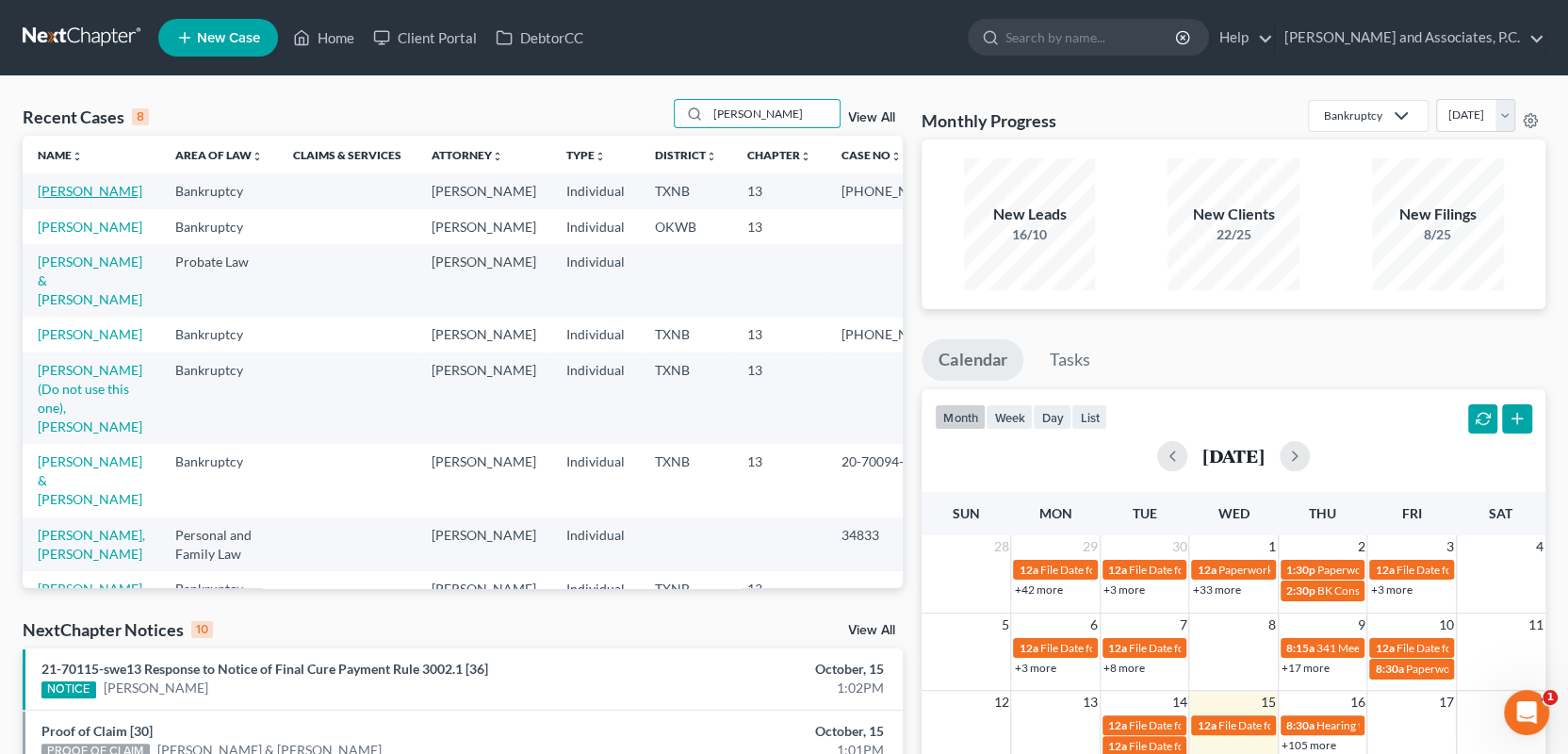
type input "[PERSON_NAME]"
click at [56, 191] on link "[PERSON_NAME]" at bounding box center [89, 191] width 105 height 16
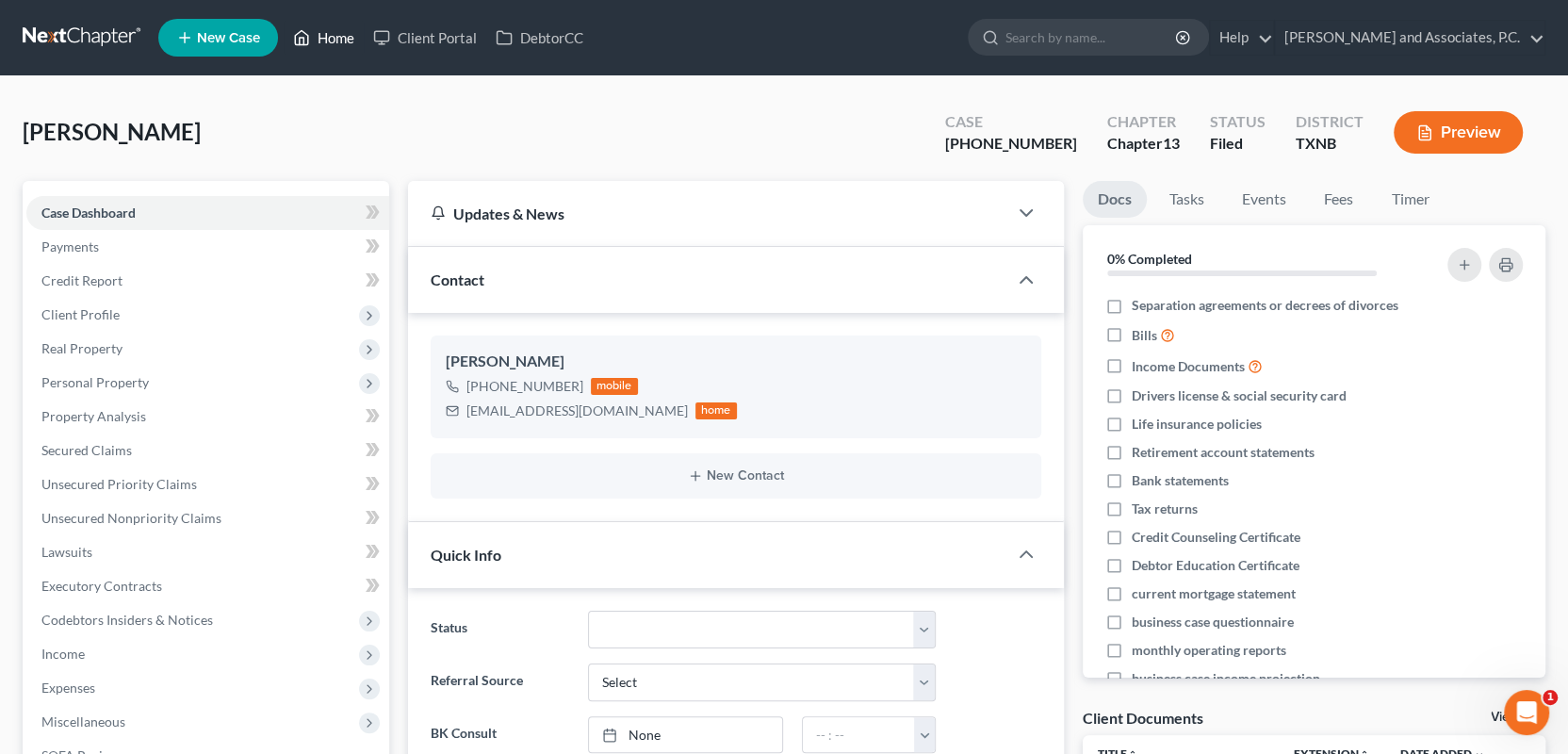
click at [337, 36] on link "Home" at bounding box center [324, 37] width 80 height 34
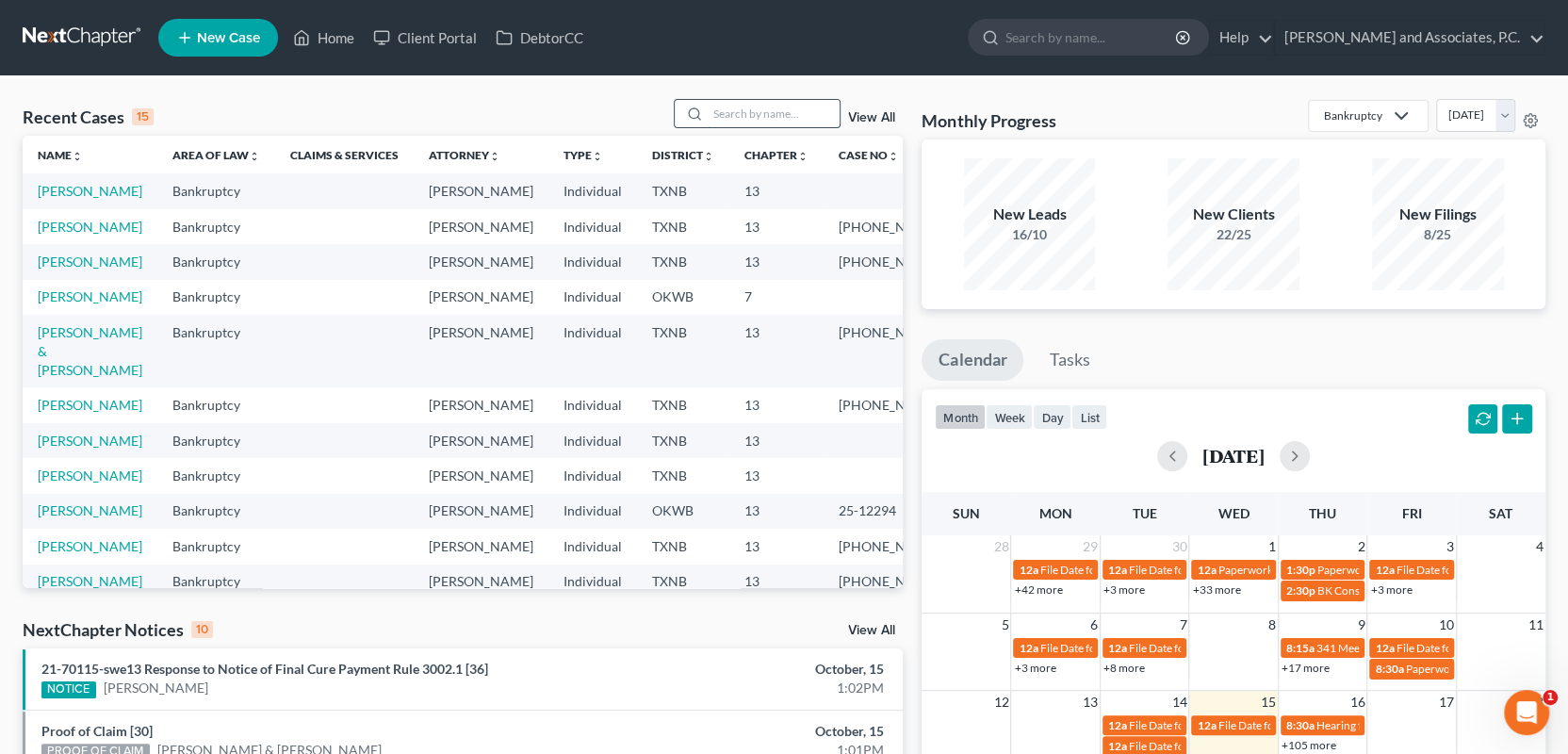
click at [750, 111] on input "search" at bounding box center [774, 114] width 132 height 27
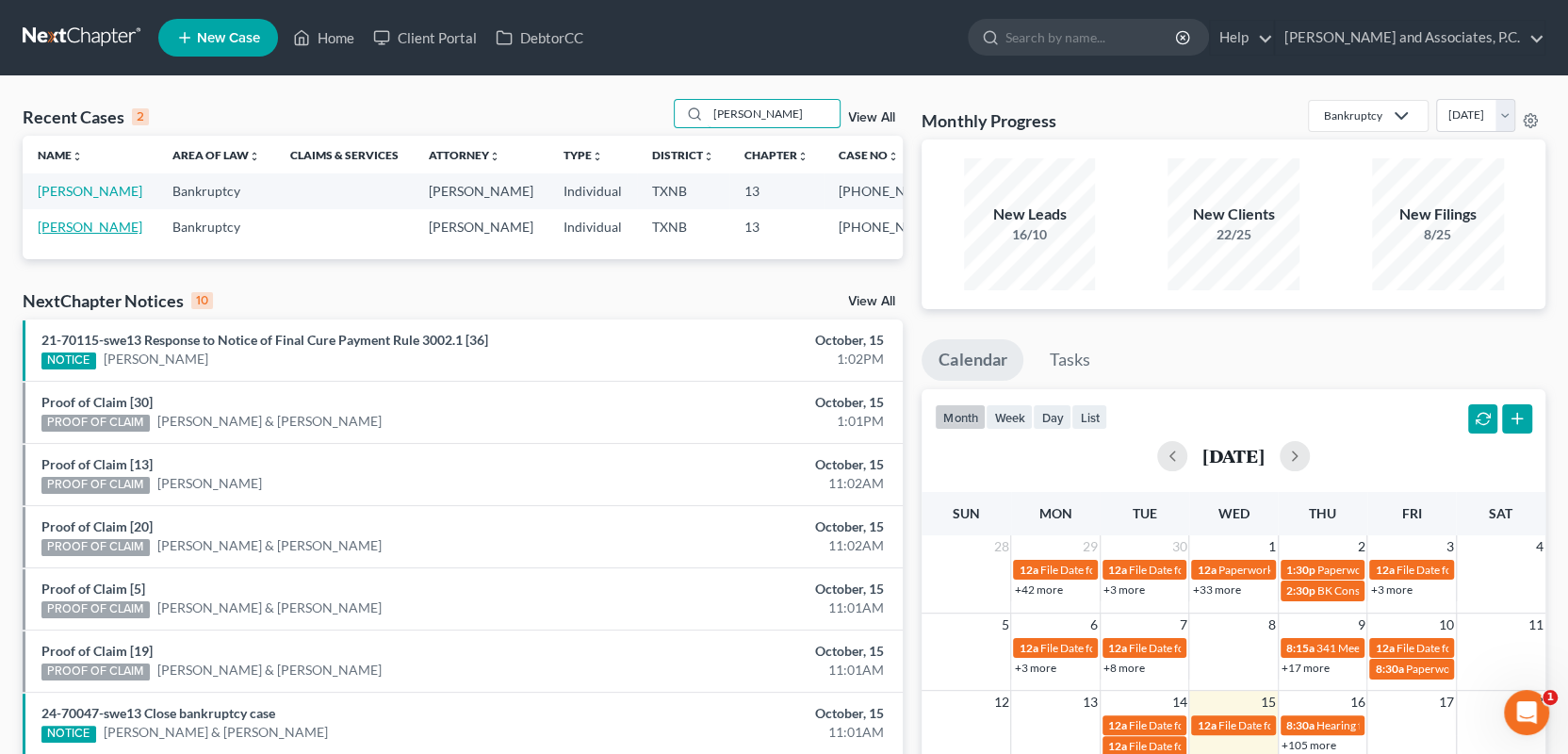
type input "[PERSON_NAME]"
click at [90, 228] on link "[PERSON_NAME]" at bounding box center [89, 226] width 105 height 16
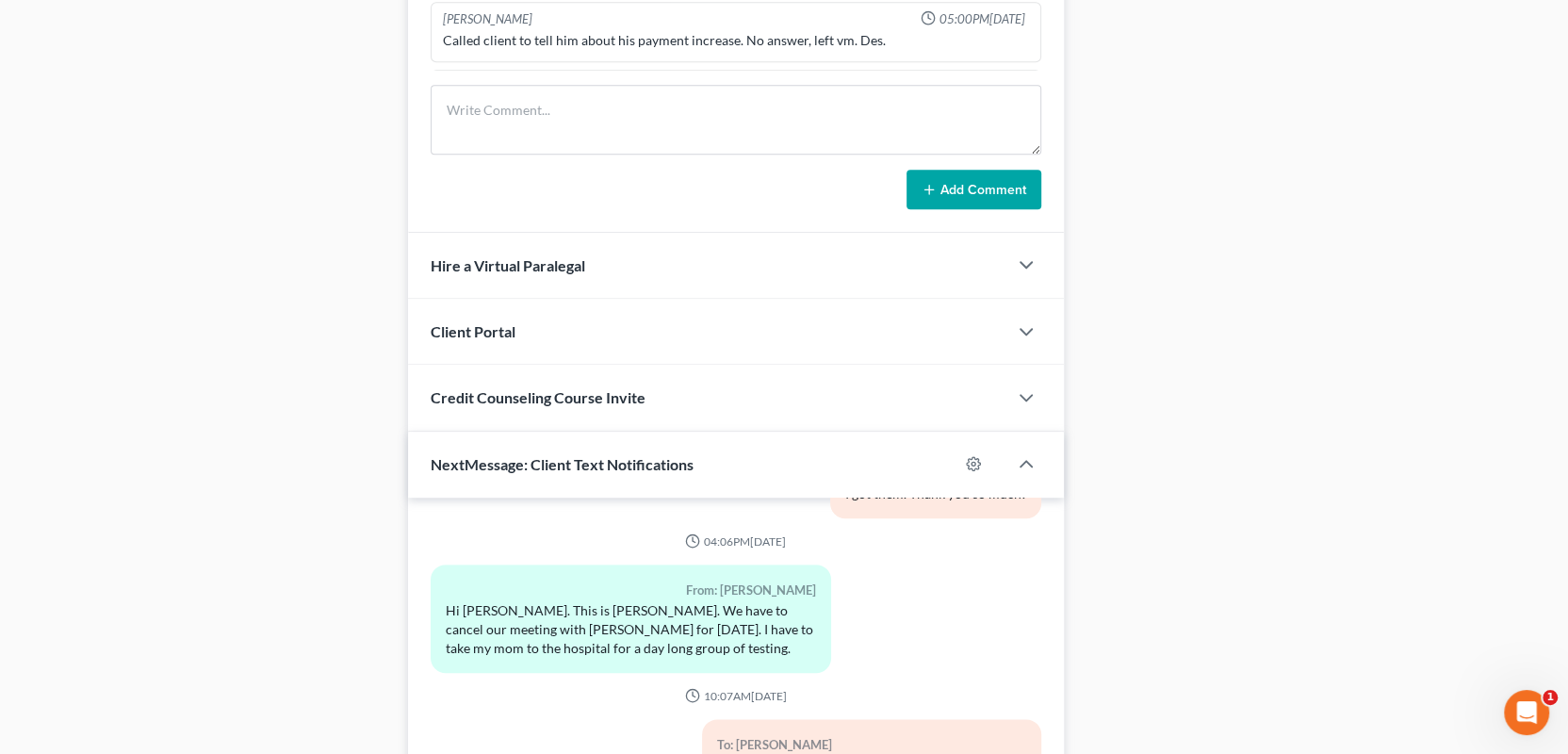
scroll to position [1739, 0]
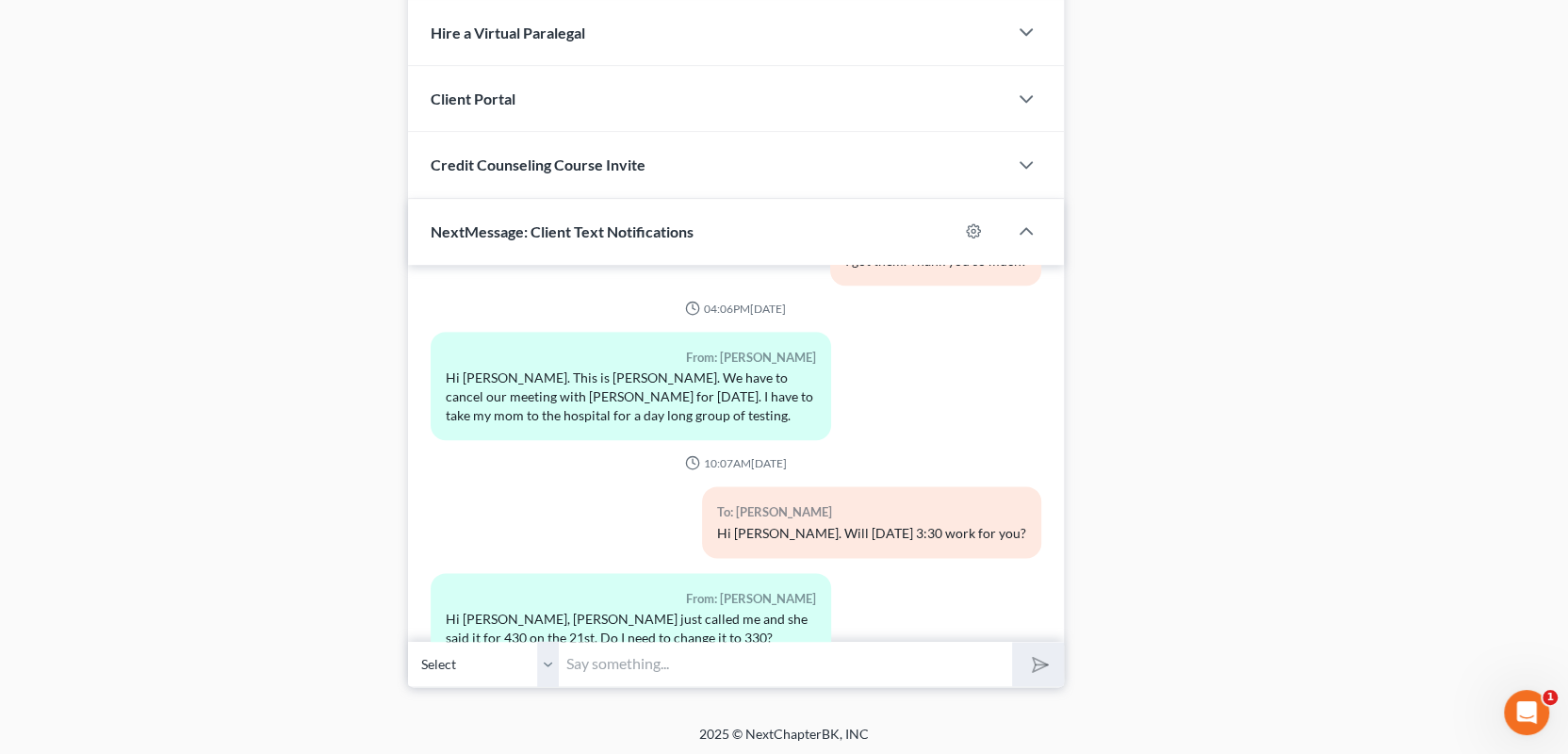
click at [594, 665] on input "text" at bounding box center [785, 663] width 453 height 46
click at [731, 661] on input "Yes please, and thank you [PERSON_NAME]" at bounding box center [785, 663] width 453 height 46
type input "Yes please, and thank you. [PERSON_NAME] C"
click at [1030, 663] on icon "submit" at bounding box center [1035, 663] width 26 height 26
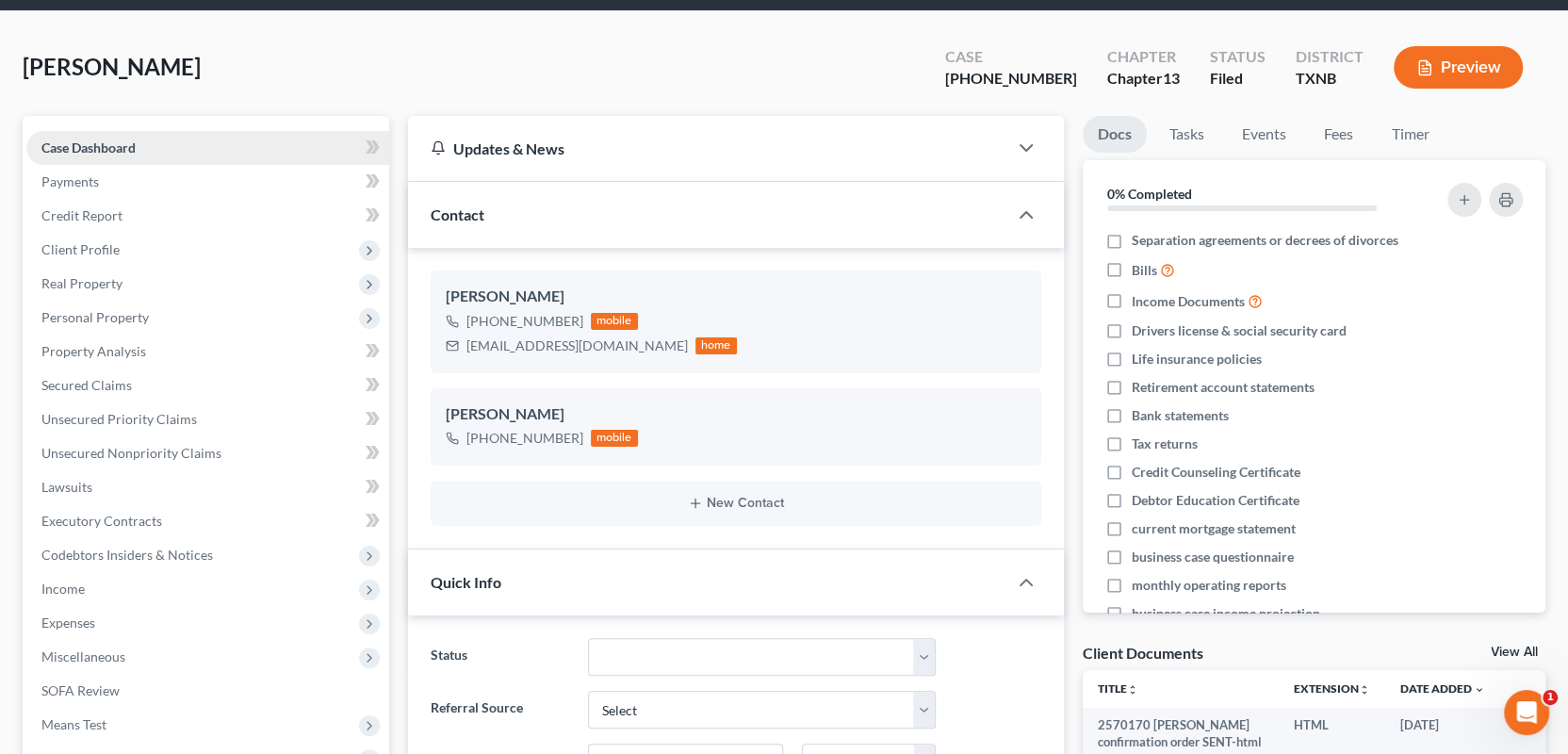
scroll to position [0, 0]
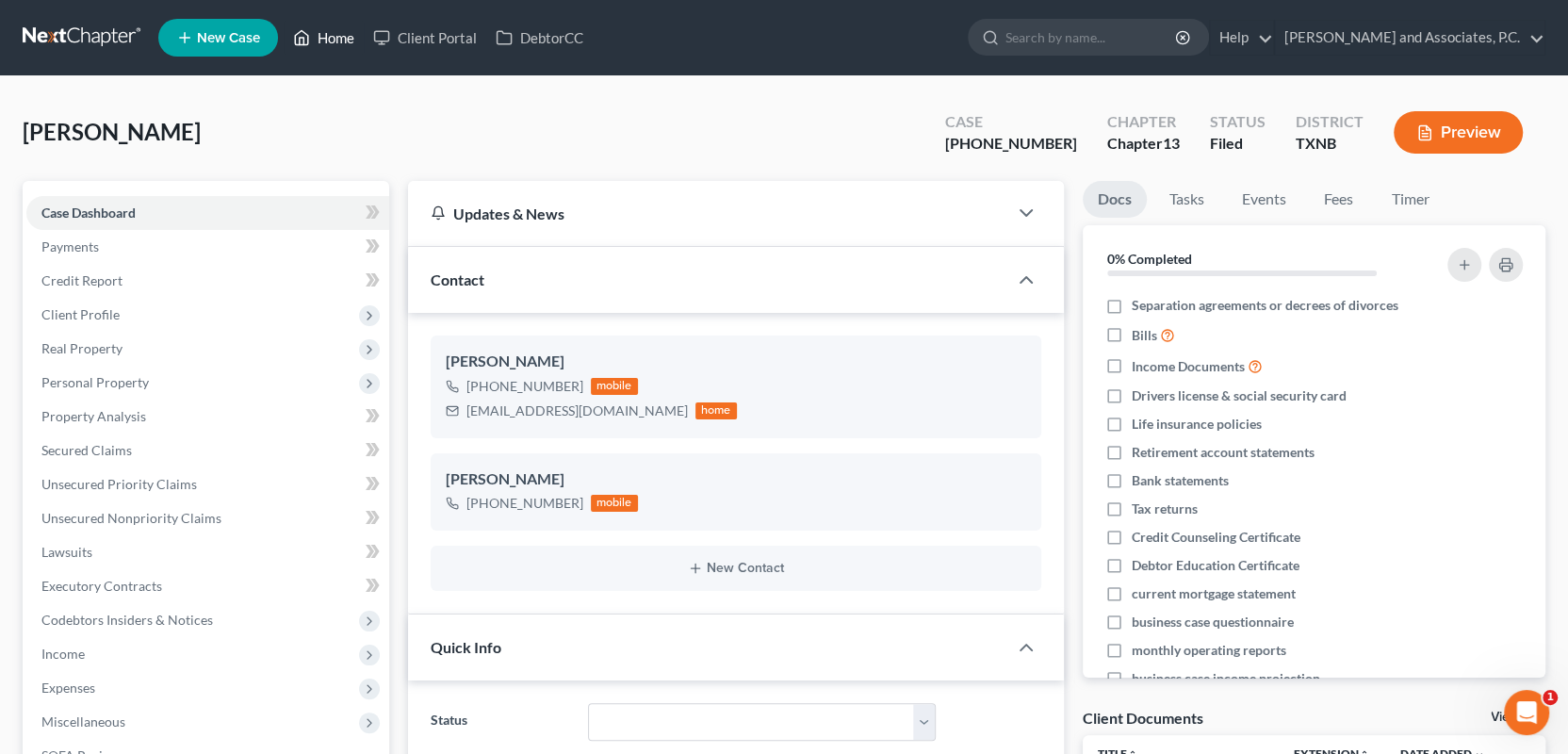
click at [334, 33] on link "Home" at bounding box center [324, 37] width 80 height 34
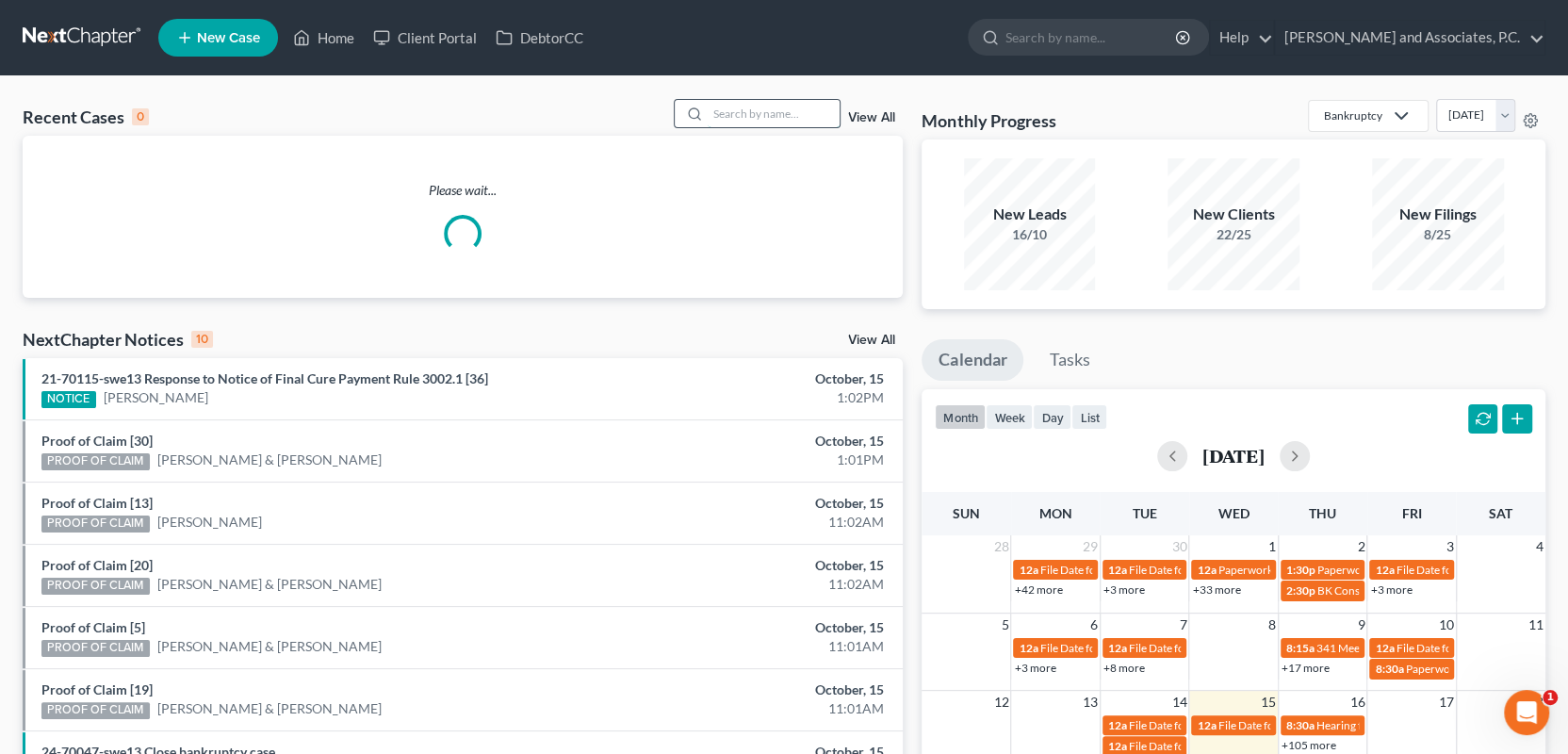
click at [767, 118] on input "search" at bounding box center [774, 114] width 132 height 27
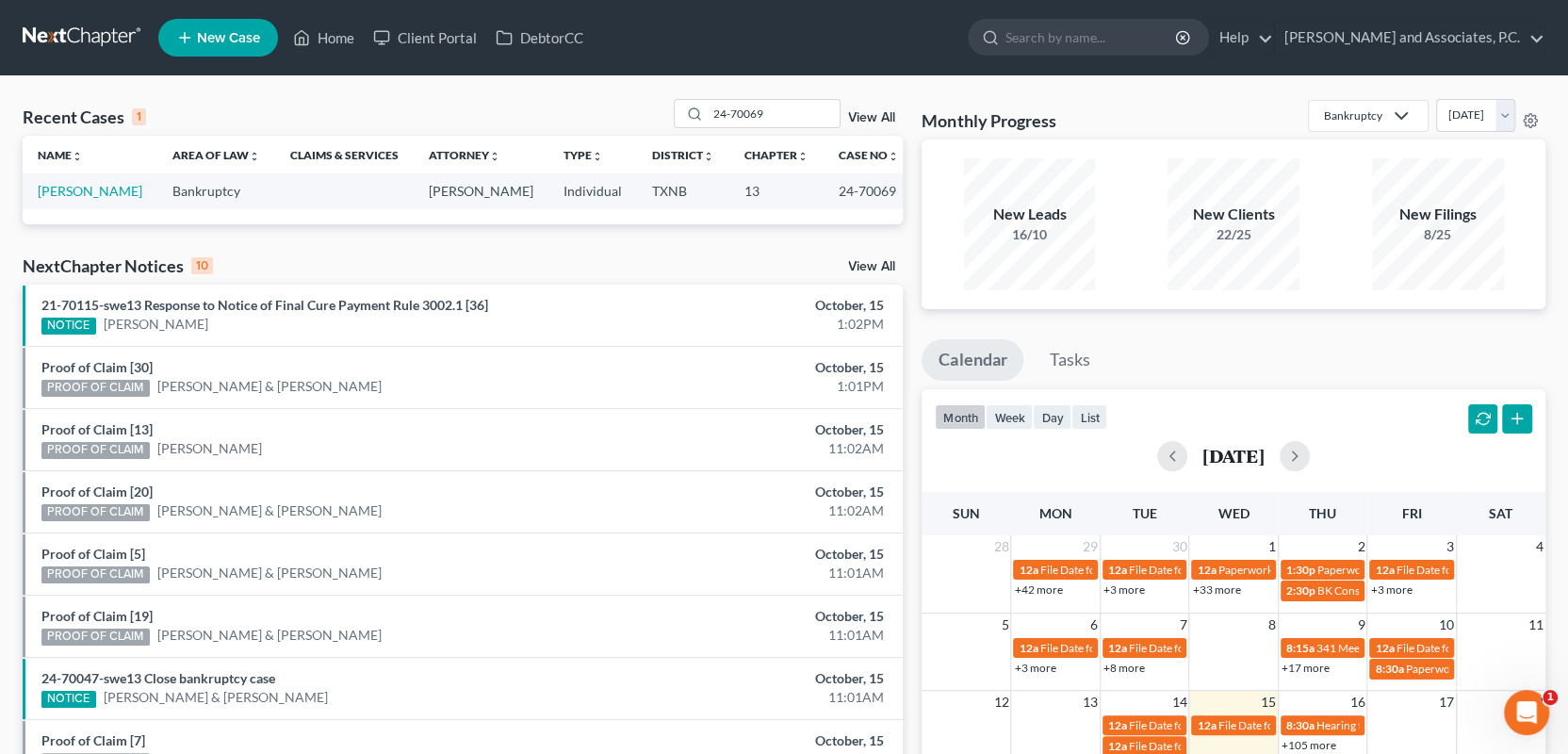
click at [301, 249] on div "Recent Cases 1 24-70069 View All Name unfold_more expand_more expand_less Area …" at bounding box center [462, 565] width 899 height 933
drag, startPoint x: 772, startPoint y: 111, endPoint x: 665, endPoint y: 113, distance: 107.0
click at [665, 113] on div "Recent Cases 1 24-70069 View All" at bounding box center [462, 118] width 880 height 37
type input "[PERSON_NAME]"
click at [54, 192] on link "[PERSON_NAME]" at bounding box center [89, 191] width 105 height 16
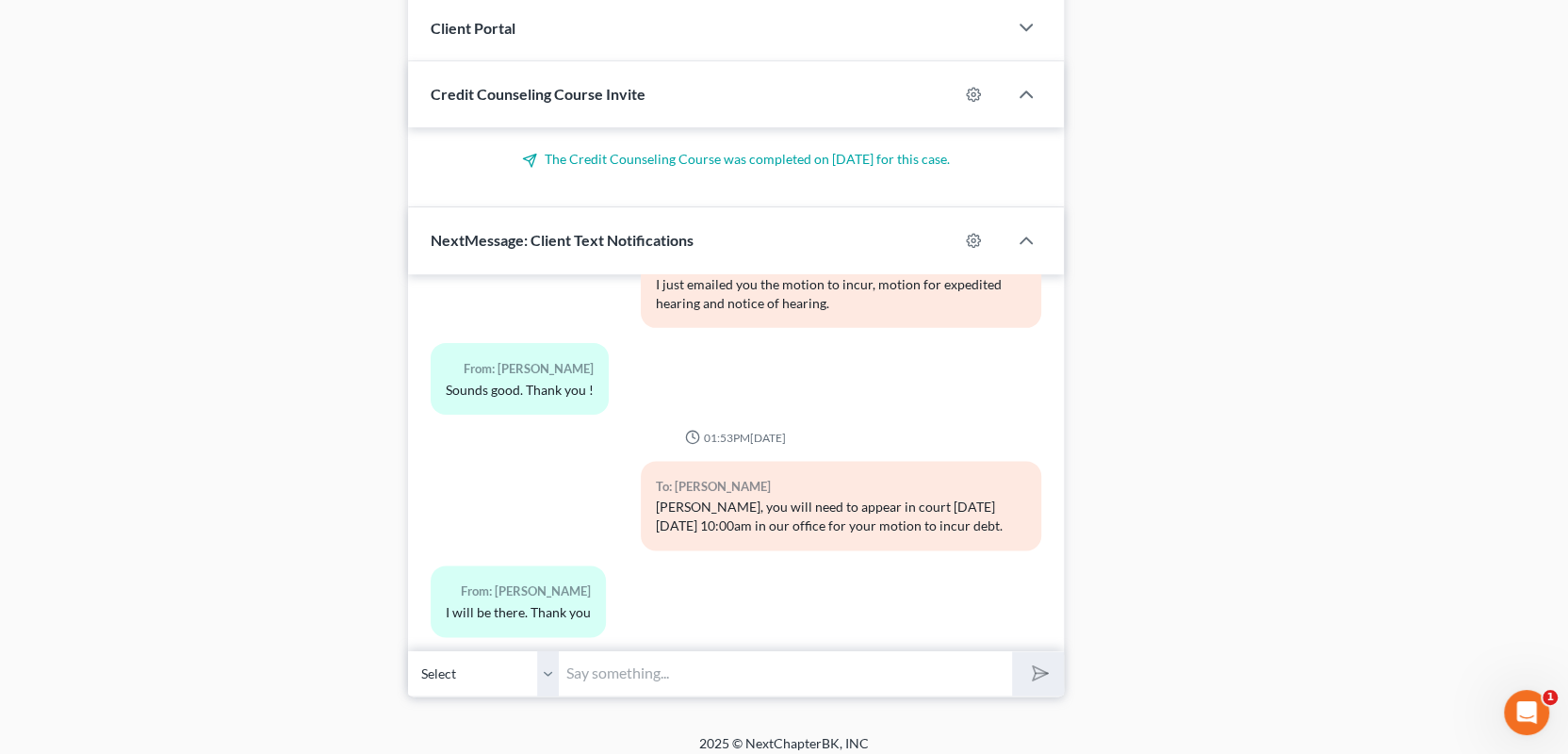
scroll to position [1726, 0]
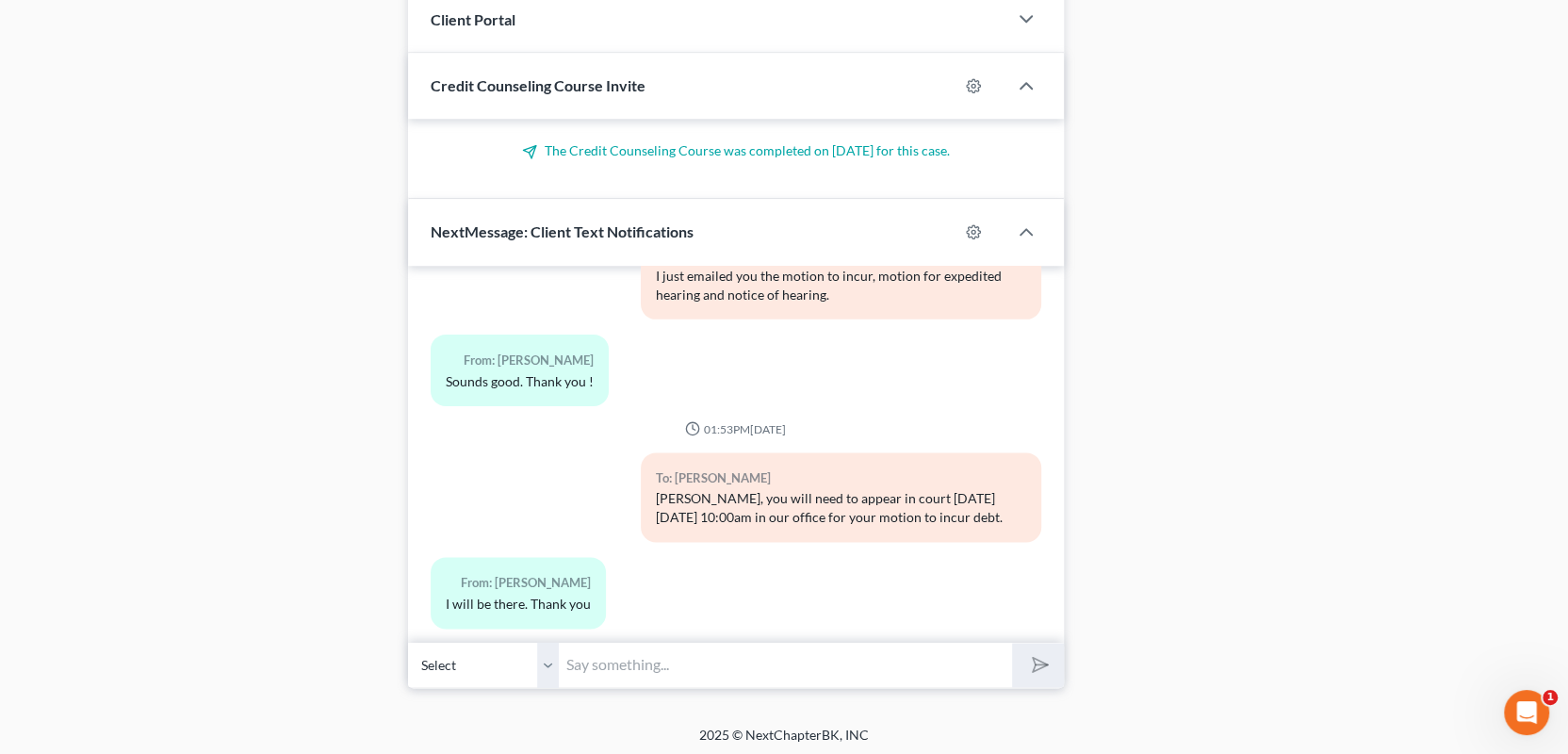
click at [612, 661] on input "text" at bounding box center [785, 664] width 453 height 46
type input "M"
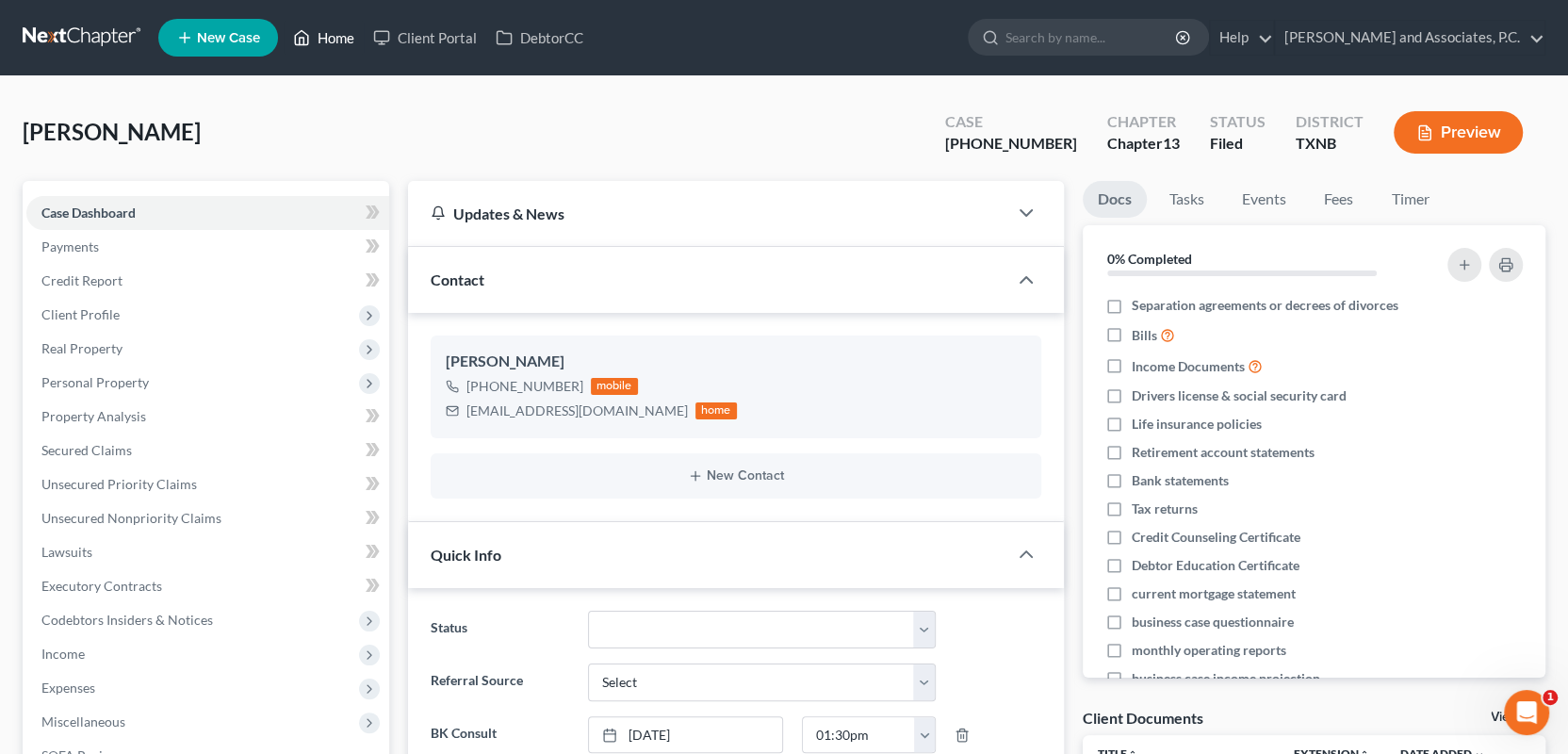
click at [336, 33] on link "Home" at bounding box center [324, 37] width 80 height 34
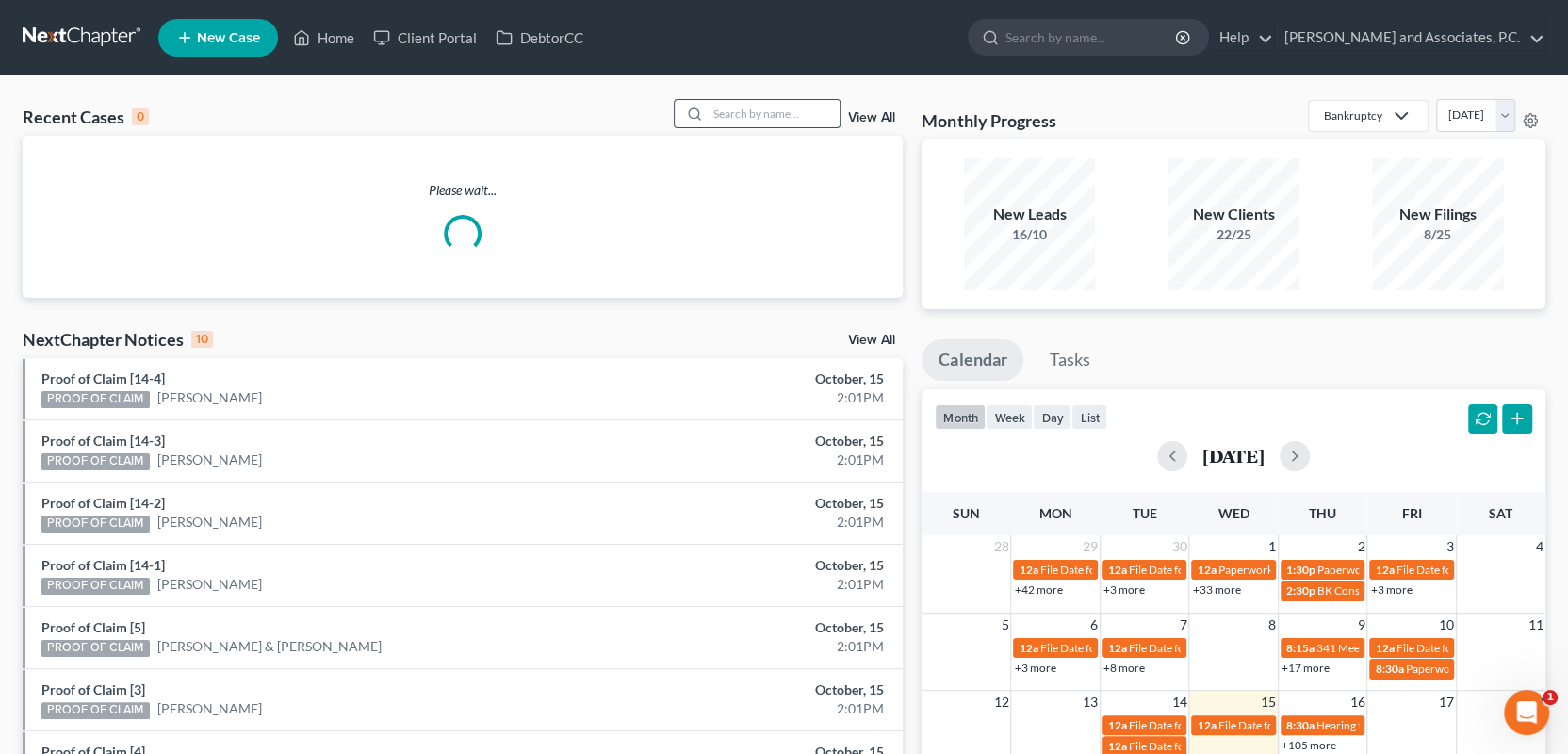
click at [730, 114] on input "search" at bounding box center [774, 114] width 132 height 27
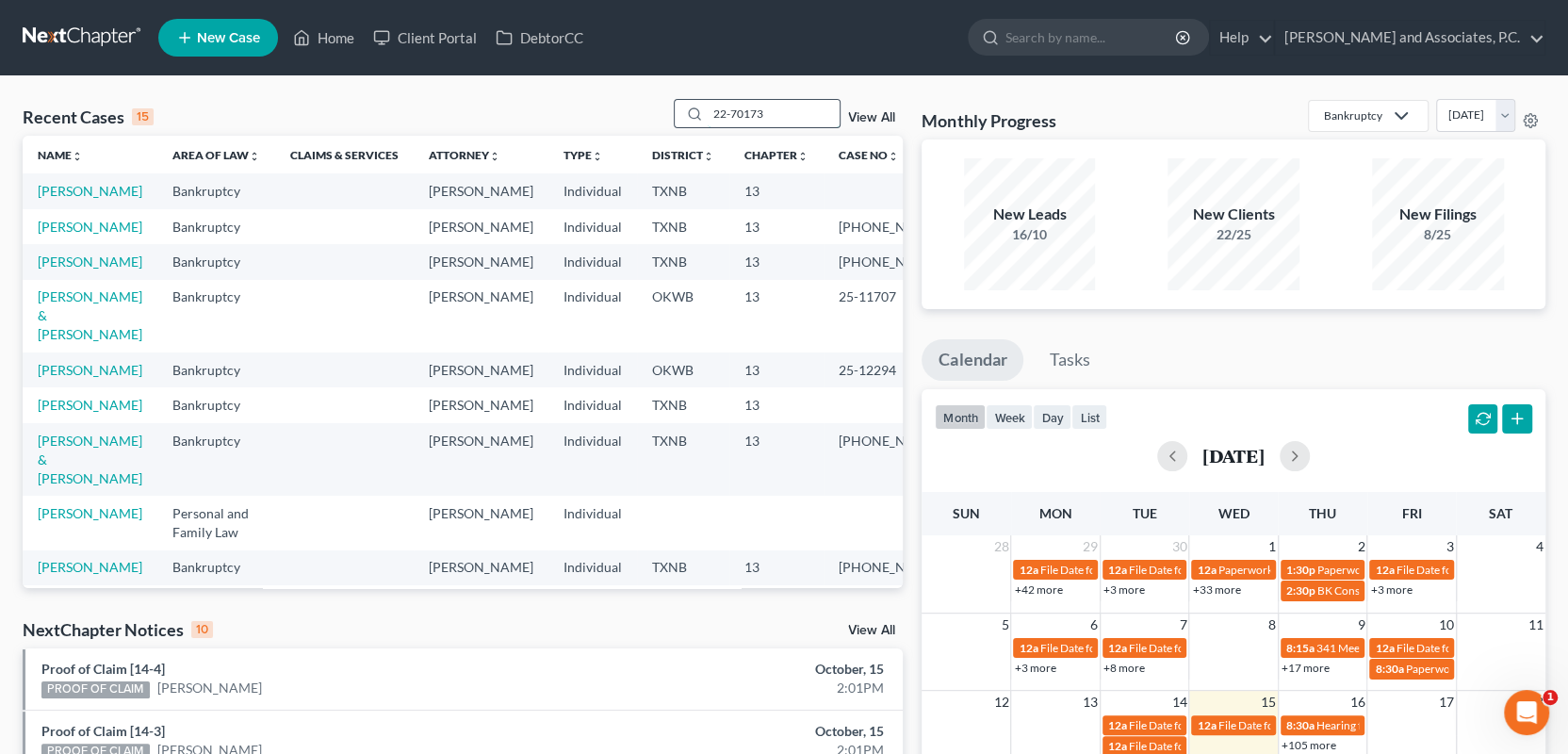
type input "22-70173"
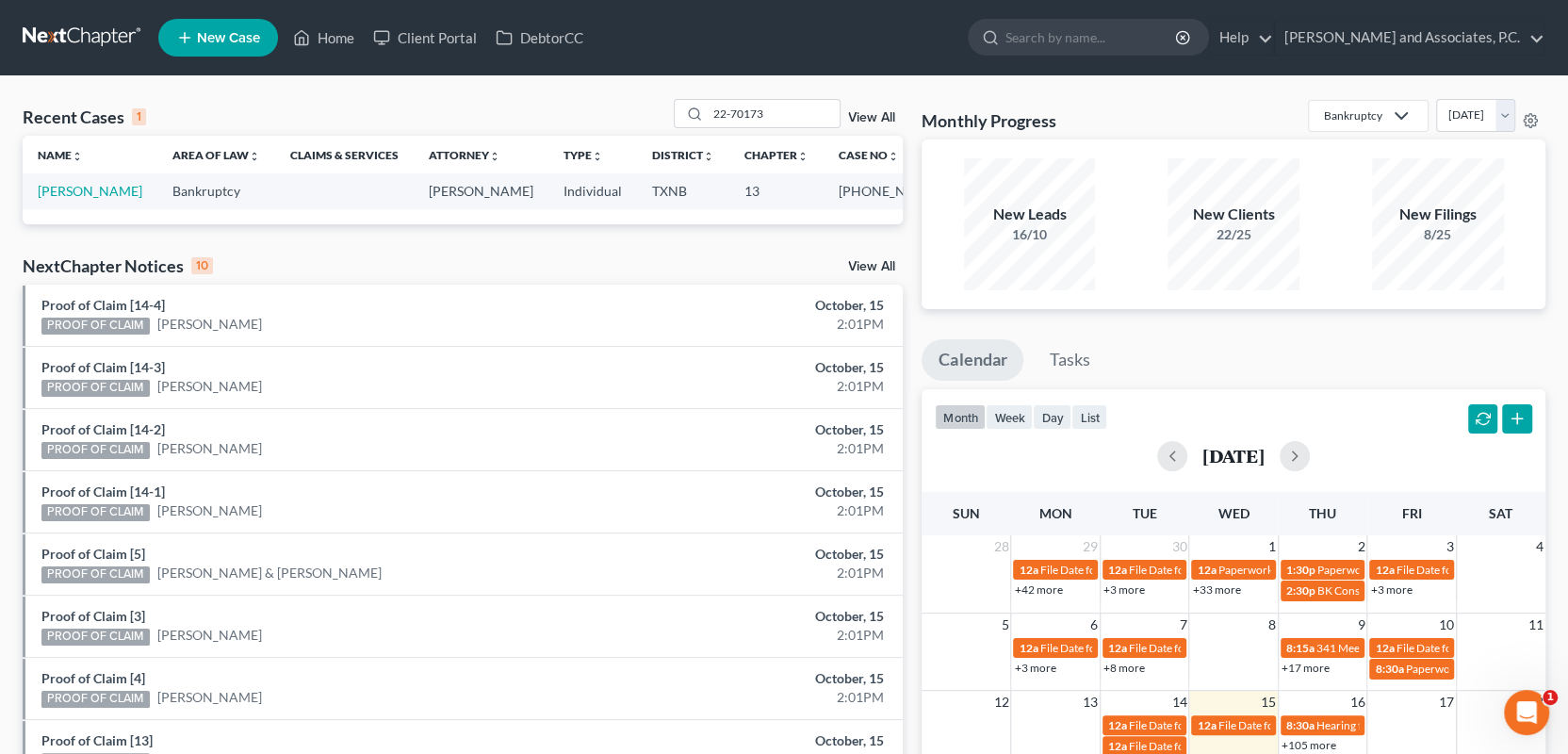
click at [87, 47] on link at bounding box center [82, 37] width 120 height 34
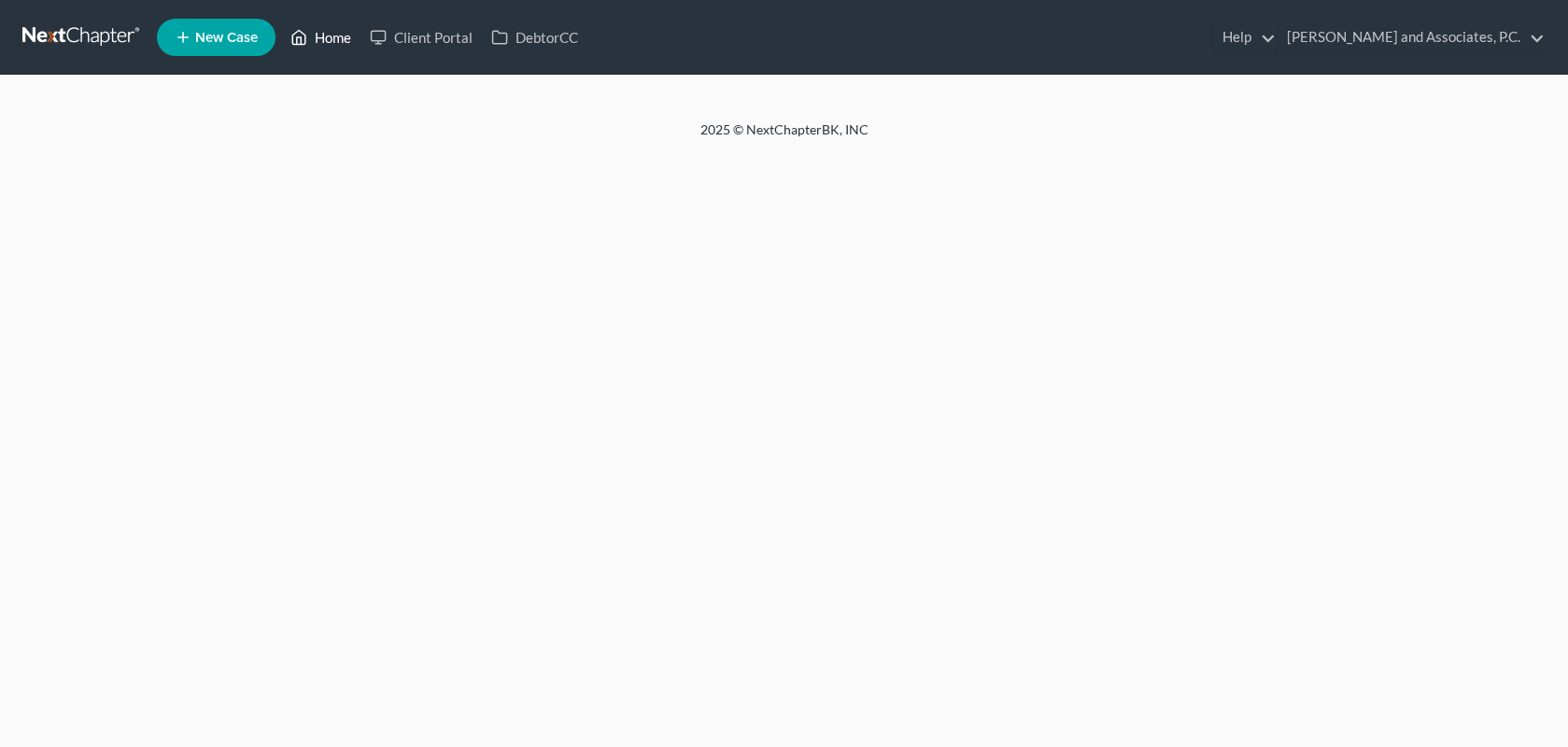
click at [337, 32] on link "Home" at bounding box center [321, 37] width 80 height 34
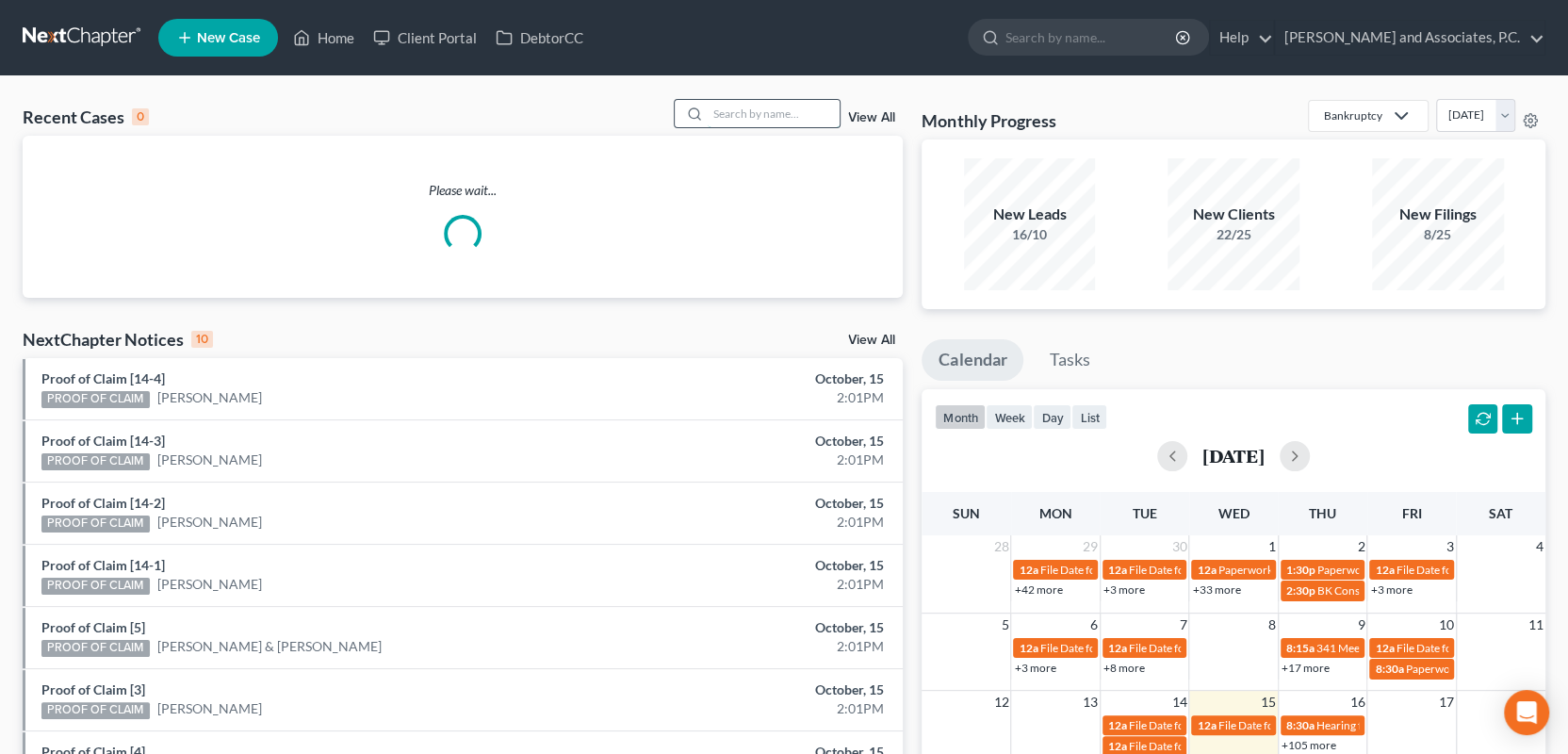
click at [710, 116] on input "search" at bounding box center [774, 114] width 132 height 27
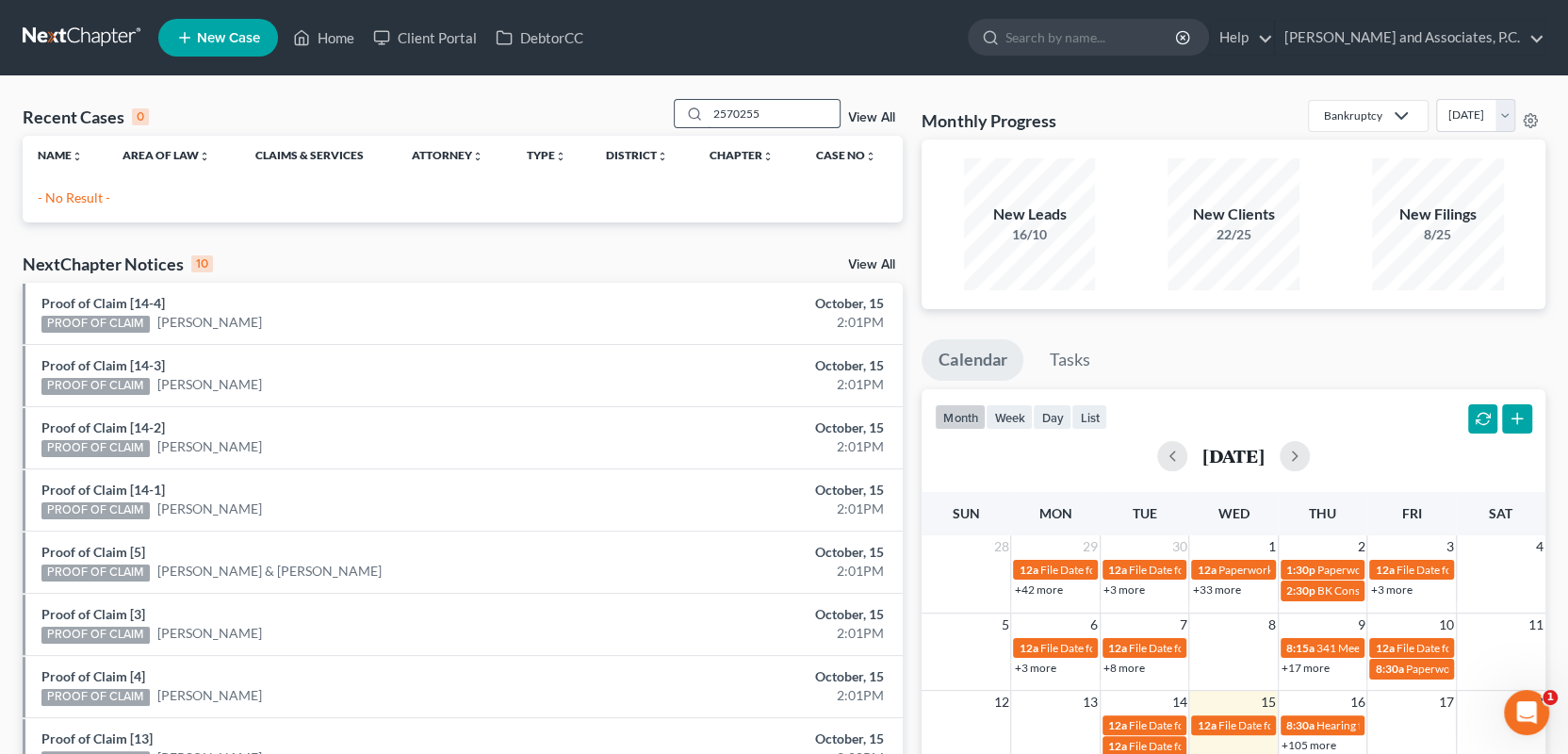
click at [728, 111] on input "2570255" at bounding box center [774, 114] width 132 height 27
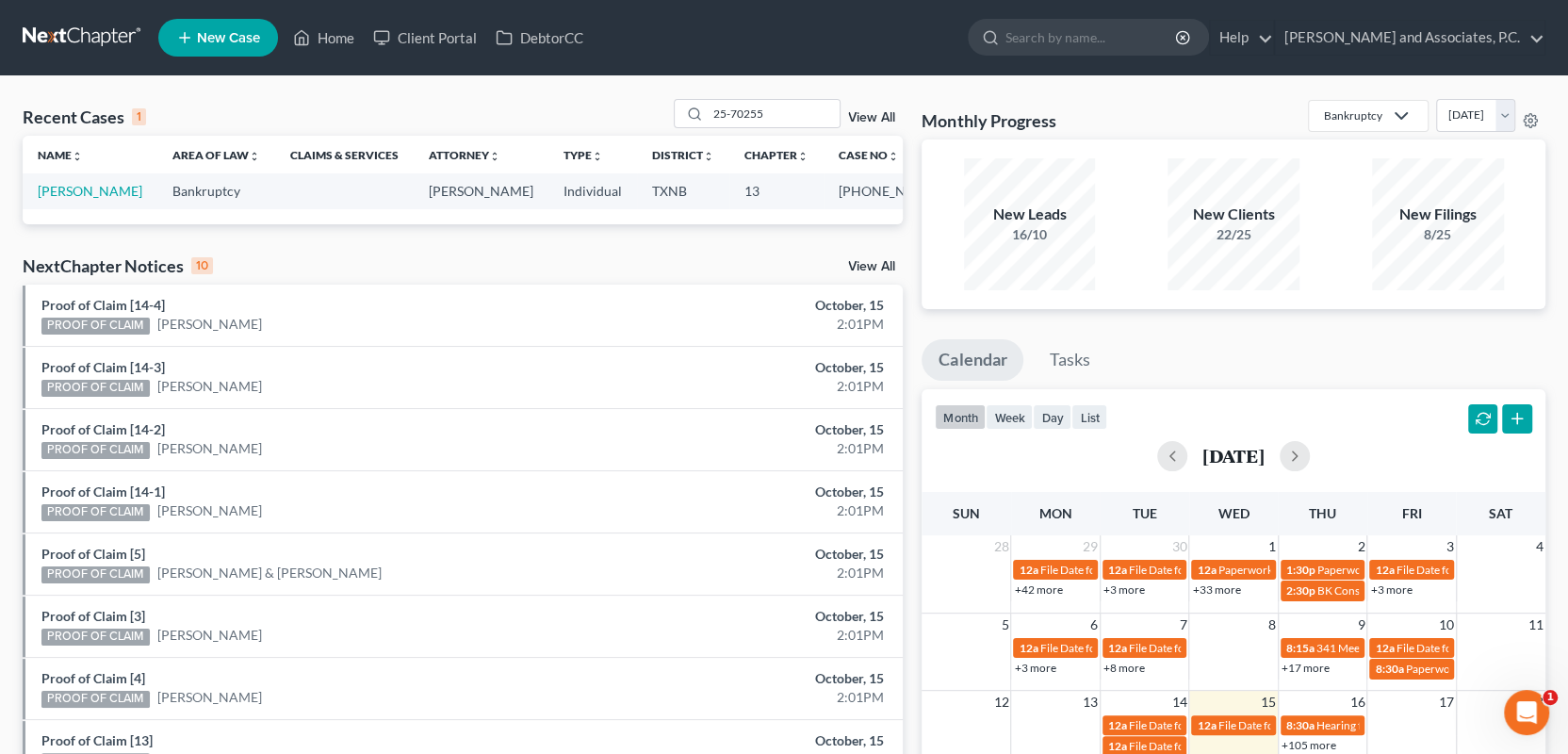
click at [123, 163] on th "Name unfold_more expand_more expand_less" at bounding box center [90, 155] width 135 height 37
click at [775, 116] on input "25-70255" at bounding box center [774, 114] width 132 height 27
type input "2"
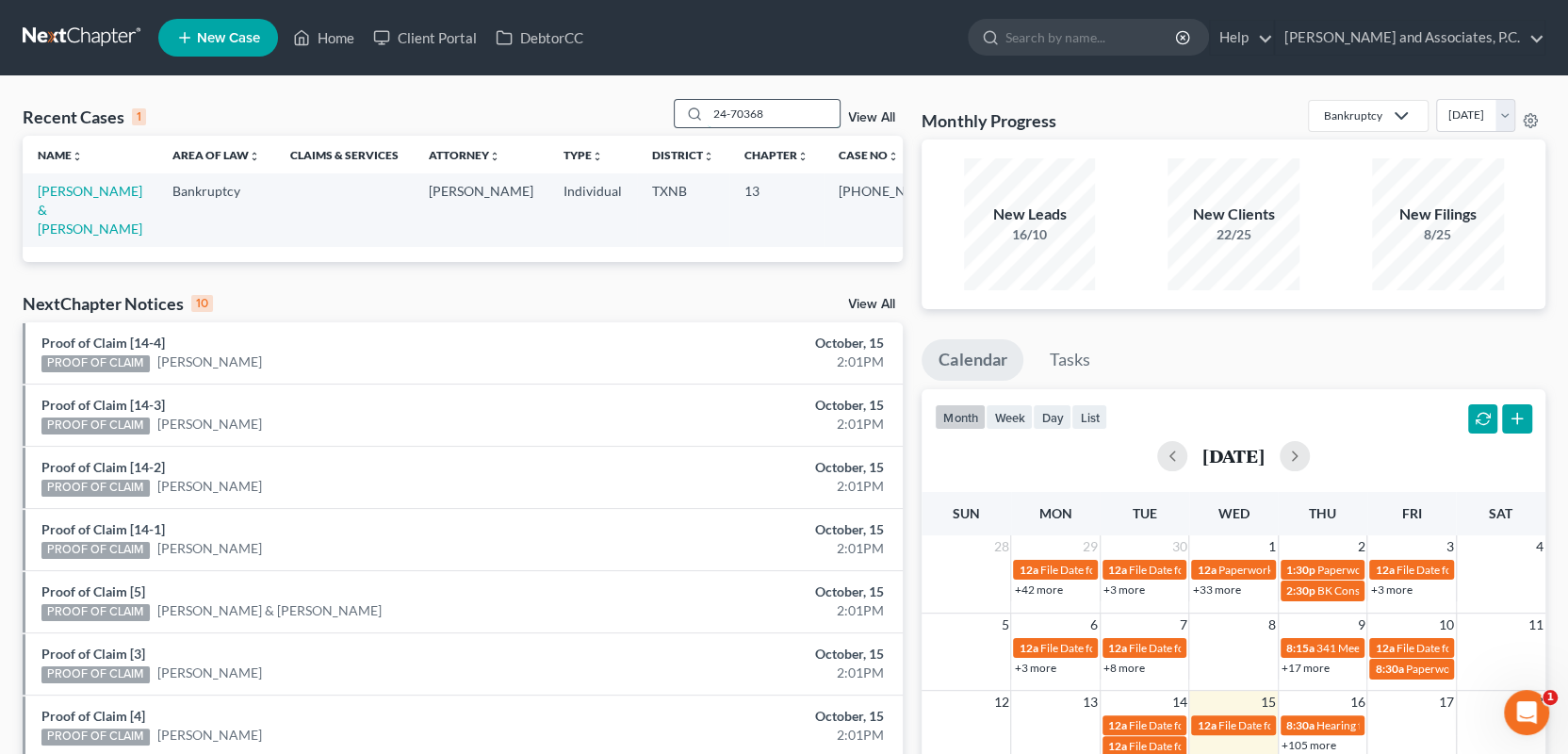
click at [776, 113] on input "24-70368" at bounding box center [774, 114] width 132 height 27
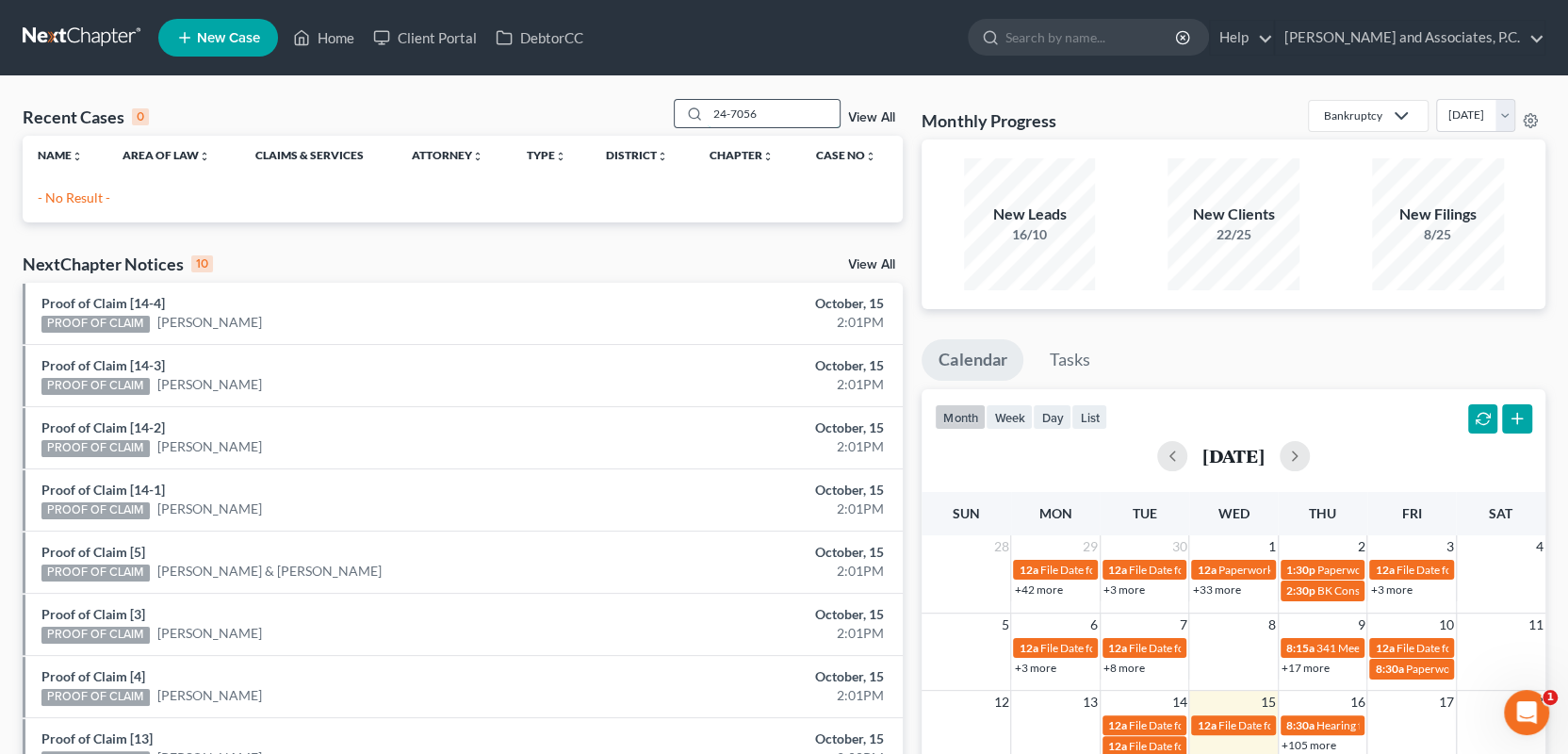
click at [748, 113] on input "24-7056" at bounding box center [774, 114] width 132 height 27
click at [743, 113] on input "24-7056" at bounding box center [774, 114] width 132 height 27
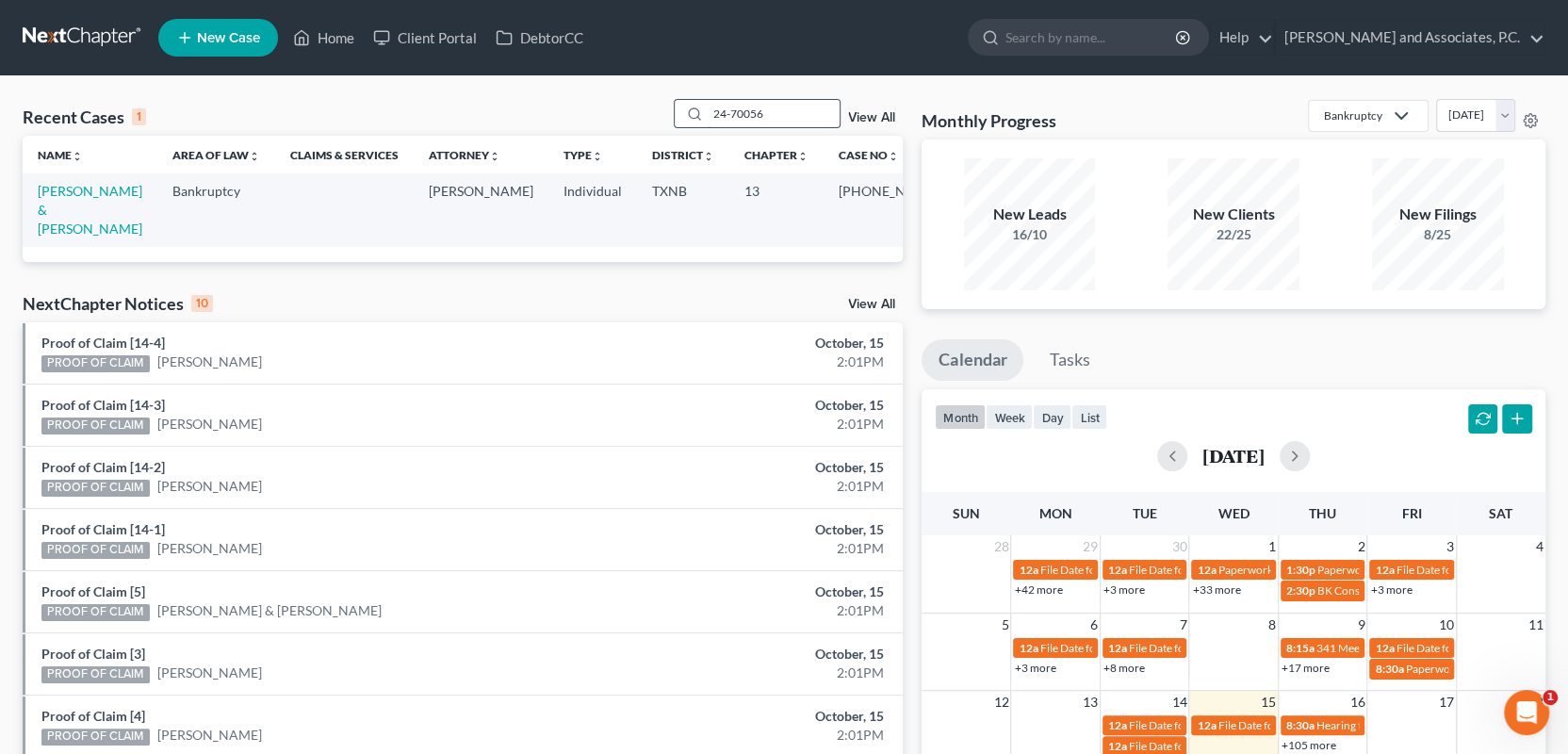
click at [790, 114] on input "24-70056" at bounding box center [774, 114] width 132 height 27
click at [769, 113] on input "24-70056" at bounding box center [774, 114] width 132 height 27
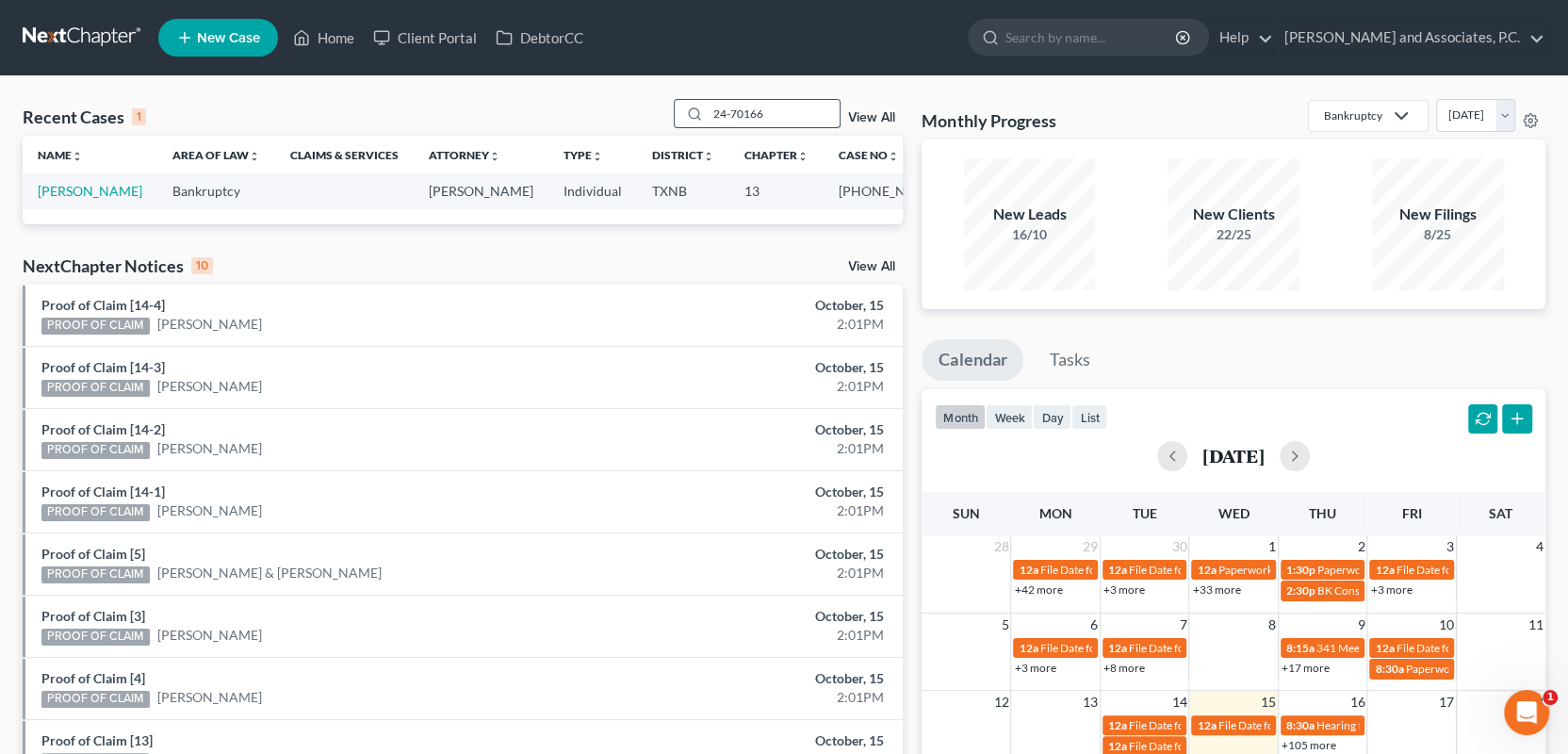
click at [765, 114] on input "24-70166" at bounding box center [774, 114] width 132 height 27
click at [768, 115] on input "24-70153" at bounding box center [774, 114] width 132 height 27
click at [769, 114] on input "24-70176" at bounding box center [774, 114] width 132 height 27
drag, startPoint x: 776, startPoint y: 117, endPoint x: 714, endPoint y: 119, distance: 62.0
click at [714, 119] on input "24-70176" at bounding box center [774, 114] width 132 height 27
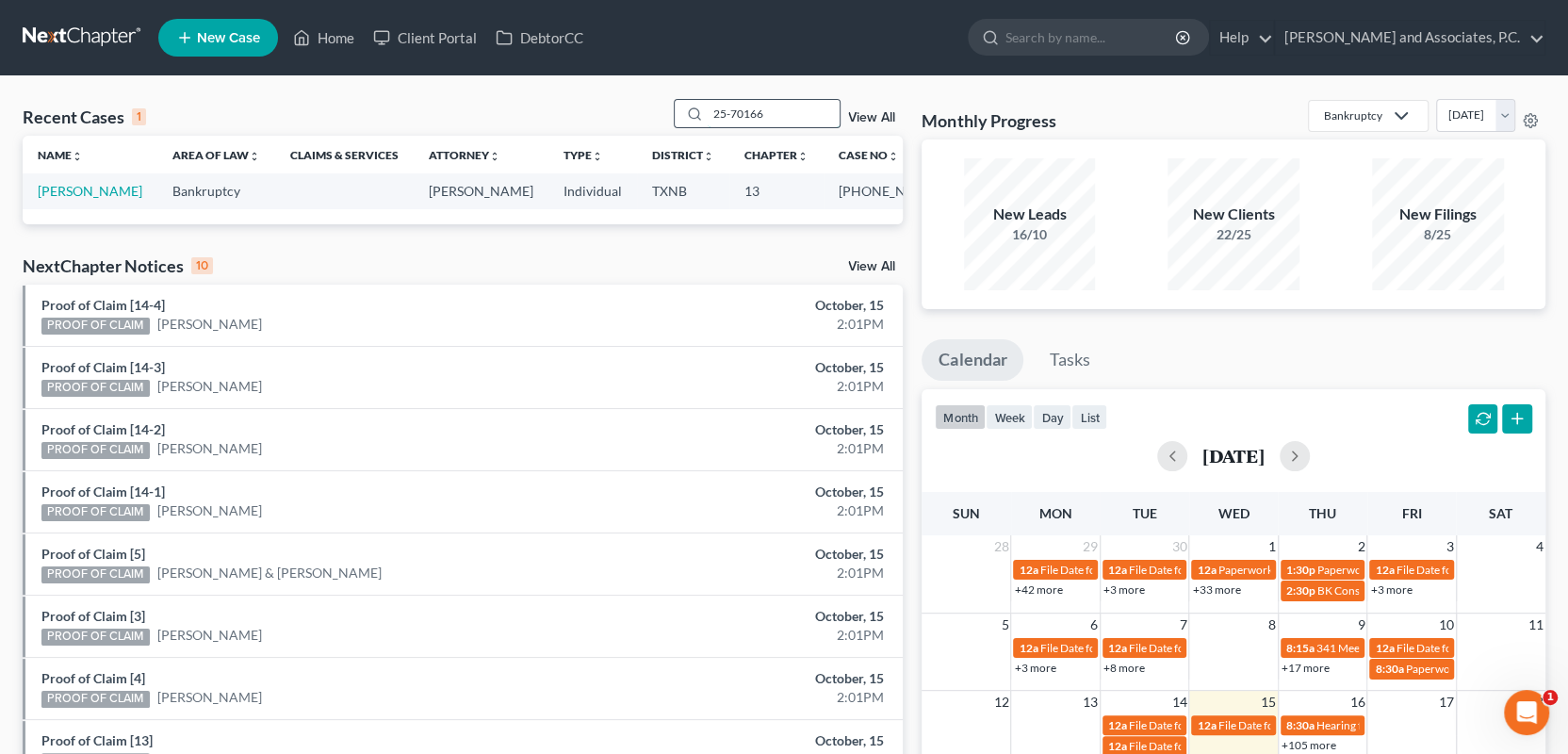
click at [764, 113] on input "25-70166" at bounding box center [774, 114] width 132 height 27
drag, startPoint x: 768, startPoint y: 113, endPoint x: 687, endPoint y: 126, distance: 82.0
click at [687, 126] on div "25-70179" at bounding box center [757, 114] width 167 height 29
click at [766, 112] on input "24-70078" at bounding box center [774, 114] width 132 height 27
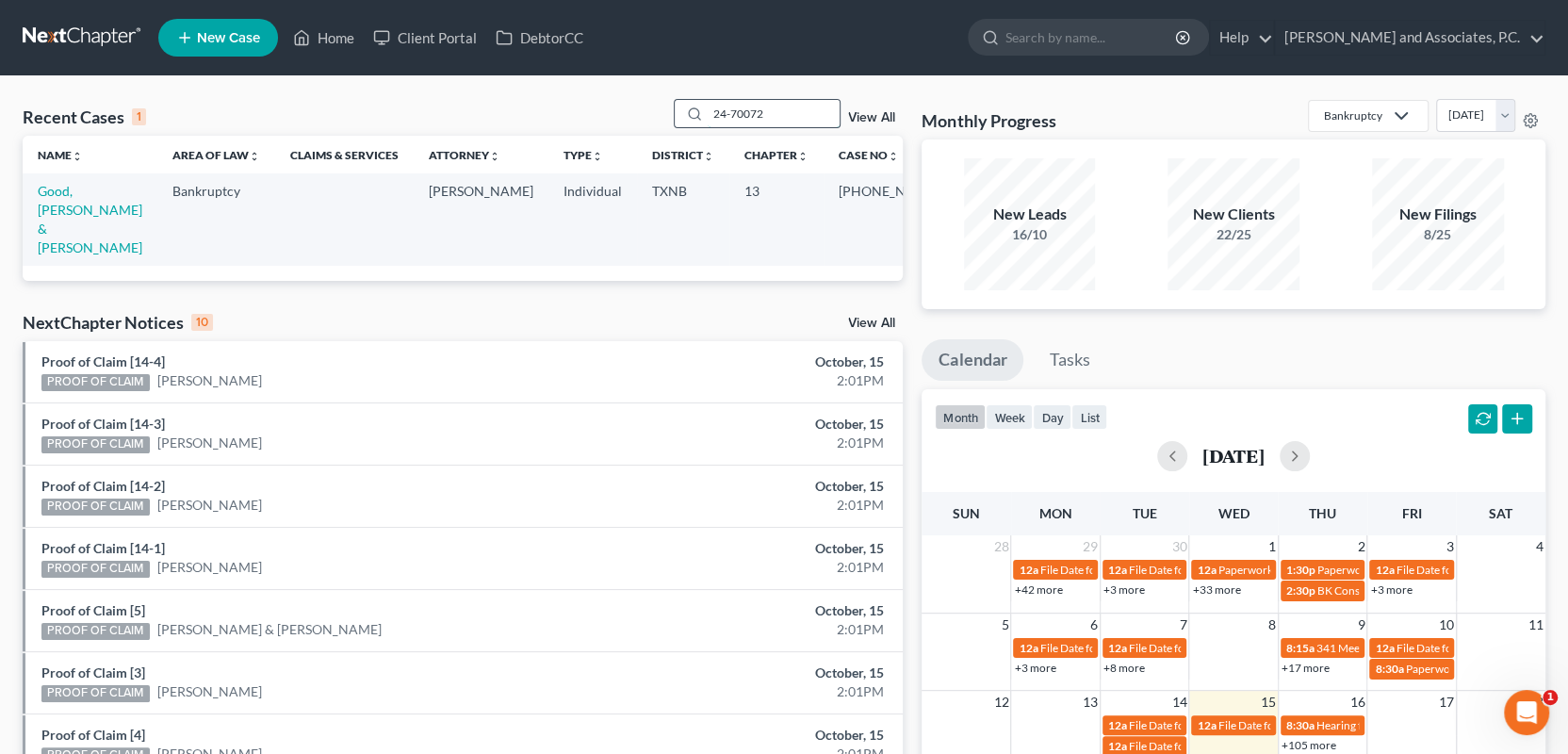
click at [770, 114] on input "24-70072" at bounding box center [774, 114] width 132 height 27
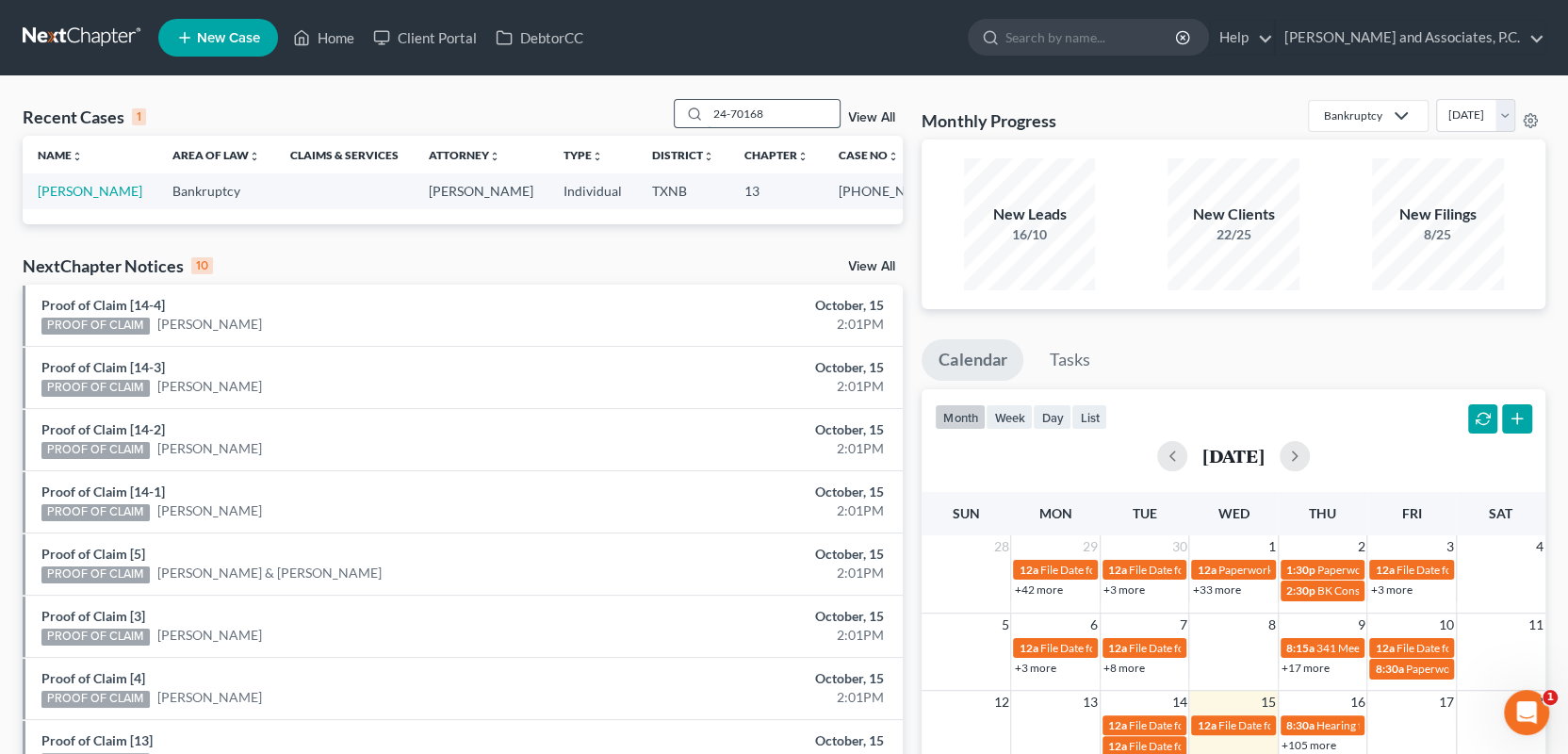
drag, startPoint x: 772, startPoint y: 114, endPoint x: 678, endPoint y: 121, distance: 94.3
click at [678, 121] on div "24-70168" at bounding box center [757, 114] width 167 height 29
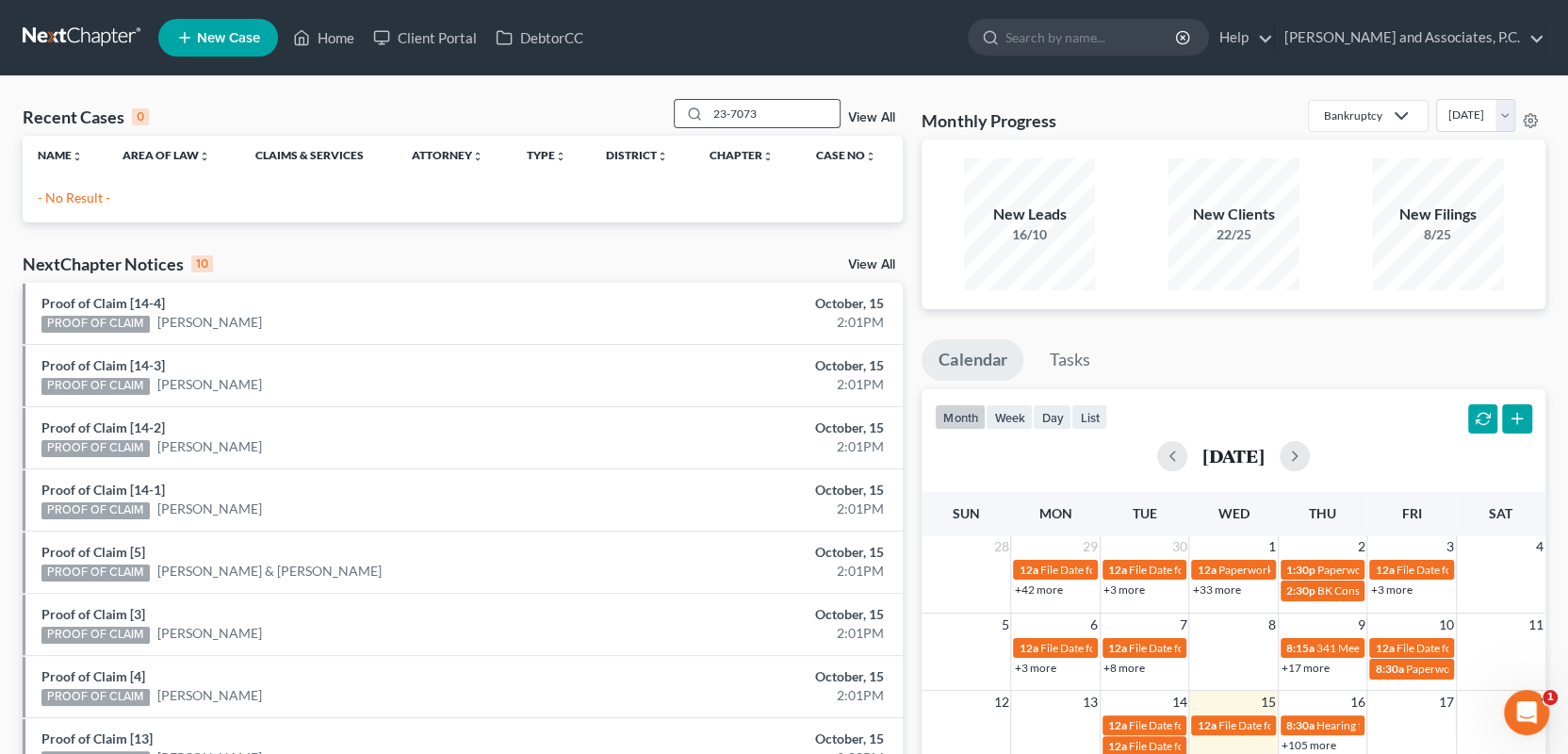
drag, startPoint x: 764, startPoint y: 113, endPoint x: 748, endPoint y: 119, distance: 17.1
click at [743, 116] on input "23-7073" at bounding box center [774, 114] width 132 height 27
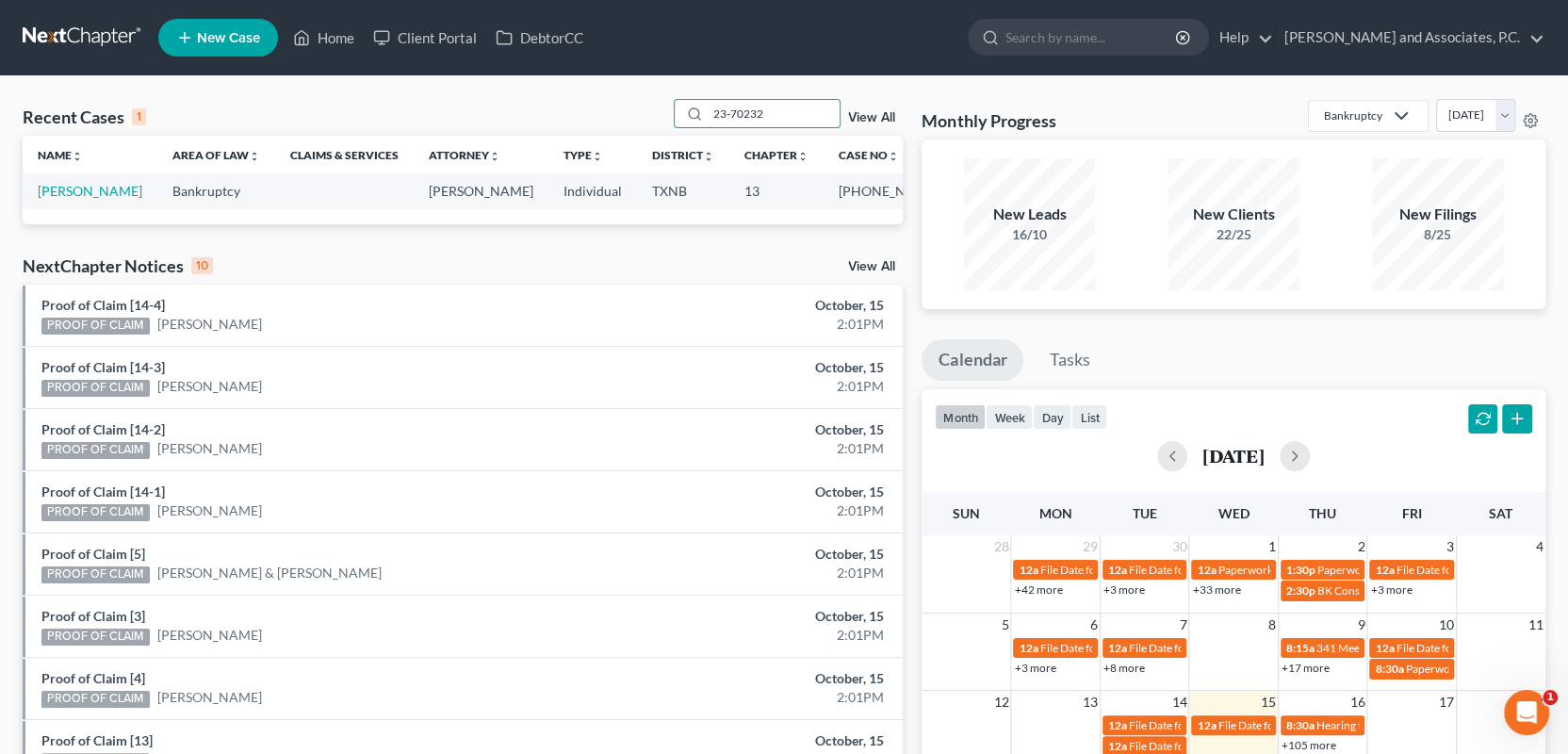
drag, startPoint x: 764, startPoint y: 113, endPoint x: 673, endPoint y: 119, distance: 91.2
click at [673, 119] on div "Recent Cases 1 23-70232 View All" at bounding box center [462, 118] width 880 height 37
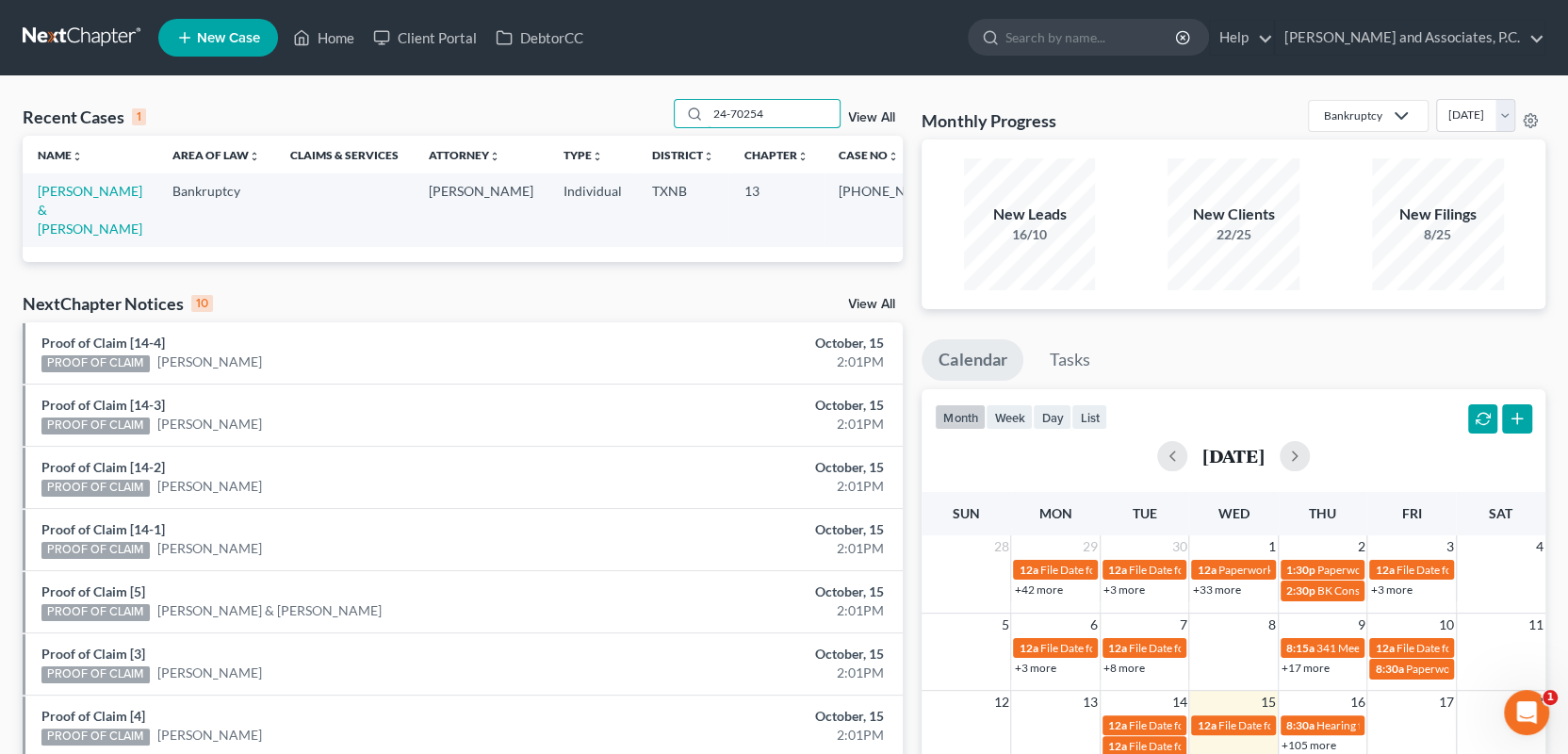
drag, startPoint x: 764, startPoint y: 115, endPoint x: 643, endPoint y: 141, distance: 123.8
click at [641, 135] on div "Recent Cases 1 24-70254 View All Name unfold_more expand_more expand_less Area …" at bounding box center [462, 180] width 880 height 163
drag, startPoint x: 773, startPoint y: 107, endPoint x: 654, endPoint y: 120, distance: 119.7
click at [654, 120] on div "Recent Cases 1 22-70145 View All" at bounding box center [462, 118] width 880 height 37
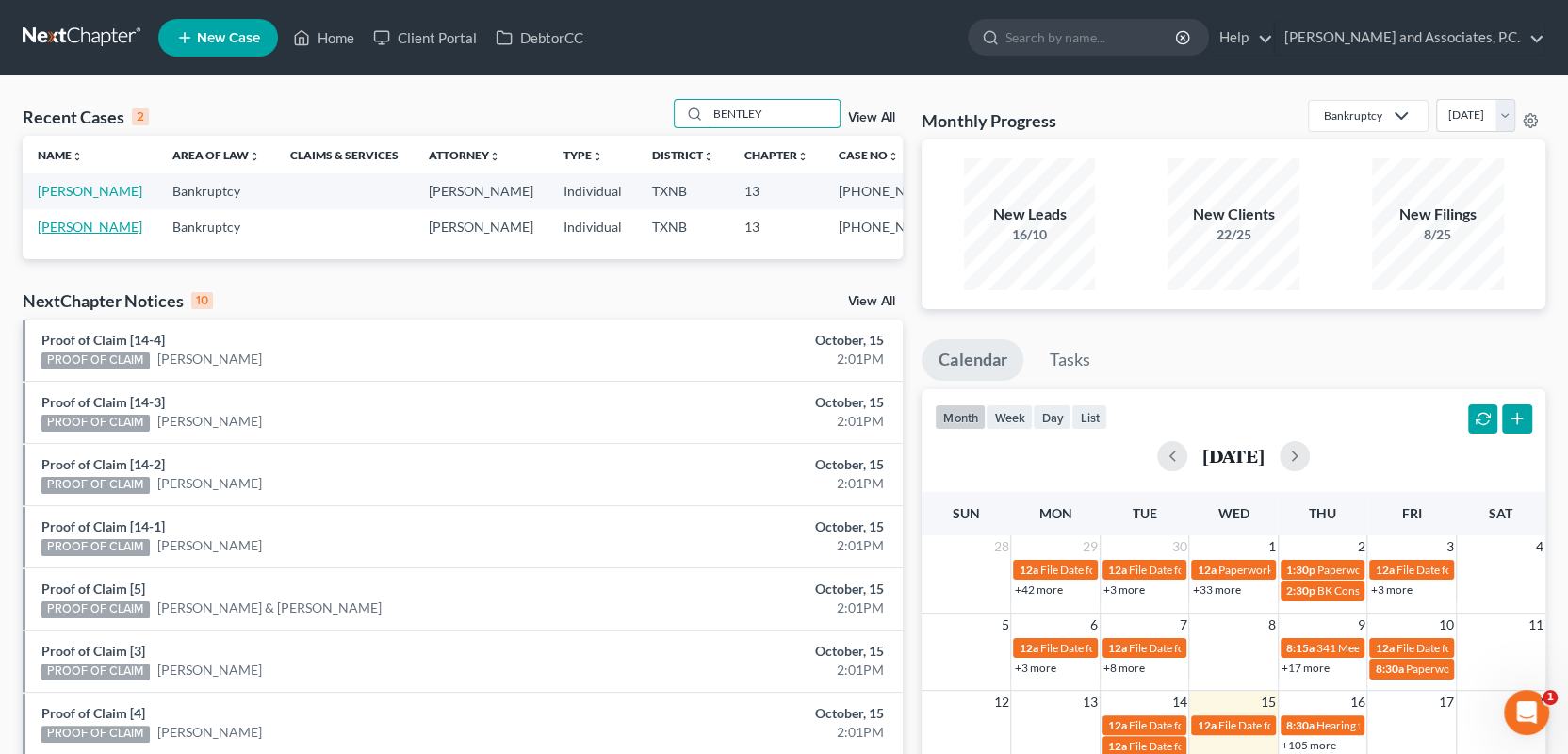
type input "BENTLEY"
click at [81, 221] on link "[PERSON_NAME]" at bounding box center [89, 226] width 105 height 16
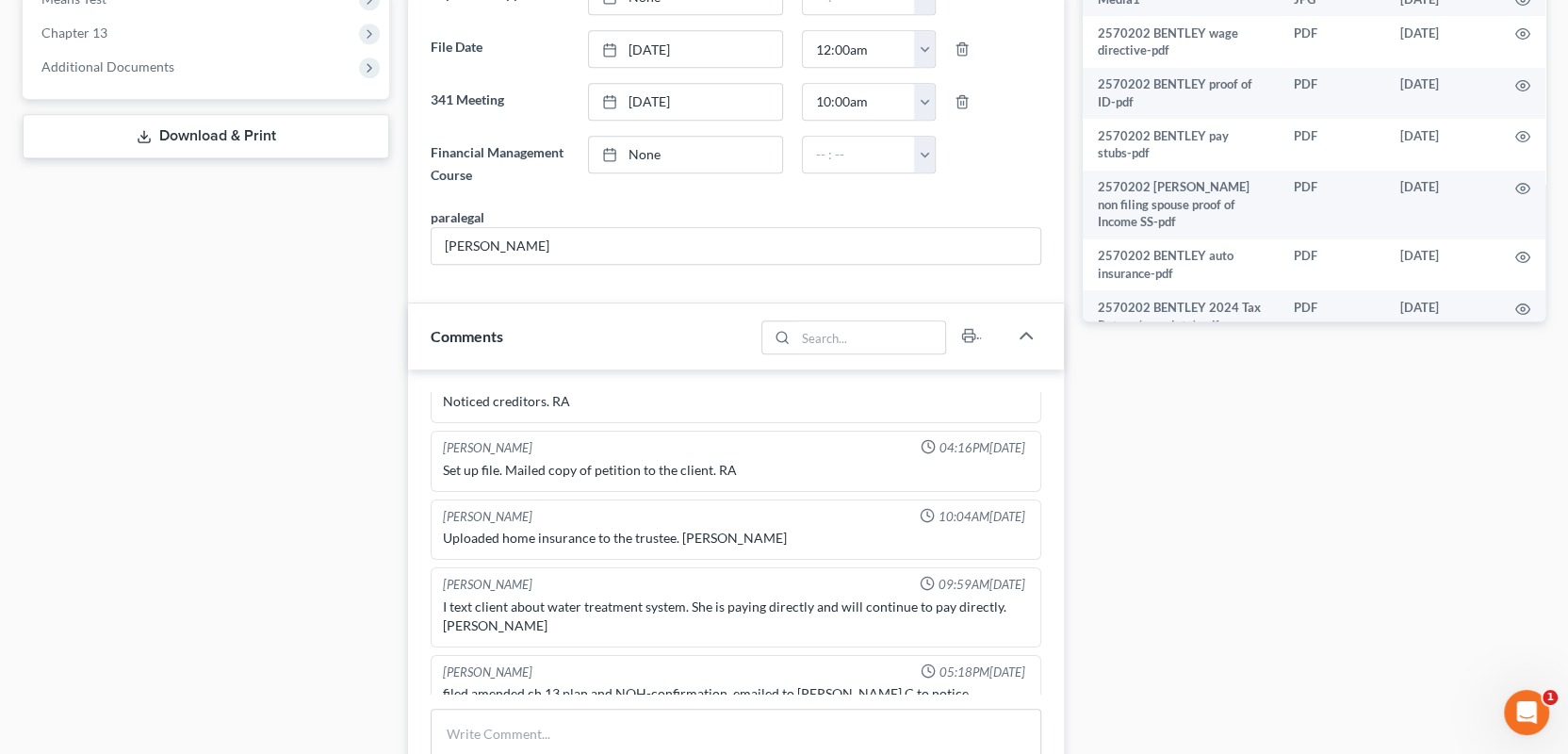
scroll to position [848, 0]
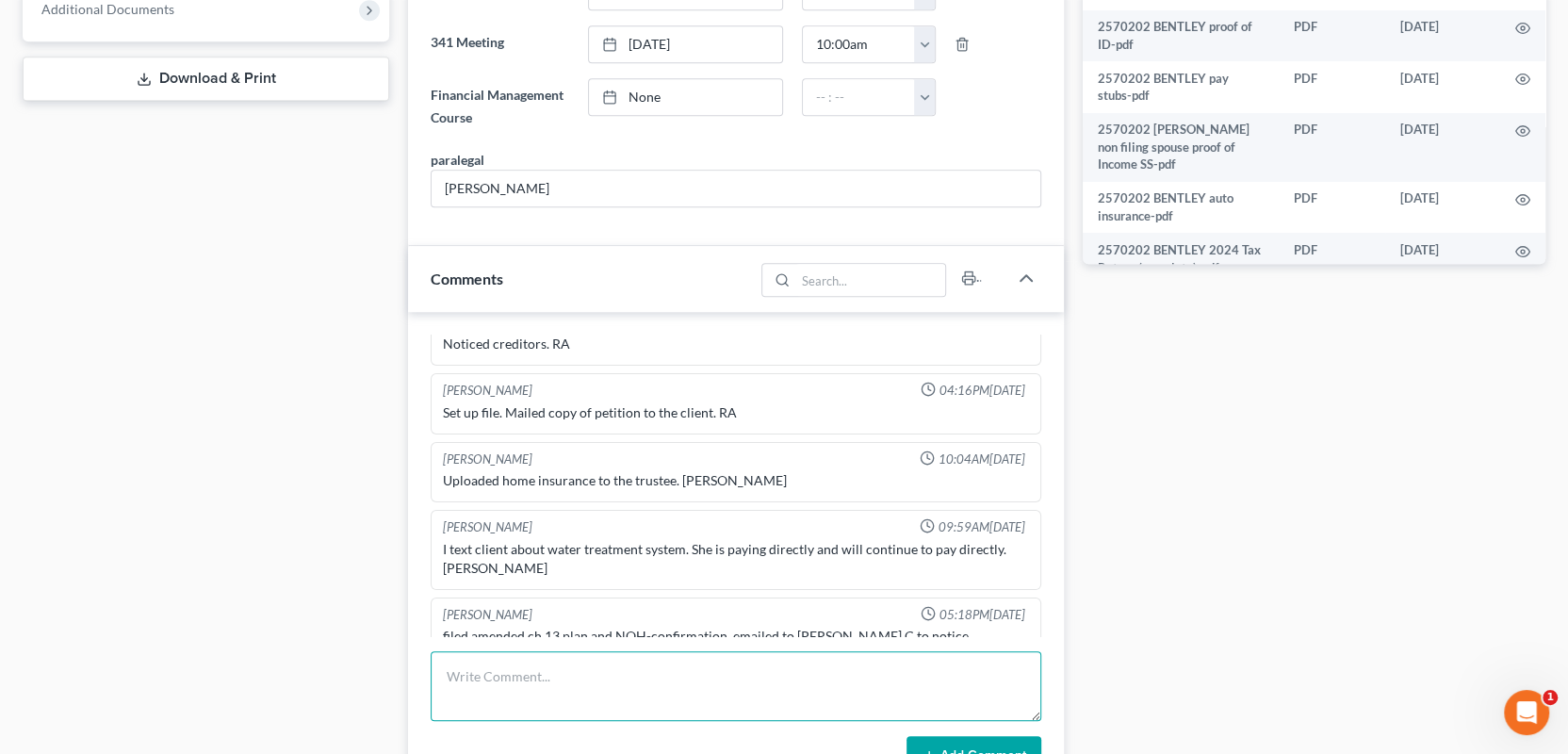
click at [446, 658] on textarea at bounding box center [736, 685] width 611 height 70
type textarea "Noticed out [DATE]-MC"
click at [934, 739] on button "Add Comment" at bounding box center [974, 756] width 135 height 39
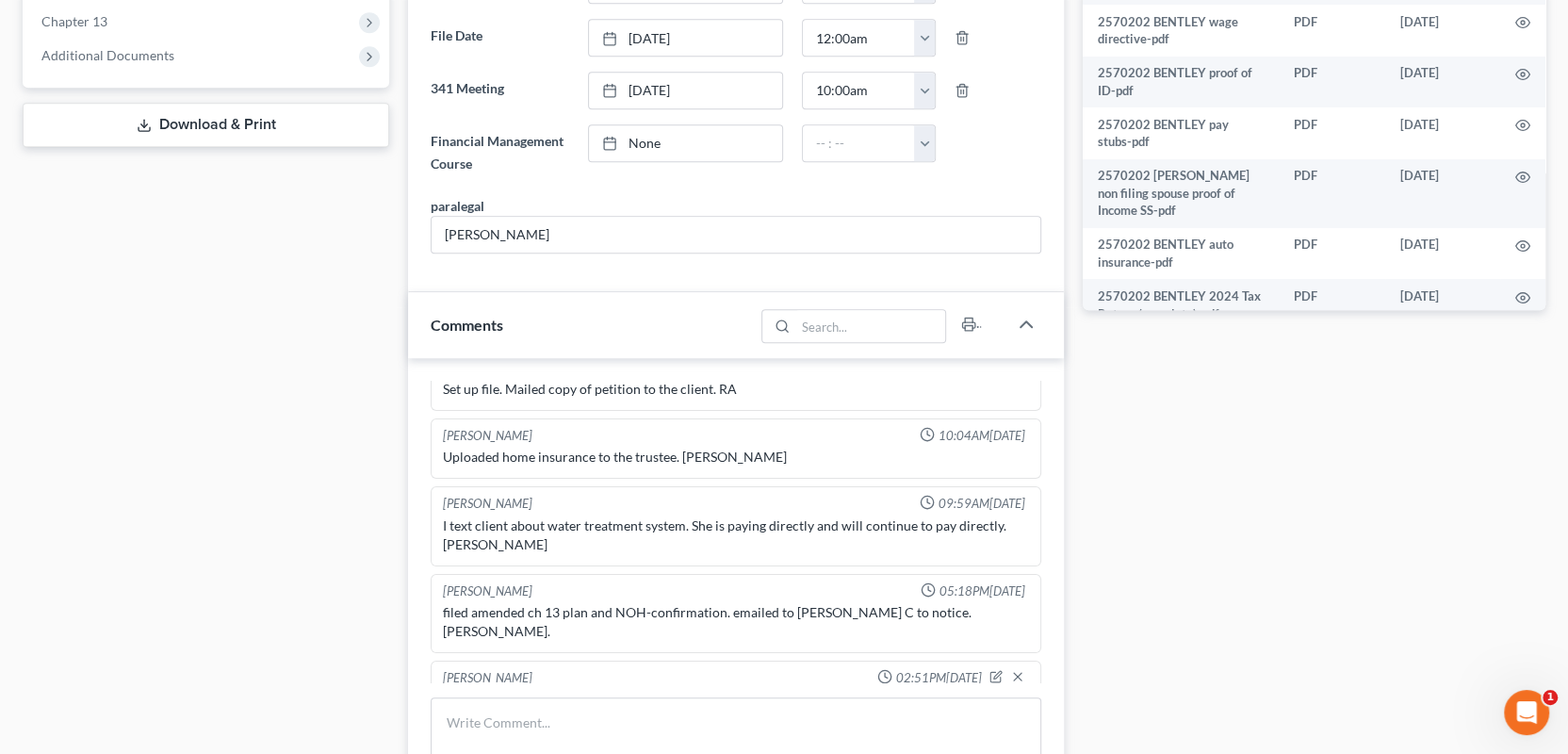
scroll to position [94, 0]
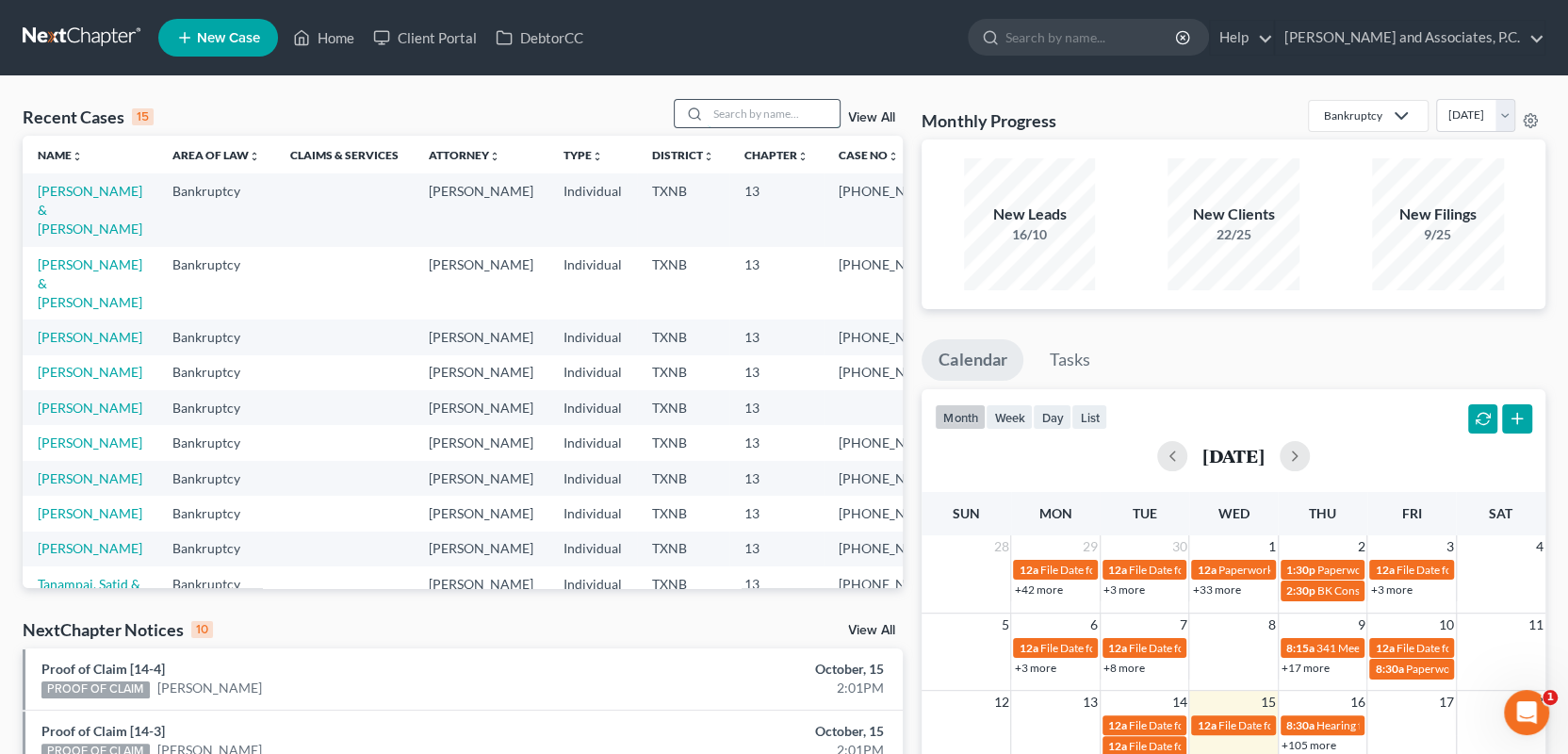
click at [710, 109] on input "search" at bounding box center [774, 114] width 132 height 27
click at [72, 185] on link "[PERSON_NAME] & [PERSON_NAME]" at bounding box center [89, 210] width 105 height 54
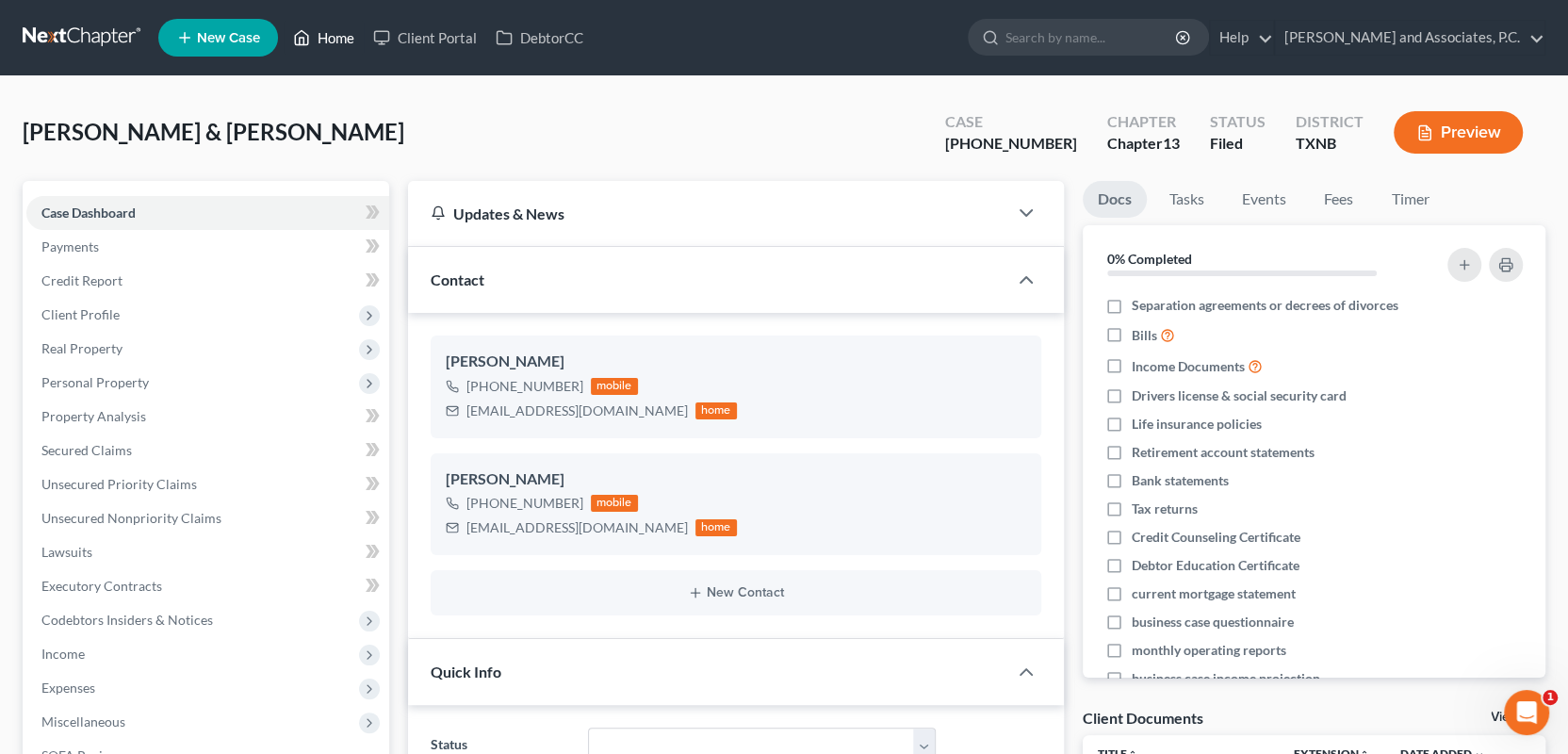
drag, startPoint x: 327, startPoint y: 37, endPoint x: 323, endPoint y: 53, distance: 16.5
click at [327, 37] on link "Home" at bounding box center [324, 37] width 80 height 34
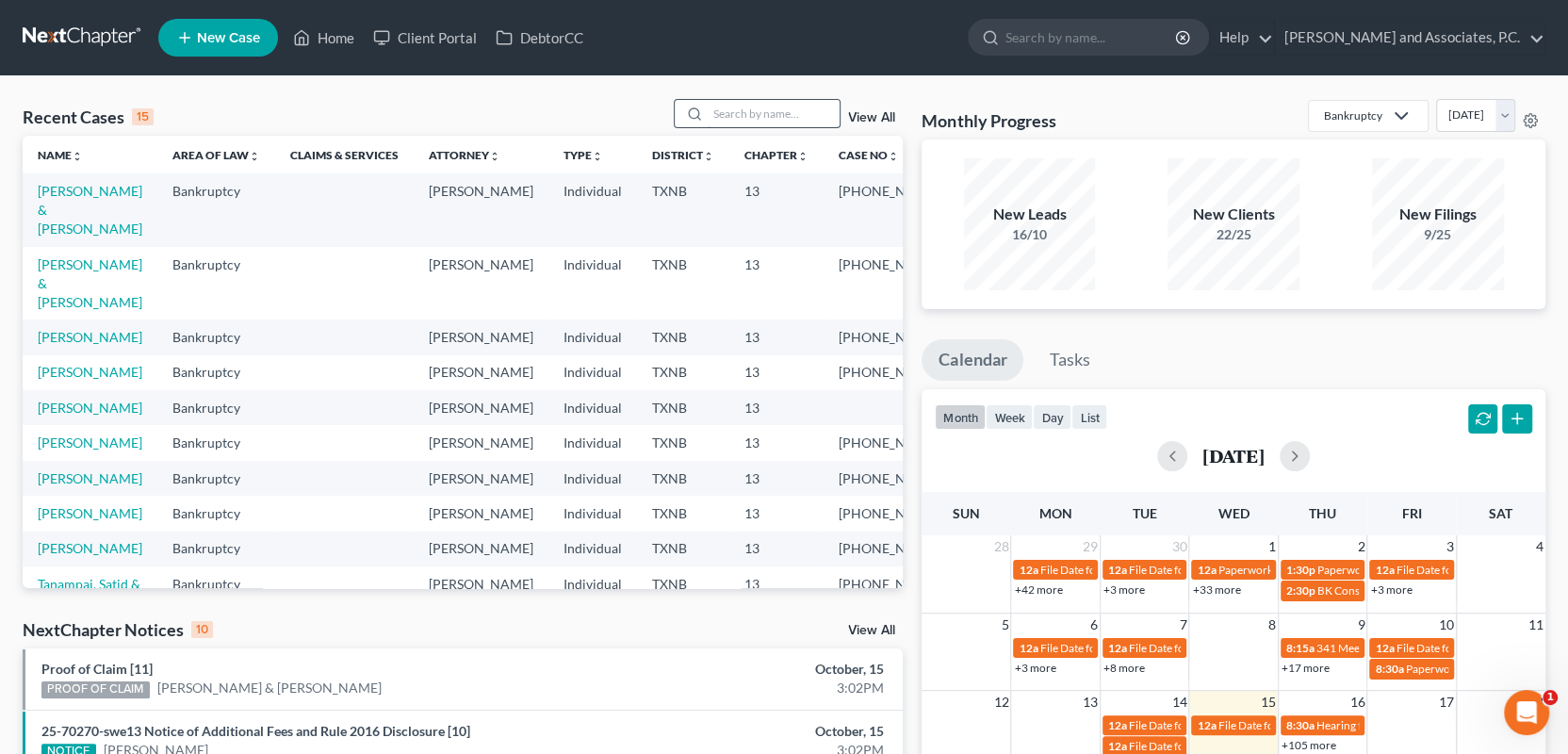
click at [731, 113] on input "search" at bounding box center [774, 114] width 132 height 27
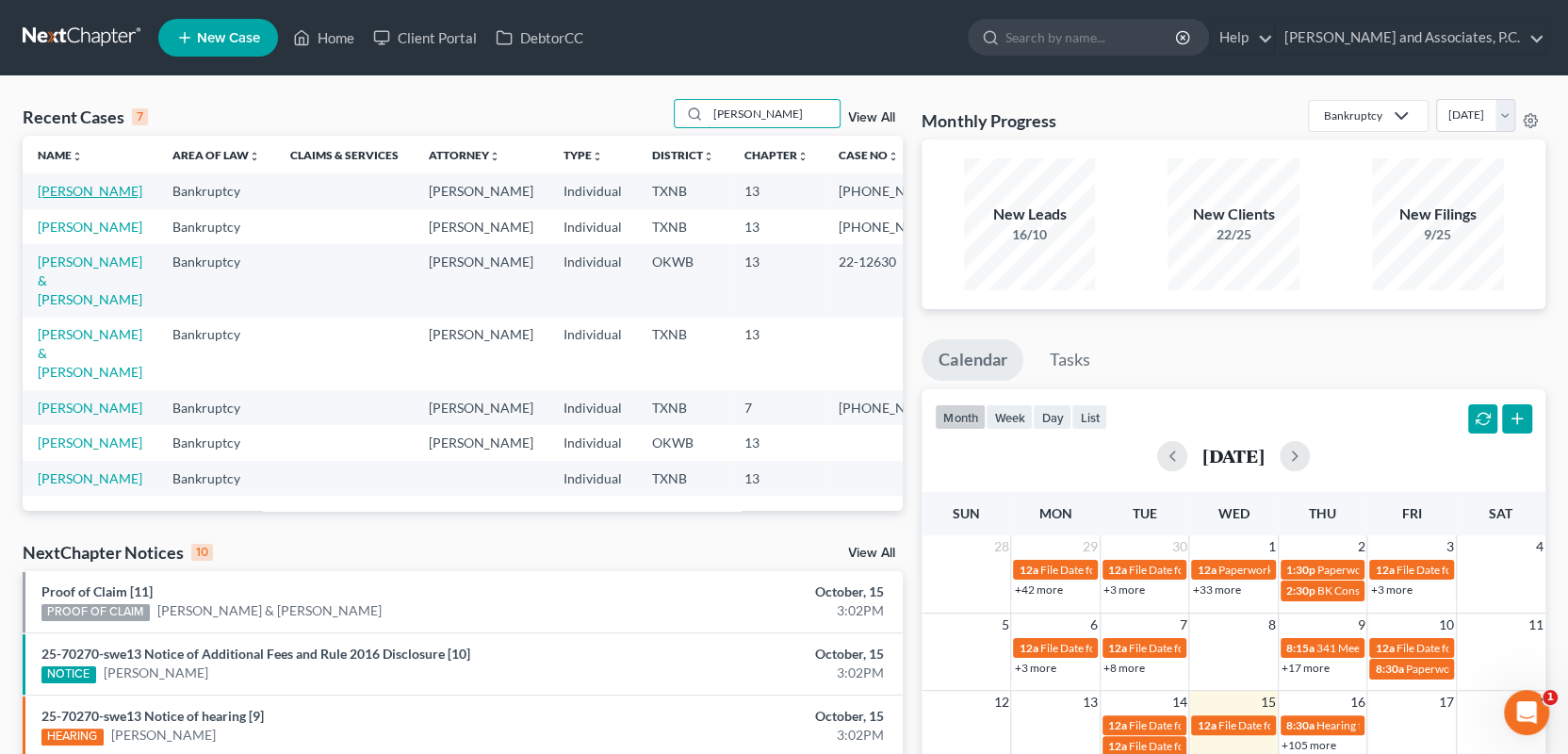
type input "[PERSON_NAME]"
click at [75, 192] on link "[PERSON_NAME]" at bounding box center [89, 191] width 105 height 16
select select "6"
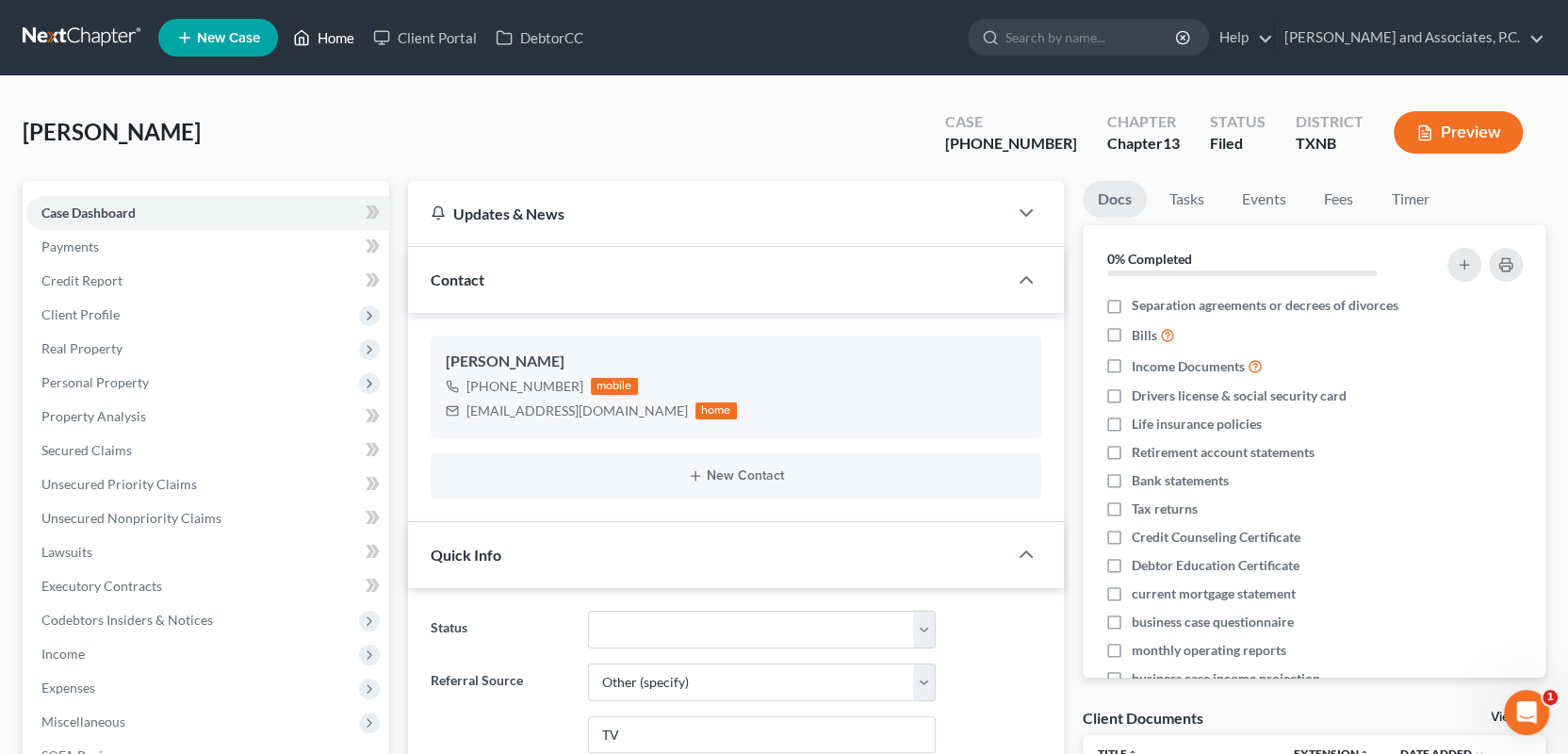
click at [335, 37] on link "Home" at bounding box center [324, 37] width 80 height 34
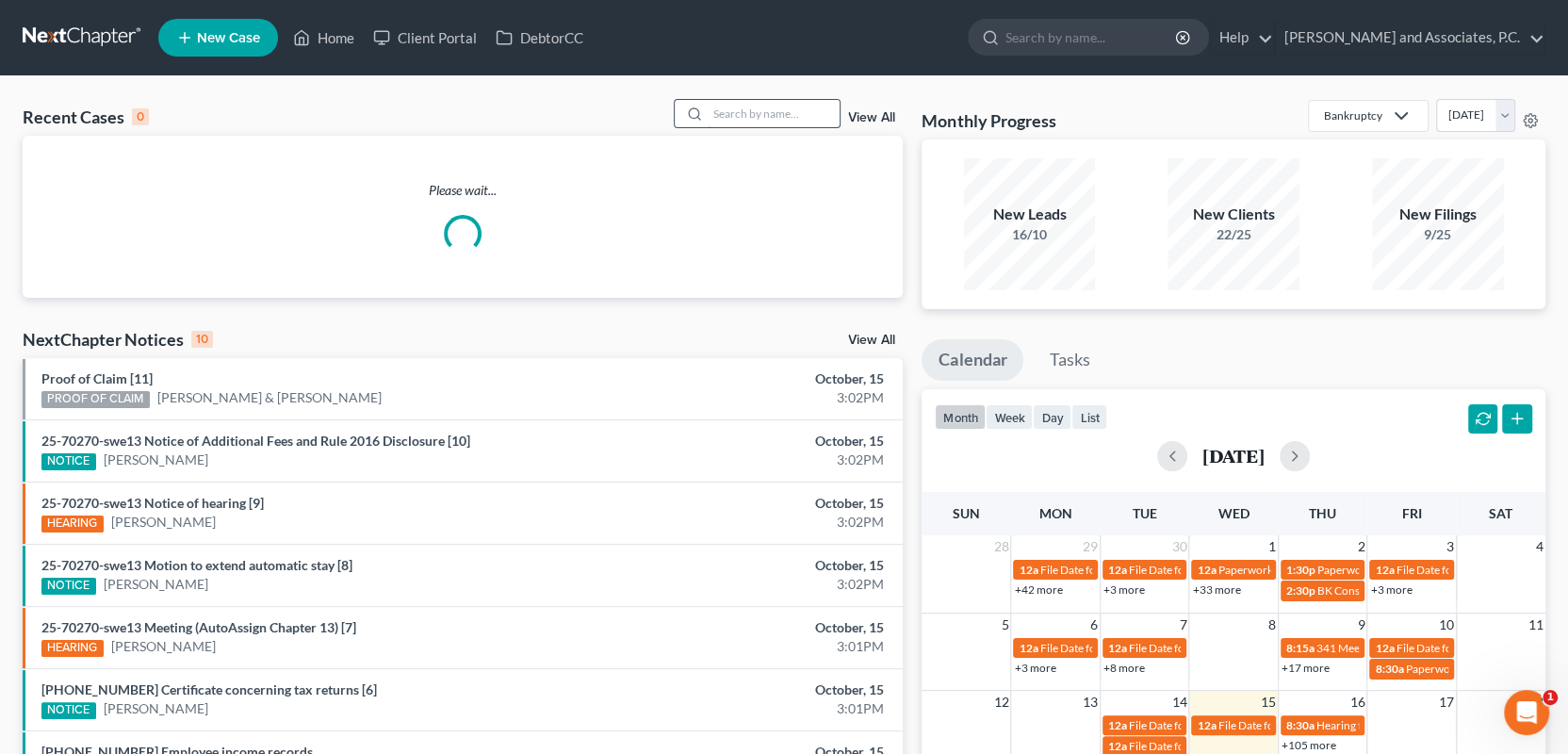
click at [728, 113] on input "search" at bounding box center [774, 114] width 132 height 27
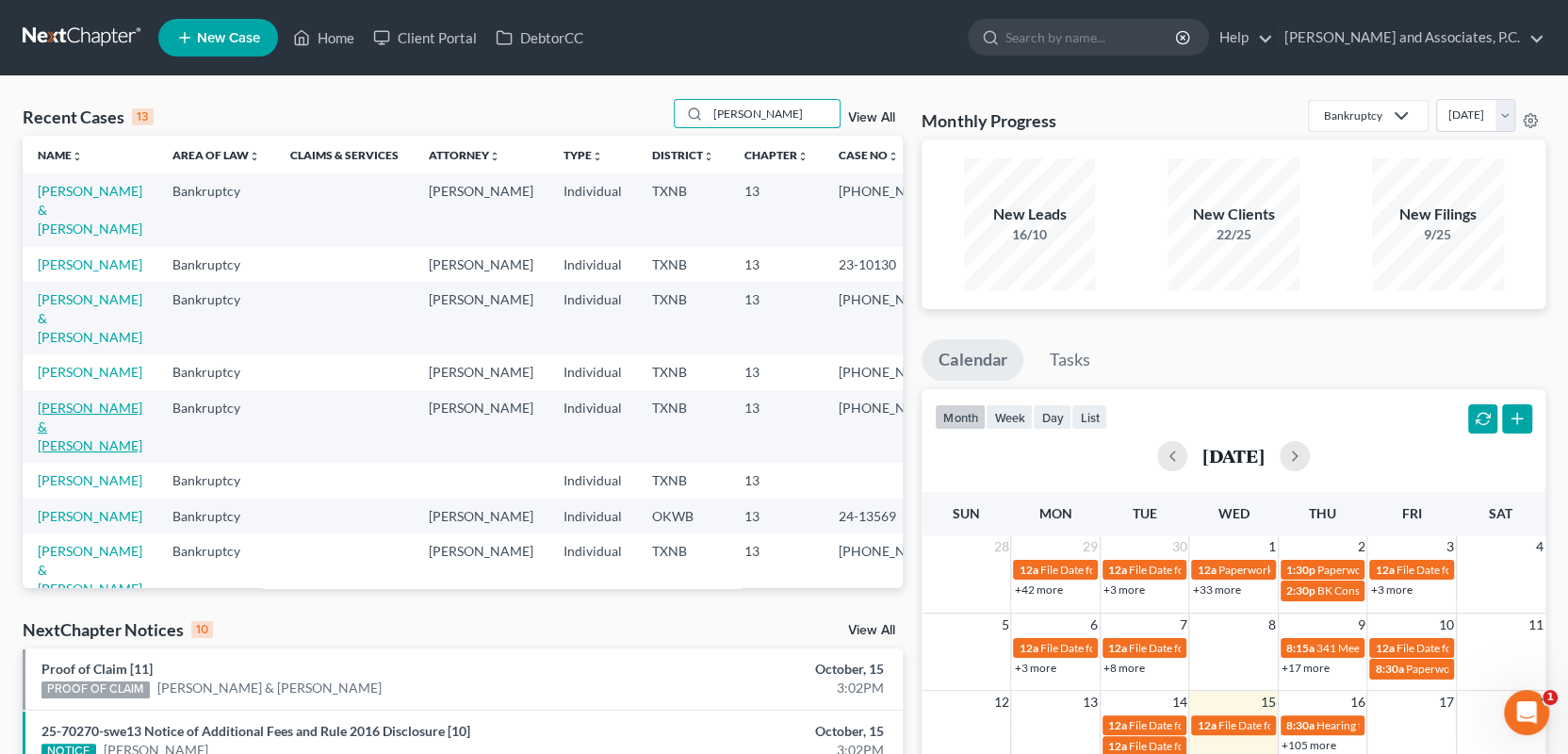
type input "[PERSON_NAME]"
click at [82, 429] on link "[PERSON_NAME] & [PERSON_NAME]" at bounding box center [89, 426] width 105 height 54
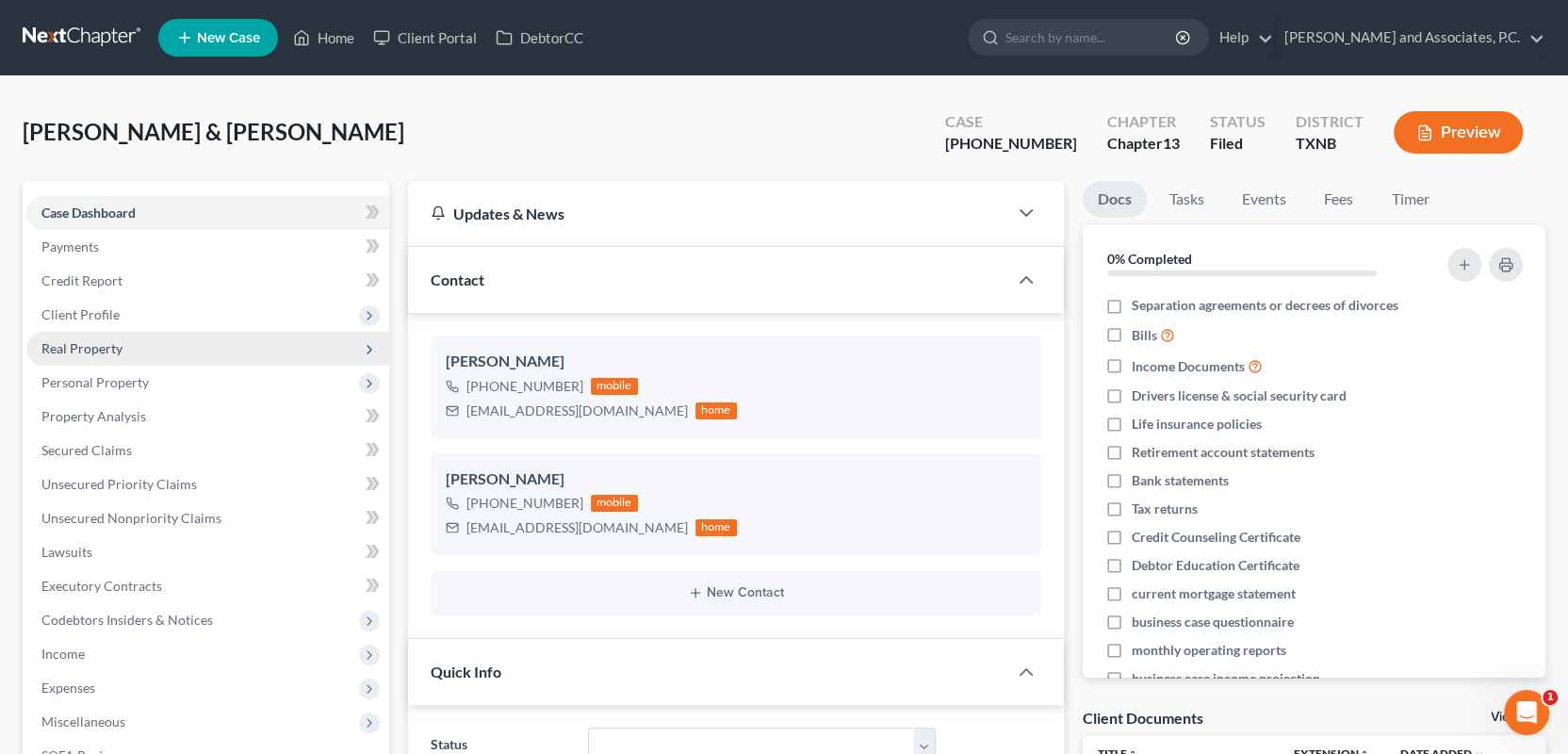
scroll to position [1484, 0]
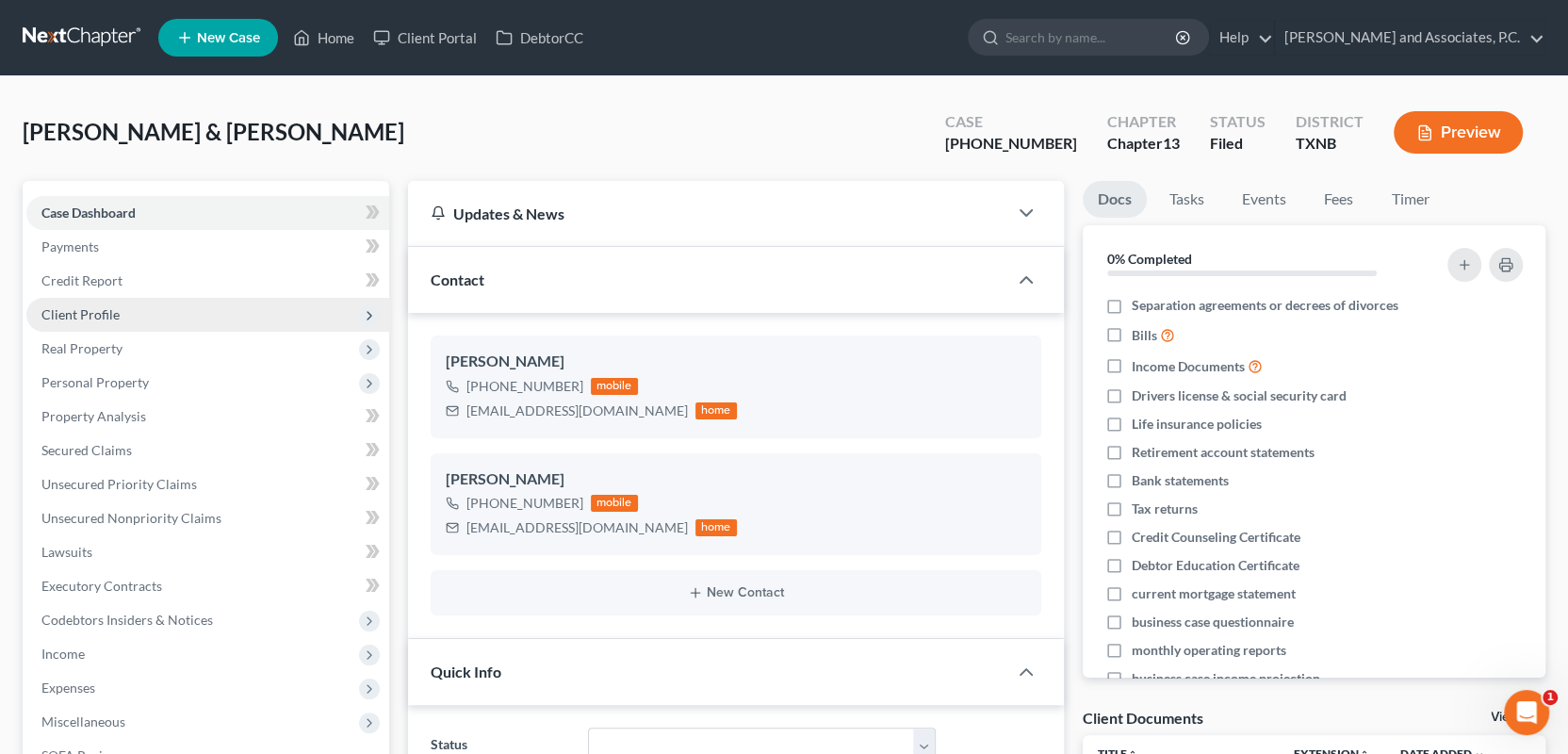
click at [88, 309] on span "Client Profile" at bounding box center [80, 314] width 78 height 16
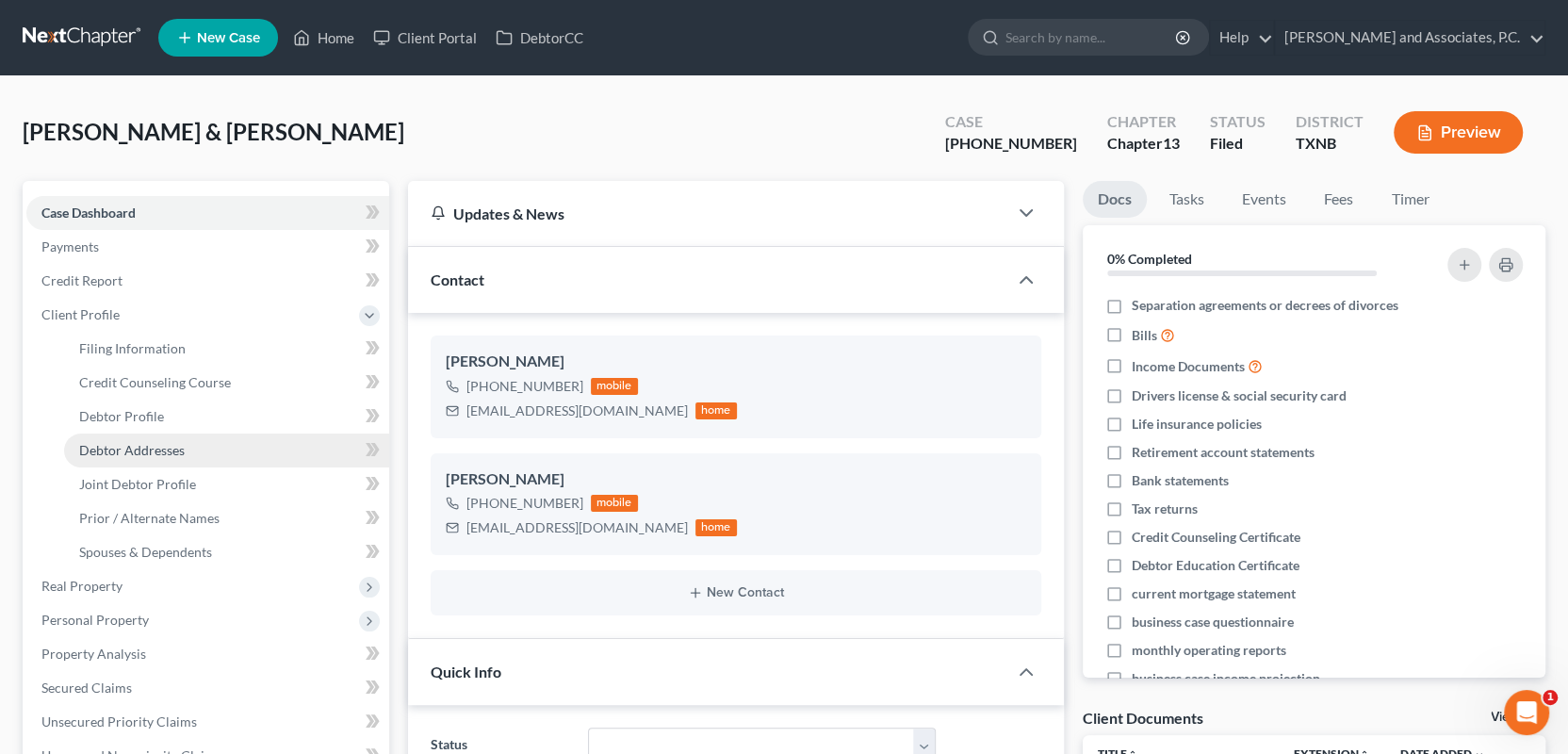
click at [108, 444] on span "Debtor Addresses" at bounding box center [132, 449] width 106 height 16
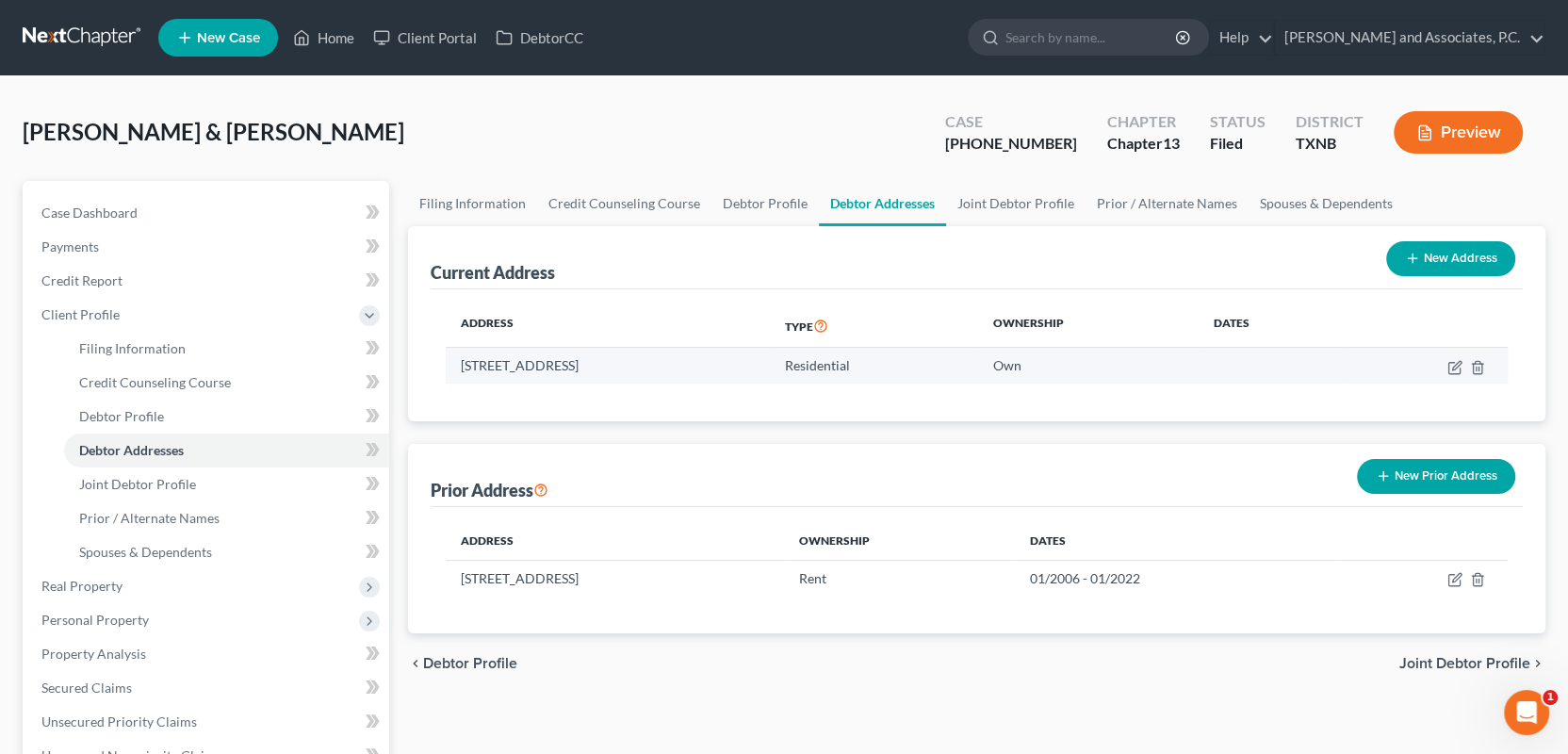
drag, startPoint x: 460, startPoint y: 362, endPoint x: 758, endPoint y: 366, distance: 298.0
click at [758, 366] on td "[STREET_ADDRESS]" at bounding box center [607, 365] width 324 height 36
copy td "[STREET_ADDRESS]"
click at [323, 37] on link "Home" at bounding box center [324, 37] width 80 height 34
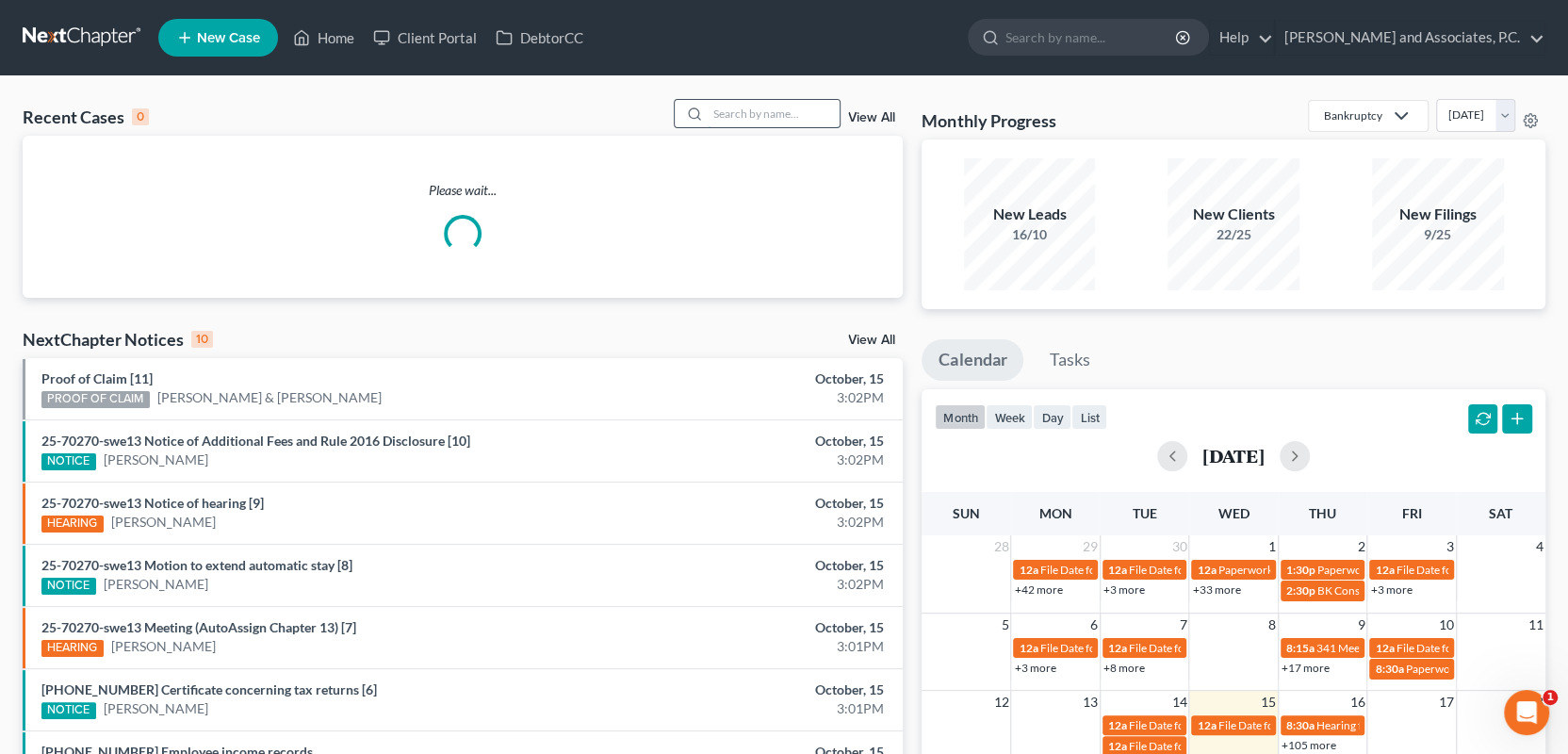
click at [735, 122] on input "search" at bounding box center [774, 114] width 132 height 27
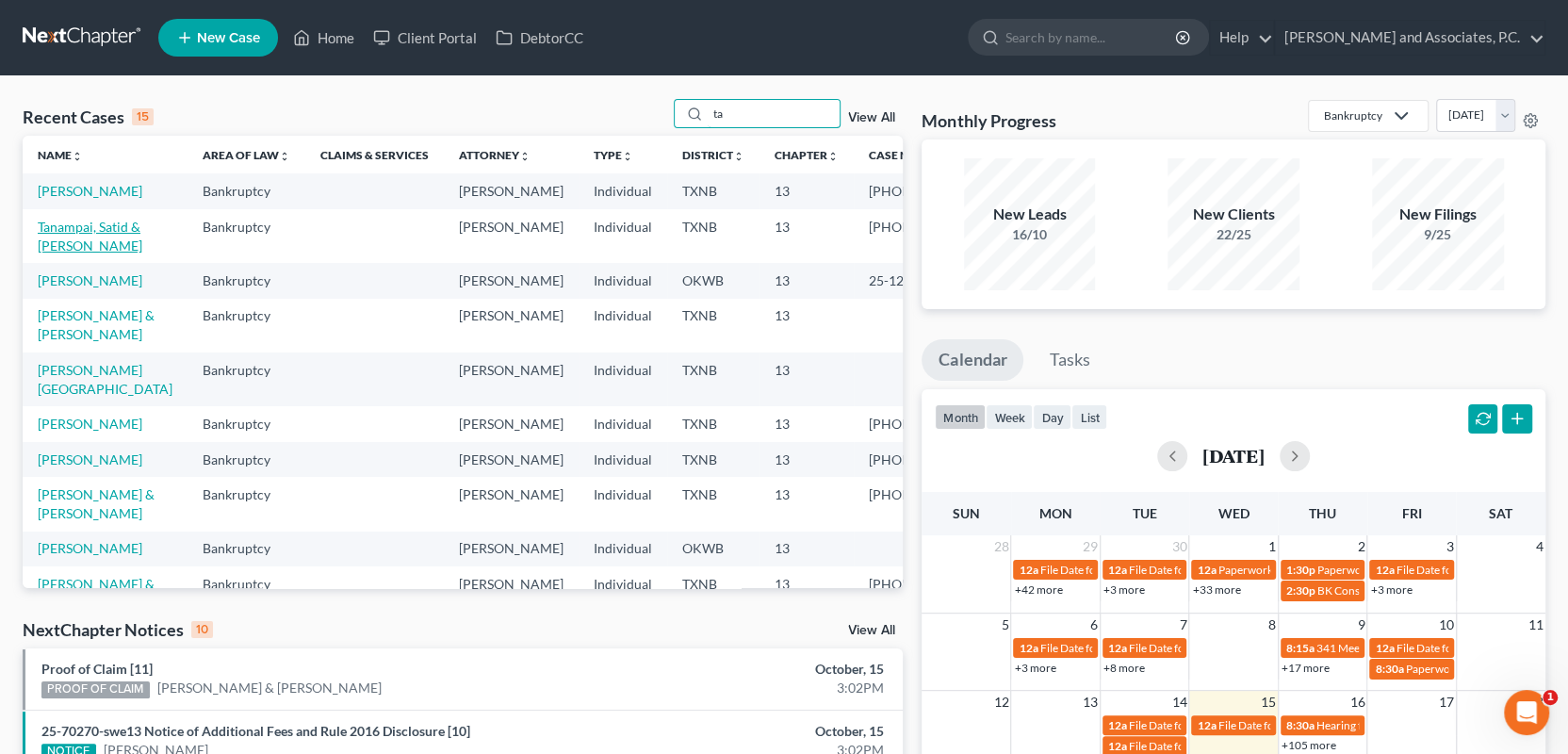
type input "ta"
click at [87, 247] on link "Tanampai, Satid & [PERSON_NAME]" at bounding box center [89, 236] width 105 height 35
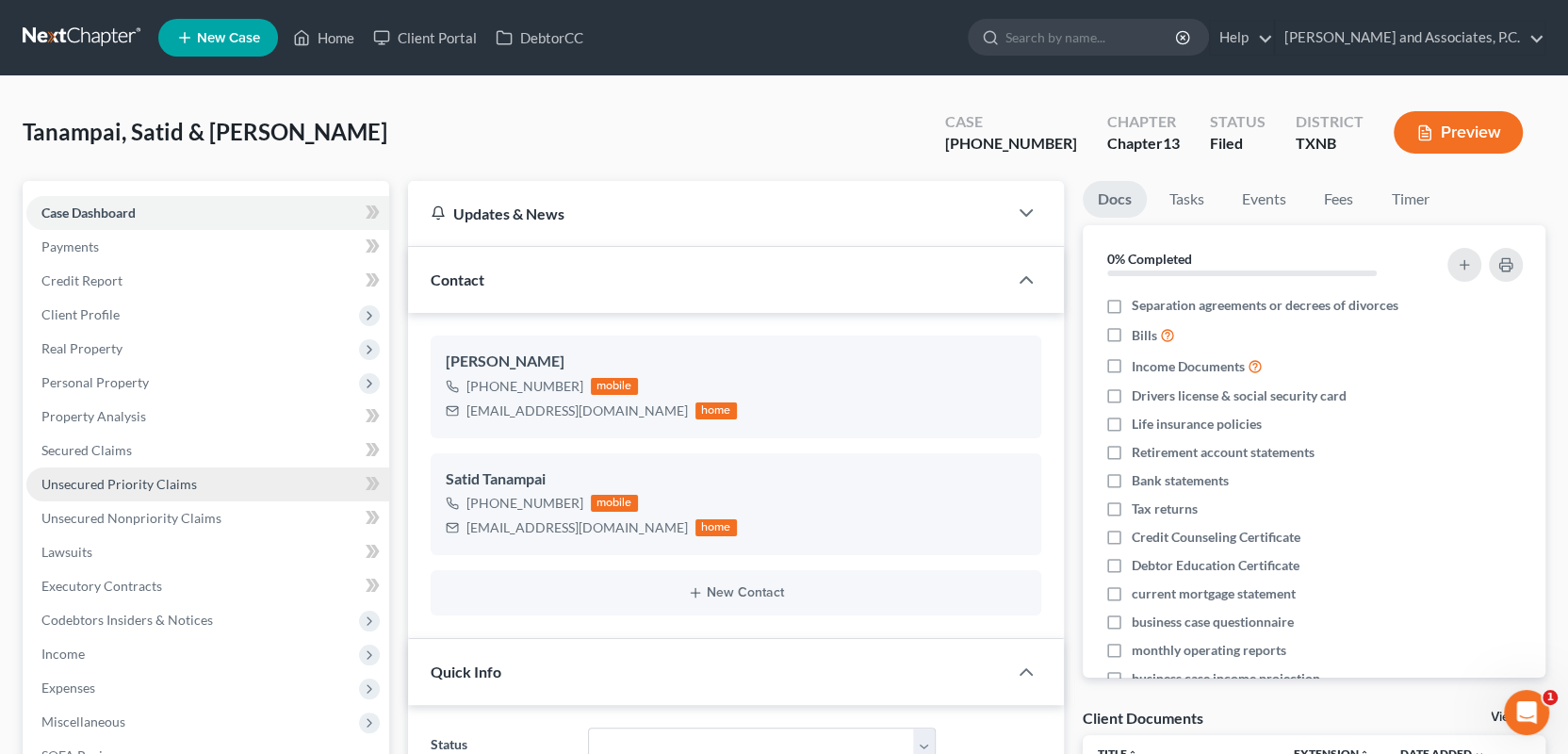
scroll to position [18351, 0]
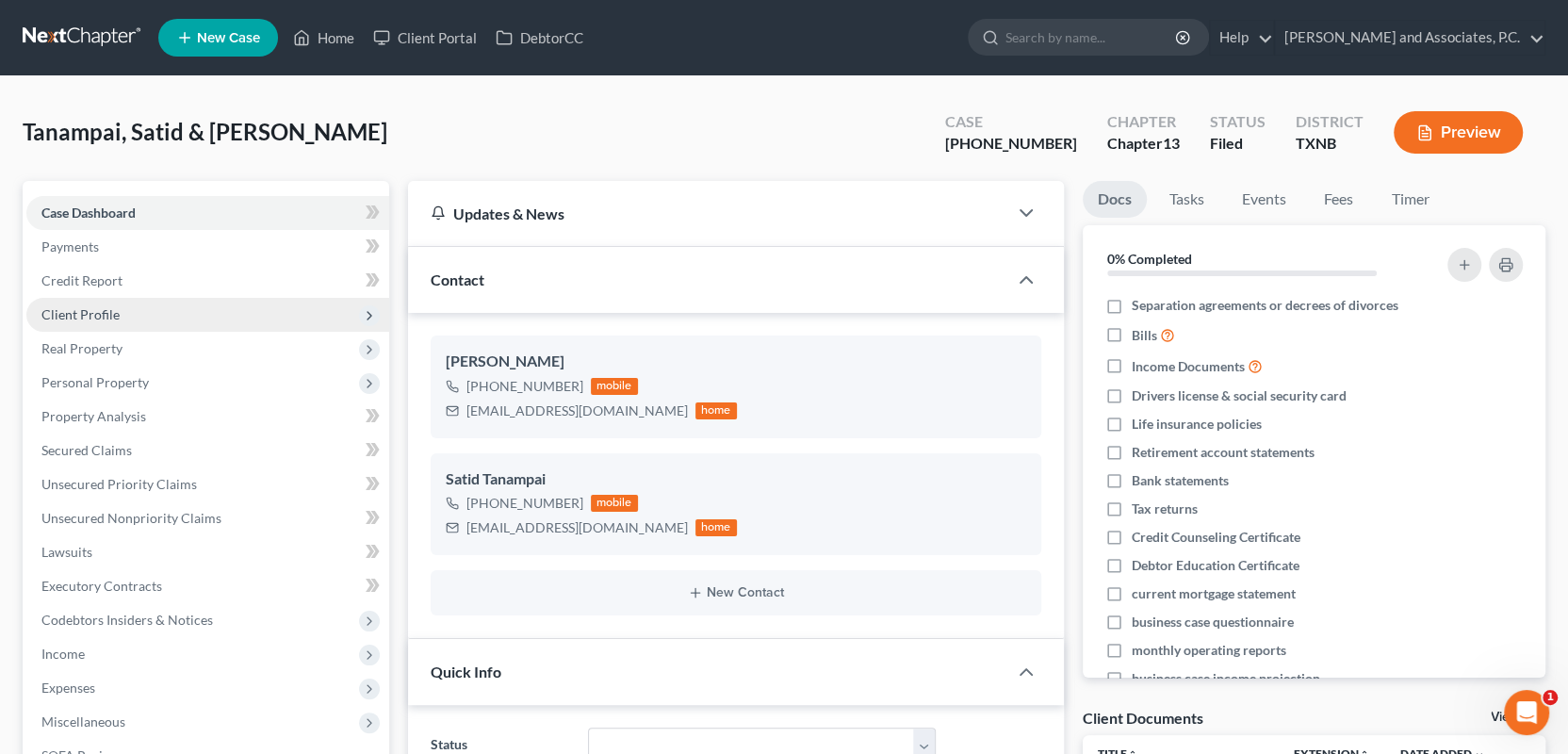
click at [85, 310] on span "Client Profile" at bounding box center [80, 314] width 78 height 16
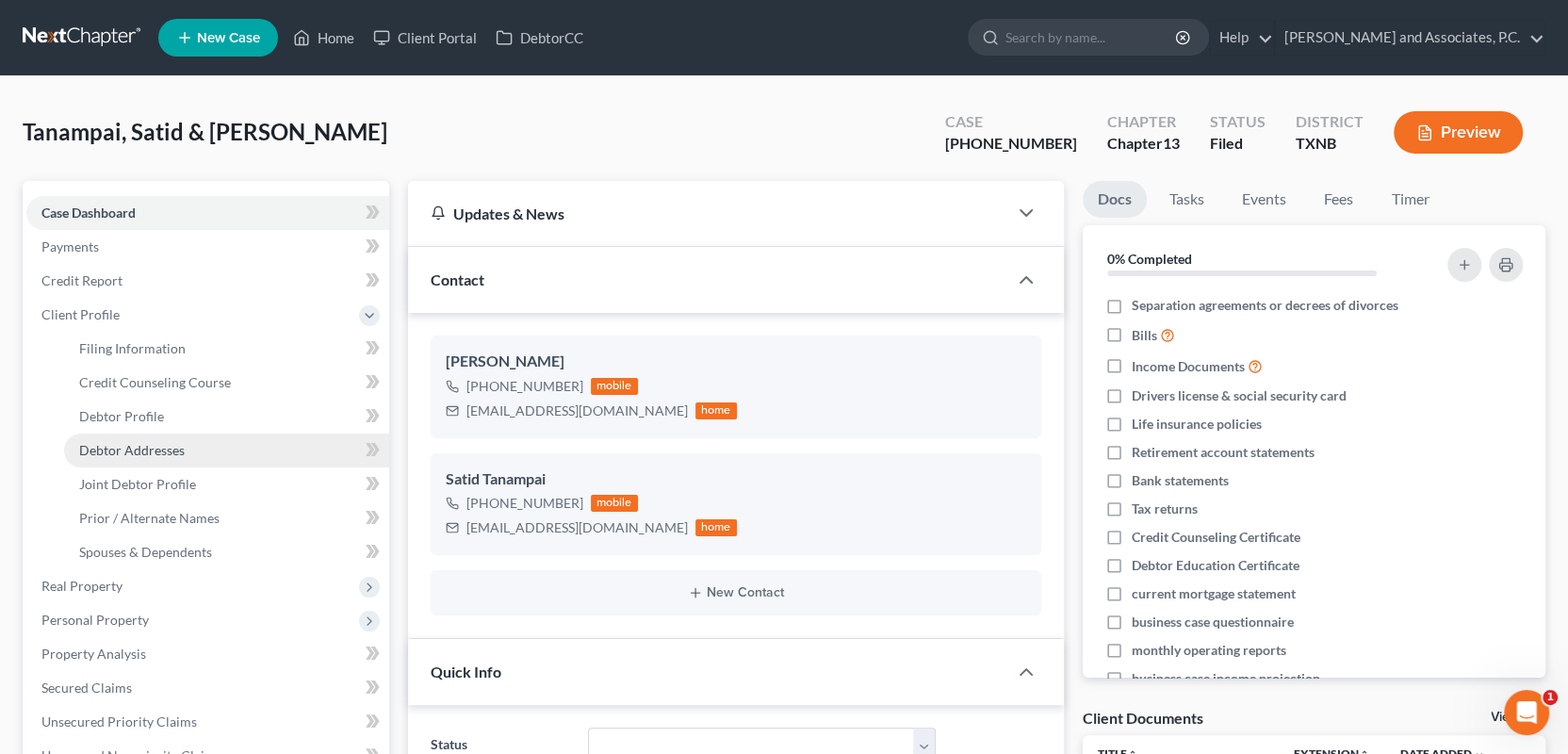
click at [134, 446] on span "Debtor Addresses" at bounding box center [132, 449] width 106 height 16
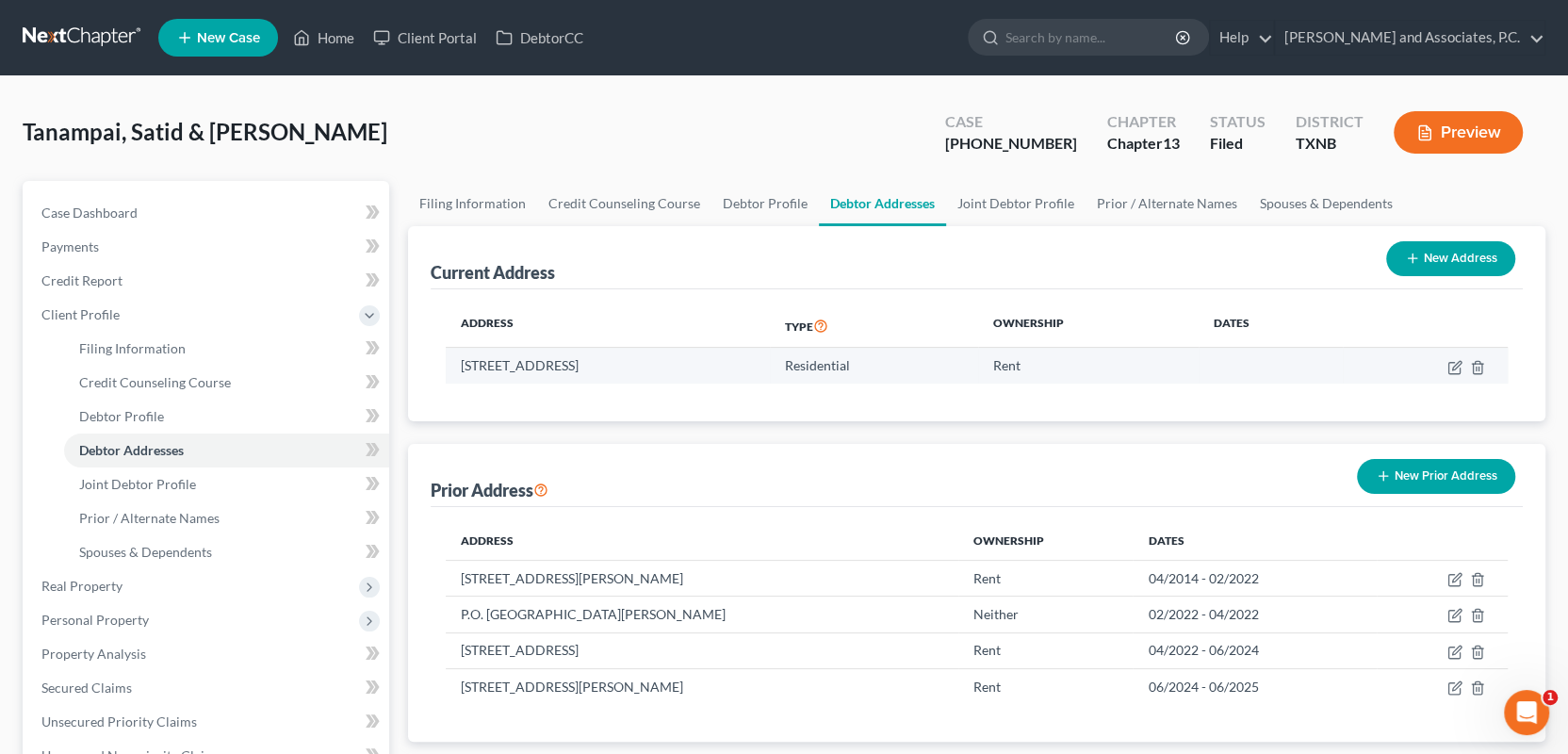
drag, startPoint x: 460, startPoint y: 365, endPoint x: 753, endPoint y: 374, distance: 293.1
click at [753, 374] on td "[STREET_ADDRESS]" at bounding box center [607, 365] width 324 height 36
copy td "[STREET_ADDRESS]"
click at [337, 37] on link "Home" at bounding box center [324, 37] width 80 height 34
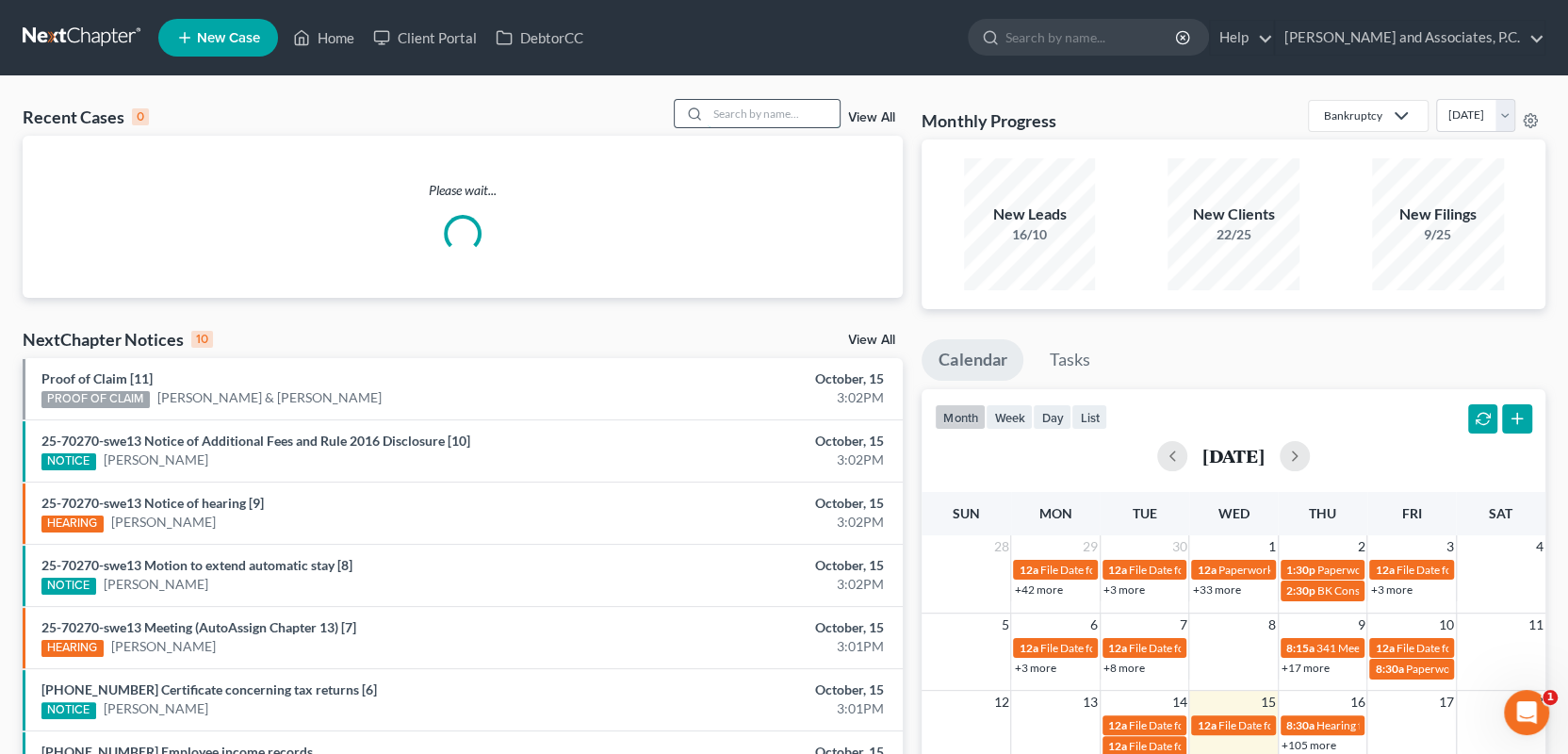
click at [742, 113] on input "search" at bounding box center [774, 114] width 132 height 27
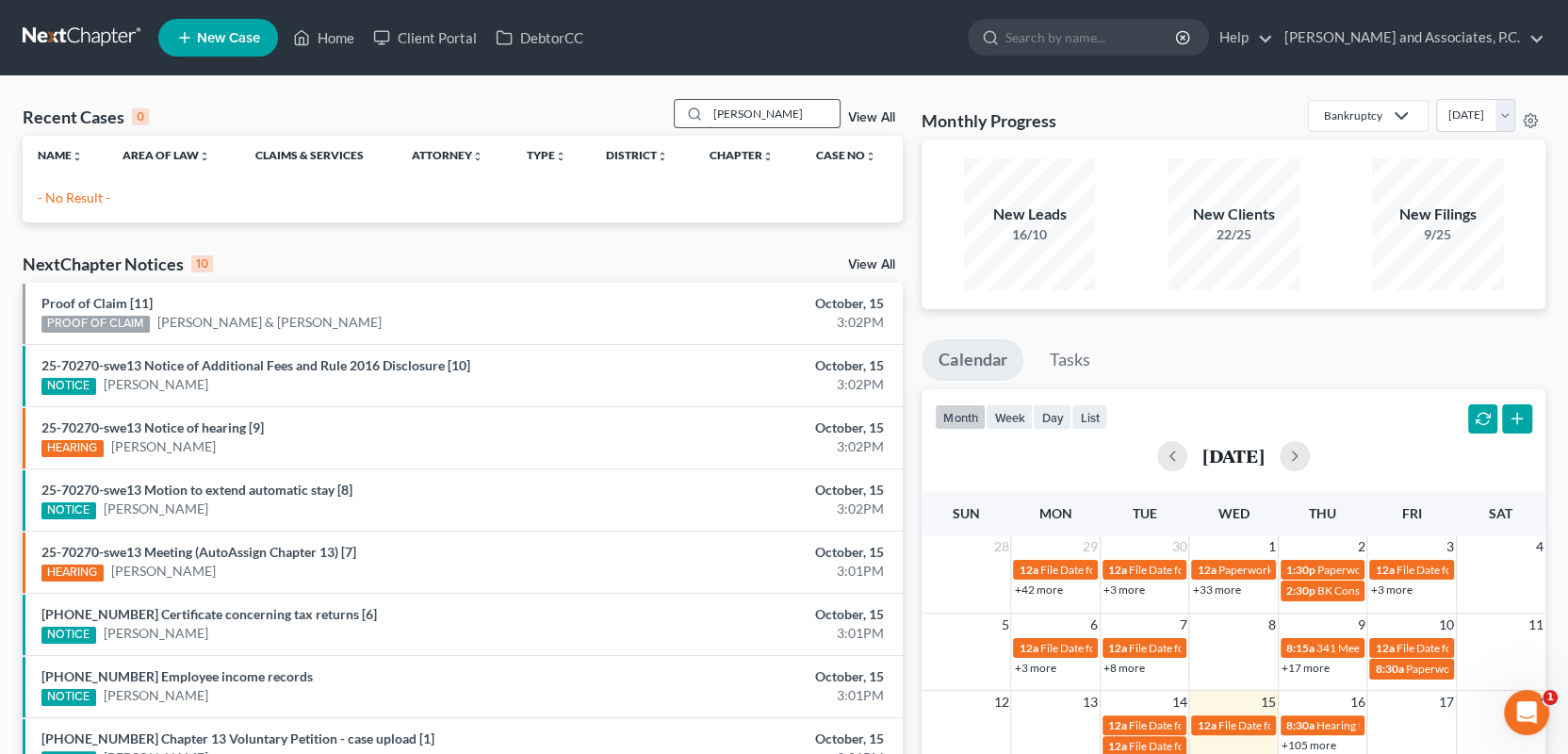
type input "[PERSON_NAME]"
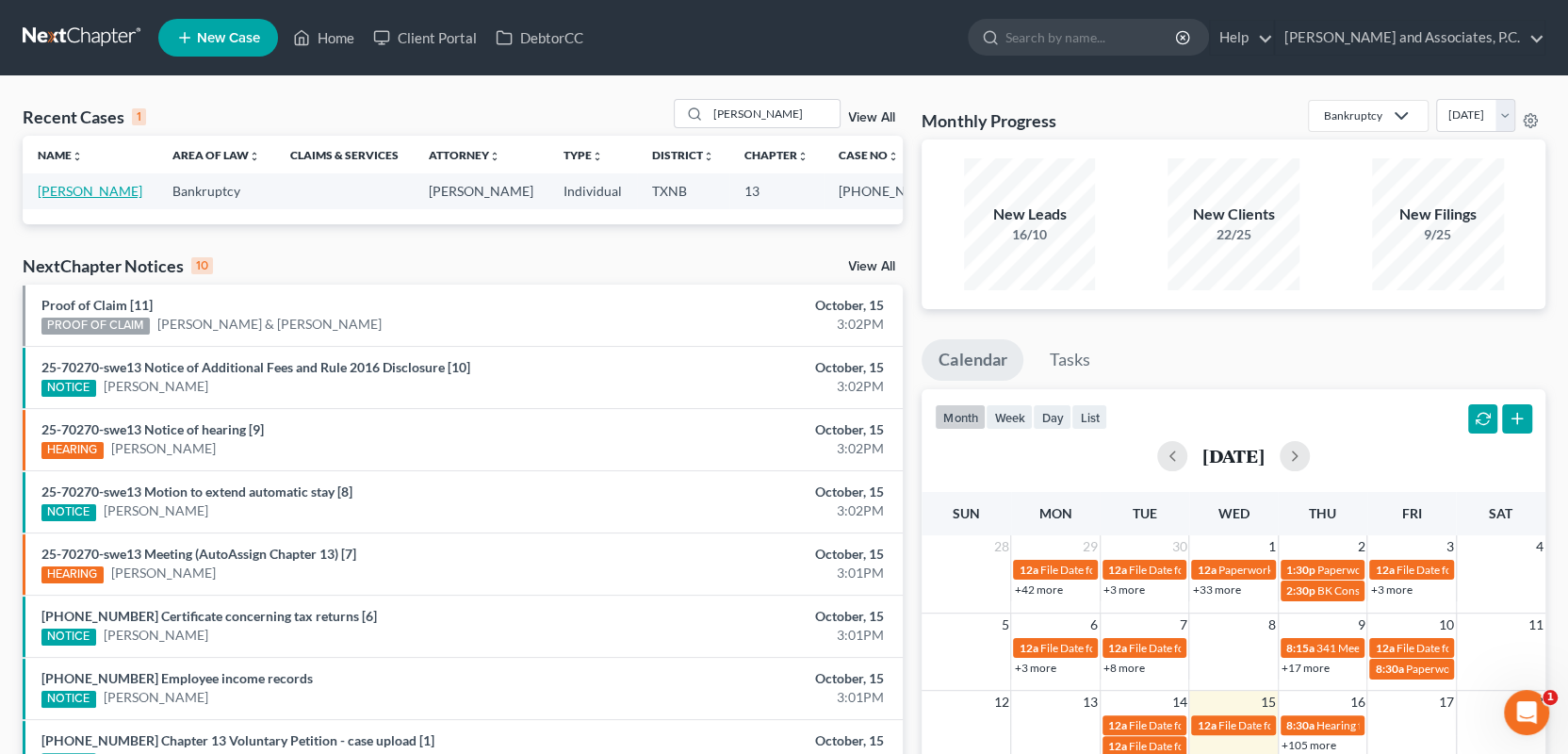
click at [72, 185] on link "[PERSON_NAME]" at bounding box center [89, 191] width 105 height 16
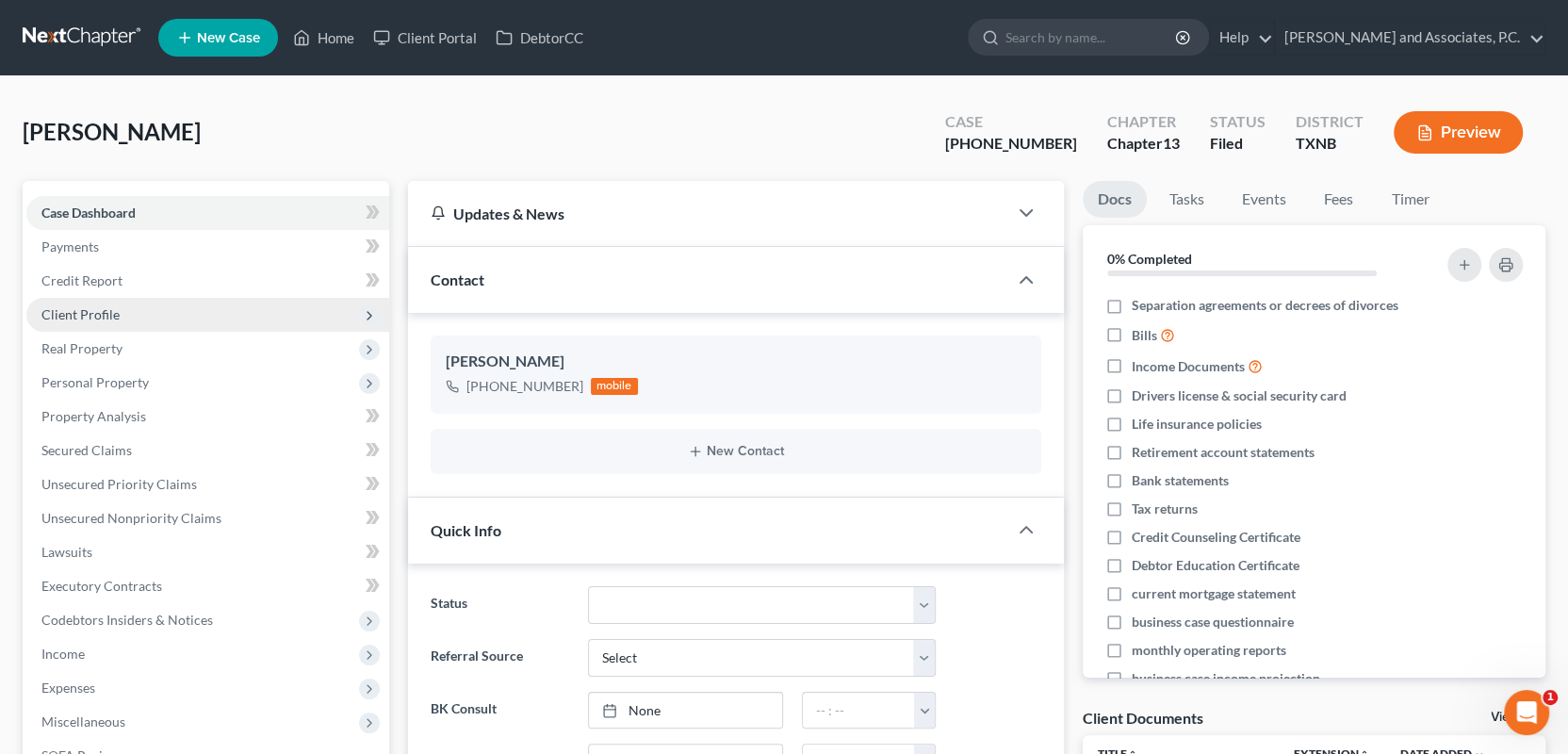
scroll to position [628, 0]
click at [89, 317] on span "Client Profile" at bounding box center [80, 314] width 78 height 16
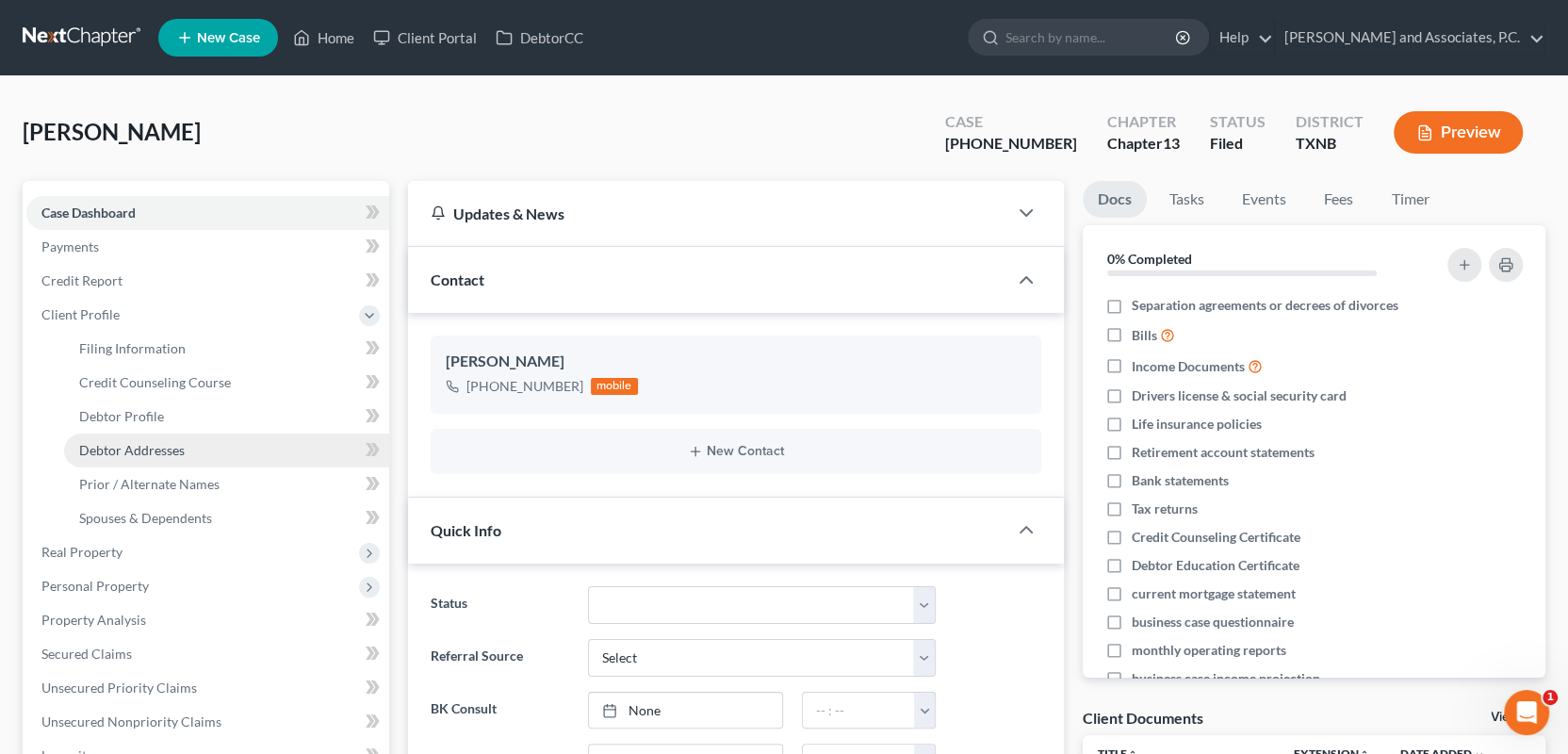
click at [119, 453] on span "Debtor Addresses" at bounding box center [132, 449] width 106 height 16
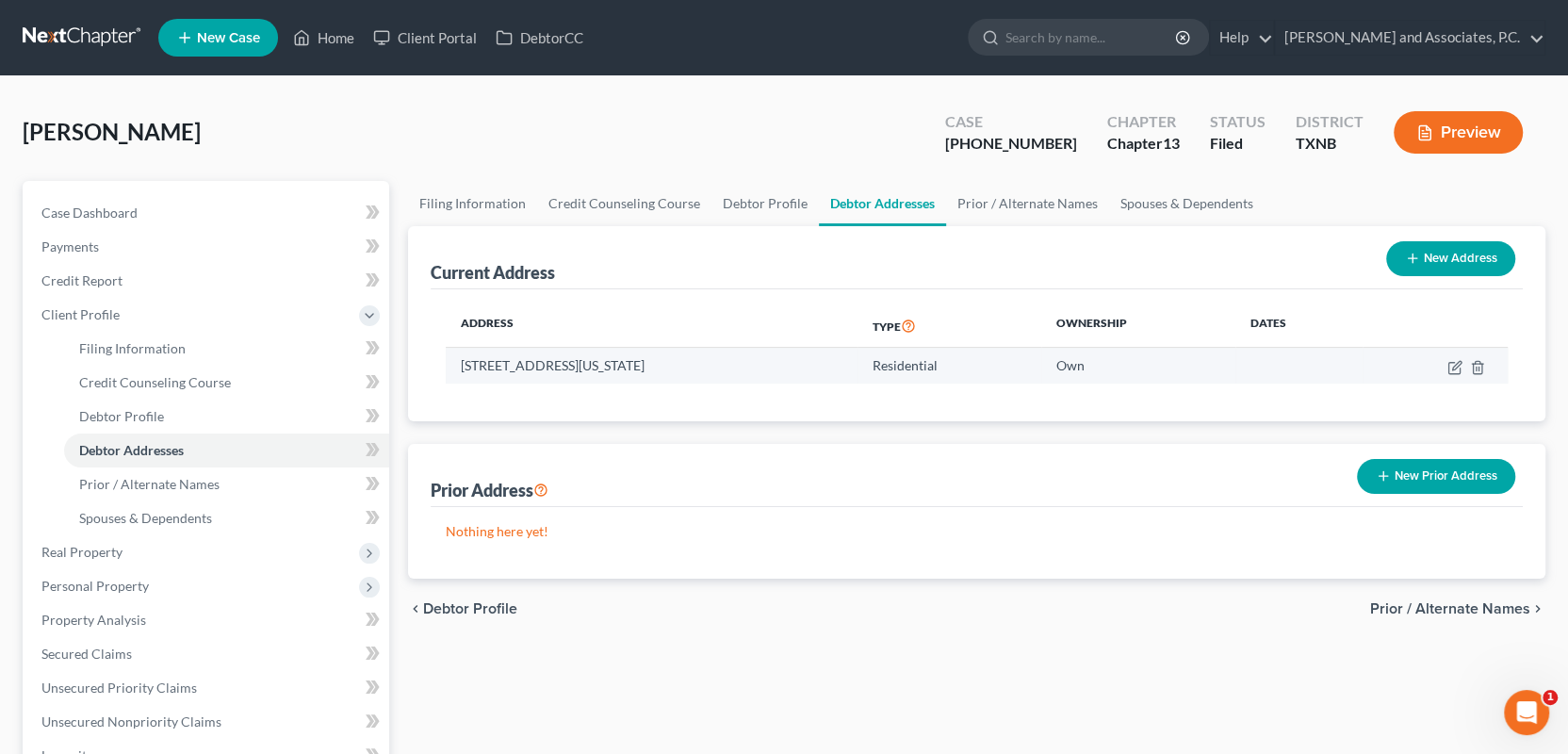
drag, startPoint x: 461, startPoint y: 364, endPoint x: 711, endPoint y: 352, distance: 250.3
click at [711, 352] on td "[STREET_ADDRESS][US_STATE]" at bounding box center [651, 365] width 411 height 36
copy td "[STREET_ADDRESS][US_STATE]"
click at [326, 32] on link "Home" at bounding box center [324, 37] width 80 height 34
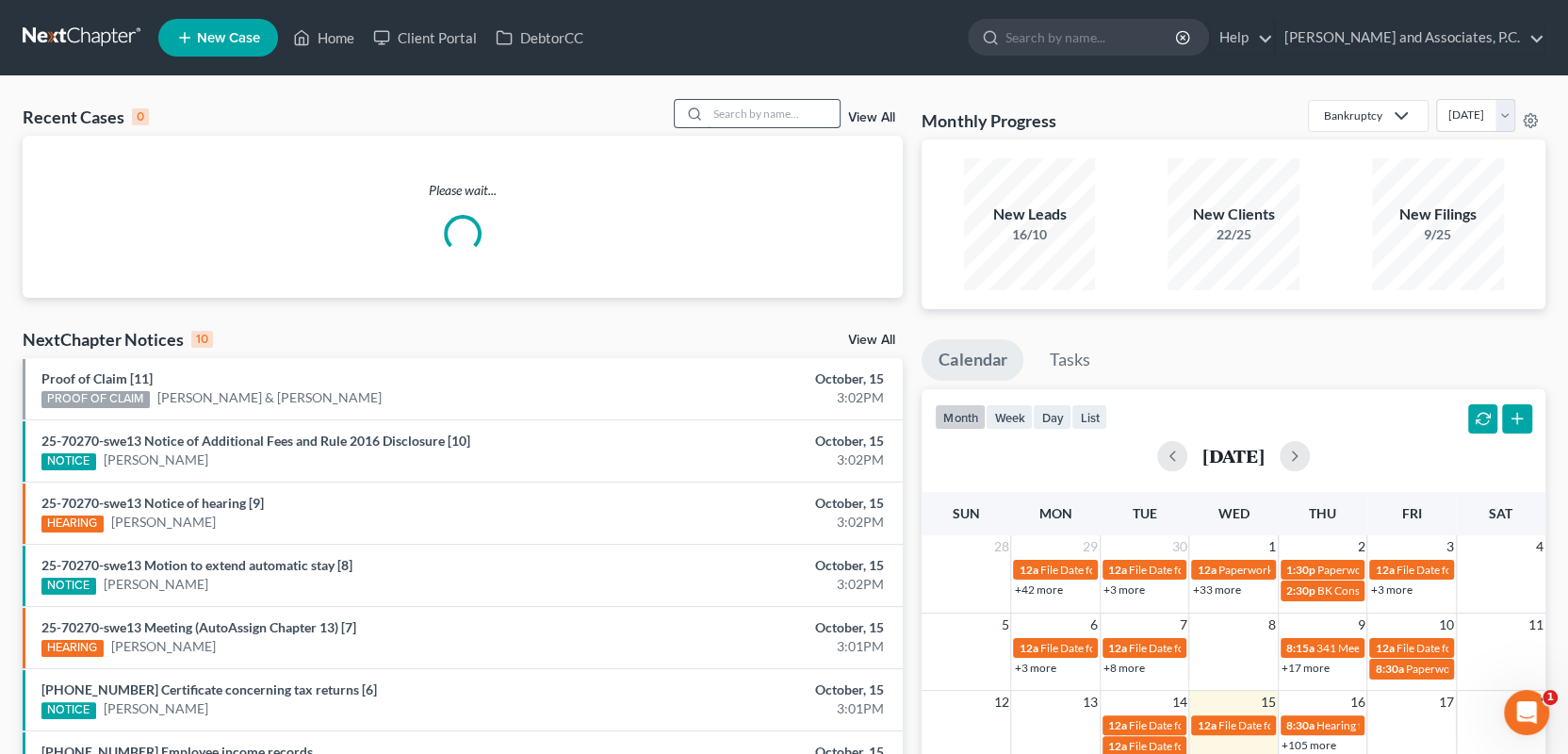
click at [737, 114] on input "search" at bounding box center [774, 114] width 132 height 27
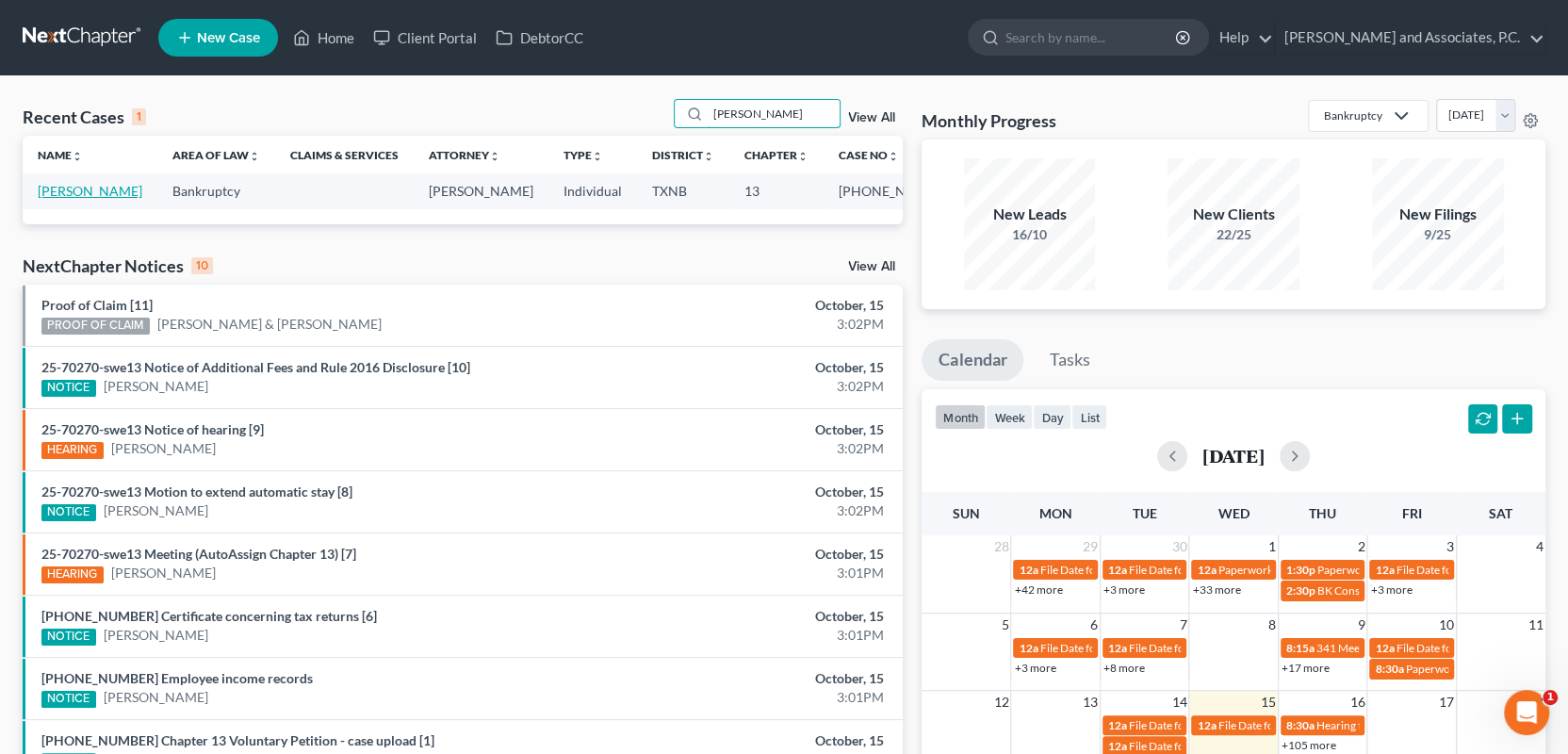
type input "[PERSON_NAME]"
click at [129, 196] on link "[PERSON_NAME]" at bounding box center [89, 191] width 105 height 16
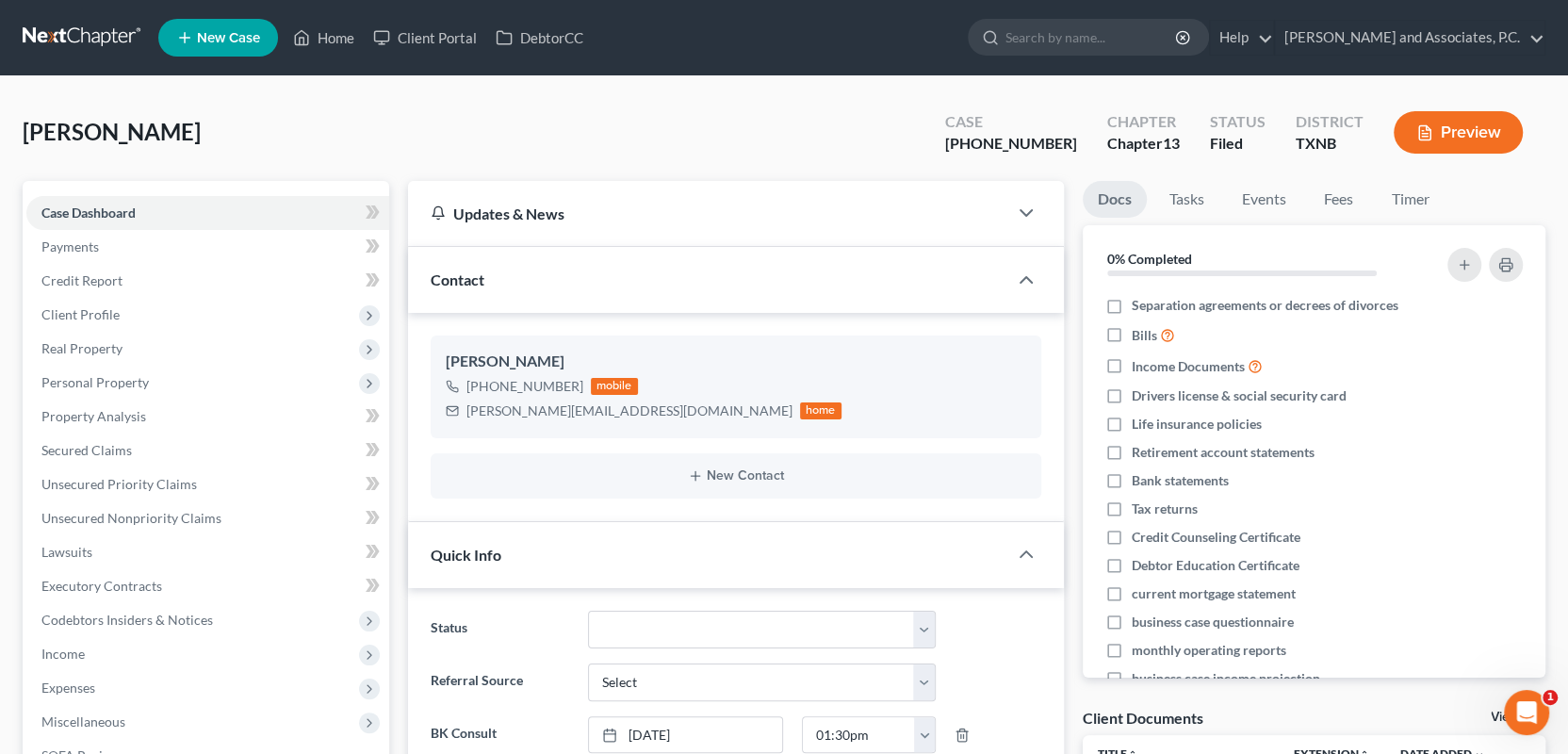
scroll to position [853, 0]
